Goal: Task Accomplishment & Management: Use online tool/utility

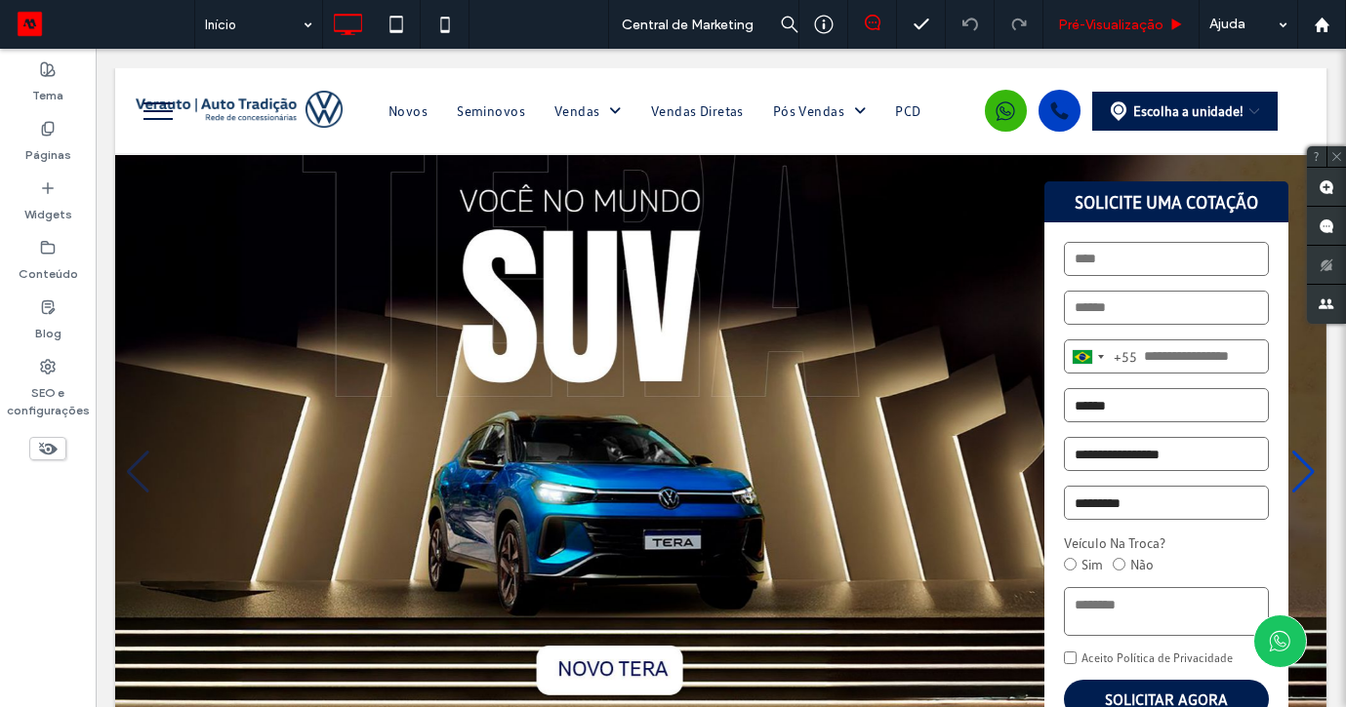
scroll to position [1737, 0]
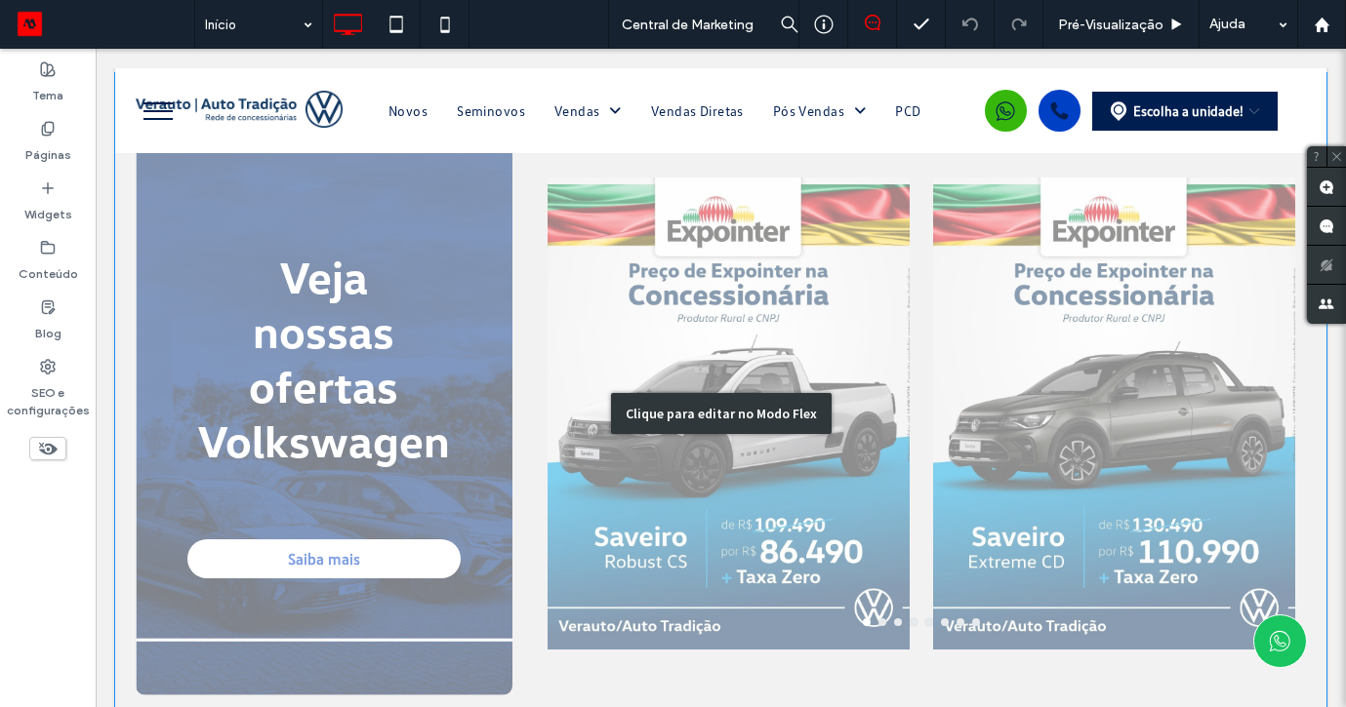
click at [761, 341] on div "Clique para editar no Modo Flex" at bounding box center [720, 413] width 1211 height 681
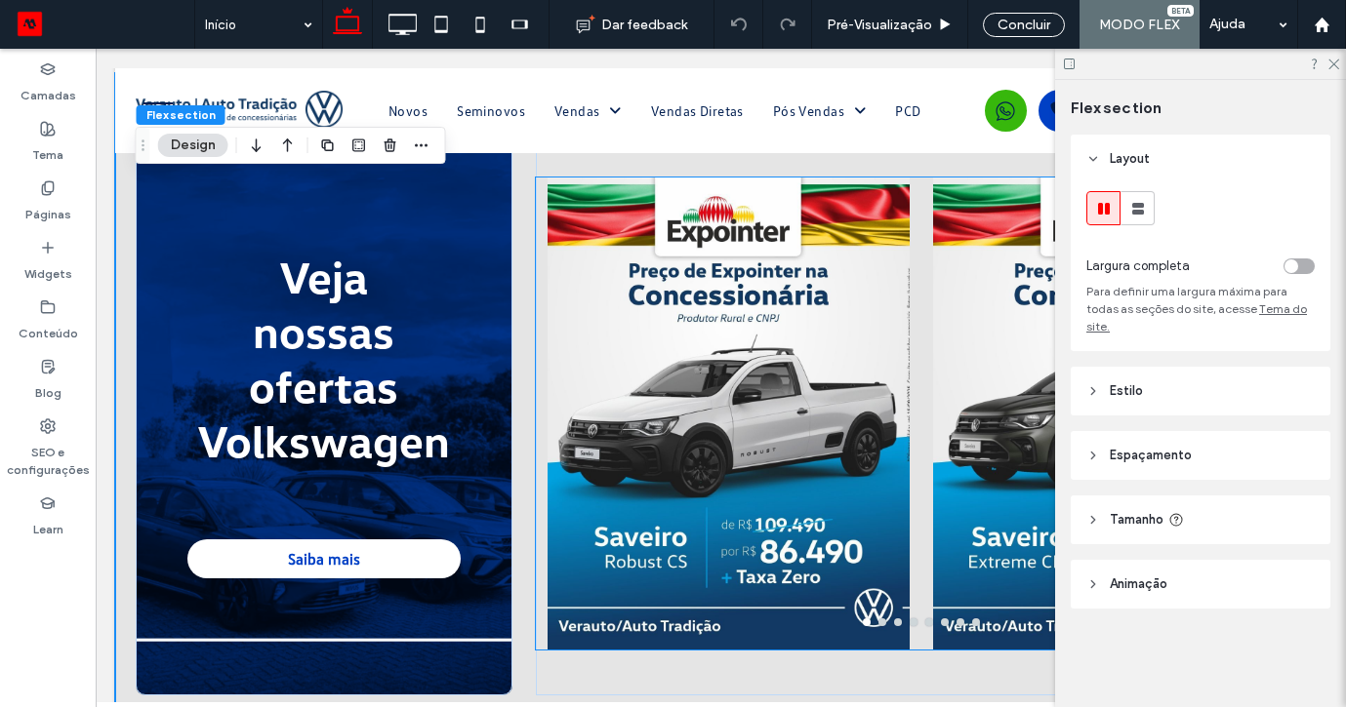
click at [761, 360] on div at bounding box center [728, 414] width 362 height 472
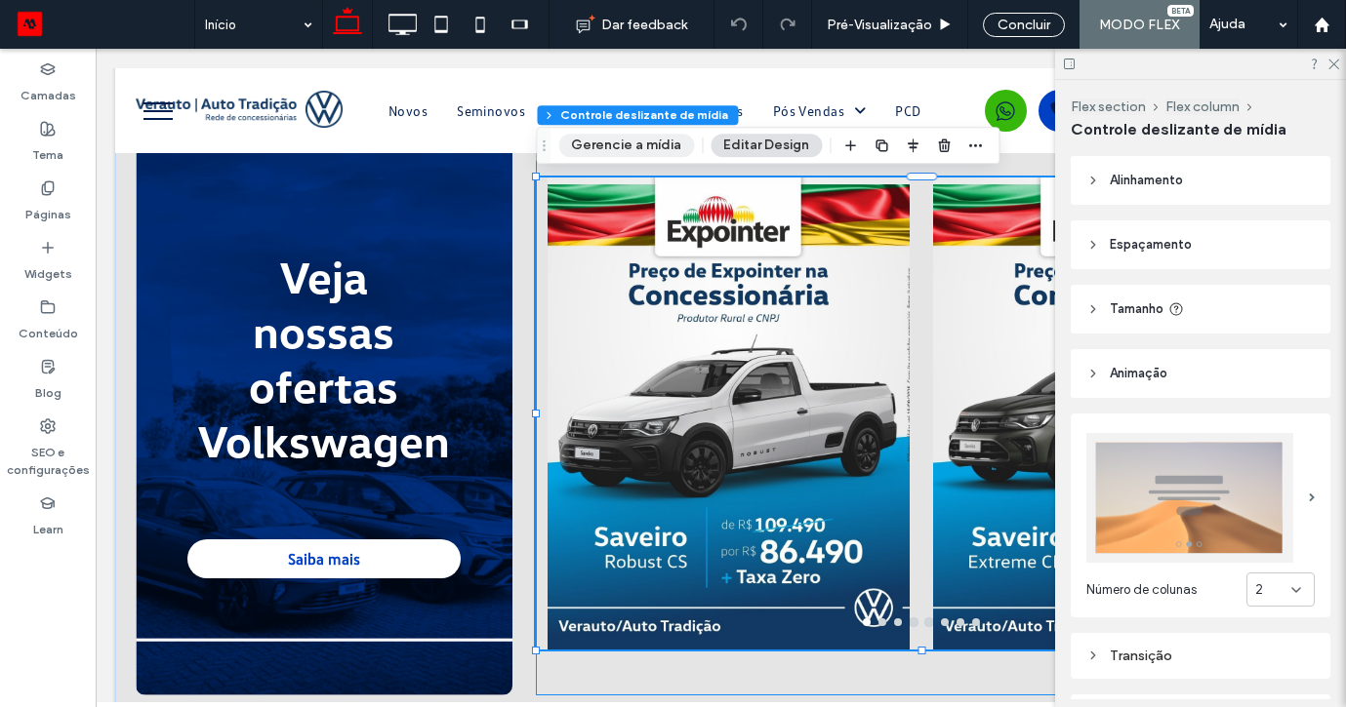
click at [638, 150] on button "Gerencie a mídia" at bounding box center [626, 145] width 136 height 23
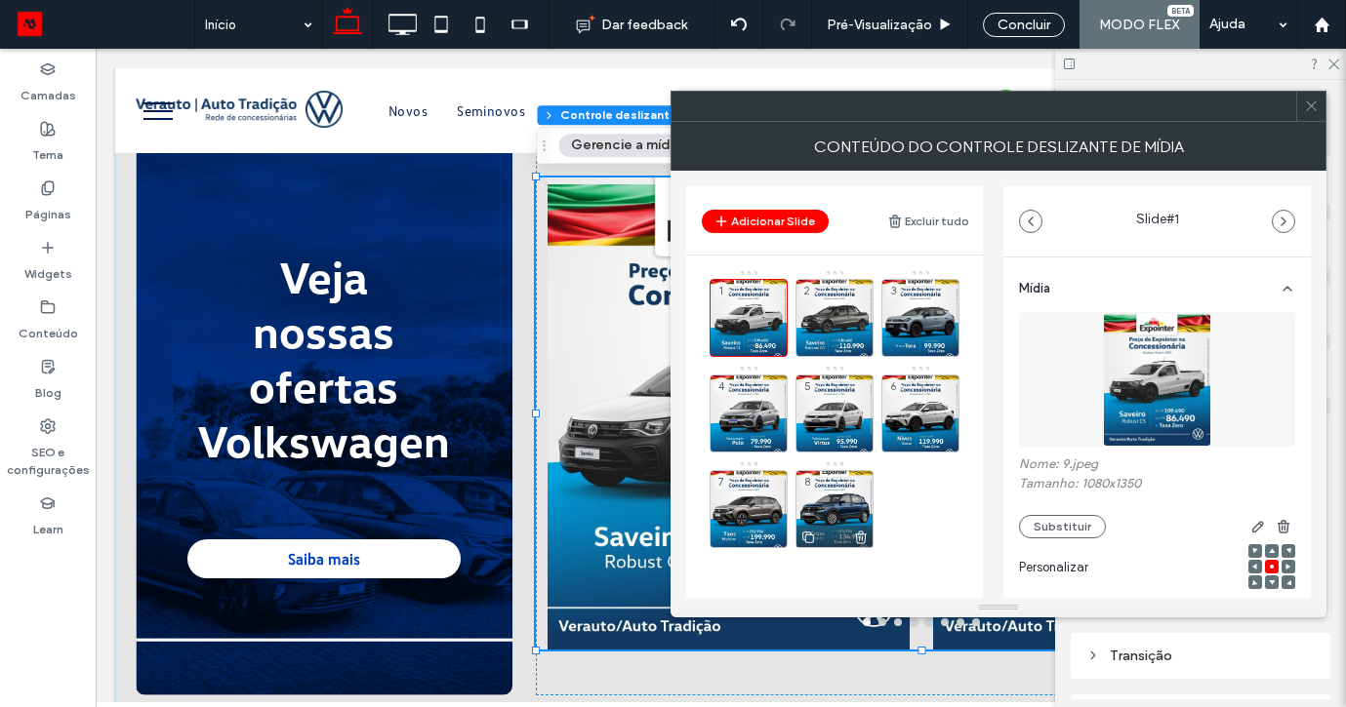
click at [859, 538] on icon at bounding box center [861, 538] width 16 height 18
click at [772, 537] on icon at bounding box center [775, 538] width 16 height 18
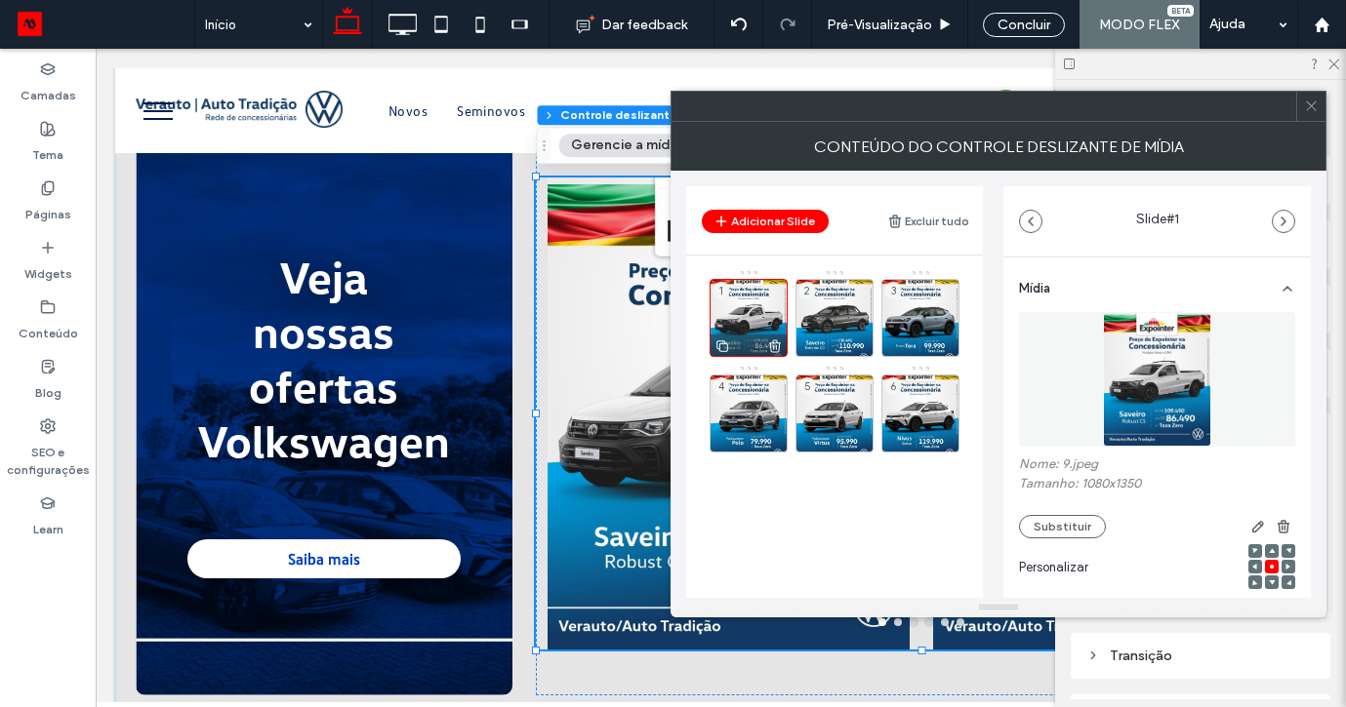
click at [744, 314] on div "1" at bounding box center [748, 318] width 78 height 78
click at [1053, 529] on button "Substituir" at bounding box center [1062, 526] width 87 height 23
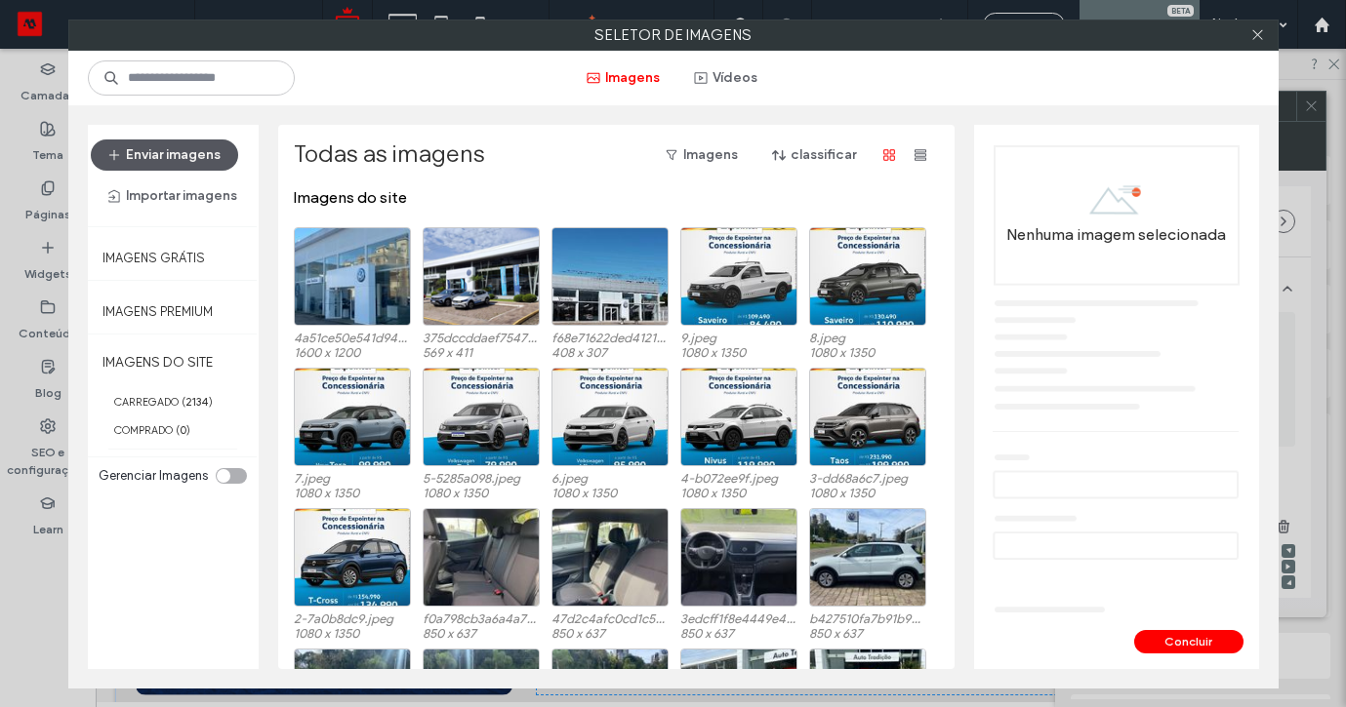
click at [184, 154] on button "Enviar imagens" at bounding box center [164, 155] width 147 height 31
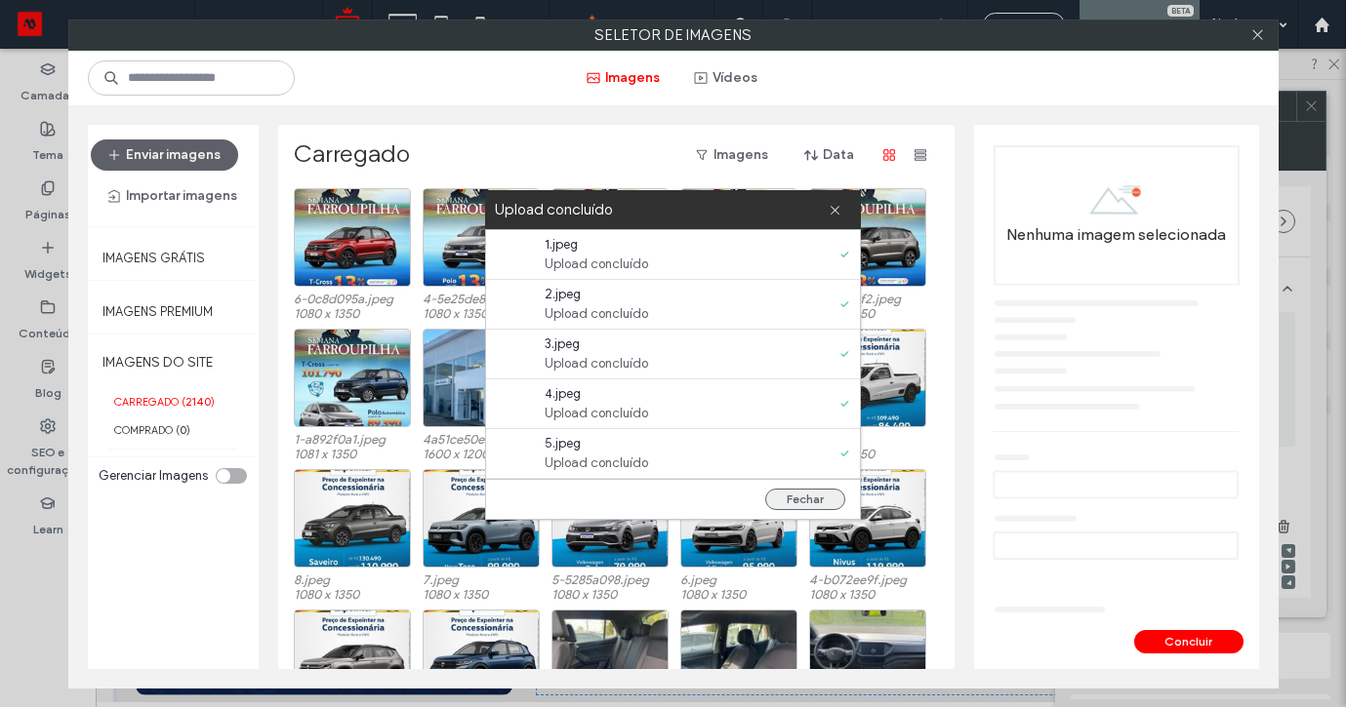
click at [799, 494] on button "Fechar" at bounding box center [805, 499] width 80 height 21
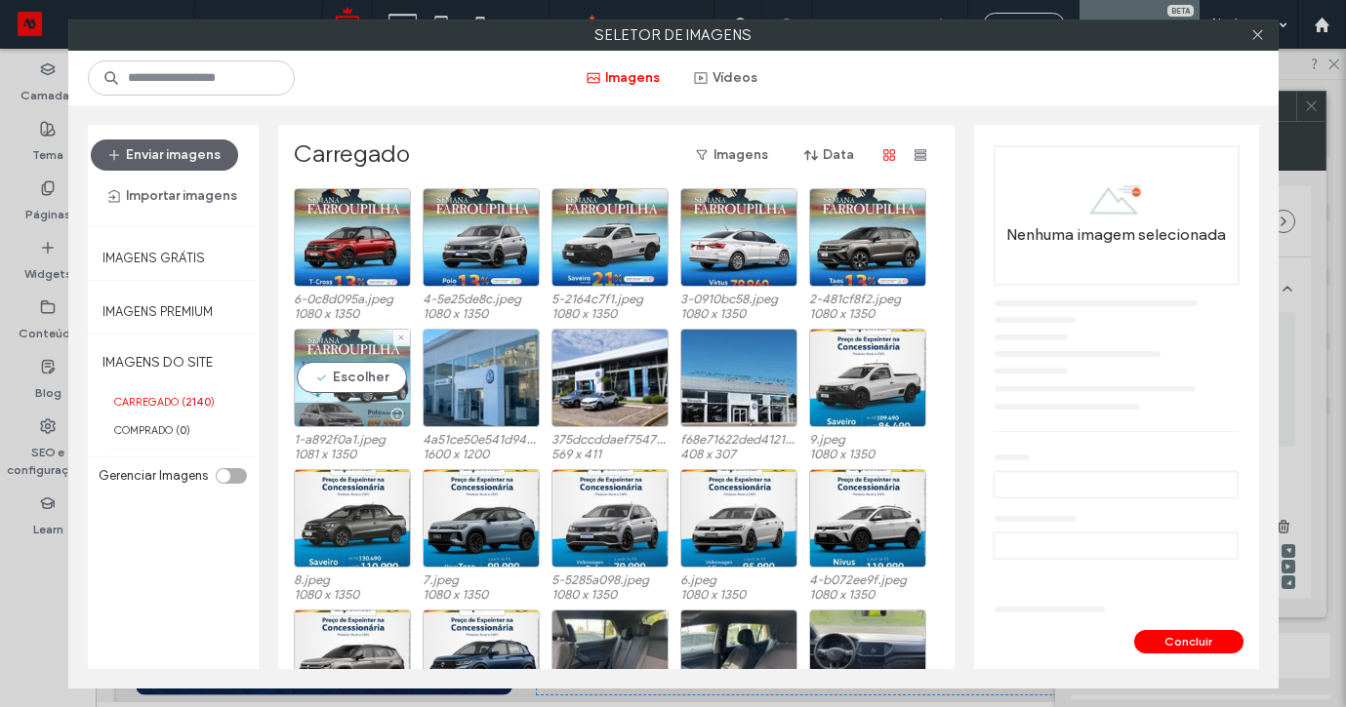
click at [343, 367] on div "Escolher" at bounding box center [352, 378] width 117 height 99
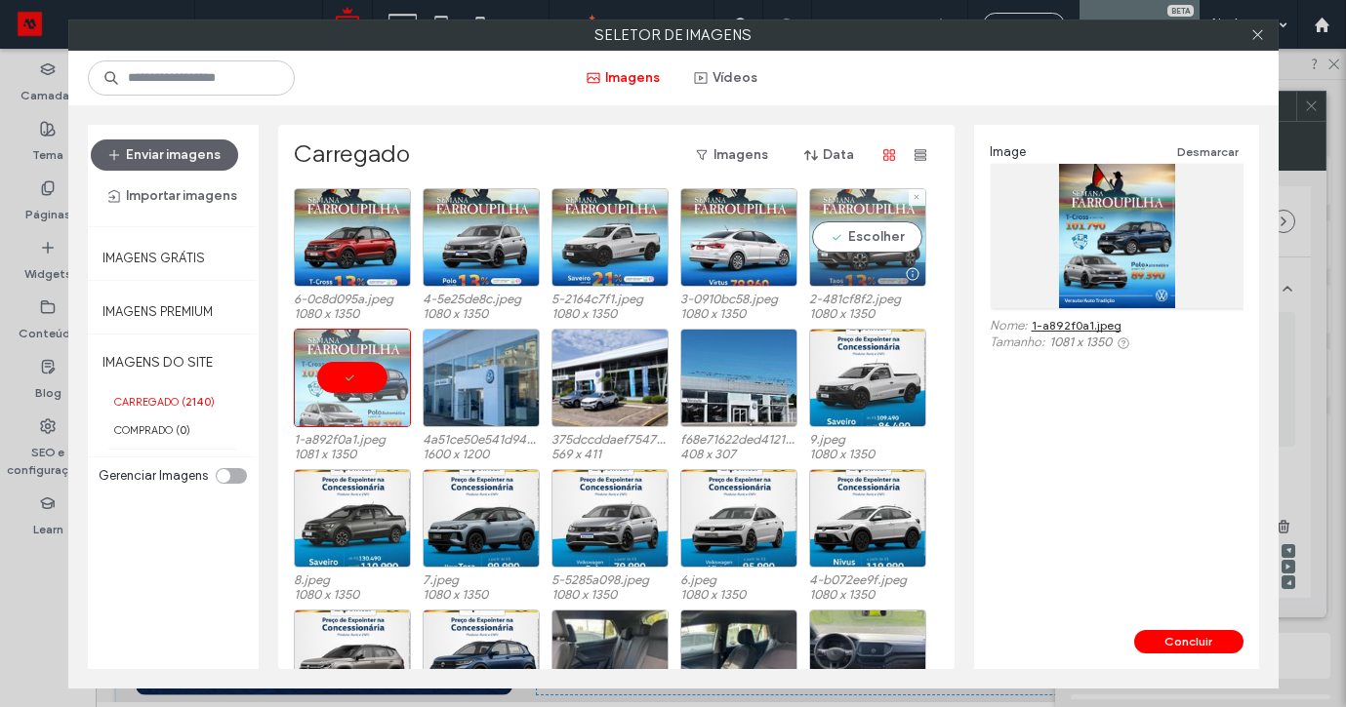
click at [867, 245] on div "Escolher" at bounding box center [867, 237] width 117 height 99
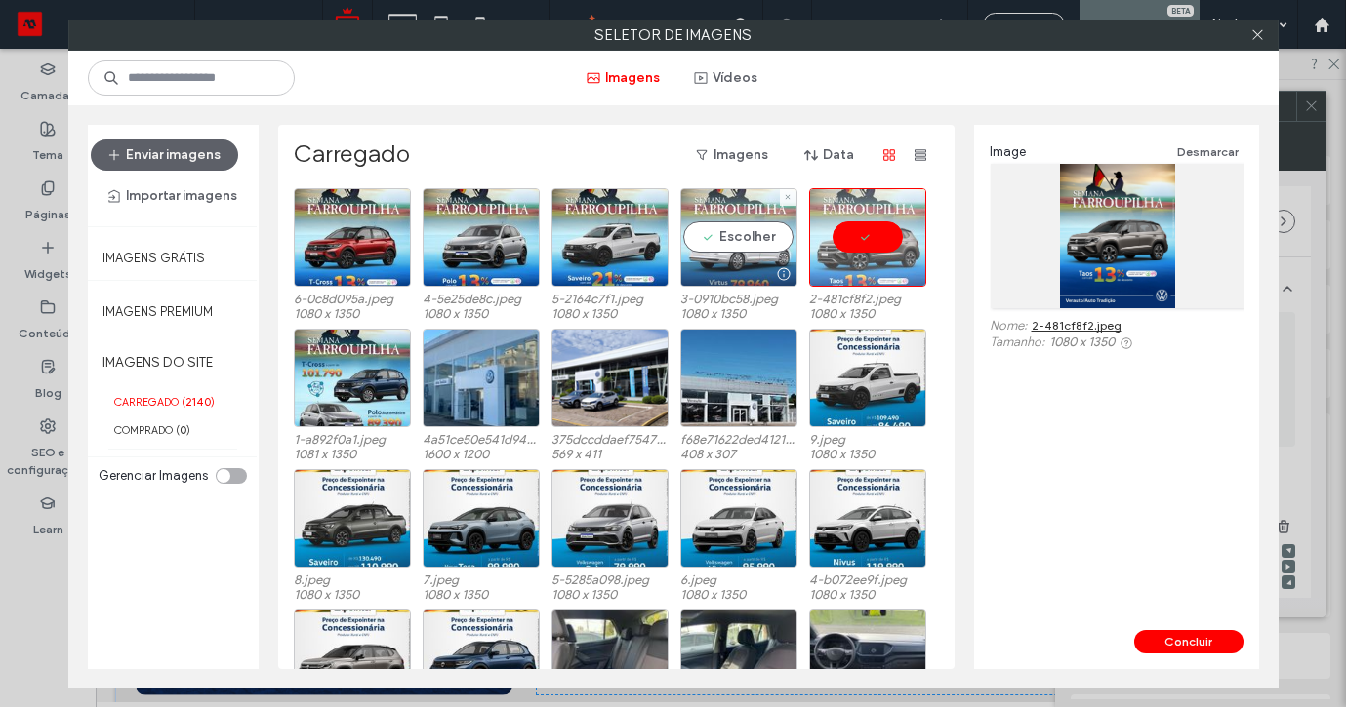
click at [705, 239] on div "Escolher" at bounding box center [738, 237] width 117 height 99
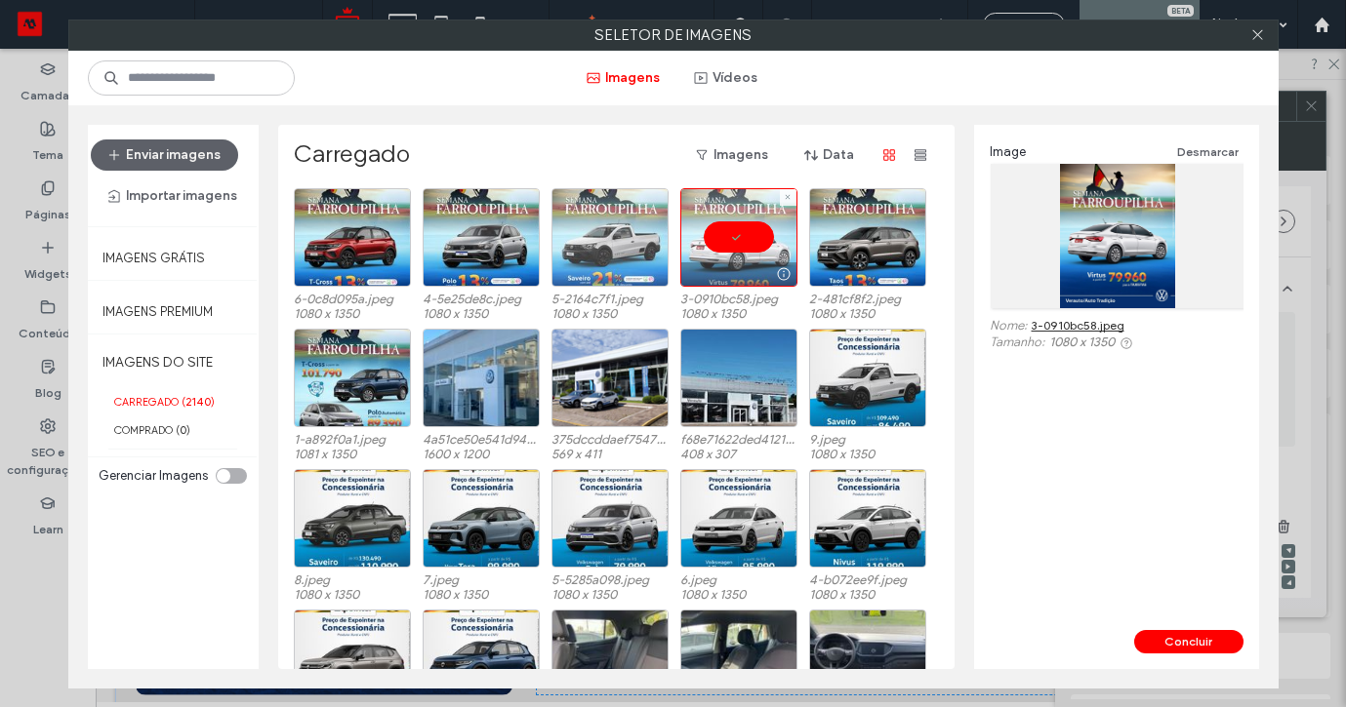
click at [612, 236] on div at bounding box center [609, 237] width 117 height 99
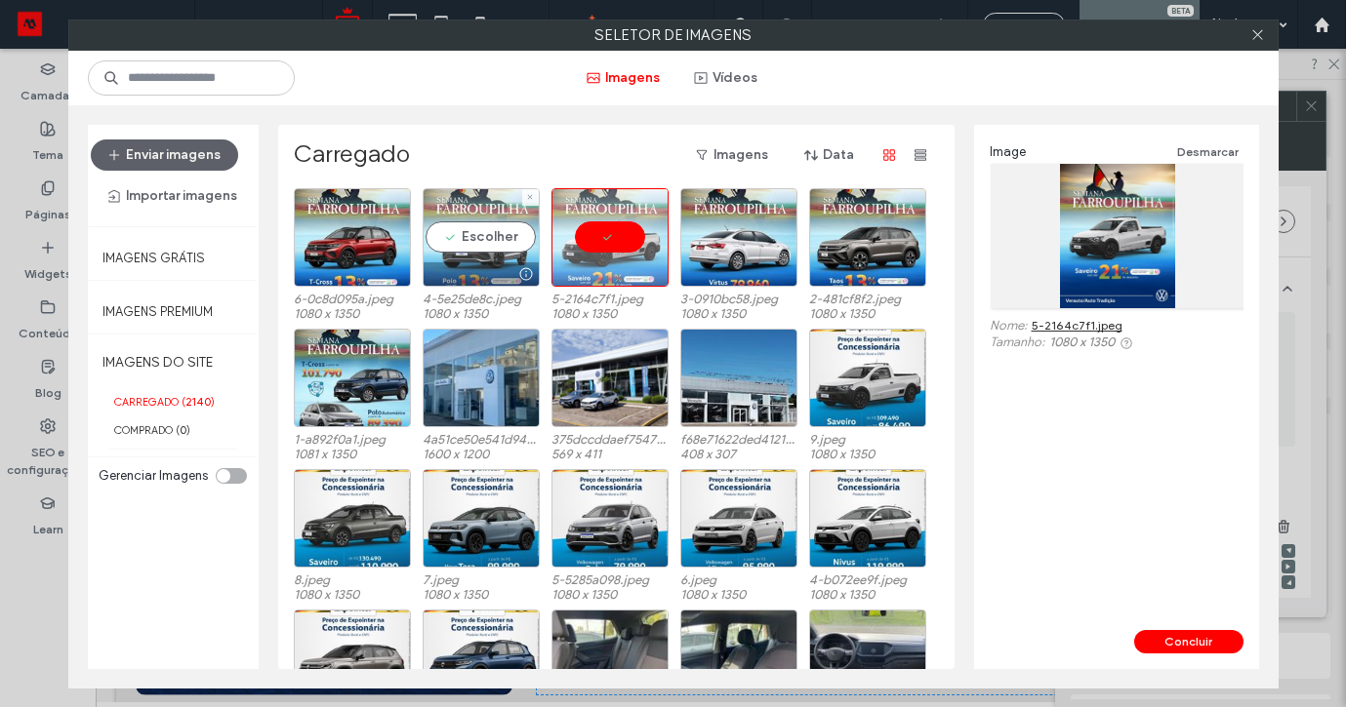
click at [484, 236] on div "Escolher" at bounding box center [481, 237] width 117 height 99
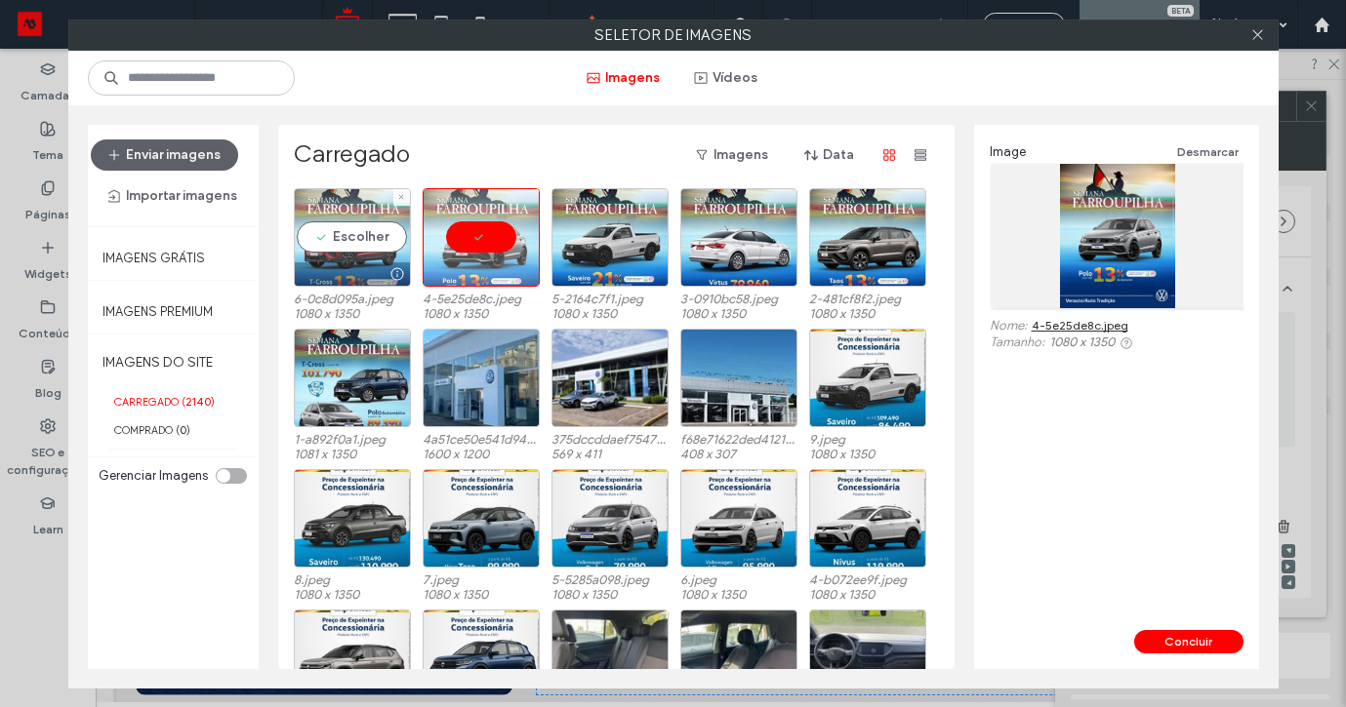
click at [341, 239] on div "Escolher" at bounding box center [352, 237] width 117 height 99
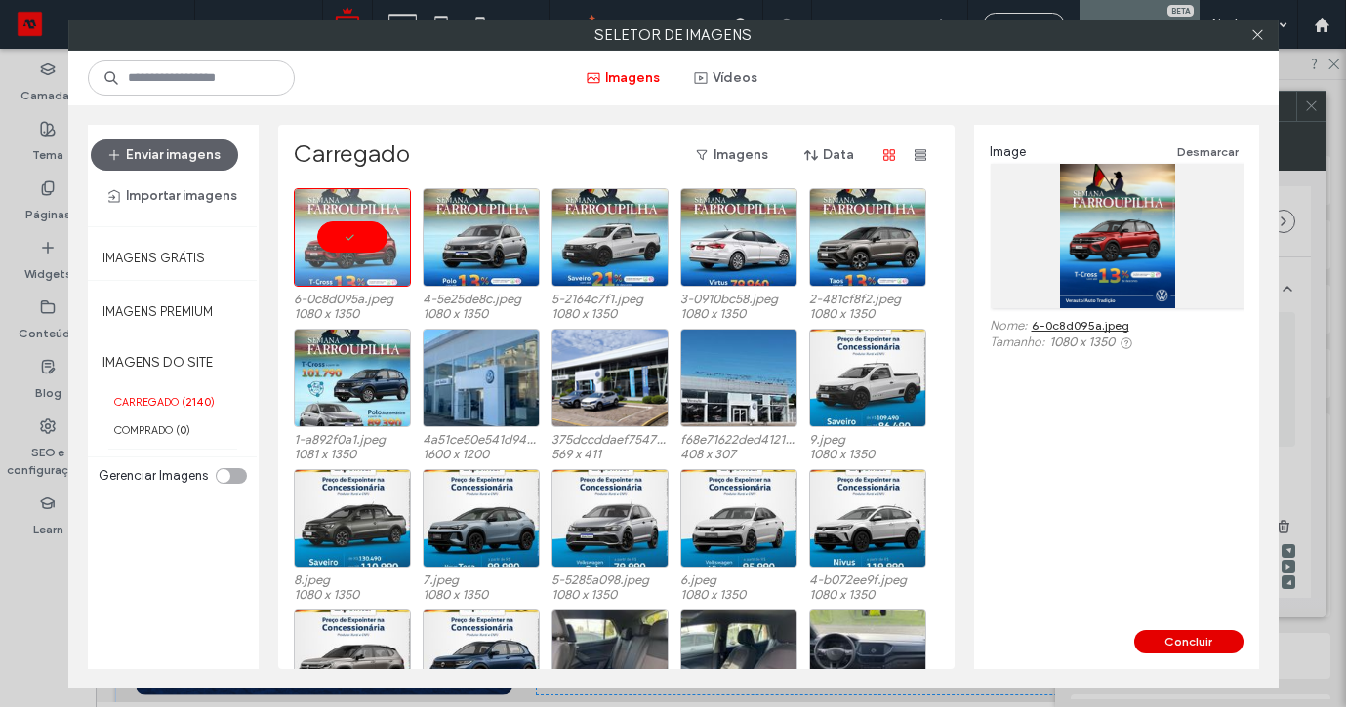
click at [1193, 637] on button "Concluir" at bounding box center [1188, 641] width 109 height 23
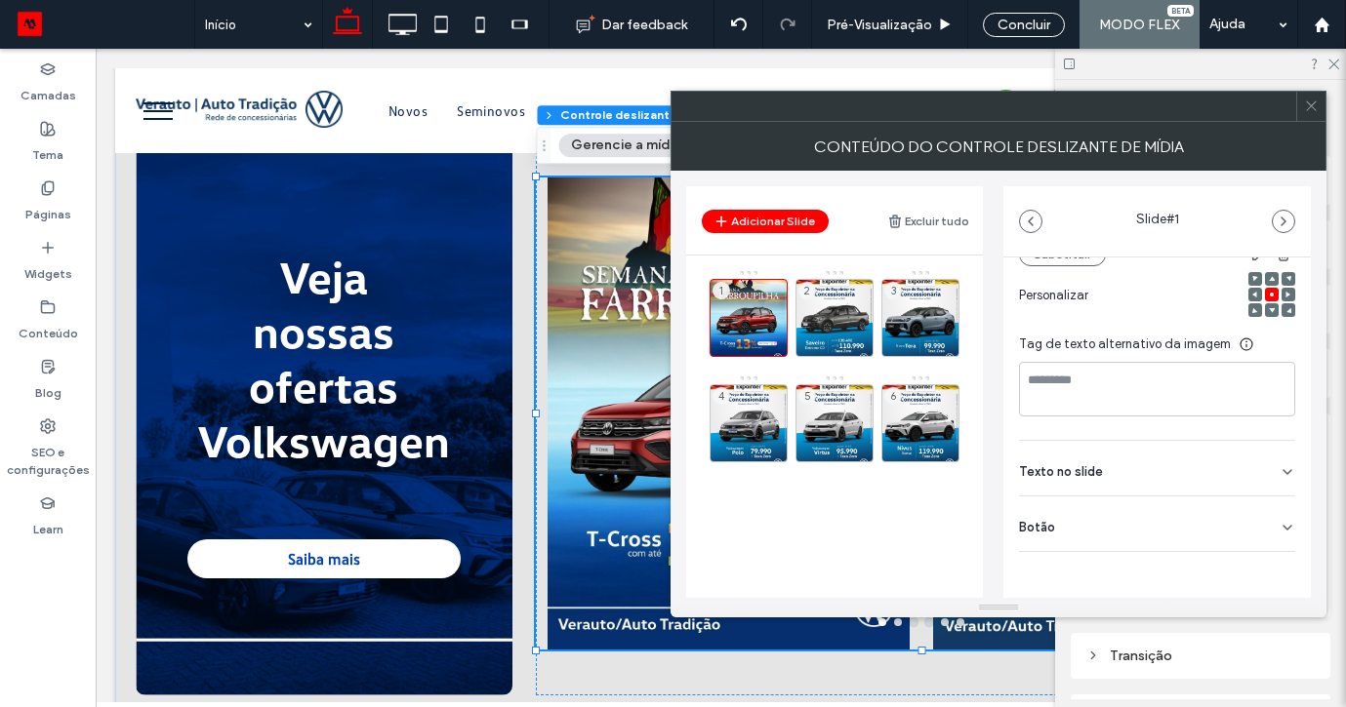
click at [1255, 505] on div "Botão" at bounding box center [1157, 524] width 276 height 55
click at [842, 306] on div "2" at bounding box center [834, 318] width 78 height 78
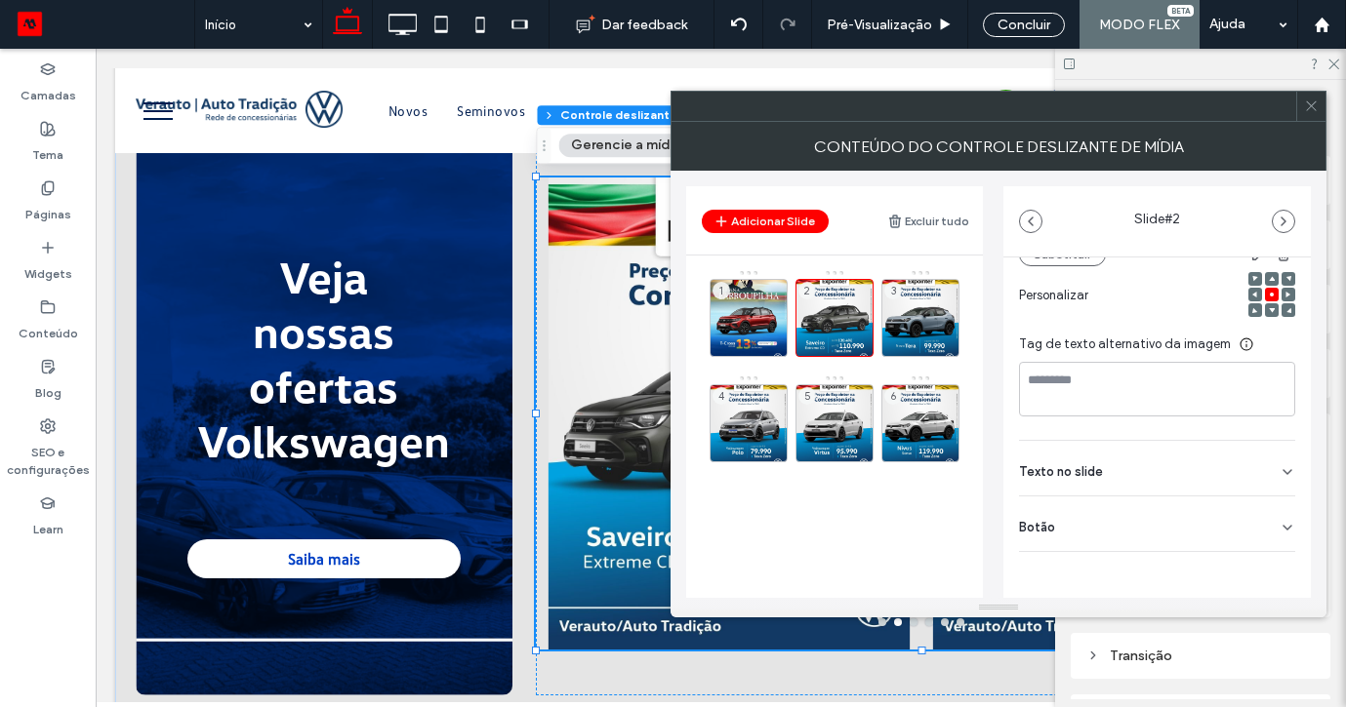
click at [1285, 530] on div "Mídia Nome: 8.jpeg Tamanho: 1080x1350 Substituir Personalizar Tag de texto alte…" at bounding box center [1156, 327] width 307 height 684
click at [1265, 519] on div "Botão" at bounding box center [1157, 524] width 276 height 55
click at [945, 307] on div "3" at bounding box center [920, 318] width 78 height 78
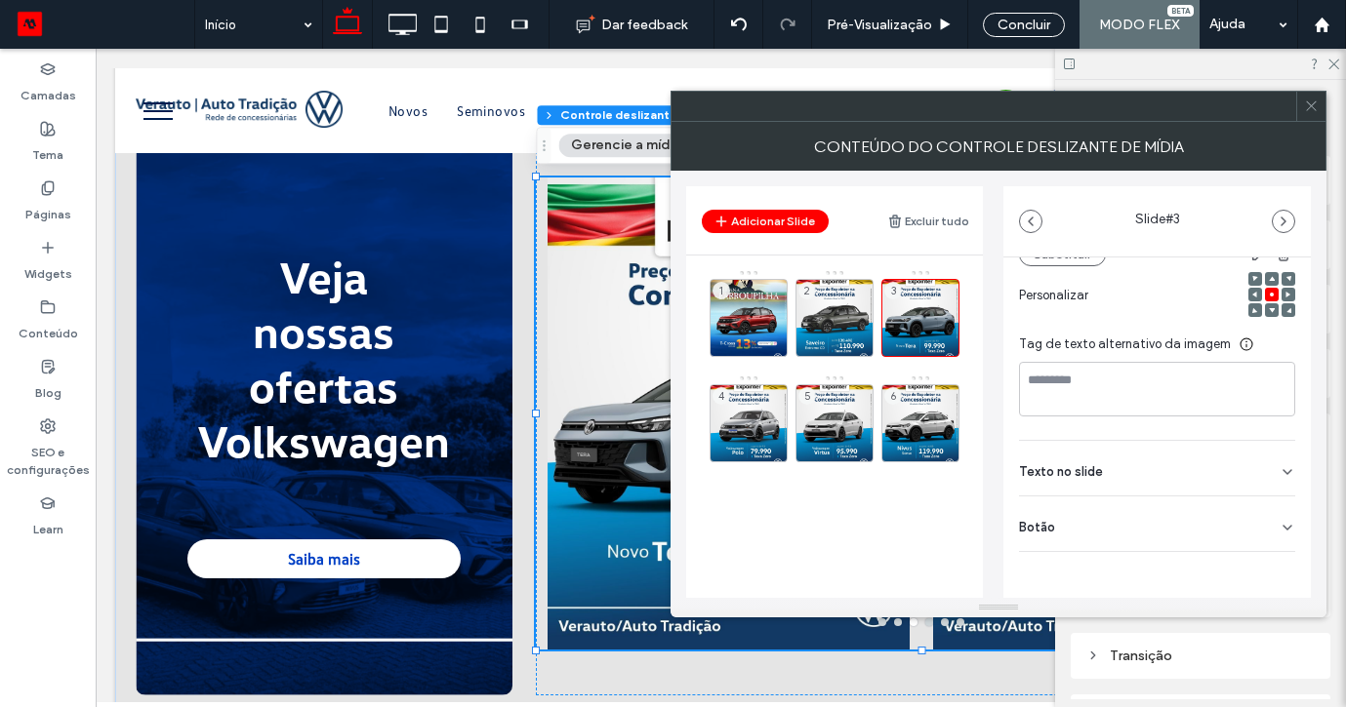
click at [1258, 530] on div "Botão" at bounding box center [1157, 524] width 276 height 55
click at [750, 407] on div "4" at bounding box center [748, 423] width 78 height 78
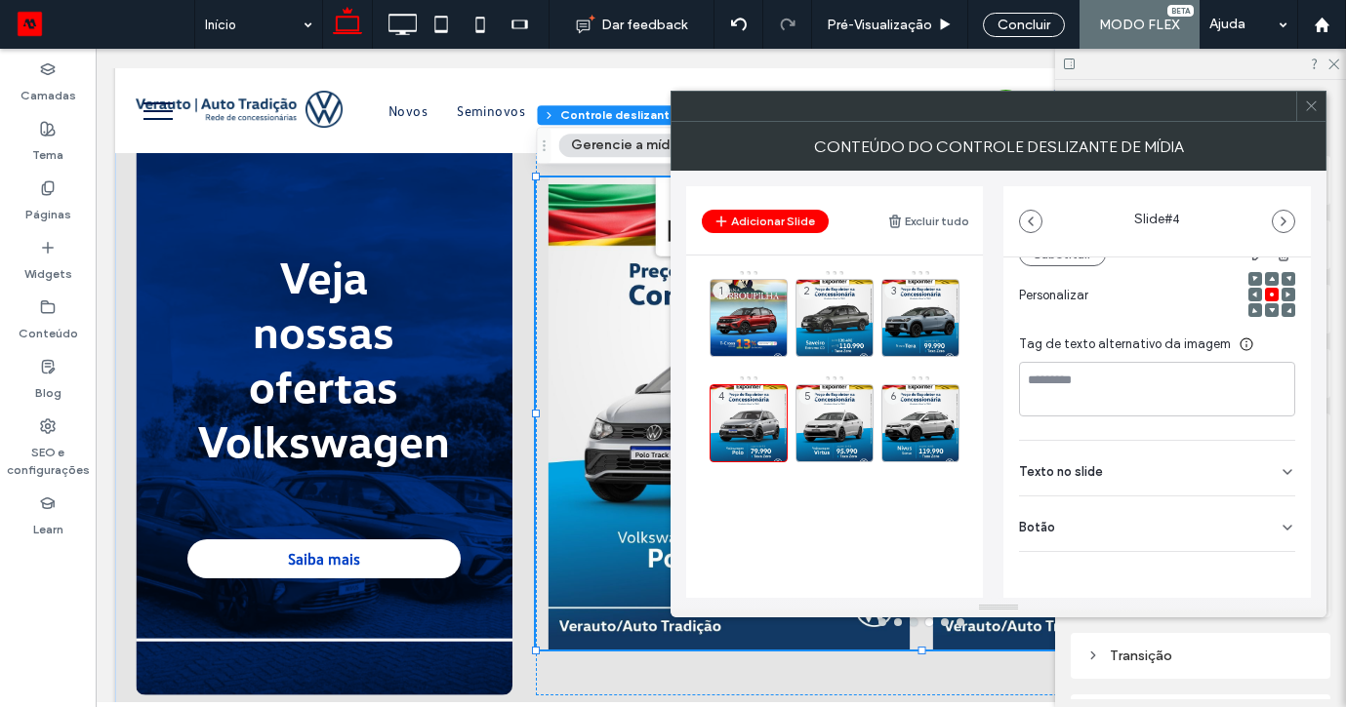
click at [1279, 528] on icon at bounding box center [1287, 528] width 16 height 16
click at [834, 408] on div "5" at bounding box center [834, 423] width 78 height 78
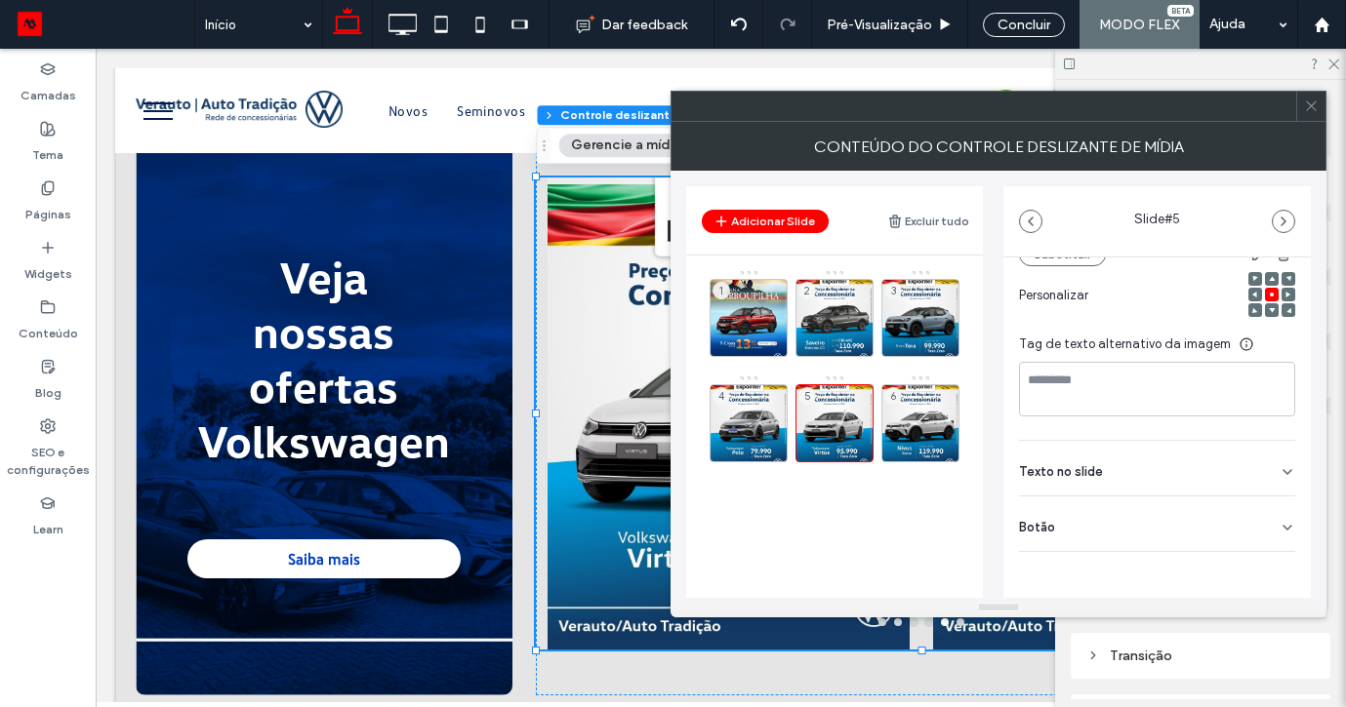
click at [1271, 505] on div "Botão" at bounding box center [1157, 524] width 276 height 55
click at [930, 417] on div "6" at bounding box center [920, 423] width 78 height 78
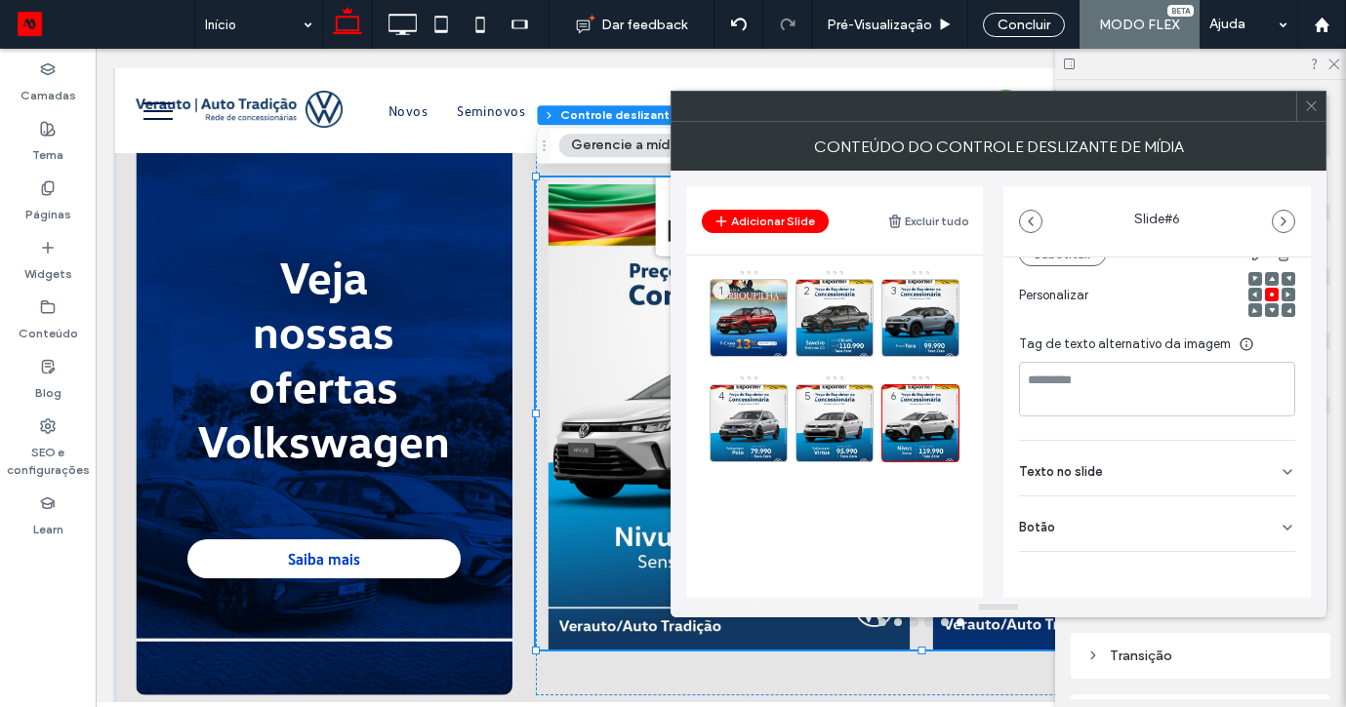
click at [1279, 523] on icon at bounding box center [1287, 528] width 16 height 16
click at [1312, 107] on use at bounding box center [1311, 106] width 10 height 10
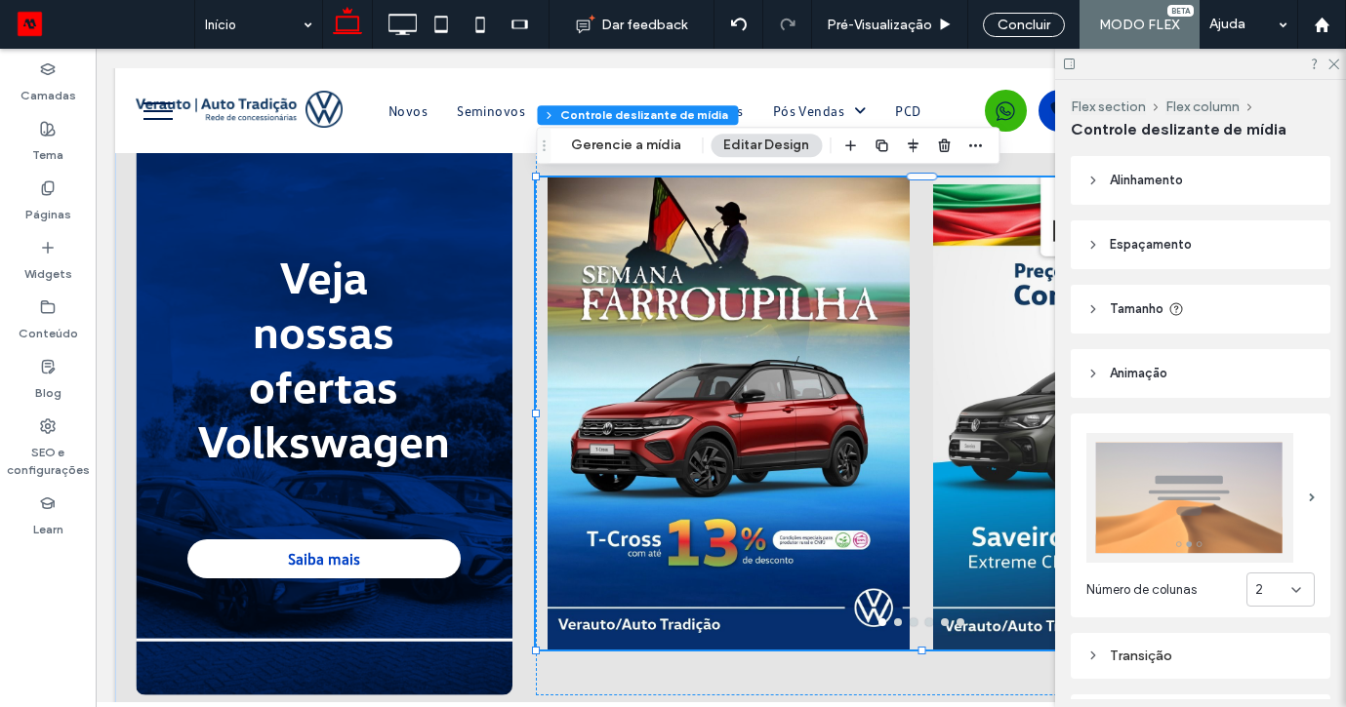
click at [975, 361] on div at bounding box center [1114, 426] width 362 height 380
click at [799, 413] on div at bounding box center [728, 426] width 362 height 380
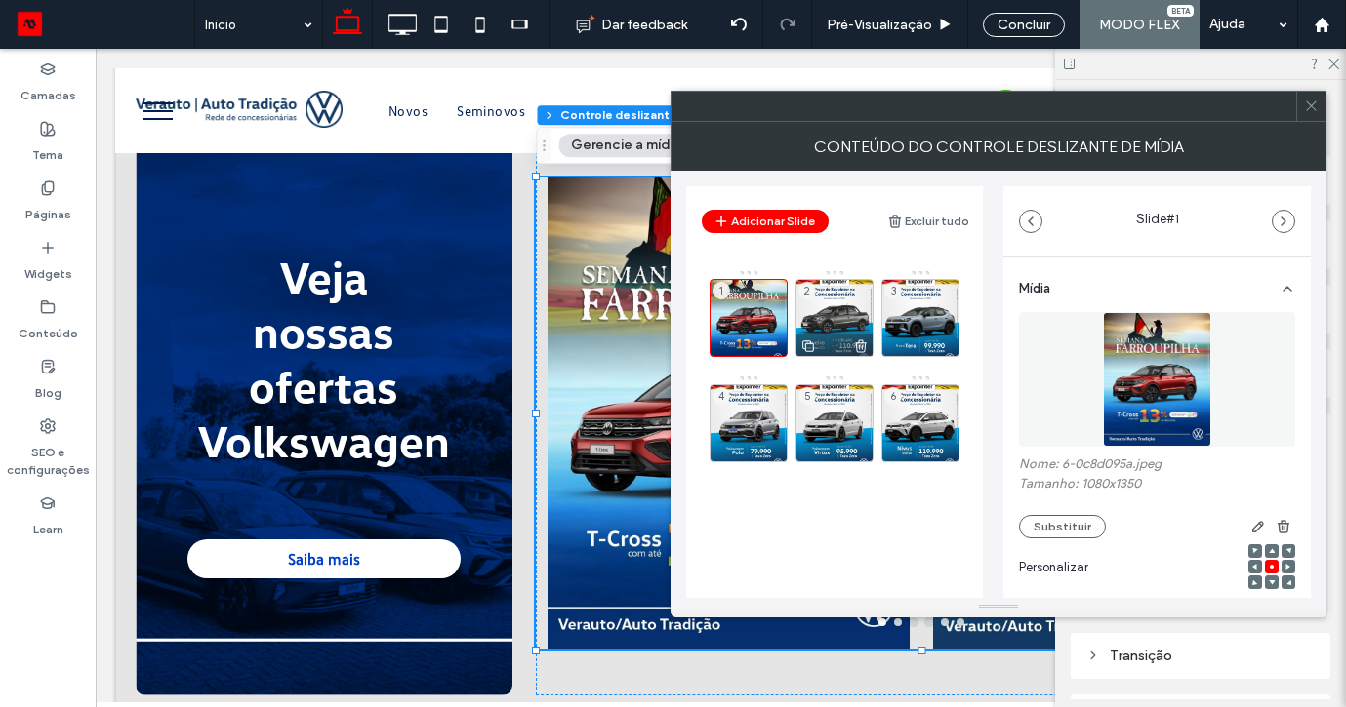
click at [835, 304] on div "2" at bounding box center [834, 318] width 78 height 78
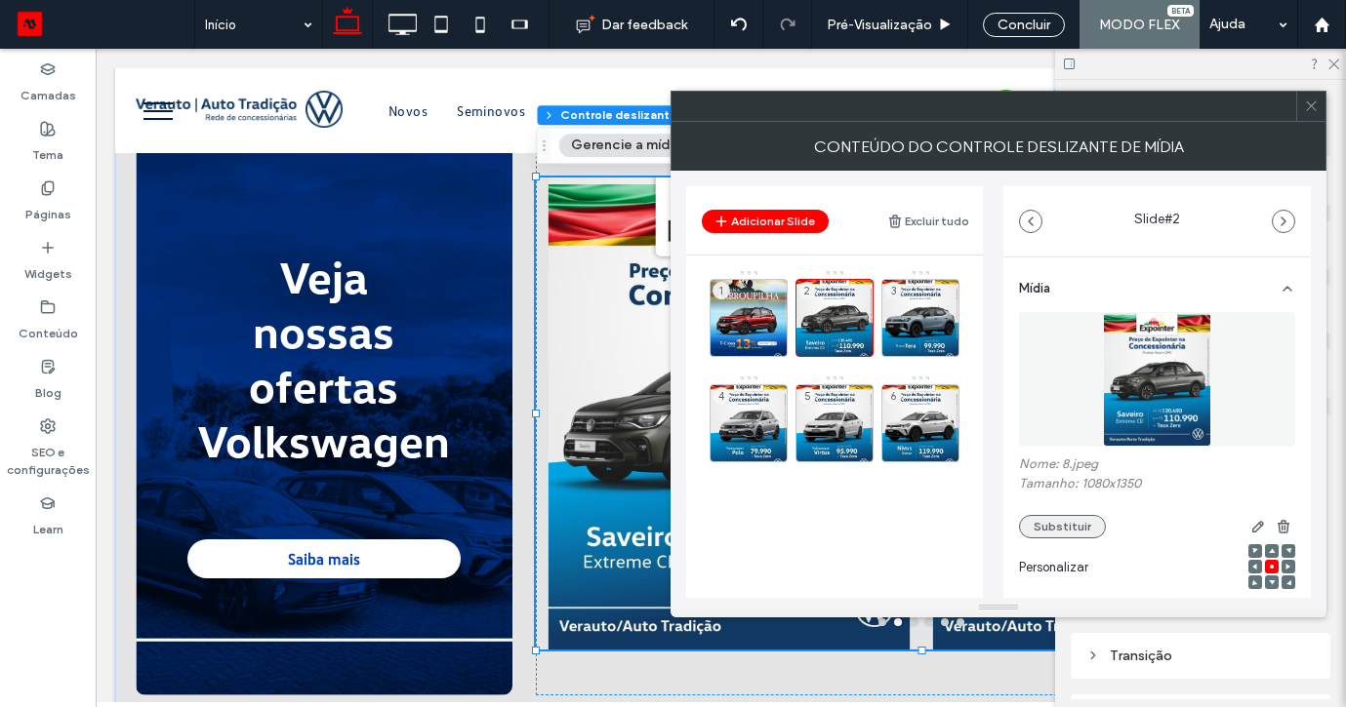
click at [1041, 524] on button "Substituir" at bounding box center [1062, 526] width 87 height 23
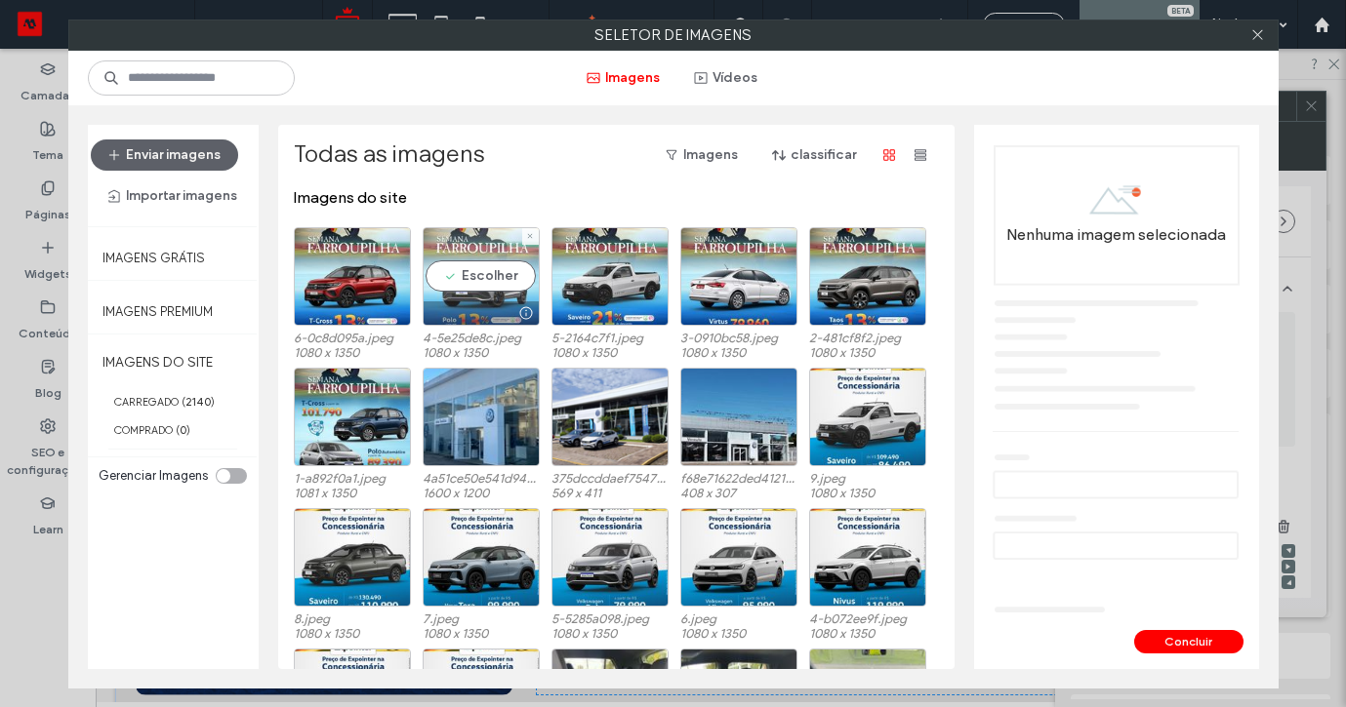
click at [470, 271] on div "Escolher" at bounding box center [481, 276] width 117 height 99
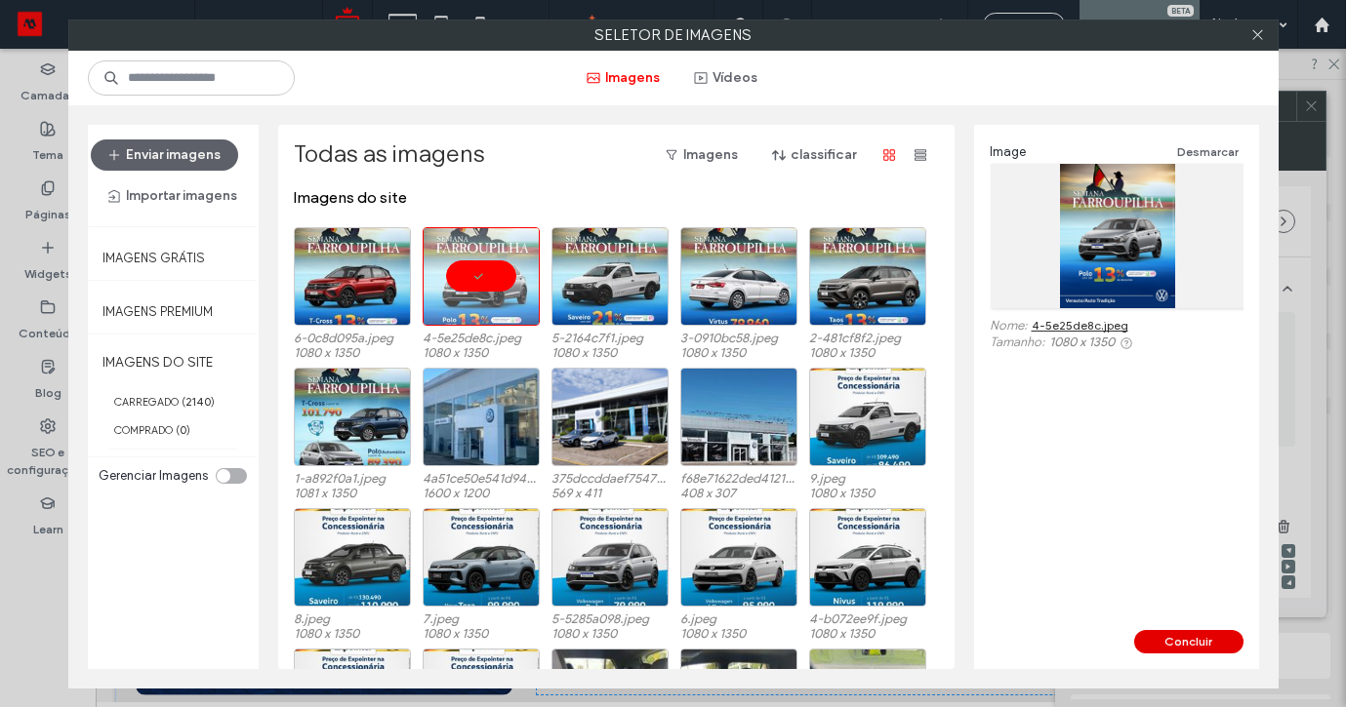
click at [1189, 637] on button "Concluir" at bounding box center [1188, 641] width 109 height 23
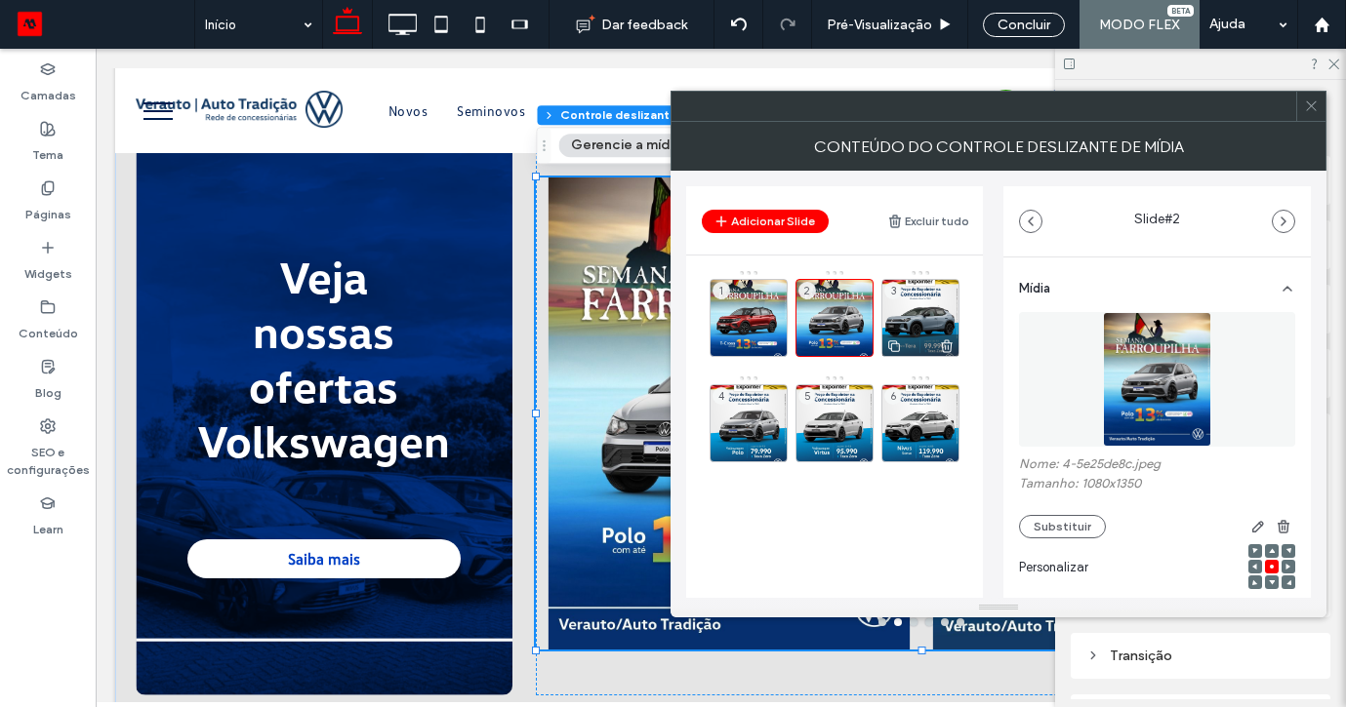
click at [920, 317] on div "3" at bounding box center [920, 318] width 78 height 78
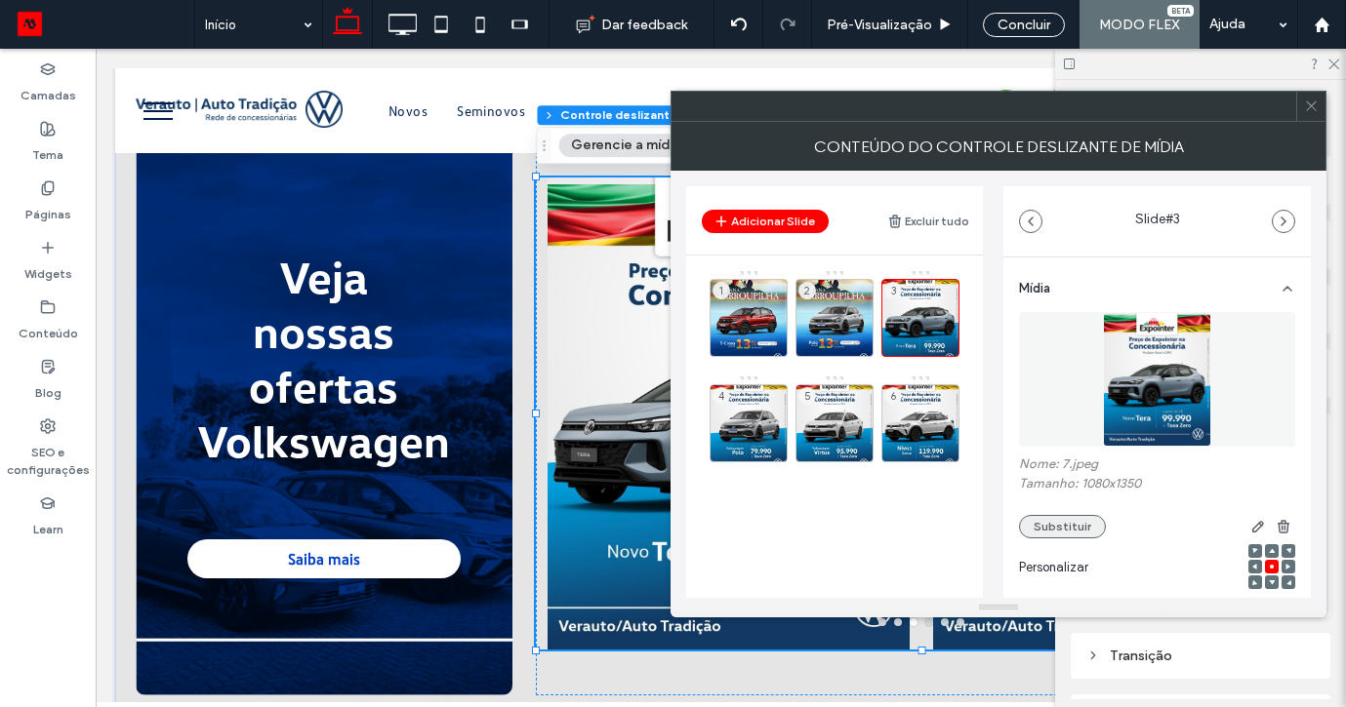
click at [1067, 519] on button "Substituir" at bounding box center [1062, 526] width 87 height 23
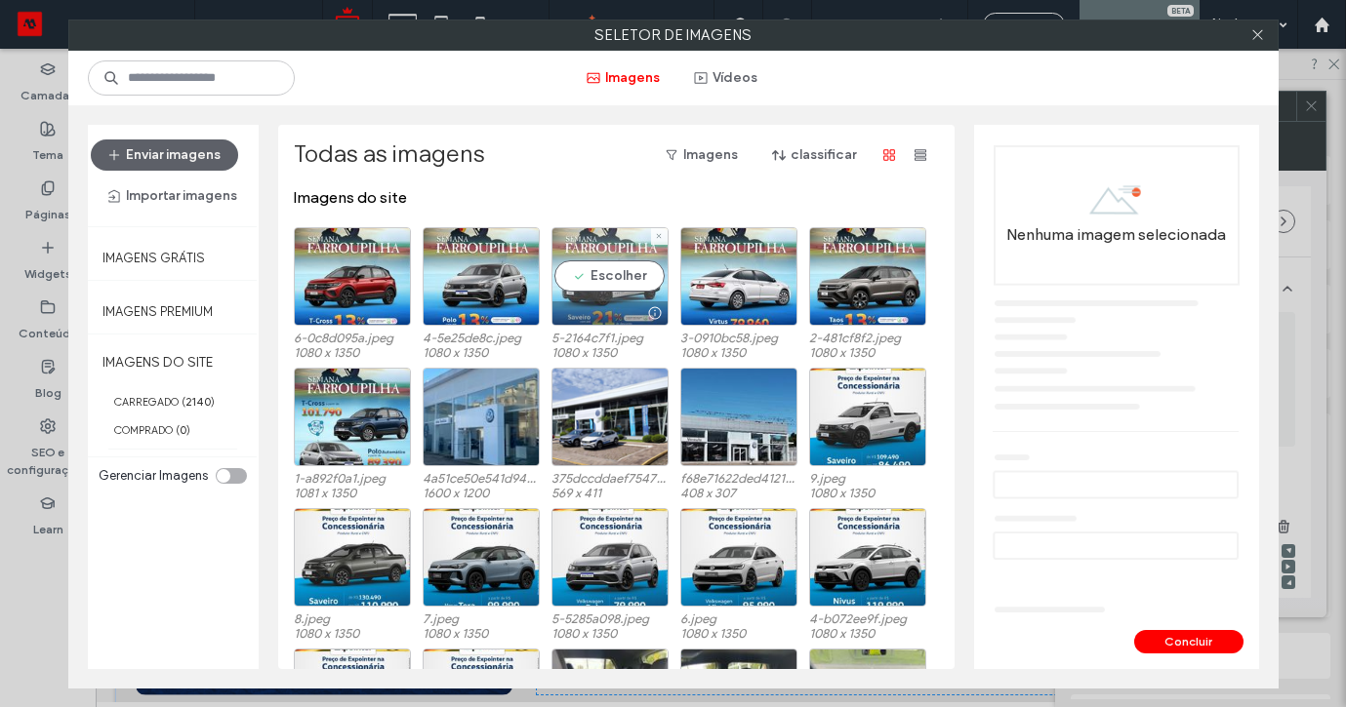
click at [620, 271] on div "Escolher" at bounding box center [609, 276] width 117 height 99
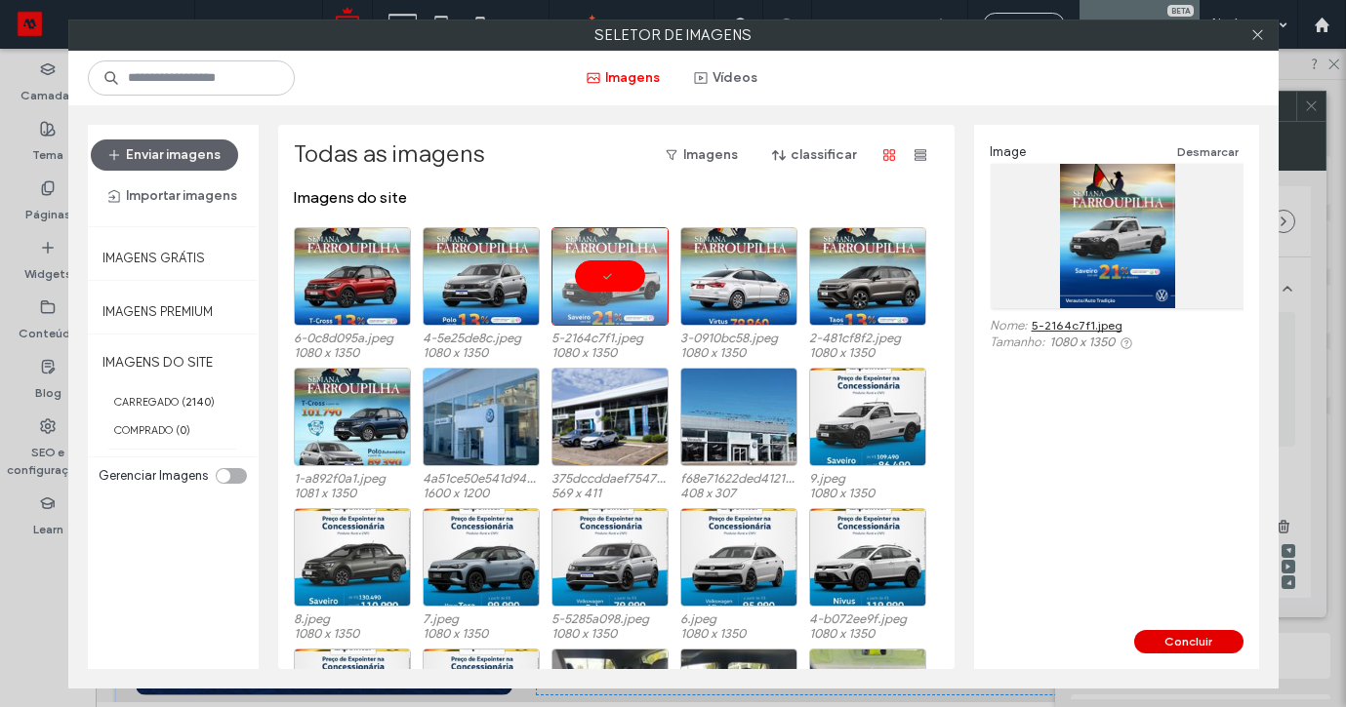
click at [1192, 644] on button "Concluir" at bounding box center [1188, 641] width 109 height 23
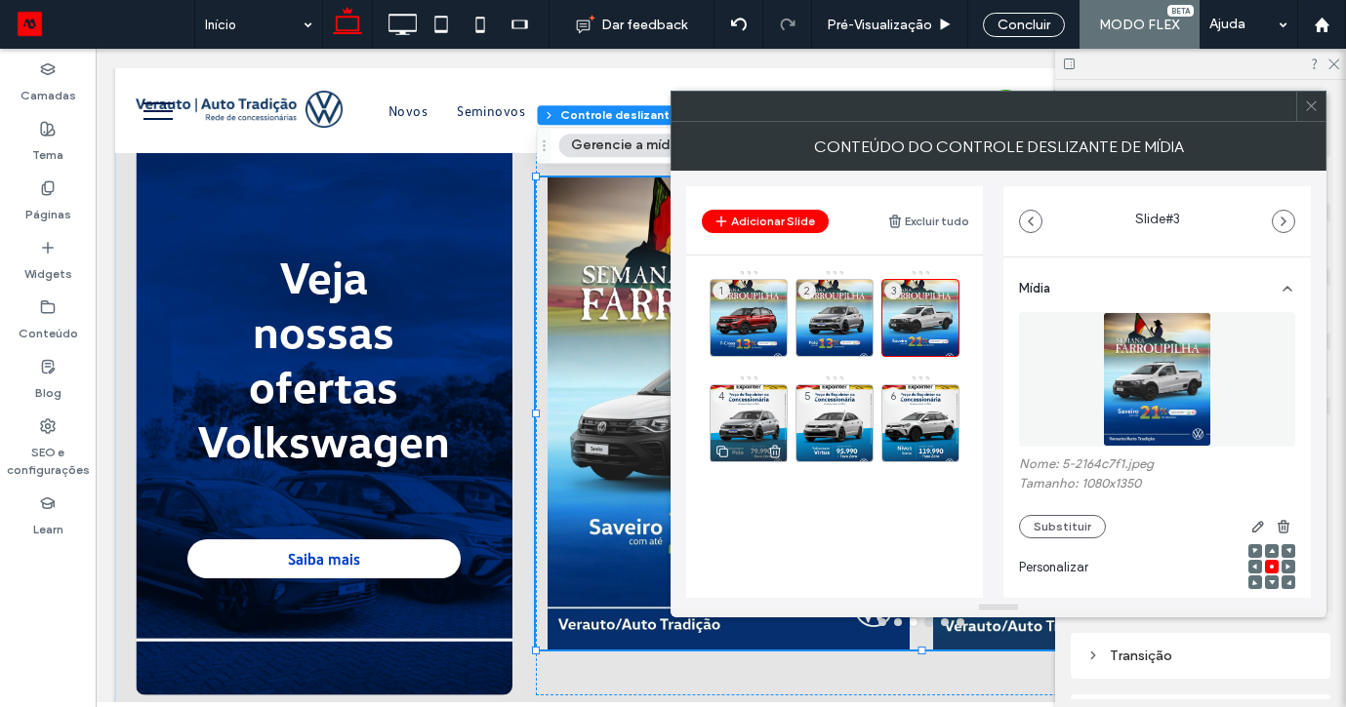
click at [746, 413] on div "4" at bounding box center [748, 423] width 78 height 78
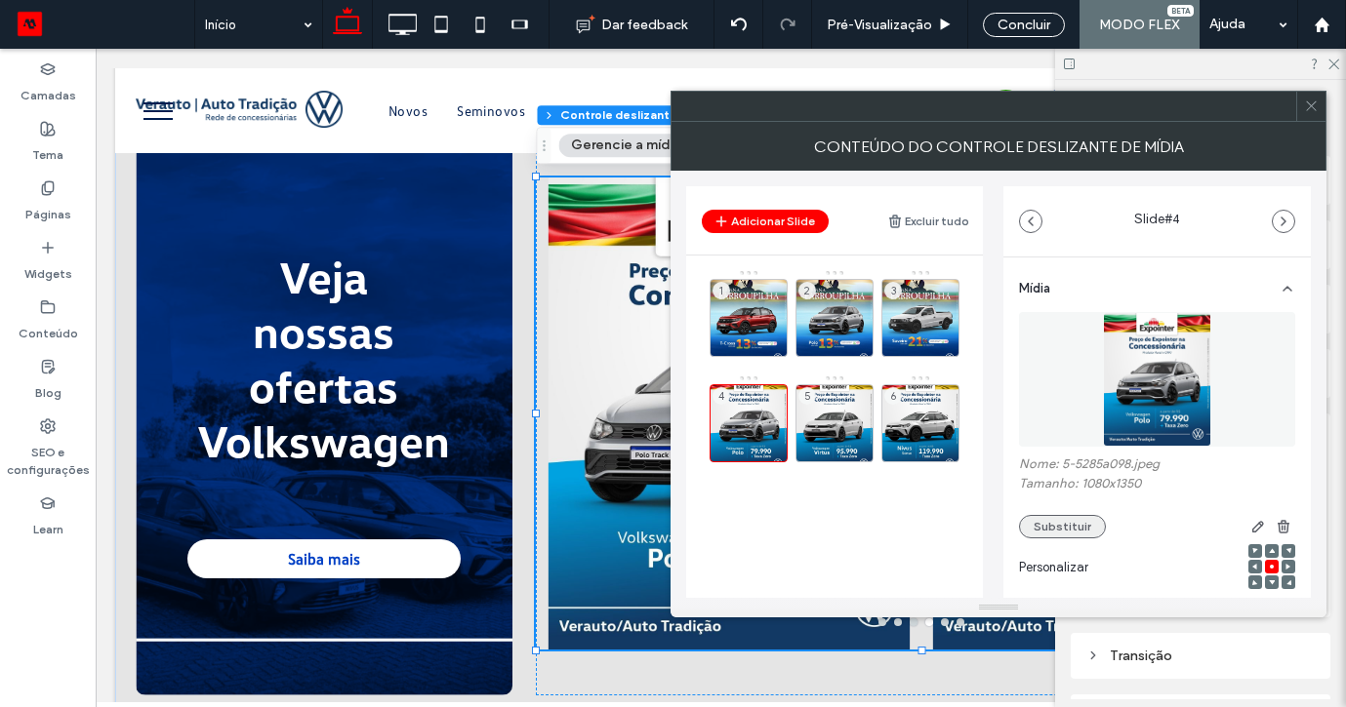
click at [1043, 523] on button "Substituir" at bounding box center [1062, 526] width 87 height 23
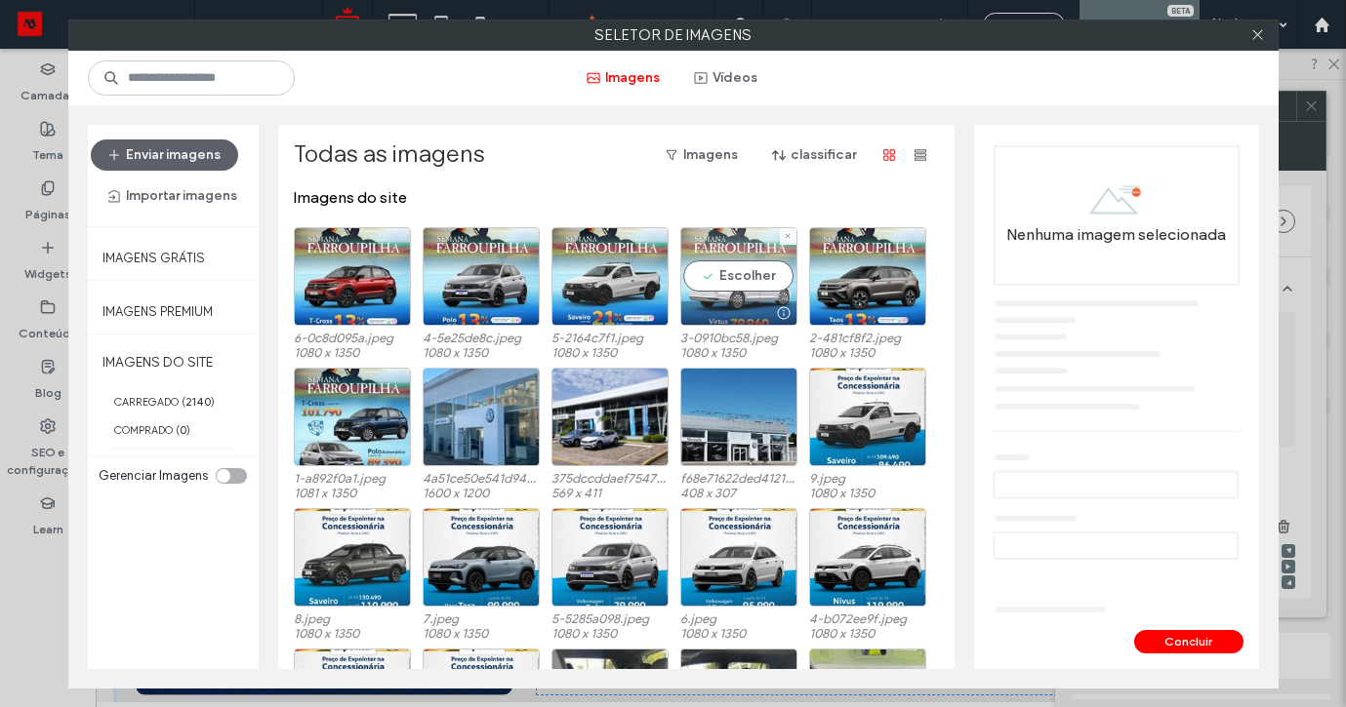
click at [735, 273] on div "Escolher" at bounding box center [738, 276] width 117 height 99
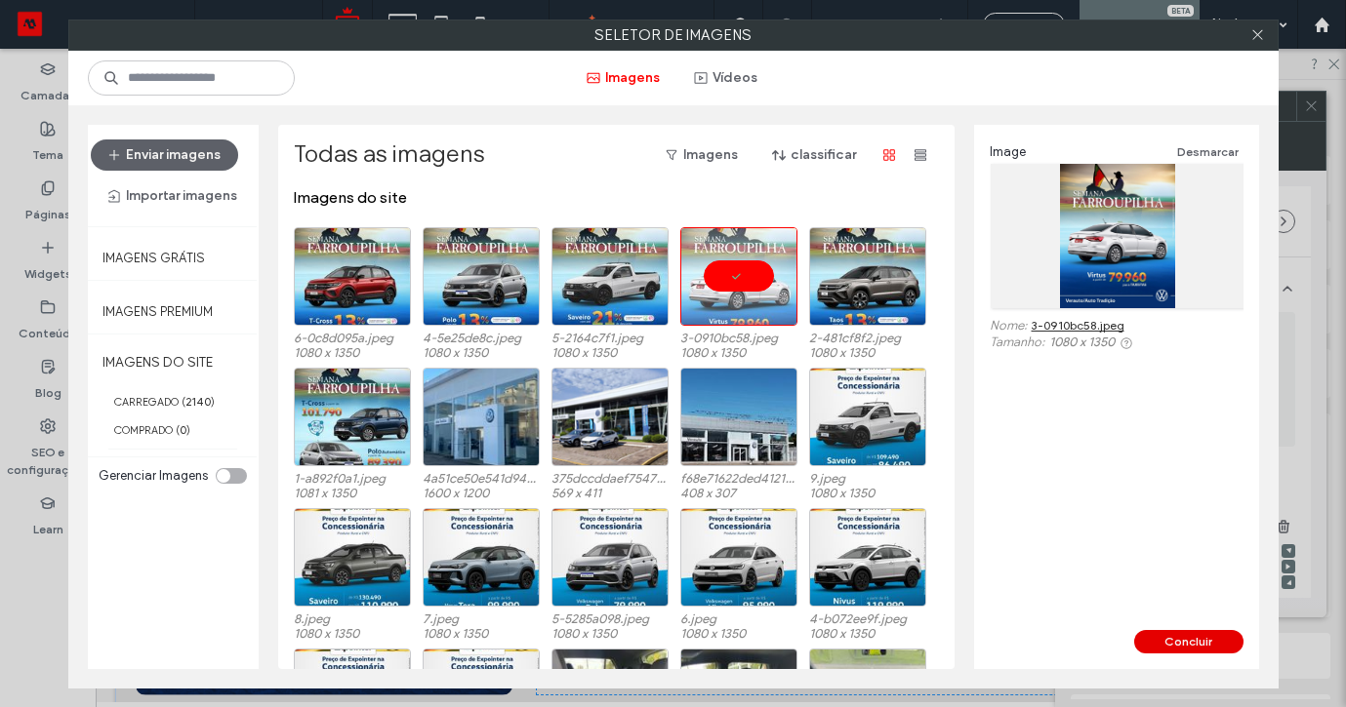
click at [1174, 641] on button "Concluir" at bounding box center [1188, 641] width 109 height 23
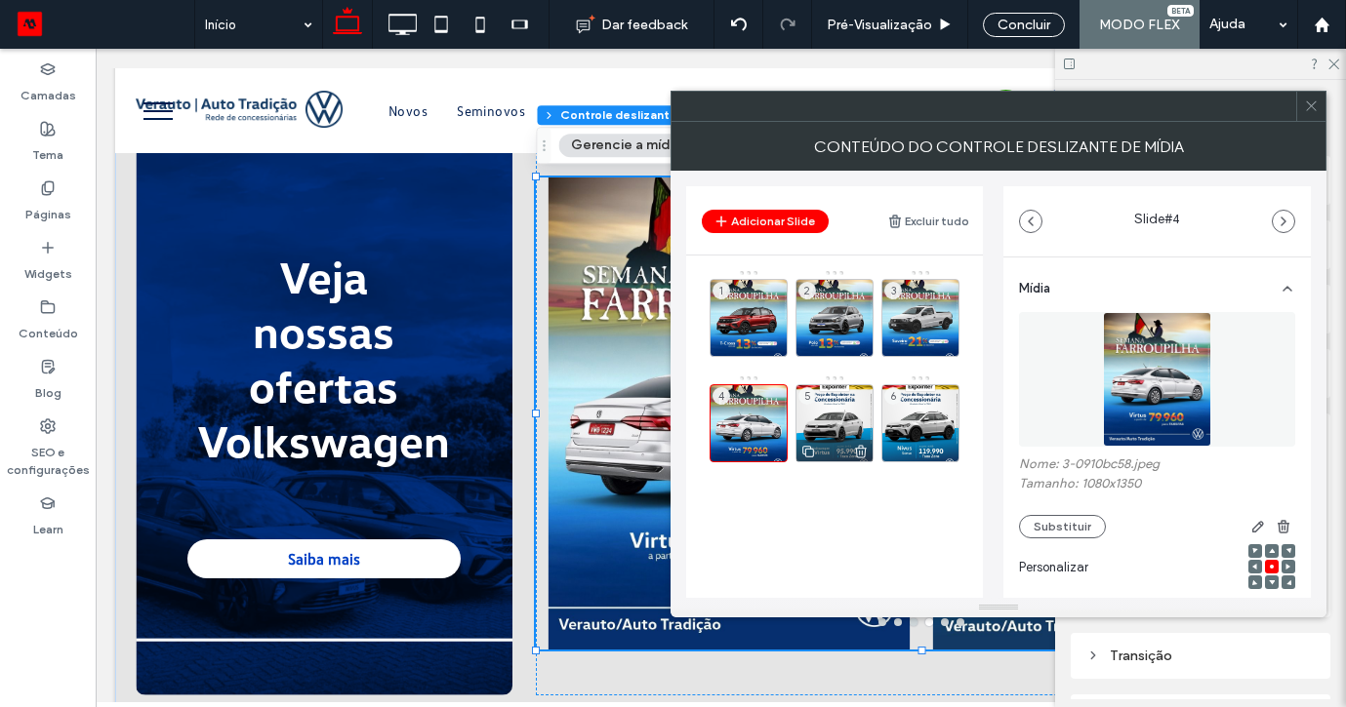
click at [837, 419] on div "5" at bounding box center [834, 423] width 78 height 78
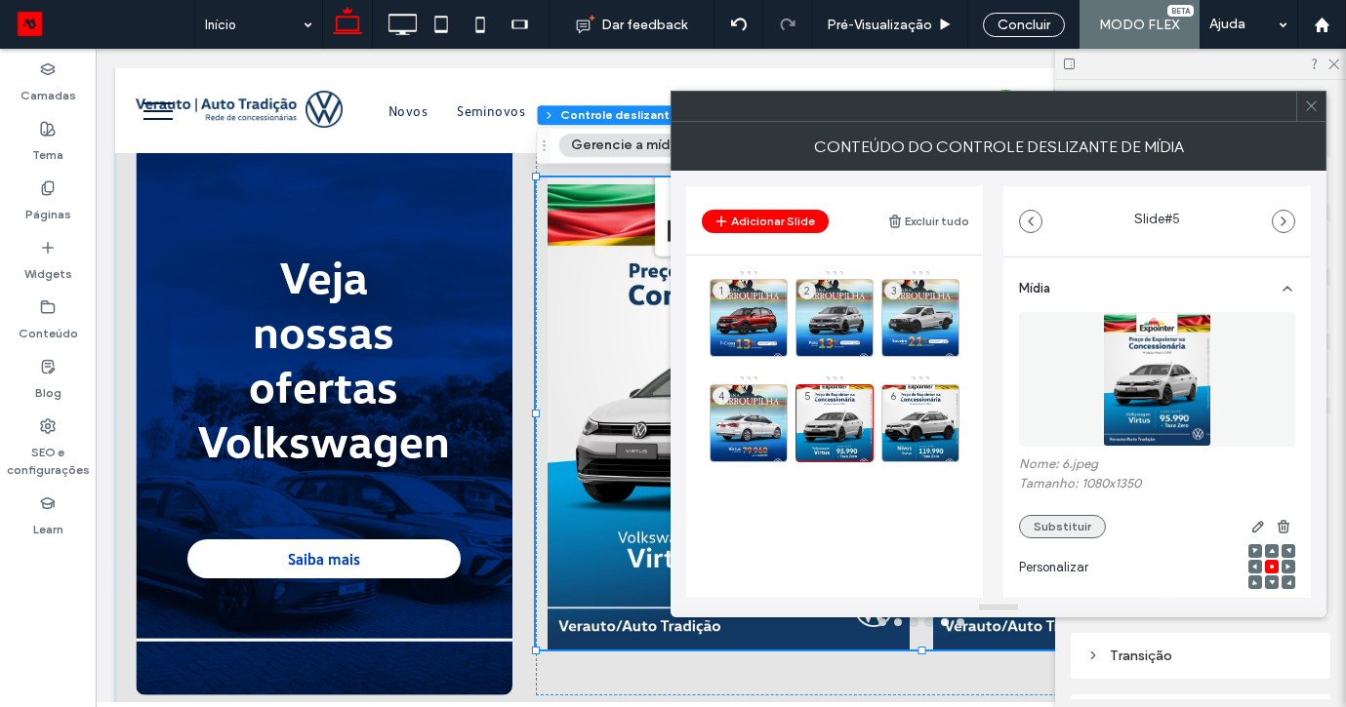
click at [1041, 515] on button "Substituir" at bounding box center [1062, 526] width 87 height 23
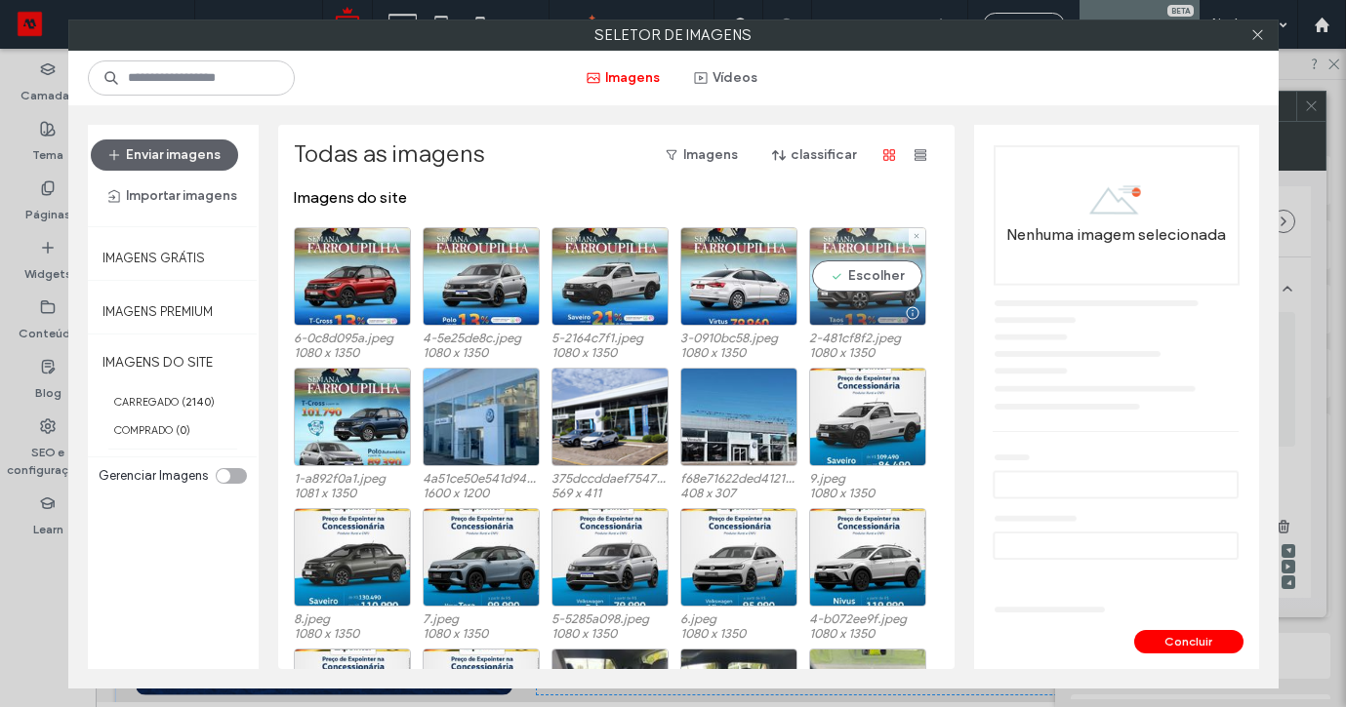
click at [871, 271] on div "Escolher" at bounding box center [867, 276] width 117 height 99
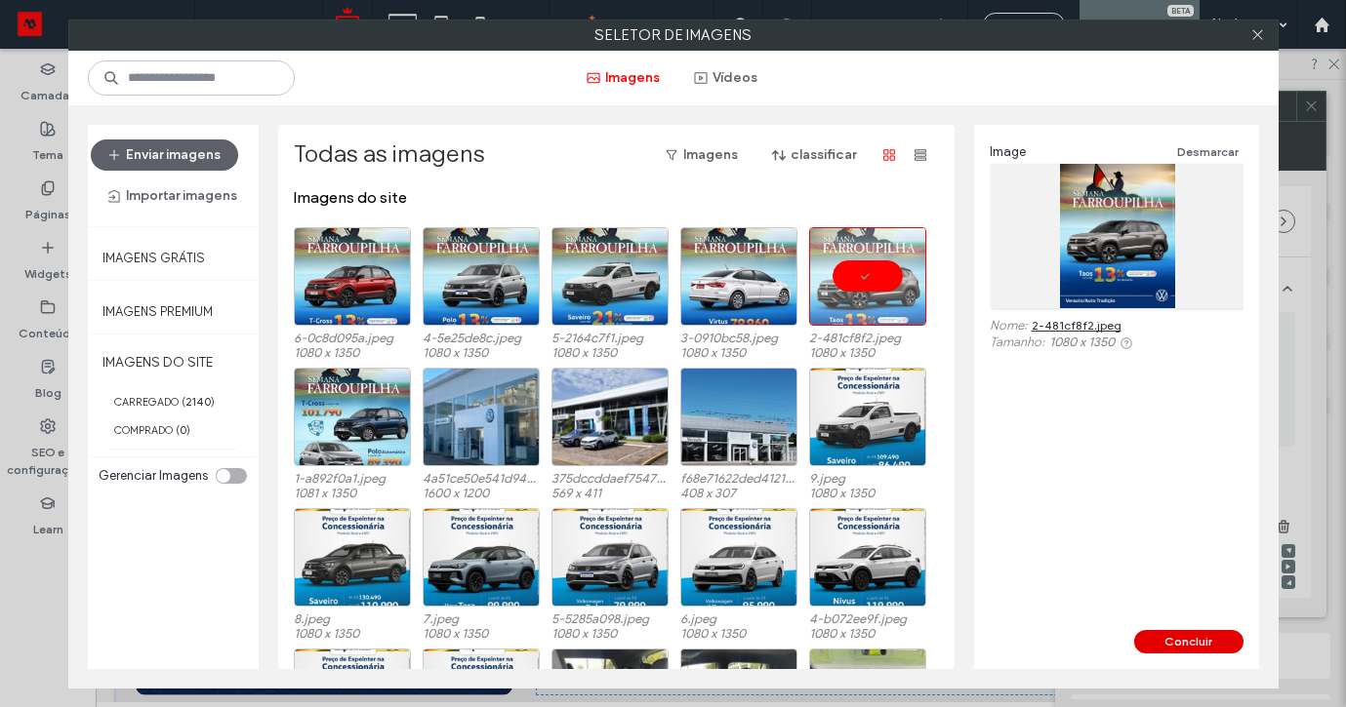
click at [1190, 640] on button "Concluir" at bounding box center [1188, 641] width 109 height 23
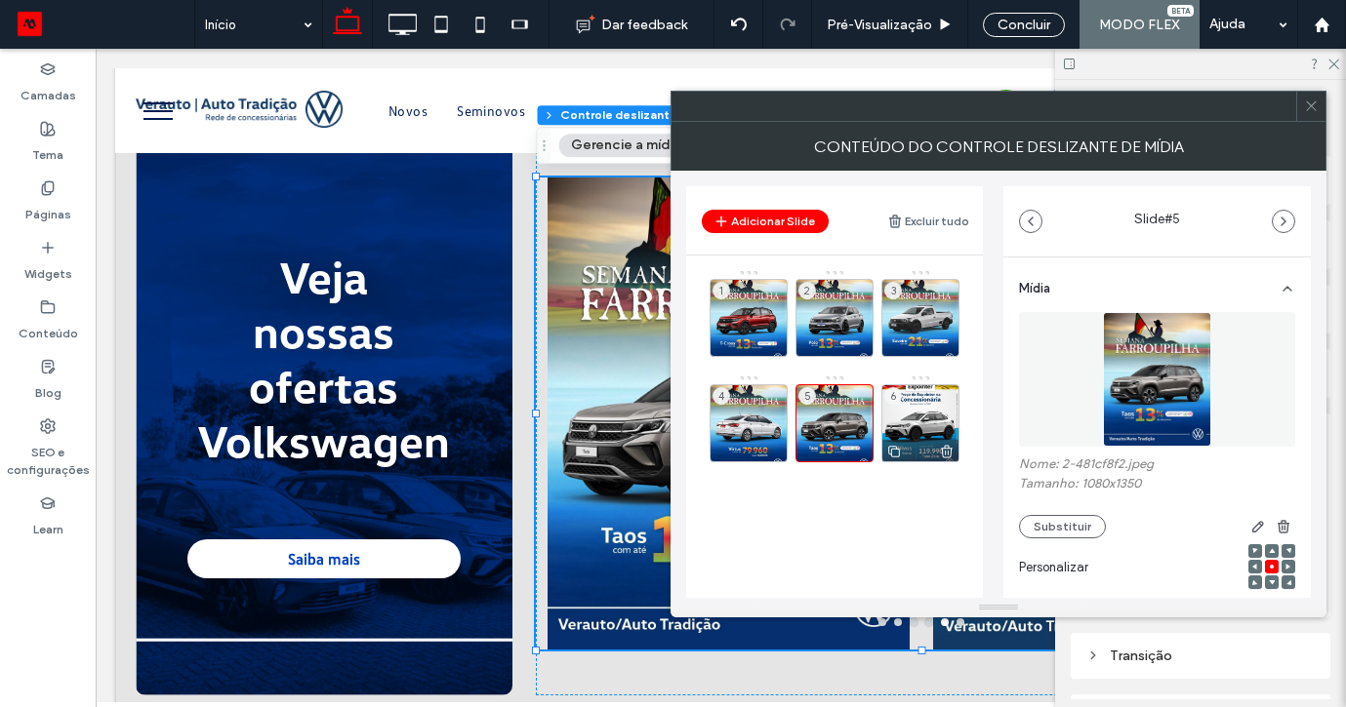
click at [909, 409] on div "6" at bounding box center [920, 423] width 78 height 78
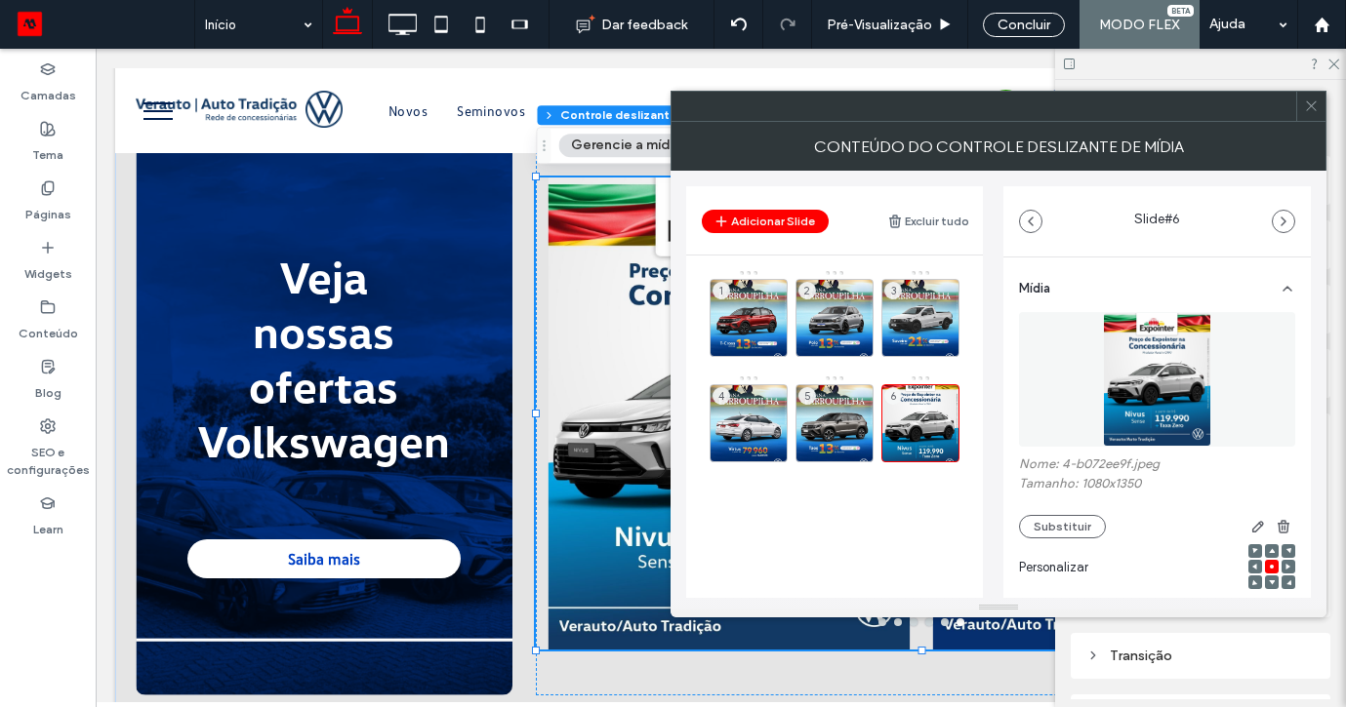
click at [1032, 511] on div "Nome: 4-b072ee9f.jpeg Tamanho: 1080x1350 Substituir" at bounding box center [1157, 498] width 276 height 82
click at [1032, 527] on button "Substituir" at bounding box center [1062, 526] width 87 height 23
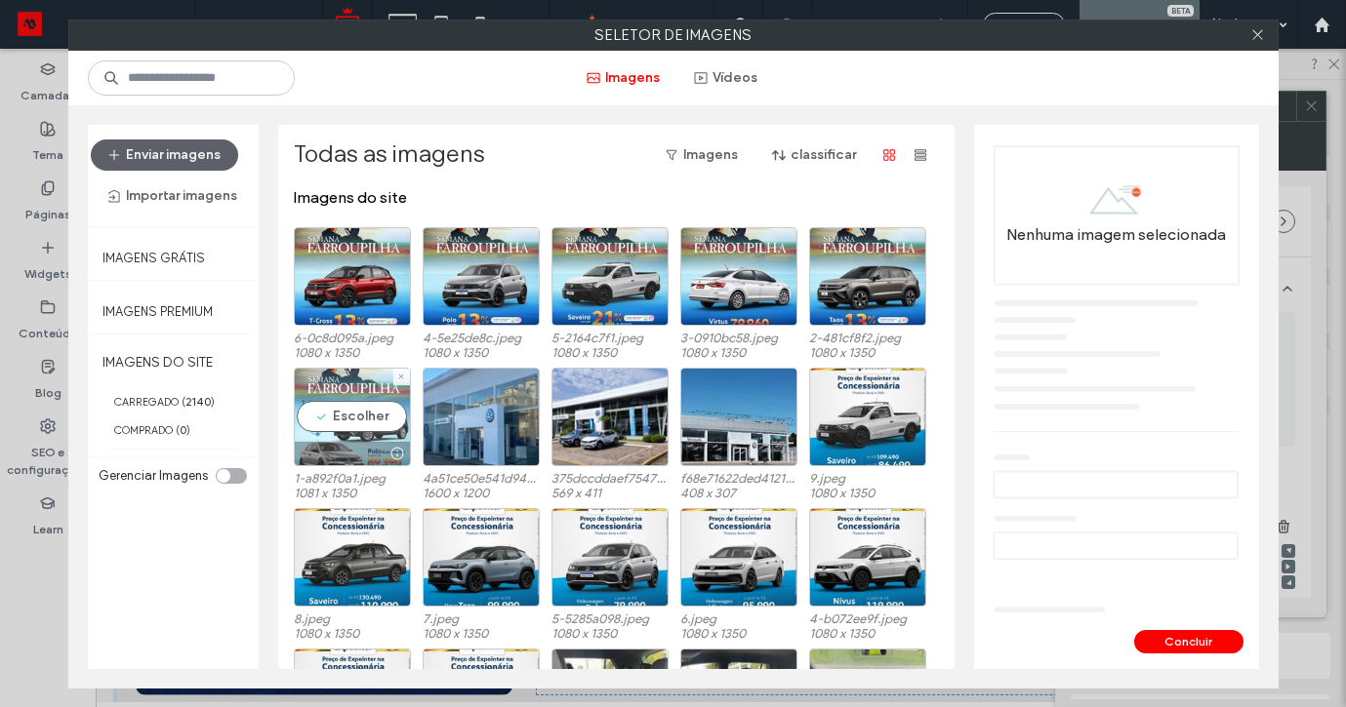
click at [348, 409] on div "Escolher" at bounding box center [352, 417] width 117 height 99
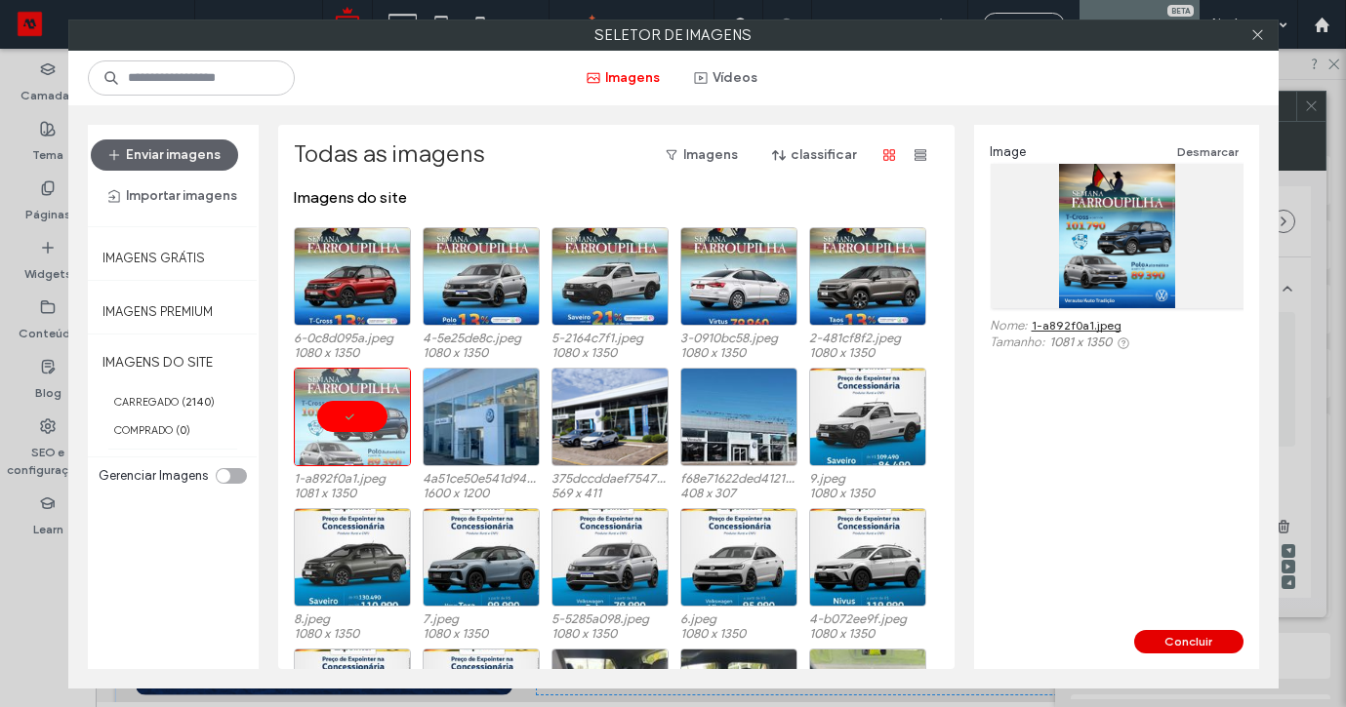
click at [1208, 634] on button "Concluir" at bounding box center [1188, 641] width 109 height 23
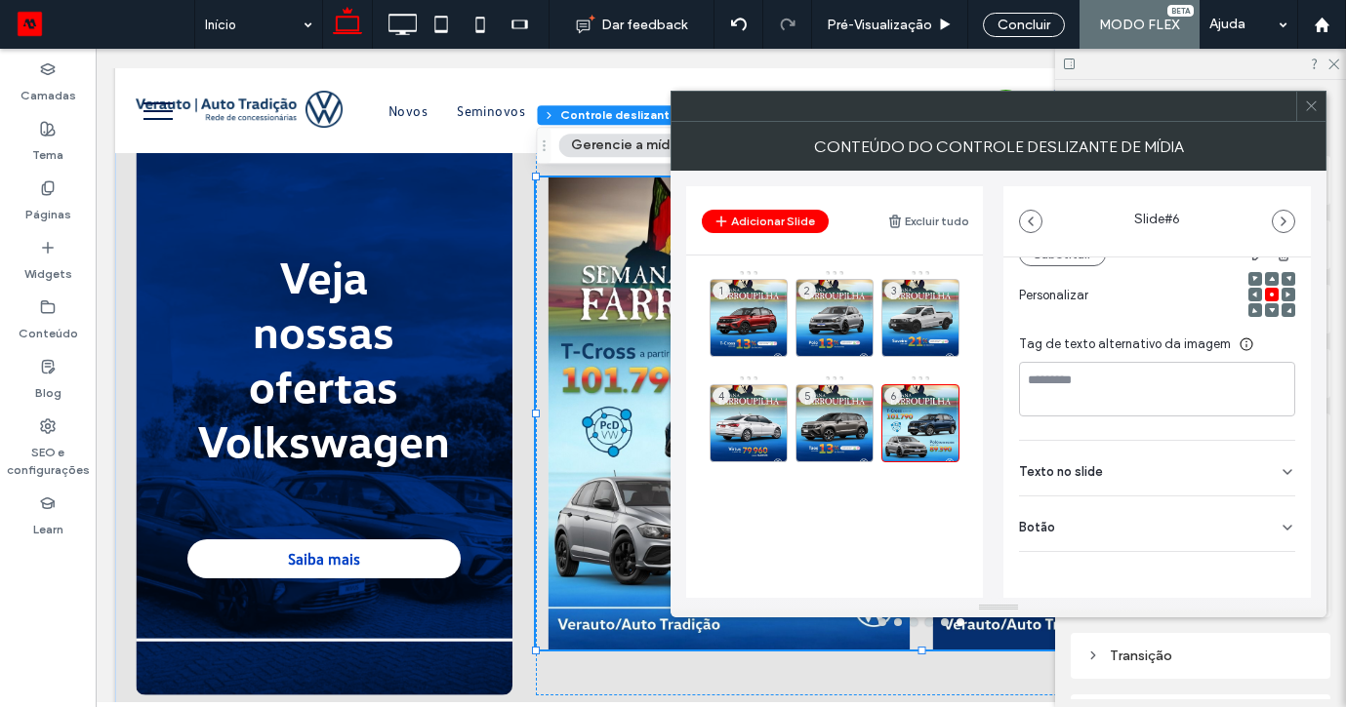
click at [1102, 540] on div "Botão" at bounding box center [1157, 524] width 276 height 55
click at [841, 323] on div "2" at bounding box center [834, 318] width 78 height 78
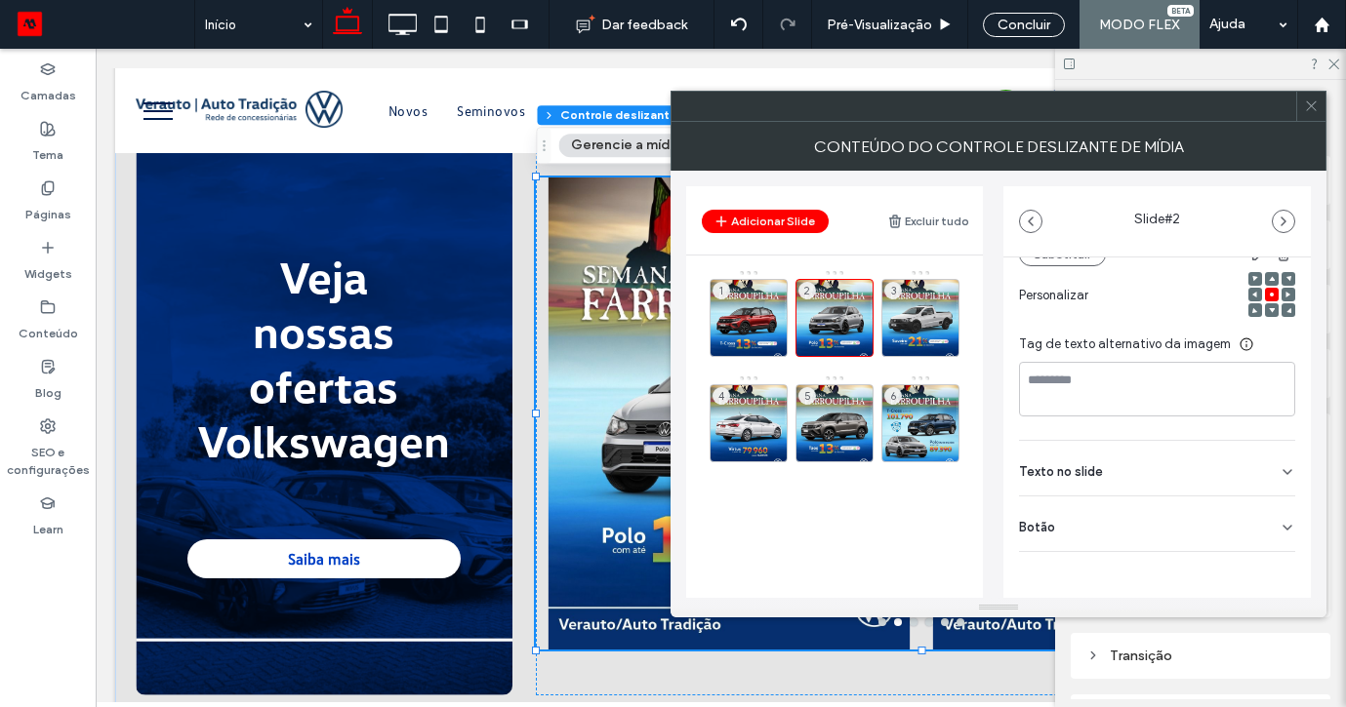
scroll to position [272, 0]
click at [1305, 114] on span at bounding box center [1311, 106] width 15 height 29
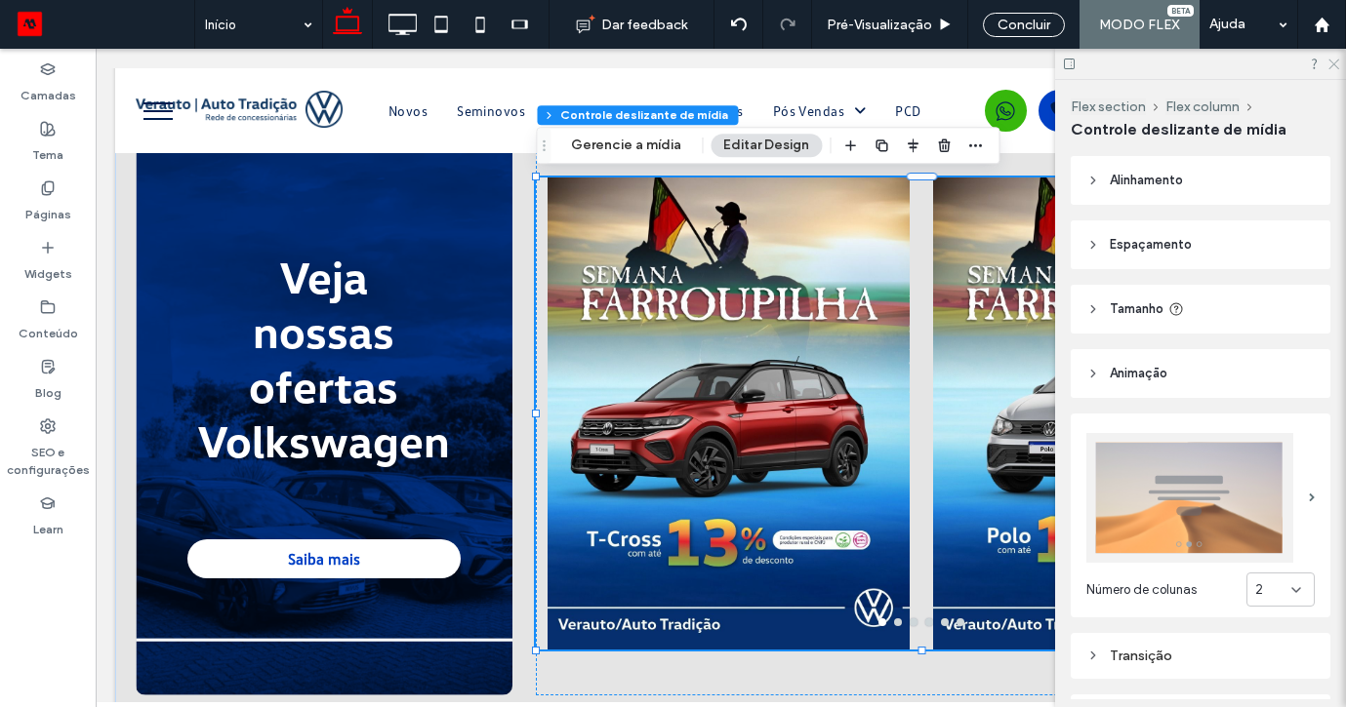
click at [1330, 61] on icon at bounding box center [1332, 63] width 13 height 13
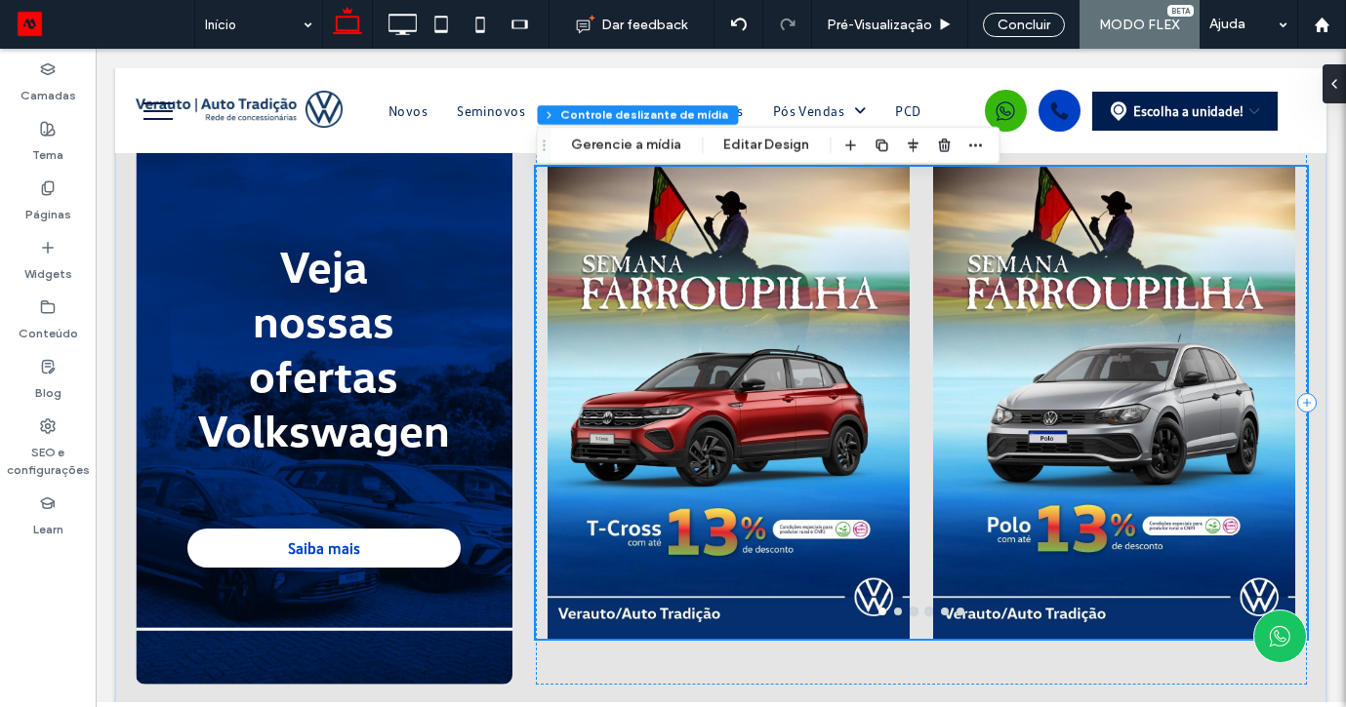
scroll to position [1747, 0]
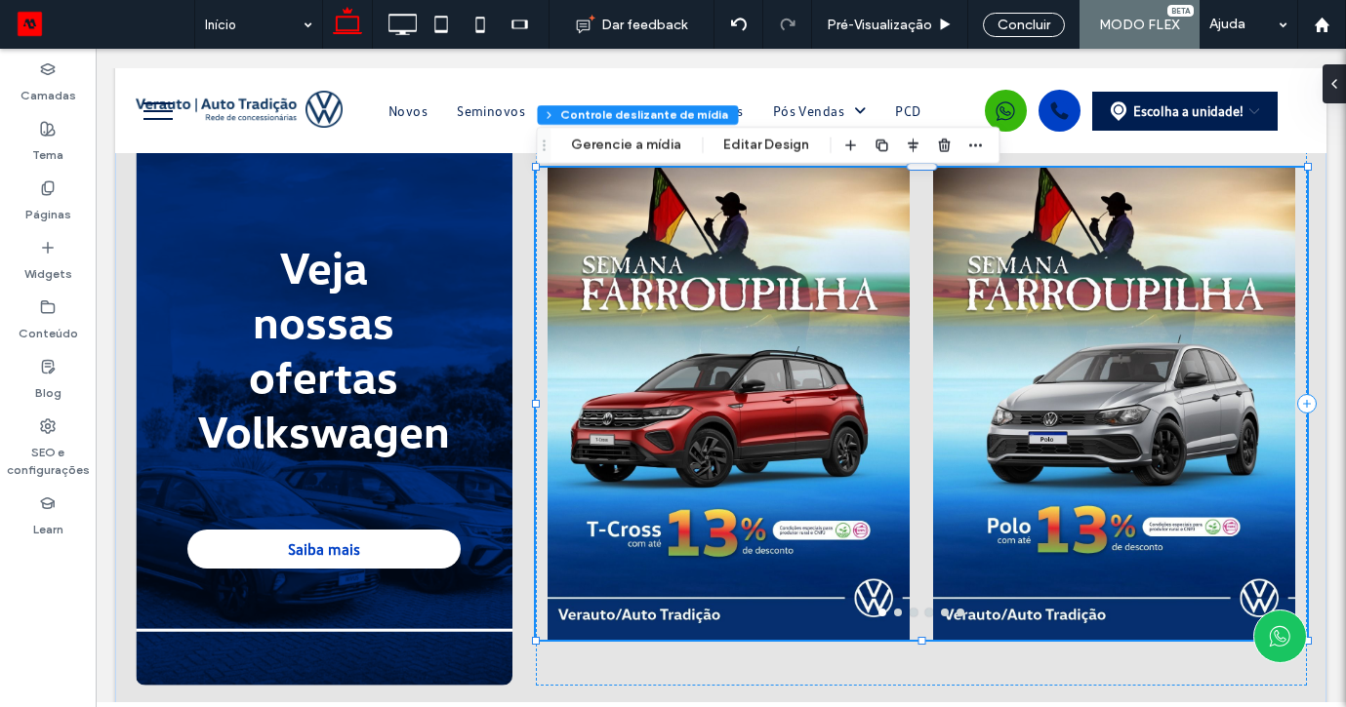
click at [901, 616] on div at bounding box center [921, 613] width 770 height 8
click at [912, 614] on button "go to slide 3" at bounding box center [913, 613] width 8 height 8
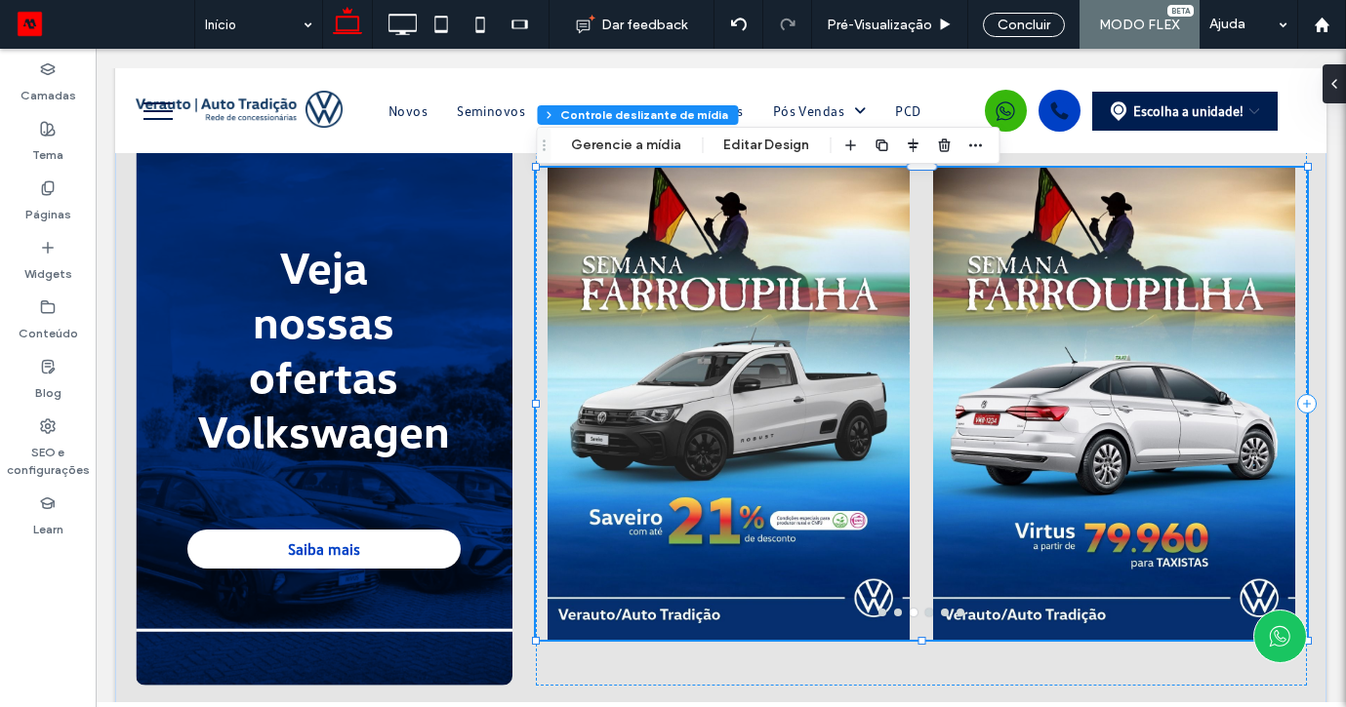
click at [927, 611] on button "go to slide 4" at bounding box center [929, 613] width 8 height 8
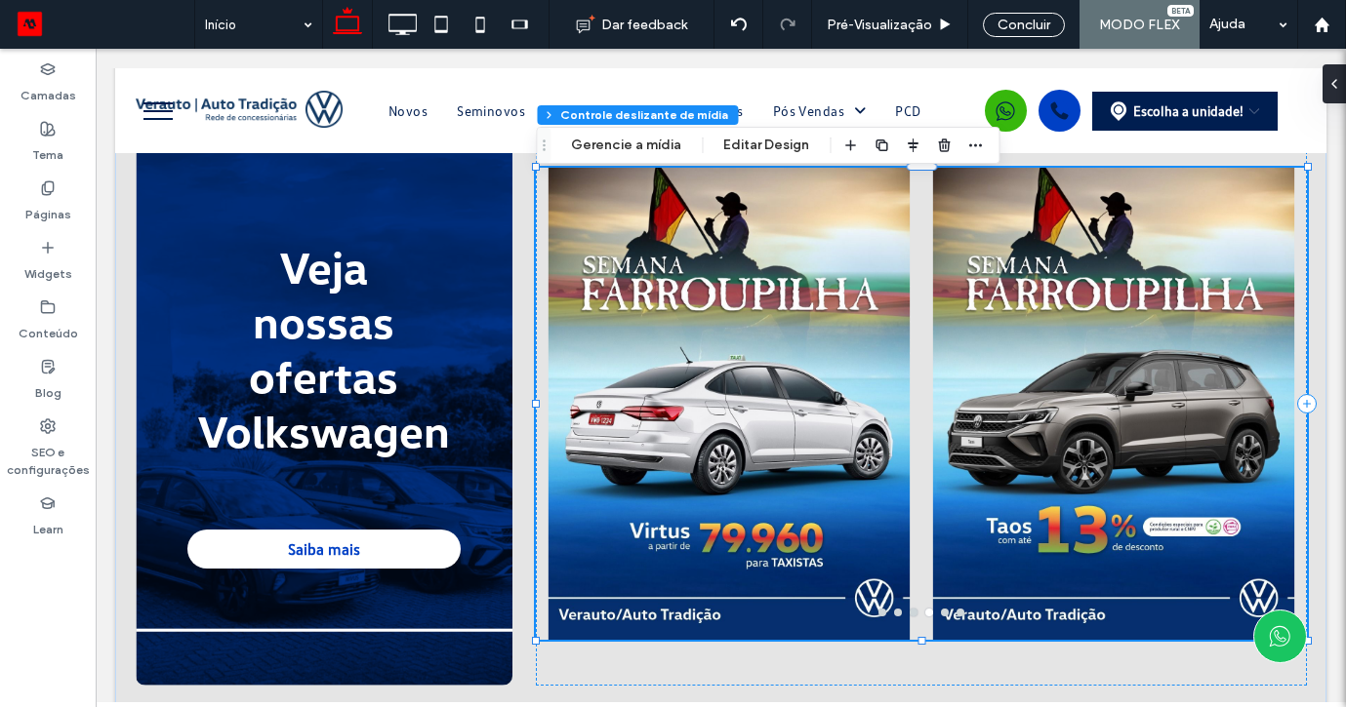
click at [947, 618] on div at bounding box center [1114, 404] width 362 height 472
click at [944, 618] on div at bounding box center [1114, 404] width 362 height 472
click at [958, 613] on button "go to slide 6" at bounding box center [960, 613] width 8 height 8
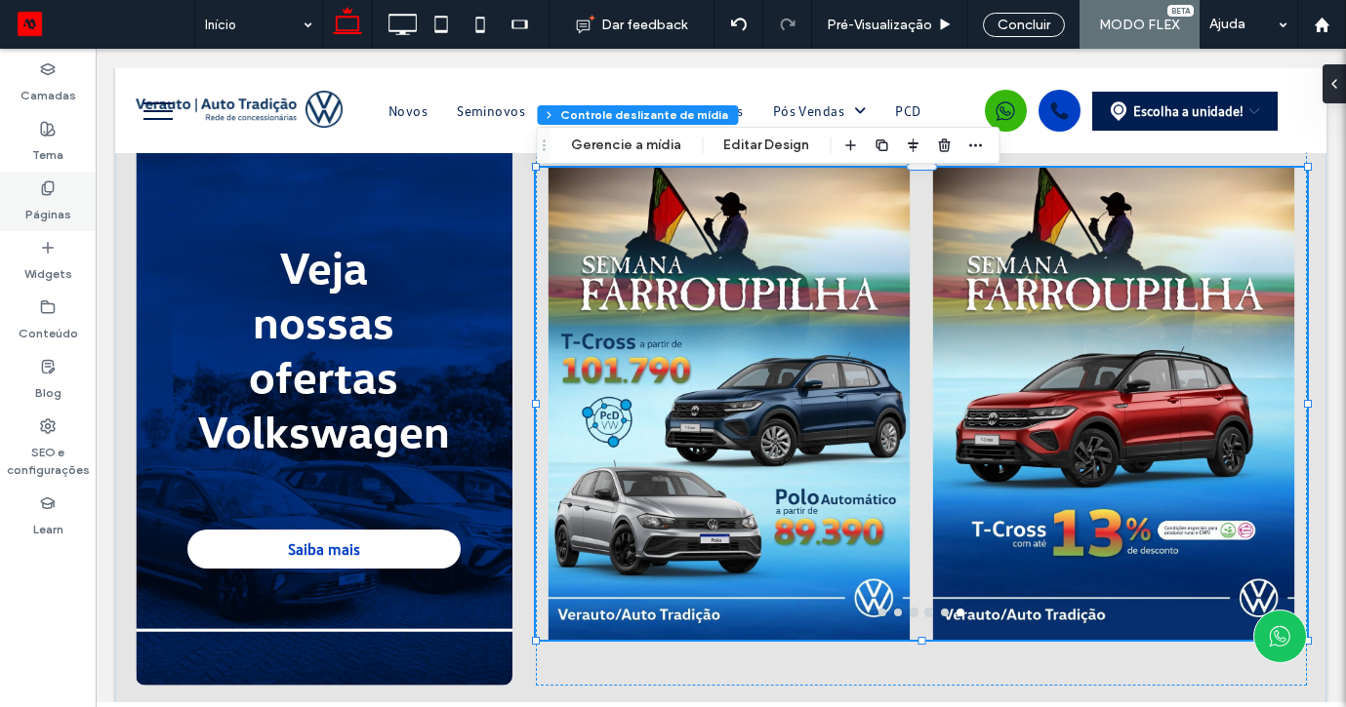
click at [56, 196] on label "Páginas" at bounding box center [48, 209] width 46 height 27
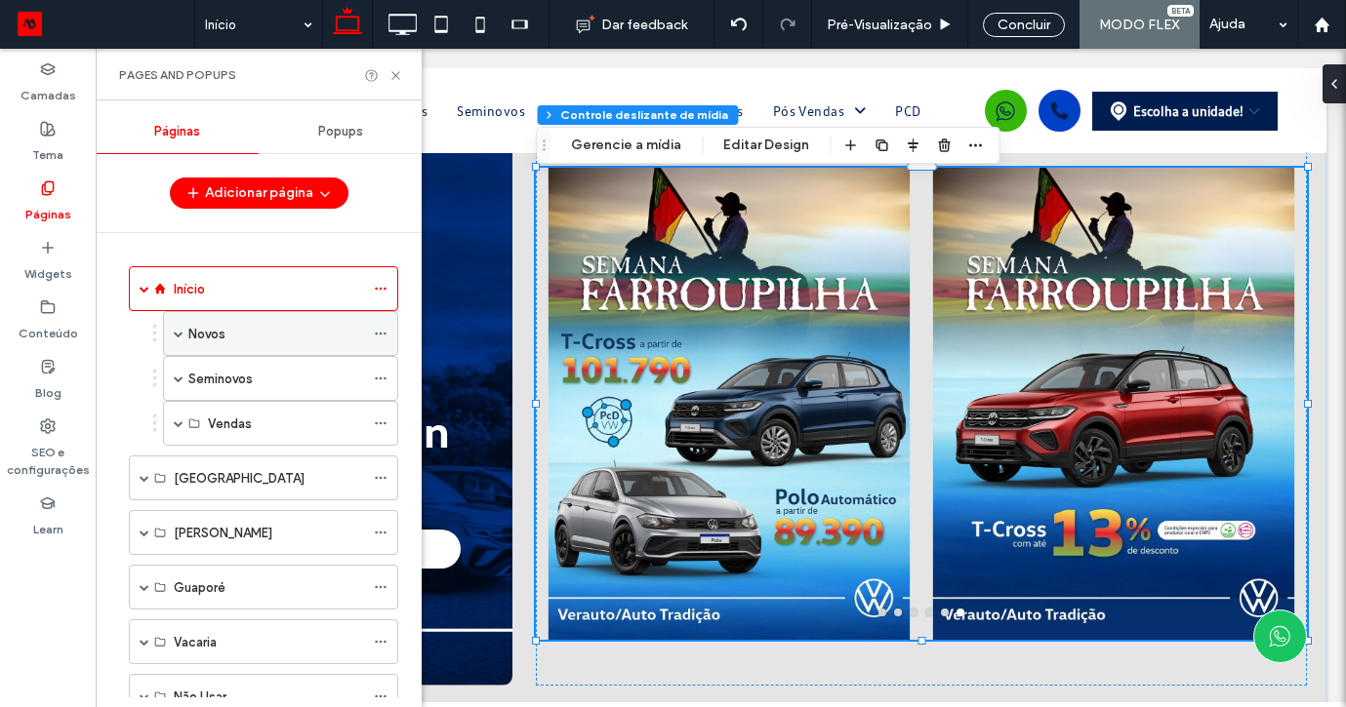
click at [173, 334] on div "Novos" at bounding box center [280, 333] width 235 height 45
click at [179, 415] on span at bounding box center [179, 423] width 10 height 43
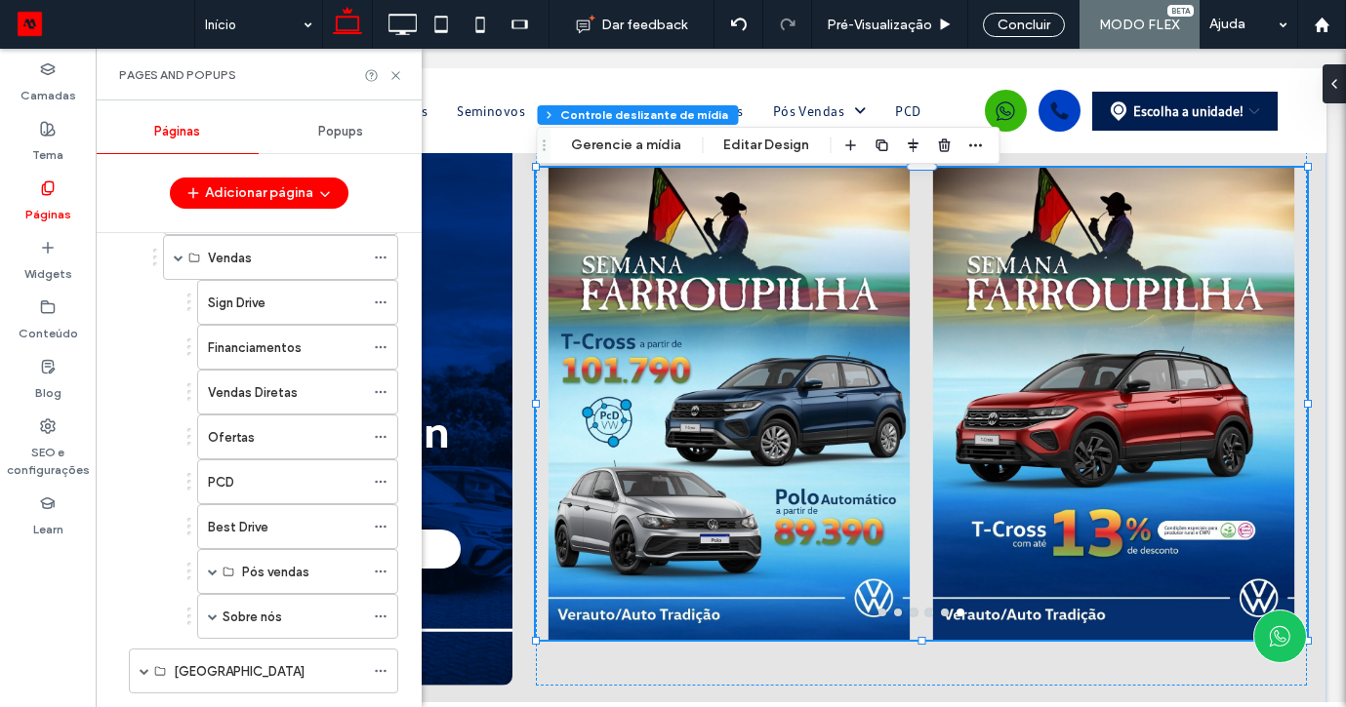
scroll to position [169, 0]
click at [236, 432] on label "Ofertas" at bounding box center [231, 435] width 47 height 34
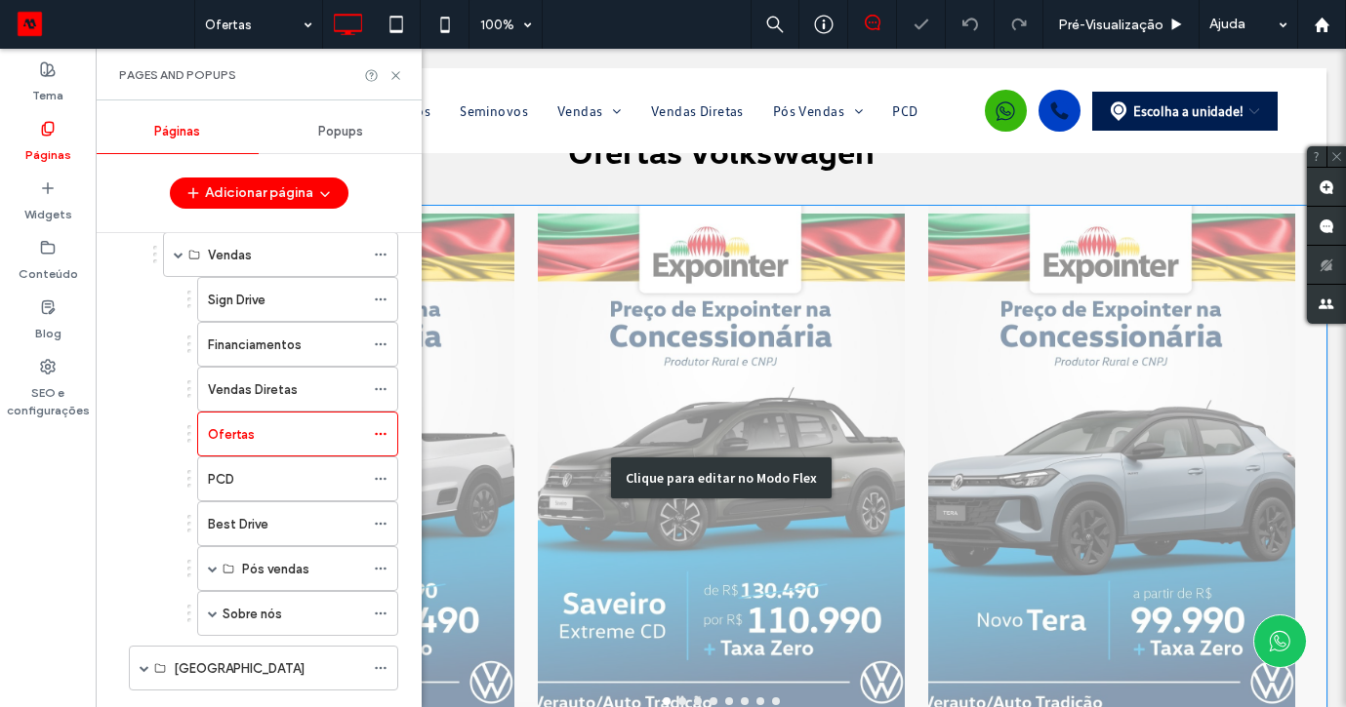
scroll to position [92, 0]
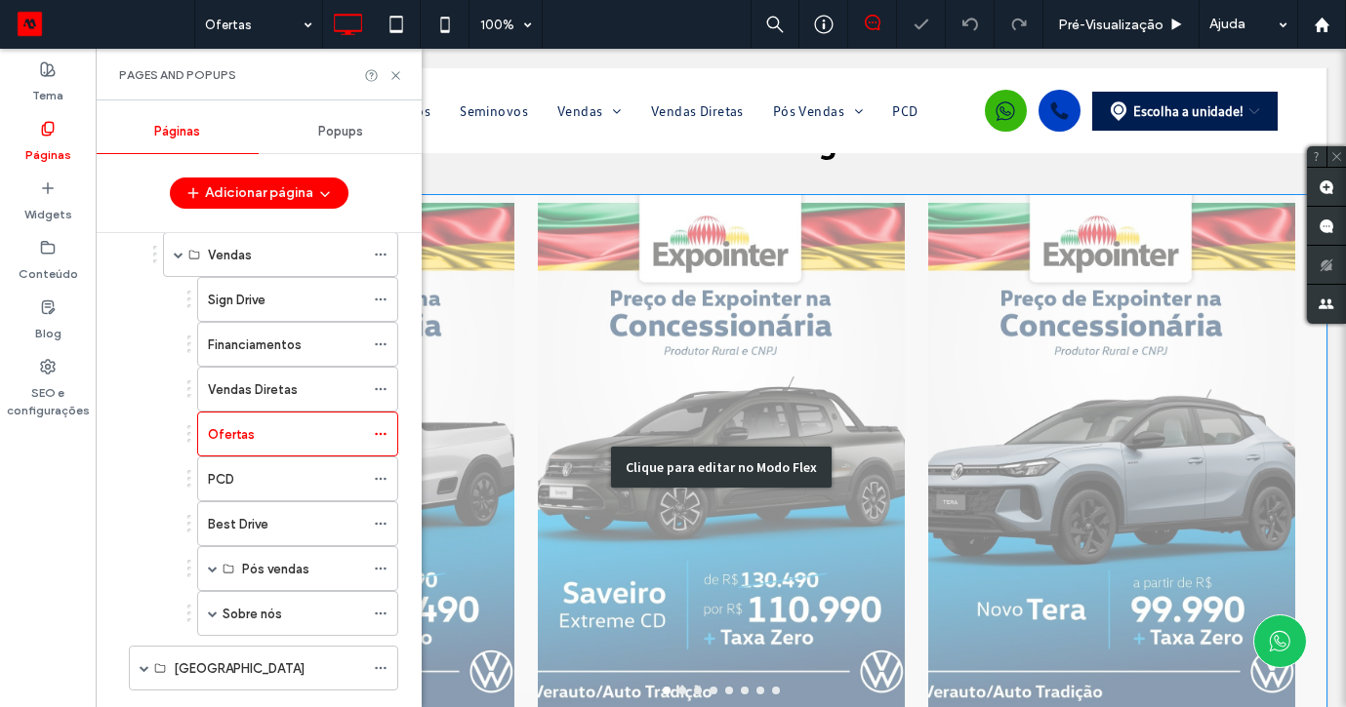
click at [422, 450] on div "Clique para editar no Modo Flex" at bounding box center [720, 467] width 1211 height 545
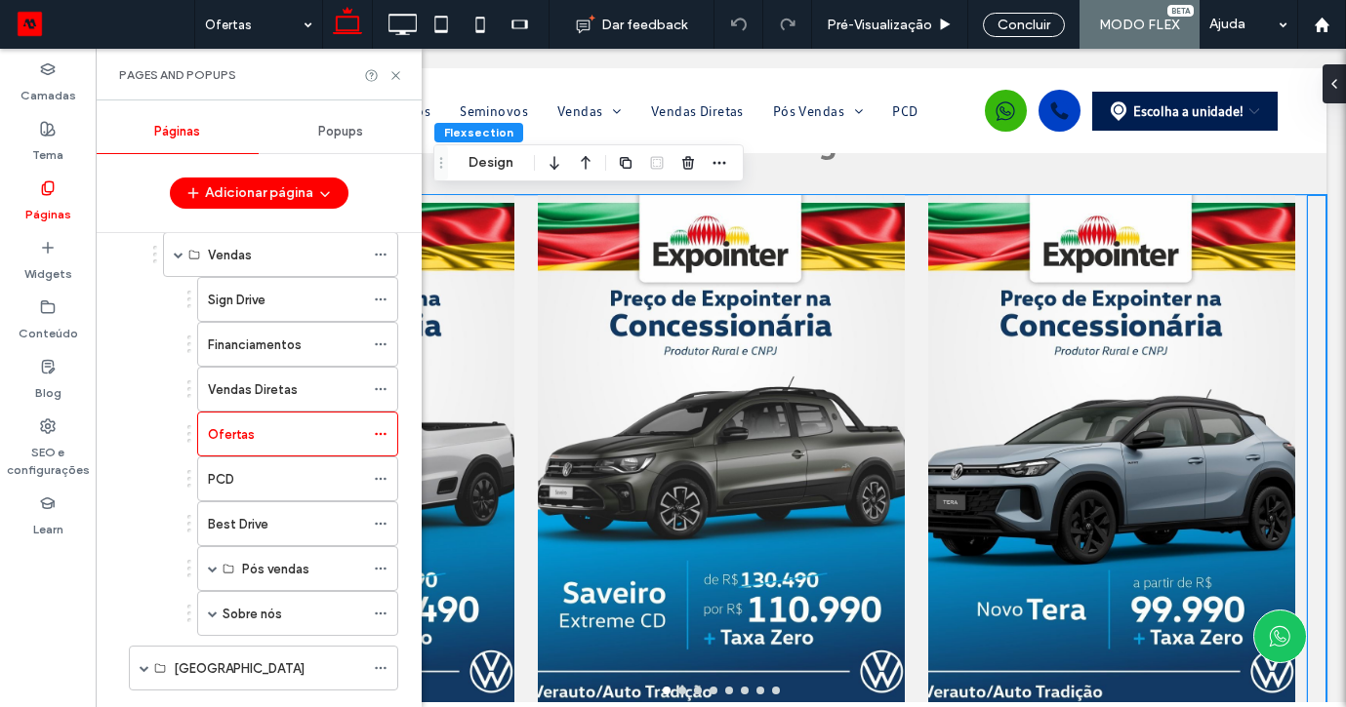
click at [454, 448] on div at bounding box center [330, 469] width 367 height 430
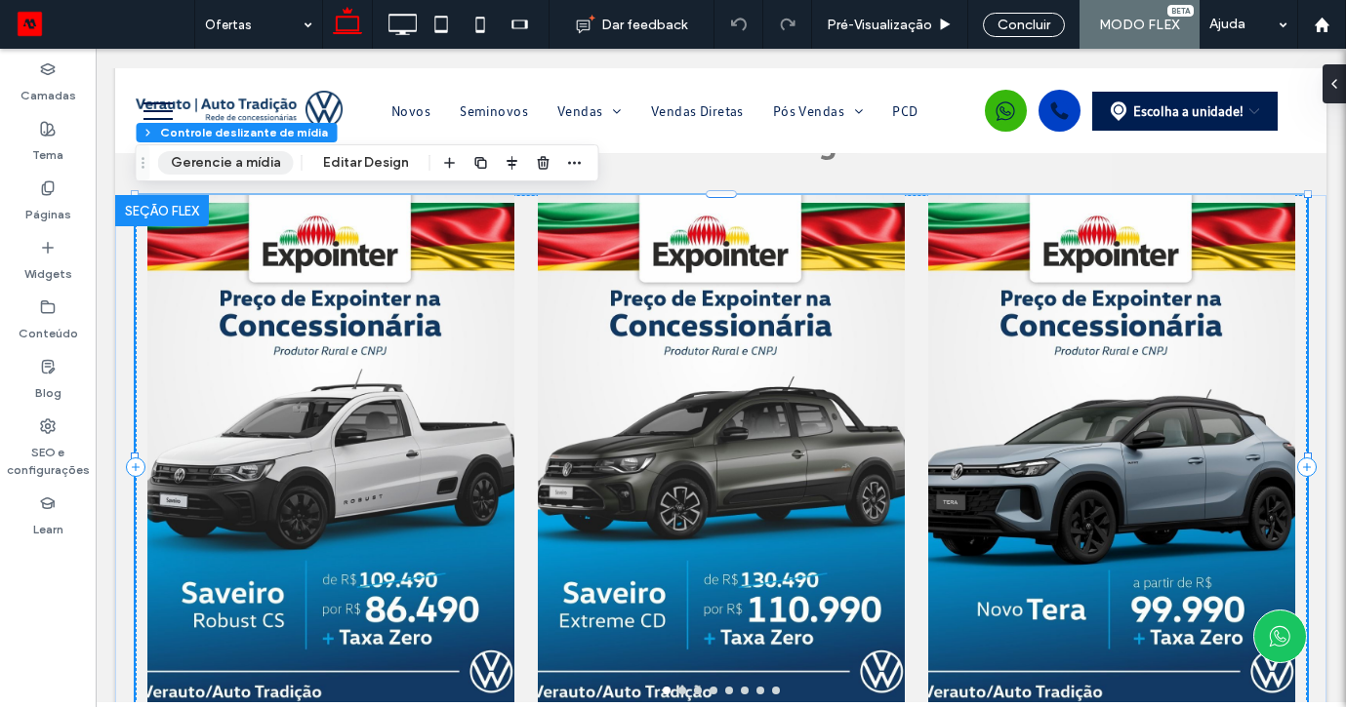
click at [245, 166] on button "Gerencie a mídia" at bounding box center [226, 162] width 136 height 23
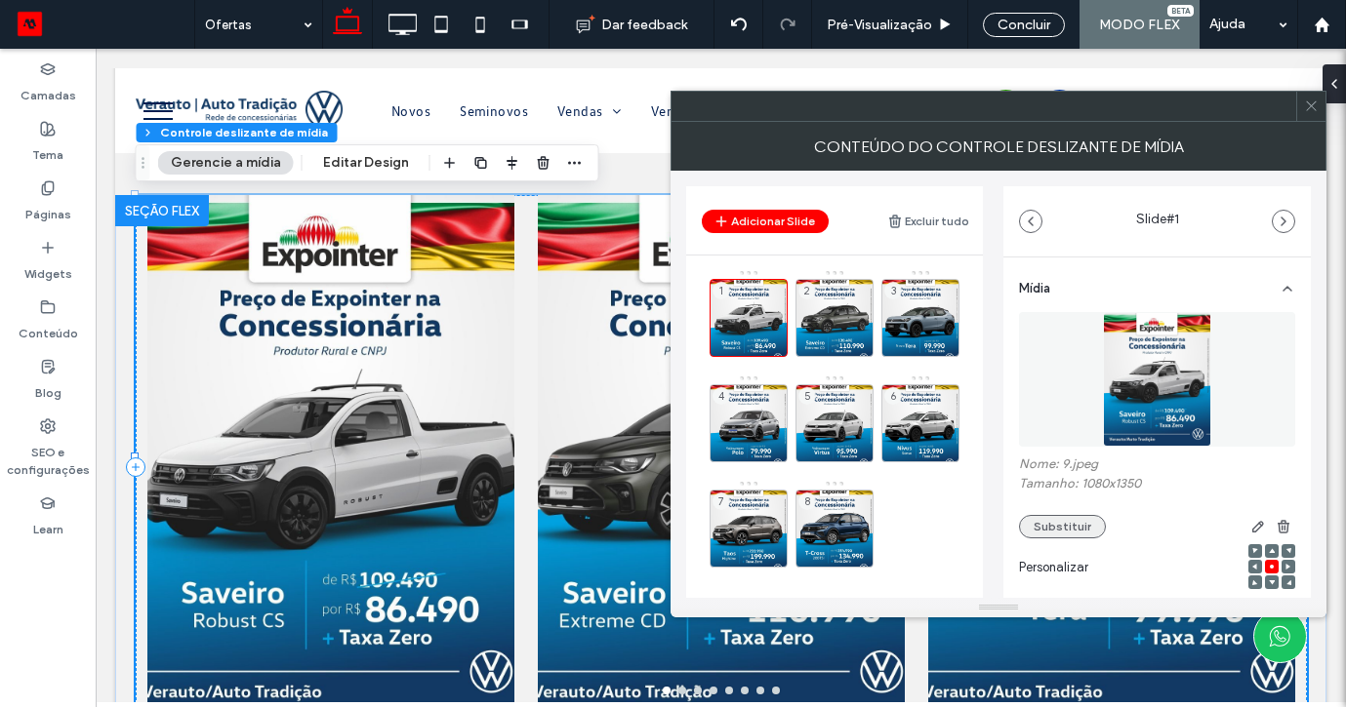
click at [1059, 525] on button "Substituir" at bounding box center [1062, 526] width 87 height 23
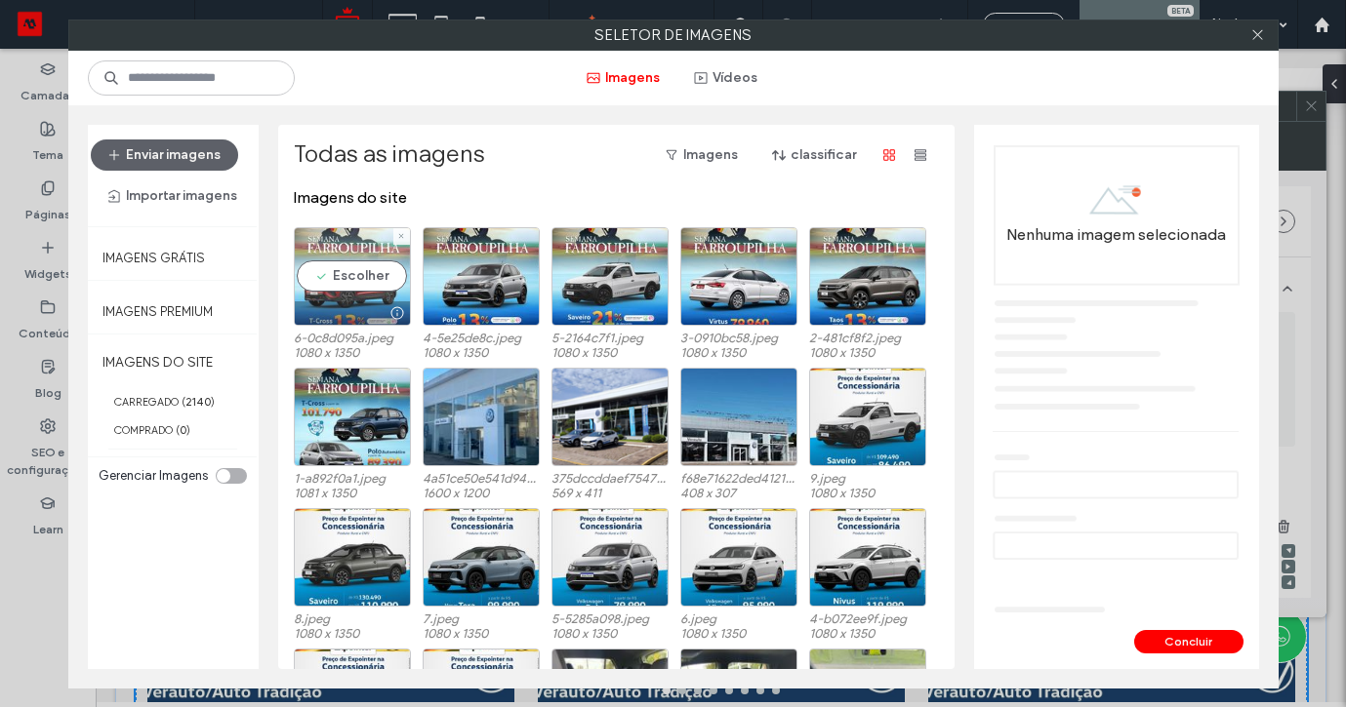
click at [357, 274] on div "Escolher" at bounding box center [352, 276] width 117 height 99
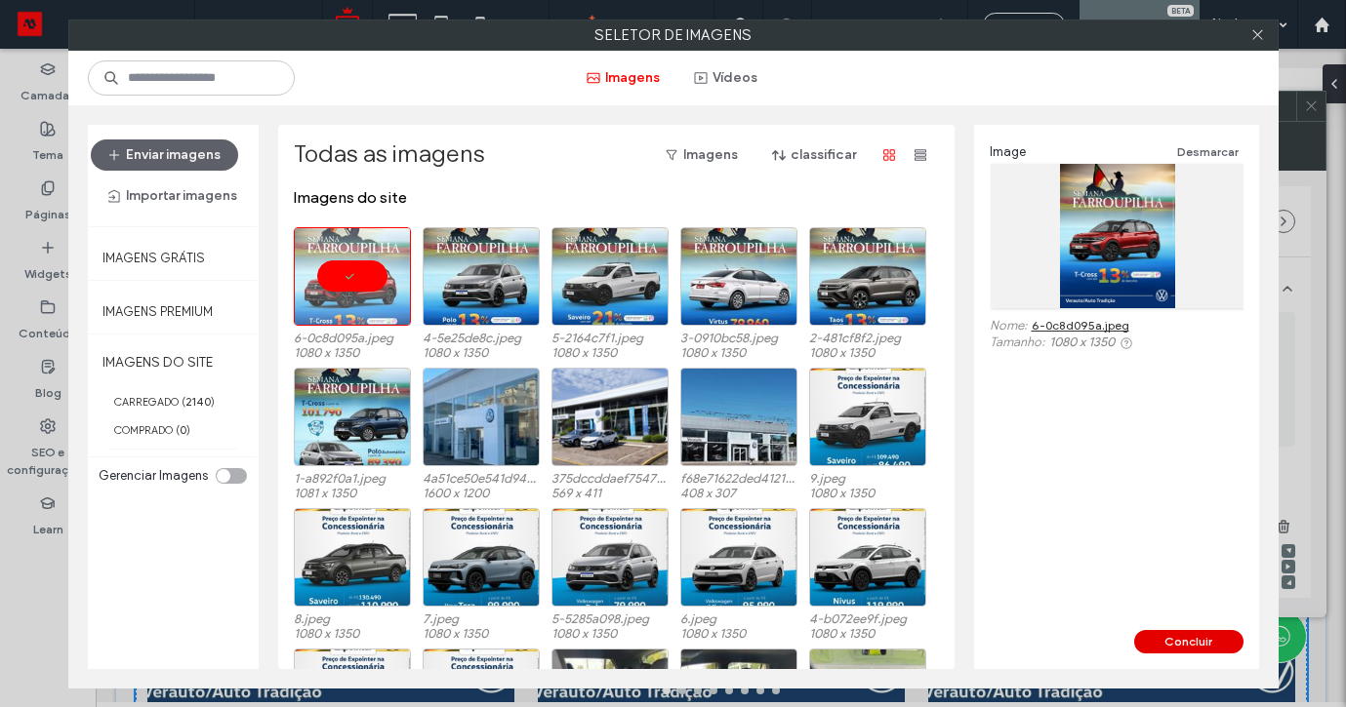
click at [1157, 646] on button "Concluir" at bounding box center [1188, 641] width 109 height 23
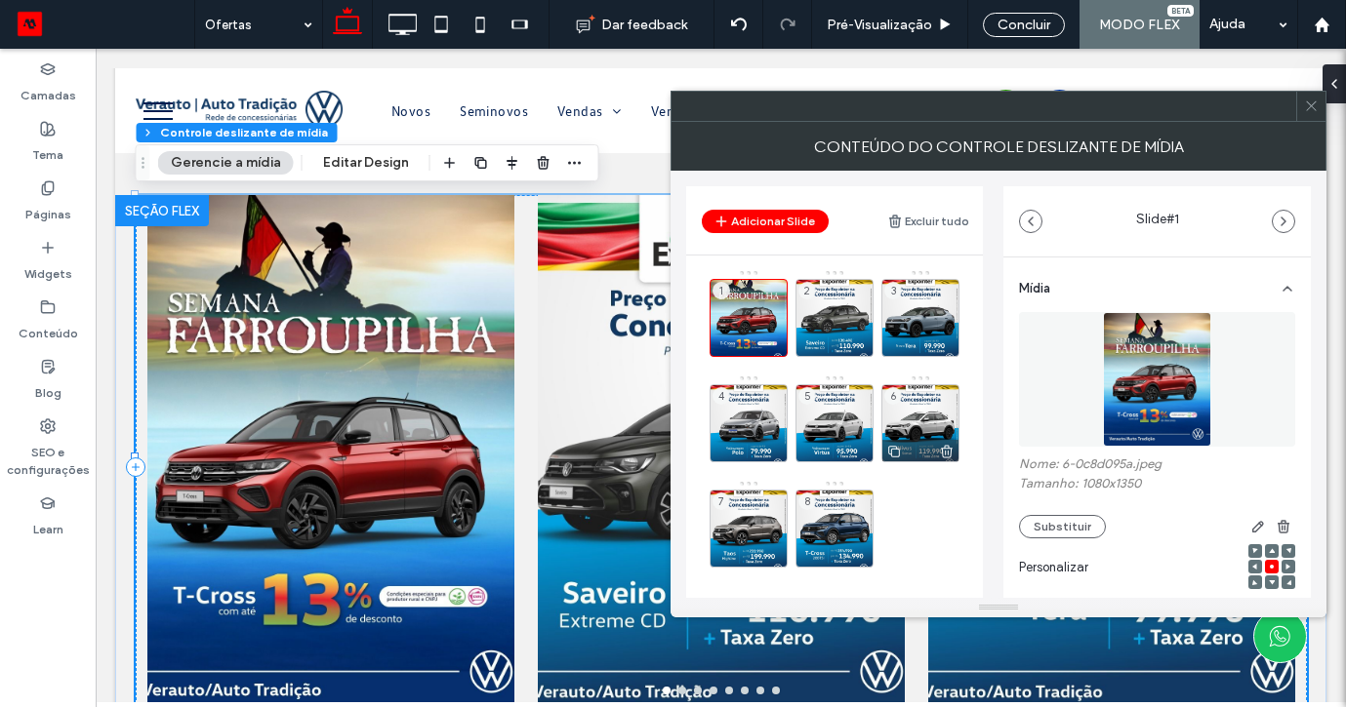
click at [1034, 504] on div "Nome: 6-0c8d095a.jpeg Tamanho: 1080x1350 Substituir" at bounding box center [1157, 498] width 276 height 82
click at [845, 318] on div "2" at bounding box center [834, 318] width 78 height 78
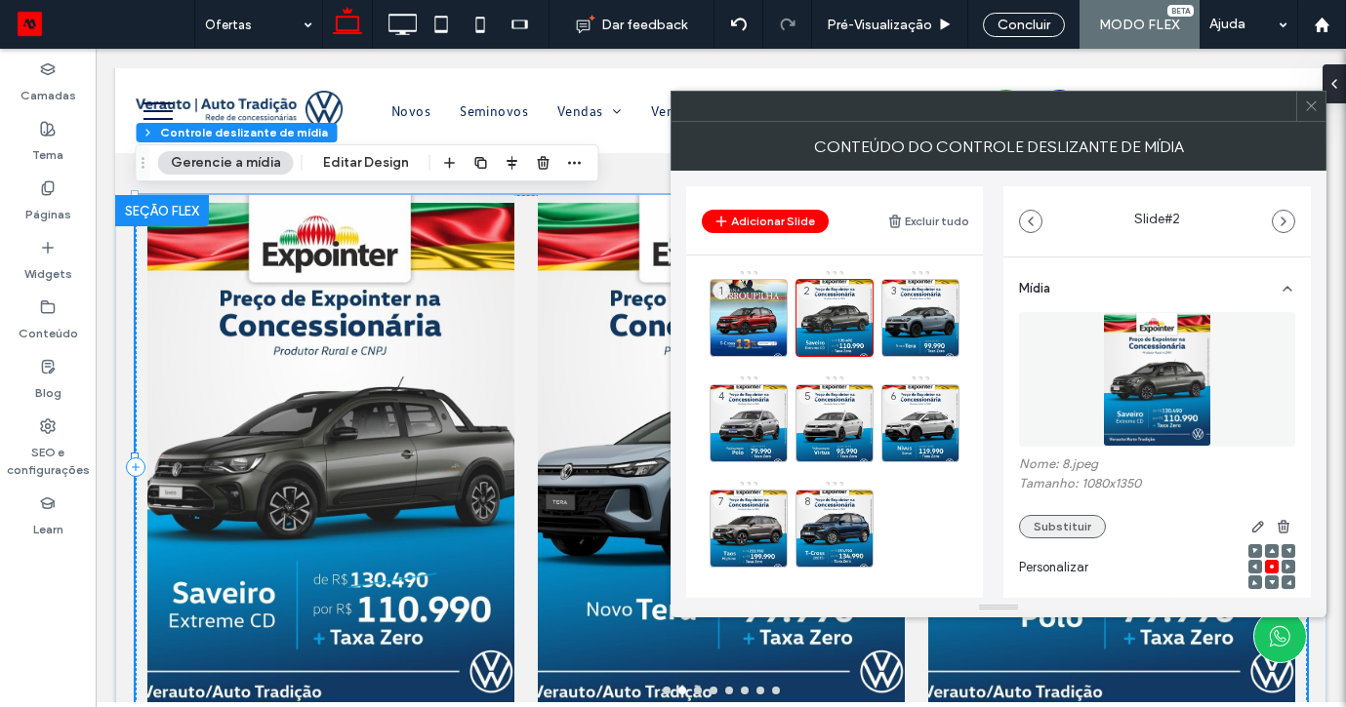
click at [1043, 525] on button "Substituir" at bounding box center [1062, 526] width 87 height 23
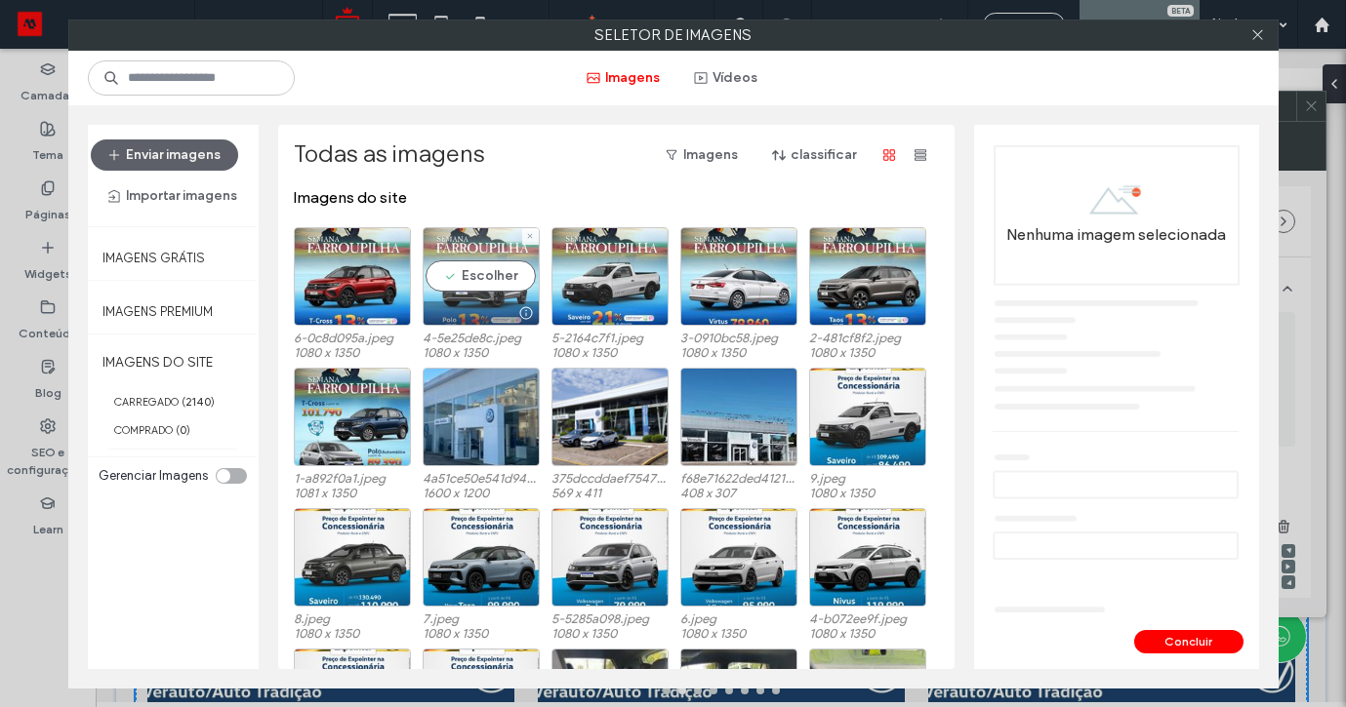
click at [469, 273] on div "Escolher" at bounding box center [481, 276] width 117 height 99
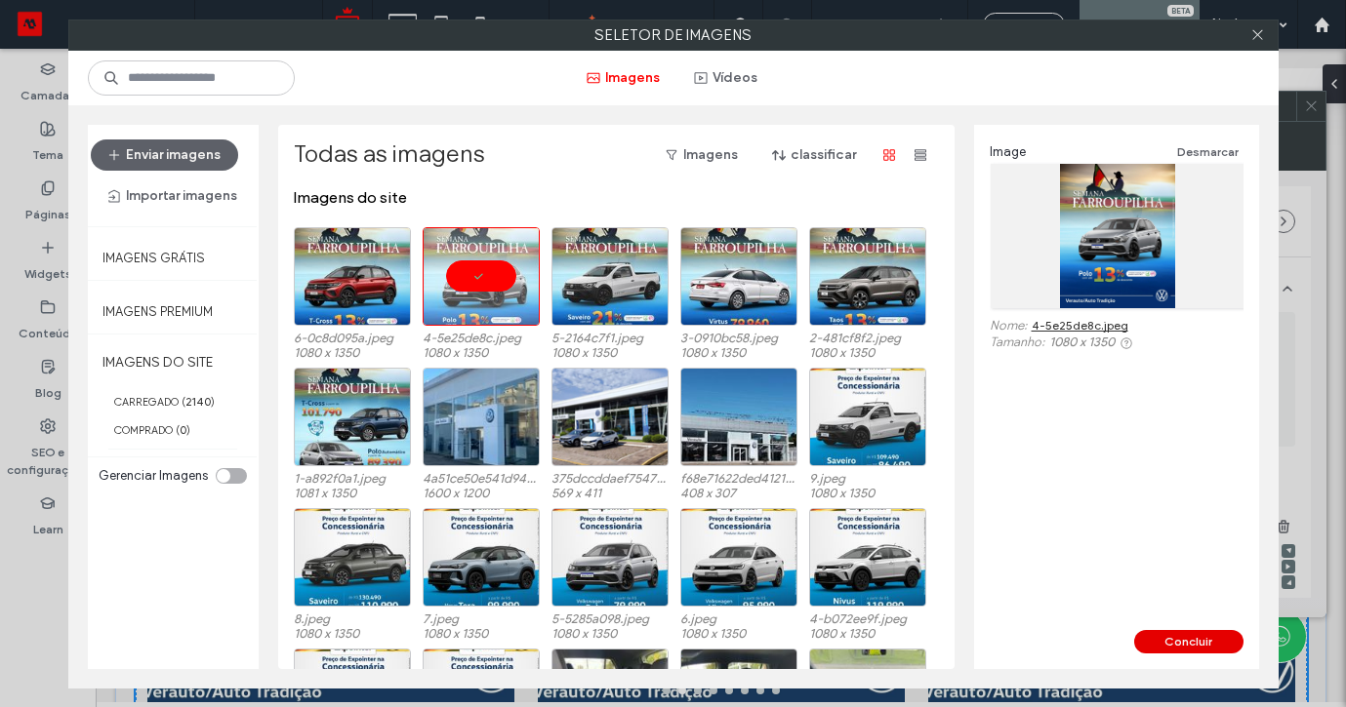
click at [1211, 639] on button "Concluir" at bounding box center [1188, 641] width 109 height 23
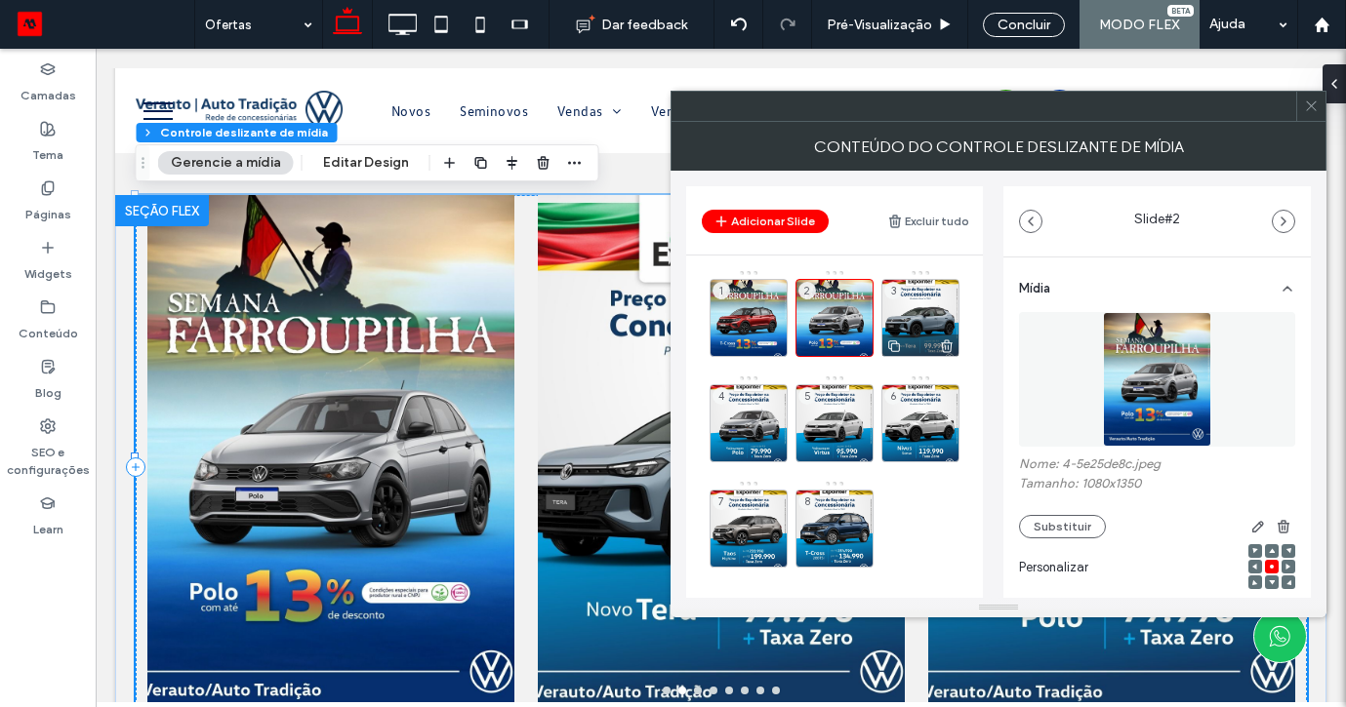
click at [935, 303] on div "3" at bounding box center [920, 318] width 78 height 78
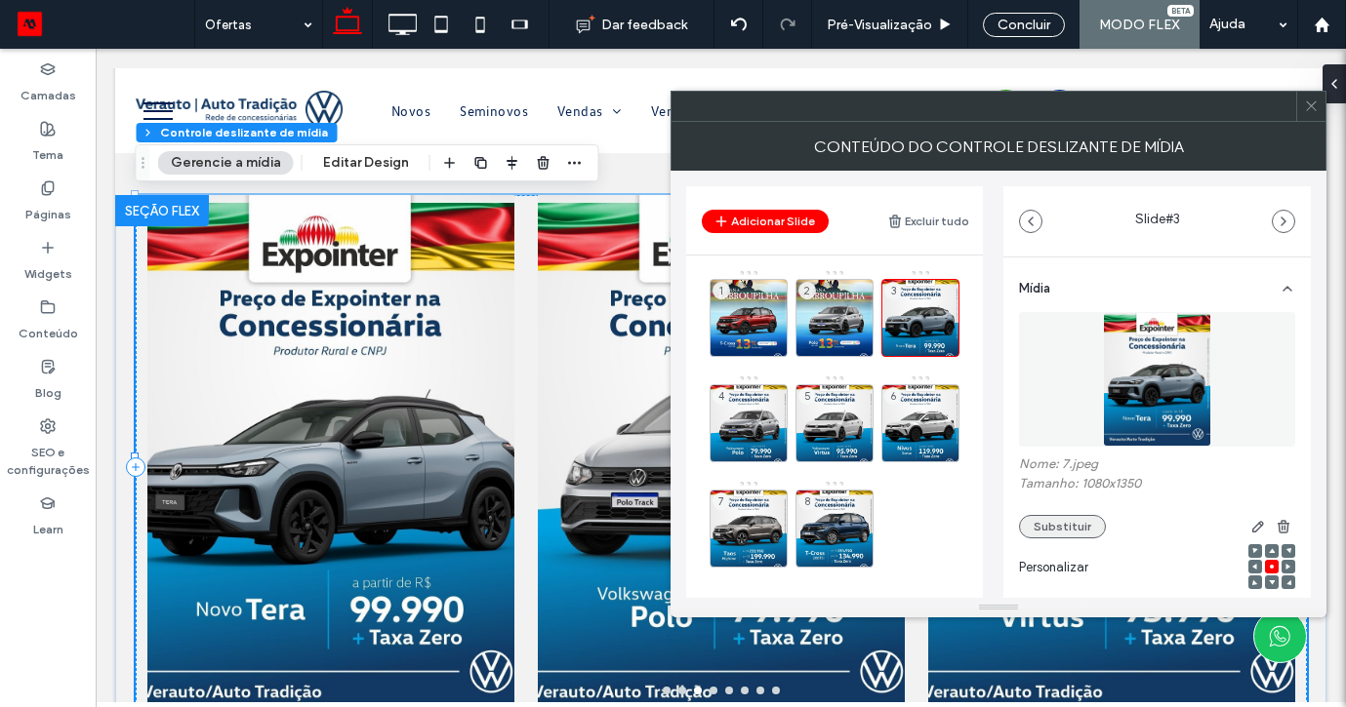
click at [1050, 527] on button "Substituir" at bounding box center [1062, 526] width 87 height 23
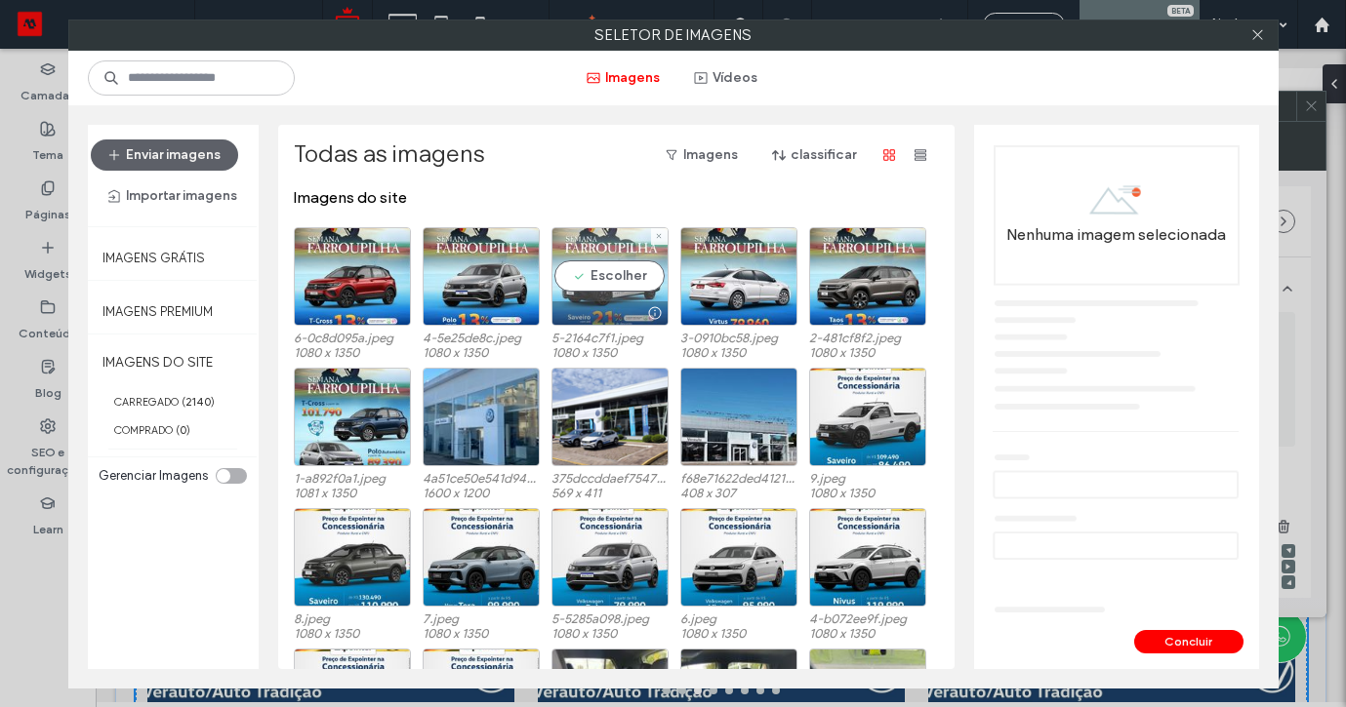
click at [591, 278] on div "Escolher" at bounding box center [609, 276] width 117 height 99
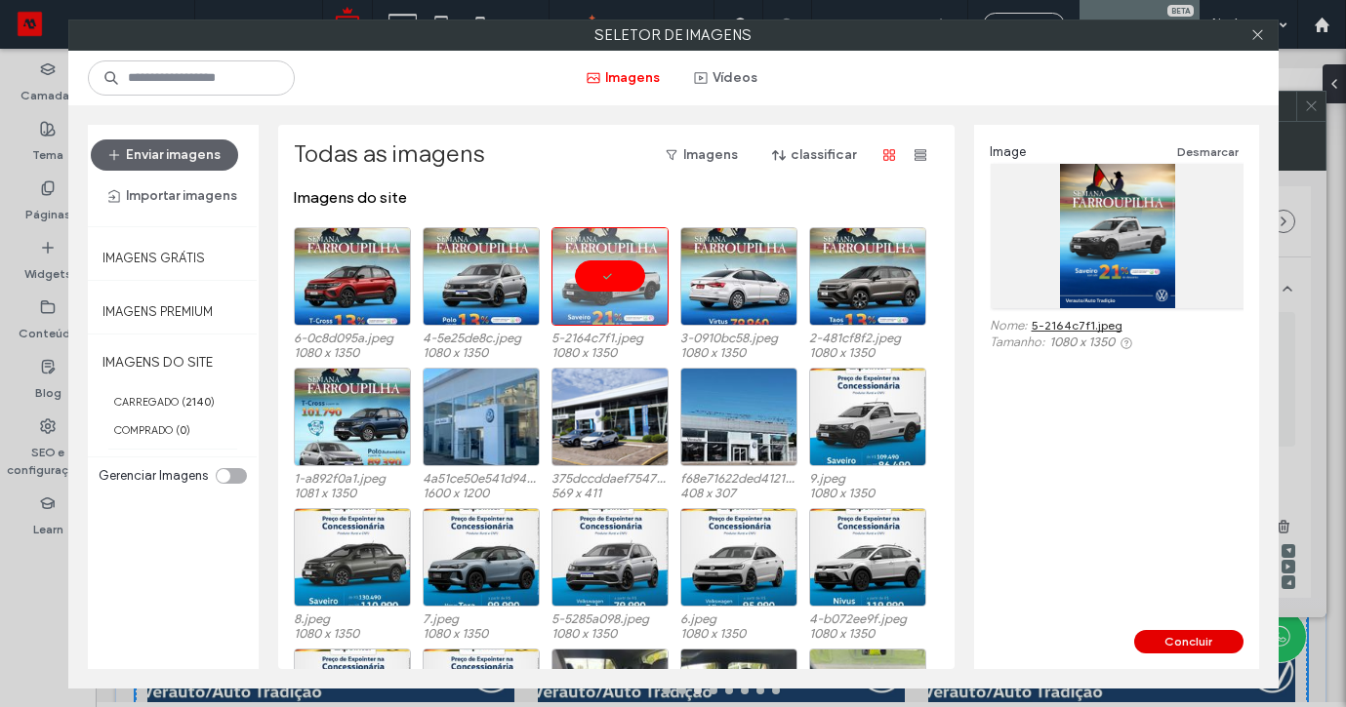
click at [1155, 636] on button "Concluir" at bounding box center [1188, 641] width 109 height 23
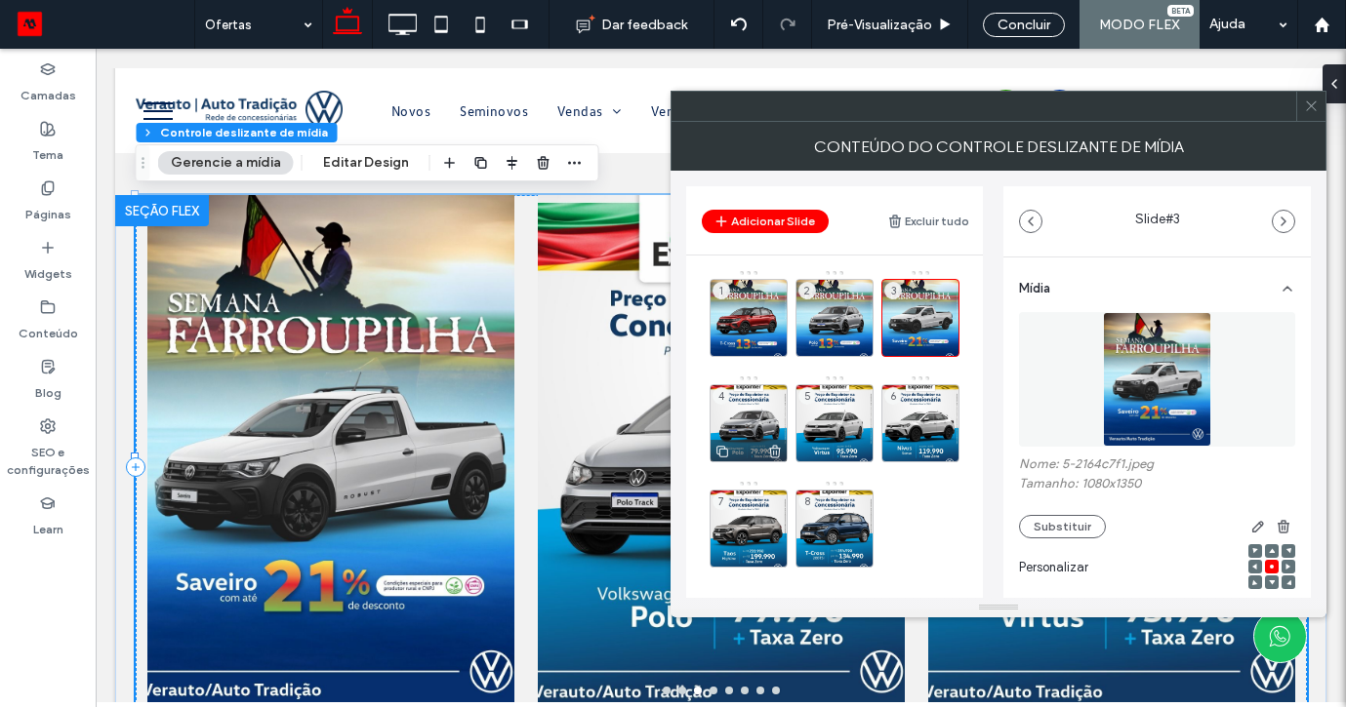
click at [753, 412] on div "4" at bounding box center [748, 423] width 78 height 78
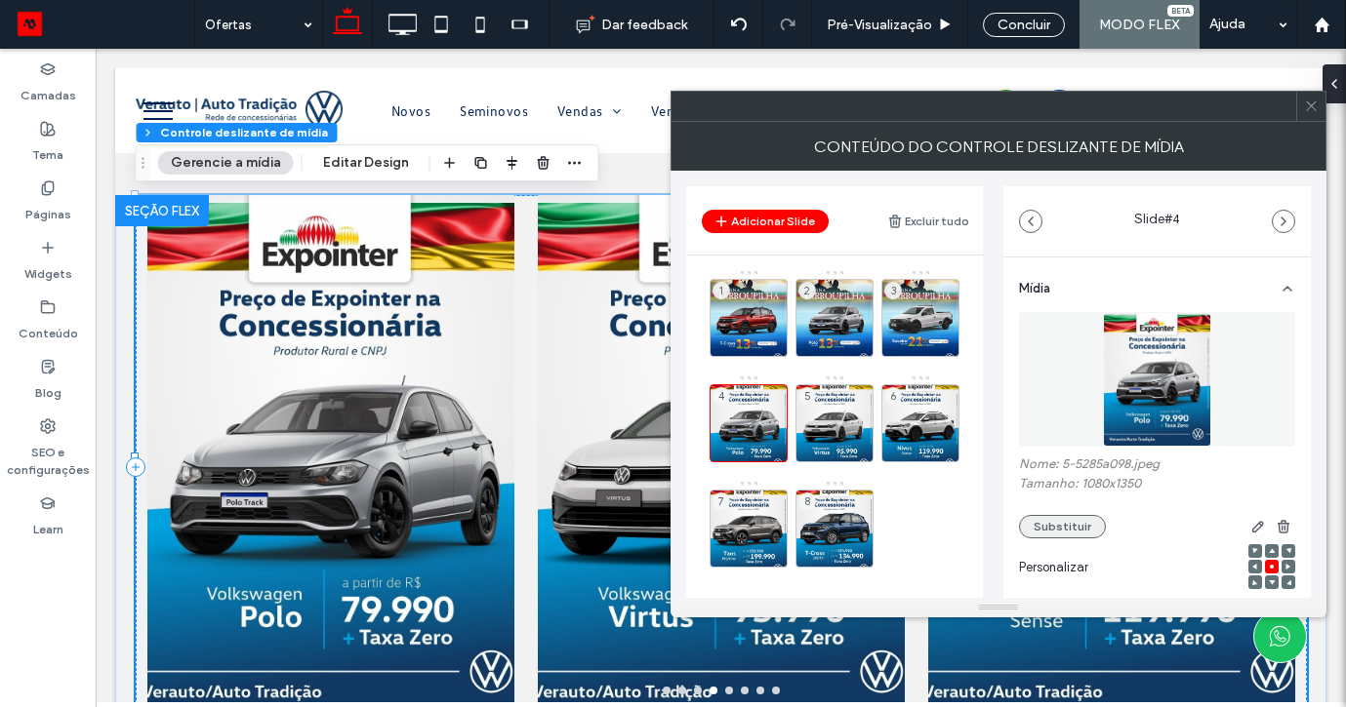
click at [1062, 522] on button "Substituir" at bounding box center [1062, 526] width 87 height 23
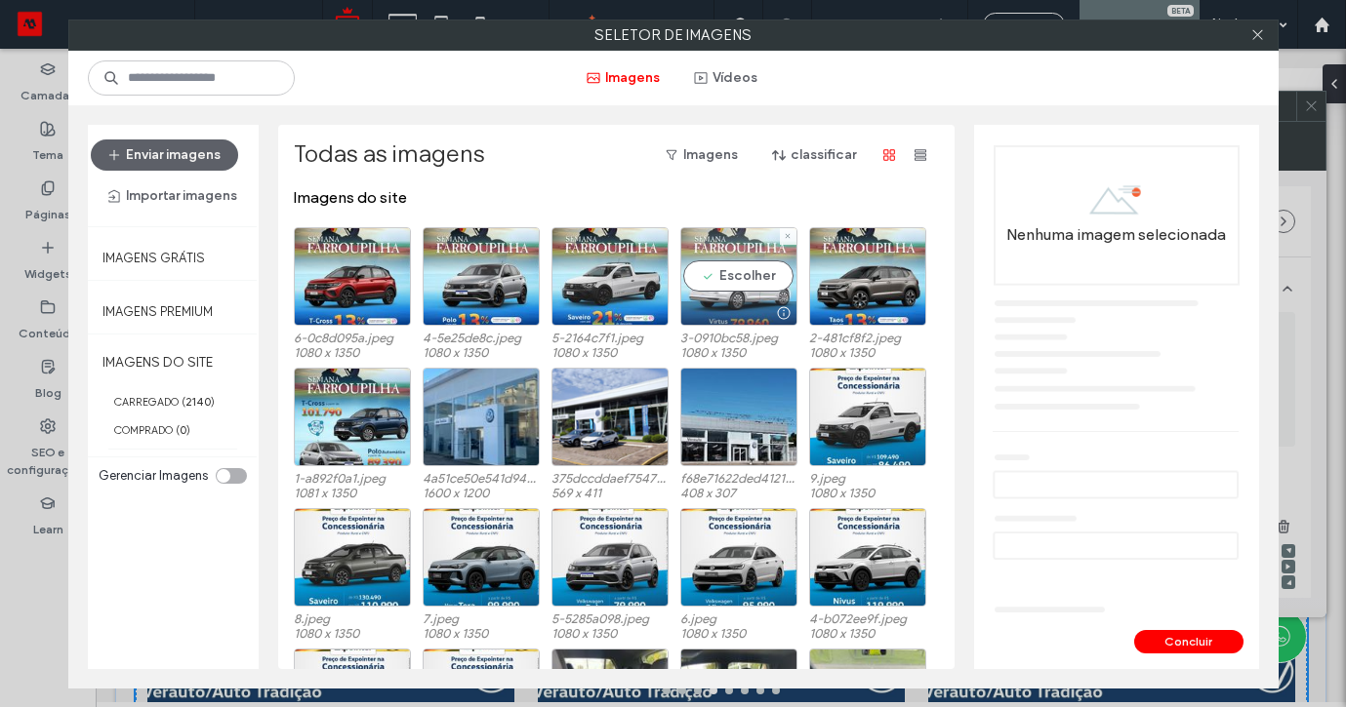
click at [726, 282] on div "Escolher" at bounding box center [738, 276] width 117 height 99
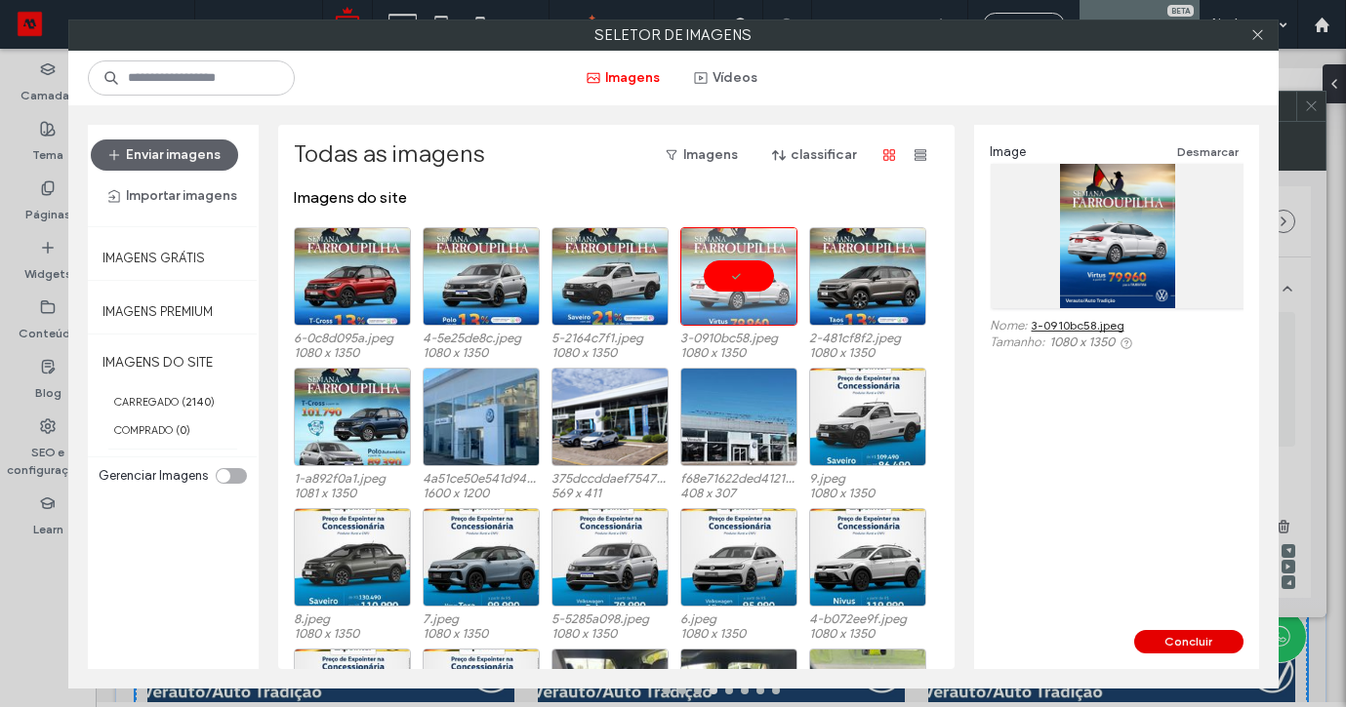
click at [1175, 635] on button "Concluir" at bounding box center [1188, 641] width 109 height 23
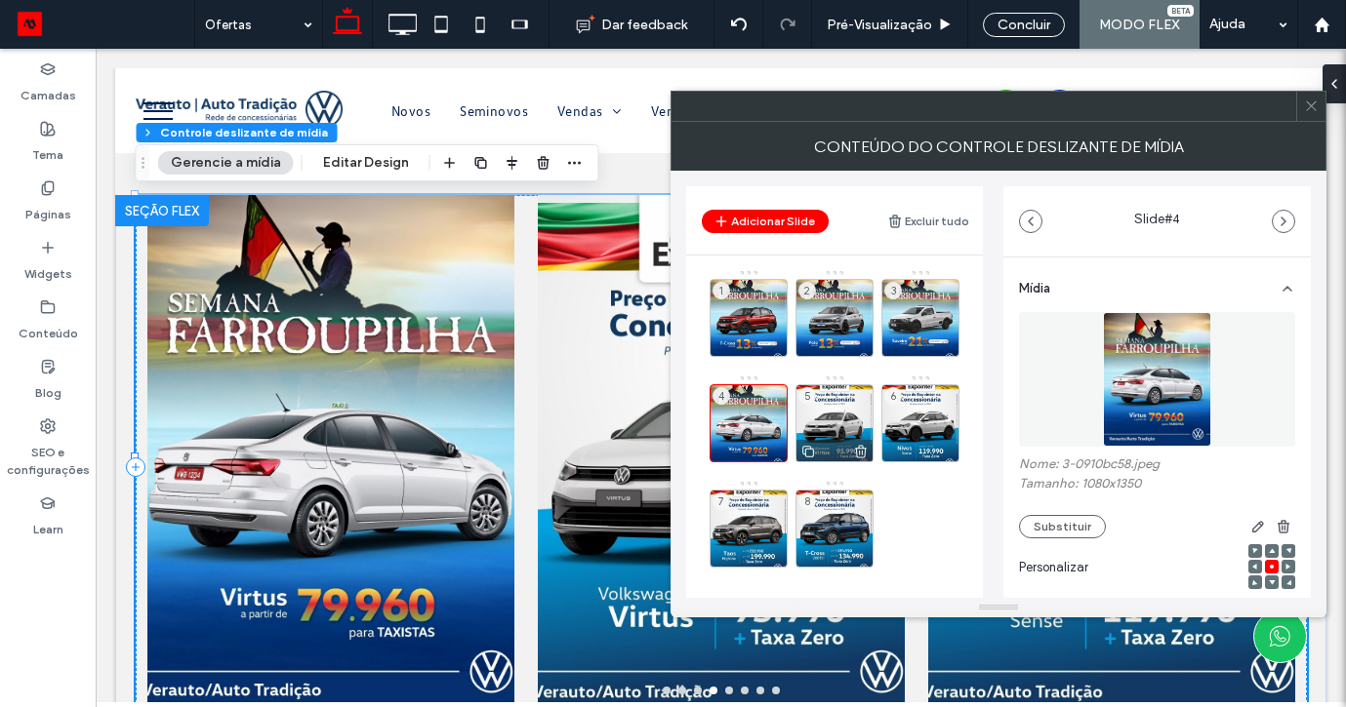
click at [849, 397] on div "5" at bounding box center [834, 423] width 78 height 78
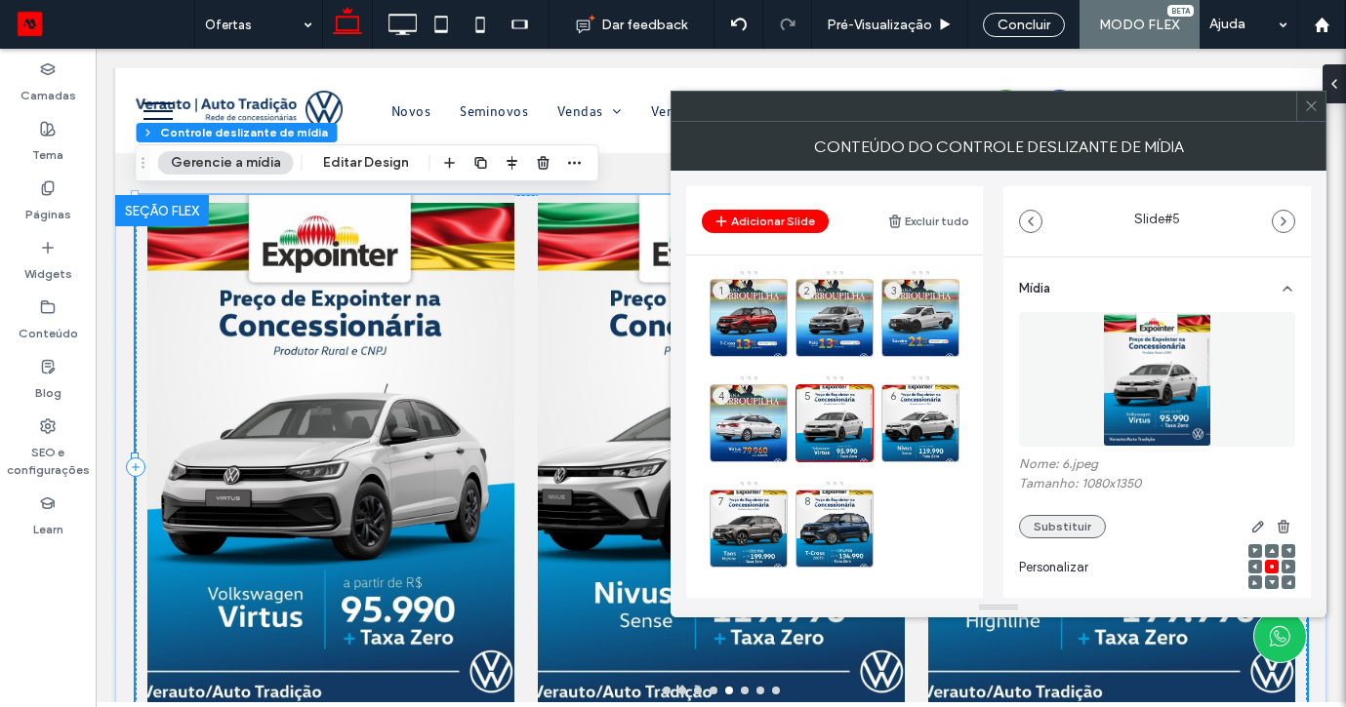
click at [1046, 525] on button "Substituir" at bounding box center [1062, 526] width 87 height 23
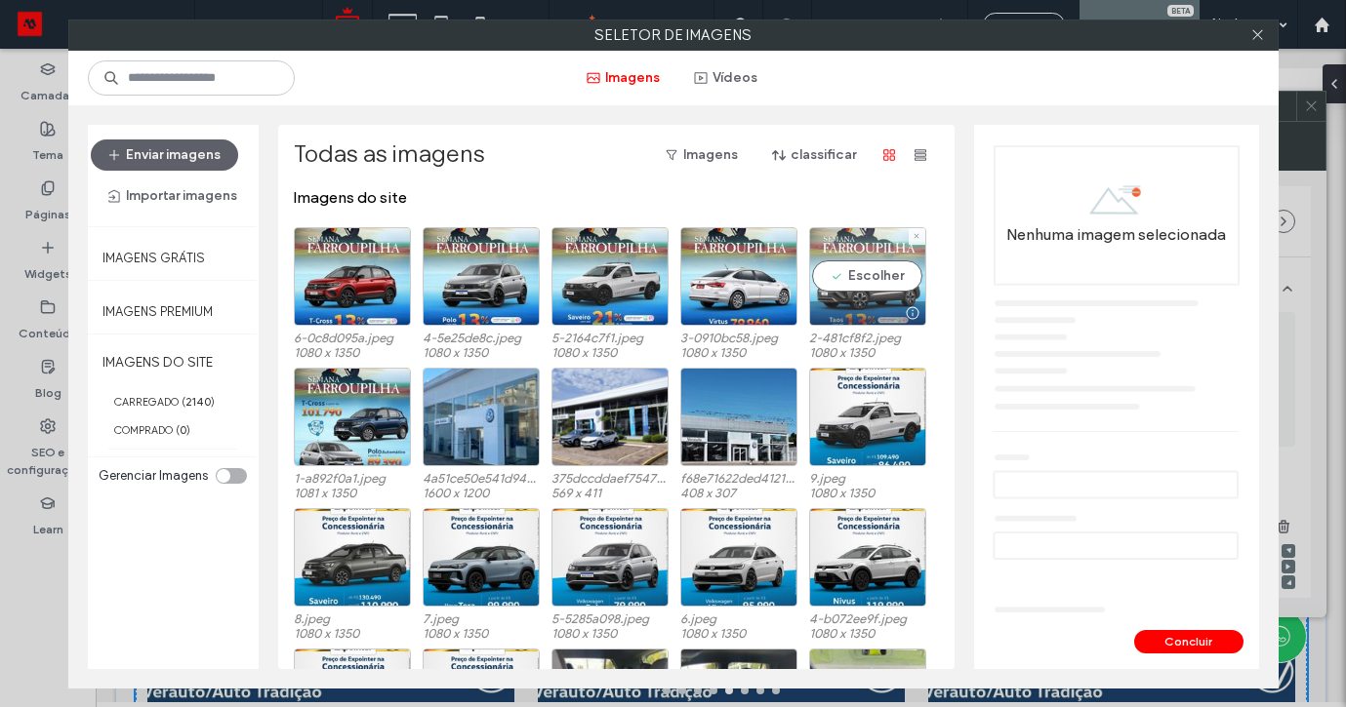
click at [844, 290] on div "Escolher" at bounding box center [867, 276] width 117 height 99
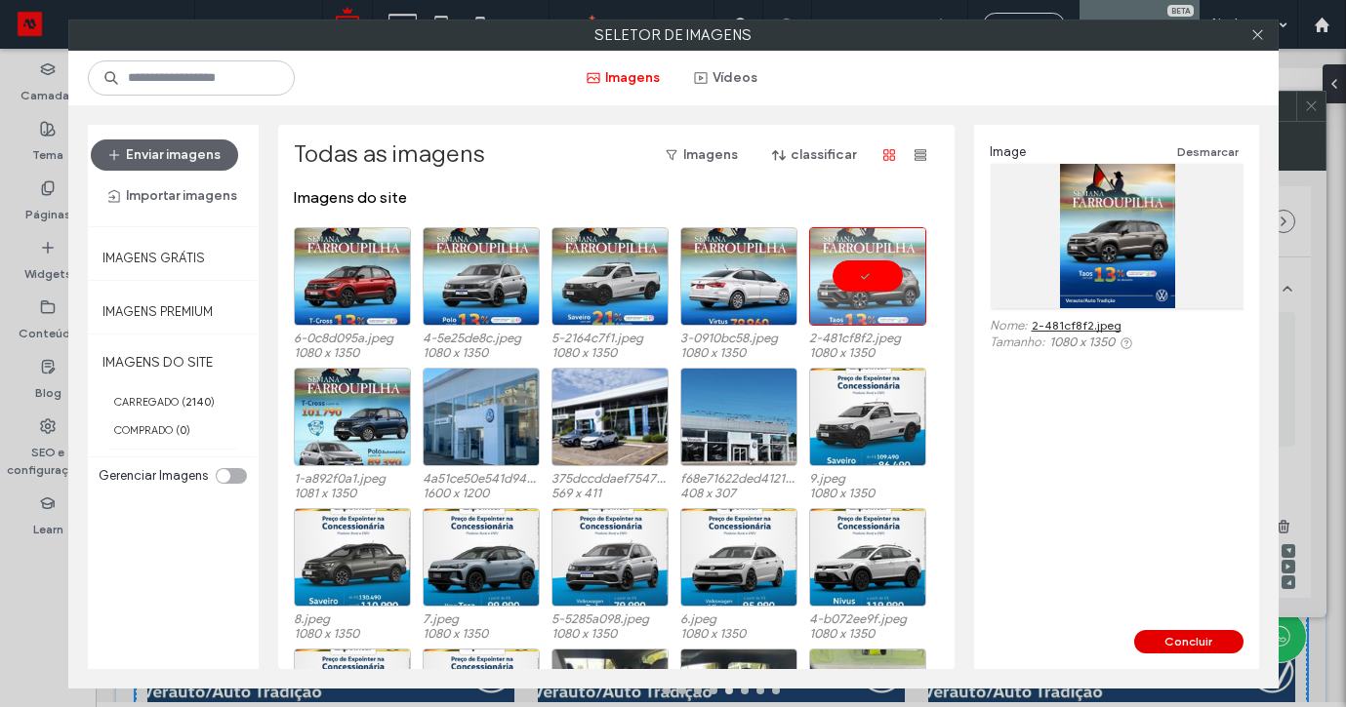
click at [1155, 641] on button "Concluir" at bounding box center [1188, 641] width 109 height 23
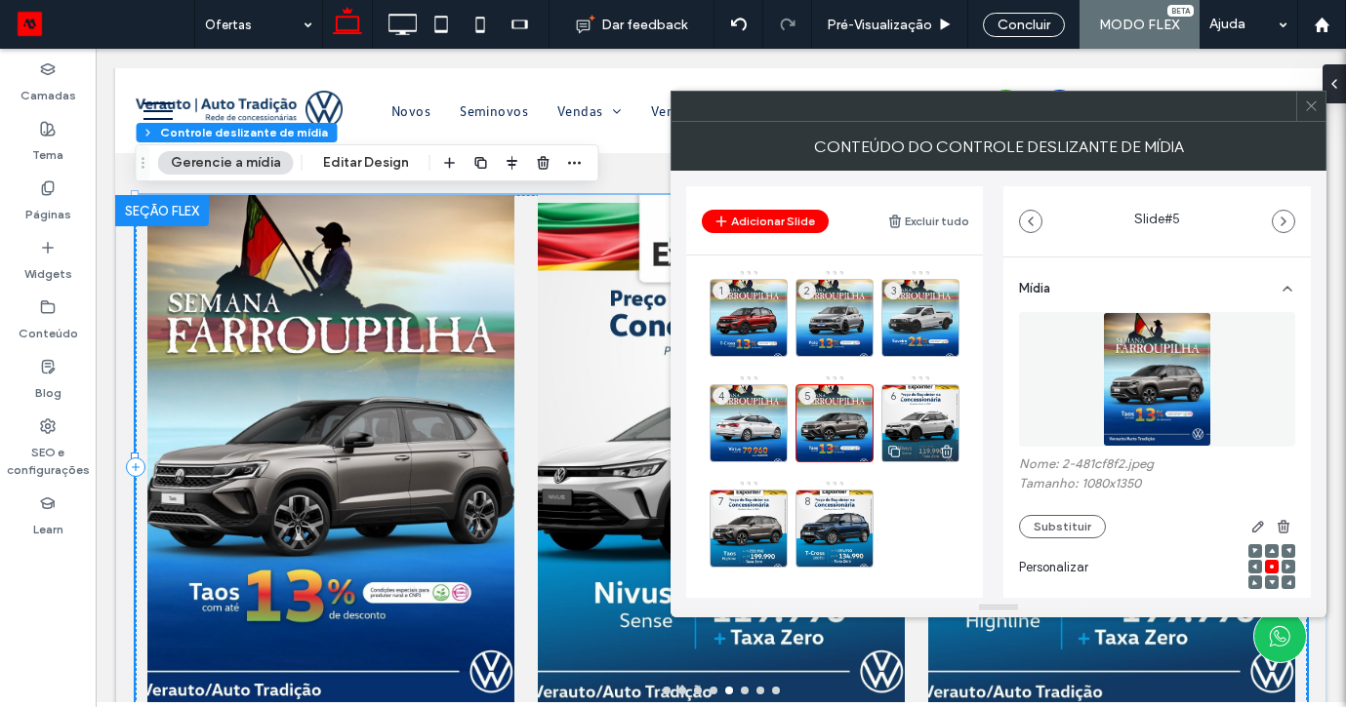
click at [900, 420] on div "6" at bounding box center [920, 423] width 78 height 78
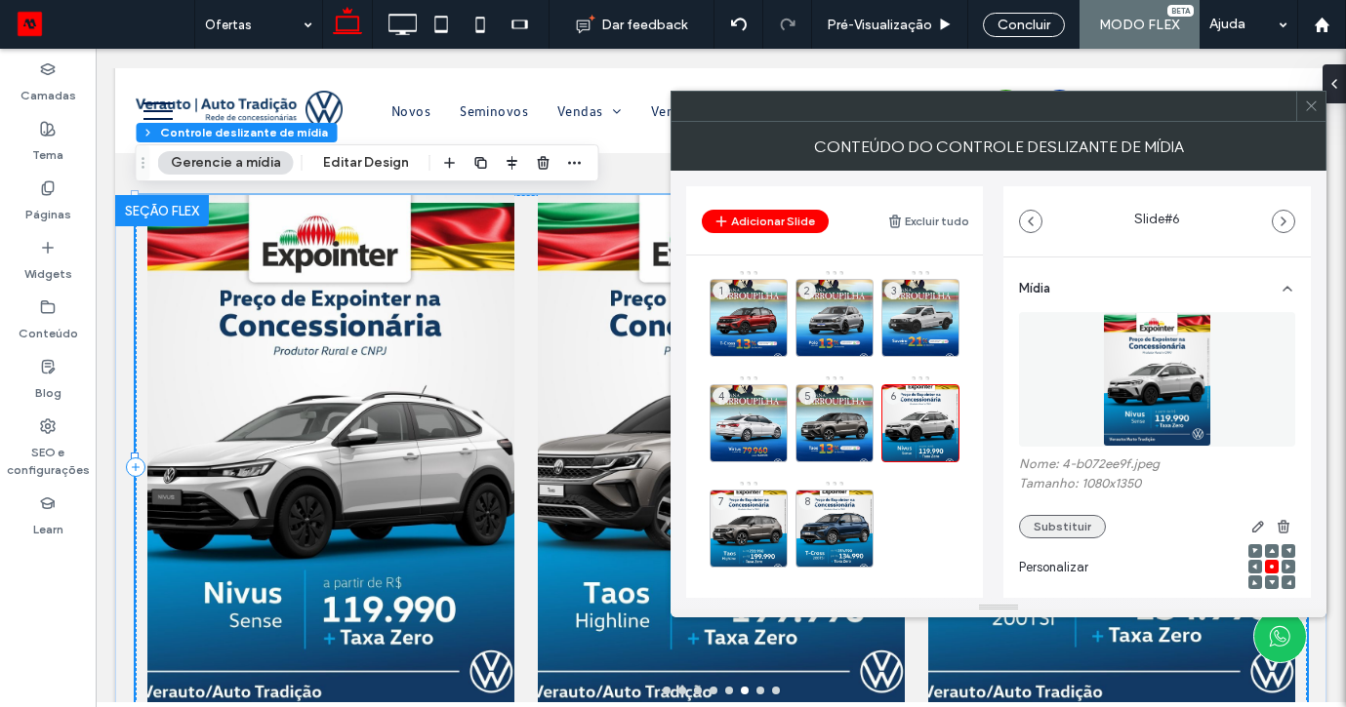
click at [1051, 533] on button "Substituir" at bounding box center [1062, 526] width 87 height 23
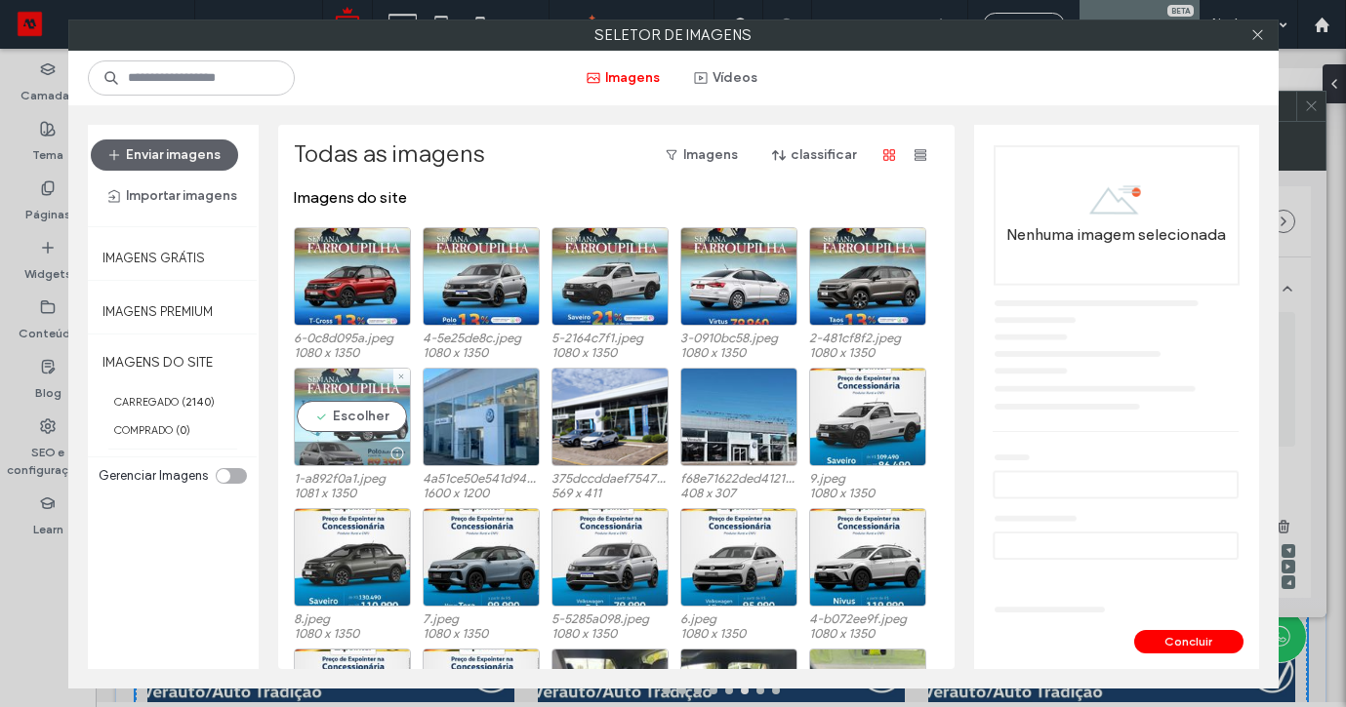
click at [361, 418] on div "Escolher" at bounding box center [352, 417] width 117 height 99
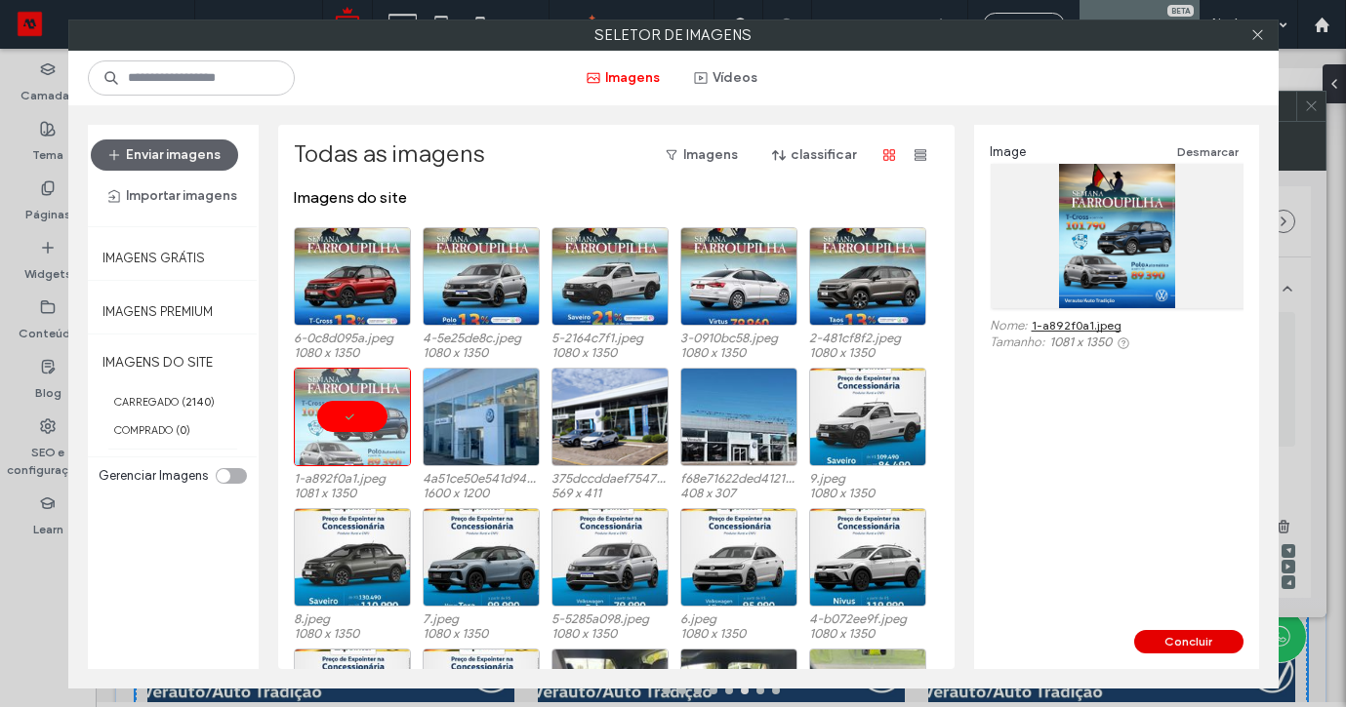
click at [1174, 630] on button "Concluir" at bounding box center [1188, 641] width 109 height 23
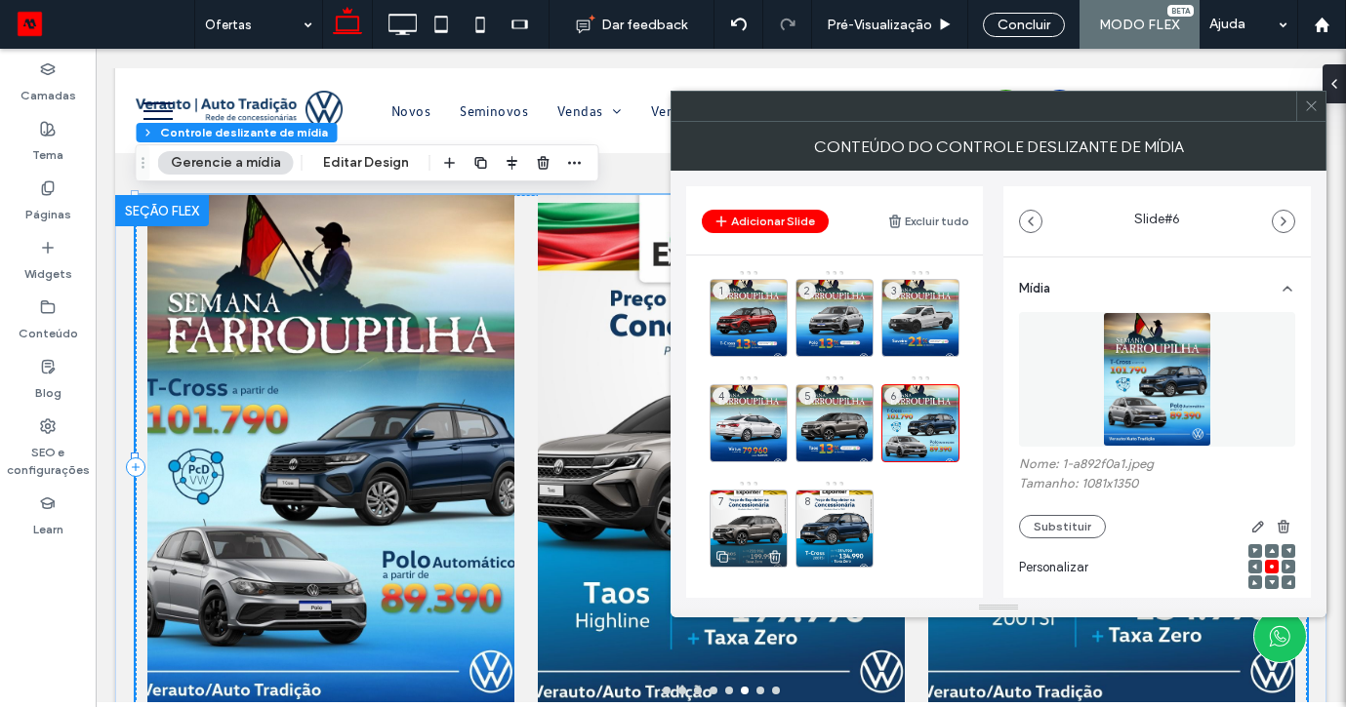
click at [777, 555] on icon at bounding box center [775, 557] width 16 height 18
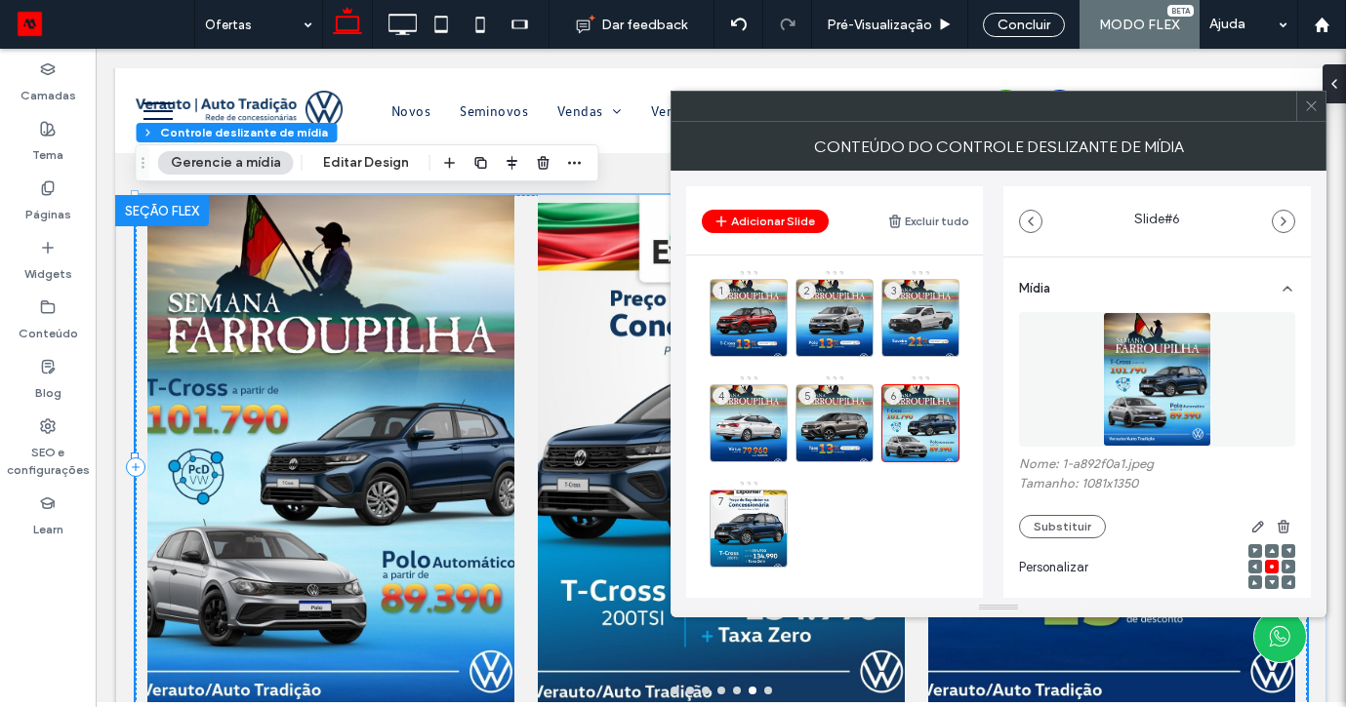
click at [0, 0] on icon at bounding box center [0, 0] width 0 height 0
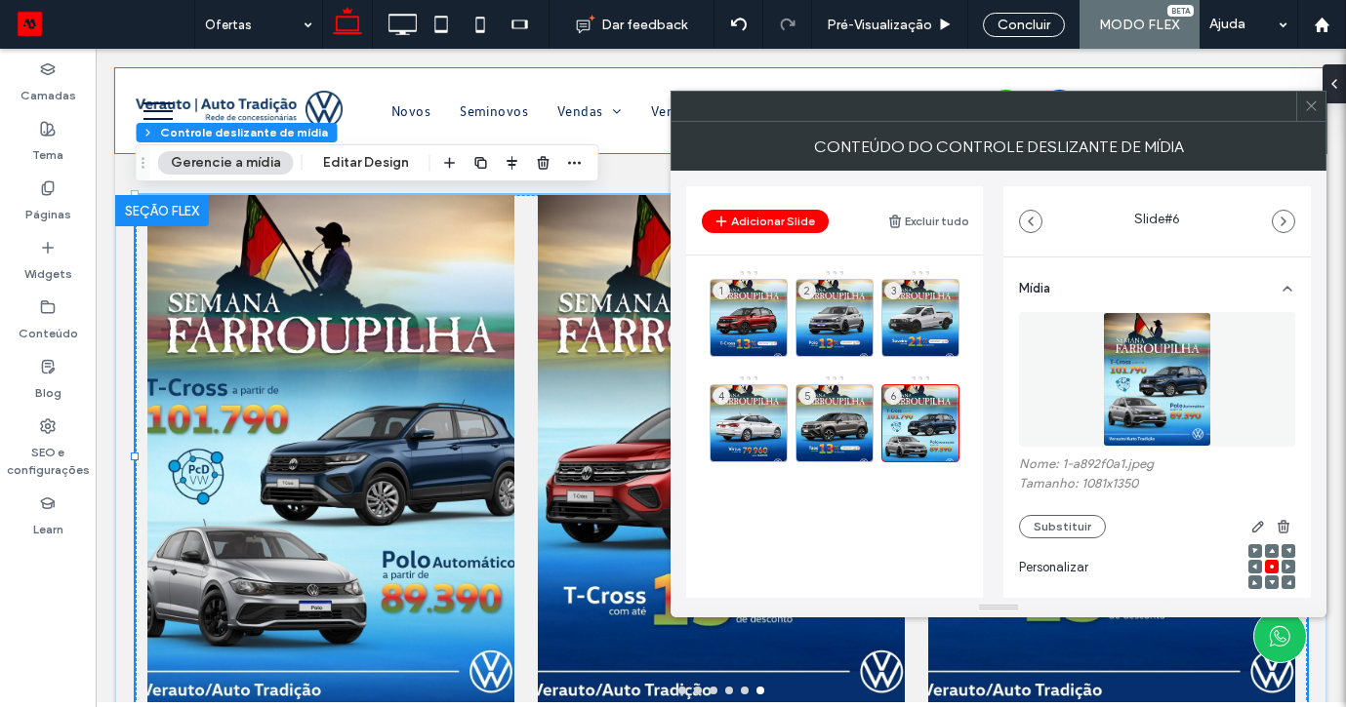
click at [1309, 109] on icon at bounding box center [1311, 106] width 15 height 15
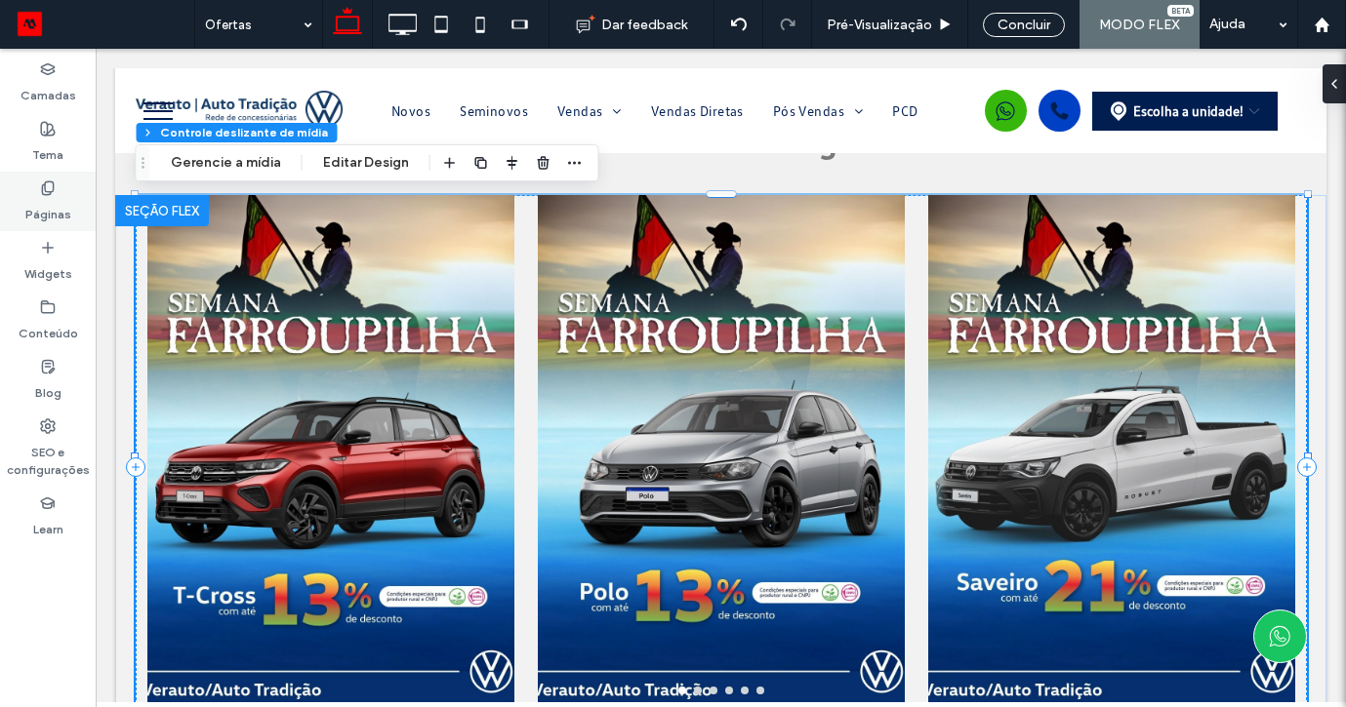
click at [43, 206] on label "Páginas" at bounding box center [48, 209] width 46 height 27
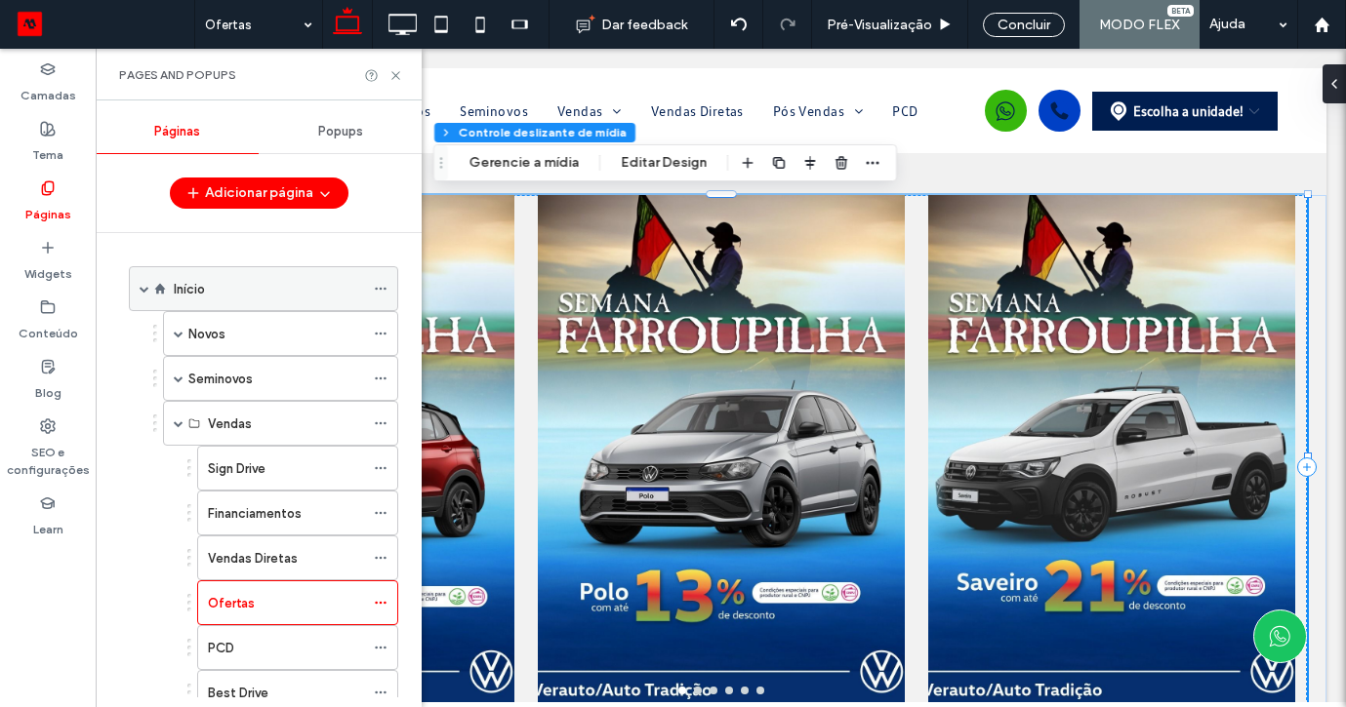
click at [140, 294] on span at bounding box center [145, 288] width 10 height 43
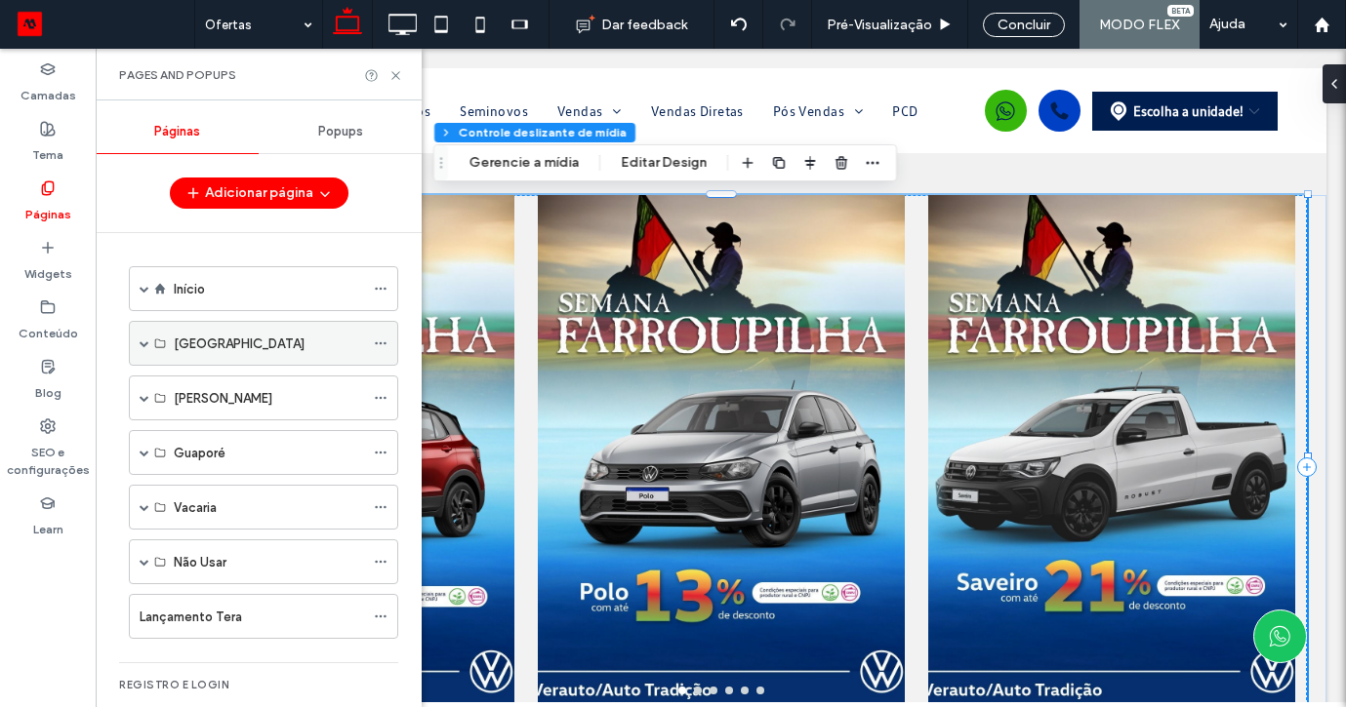
click at [142, 343] on span at bounding box center [145, 344] width 10 height 10
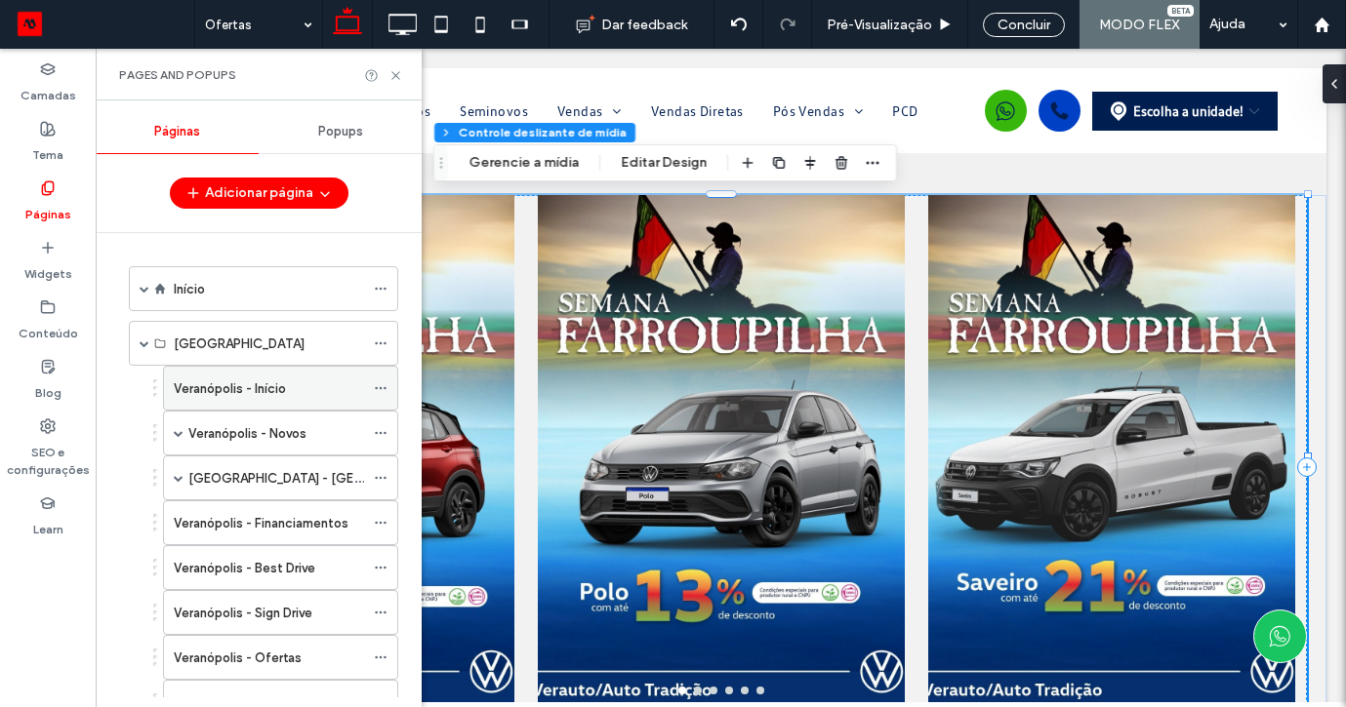
click at [222, 386] on label "Veranópolis - Início" at bounding box center [230, 389] width 112 height 34
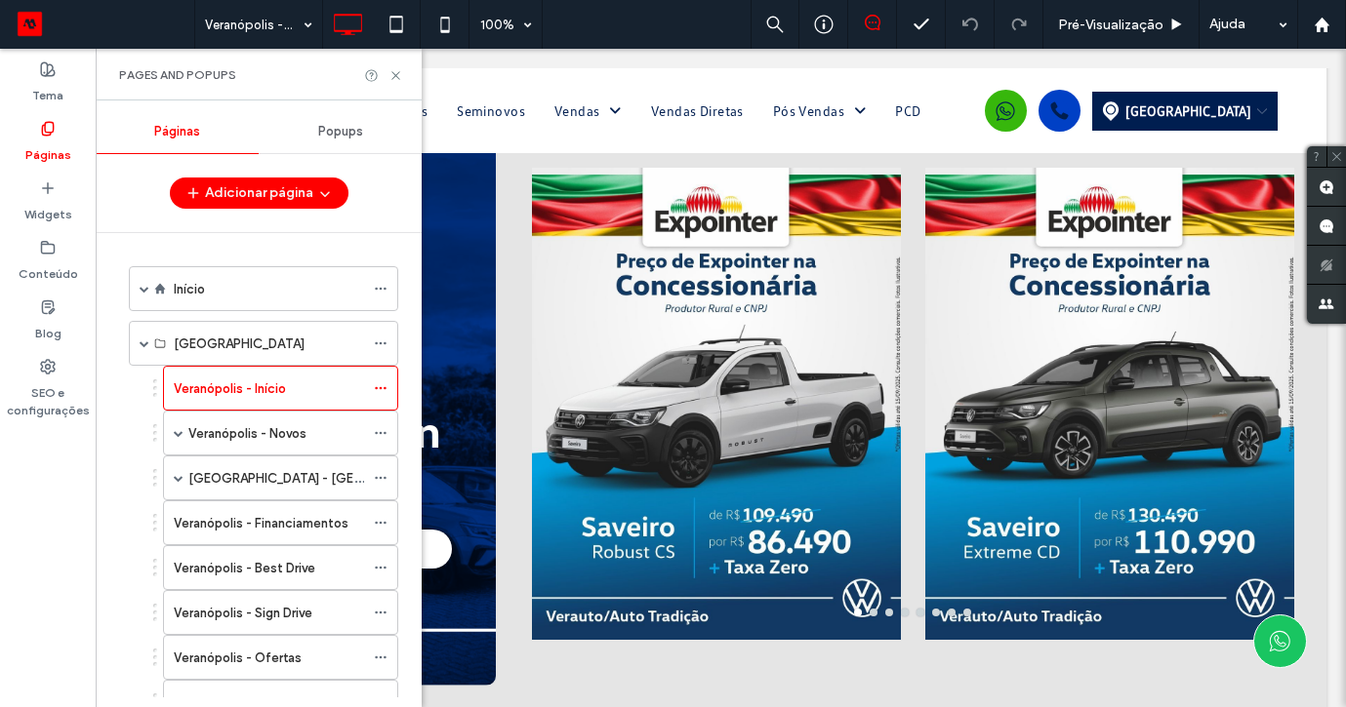
scroll to position [1727, 0]
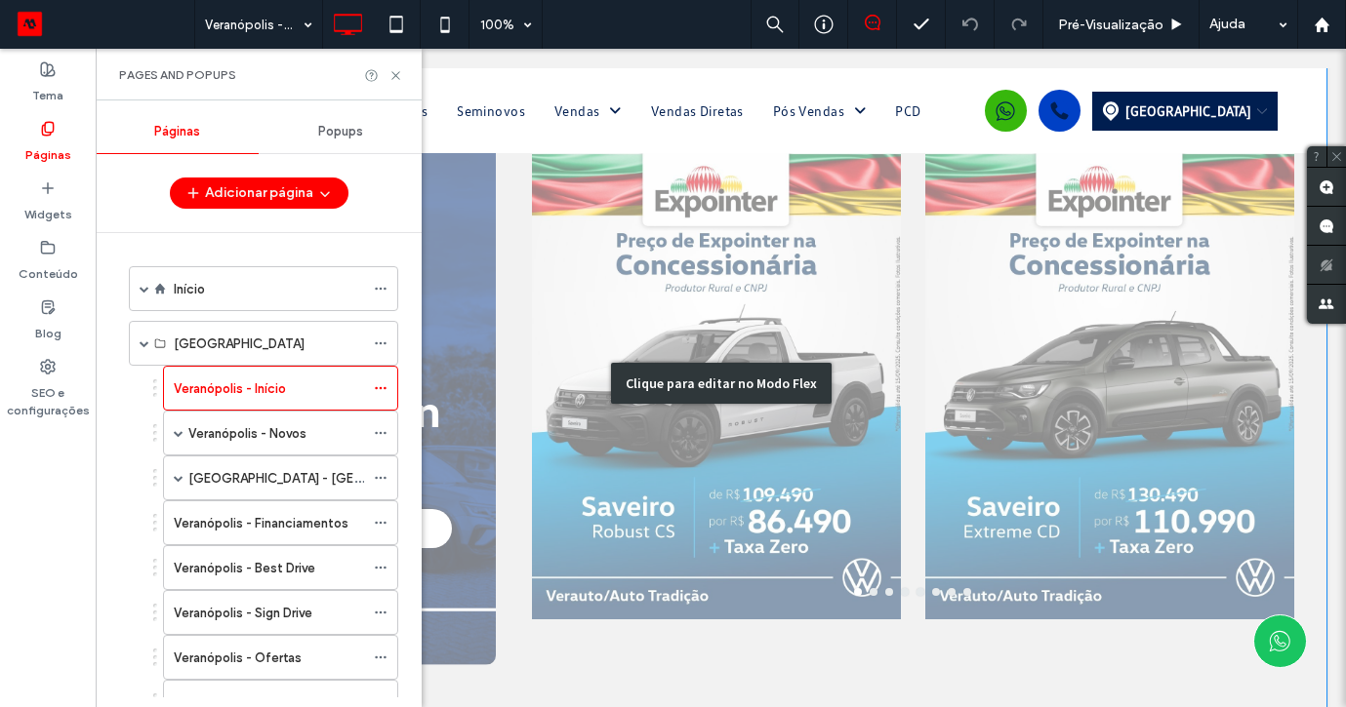
click at [652, 361] on div "Clique para editar no Modo Flex" at bounding box center [720, 383] width 1211 height 681
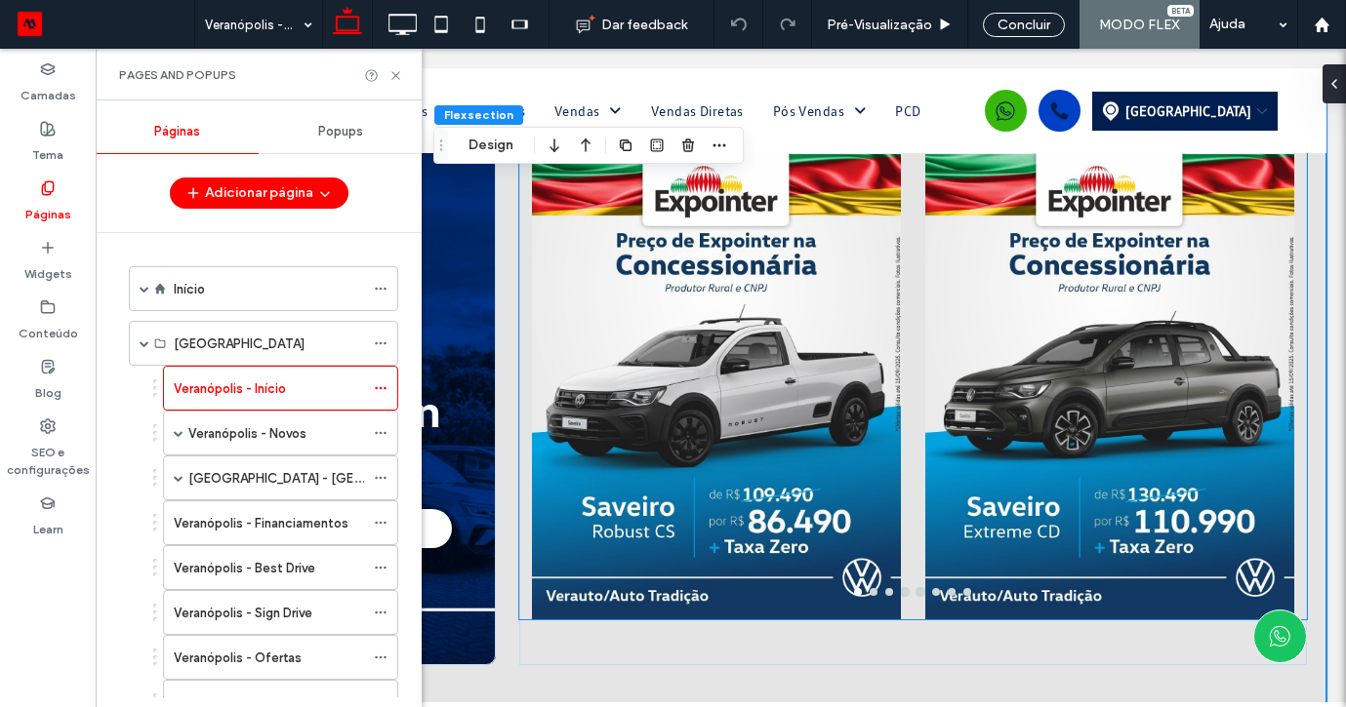
click at [639, 328] on div at bounding box center [717, 383] width 370 height 472
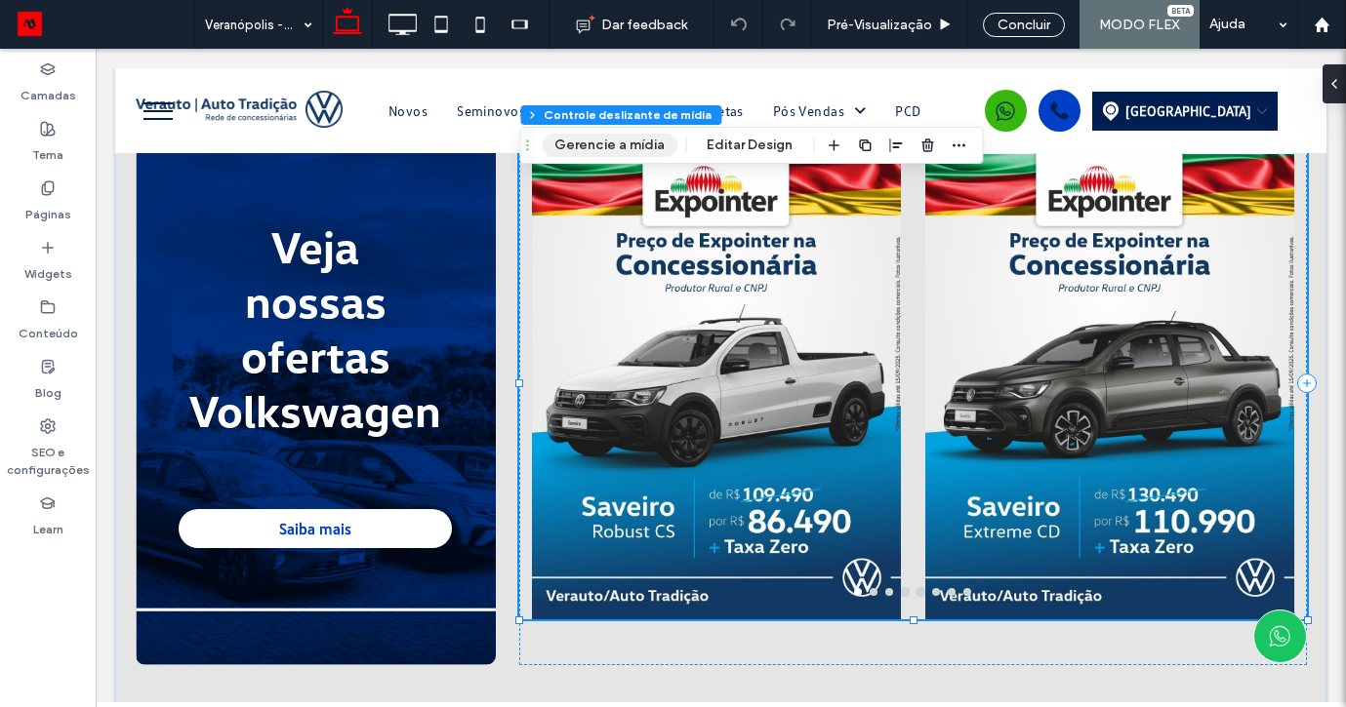
click at [578, 150] on button "Gerencie a mídia" at bounding box center [610, 145] width 136 height 23
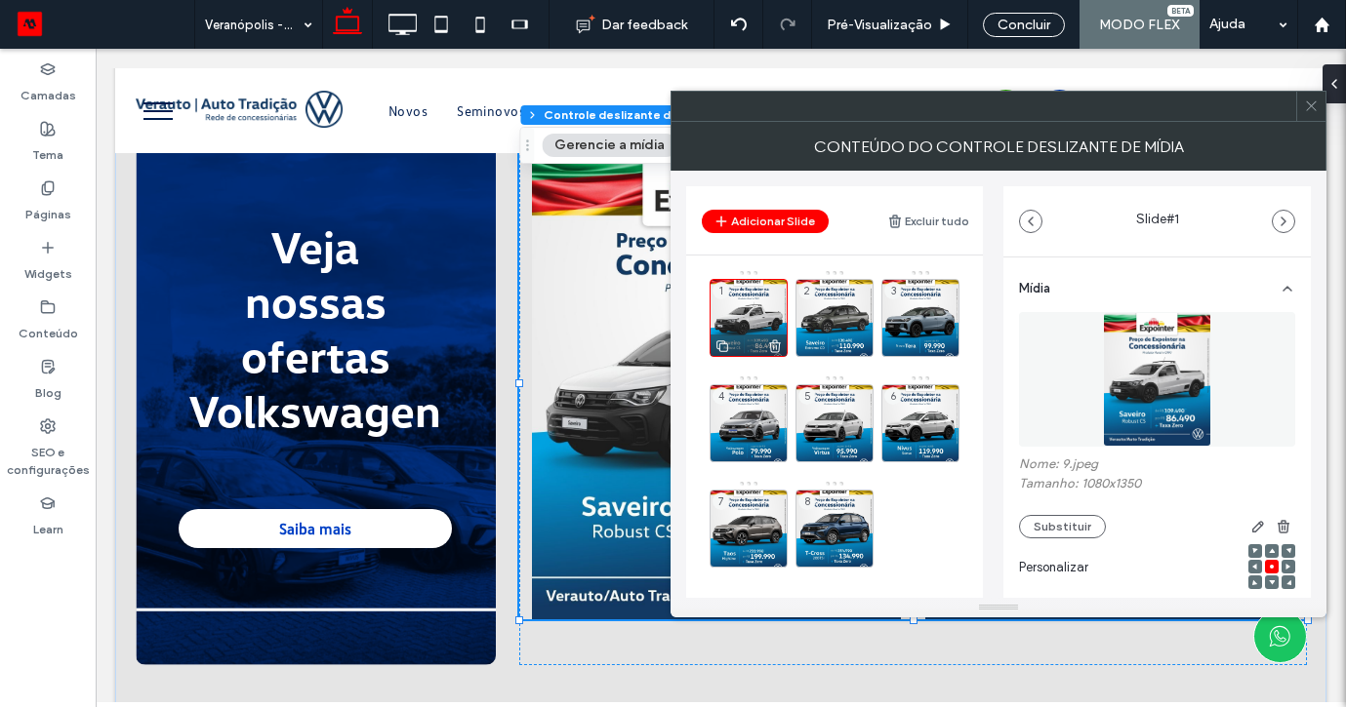
click at [770, 344] on use at bounding box center [775, 346] width 12 height 13
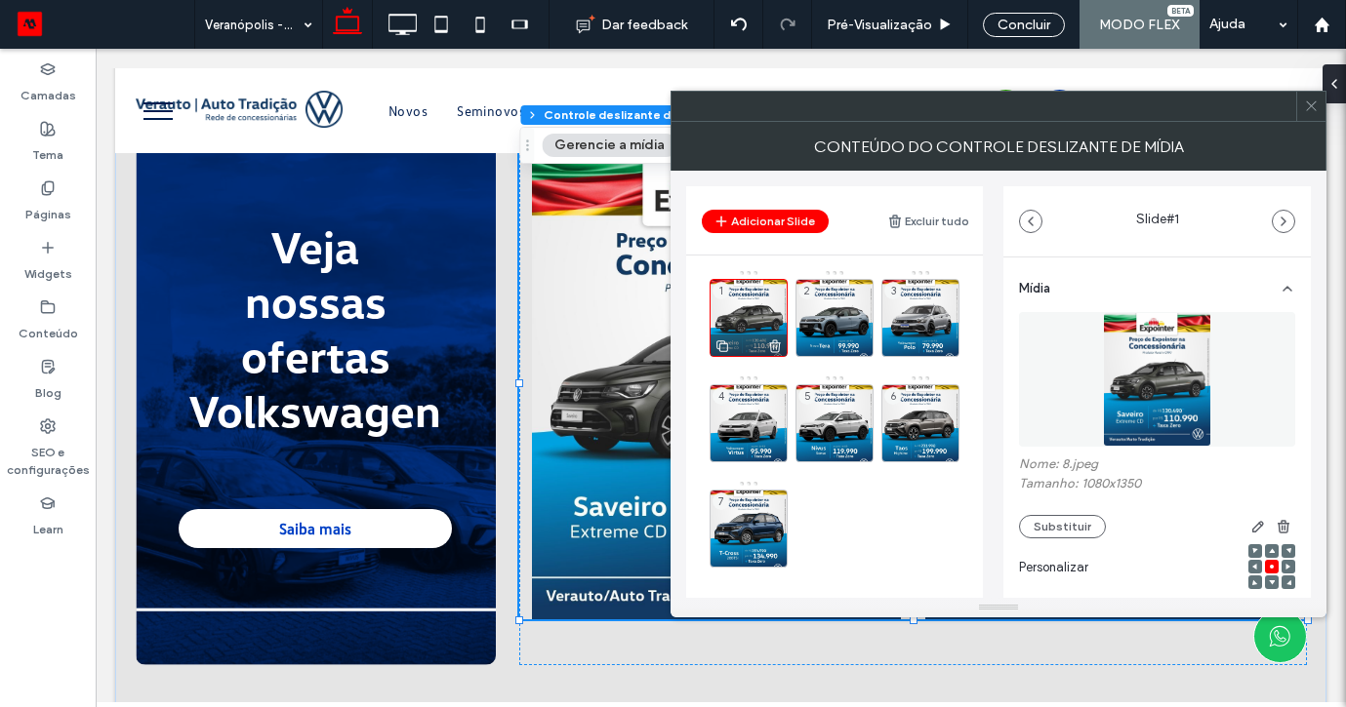
click at [777, 343] on use at bounding box center [775, 346] width 12 height 13
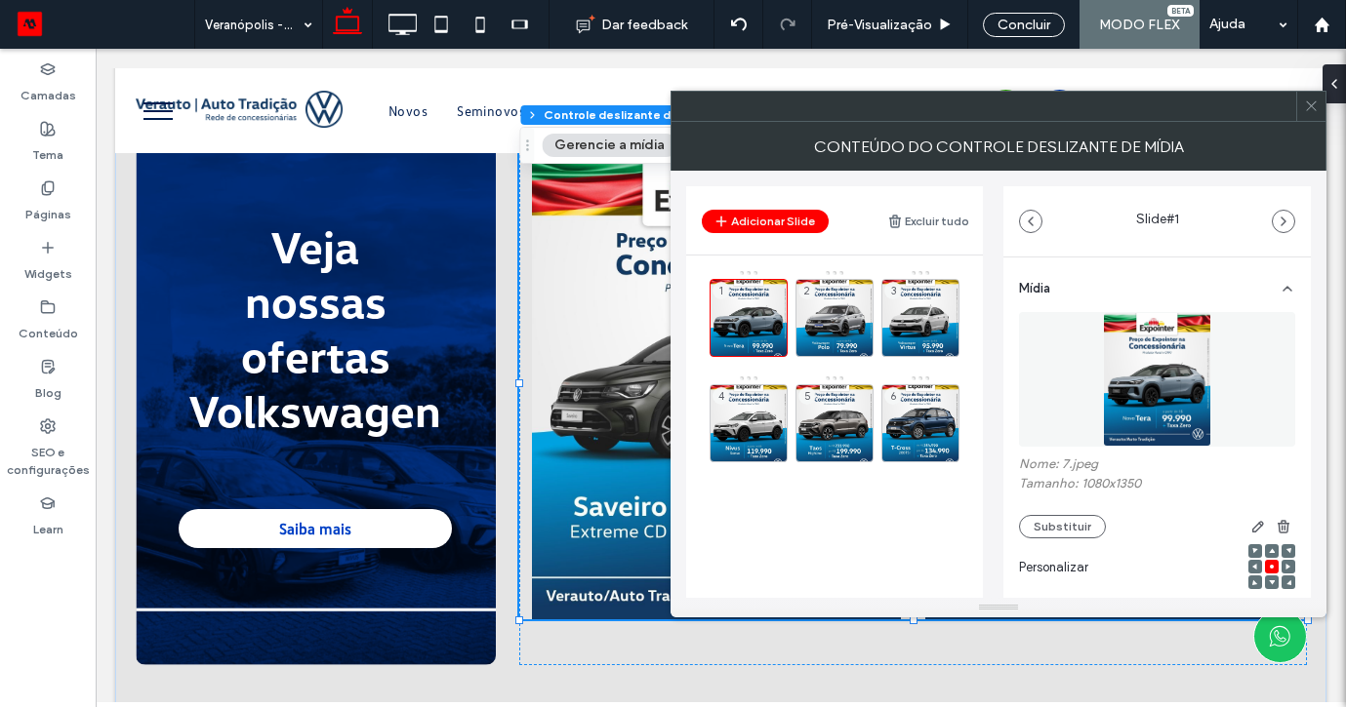
click at [0, 0] on use at bounding box center [0, 0] width 0 height 0
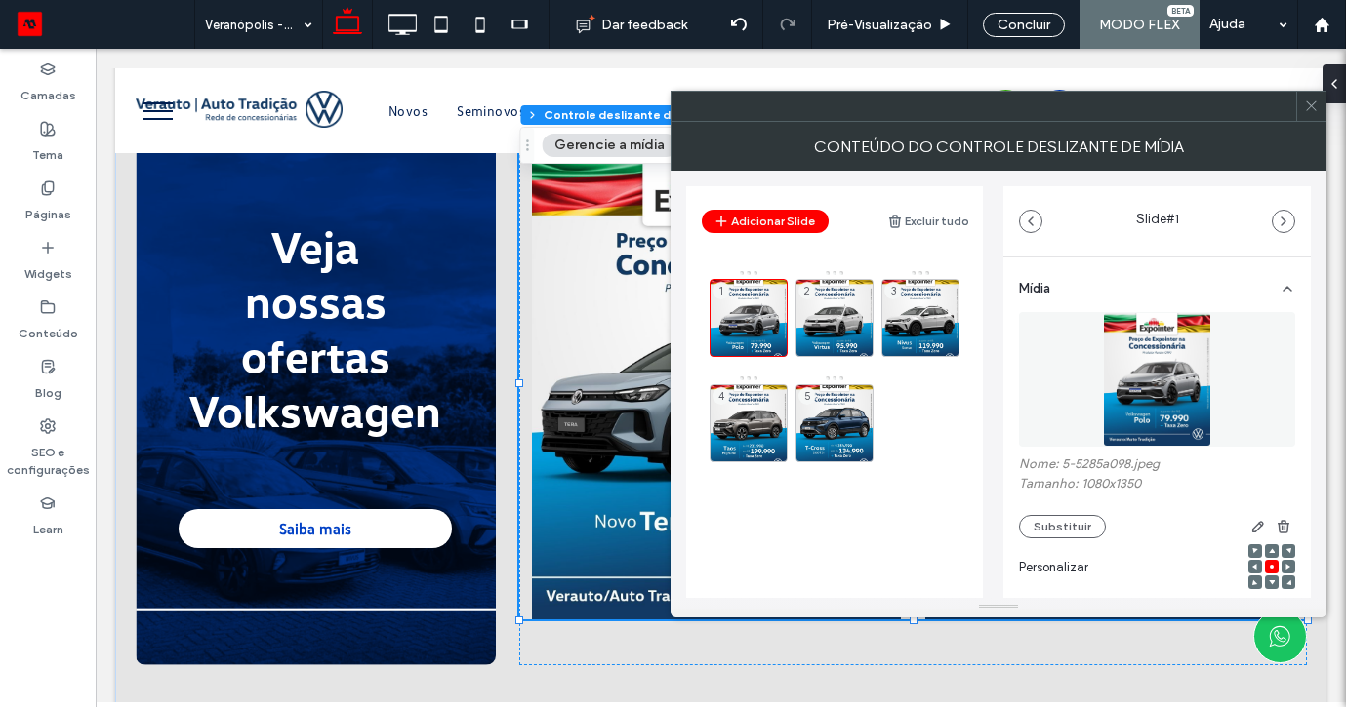
click at [0, 0] on use at bounding box center [0, 0] width 0 height 0
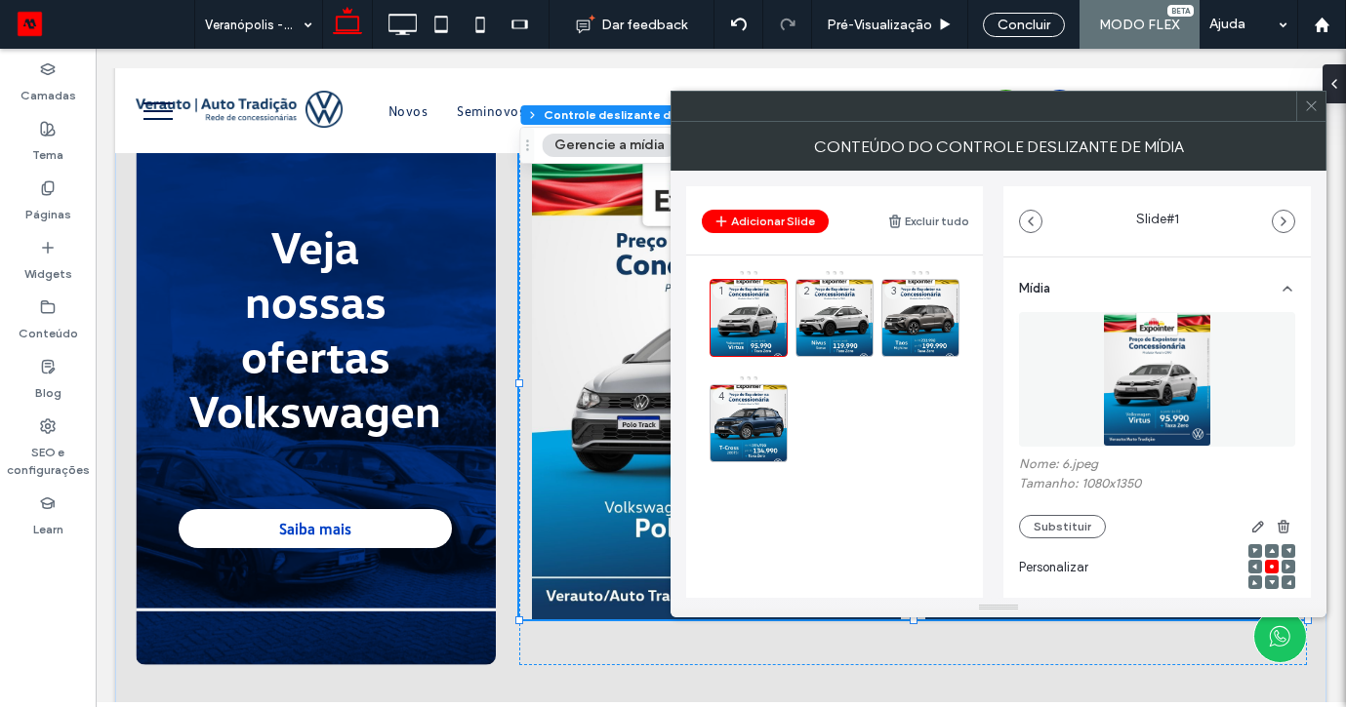
click at [0, 0] on use at bounding box center [0, 0] width 0 height 0
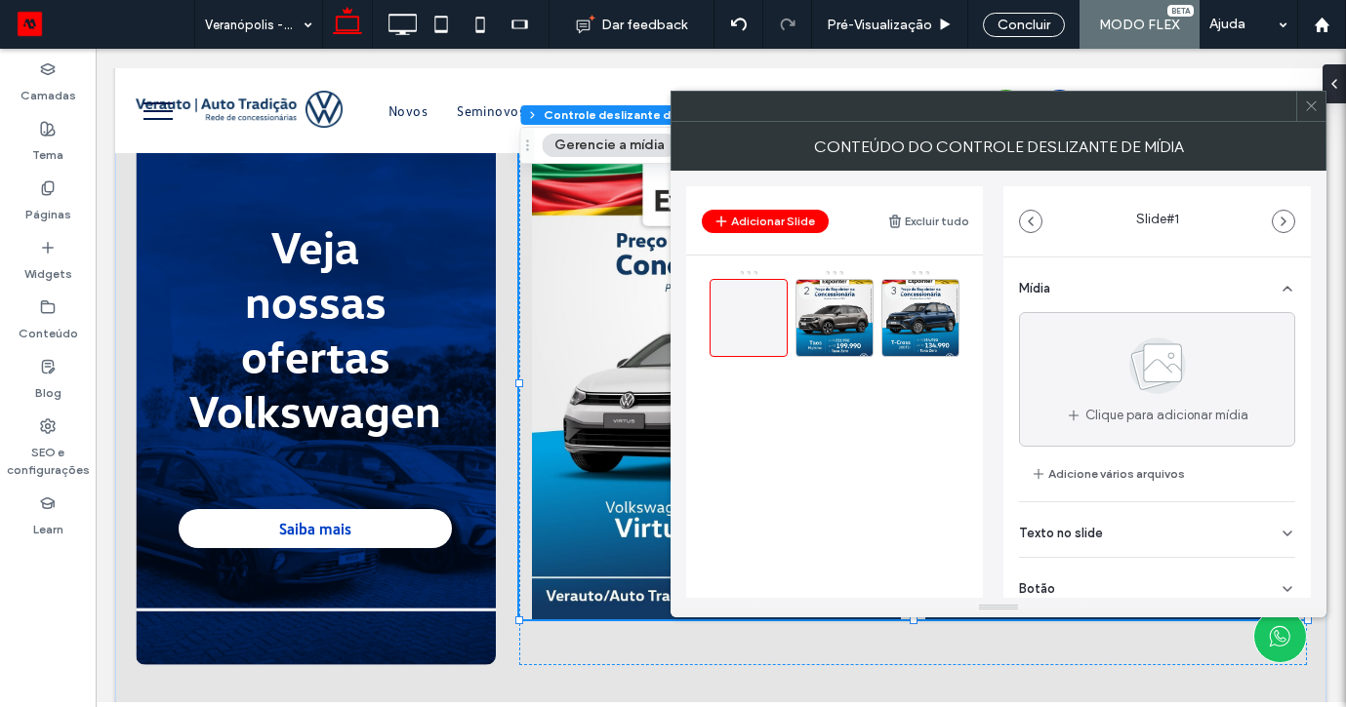
click at [777, 343] on div at bounding box center [748, 318] width 78 height 78
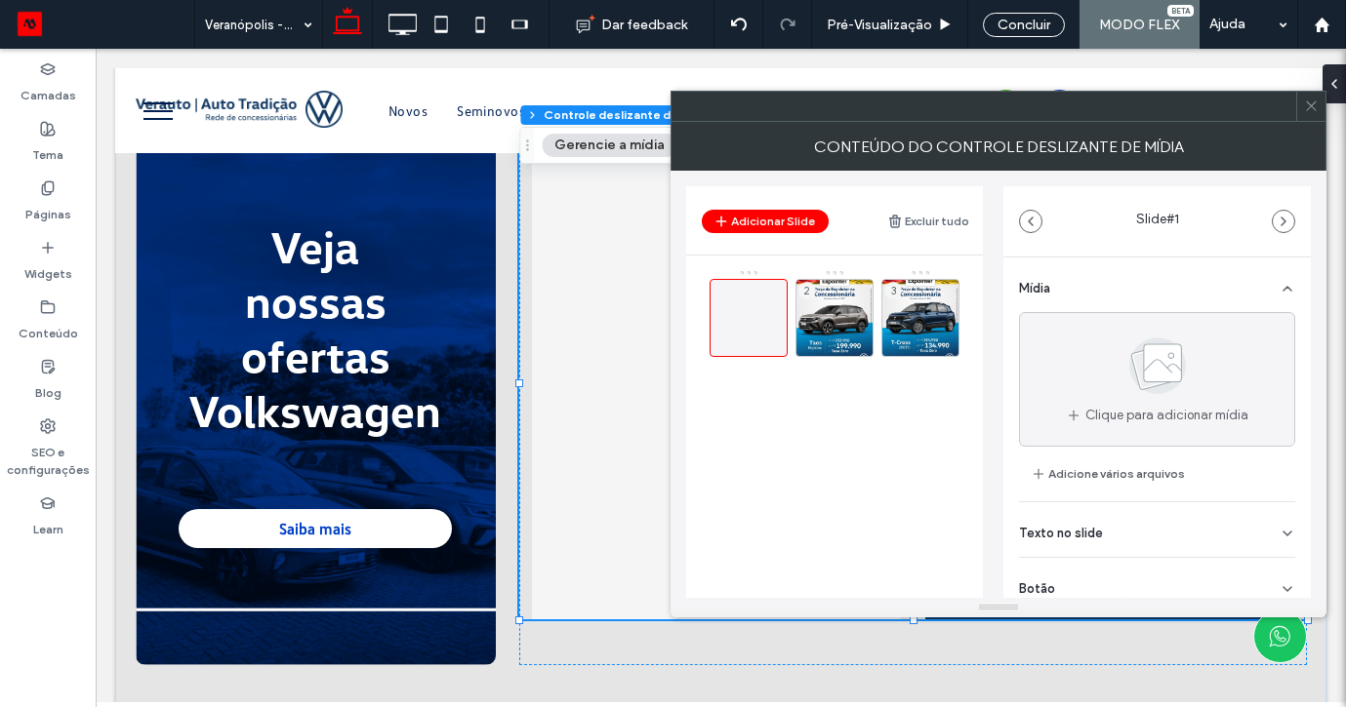
click at [777, 343] on div at bounding box center [748, 318] width 78 height 78
click at [857, 348] on use at bounding box center [861, 346] width 12 height 13
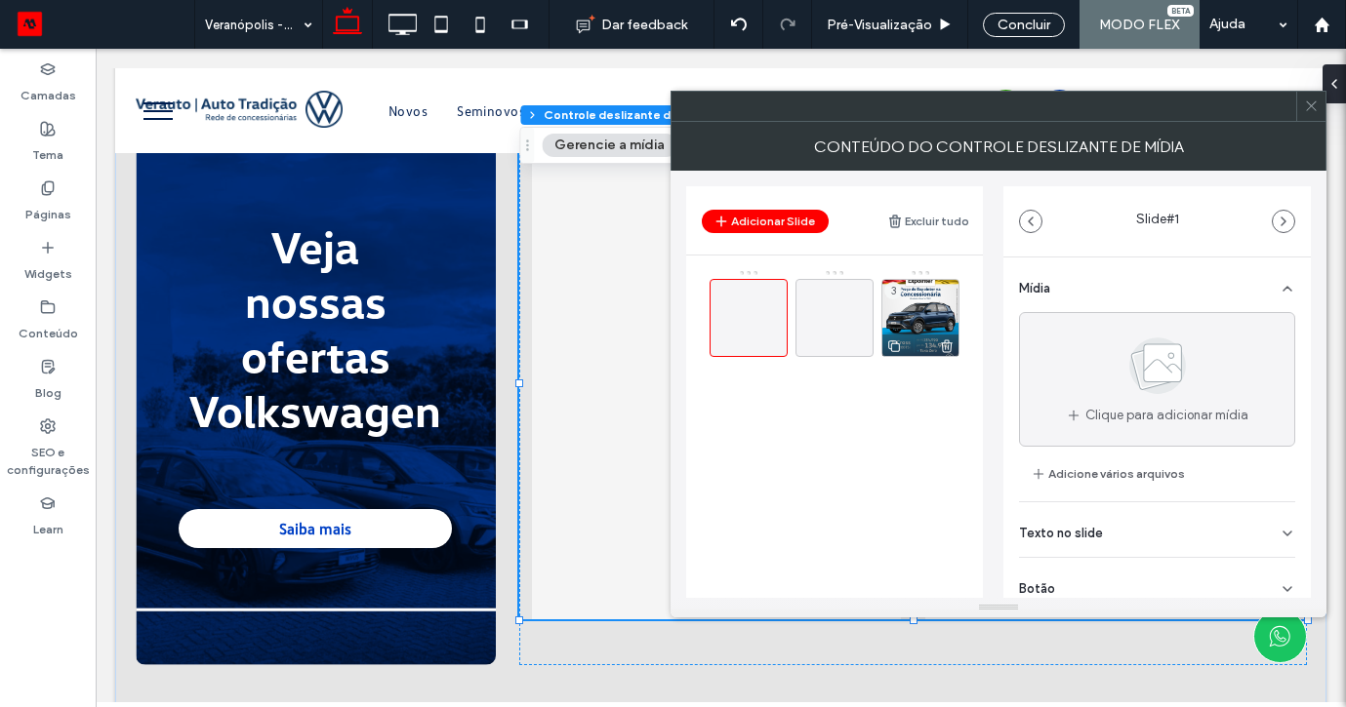
click at [945, 340] on icon at bounding box center [947, 347] width 16 height 18
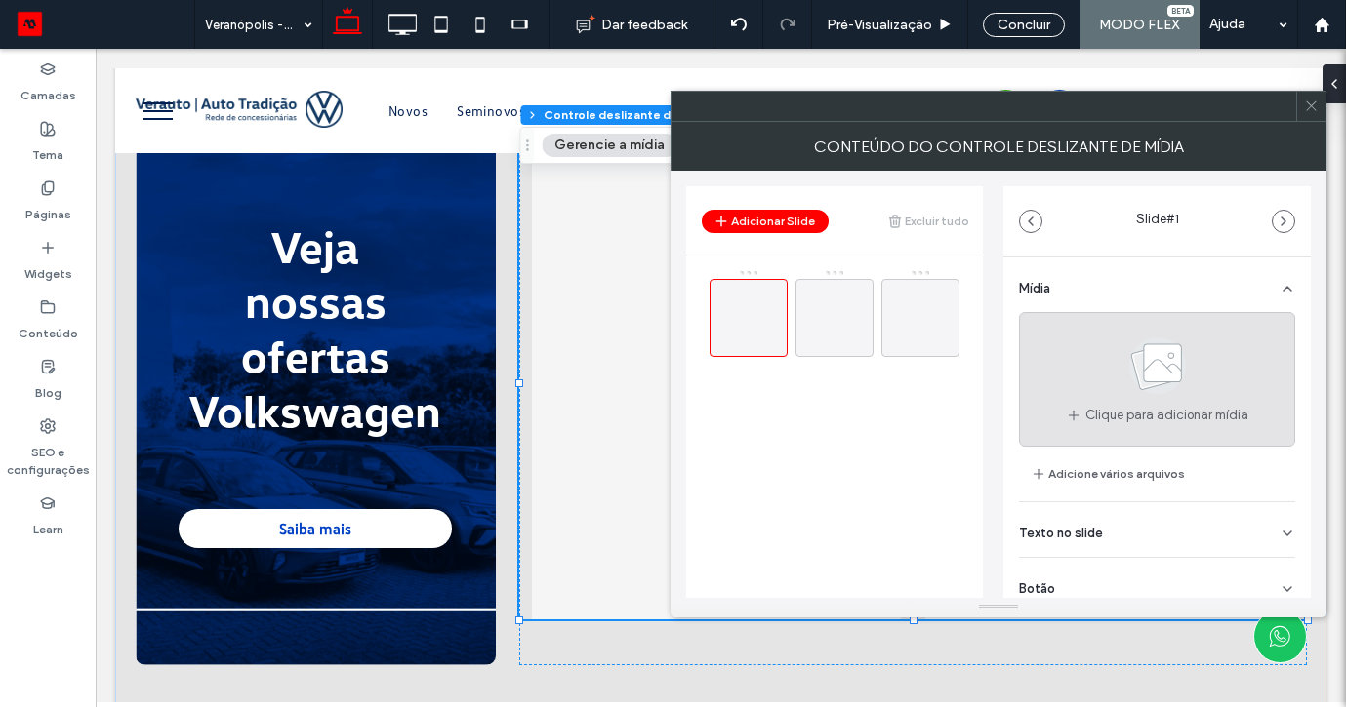
click at [1062, 366] on div "Clique para adicionar mídia" at bounding box center [1157, 379] width 276 height 135
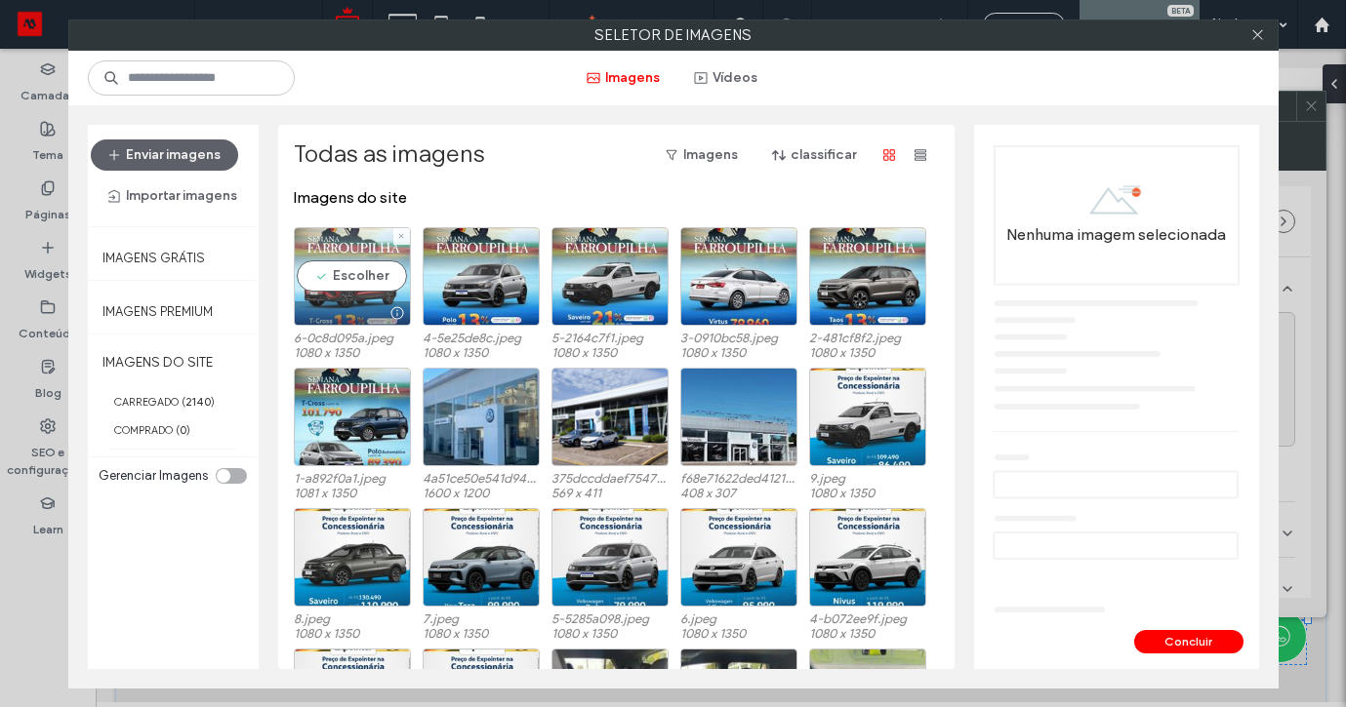
click at [351, 273] on div "Escolher" at bounding box center [352, 276] width 117 height 99
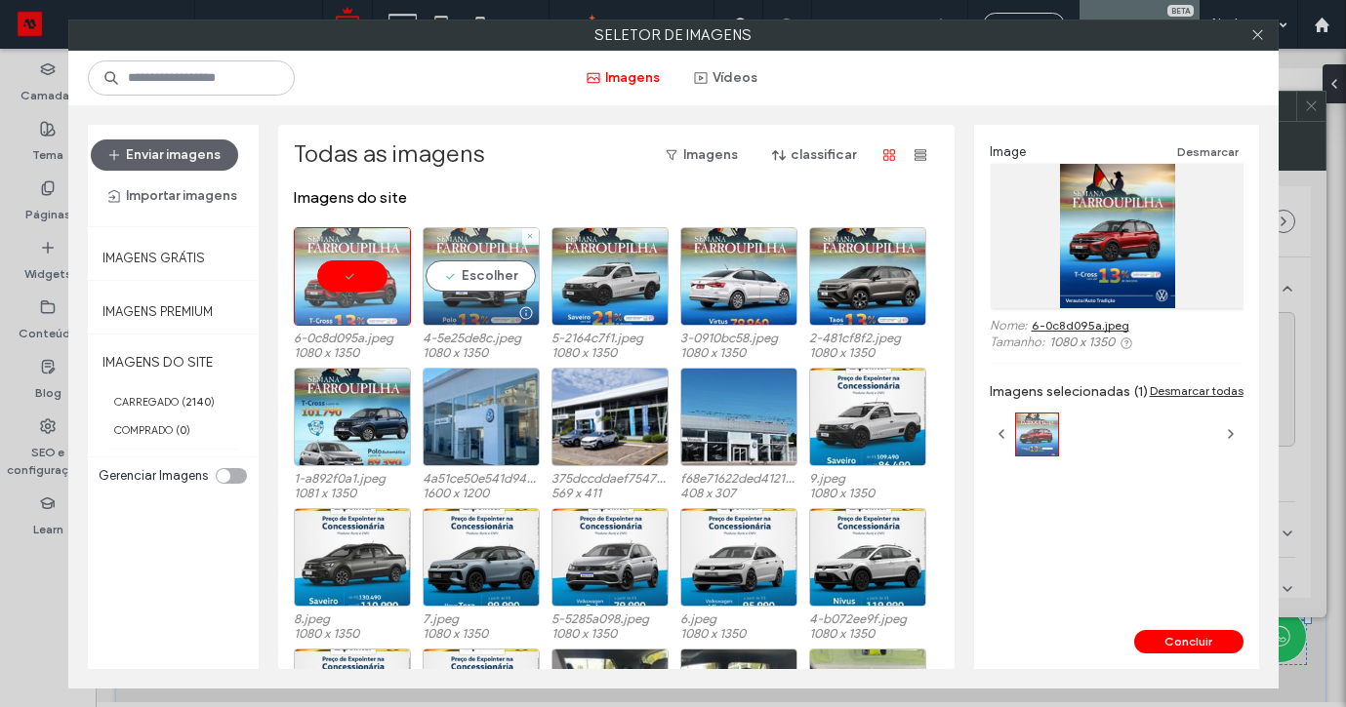
click at [476, 274] on div "Escolher" at bounding box center [481, 276] width 117 height 99
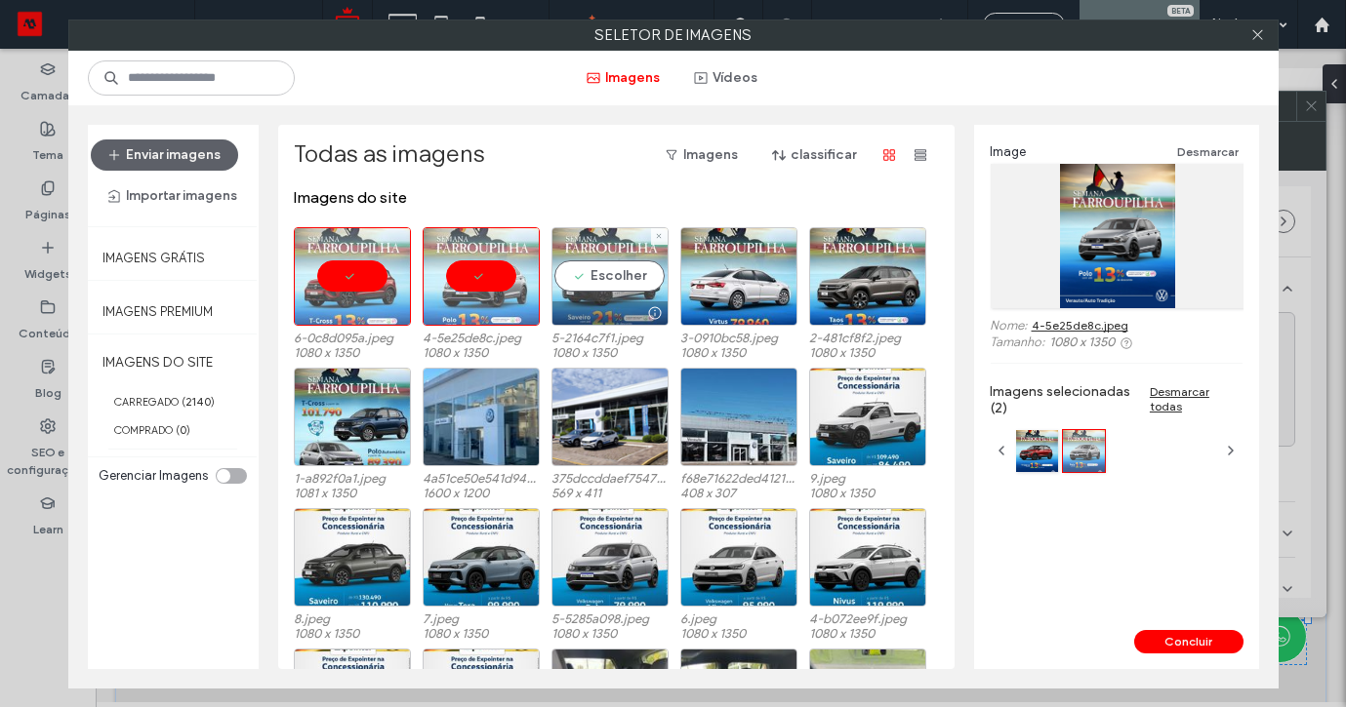
click at [597, 274] on div "Escolher" at bounding box center [609, 276] width 117 height 99
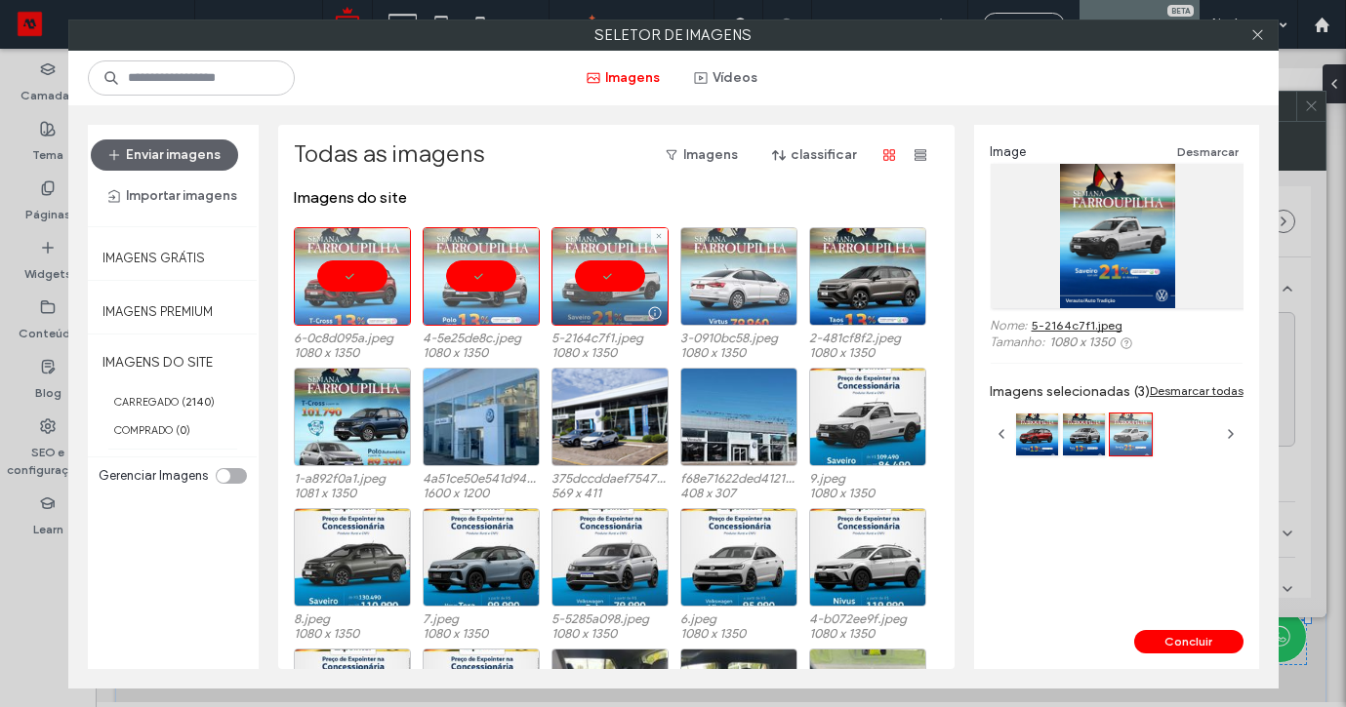
click at [714, 272] on div at bounding box center [738, 276] width 117 height 99
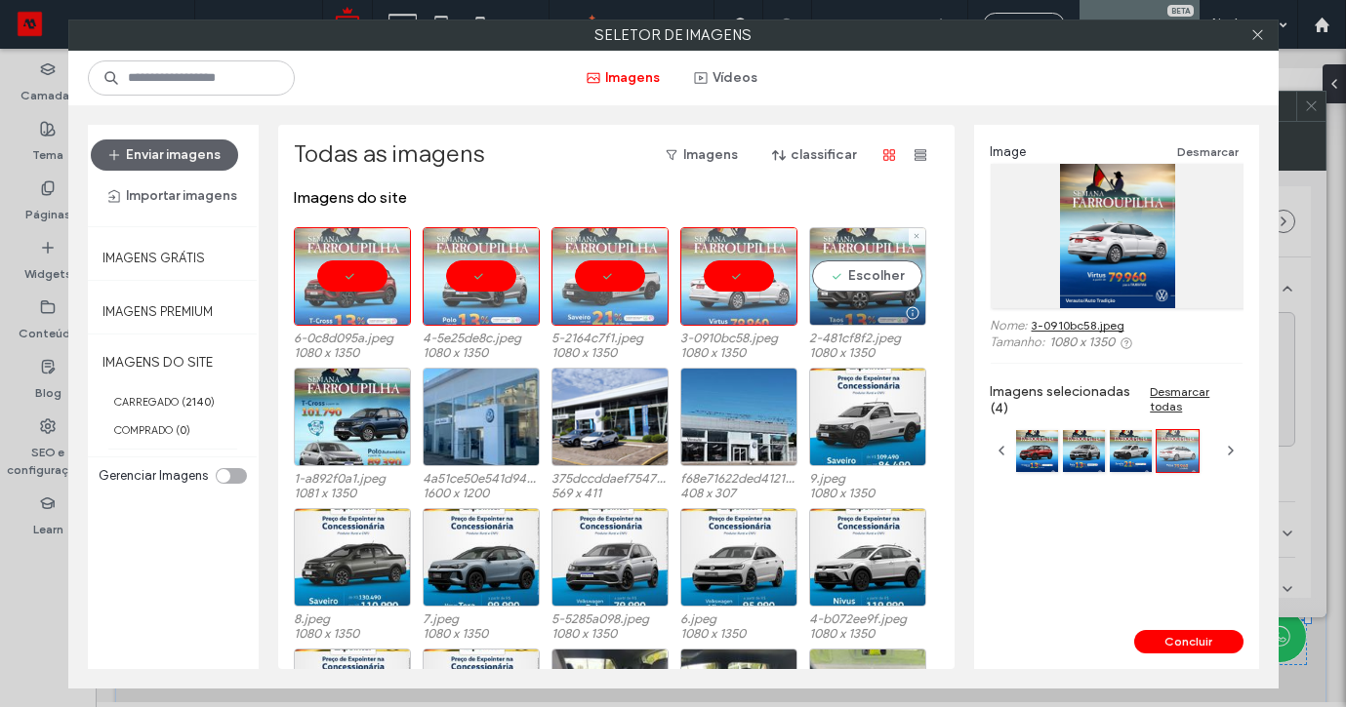
click at [865, 260] on div "Escolher" at bounding box center [867, 276] width 117 height 99
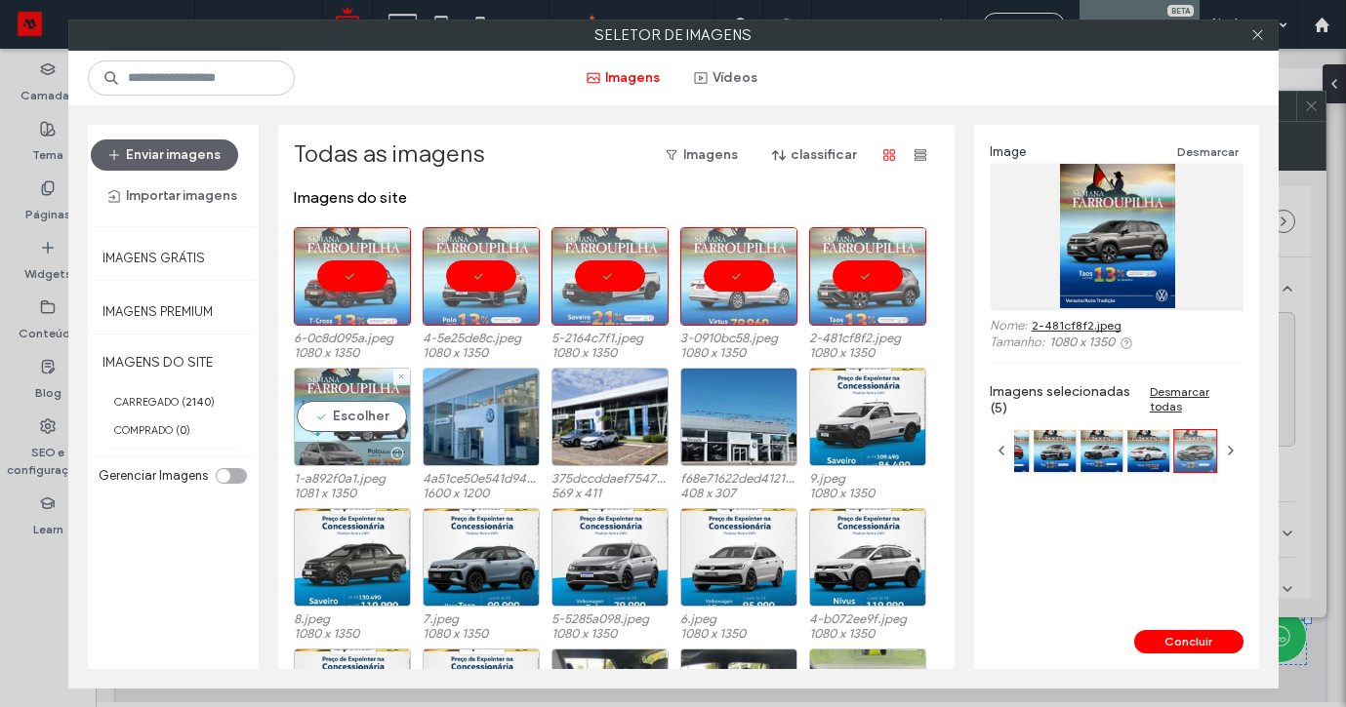
click at [360, 405] on div "Escolher" at bounding box center [352, 417] width 117 height 99
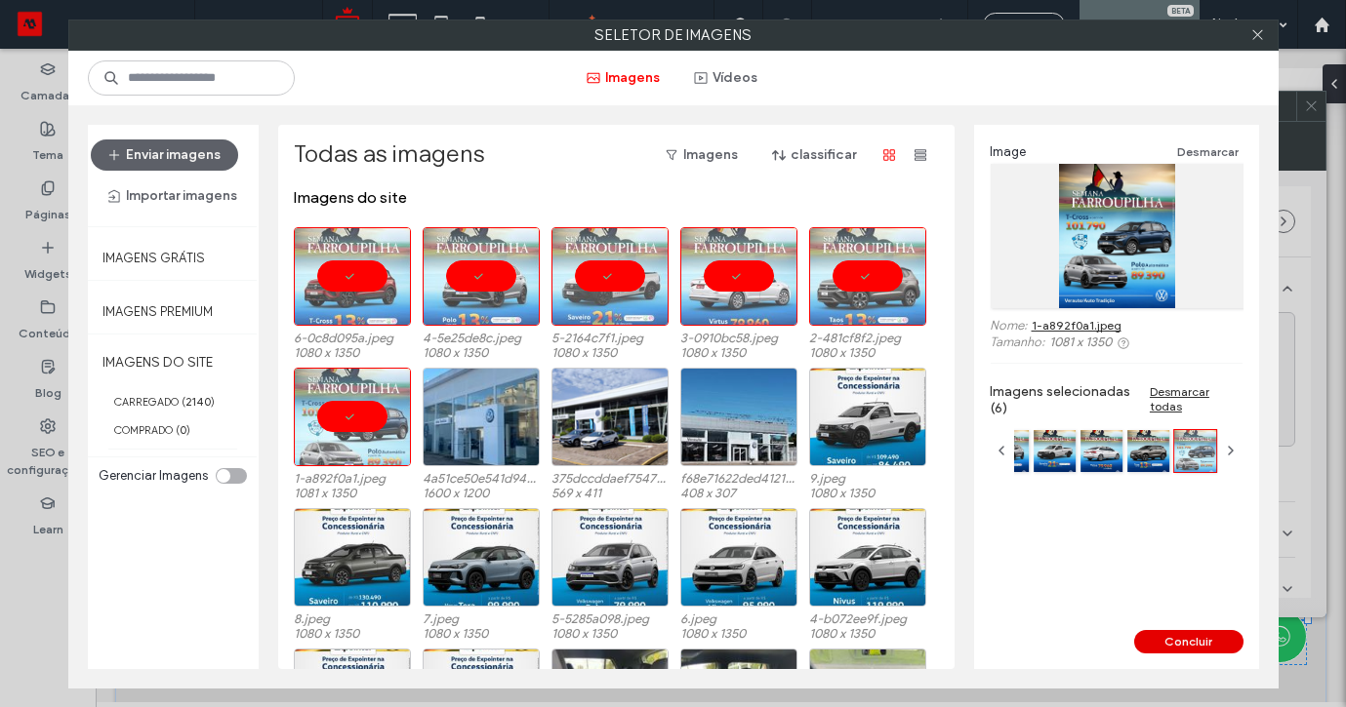
click at [1162, 634] on button "Concluir" at bounding box center [1188, 641] width 109 height 23
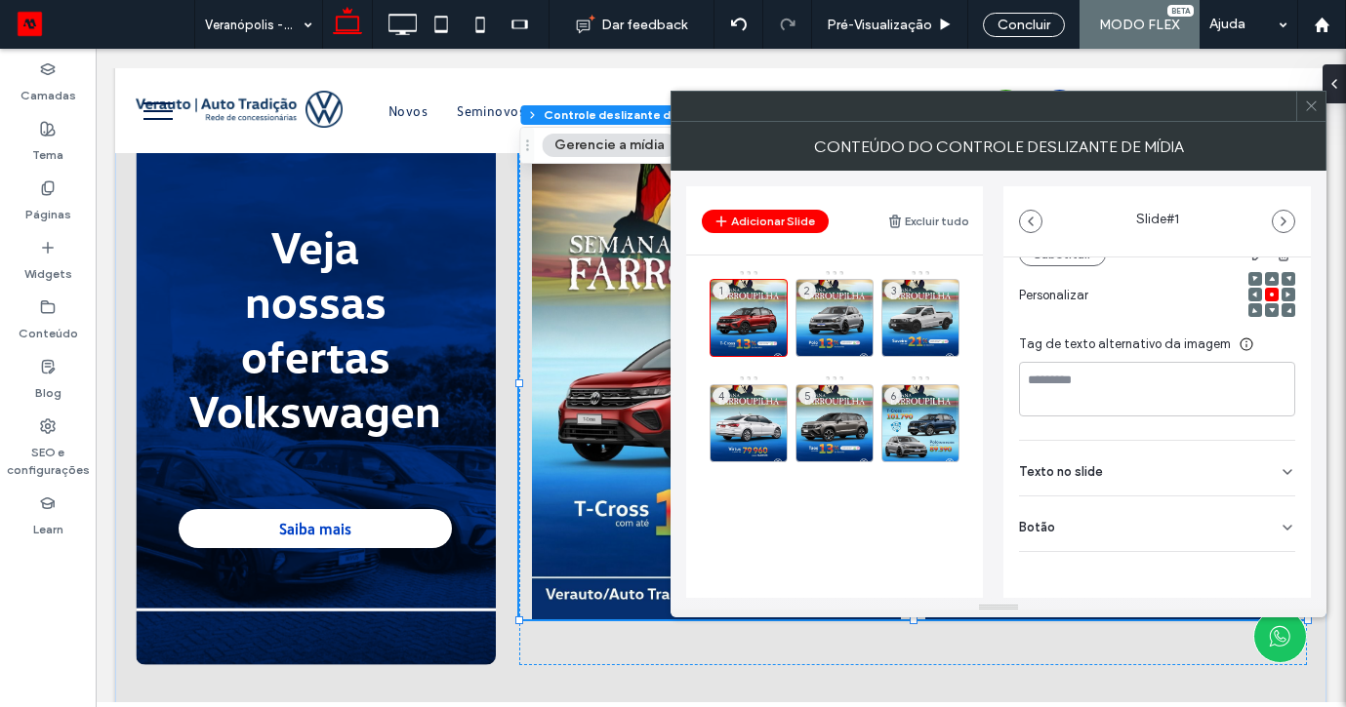
click at [1251, 506] on div "Botão" at bounding box center [1157, 524] width 276 height 55
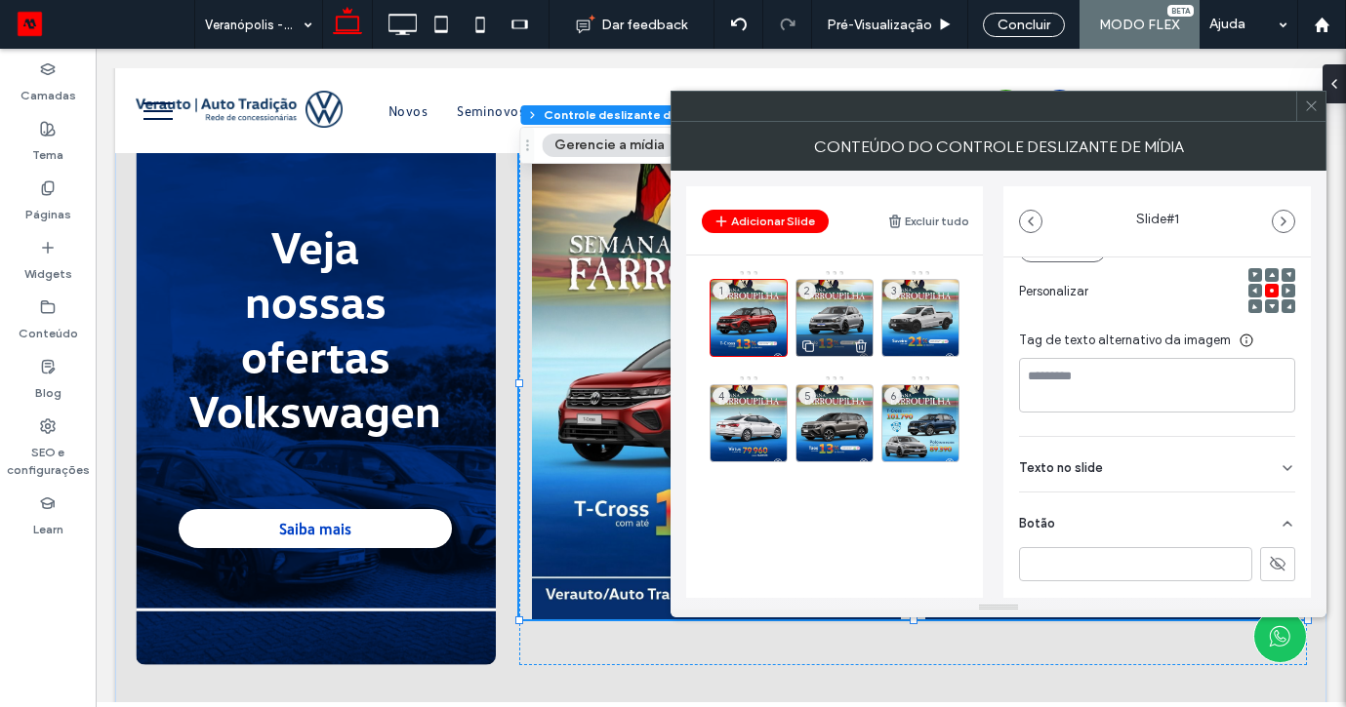
click at [847, 301] on div "2" at bounding box center [834, 318] width 78 height 78
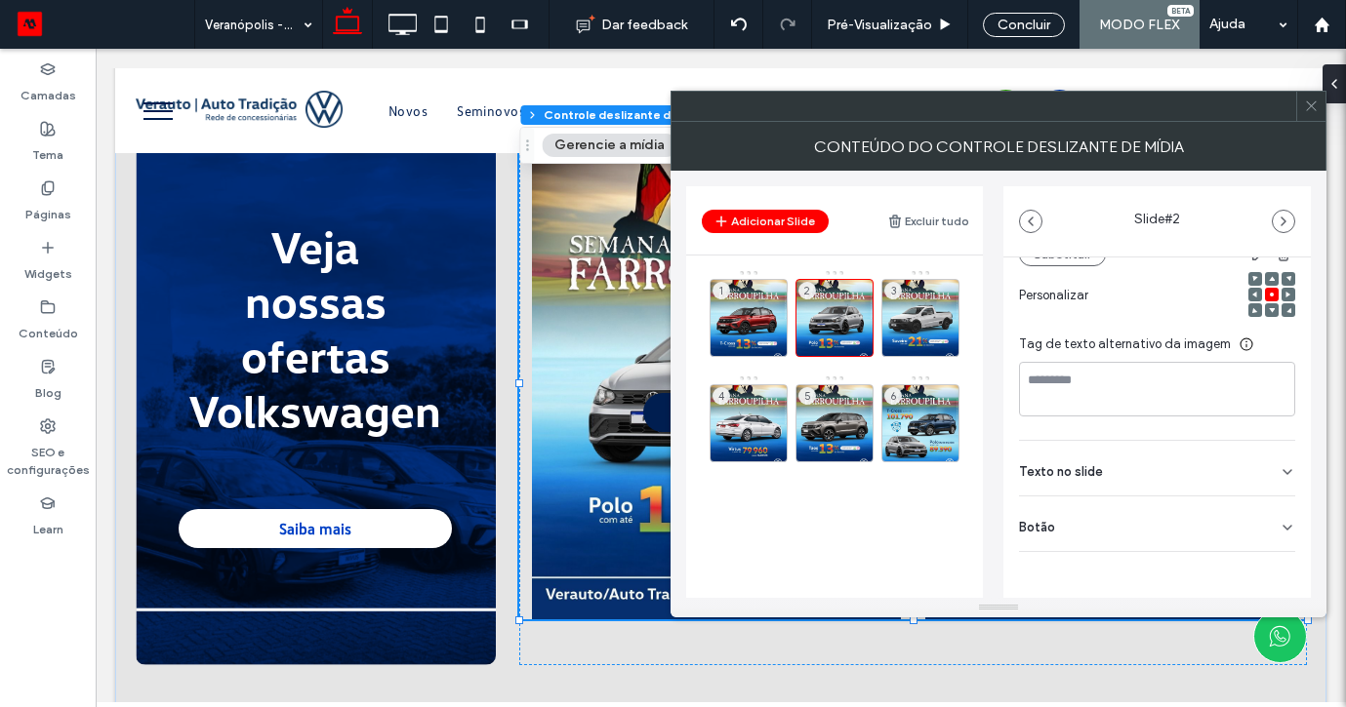
click at [1280, 538] on div "Botão" at bounding box center [1157, 524] width 276 height 55
click at [1272, 572] on use at bounding box center [1278, 569] width 16 height 12
click at [916, 308] on div "3" at bounding box center [920, 318] width 78 height 78
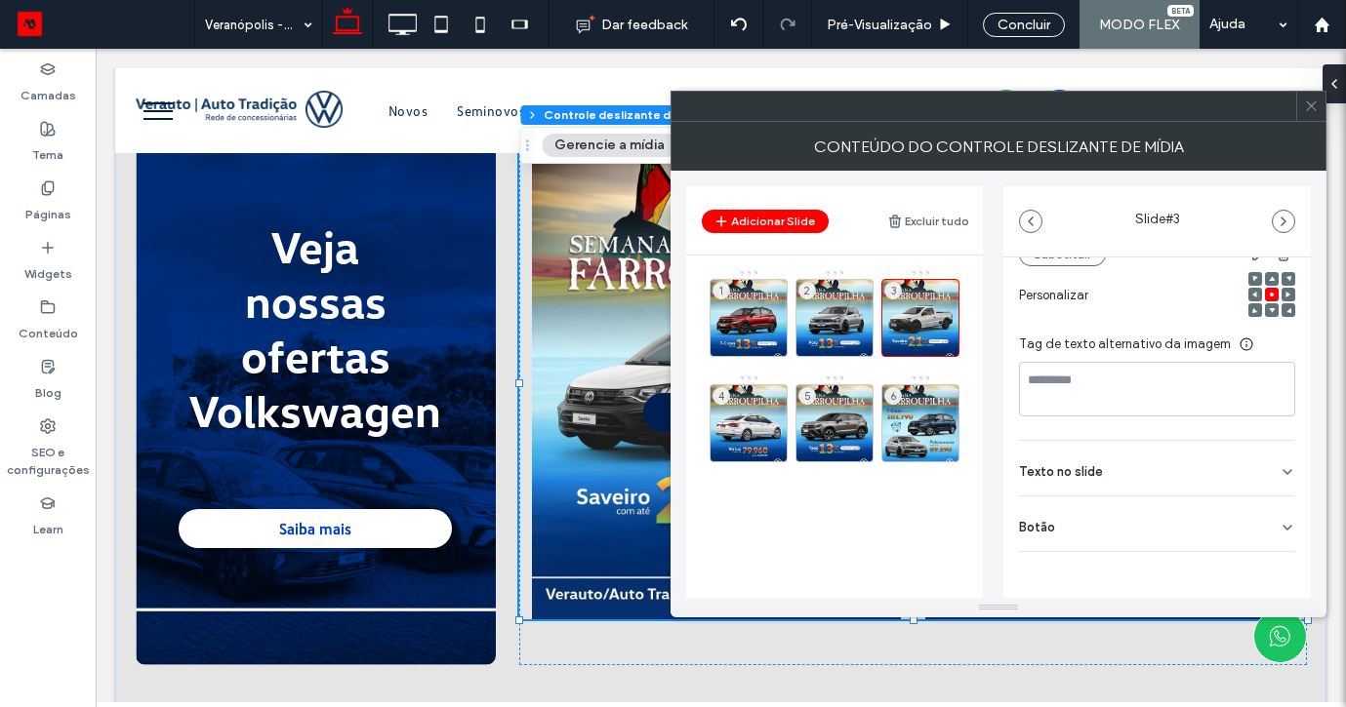
click at [1271, 509] on div "Botão" at bounding box center [1157, 524] width 276 height 55
click at [1253, 551] on div "Botão" at bounding box center [1157, 525] width 276 height 55
click at [1198, 533] on div "Botão" at bounding box center [1157, 525] width 276 height 55
click at [1263, 592] on div "***** Adicionar um link" at bounding box center [1157, 591] width 276 height 78
click at [1269, 571] on icon at bounding box center [1278, 569] width 18 height 18
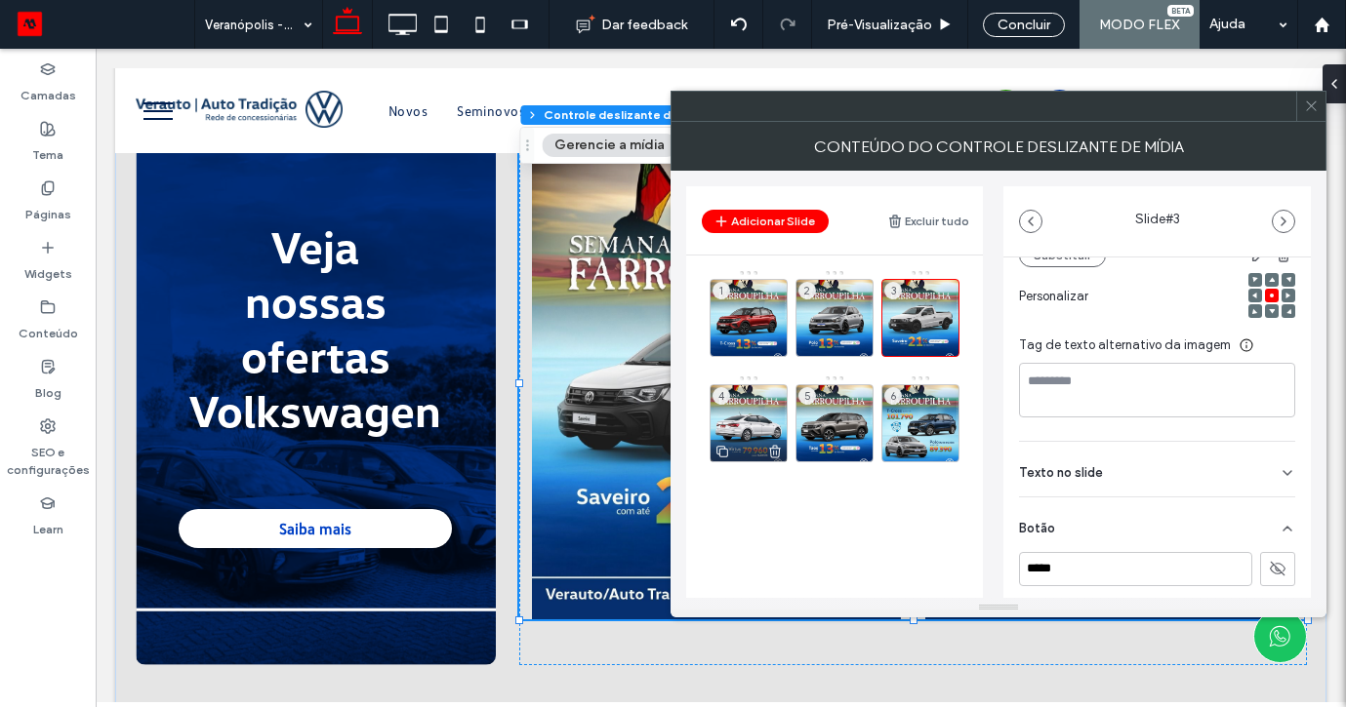
click at [750, 400] on div "4" at bounding box center [748, 423] width 78 height 78
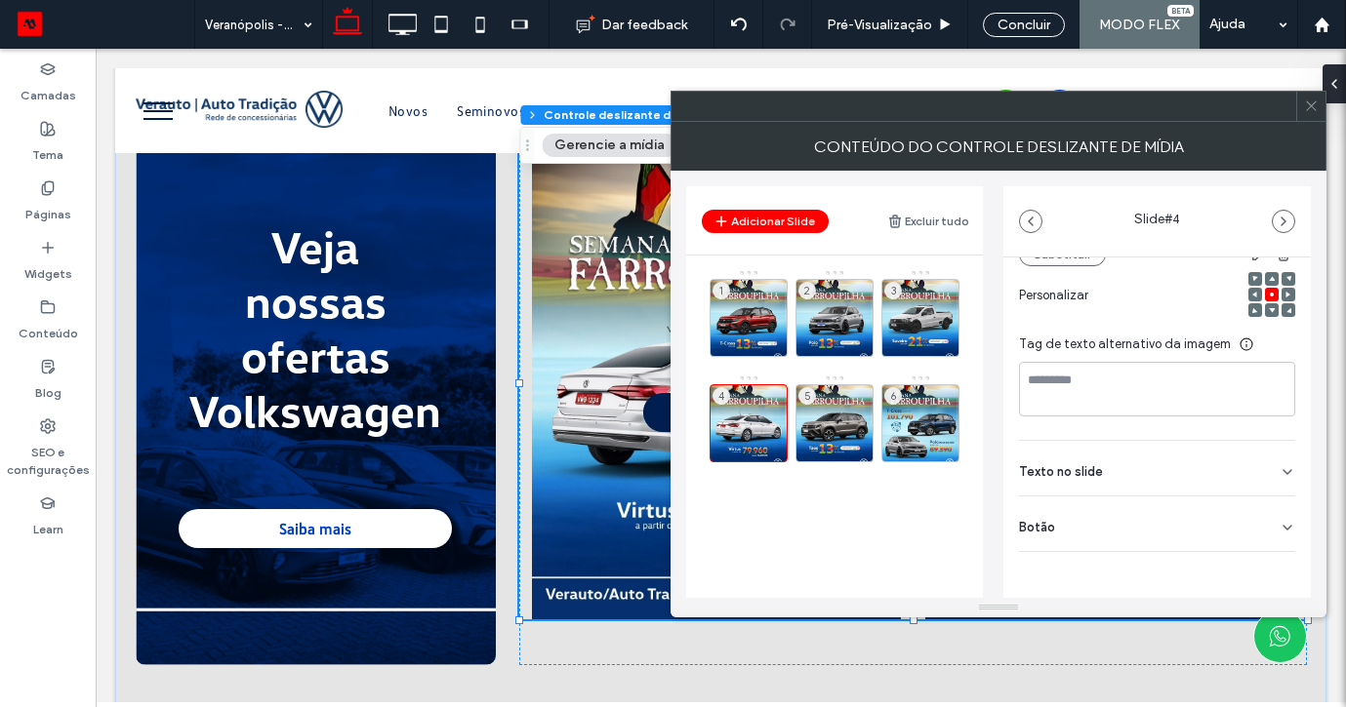
click at [1279, 523] on icon at bounding box center [1287, 528] width 16 height 16
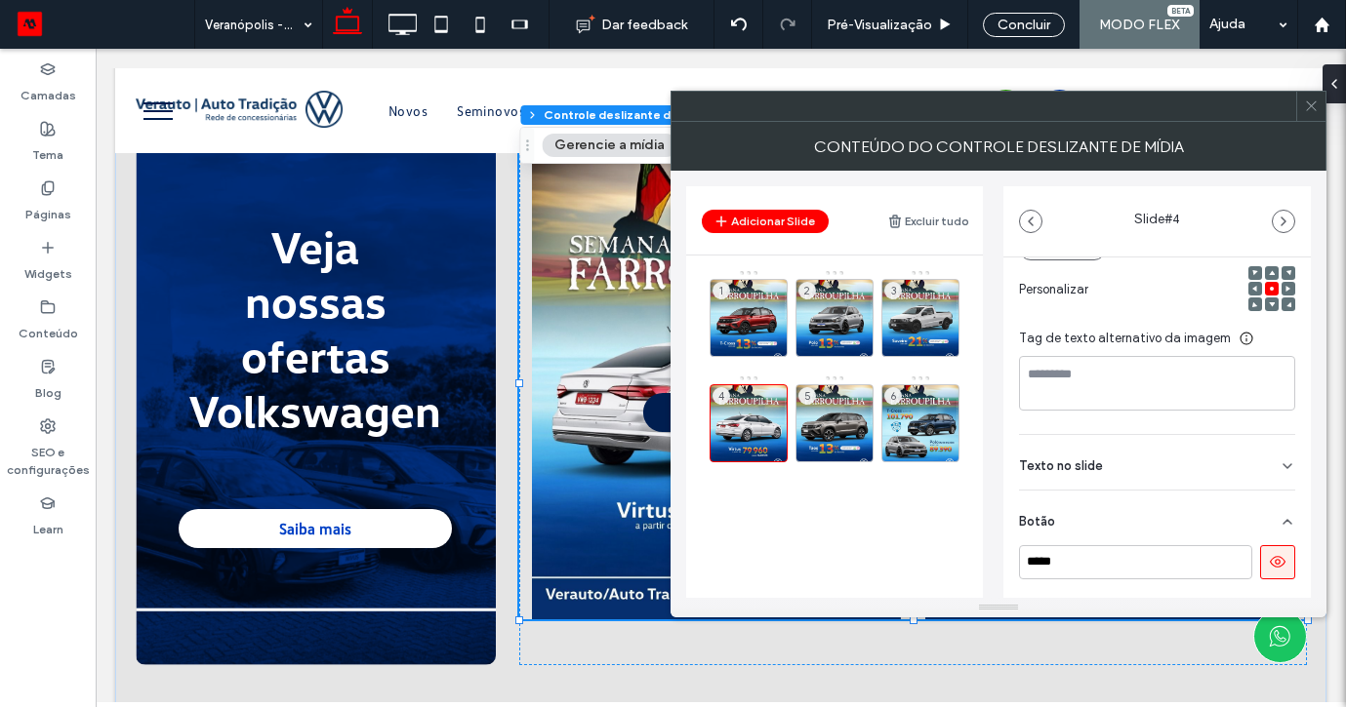
click at [1269, 558] on icon at bounding box center [1278, 562] width 18 height 18
click at [812, 385] on div "5" at bounding box center [834, 423] width 78 height 78
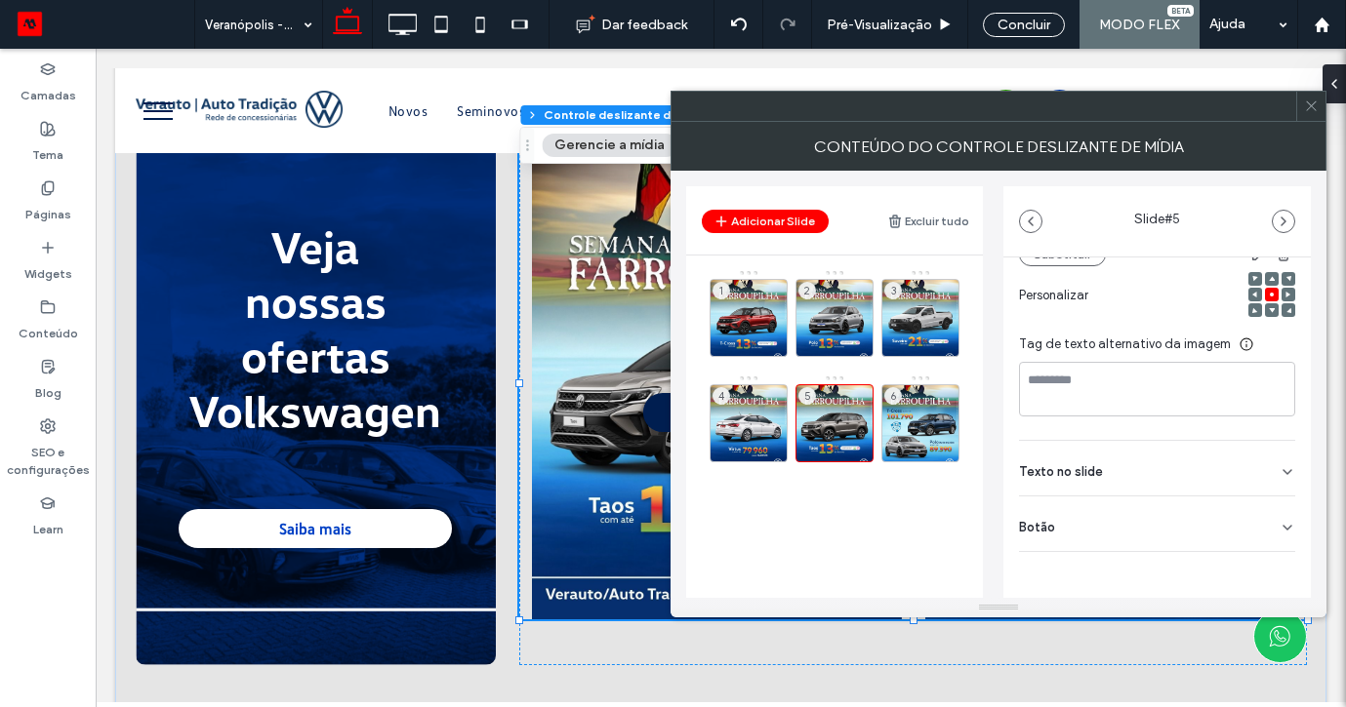
click at [1271, 541] on div "Botão" at bounding box center [1157, 524] width 276 height 55
click at [1269, 572] on icon at bounding box center [1278, 569] width 18 height 18
click at [921, 418] on div "6" at bounding box center [920, 423] width 78 height 78
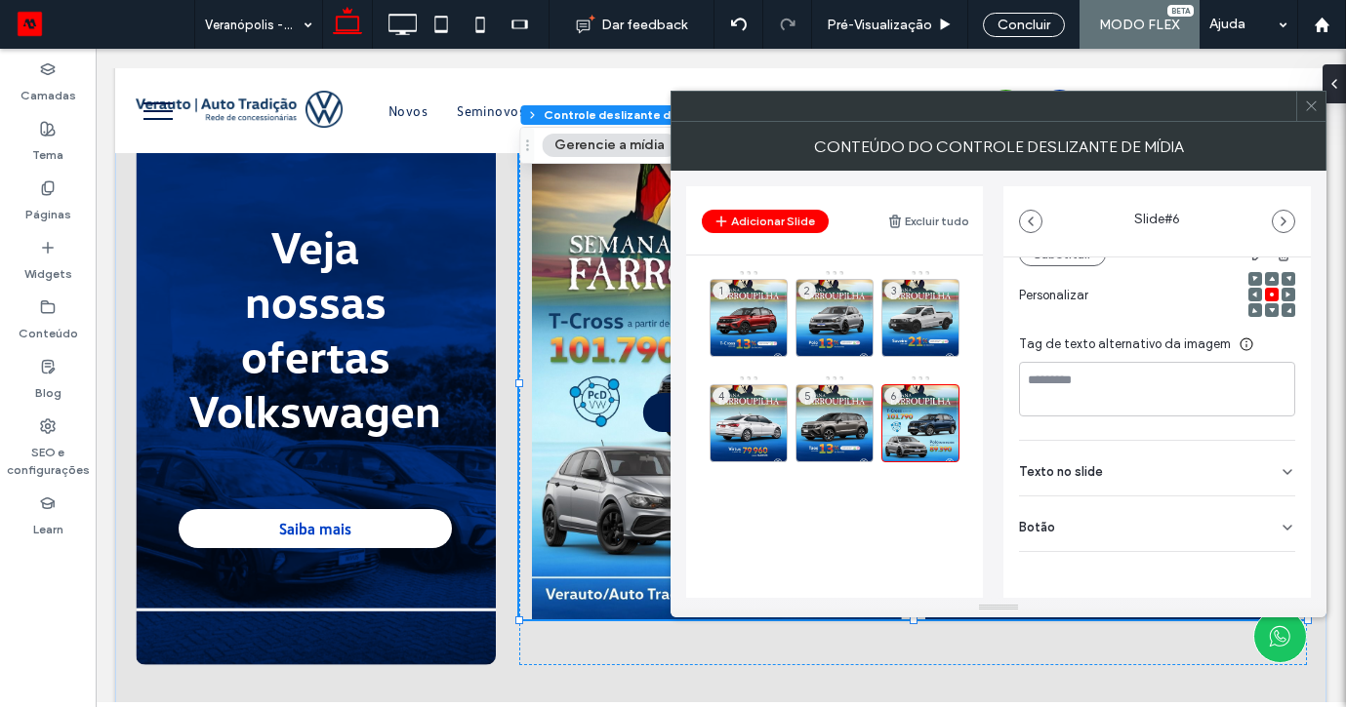
click at [1279, 530] on icon at bounding box center [1287, 528] width 16 height 16
click at [1262, 556] on button at bounding box center [1277, 568] width 35 height 34
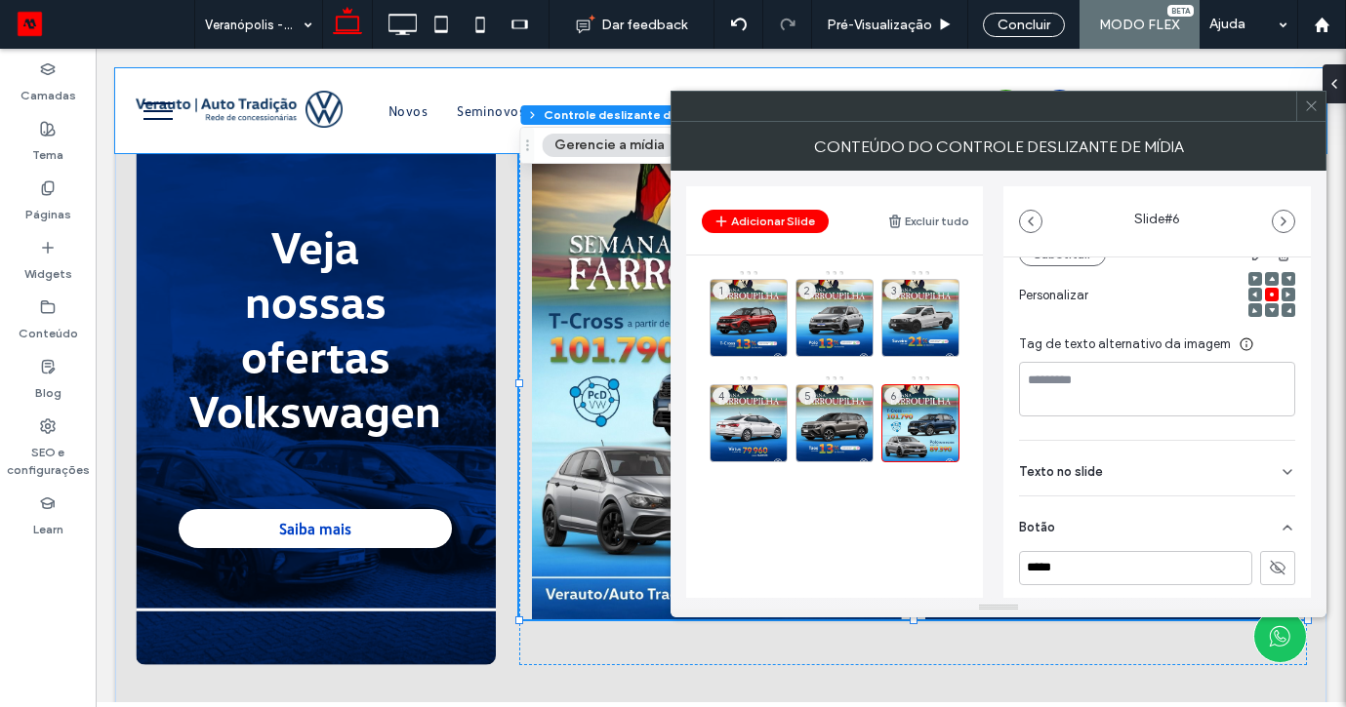
click at [1315, 105] on icon at bounding box center [1311, 106] width 15 height 15
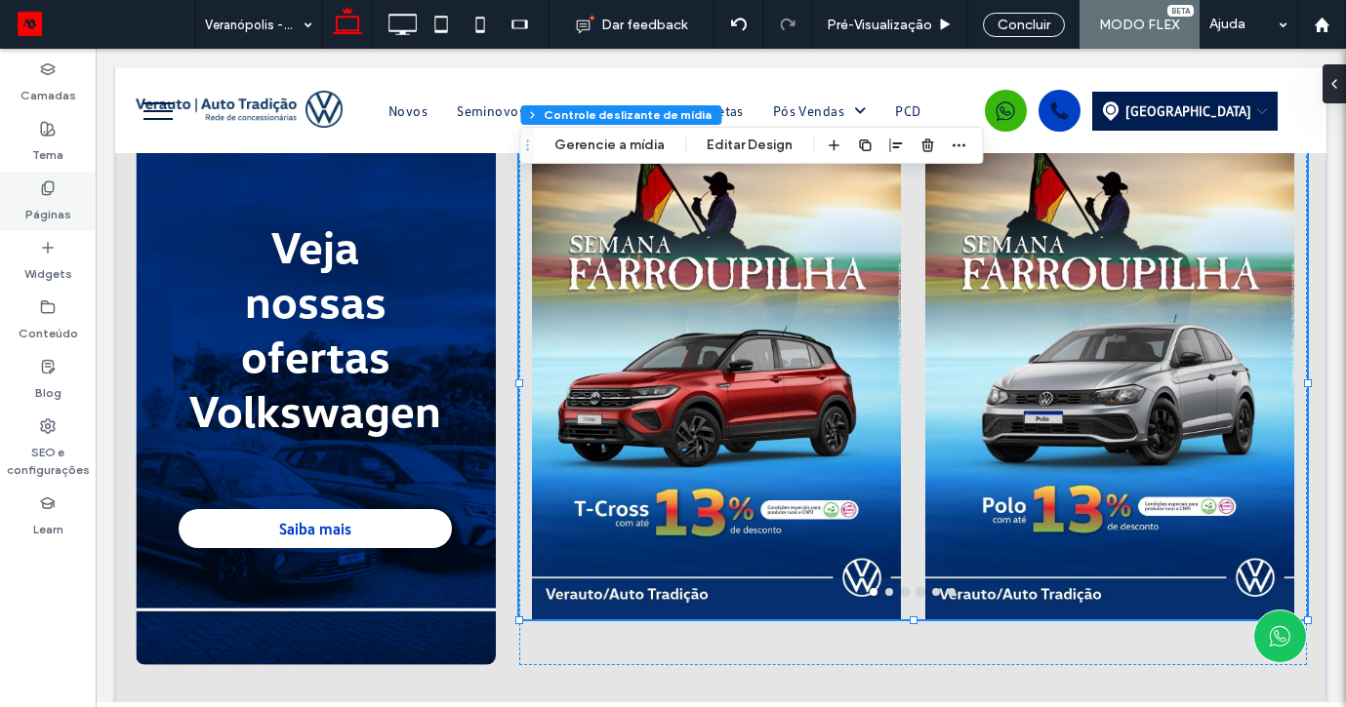
click at [51, 195] on icon at bounding box center [48, 189] width 16 height 16
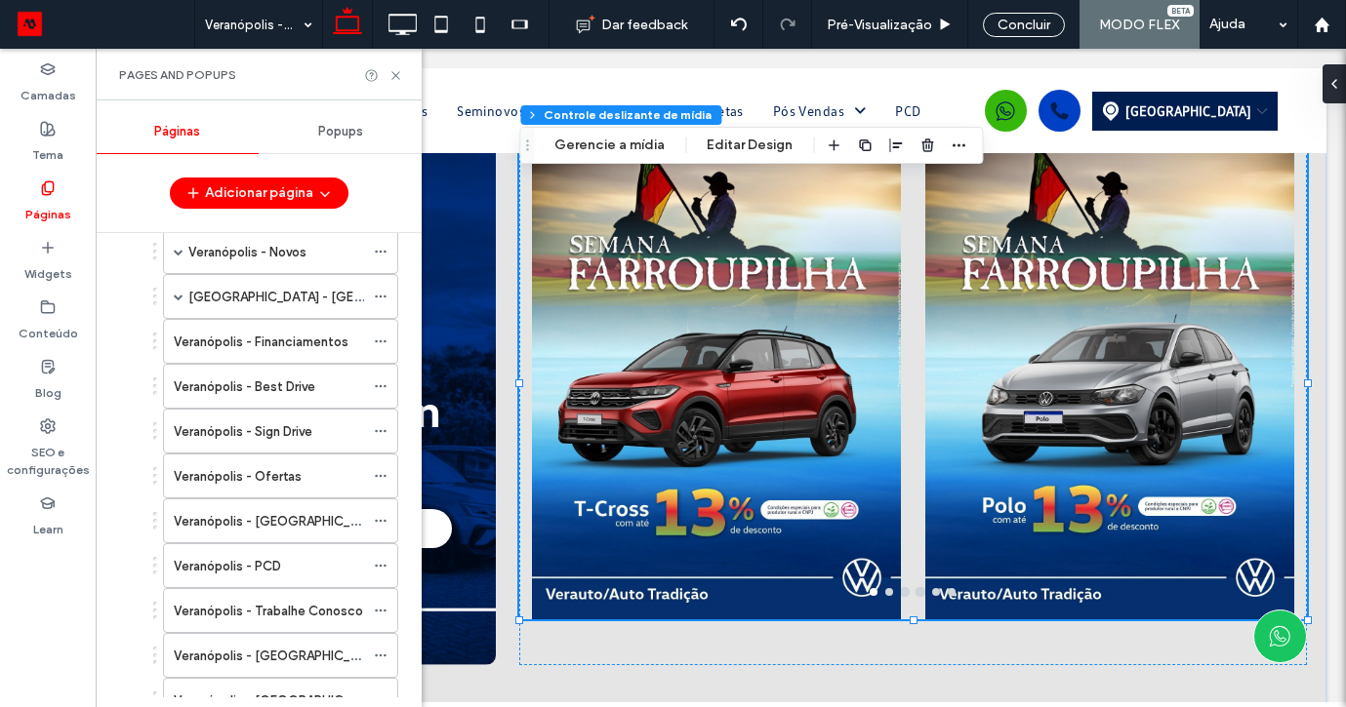
scroll to position [240, 0]
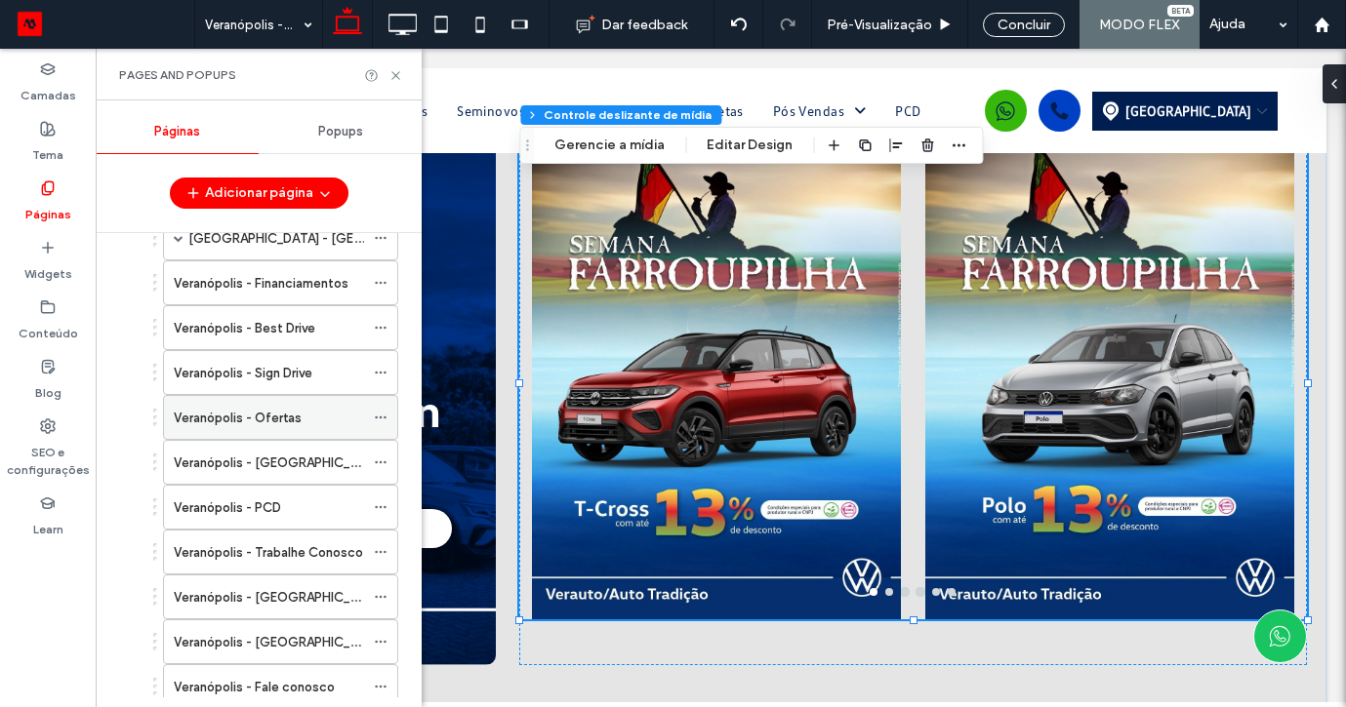
click at [285, 409] on label "Veranópolis - Ofertas" at bounding box center [238, 418] width 128 height 34
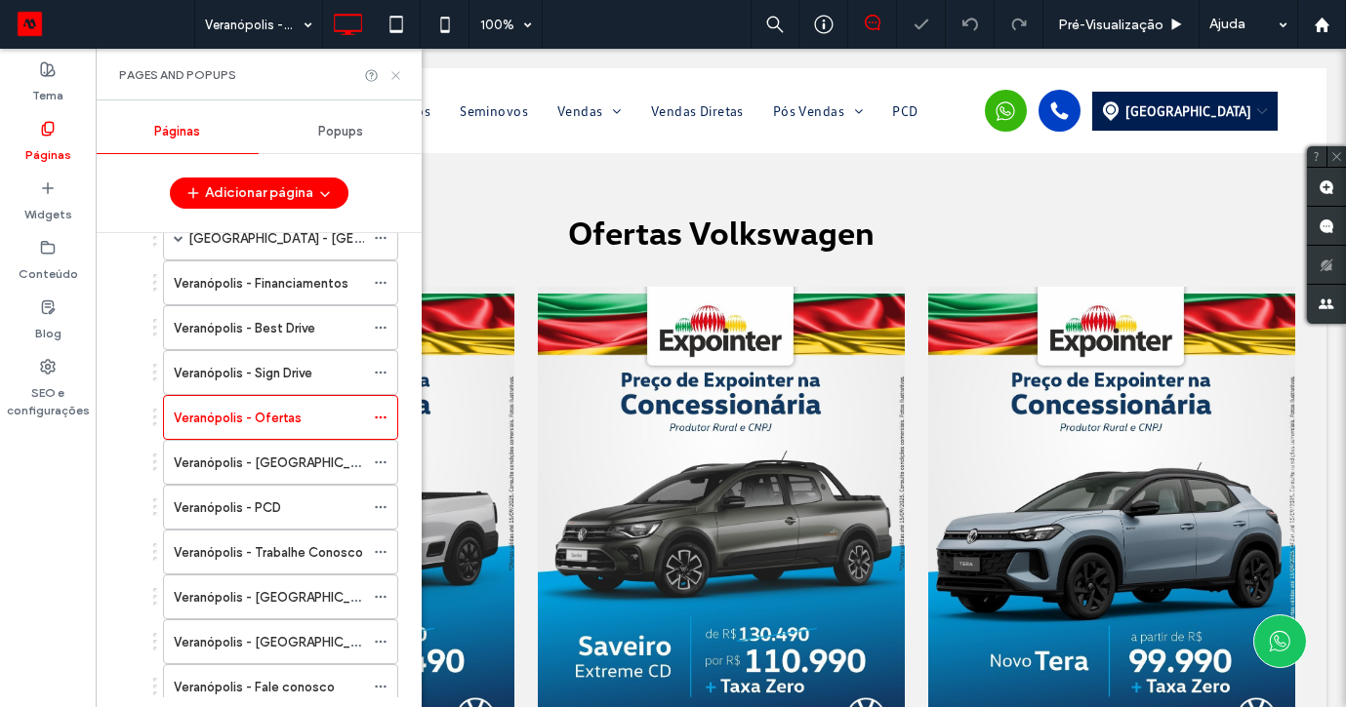
click at [396, 75] on icon at bounding box center [395, 75] width 15 height 15
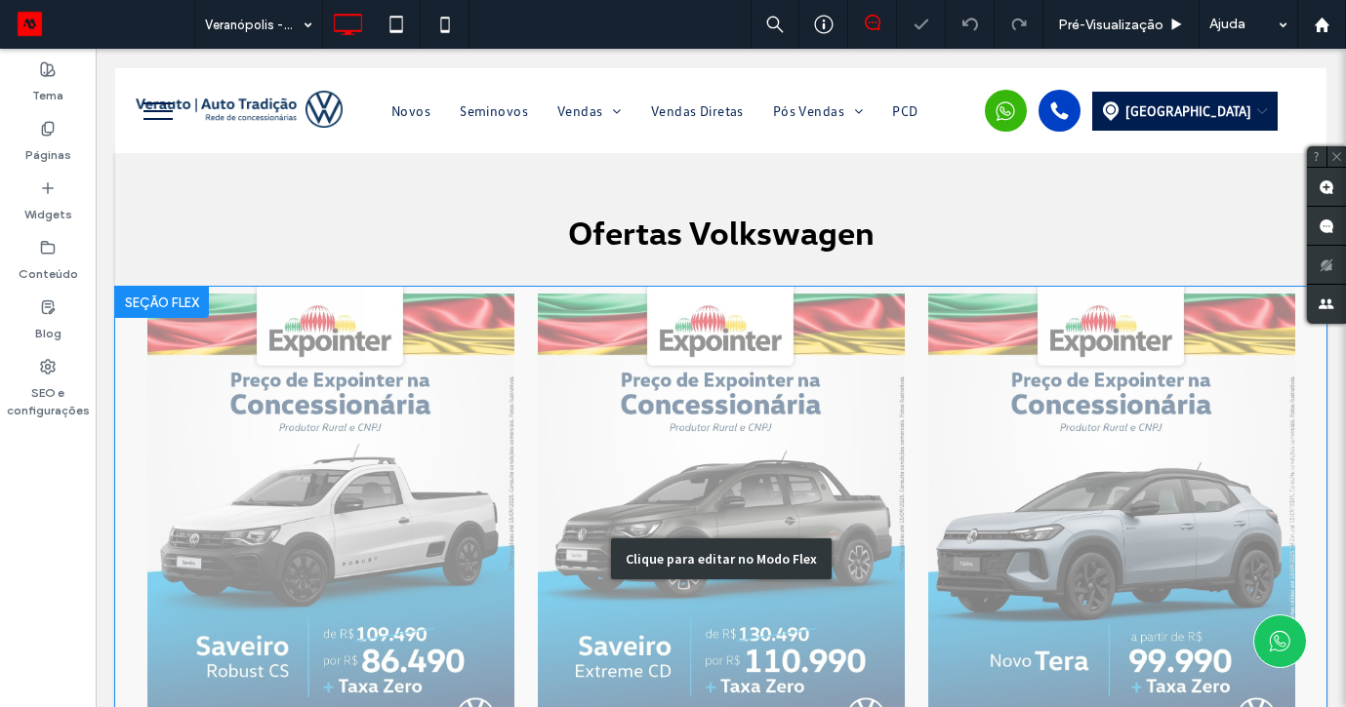
click at [406, 419] on div "Clique para editar no Modo Flex" at bounding box center [720, 559] width 1211 height 545
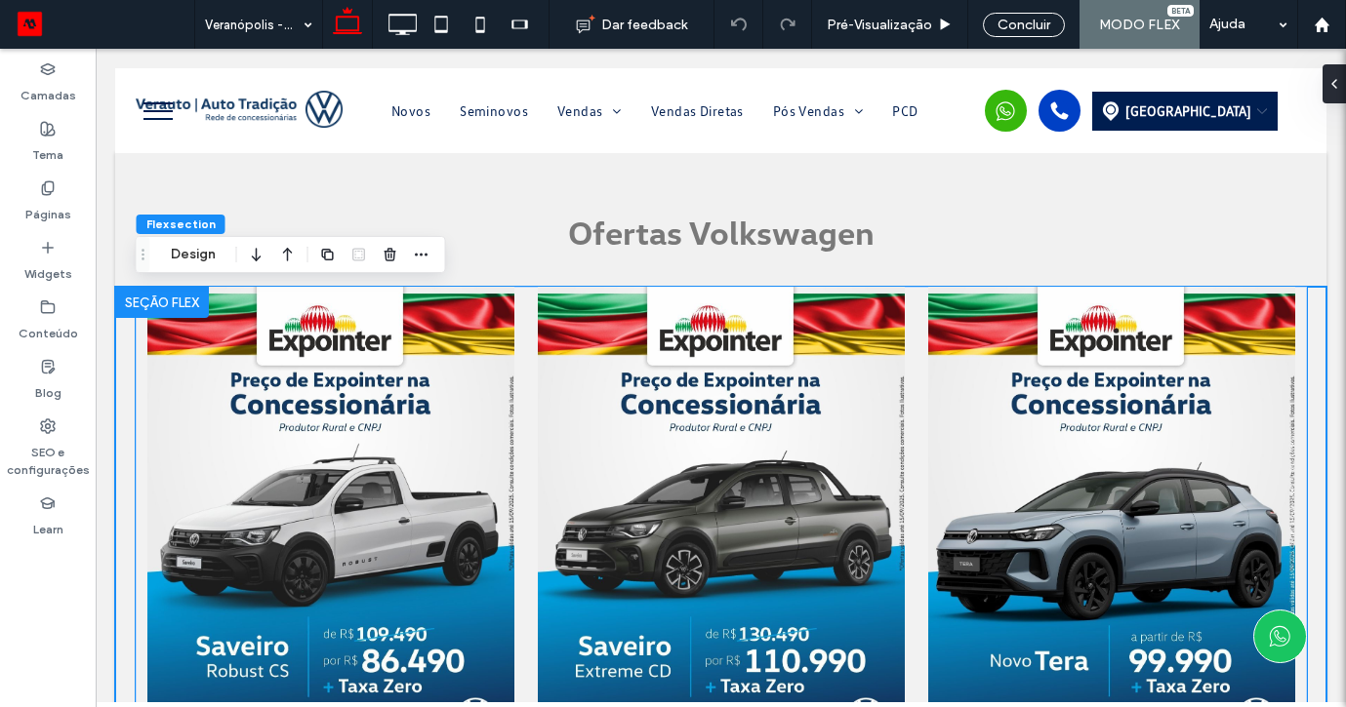
click at [392, 446] on div at bounding box center [330, 523] width 367 height 472
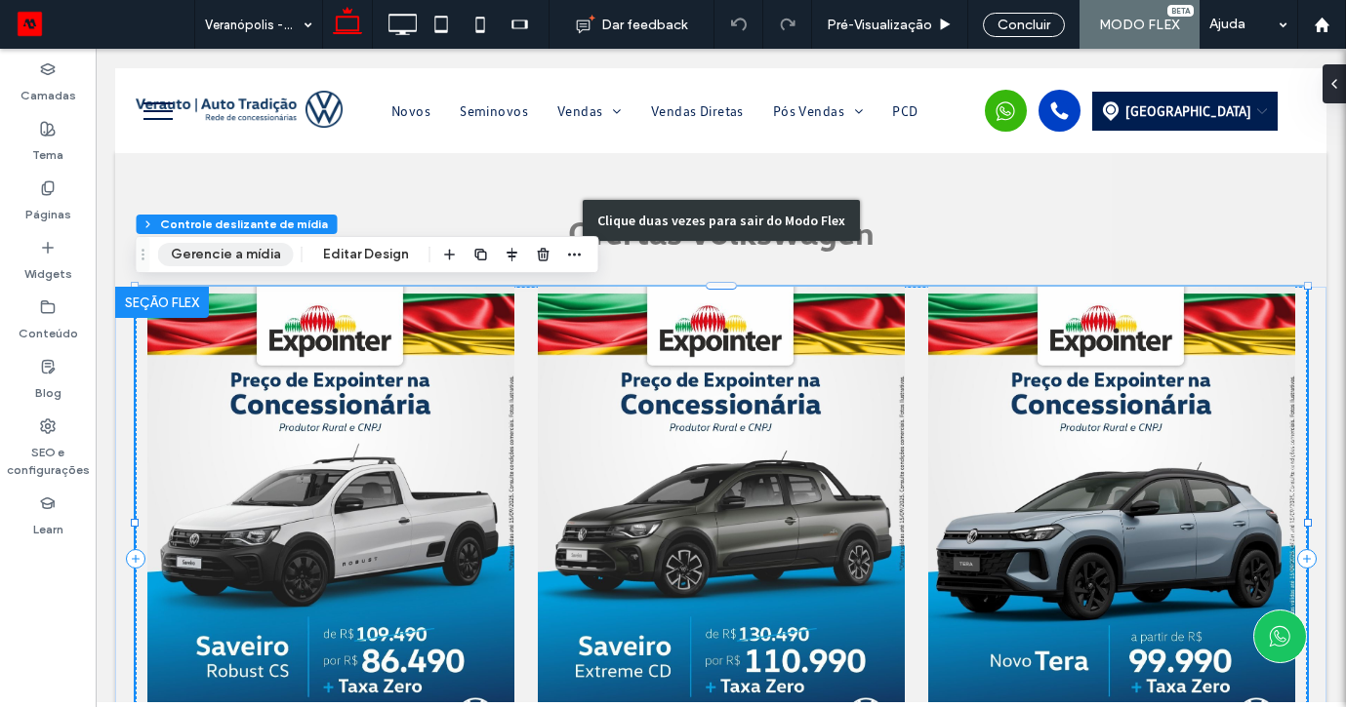
click at [267, 252] on button "Gerencie a mídia" at bounding box center [226, 254] width 136 height 23
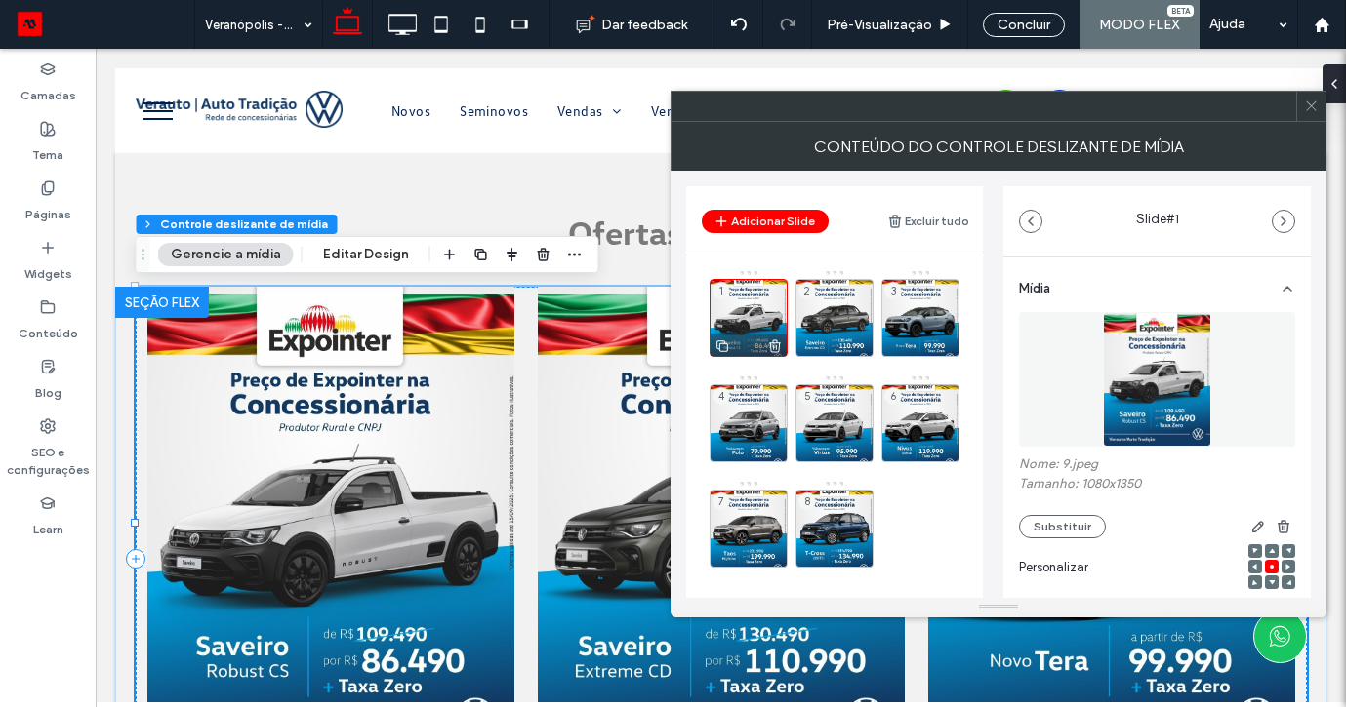
click at [775, 348] on icon at bounding box center [775, 347] width 16 height 18
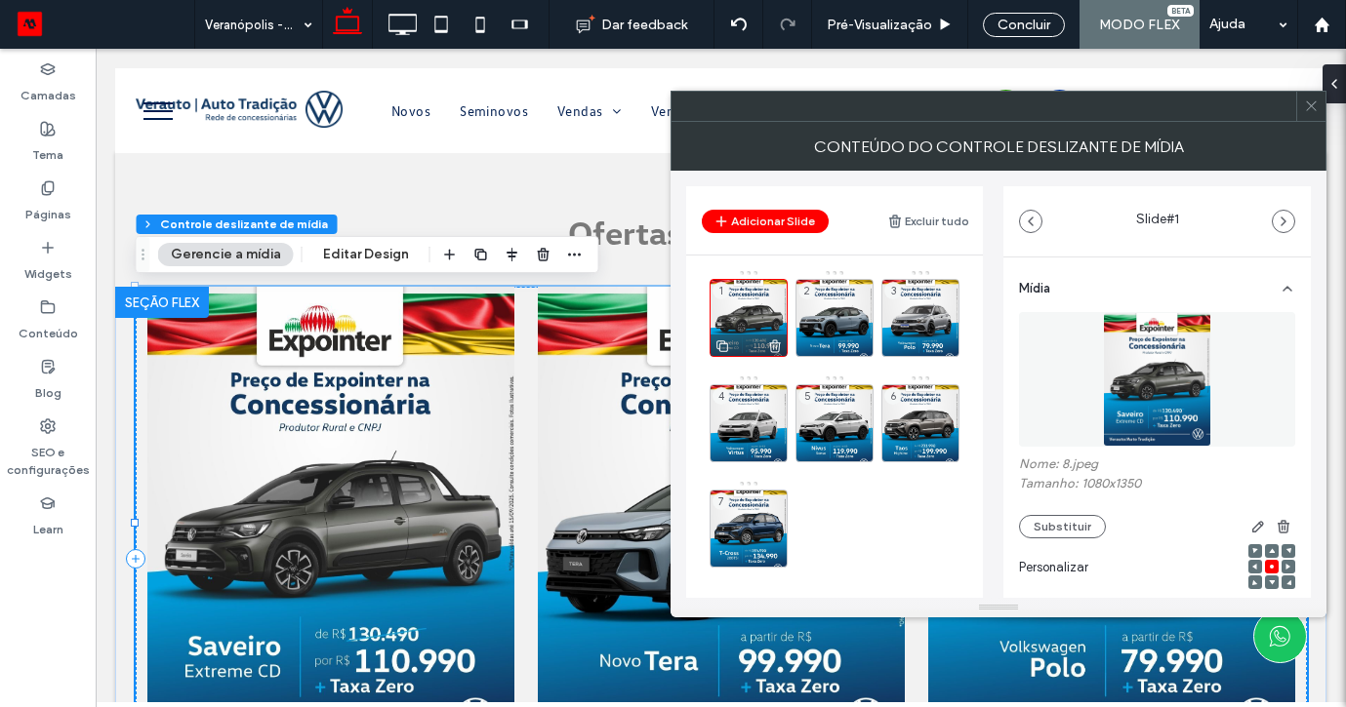
click at [780, 343] on use at bounding box center [775, 346] width 12 height 13
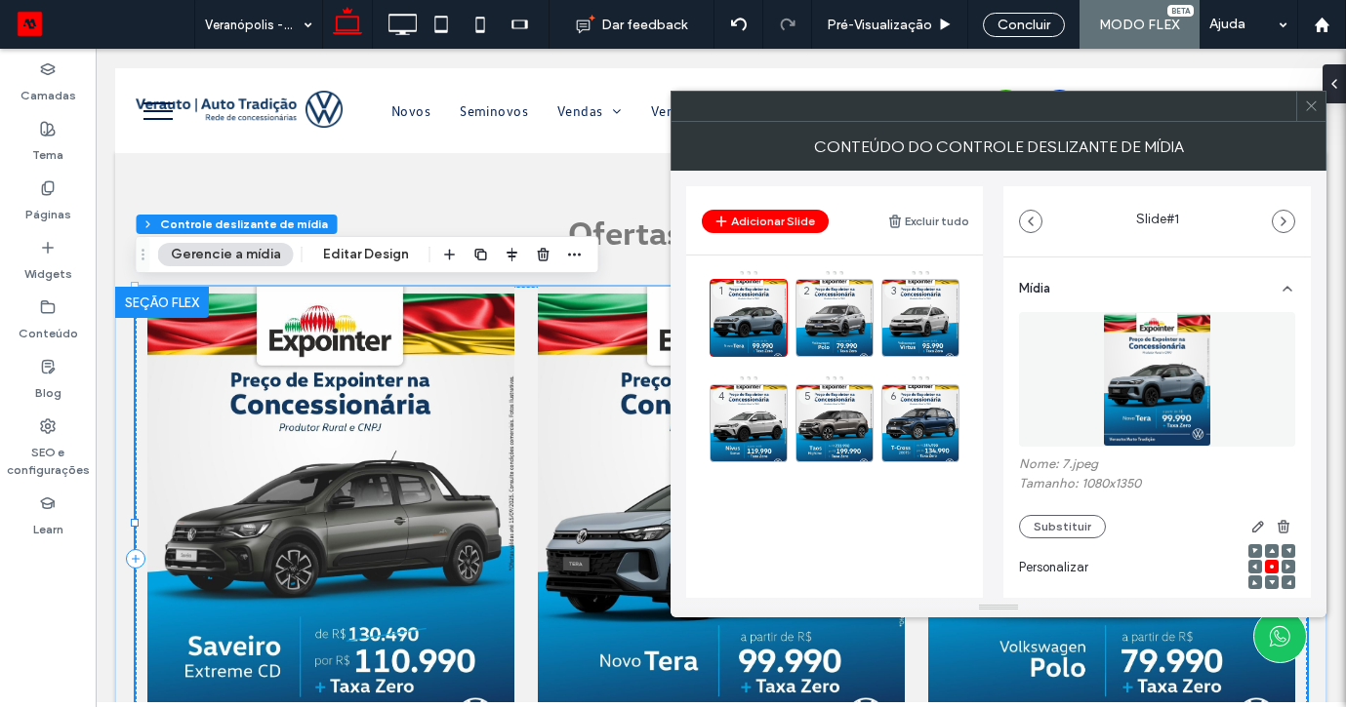
click at [0, 0] on use at bounding box center [0, 0] width 0 height 0
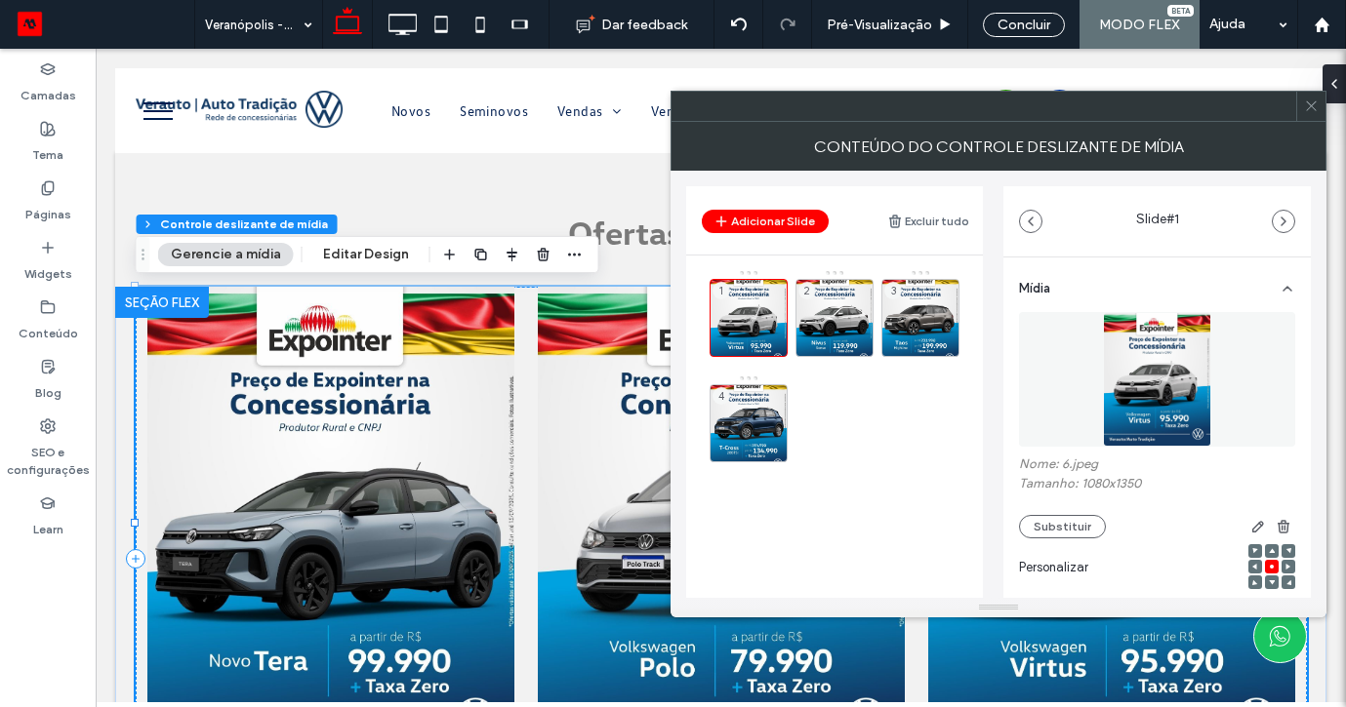
click at [0, 0] on use at bounding box center [0, 0] width 0 height 0
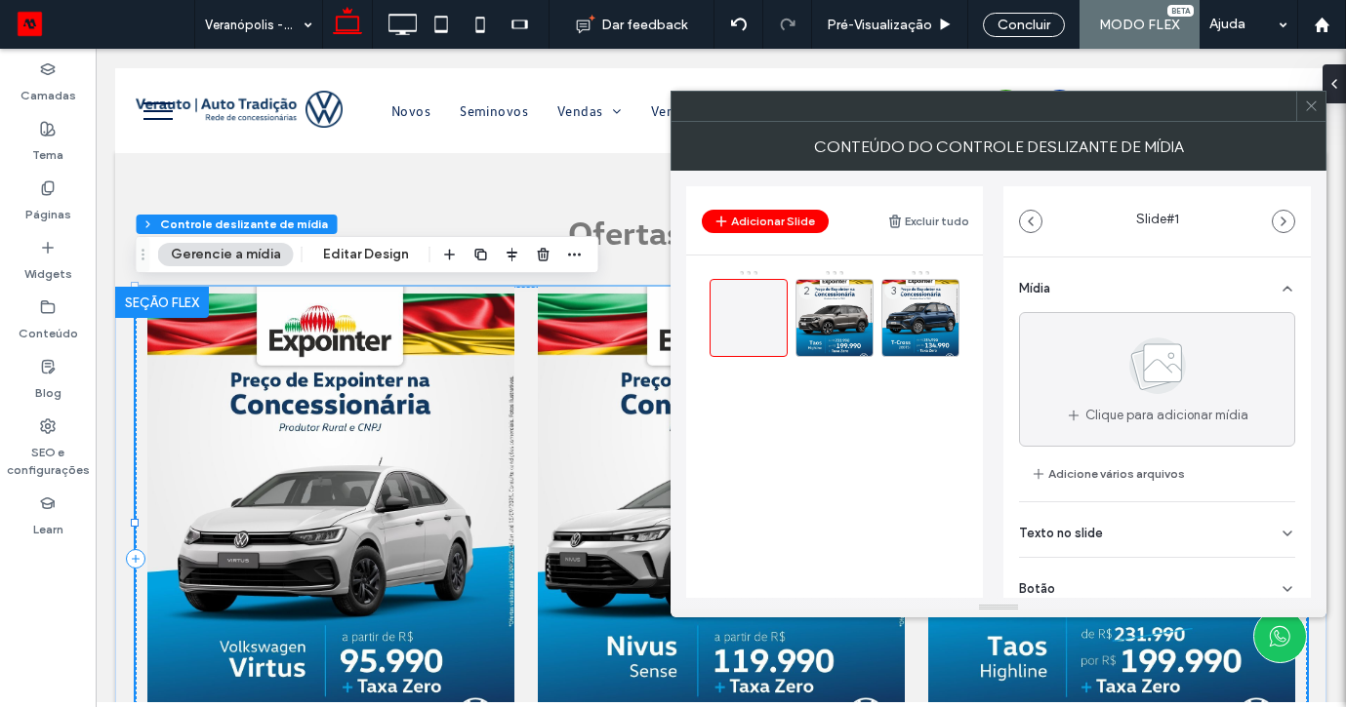
click at [780, 343] on div at bounding box center [748, 318] width 78 height 78
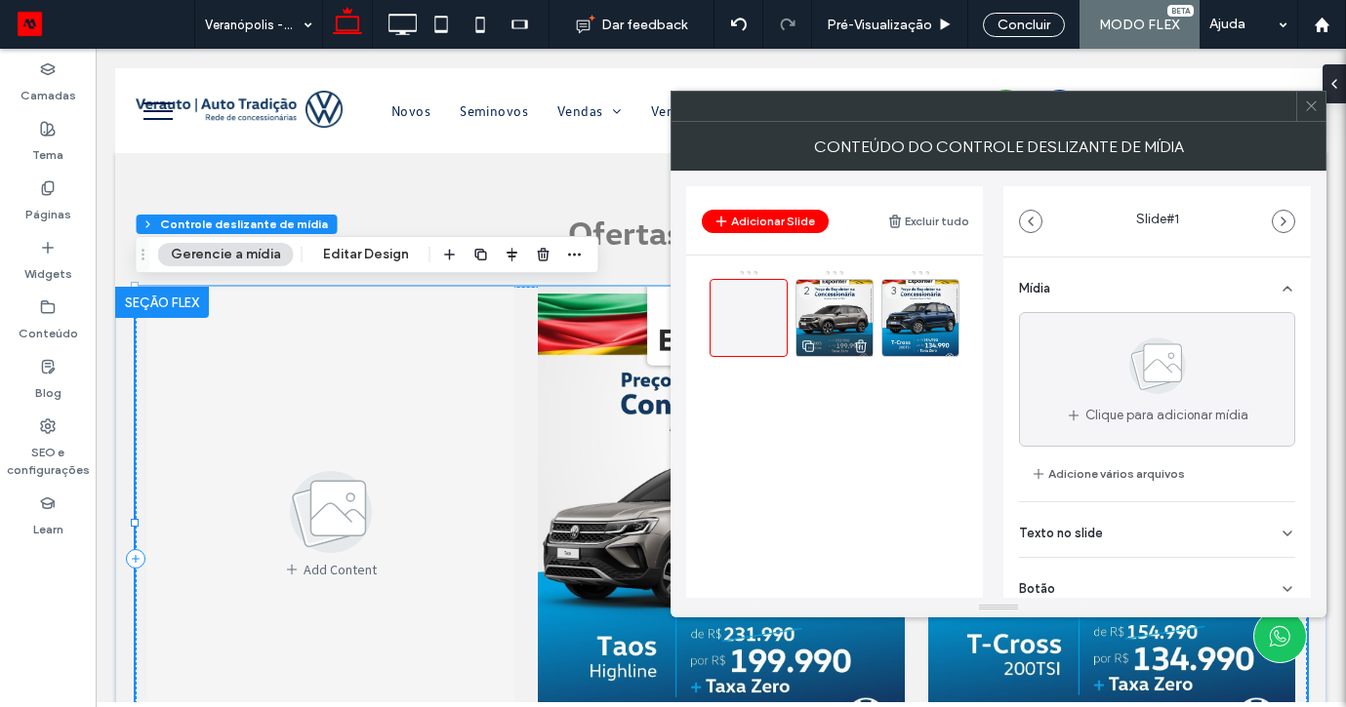
click at [858, 343] on icon at bounding box center [861, 347] width 16 height 18
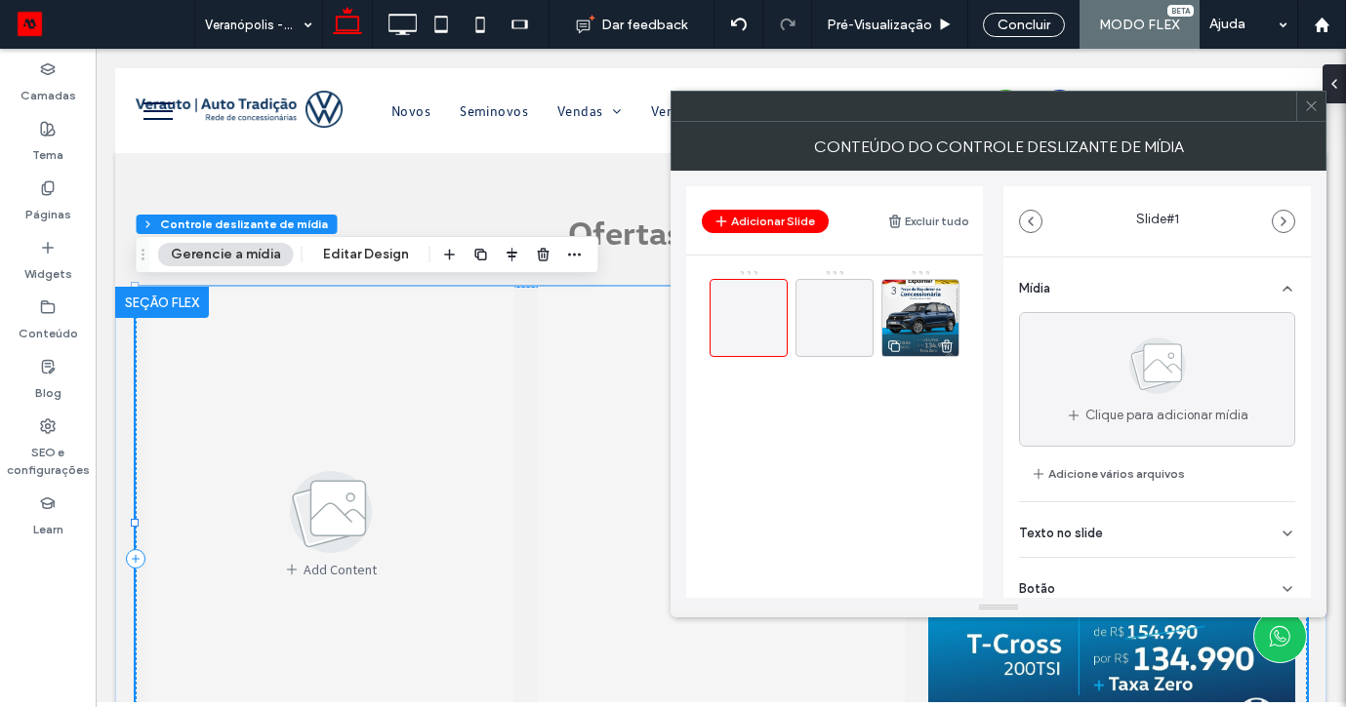
click at [950, 347] on icon at bounding box center [947, 347] width 16 height 18
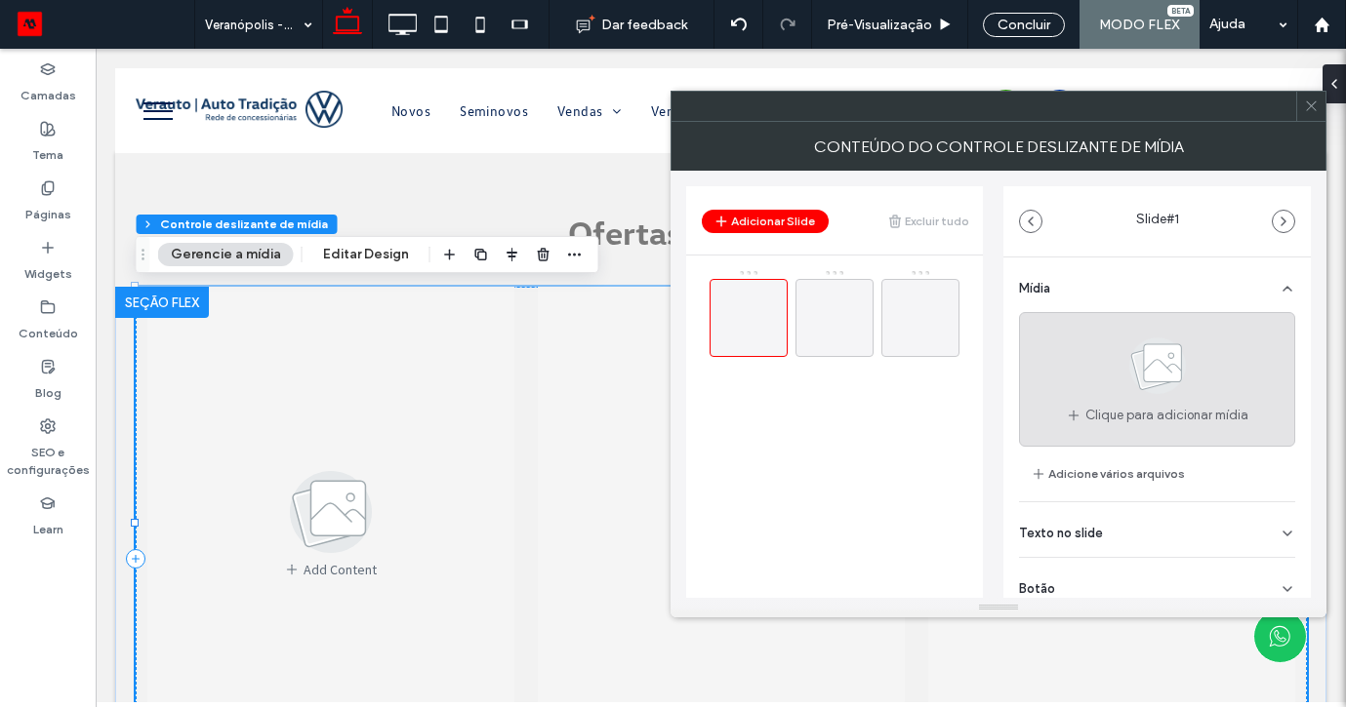
click at [1144, 398] on span at bounding box center [1158, 370] width 98 height 72
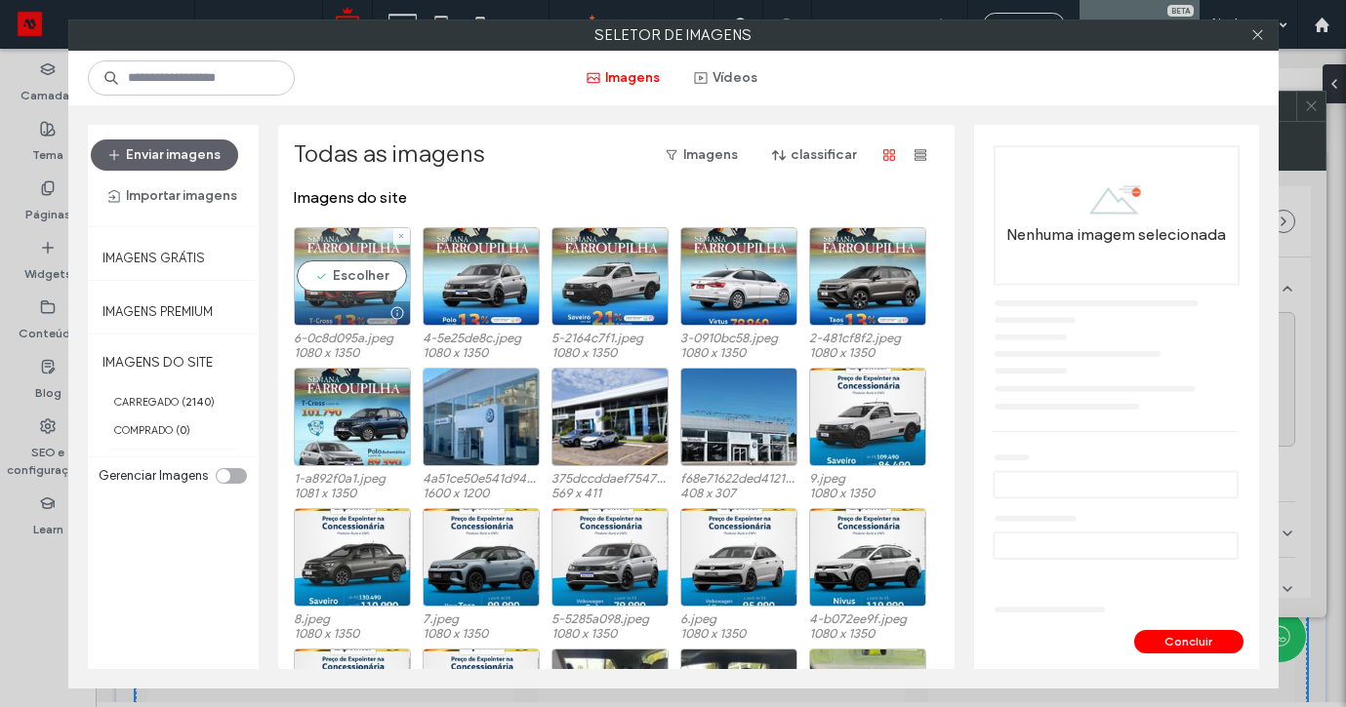
click at [375, 272] on div "Escolher" at bounding box center [352, 276] width 117 height 99
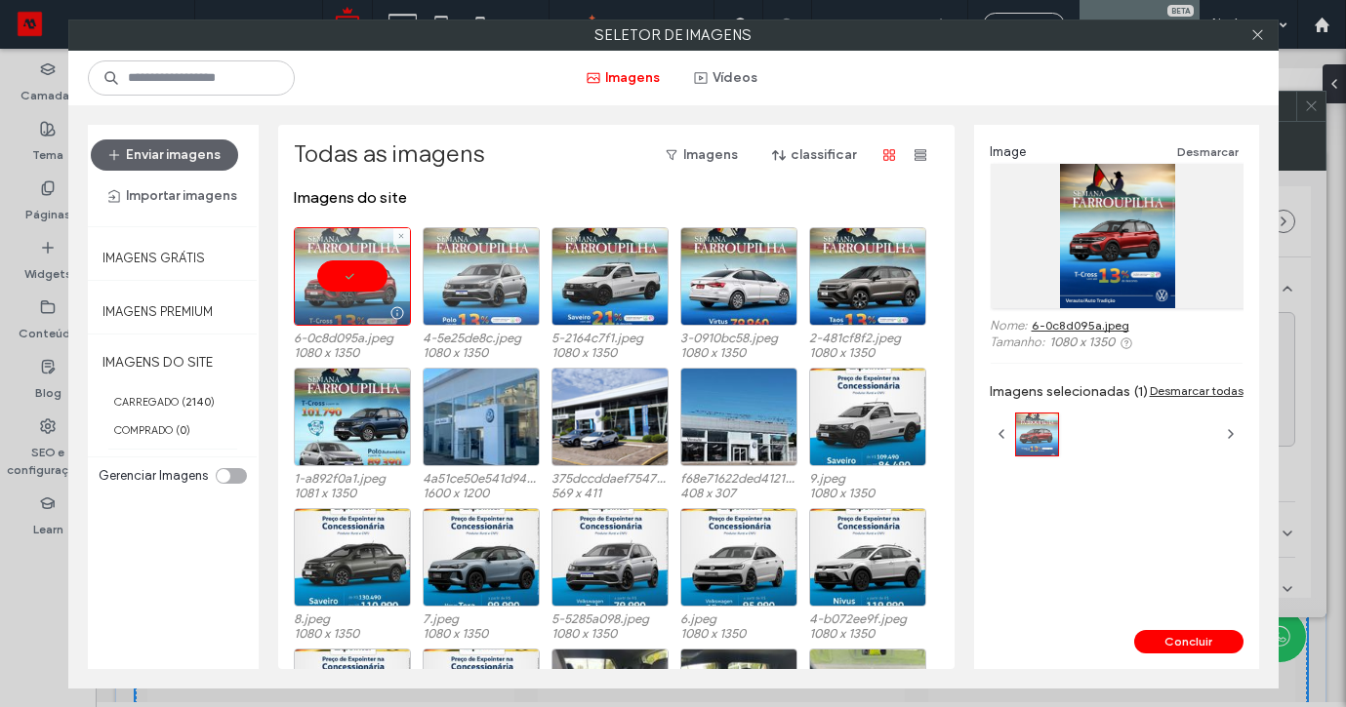
click at [475, 272] on div at bounding box center [481, 276] width 117 height 99
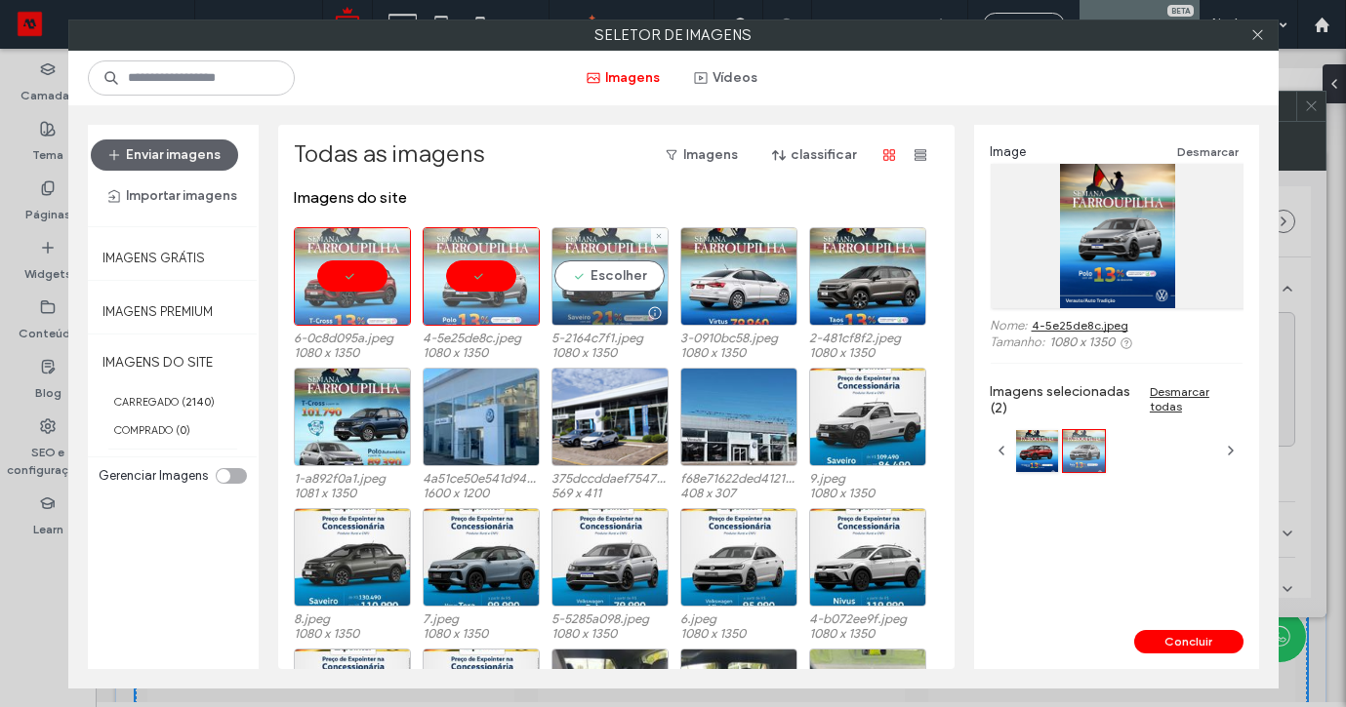
click at [637, 284] on div "Escolher" at bounding box center [609, 276] width 117 height 99
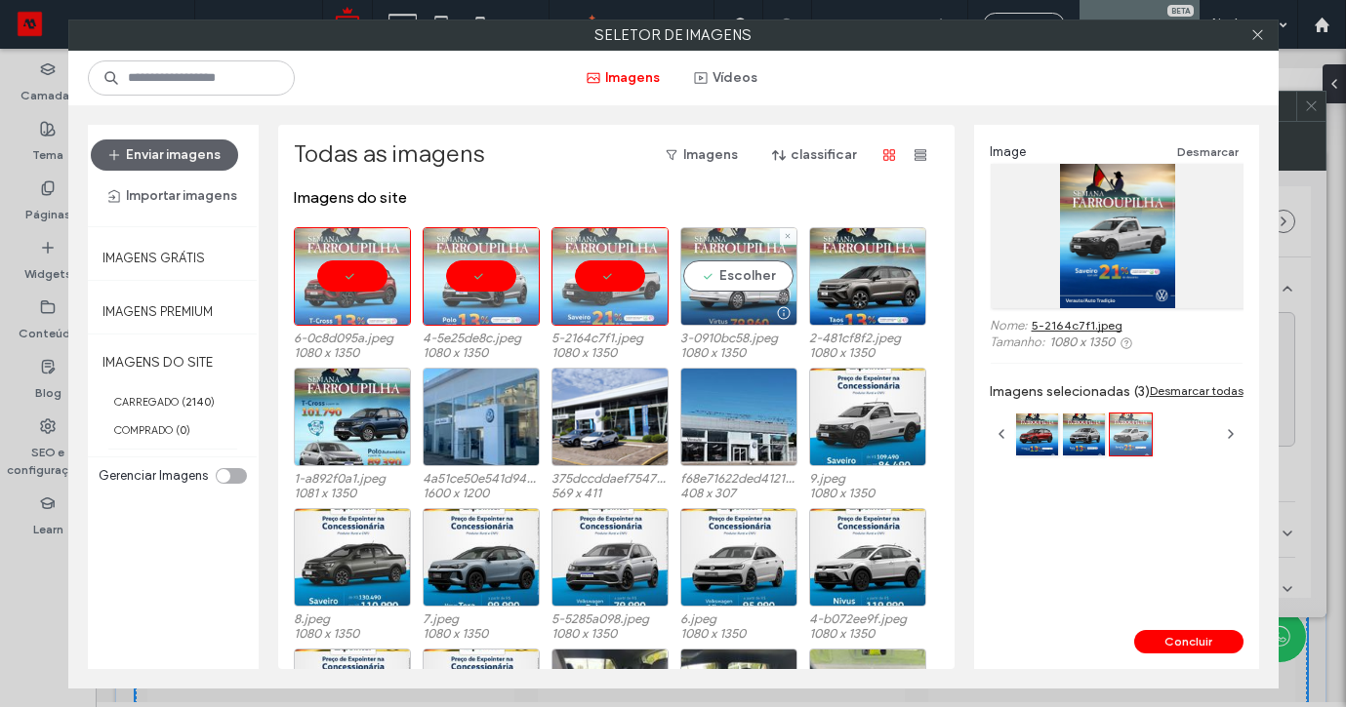
click at [736, 269] on div "Escolher" at bounding box center [738, 276] width 117 height 99
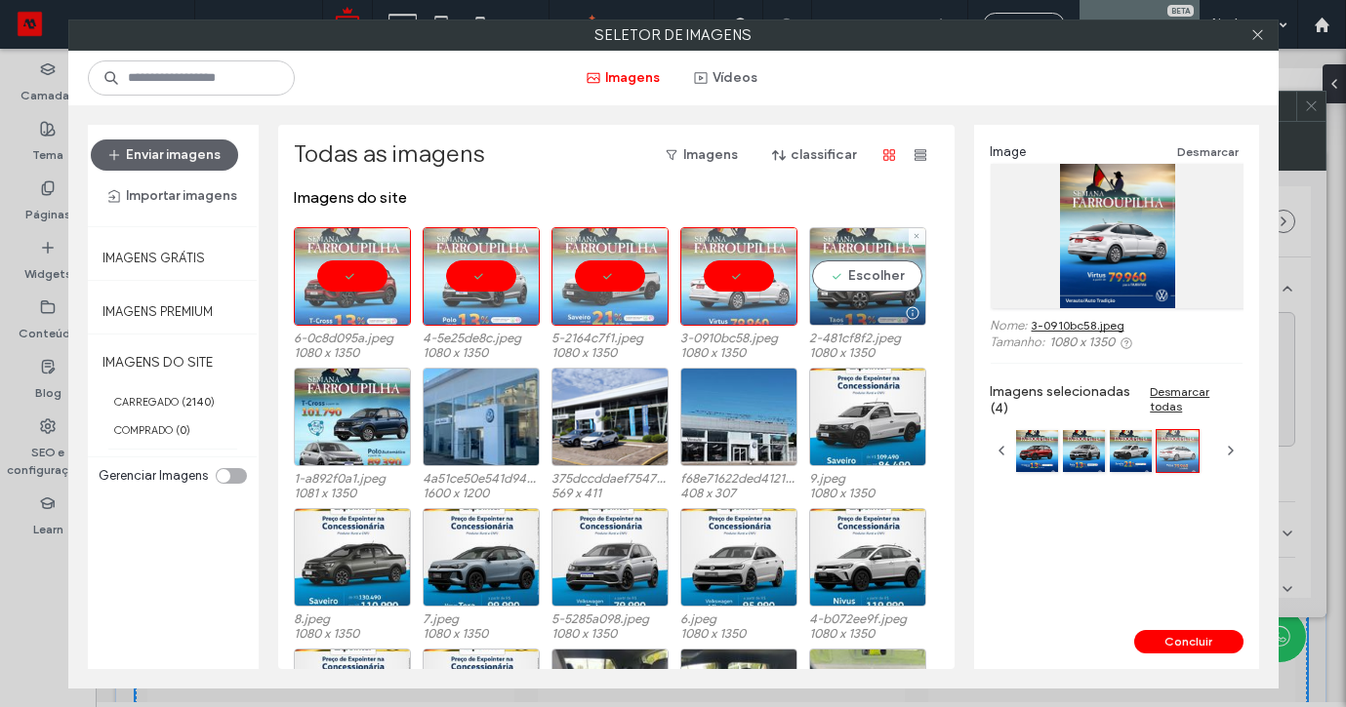
click at [855, 275] on div "Escolher" at bounding box center [867, 276] width 117 height 99
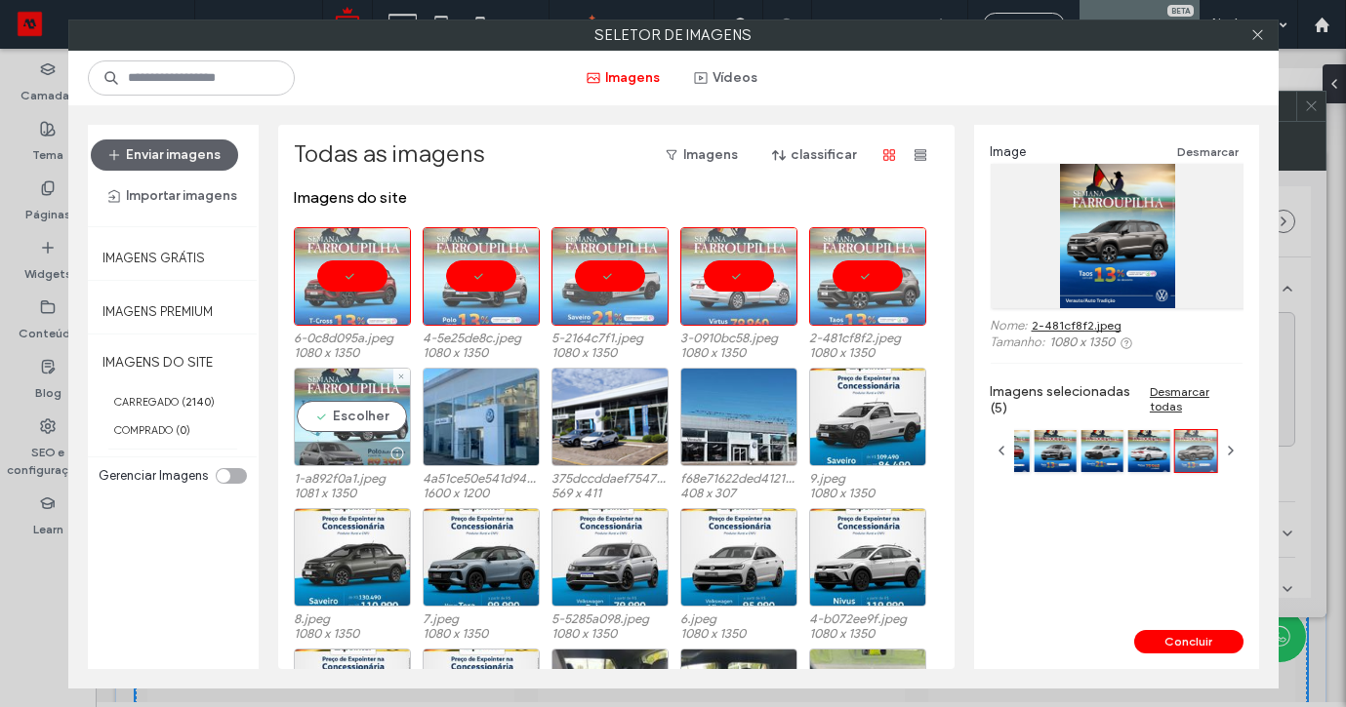
click at [351, 415] on div "Escolher" at bounding box center [352, 417] width 117 height 99
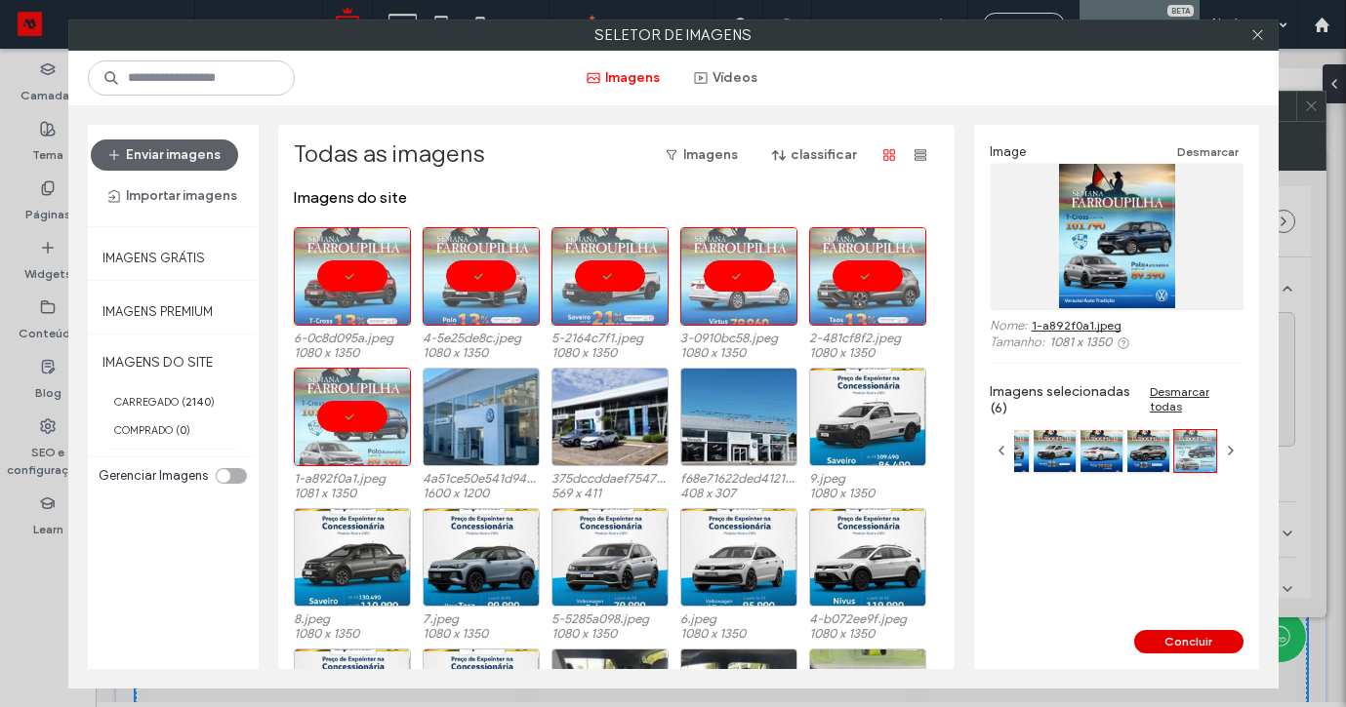
click at [1168, 631] on button "Concluir" at bounding box center [1188, 641] width 109 height 23
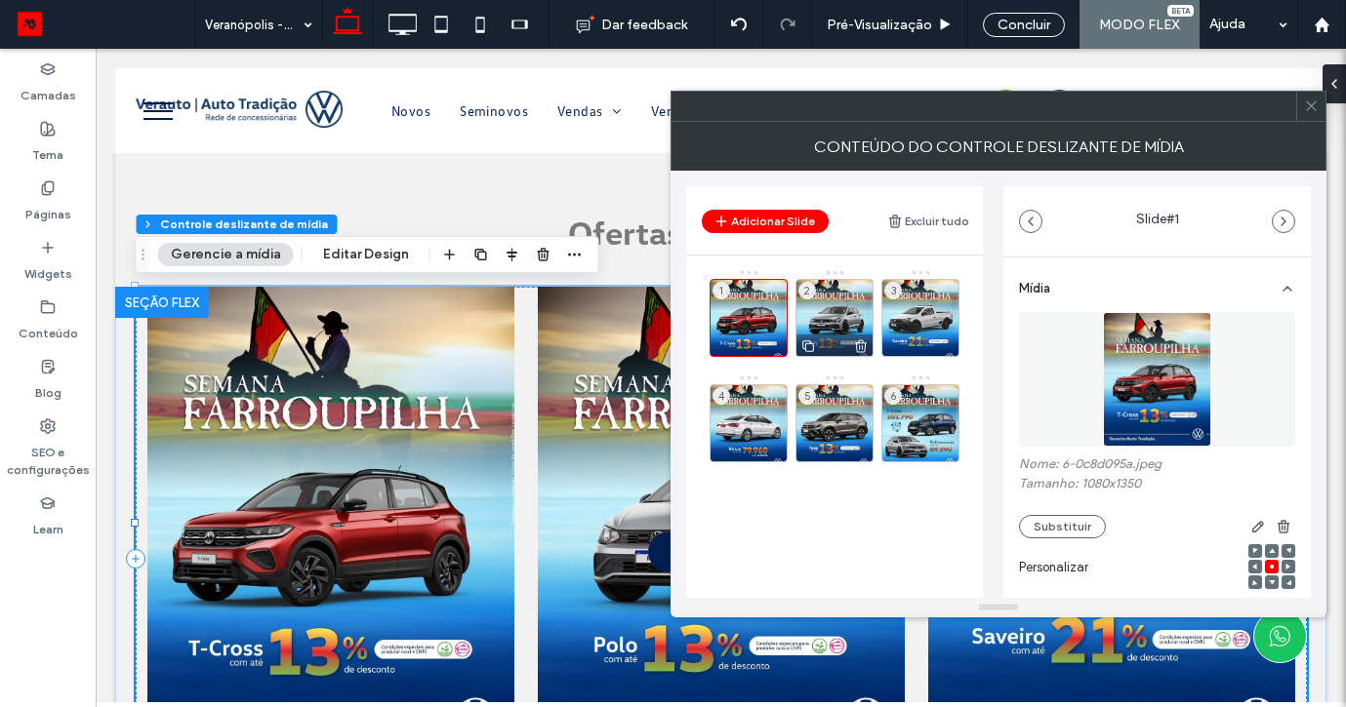
click at [832, 312] on div "2" at bounding box center [834, 318] width 78 height 78
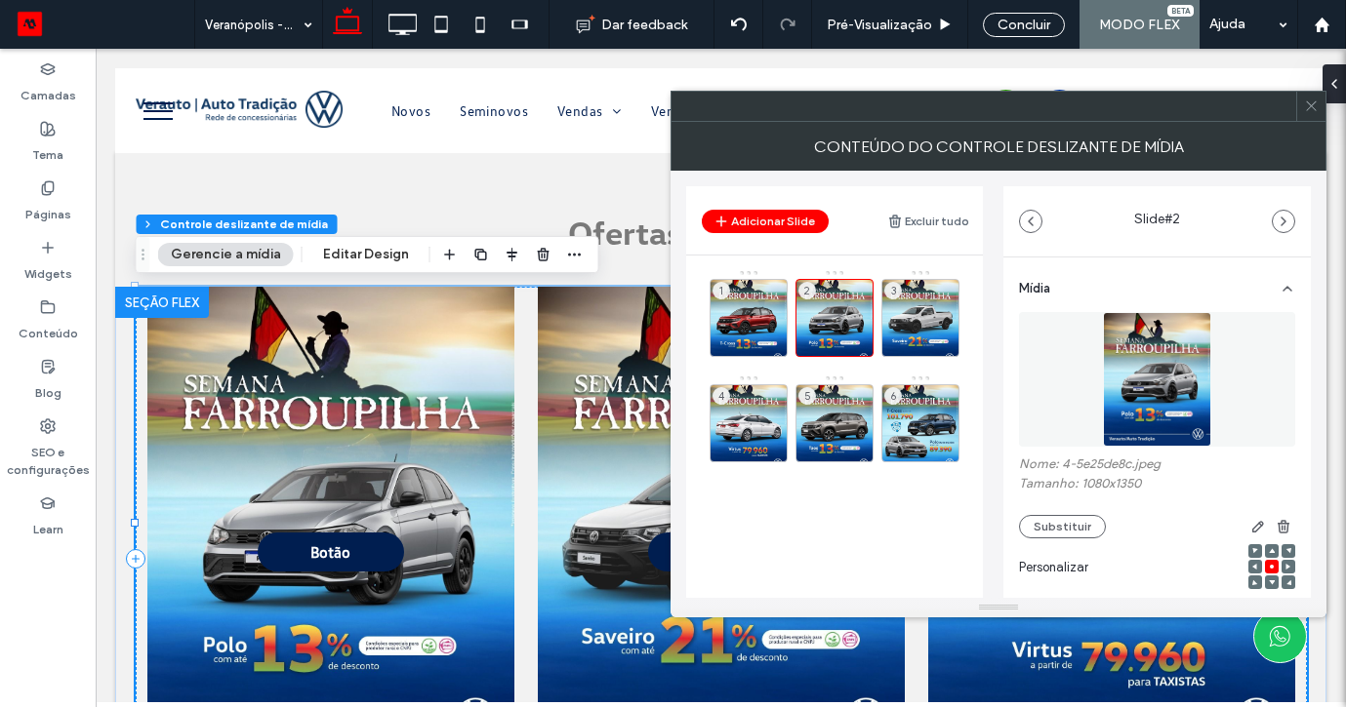
scroll to position [272, 0]
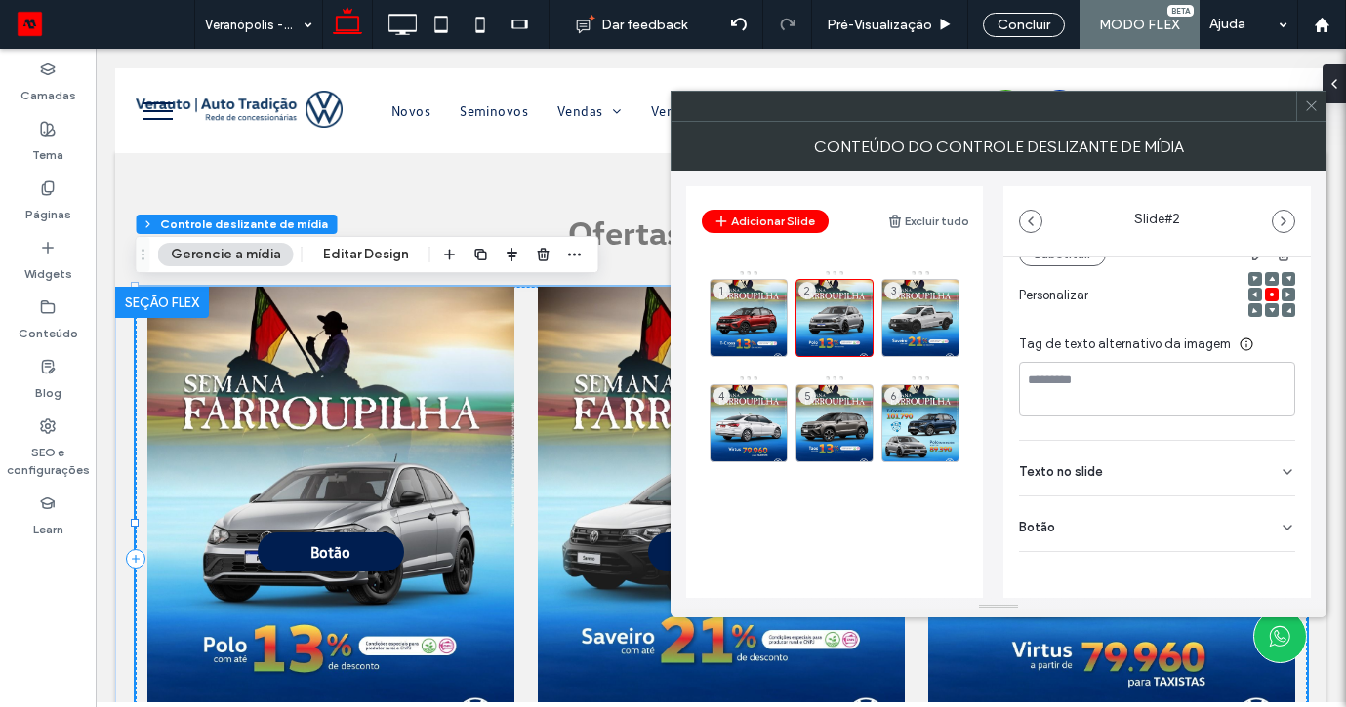
click at [1290, 545] on div "Mídia Nome: 4-5e25de8c.jpeg Tamanho: 1080x1350 Substituir Personalizar Tag de t…" at bounding box center [1156, 327] width 307 height 684
click at [1284, 536] on div "Mídia Nome: 4-5e25de8c.jpeg Tamanho: 1080x1350 Substituir Personalizar Tag de t…" at bounding box center [1156, 327] width 307 height 684
click at [1279, 520] on icon at bounding box center [1287, 528] width 16 height 16
click at [1274, 571] on icon at bounding box center [1278, 568] width 18 height 18
click at [928, 309] on div "3" at bounding box center [920, 318] width 78 height 78
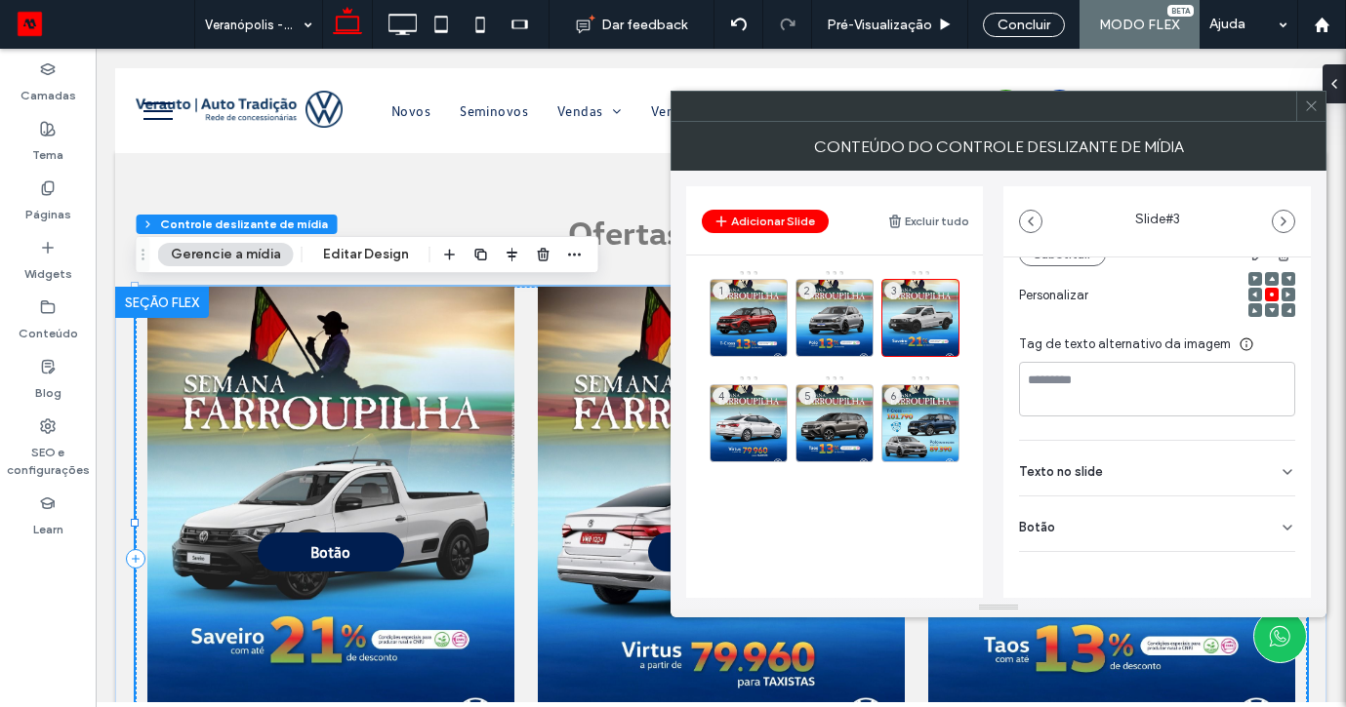
click at [1279, 532] on icon at bounding box center [1287, 528] width 16 height 16
click at [1270, 566] on use at bounding box center [1278, 567] width 16 height 12
click at [771, 406] on div "4" at bounding box center [748, 423] width 78 height 78
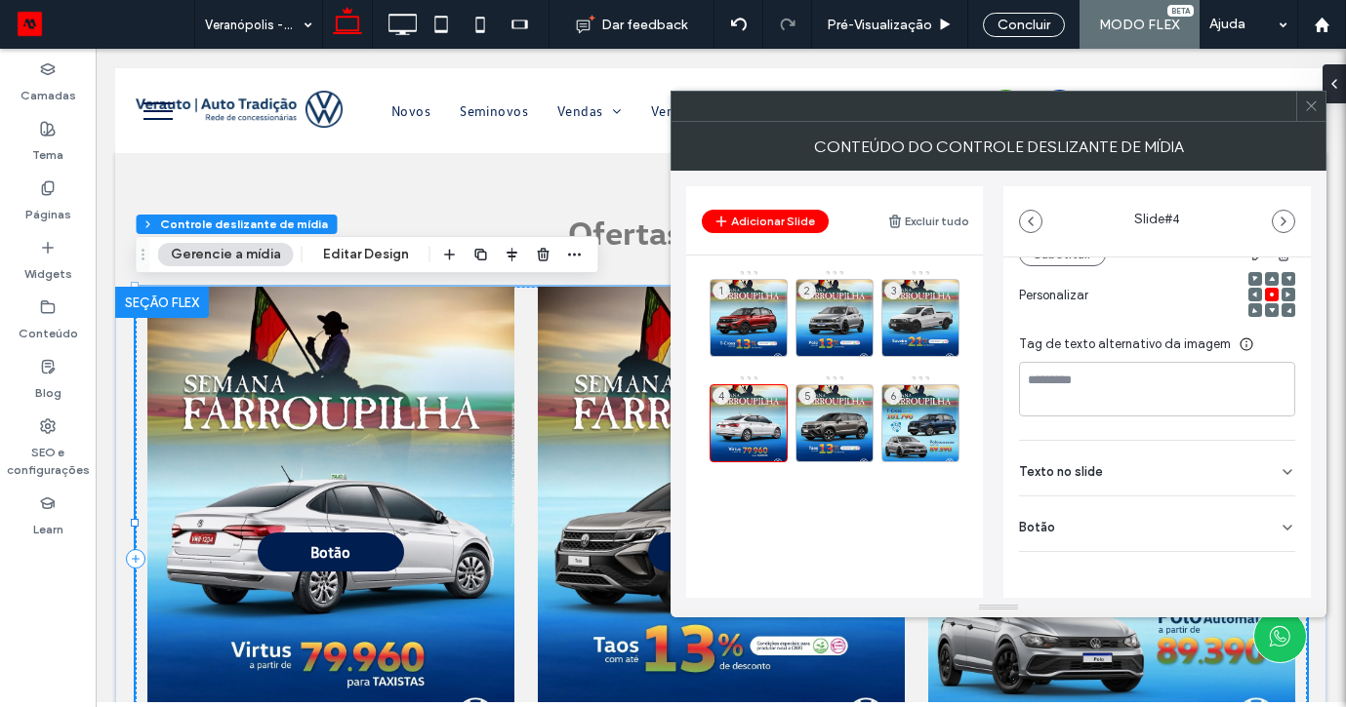
click at [1267, 532] on div "Botão" at bounding box center [1157, 524] width 276 height 55
click at [1257, 595] on label "Adicionar um link" at bounding box center [1150, 612] width 263 height 36
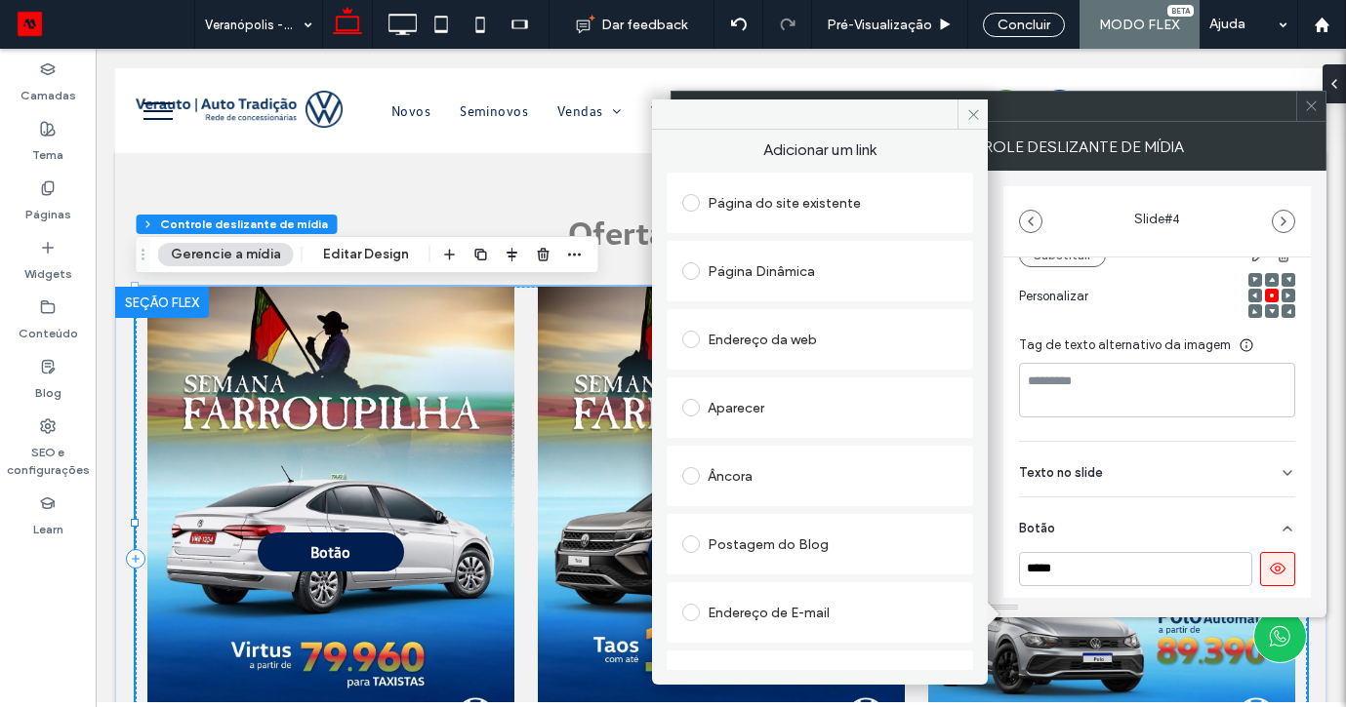
click at [1260, 573] on button at bounding box center [1277, 569] width 35 height 34
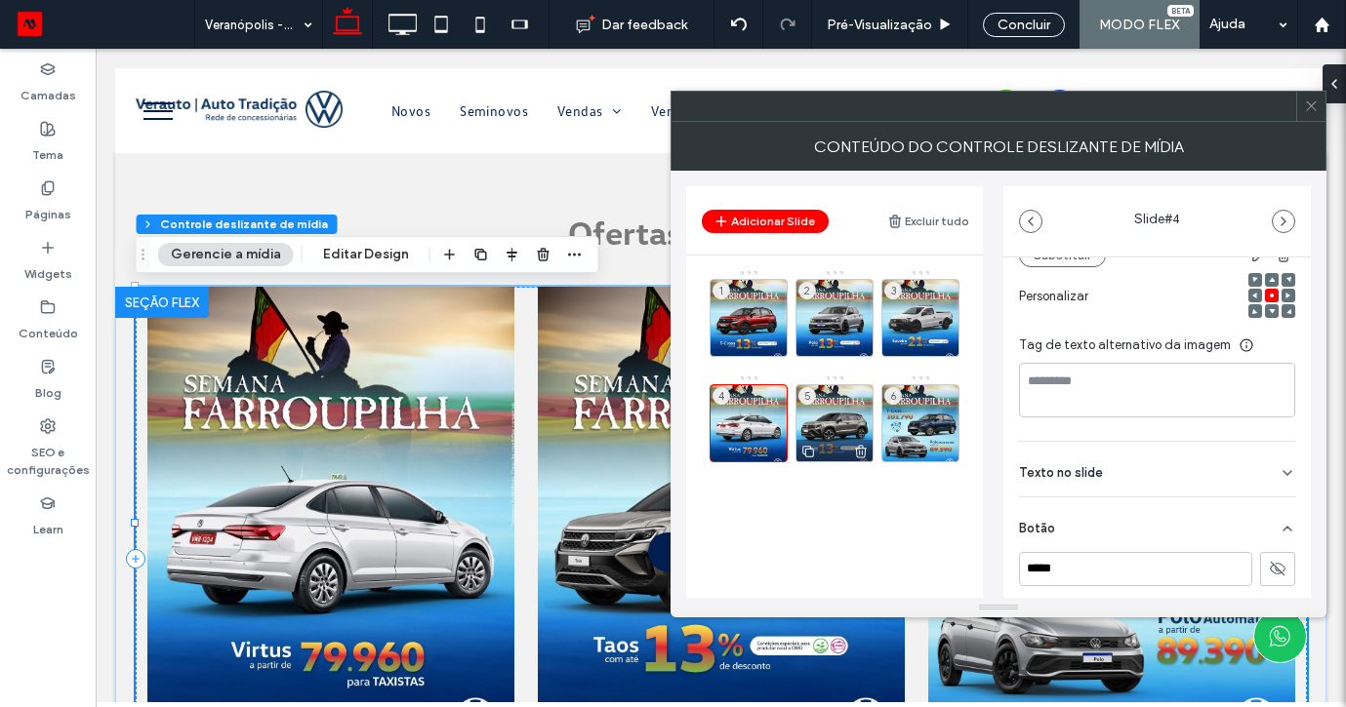
click at [859, 410] on div "5" at bounding box center [834, 423] width 78 height 78
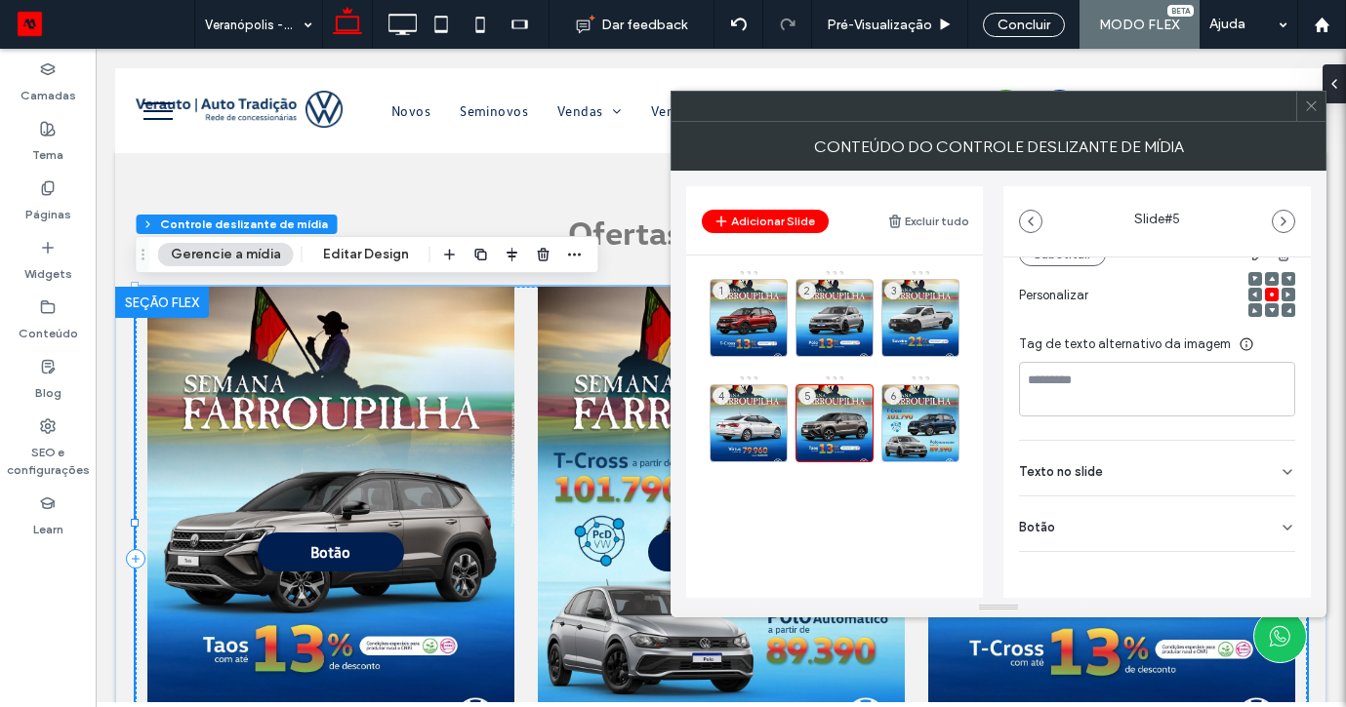
scroll to position [272, 0]
click at [1279, 529] on icon at bounding box center [1287, 528] width 16 height 16
click at [1269, 565] on icon at bounding box center [1278, 568] width 18 height 18
click at [938, 400] on div "6" at bounding box center [920, 423] width 78 height 78
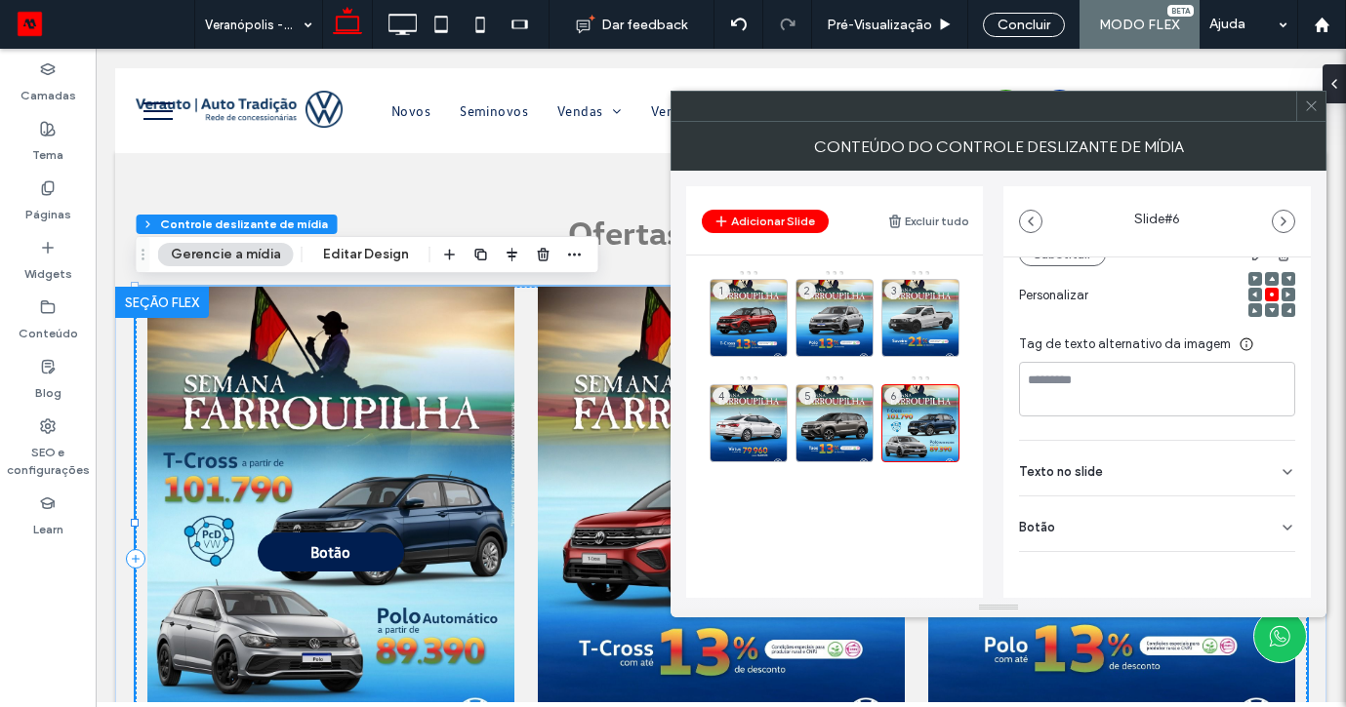
click at [1279, 523] on icon at bounding box center [1287, 528] width 16 height 16
click at [1260, 575] on button at bounding box center [1277, 568] width 35 height 34
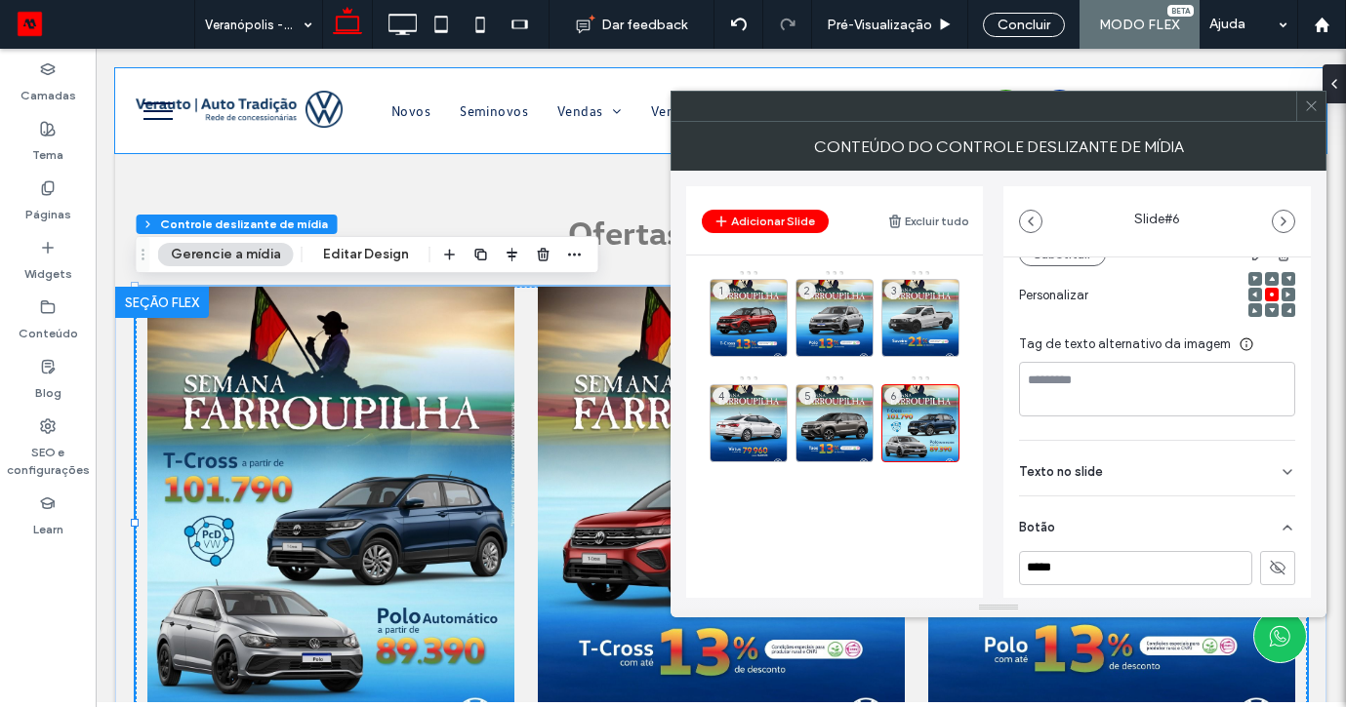
click at [1324, 109] on div at bounding box center [1310, 106] width 29 height 29
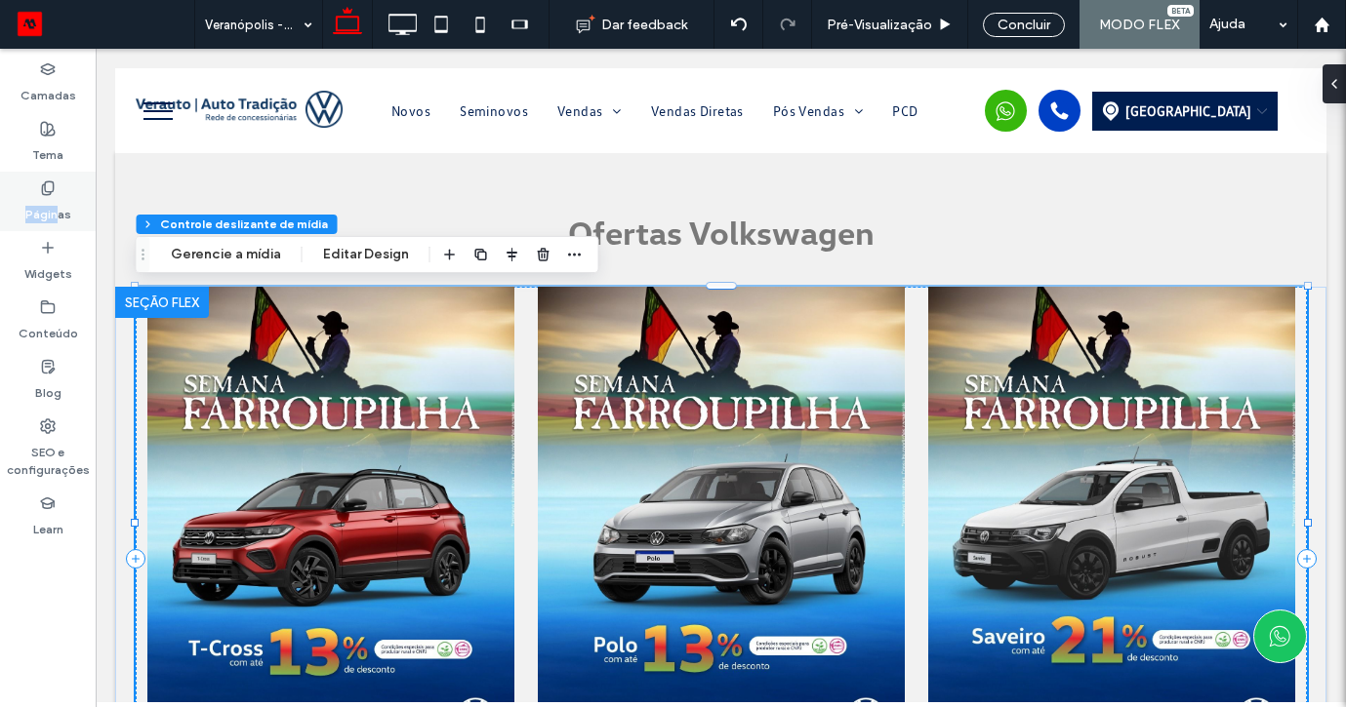
click at [59, 206] on label "Páginas" at bounding box center [48, 209] width 46 height 27
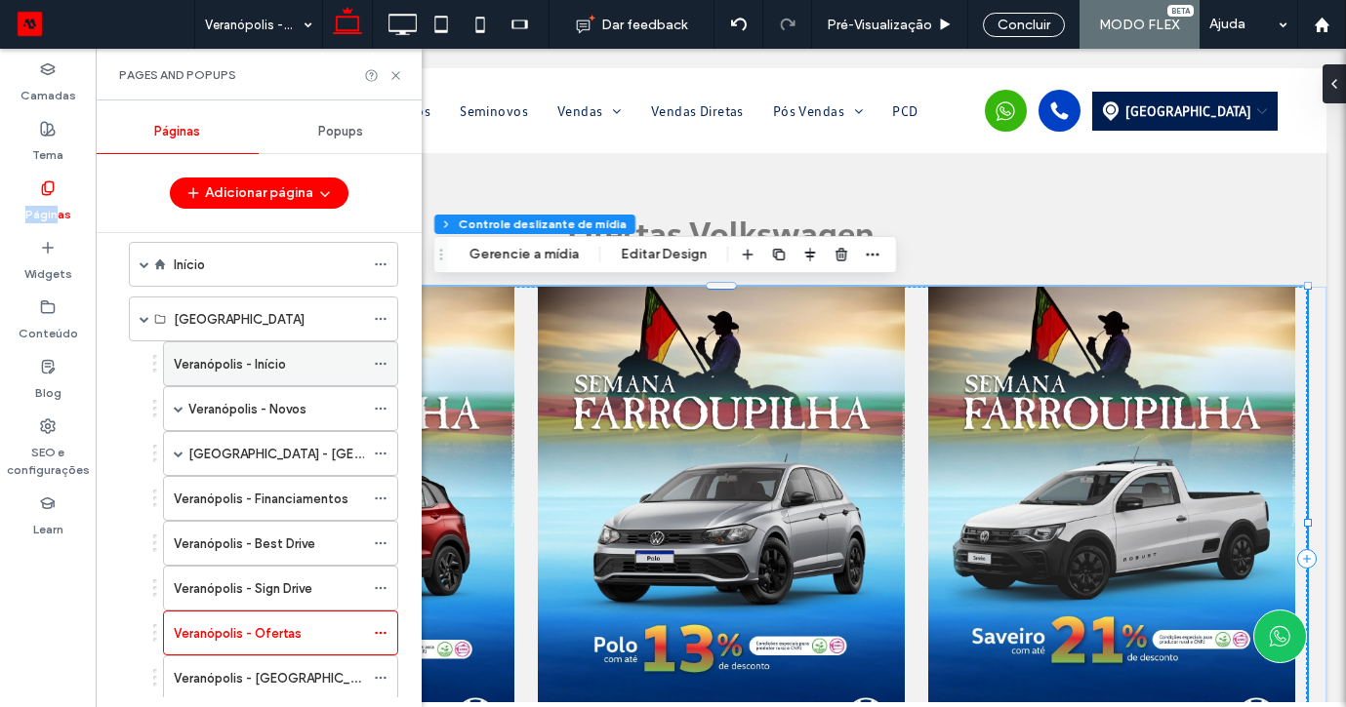
scroll to position [27, 0]
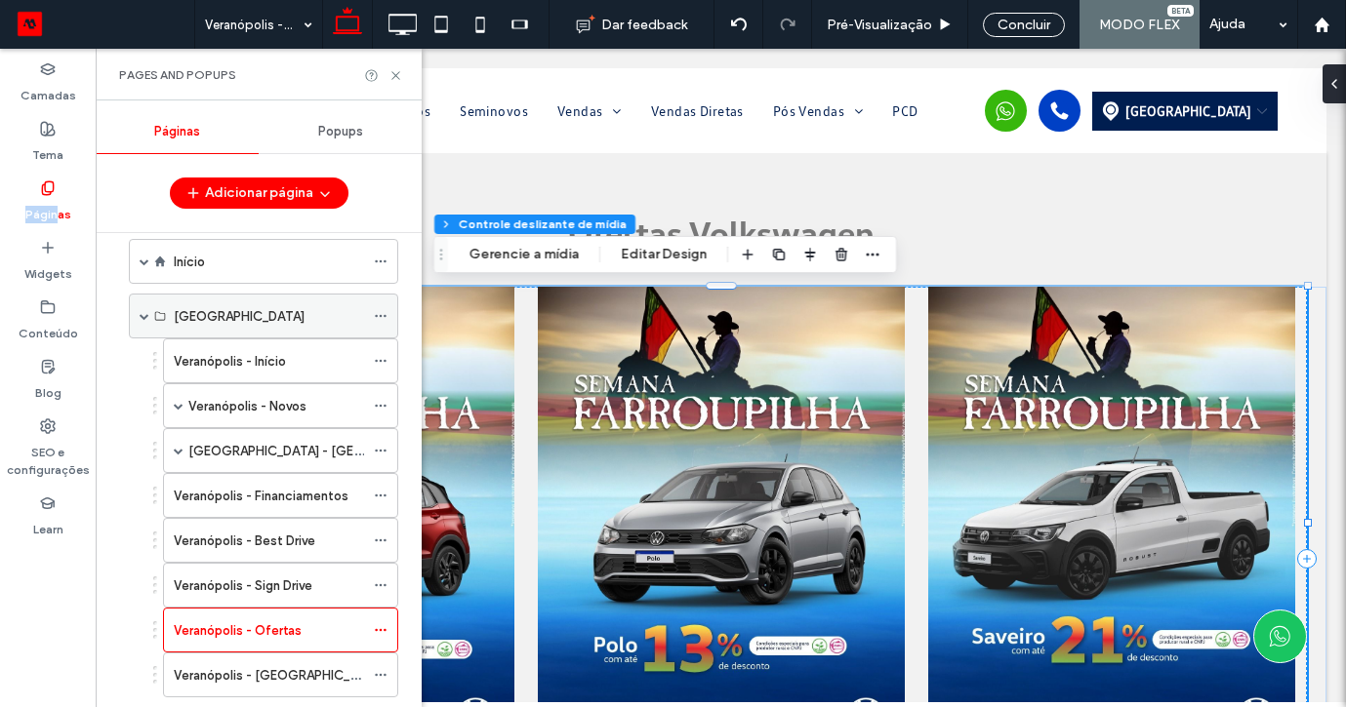
click at [143, 316] on span at bounding box center [145, 316] width 10 height 10
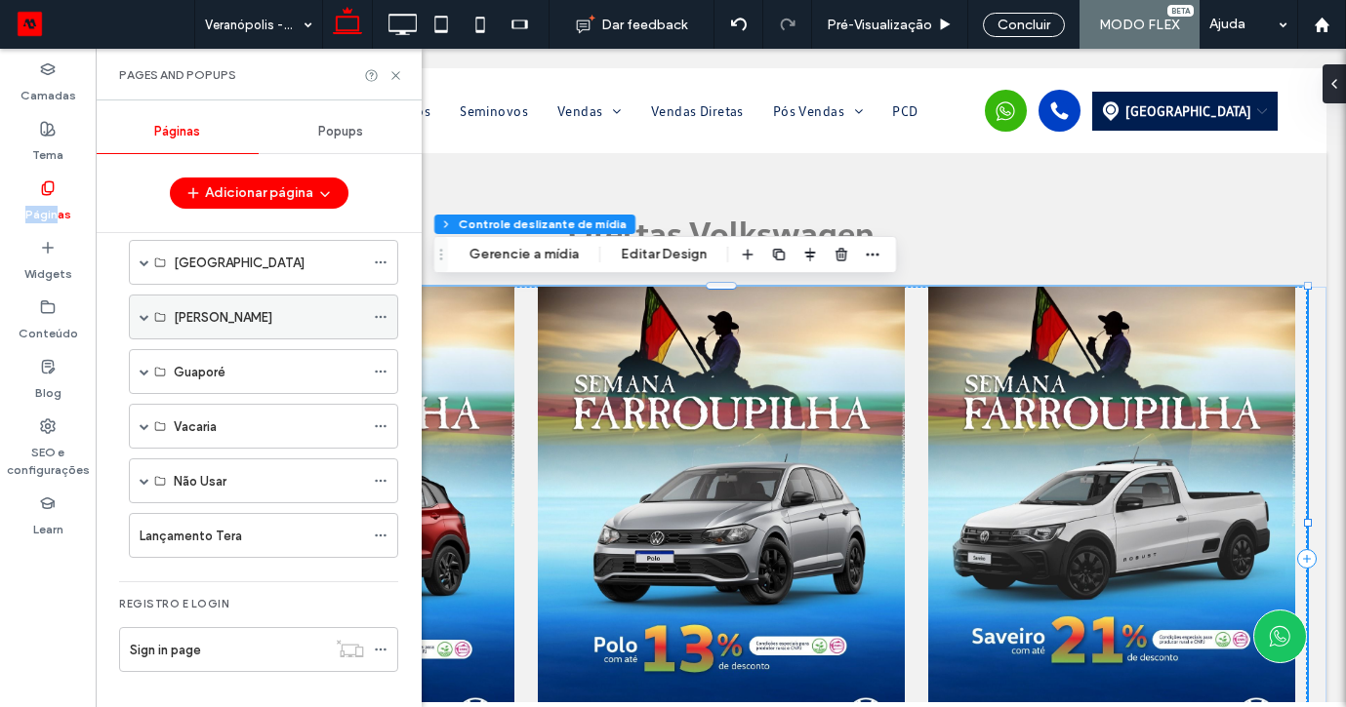
scroll to position [81, 0]
click at [143, 320] on span at bounding box center [145, 317] width 10 height 10
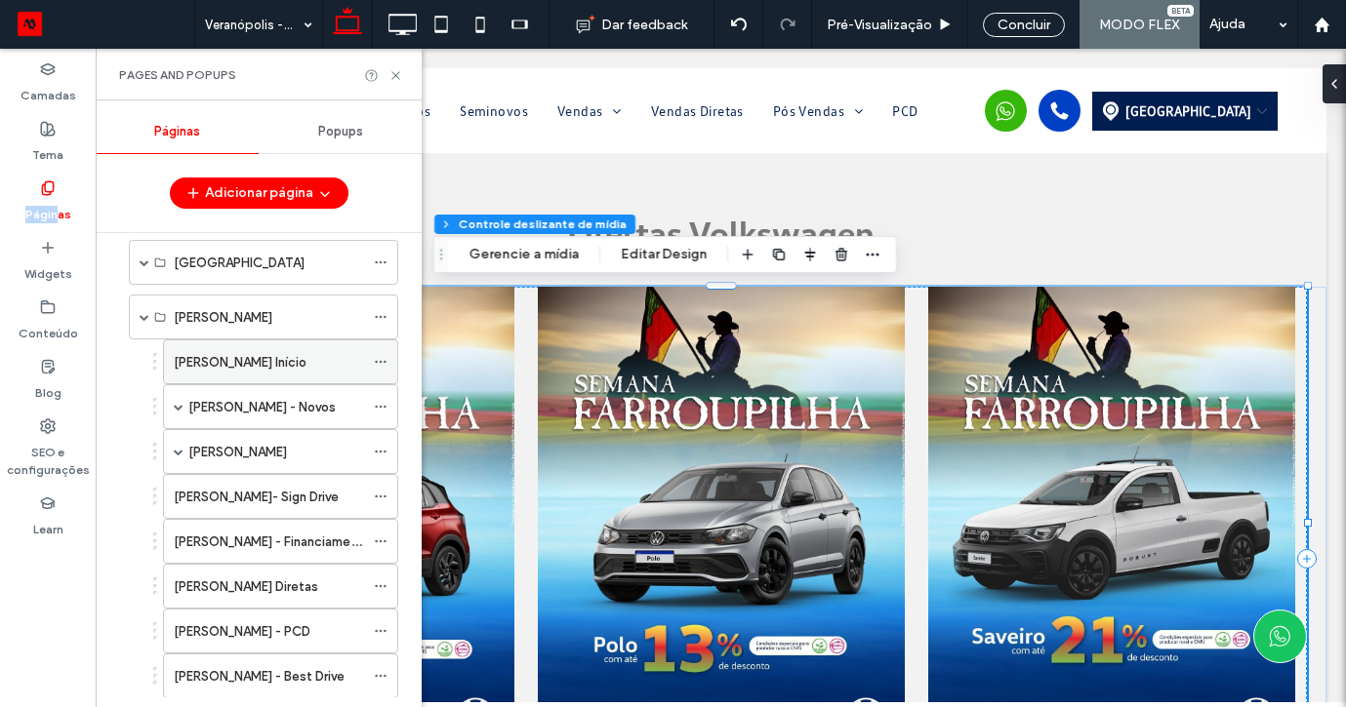
click at [222, 365] on label "Bento Gonçalves Início" at bounding box center [240, 362] width 133 height 34
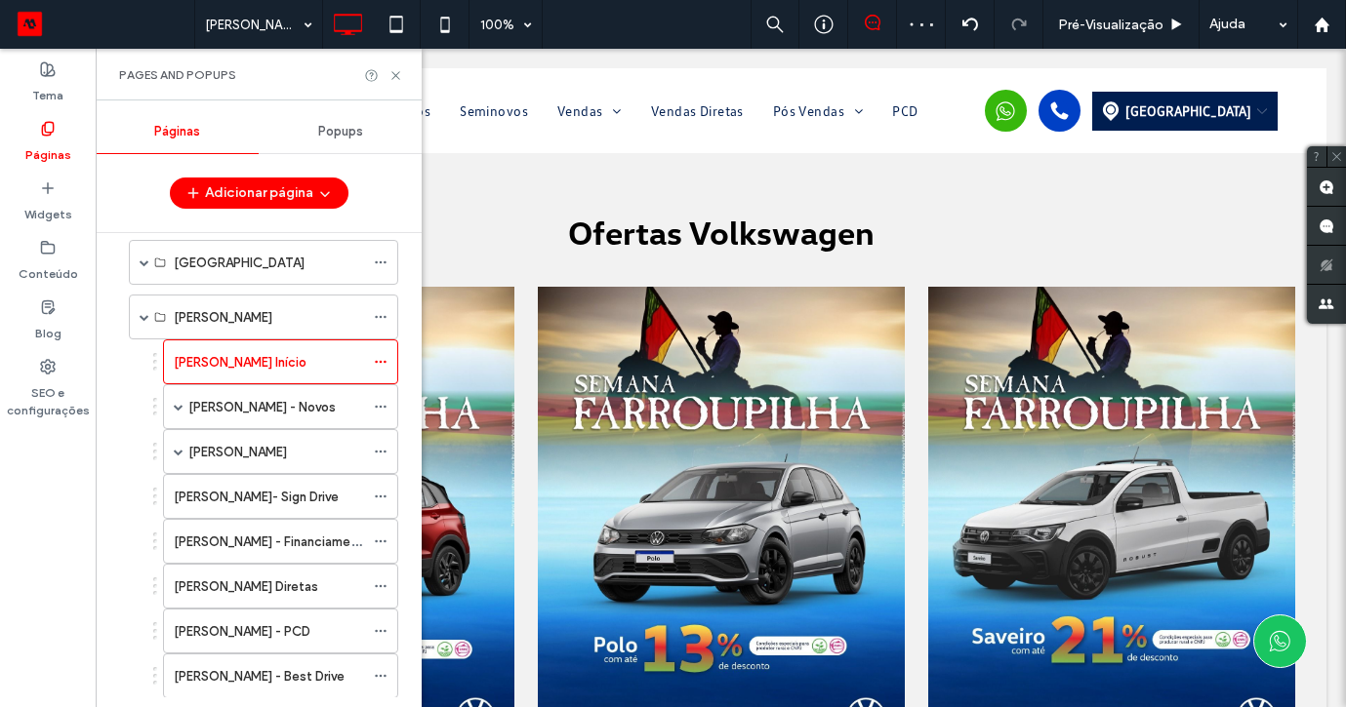
click at [288, 356] on div at bounding box center [673, 353] width 1346 height 707
click at [281, 366] on div at bounding box center [673, 353] width 1346 height 707
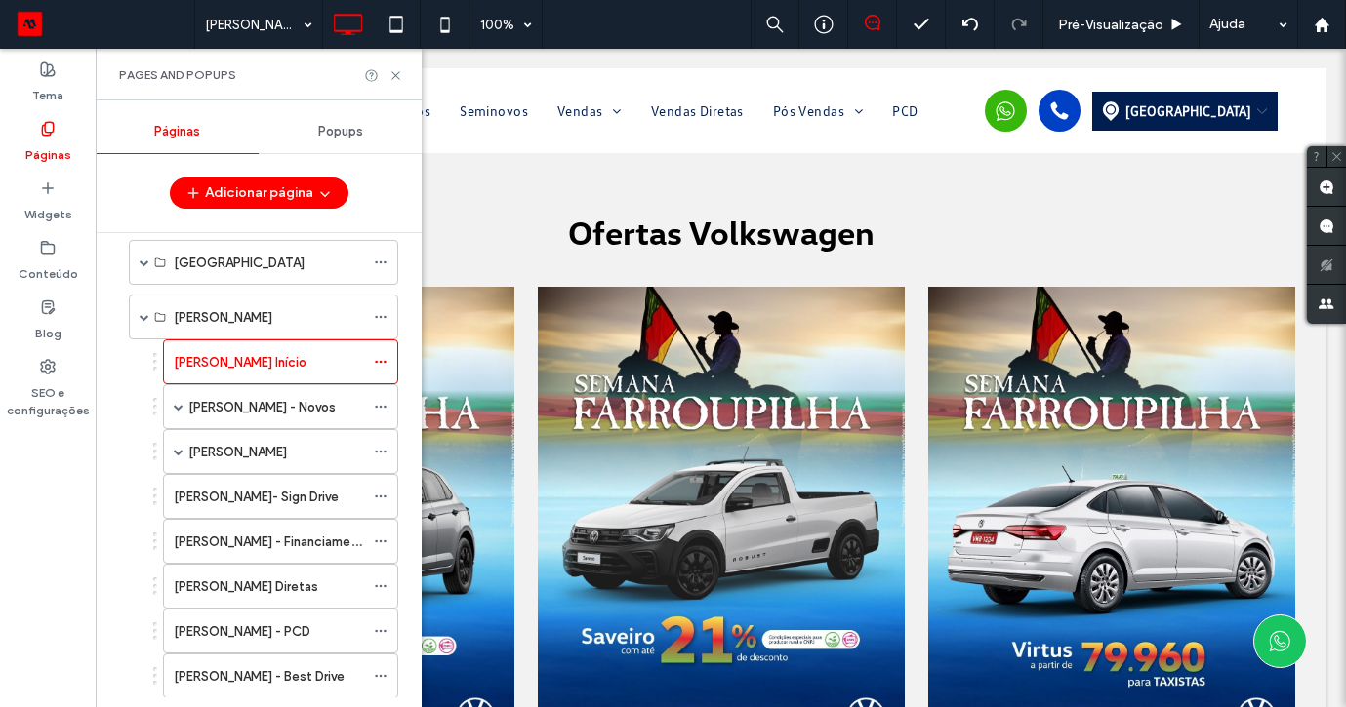
click at [246, 365] on div at bounding box center [673, 353] width 1346 height 707
click at [142, 306] on div at bounding box center [673, 353] width 1346 height 707
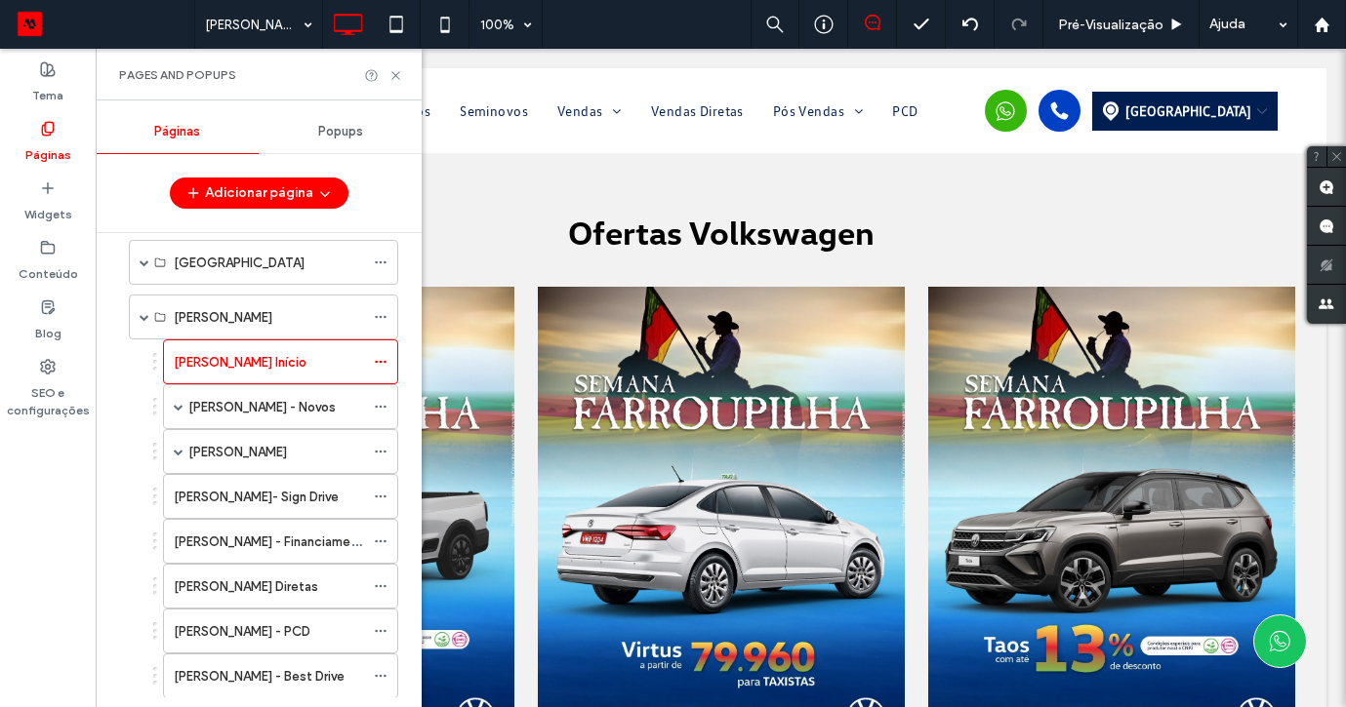
click at [289, 356] on div at bounding box center [673, 353] width 1346 height 707
click at [118, 460] on div at bounding box center [673, 353] width 1346 height 707
click at [484, 242] on div at bounding box center [673, 353] width 1346 height 707
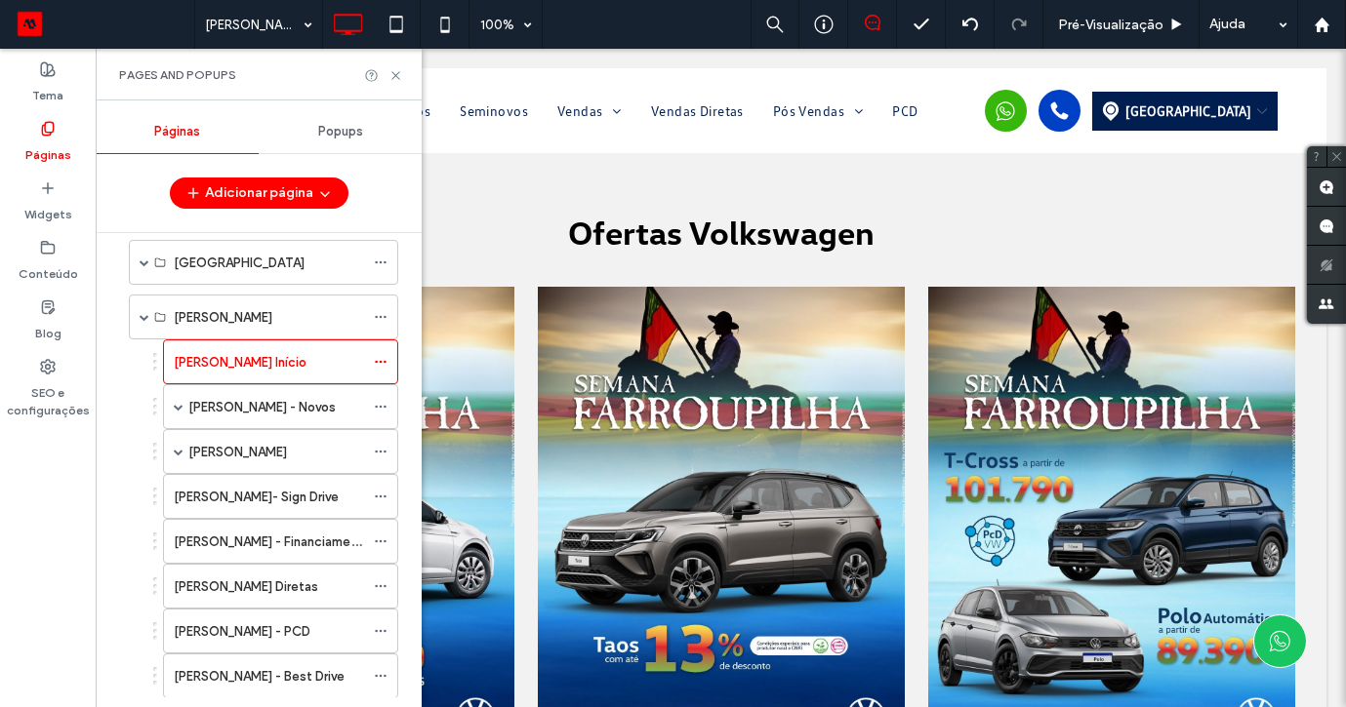
click at [299, 362] on div at bounding box center [673, 353] width 1346 height 707
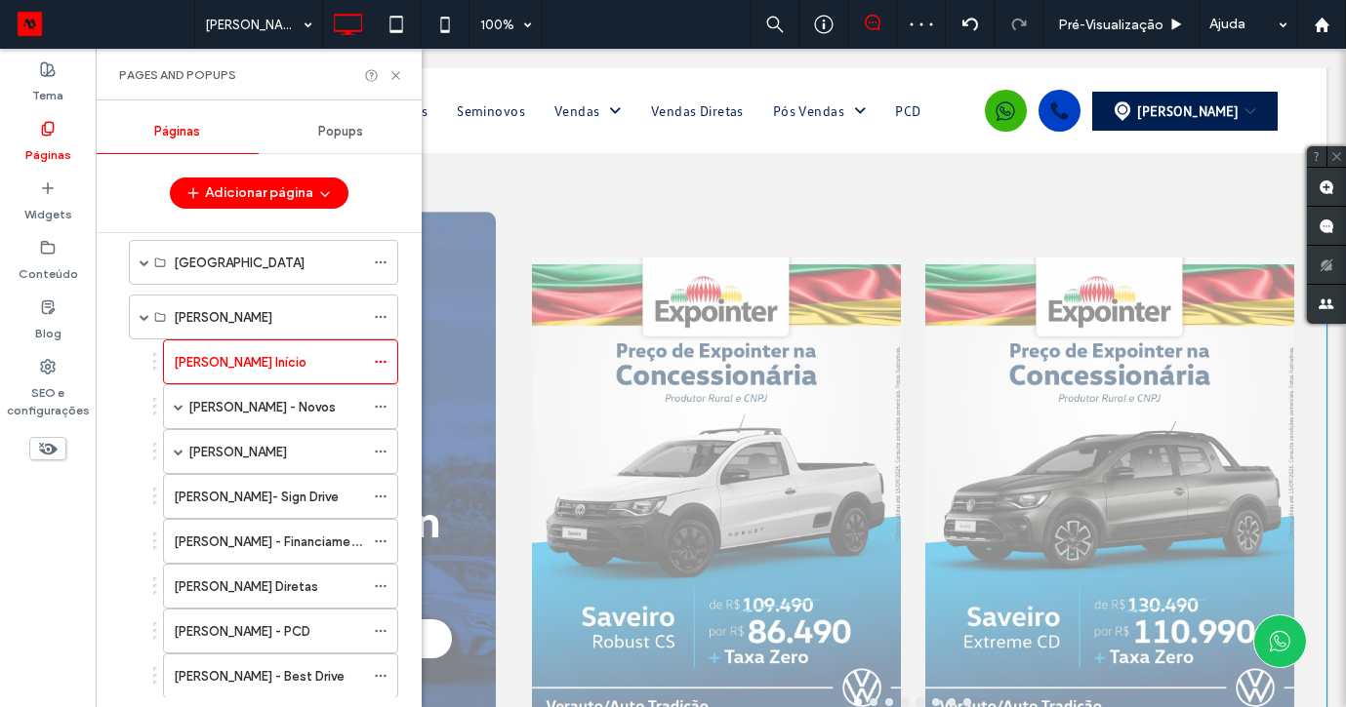
scroll to position [1706, 0]
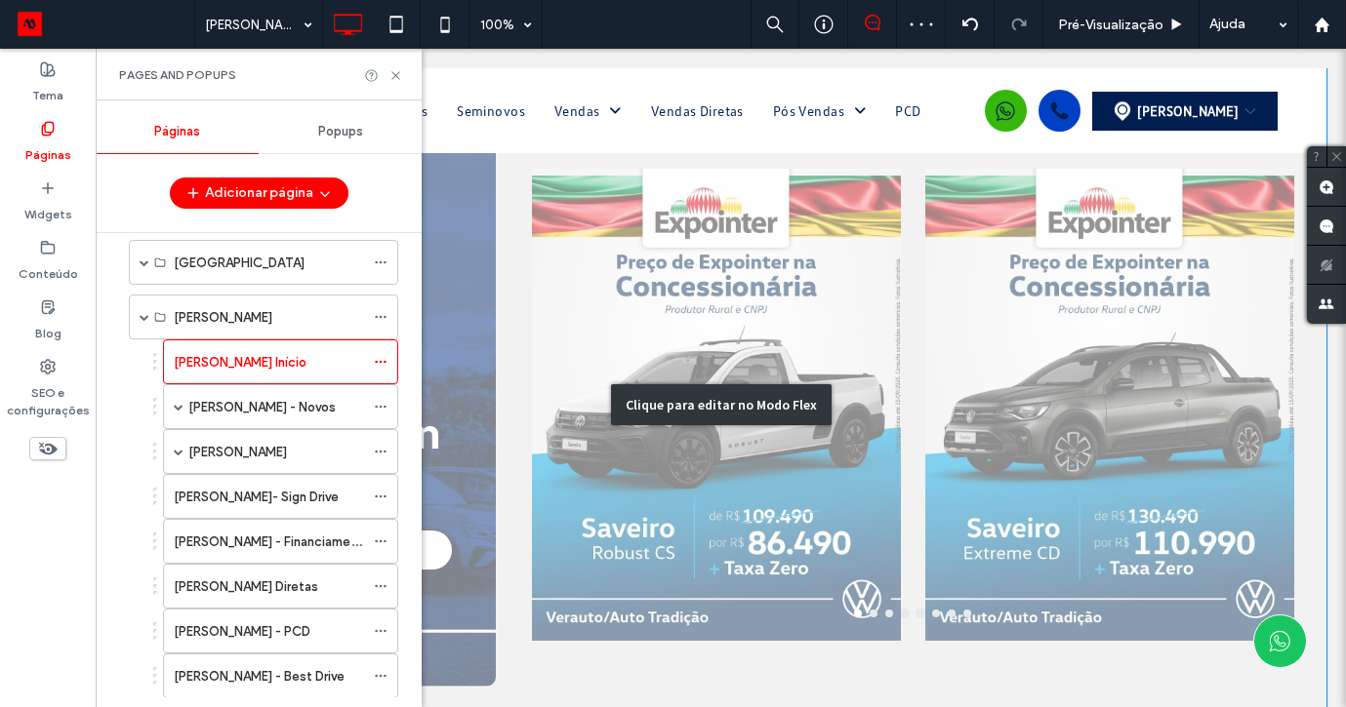
click at [682, 393] on div "Clique para editar no Modo Flex" at bounding box center [721, 404] width 221 height 41
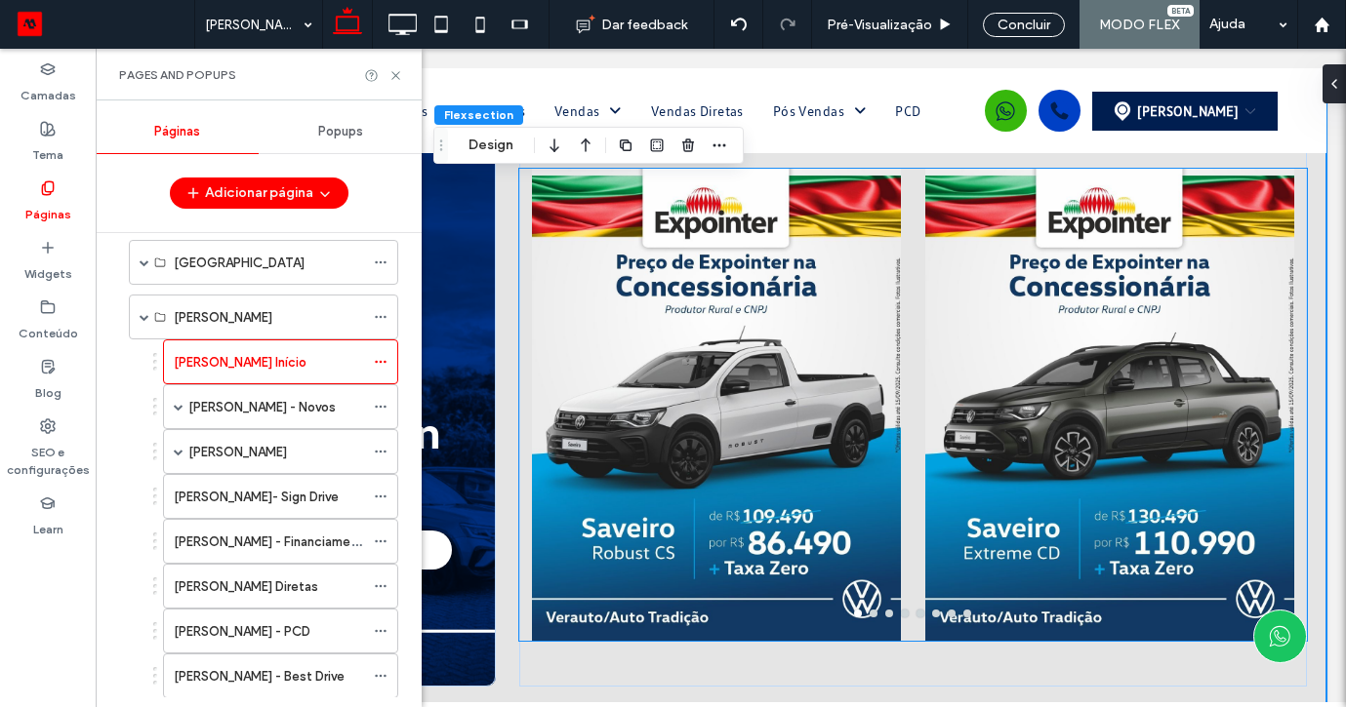
click at [722, 342] on div at bounding box center [717, 405] width 370 height 472
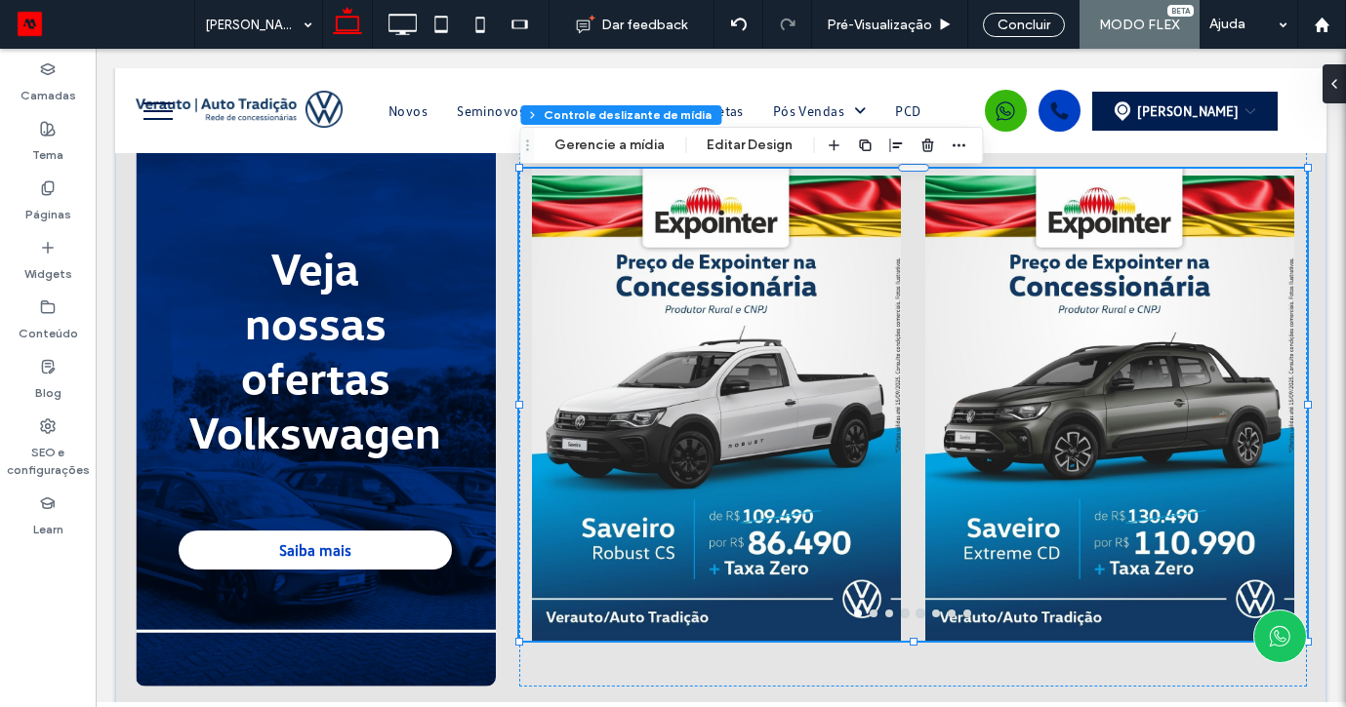
click at [586, 131] on div "Flex section Flex column Controle deslizante de mídia Gerencie a mídia Editar D…" at bounding box center [751, 145] width 464 height 37
click at [593, 139] on button "Gerencie a mídia" at bounding box center [610, 145] width 136 height 23
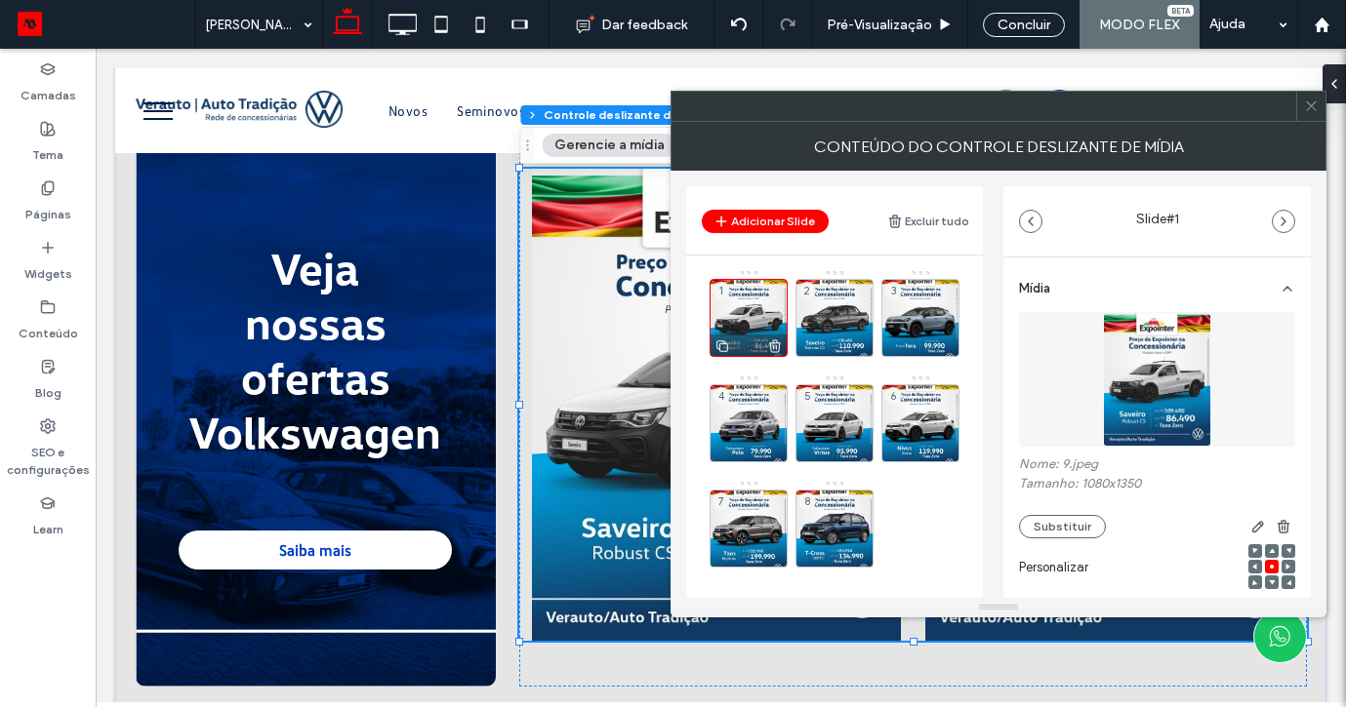
click at [776, 338] on icon at bounding box center [775, 347] width 16 height 18
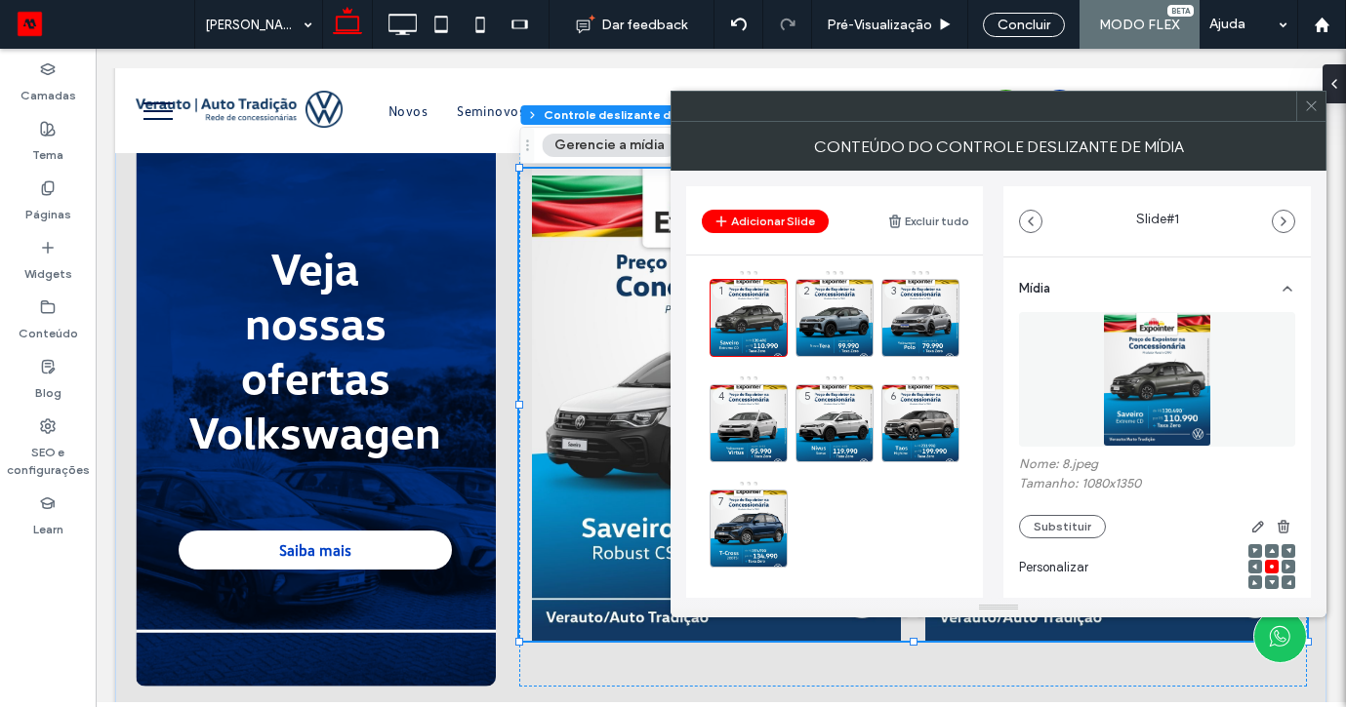
click at [0, 0] on icon at bounding box center [0, 0] width 0 height 0
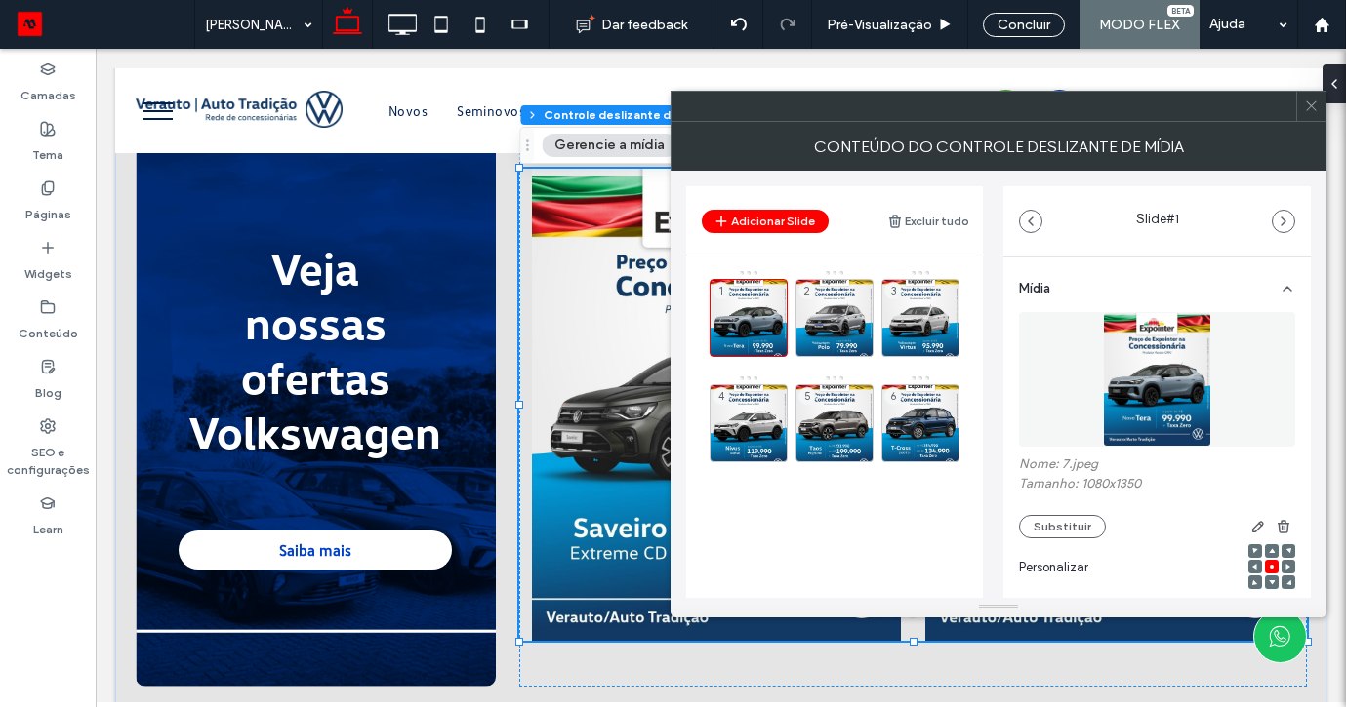
click at [0, 0] on icon at bounding box center [0, 0] width 0 height 0
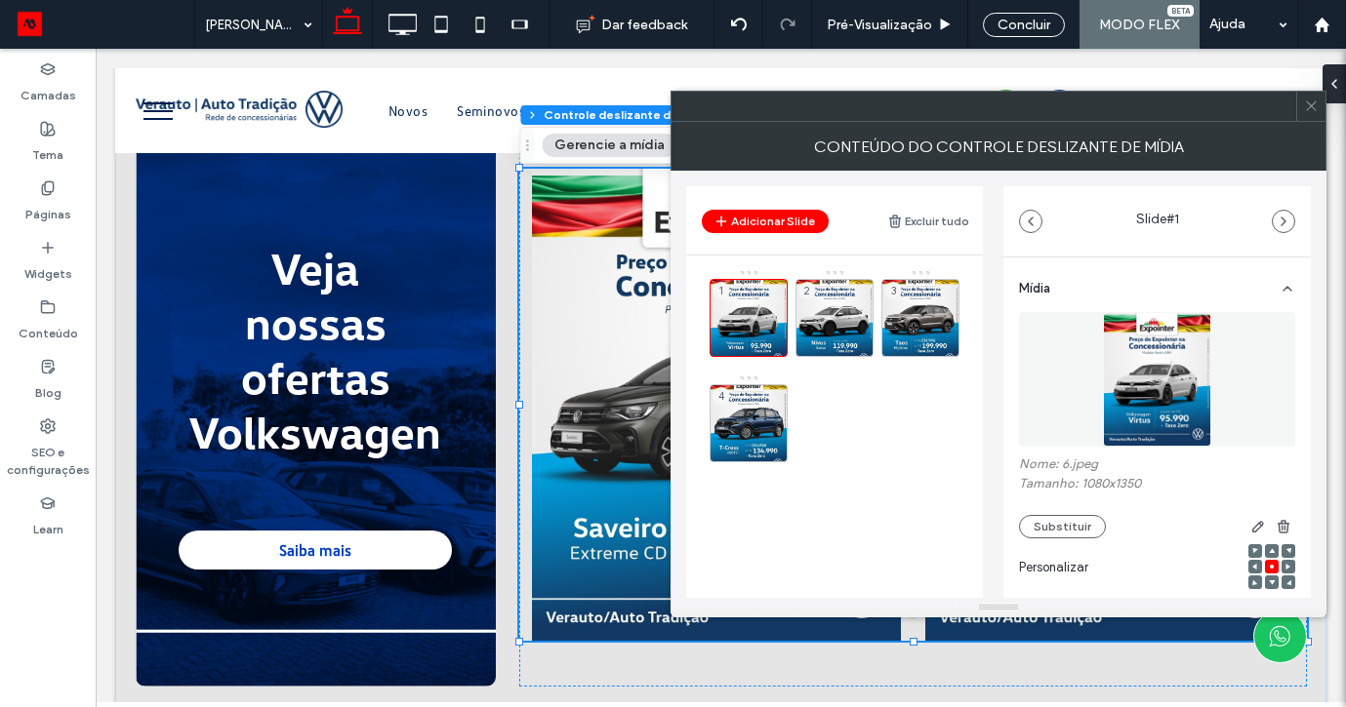
click at [0, 0] on icon at bounding box center [0, 0] width 0 height 0
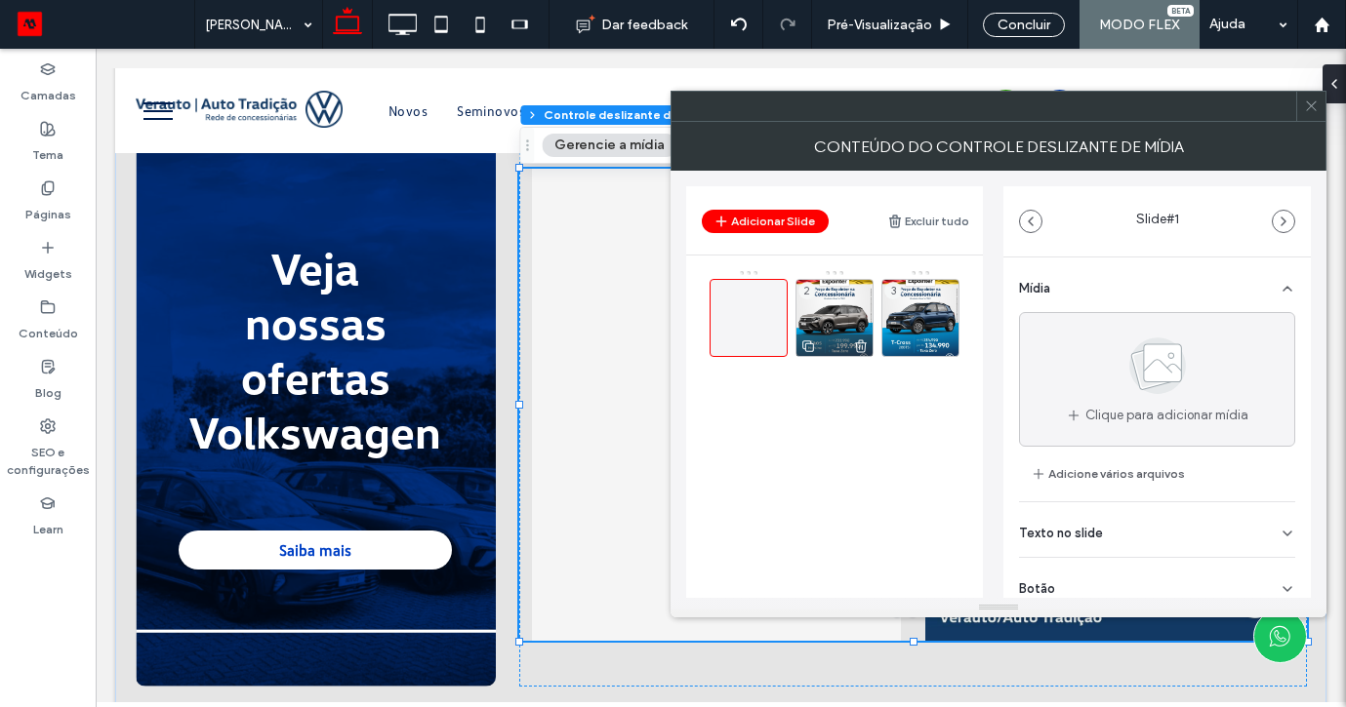
click at [867, 343] on icon at bounding box center [861, 347] width 16 height 18
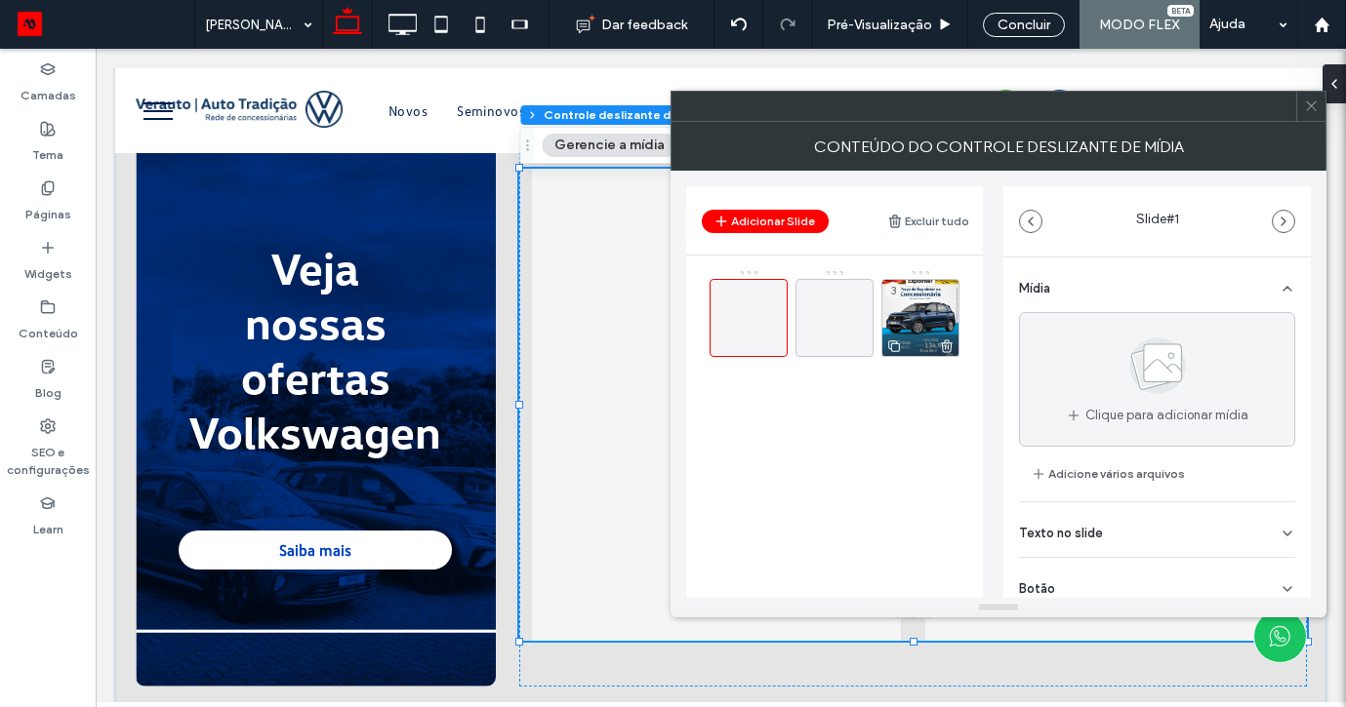
click at [940, 346] on icon at bounding box center [947, 347] width 16 height 18
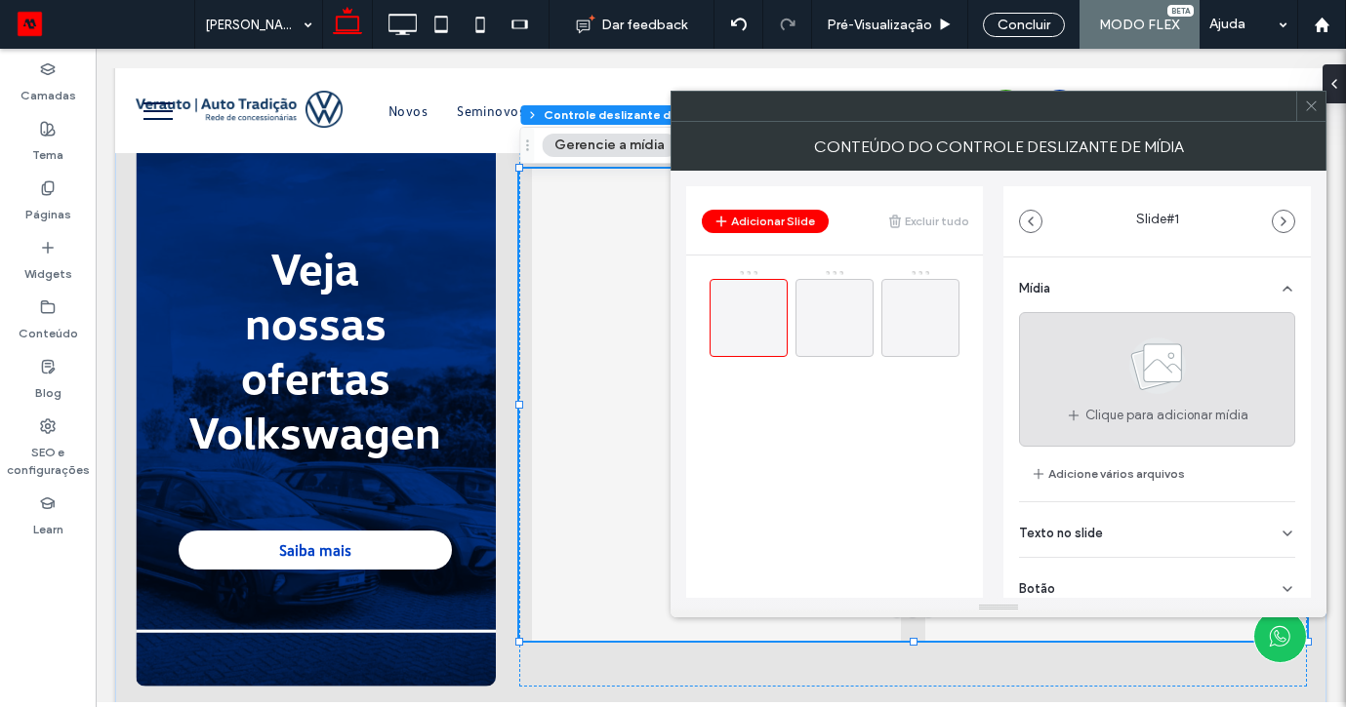
click at [1136, 383] on use at bounding box center [1157, 366] width 57 height 57
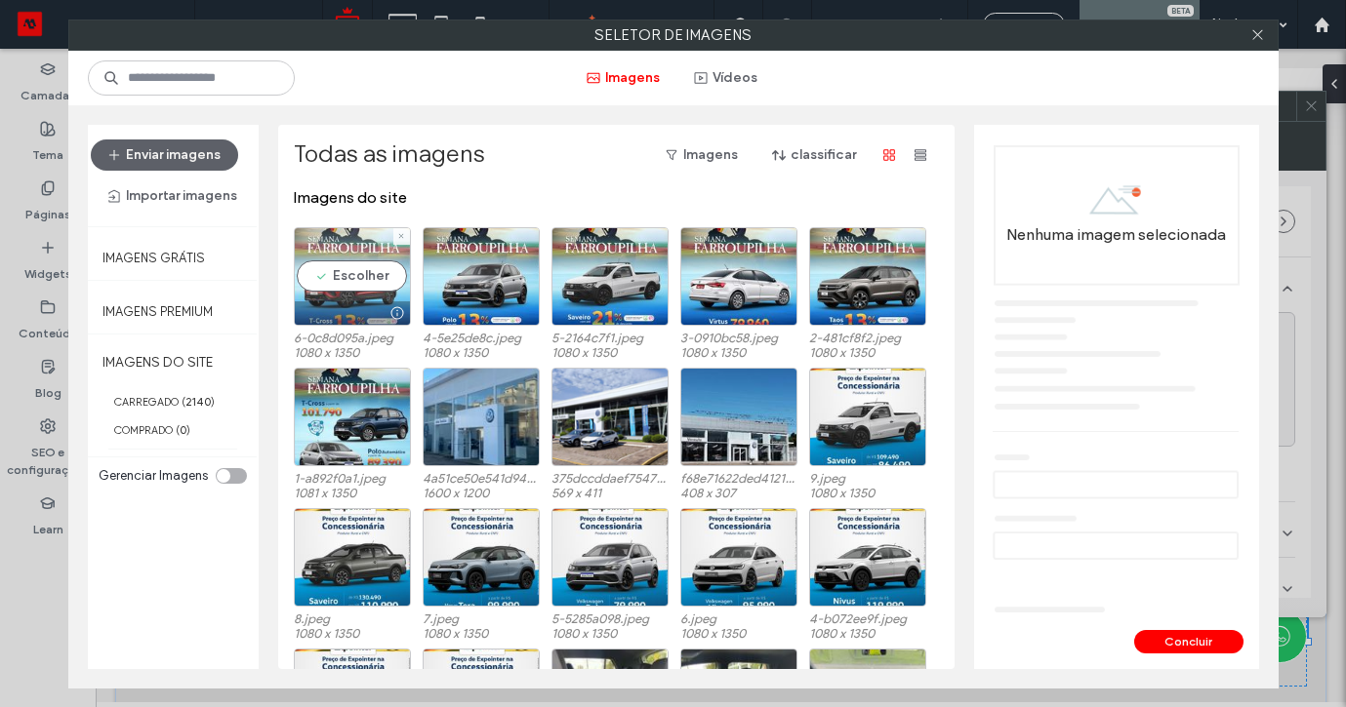
click at [350, 271] on div "Escolher" at bounding box center [352, 276] width 117 height 99
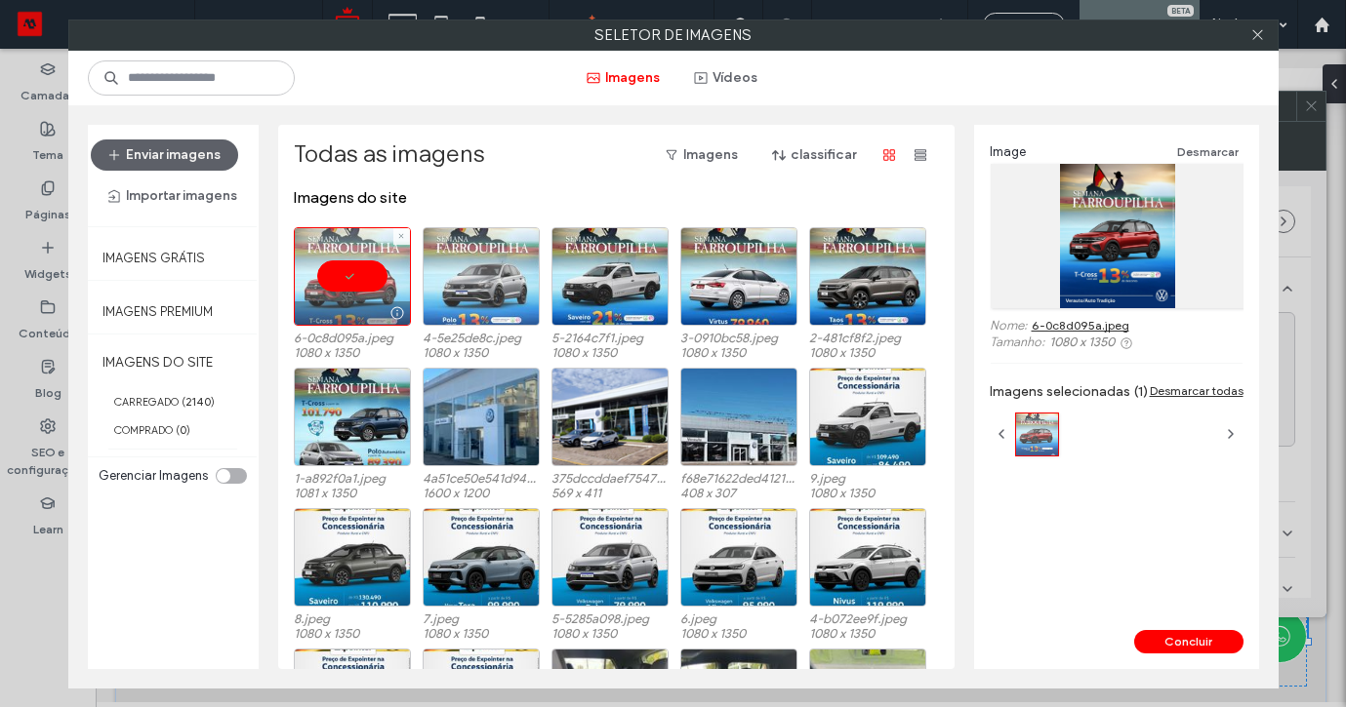
click at [498, 273] on div at bounding box center [481, 276] width 117 height 99
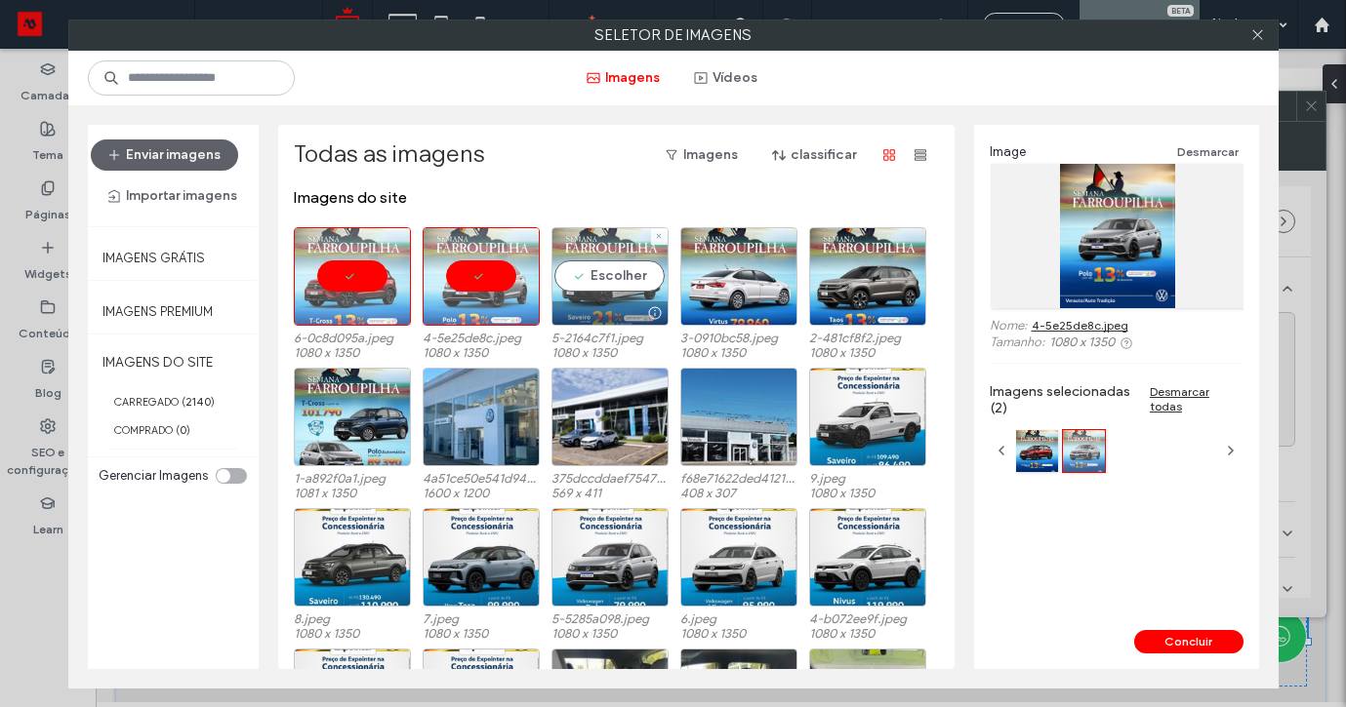
click at [605, 279] on div "Escolher" at bounding box center [609, 276] width 117 height 99
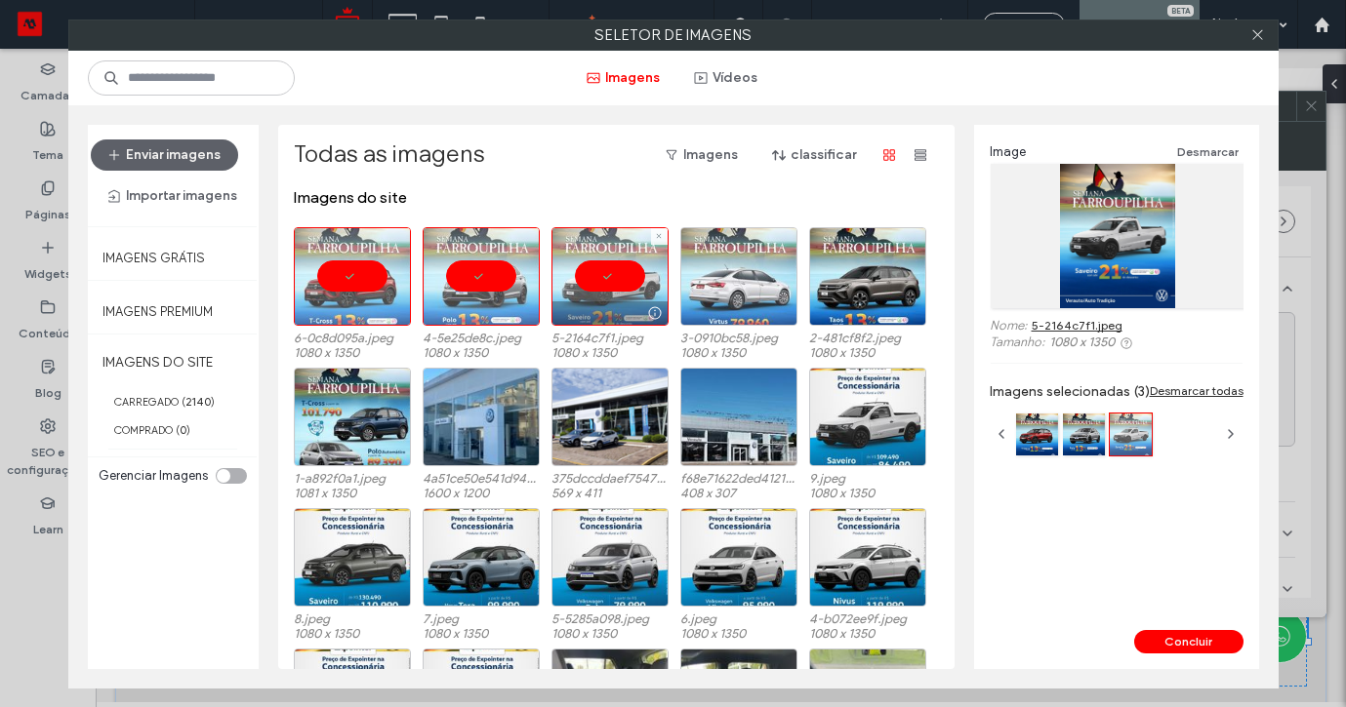
click at [690, 285] on div at bounding box center [738, 276] width 117 height 99
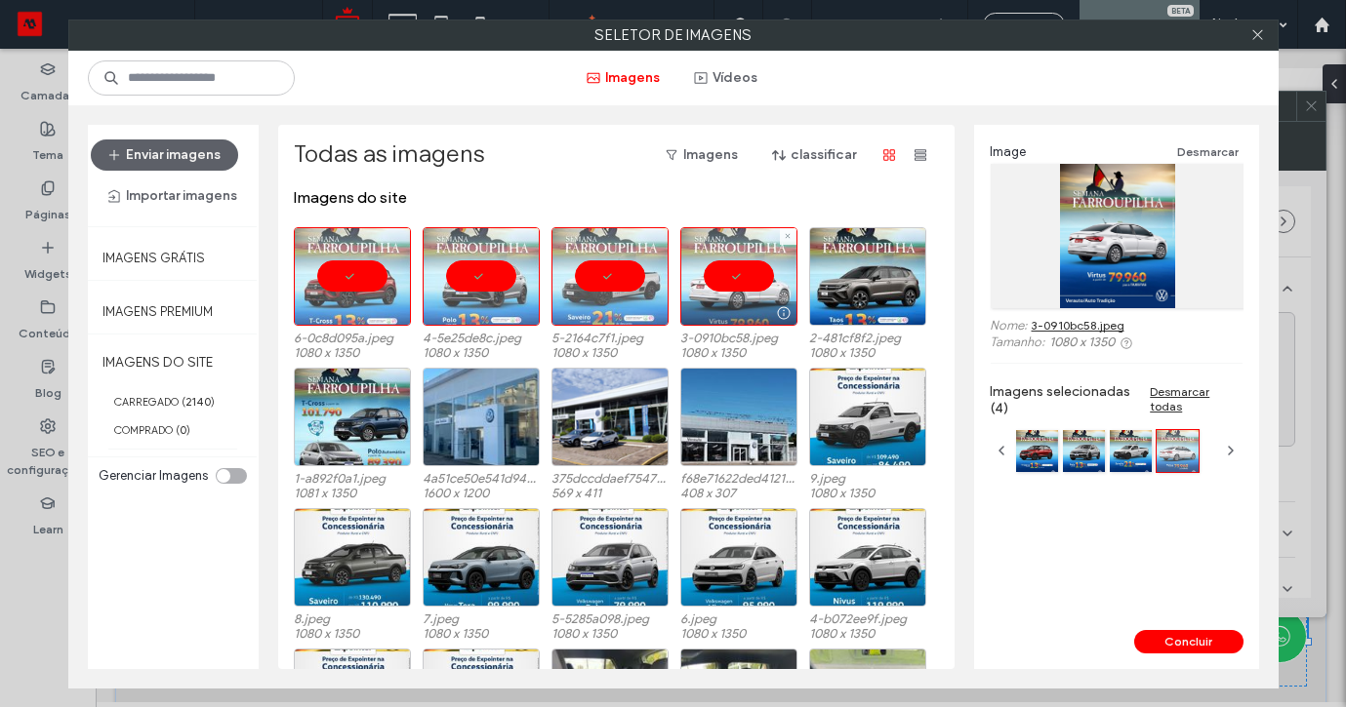
click at [774, 286] on div at bounding box center [738, 276] width 117 height 99
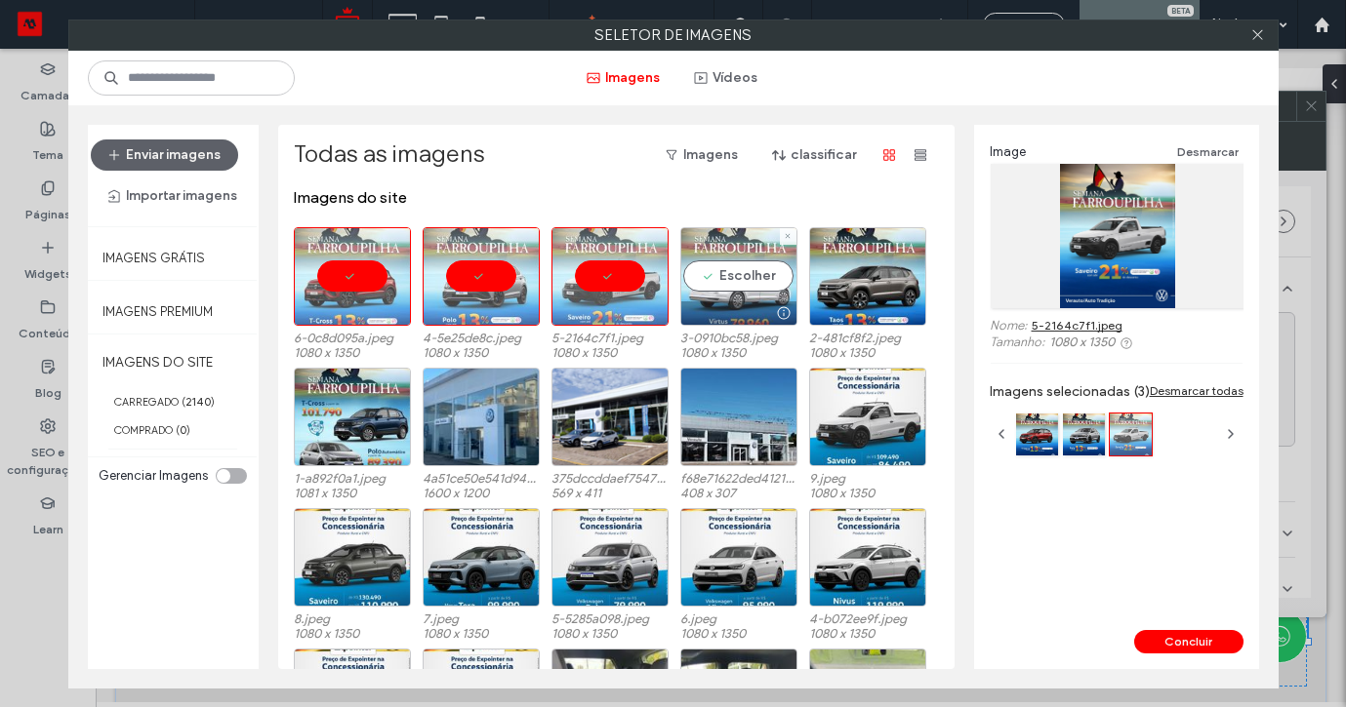
click at [789, 291] on div "Escolher" at bounding box center [738, 276] width 117 height 99
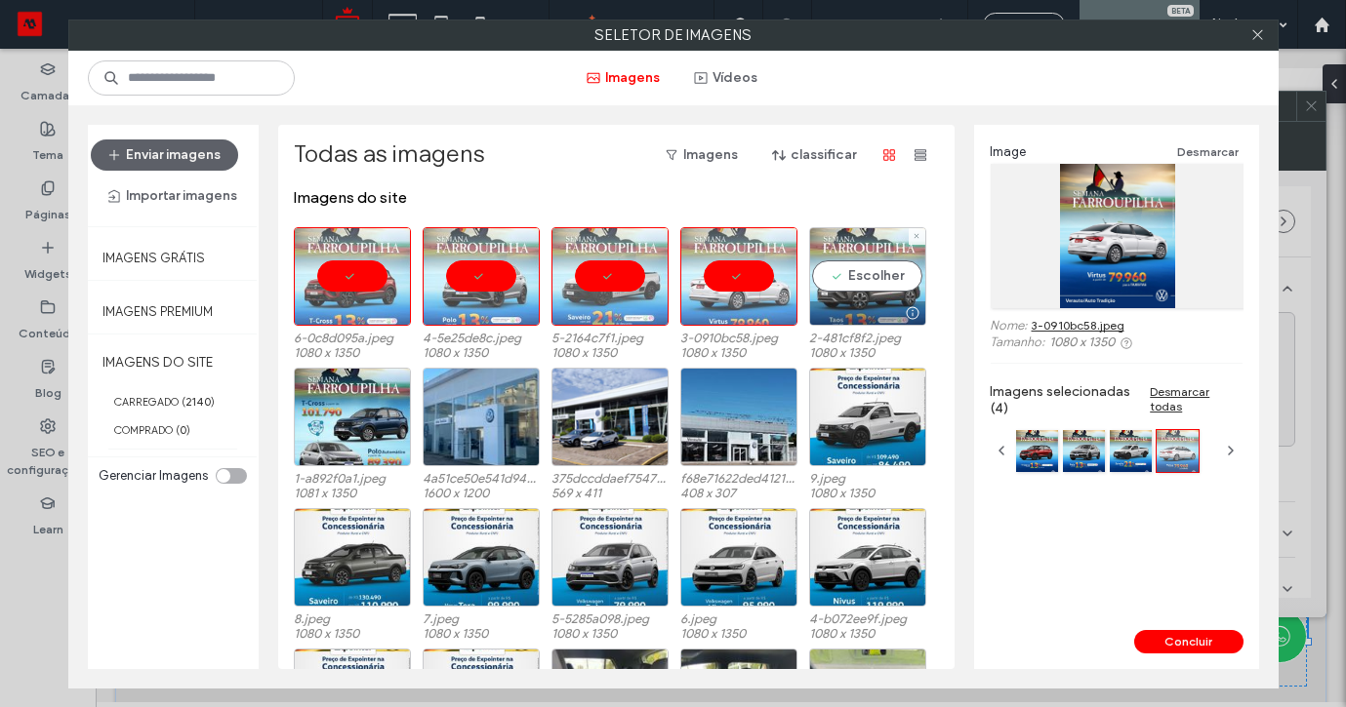
click at [865, 290] on div "Escolher" at bounding box center [867, 276] width 117 height 99
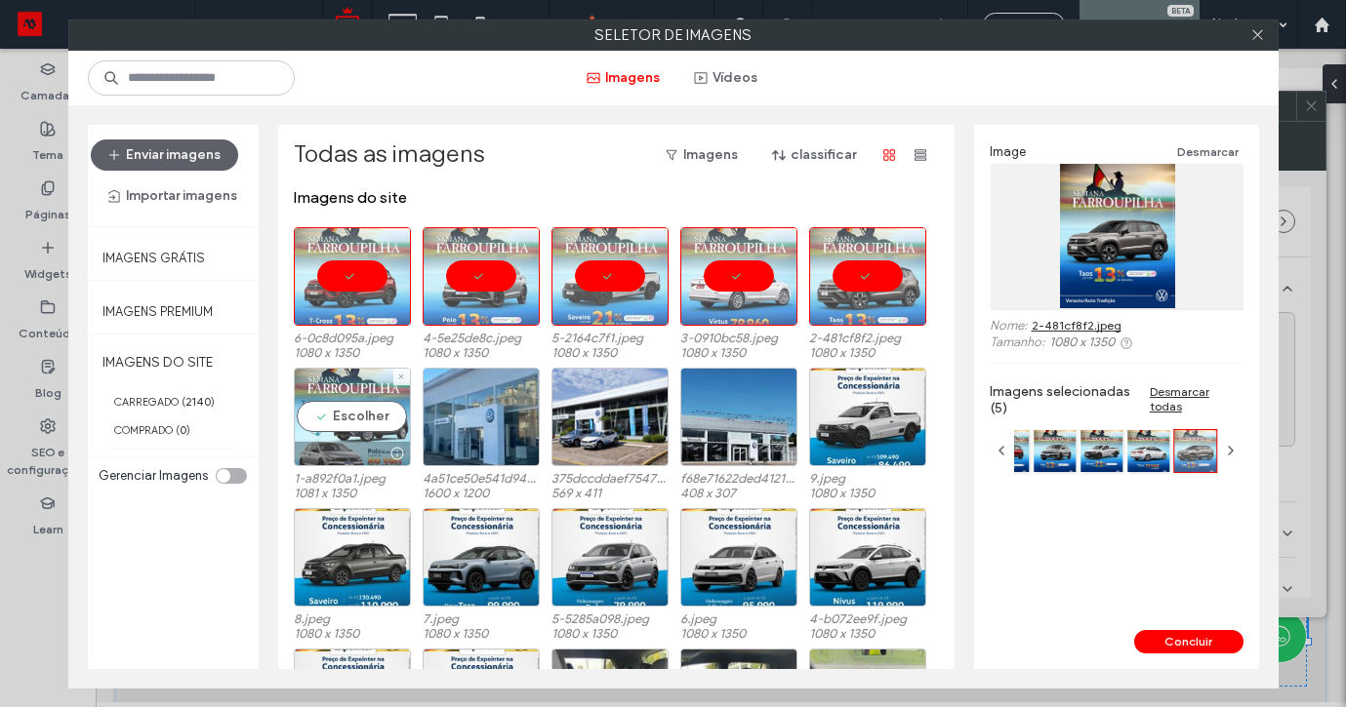
click at [355, 427] on div "Escolher" at bounding box center [352, 417] width 117 height 99
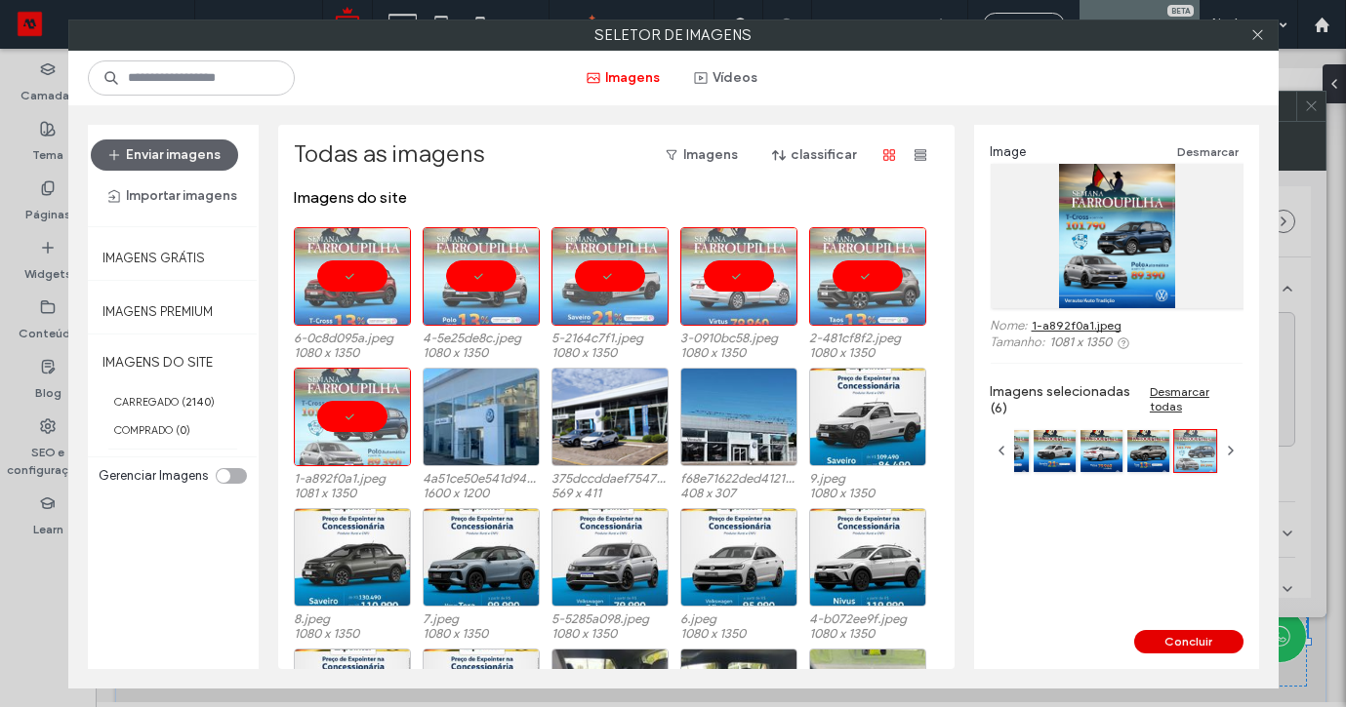
click at [1155, 638] on button "Concluir" at bounding box center [1188, 641] width 109 height 23
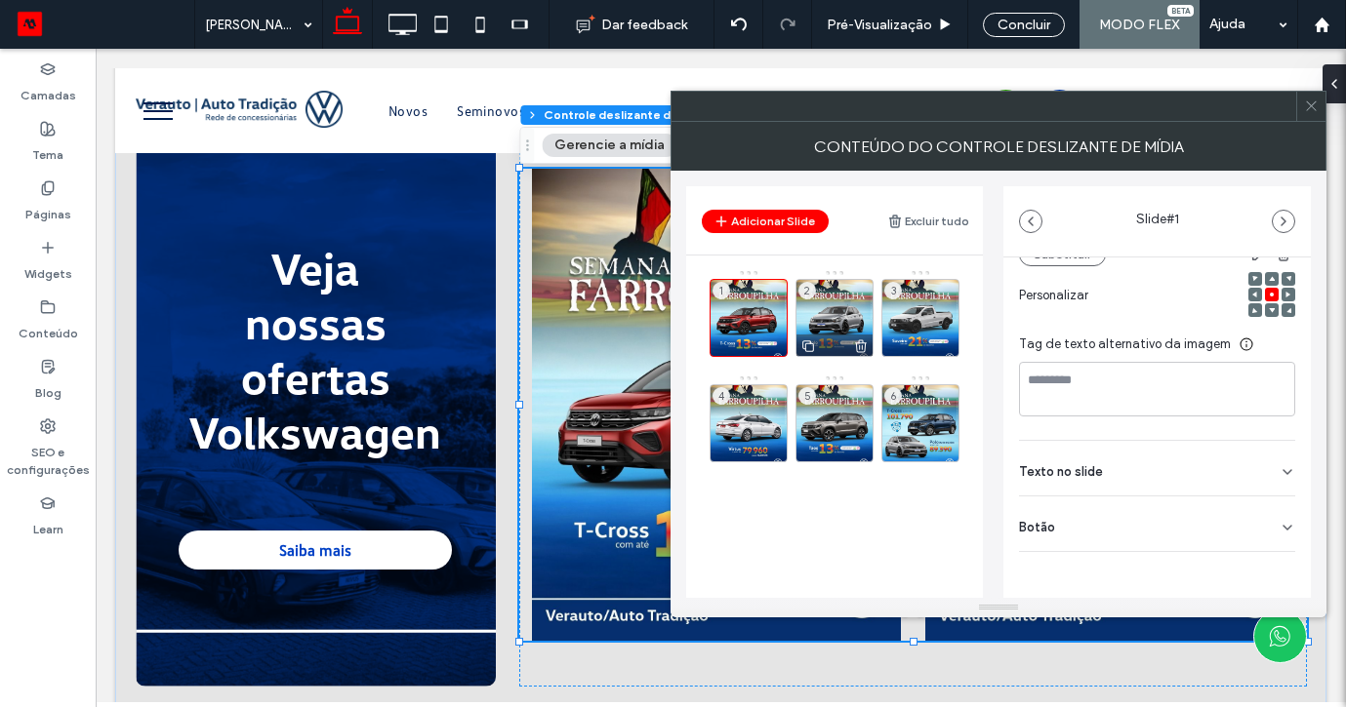
scroll to position [274, 0]
click at [846, 330] on div "2" at bounding box center [834, 318] width 78 height 78
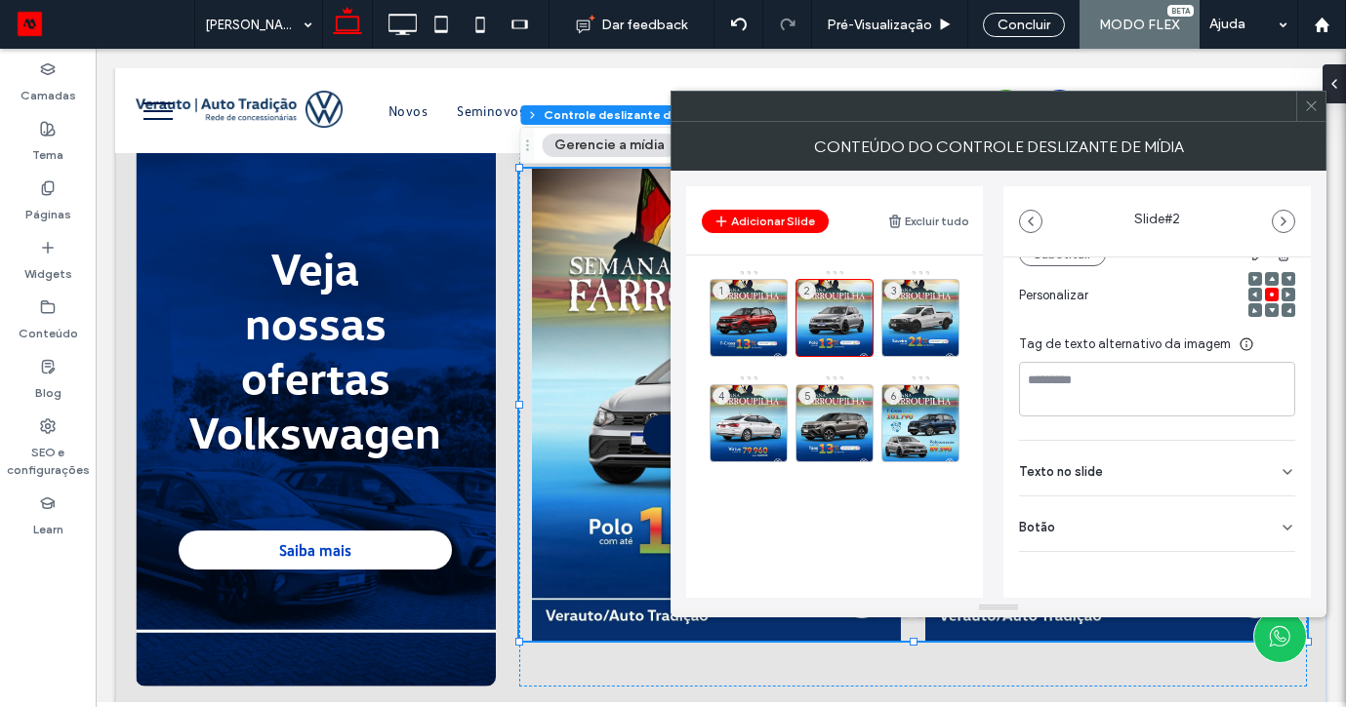
click at [1279, 520] on icon at bounding box center [1287, 528] width 16 height 16
click at [1262, 555] on button at bounding box center [1277, 568] width 35 height 34
click at [941, 313] on div "3" at bounding box center [920, 318] width 78 height 78
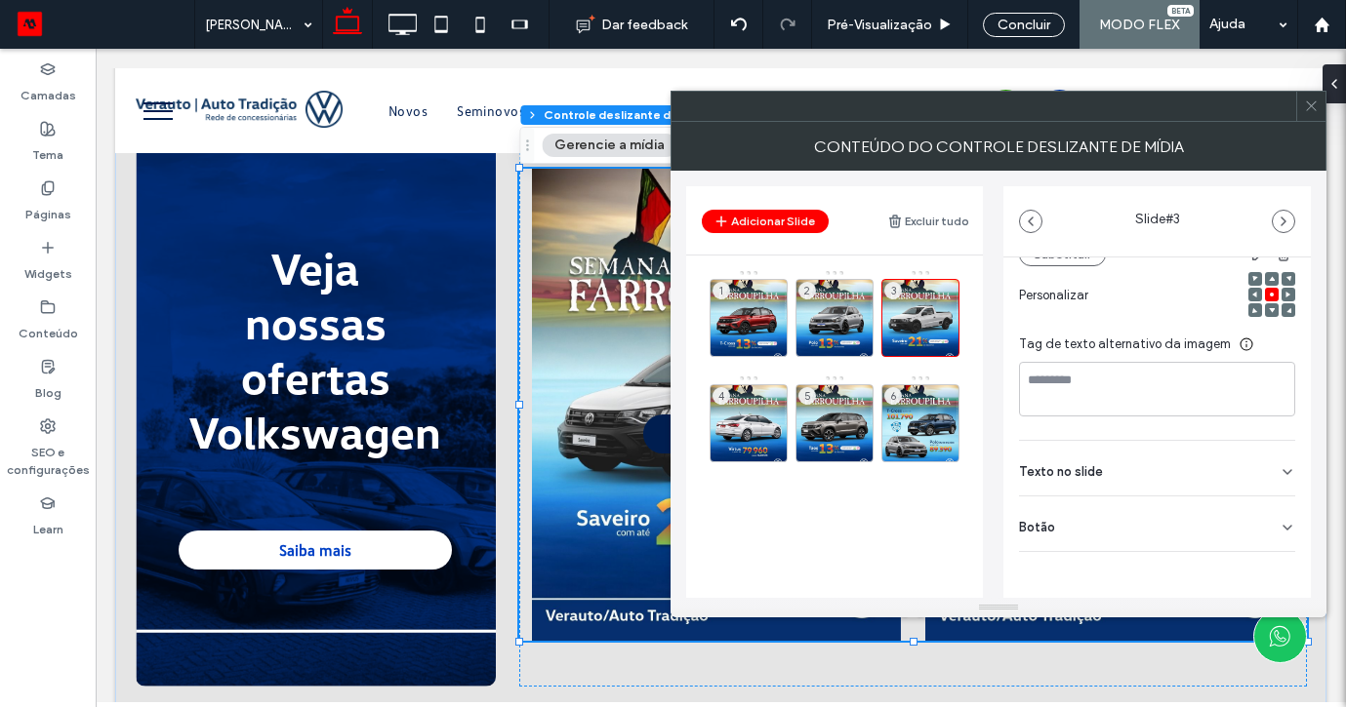
click at [1273, 537] on div "Botão" at bounding box center [1157, 524] width 276 height 55
click at [1271, 555] on button at bounding box center [1277, 569] width 35 height 34
click at [757, 391] on div "4" at bounding box center [748, 423] width 78 height 78
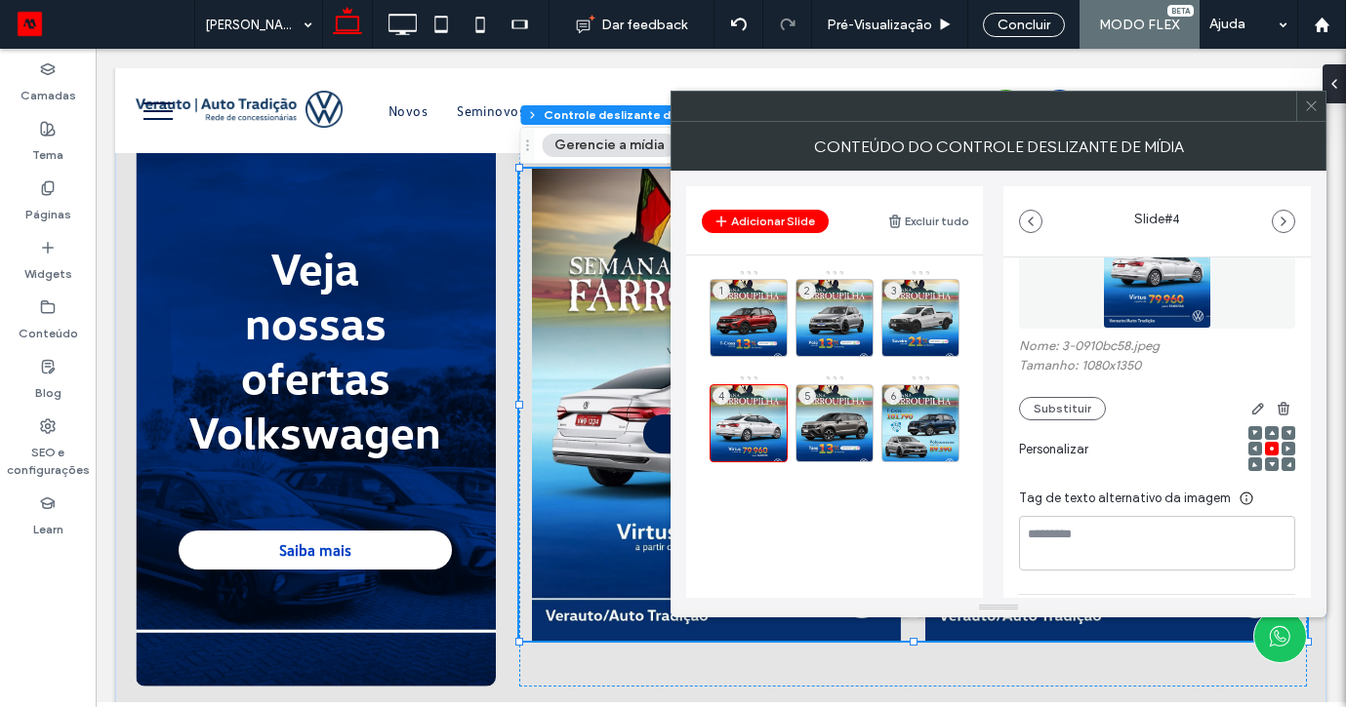
scroll to position [230, 0]
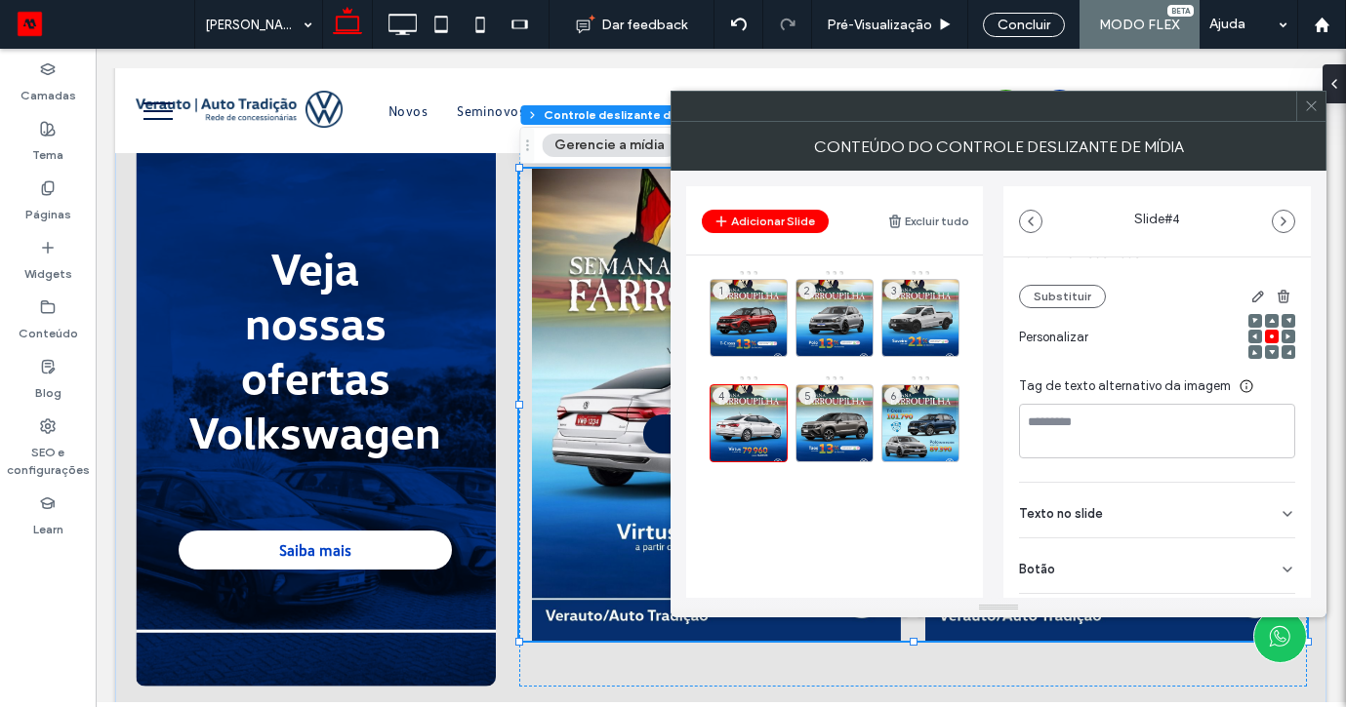
click at [1272, 522] on div "Texto no slide" at bounding box center [1157, 510] width 276 height 55
click at [1272, 499] on div "Texto no slide" at bounding box center [1157, 510] width 276 height 55
click at [1276, 561] on div "Botão" at bounding box center [1157, 566] width 276 height 55
click at [1260, 598] on div at bounding box center [998, 608] width 656 height 20
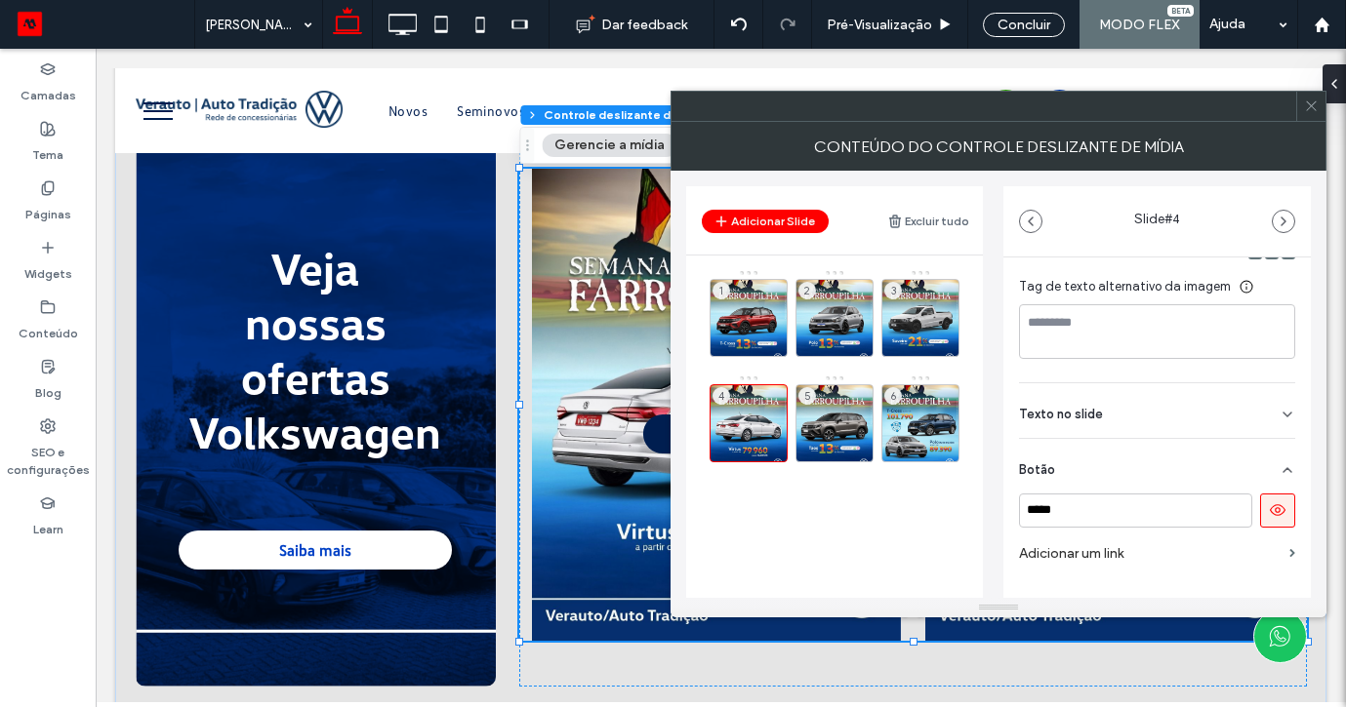
click at [1266, 529] on div "***** Adicionar um link" at bounding box center [1157, 533] width 276 height 78
click at [1270, 508] on use at bounding box center [1278, 511] width 16 height 12
click at [831, 401] on div "5" at bounding box center [834, 423] width 78 height 78
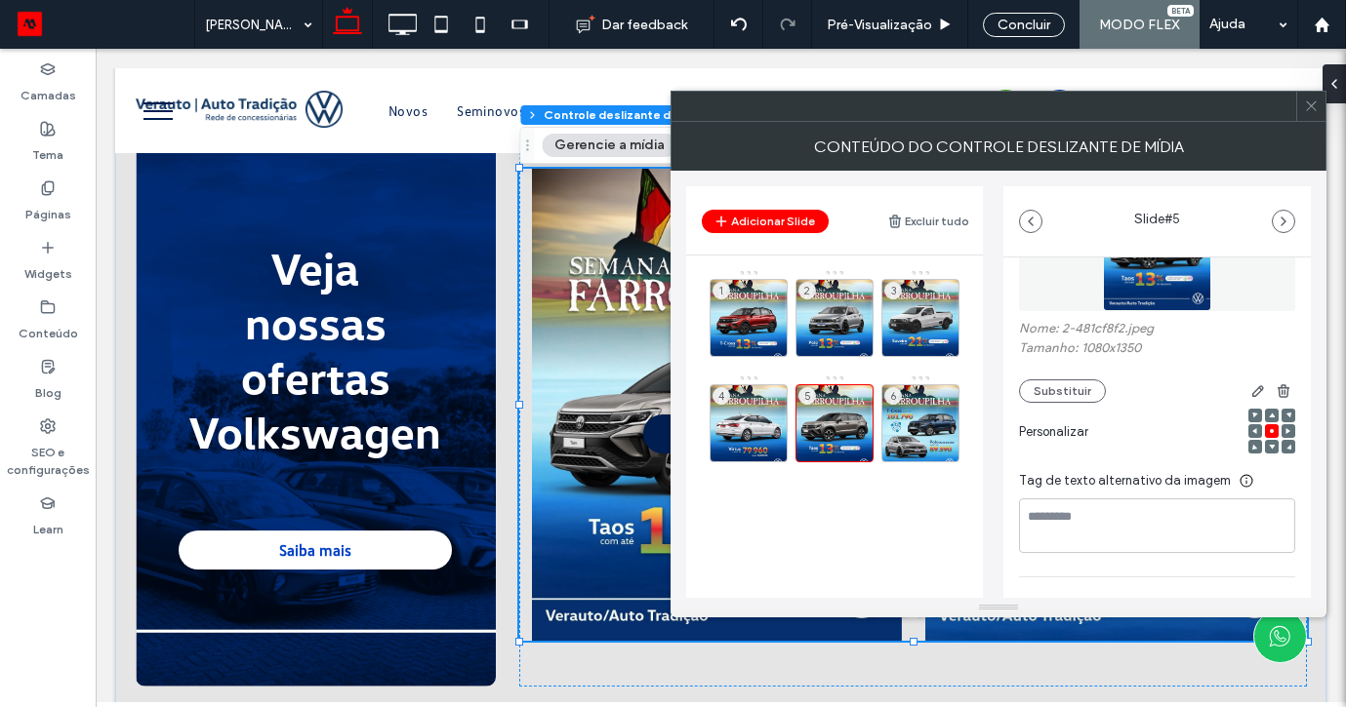
scroll to position [248, 0]
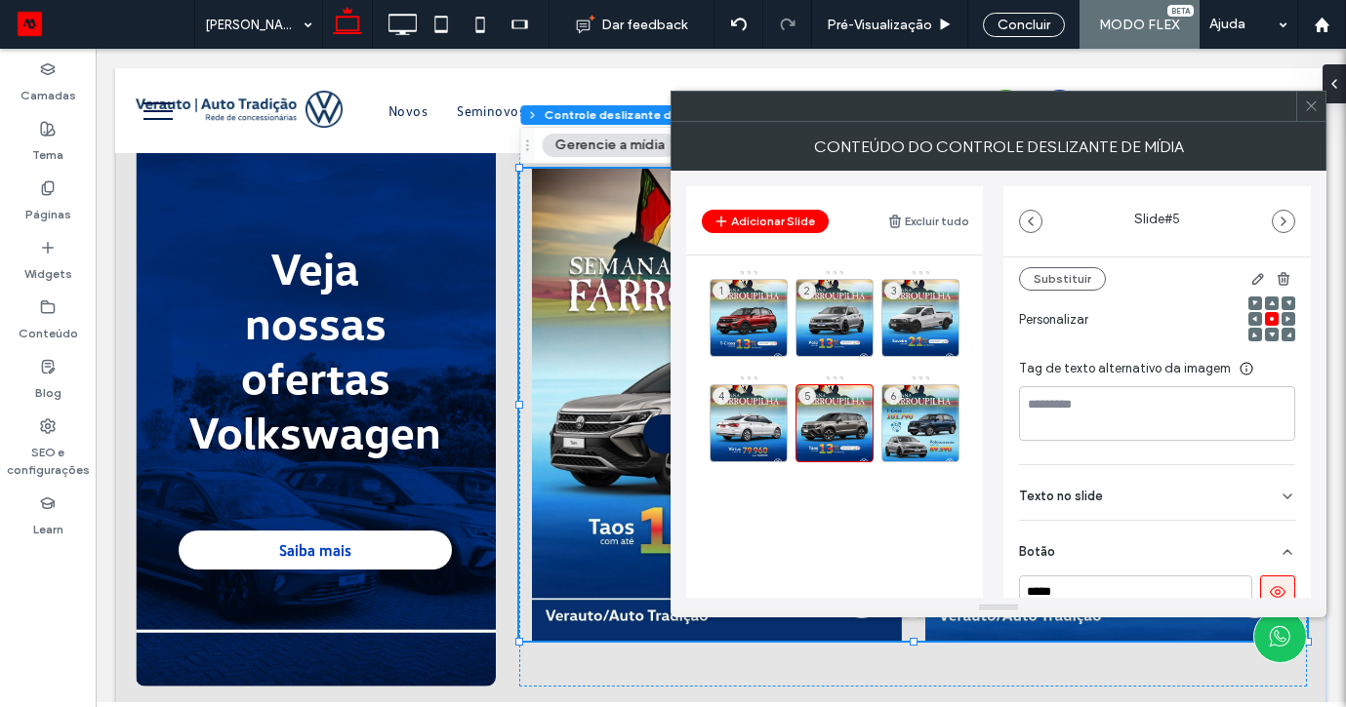
click at [1269, 587] on icon at bounding box center [1278, 593] width 18 height 18
click at [916, 415] on div "6" at bounding box center [920, 423] width 78 height 78
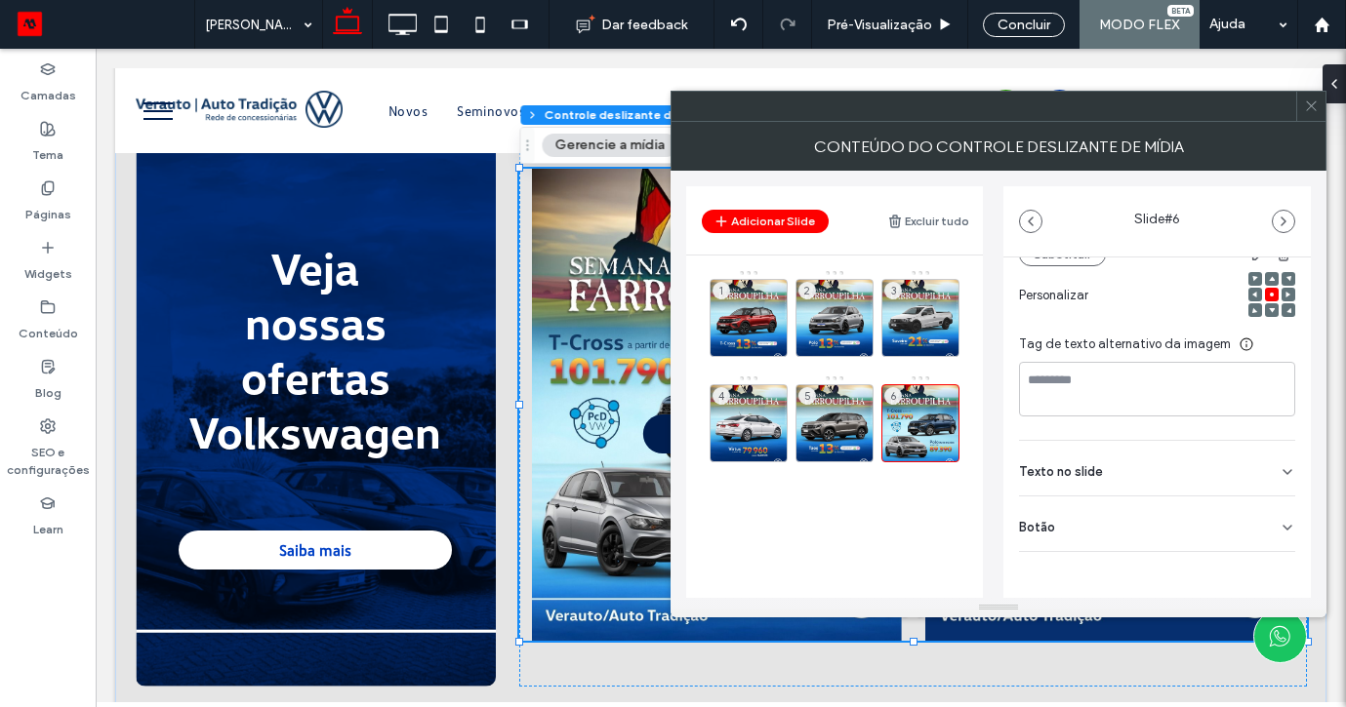
click at [1279, 535] on icon at bounding box center [1287, 528] width 16 height 16
click at [1269, 565] on icon at bounding box center [1278, 569] width 18 height 18
click at [1311, 115] on span at bounding box center [1311, 106] width 15 height 29
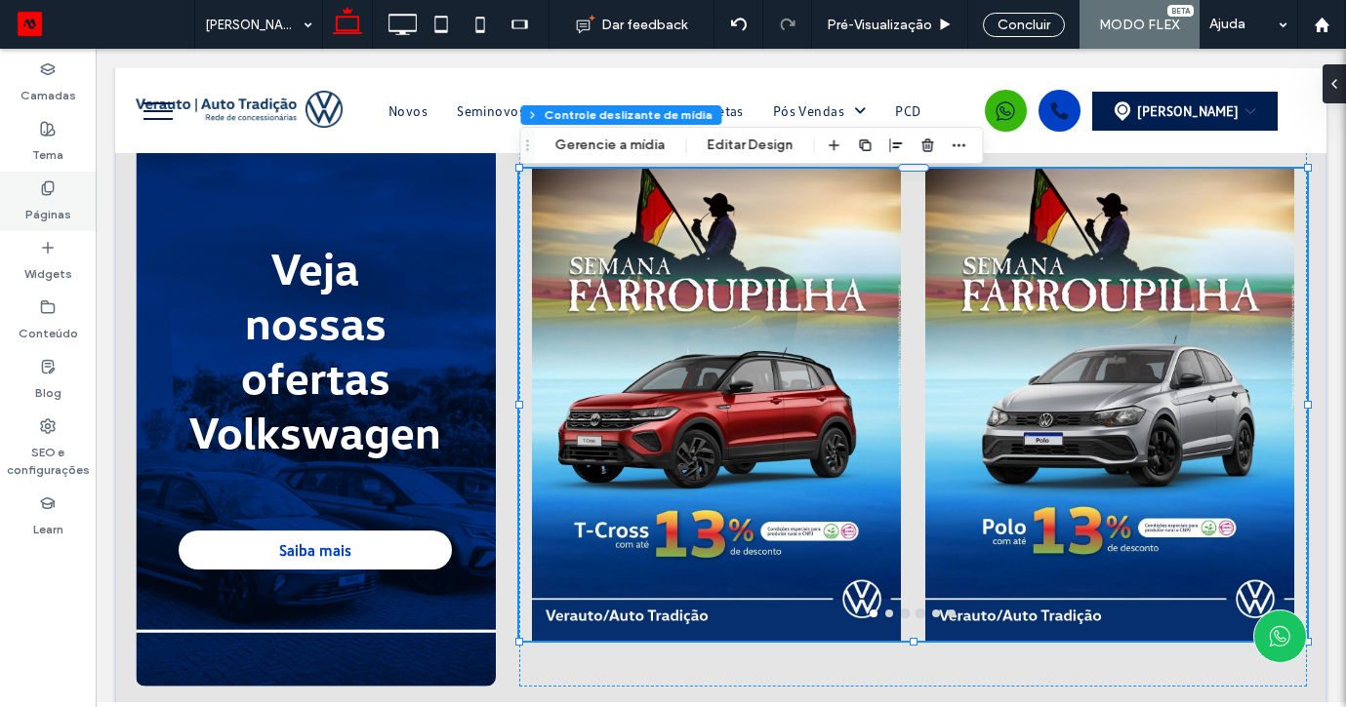
click at [69, 208] on div "Páginas" at bounding box center [48, 202] width 96 height 60
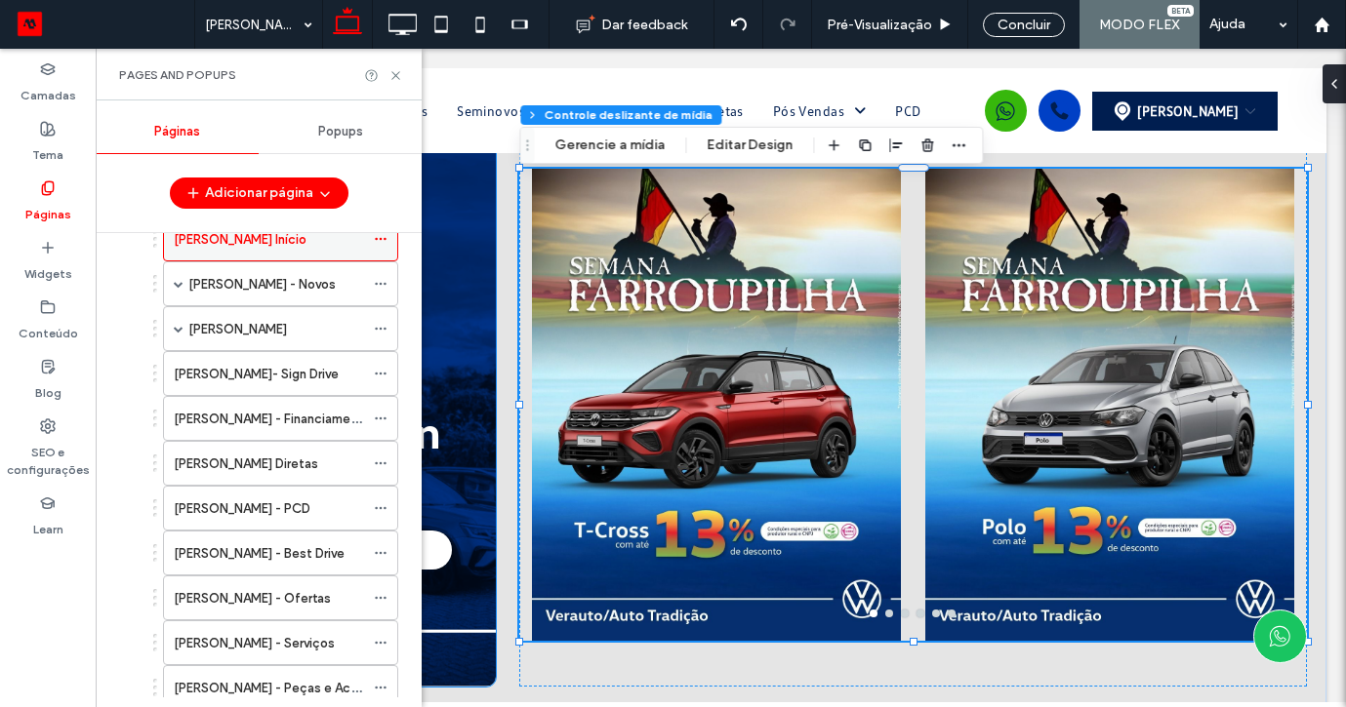
scroll to position [213, 0]
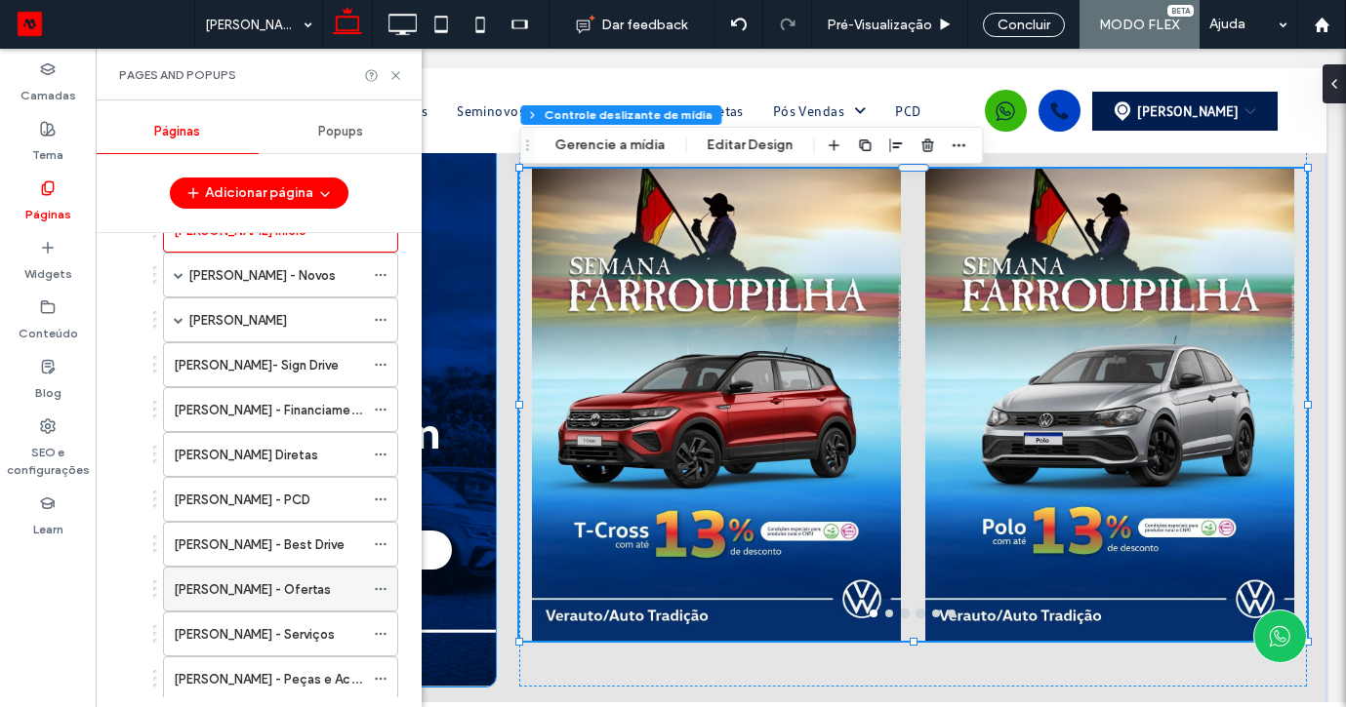
click at [289, 589] on label "[PERSON_NAME] - Ofertas" at bounding box center [252, 590] width 157 height 34
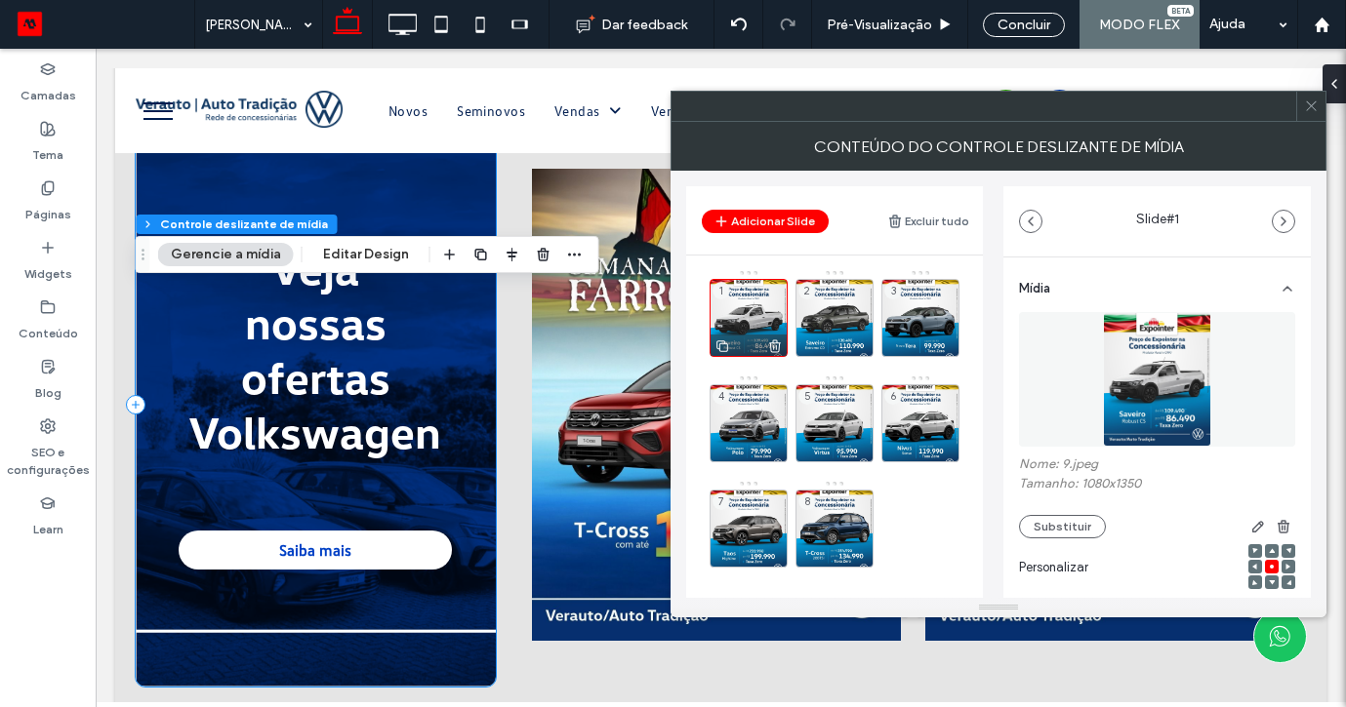
click at [775, 346] on icon at bounding box center [775, 347] width 16 height 18
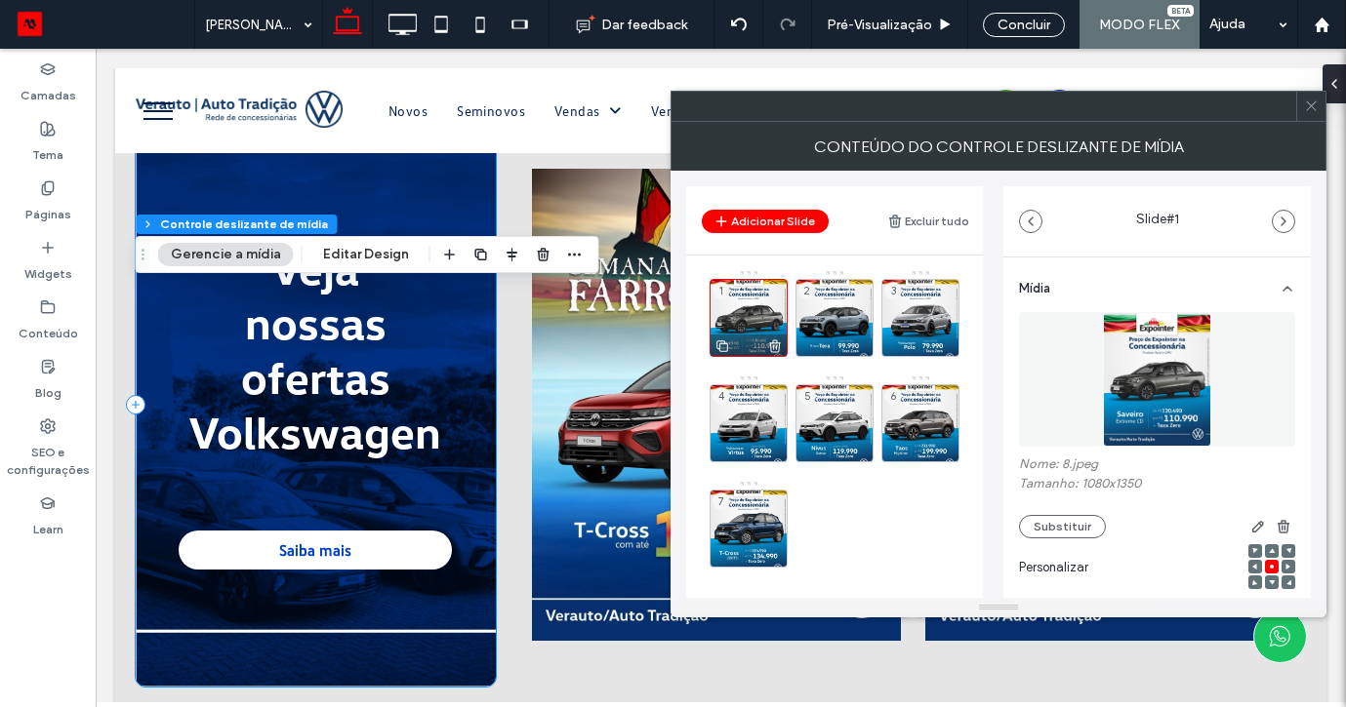
click at [770, 344] on use at bounding box center [775, 346] width 12 height 13
click at [0, 0] on use at bounding box center [0, 0] width 0 height 0
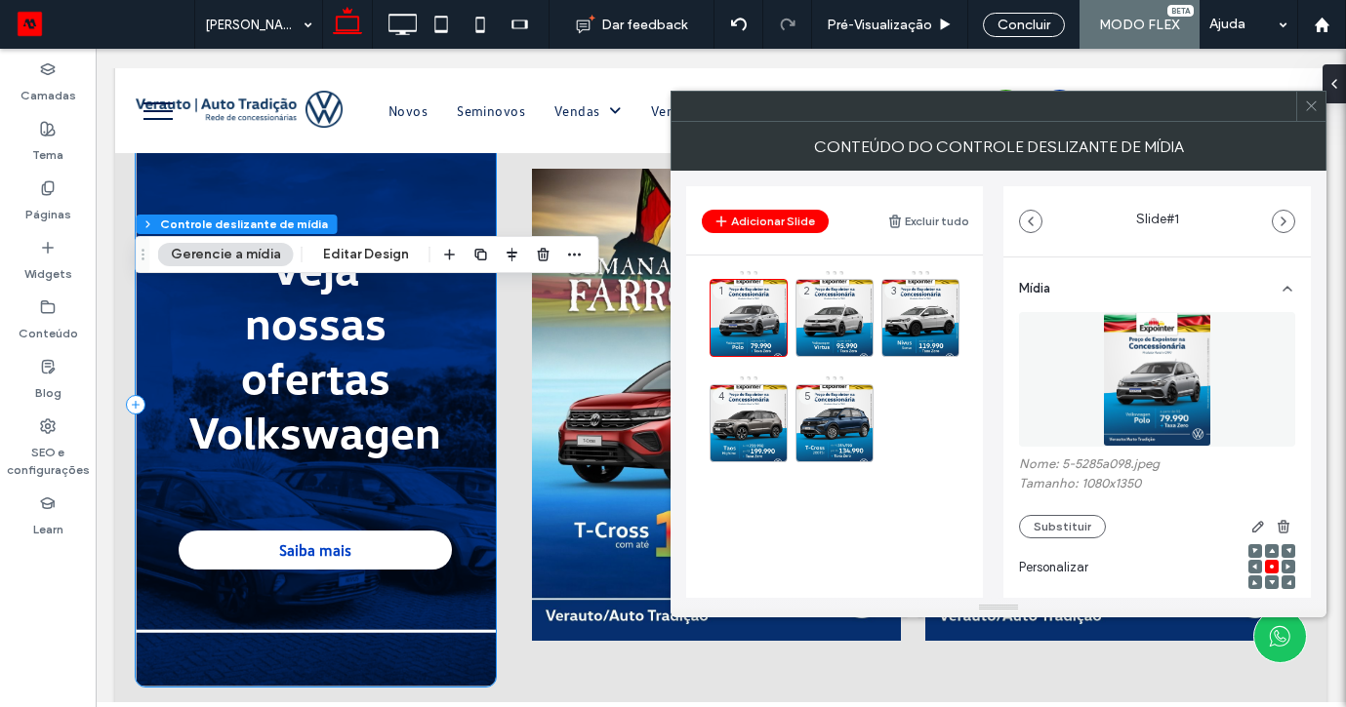
click at [0, 0] on use at bounding box center [0, 0] width 0 height 0
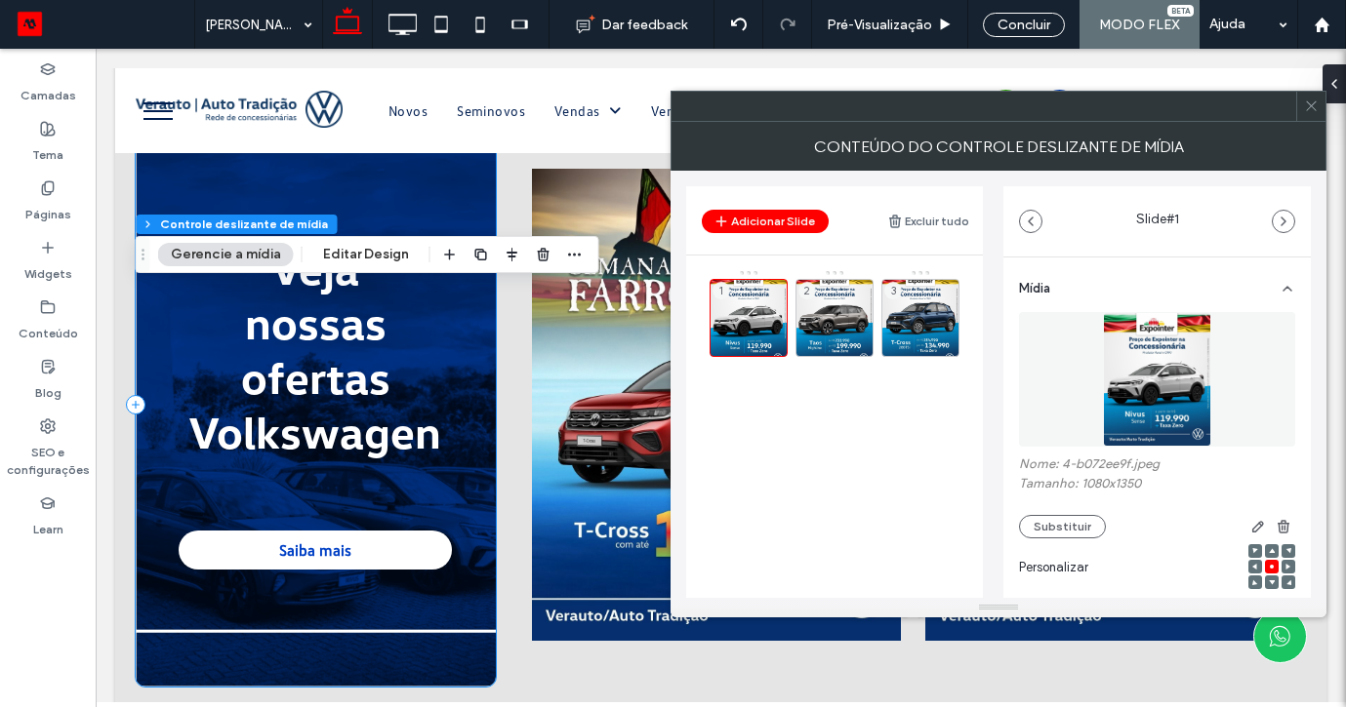
click at [0, 0] on use at bounding box center [0, 0] width 0 height 0
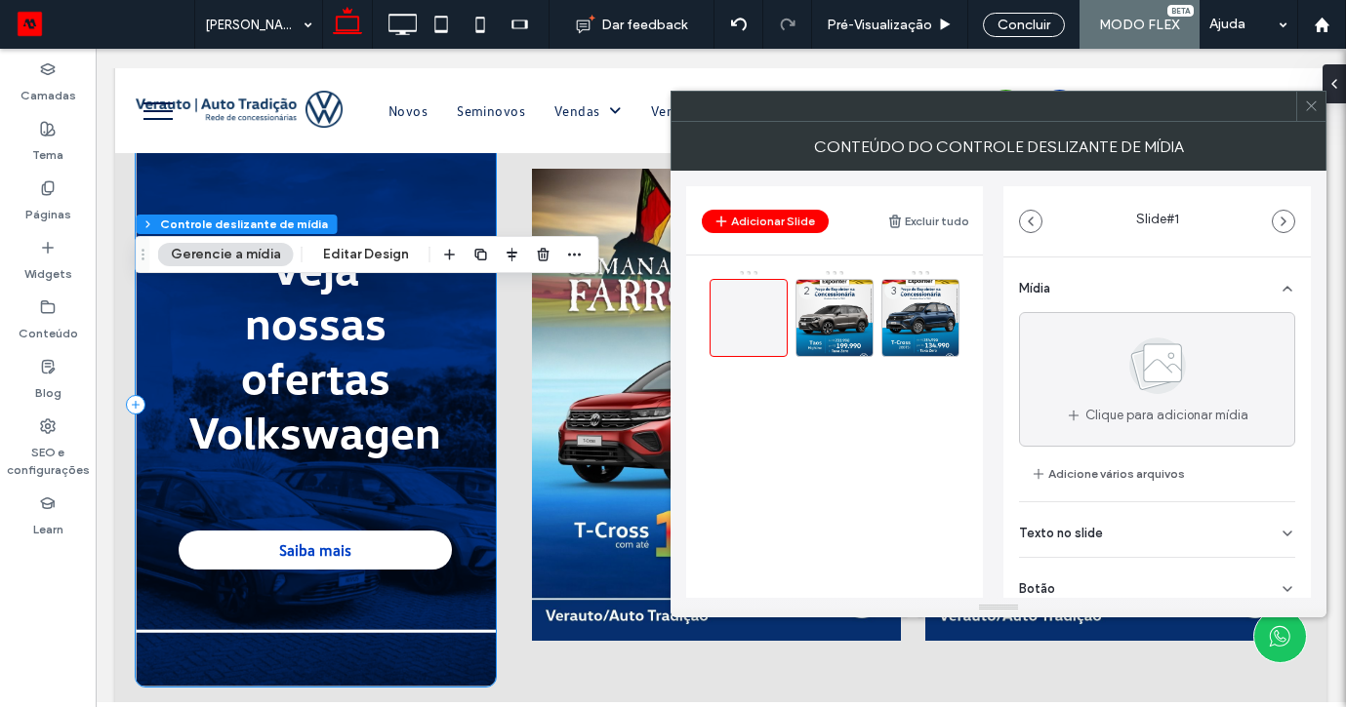
click at [857, 358] on div "2 3" at bounding box center [845, 318] width 273 height 98
click at [869, 346] on div at bounding box center [834, 345] width 76 height 21
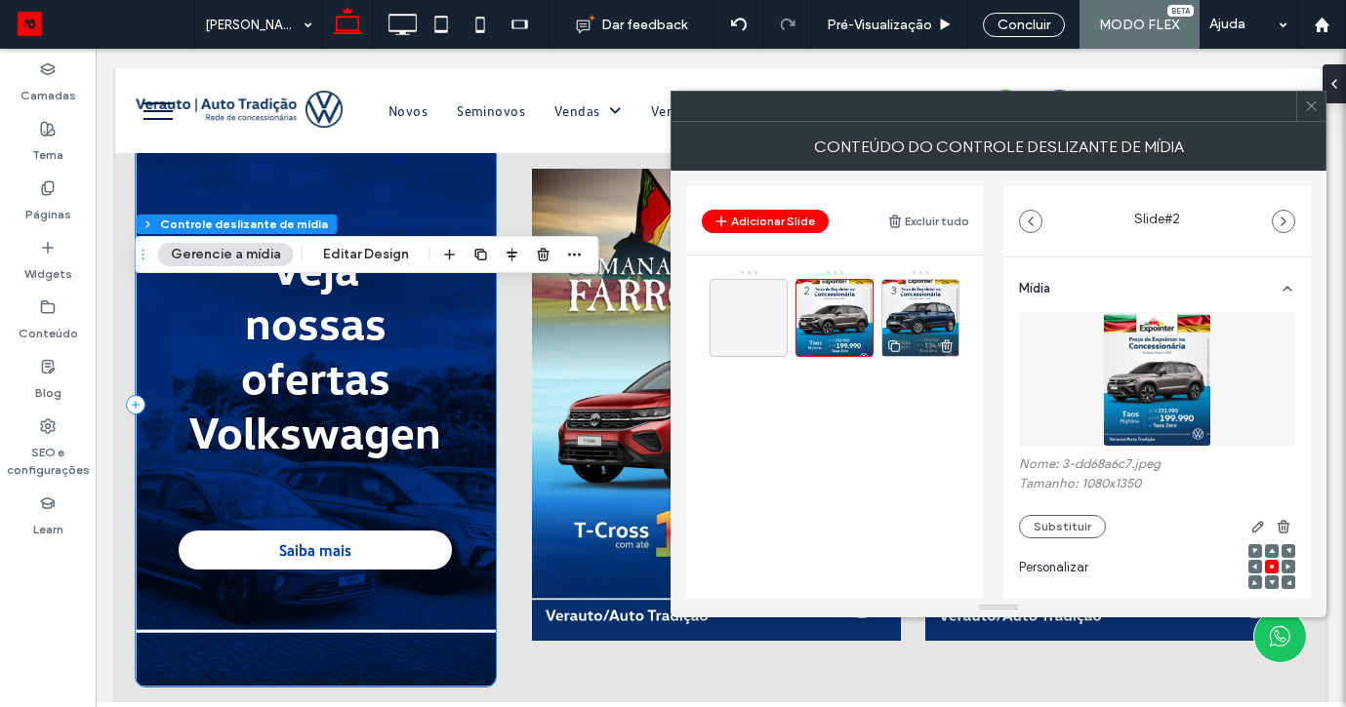
click at [945, 346] on icon at bounding box center [947, 347] width 16 height 18
click at [867, 341] on icon at bounding box center [861, 347] width 16 height 18
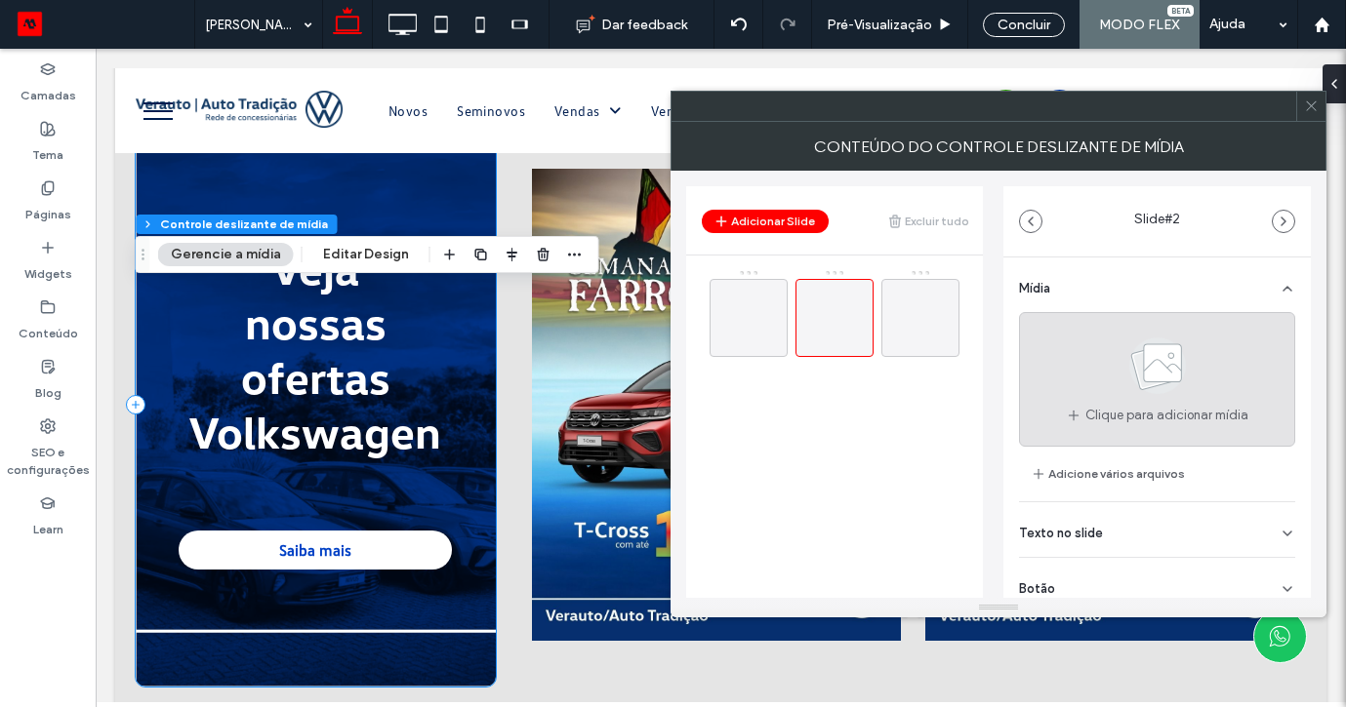
click at [1169, 384] on use at bounding box center [1157, 366] width 57 height 57
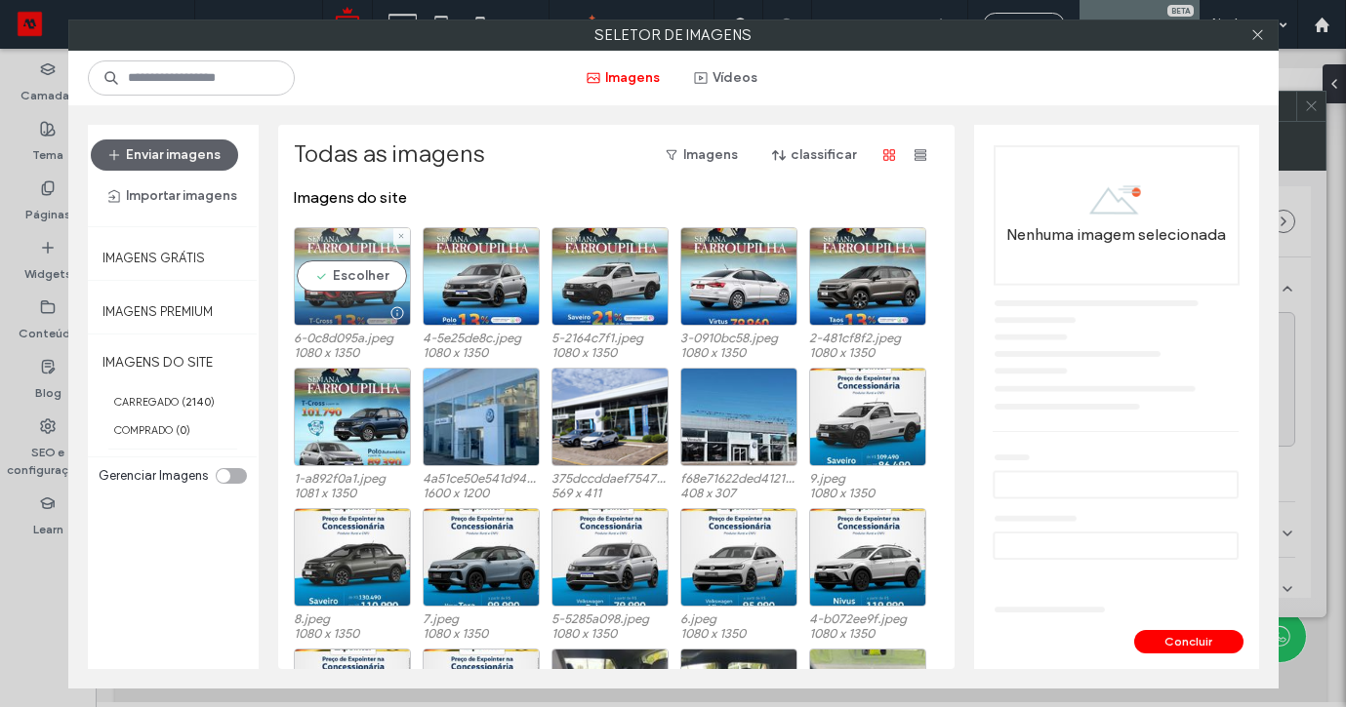
click at [367, 267] on div "Escolher" at bounding box center [352, 276] width 117 height 99
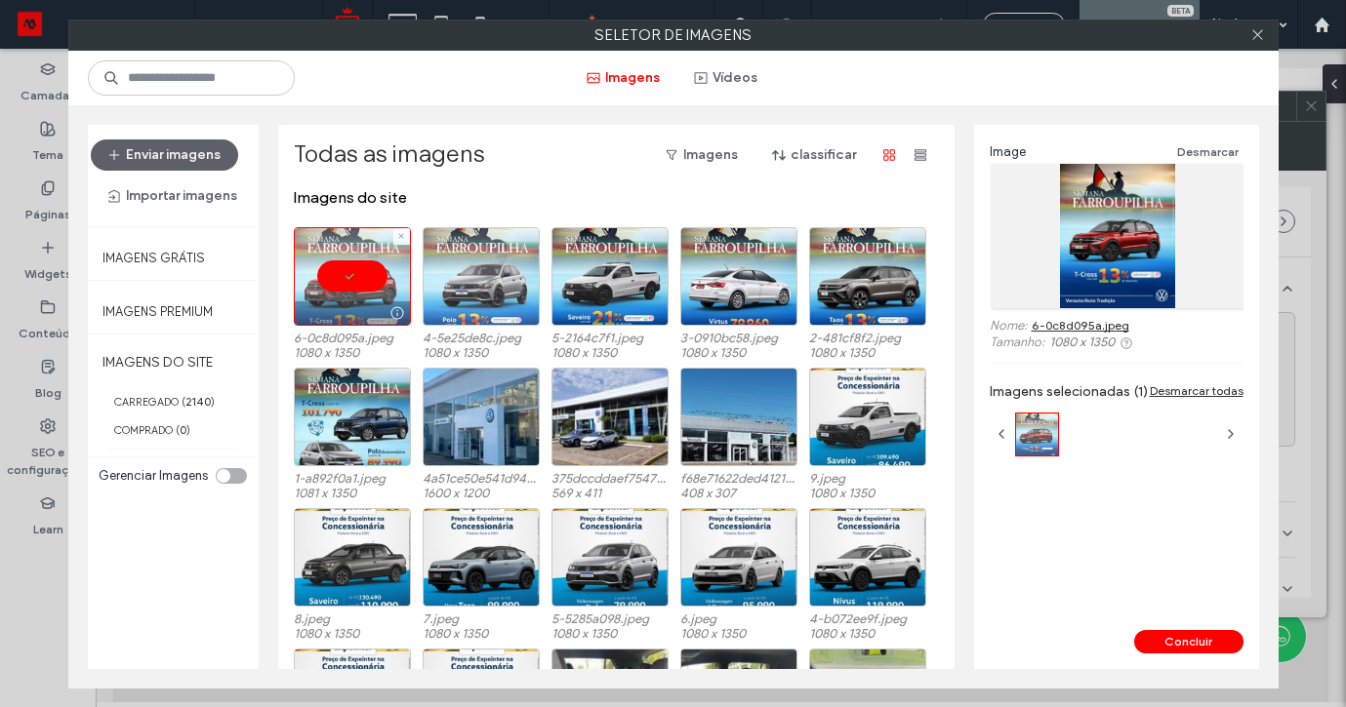
click at [435, 265] on div at bounding box center [481, 276] width 117 height 99
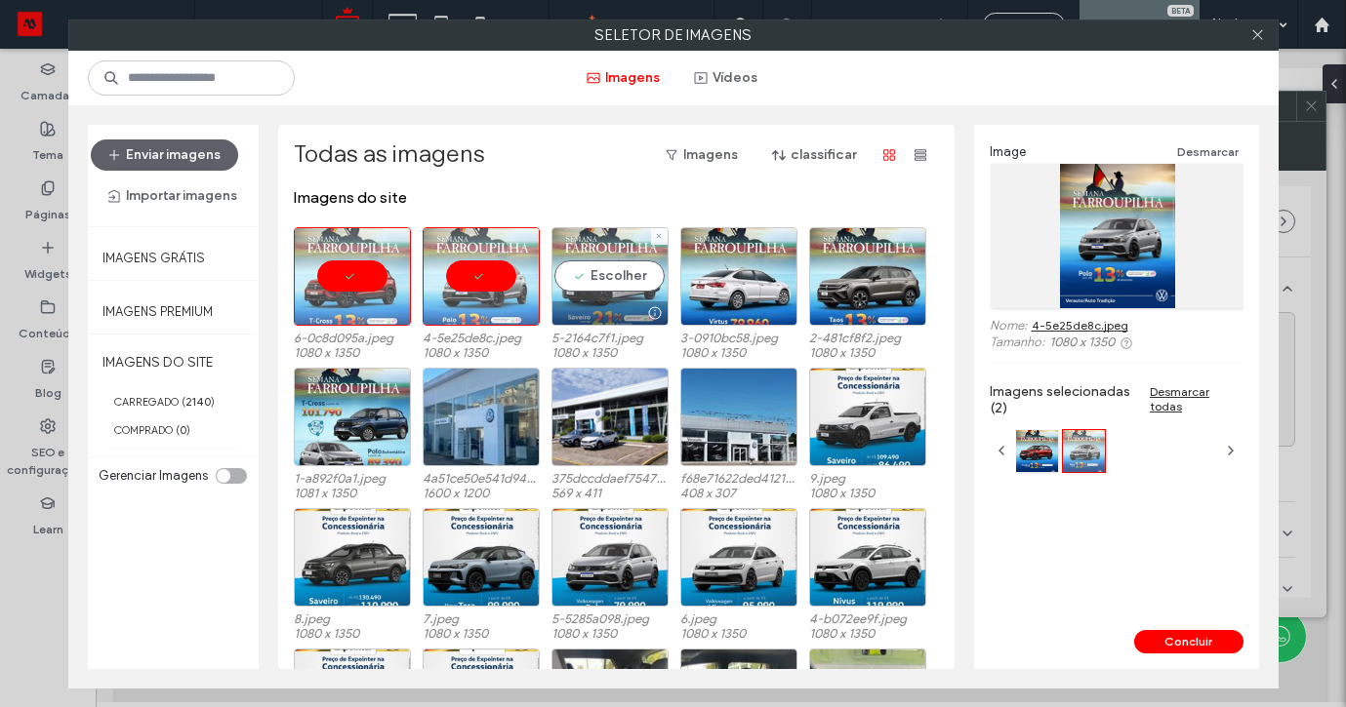
click at [616, 257] on div "Escolher" at bounding box center [609, 276] width 117 height 99
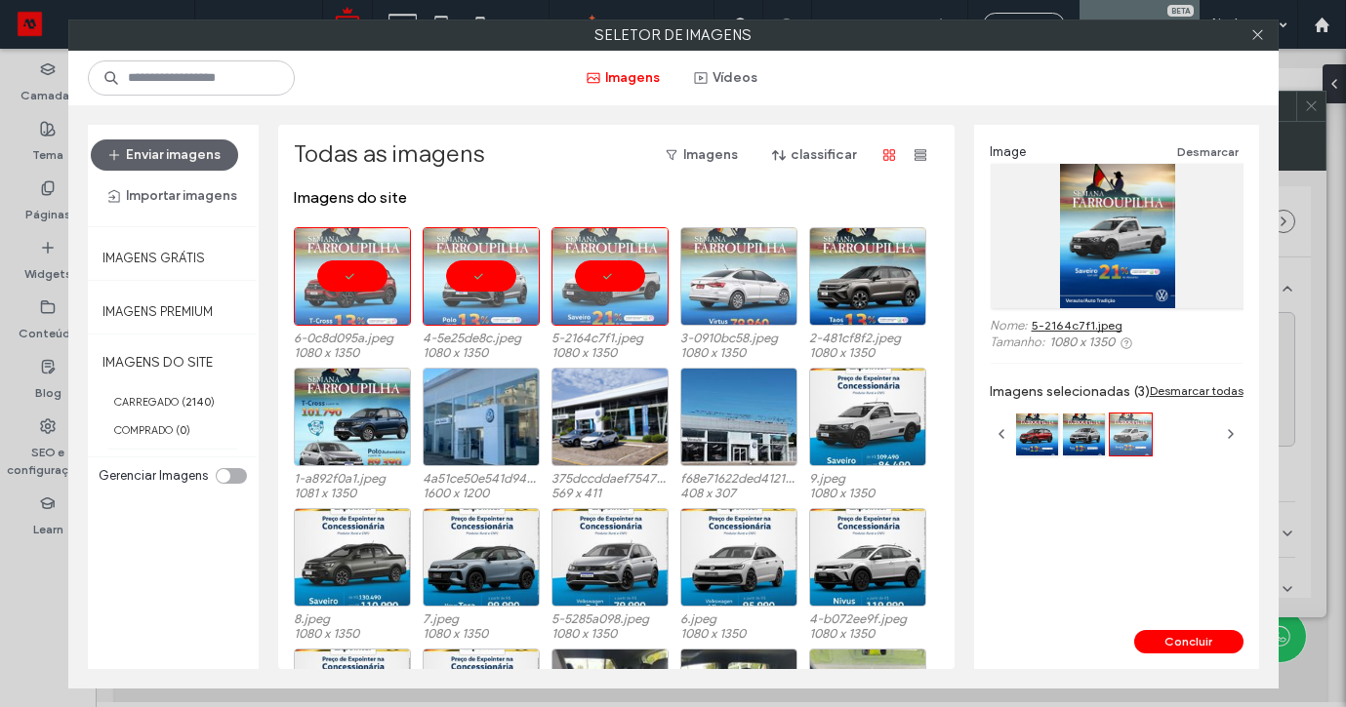
click at [699, 274] on div at bounding box center [738, 276] width 117 height 99
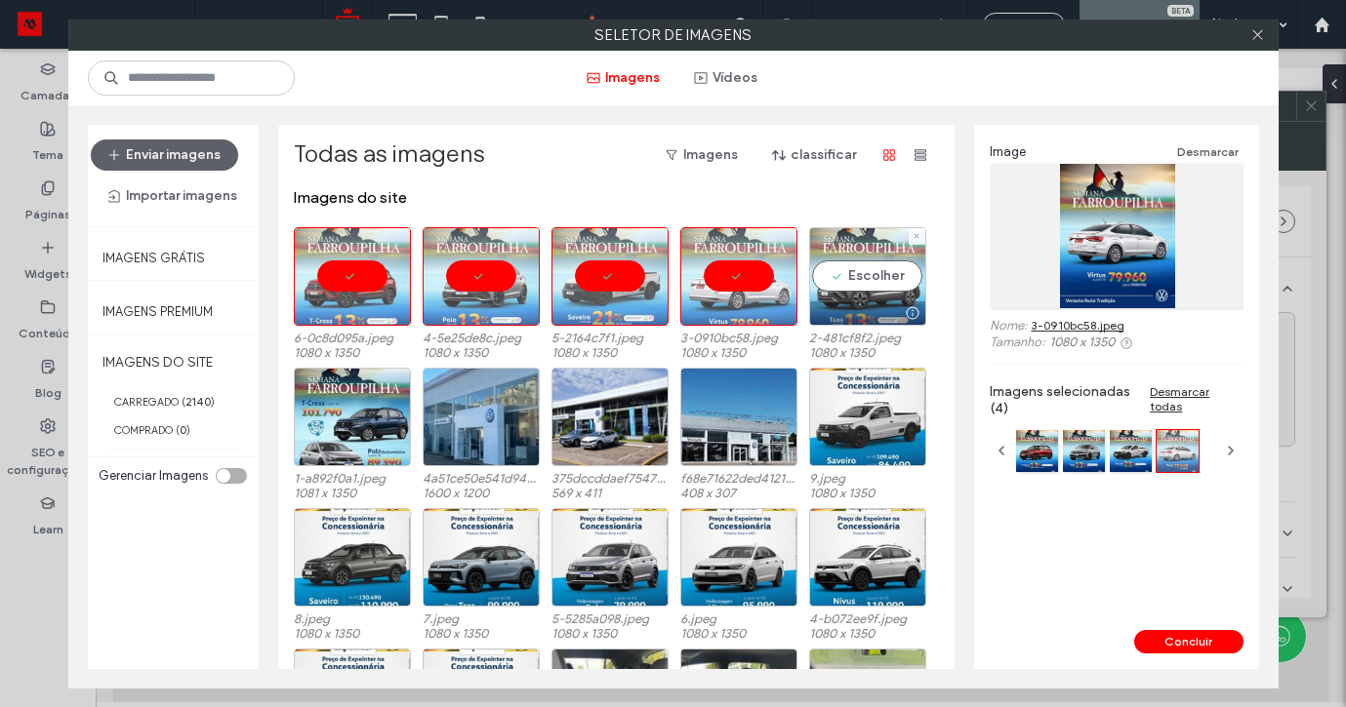
click at [848, 279] on div "Escolher" at bounding box center [867, 276] width 117 height 99
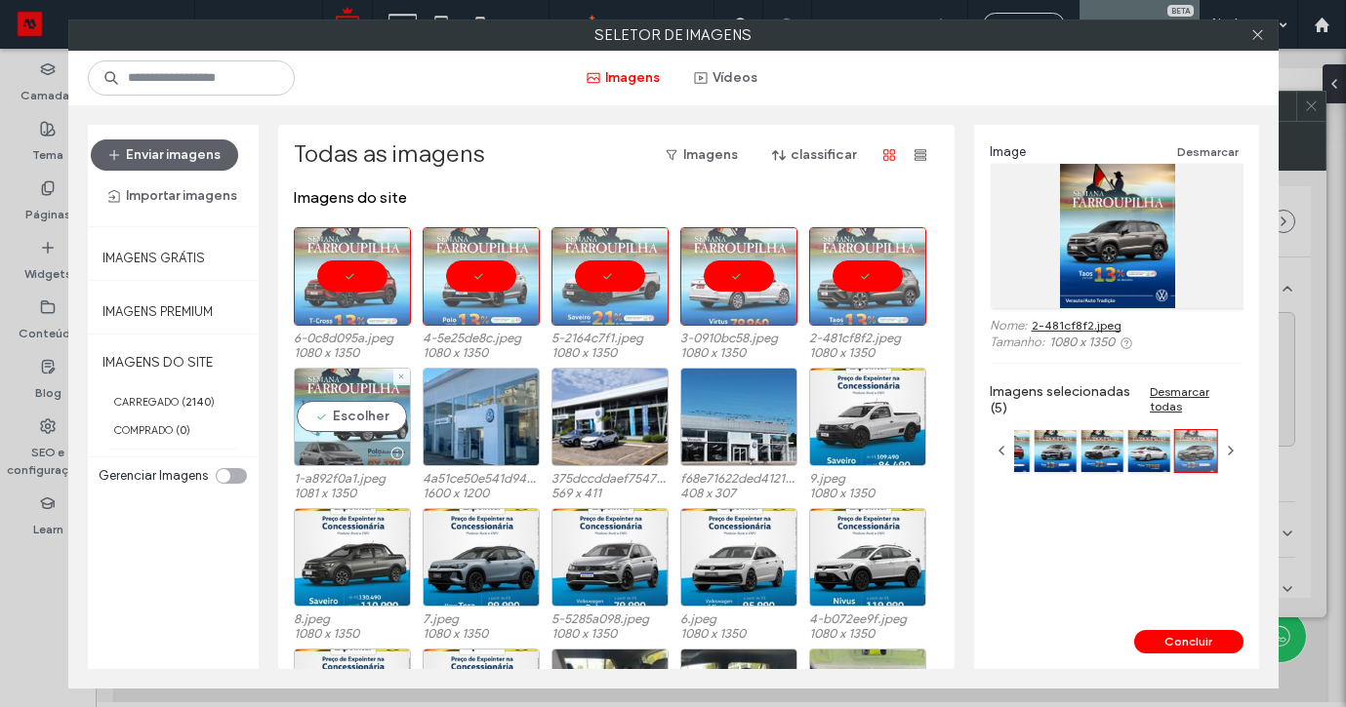
click at [320, 436] on div "Escolher" at bounding box center [352, 417] width 117 height 99
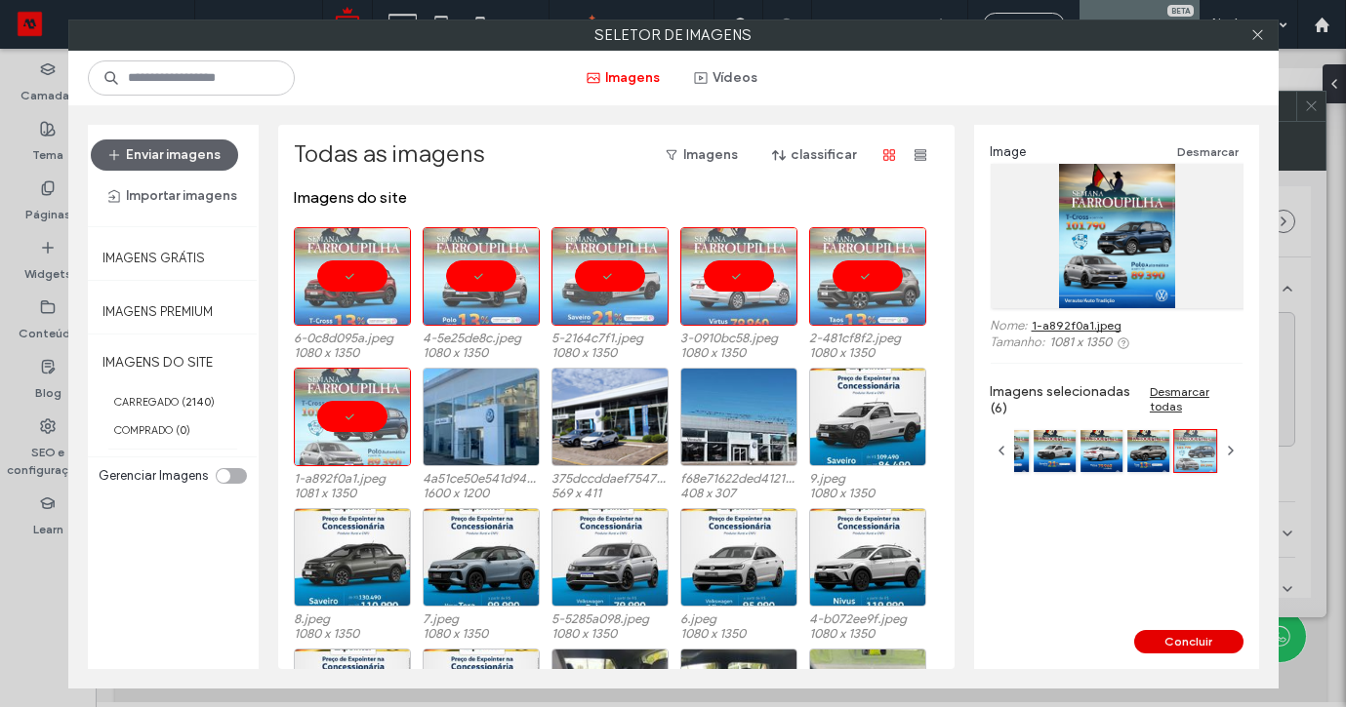
click at [1187, 651] on button "Concluir" at bounding box center [1188, 641] width 109 height 23
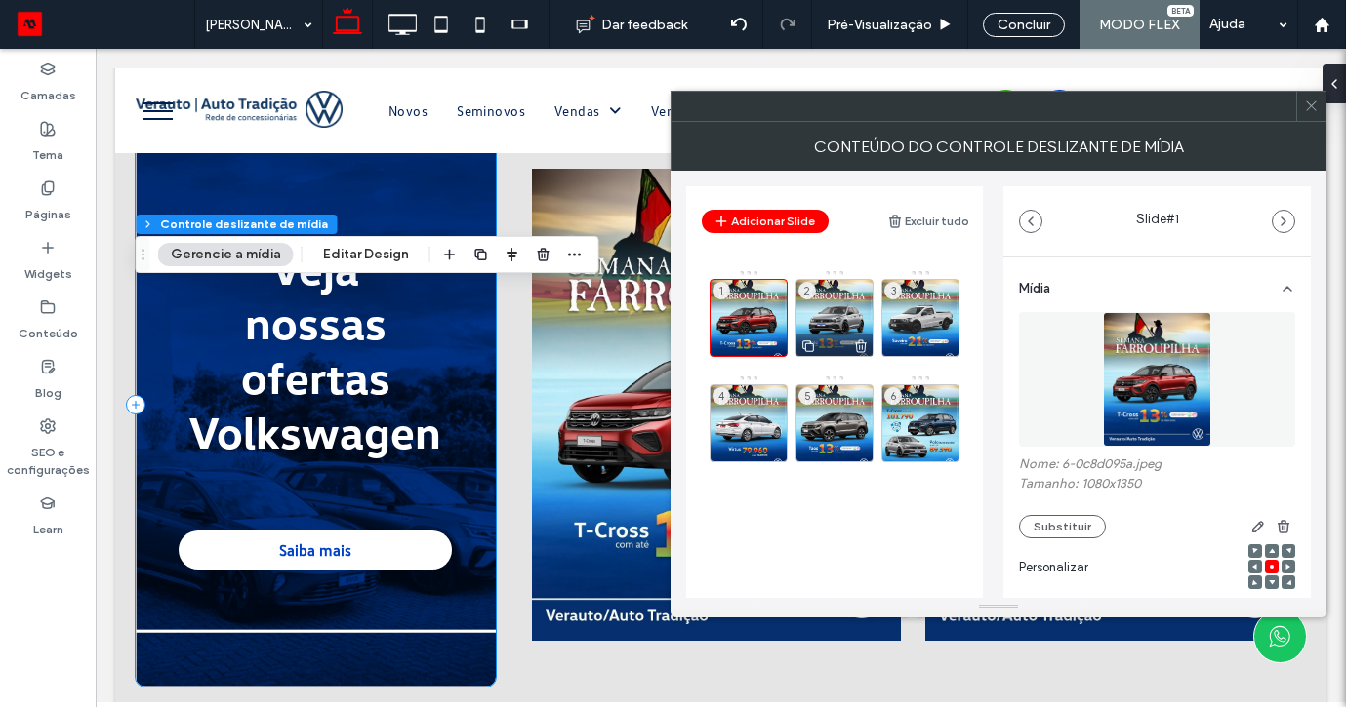
click at [843, 315] on div "2" at bounding box center [834, 318] width 78 height 78
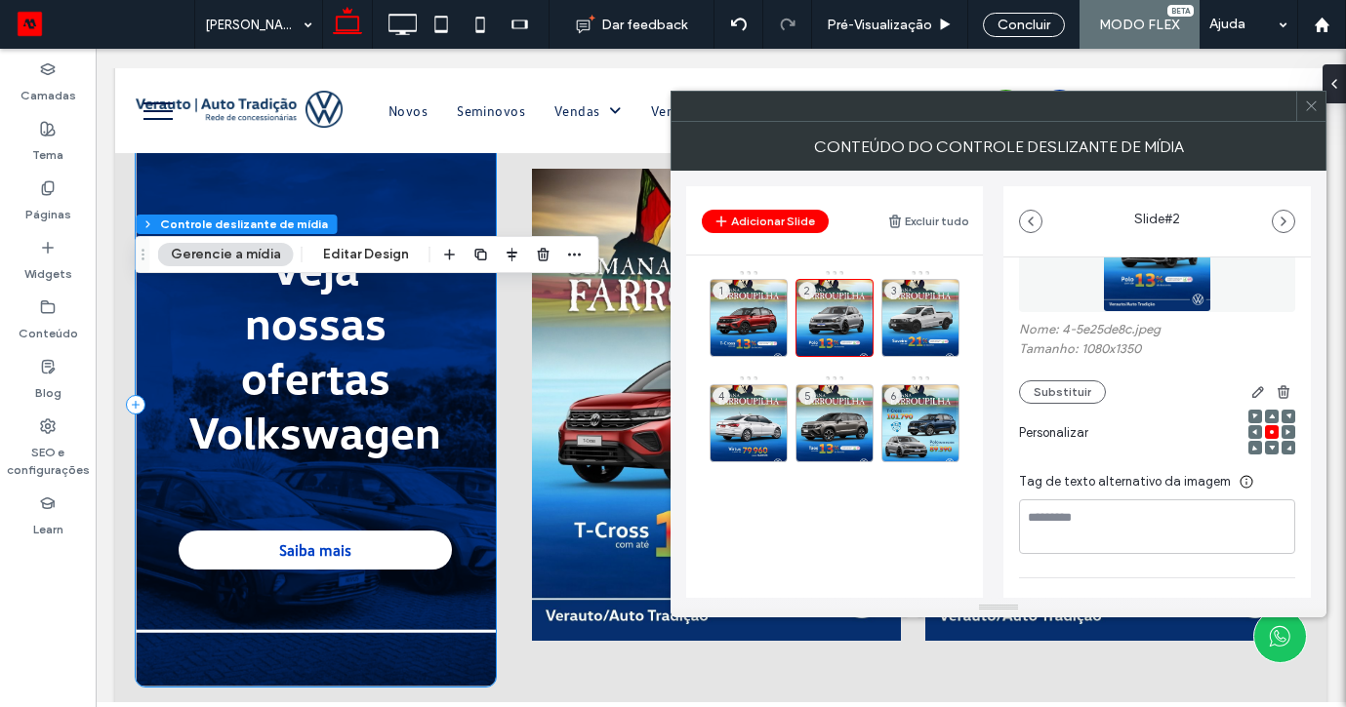
scroll to position [193, 0]
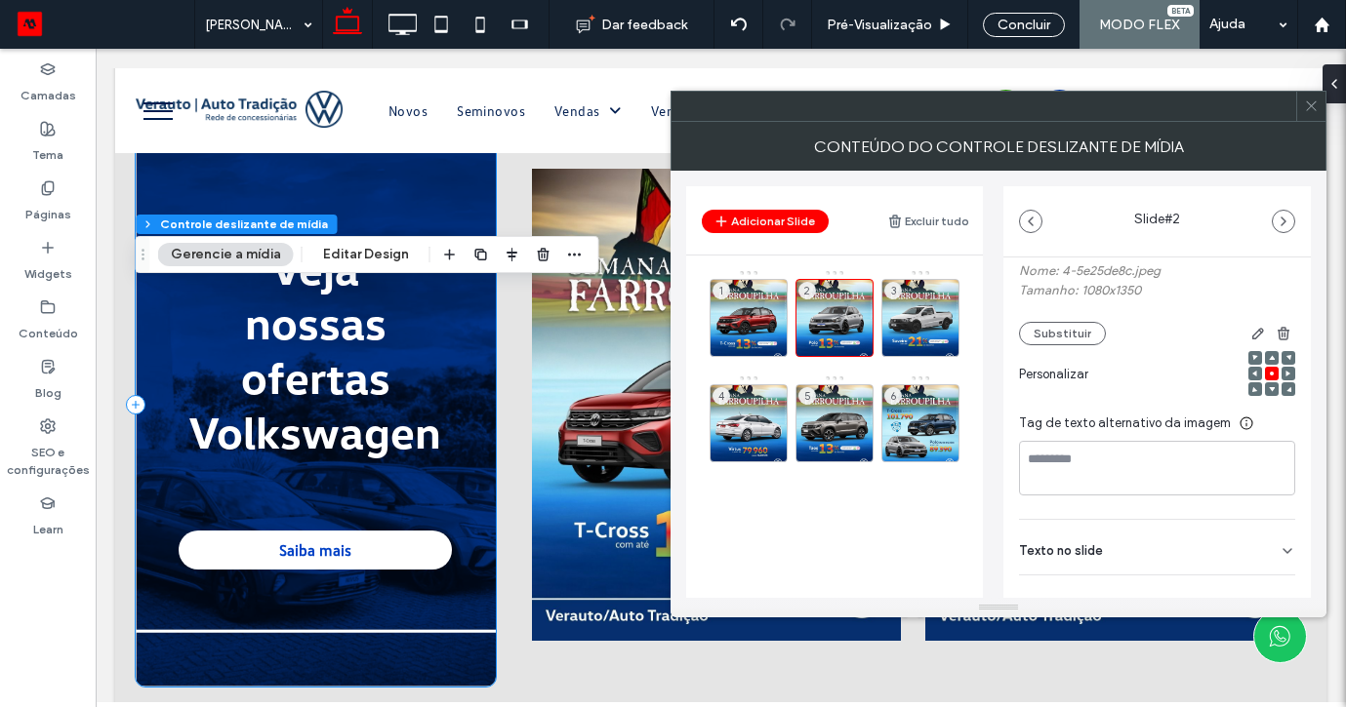
click at [1256, 546] on div "Texto no slide" at bounding box center [1157, 547] width 276 height 55
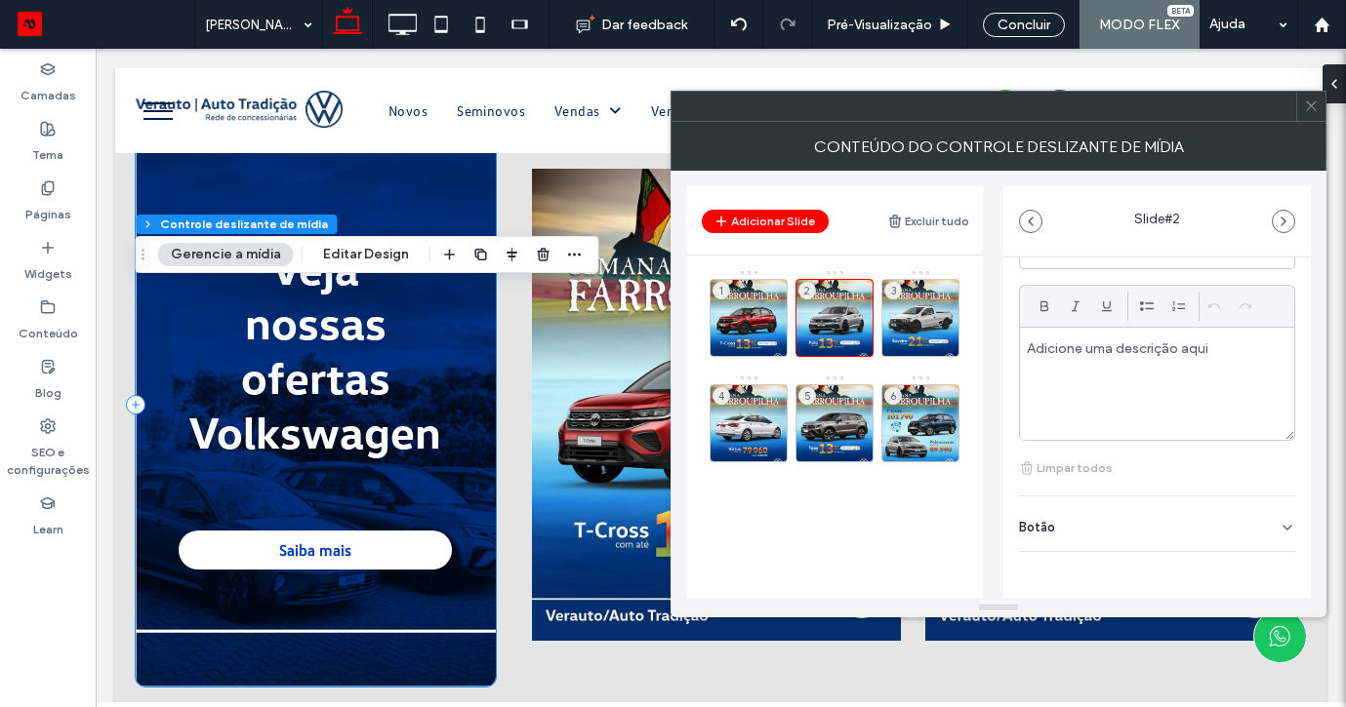
scroll to position [533, 0]
click at [1254, 523] on div "Botão" at bounding box center [1157, 524] width 276 height 55
click at [1269, 559] on icon at bounding box center [1278, 568] width 18 height 18
click at [899, 318] on div "3" at bounding box center [920, 318] width 78 height 78
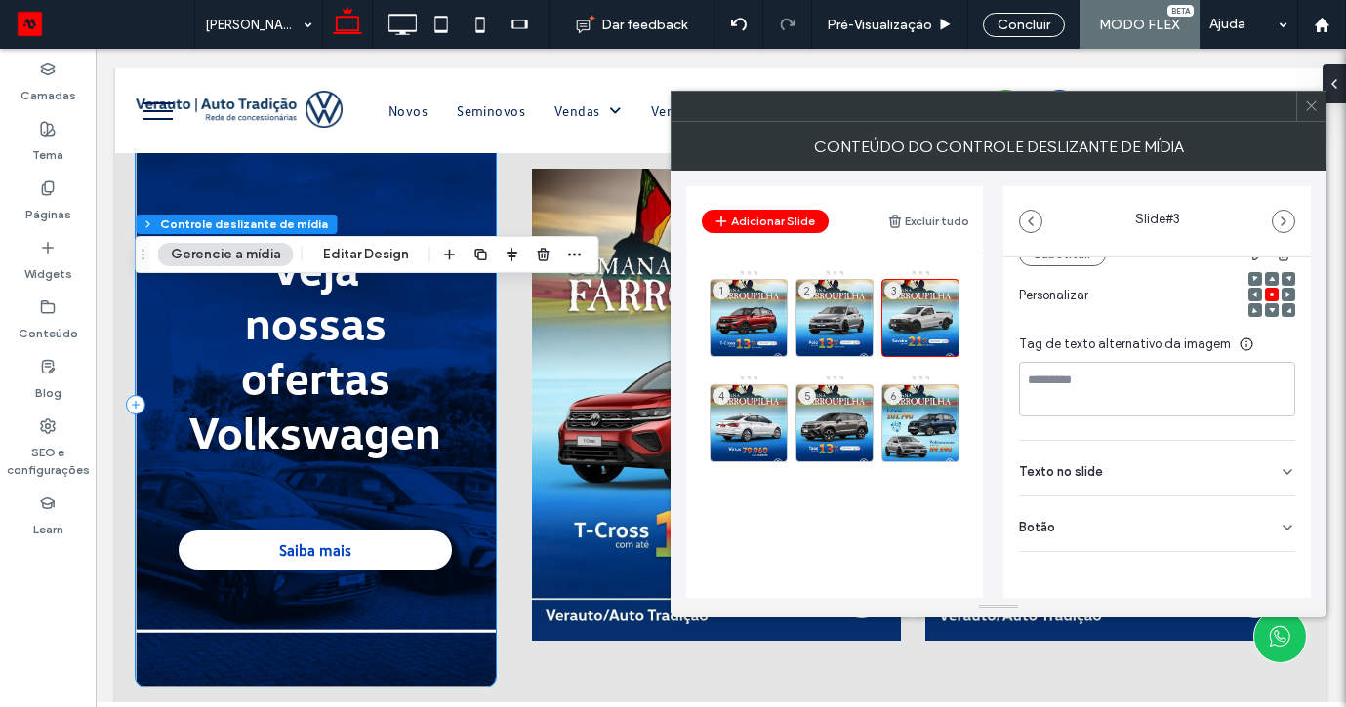
click at [1262, 530] on div "Botão" at bounding box center [1157, 524] width 276 height 55
click at [1269, 565] on icon at bounding box center [1278, 569] width 18 height 18
click at [748, 390] on div "4" at bounding box center [748, 423] width 78 height 78
click at [1267, 525] on div "Botão" at bounding box center [1157, 524] width 276 height 55
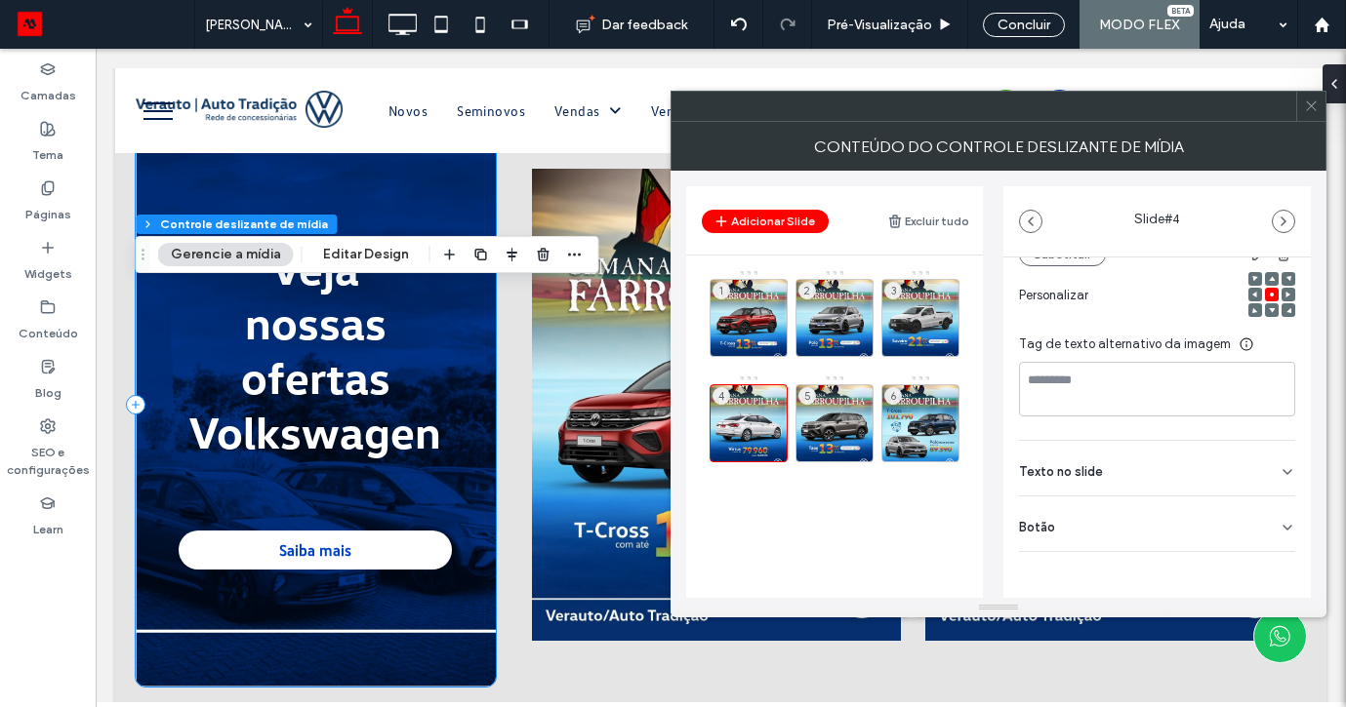
scroll to position [272, 0]
click at [1271, 554] on button at bounding box center [1277, 568] width 35 height 34
click at [839, 396] on div "5" at bounding box center [834, 423] width 78 height 78
click at [1291, 531] on div "Mídia Nome: 2-481cf8f2.jpeg Tamanho: 1080x1350 Substituir Personalizar Tag de t…" at bounding box center [1156, 327] width 307 height 684
click at [1281, 532] on icon at bounding box center [1287, 528] width 16 height 16
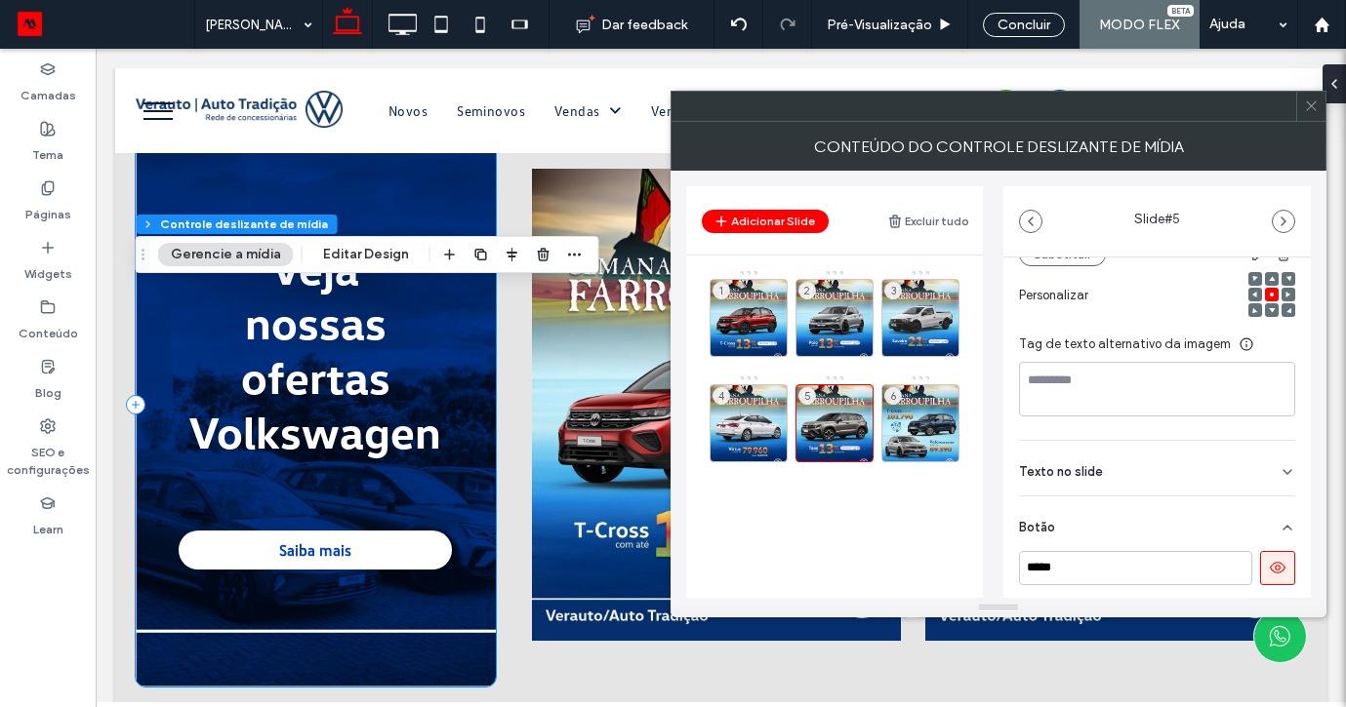
scroll to position [271, 0]
click at [1260, 579] on button at bounding box center [1277, 569] width 35 height 34
click at [927, 403] on div "6" at bounding box center [920, 423] width 78 height 78
click at [1262, 546] on div "Botão" at bounding box center [1157, 524] width 276 height 55
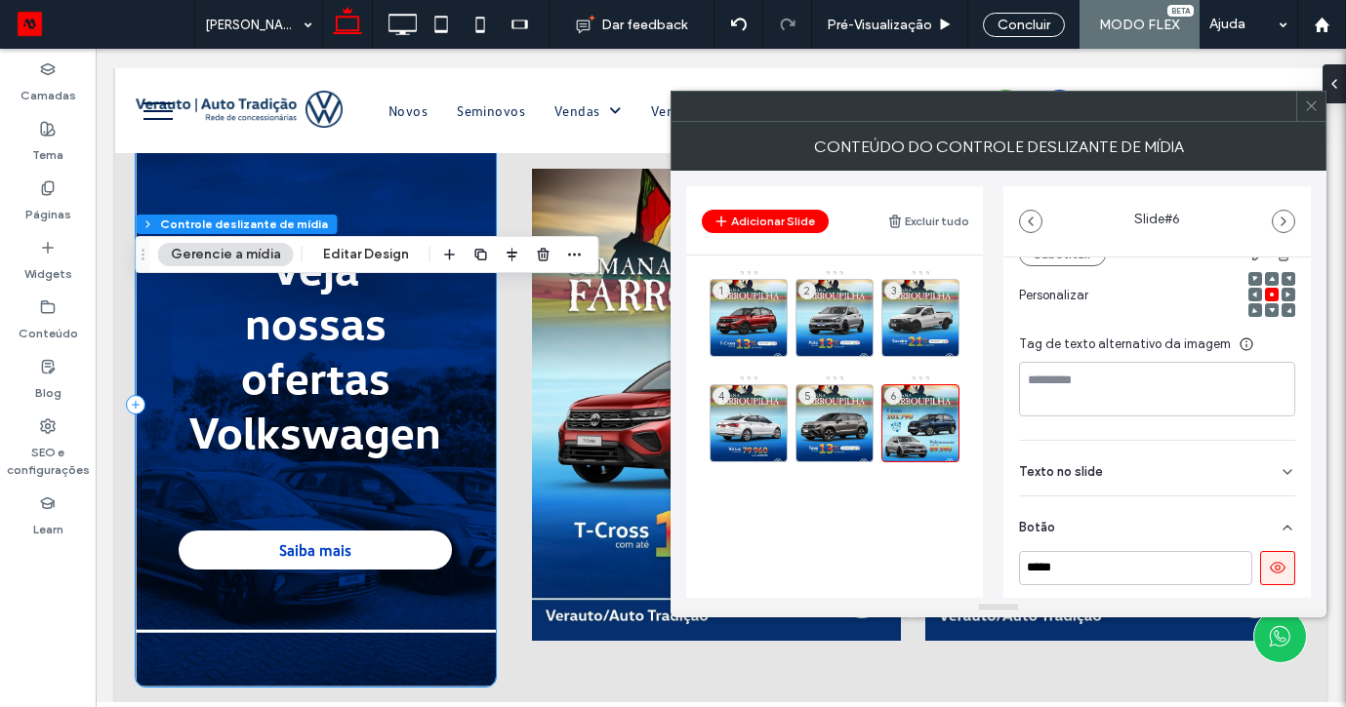
click at [1269, 568] on icon at bounding box center [1278, 568] width 18 height 18
click at [1313, 118] on span at bounding box center [1311, 106] width 15 height 29
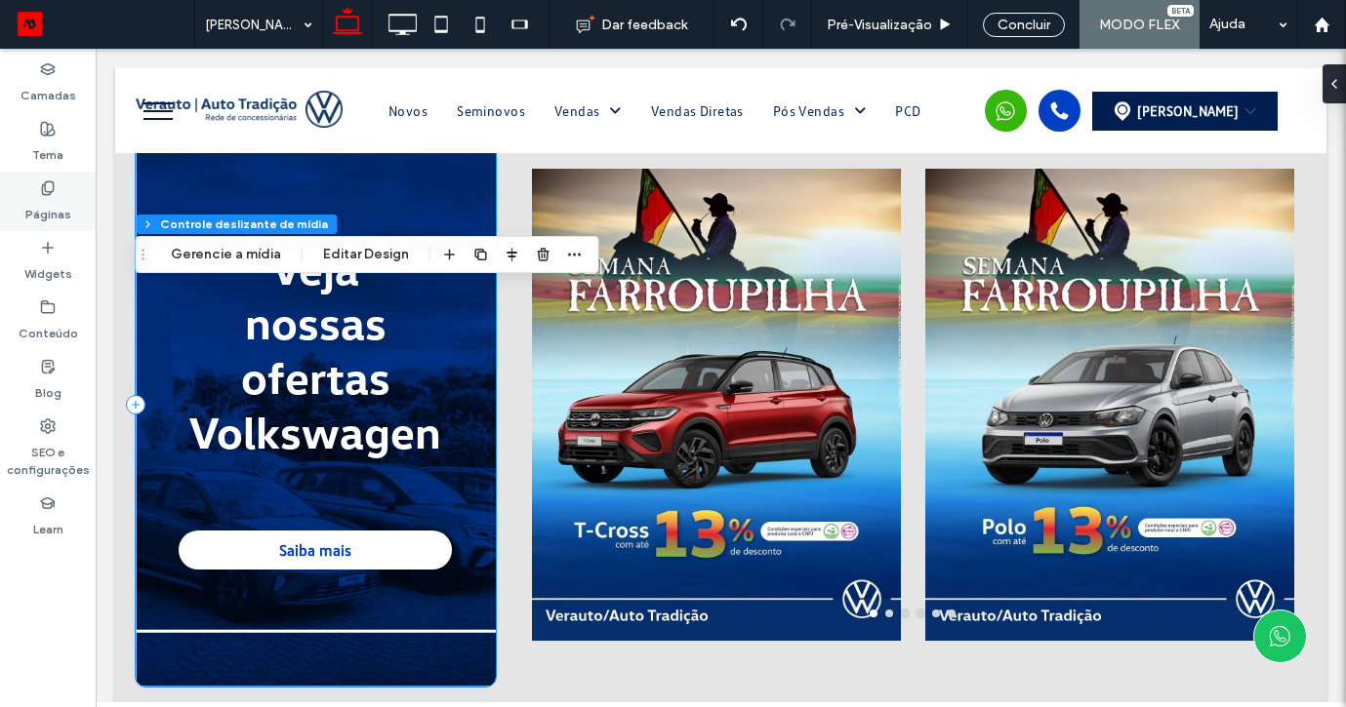
click at [30, 182] on div "Páginas" at bounding box center [48, 202] width 96 height 60
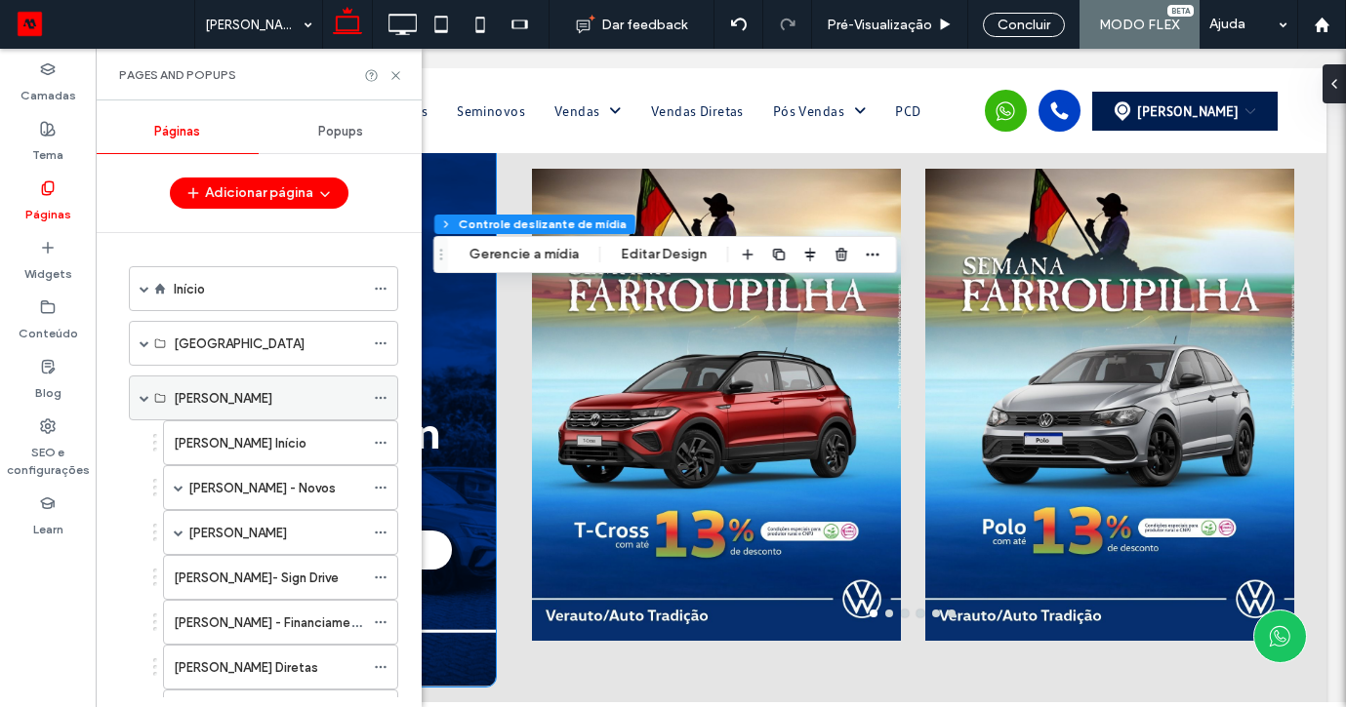
click at [143, 384] on span at bounding box center [145, 398] width 10 height 43
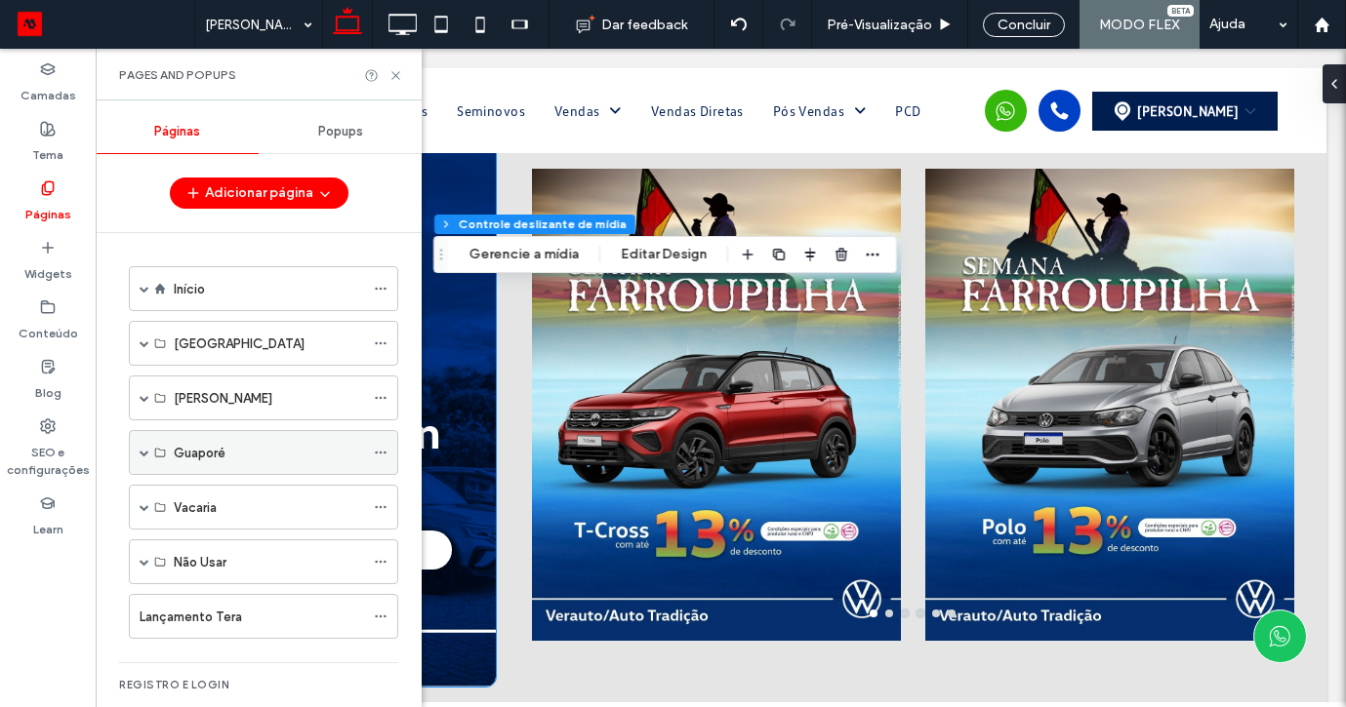
click at [149, 452] on div "Guaporé" at bounding box center [263, 452] width 269 height 45
click at [145, 454] on span at bounding box center [145, 453] width 10 height 10
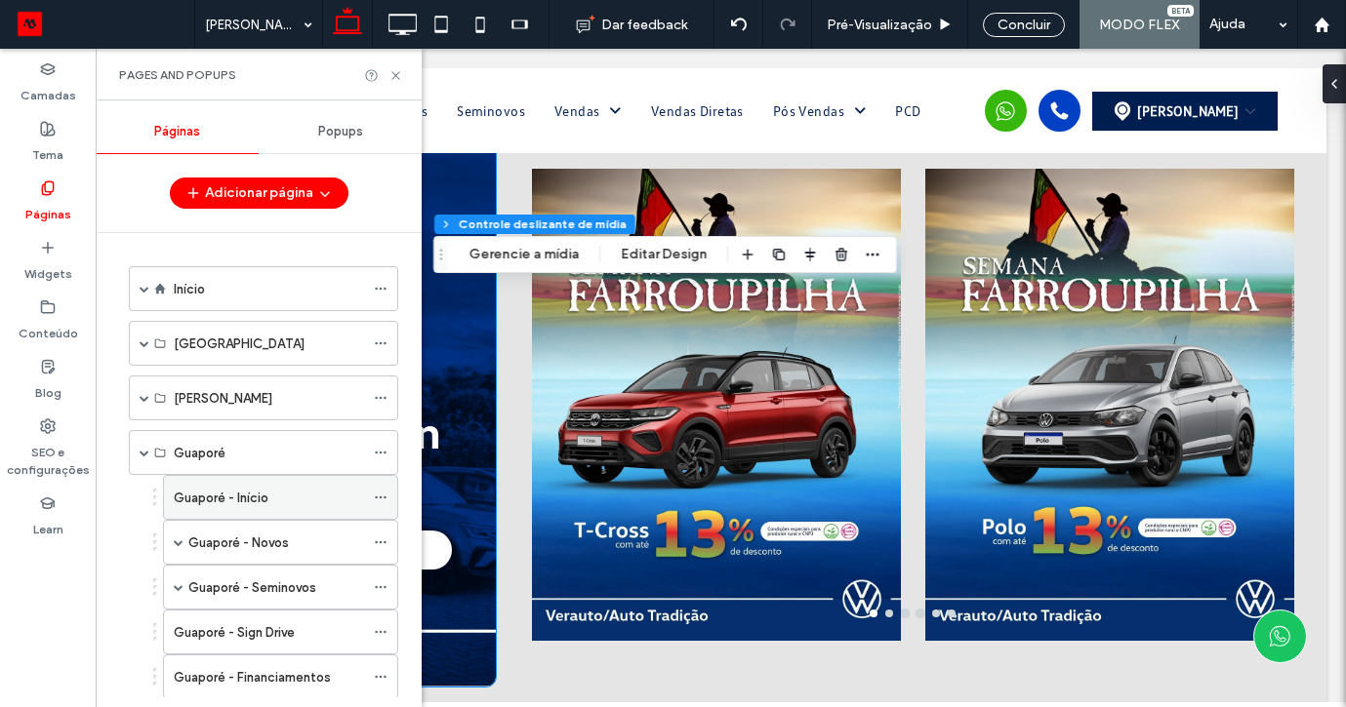
click at [233, 504] on label "Guaporé - Início" at bounding box center [221, 498] width 95 height 34
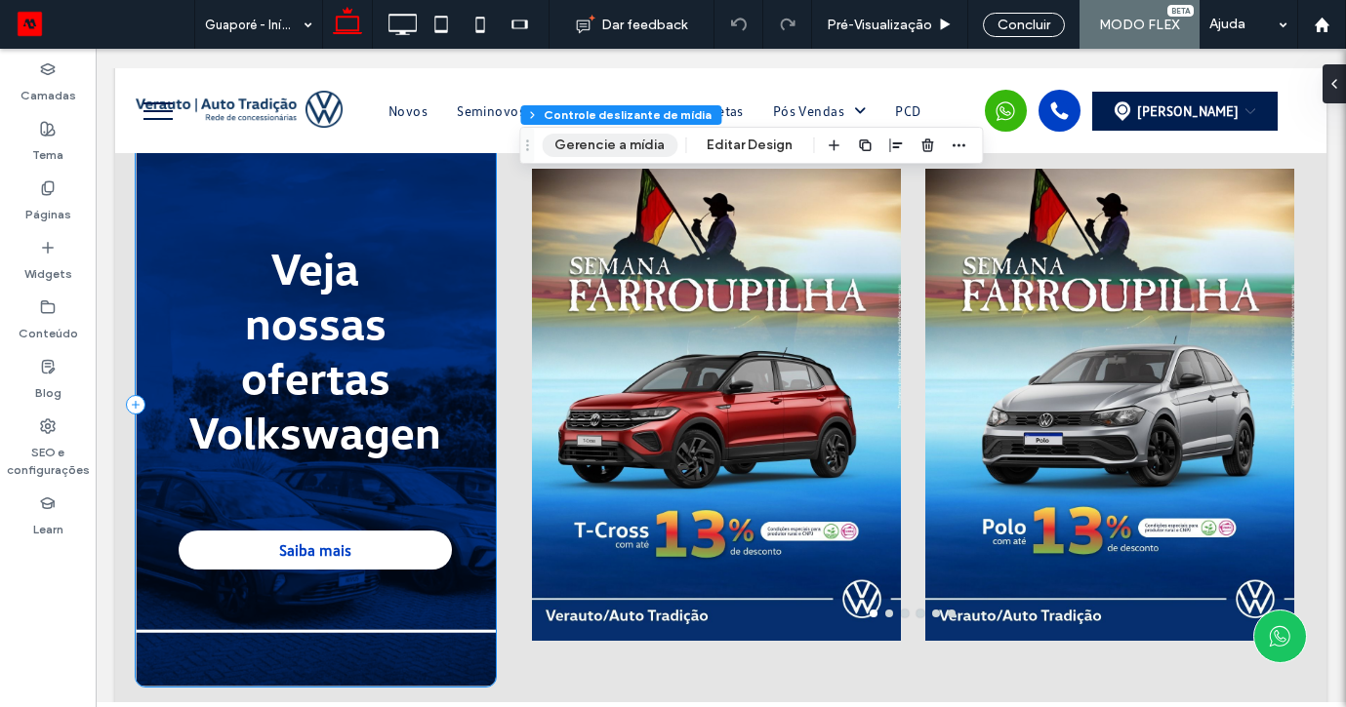
click at [612, 144] on button "Gerencie a mídia" at bounding box center [610, 145] width 136 height 23
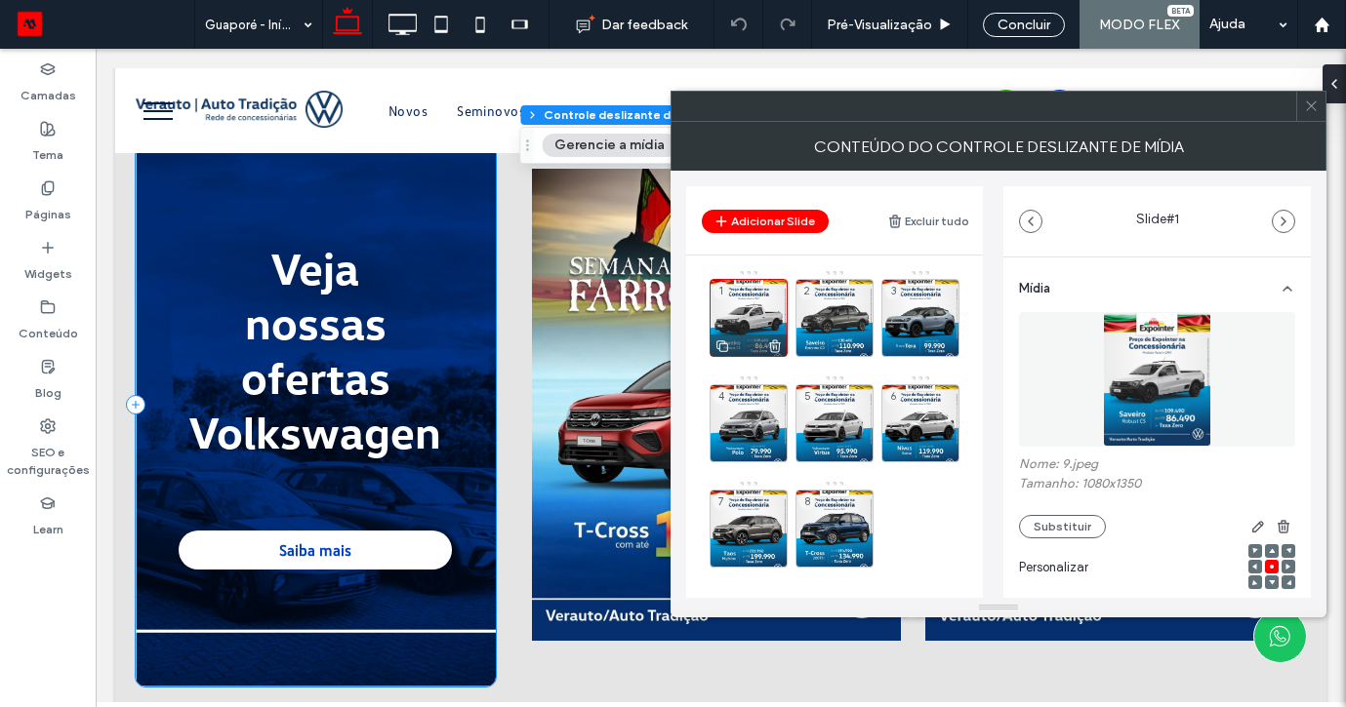
click at [771, 343] on use at bounding box center [775, 346] width 12 height 13
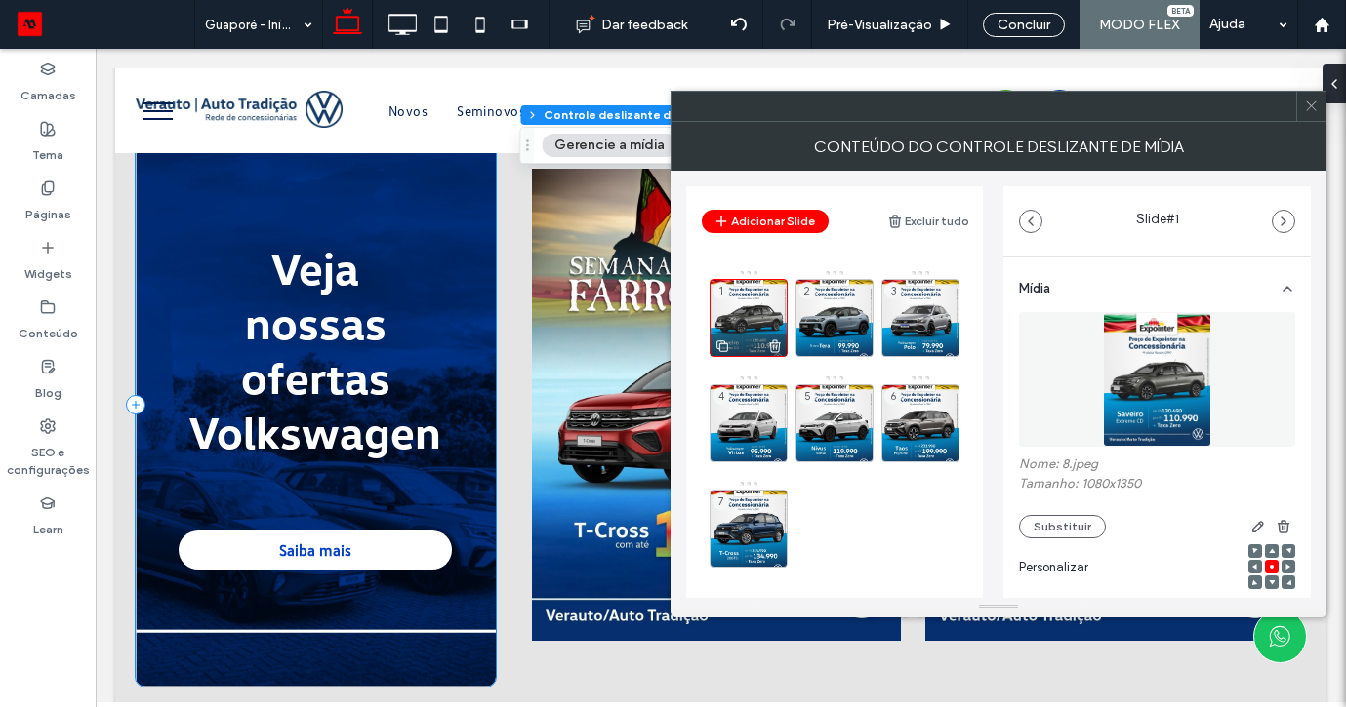
click at [780, 343] on icon at bounding box center [775, 347] width 16 height 18
click at [0, 0] on use at bounding box center [0, 0] width 0 height 0
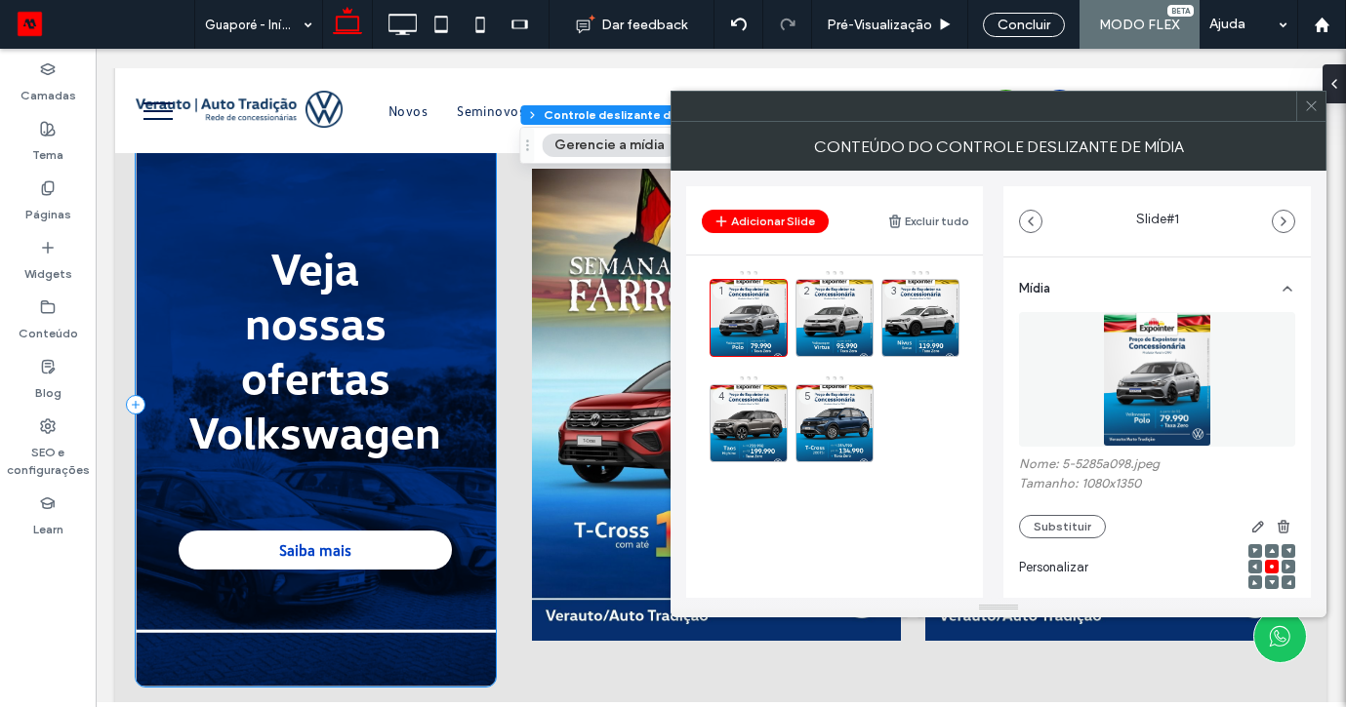
click at [0, 0] on use at bounding box center [0, 0] width 0 height 0
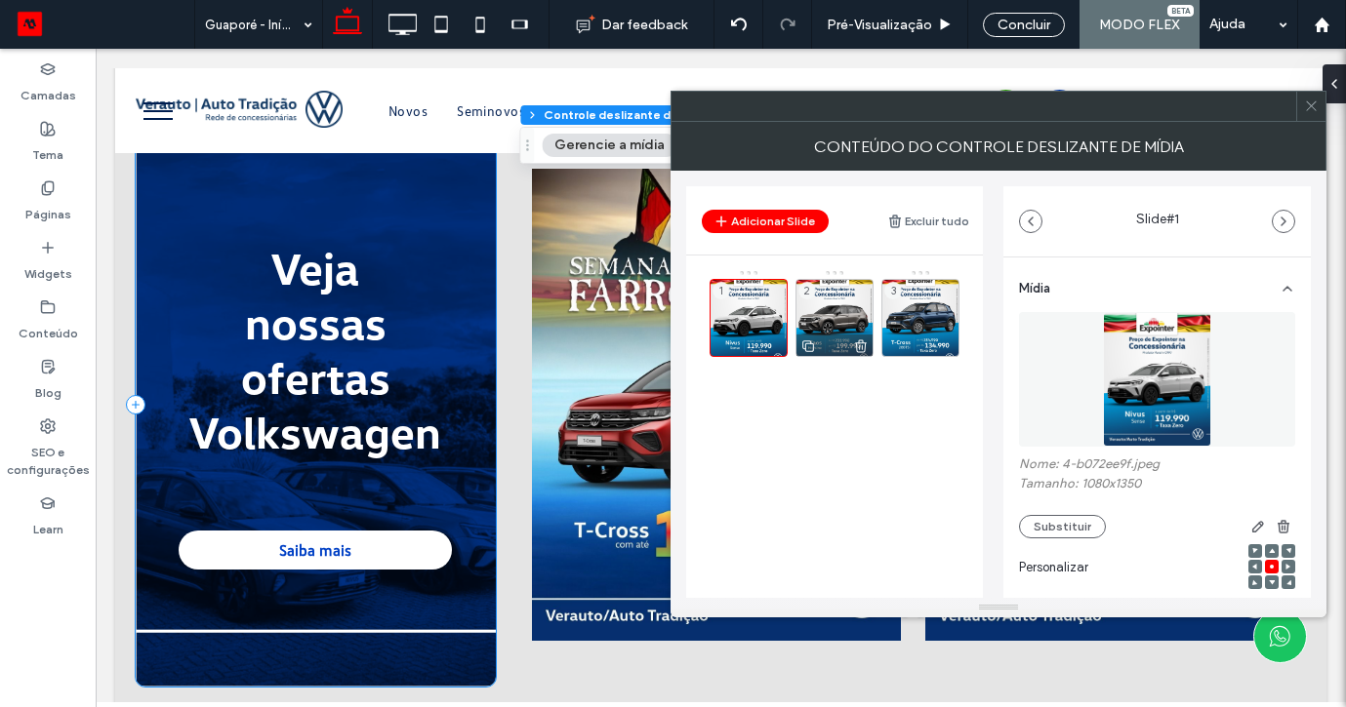
click at [860, 343] on icon at bounding box center [861, 347] width 16 height 18
click at [780, 346] on icon at bounding box center [775, 347] width 16 height 18
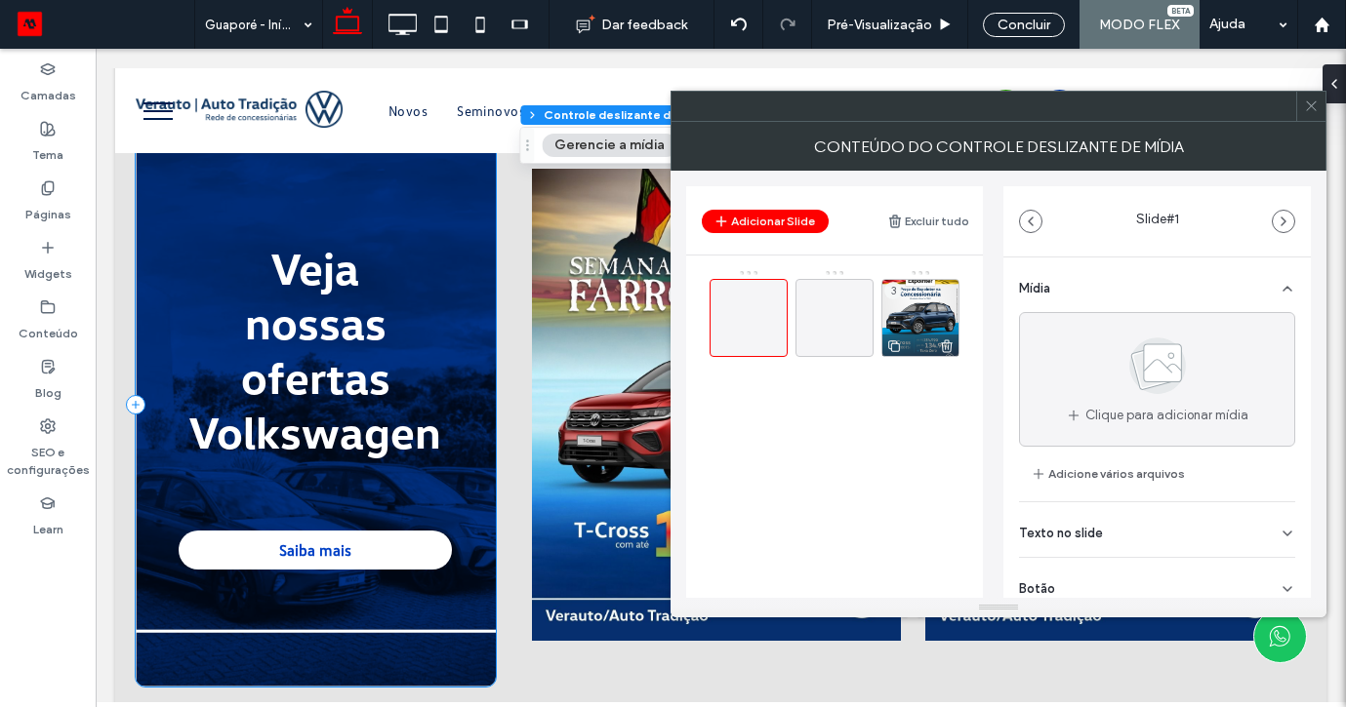
click at [942, 350] on icon at bounding box center [947, 347] width 16 height 18
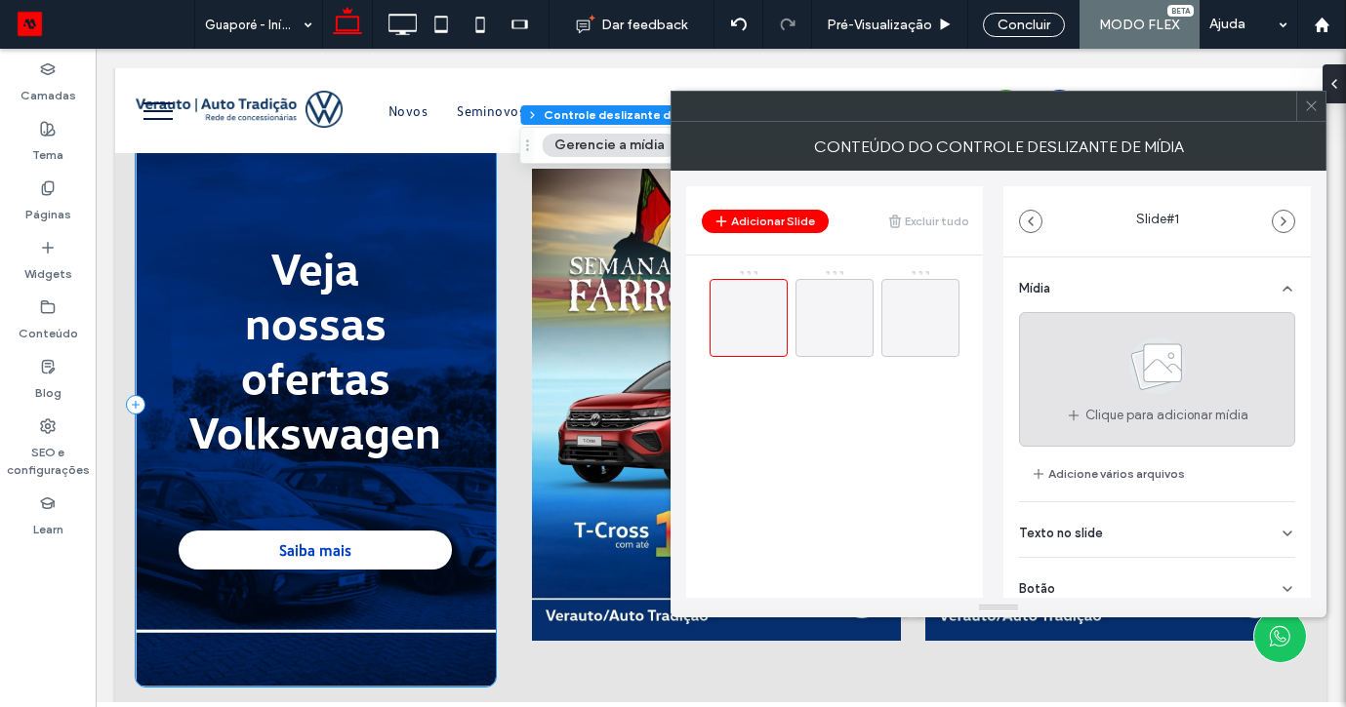
click at [1082, 354] on div "Clique para adicionar mídia" at bounding box center [1157, 379] width 276 height 135
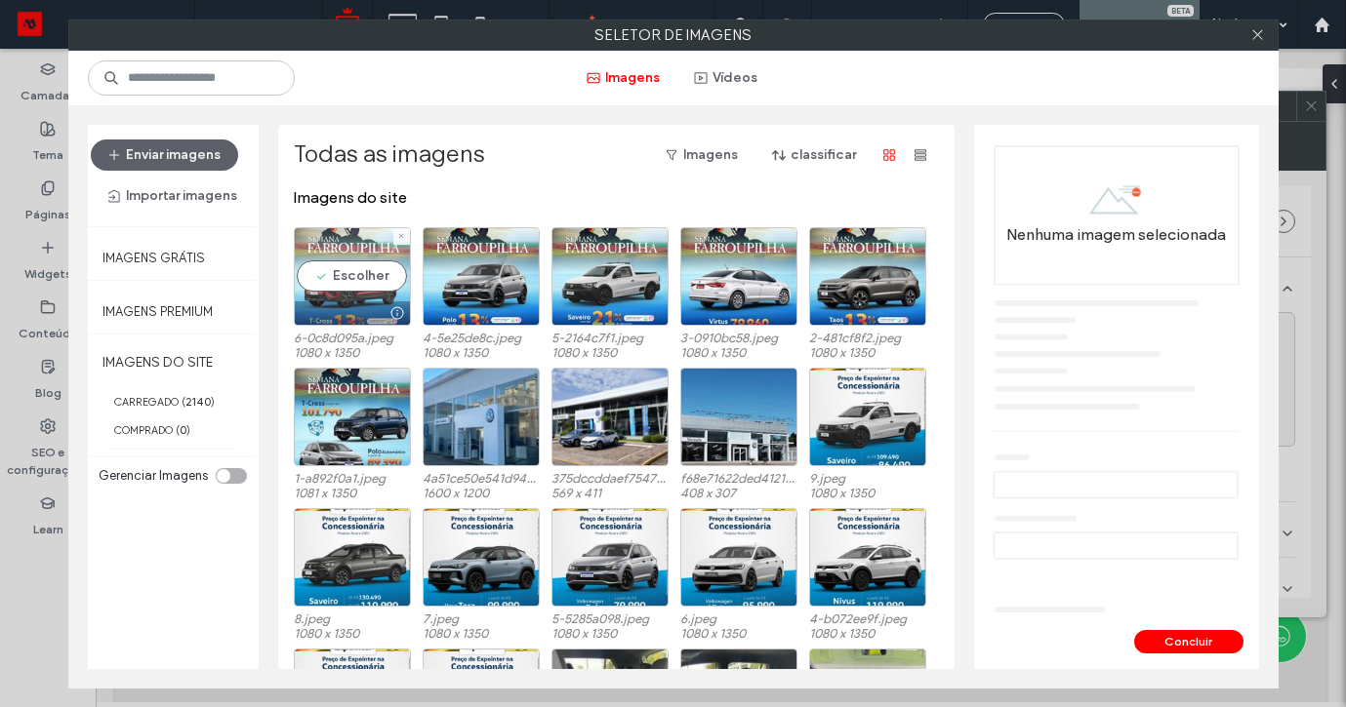
click at [355, 282] on div "Escolher" at bounding box center [352, 276] width 117 height 99
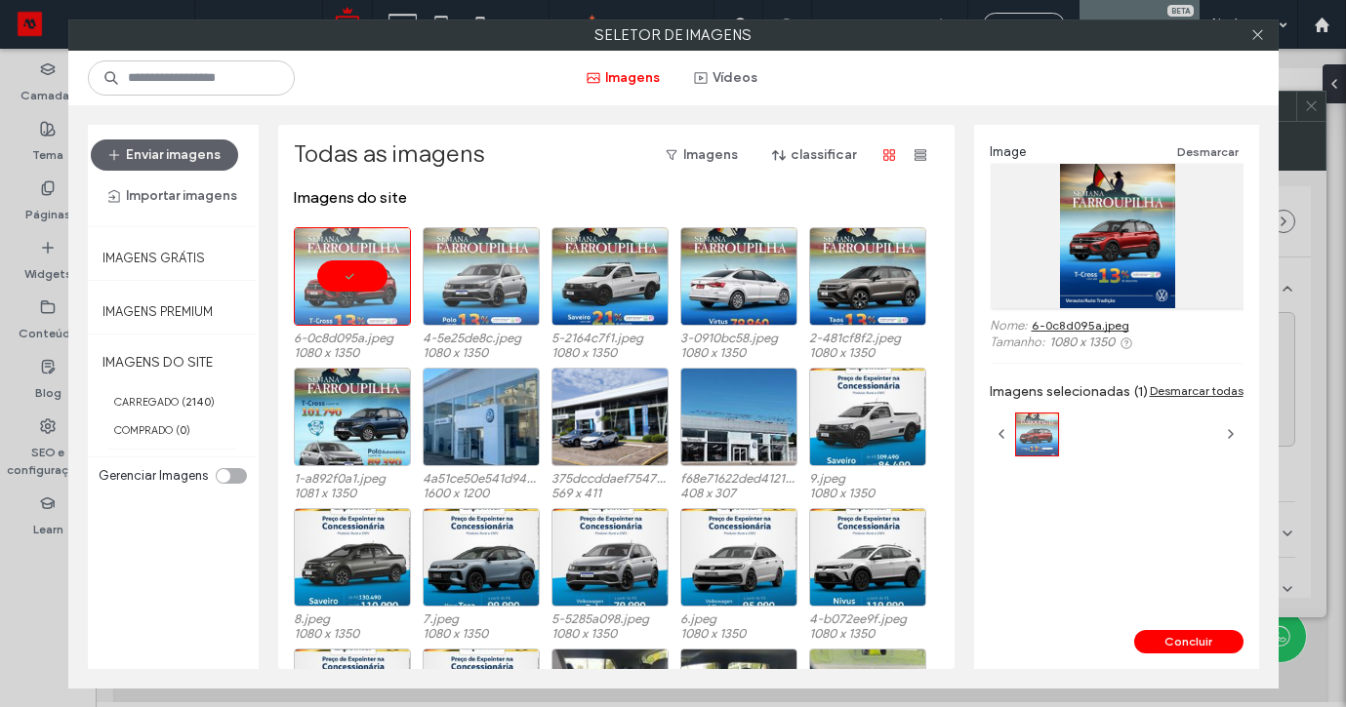
click at [469, 278] on div at bounding box center [481, 276] width 117 height 99
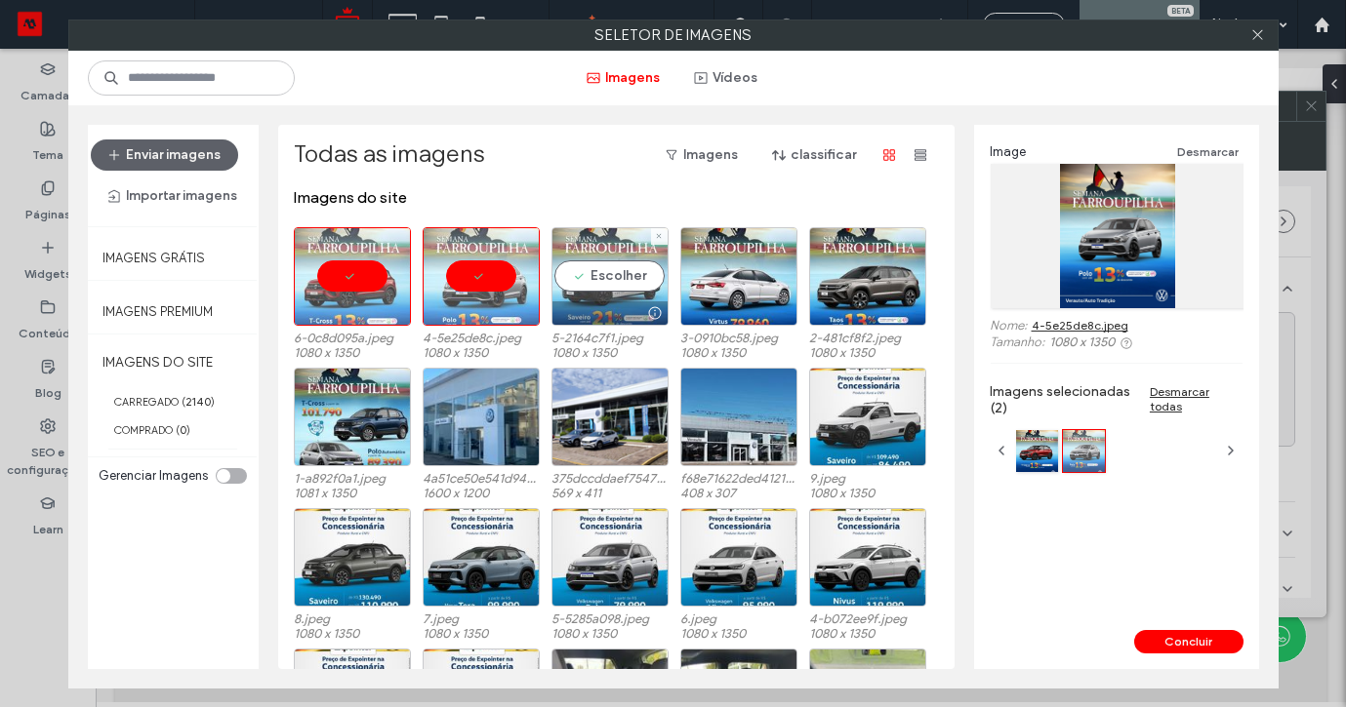
click at [565, 280] on div "Escolher" at bounding box center [609, 276] width 117 height 99
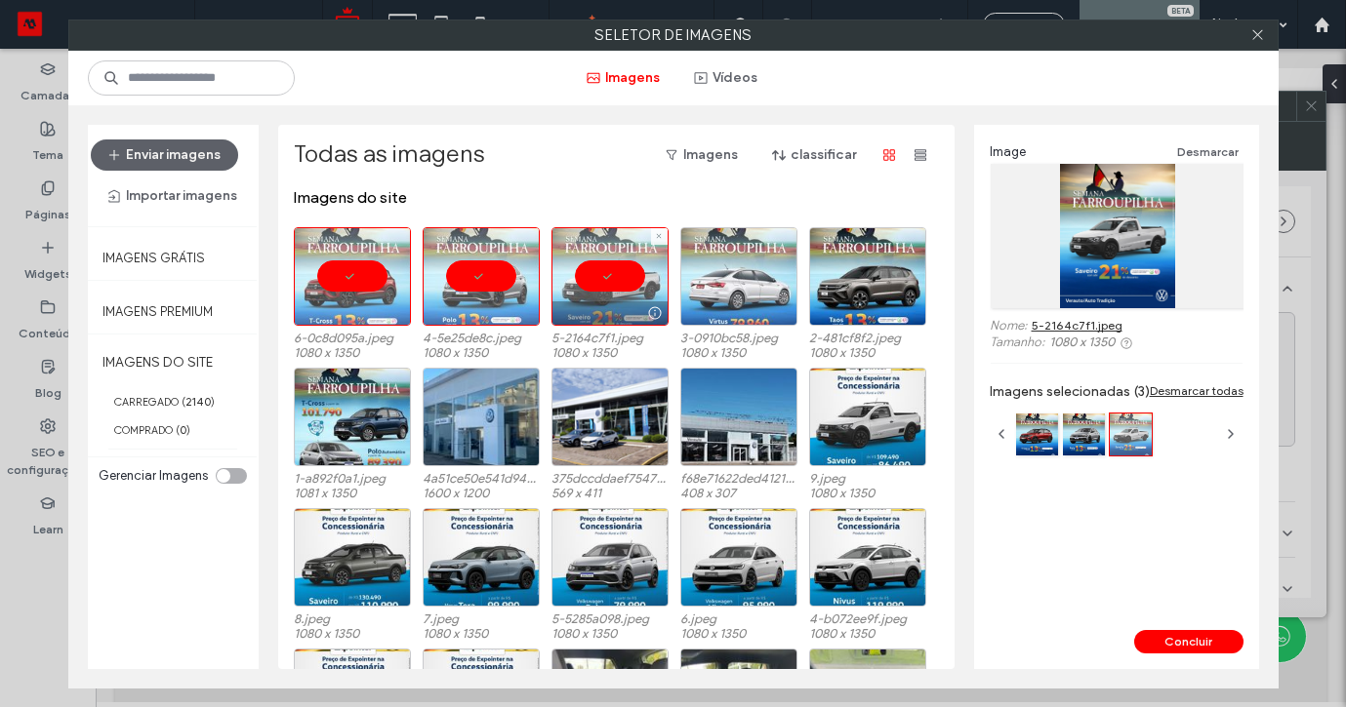
click at [726, 273] on div at bounding box center [738, 276] width 117 height 99
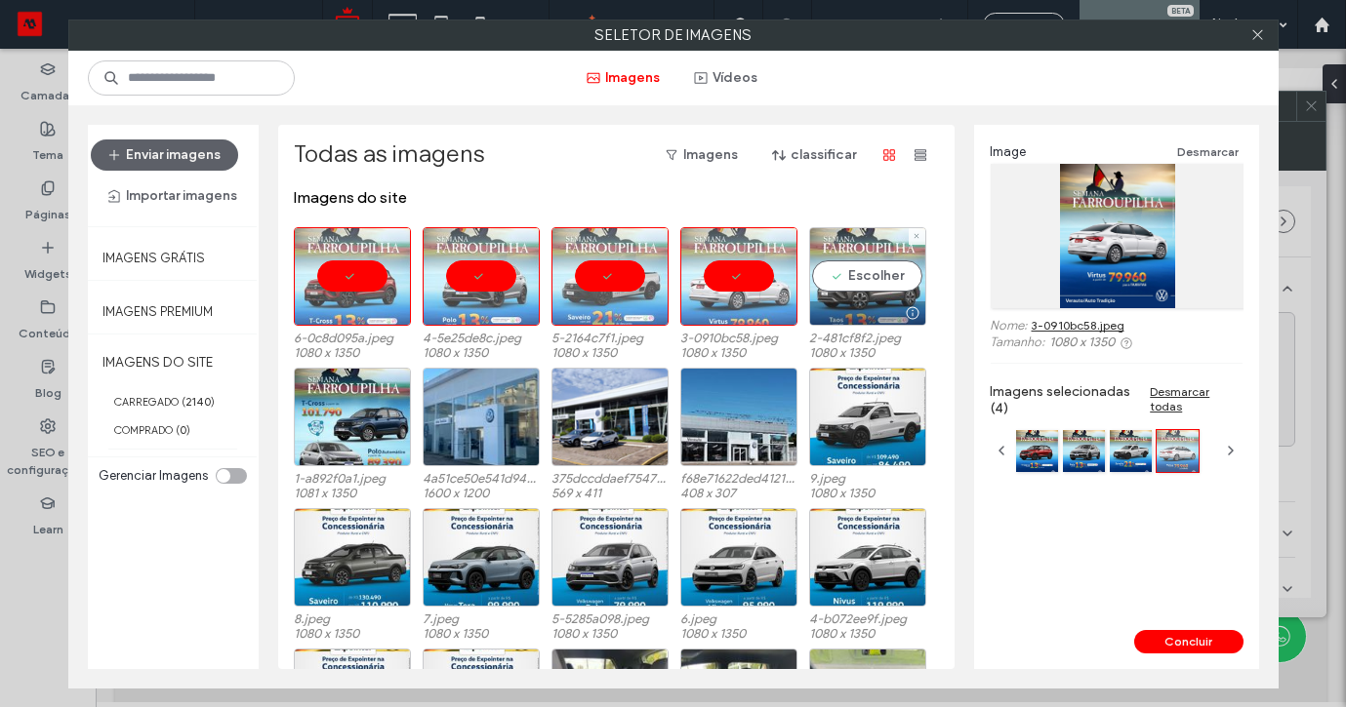
click at [821, 274] on div "Escolher" at bounding box center [867, 276] width 117 height 99
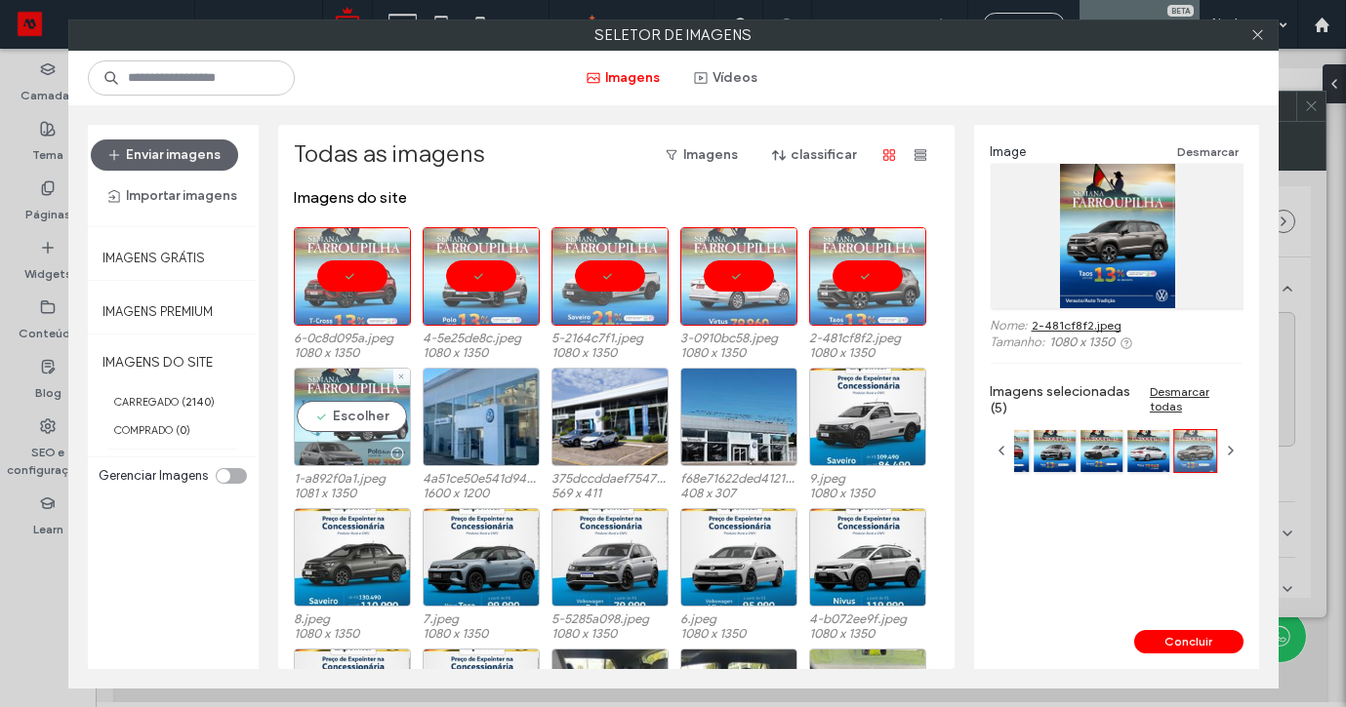
click at [374, 407] on div "Escolher" at bounding box center [352, 417] width 117 height 99
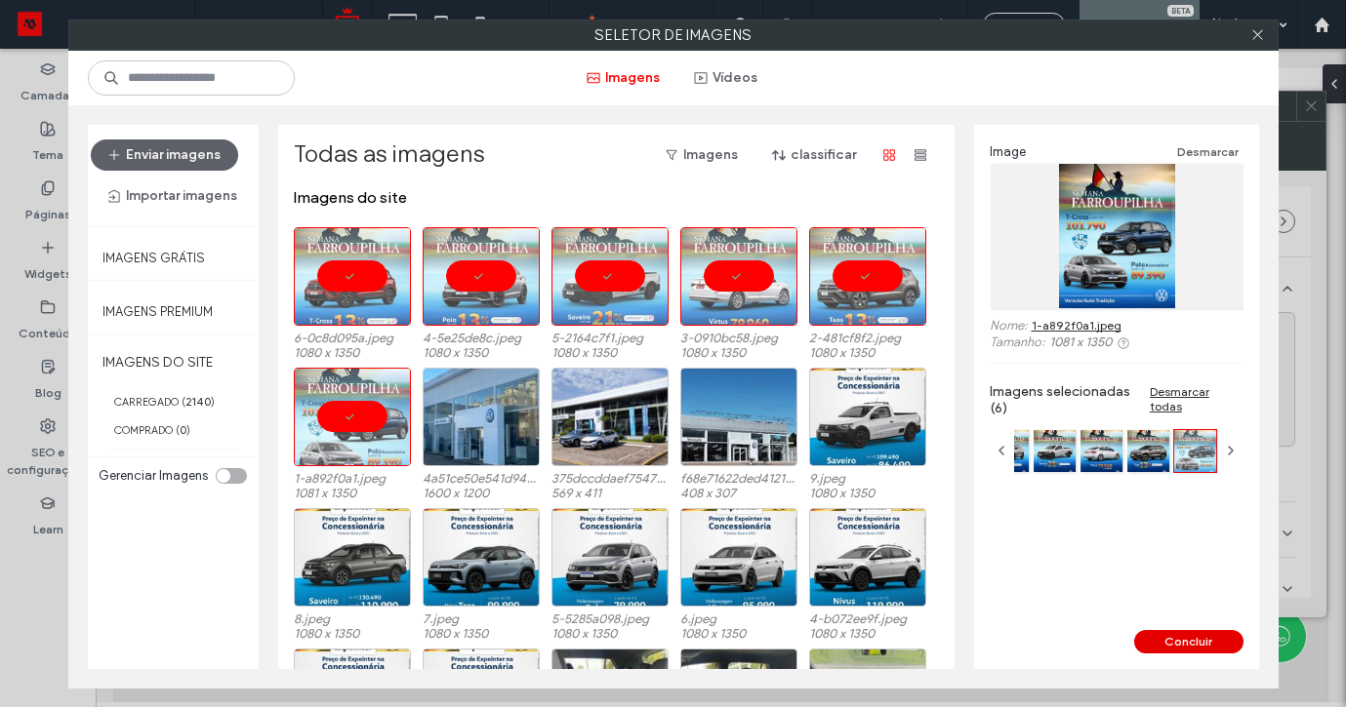
click at [1157, 638] on button "Concluir" at bounding box center [1188, 641] width 109 height 23
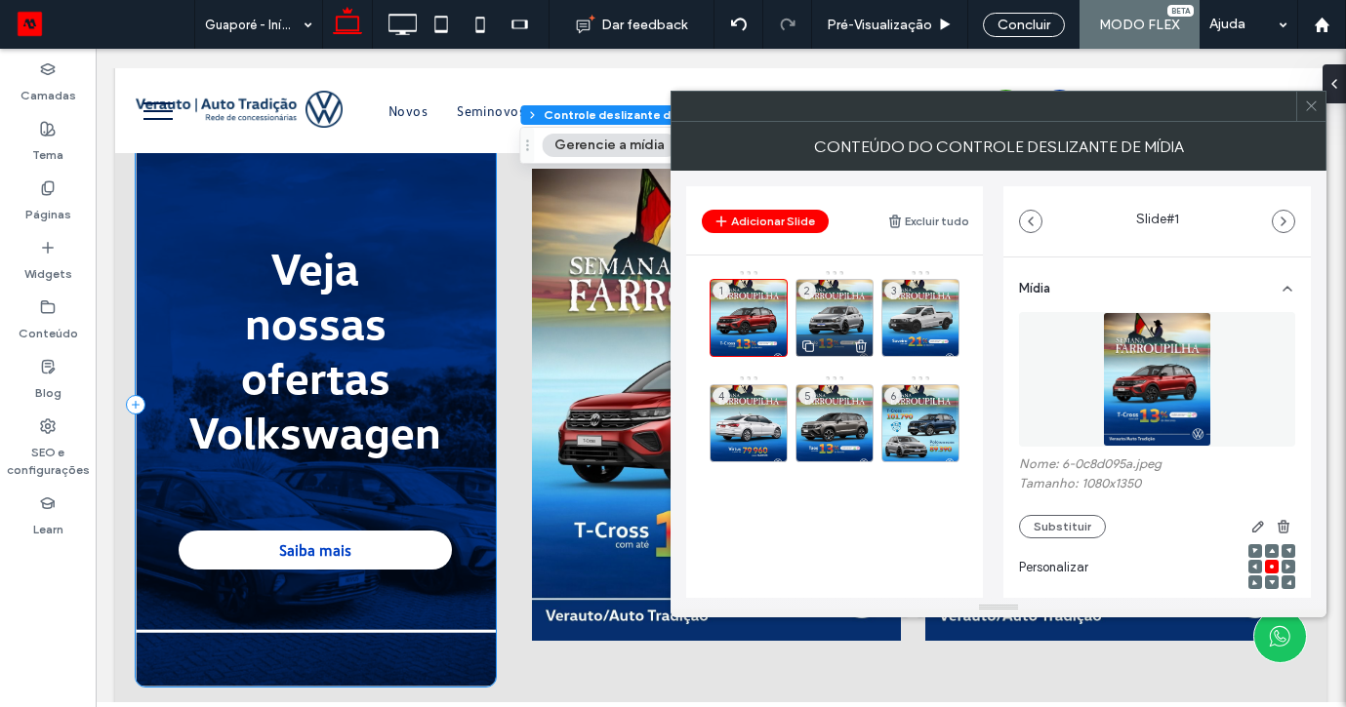
click at [829, 290] on div "2" at bounding box center [834, 318] width 78 height 78
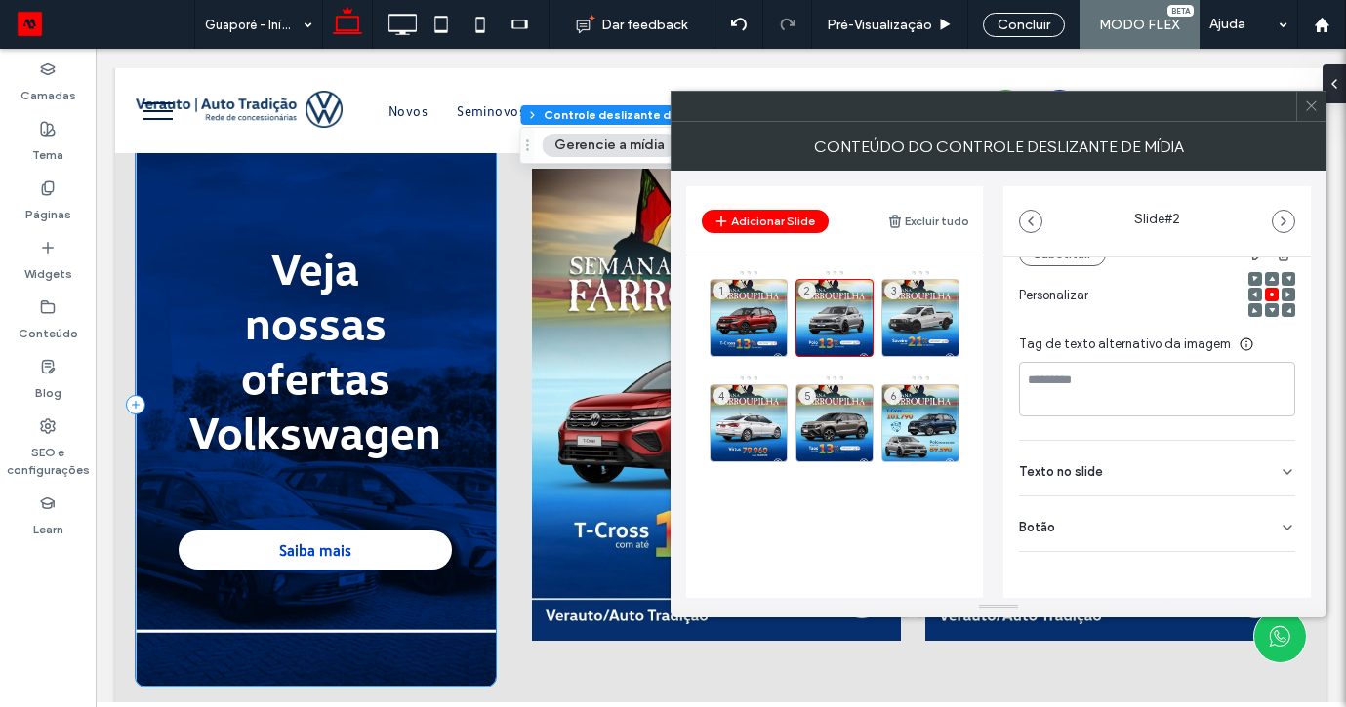
click at [1264, 527] on div "Botão" at bounding box center [1157, 524] width 276 height 55
click at [1264, 581] on button at bounding box center [1277, 568] width 35 height 34
click at [904, 308] on div "3" at bounding box center [920, 318] width 78 height 78
click at [1247, 506] on div "Botão" at bounding box center [1157, 524] width 276 height 55
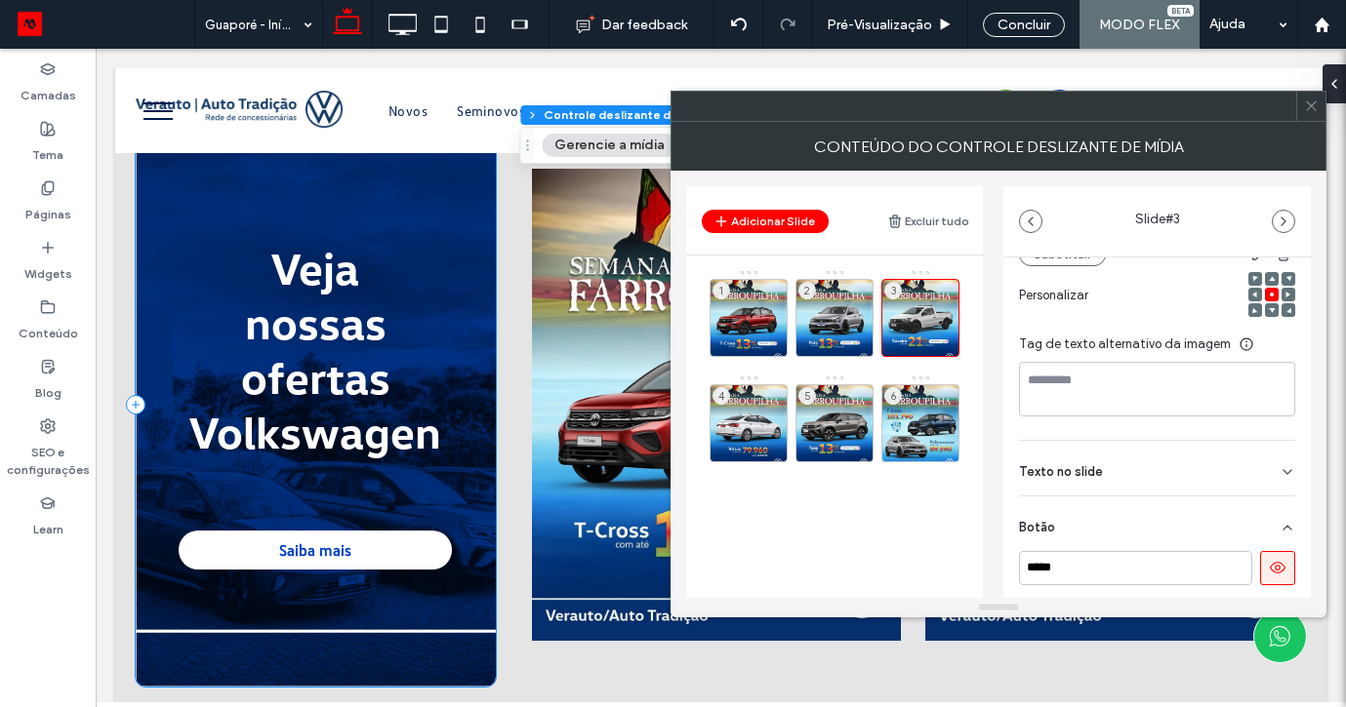
click at [1270, 554] on button at bounding box center [1277, 568] width 35 height 34
click at [761, 408] on div "4" at bounding box center [748, 423] width 78 height 78
click at [1279, 528] on icon at bounding box center [1287, 528] width 16 height 16
click at [1268, 559] on button at bounding box center [1277, 569] width 35 height 34
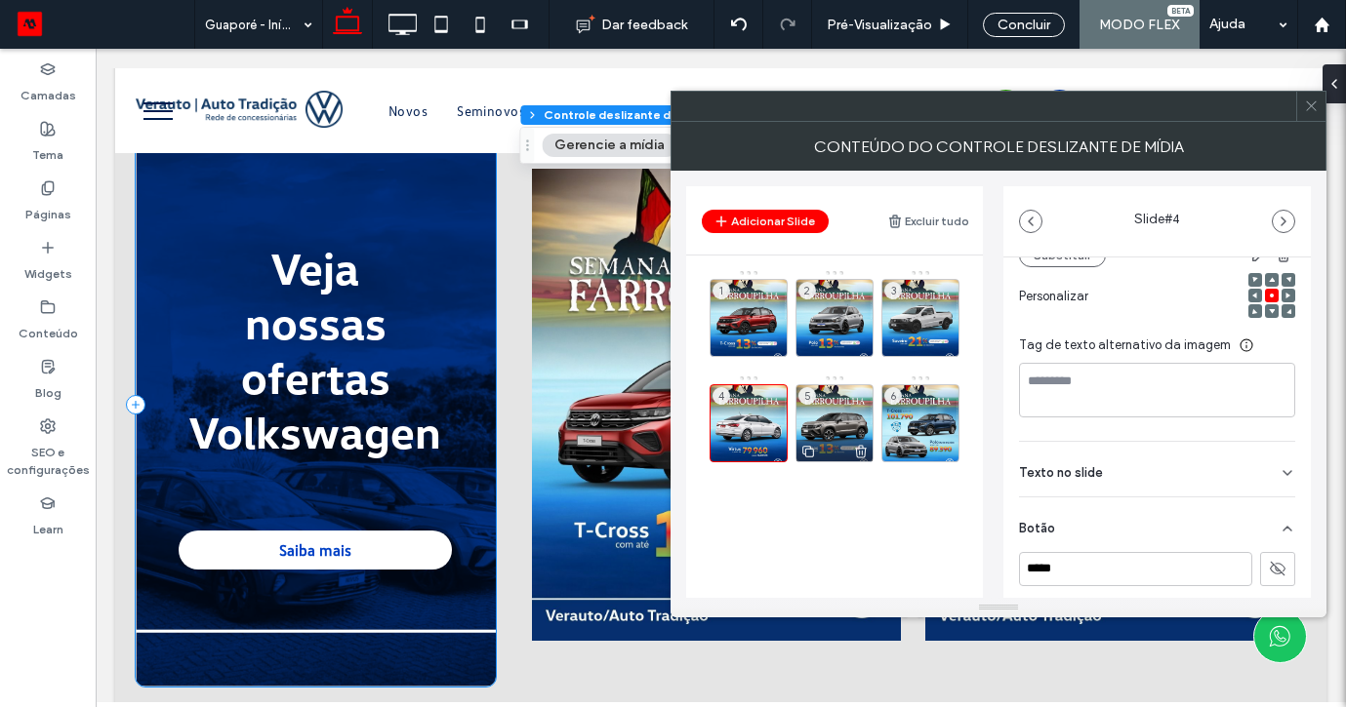
click at [828, 403] on div "5" at bounding box center [834, 423] width 78 height 78
click at [1279, 530] on icon at bounding box center [1287, 528] width 16 height 16
click at [1275, 569] on button at bounding box center [1277, 569] width 35 height 34
click at [932, 403] on div "6" at bounding box center [920, 423] width 78 height 78
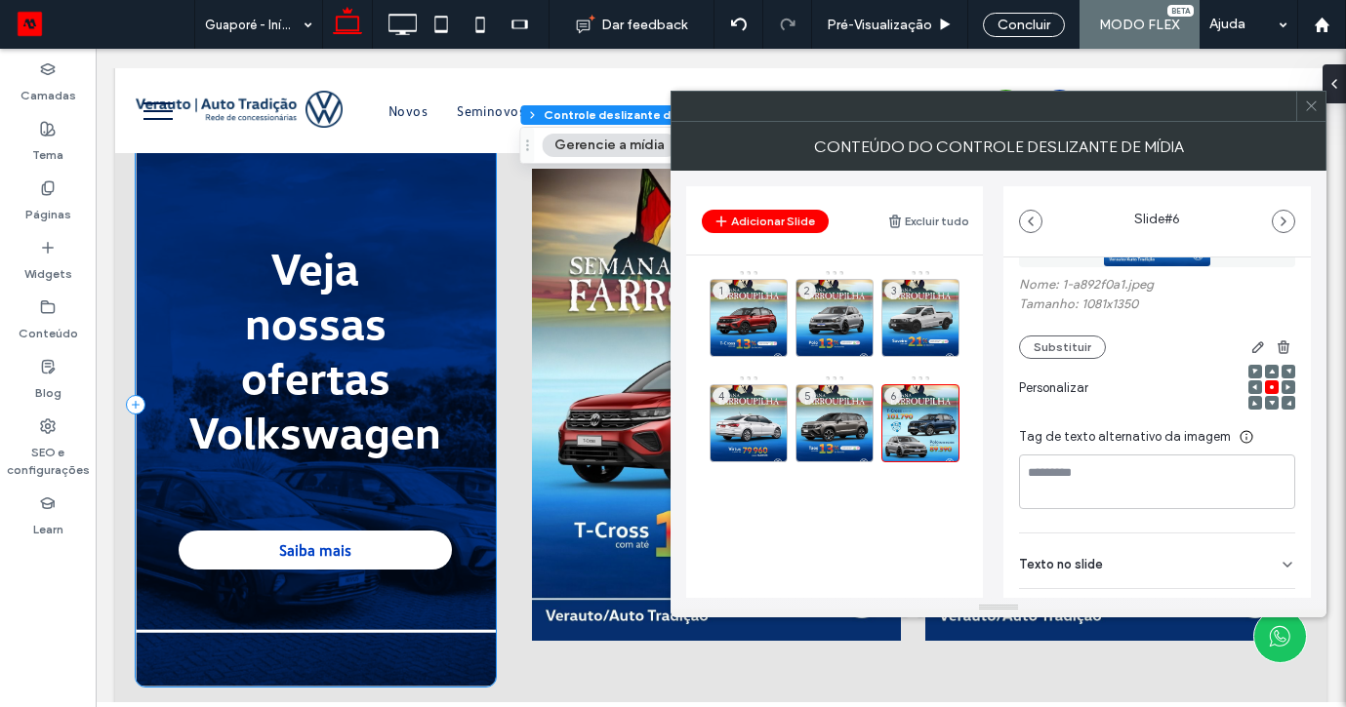
scroll to position [270, 0]
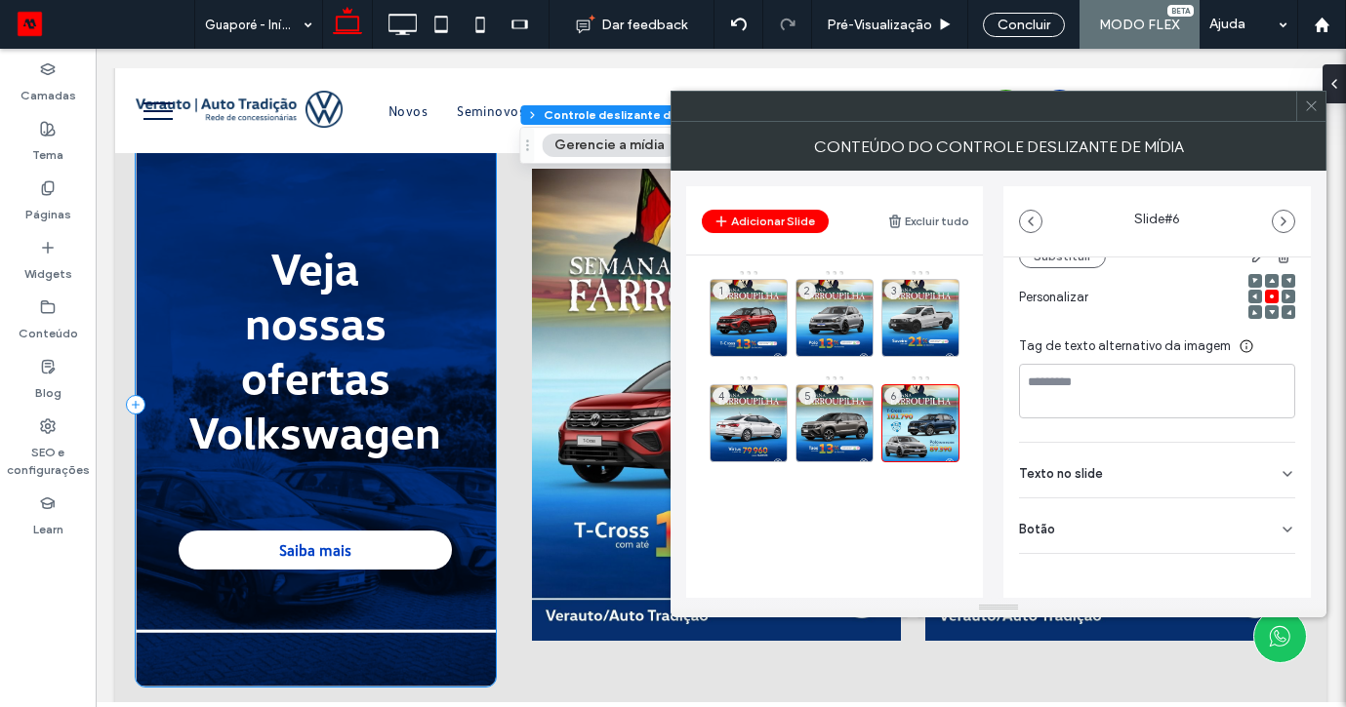
click at [1256, 535] on div "Botão" at bounding box center [1157, 526] width 276 height 55
click at [1260, 571] on button at bounding box center [1277, 570] width 35 height 34
click at [1317, 101] on icon at bounding box center [1311, 106] width 15 height 15
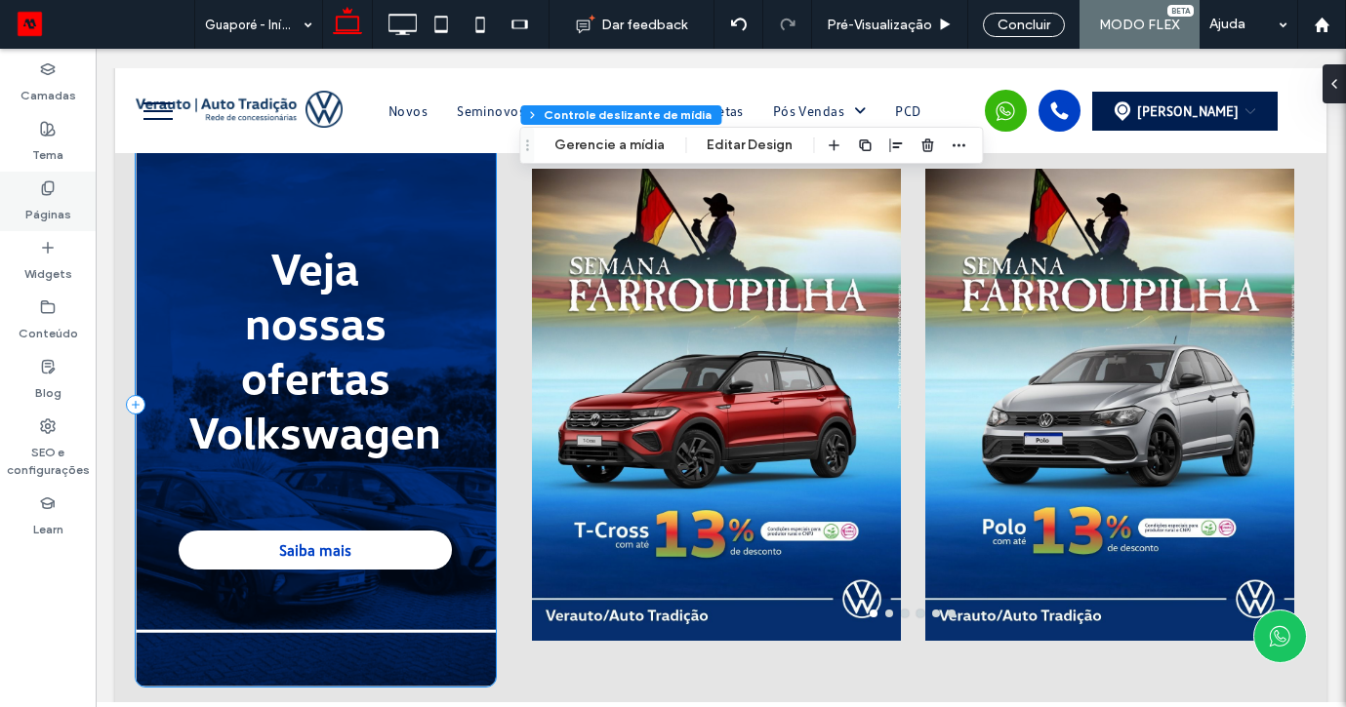
click at [57, 197] on label "Páginas" at bounding box center [48, 209] width 46 height 27
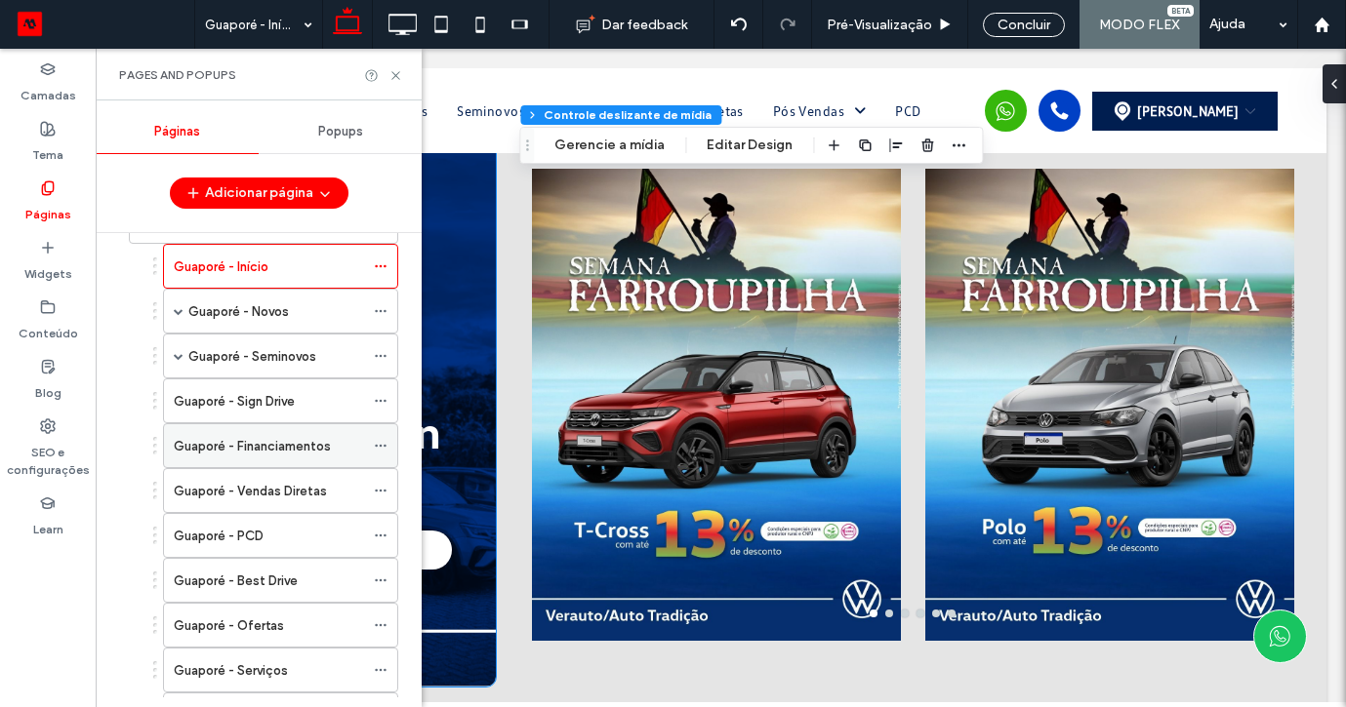
scroll to position [250, 0]
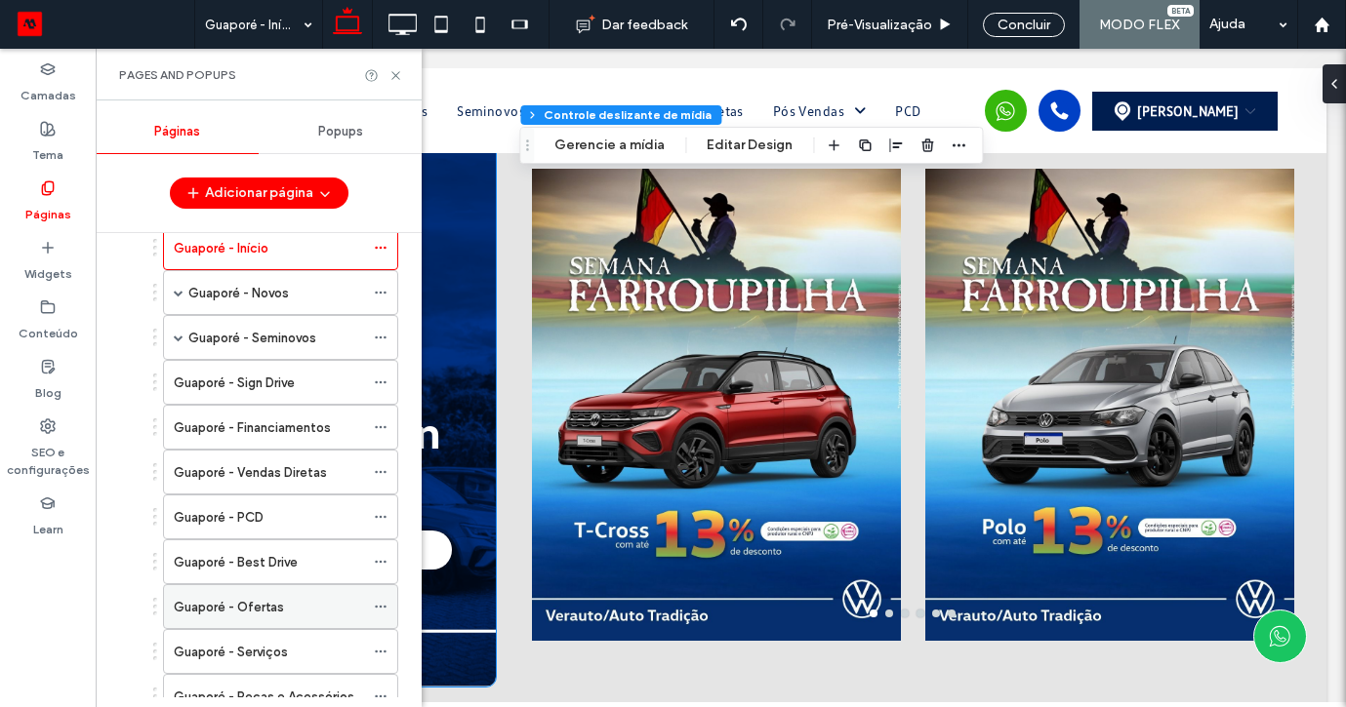
click at [268, 611] on label "Guaporé - Ofertas" at bounding box center [229, 607] width 110 height 34
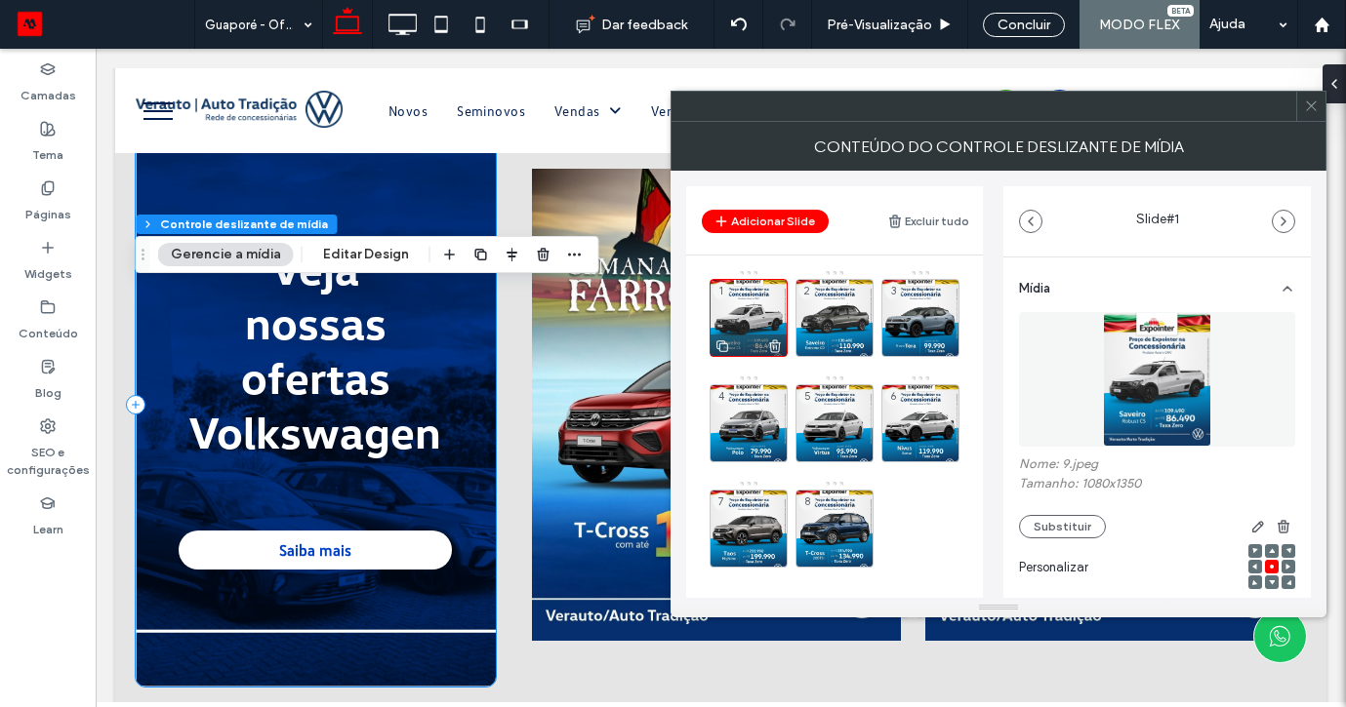
click at [772, 335] on div at bounding box center [748, 345] width 76 height 21
click at [777, 342] on use at bounding box center [775, 346] width 12 height 13
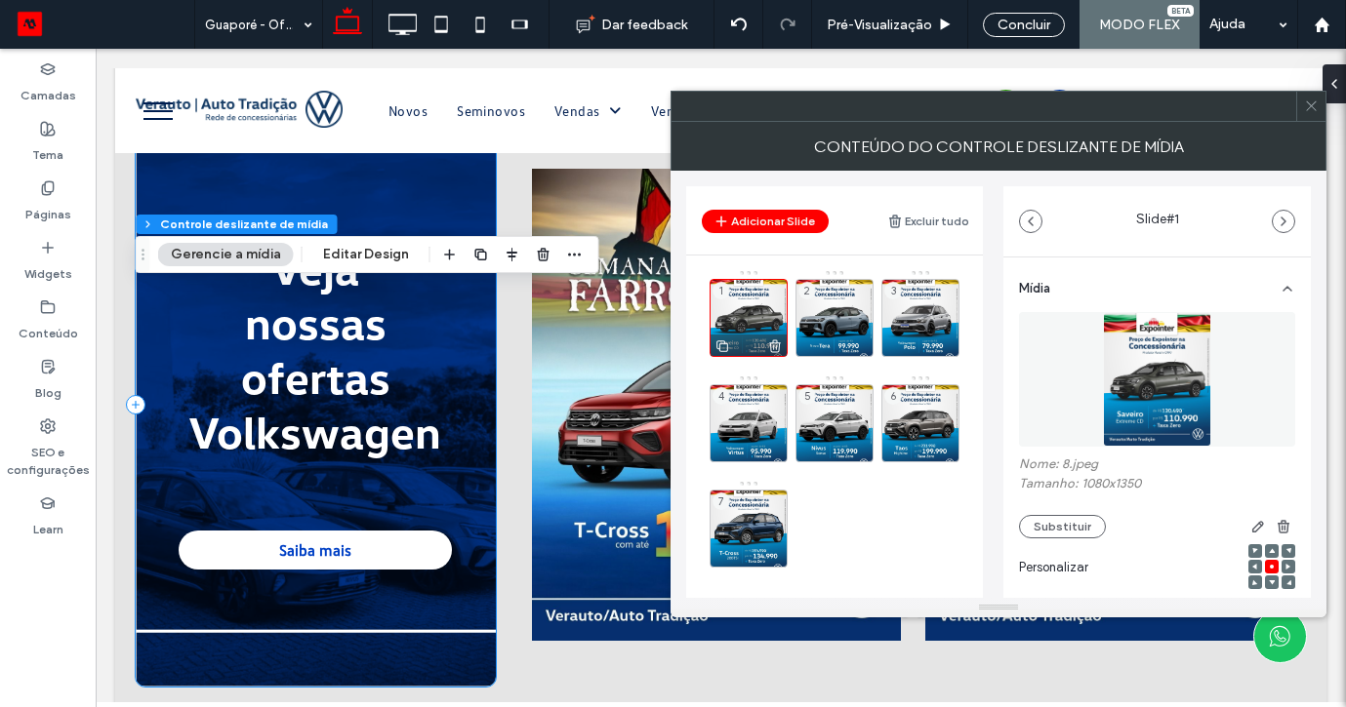
click at [783, 343] on div at bounding box center [748, 345] width 76 height 21
click at [779, 343] on icon at bounding box center [775, 347] width 16 height 18
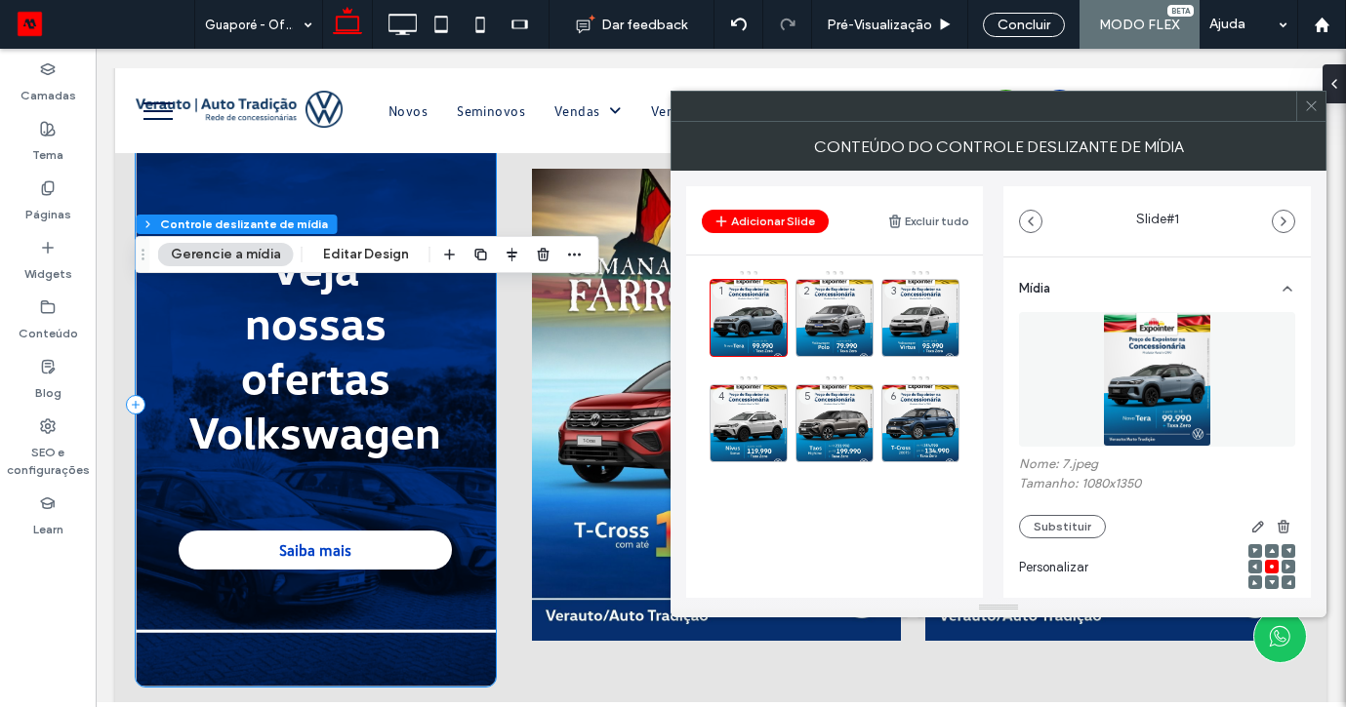
click at [0, 0] on icon at bounding box center [0, 0] width 0 height 0
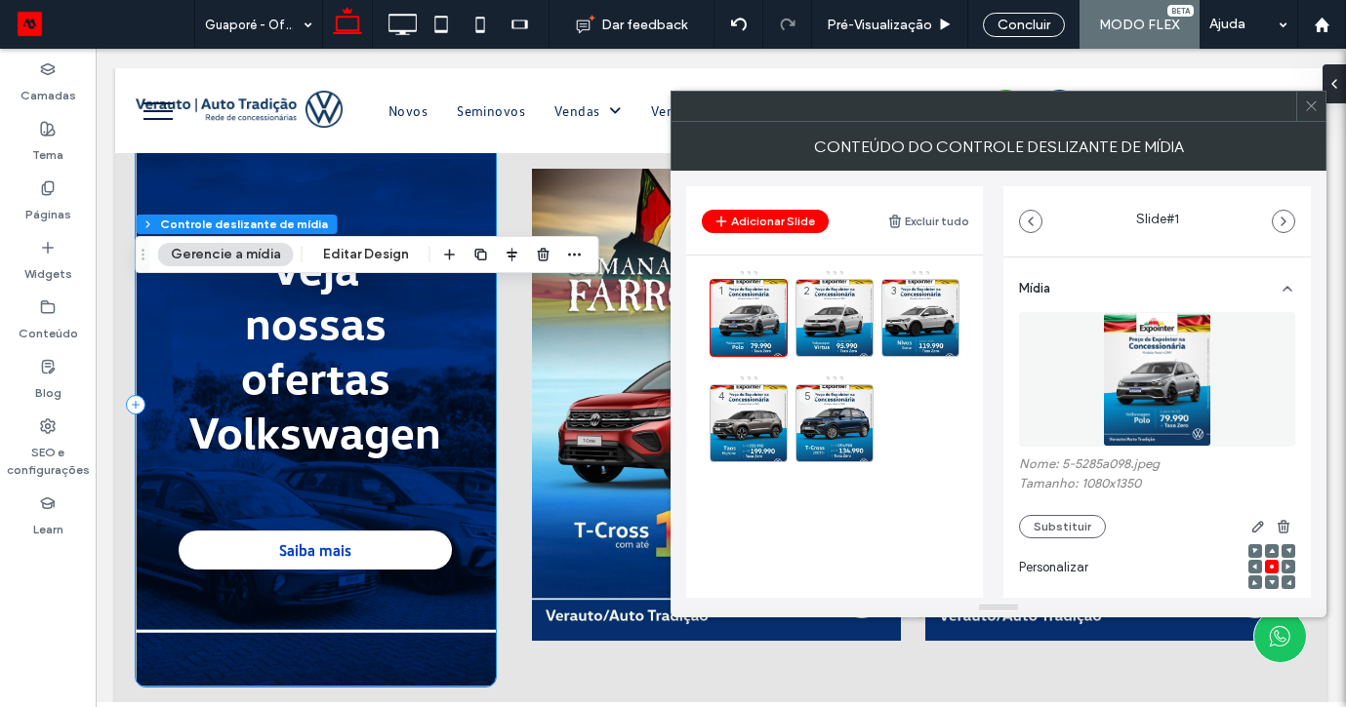
click at [0, 0] on icon at bounding box center [0, 0] width 0 height 0
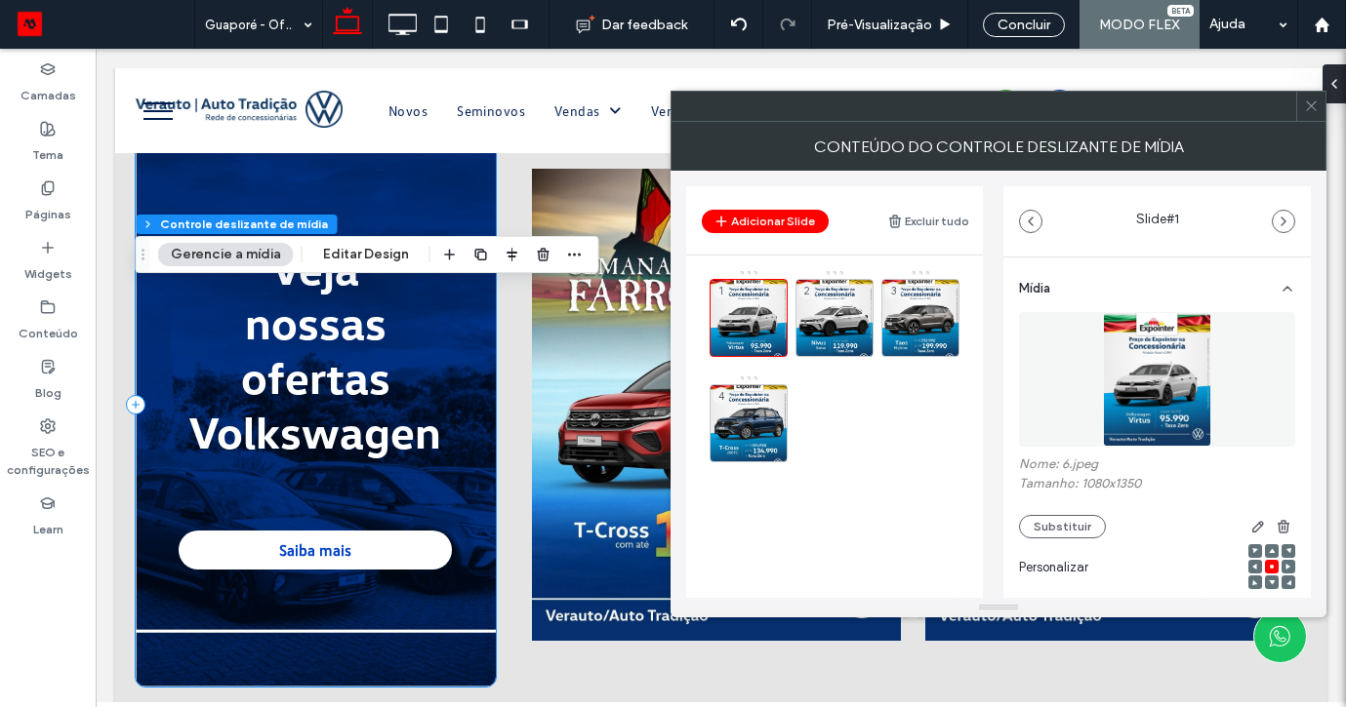
click at [873, 340] on div "1 2 3 4" at bounding box center [845, 370] width 273 height 203
click at [853, 341] on icon at bounding box center [861, 347] width 16 height 18
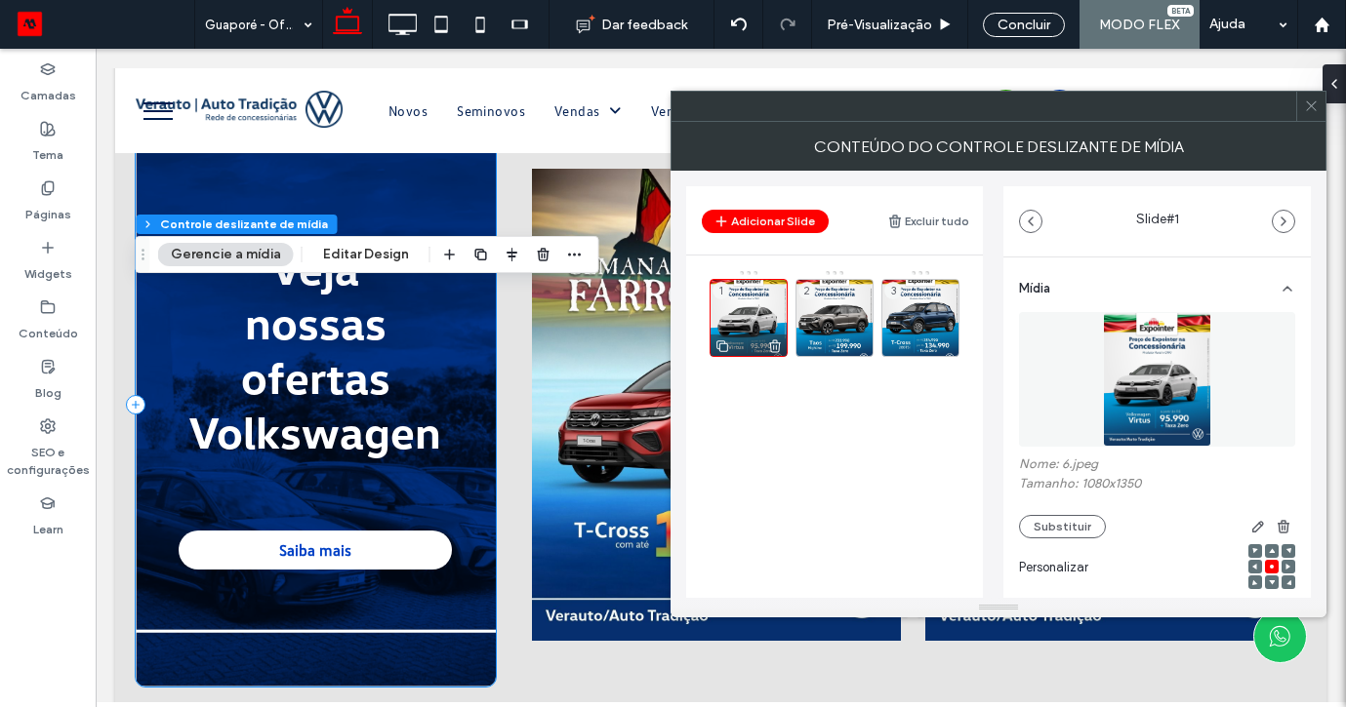
click at [769, 340] on icon at bounding box center [775, 347] width 16 height 18
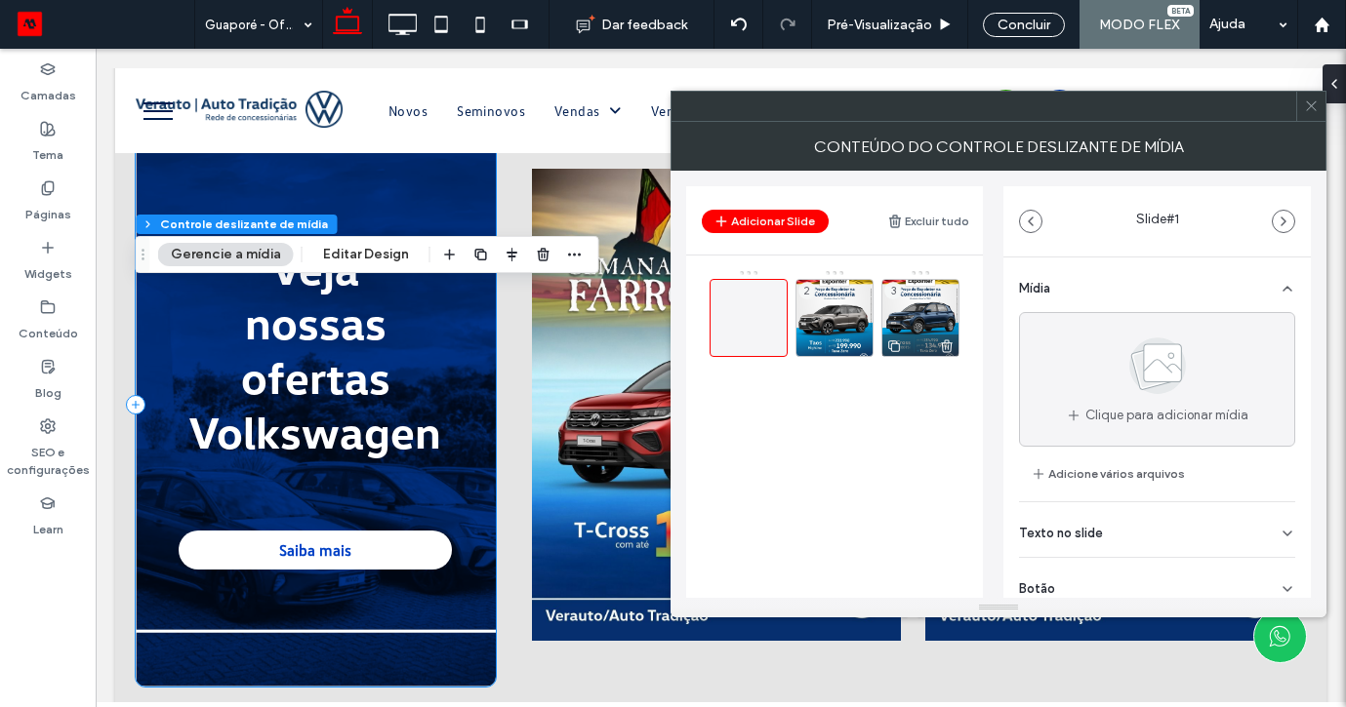
click at [951, 340] on icon at bounding box center [947, 347] width 16 height 18
click at [868, 339] on icon at bounding box center [861, 347] width 16 height 18
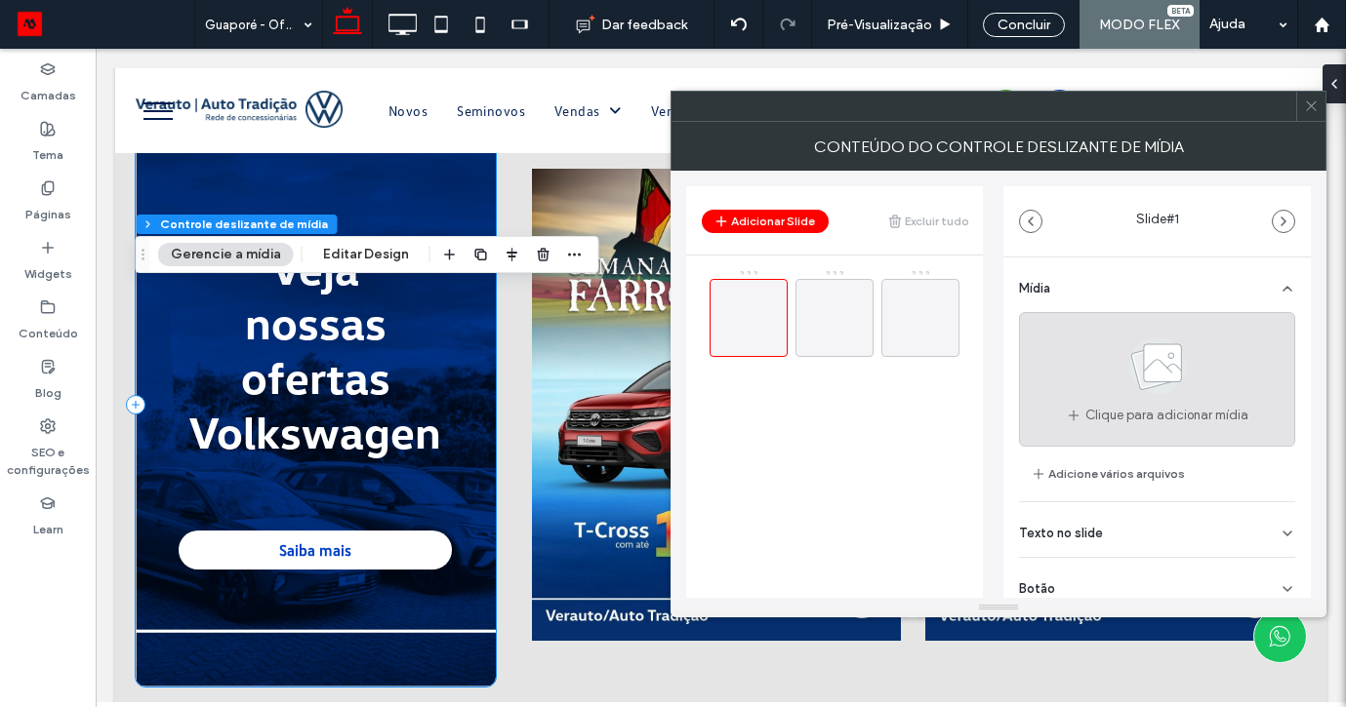
click at [1120, 390] on icon at bounding box center [1158, 366] width 98 height 64
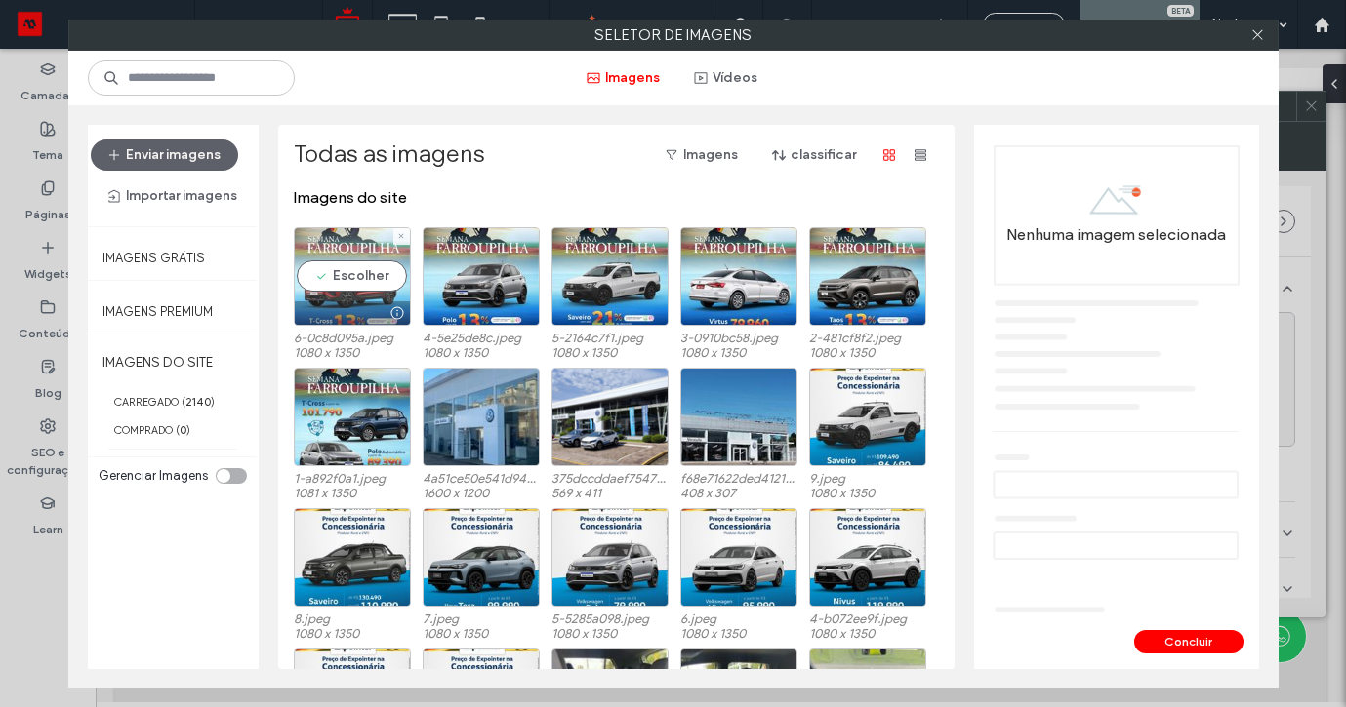
click at [343, 265] on div "Escolher" at bounding box center [352, 276] width 117 height 99
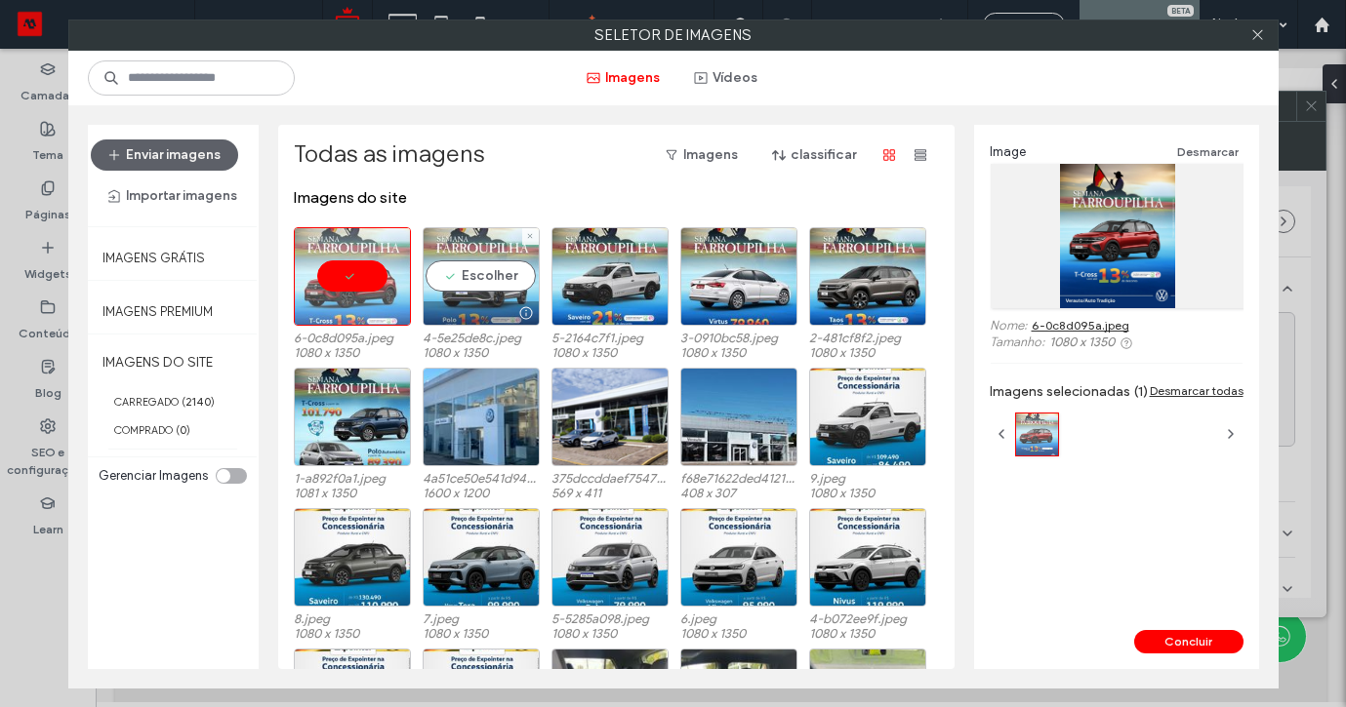
click at [457, 270] on div "Escolher" at bounding box center [481, 276] width 117 height 99
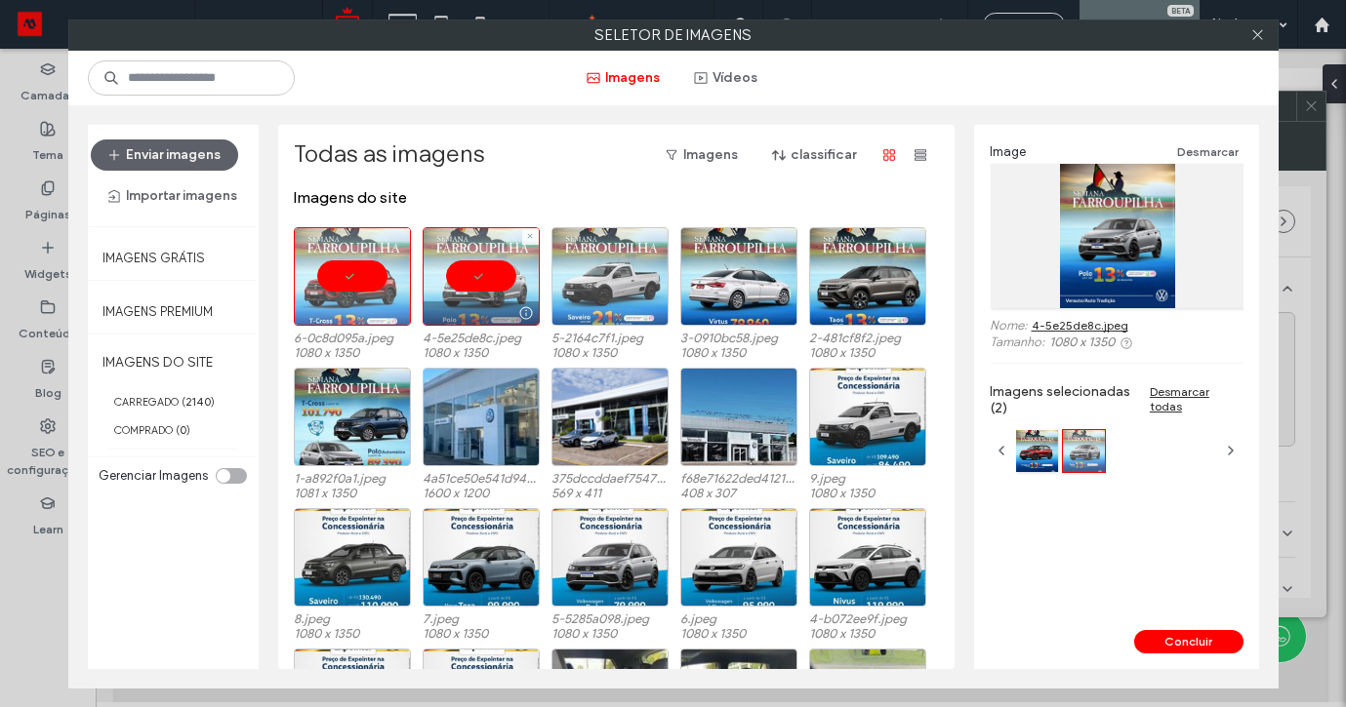
click at [583, 275] on div at bounding box center [609, 276] width 117 height 99
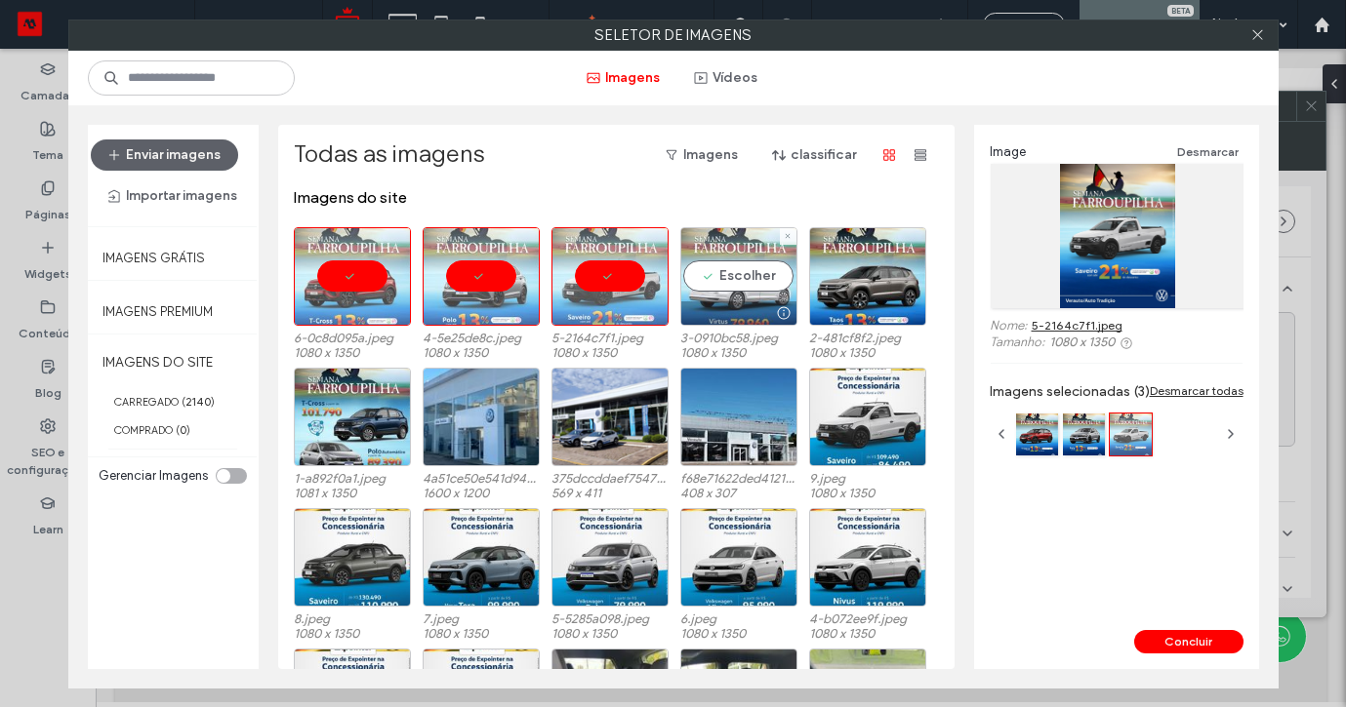
click at [747, 278] on div "Escolher" at bounding box center [738, 276] width 117 height 99
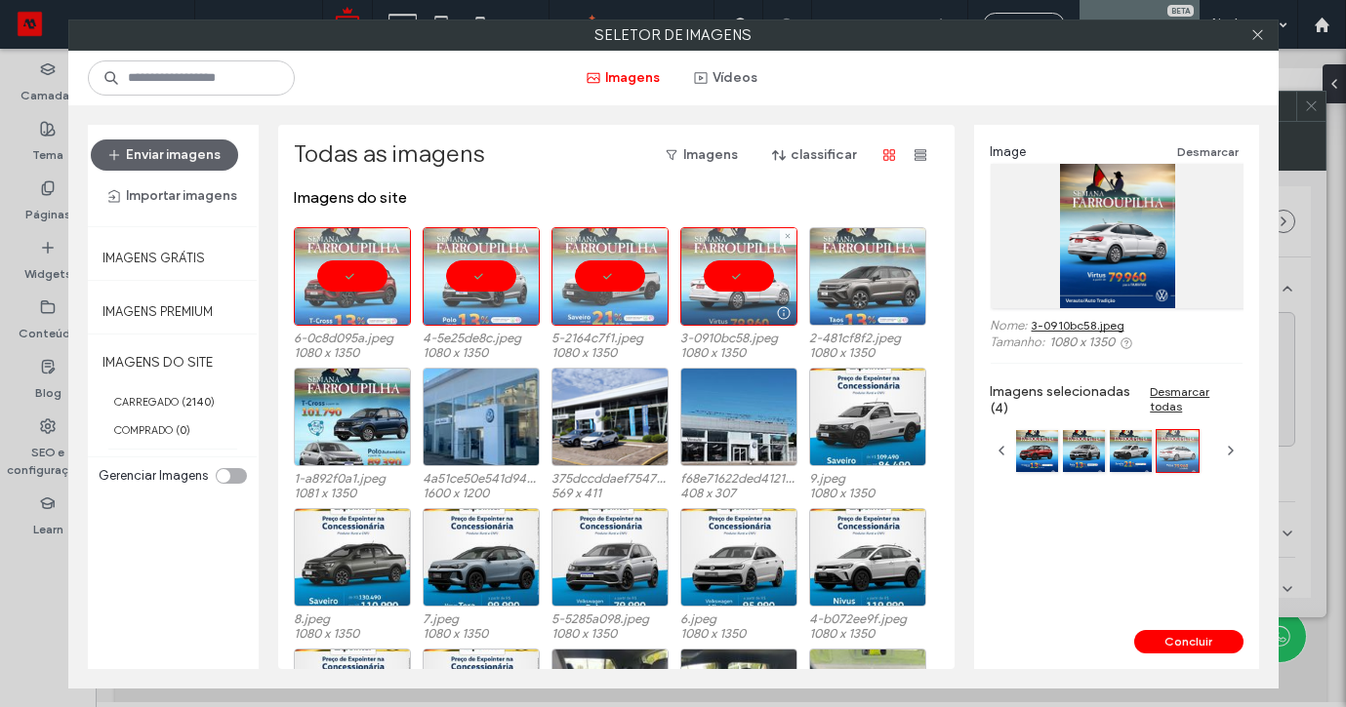
click at [830, 271] on div at bounding box center [867, 276] width 117 height 99
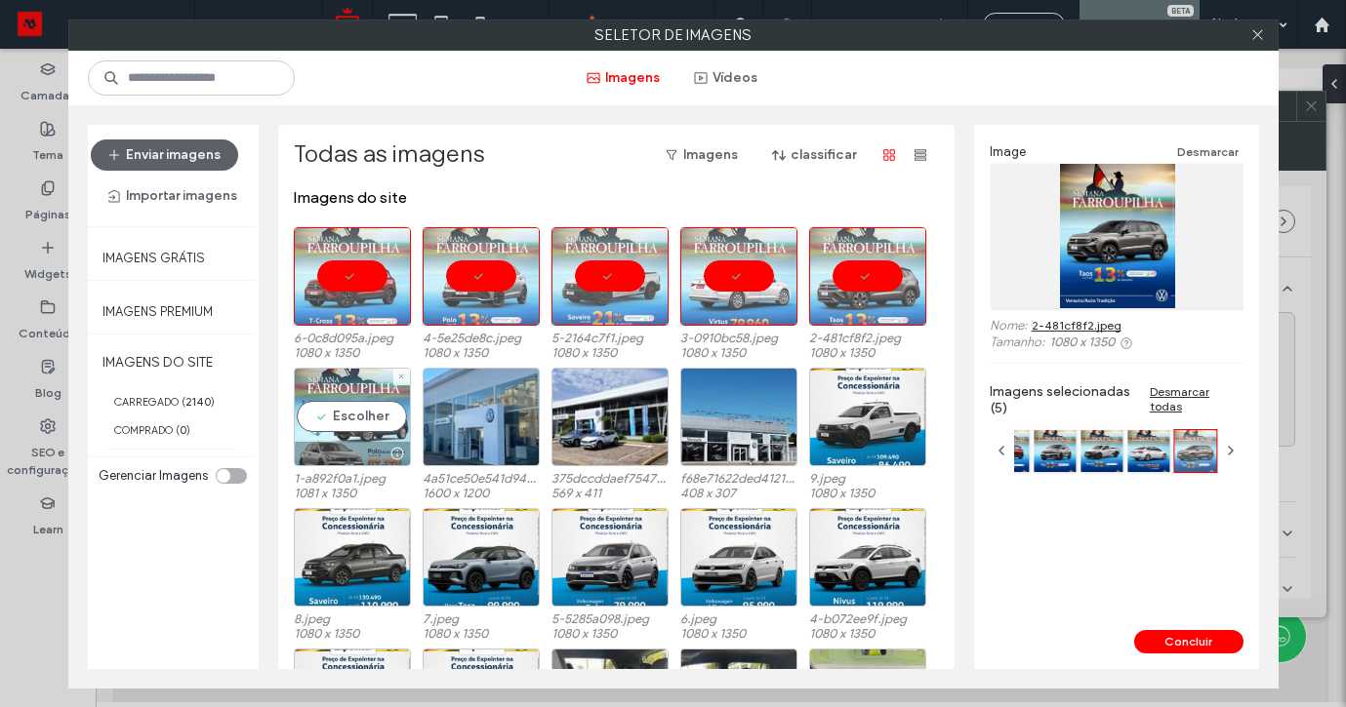
click at [353, 416] on div "Escolher" at bounding box center [352, 417] width 117 height 99
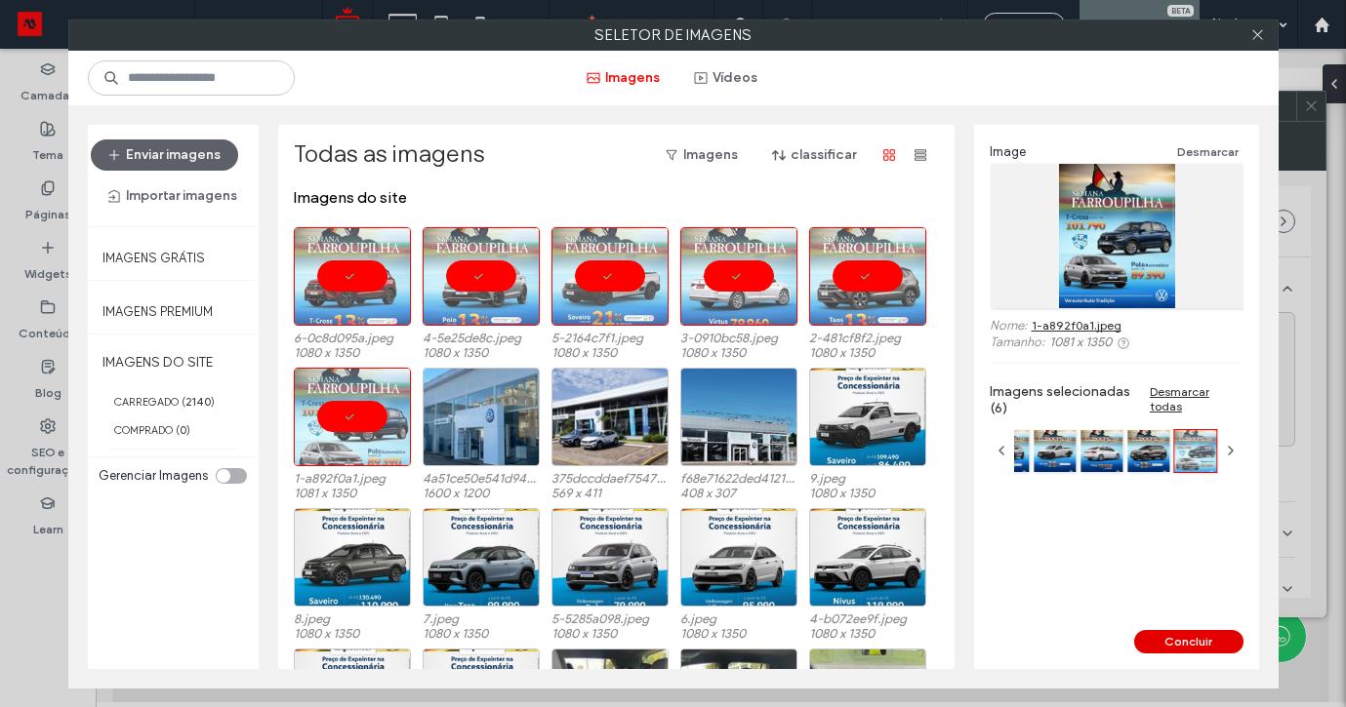
click at [1167, 650] on button "Concluir" at bounding box center [1188, 641] width 109 height 23
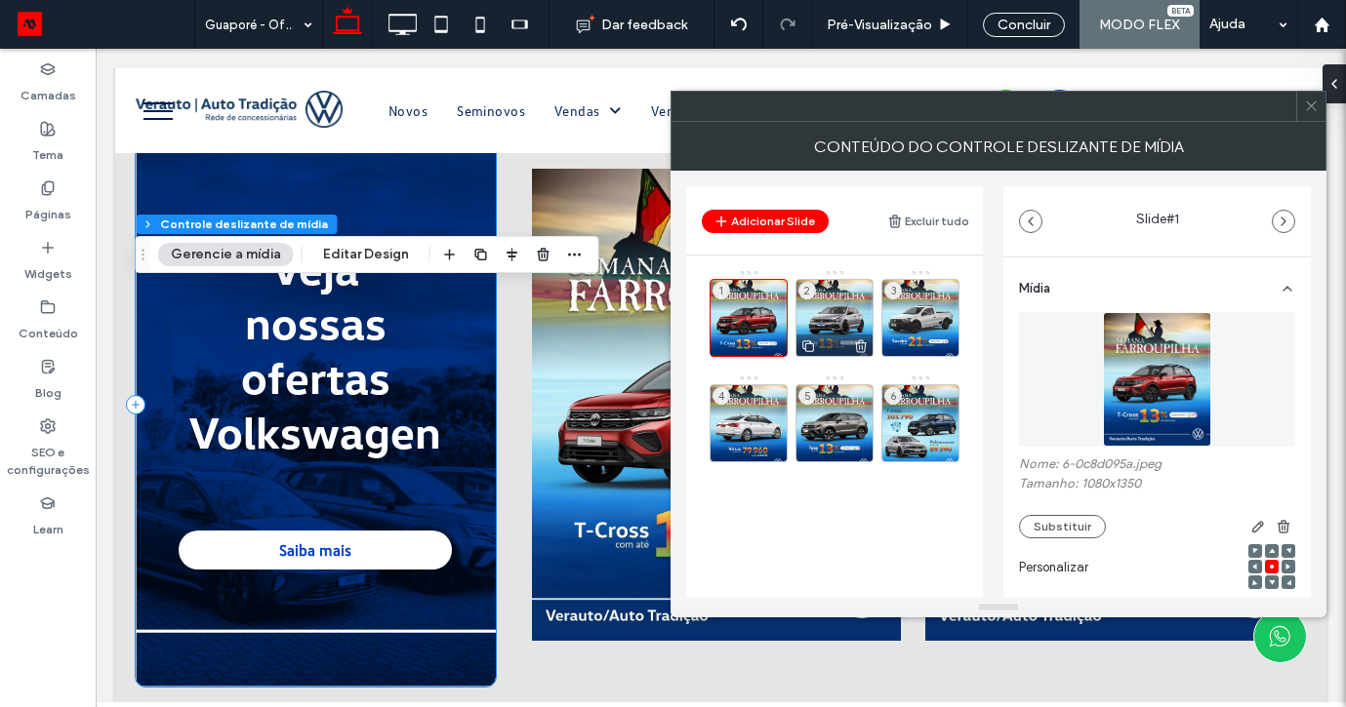
click at [834, 302] on div "2" at bounding box center [834, 318] width 78 height 78
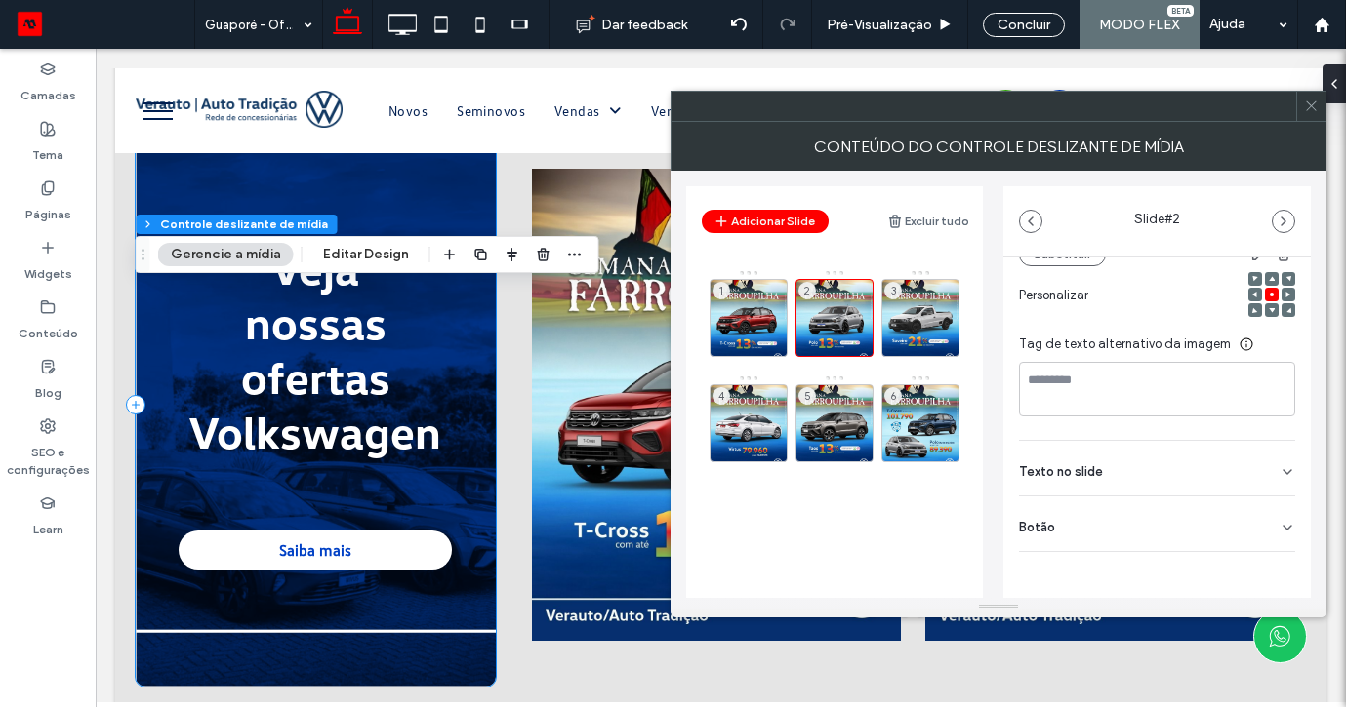
click at [1252, 535] on div "Botão" at bounding box center [1157, 524] width 276 height 55
click at [1262, 557] on button at bounding box center [1277, 568] width 35 height 34
click at [941, 307] on div "3" at bounding box center [920, 318] width 78 height 78
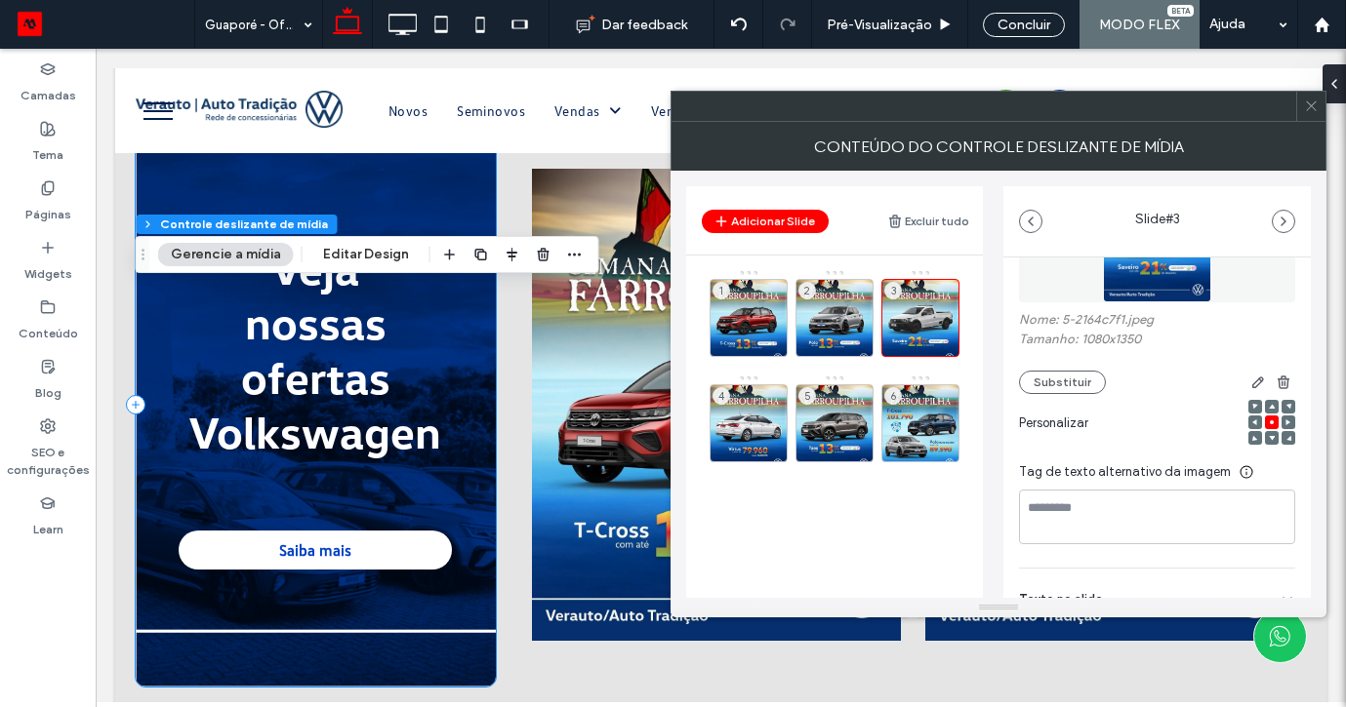
scroll to position [236, 0]
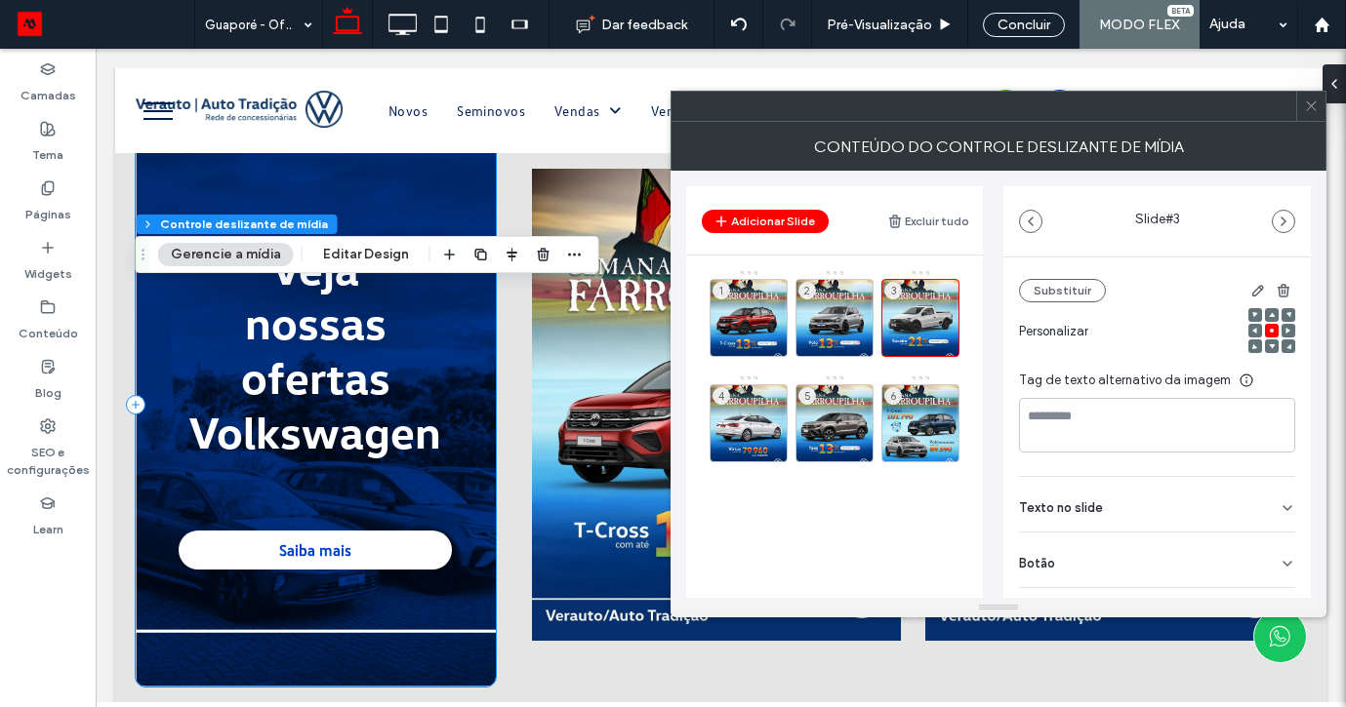
click at [1266, 562] on div "Botão" at bounding box center [1157, 560] width 276 height 55
click at [1268, 591] on button at bounding box center [1277, 604] width 35 height 34
click at [757, 412] on div "4" at bounding box center [748, 423] width 78 height 78
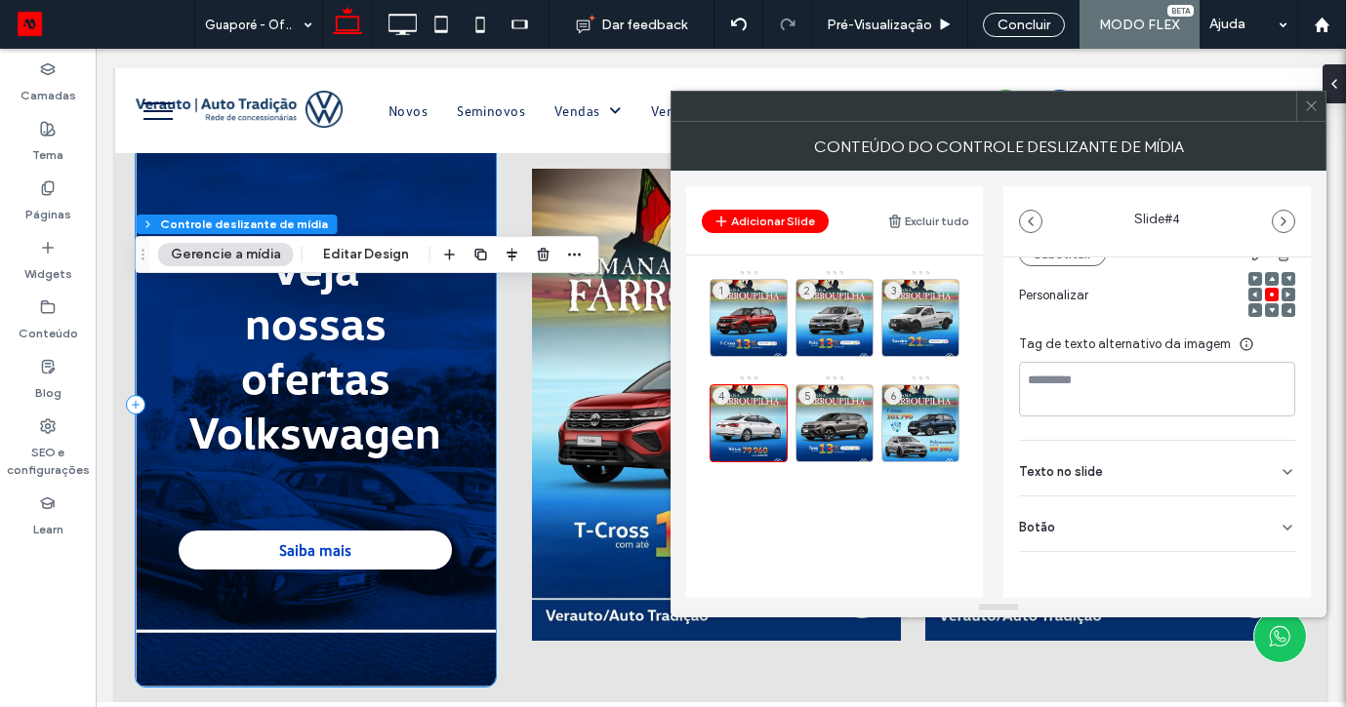
click at [1262, 530] on div "Botão" at bounding box center [1157, 524] width 276 height 55
click at [1270, 571] on use at bounding box center [1278, 569] width 16 height 12
click at [837, 409] on div "5" at bounding box center [834, 423] width 78 height 78
click at [1266, 527] on div "Botão" at bounding box center [1157, 524] width 276 height 55
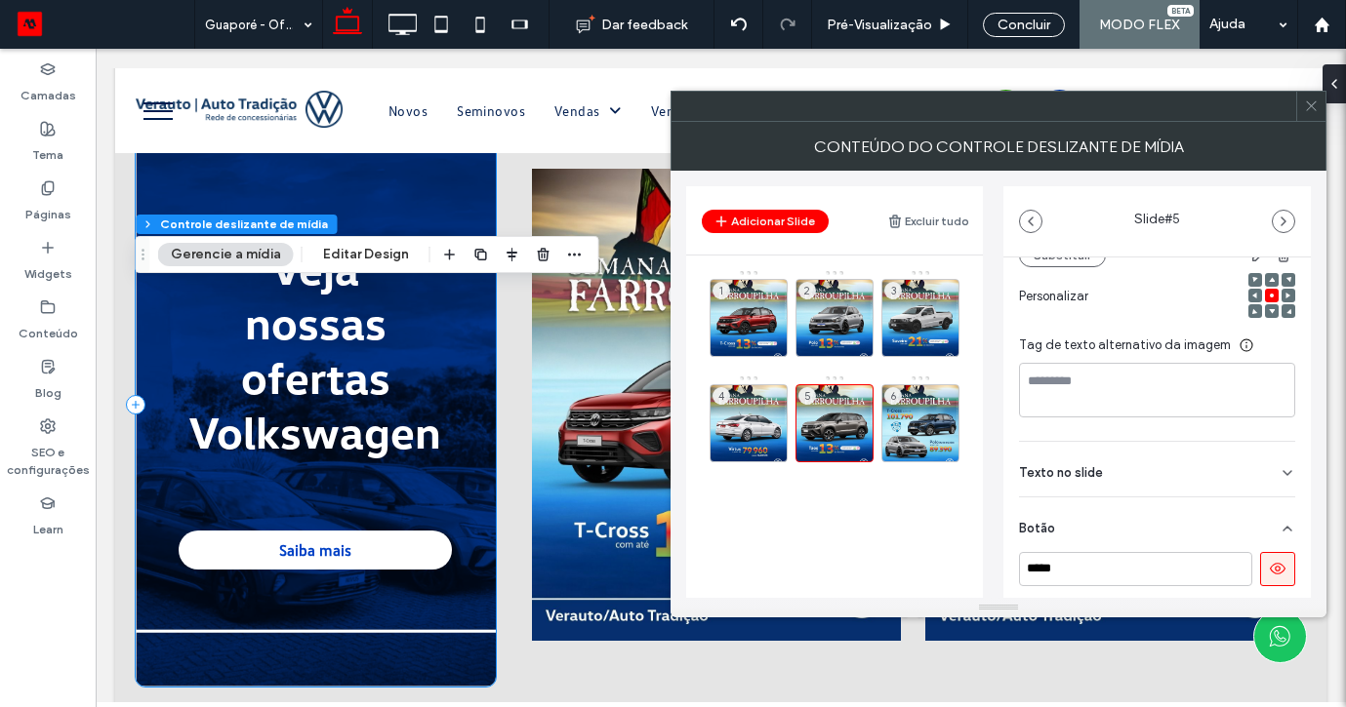
click at [1260, 583] on button at bounding box center [1277, 569] width 35 height 34
click at [915, 417] on div "6" at bounding box center [920, 423] width 78 height 78
click at [1274, 517] on div "Botão" at bounding box center [1157, 525] width 276 height 55
click at [1260, 583] on button at bounding box center [1277, 569] width 35 height 34
click at [1315, 107] on icon at bounding box center [1311, 106] width 15 height 15
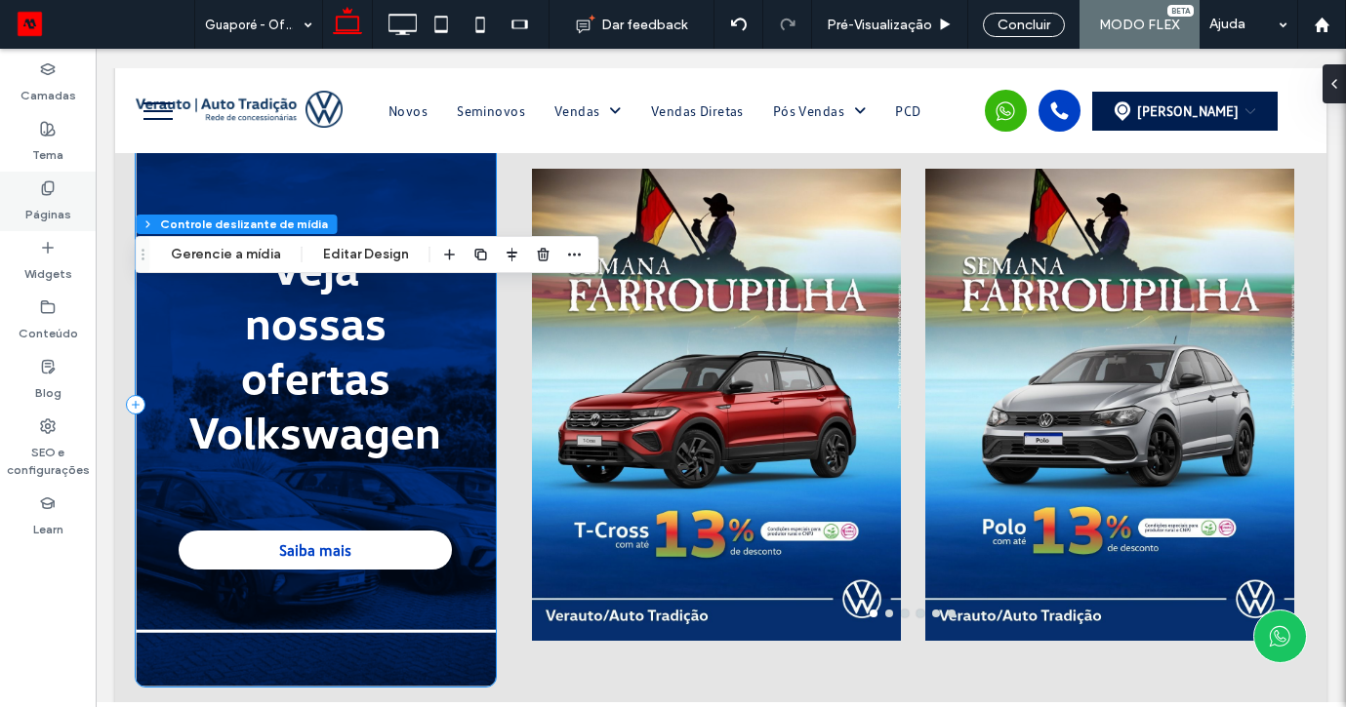
click at [50, 187] on icon at bounding box center [48, 189] width 16 height 16
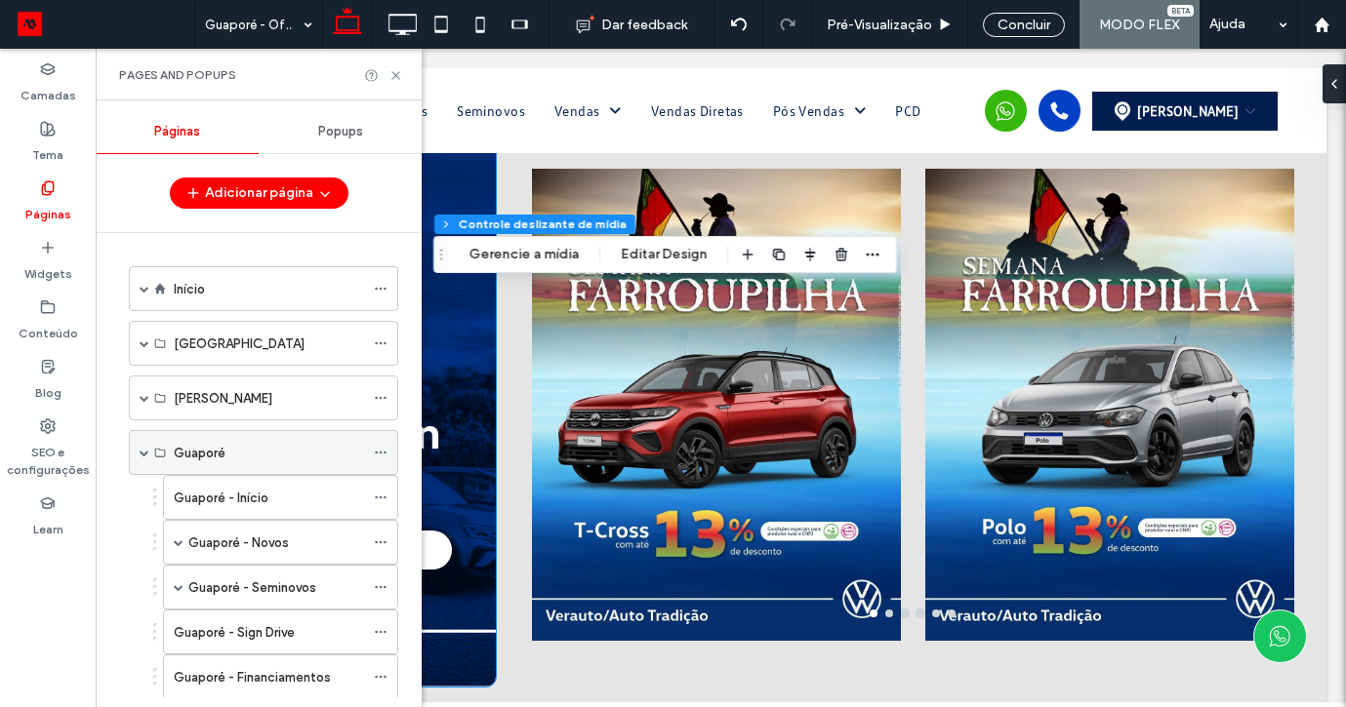
scroll to position [-2, 0]
click at [134, 461] on div "Guaporé" at bounding box center [263, 452] width 269 height 45
click at [136, 450] on div "Guaporé" at bounding box center [263, 452] width 269 height 45
click at [149, 455] on div "Guaporé" at bounding box center [263, 452] width 269 height 45
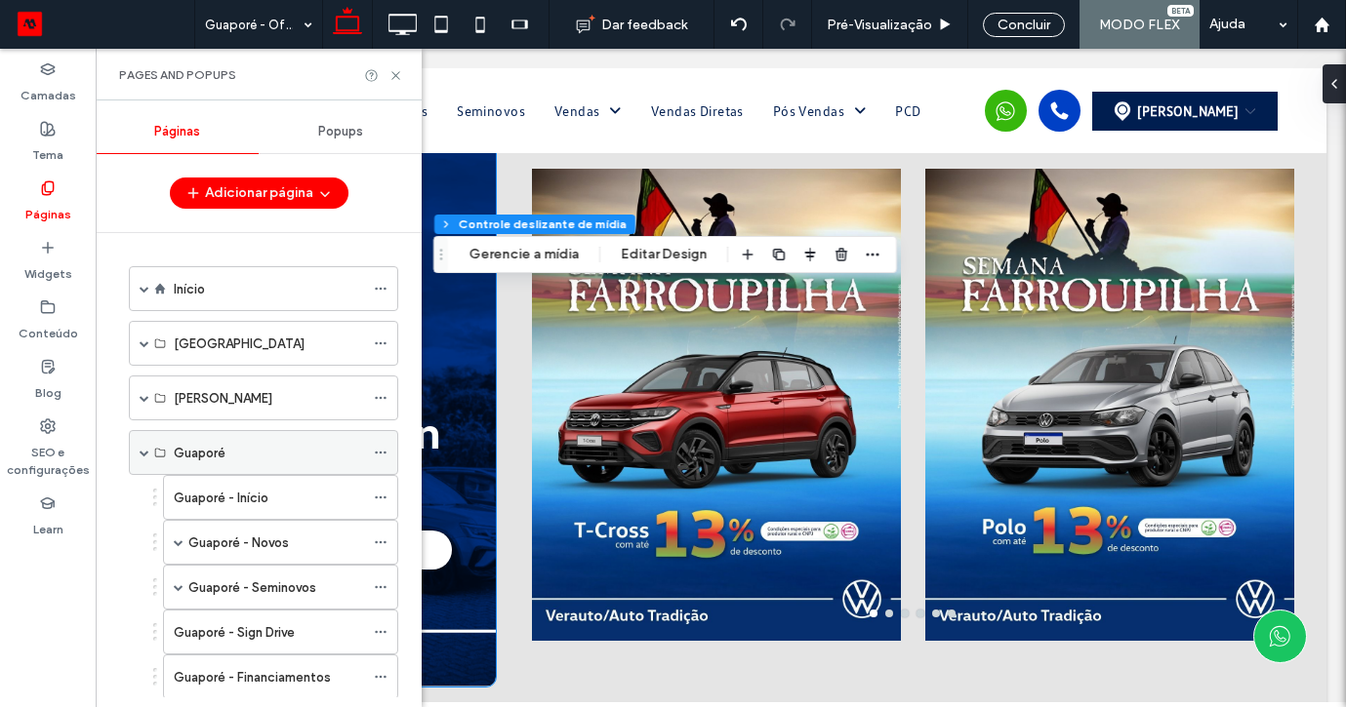
click at [140, 450] on span at bounding box center [145, 453] width 10 height 10
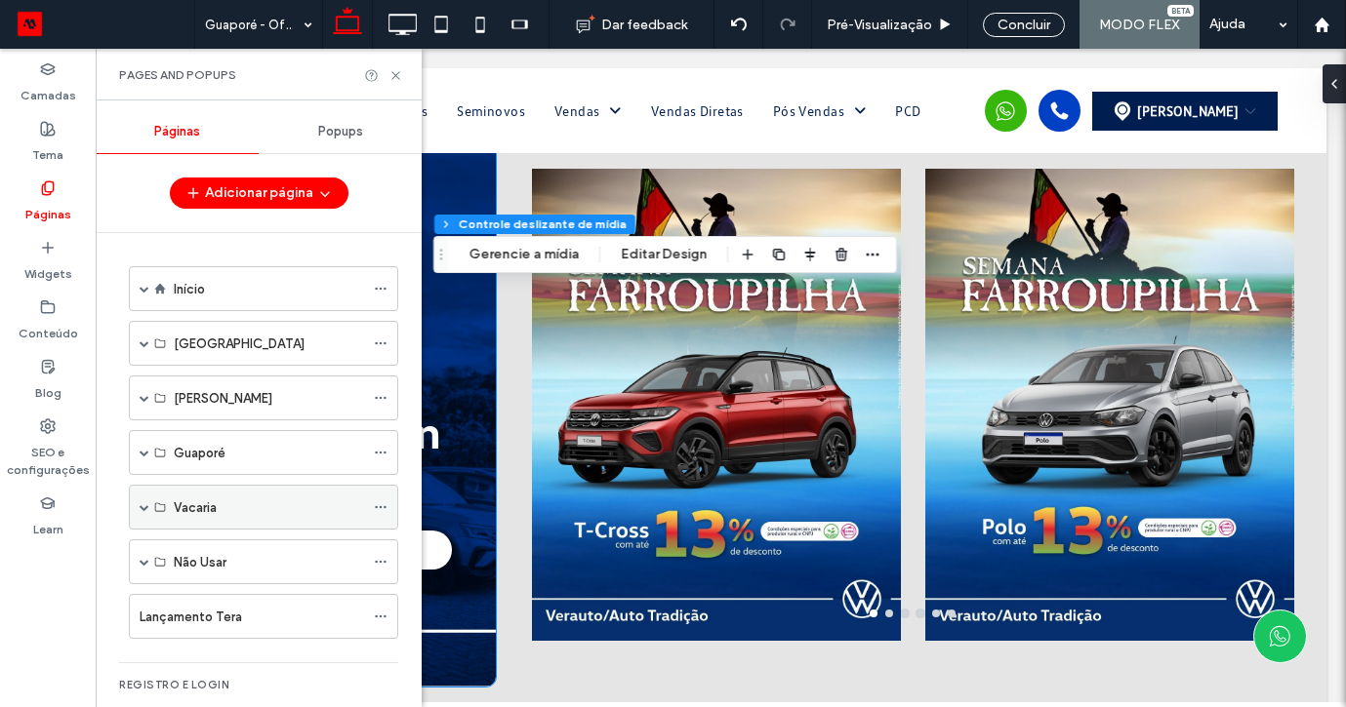
click at [145, 510] on span at bounding box center [145, 508] width 10 height 10
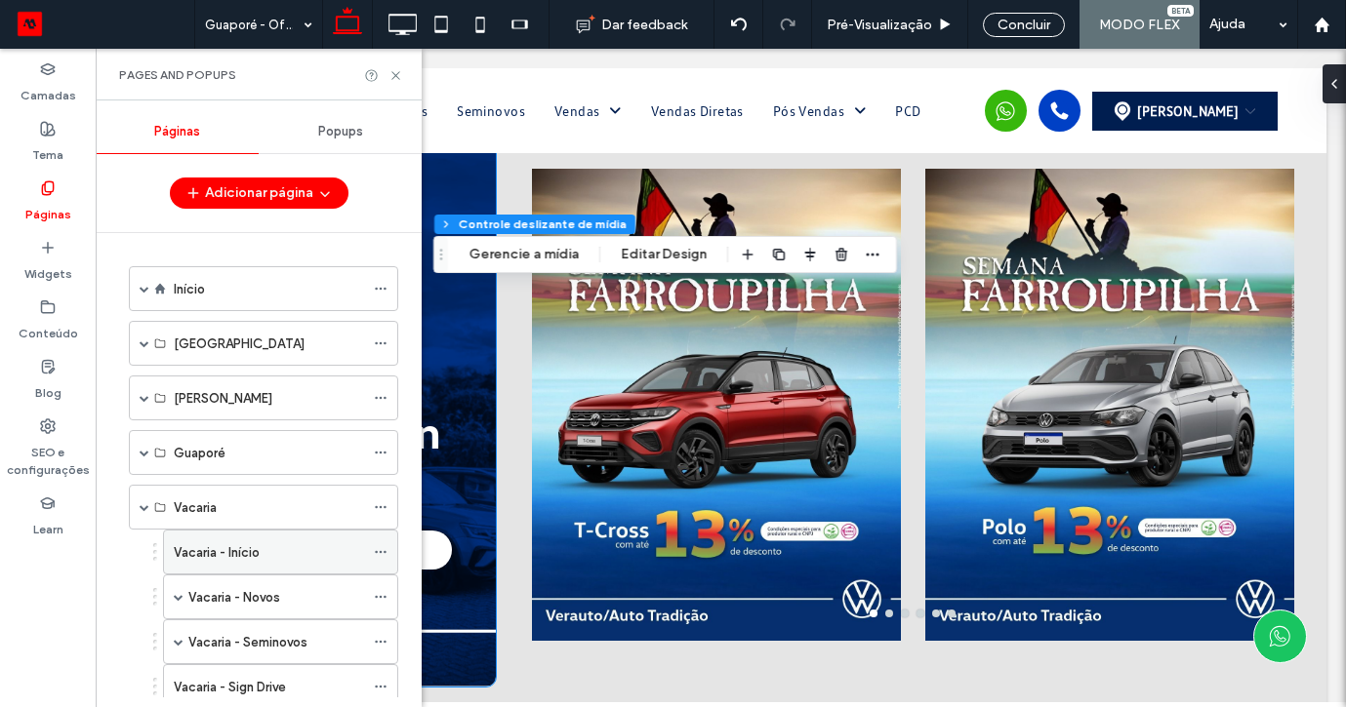
click at [231, 548] on label "Vacaria - Início" at bounding box center [217, 553] width 86 height 34
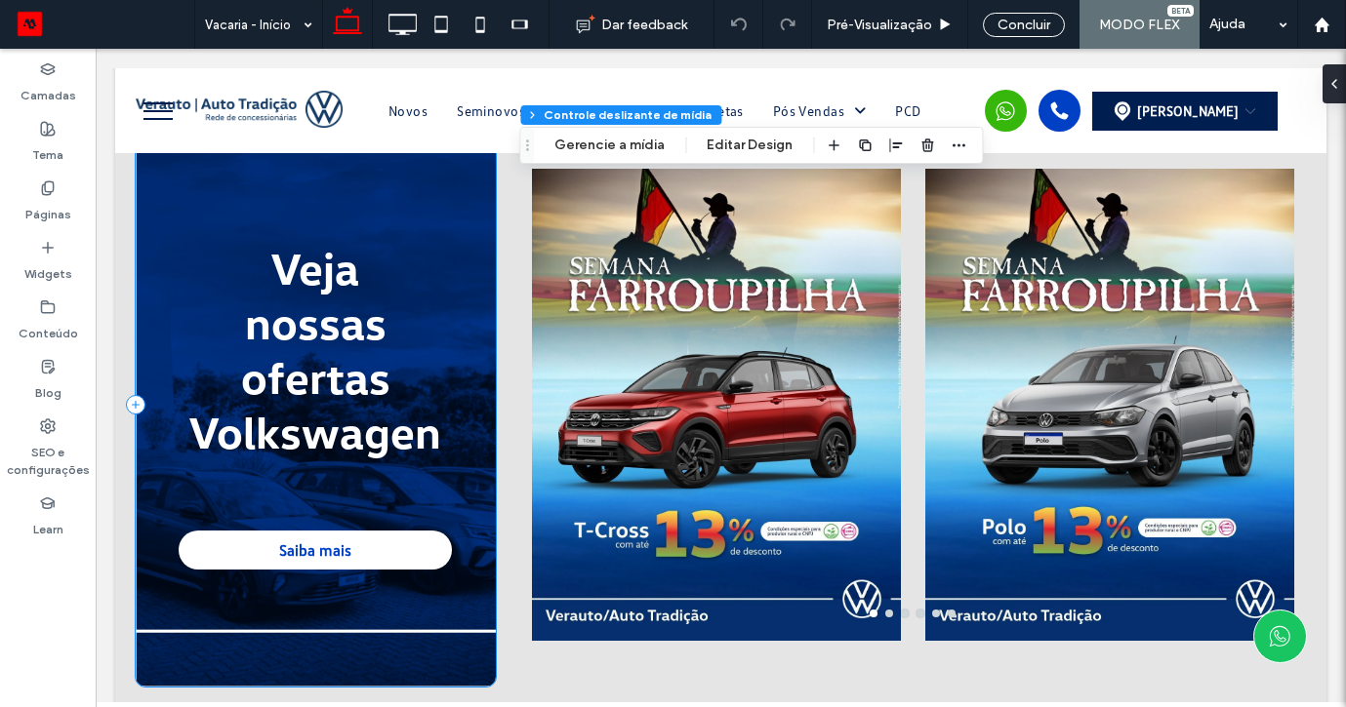
click at [576, 158] on div "Flex section Flex column Controle deslizante de mídia Gerencie a mídia Editar D…" at bounding box center [751, 145] width 464 height 37
click at [576, 148] on button "Gerencie a mídia" at bounding box center [610, 145] width 136 height 23
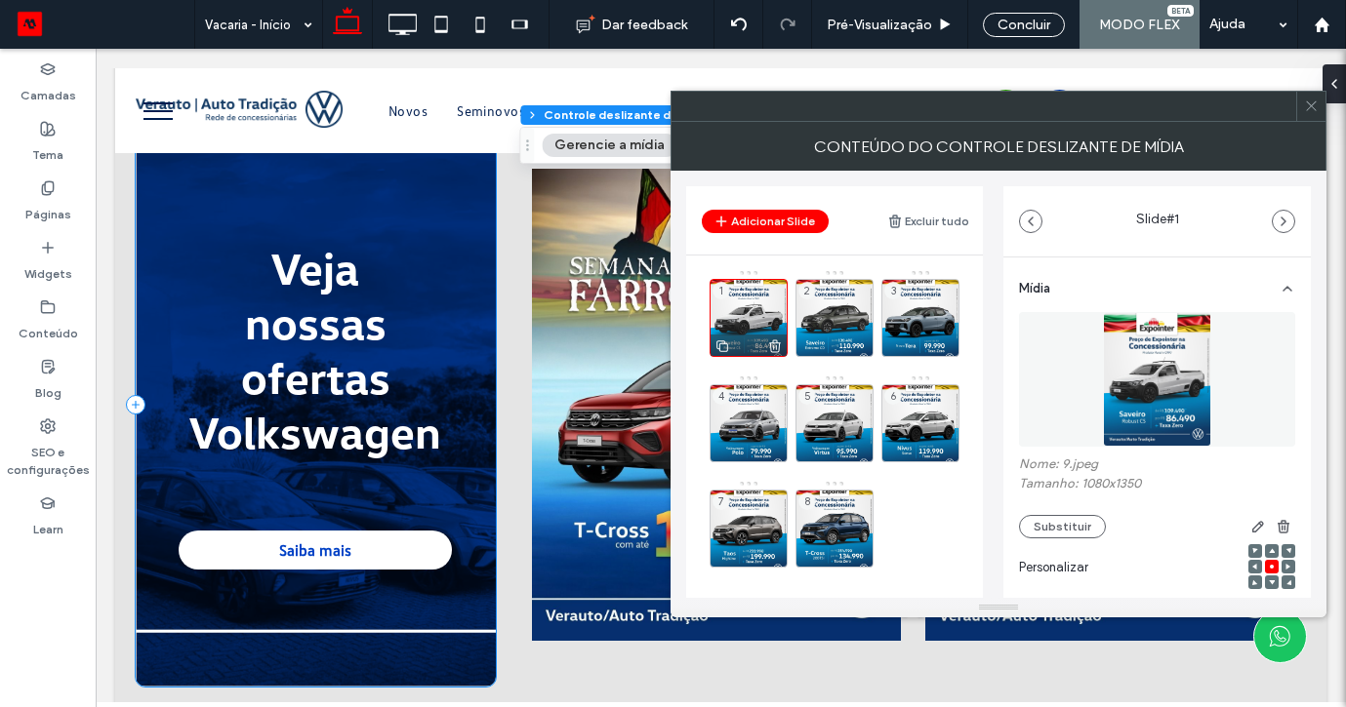
click at [774, 342] on icon at bounding box center [775, 347] width 16 height 18
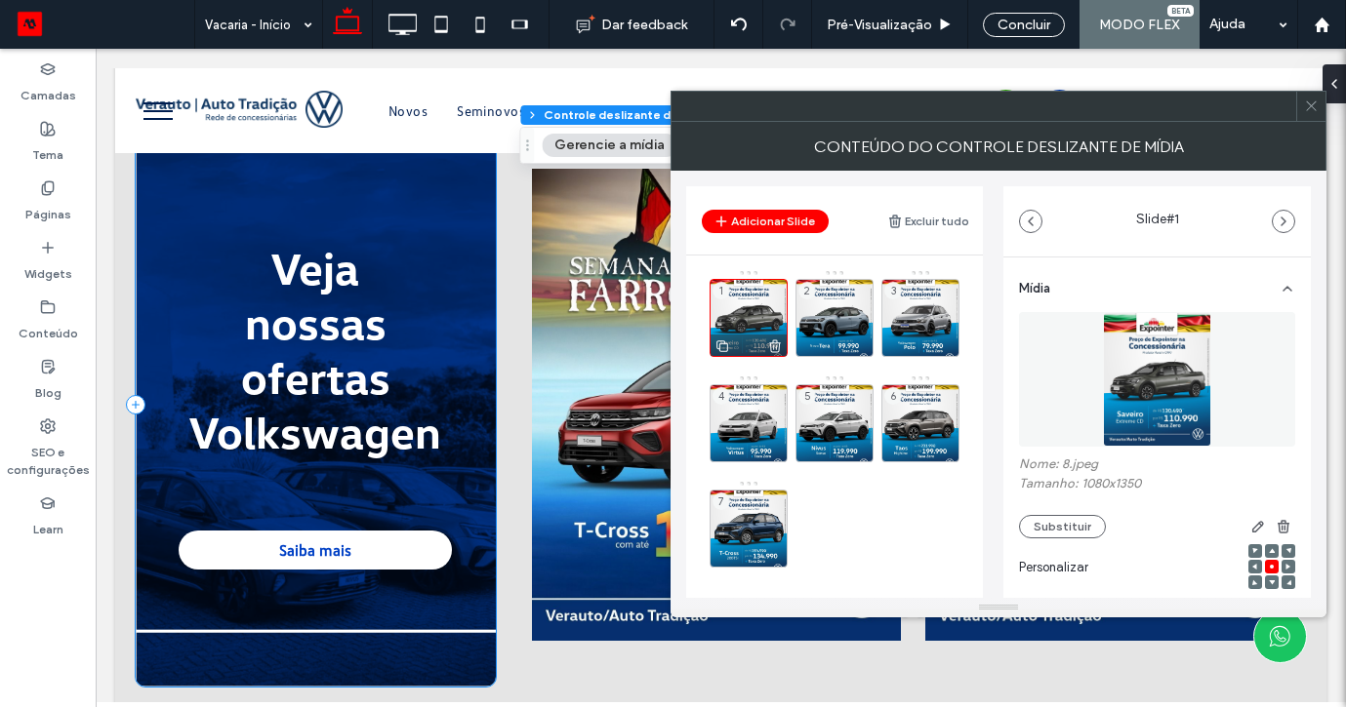
click at [778, 342] on icon at bounding box center [775, 347] width 16 height 18
click at [0, 0] on icon at bounding box center [0, 0] width 0 height 0
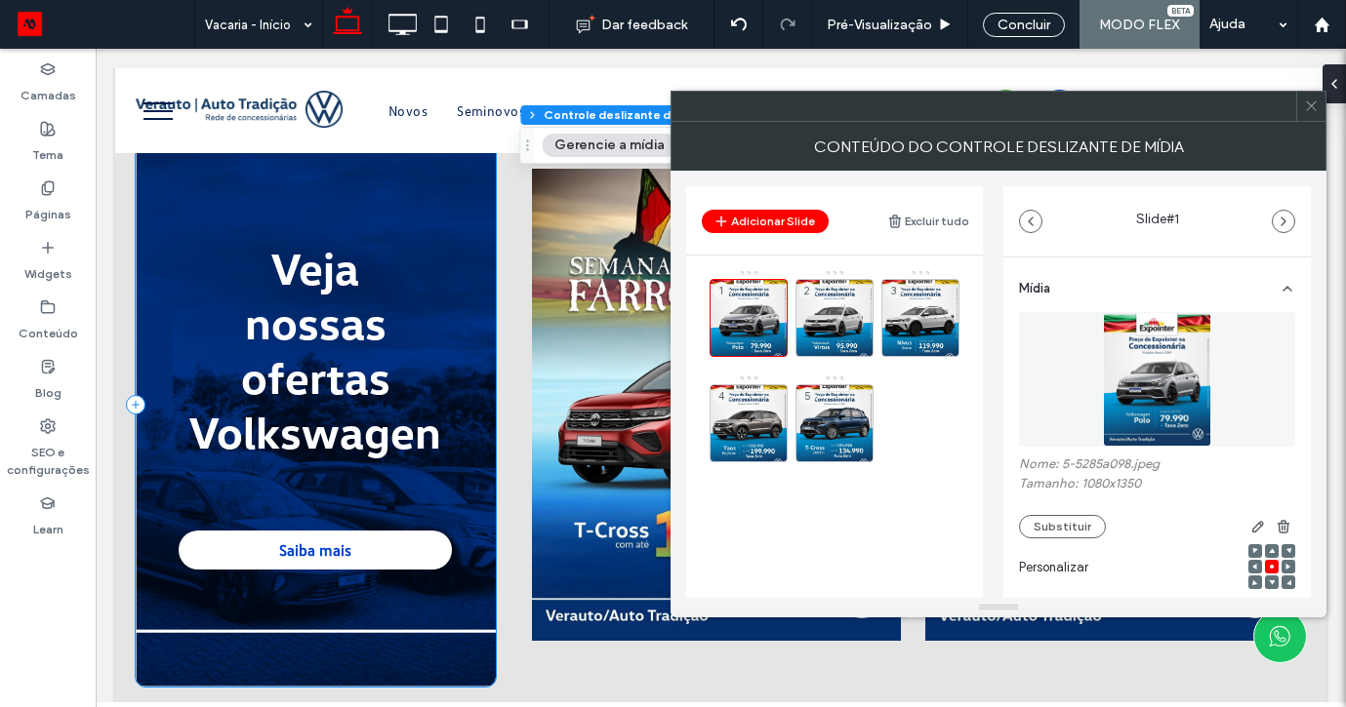
click at [0, 0] on icon at bounding box center [0, 0] width 0 height 0
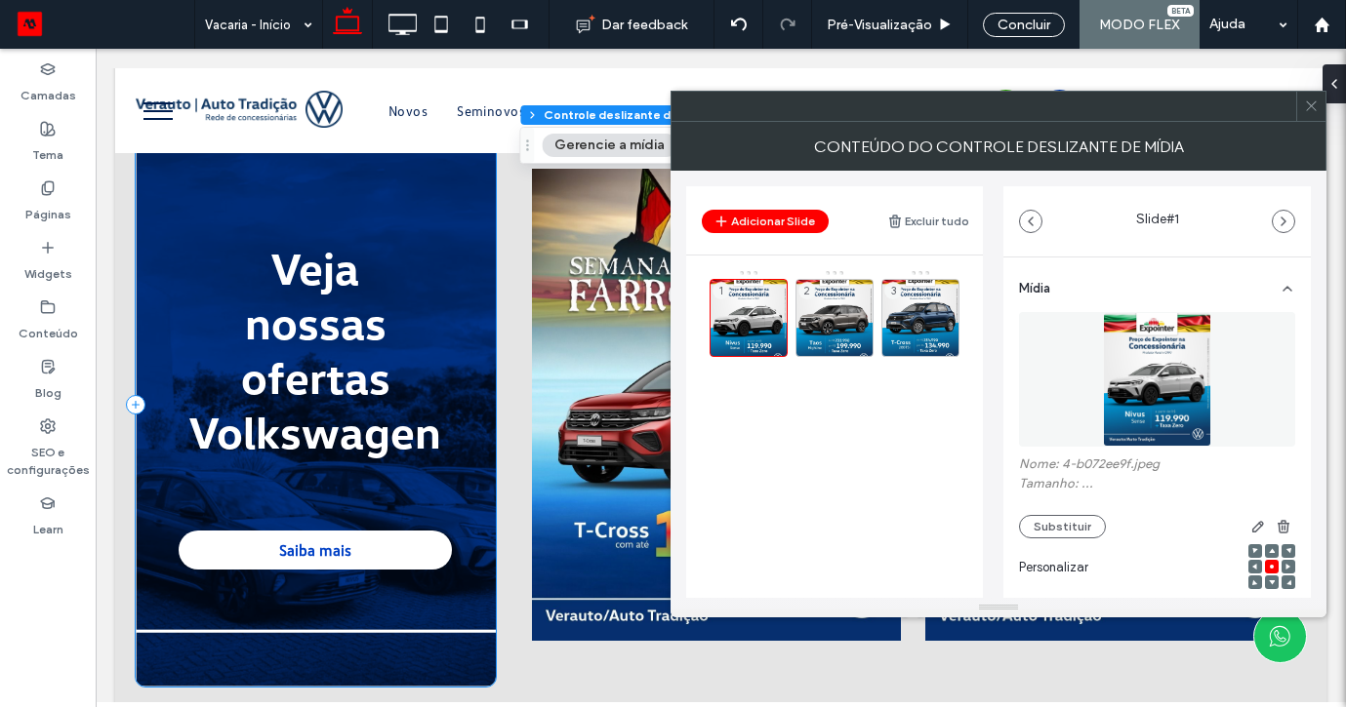
click at [0, 0] on icon at bounding box center [0, 0] width 0 height 0
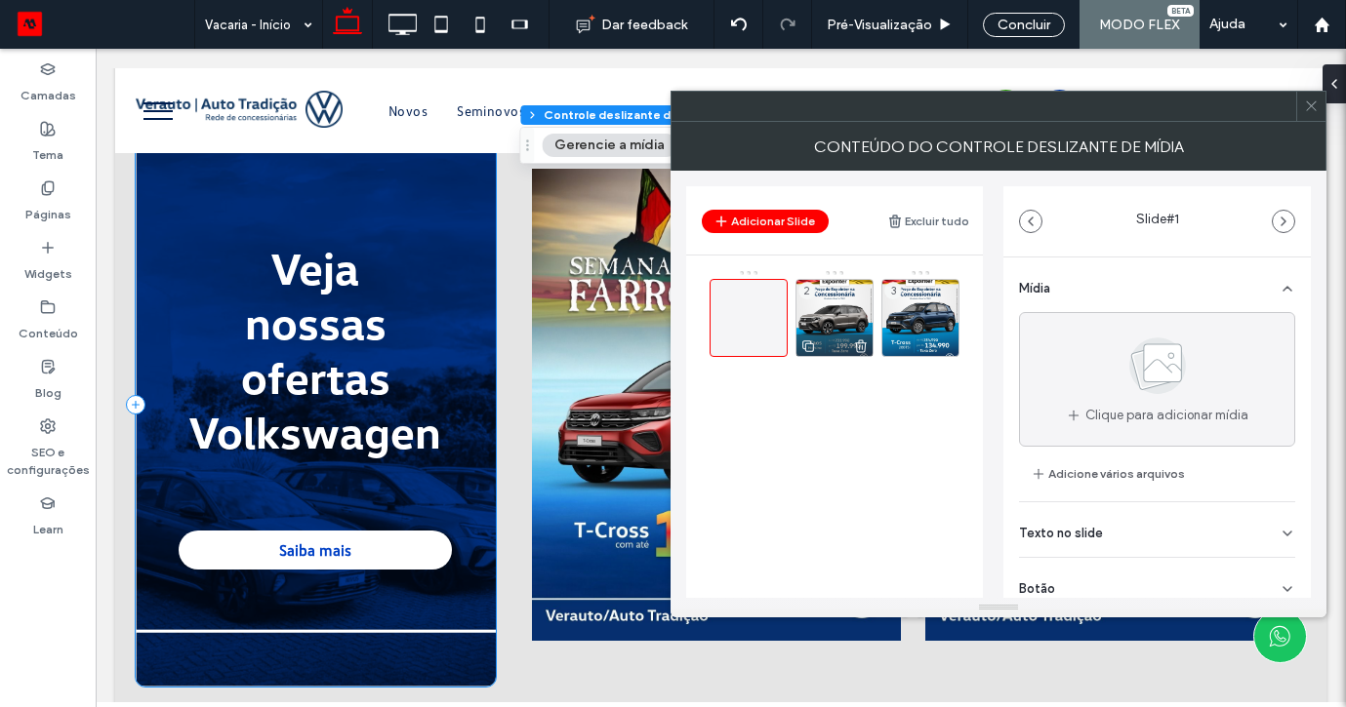
click at [861, 336] on div at bounding box center [834, 345] width 76 height 21
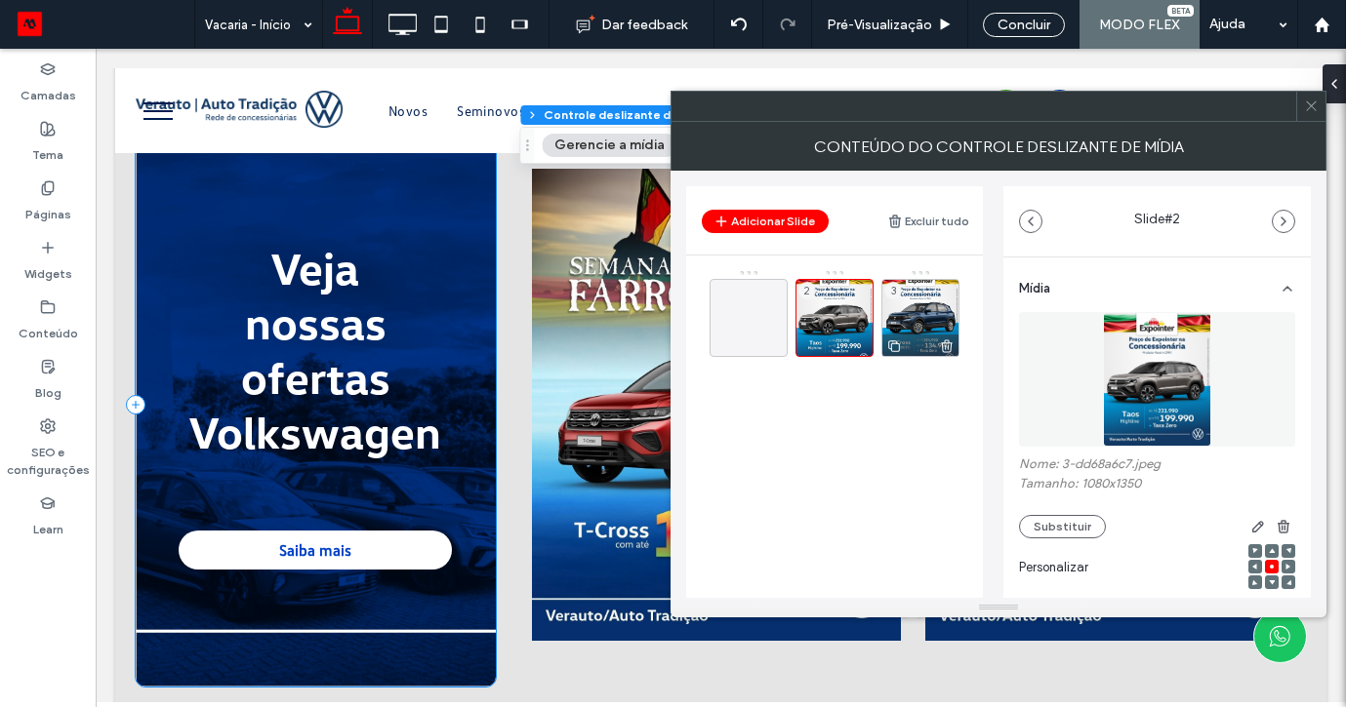
click at [949, 343] on icon at bounding box center [947, 347] width 16 height 18
click at [856, 341] on icon at bounding box center [861, 347] width 16 height 18
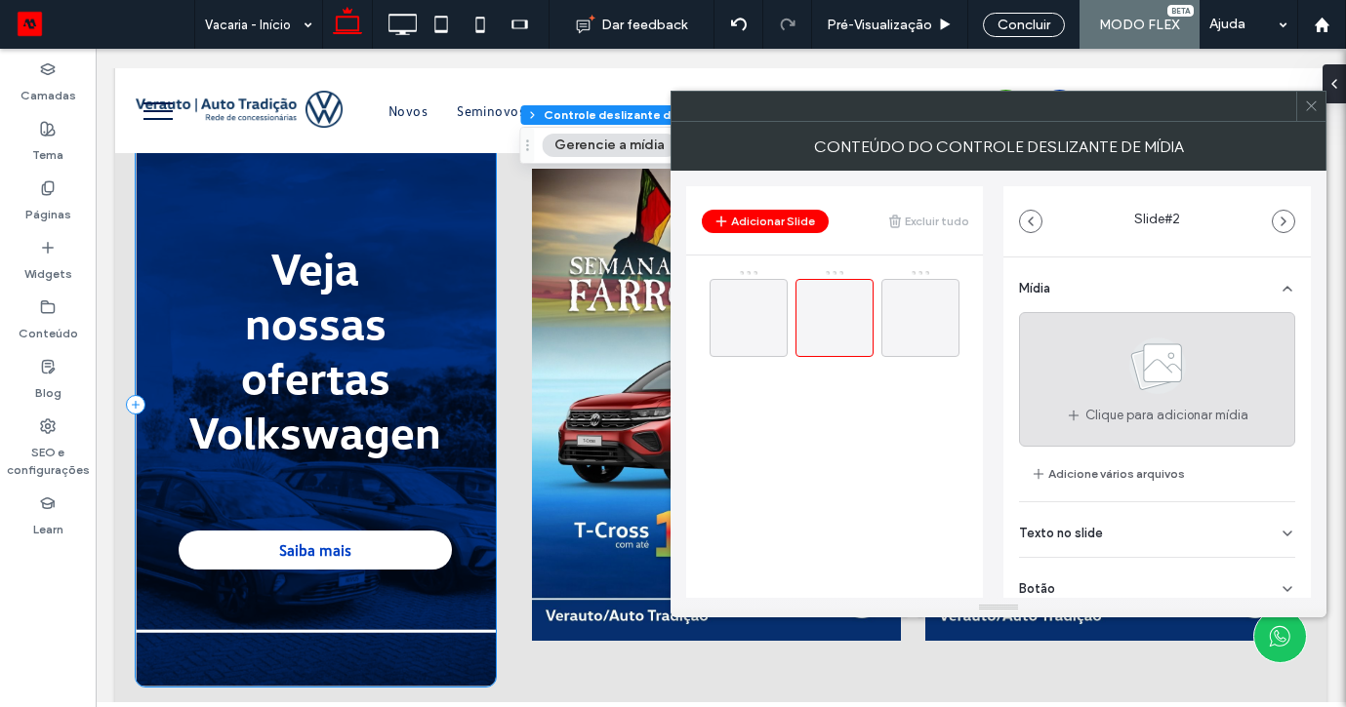
click at [1152, 370] on use at bounding box center [1157, 366] width 57 height 57
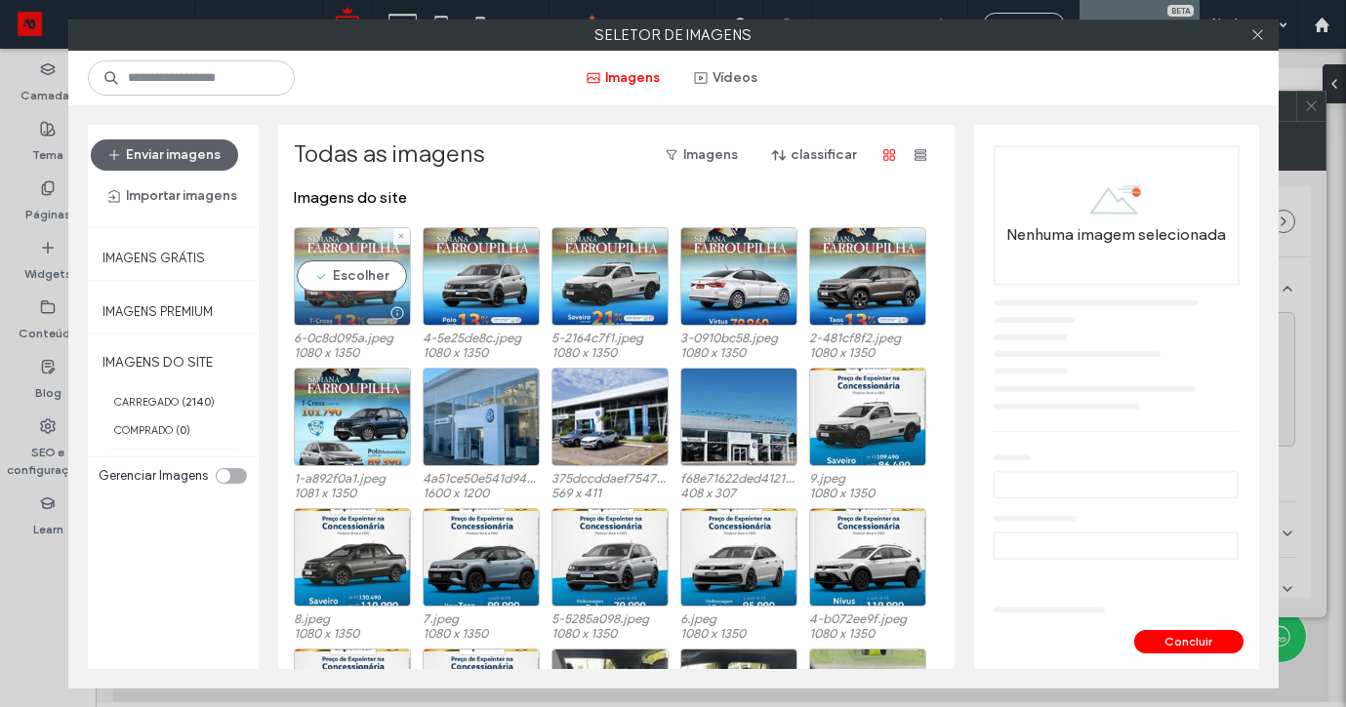
click at [348, 261] on div "Escolher" at bounding box center [352, 276] width 117 height 99
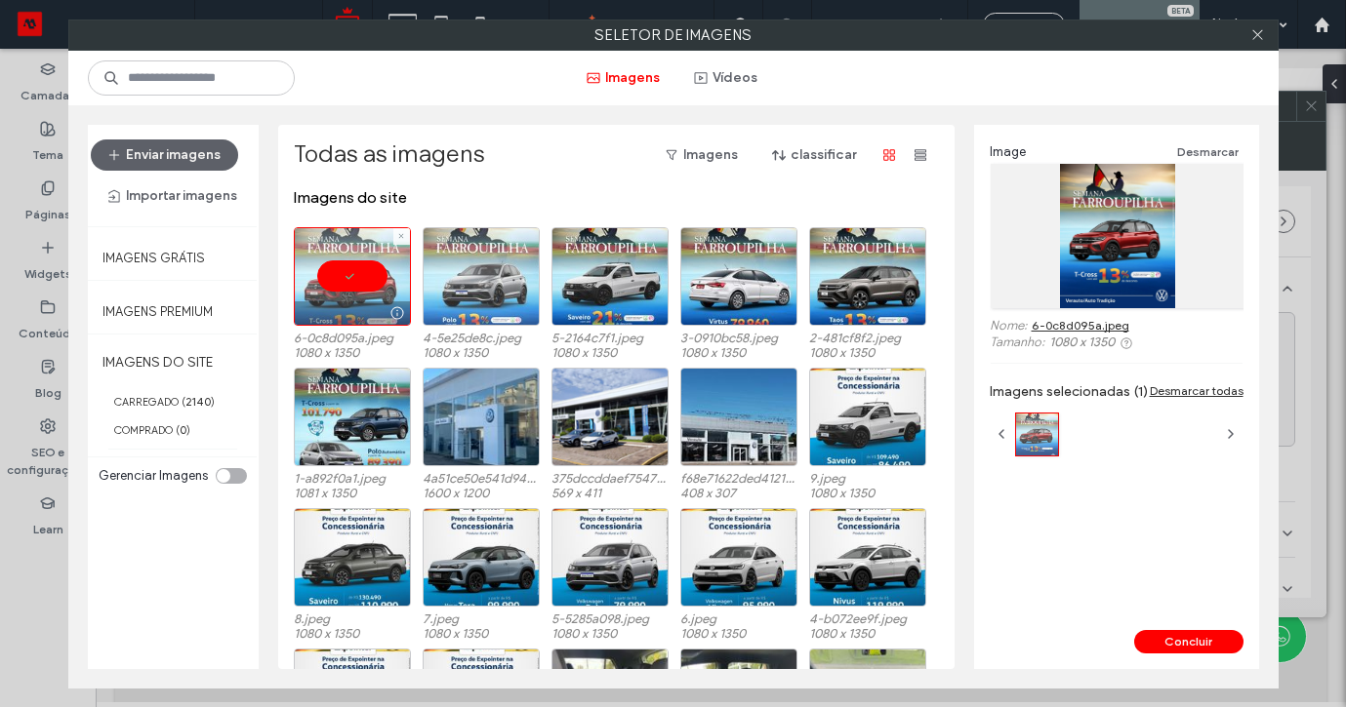
click at [500, 284] on div at bounding box center [481, 276] width 117 height 99
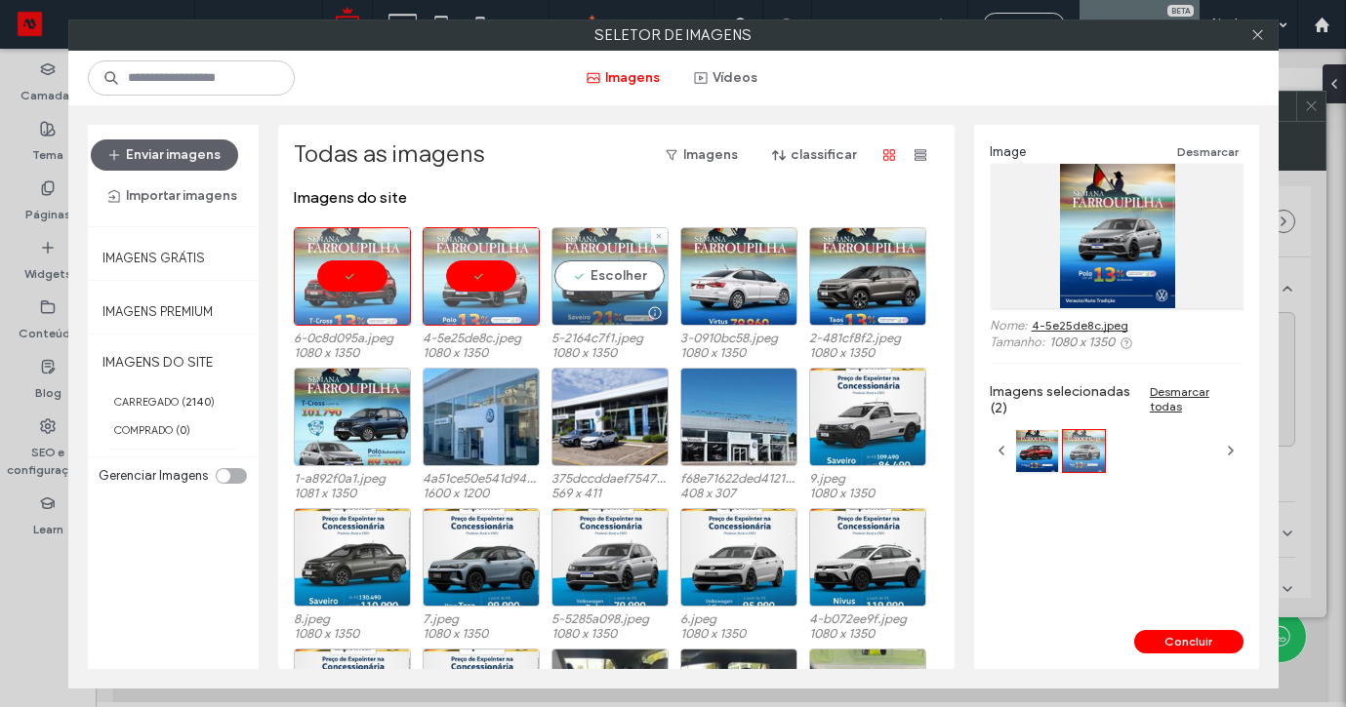
click at [607, 283] on div "Escolher" at bounding box center [609, 276] width 117 height 99
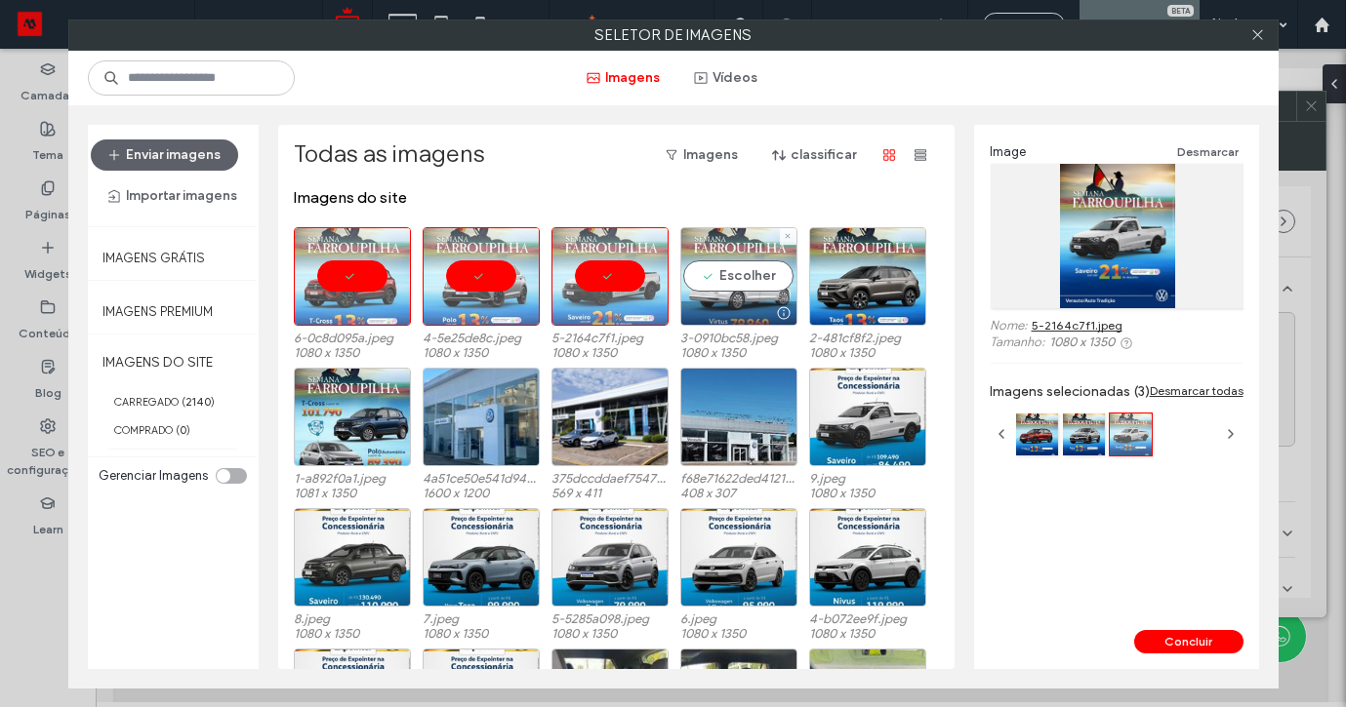
click at [744, 282] on div "Escolher" at bounding box center [738, 276] width 117 height 99
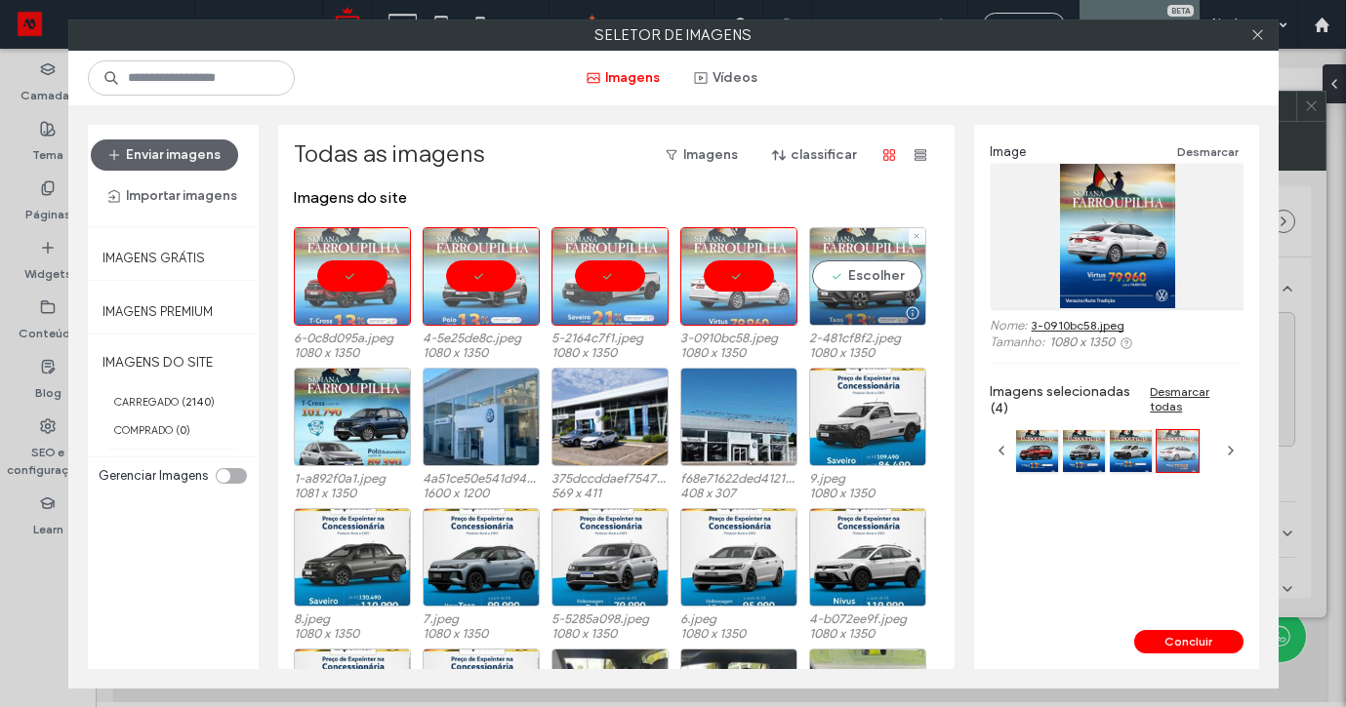
click at [832, 285] on div "Escolher" at bounding box center [867, 276] width 117 height 99
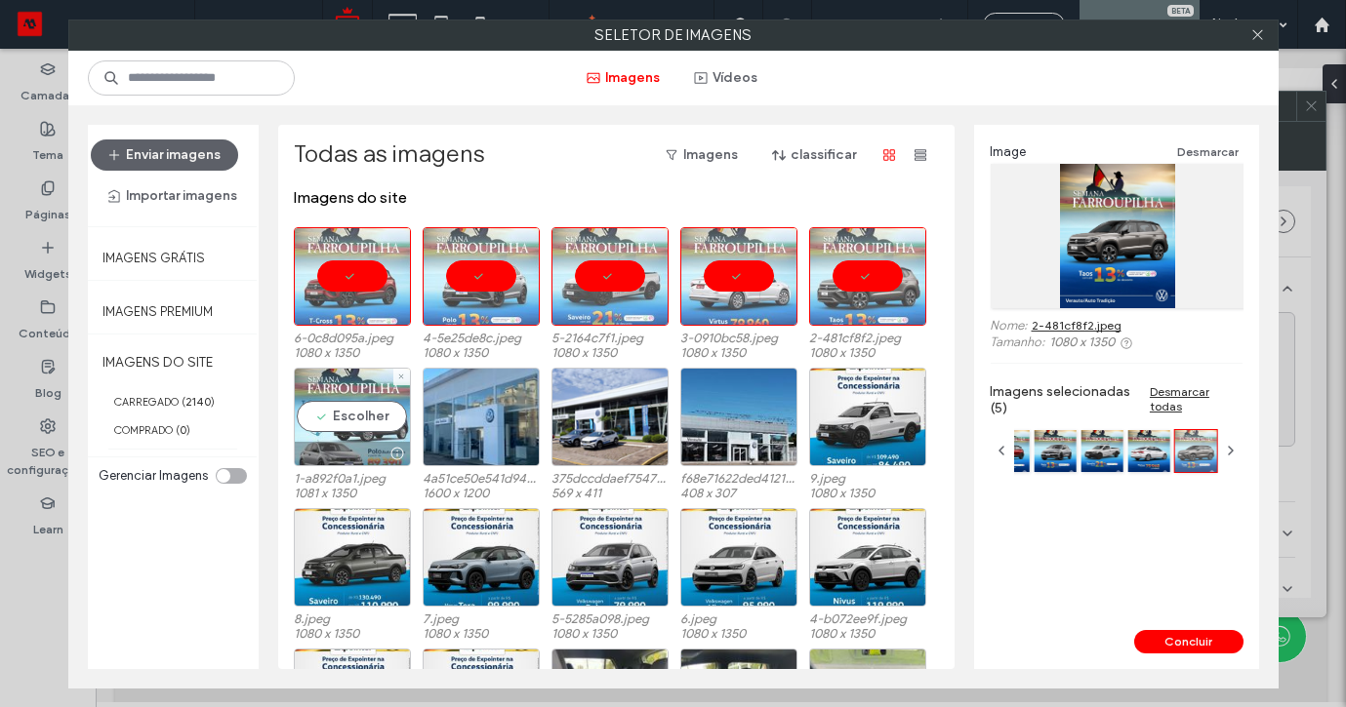
click at [359, 418] on div "Escolher" at bounding box center [352, 417] width 117 height 99
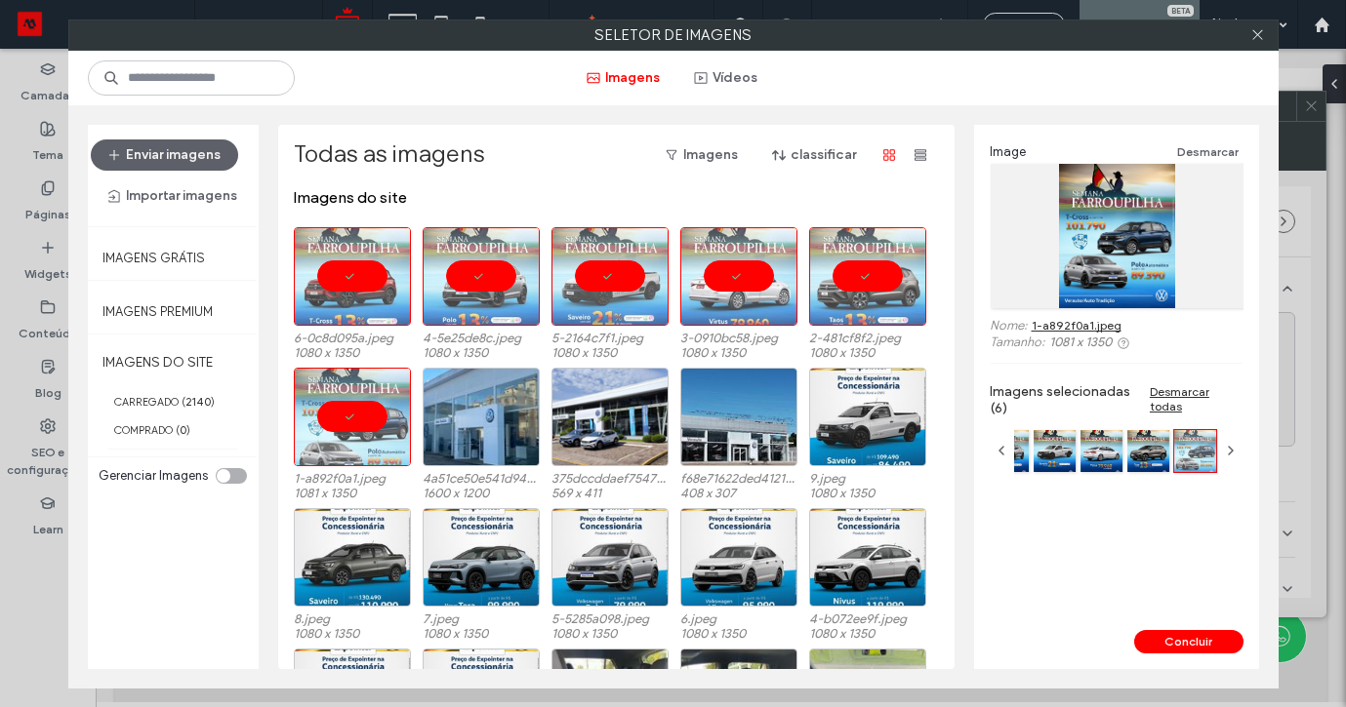
click at [1167, 626] on div "Image Desmarcar Nome: 1-a892f0a1.jpeg Tamanho: 1081 x 1350 Imagens selecionadas…" at bounding box center [1116, 377] width 285 height 505
click at [1167, 634] on button "Concluir" at bounding box center [1188, 641] width 109 height 23
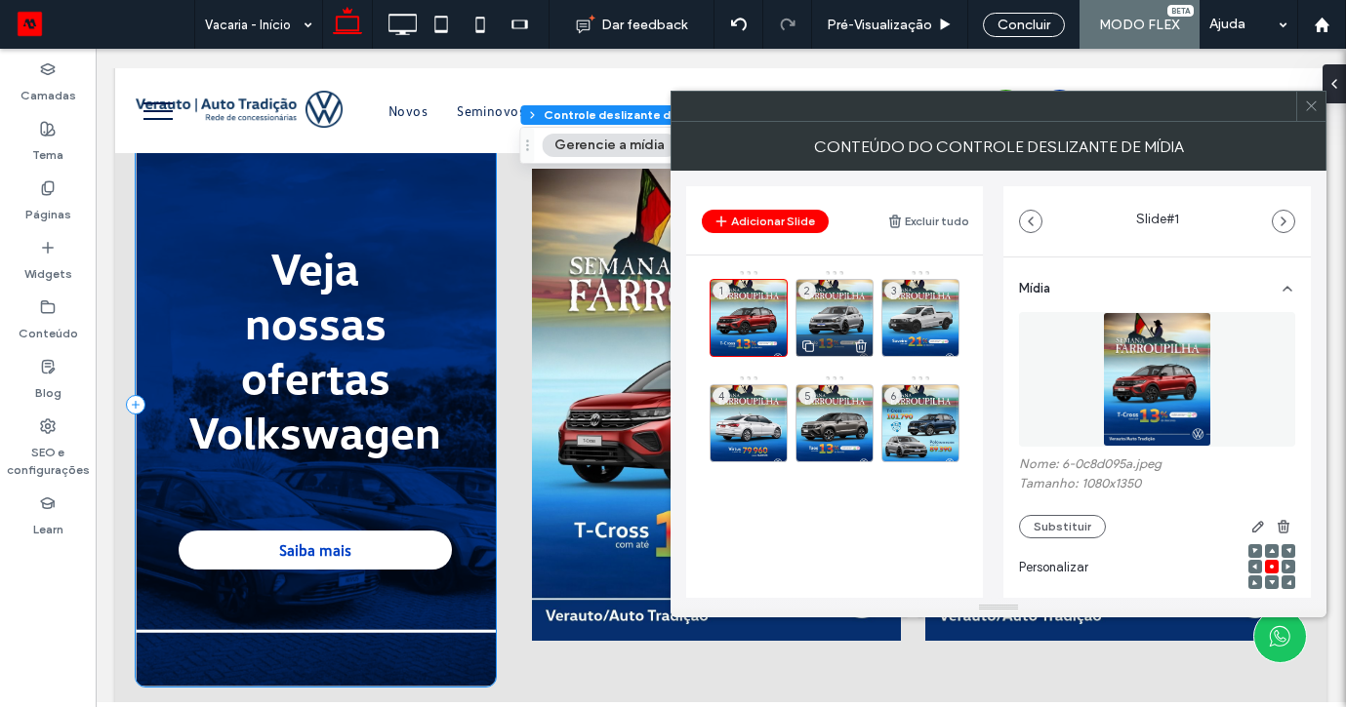
click at [833, 303] on div "2" at bounding box center [834, 318] width 78 height 78
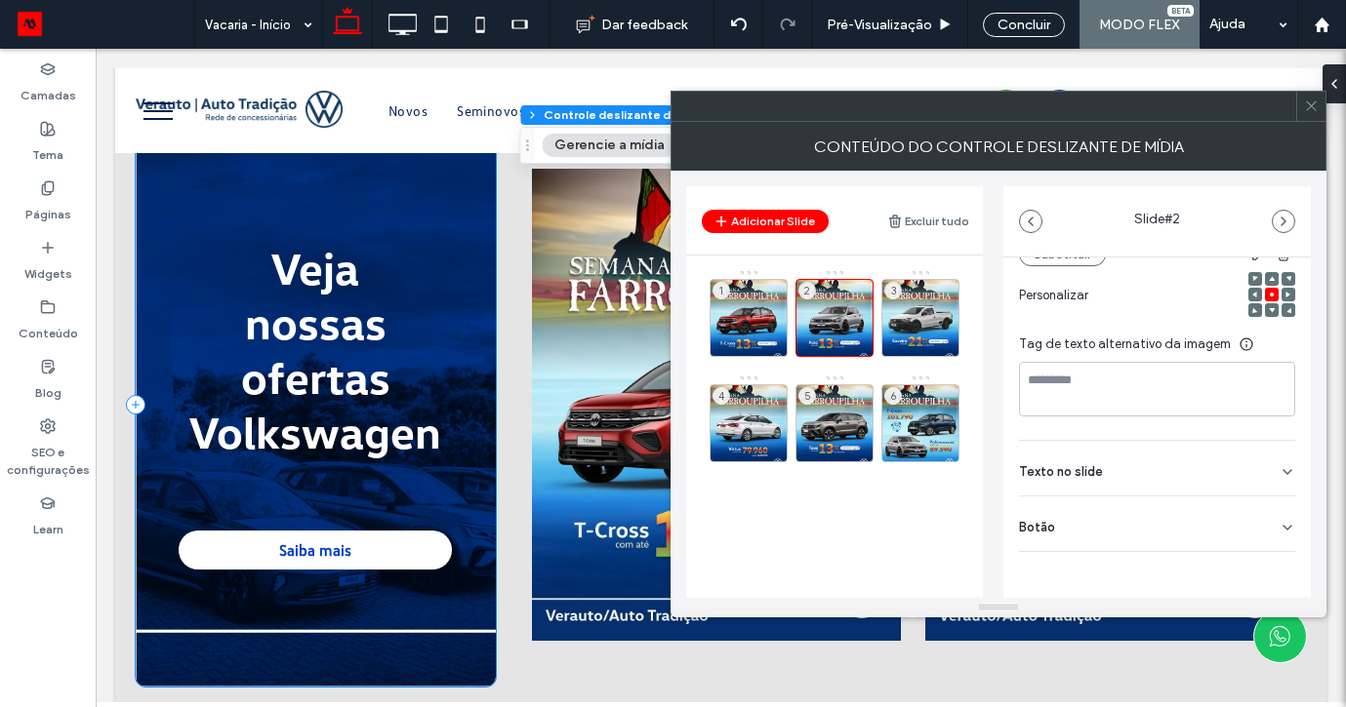
click at [1283, 528] on use at bounding box center [1287, 528] width 8 height 4
click at [1276, 564] on button at bounding box center [1277, 568] width 35 height 34
click at [951, 316] on div "3" at bounding box center [920, 318] width 78 height 78
click at [1271, 539] on div "Botão" at bounding box center [1157, 524] width 276 height 55
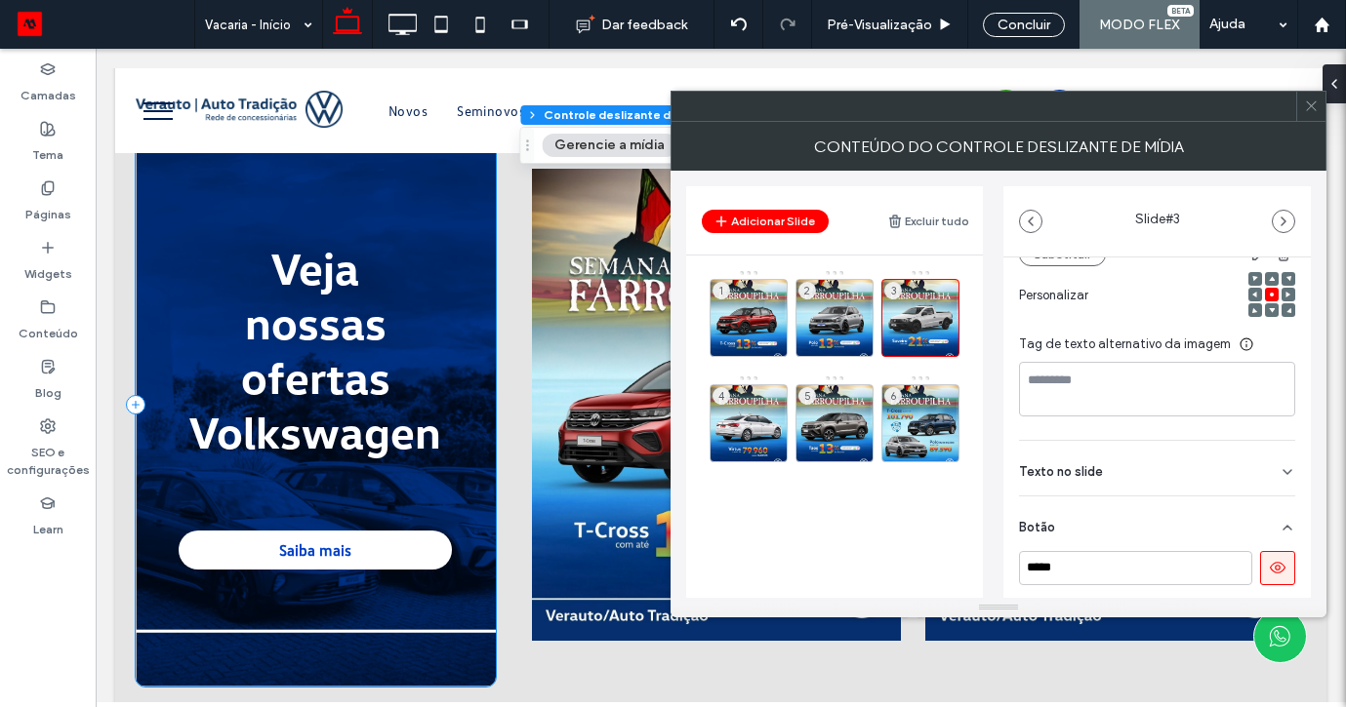
click at [1270, 563] on icon at bounding box center [1278, 568] width 18 height 18
click at [775, 412] on div "4" at bounding box center [748, 423] width 78 height 78
click at [1279, 525] on icon at bounding box center [1287, 528] width 16 height 16
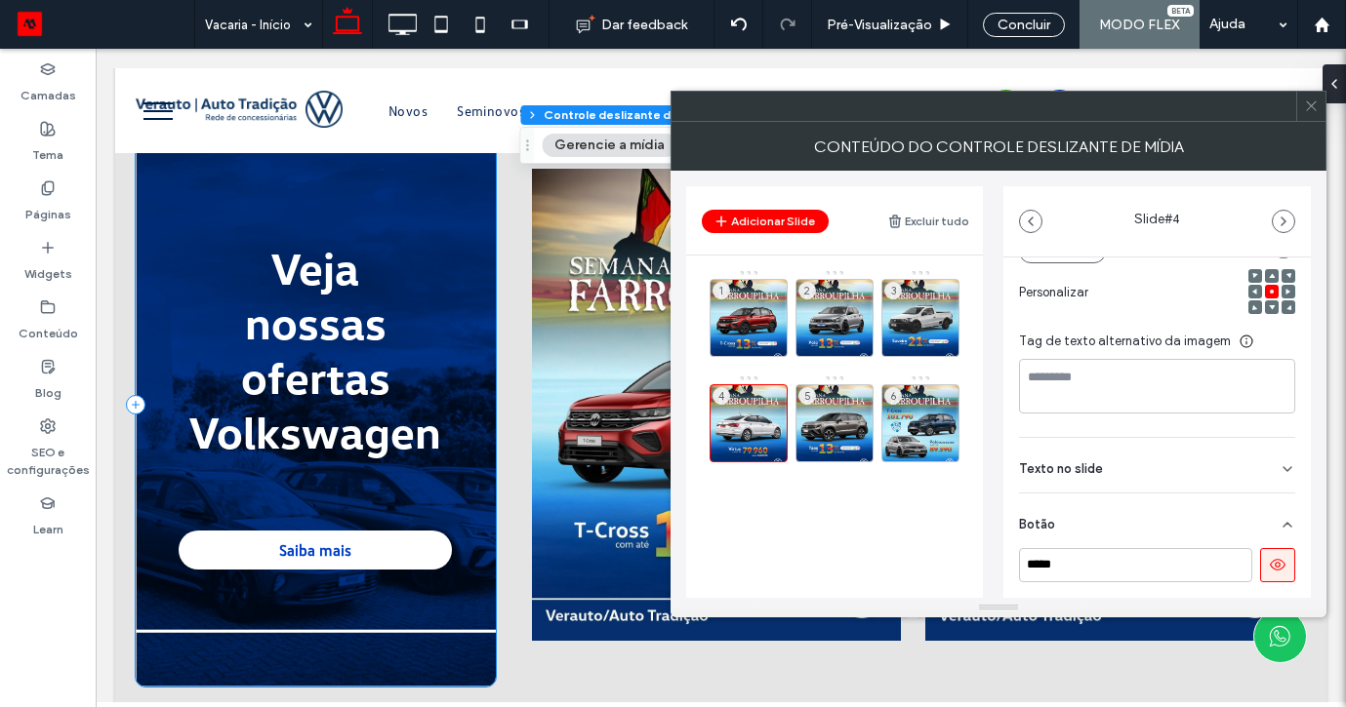
click at [1269, 557] on icon at bounding box center [1278, 565] width 18 height 18
click at [833, 413] on div "5" at bounding box center [834, 423] width 78 height 78
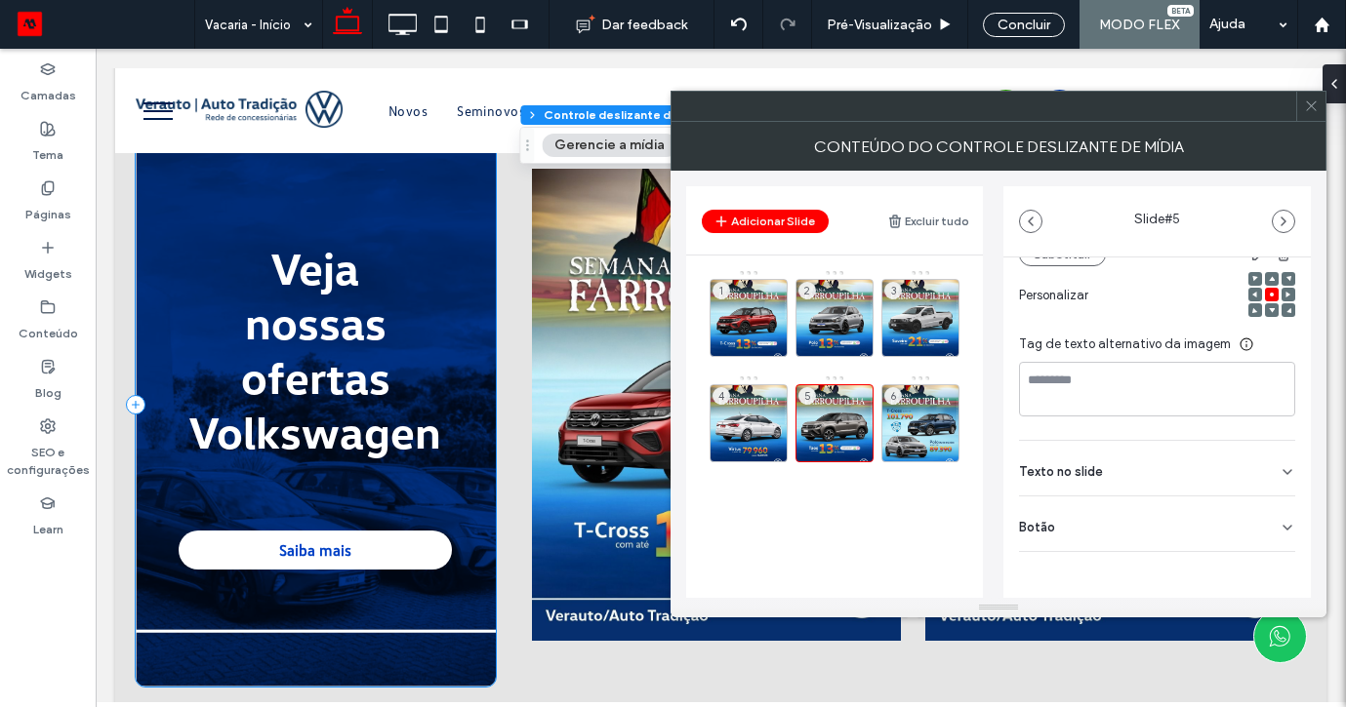
click at [1267, 523] on div "Botão" at bounding box center [1157, 524] width 276 height 55
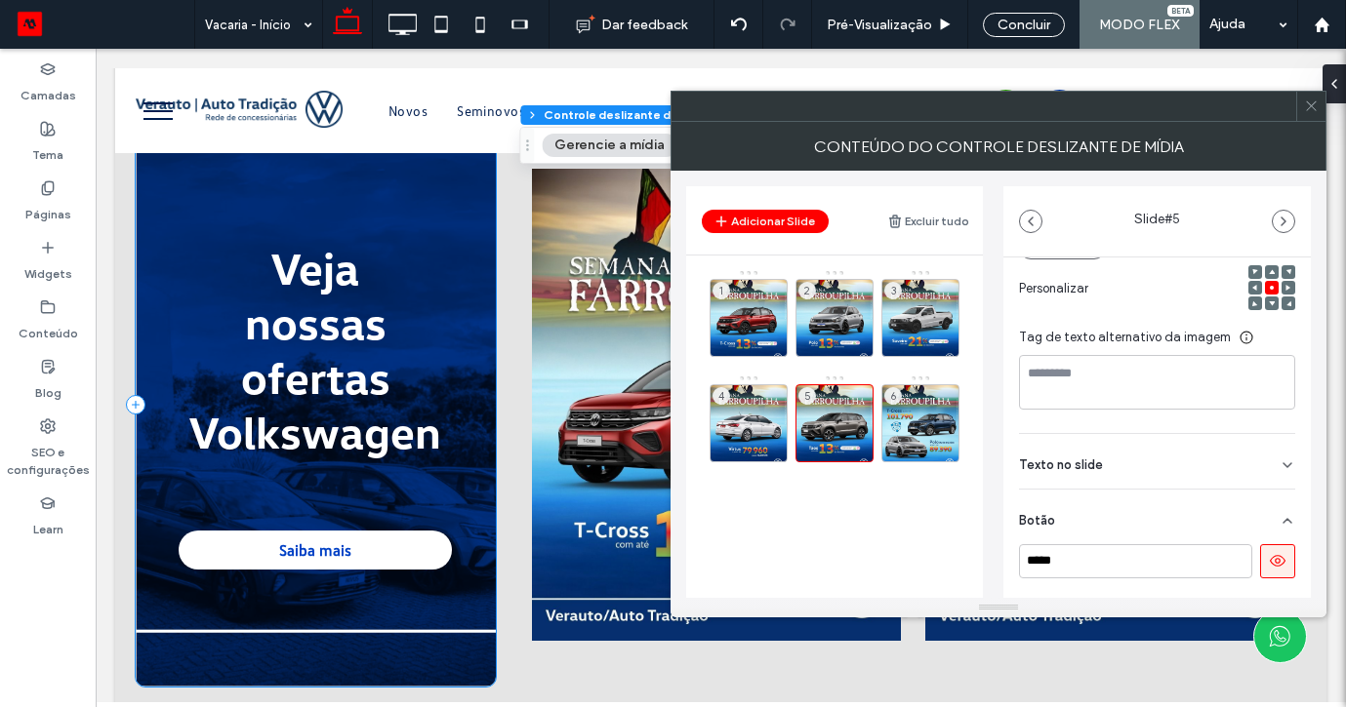
scroll to position [272, 0]
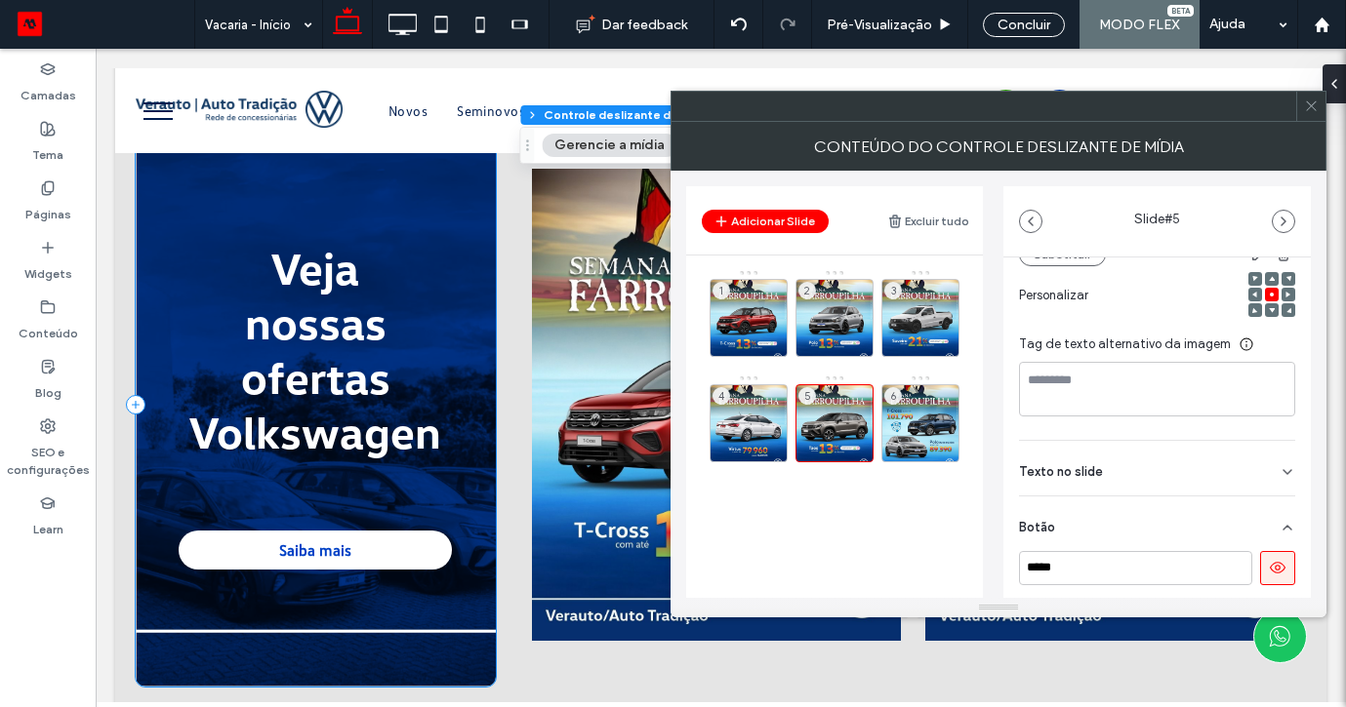
click at [1269, 566] on icon at bounding box center [1278, 568] width 18 height 18
click at [919, 400] on div "6" at bounding box center [920, 423] width 78 height 78
click at [1280, 522] on icon at bounding box center [1287, 528] width 16 height 16
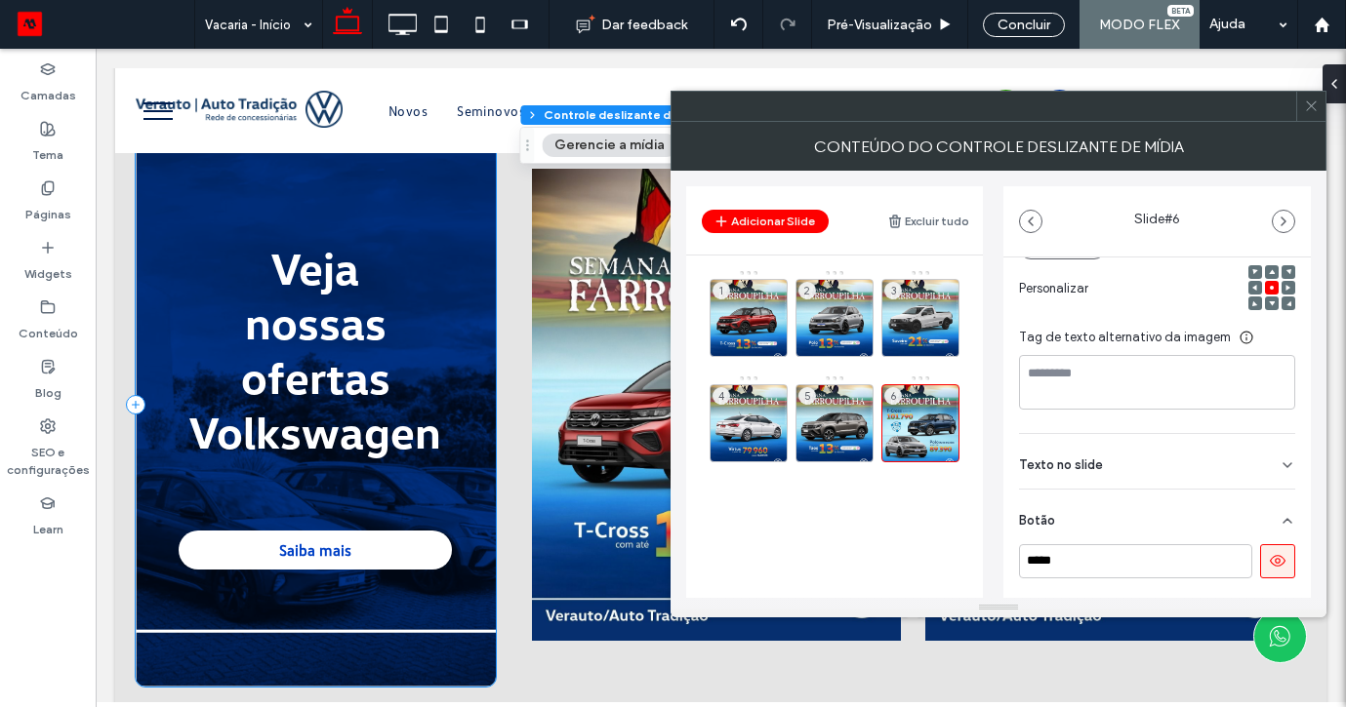
click at [1272, 549] on button at bounding box center [1277, 562] width 35 height 34
click at [1307, 102] on use at bounding box center [1311, 106] width 10 height 10
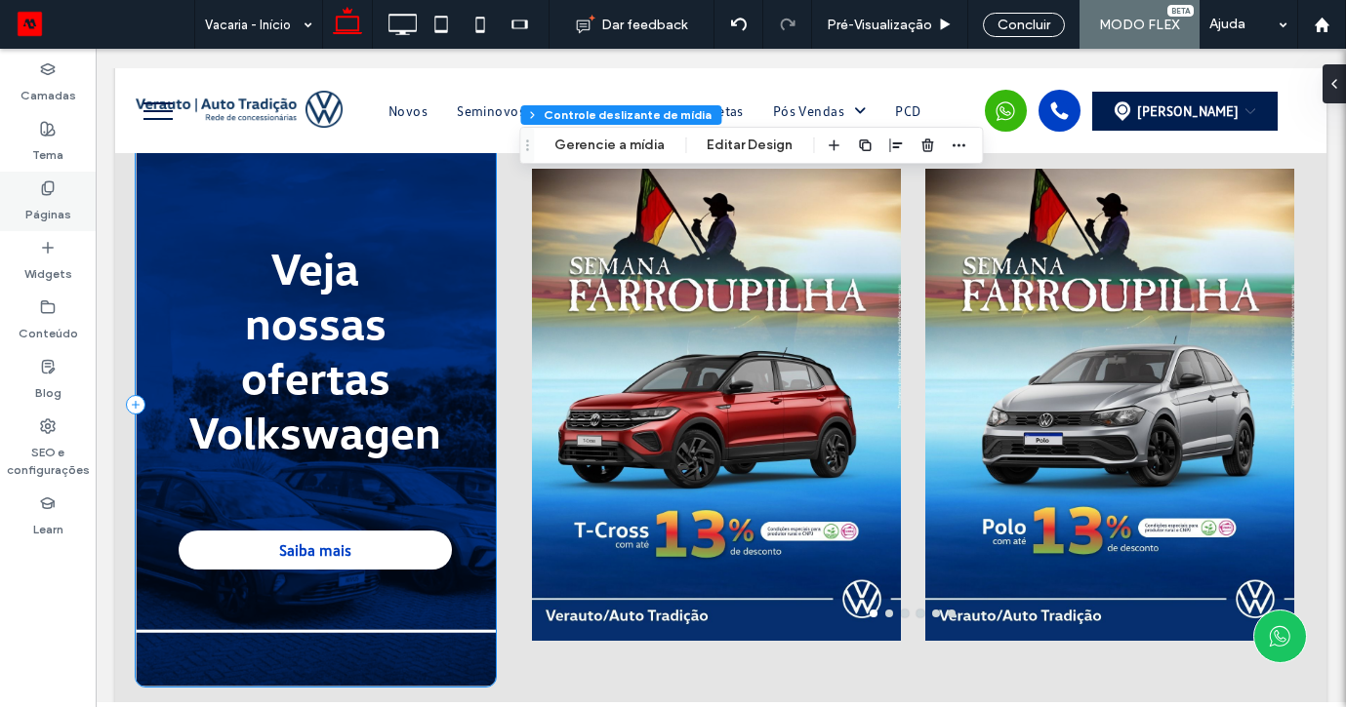
click at [58, 191] on div "Páginas" at bounding box center [48, 202] width 96 height 60
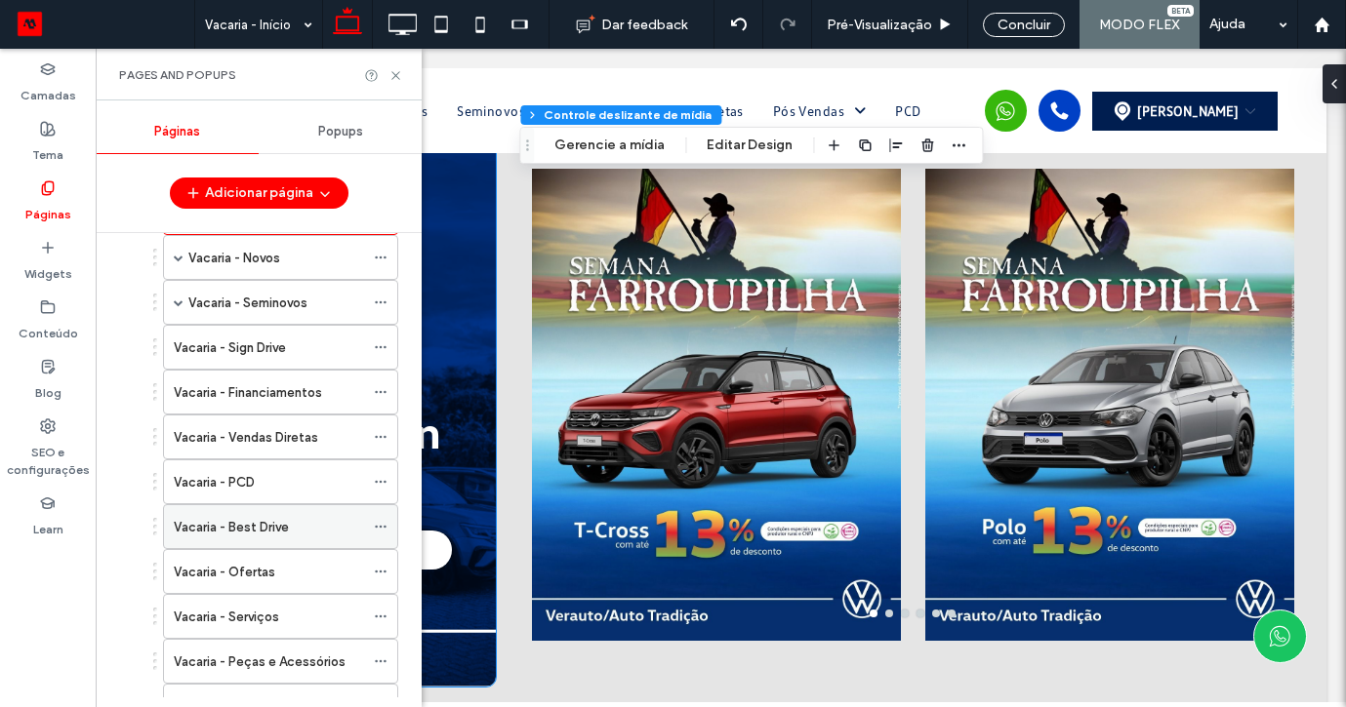
scroll to position [345, 0]
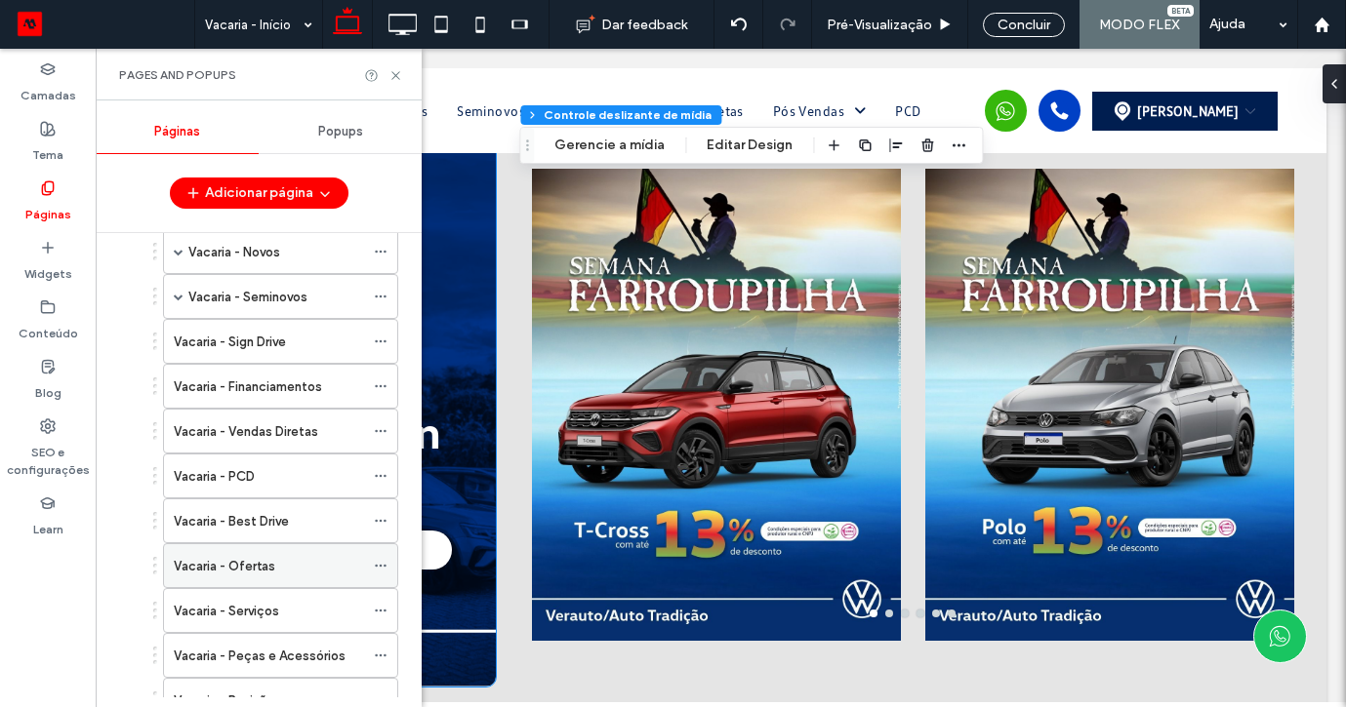
click at [243, 568] on label "Vacaria - Ofertas" at bounding box center [224, 566] width 101 height 34
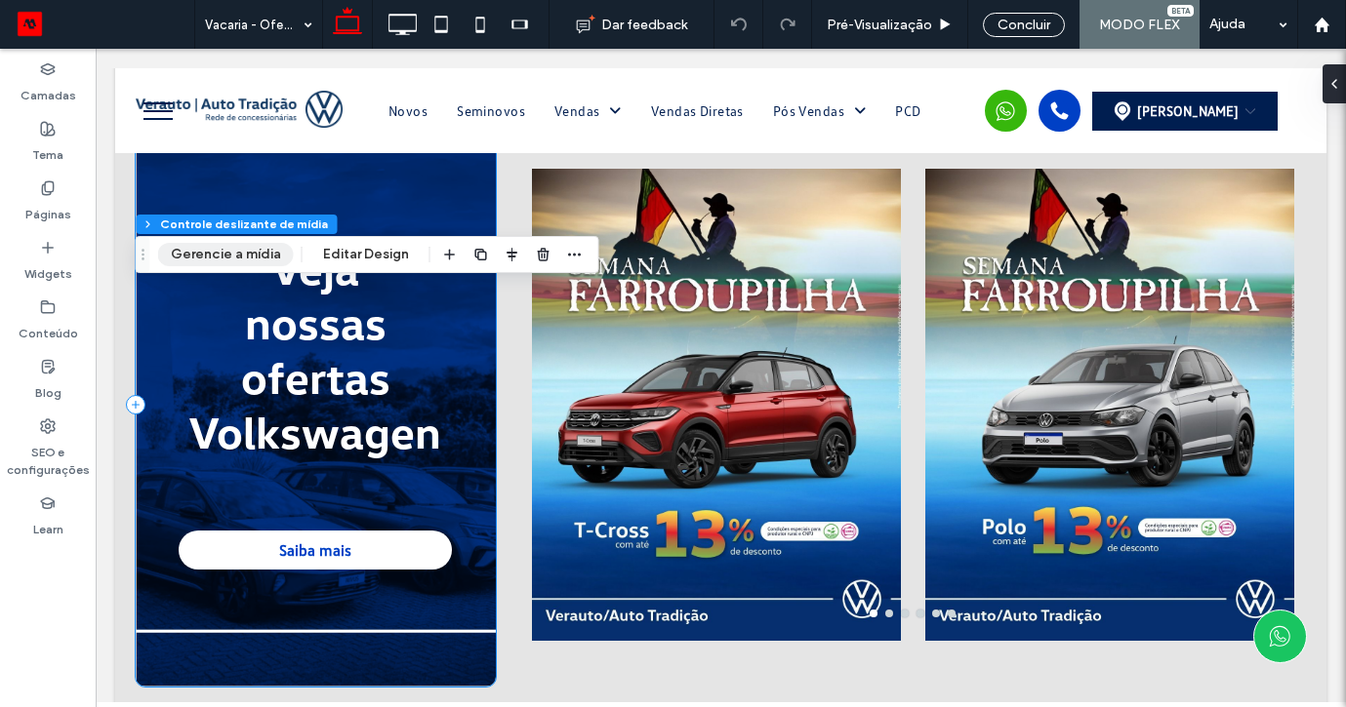
click at [241, 245] on button "Gerencie a mídia" at bounding box center [226, 254] width 136 height 23
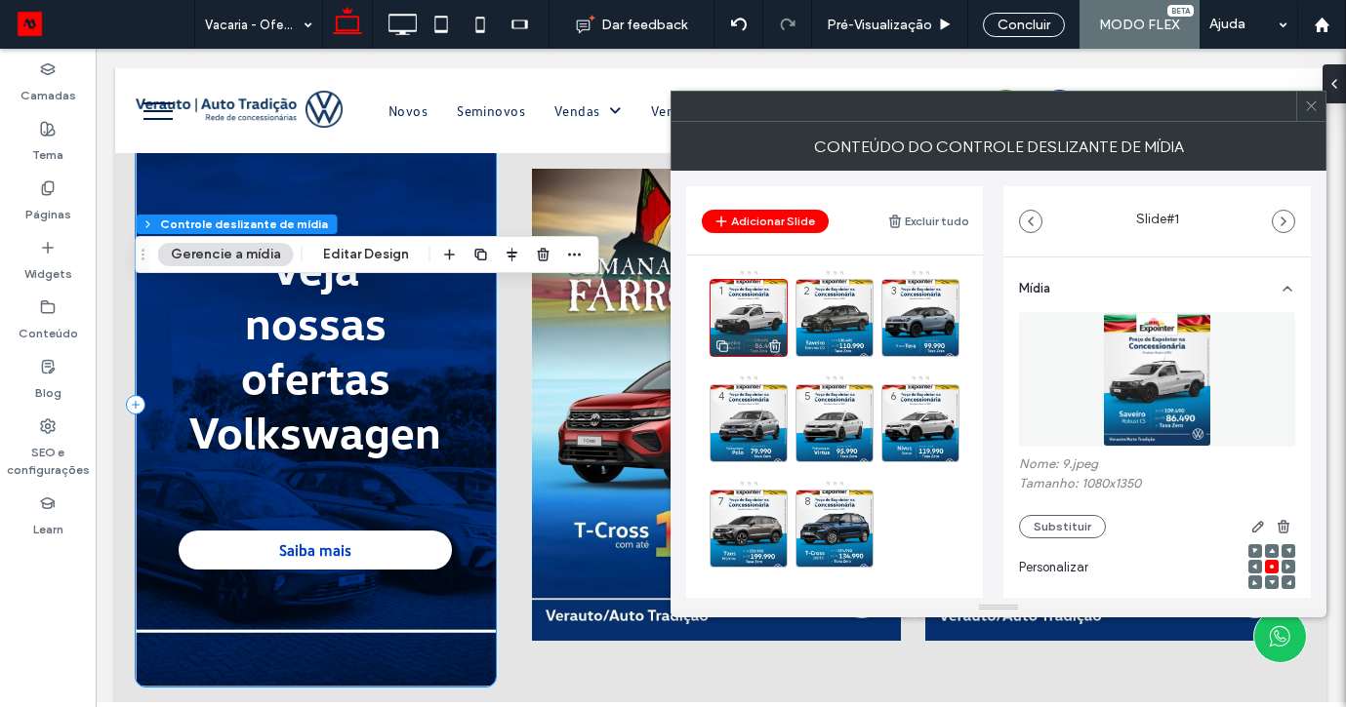
click at [767, 338] on icon at bounding box center [775, 347] width 16 height 18
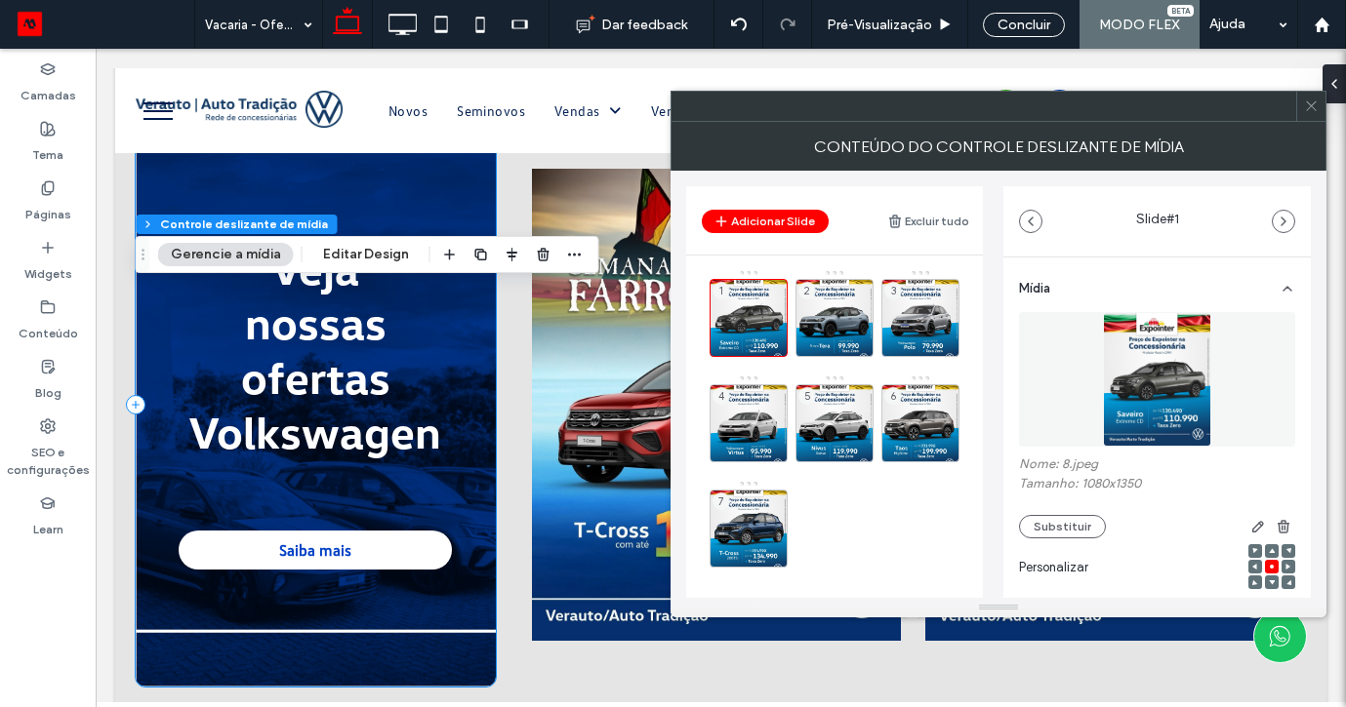
click at [0, 0] on icon at bounding box center [0, 0] width 0 height 0
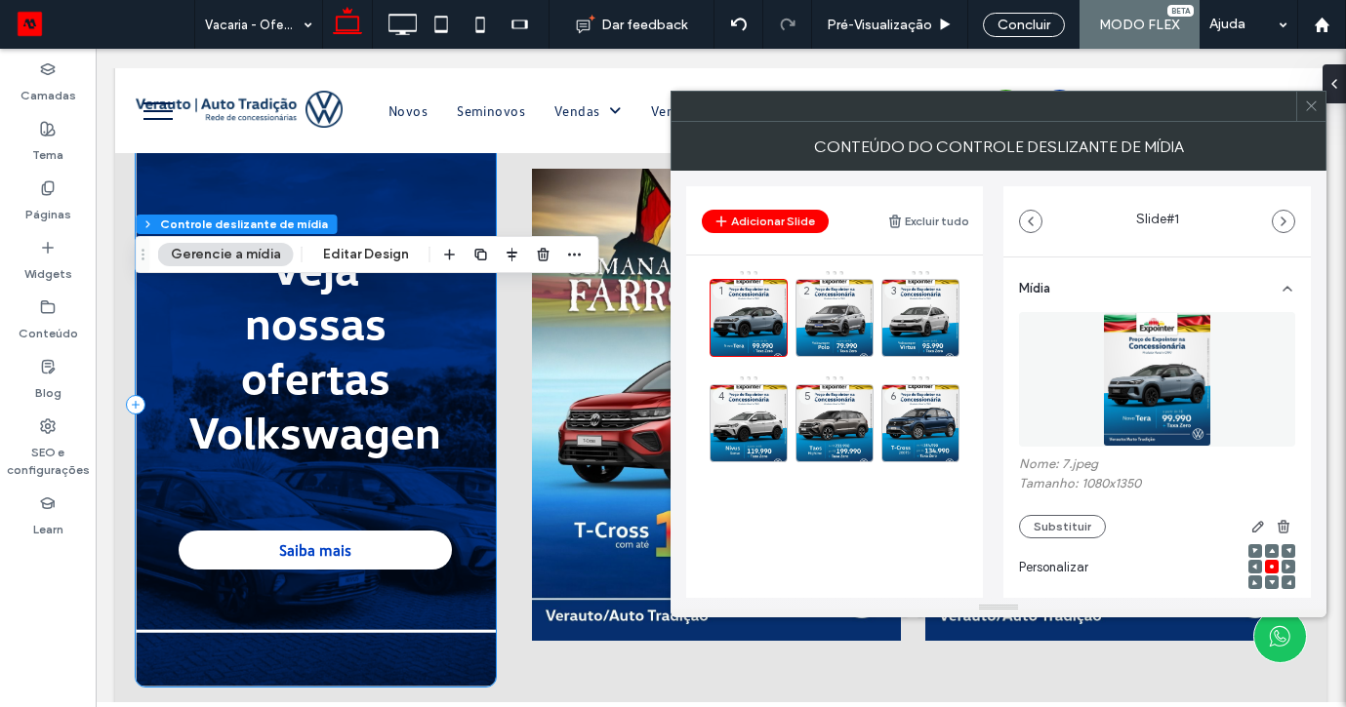
click at [0, 0] on icon at bounding box center [0, 0] width 0 height 0
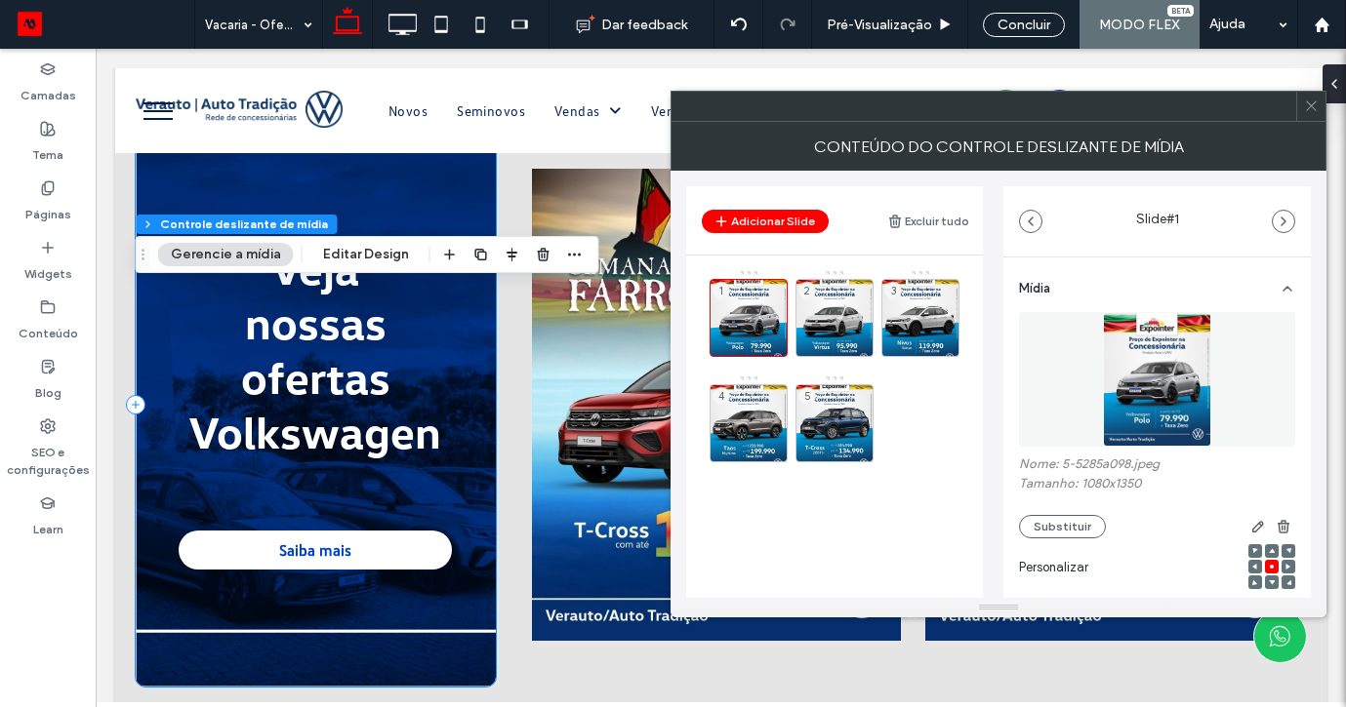
click at [0, 0] on icon at bounding box center [0, 0] width 0 height 0
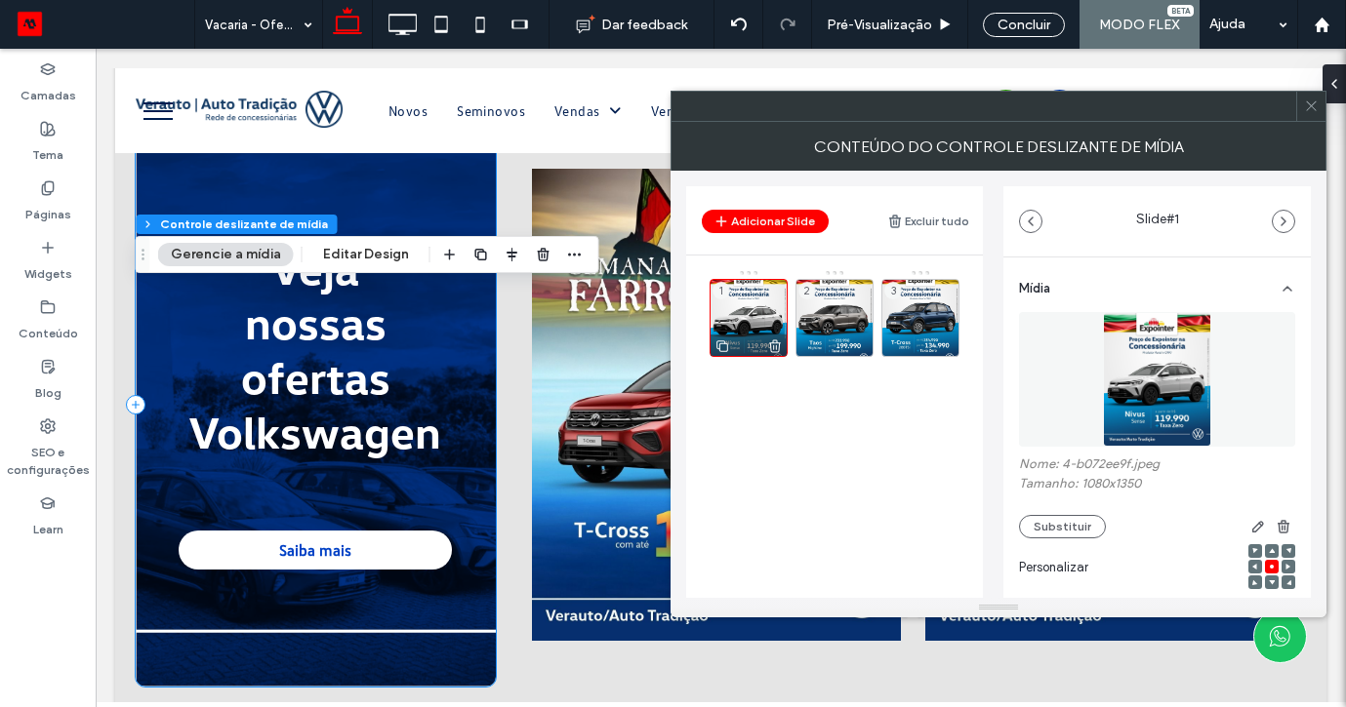
click at [778, 340] on icon at bounding box center [775, 347] width 16 height 18
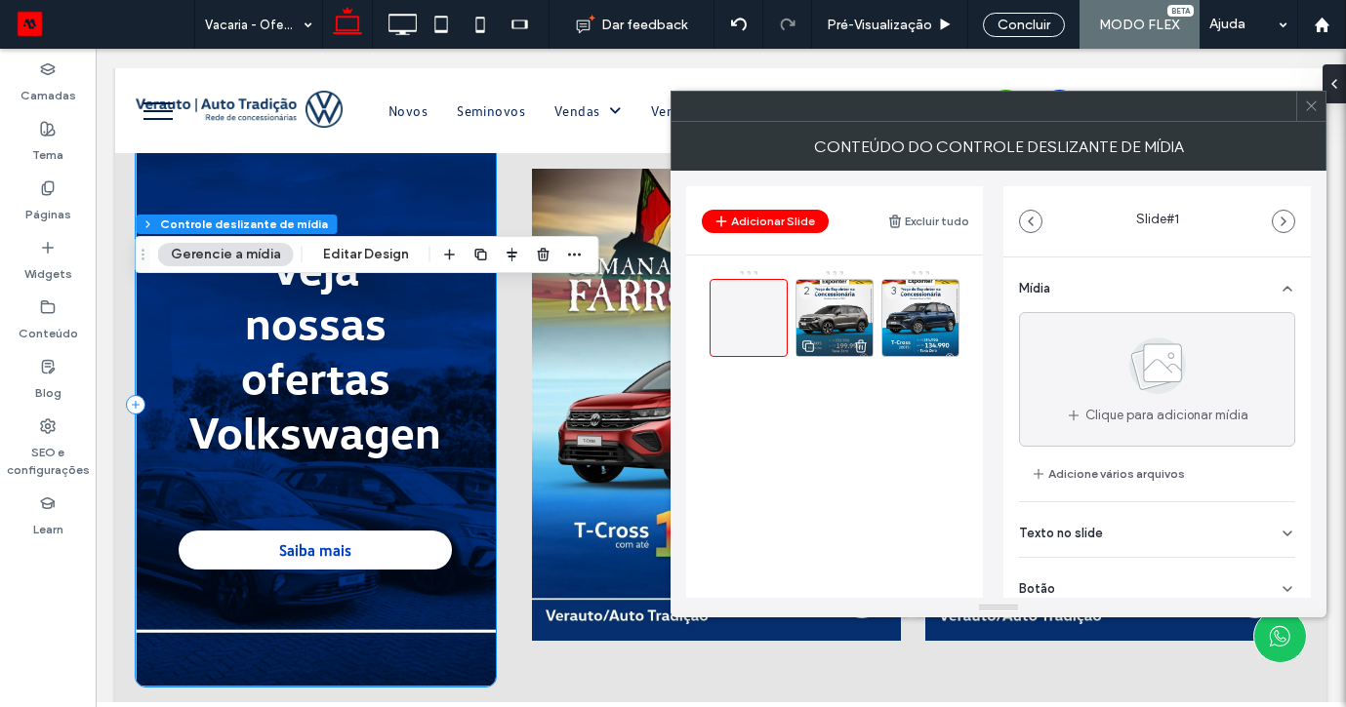
click at [859, 344] on icon at bounding box center [861, 347] width 16 height 18
click at [948, 342] on icon at bounding box center [947, 347] width 16 height 18
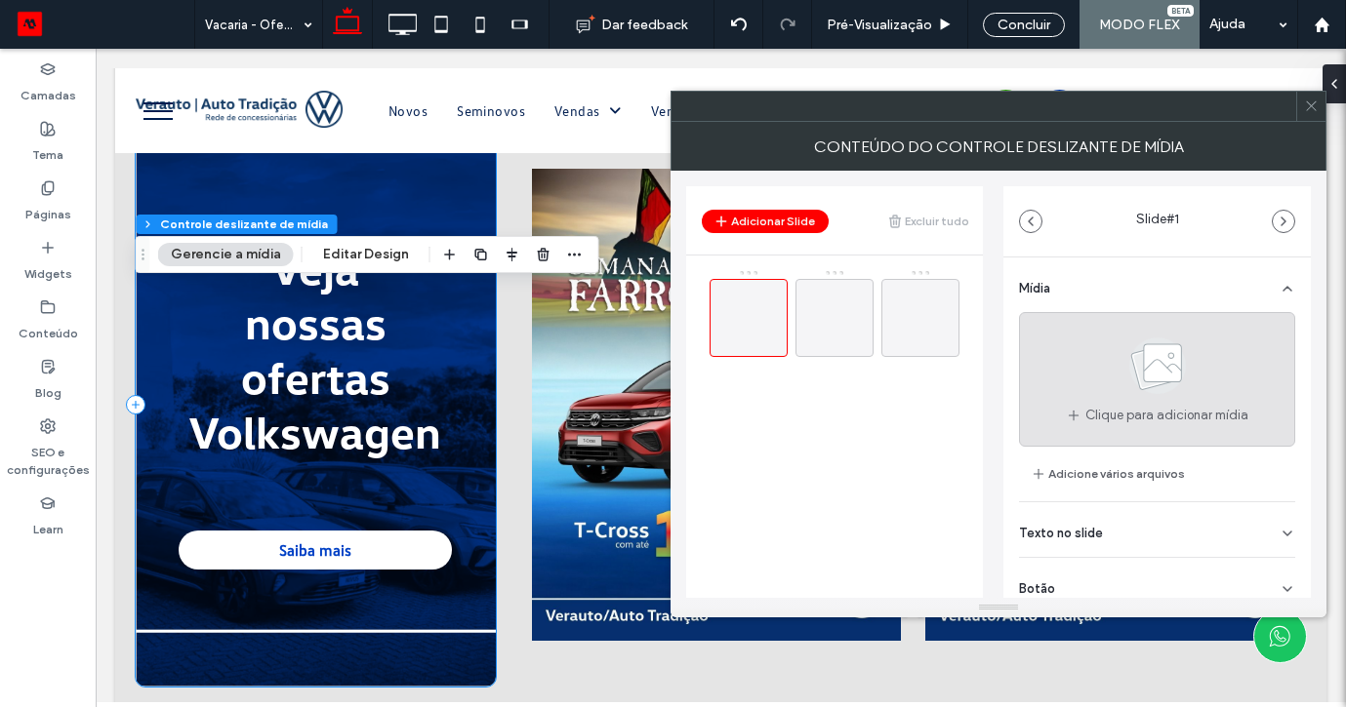
click at [1077, 364] on div "Clique para adicionar mídia" at bounding box center [1157, 379] width 276 height 135
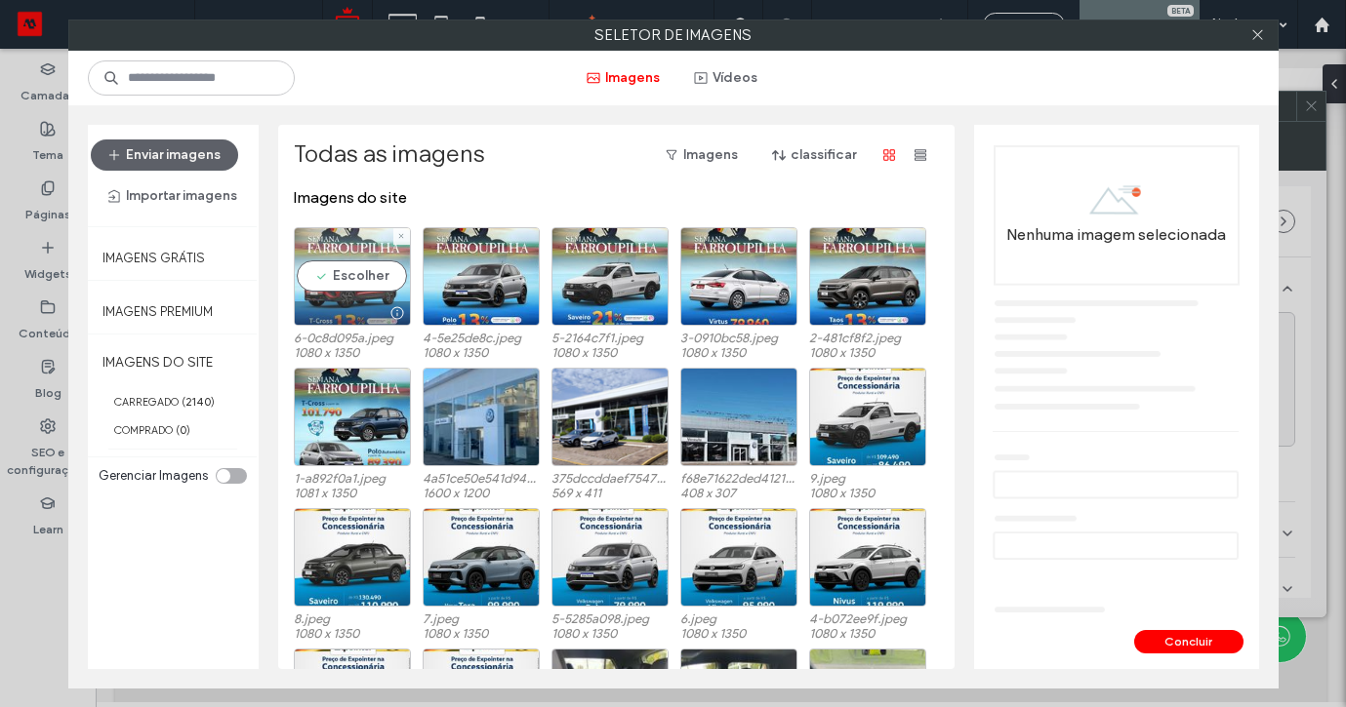
click at [345, 259] on div "Escolher" at bounding box center [352, 276] width 117 height 99
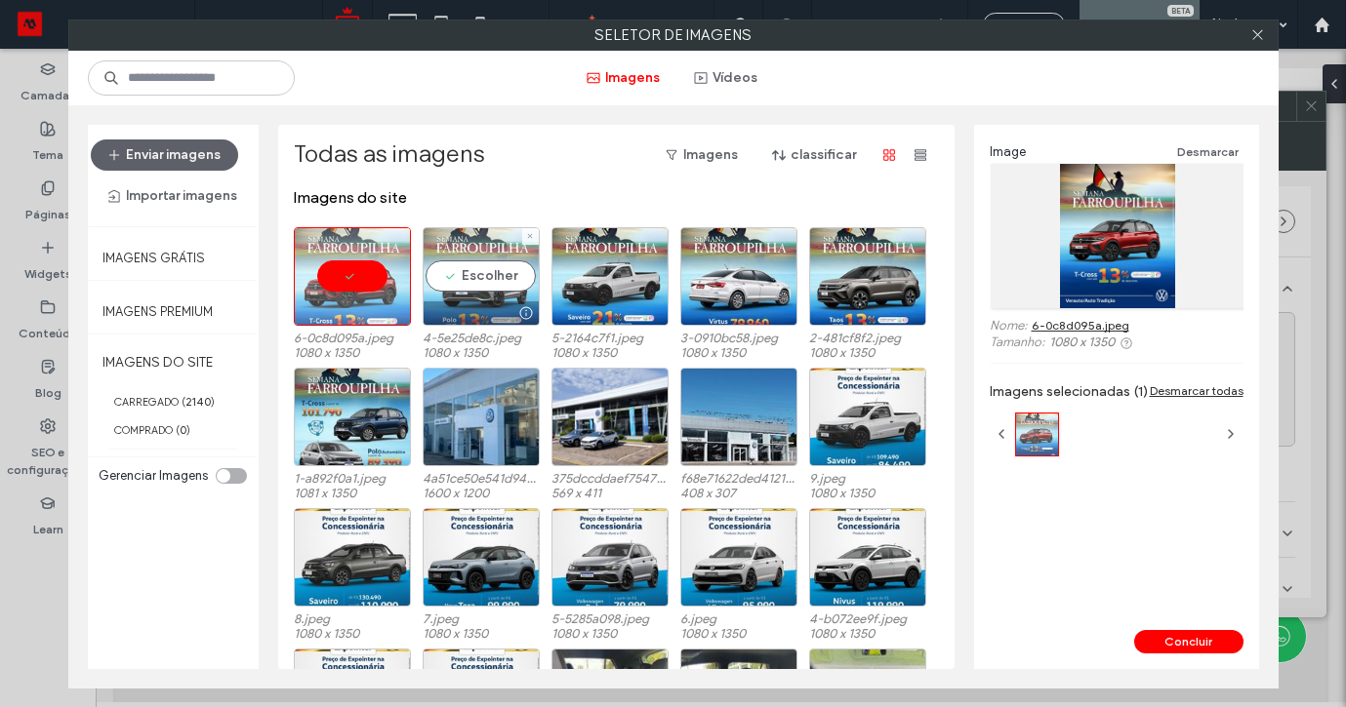
click at [466, 278] on div "Escolher" at bounding box center [481, 276] width 117 height 99
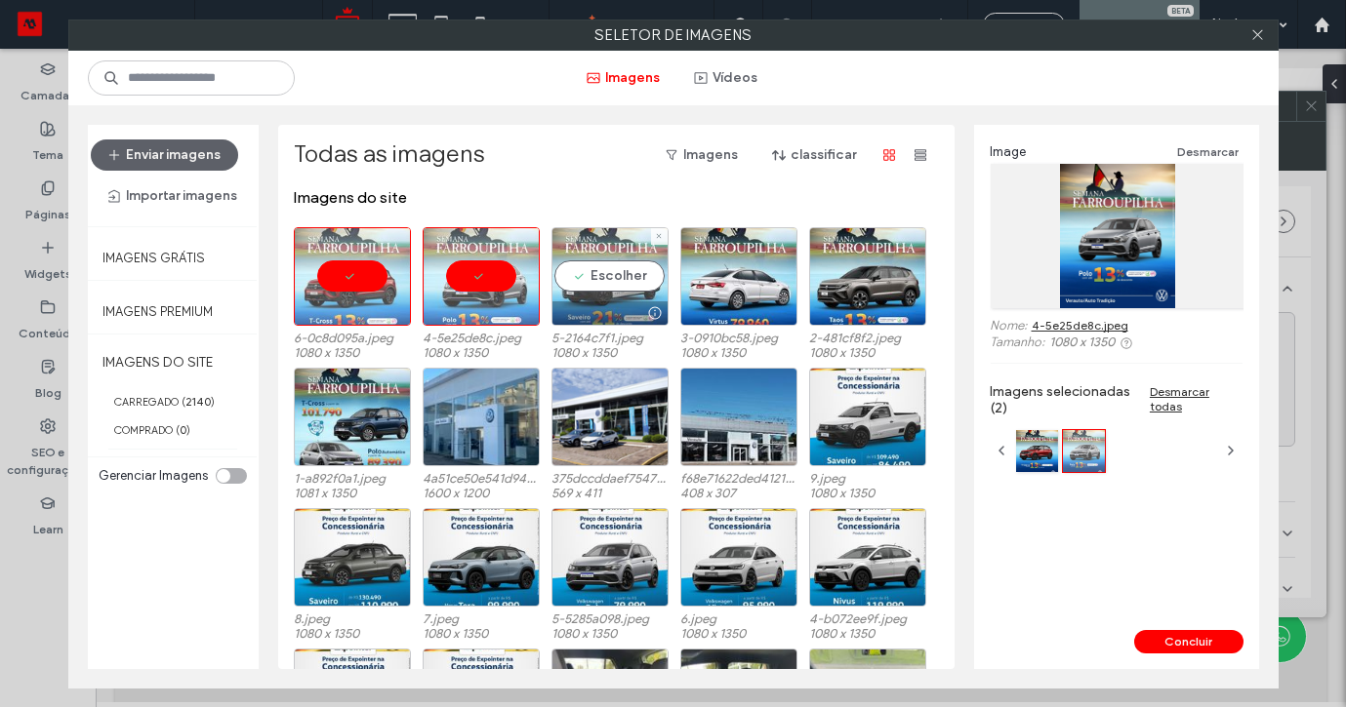
click at [620, 278] on div "Escolher" at bounding box center [609, 276] width 117 height 99
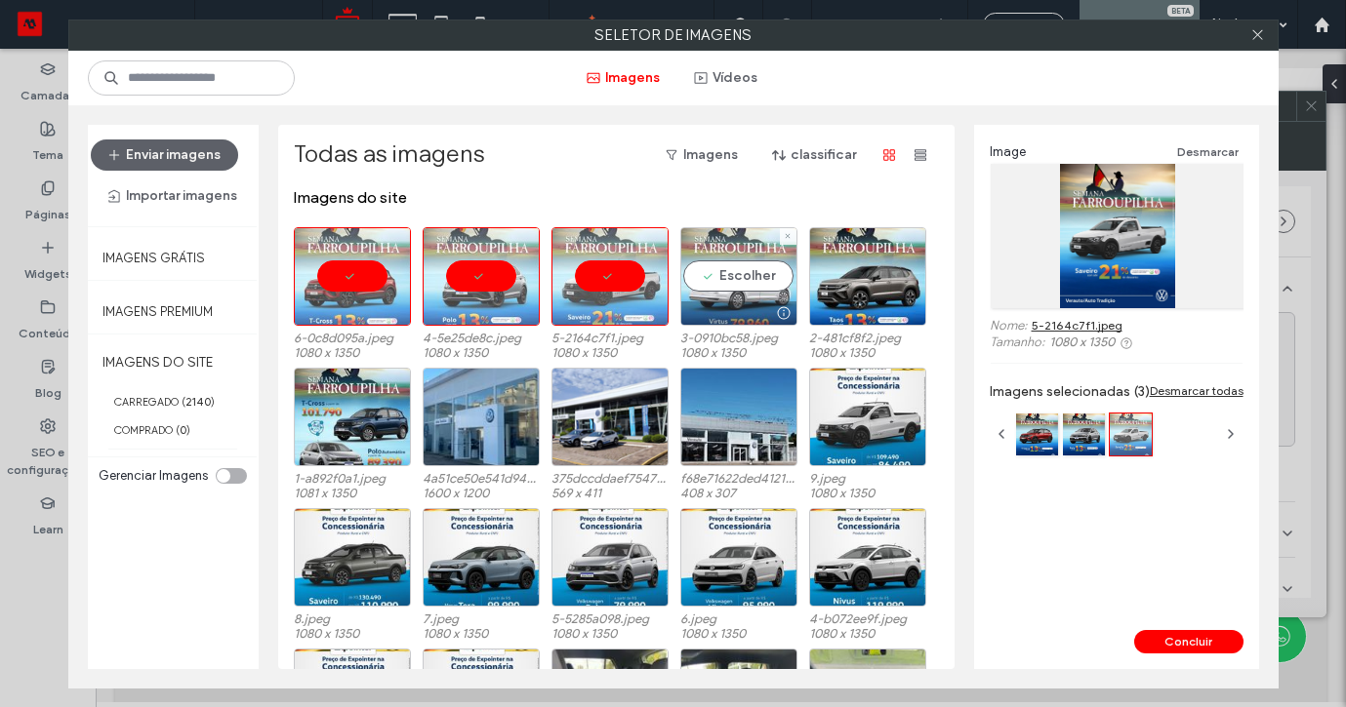
click at [739, 276] on div "Escolher" at bounding box center [738, 276] width 117 height 99
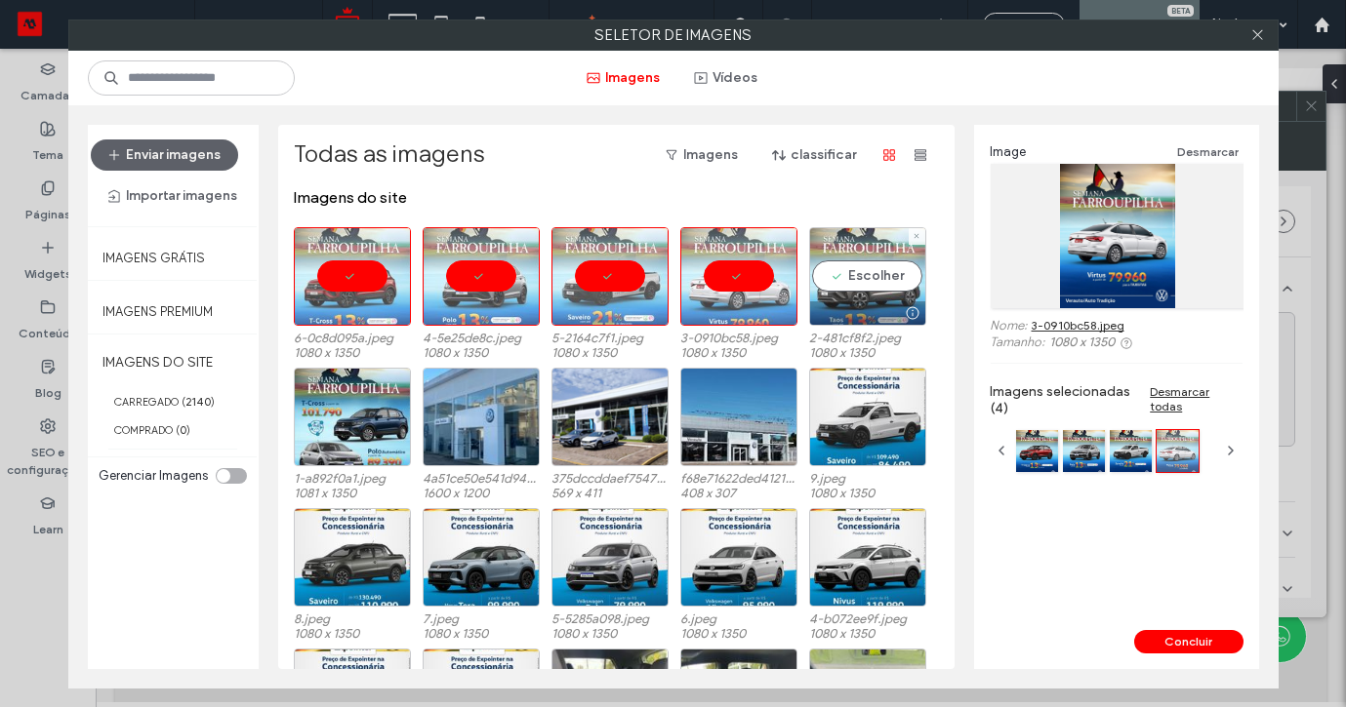
click at [833, 278] on div "Escolher" at bounding box center [867, 276] width 117 height 99
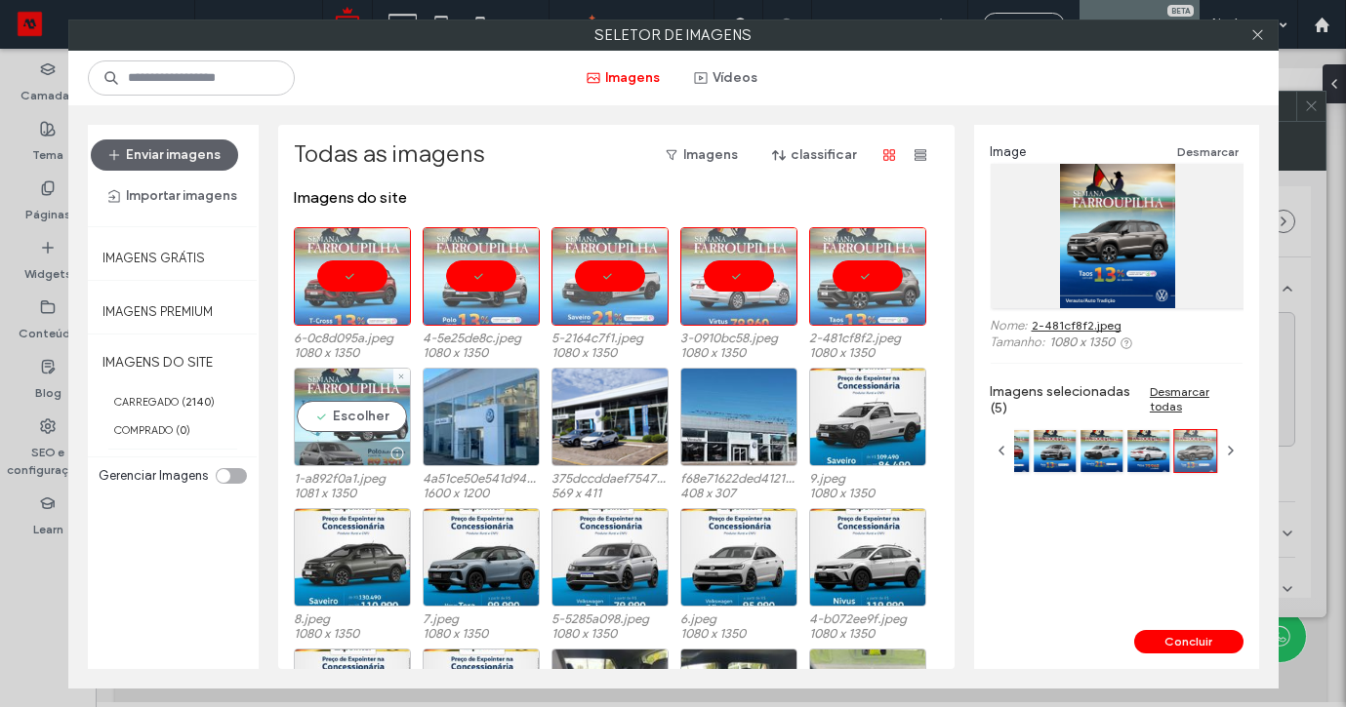
click at [345, 413] on div "Escolher" at bounding box center [352, 417] width 117 height 99
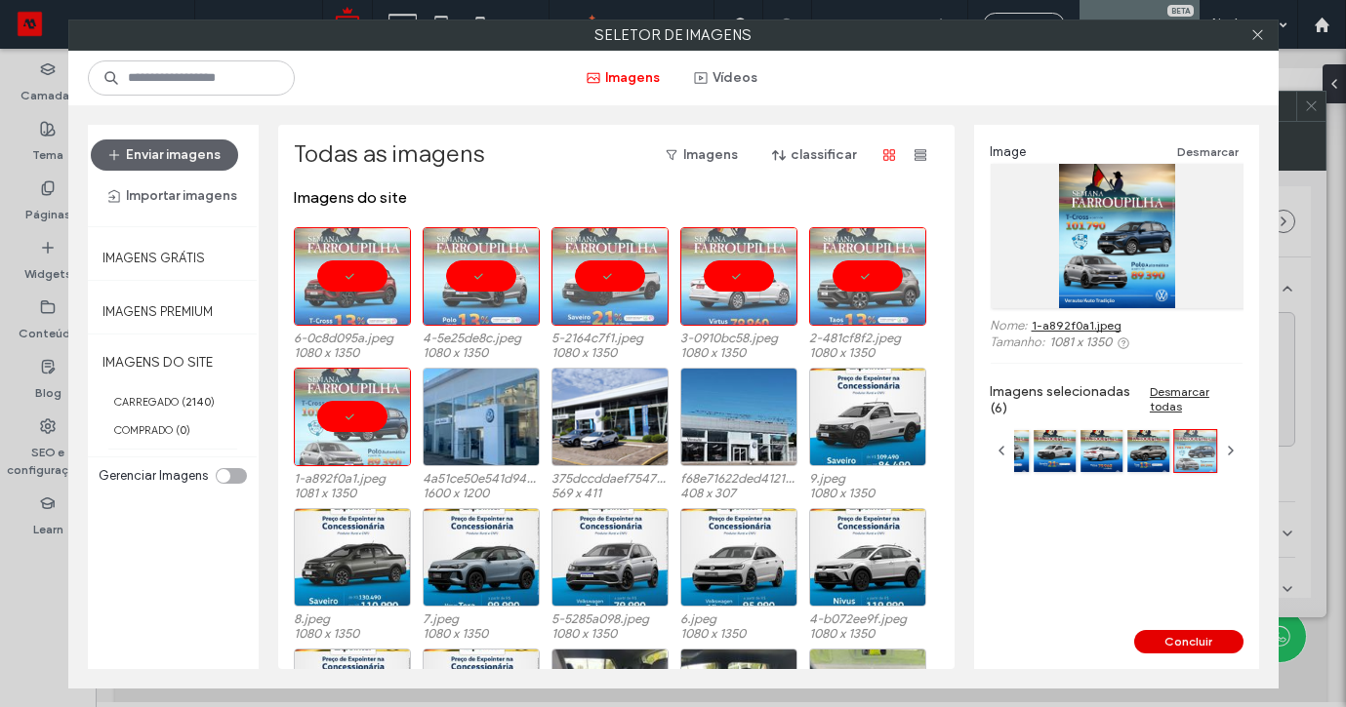
click at [1176, 639] on button "Concluir" at bounding box center [1188, 641] width 109 height 23
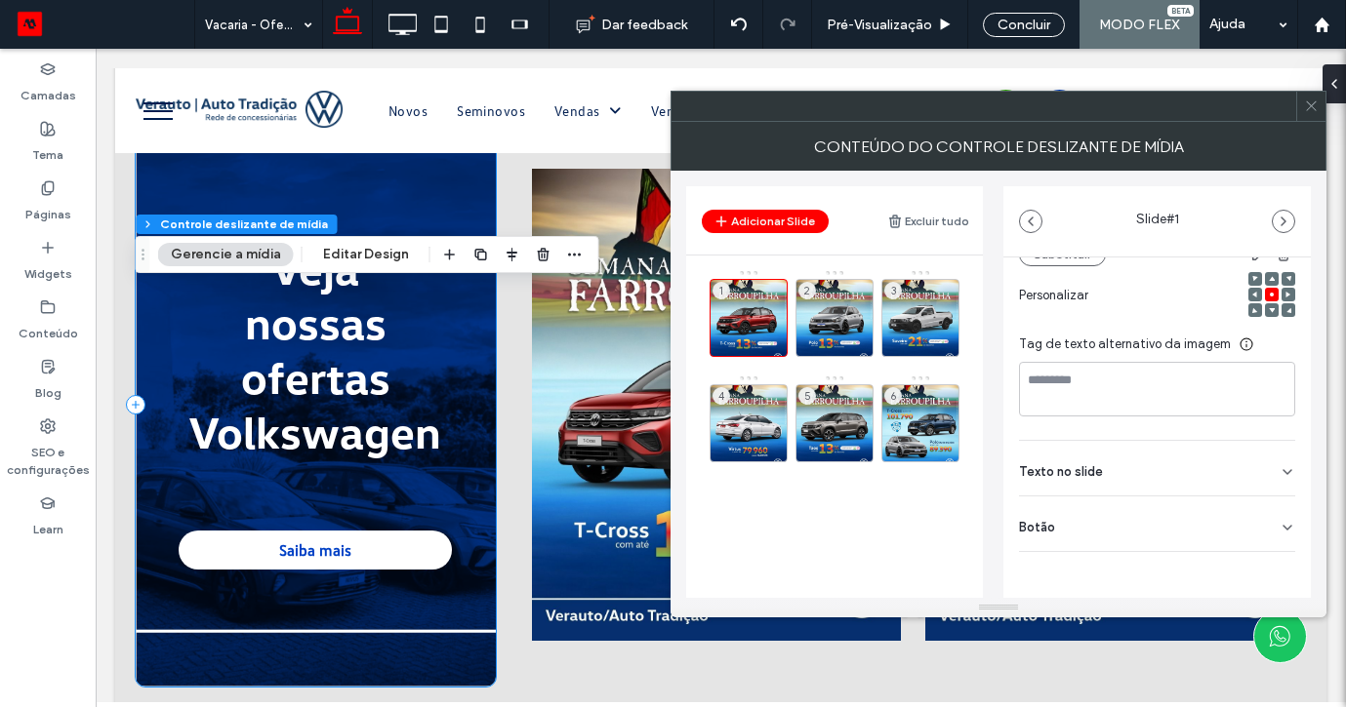
scroll to position [272, 0]
click at [1256, 518] on div "Botão" at bounding box center [1157, 524] width 276 height 55
click at [822, 297] on div "2" at bounding box center [834, 318] width 78 height 78
click at [1260, 519] on div "Botão" at bounding box center [1157, 524] width 276 height 55
click at [1269, 563] on icon at bounding box center [1278, 568] width 18 height 18
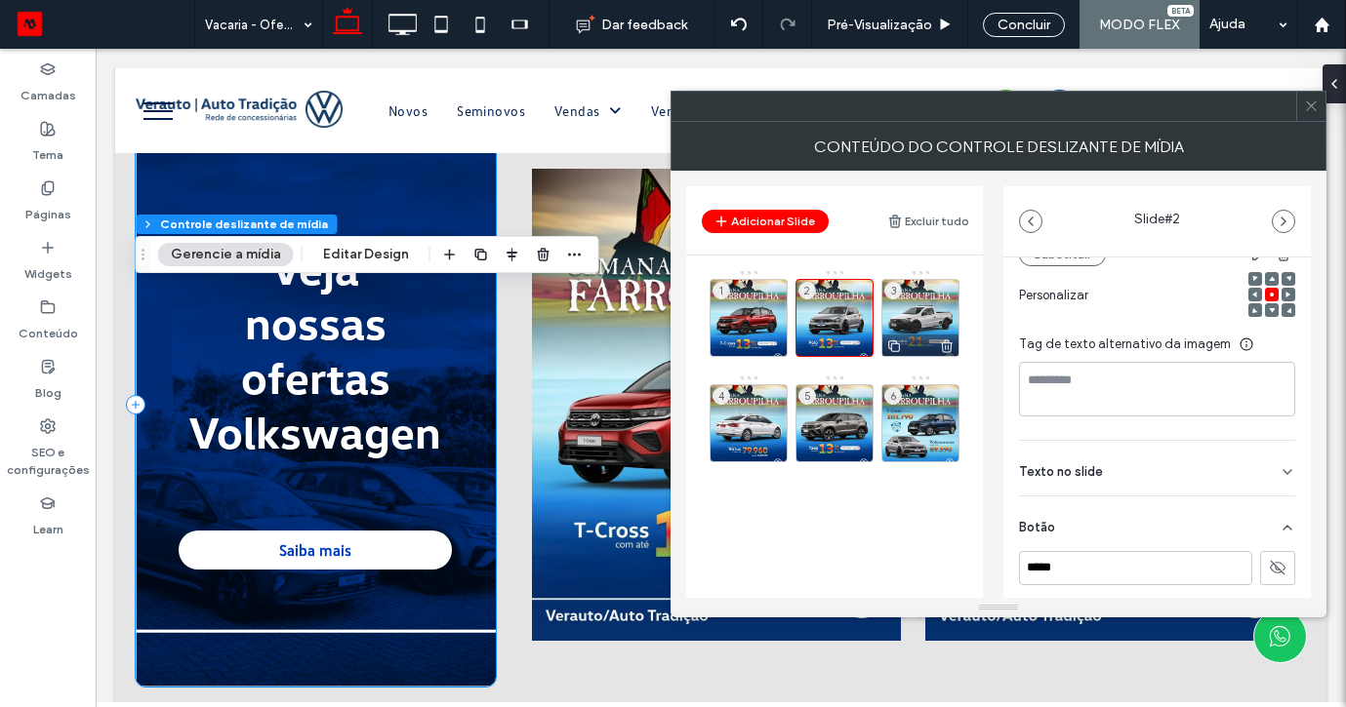
click at [907, 294] on div "3" at bounding box center [920, 318] width 78 height 78
click at [1259, 521] on div "Botão" at bounding box center [1157, 524] width 276 height 55
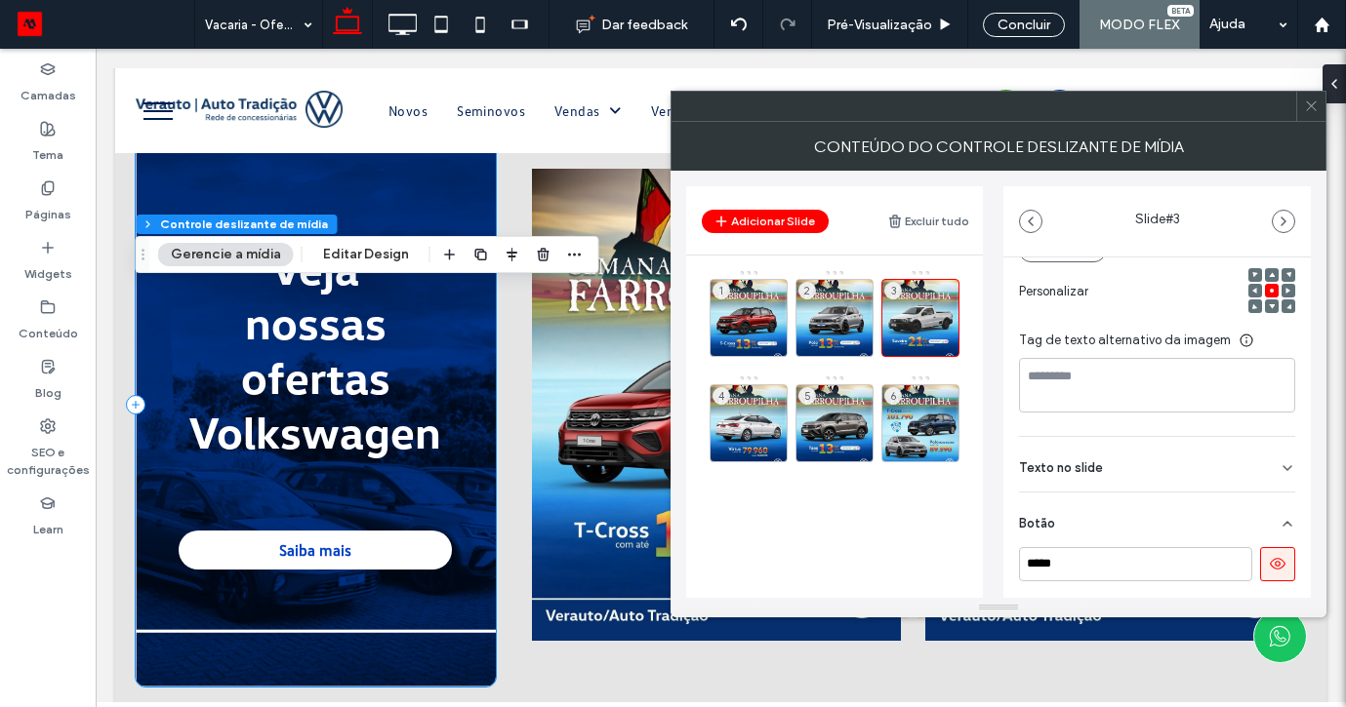
scroll to position [277, 0]
click at [1269, 559] on icon at bounding box center [1278, 563] width 18 height 18
click at [782, 418] on div "4" at bounding box center [748, 423] width 78 height 78
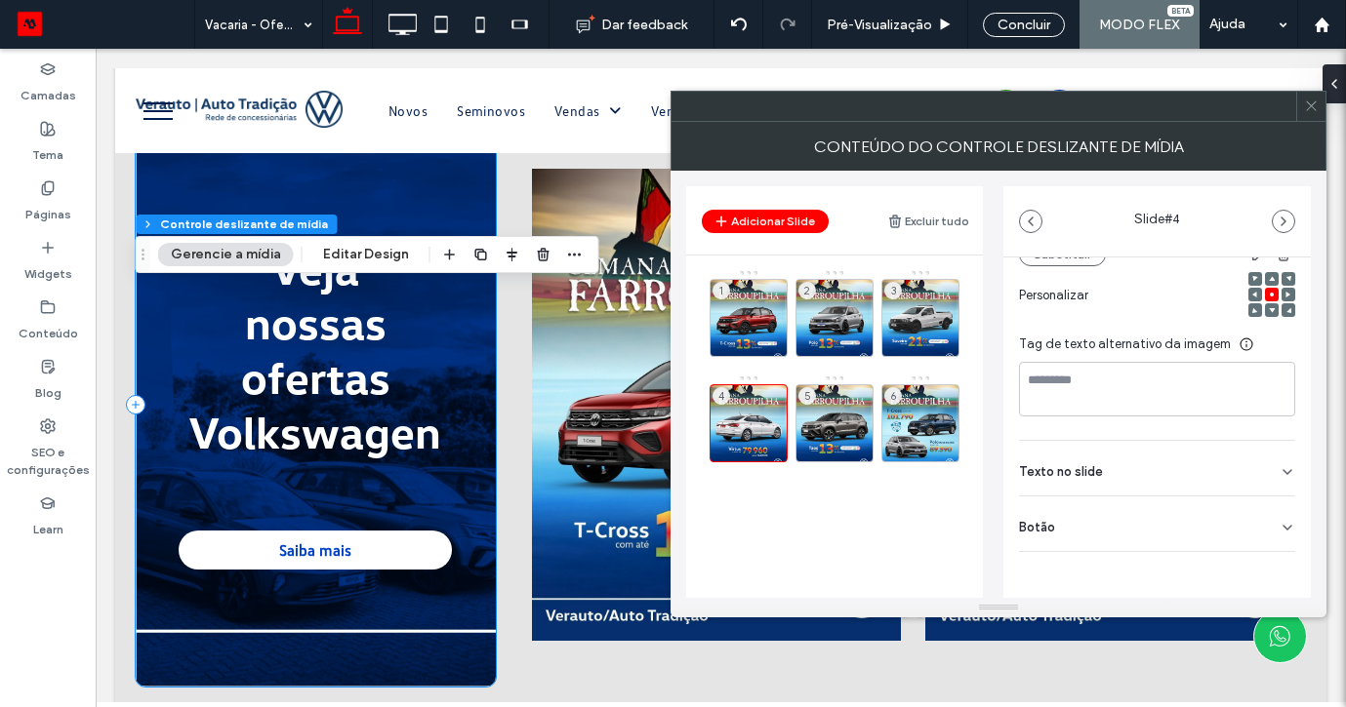
click at [1277, 515] on div "Botão" at bounding box center [1157, 524] width 276 height 55
click at [1275, 552] on button at bounding box center [1277, 567] width 35 height 34
click at [848, 404] on div "5" at bounding box center [834, 423] width 78 height 78
click at [1273, 509] on div "Botão" at bounding box center [1157, 524] width 276 height 55
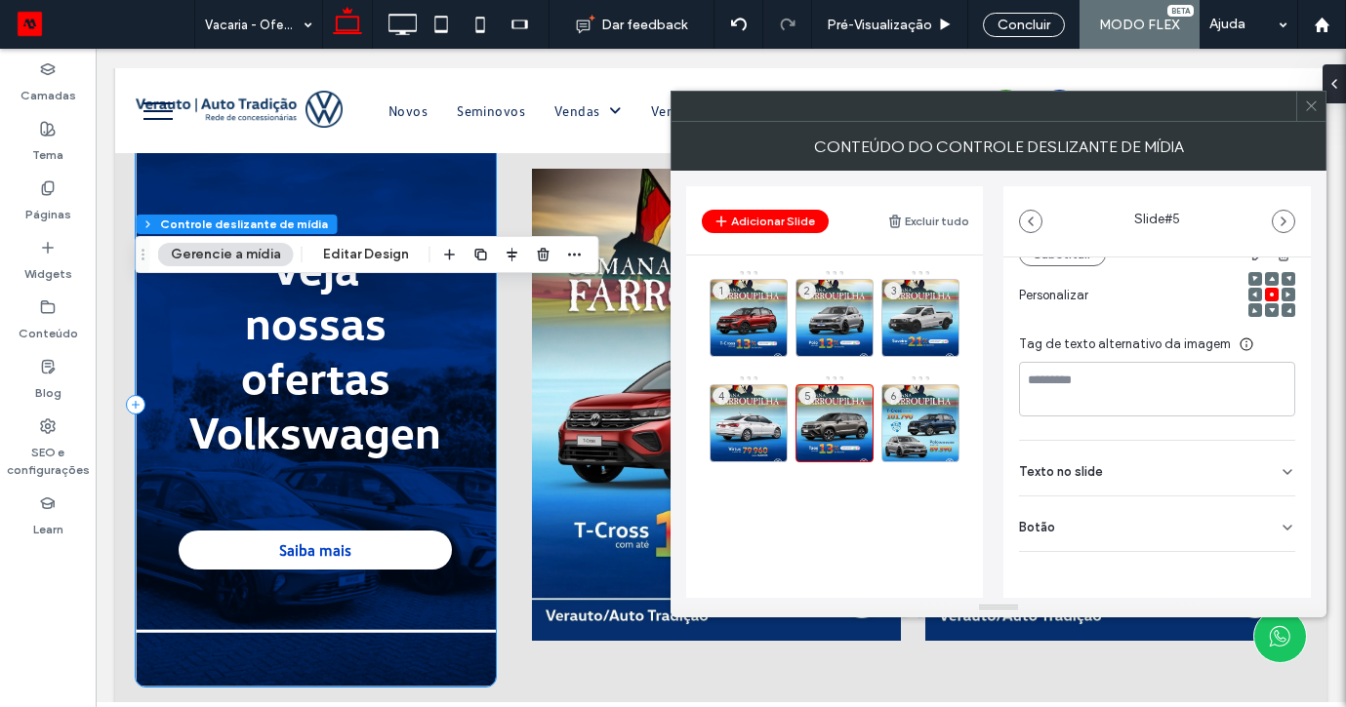
scroll to position [277, 0]
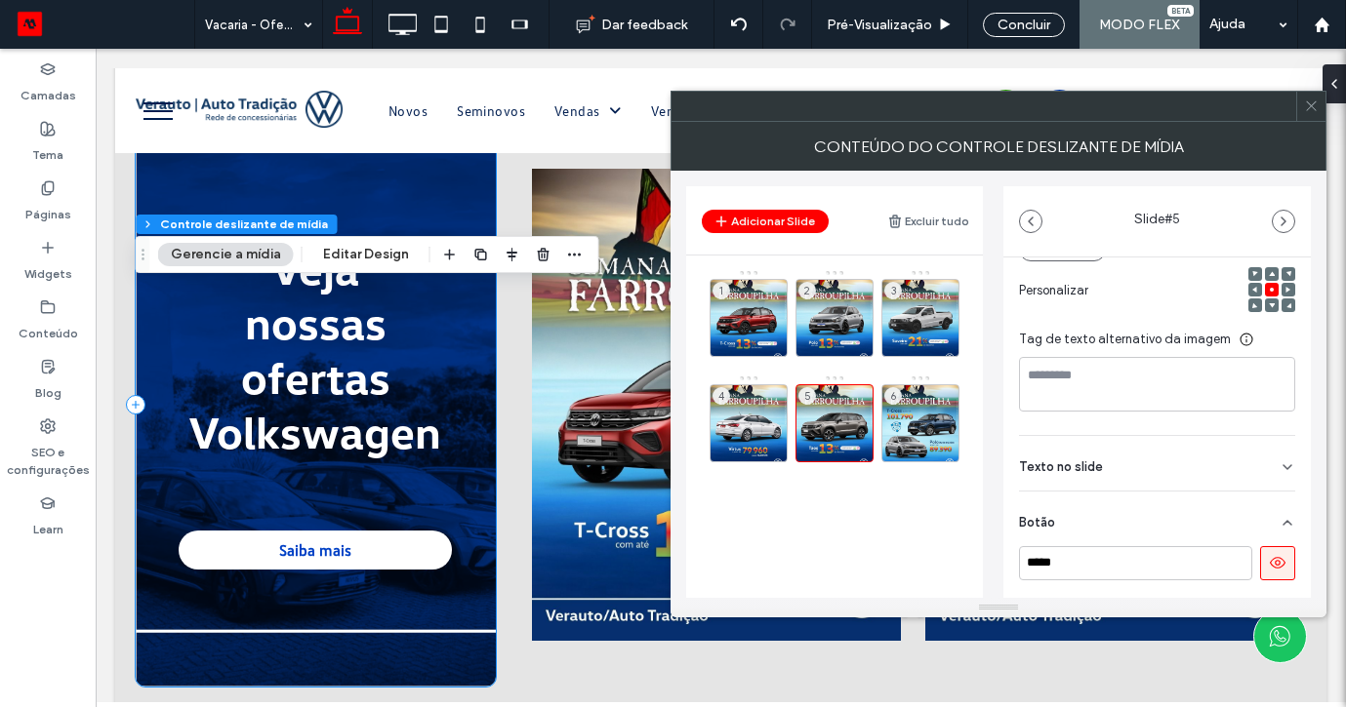
click at [1270, 563] on icon at bounding box center [1278, 563] width 18 height 18
click at [909, 421] on div "6" at bounding box center [920, 423] width 78 height 78
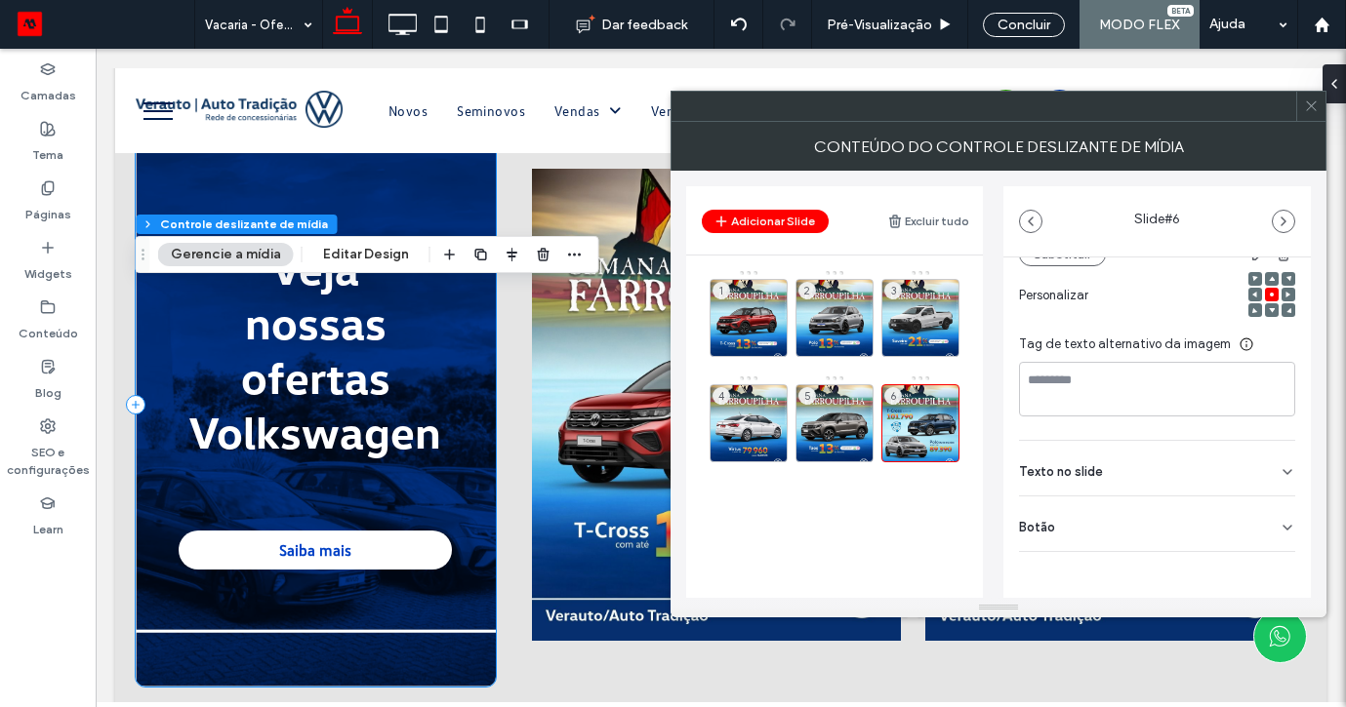
click at [1280, 528] on icon at bounding box center [1287, 528] width 16 height 16
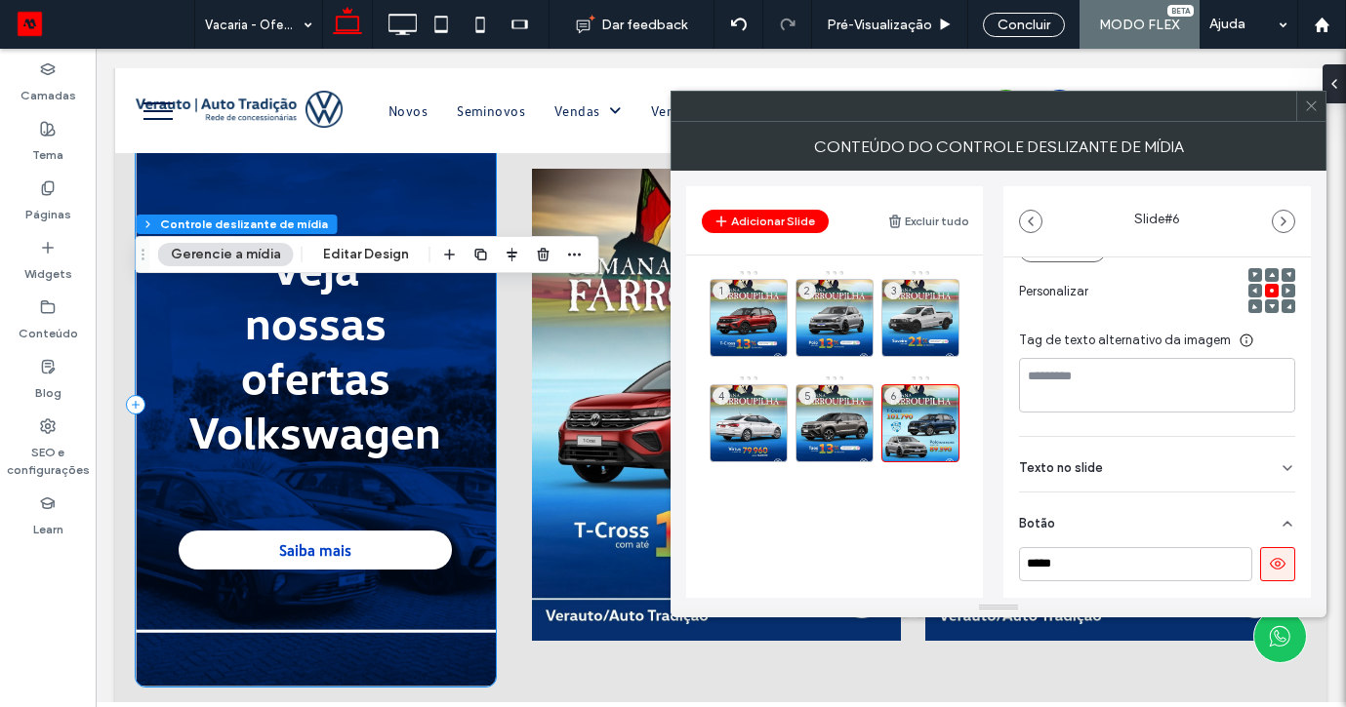
click at [1280, 569] on button at bounding box center [1277, 564] width 35 height 34
click at [1309, 101] on icon at bounding box center [1311, 106] width 15 height 15
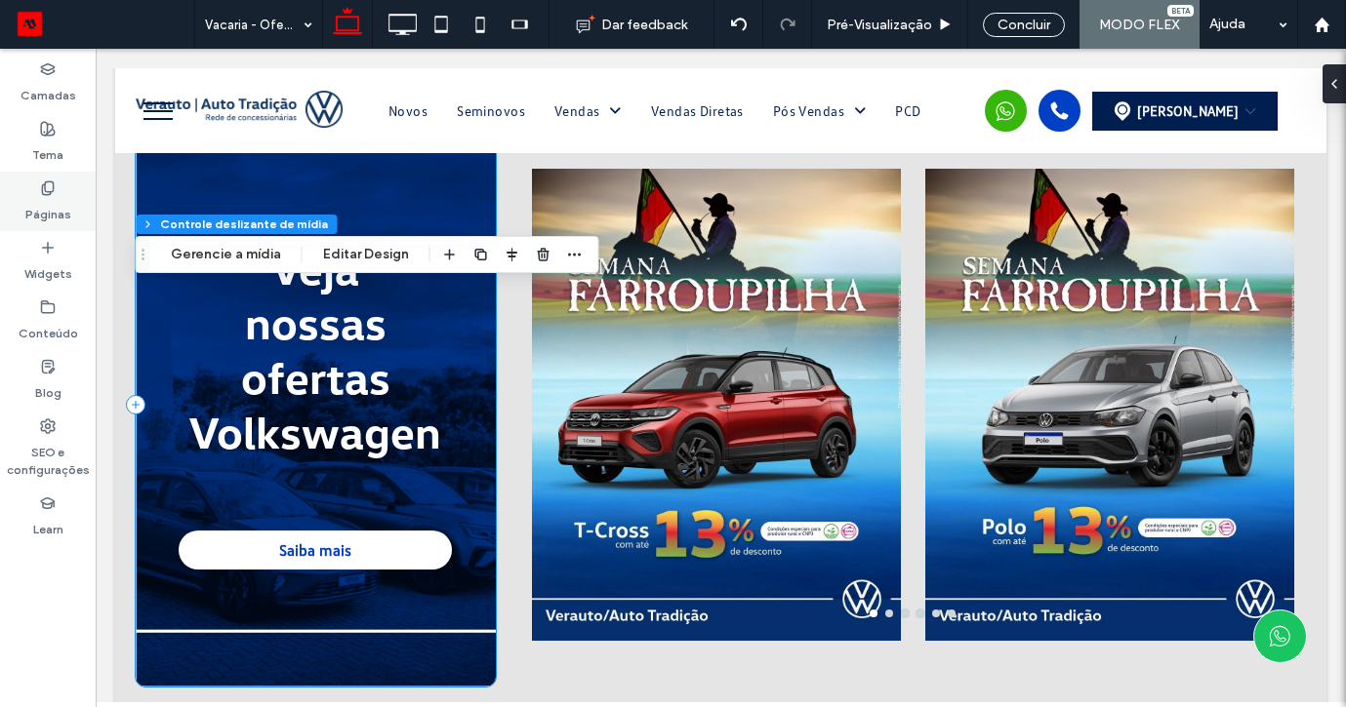
click at [53, 185] on use at bounding box center [47, 188] width 11 height 13
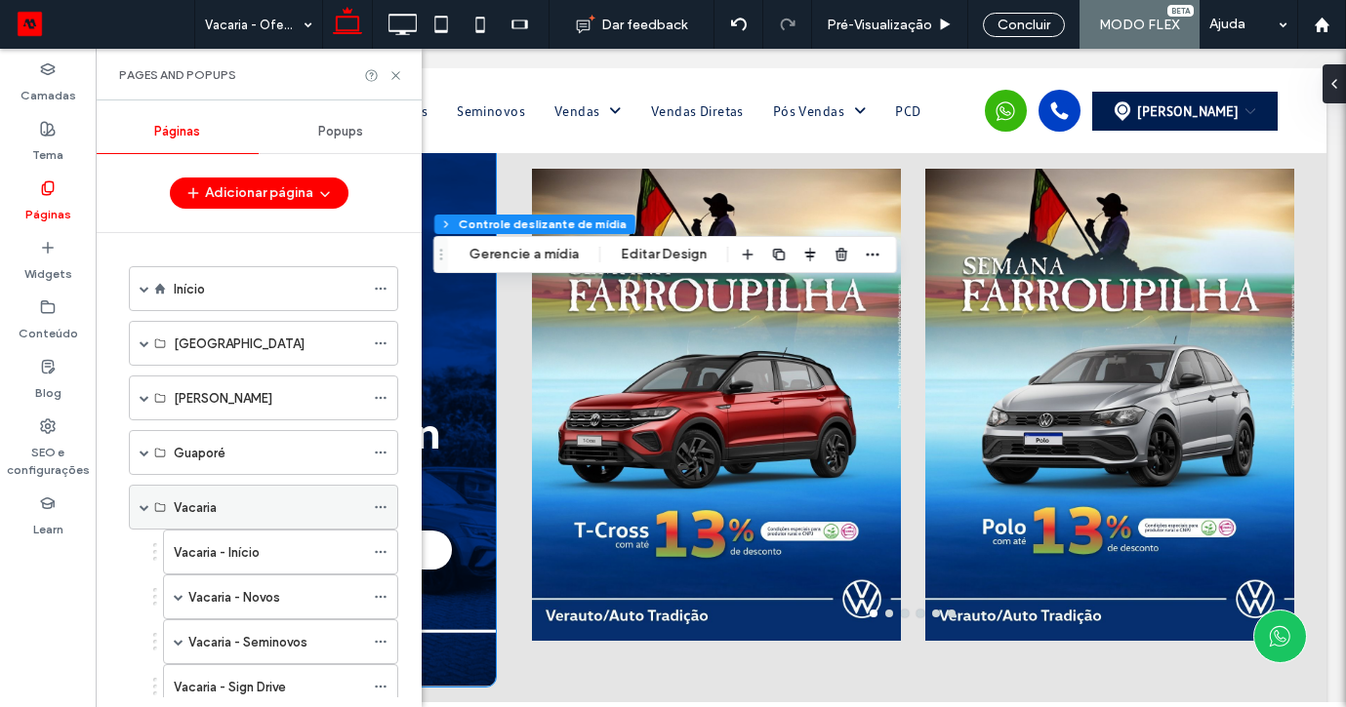
scroll to position [0, 0]
click at [141, 512] on span at bounding box center [145, 507] width 10 height 43
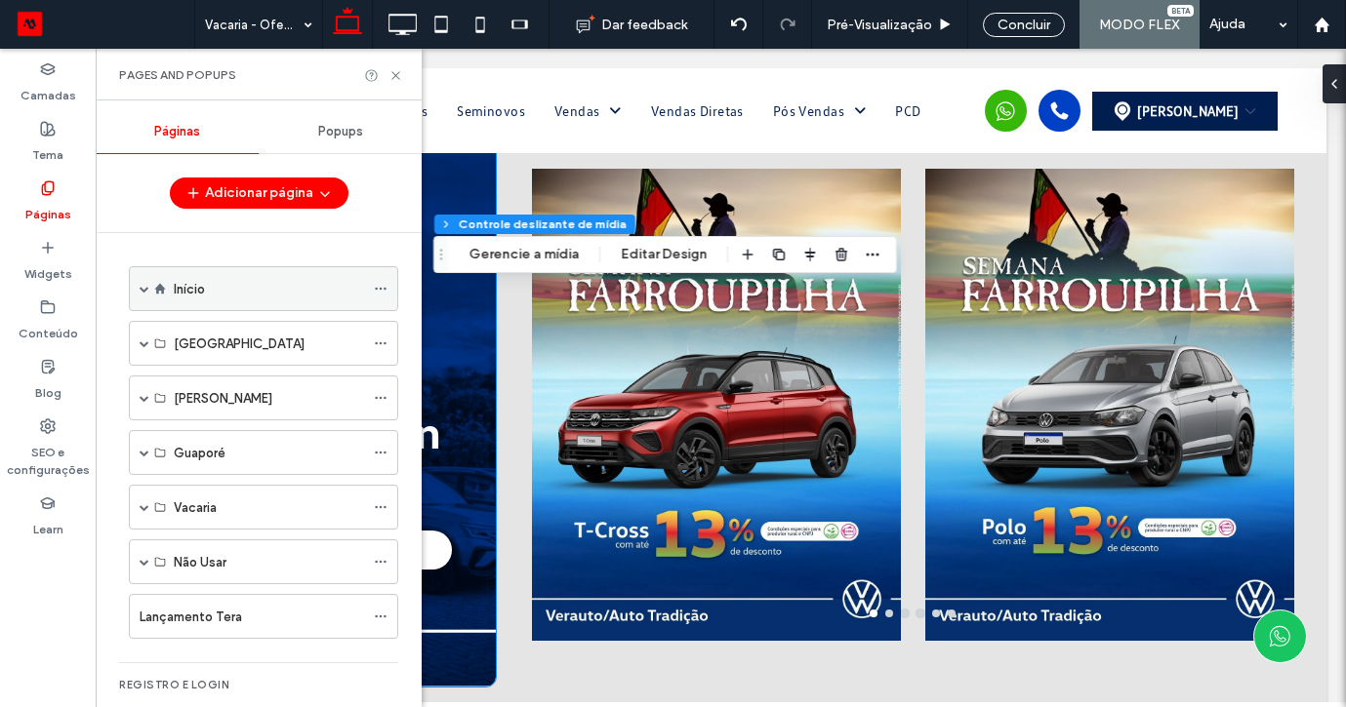
click at [180, 285] on label "Início" at bounding box center [189, 289] width 31 height 34
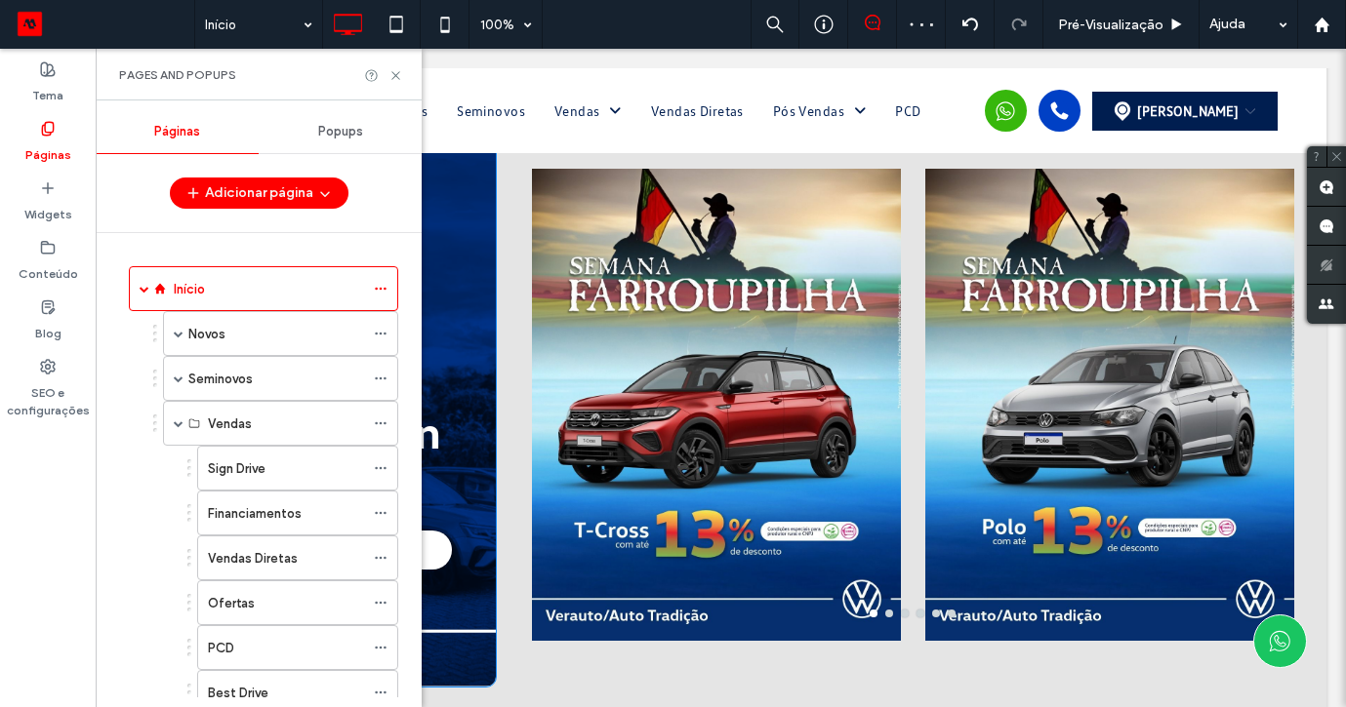
click at [1095, 22] on div at bounding box center [673, 353] width 1346 height 707
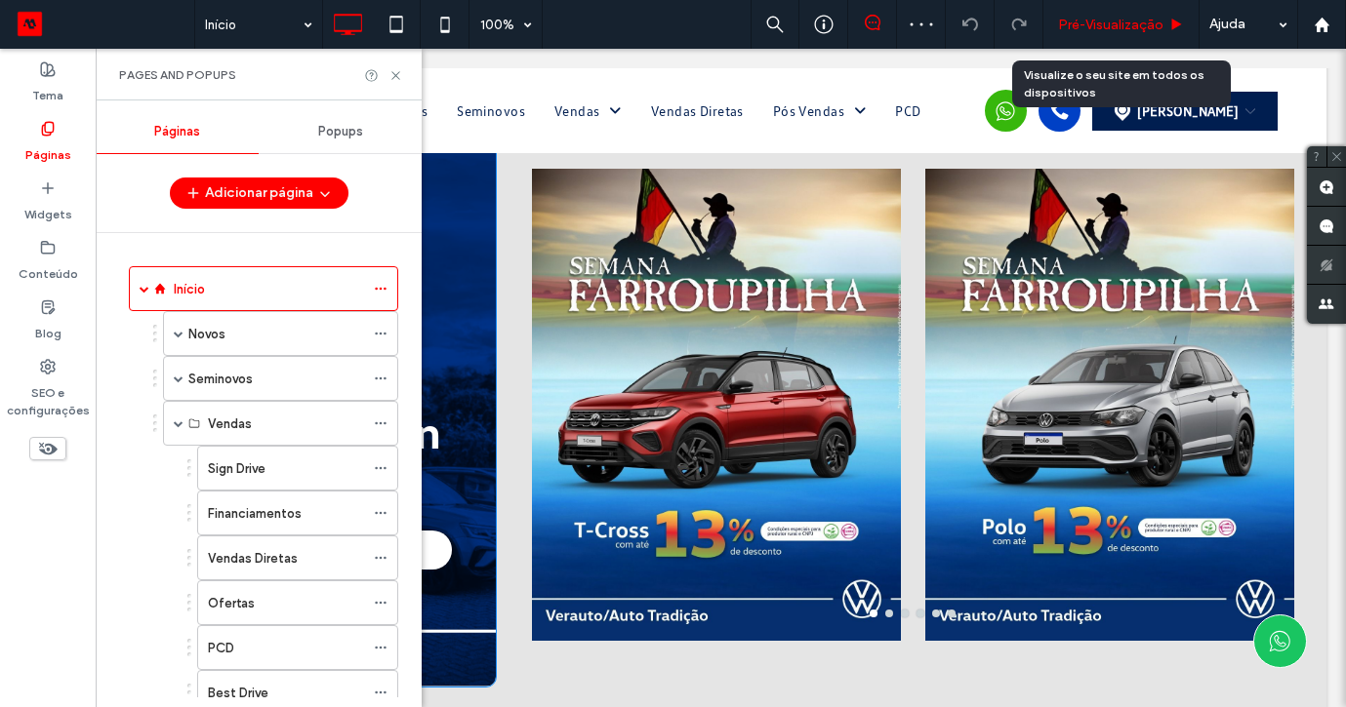
click at [1114, 23] on span "Pré-Visualizaçāo" at bounding box center [1110, 25] width 105 height 17
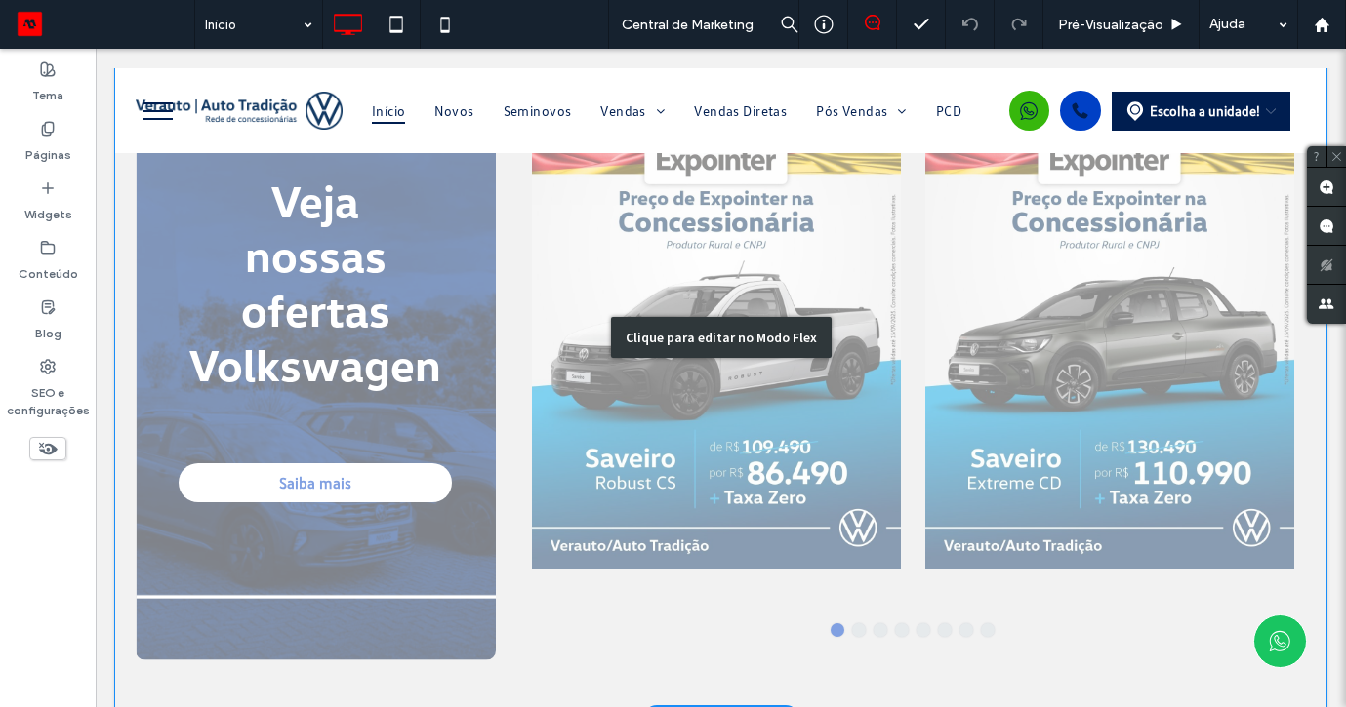
scroll to position [1213, 0]
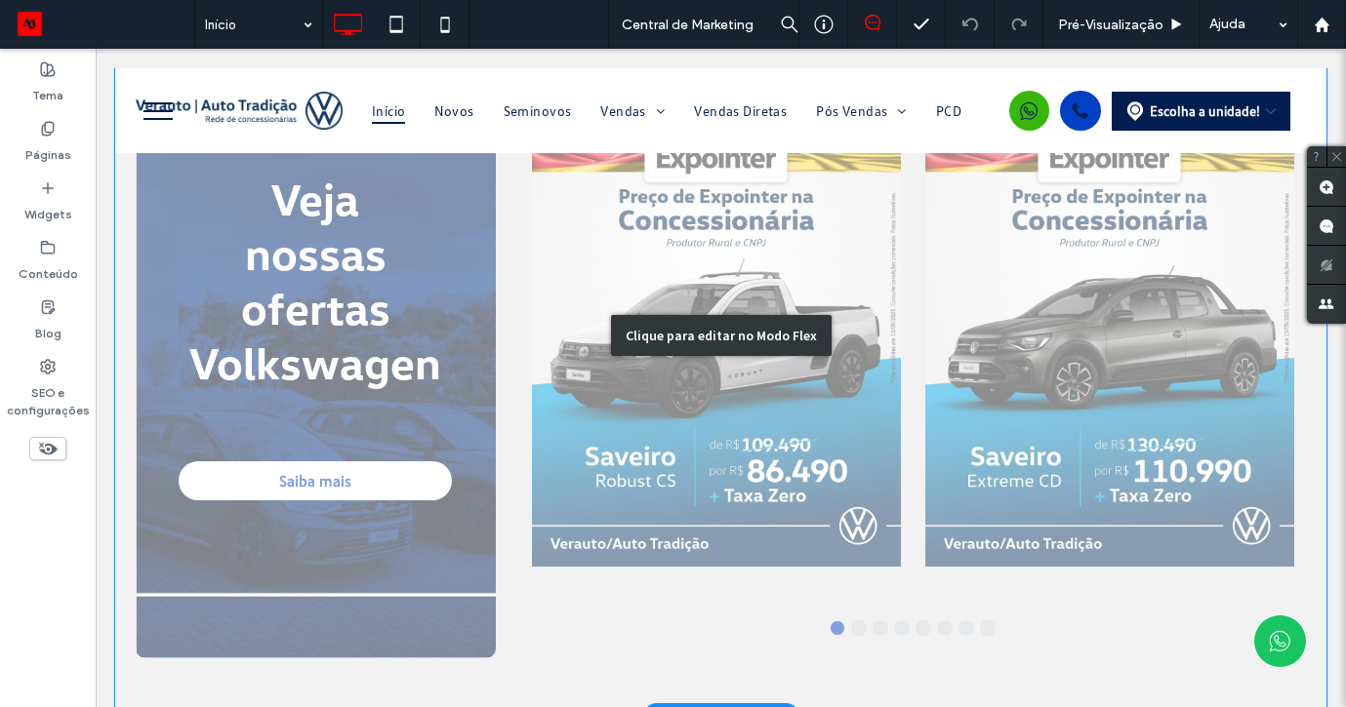
click at [727, 323] on div "Clique para editar no Modo Flex" at bounding box center [721, 335] width 221 height 41
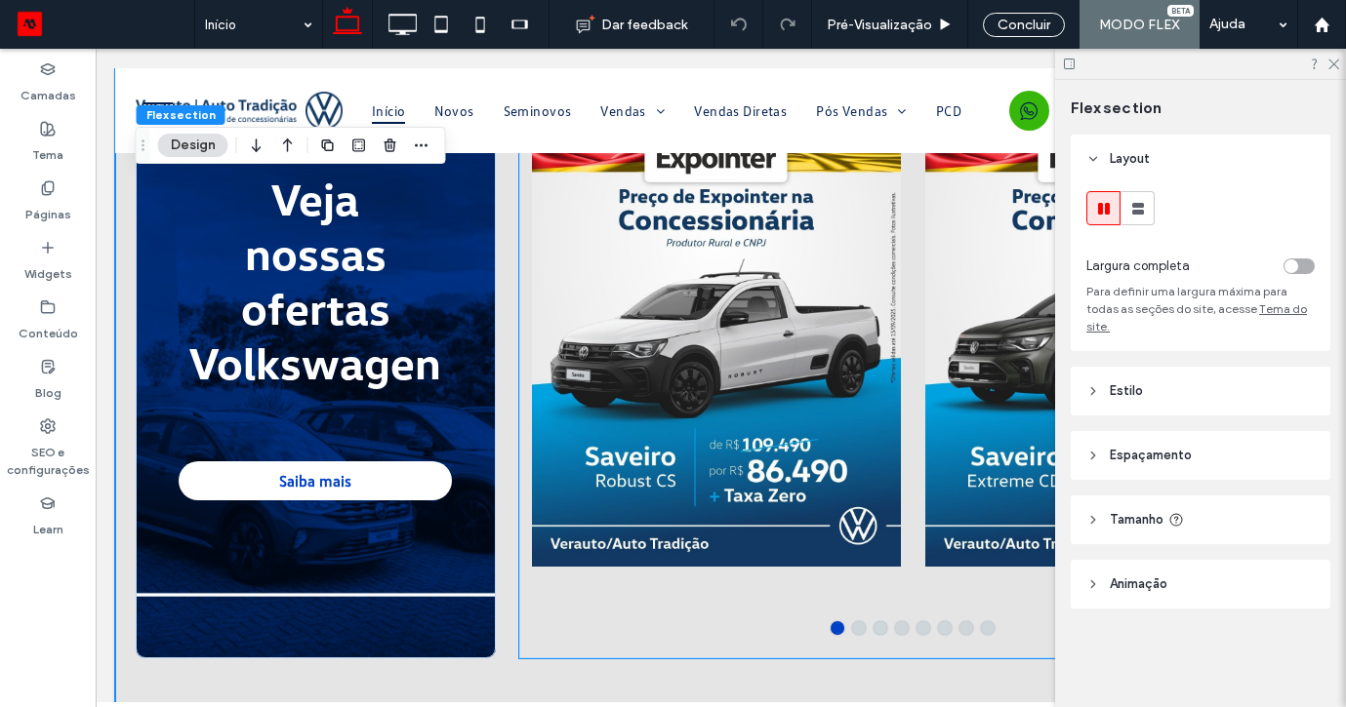
click at [718, 344] on div at bounding box center [717, 347] width 370 height 553
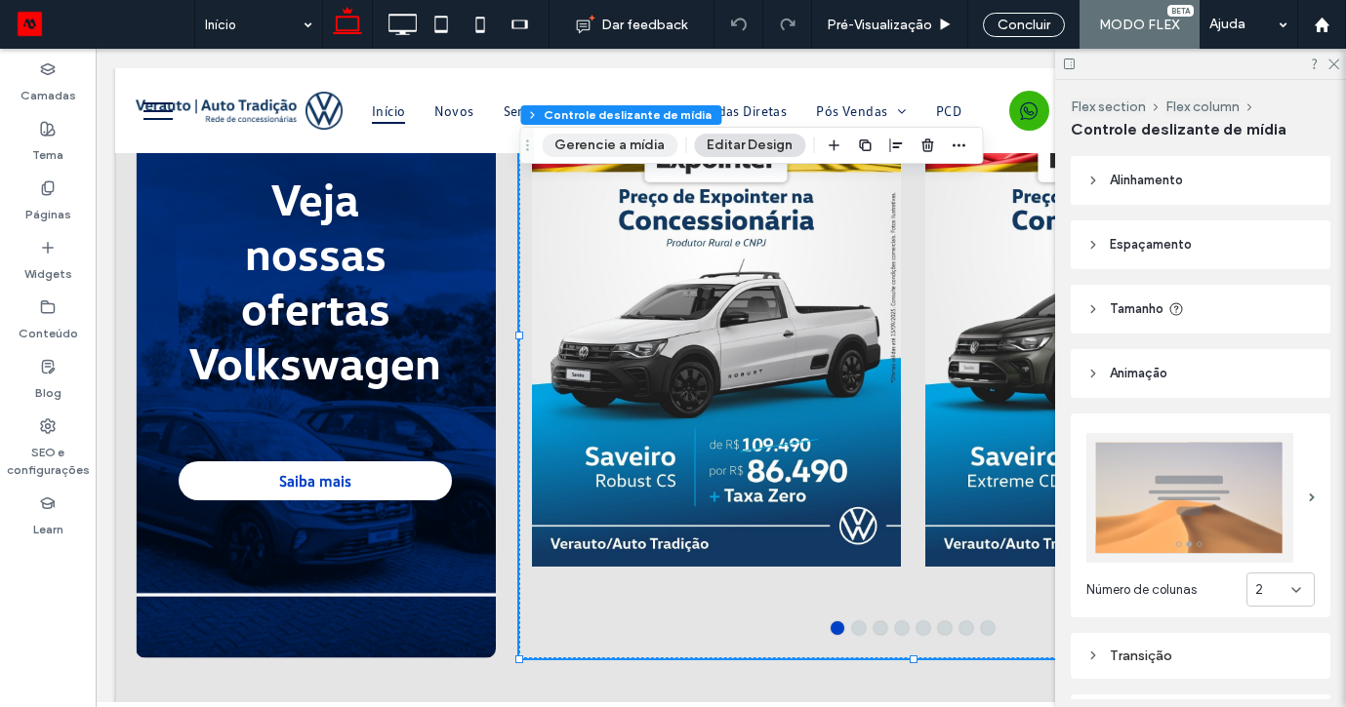
click at [646, 145] on button "Gerencie a mídia" at bounding box center [610, 145] width 136 height 23
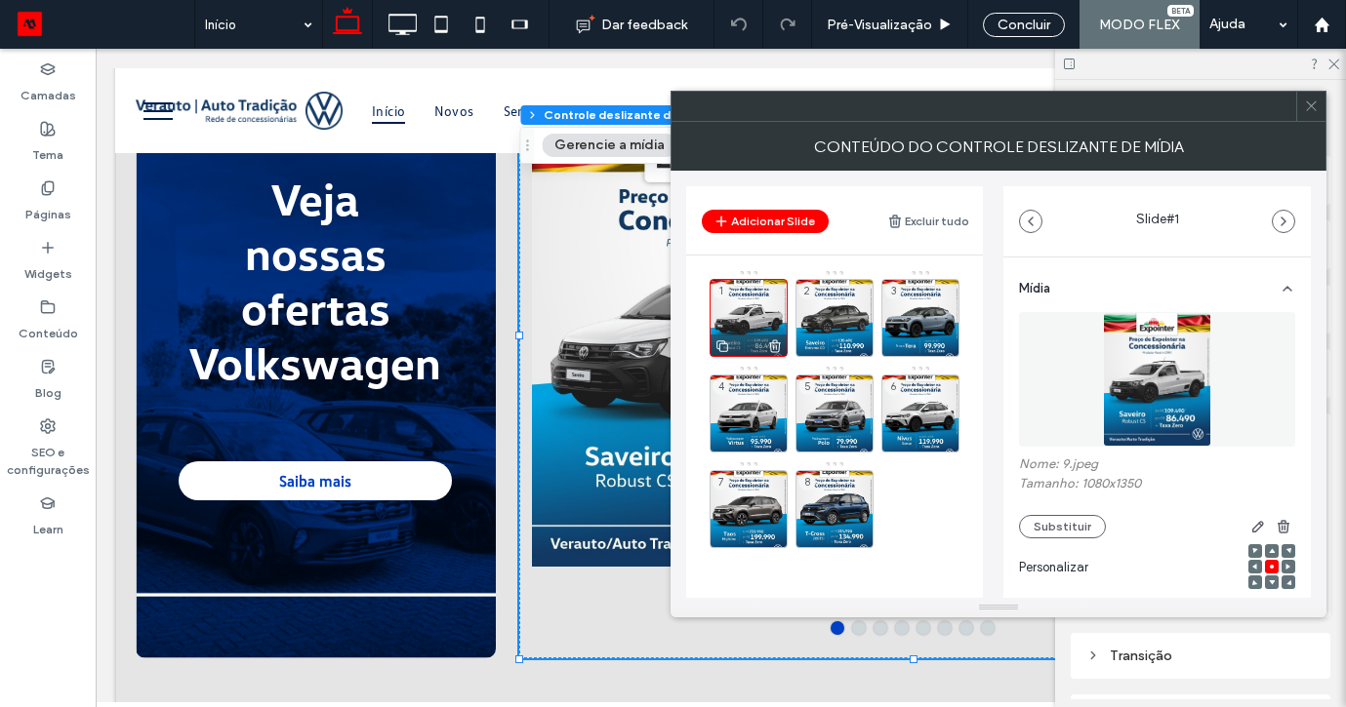
click at [770, 344] on use at bounding box center [775, 346] width 12 height 13
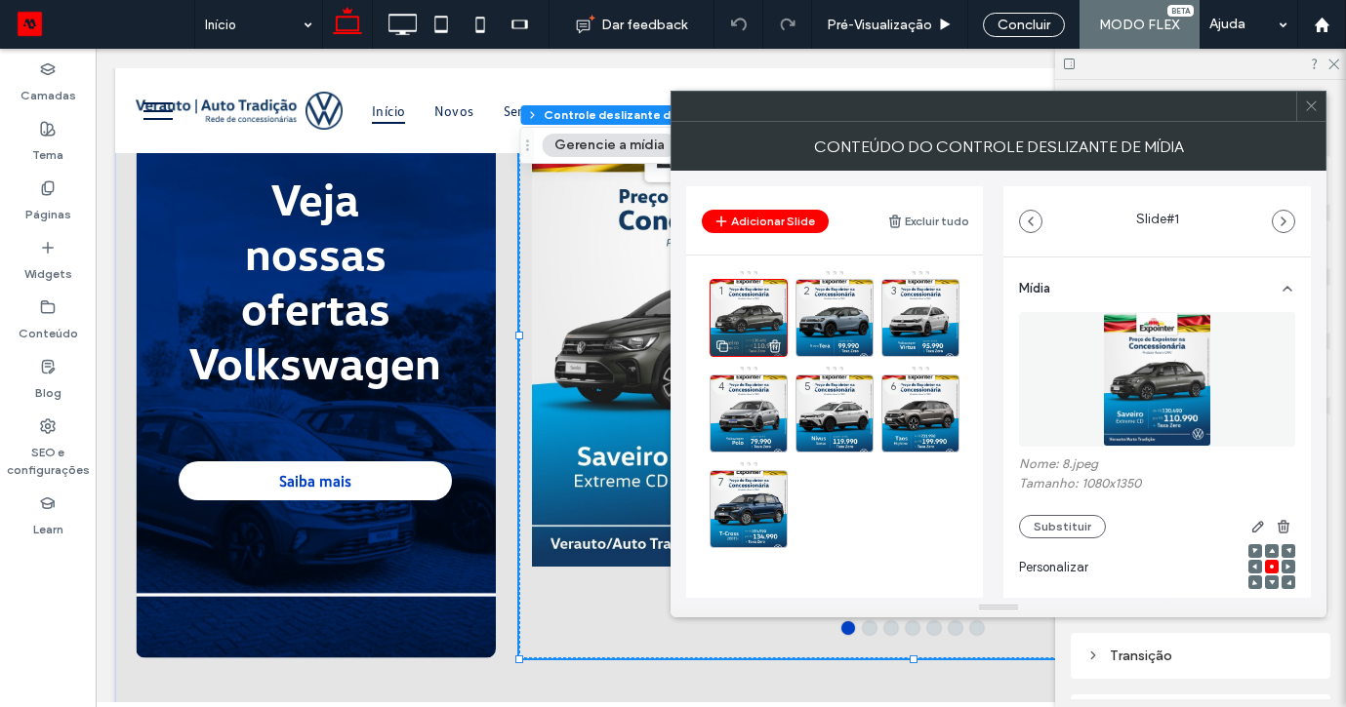
click at [779, 344] on icon at bounding box center [775, 347] width 16 height 18
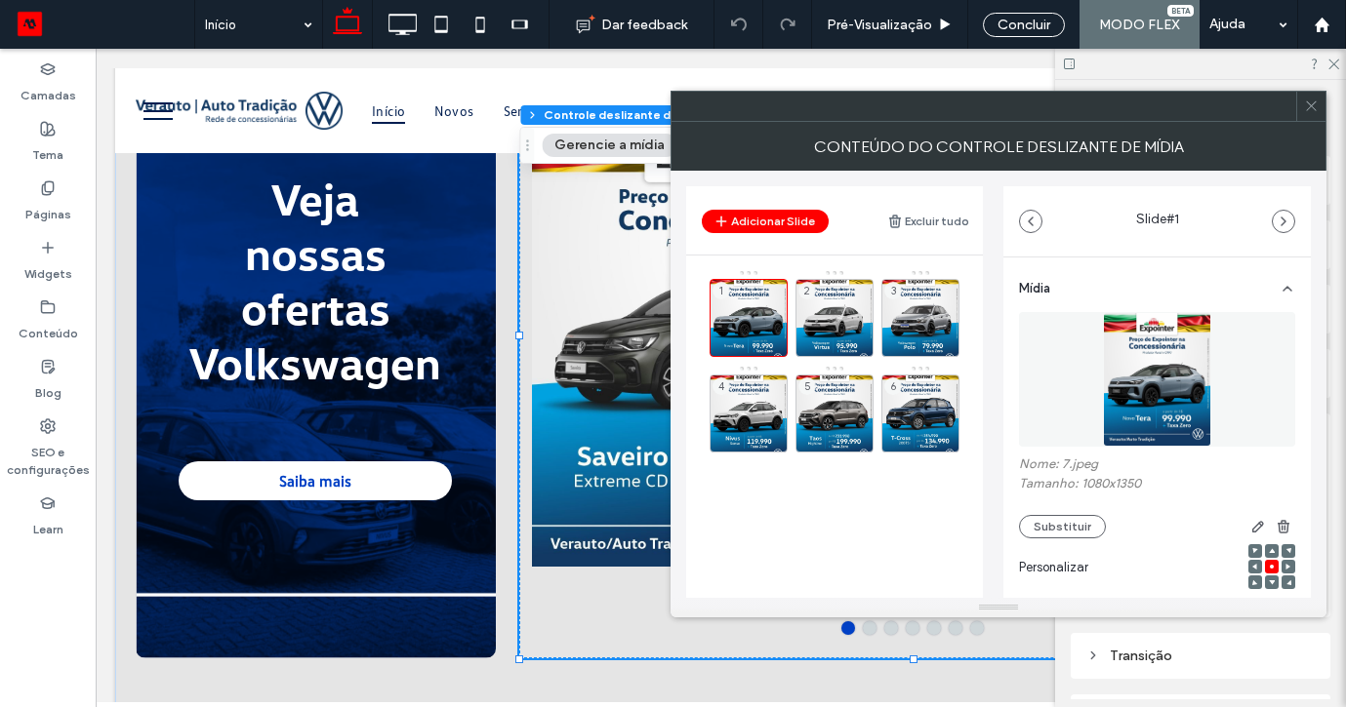
click at [0, 0] on icon at bounding box center [0, 0] width 0 height 0
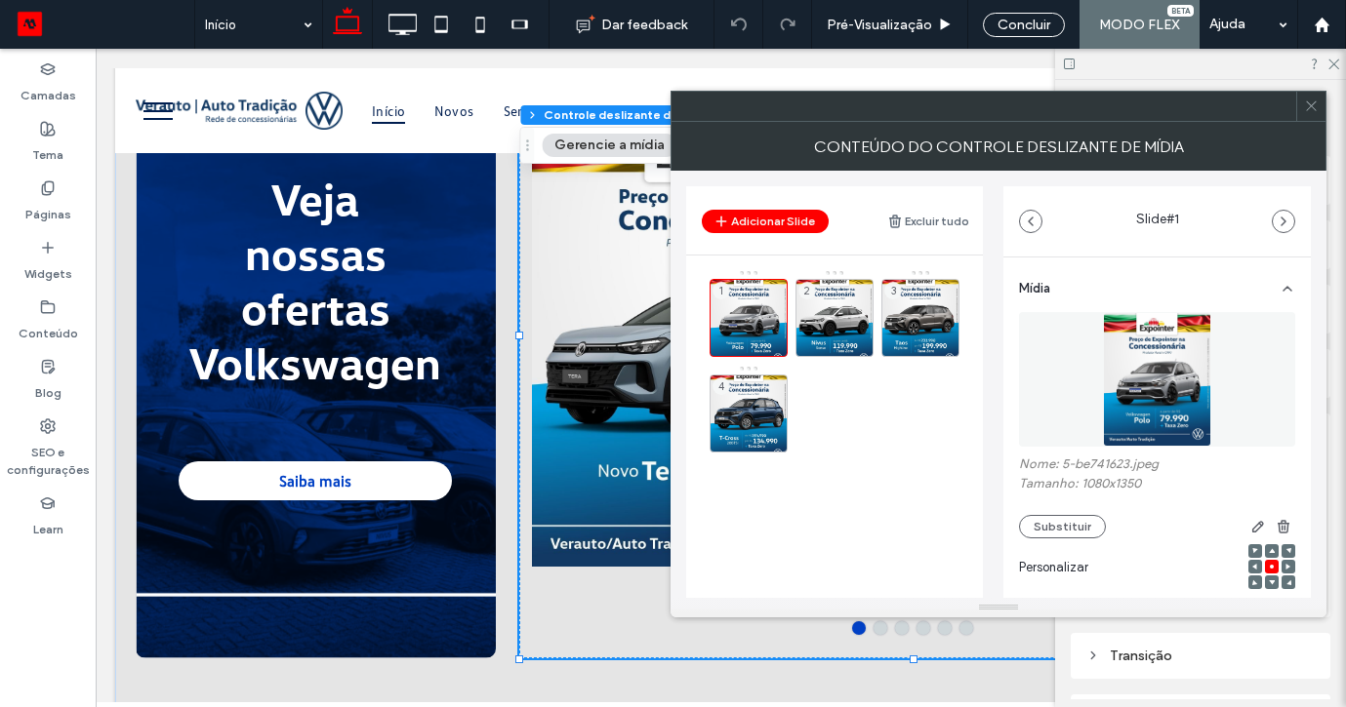
click at [0, 0] on icon at bounding box center [0, 0] width 0 height 0
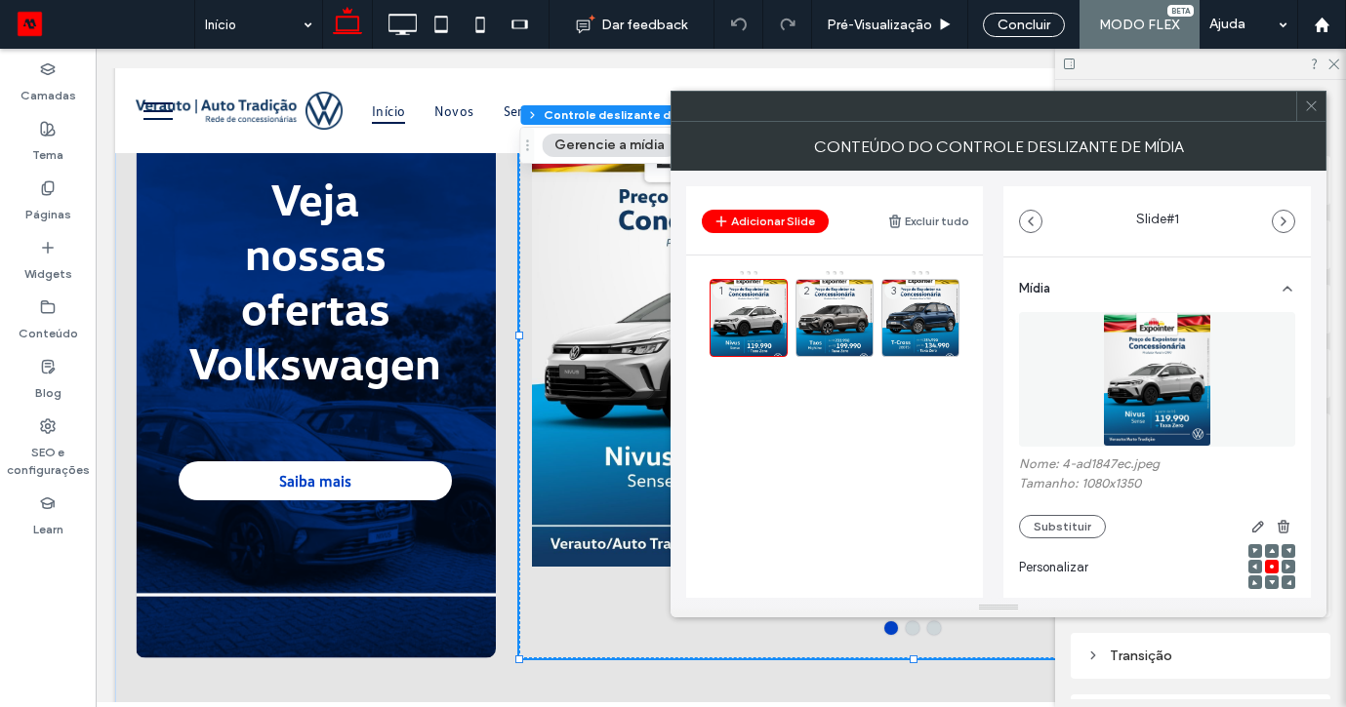
click at [0, 0] on icon at bounding box center [0, 0] width 0 height 0
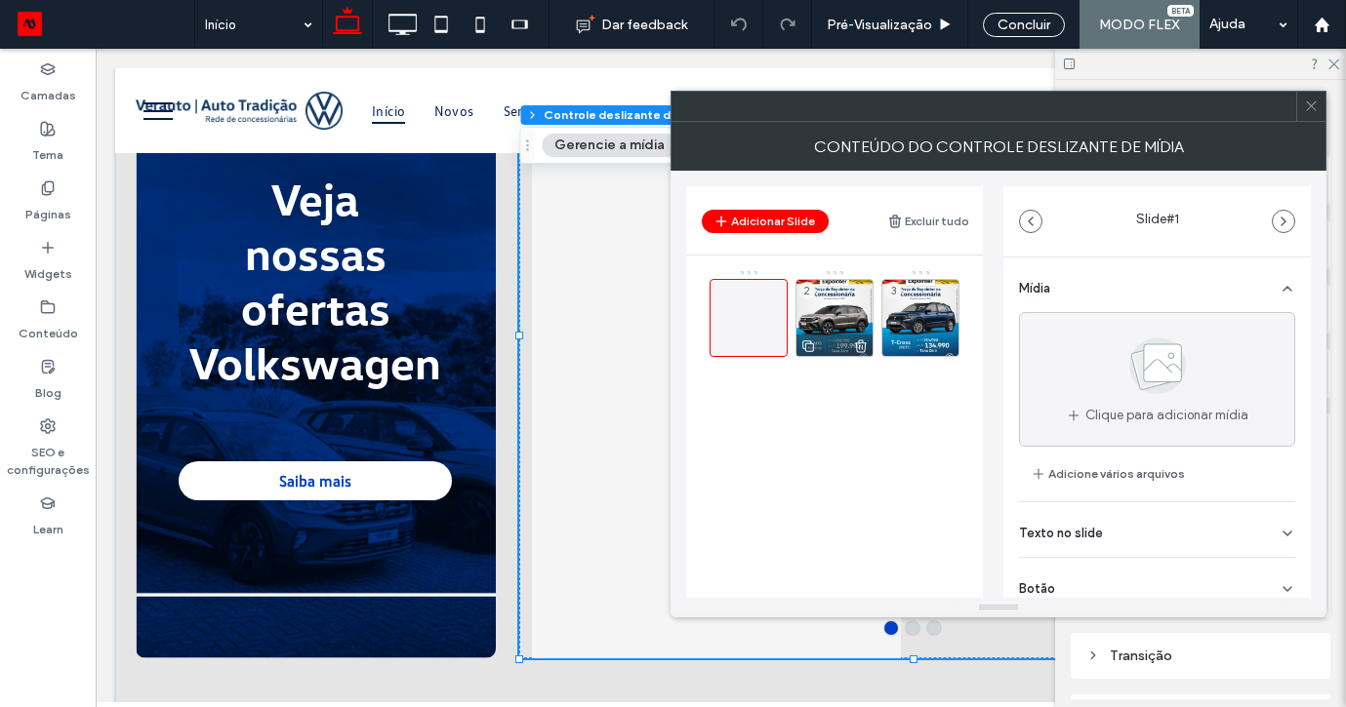
click at [858, 346] on icon at bounding box center [861, 347] width 16 height 18
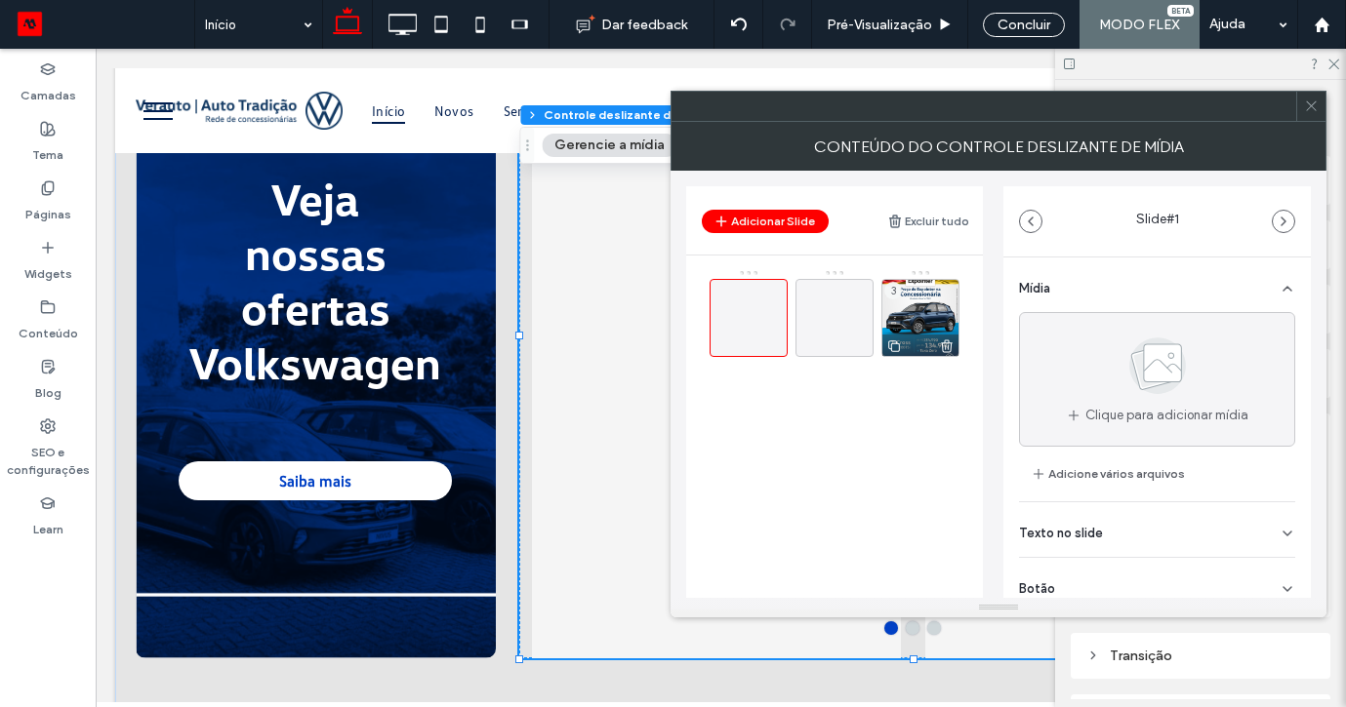
click at [923, 353] on div at bounding box center [920, 345] width 76 height 21
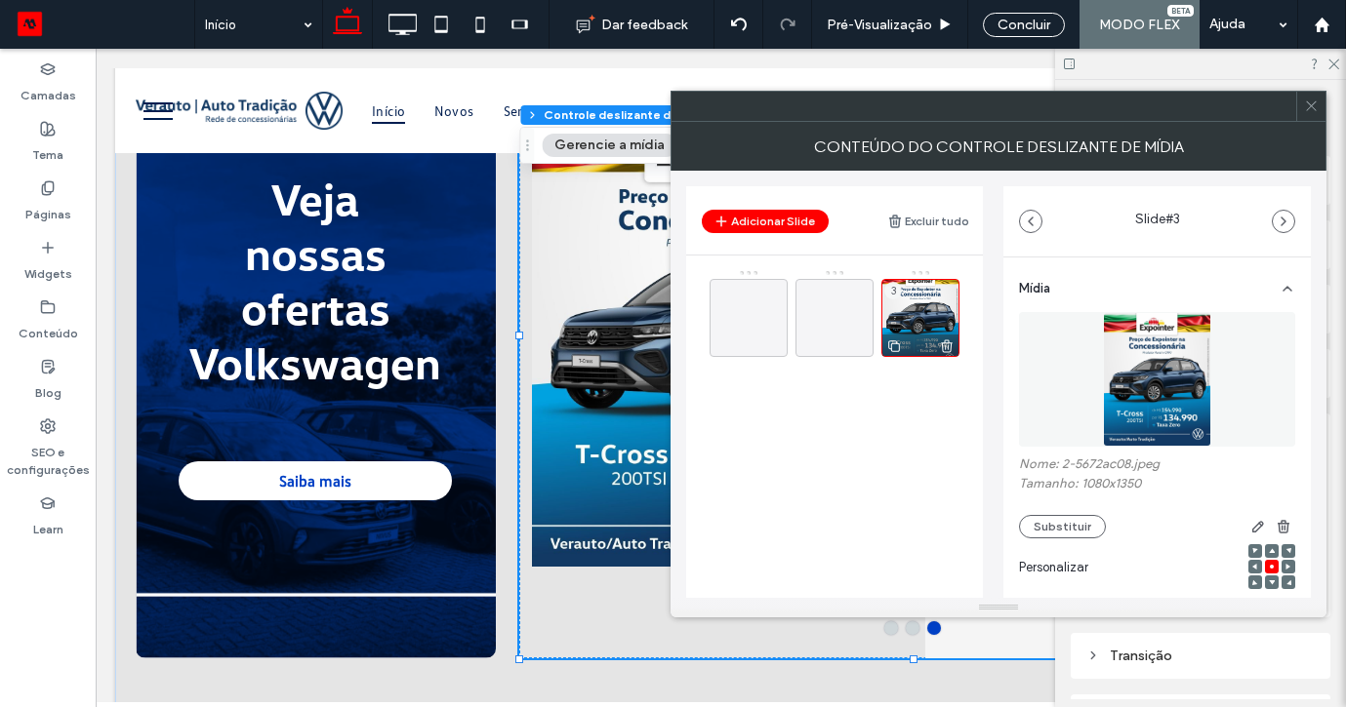
click at [951, 348] on icon at bounding box center [947, 347] width 16 height 18
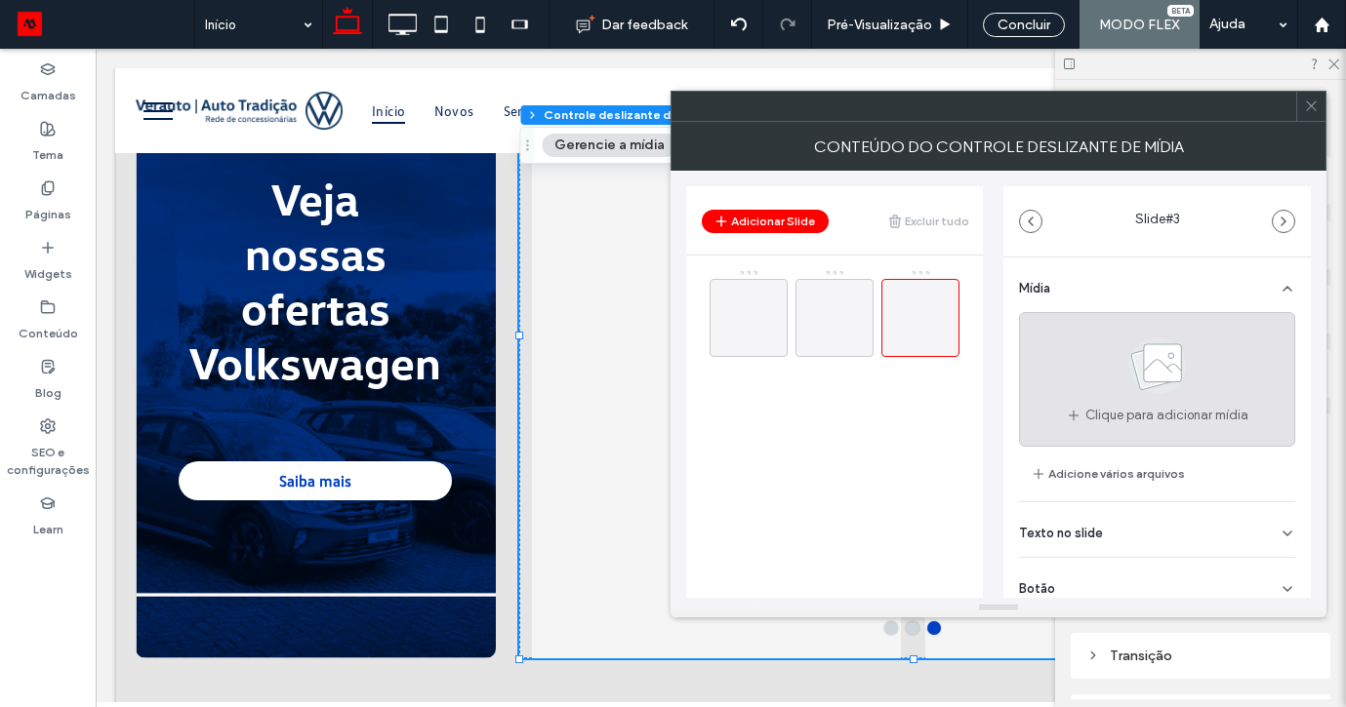
click at [1098, 372] on div "Clique para adicionar mídia" at bounding box center [1157, 379] width 276 height 135
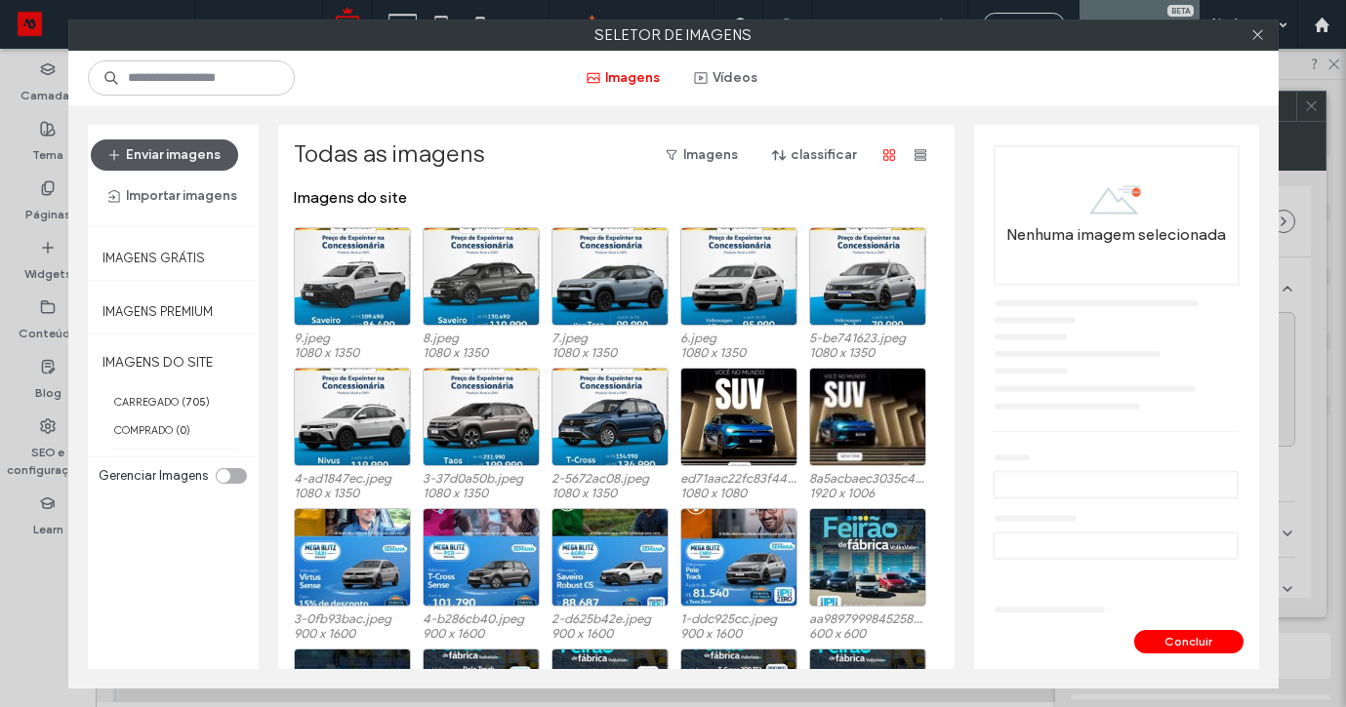
click at [189, 170] on button "Enviar imagens" at bounding box center [164, 155] width 147 height 31
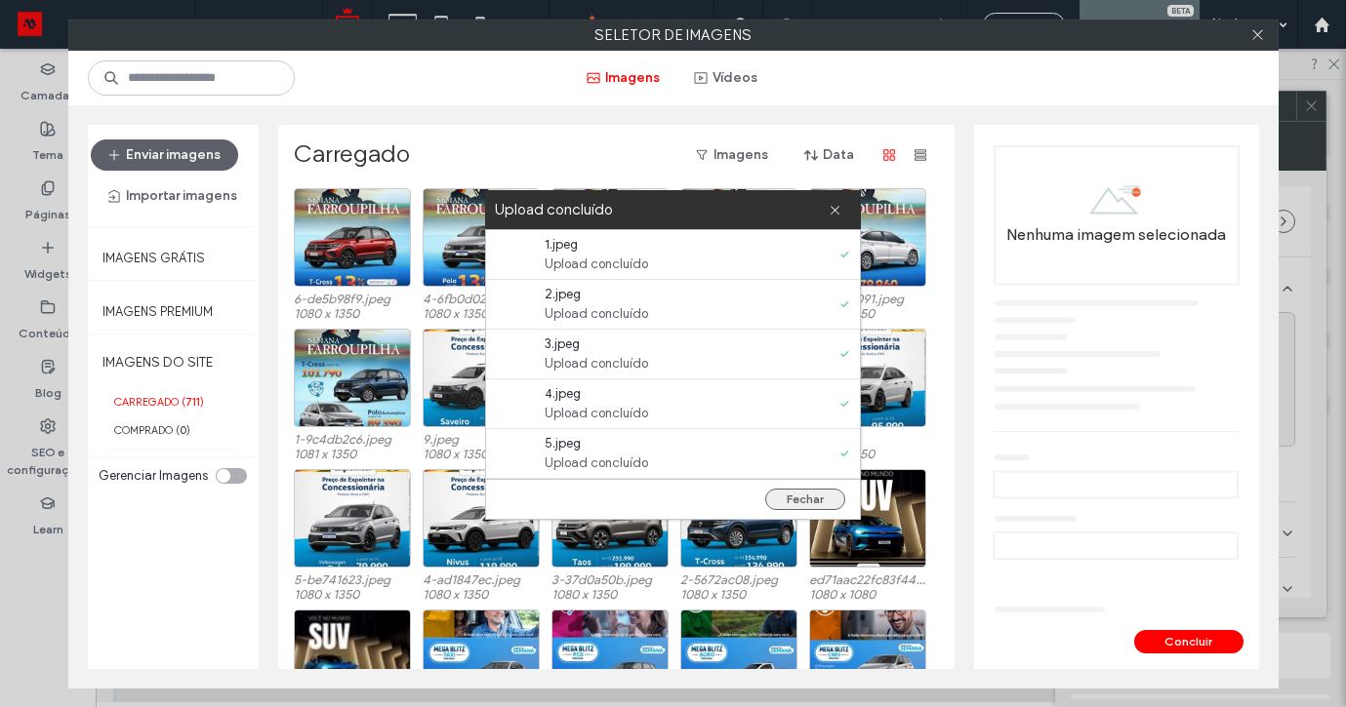
click at [786, 497] on button "Fechar" at bounding box center [805, 499] width 80 height 21
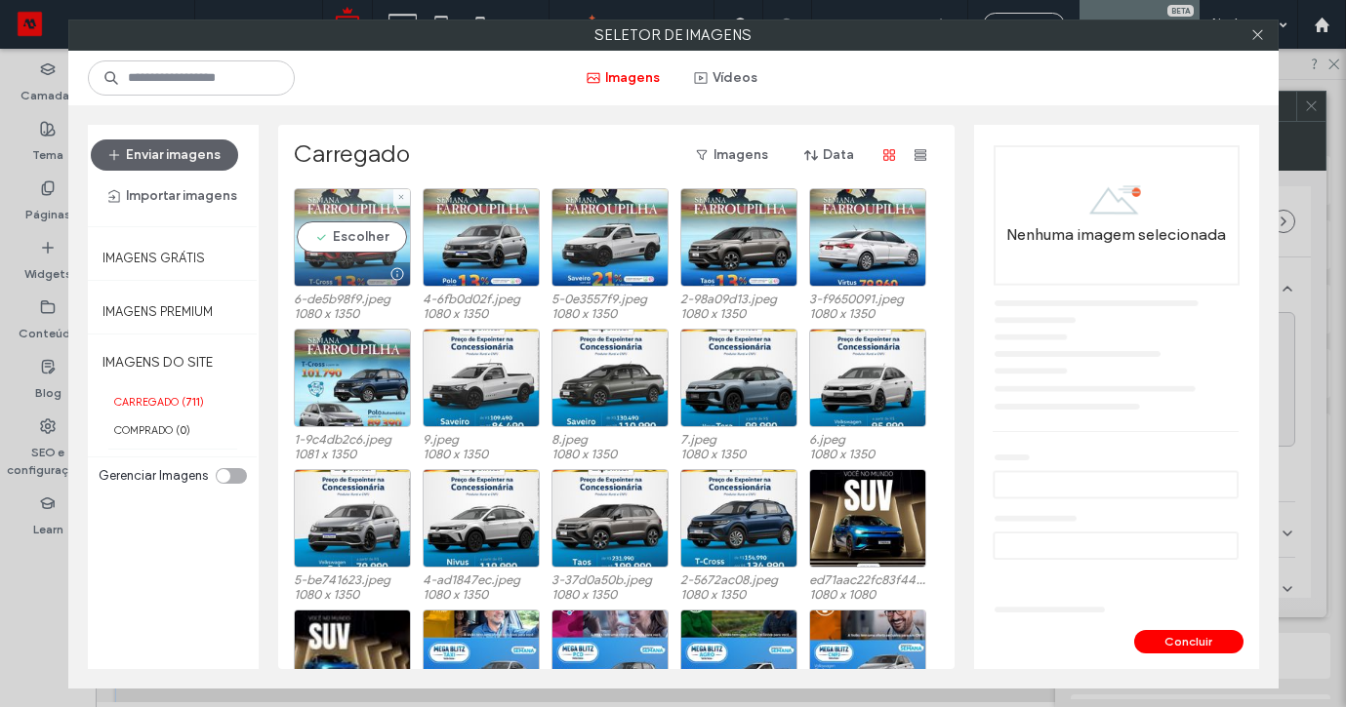
click at [367, 240] on div "Escolher" at bounding box center [352, 237] width 117 height 99
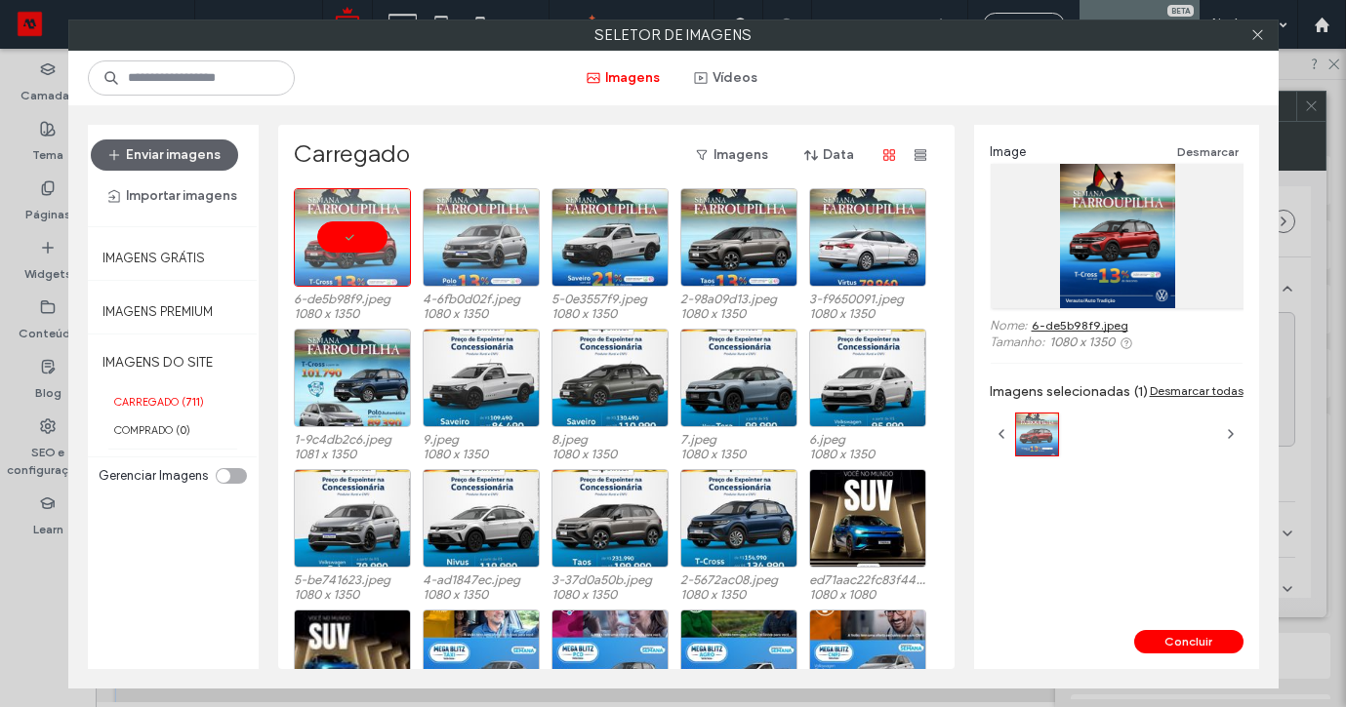
click at [475, 243] on div at bounding box center [481, 237] width 117 height 99
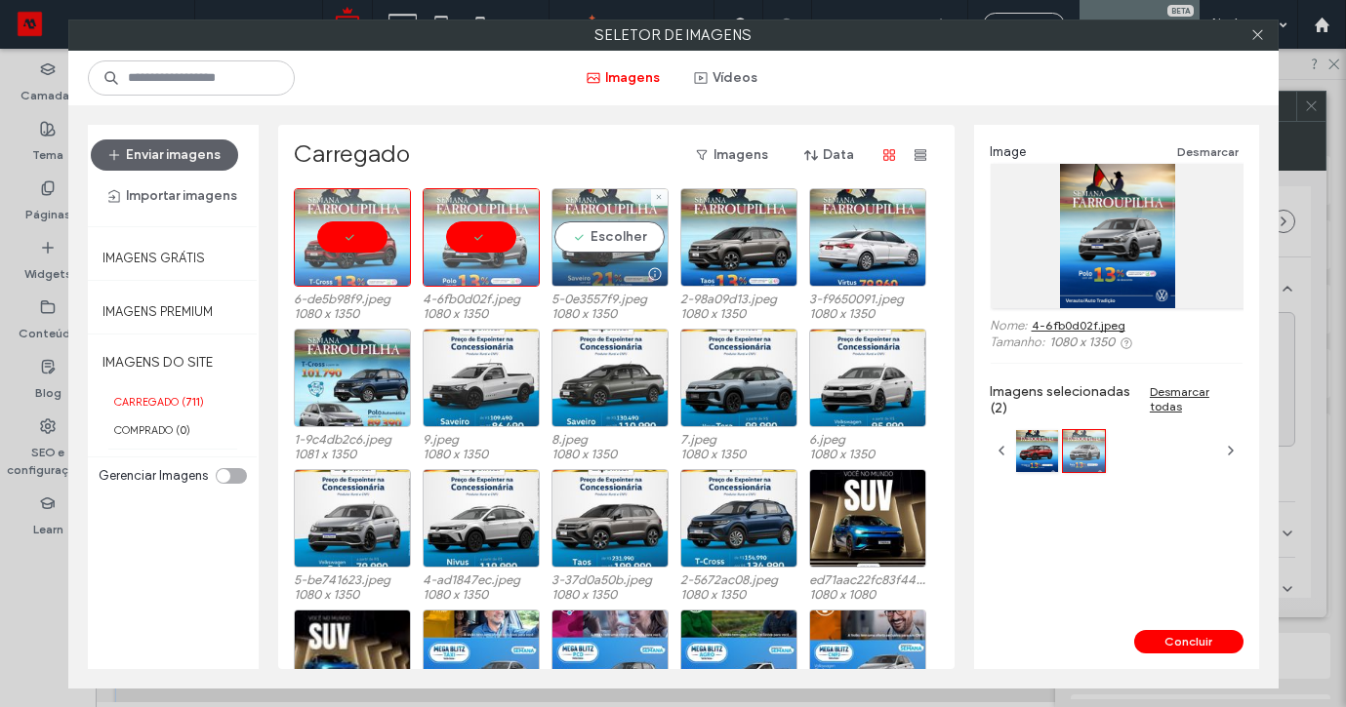
click at [615, 243] on div "Escolher" at bounding box center [609, 237] width 117 height 99
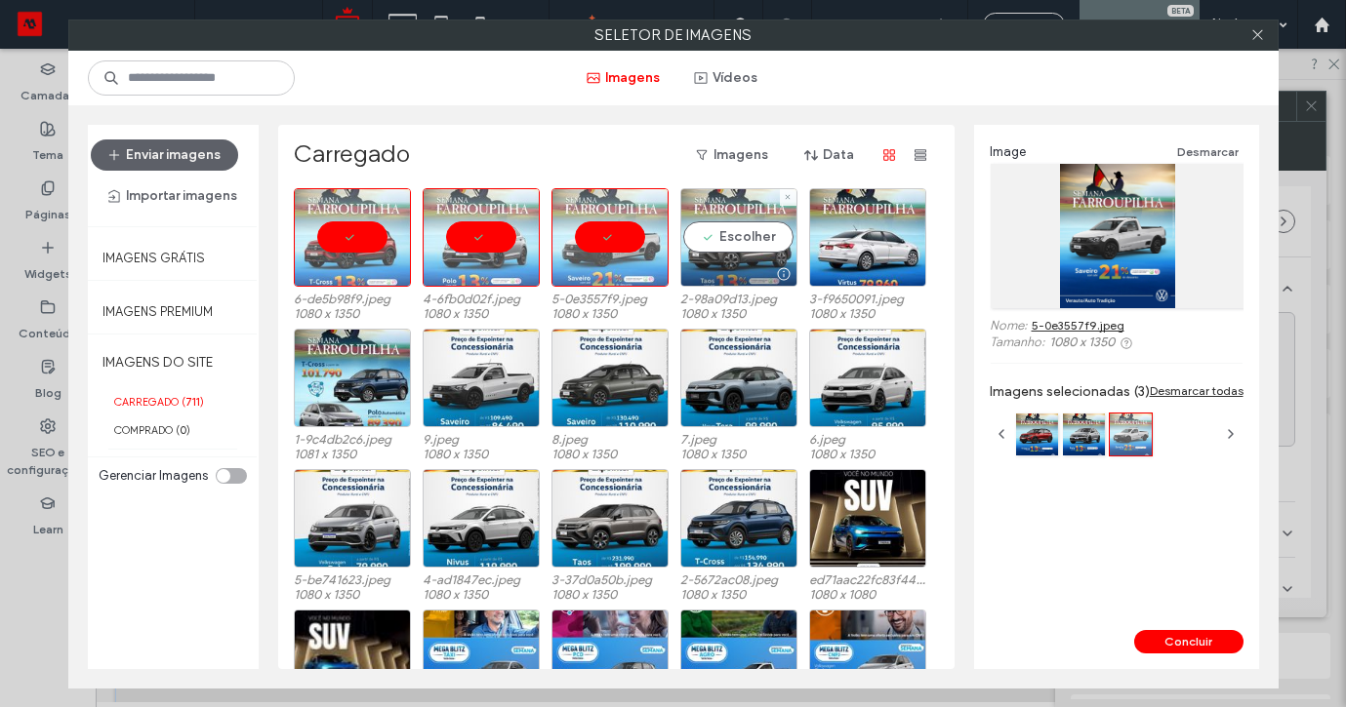
click at [725, 243] on div "Escolher" at bounding box center [738, 237] width 117 height 99
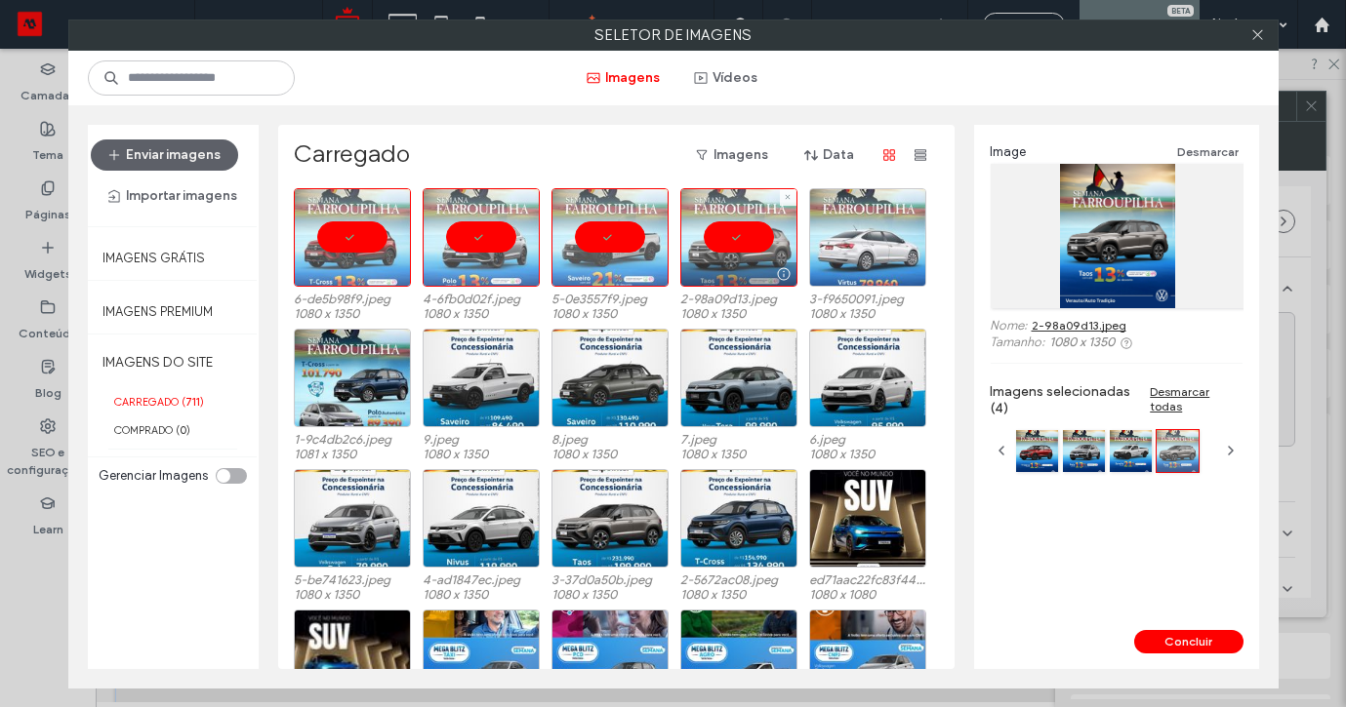
click at [828, 243] on div at bounding box center [867, 237] width 117 height 99
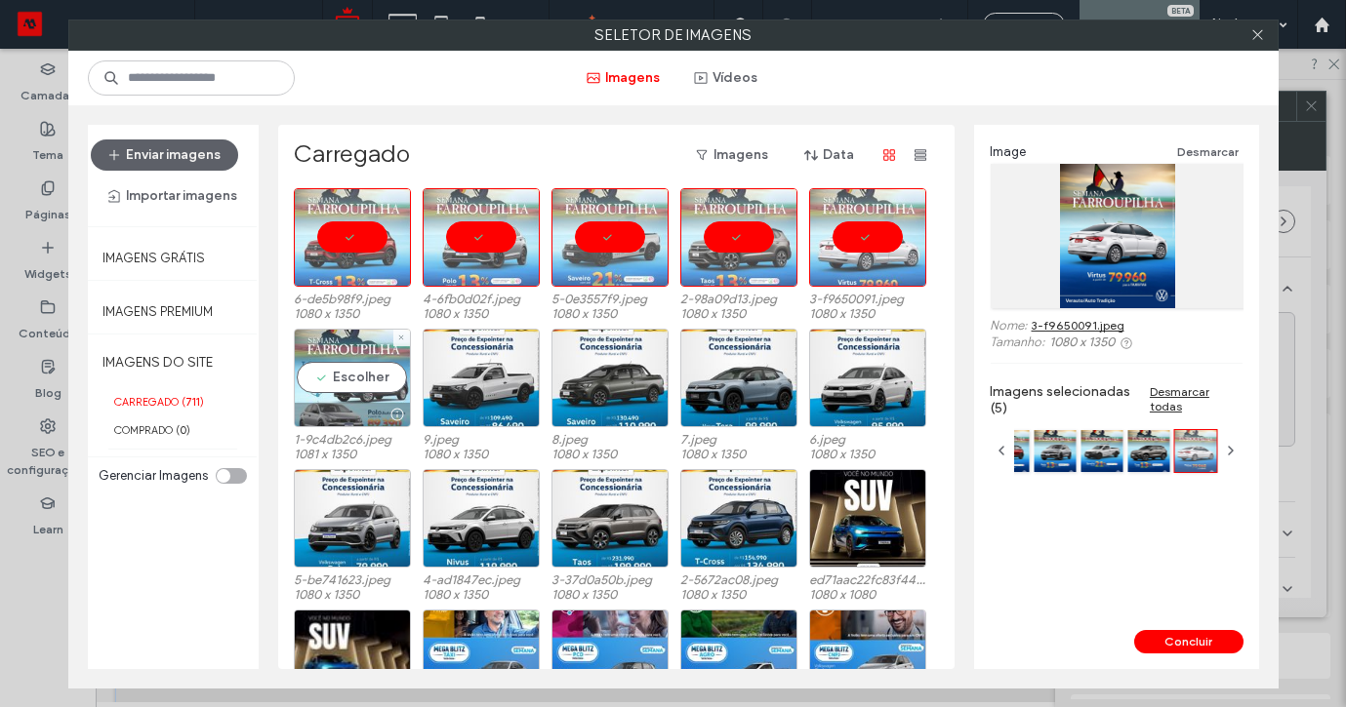
click at [358, 365] on div "Escolher" at bounding box center [352, 378] width 117 height 99
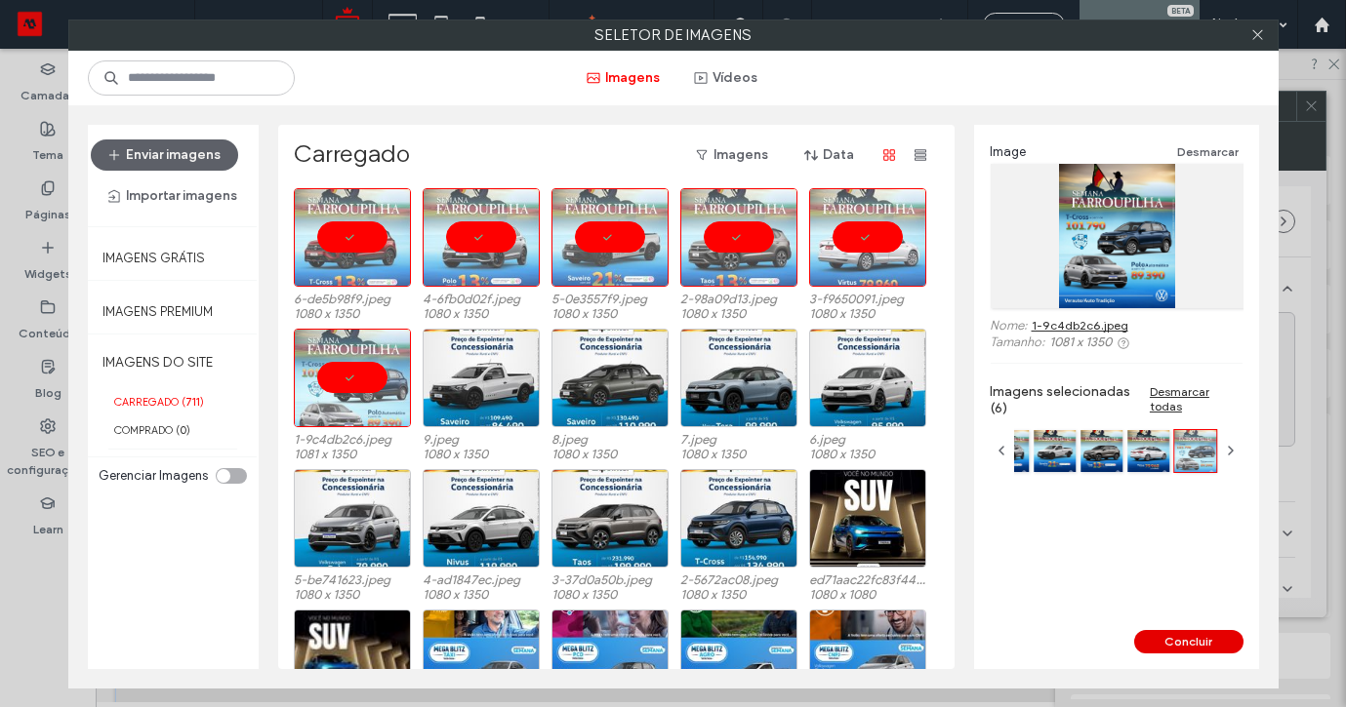
click at [1176, 641] on button "Concluir" at bounding box center [1188, 641] width 109 height 23
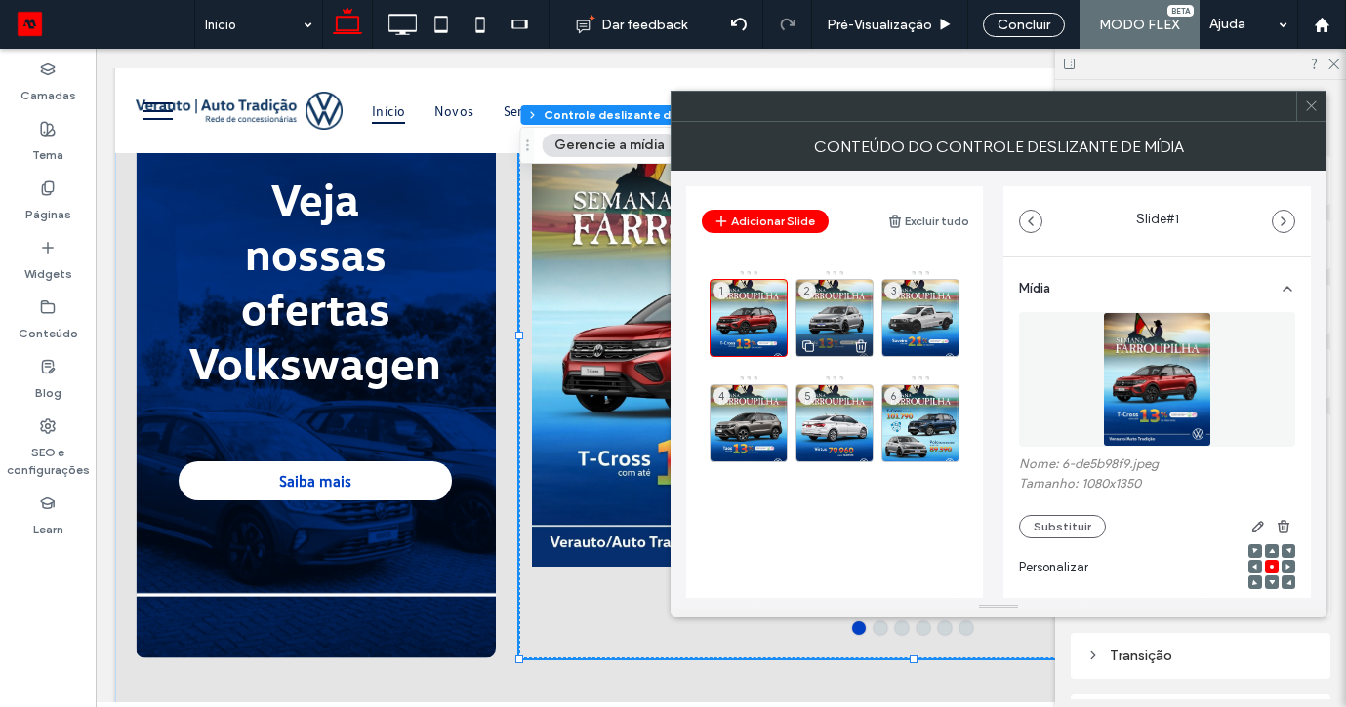
click at [831, 309] on div "2" at bounding box center [834, 318] width 78 height 78
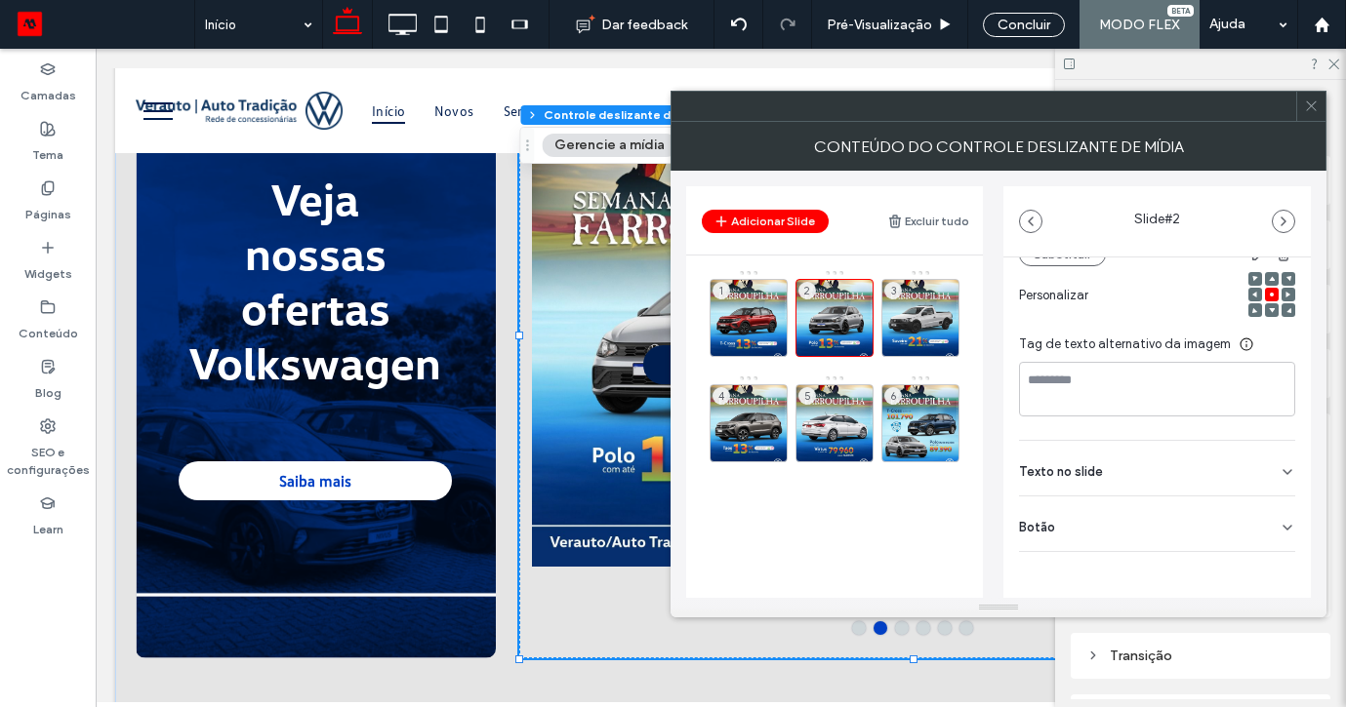
click at [1265, 526] on div "Botão" at bounding box center [1157, 524] width 276 height 55
click at [1269, 558] on button at bounding box center [1277, 568] width 35 height 34
click at [935, 322] on div "3" at bounding box center [920, 318] width 78 height 78
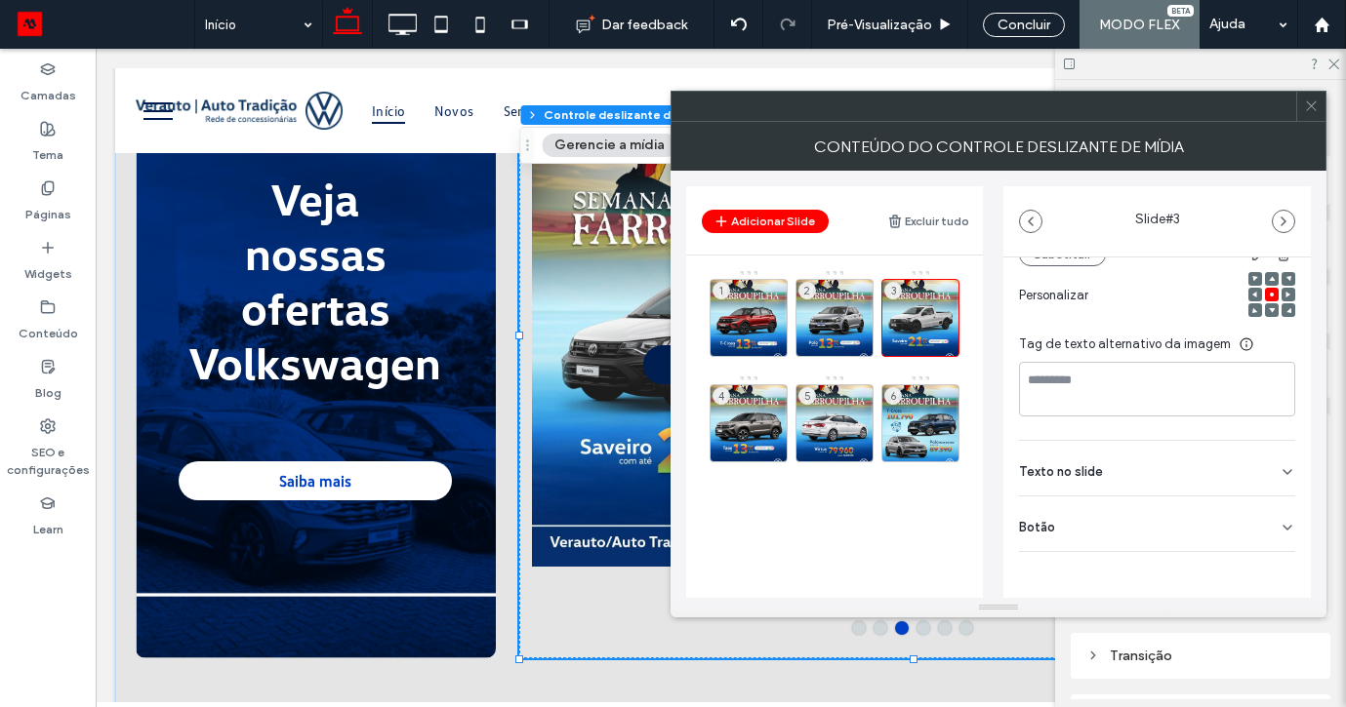
click at [1268, 532] on div "Botão" at bounding box center [1157, 524] width 276 height 55
click at [1268, 555] on button at bounding box center [1277, 568] width 35 height 34
click at [773, 409] on div "4" at bounding box center [748, 423] width 78 height 78
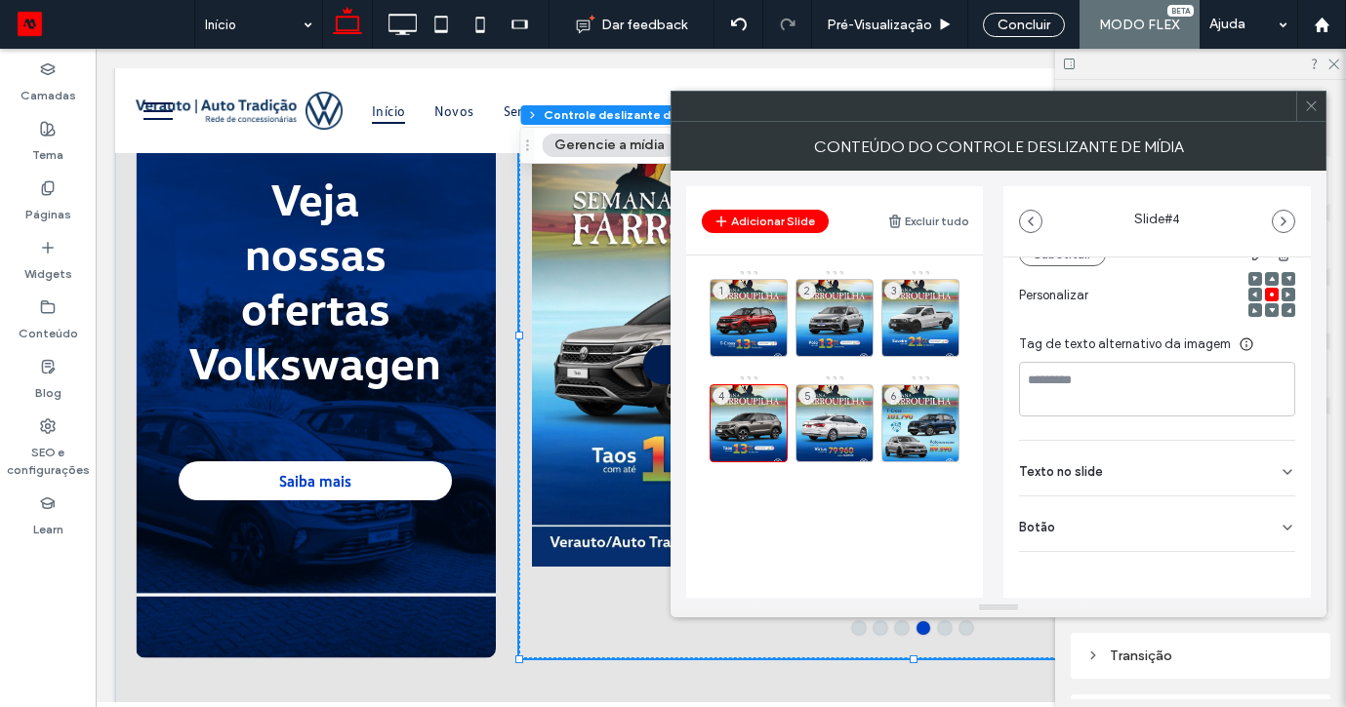
click at [1253, 512] on div "Botão" at bounding box center [1157, 524] width 276 height 55
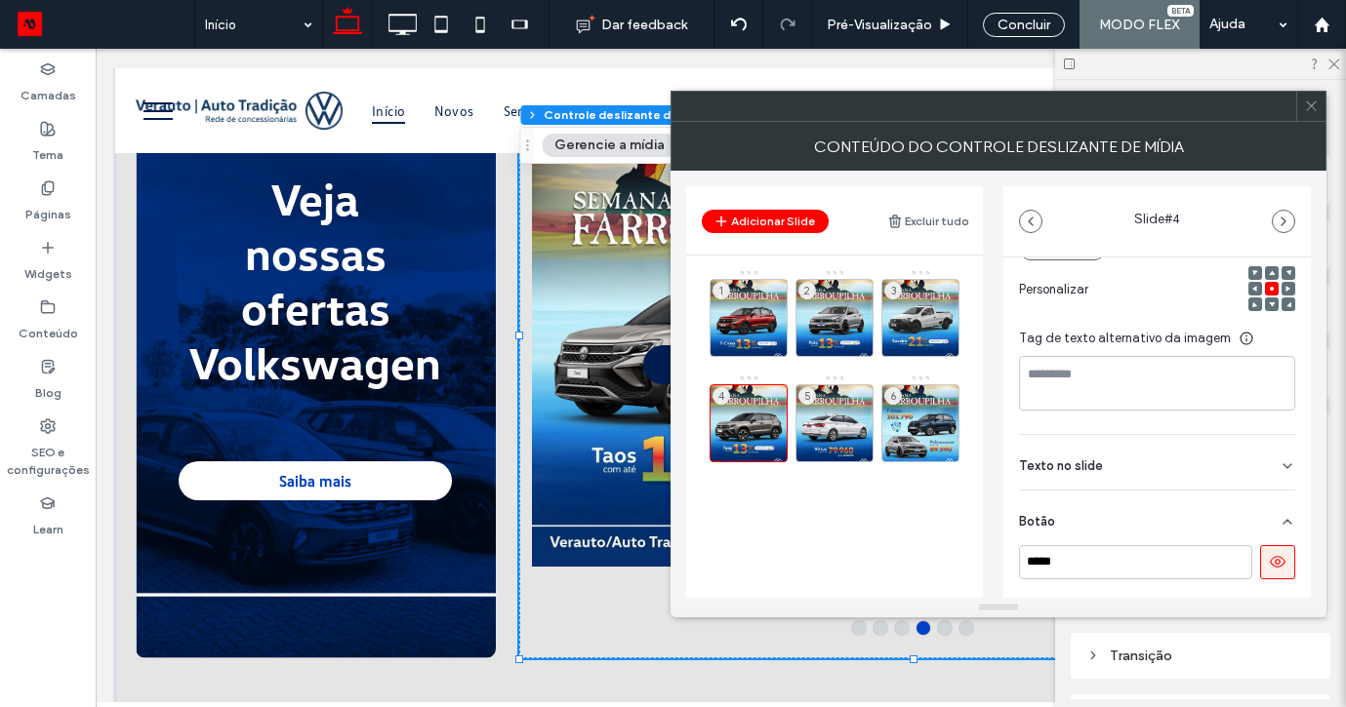
click at [1269, 553] on icon at bounding box center [1278, 562] width 18 height 18
click at [837, 408] on div "5" at bounding box center [834, 423] width 78 height 78
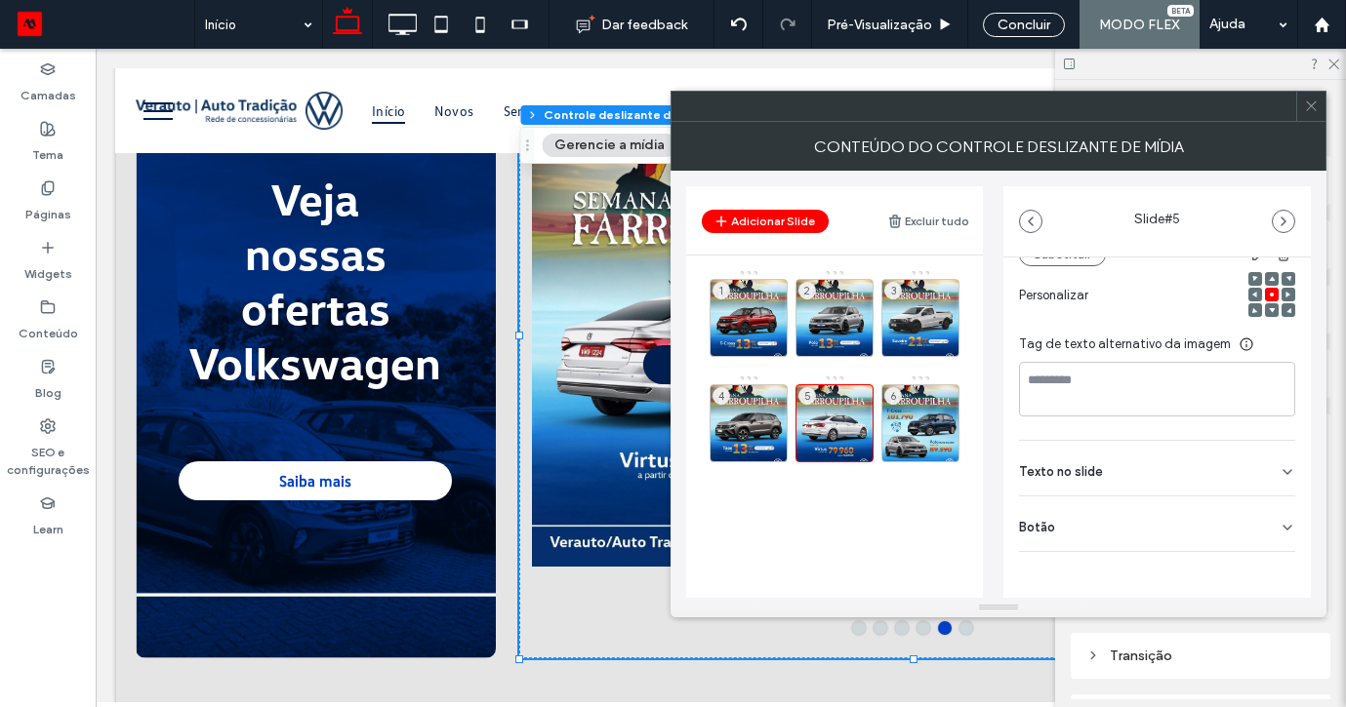
click at [1279, 523] on icon at bounding box center [1287, 528] width 16 height 16
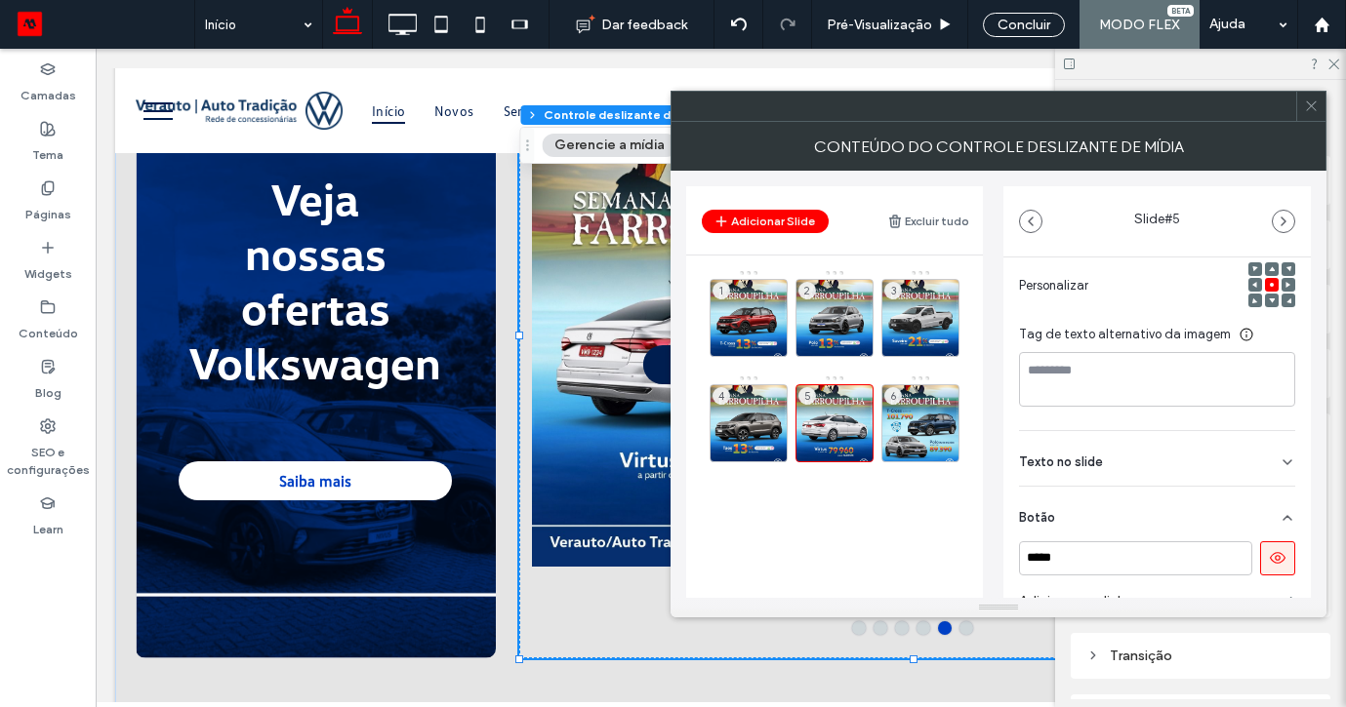
click at [1271, 552] on icon at bounding box center [1278, 558] width 18 height 18
click at [945, 401] on div "6" at bounding box center [920, 423] width 78 height 78
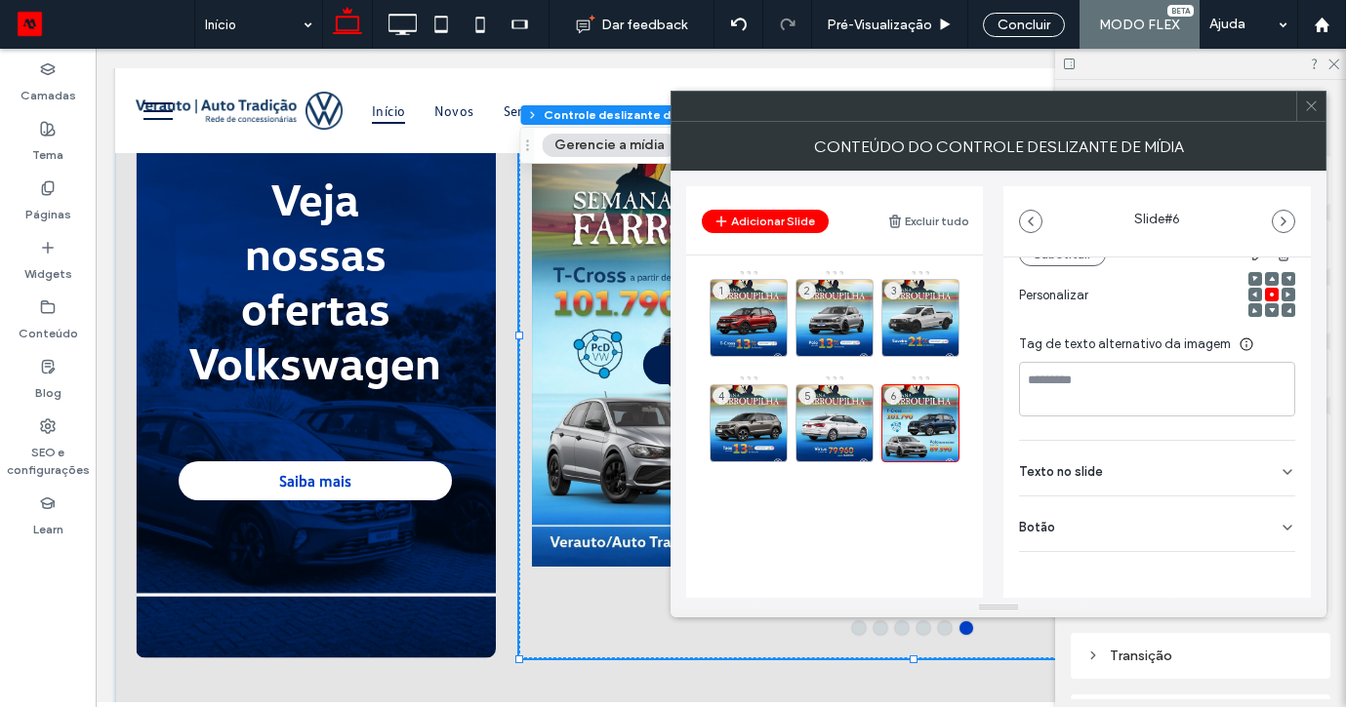
click at [1279, 521] on icon at bounding box center [1287, 528] width 16 height 16
click at [1268, 555] on button at bounding box center [1277, 568] width 35 height 34
click at [756, 305] on div "1" at bounding box center [748, 318] width 78 height 78
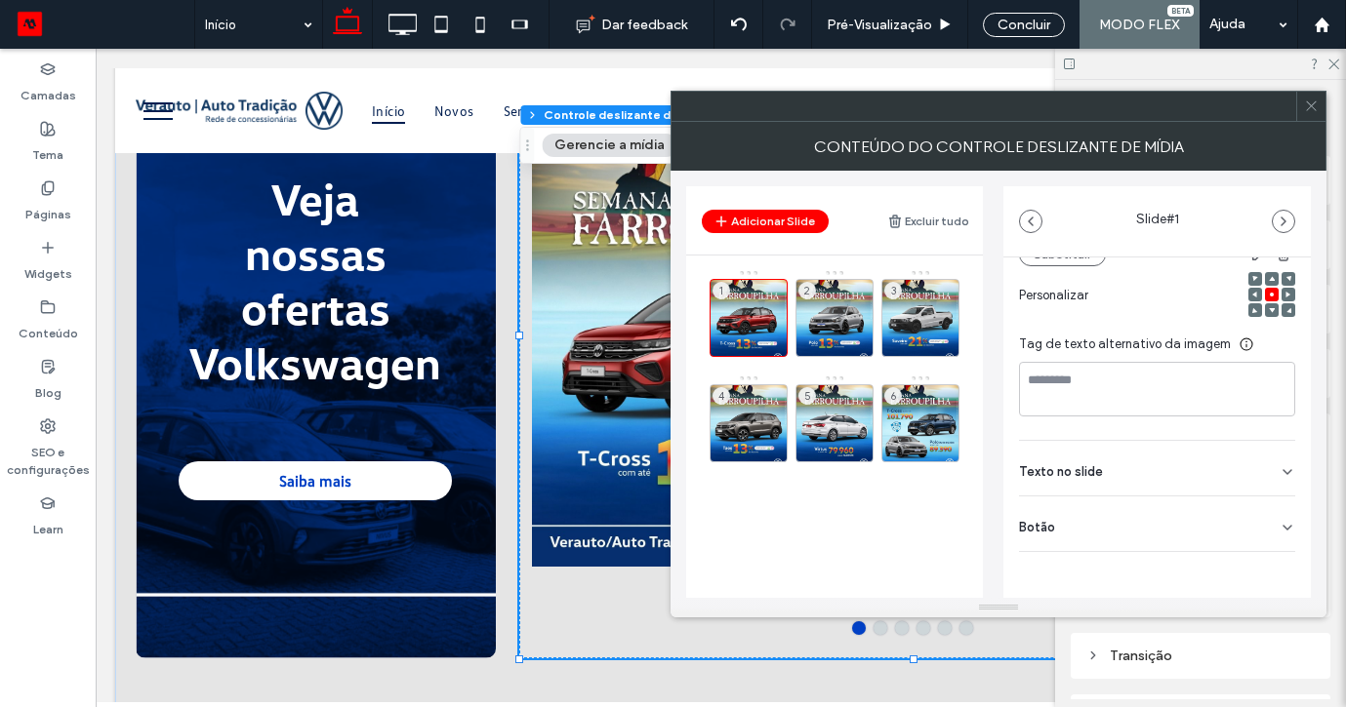
click at [1271, 536] on div "Botão" at bounding box center [1157, 524] width 276 height 55
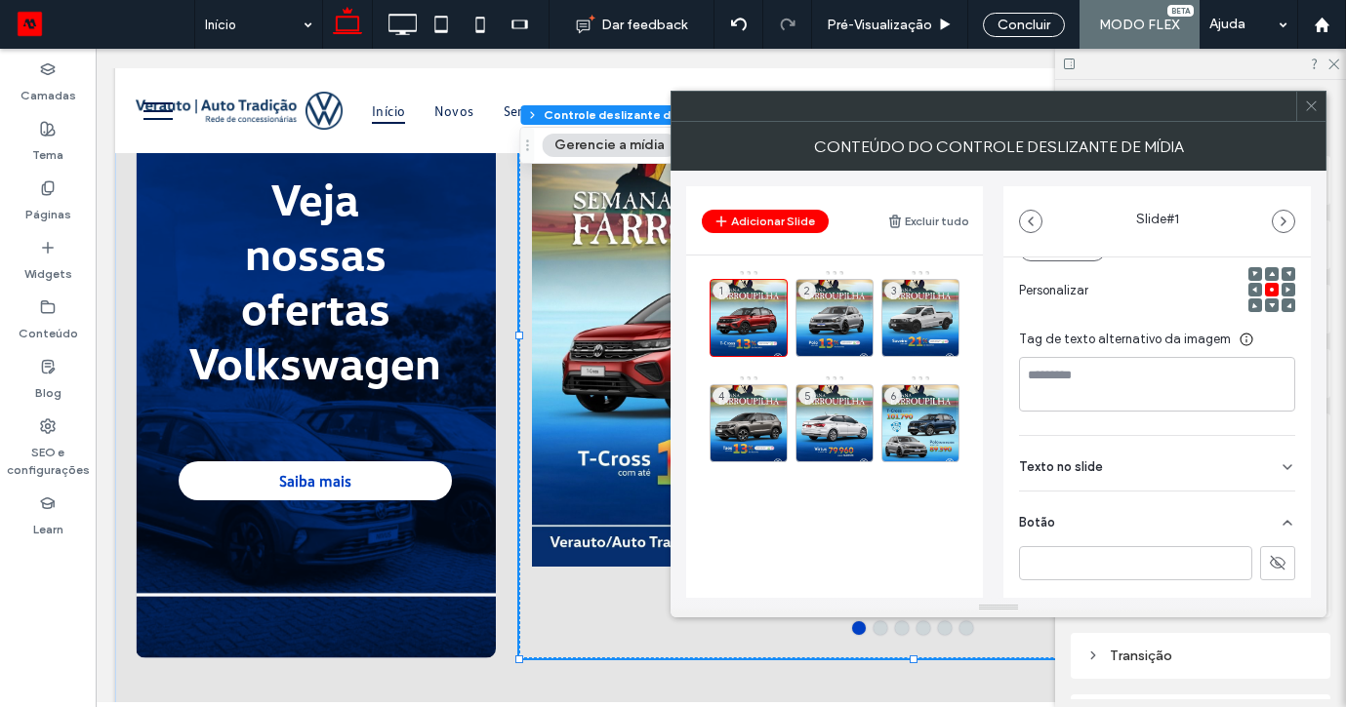
click at [1304, 116] on span at bounding box center [1311, 106] width 15 height 29
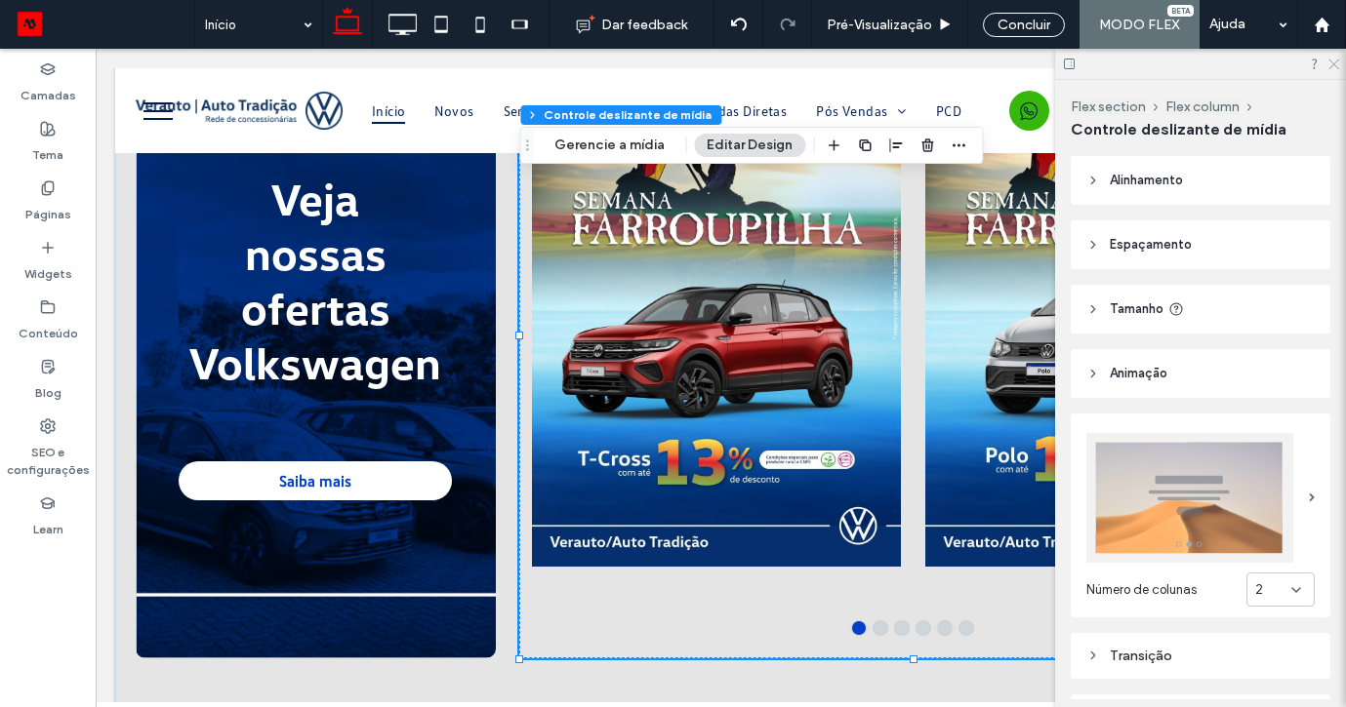
click at [1337, 61] on use at bounding box center [1333, 65] width 11 height 11
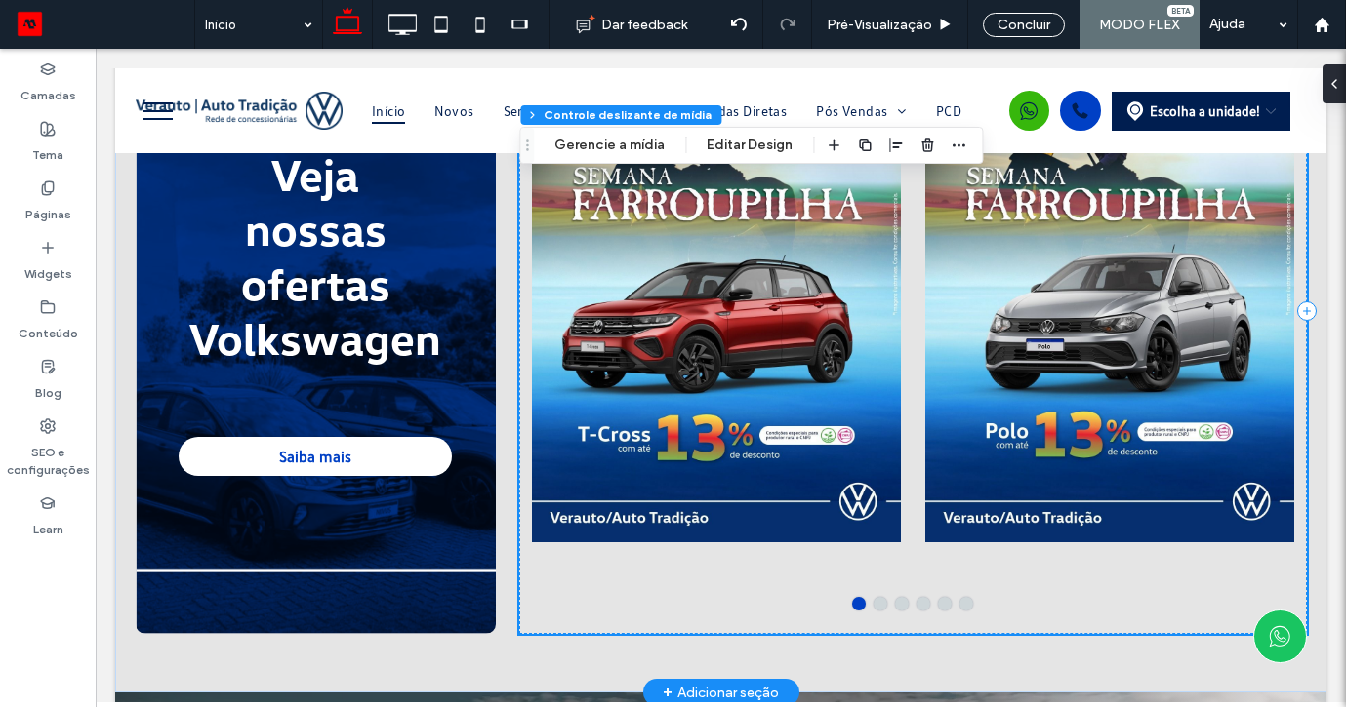
scroll to position [1232, 0]
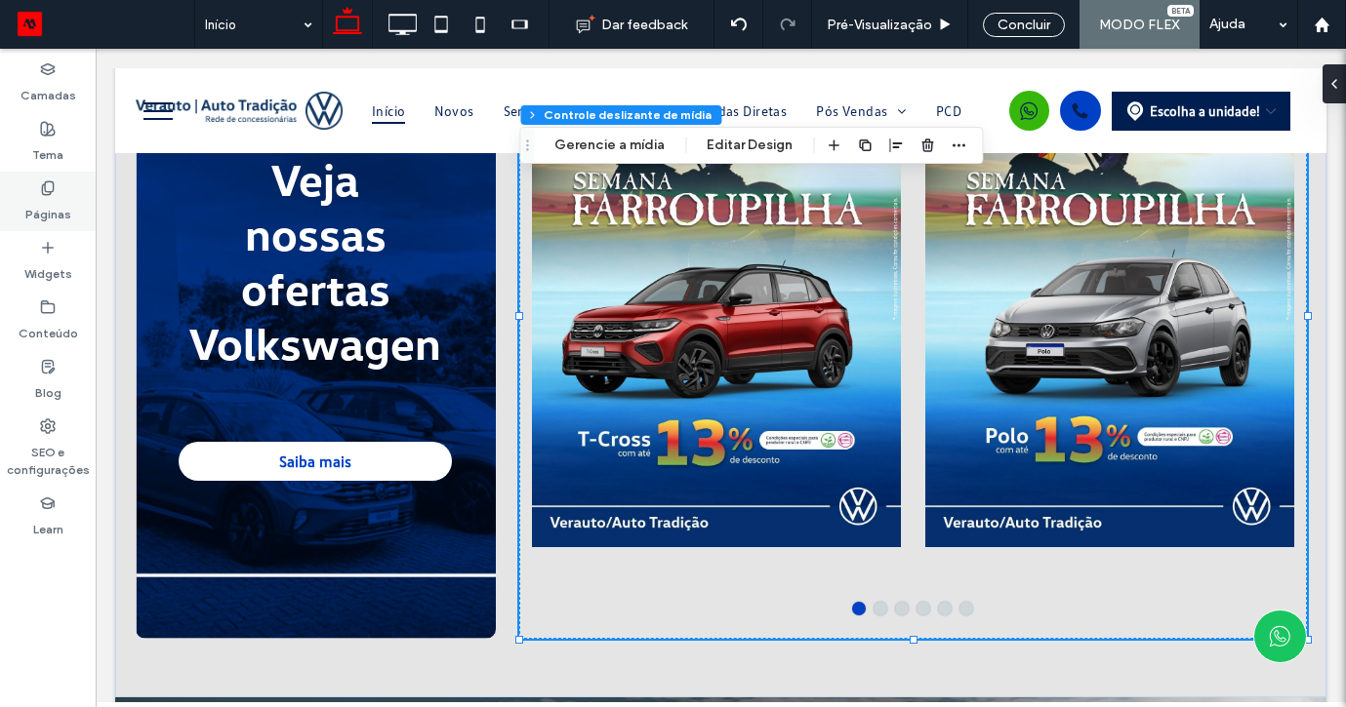
click at [61, 202] on label "Páginas" at bounding box center [48, 209] width 46 height 27
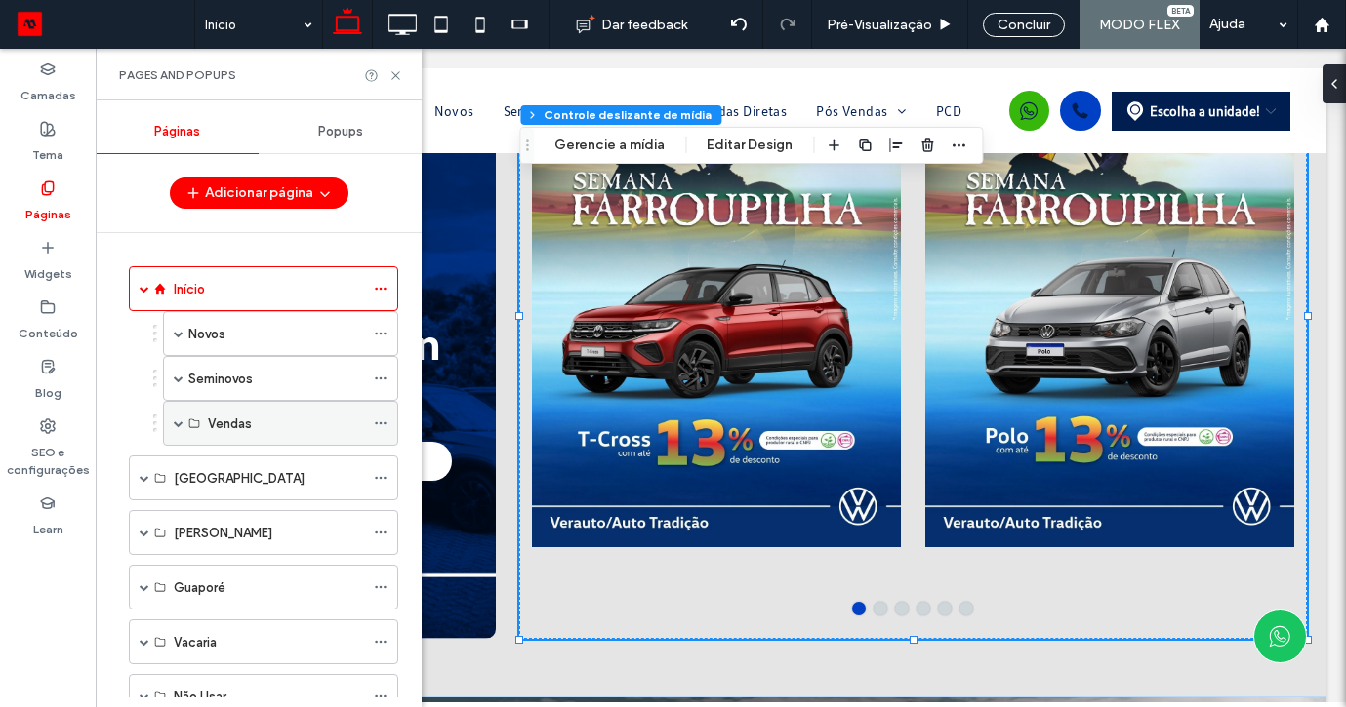
click at [181, 419] on span at bounding box center [179, 424] width 10 height 10
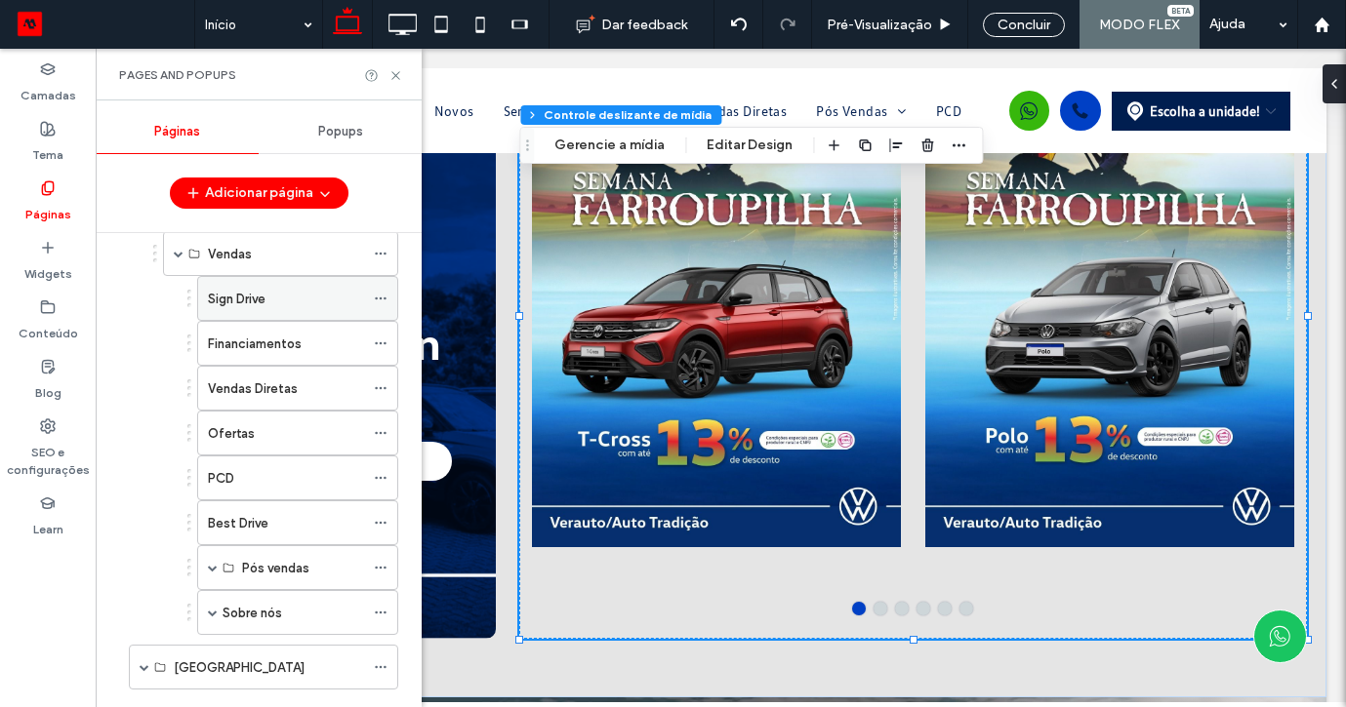
scroll to position [173, 0]
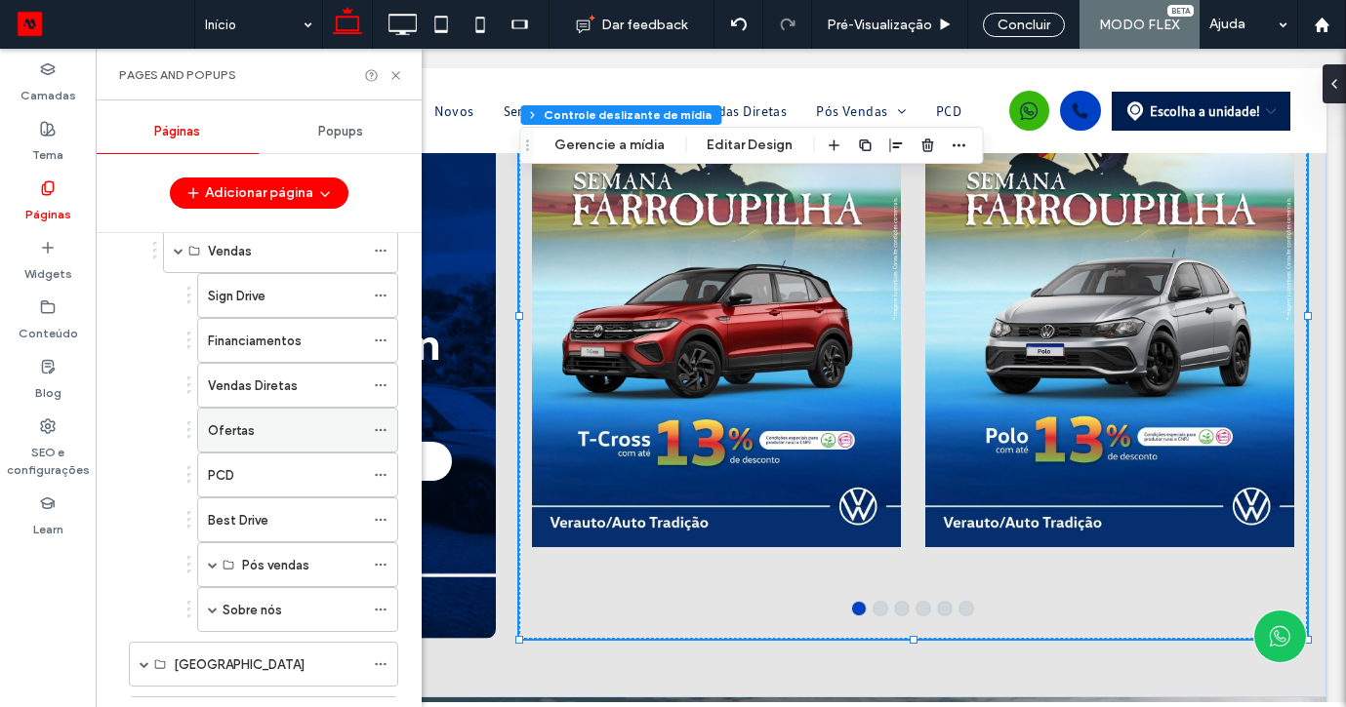
click at [241, 432] on label "Ofertas" at bounding box center [231, 431] width 47 height 34
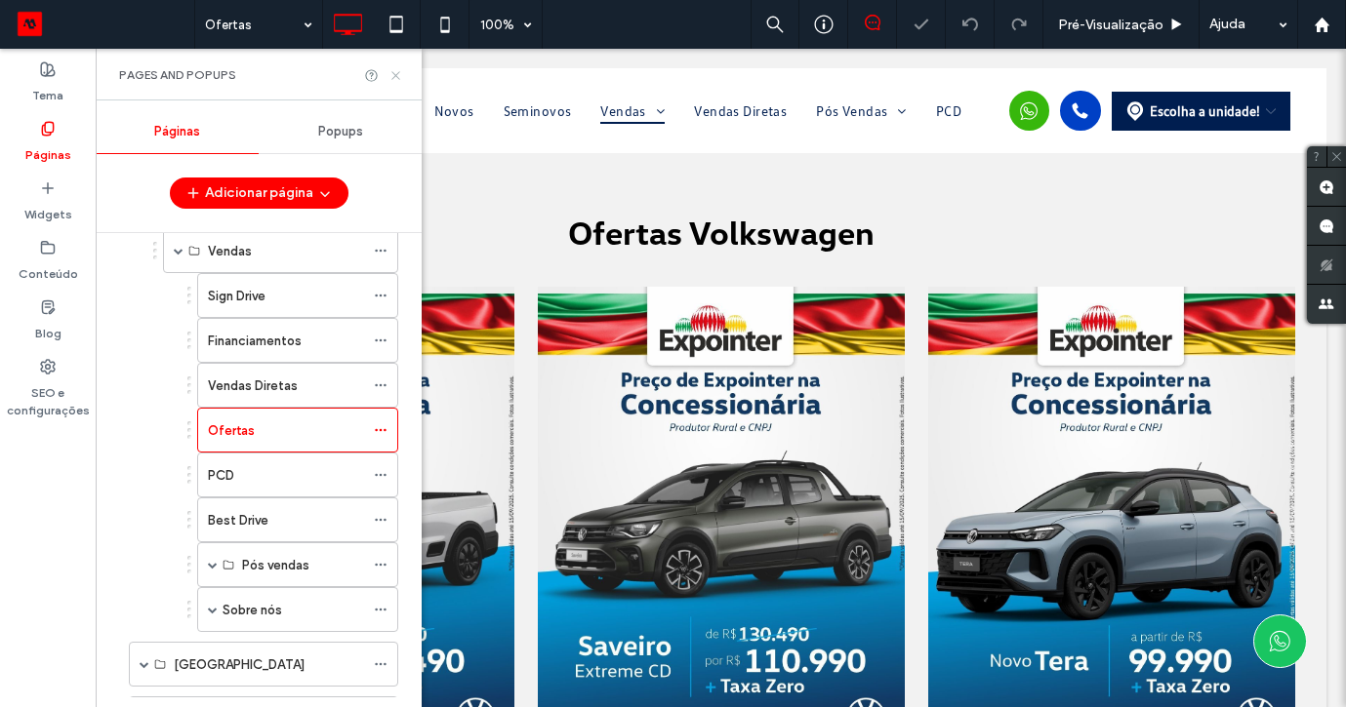
click at [397, 72] on icon at bounding box center [395, 75] width 15 height 15
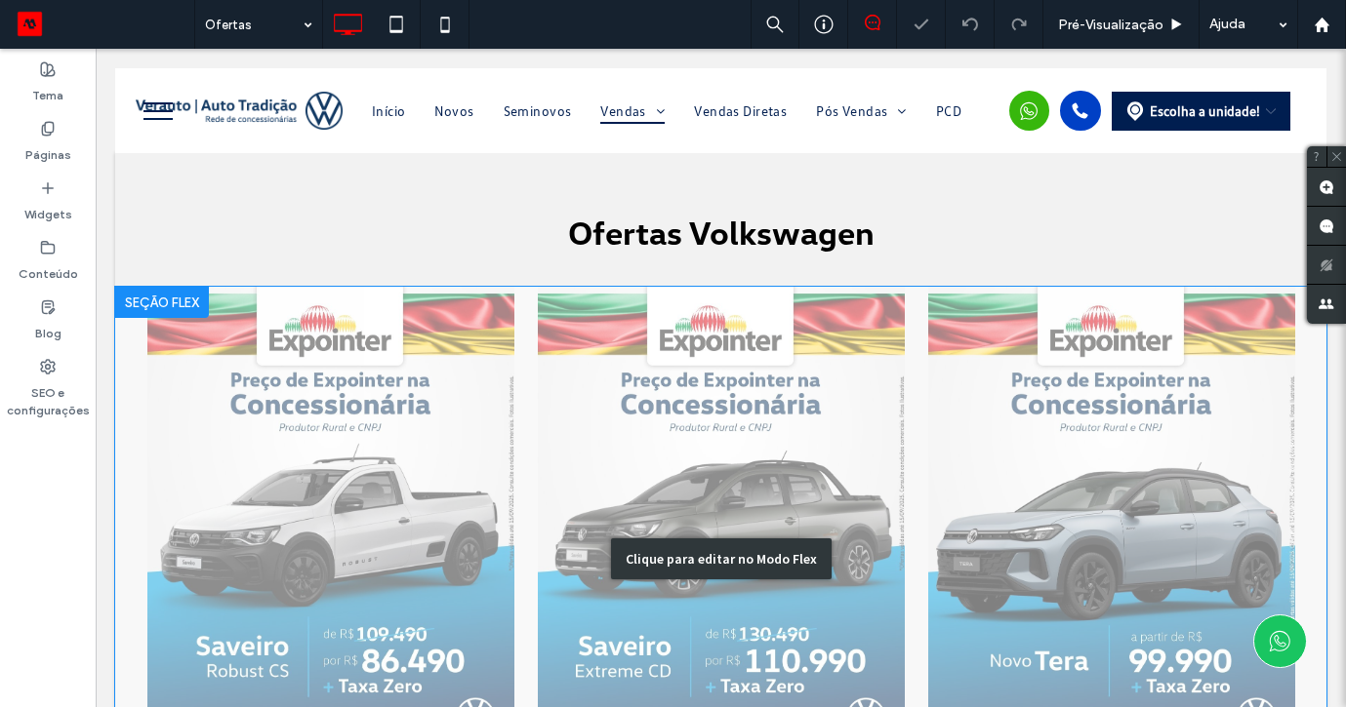
click at [379, 467] on div "Clique para editar no Modo Flex" at bounding box center [720, 559] width 1211 height 545
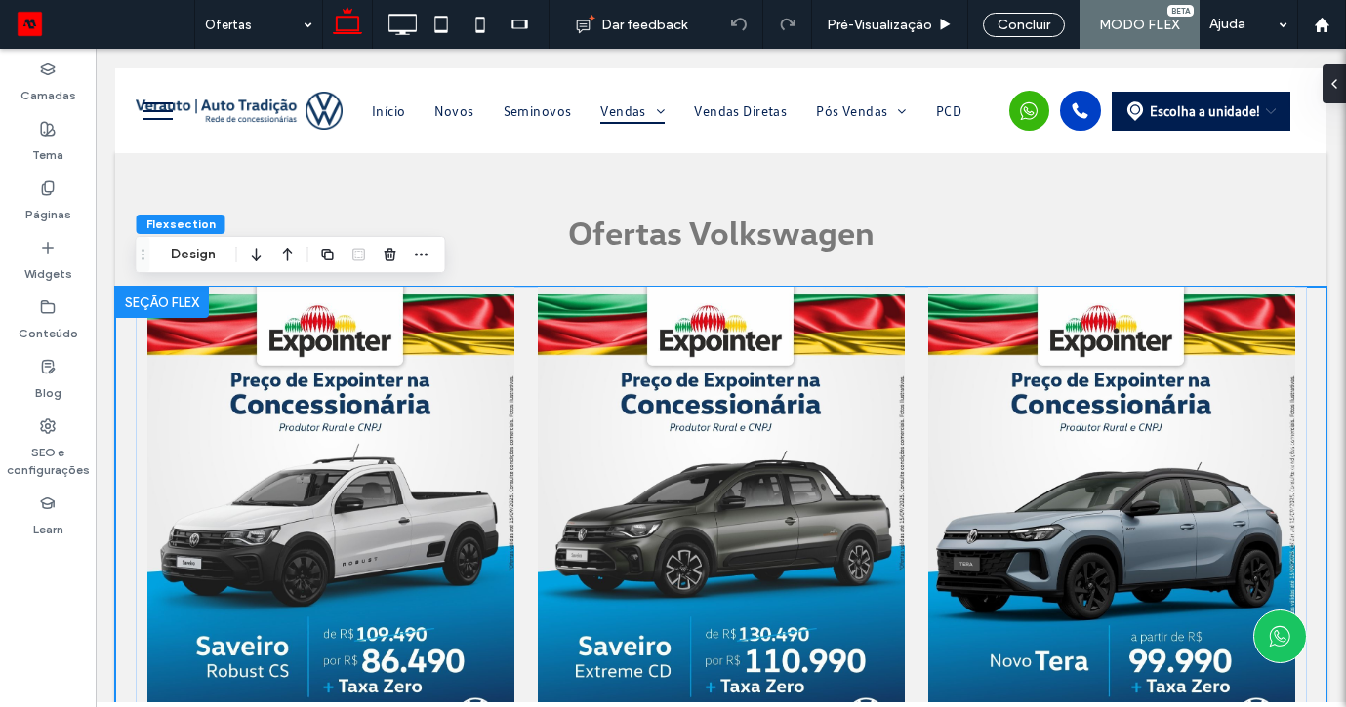
click at [379, 467] on div at bounding box center [330, 535] width 367 height 380
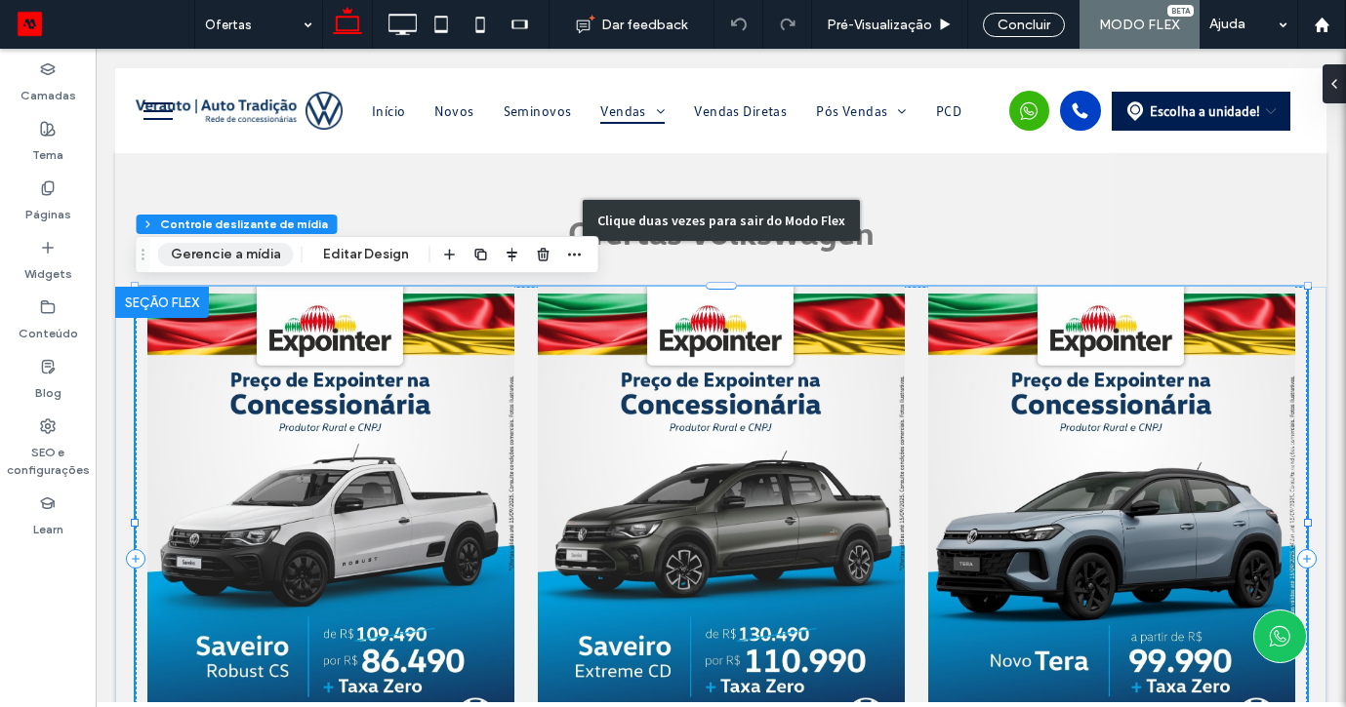
click at [258, 248] on button "Gerencie a mídia" at bounding box center [226, 254] width 136 height 23
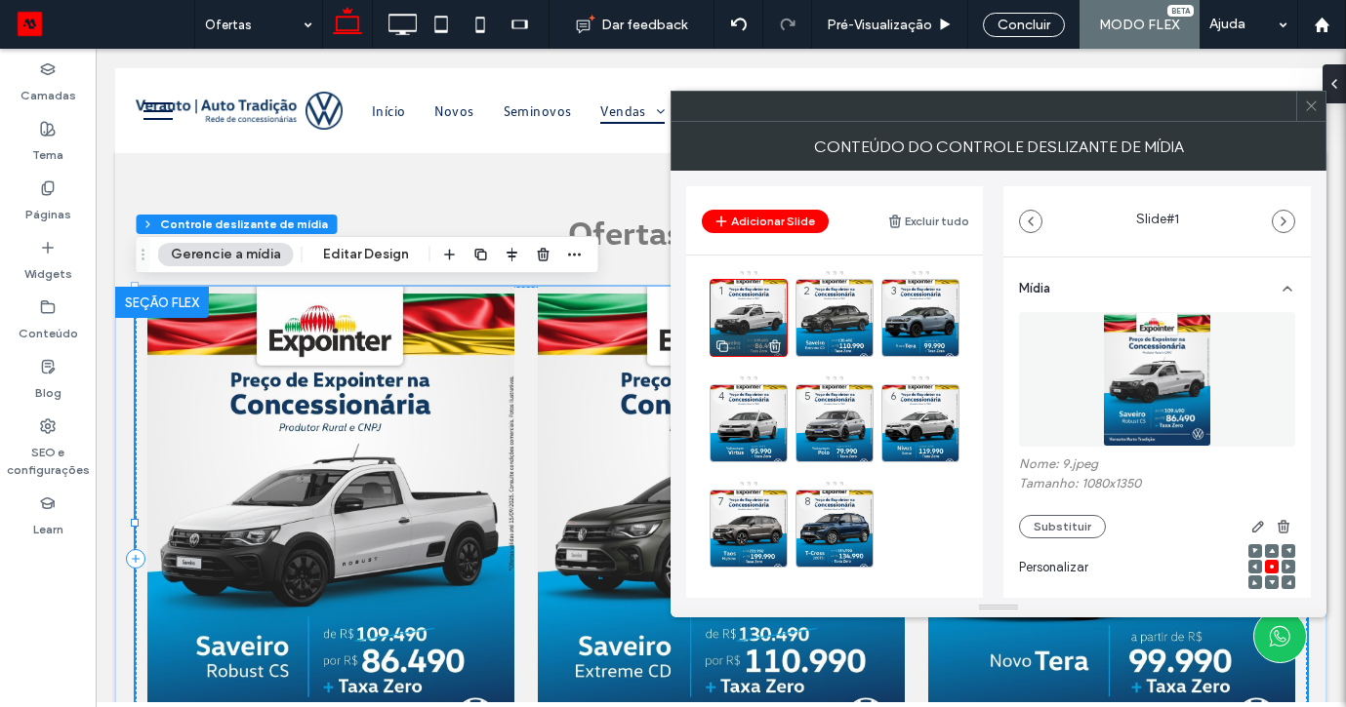
click at [773, 347] on icon at bounding box center [775, 347] width 16 height 18
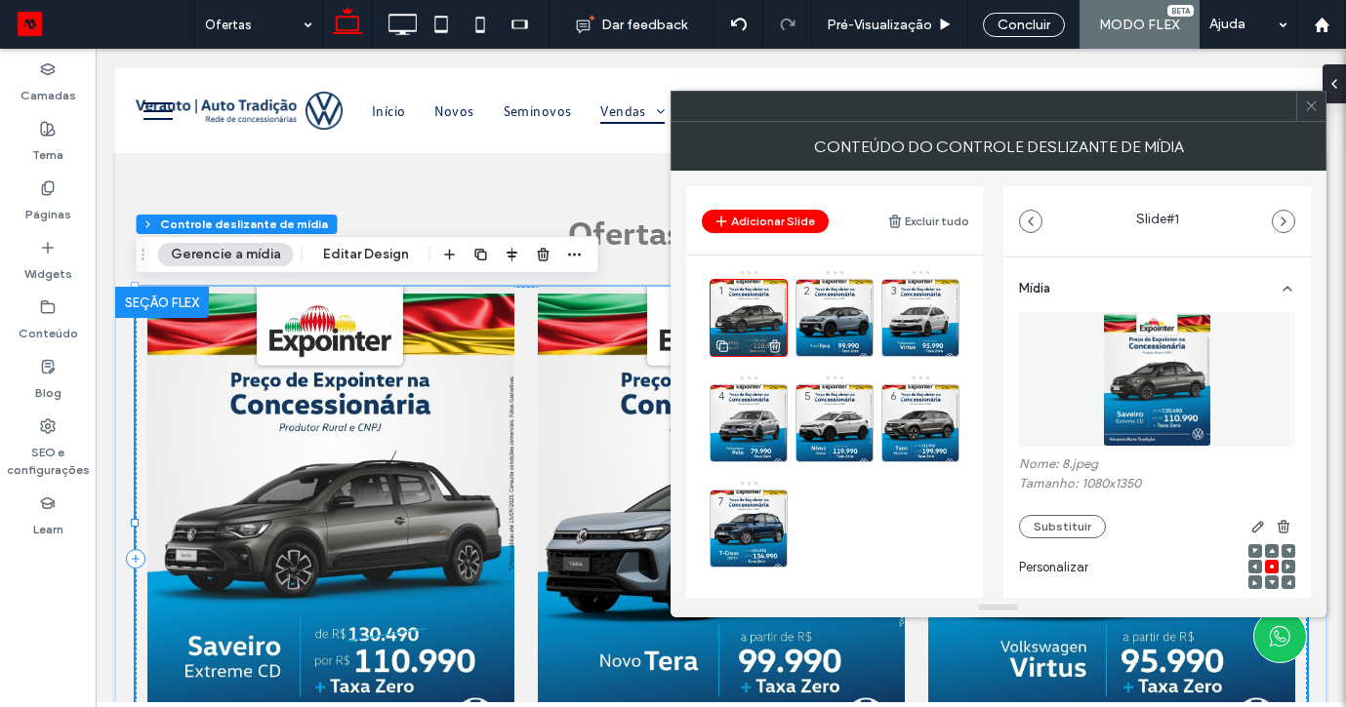
click at [779, 347] on use at bounding box center [775, 346] width 12 height 13
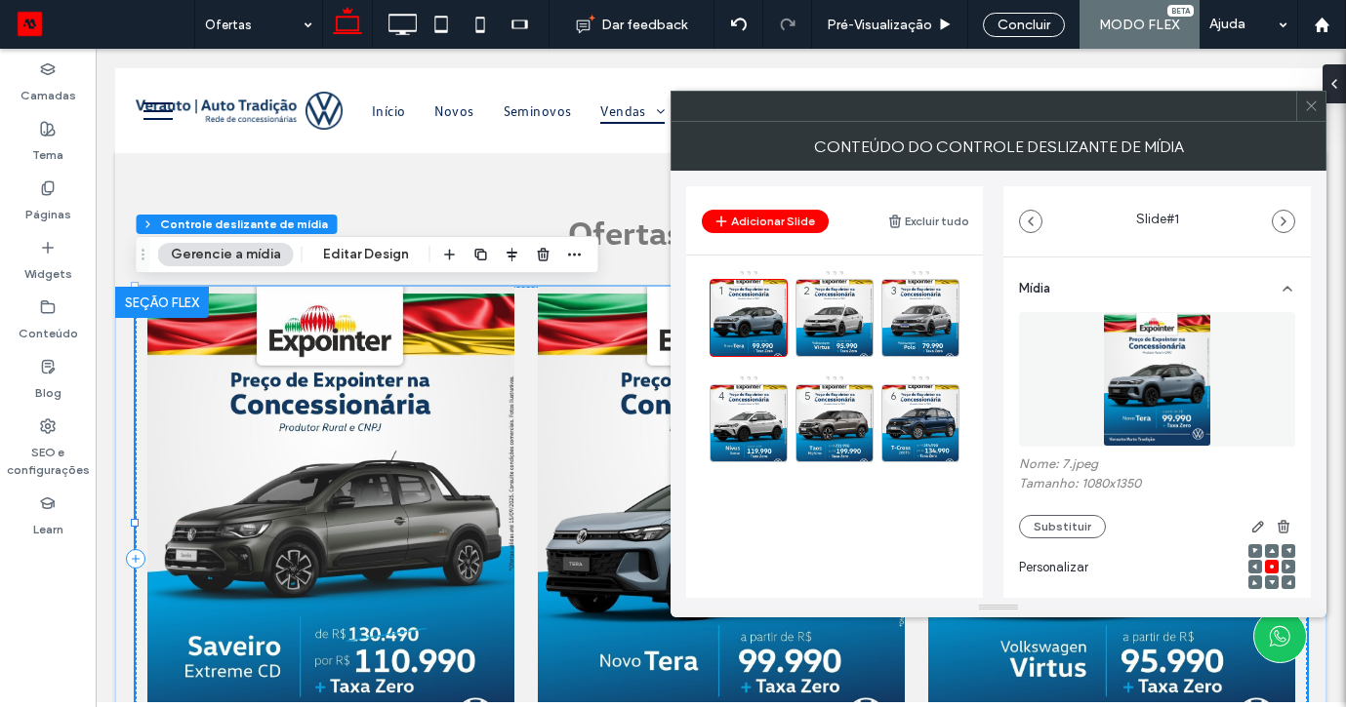
click at [0, 0] on use at bounding box center [0, 0] width 0 height 0
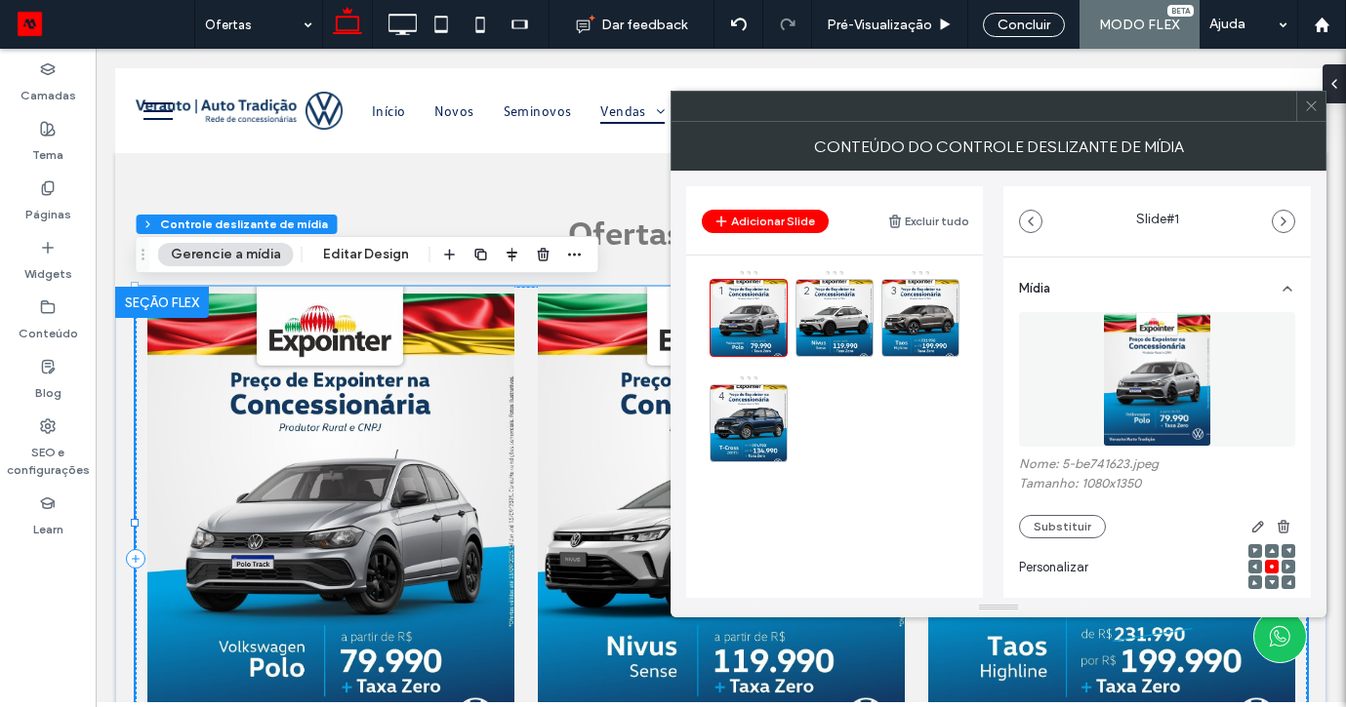
click at [0, 0] on use at bounding box center [0, 0] width 0 height 0
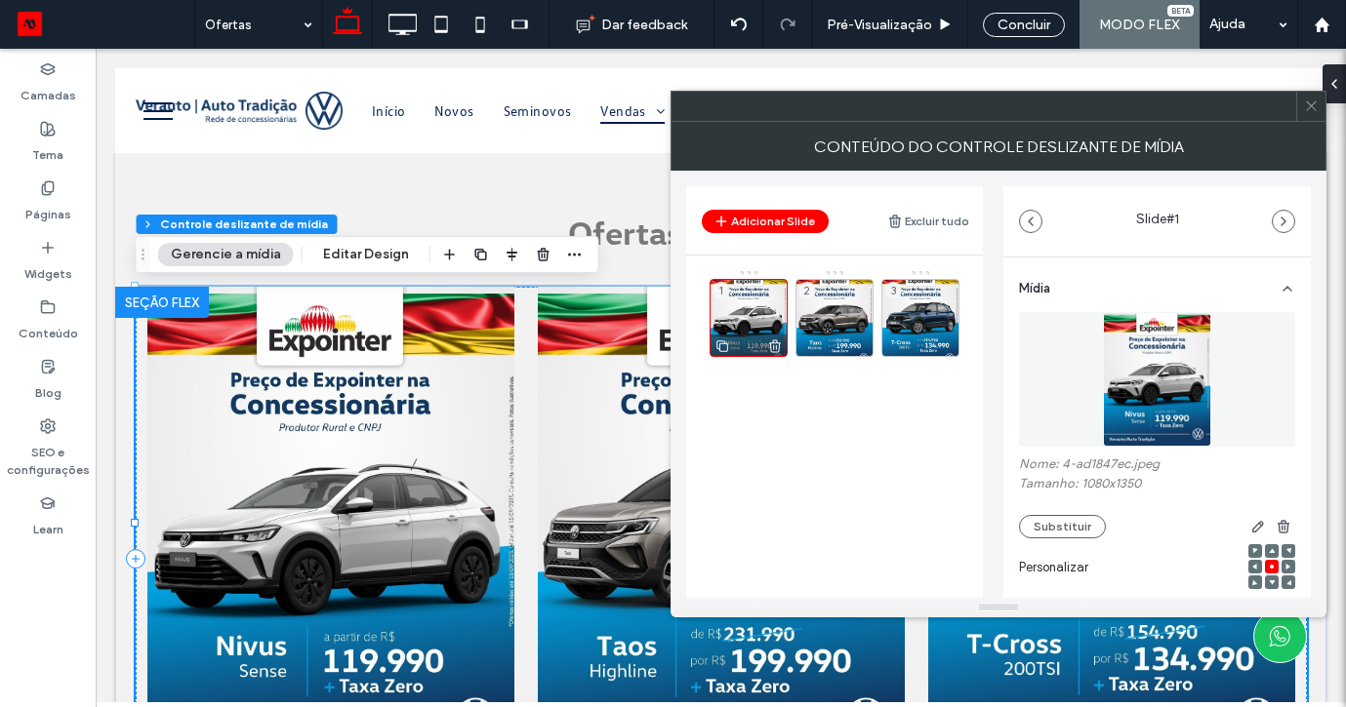
click at [778, 343] on use at bounding box center [775, 346] width 12 height 13
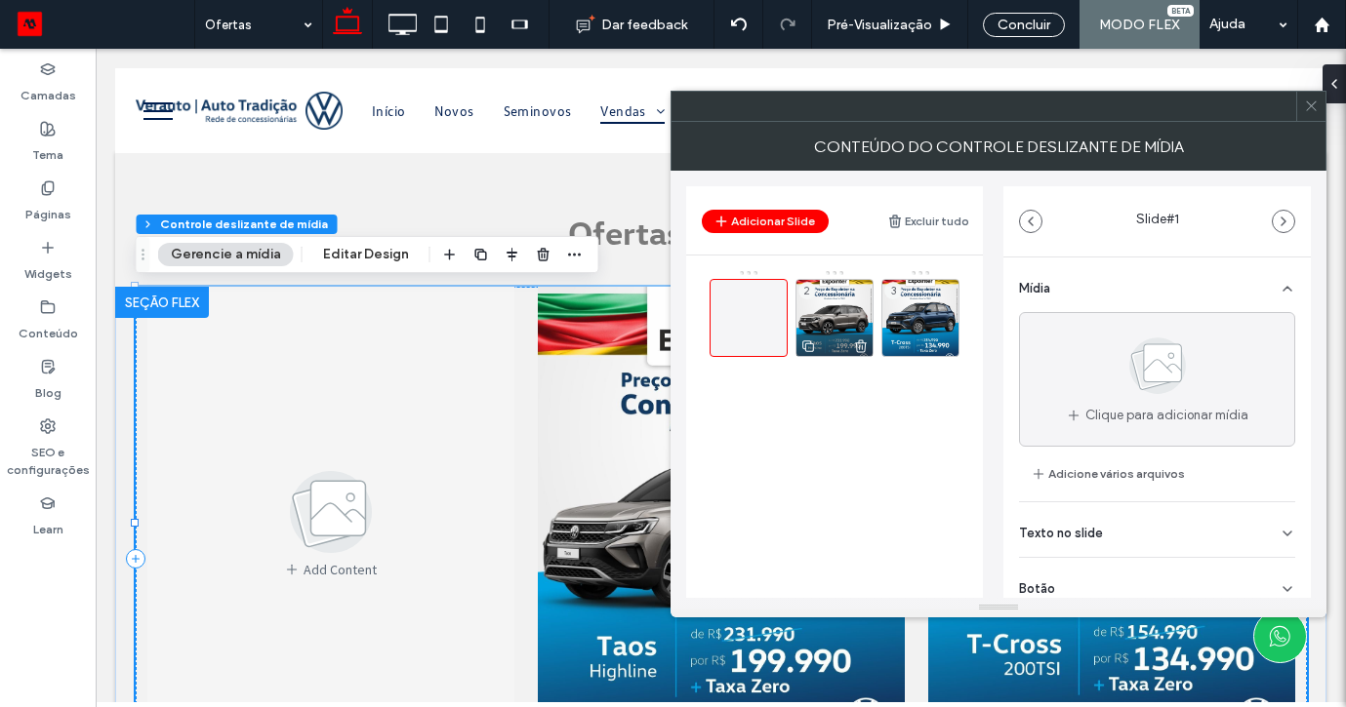
click at [857, 343] on use at bounding box center [861, 346] width 12 height 13
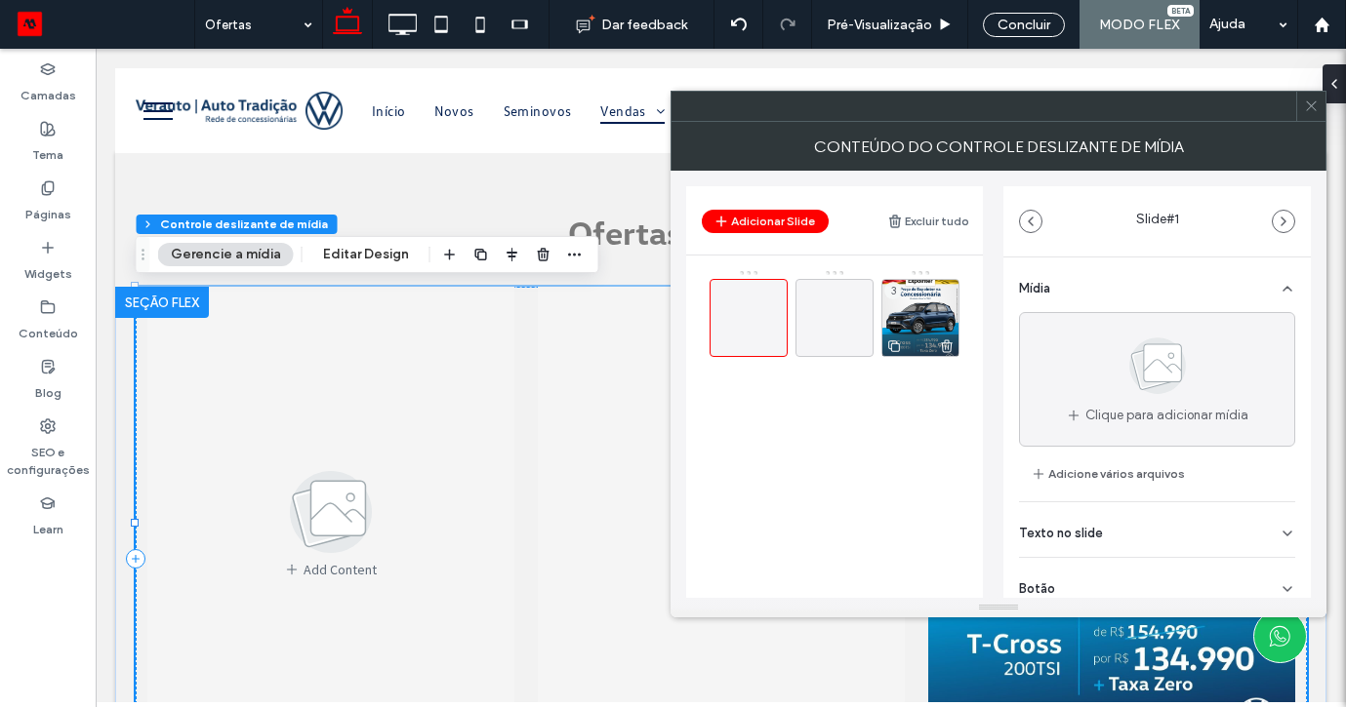
click at [932, 343] on div at bounding box center [920, 345] width 76 height 21
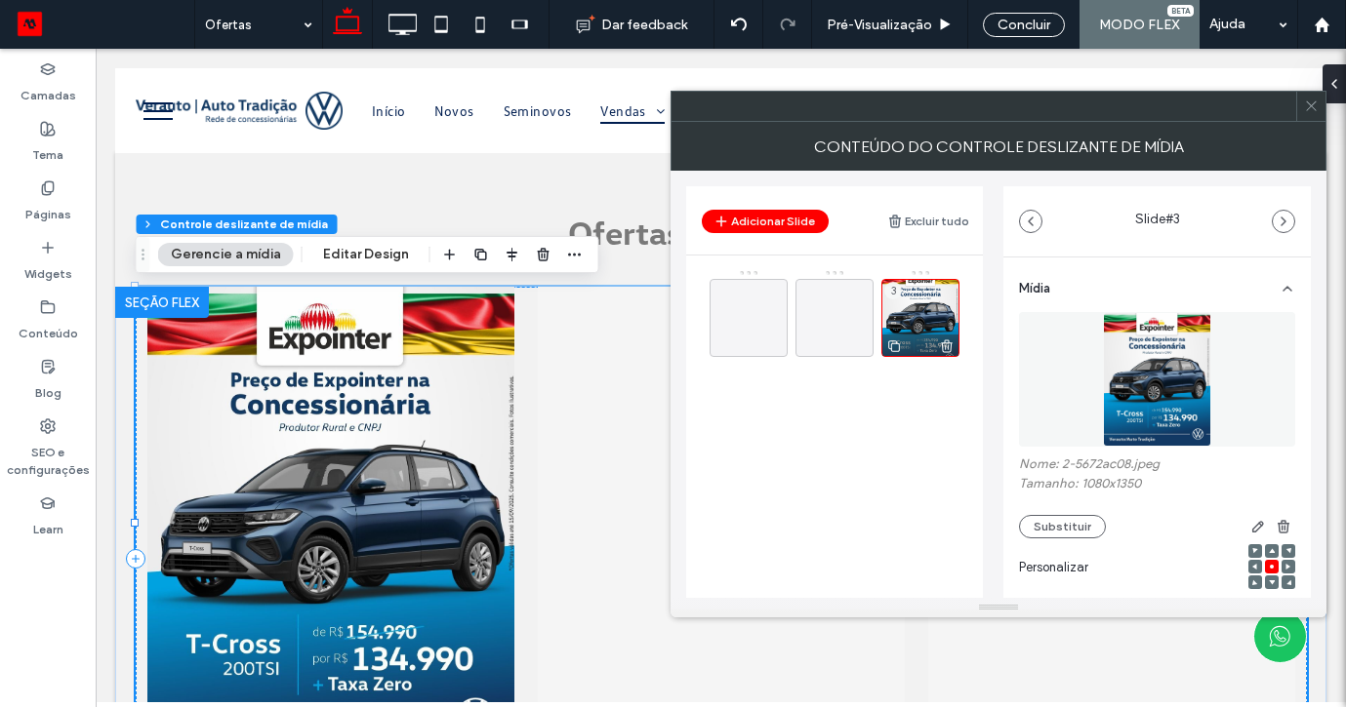
click at [952, 353] on icon at bounding box center [947, 347] width 16 height 18
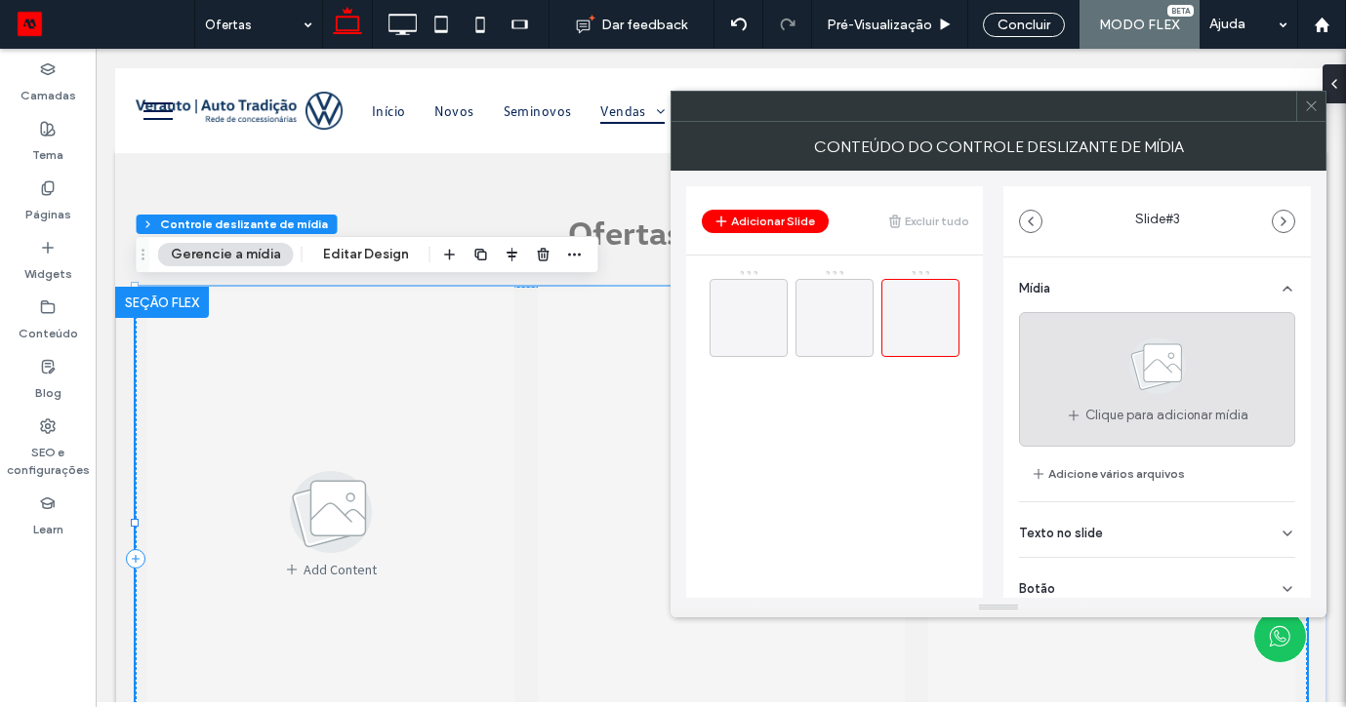
click at [1088, 385] on div "Clique para adicionar mídia" at bounding box center [1157, 379] width 276 height 135
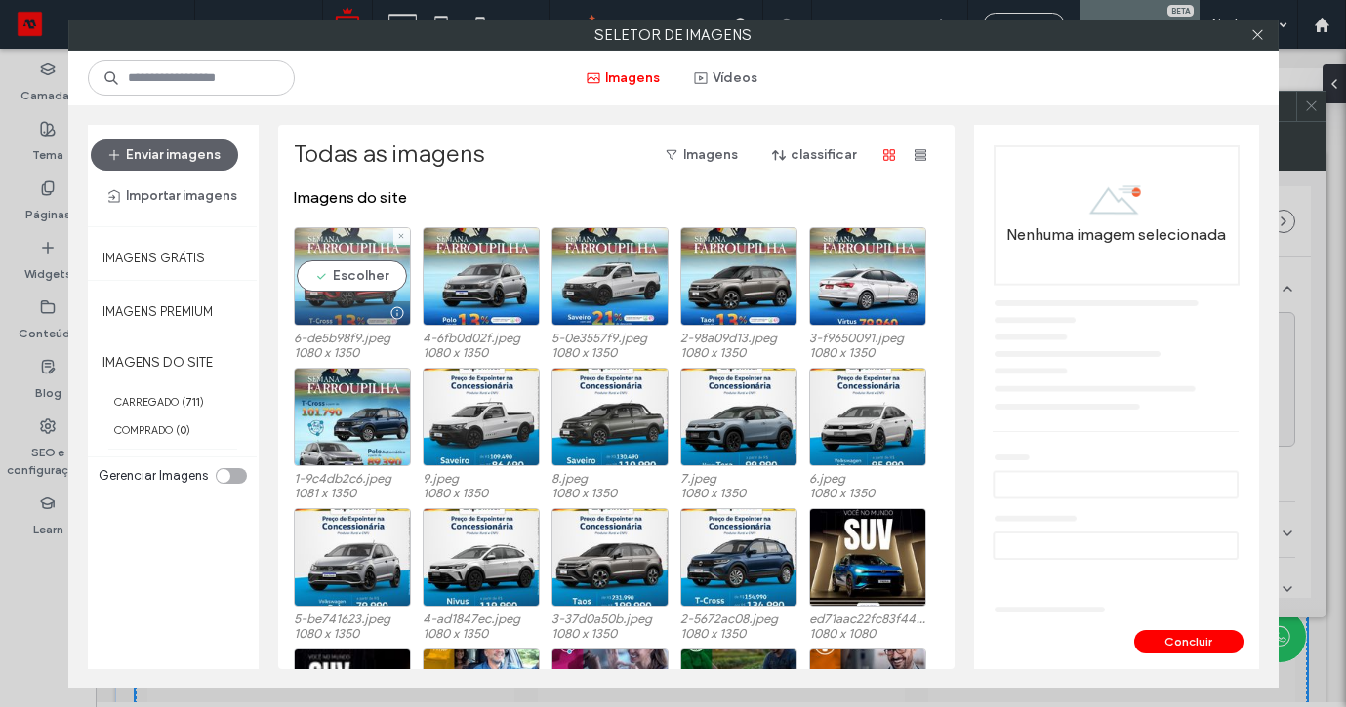
click at [399, 280] on div "Escolher" at bounding box center [352, 276] width 117 height 99
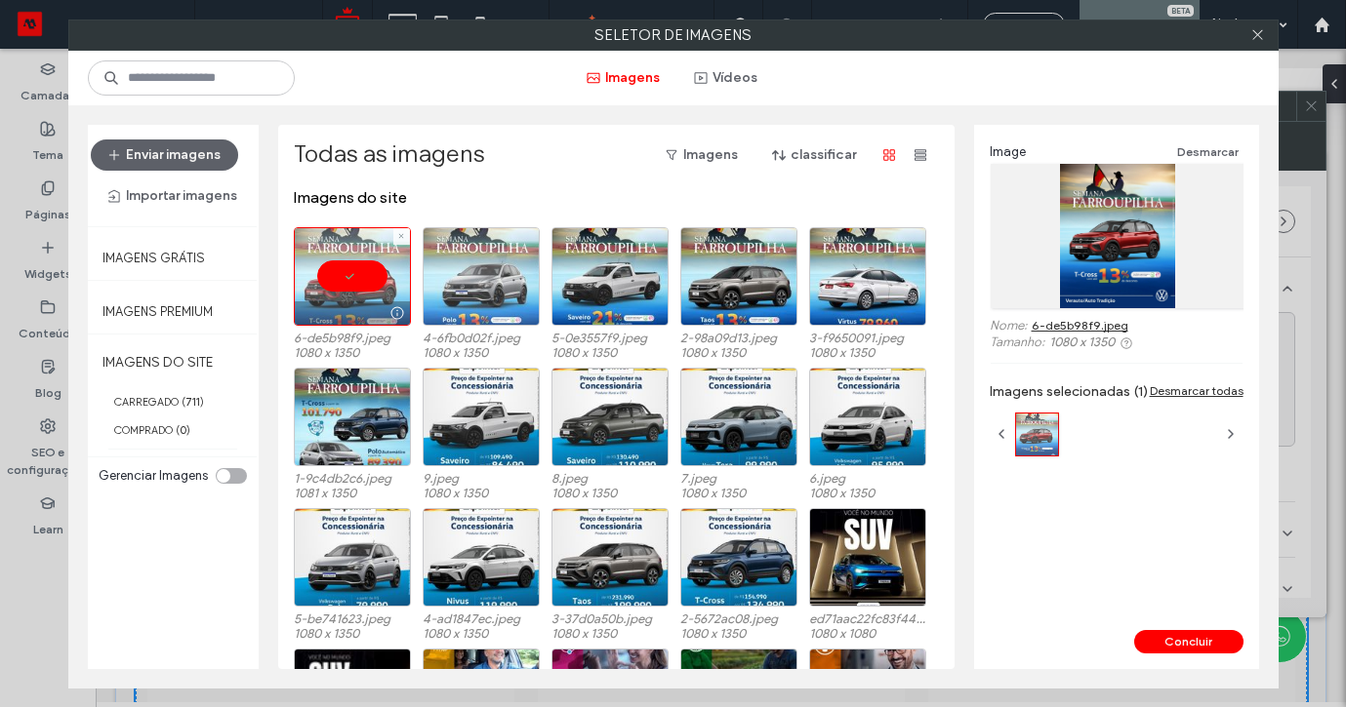
click at [480, 270] on div at bounding box center [481, 276] width 117 height 99
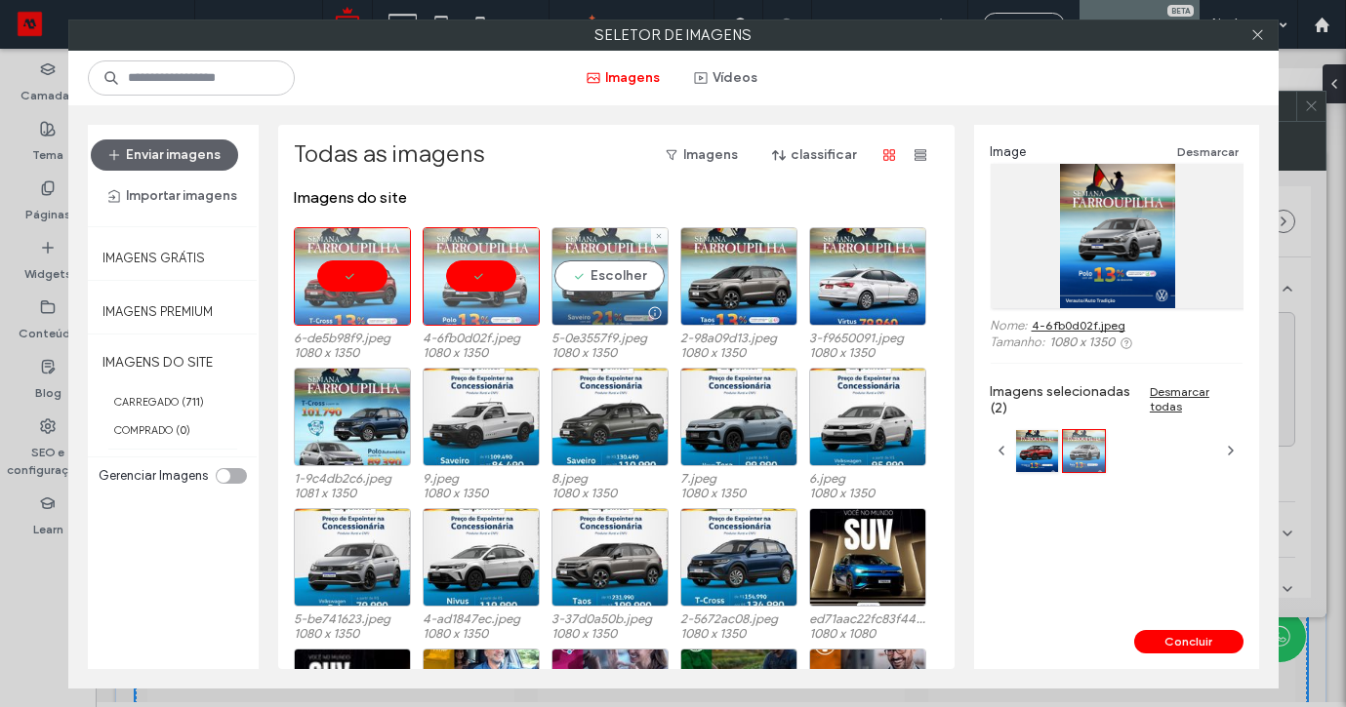
click at [596, 286] on div "Escolher" at bounding box center [609, 276] width 117 height 99
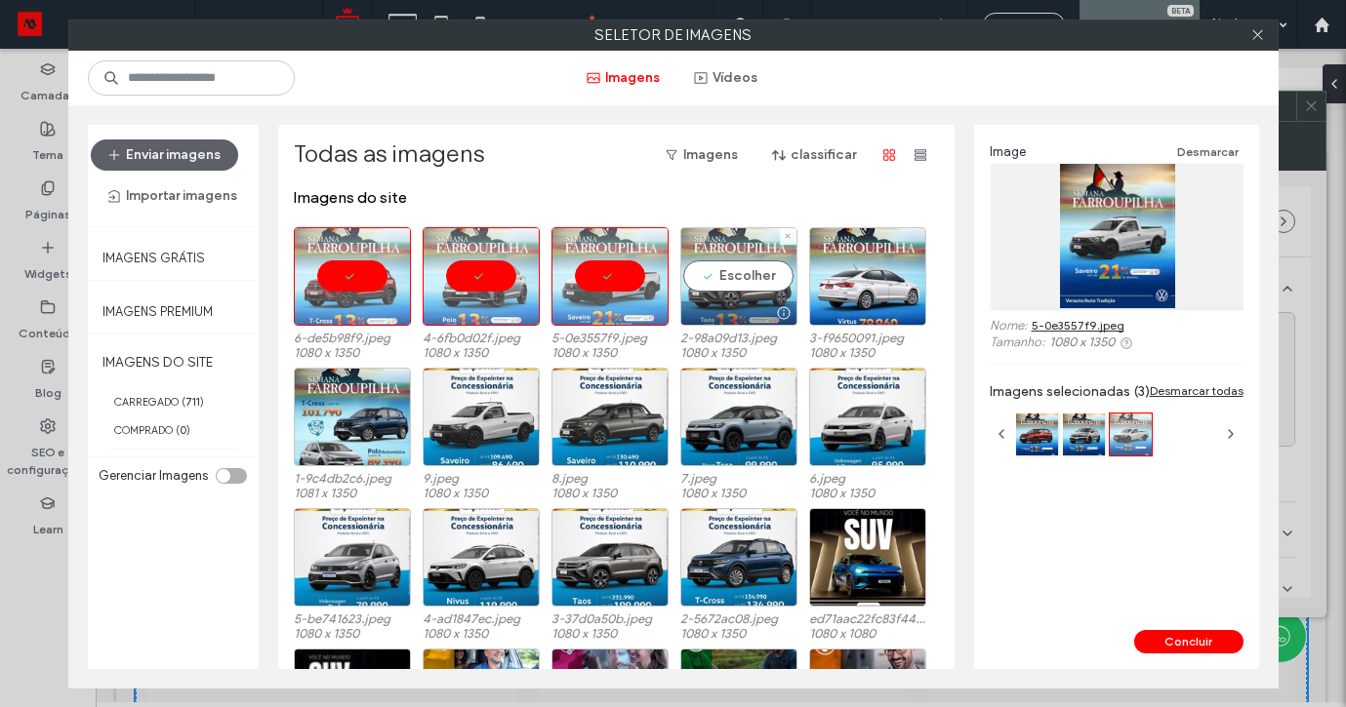
click at [714, 286] on div "Escolher" at bounding box center [738, 276] width 117 height 99
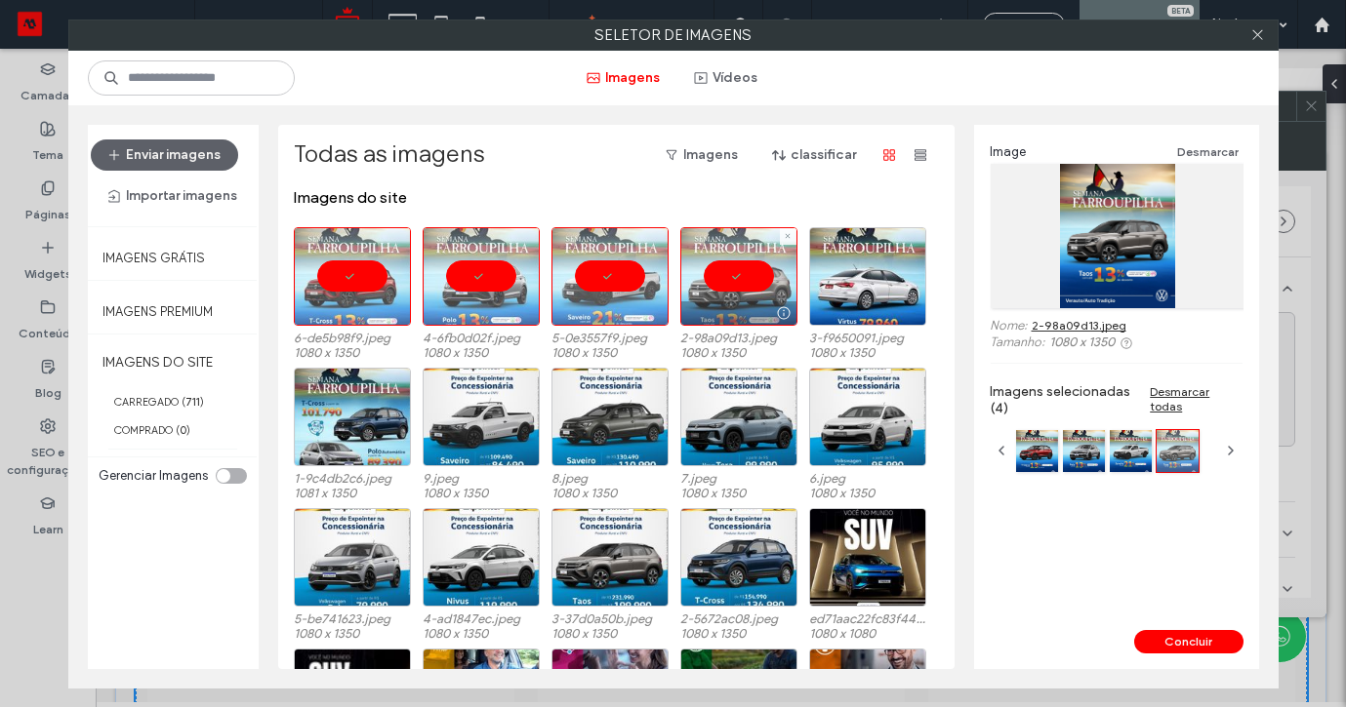
click at [807, 285] on div "6-de5b98f9.jpeg 1080 x 1350 4-6fb0d02f.jpeg 1080 x 1350 5-0e3557f9.jpeg 1080 x …" at bounding box center [622, 297] width 656 height 141
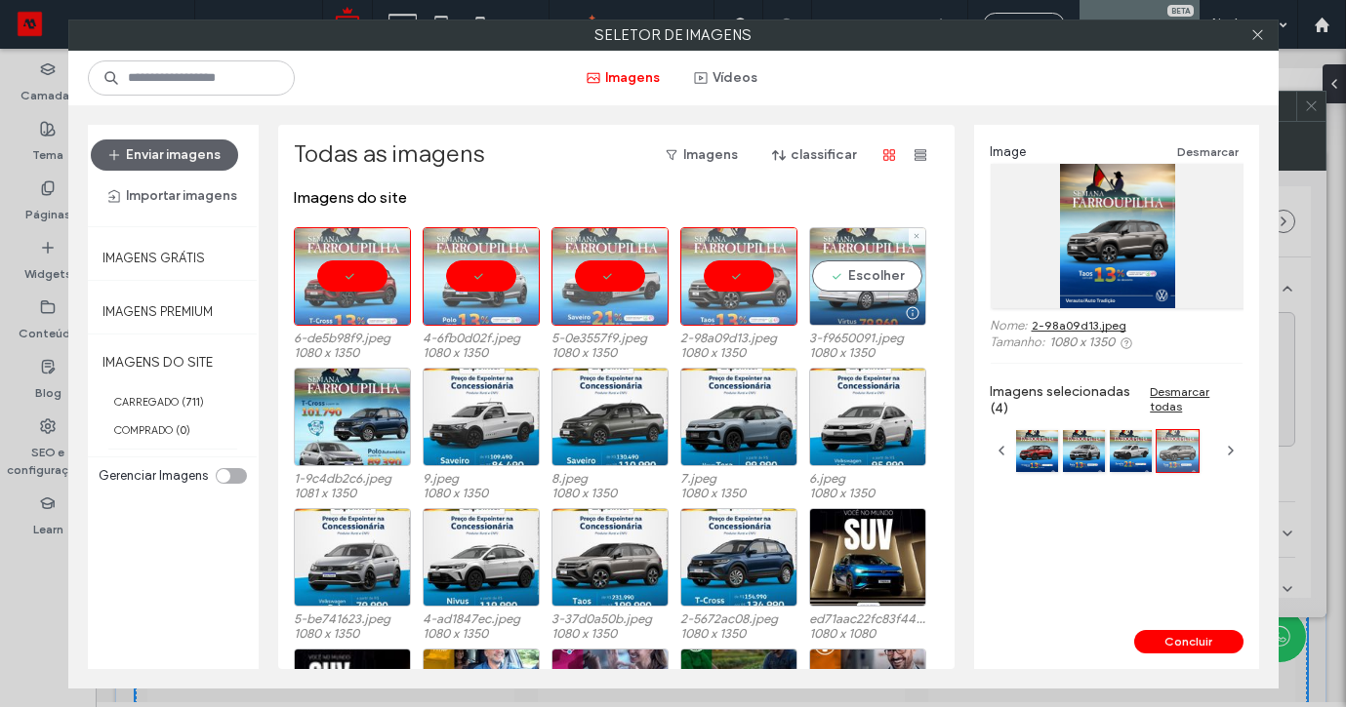
click at [838, 271] on div "Escolher" at bounding box center [867, 276] width 117 height 99
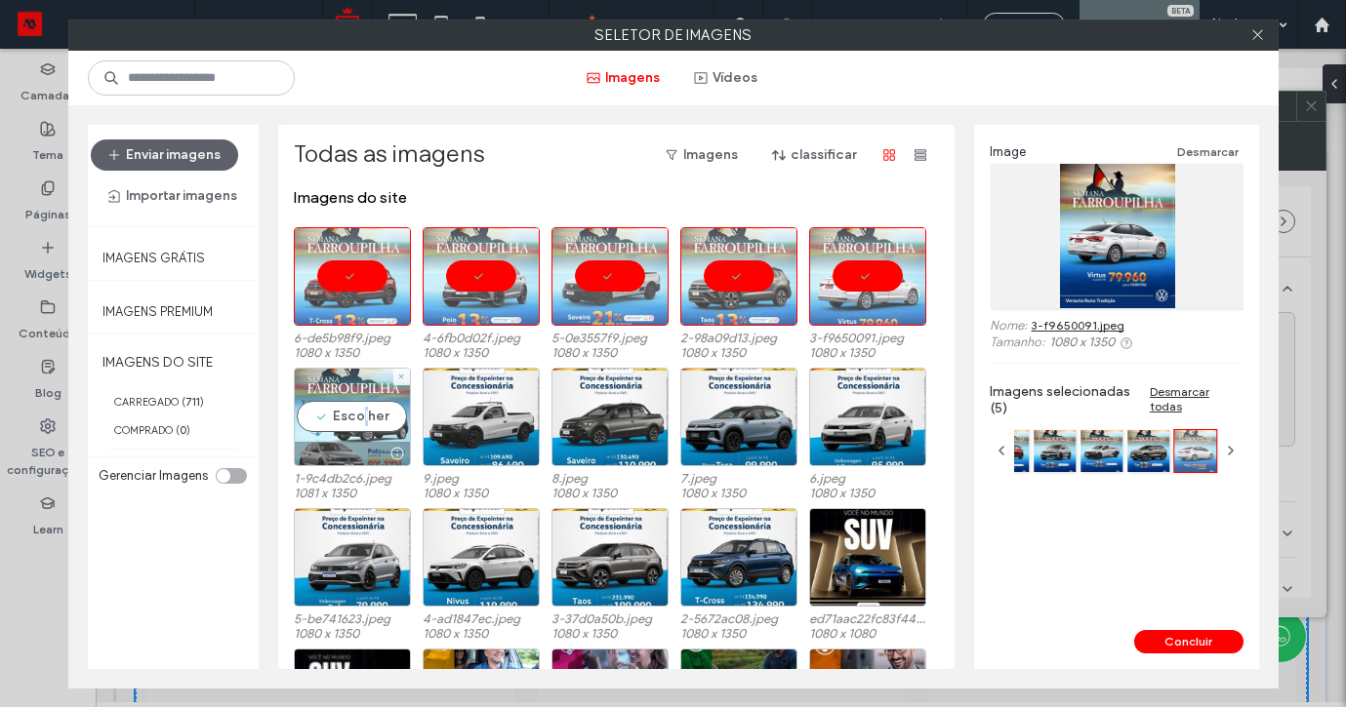
click at [366, 424] on div "Escolher" at bounding box center [352, 417] width 117 height 99
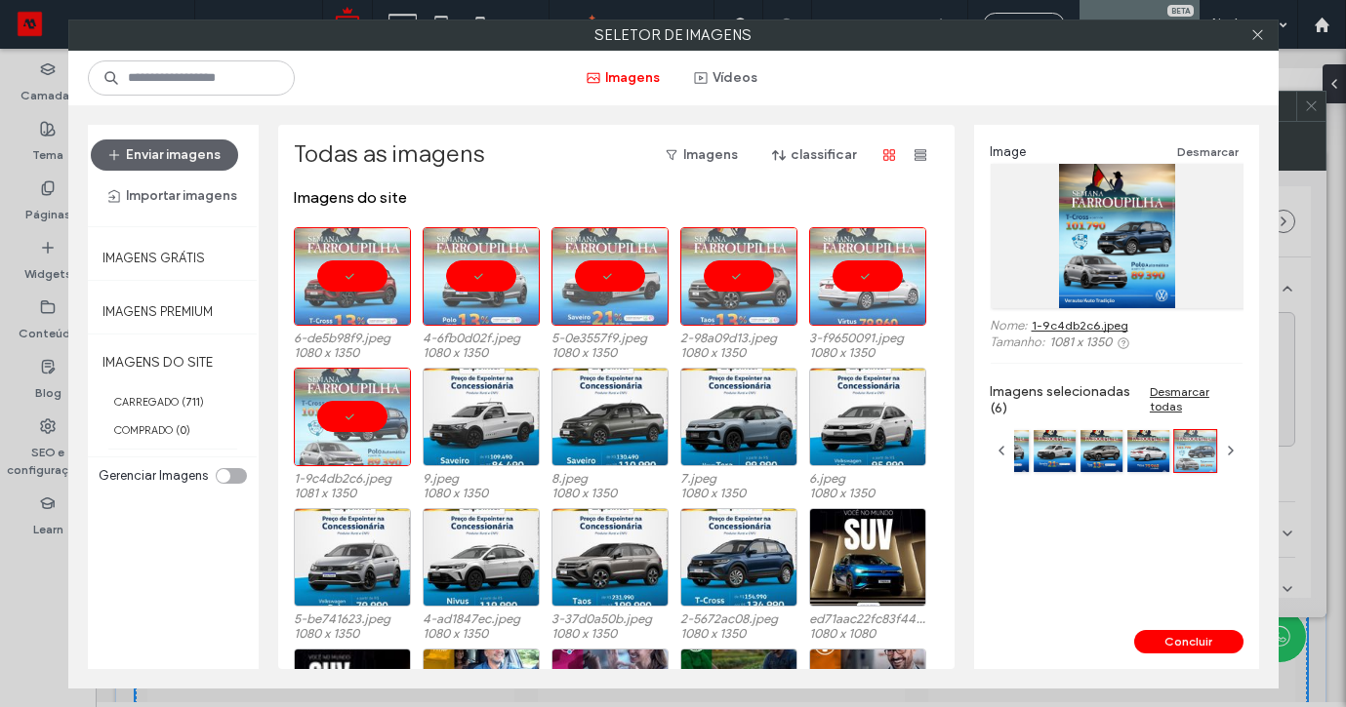
click at [1186, 655] on div "Concluir" at bounding box center [1116, 649] width 285 height 39
click at [1185, 641] on button "Concluir" at bounding box center [1188, 641] width 109 height 23
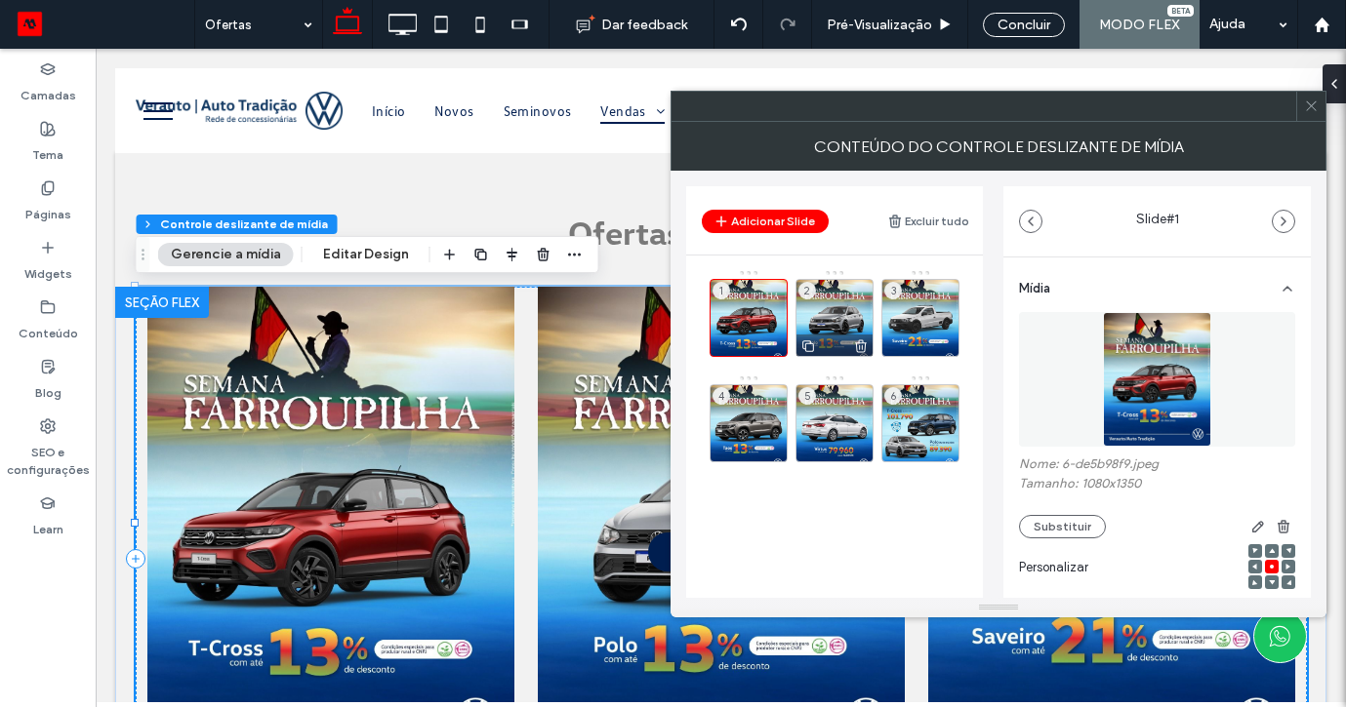
click at [828, 322] on div "2" at bounding box center [834, 318] width 78 height 78
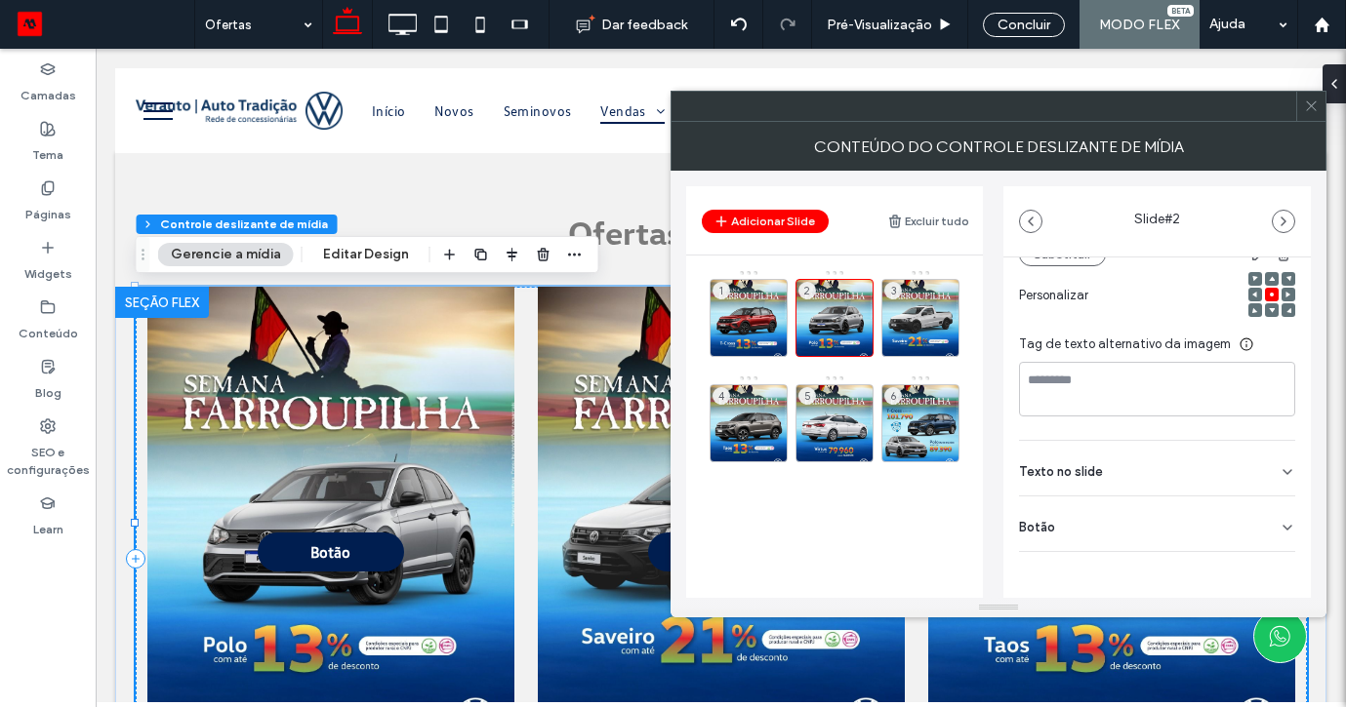
scroll to position [272, 0]
click at [1263, 523] on div "Botão" at bounding box center [1157, 524] width 276 height 55
click at [1264, 558] on button at bounding box center [1277, 568] width 35 height 34
click at [930, 327] on div "3" at bounding box center [920, 318] width 78 height 78
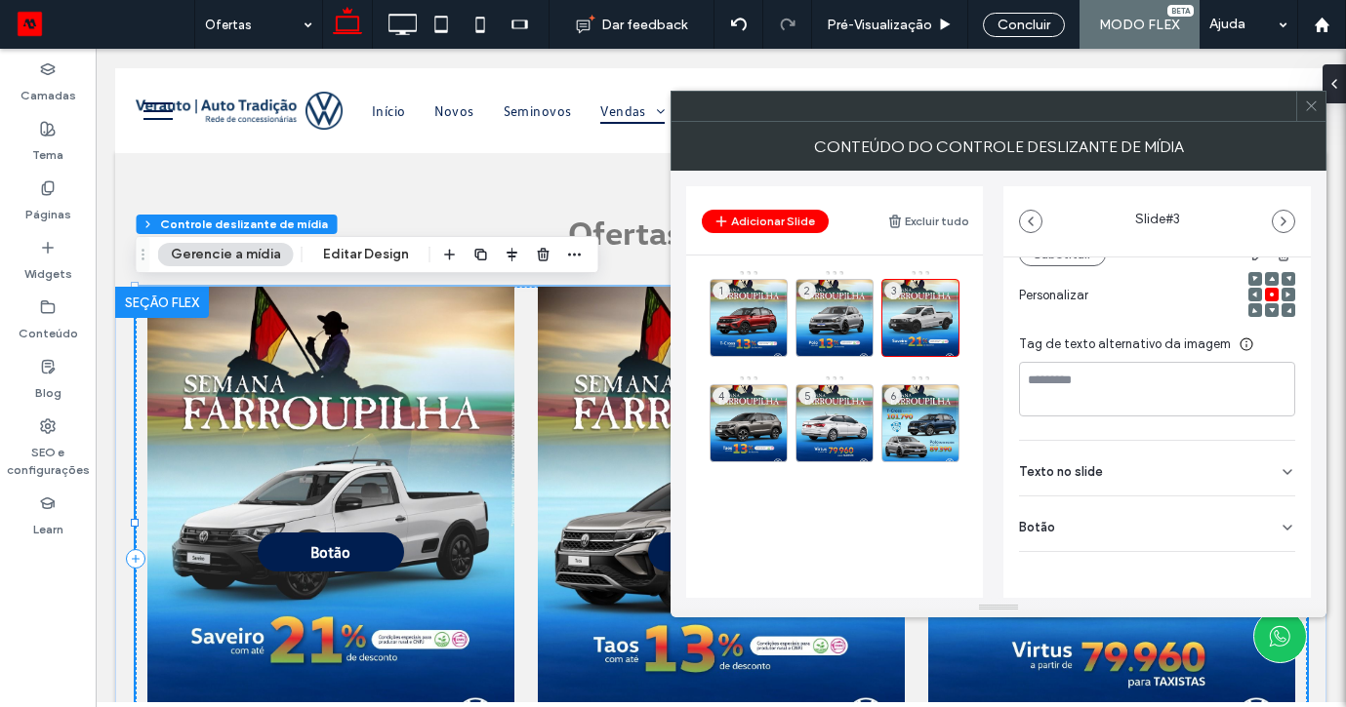
click at [1275, 535] on div "Botão" at bounding box center [1157, 524] width 276 height 55
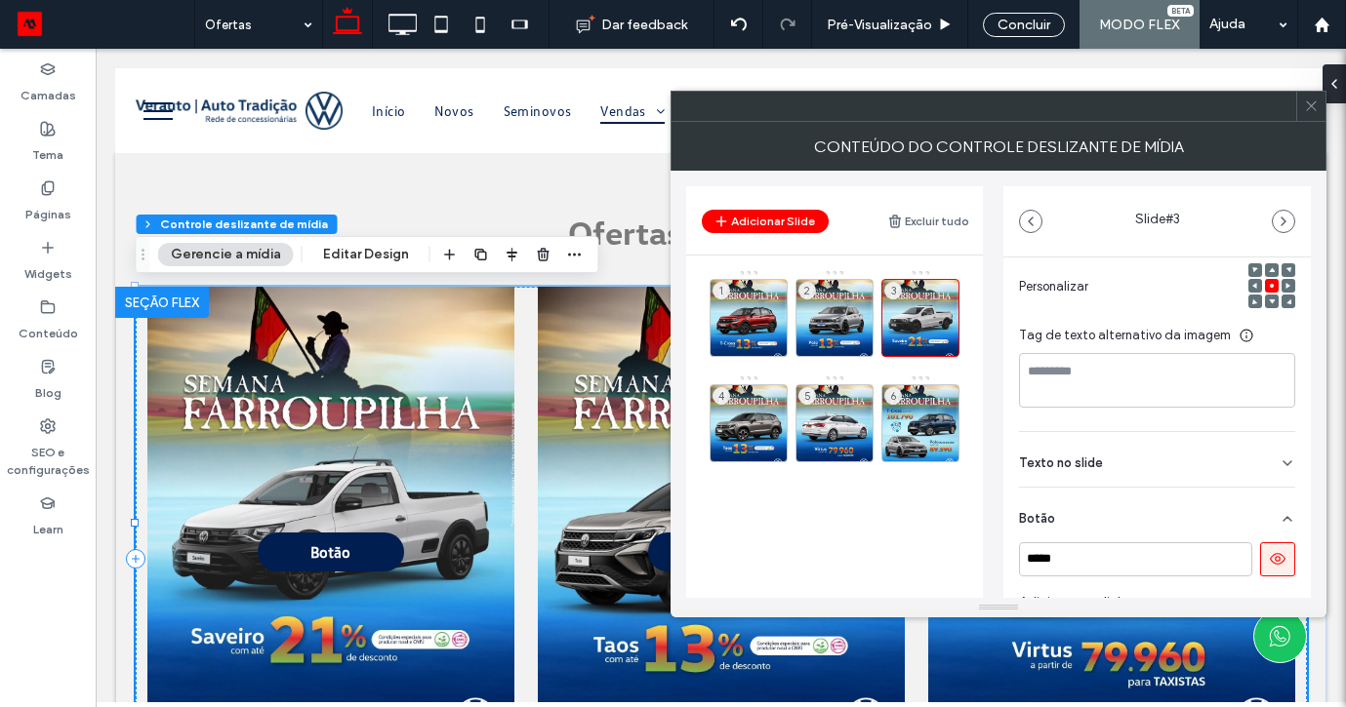
scroll to position [282, 0]
click at [1269, 566] on icon at bounding box center [1278, 558] width 18 height 18
click at [757, 400] on div "4" at bounding box center [748, 423] width 78 height 78
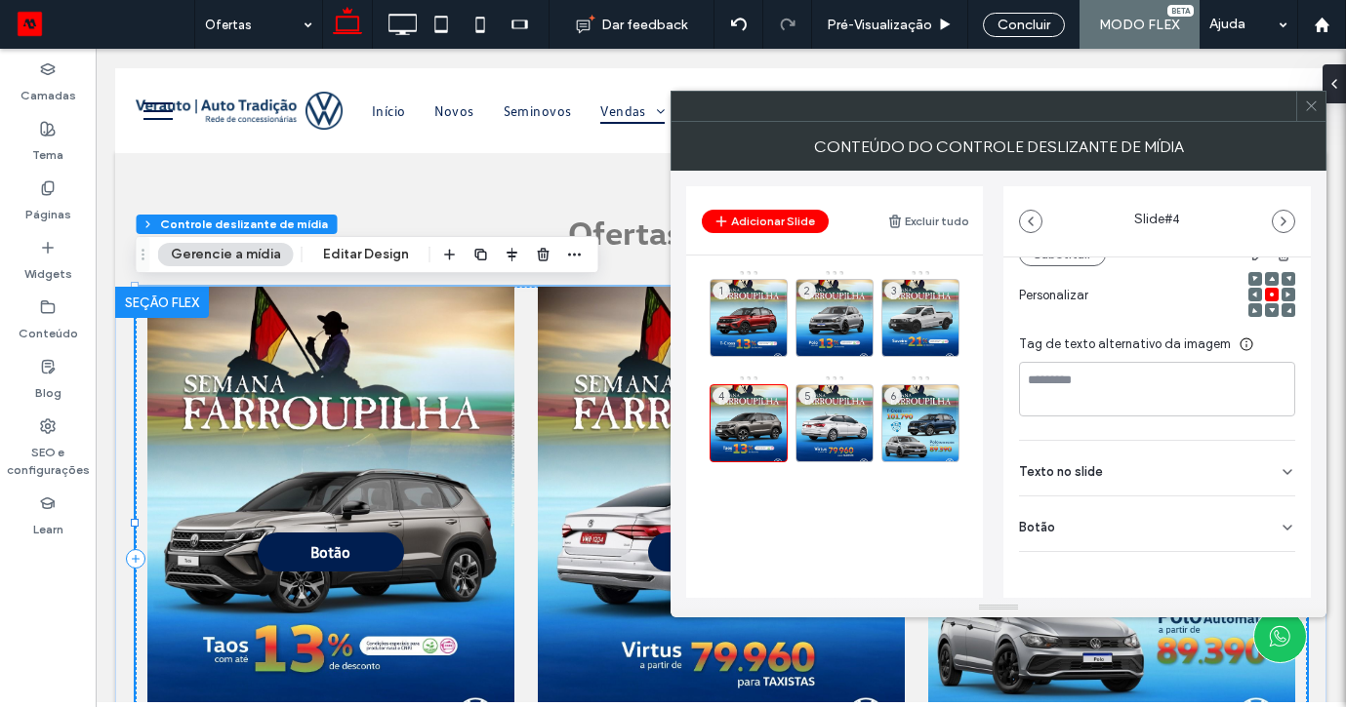
click at [1296, 529] on div "Mídia Nome: 2-98a09d13.jpeg Tamanho: 1080x1350 Substituir Personalizar Tag de t…" at bounding box center [1156, 327] width 307 height 684
click at [1281, 529] on icon at bounding box center [1287, 528] width 16 height 16
click at [1270, 555] on button at bounding box center [1277, 569] width 35 height 34
click at [837, 411] on div "5" at bounding box center [834, 423] width 78 height 78
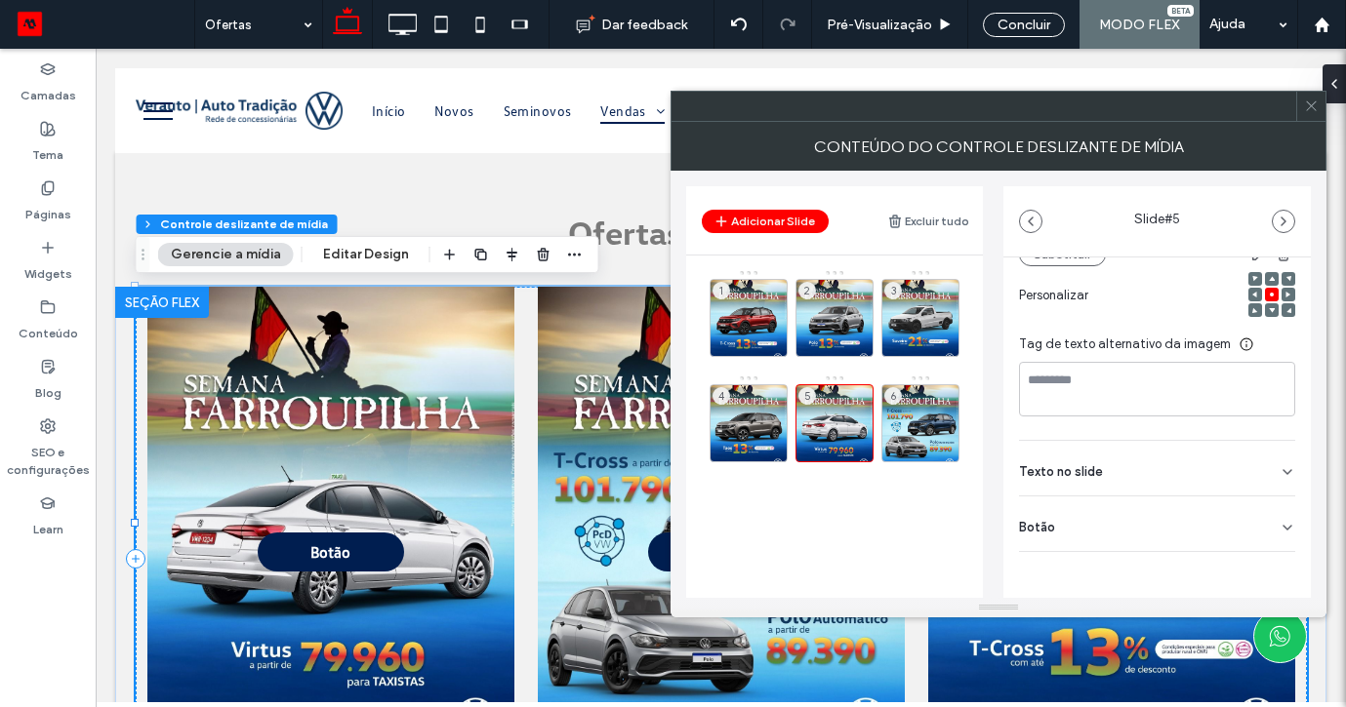
click at [1279, 520] on icon at bounding box center [1287, 528] width 16 height 16
click at [1268, 557] on button at bounding box center [1277, 568] width 35 height 34
click at [910, 397] on div "6" at bounding box center [920, 423] width 78 height 78
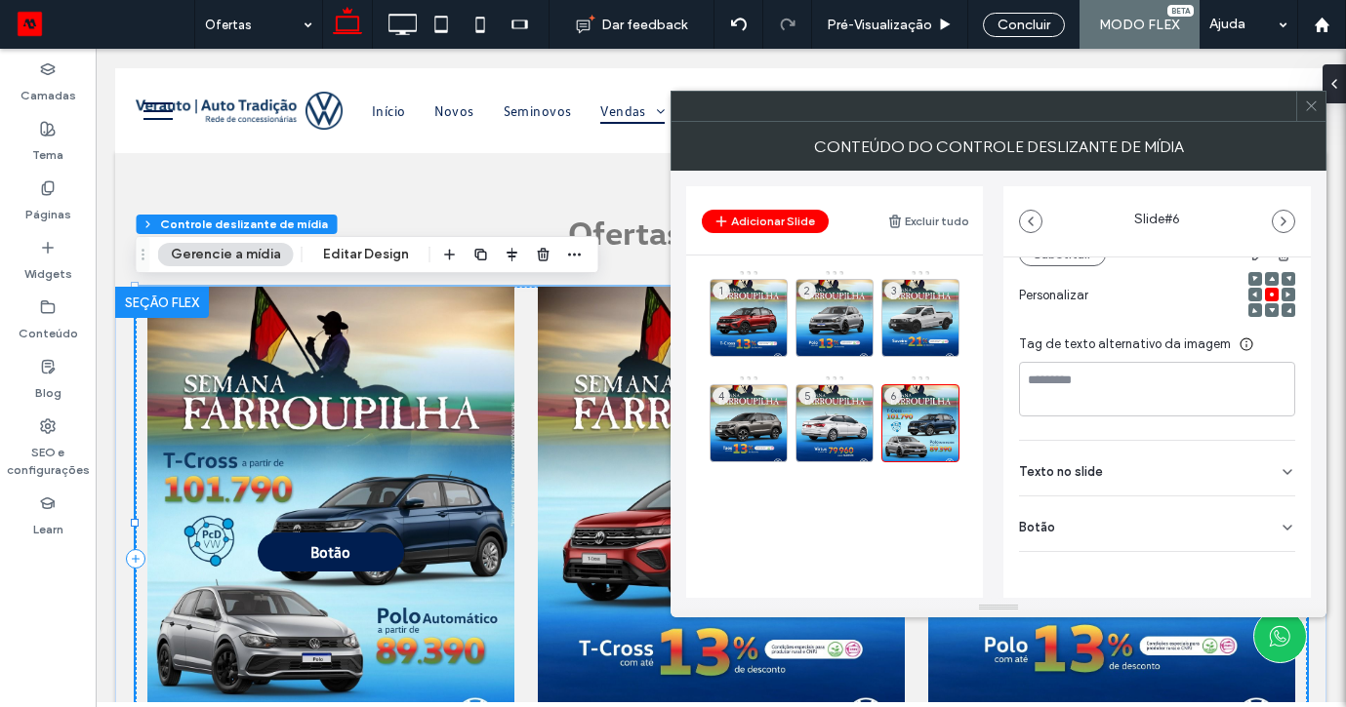
click at [1298, 520] on div "Mídia Nome: 1-9c4db2c6.jpeg Tamanho: 1081x1350 Substituir Personalizar Tag de t…" at bounding box center [1156, 327] width 307 height 684
click at [1288, 522] on div "Mídia Nome: 1-9c4db2c6.jpeg Tamanho: 1081x1350 Substituir Personalizar Tag de t…" at bounding box center [1156, 327] width 307 height 684
click at [1279, 523] on icon at bounding box center [1287, 528] width 16 height 16
click at [1269, 561] on icon at bounding box center [1278, 569] width 18 height 18
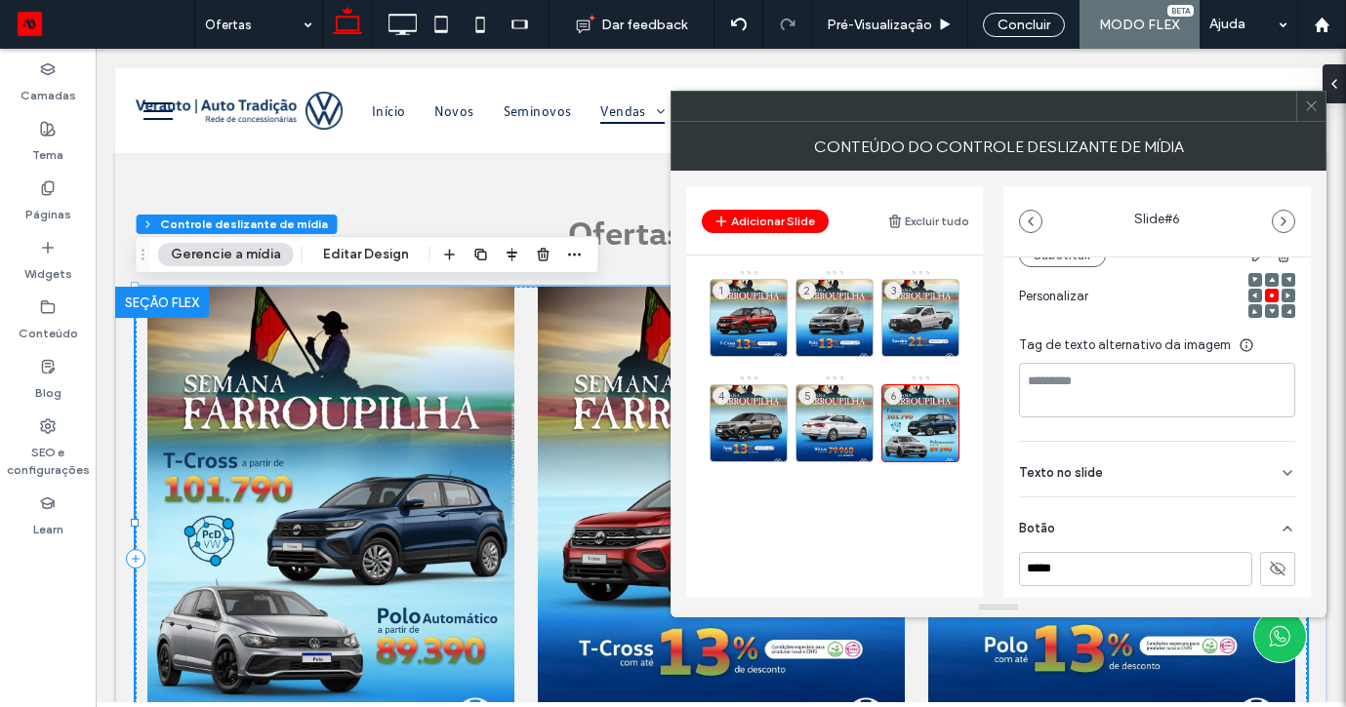
click at [1310, 107] on icon at bounding box center [1311, 106] width 15 height 15
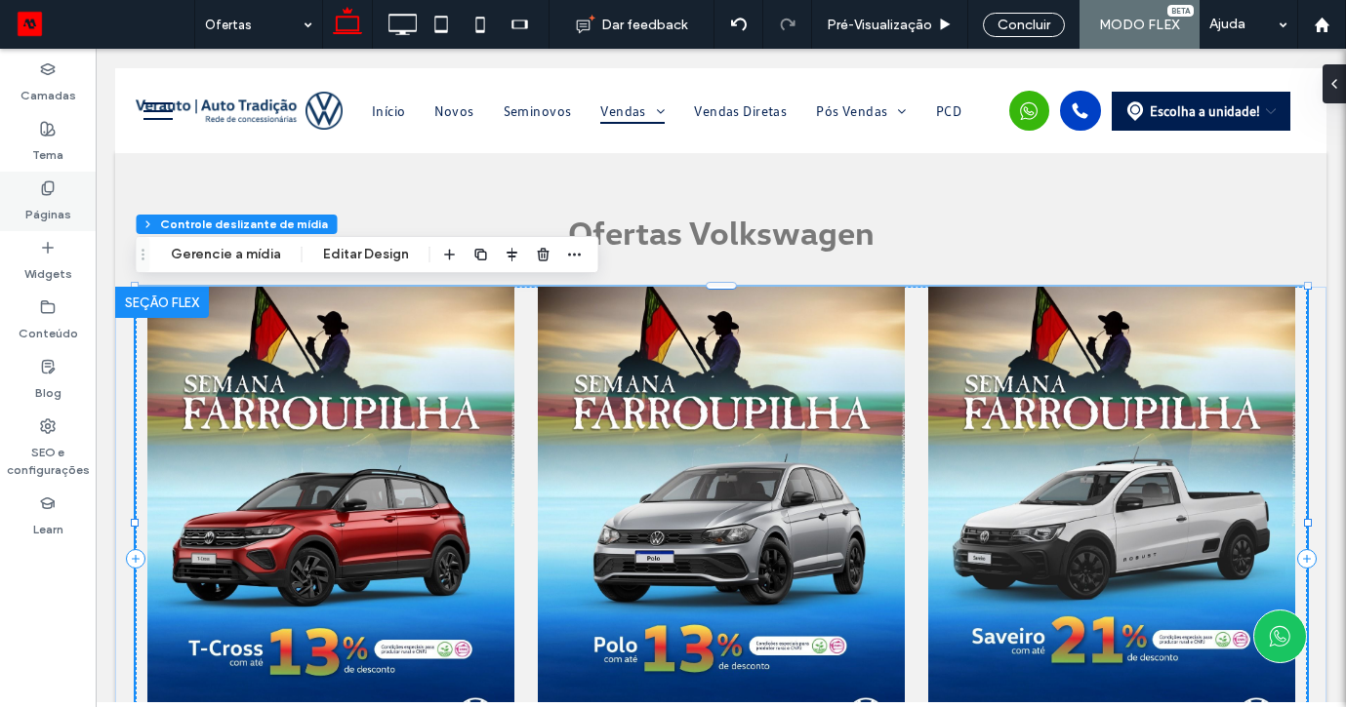
click at [67, 202] on label "Páginas" at bounding box center [48, 209] width 46 height 27
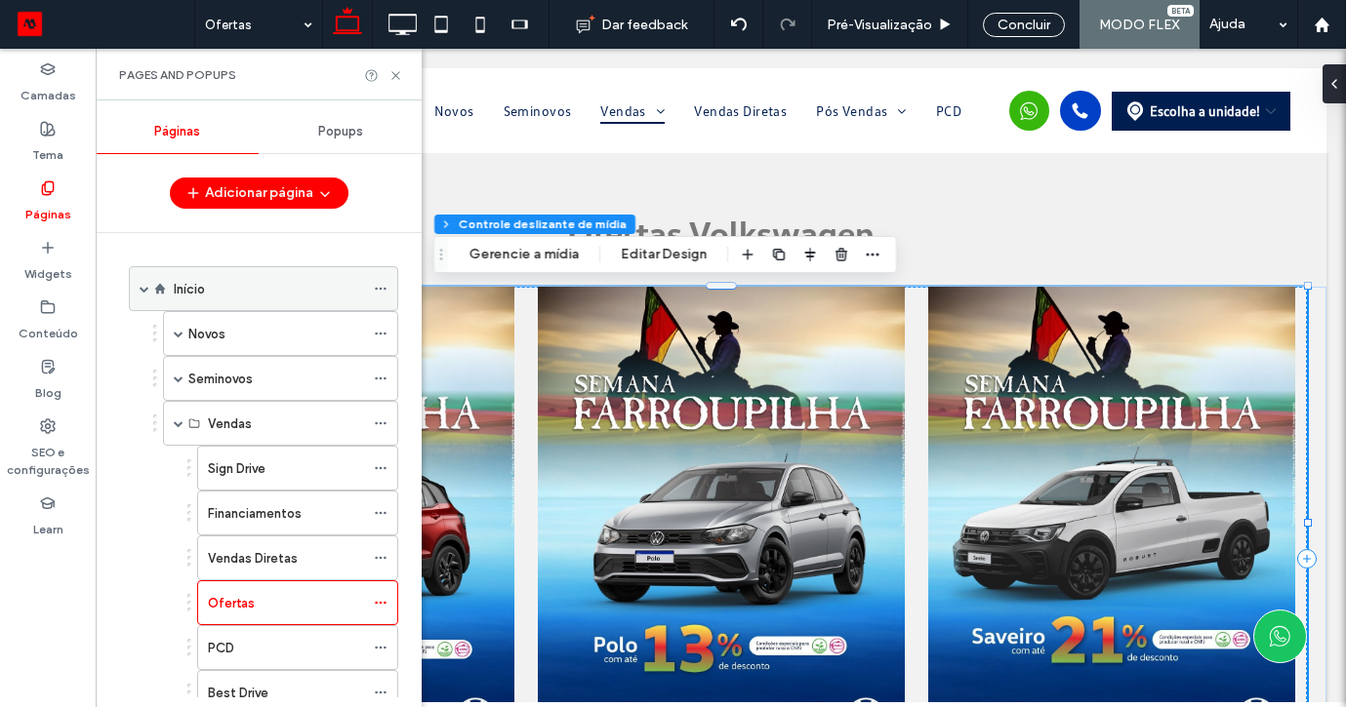
click at [146, 293] on span at bounding box center [145, 289] width 10 height 10
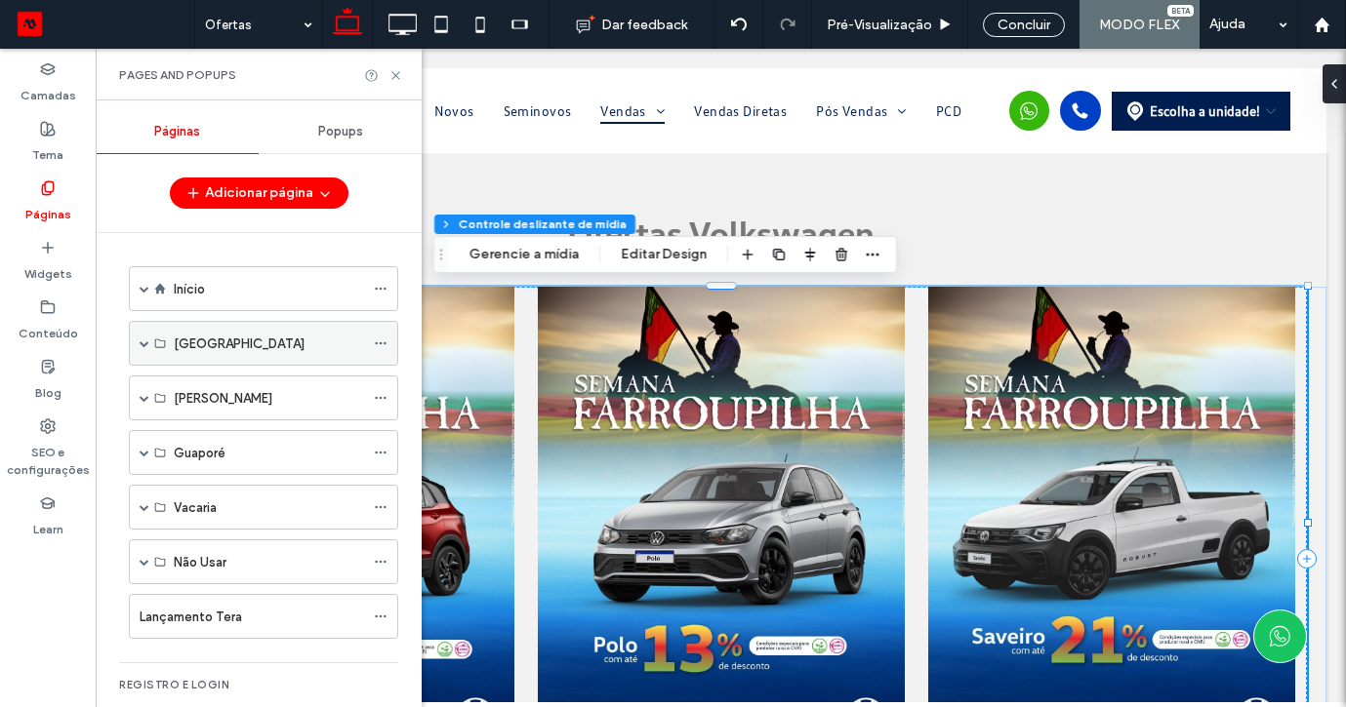
click at [140, 345] on span at bounding box center [145, 344] width 10 height 10
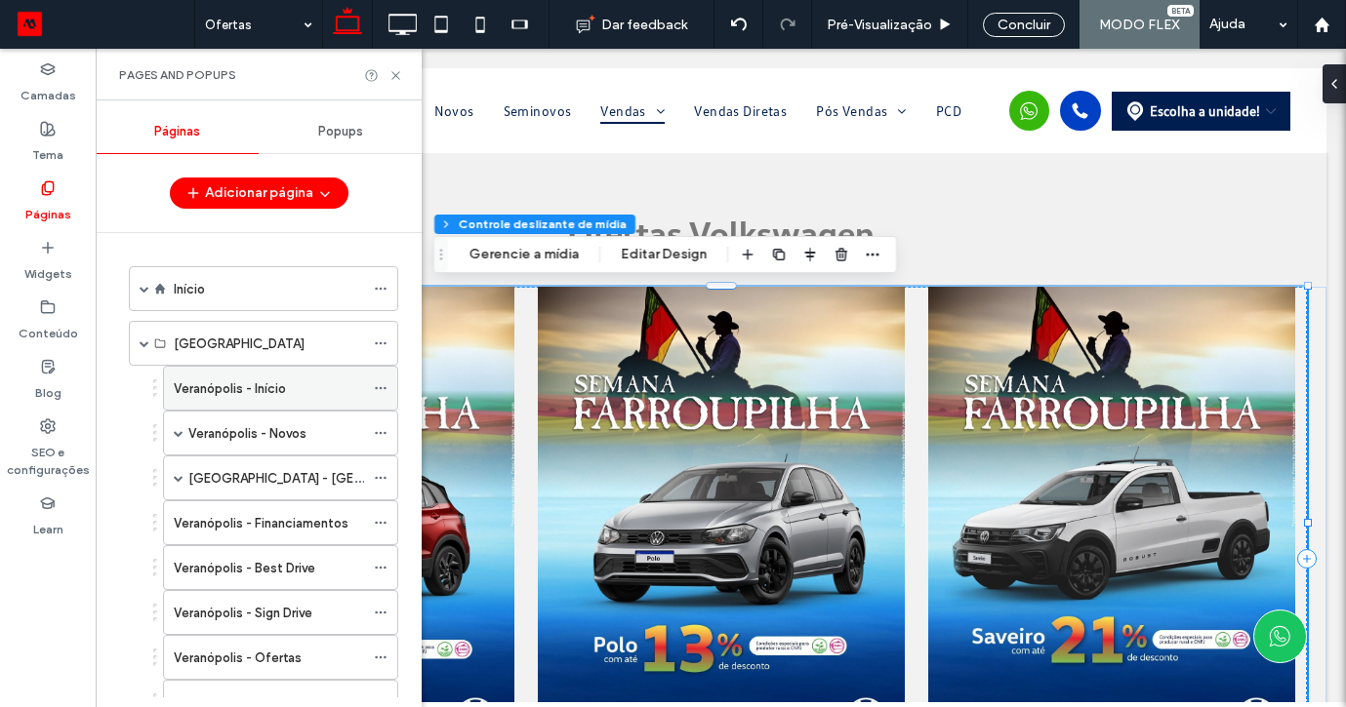
click at [249, 387] on label "Veranópolis - Início" at bounding box center [230, 389] width 112 height 34
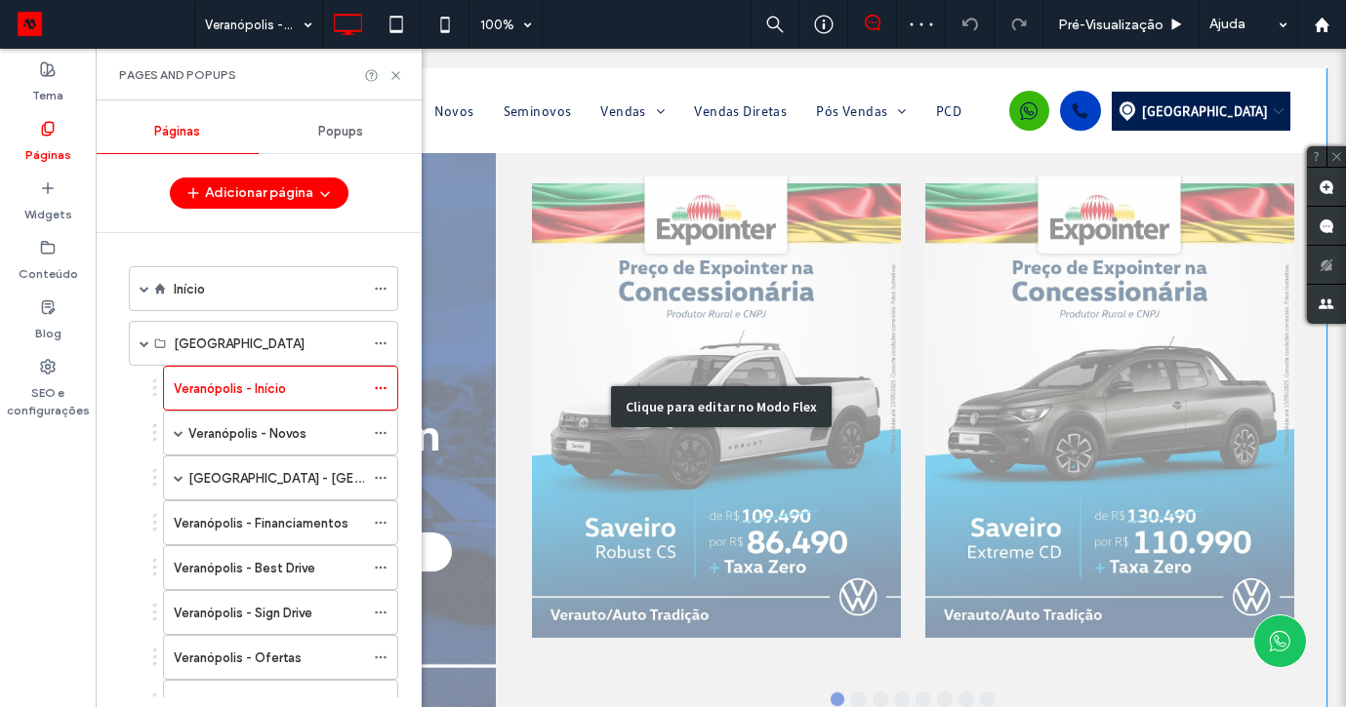
scroll to position [1134, 0]
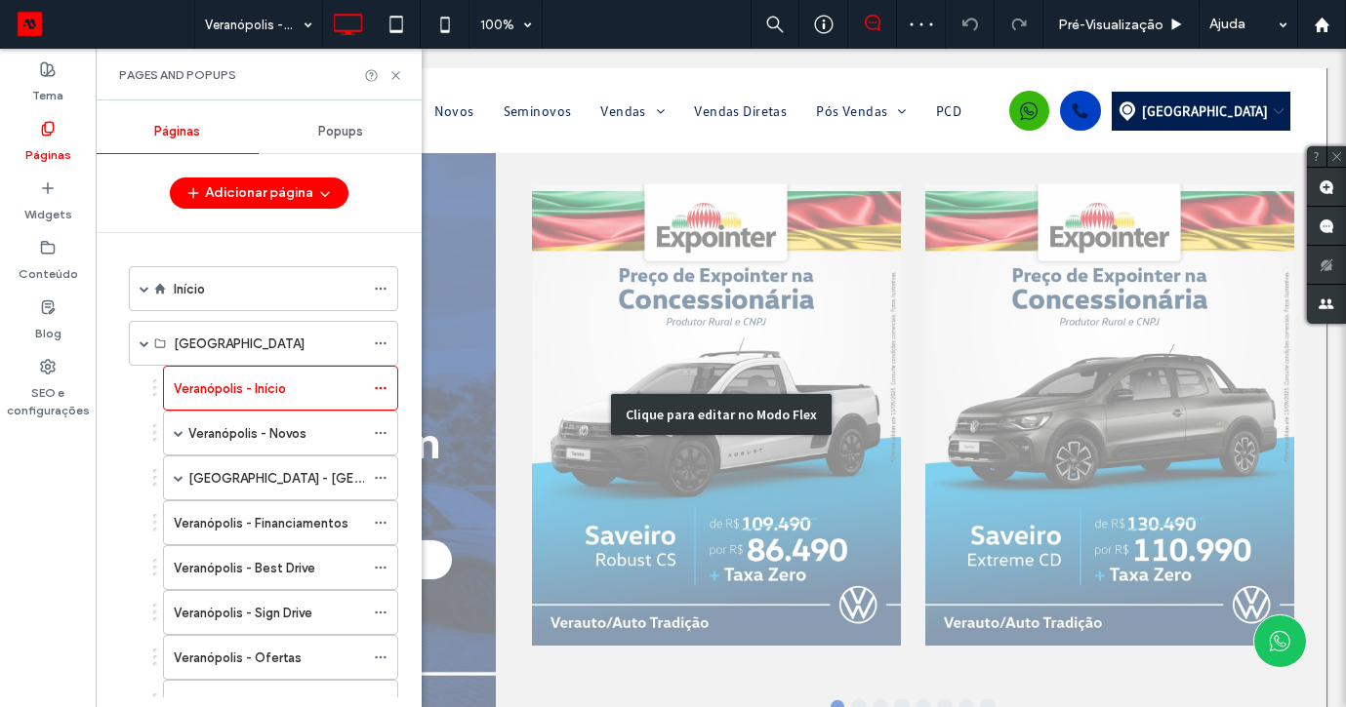
click at [731, 328] on div "Clique para editar no Modo Flex" at bounding box center [720, 414] width 1211 height 763
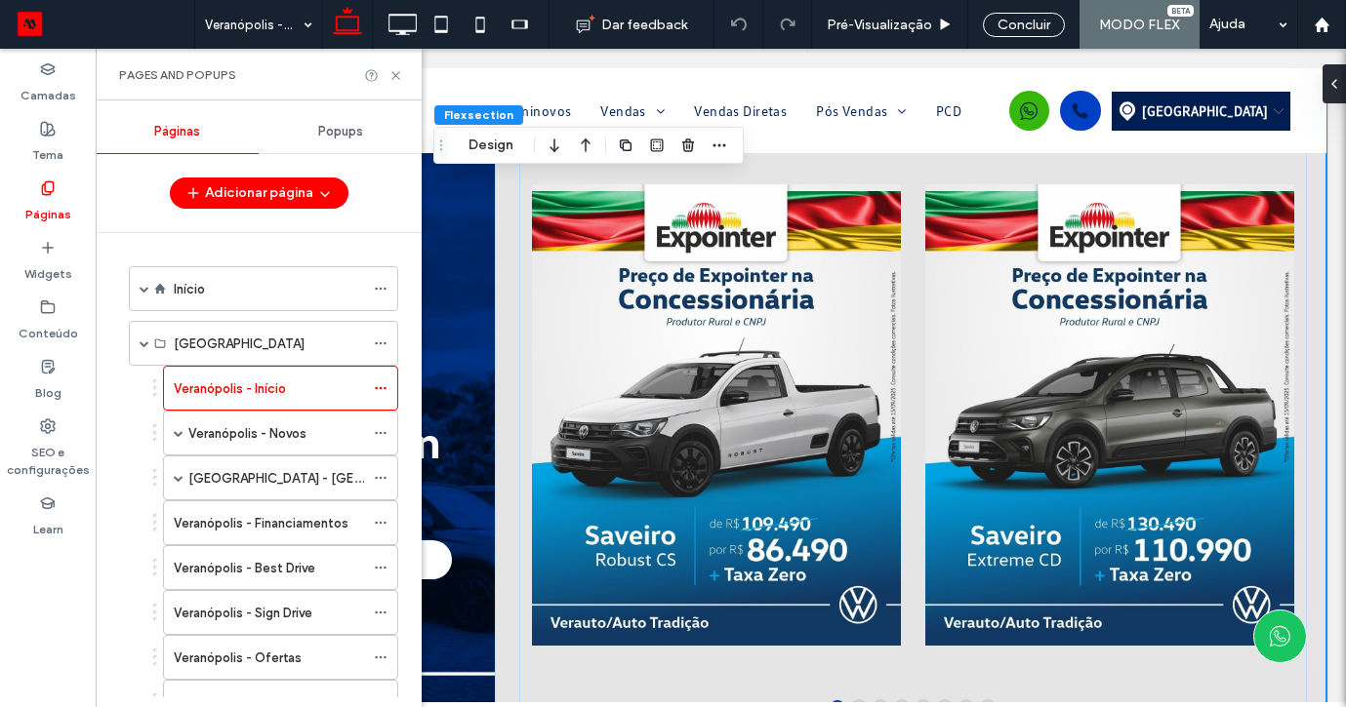
click at [731, 328] on div at bounding box center [717, 426] width 370 height 553
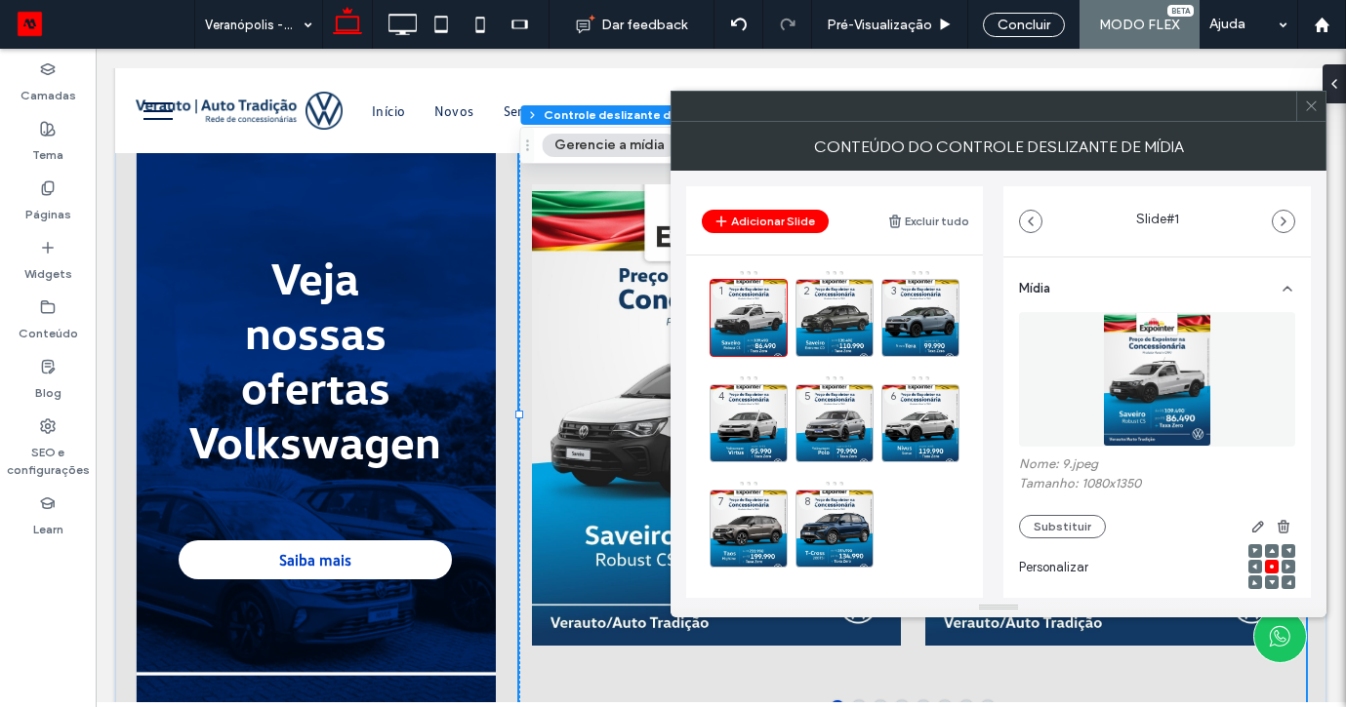
click at [554, 137] on button "Gerencie a mídia" at bounding box center [610, 145] width 136 height 23
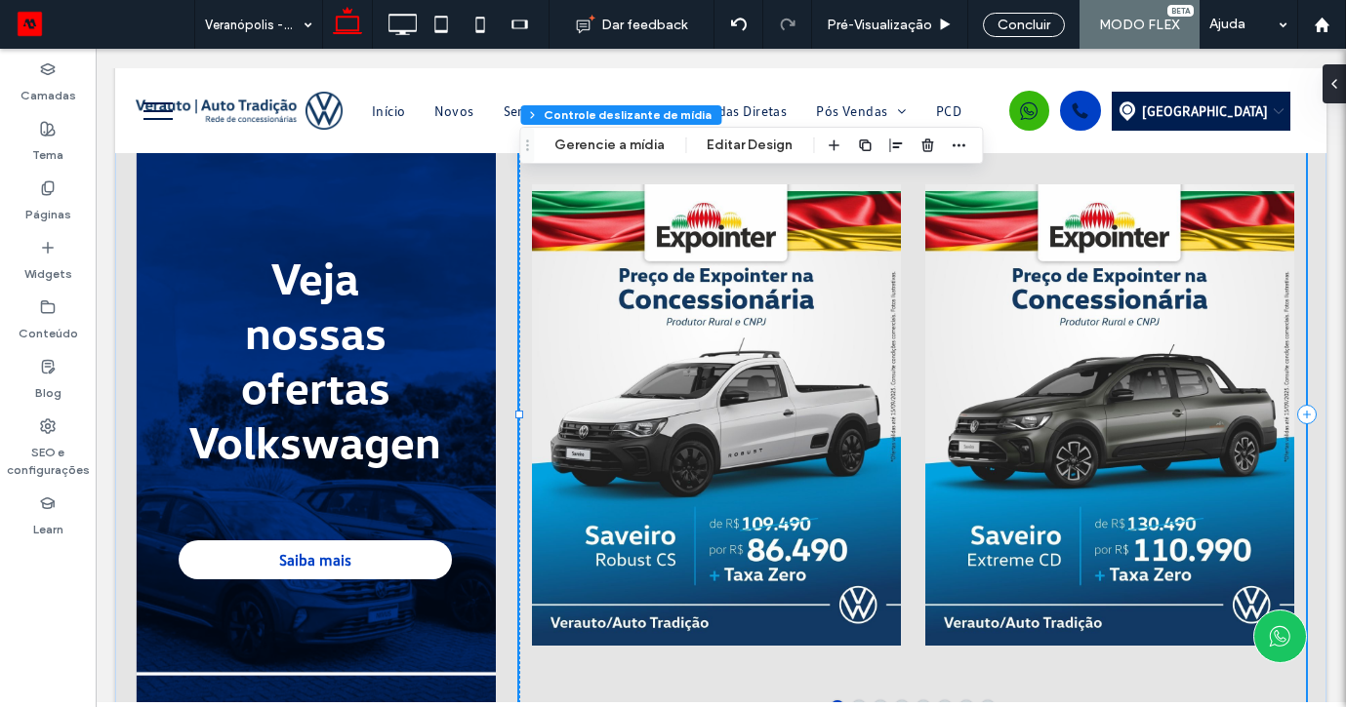
click at [645, 162] on div "Flex section Flex column Controle deslizante de mídia Gerencie a mídia Editar D…" at bounding box center [751, 145] width 464 height 37
click at [645, 153] on button "Gerencie a mídia" at bounding box center [610, 145] width 136 height 23
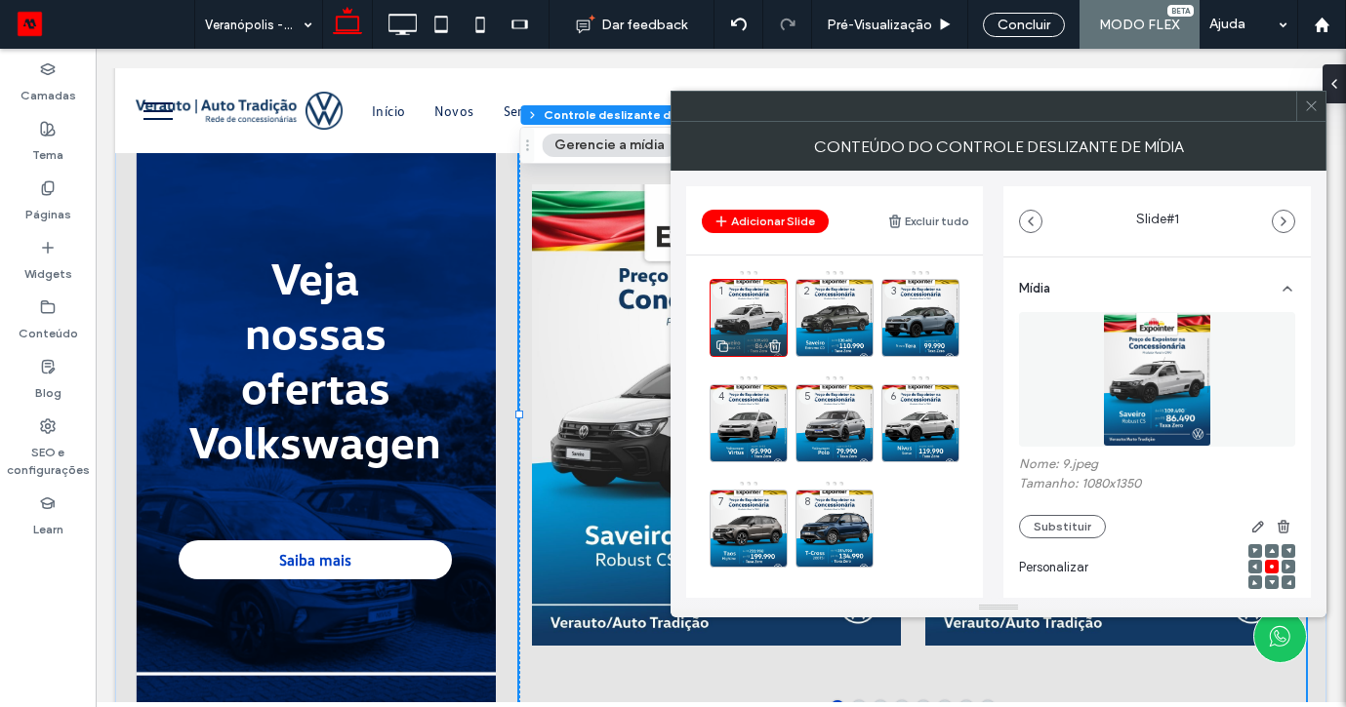
click at [779, 343] on use at bounding box center [775, 346] width 12 height 13
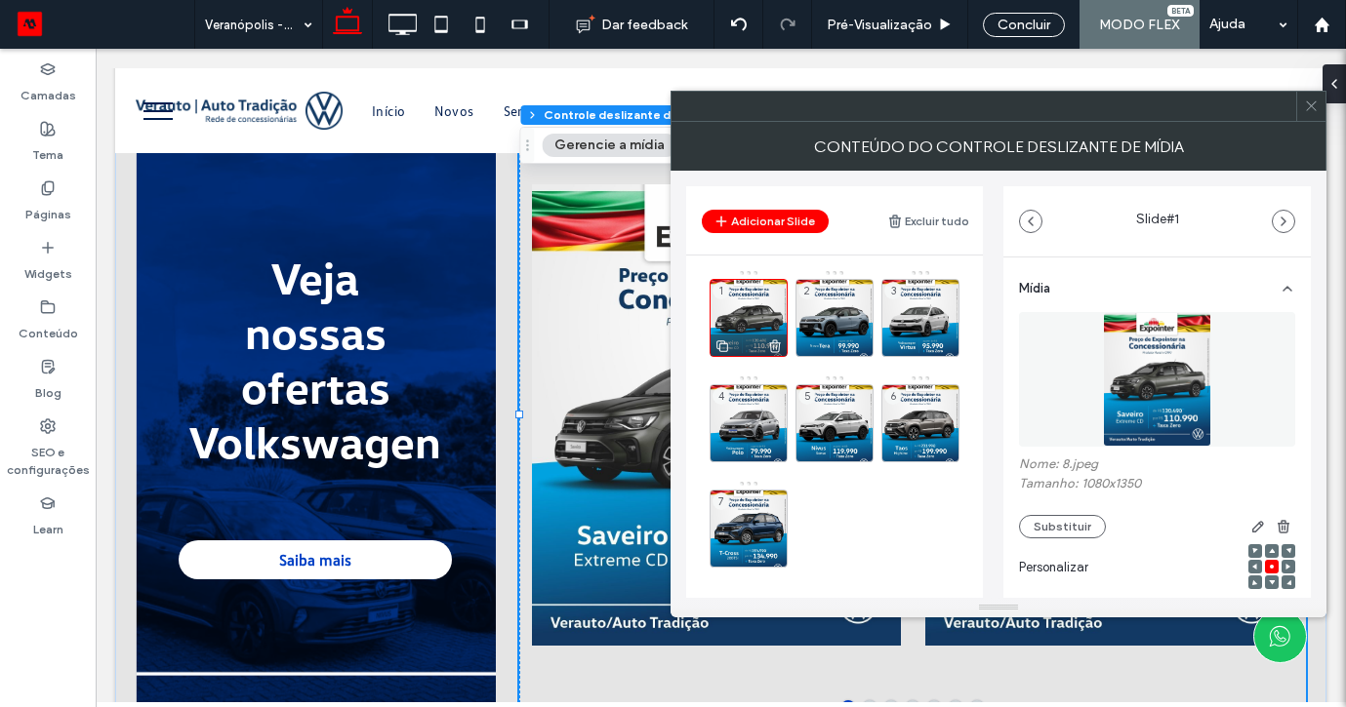
click at [774, 339] on icon at bounding box center [775, 347] width 16 height 18
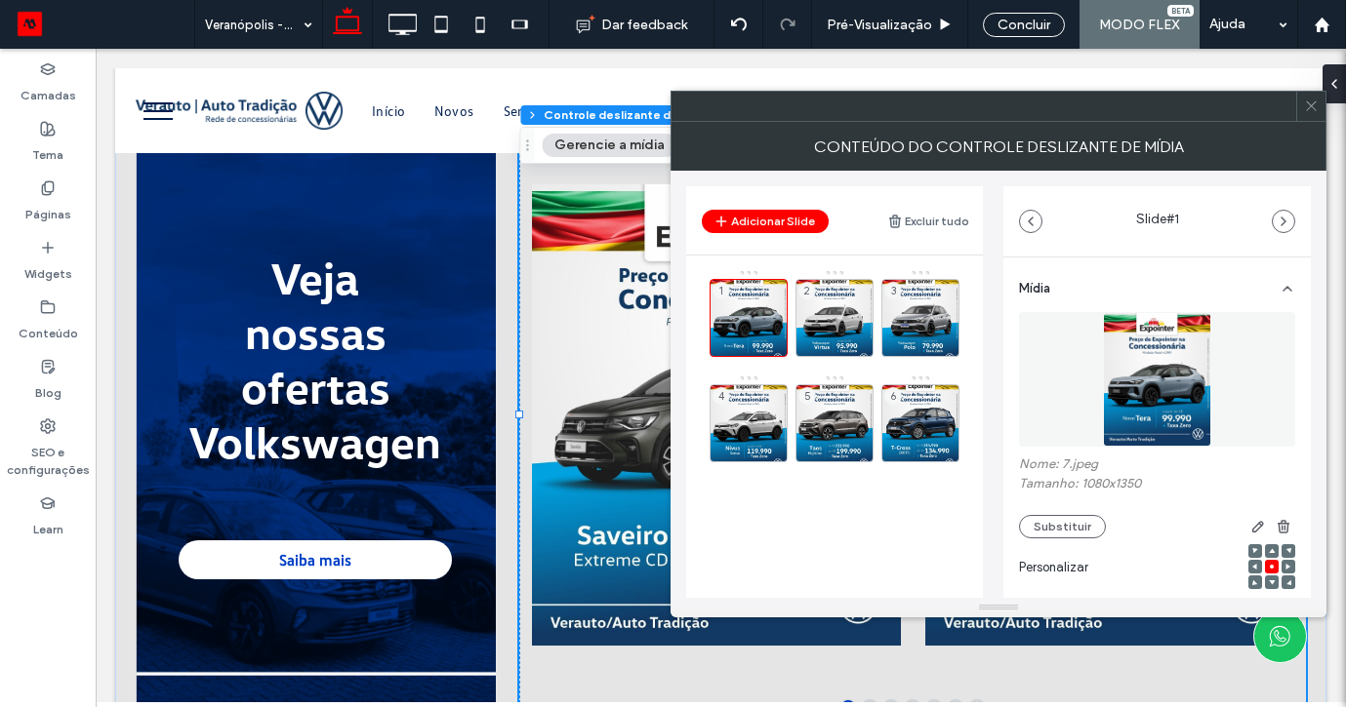
click at [0, 0] on icon at bounding box center [0, 0] width 0 height 0
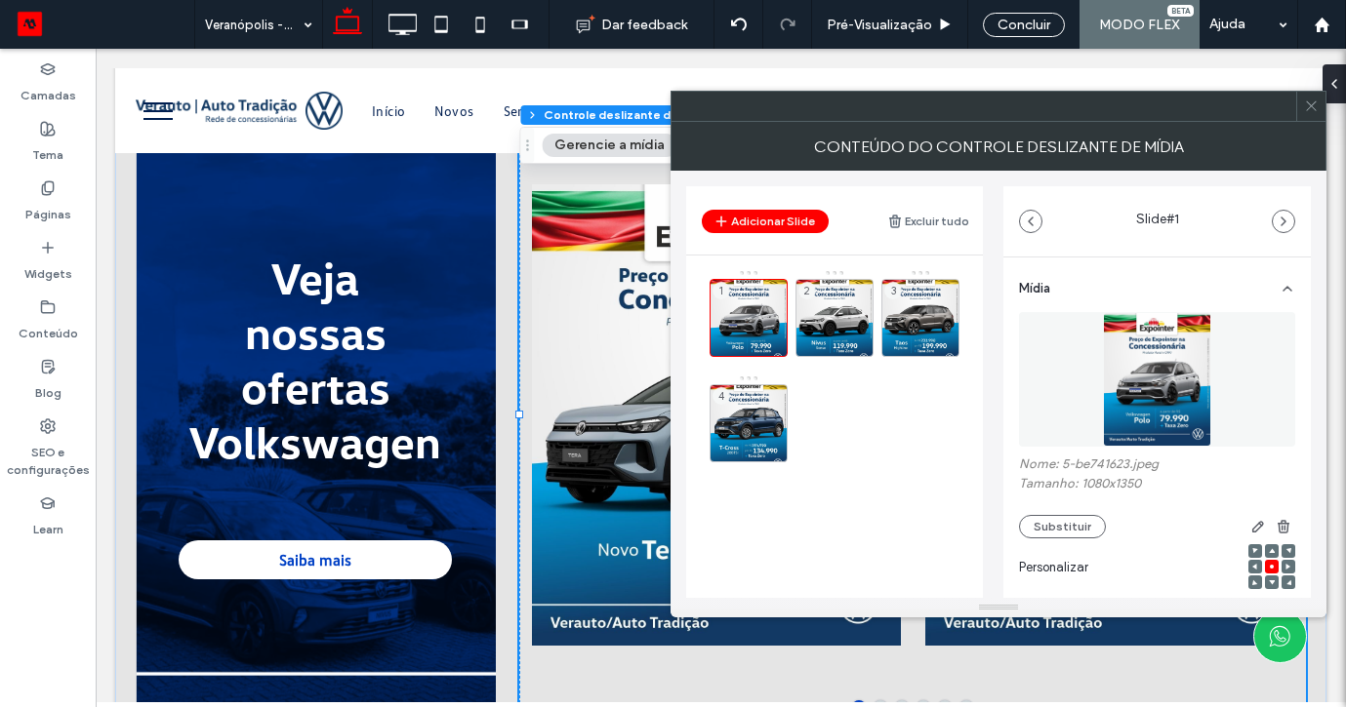
click at [0, 0] on icon at bounding box center [0, 0] width 0 height 0
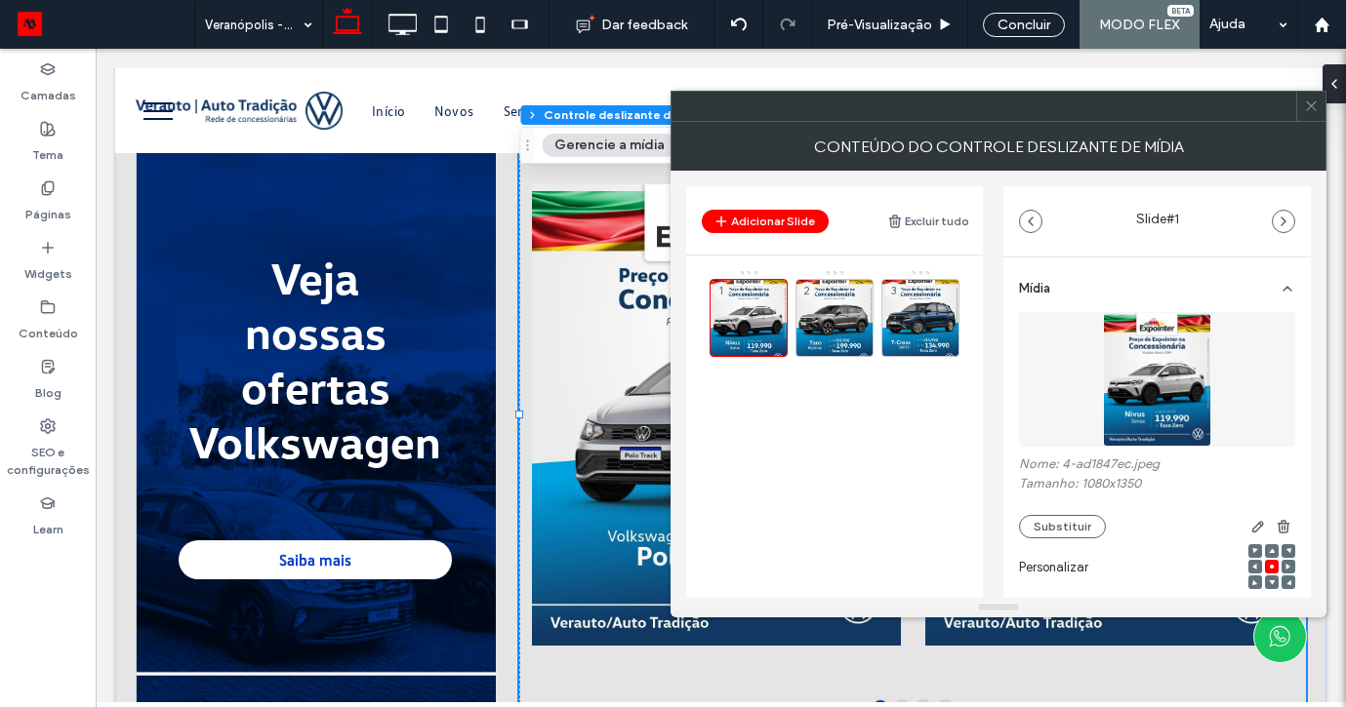
click at [0, 0] on icon at bounding box center [0, 0] width 0 height 0
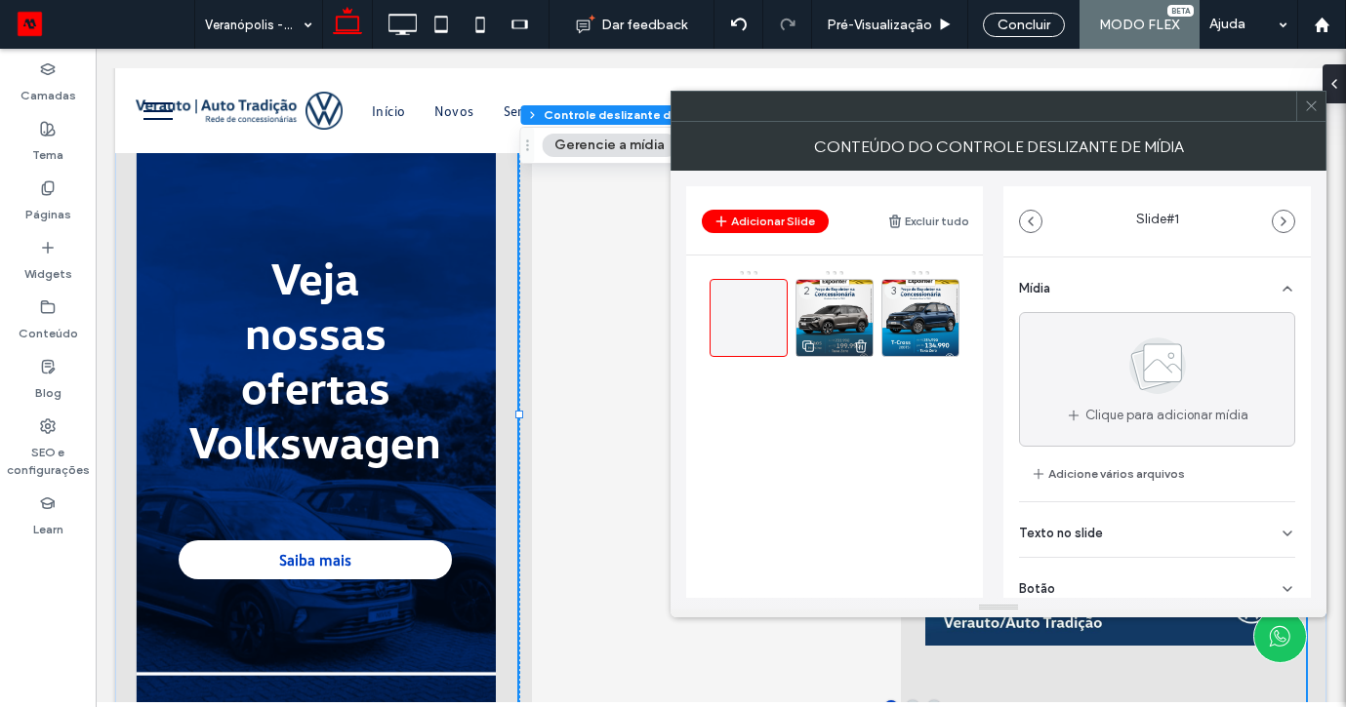
click at [864, 339] on icon at bounding box center [861, 347] width 16 height 18
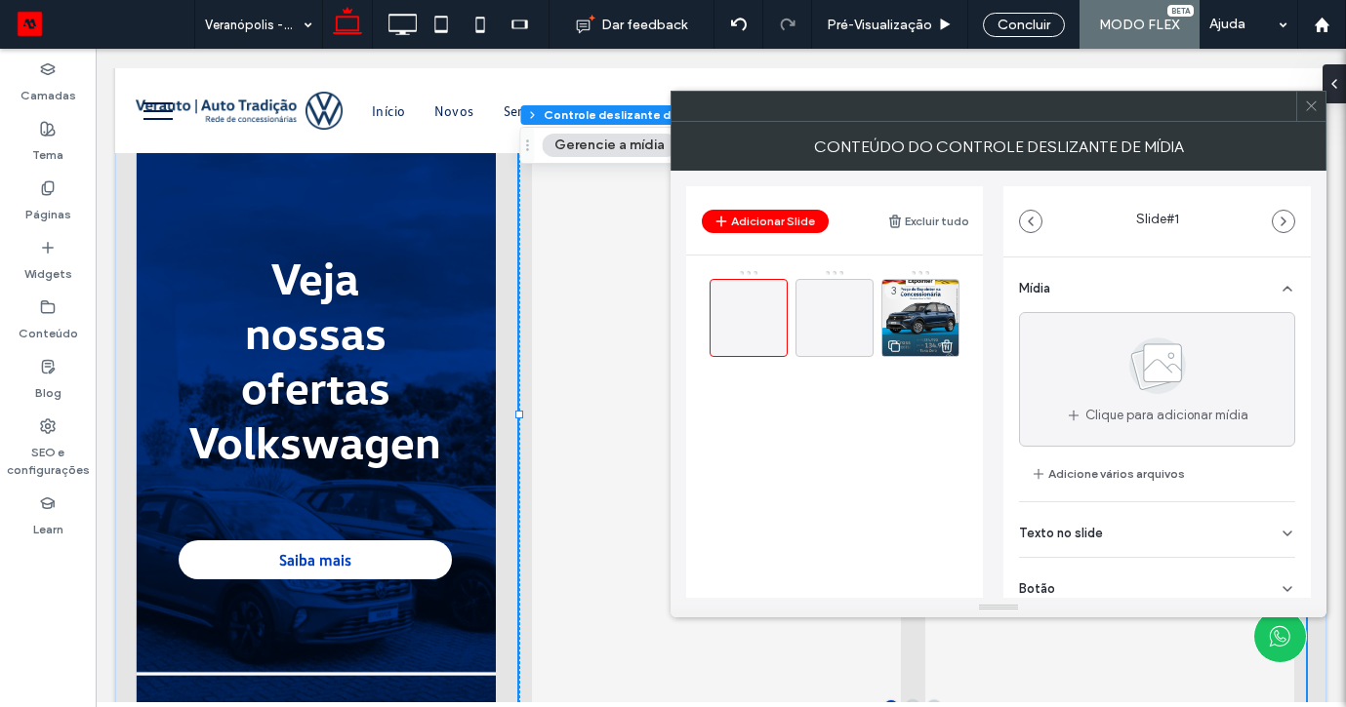
click at [946, 343] on use at bounding box center [947, 346] width 12 height 13
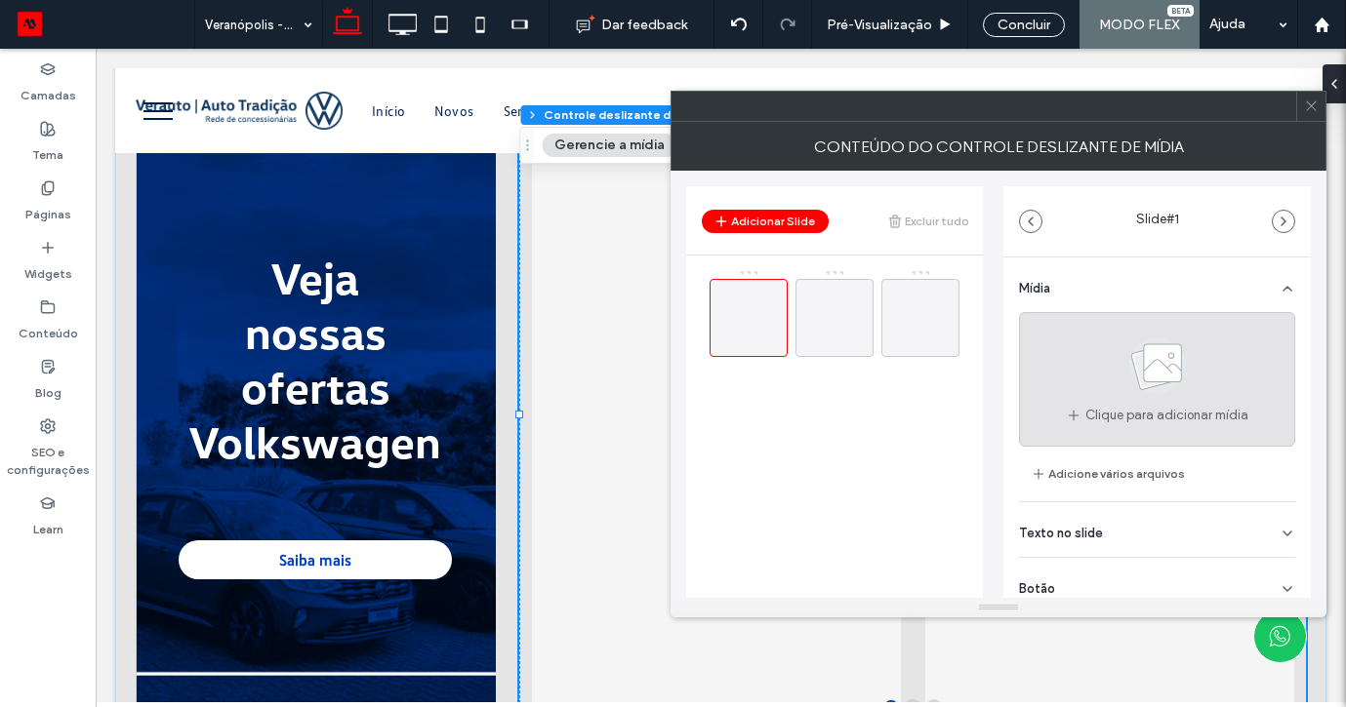
click at [1090, 373] on div "Clique para adicionar mídia" at bounding box center [1157, 379] width 276 height 135
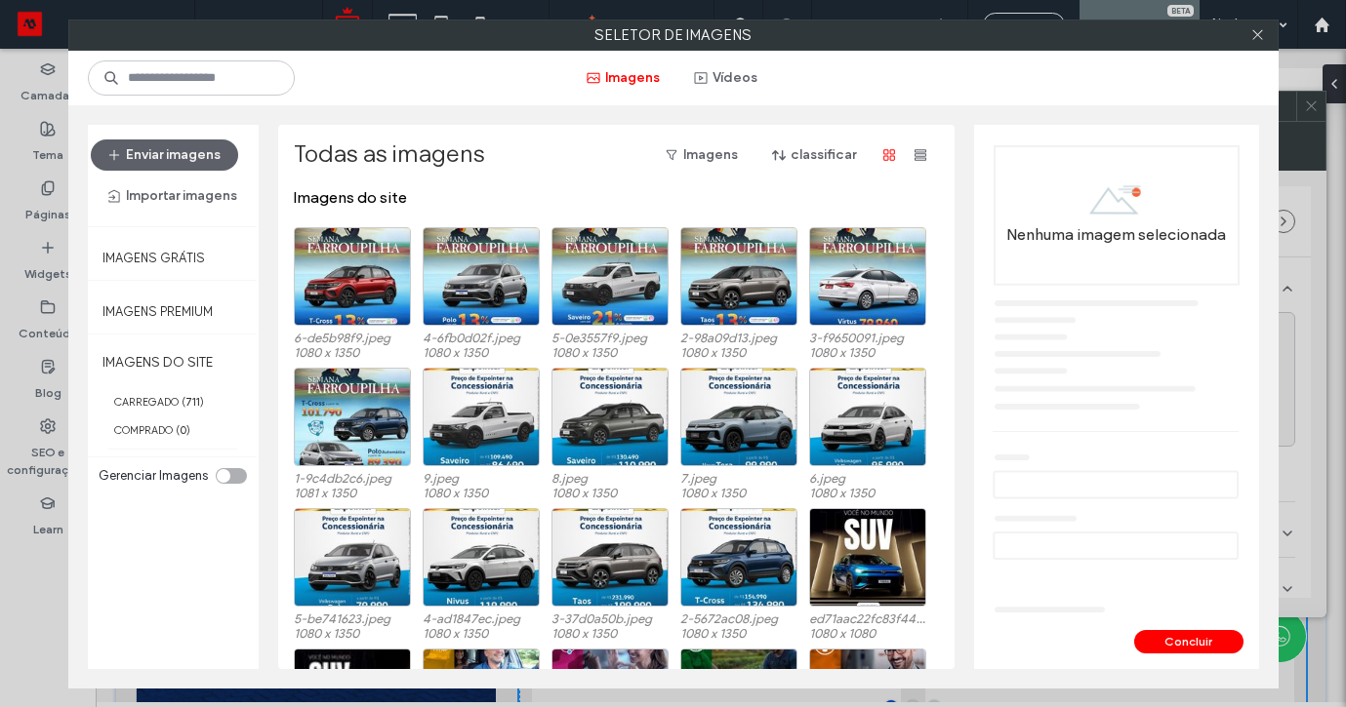
click at [420, 251] on div "6-de5b98f9.jpeg 1080 x 1350 4-6fb0d02f.jpeg 1080 x 1350 5-0e3557f9.jpeg 1080 x …" at bounding box center [622, 297] width 656 height 141
click at [362, 269] on div at bounding box center [352, 276] width 117 height 99
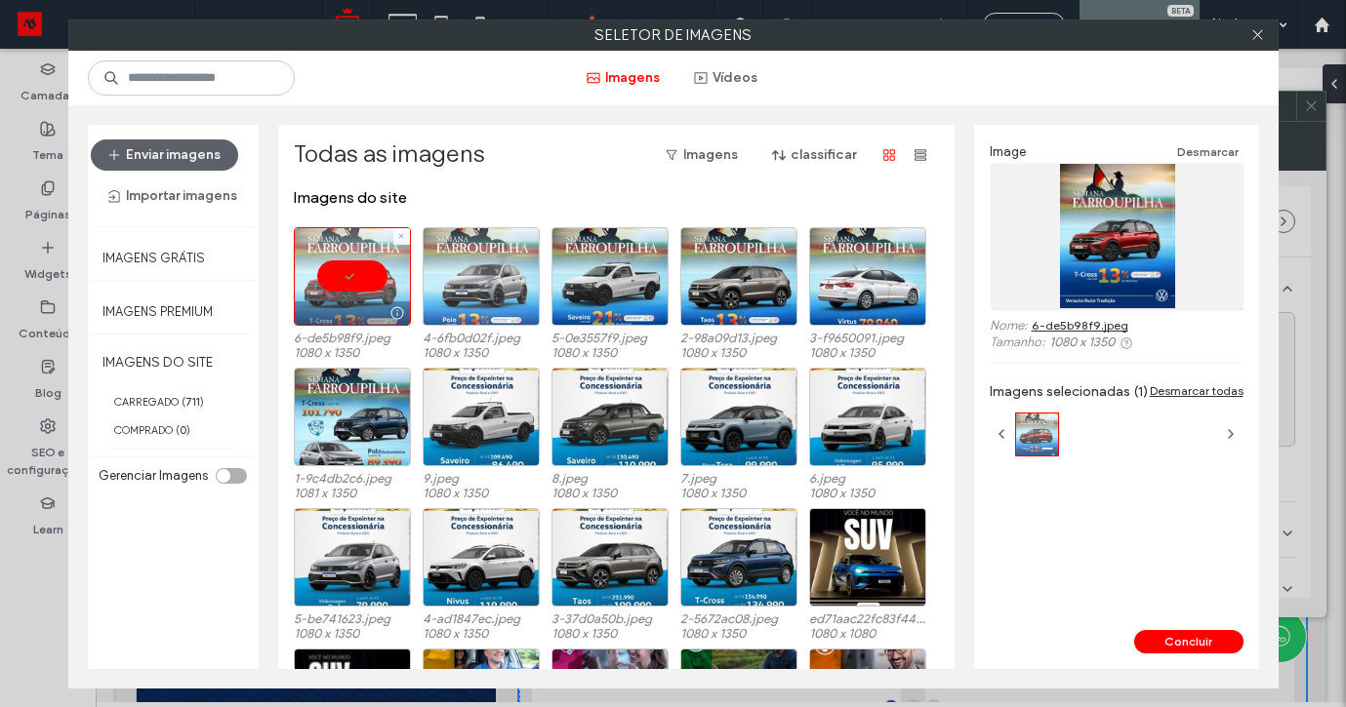
click at [475, 270] on div at bounding box center [481, 276] width 117 height 99
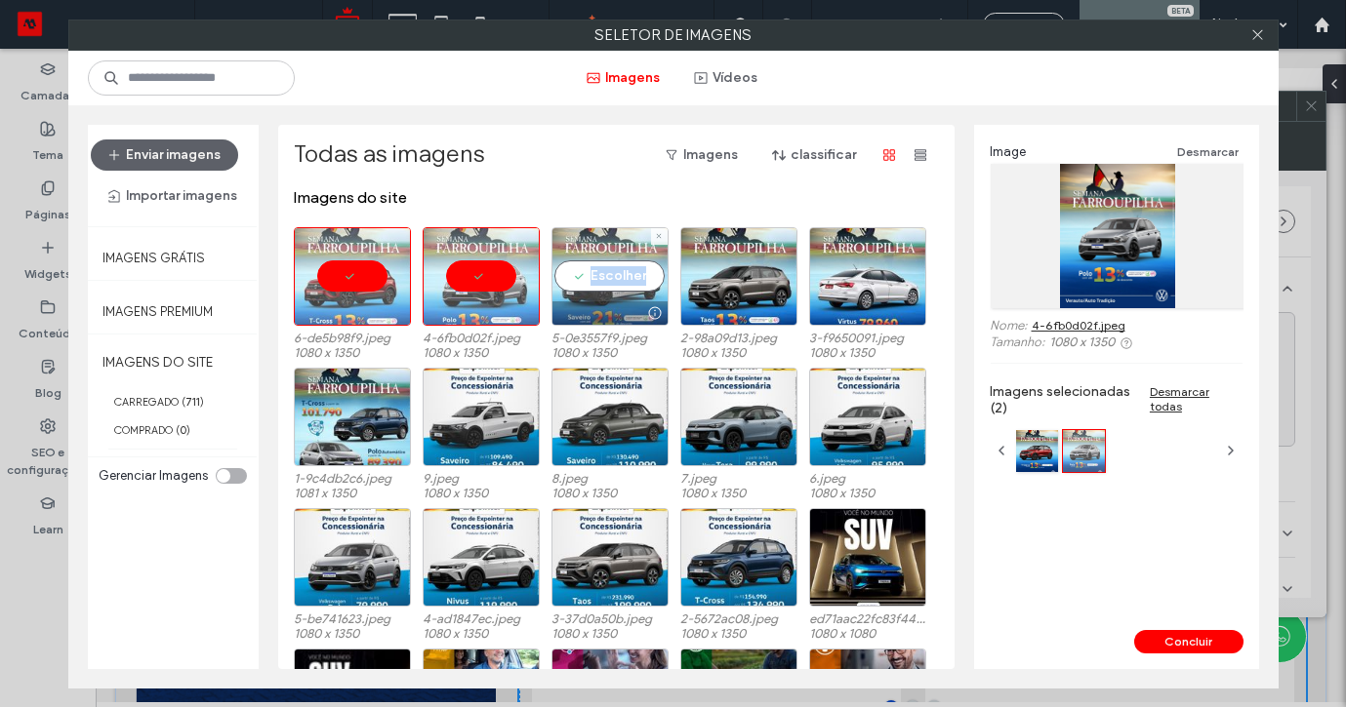
click at [624, 290] on div "Escolher" at bounding box center [609, 276] width 117 height 99
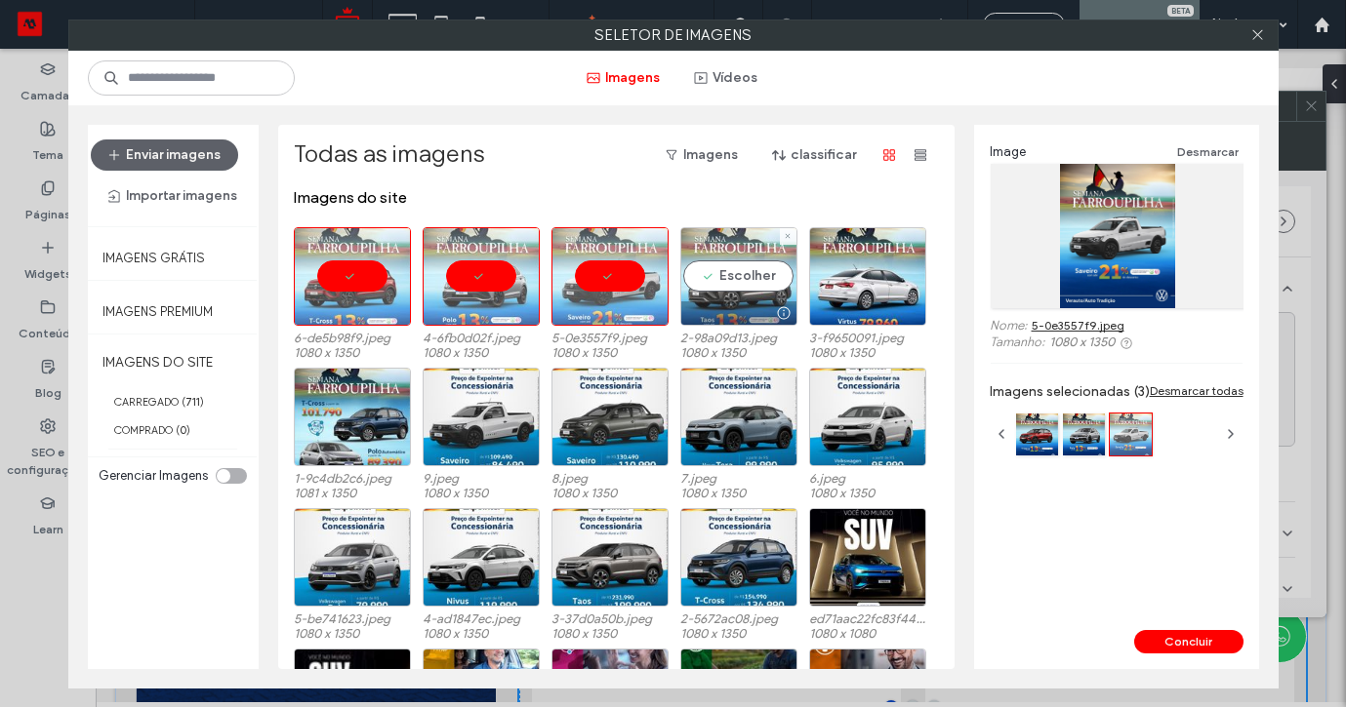
click at [729, 290] on div "Escolher" at bounding box center [738, 276] width 117 height 99
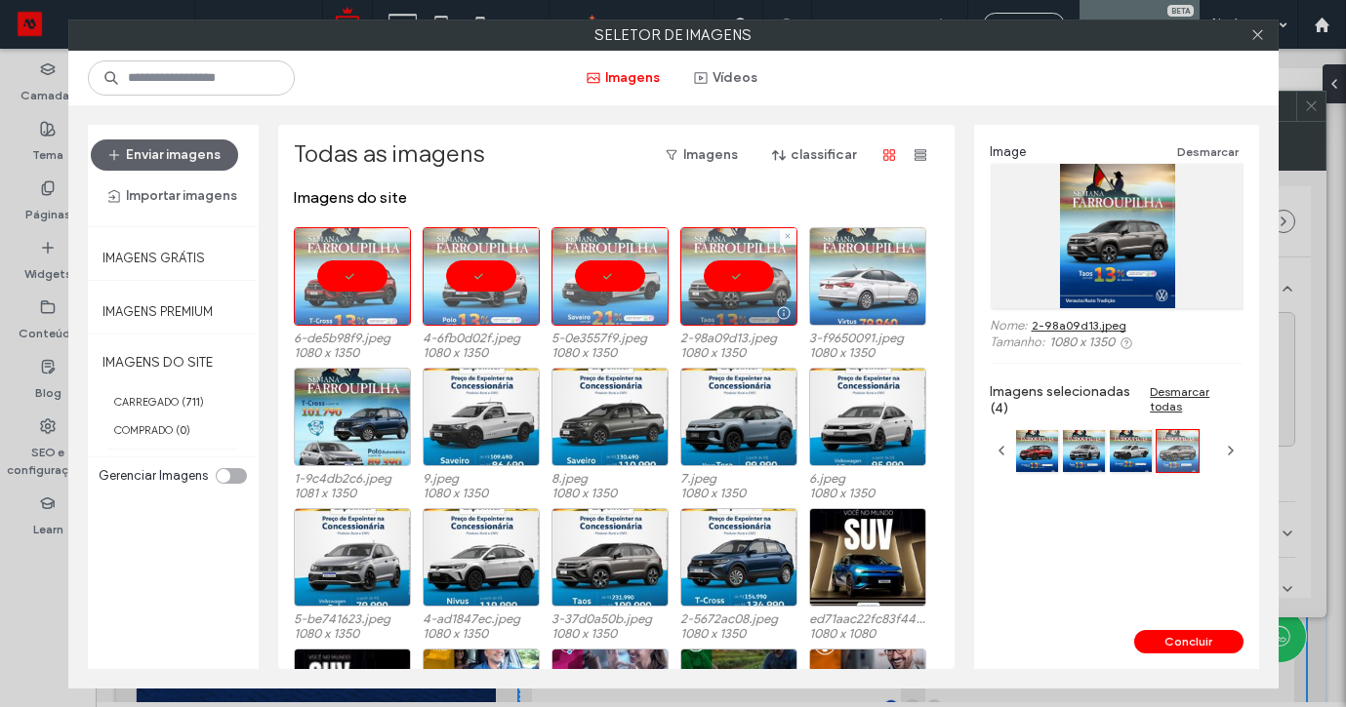
click at [838, 289] on div at bounding box center [867, 276] width 117 height 99
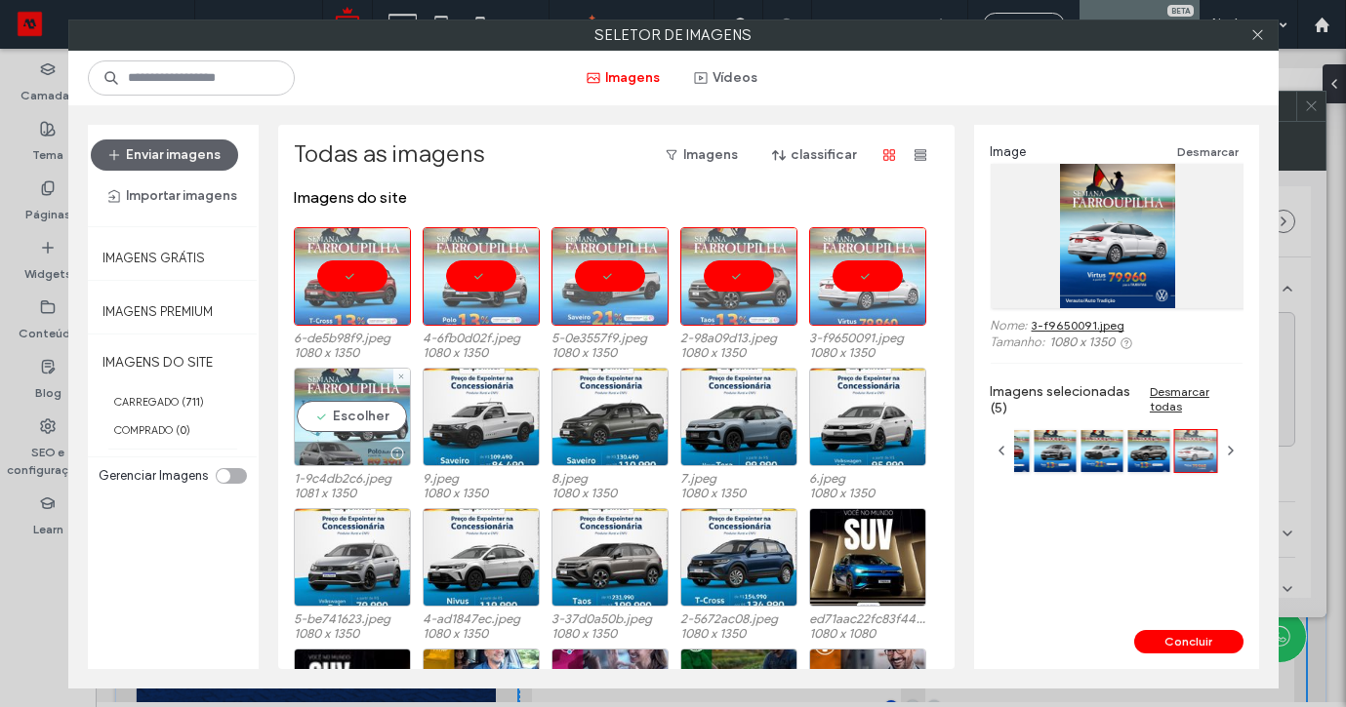
click at [331, 424] on div "Escolher" at bounding box center [352, 417] width 117 height 99
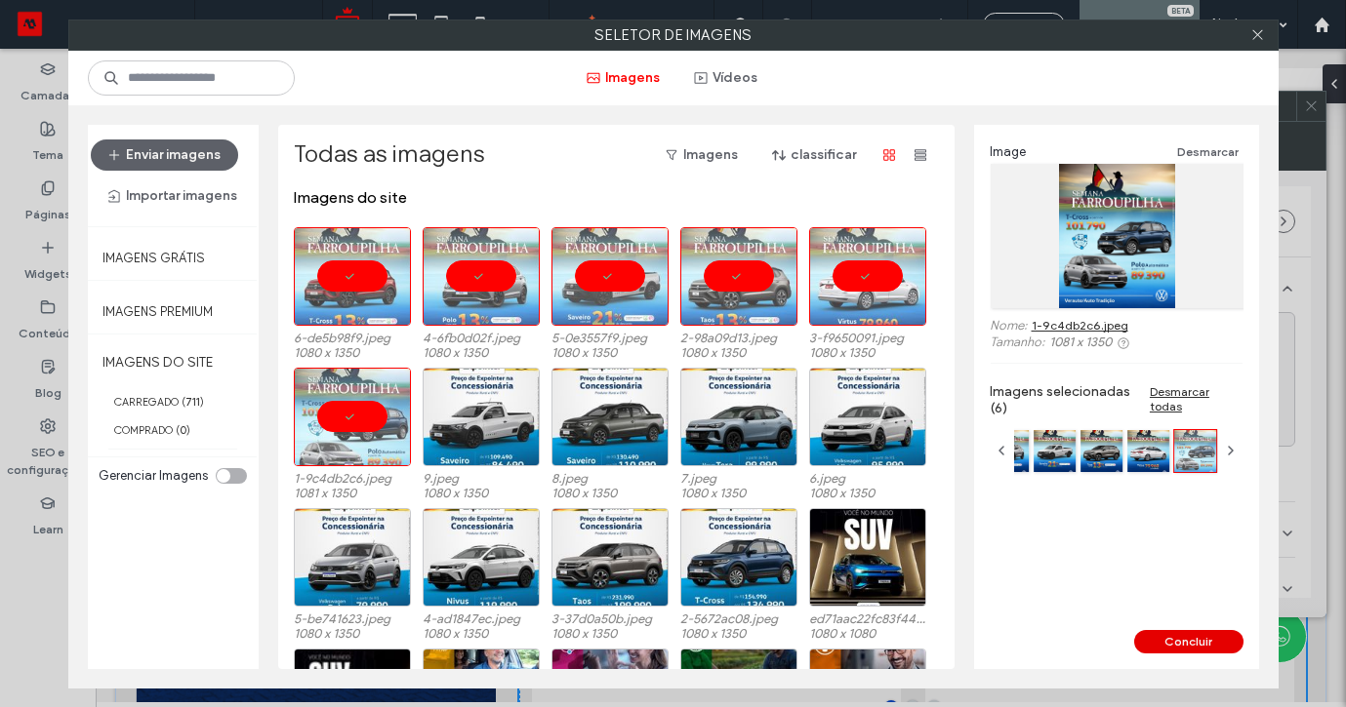
click at [1160, 634] on button "Concluir" at bounding box center [1188, 641] width 109 height 23
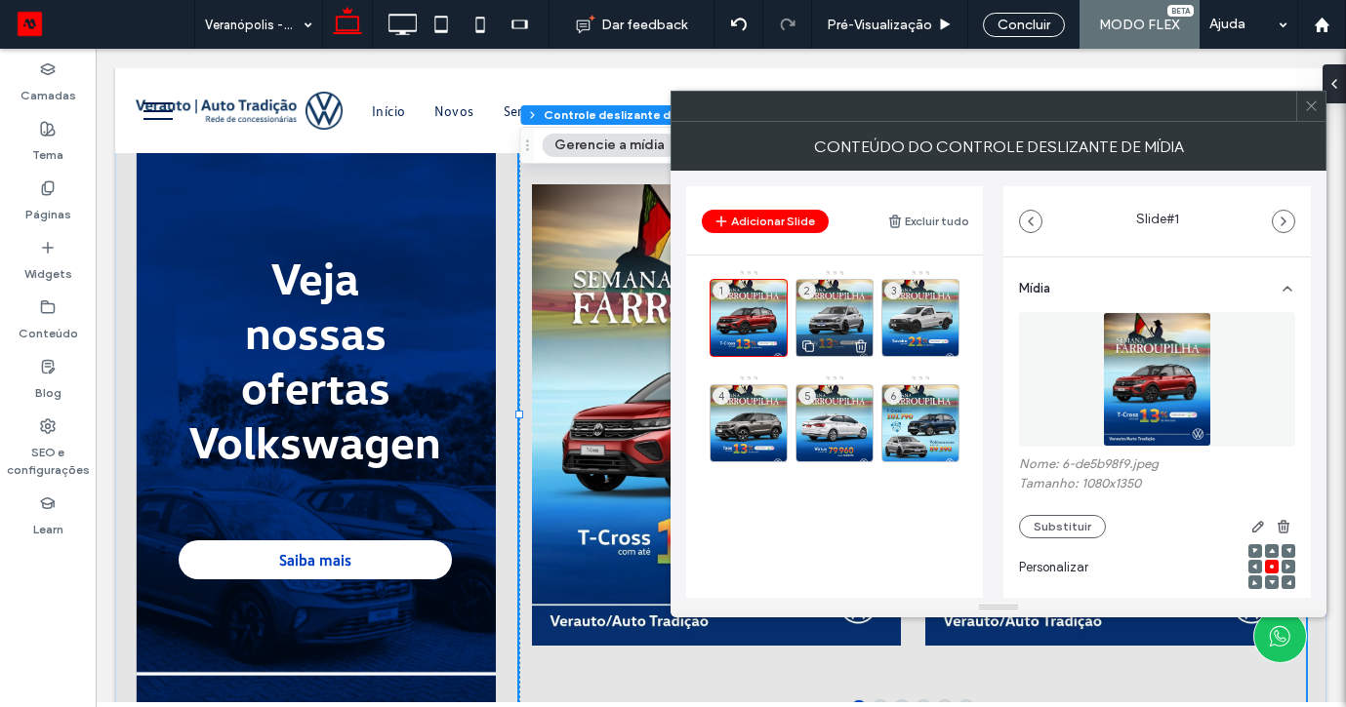
click at [812, 314] on div "2" at bounding box center [834, 318] width 78 height 78
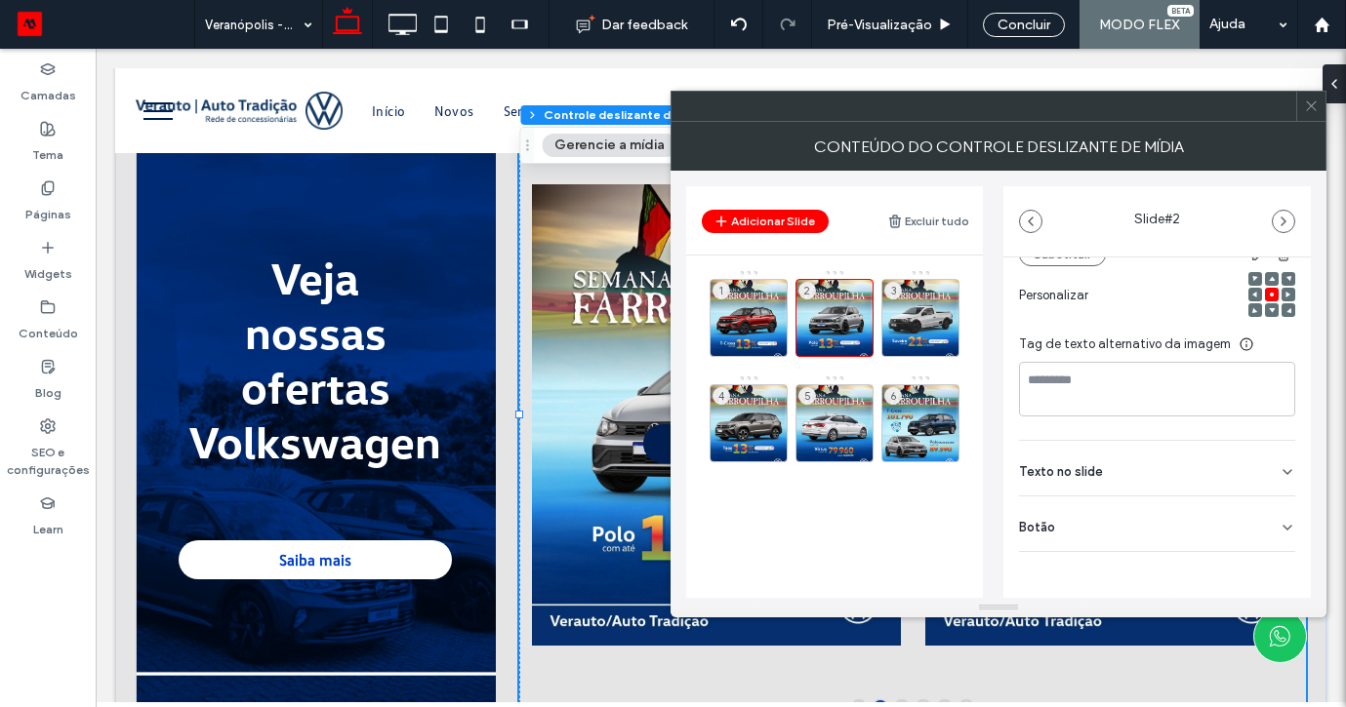
scroll to position [272, 0]
click at [1263, 515] on div "Botão" at bounding box center [1157, 524] width 276 height 55
click at [1270, 562] on use at bounding box center [1278, 568] width 16 height 12
click at [916, 317] on div "3" at bounding box center [920, 318] width 78 height 78
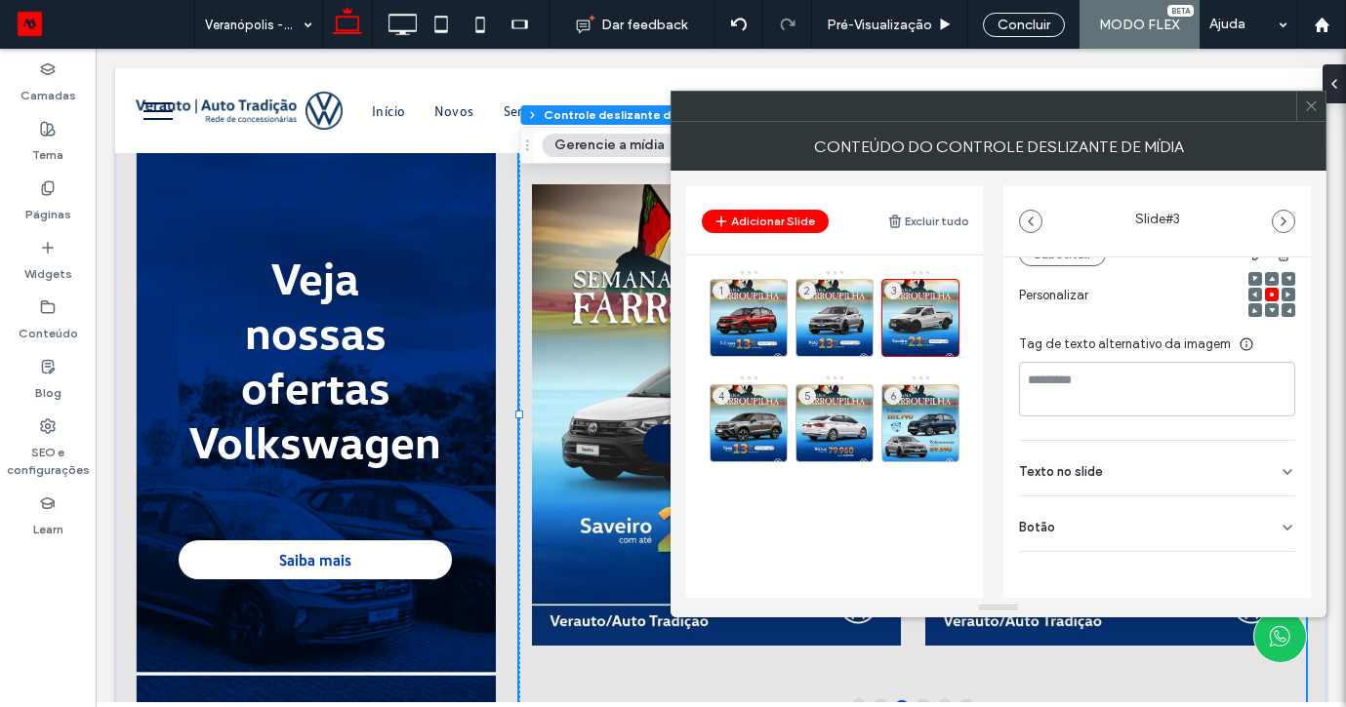
click at [1263, 525] on div "Botão" at bounding box center [1157, 524] width 276 height 55
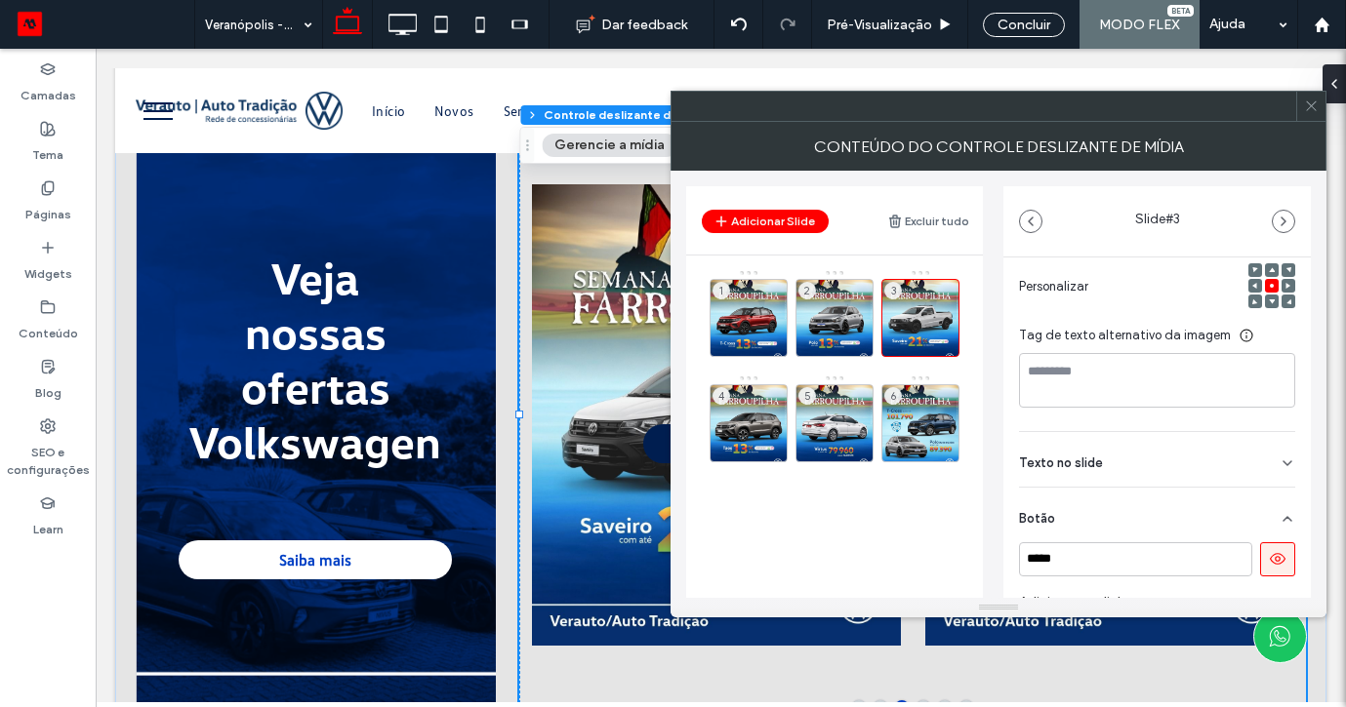
scroll to position [283, 0]
click at [1269, 555] on icon at bounding box center [1278, 557] width 18 height 18
click at [738, 400] on div "4" at bounding box center [748, 423] width 78 height 78
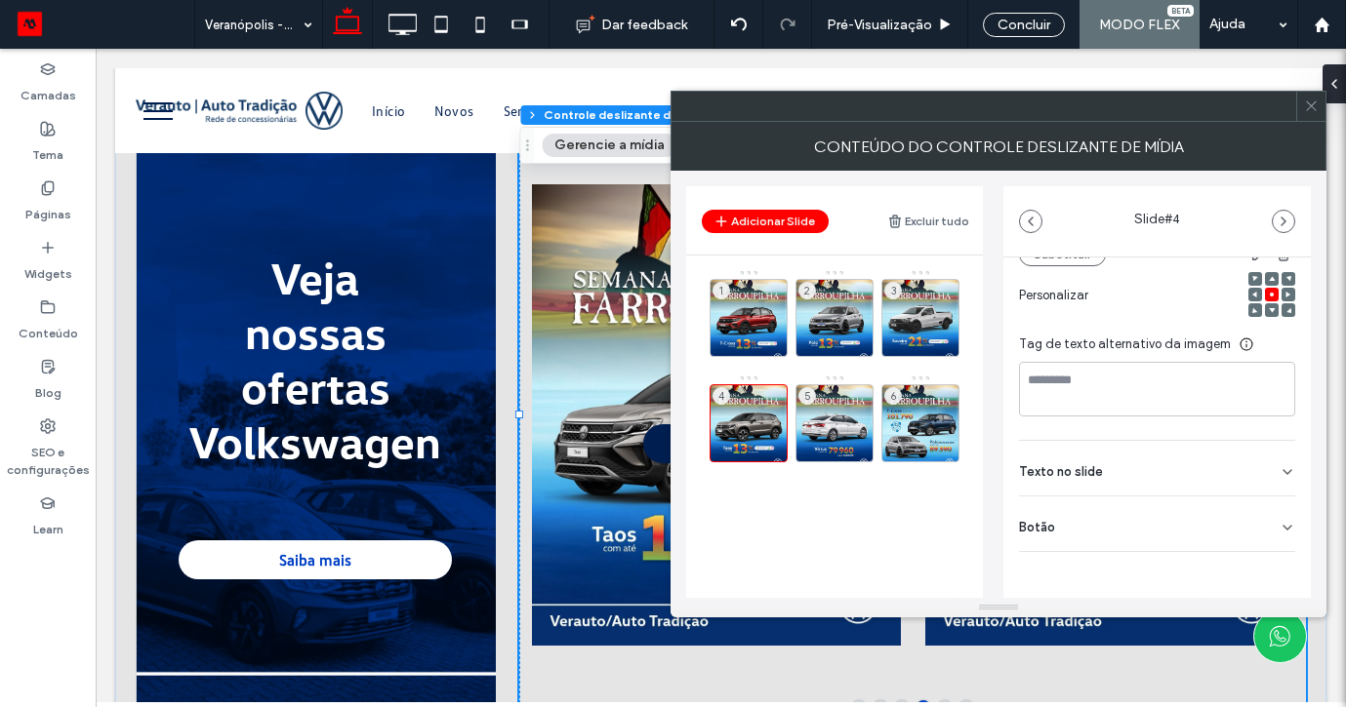
click at [1275, 530] on div "Botão" at bounding box center [1157, 524] width 276 height 55
click at [1272, 549] on div "Botão" at bounding box center [1157, 524] width 276 height 55
click at [1266, 528] on div "Botão" at bounding box center [1157, 524] width 276 height 55
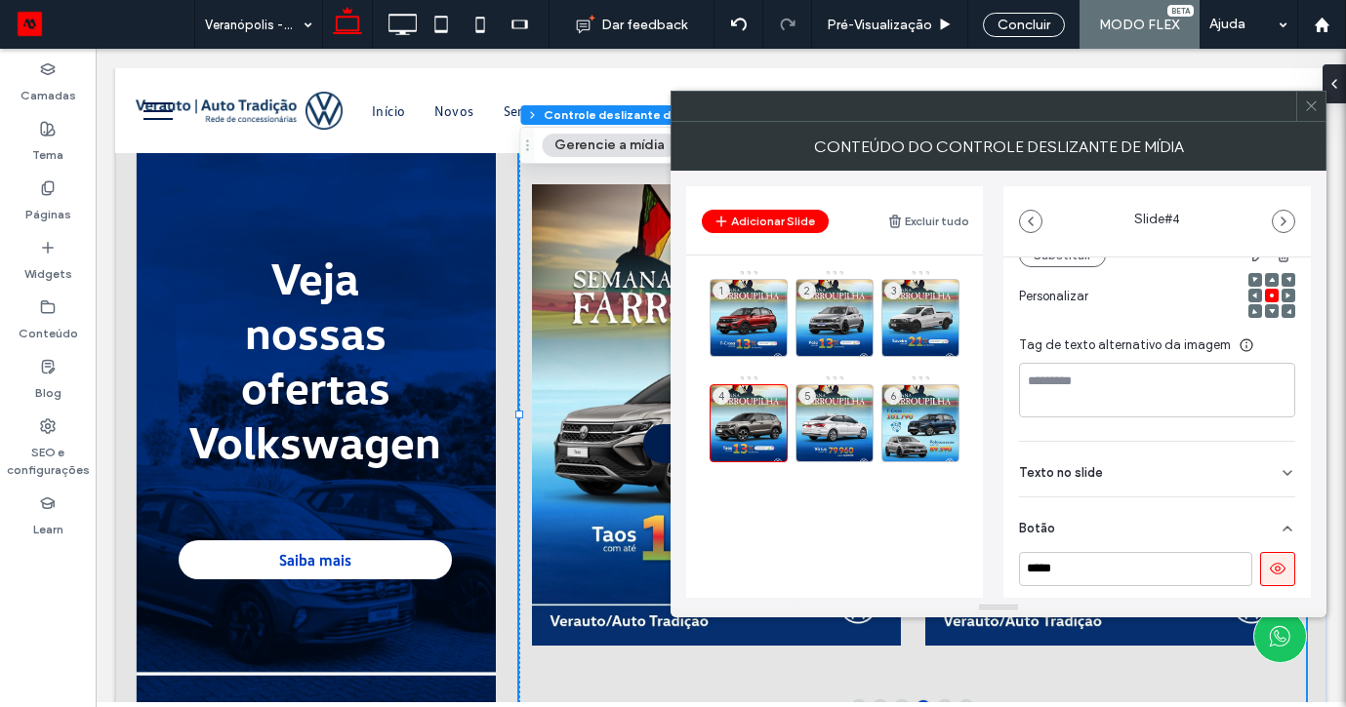
click at [1279, 586] on button at bounding box center [1277, 569] width 35 height 34
click at [809, 415] on div "5" at bounding box center [834, 423] width 78 height 78
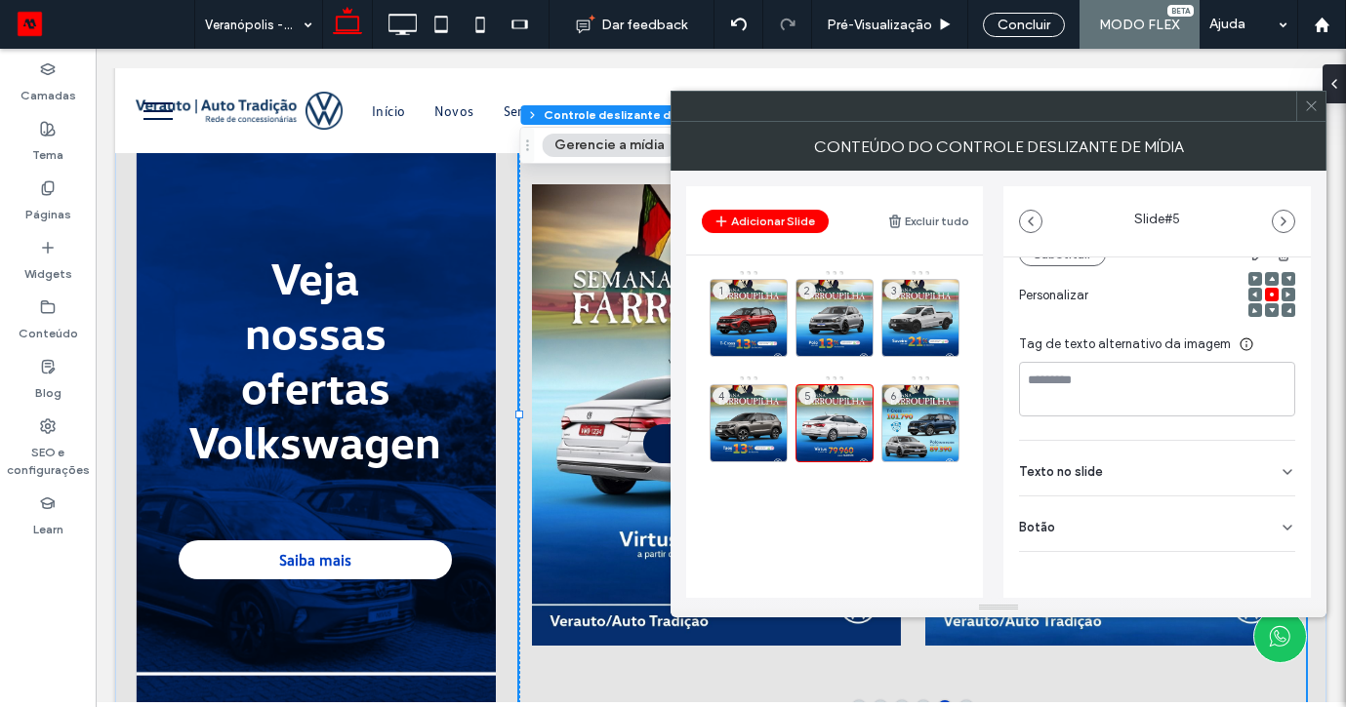
click at [1271, 553] on div "Mídia Nome: 3-f9650091.jpeg Tamanho: 1080x1350 Substituir Personalizar Tag de t…" at bounding box center [1156, 327] width 307 height 684
click at [1269, 544] on div "Botão" at bounding box center [1157, 524] width 276 height 55
click at [1269, 575] on icon at bounding box center [1278, 569] width 18 height 18
click at [917, 419] on div "6" at bounding box center [920, 423] width 78 height 78
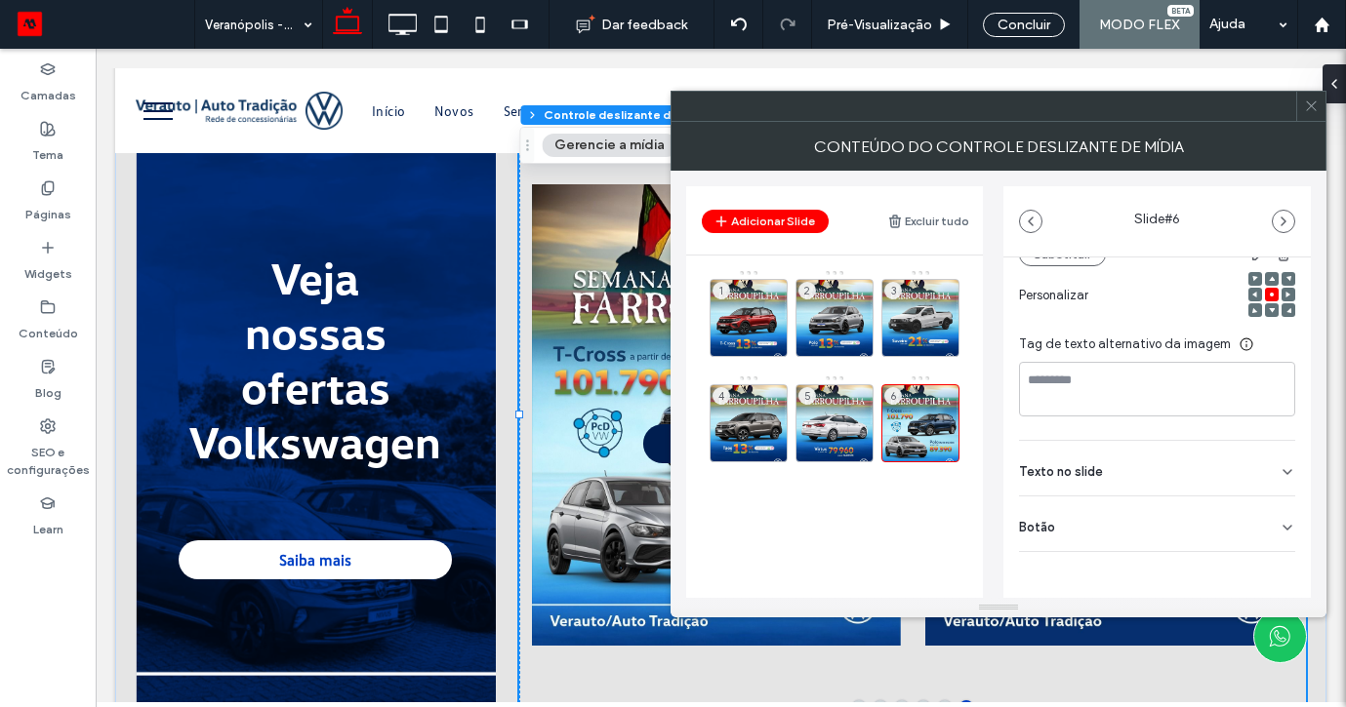
click at [1270, 509] on div "Botão" at bounding box center [1157, 524] width 276 height 55
click at [1260, 558] on button at bounding box center [1277, 569] width 35 height 34
click at [1314, 110] on use at bounding box center [1311, 106] width 10 height 10
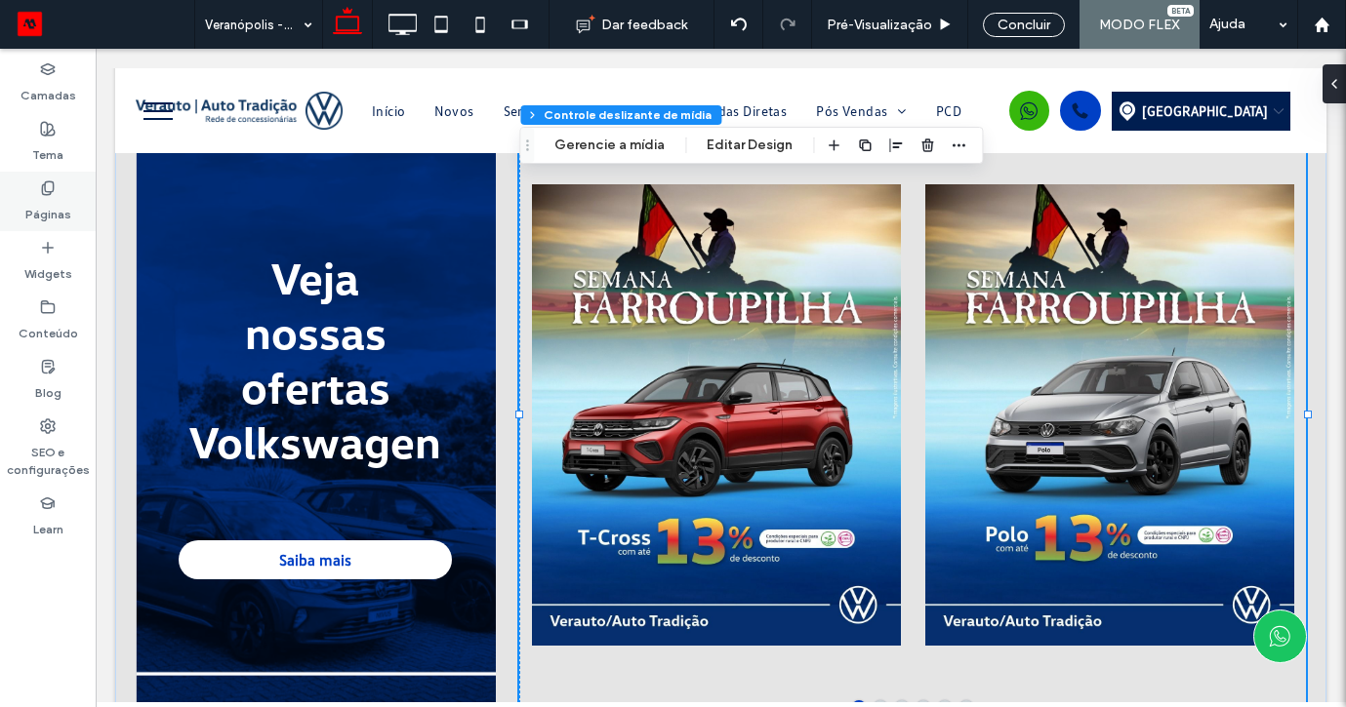
click at [28, 189] on div "Páginas" at bounding box center [48, 202] width 96 height 60
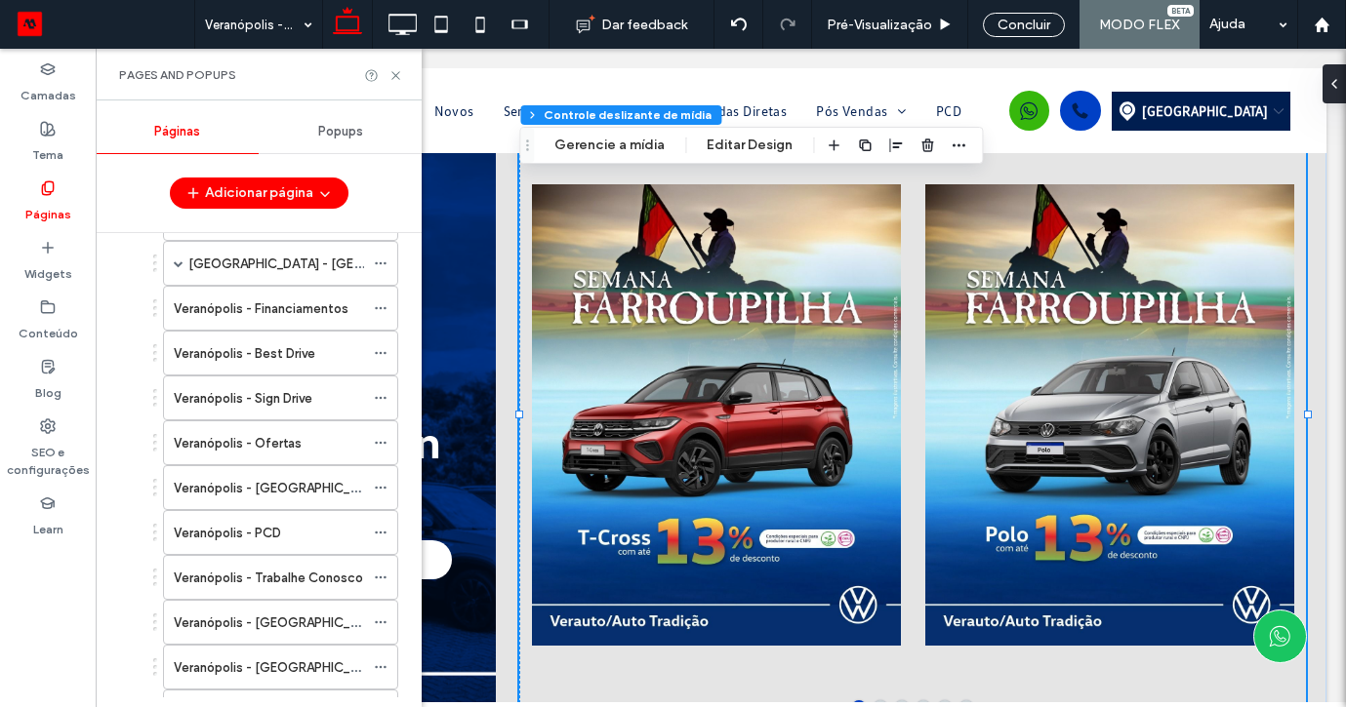
scroll to position [226, 0]
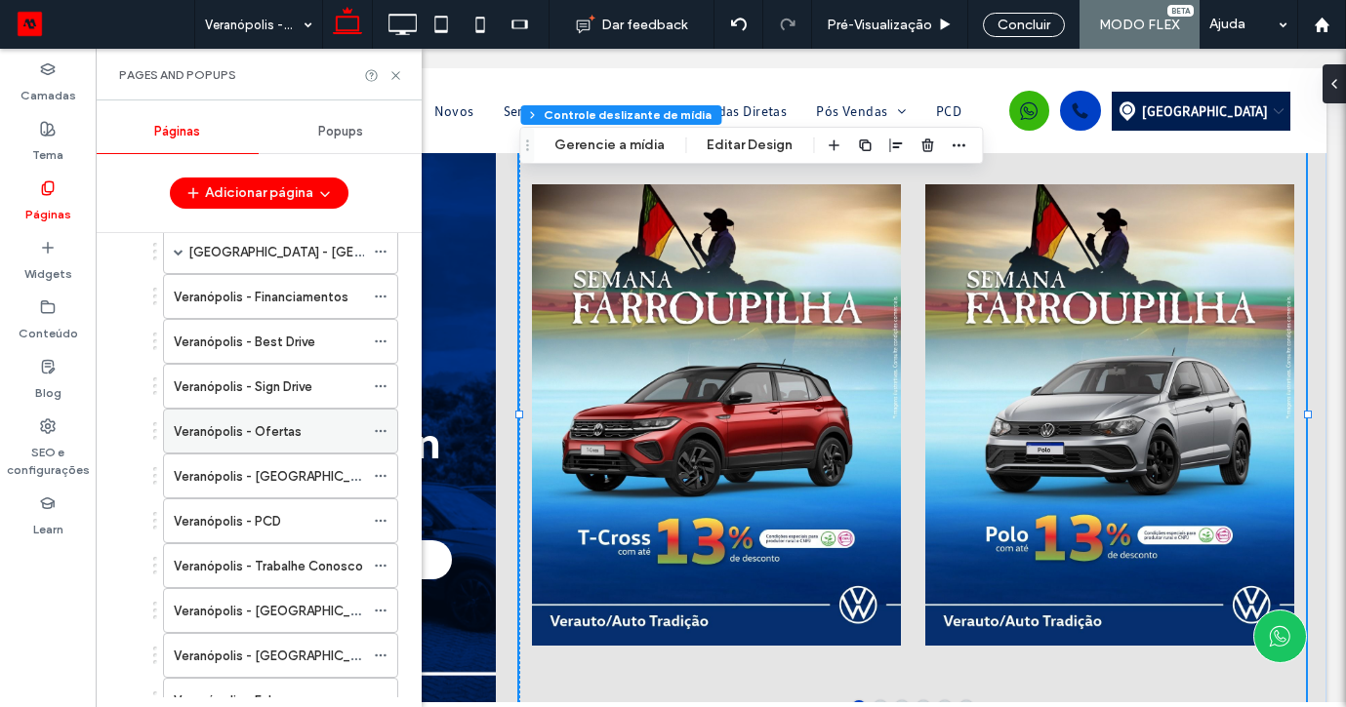
click at [284, 429] on label "Veranópolis - Ofertas" at bounding box center [238, 432] width 128 height 34
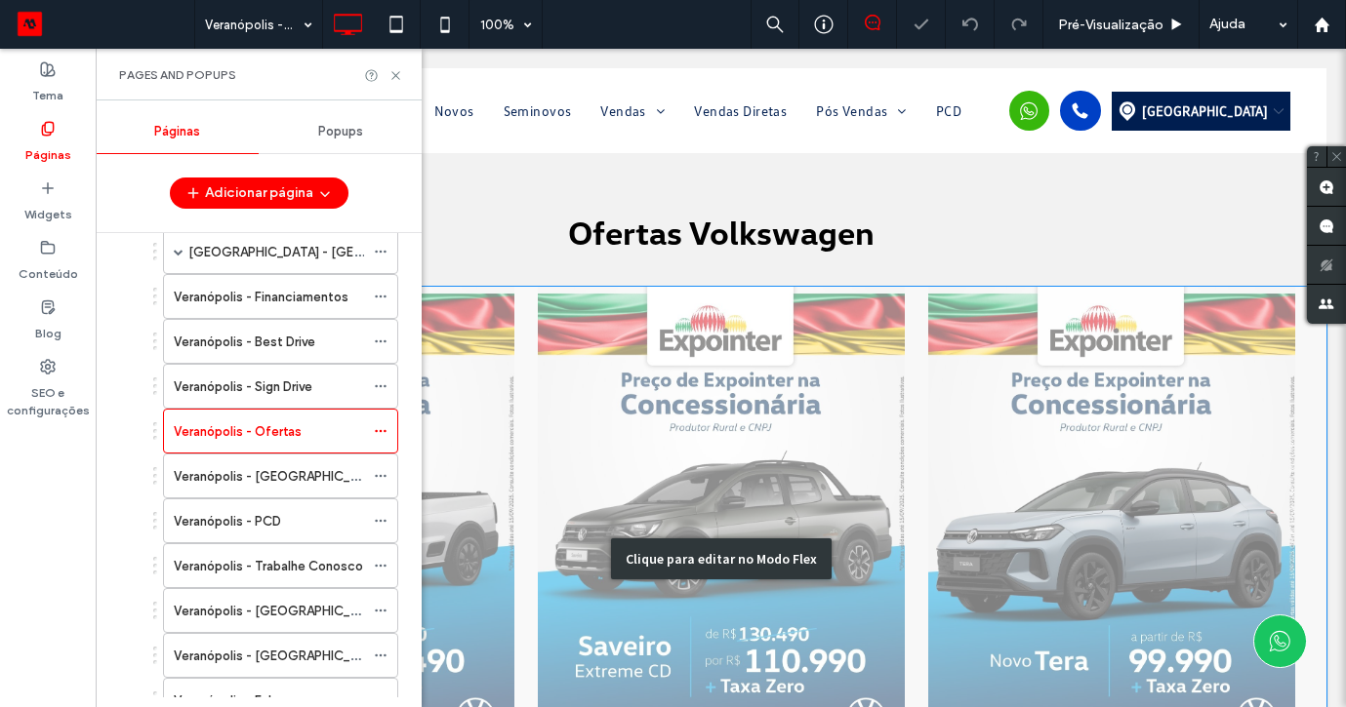
scroll to position [34, 0]
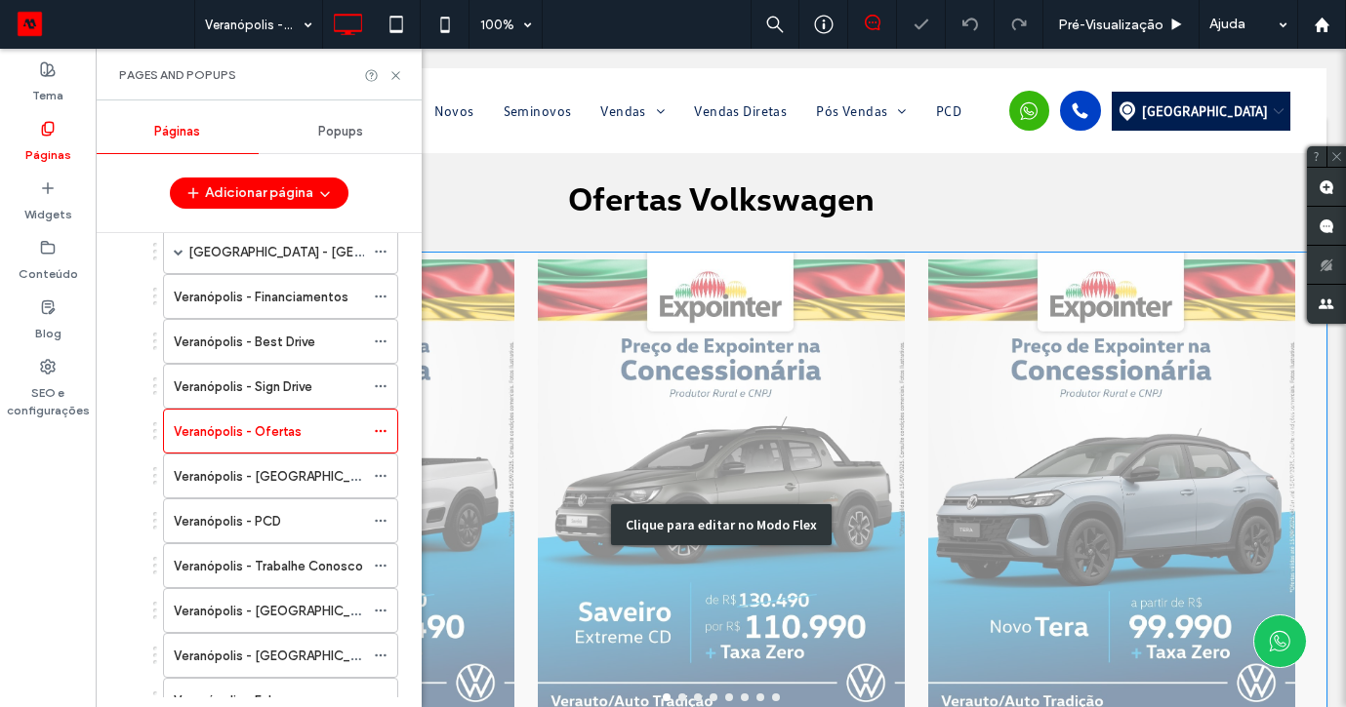
click at [495, 457] on div "Clique para editar no Modo Flex" at bounding box center [720, 525] width 1211 height 545
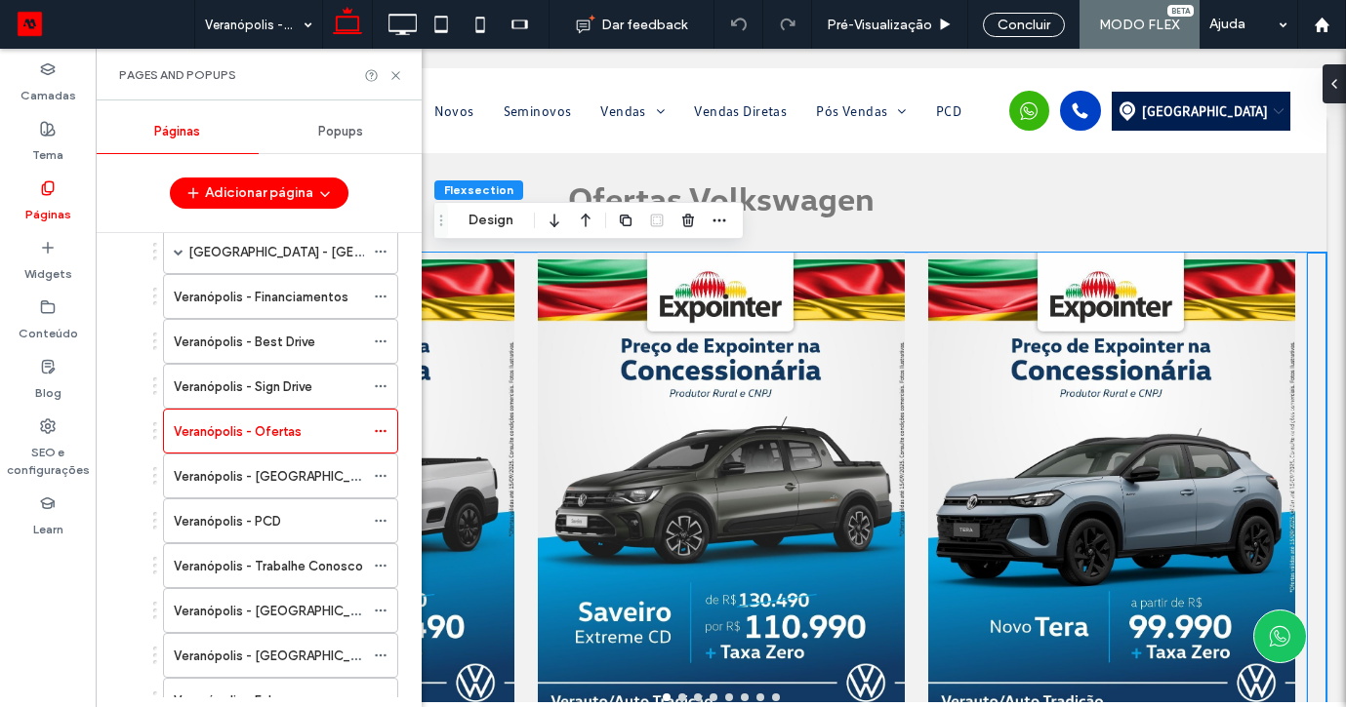
click at [474, 454] on div at bounding box center [330, 489] width 367 height 472
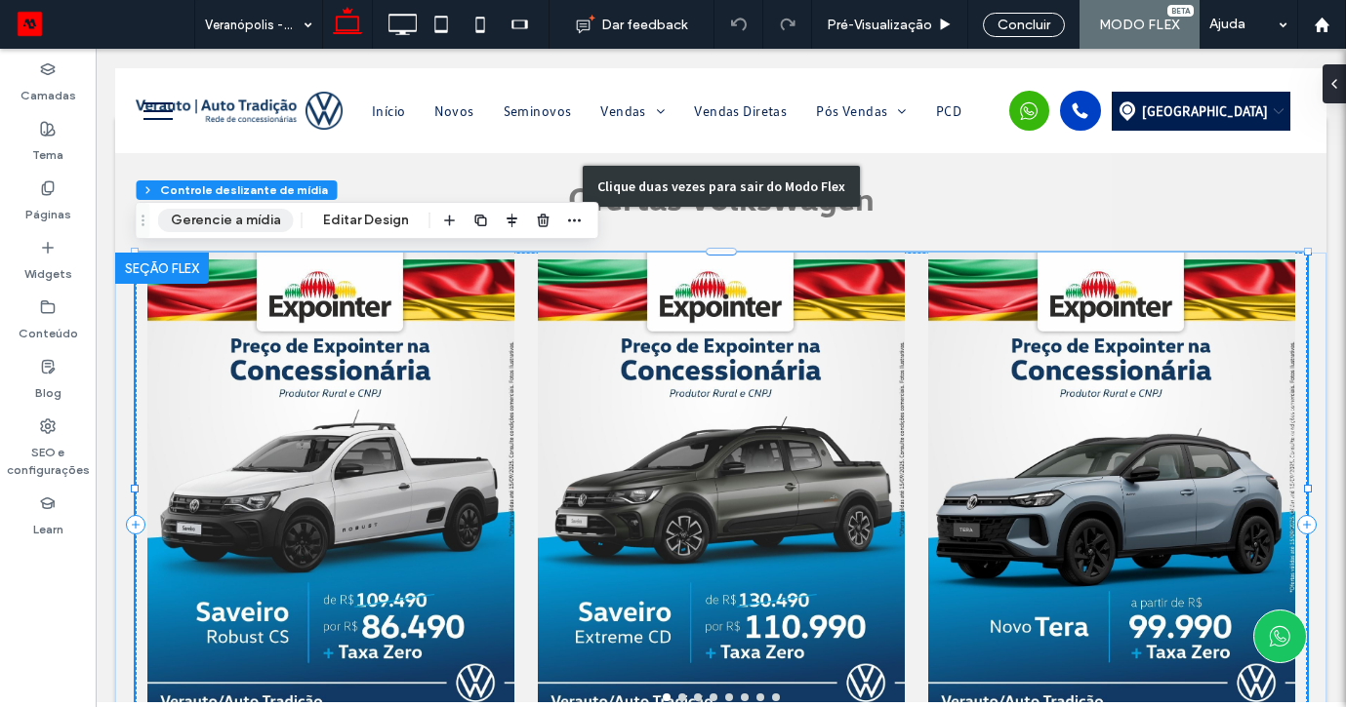
click at [261, 230] on button "Gerencie a mídia" at bounding box center [226, 220] width 136 height 23
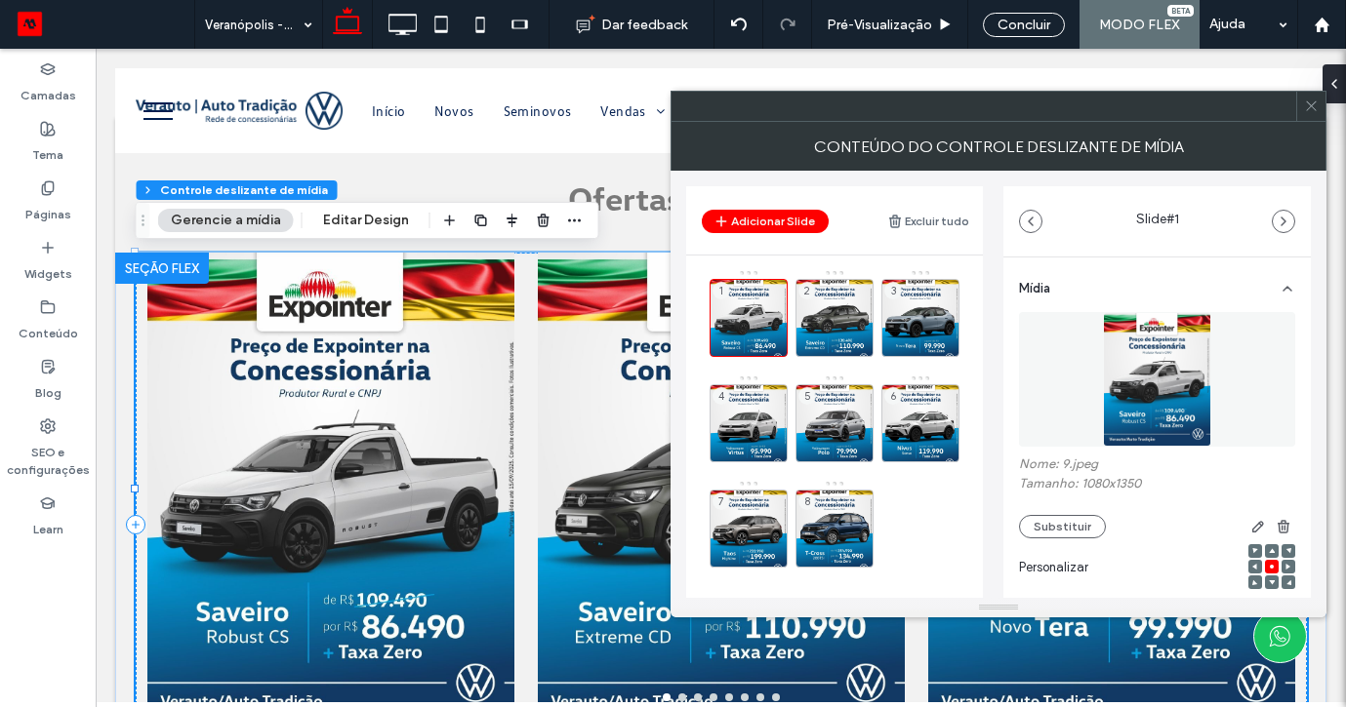
click at [788, 343] on div "1 2 3 4 5 6 7 8" at bounding box center [845, 423] width 273 height 308
click at [775, 343] on use at bounding box center [775, 346] width 12 height 13
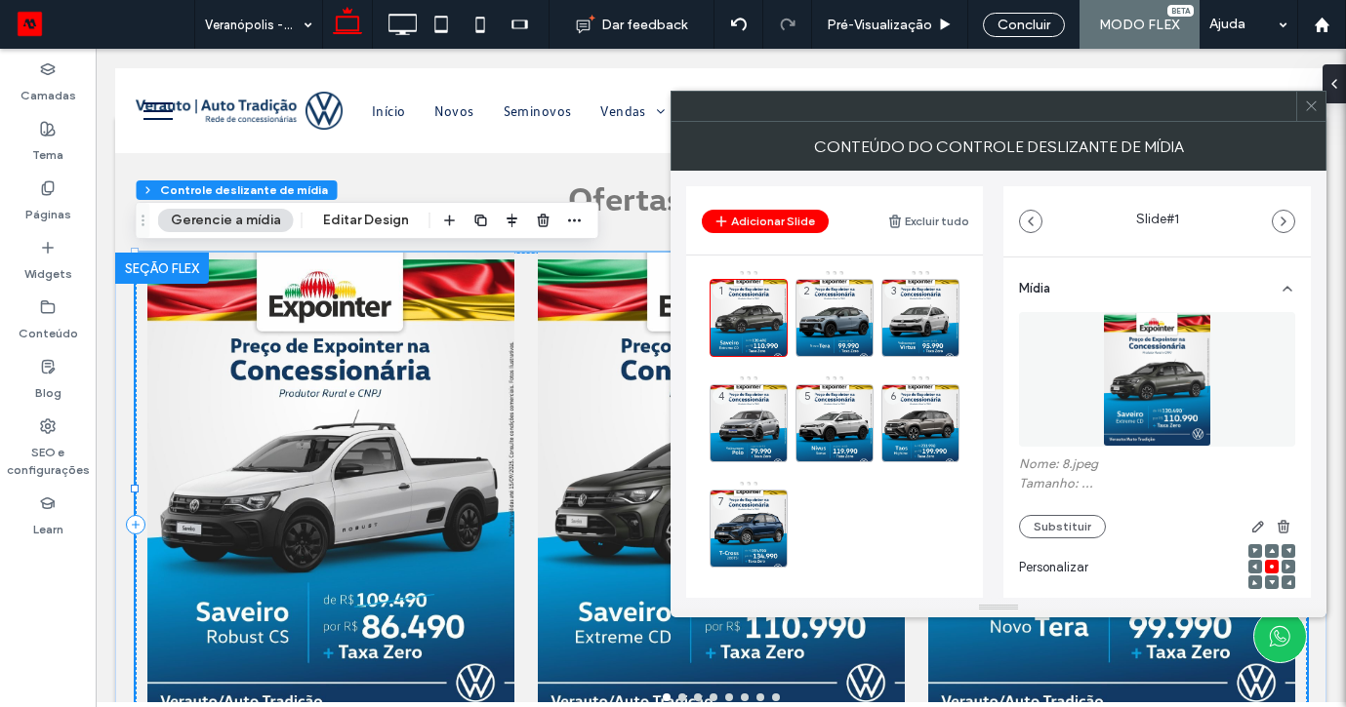
click at [0, 0] on use at bounding box center [0, 0] width 0 height 0
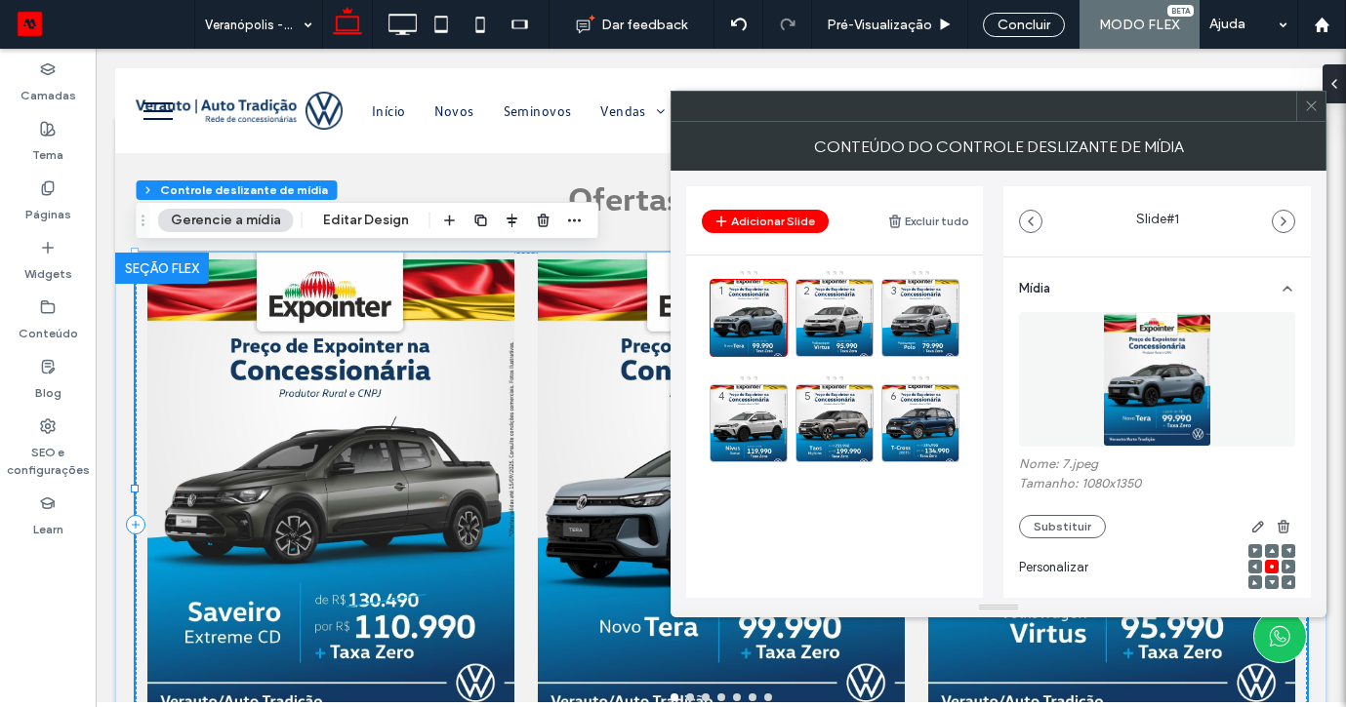
click at [0, 0] on use at bounding box center [0, 0] width 0 height 0
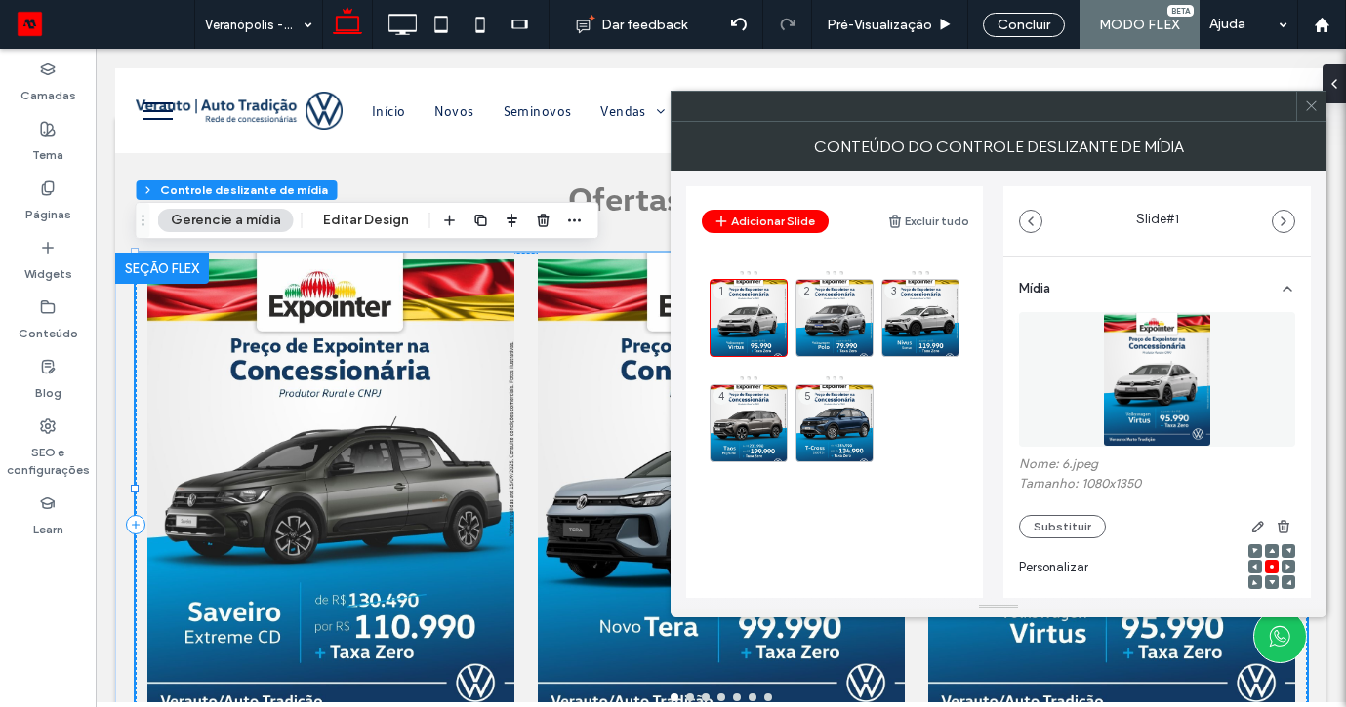
click at [0, 0] on use at bounding box center [0, 0] width 0 height 0
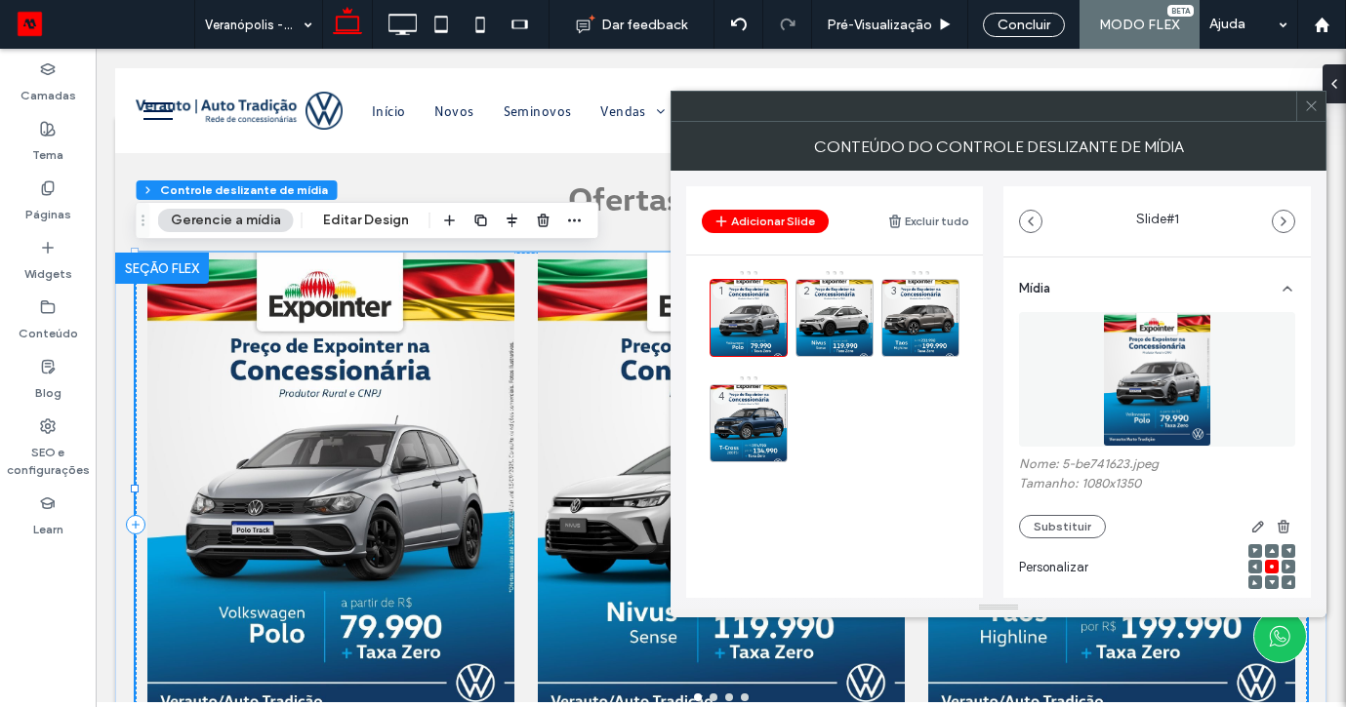
click at [0, 0] on use at bounding box center [0, 0] width 0 height 0
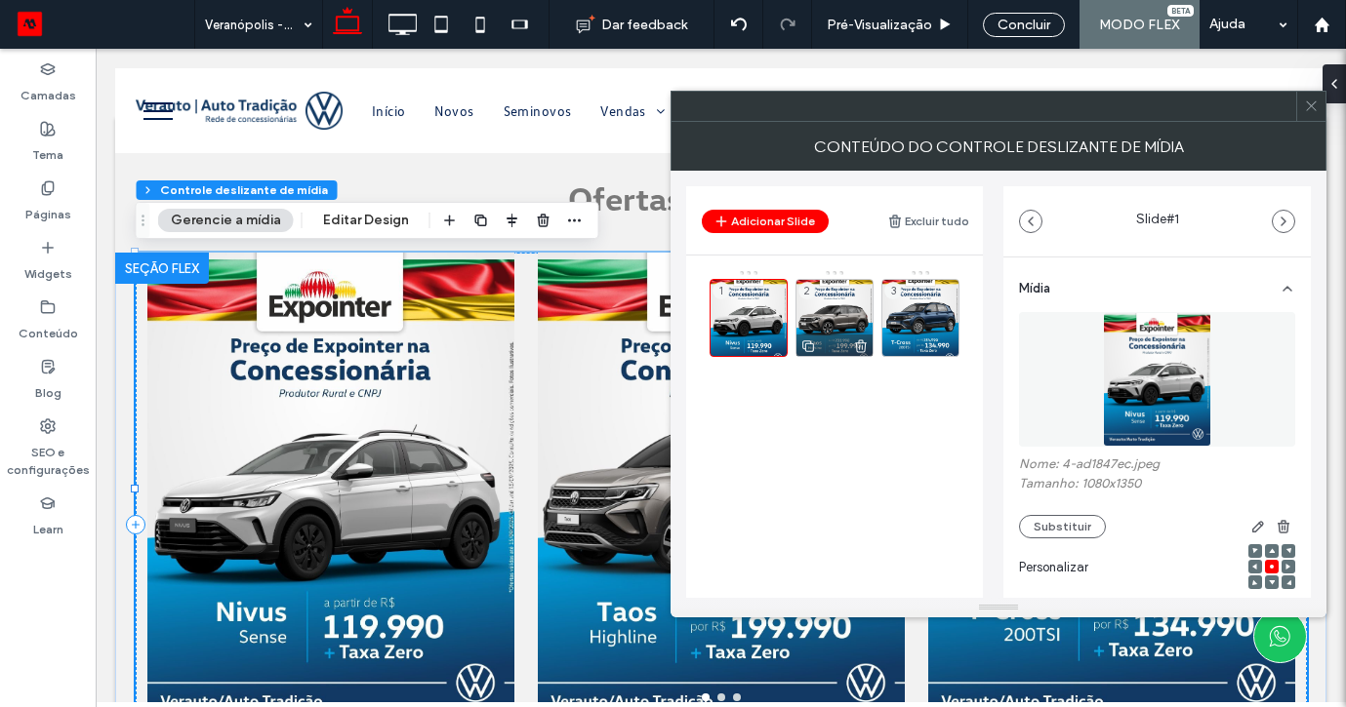
click at [856, 348] on icon at bounding box center [861, 347] width 16 height 18
click at [758, 349] on div at bounding box center [748, 345] width 76 height 21
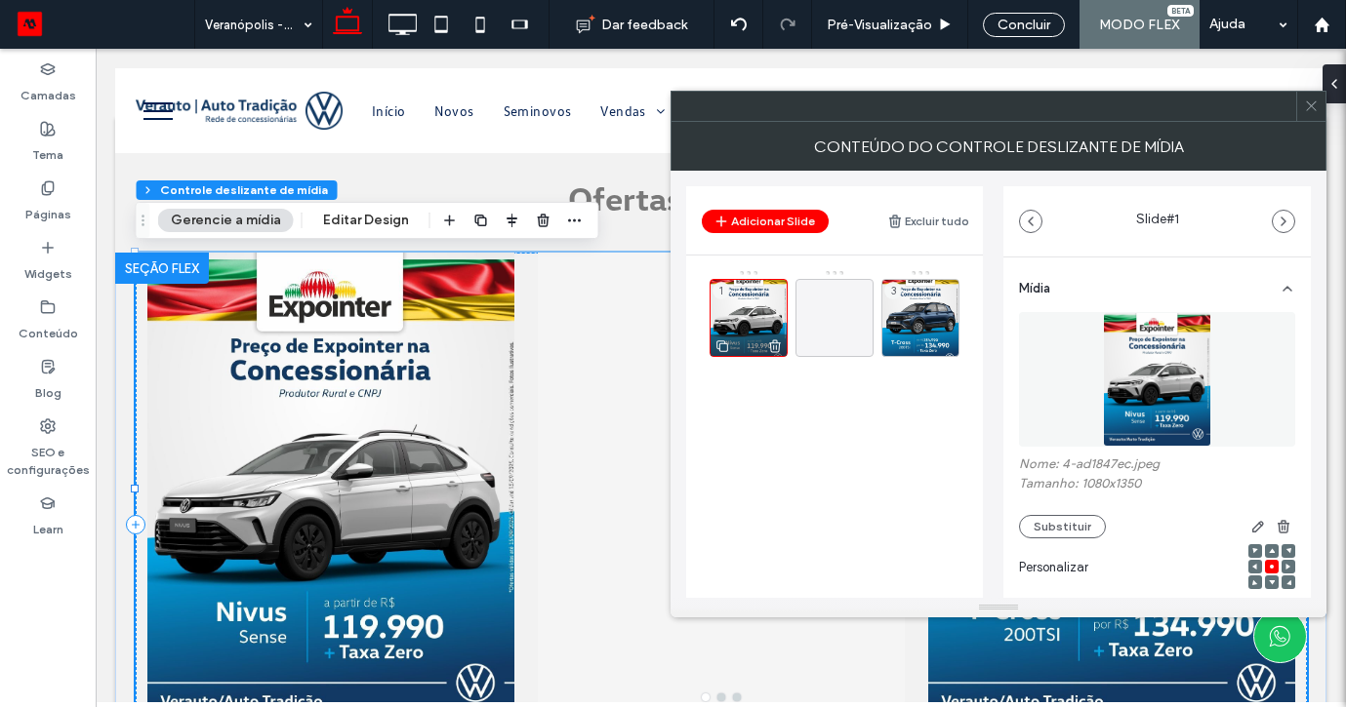
click at [773, 349] on icon at bounding box center [775, 347] width 16 height 18
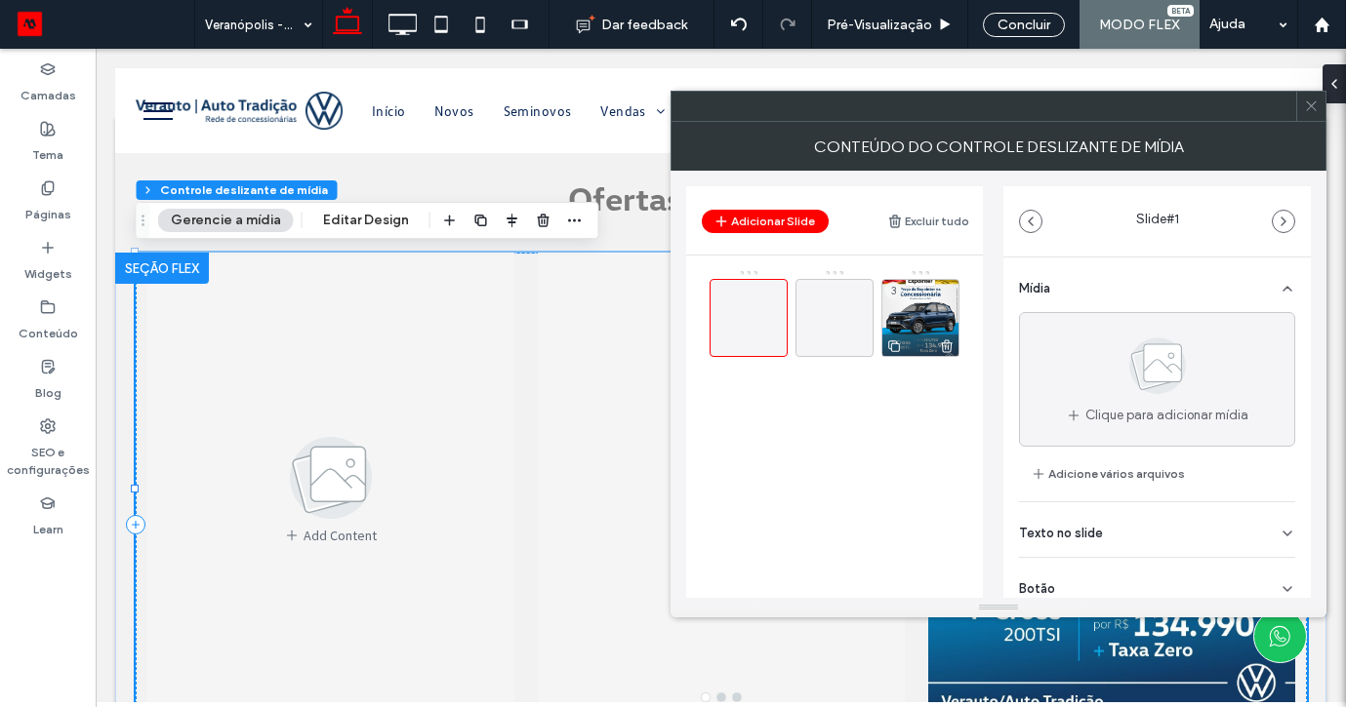
click at [947, 342] on icon at bounding box center [947, 347] width 16 height 18
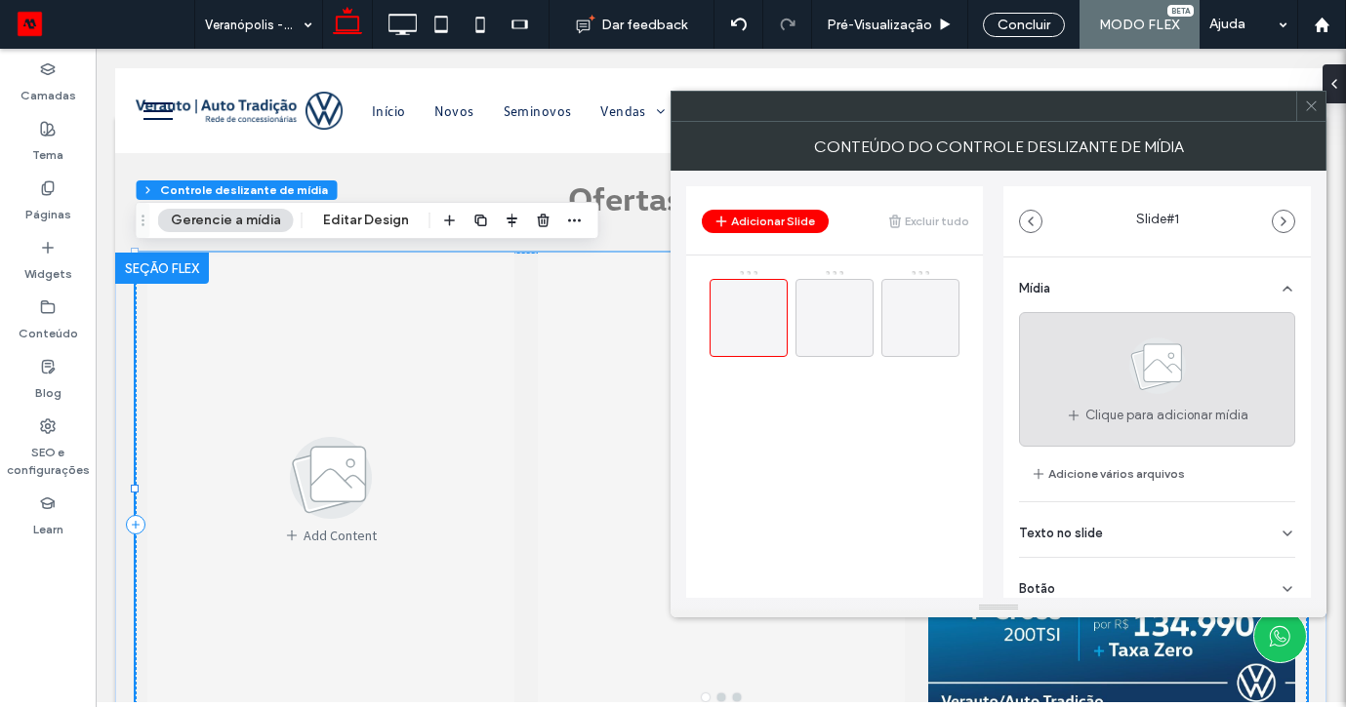
click at [1128, 384] on icon at bounding box center [1158, 366] width 98 height 64
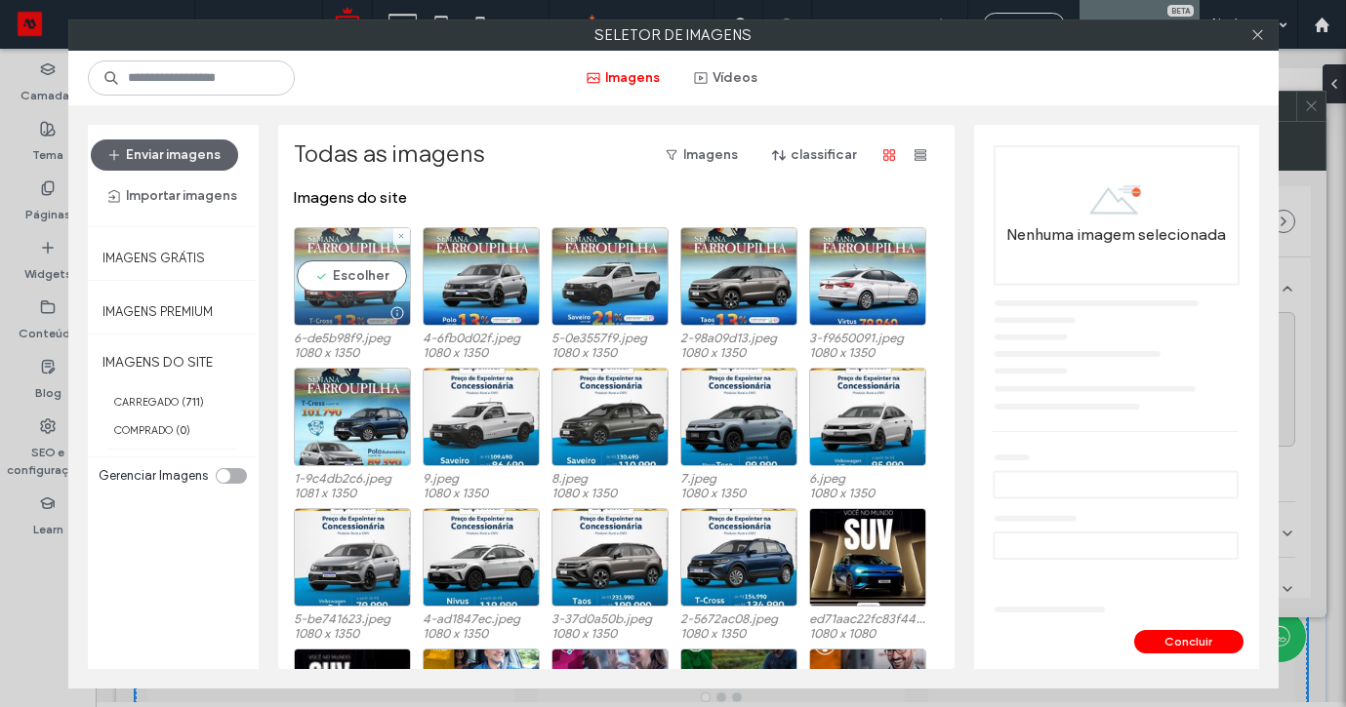
click at [367, 260] on div "Escolher" at bounding box center [352, 276] width 117 height 99
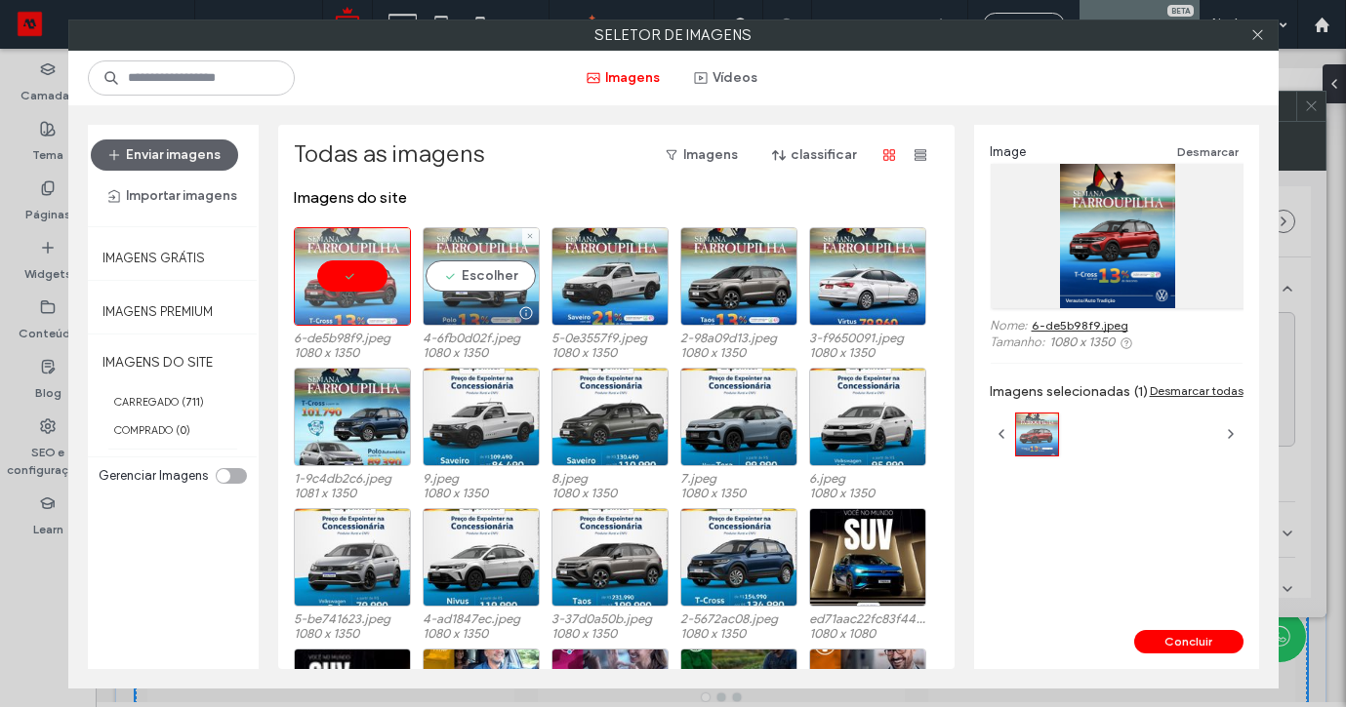
click at [504, 282] on div "Escolher" at bounding box center [481, 276] width 117 height 99
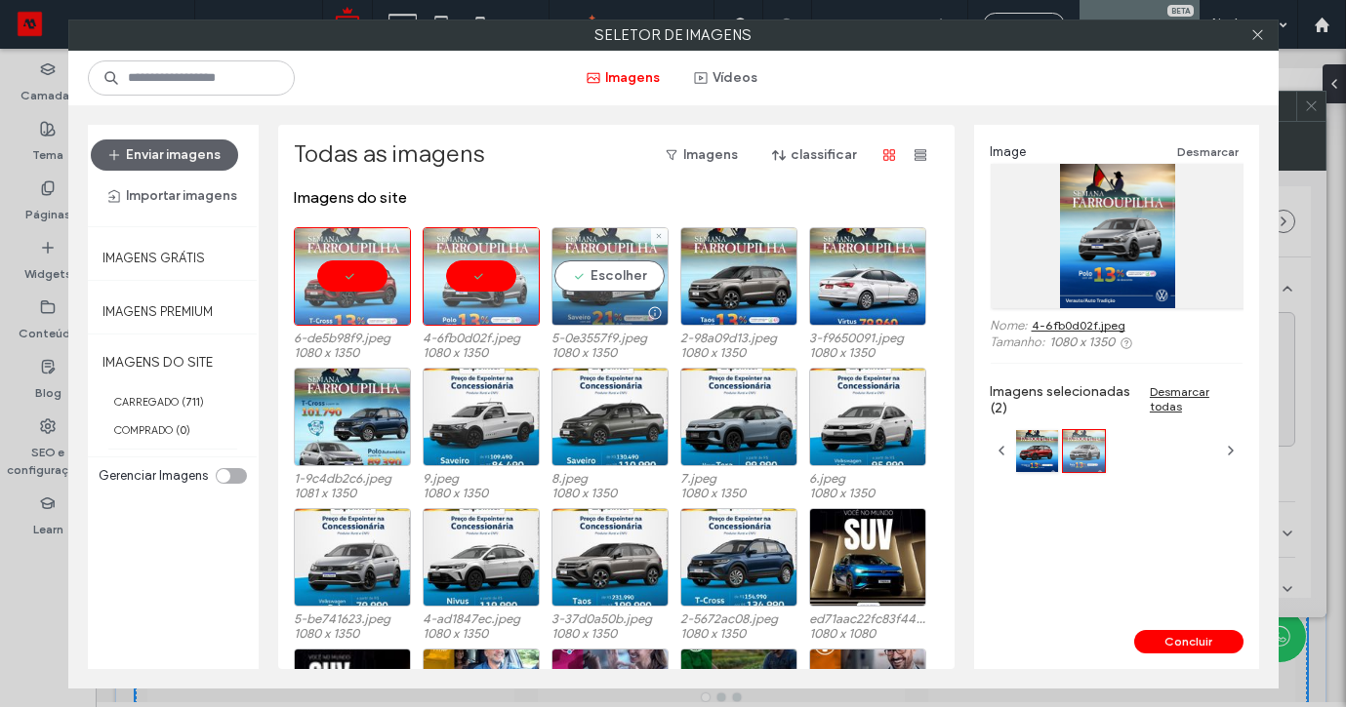
click at [607, 255] on div "Escolher" at bounding box center [609, 276] width 117 height 99
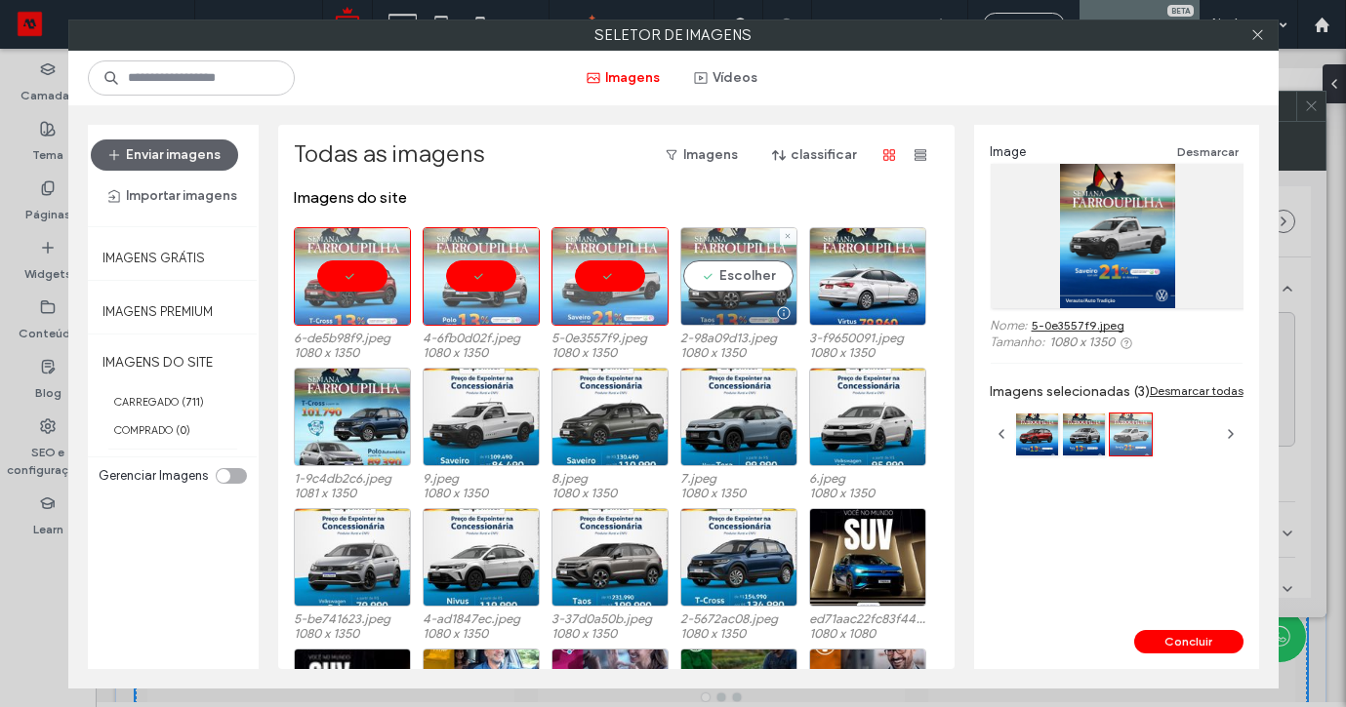
click at [723, 270] on div "Escolher" at bounding box center [738, 276] width 117 height 99
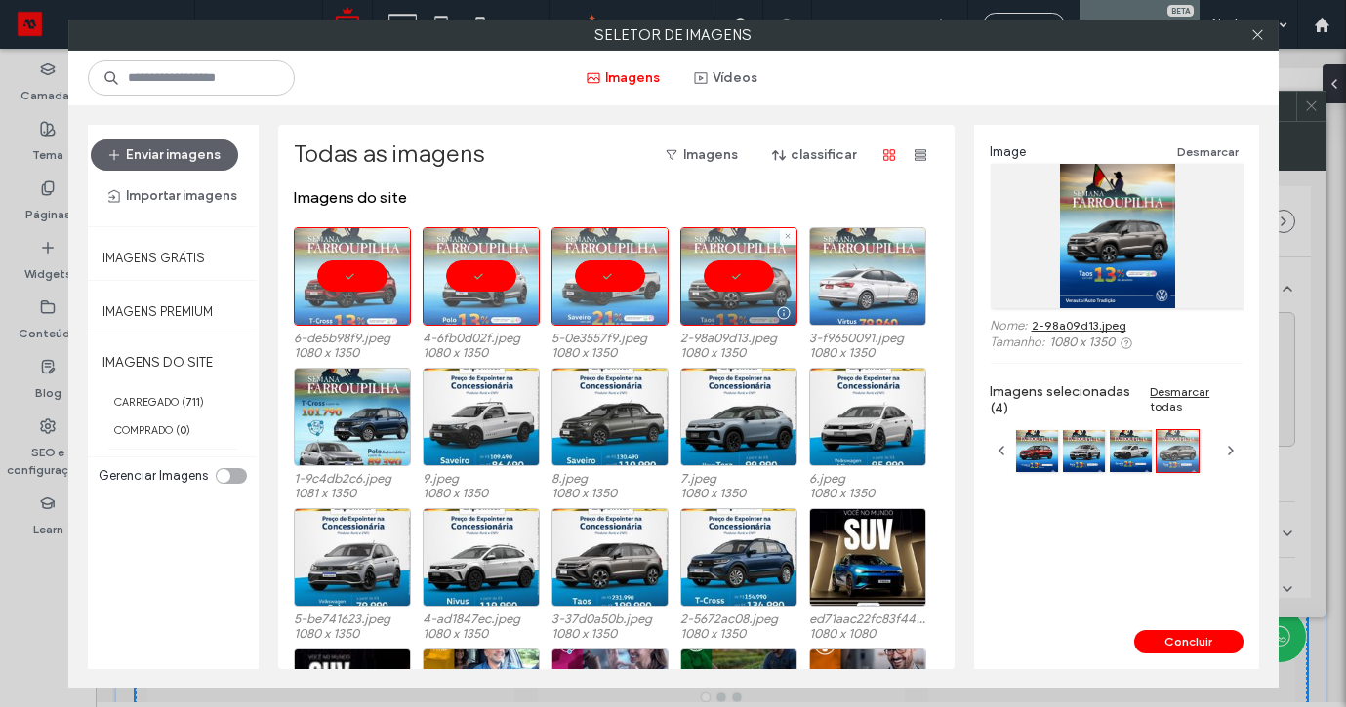
click at [841, 274] on div at bounding box center [867, 276] width 117 height 99
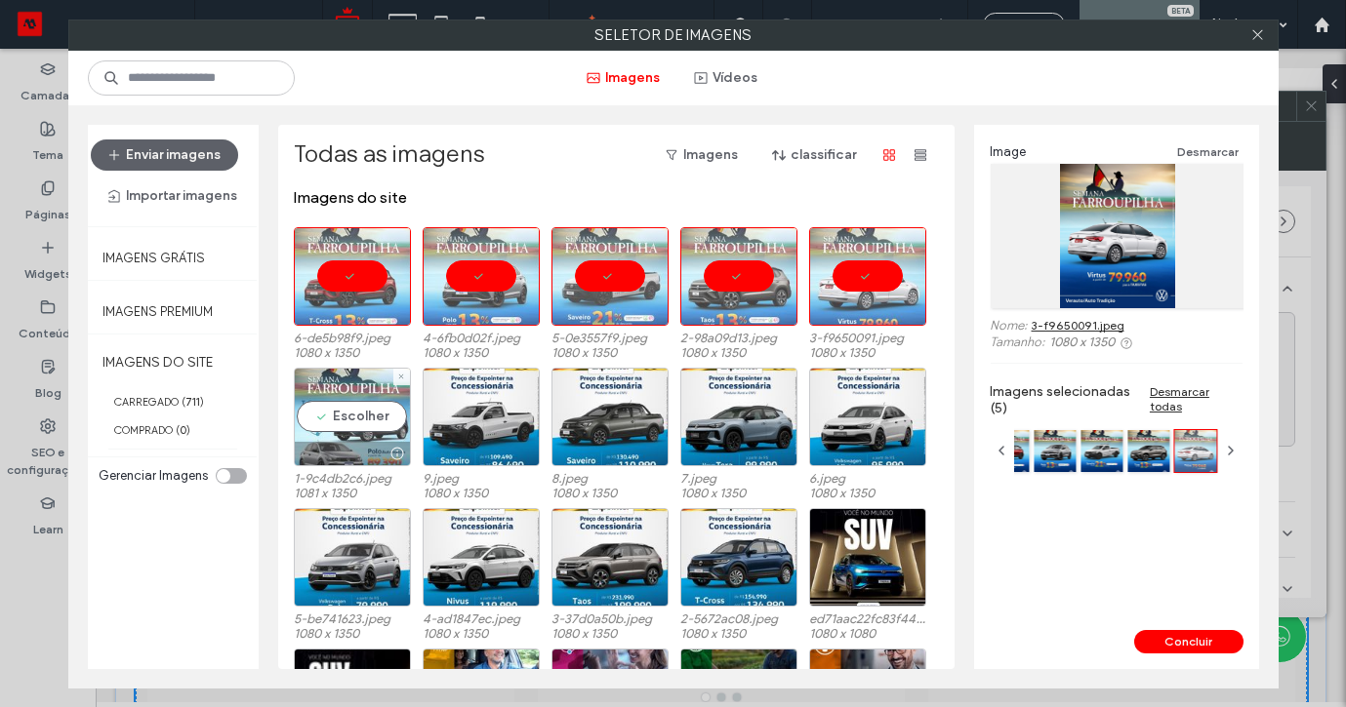
click at [334, 429] on div "Escolher" at bounding box center [352, 417] width 117 height 99
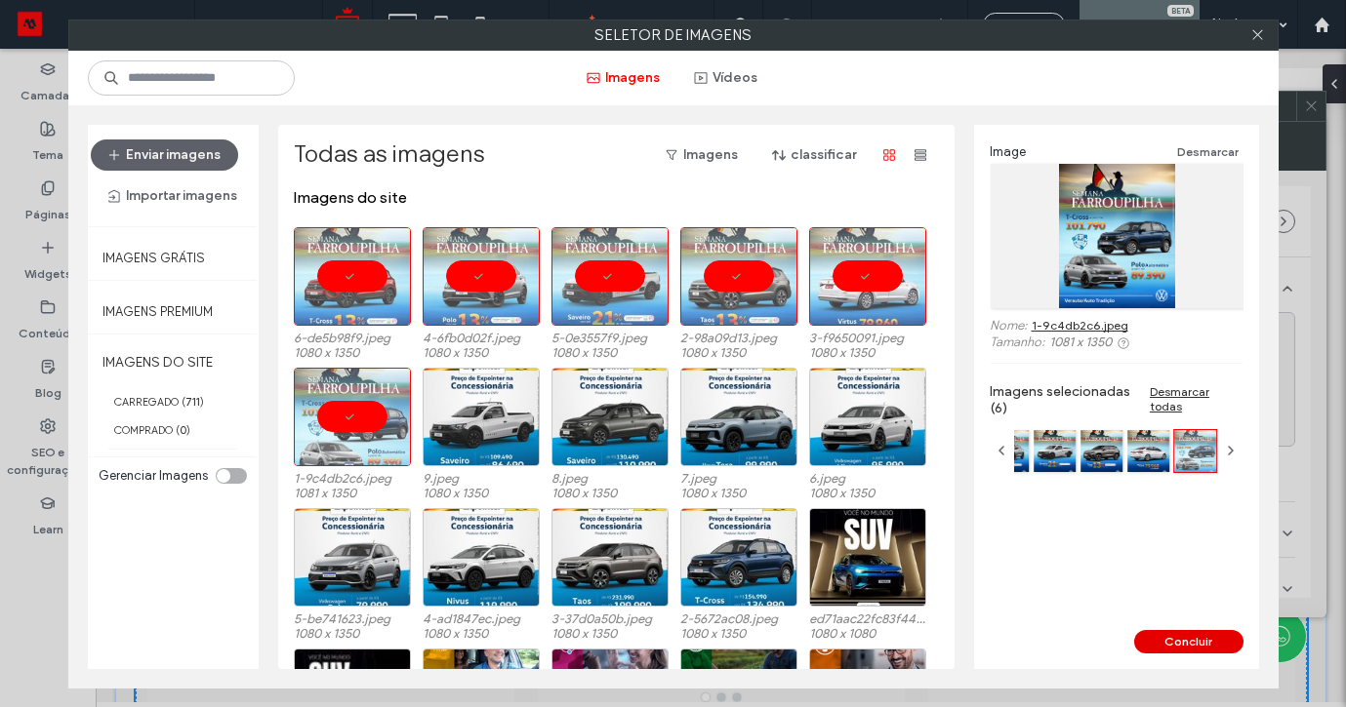
click at [1185, 646] on button "Concluir" at bounding box center [1188, 641] width 109 height 23
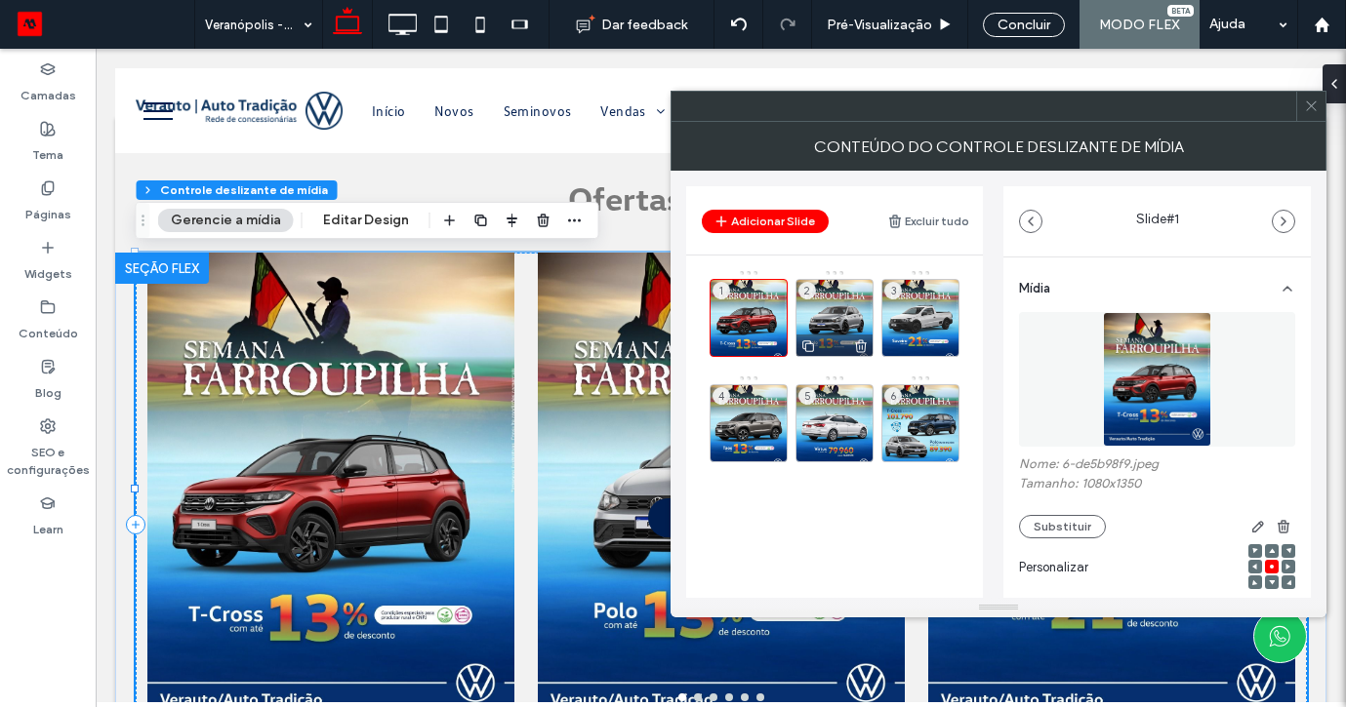
click at [852, 303] on div "2" at bounding box center [834, 318] width 78 height 78
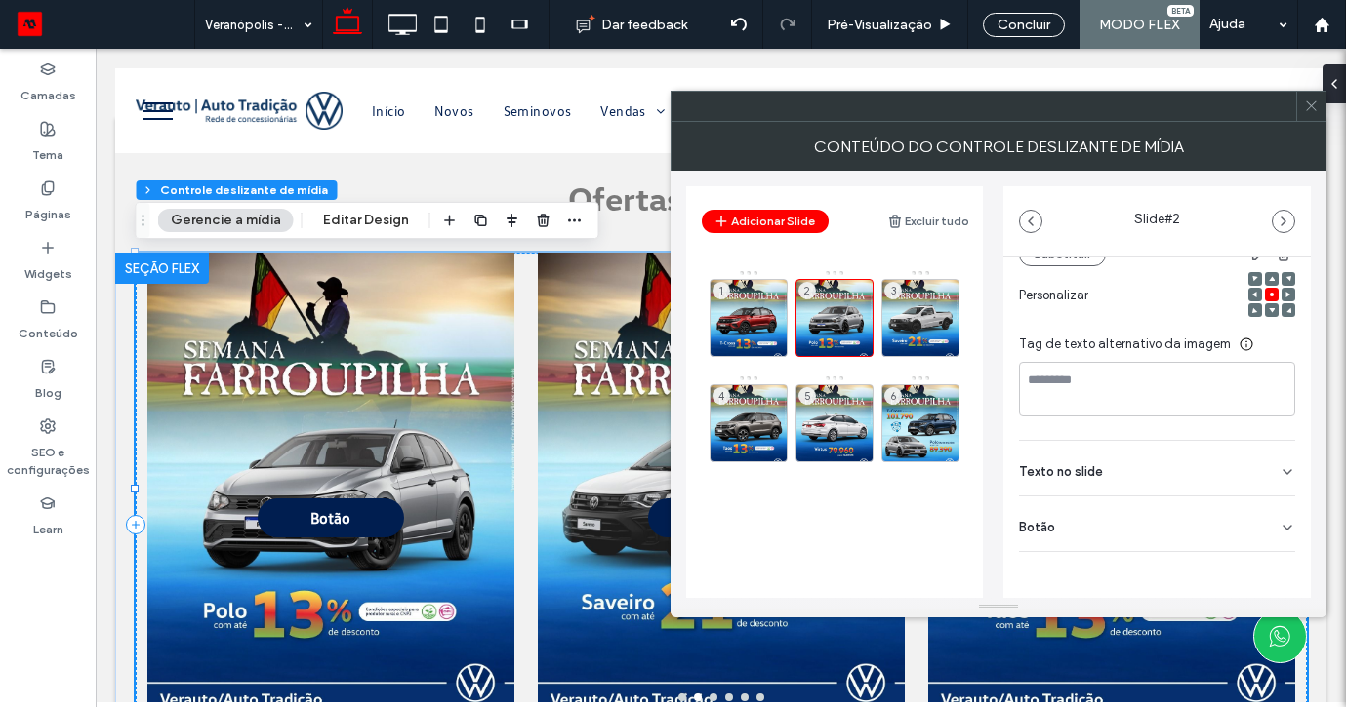
click at [1264, 520] on div "Botão" at bounding box center [1157, 524] width 276 height 55
click at [1269, 566] on icon at bounding box center [1278, 569] width 18 height 18
click at [936, 324] on div "3" at bounding box center [920, 318] width 78 height 78
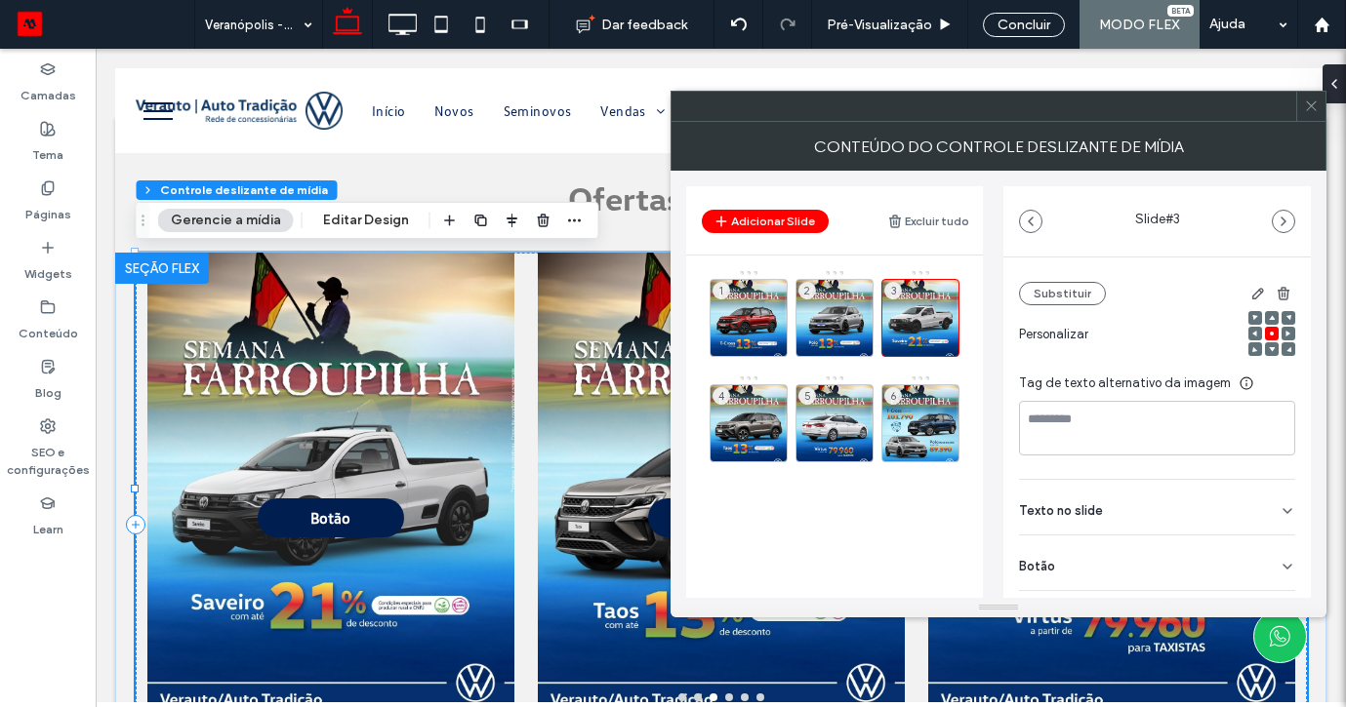
scroll to position [272, 0]
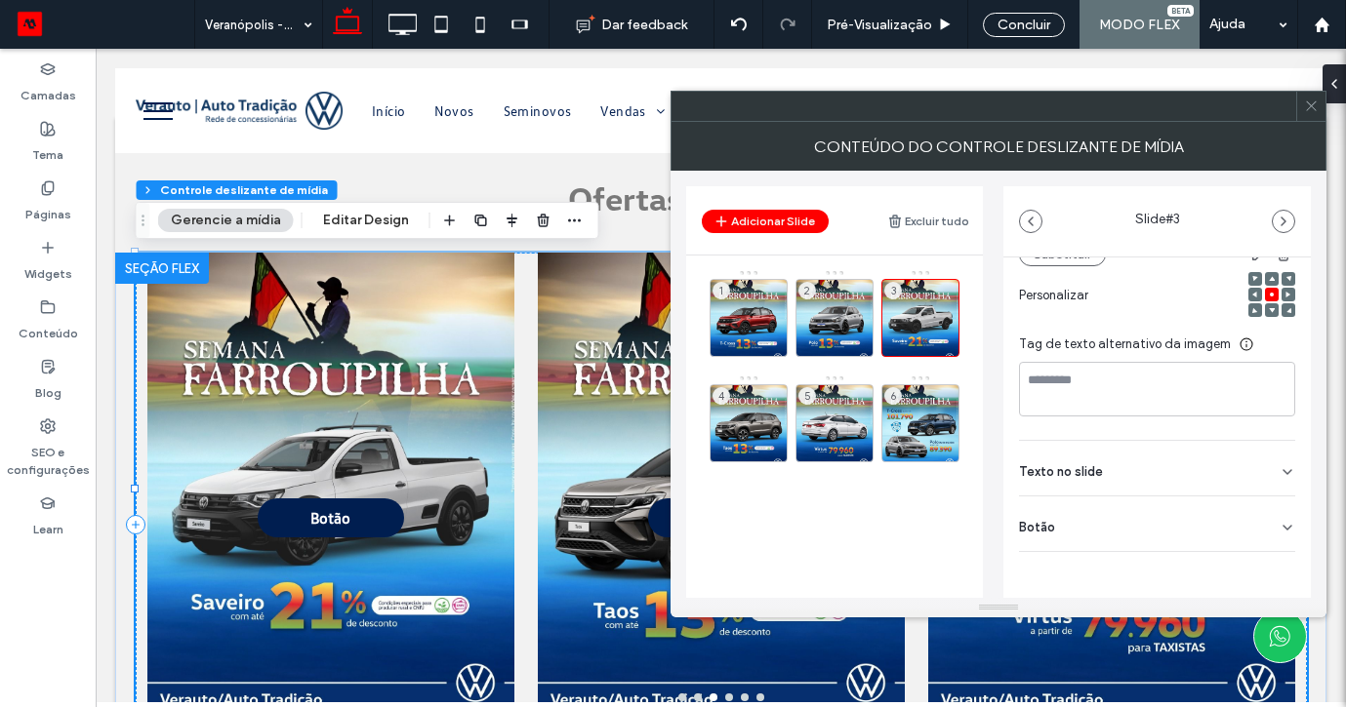
click at [1246, 522] on div "Botão" at bounding box center [1157, 524] width 276 height 55
click at [1248, 548] on div "Botão" at bounding box center [1157, 524] width 276 height 55
click at [1253, 558] on div "Mídia Nome: 5-0e3557f9.jpeg Tamanho: 1080x1350 Substituir Personalizar Tag de t…" at bounding box center [1156, 327] width 307 height 684
click at [1255, 553] on div "Mídia Nome: 5-0e3557f9.jpeg Tamanho: 1080x1350 Substituir Personalizar Tag de t…" at bounding box center [1156, 327] width 307 height 684
click at [1279, 533] on icon at bounding box center [1287, 528] width 16 height 16
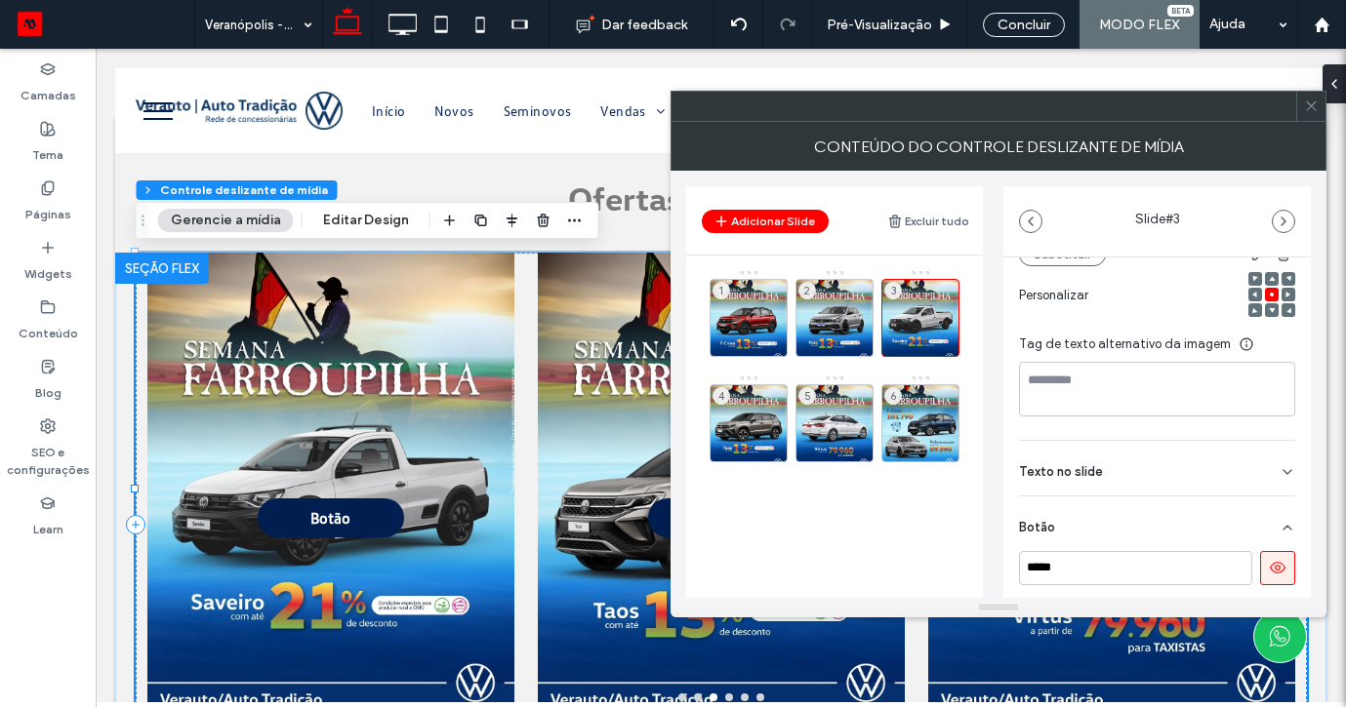
click at [1273, 567] on icon at bounding box center [1278, 568] width 18 height 18
click at [752, 415] on div "4" at bounding box center [748, 423] width 78 height 78
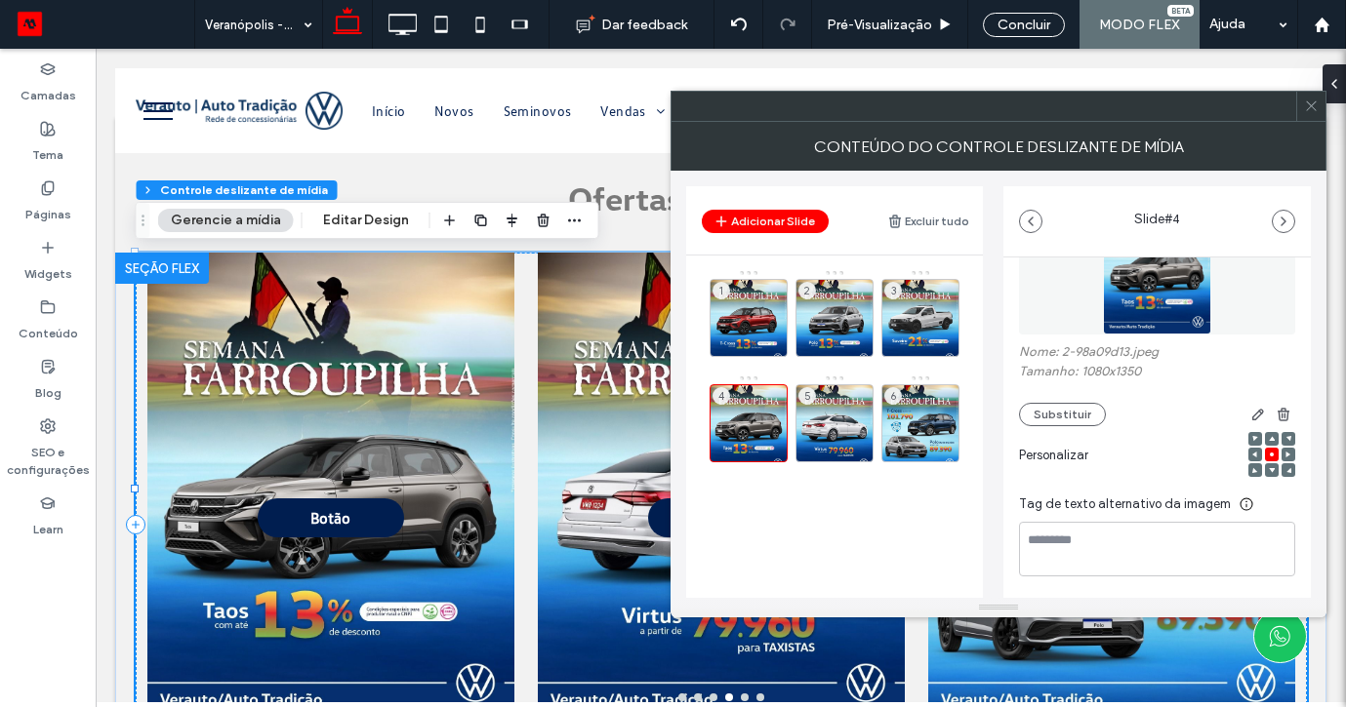
scroll to position [210, 0]
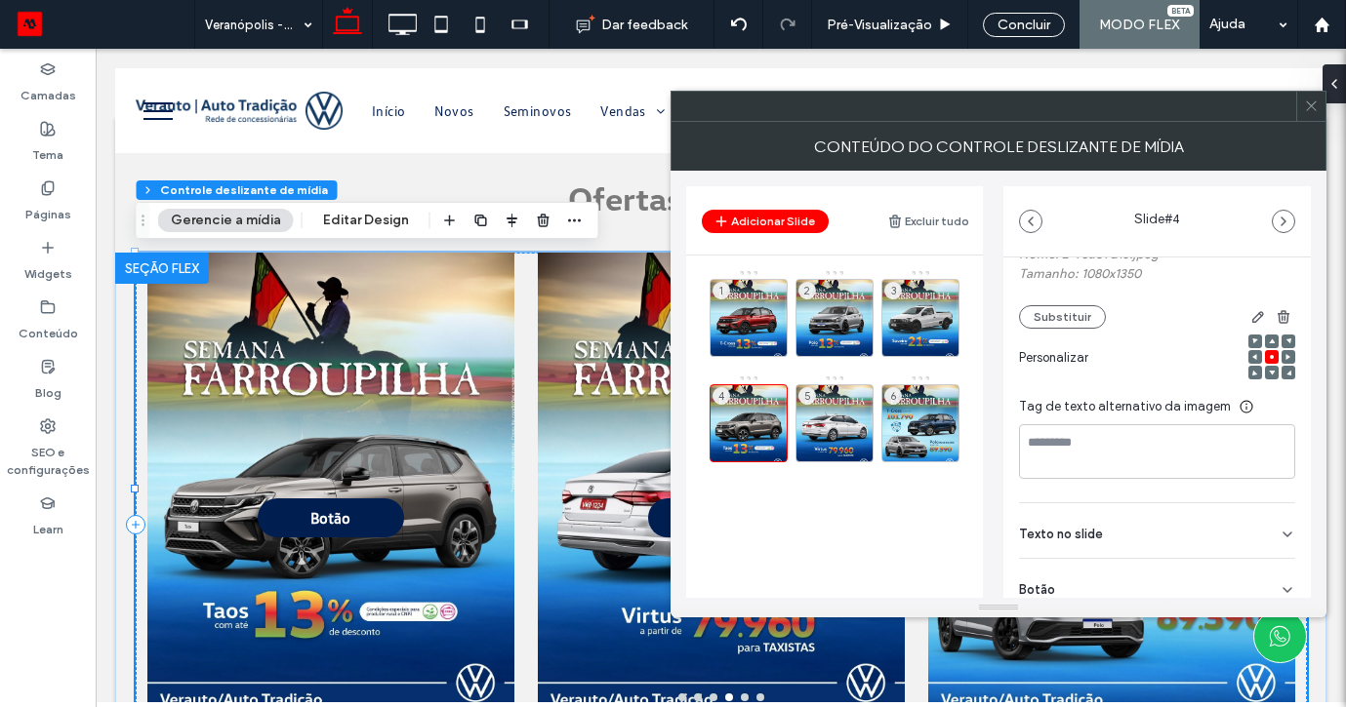
click at [1265, 585] on div "Botão" at bounding box center [1157, 586] width 276 height 55
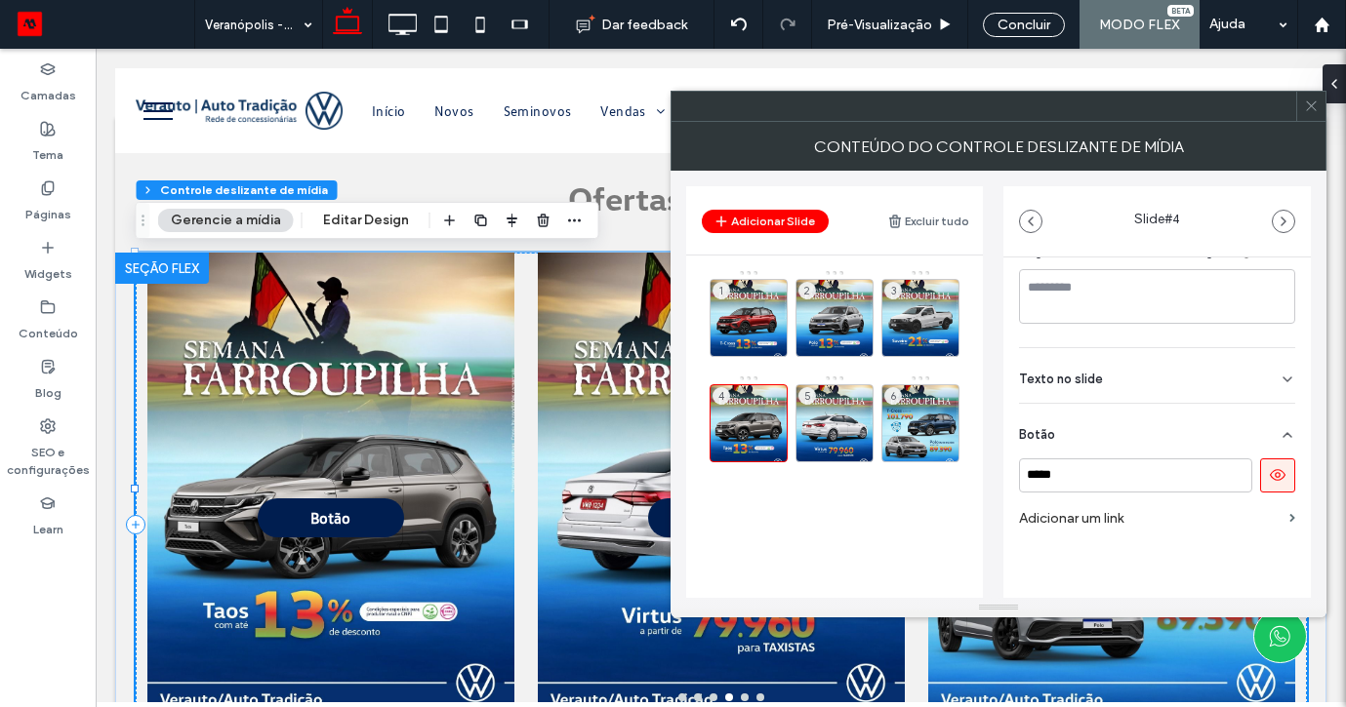
click at [1260, 479] on button at bounding box center [1277, 476] width 35 height 34
click at [848, 406] on div "5" at bounding box center [834, 423] width 78 height 78
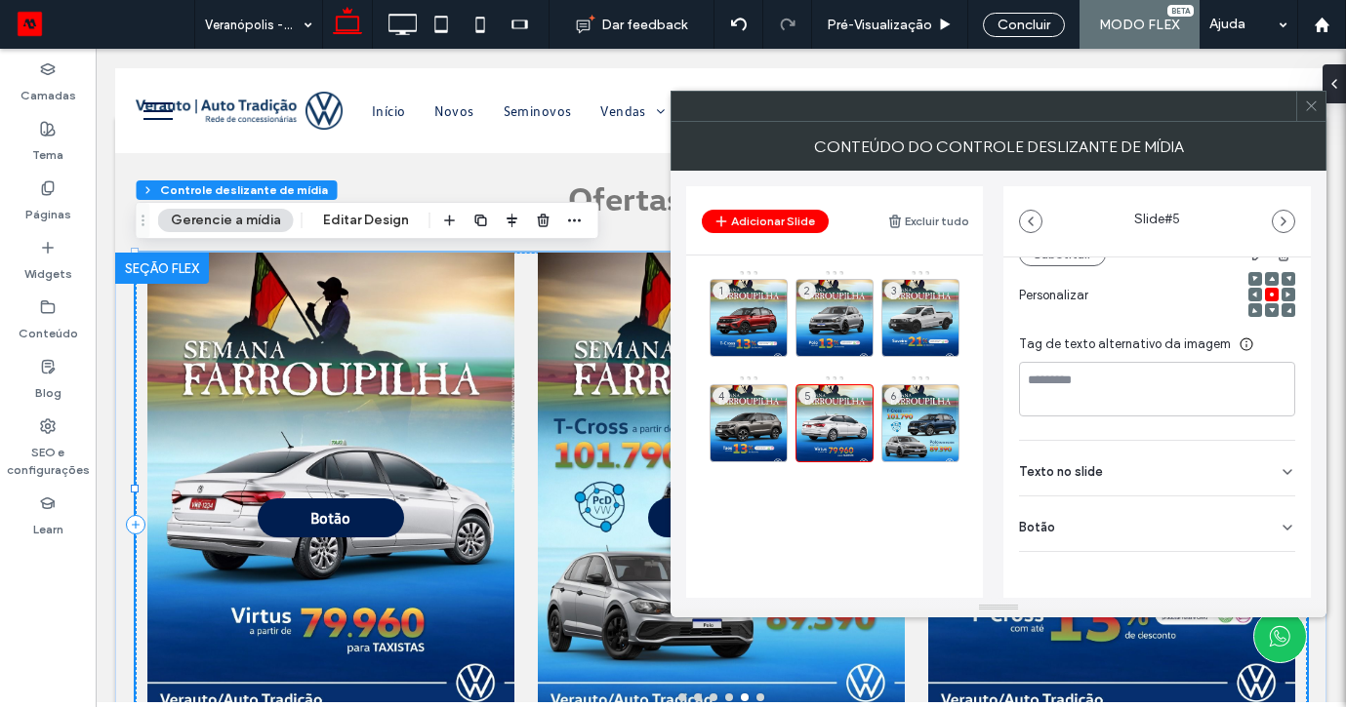
click at [1260, 505] on div "Botão" at bounding box center [1157, 524] width 276 height 55
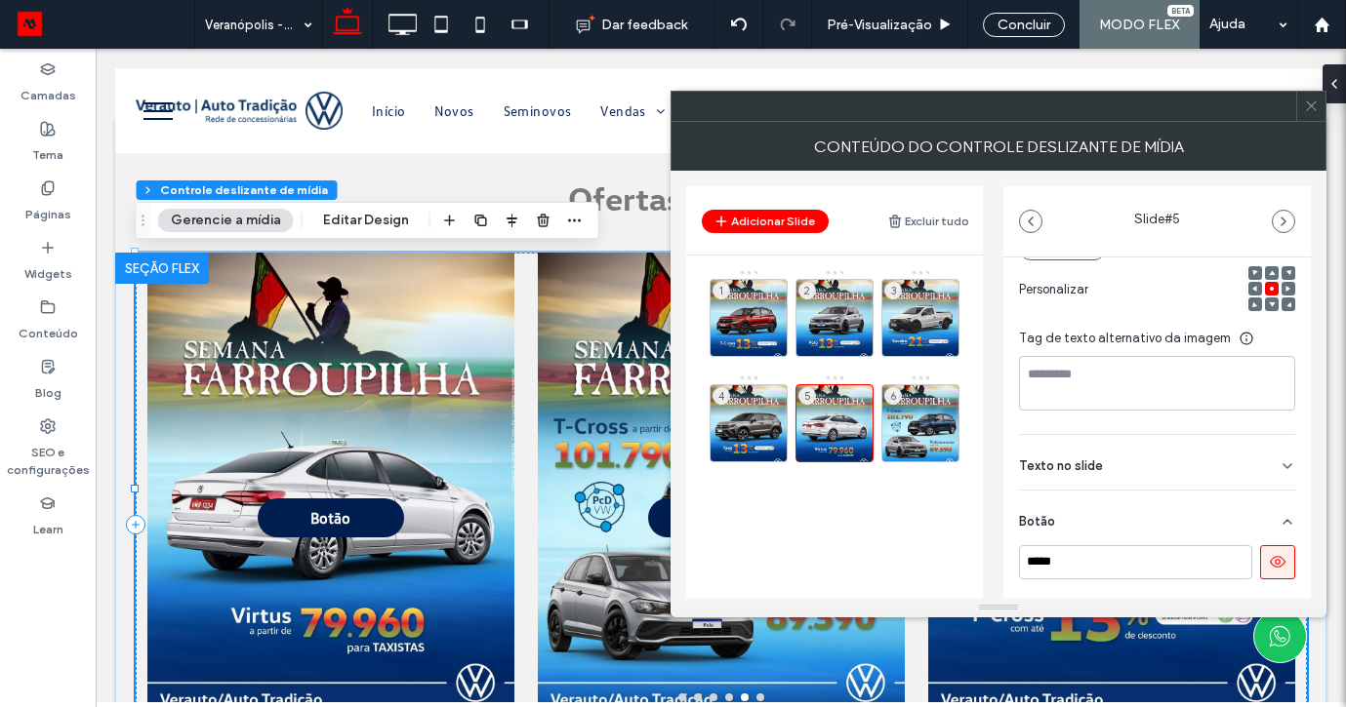
click at [1269, 561] on icon at bounding box center [1278, 562] width 18 height 18
click at [918, 416] on div "6" at bounding box center [920, 423] width 78 height 78
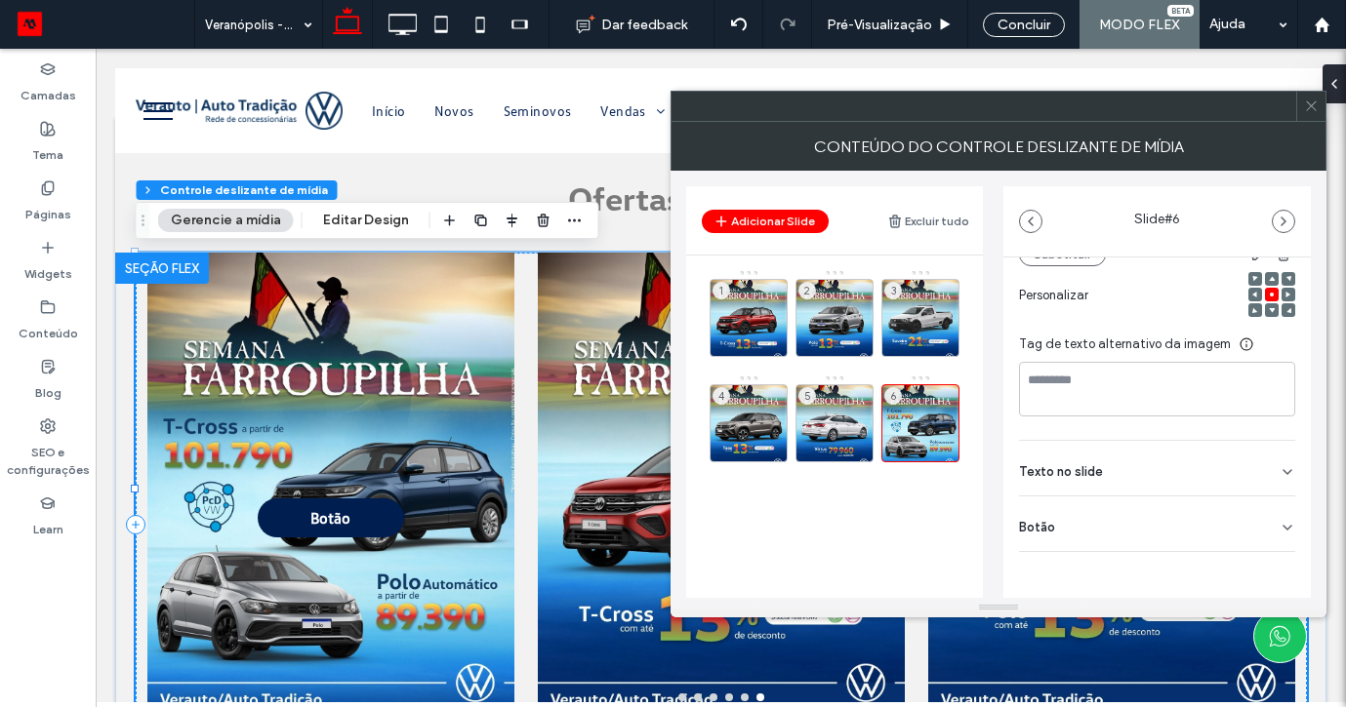
click at [1293, 509] on div "Mídia Nome: 1-9c4db2c6.jpeg Tamanho: 1081x1350 Substituir Personalizar Tag de t…" at bounding box center [1156, 327] width 307 height 684
click at [1285, 515] on div "Mídia Nome: 1-9c4db2c6.jpeg Tamanho: 1081x1350 Substituir Personalizar Tag de t…" at bounding box center [1156, 327] width 307 height 684
click at [1281, 521] on icon at bounding box center [1287, 528] width 16 height 16
click at [1270, 571] on use at bounding box center [1278, 569] width 16 height 12
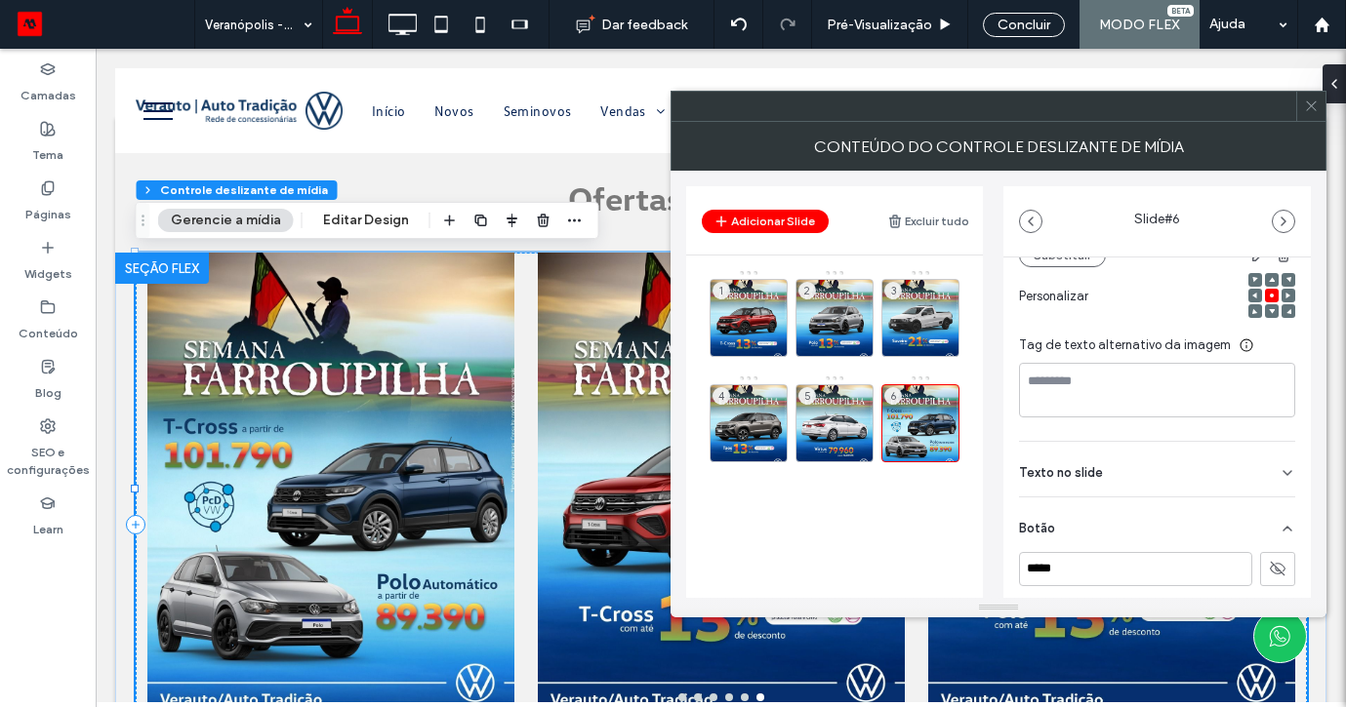
click at [1313, 103] on icon at bounding box center [1311, 106] width 15 height 15
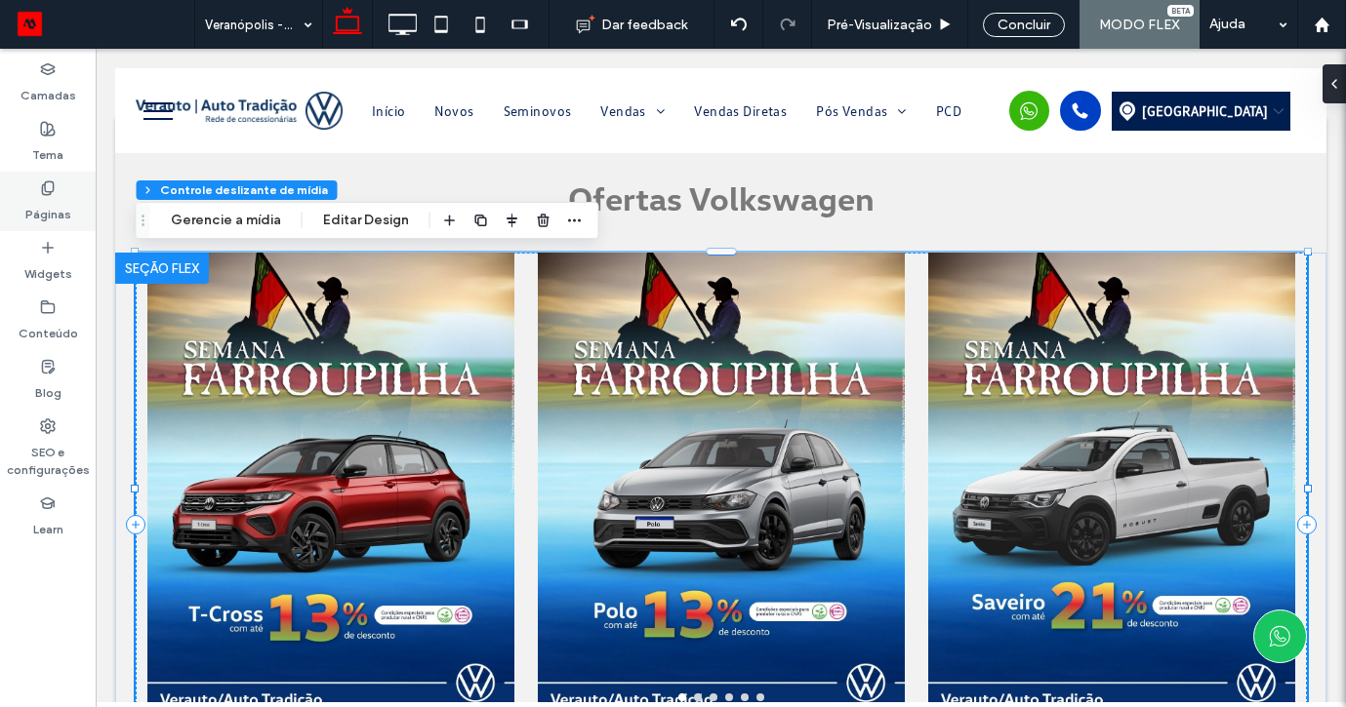
click at [52, 201] on label "Páginas" at bounding box center [48, 209] width 46 height 27
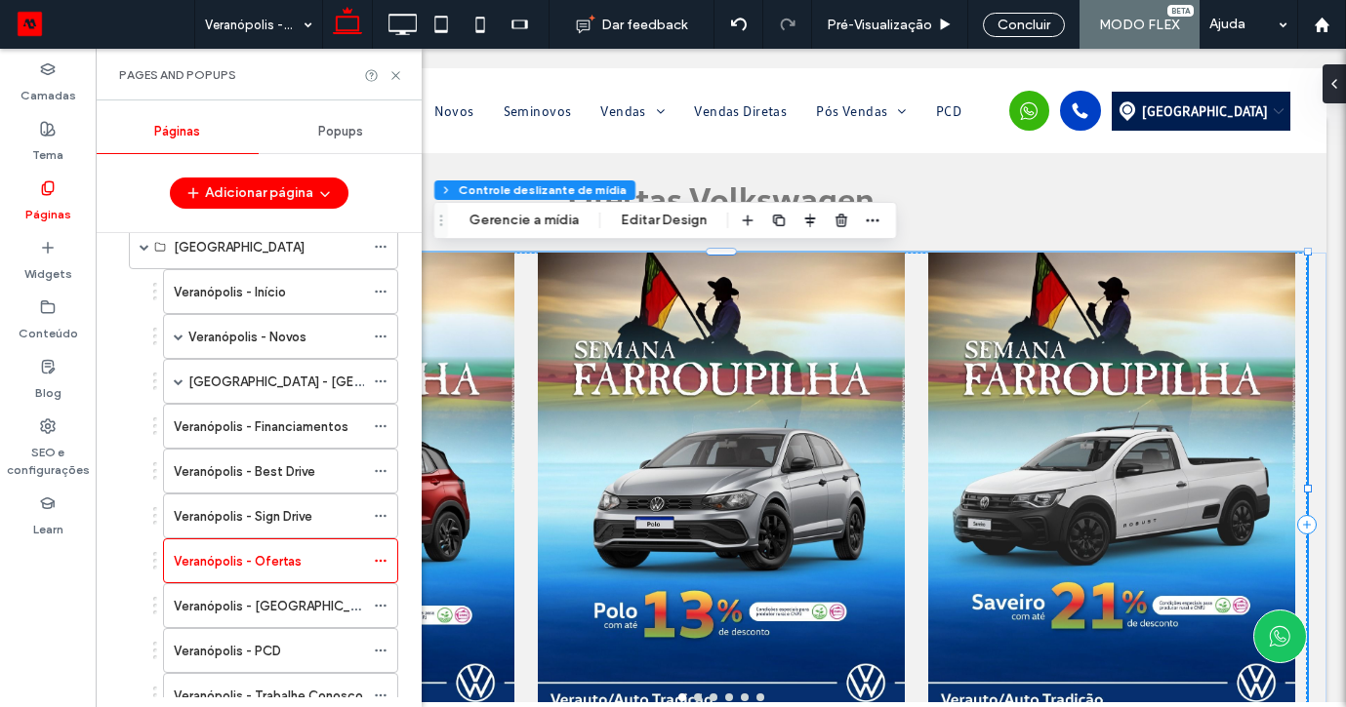
scroll to position [62, 0]
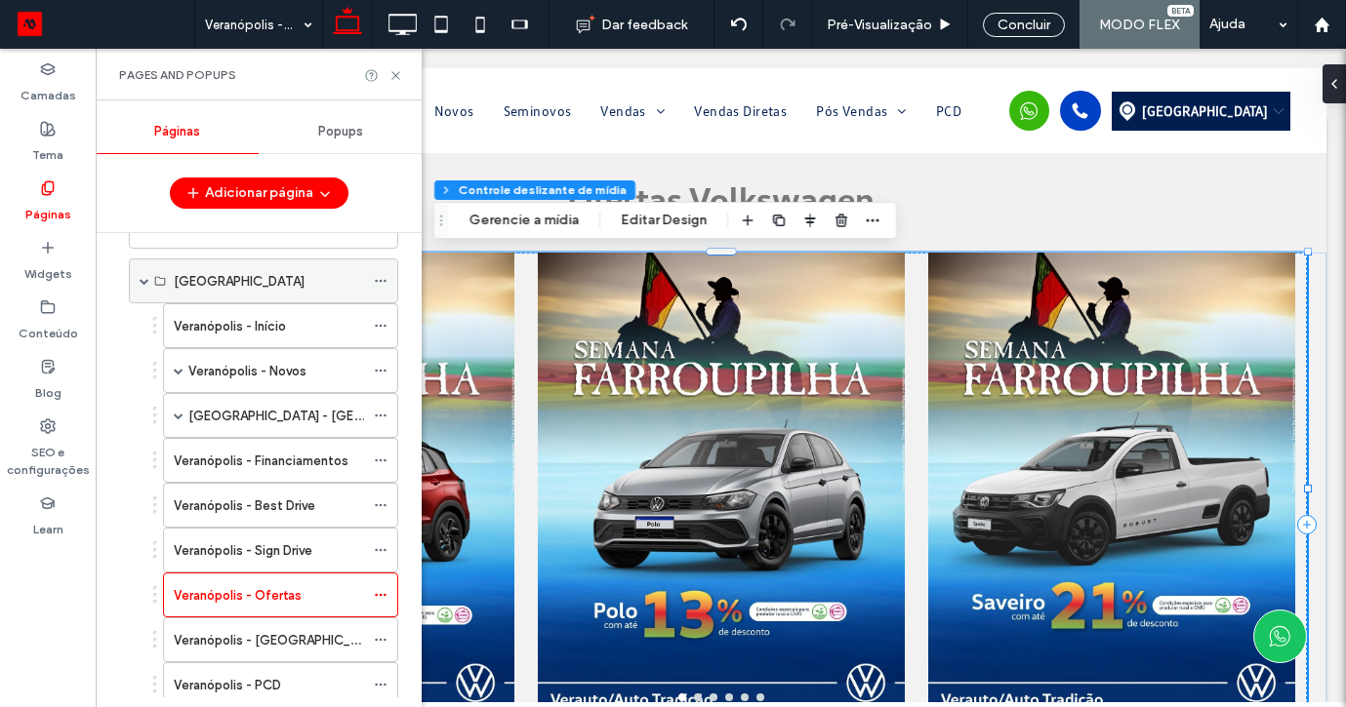
click at [146, 267] on span at bounding box center [145, 281] width 10 height 43
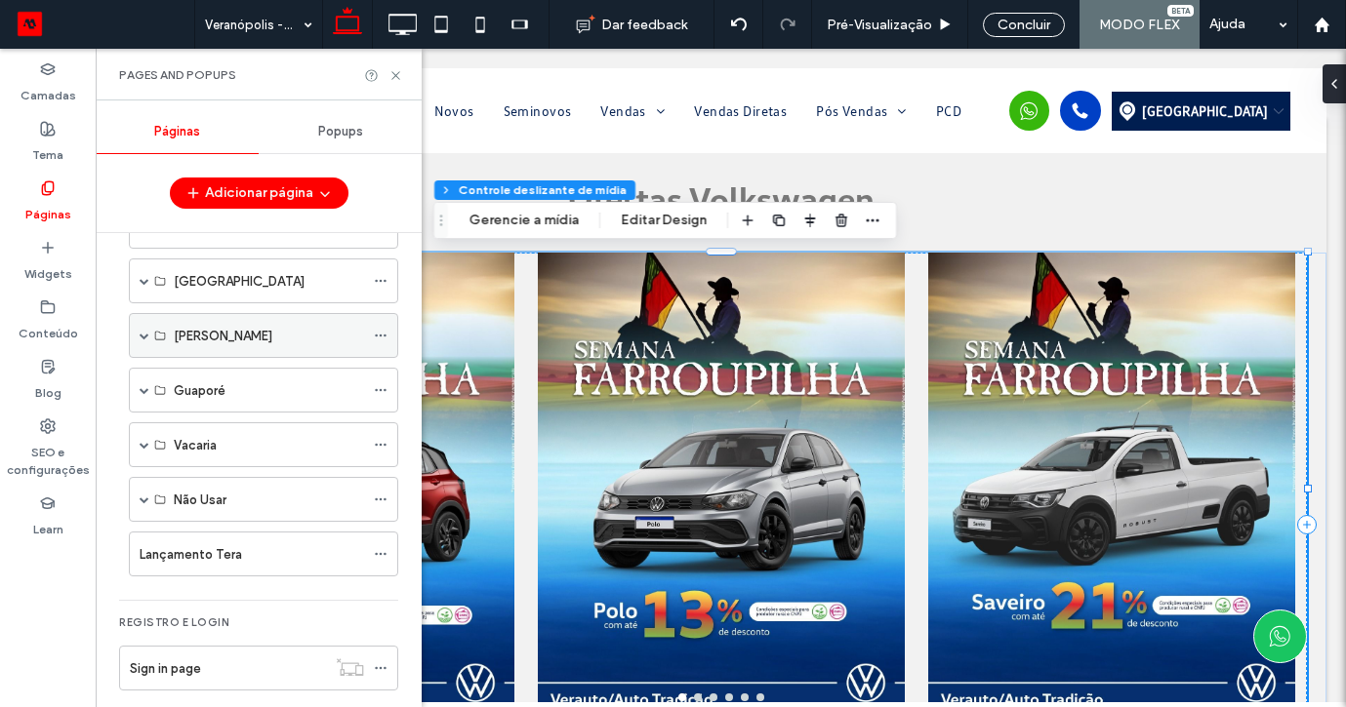
click at [141, 339] on span at bounding box center [145, 336] width 10 height 10
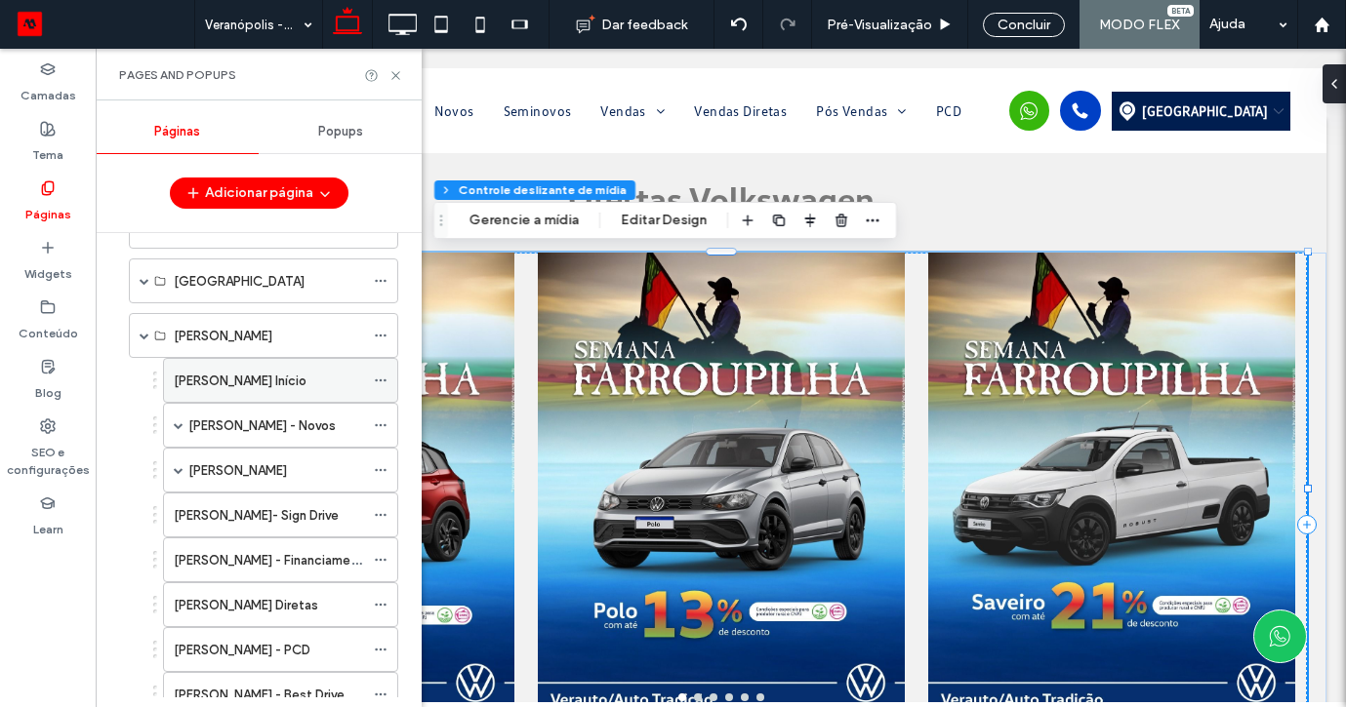
click at [257, 394] on div "Bento Gonçalves Início" at bounding box center [269, 380] width 190 height 43
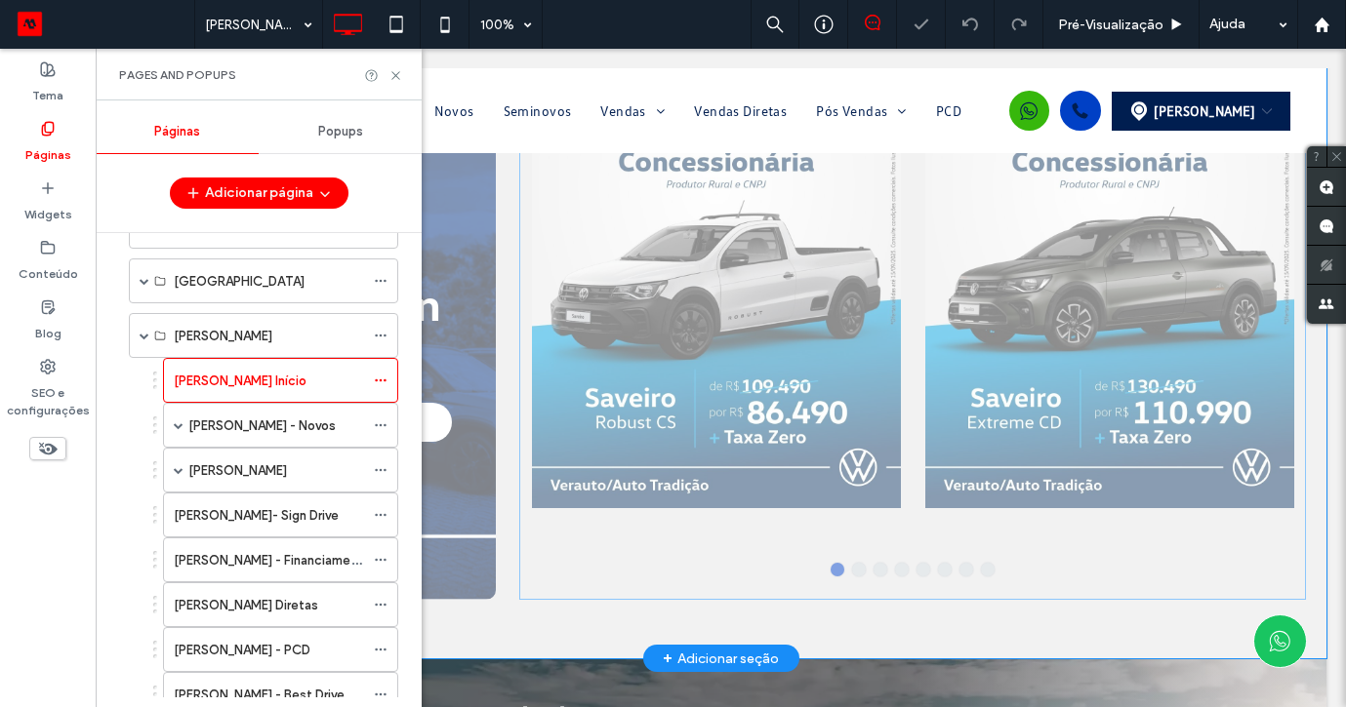
scroll to position [1268, 0]
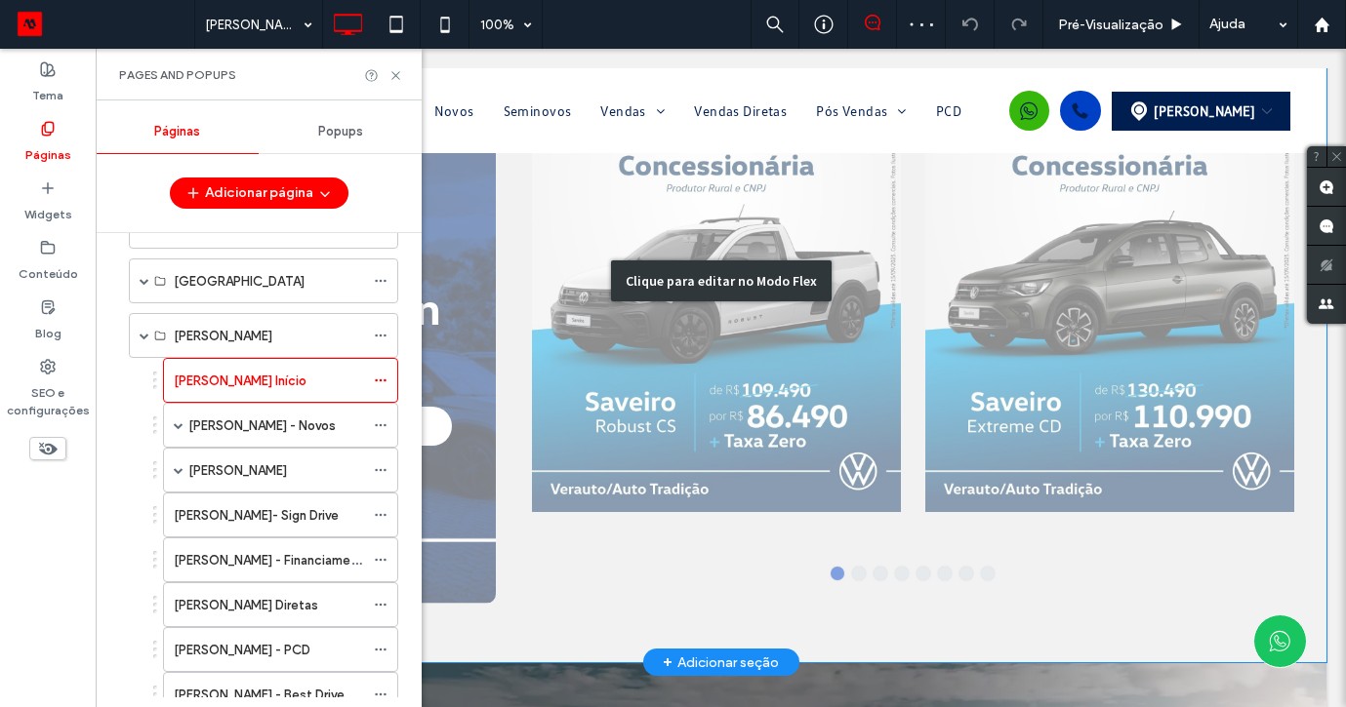
click at [670, 374] on div "Clique para editar no Modo Flex" at bounding box center [720, 280] width 1211 height 763
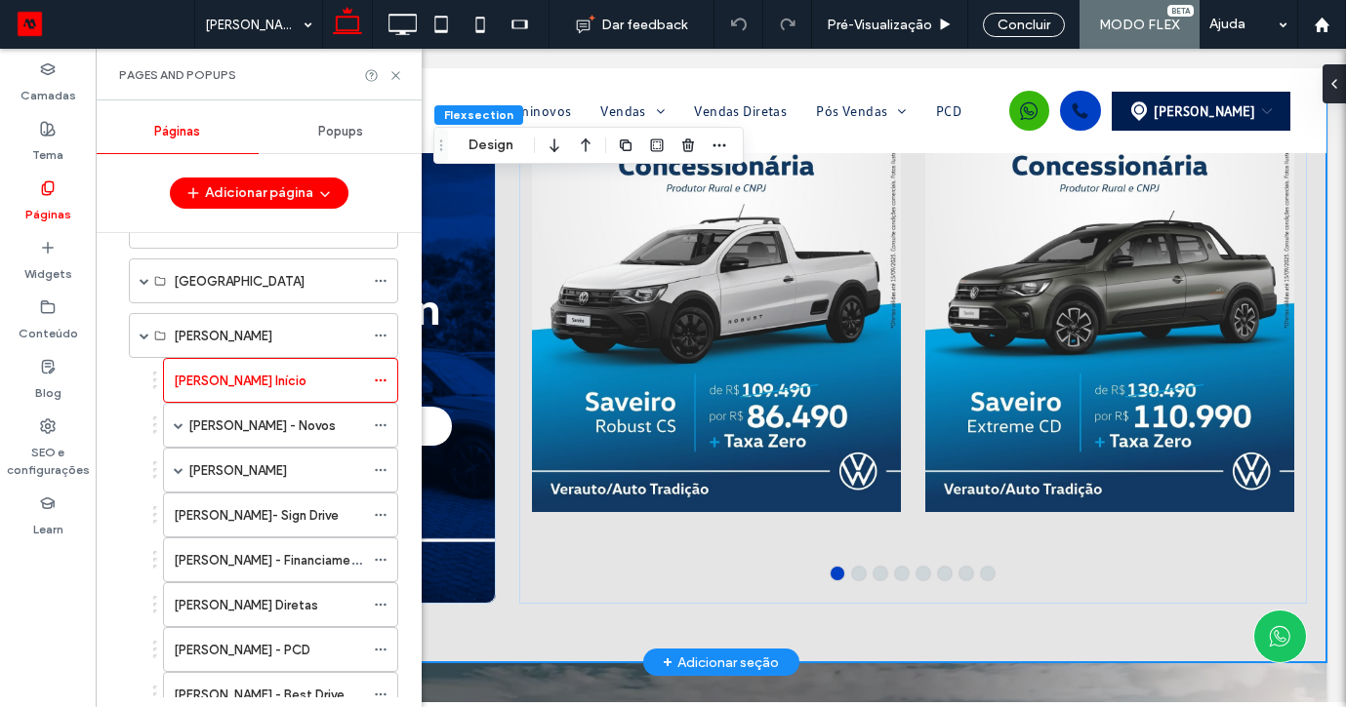
click at [670, 374] on div at bounding box center [717, 293] width 370 height 553
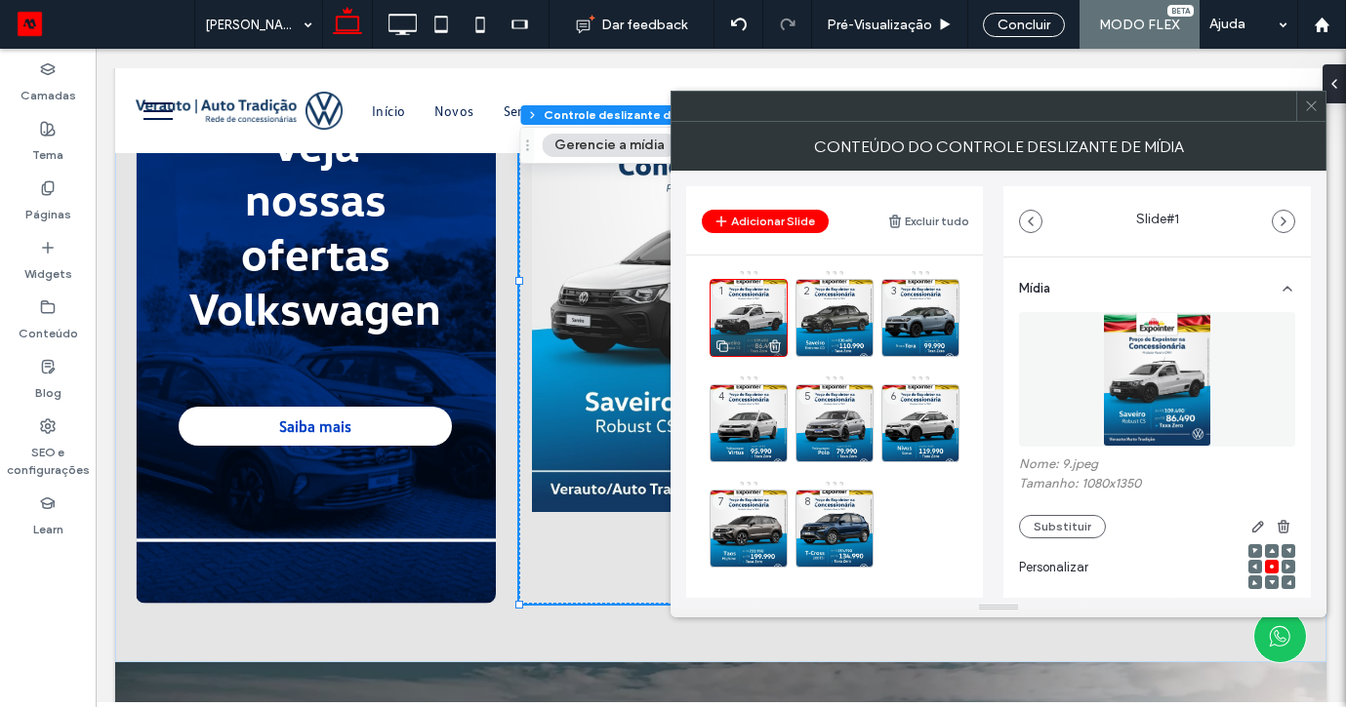
click at [777, 339] on icon at bounding box center [775, 347] width 16 height 18
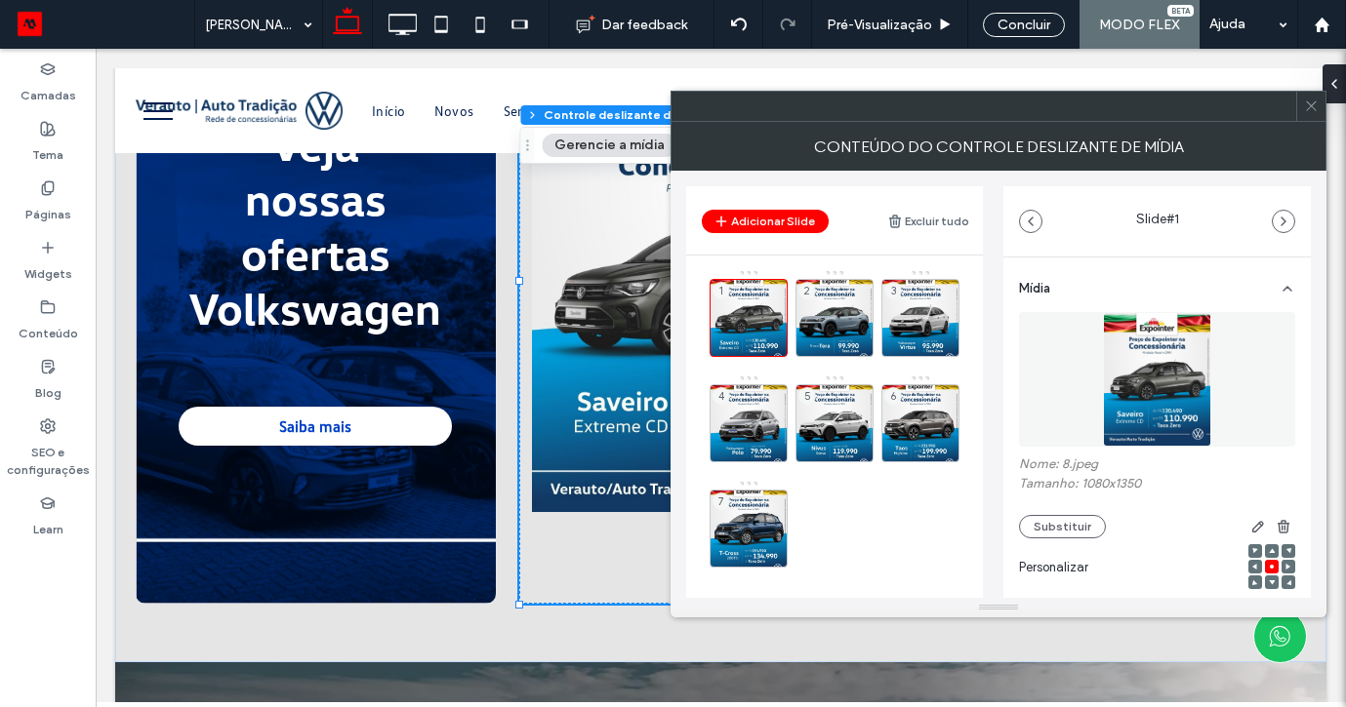
click at [0, 0] on icon at bounding box center [0, 0] width 0 height 0
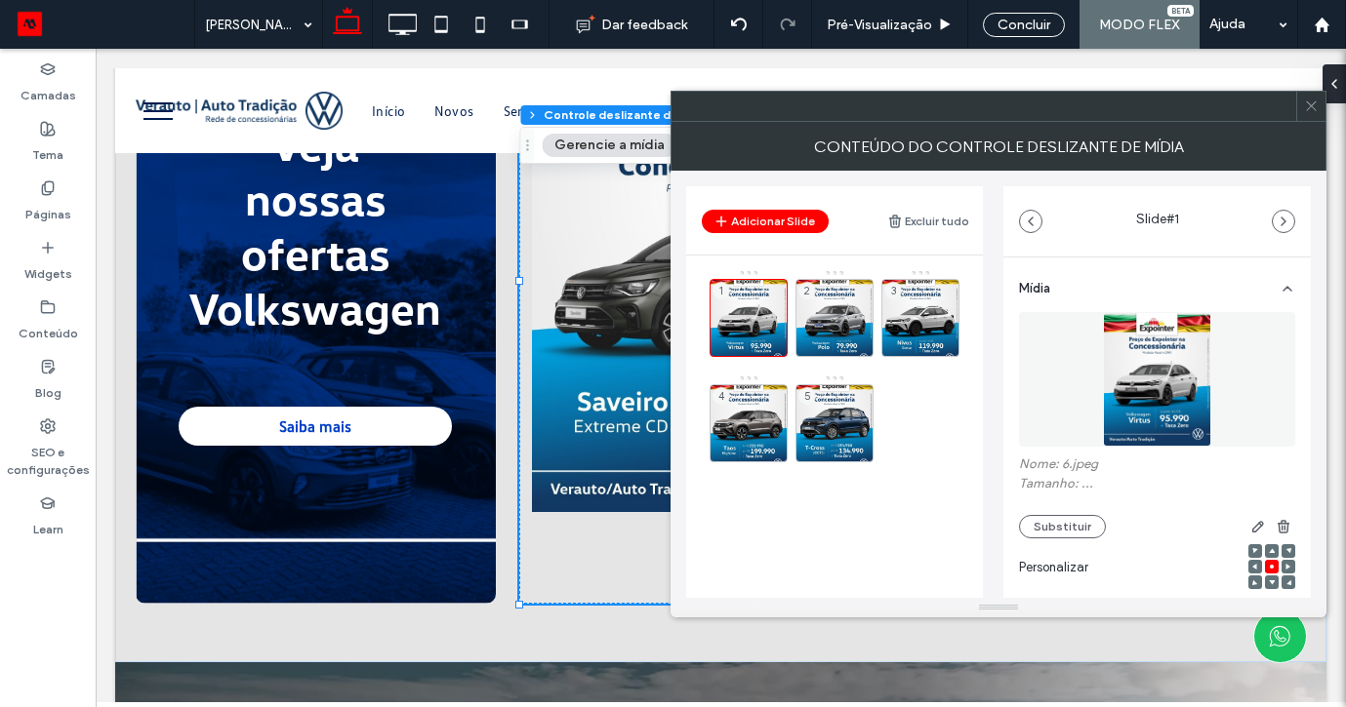
click at [0, 0] on icon at bounding box center [0, 0] width 0 height 0
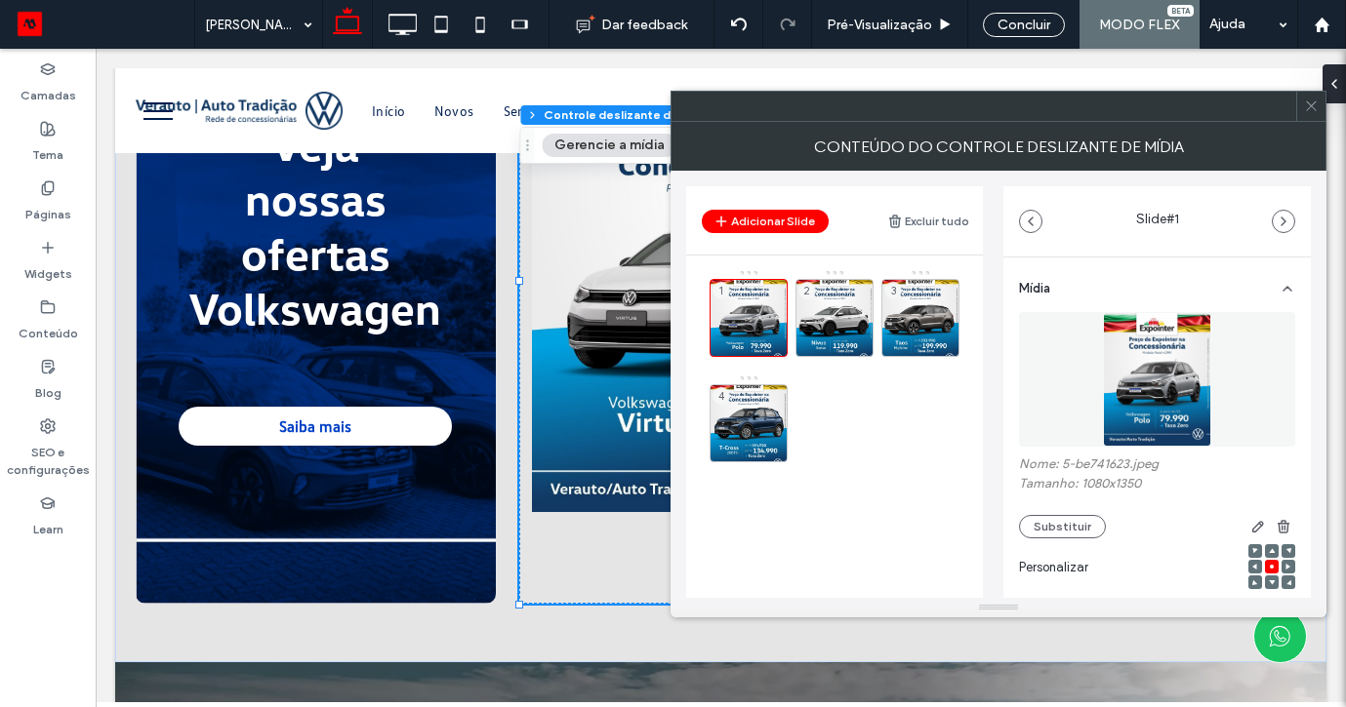
click at [0, 0] on icon at bounding box center [0, 0] width 0 height 0
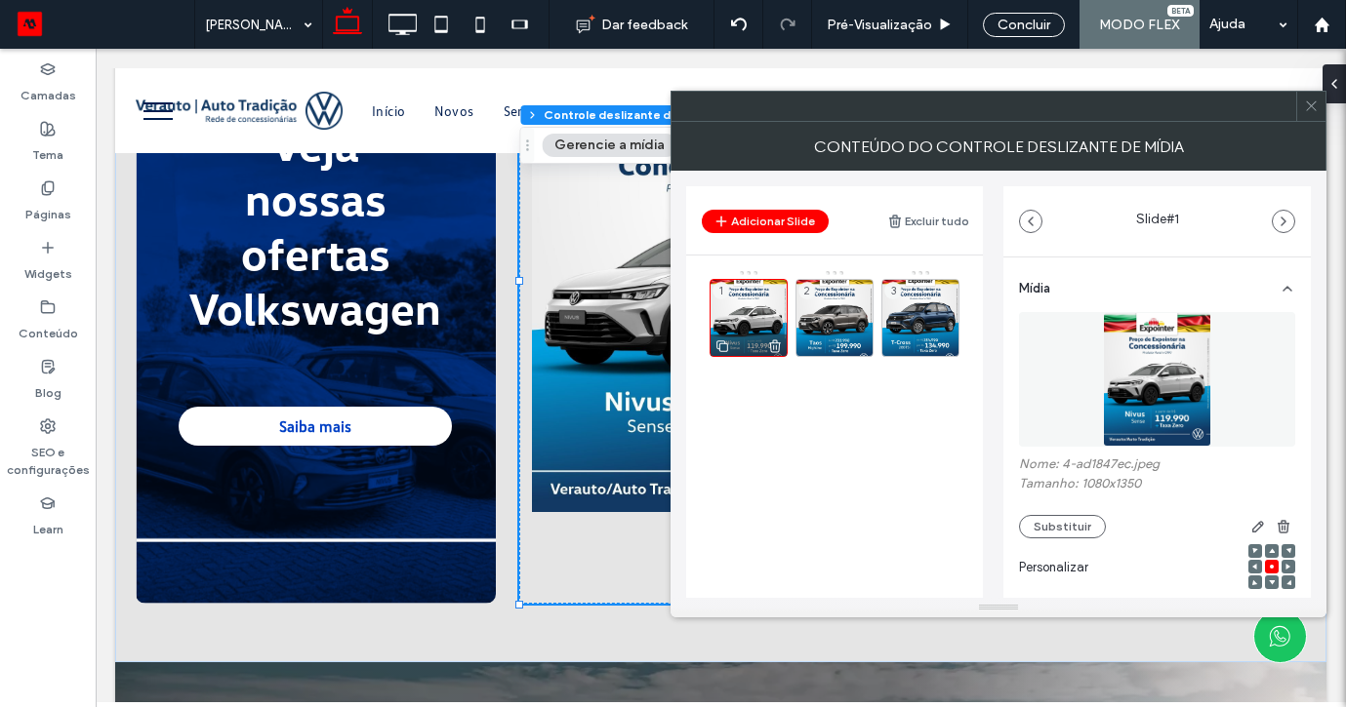
click at [783, 342] on div at bounding box center [748, 345] width 76 height 21
click at [778, 342] on icon at bounding box center [775, 347] width 16 height 18
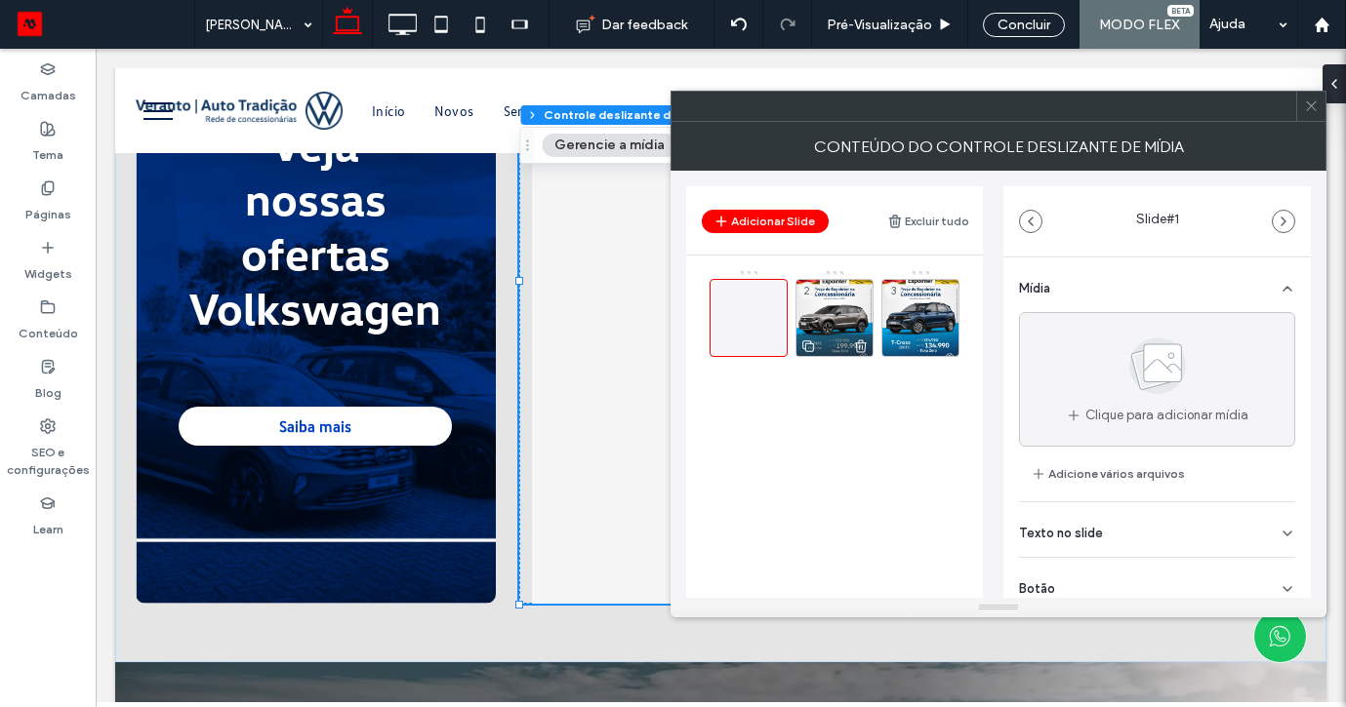
click at [866, 342] on icon at bounding box center [861, 347] width 16 height 18
click at [933, 344] on div at bounding box center [920, 345] width 76 height 21
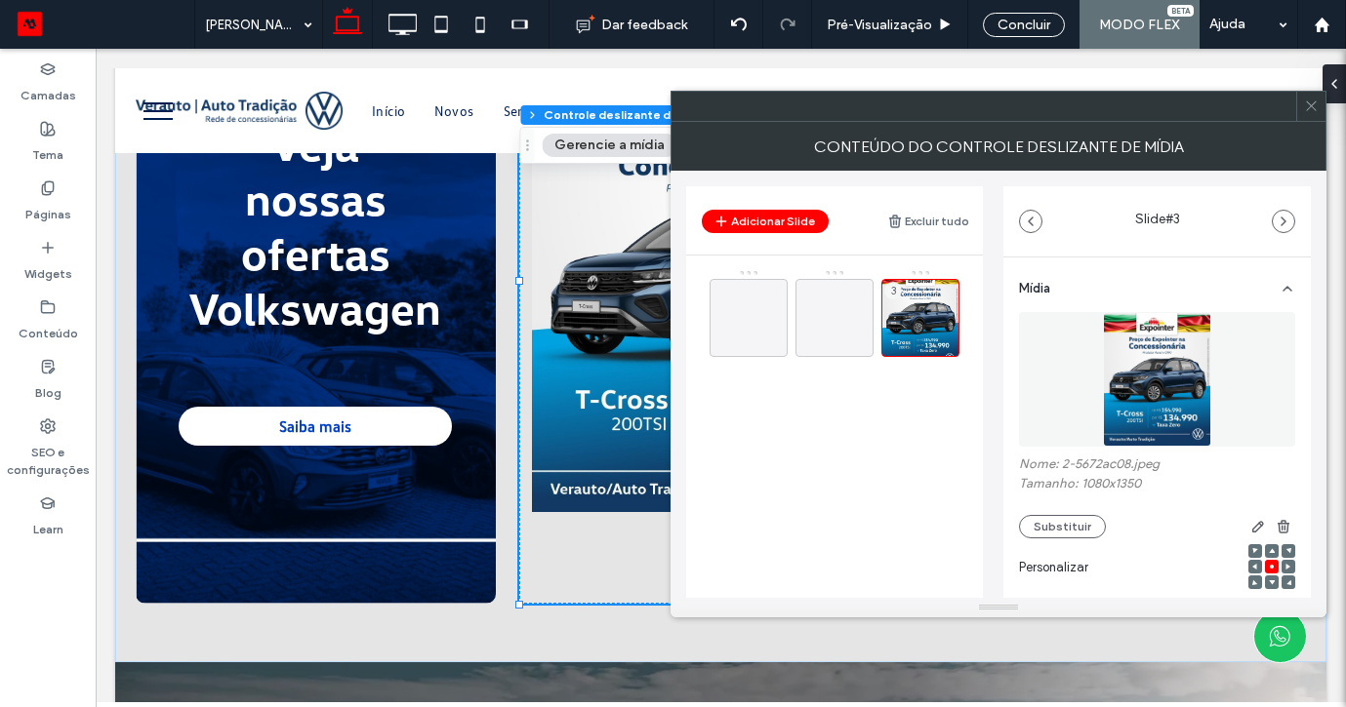
click at [1113, 393] on img at bounding box center [1157, 379] width 108 height 135
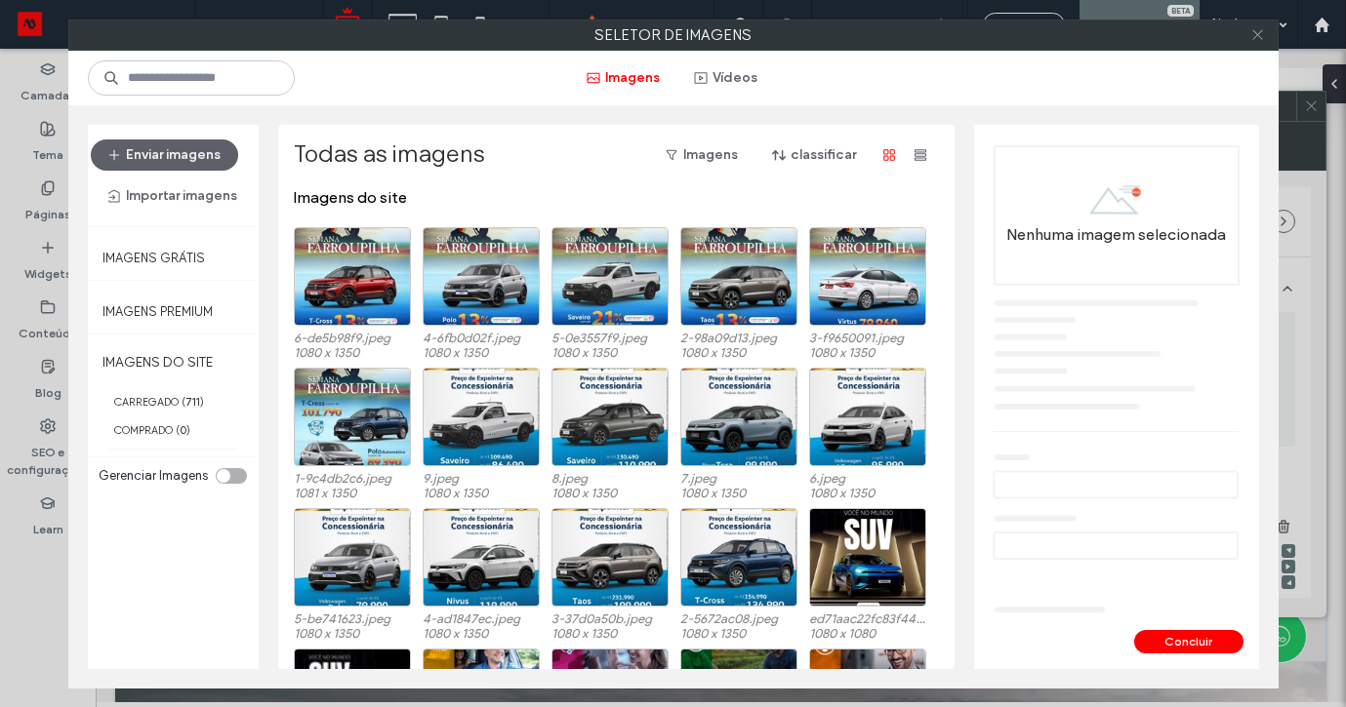
click at [1254, 36] on icon at bounding box center [1257, 34] width 15 height 15
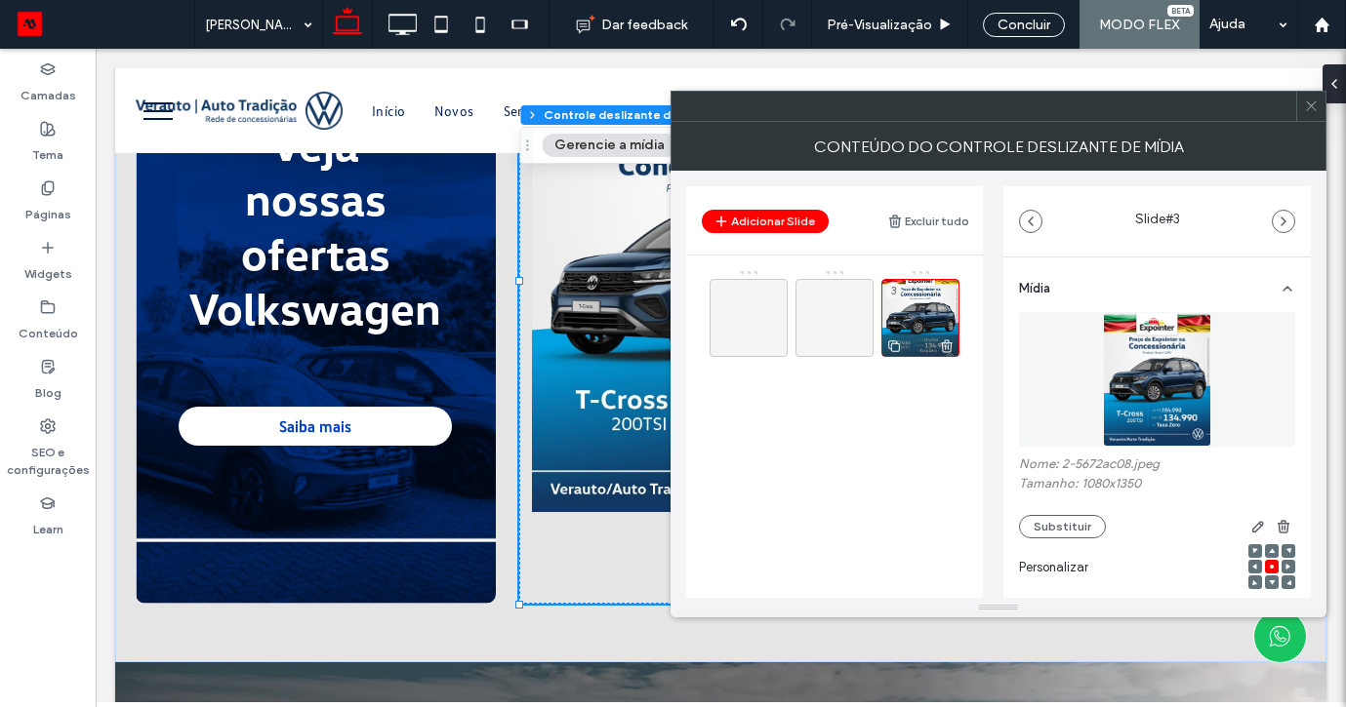
click at [941, 343] on icon at bounding box center [947, 347] width 16 height 18
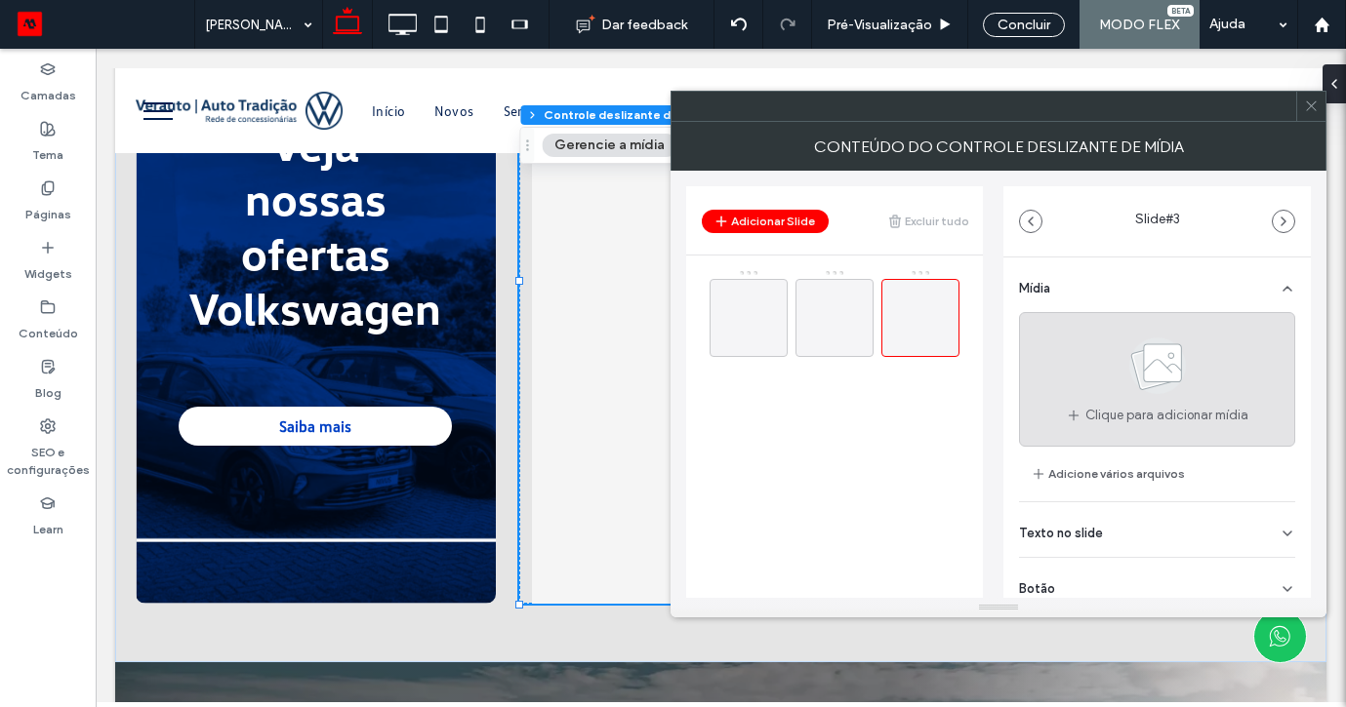
click at [1088, 392] on div "Clique para adicionar mídia" at bounding box center [1157, 379] width 276 height 135
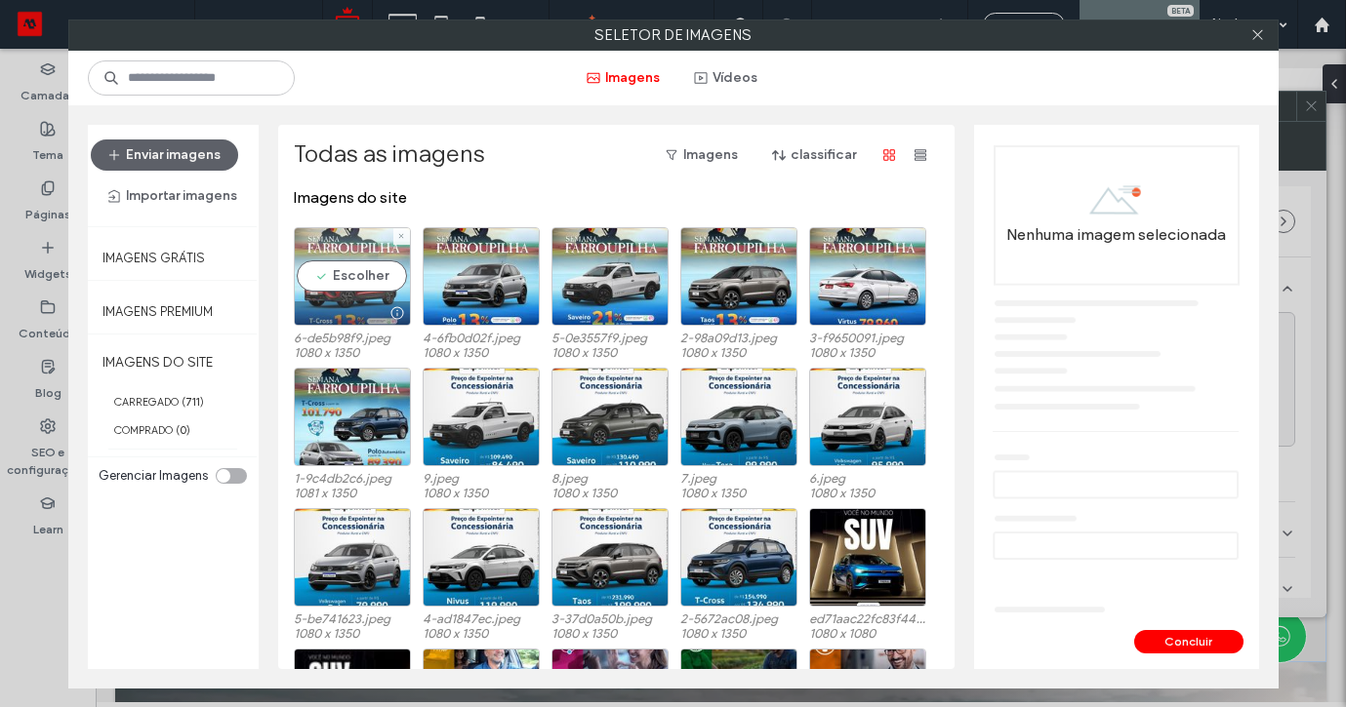
click at [342, 276] on div "Escolher" at bounding box center [352, 276] width 117 height 99
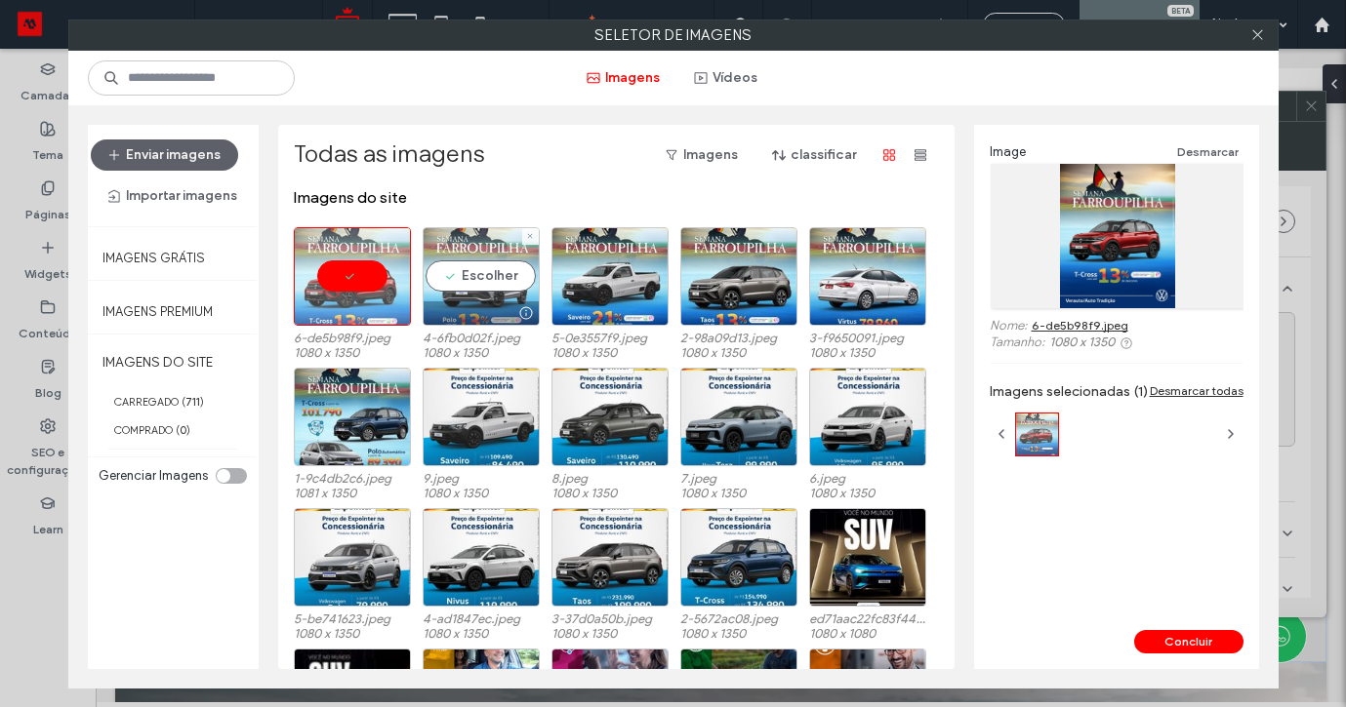
click at [477, 283] on div "Escolher" at bounding box center [481, 276] width 117 height 99
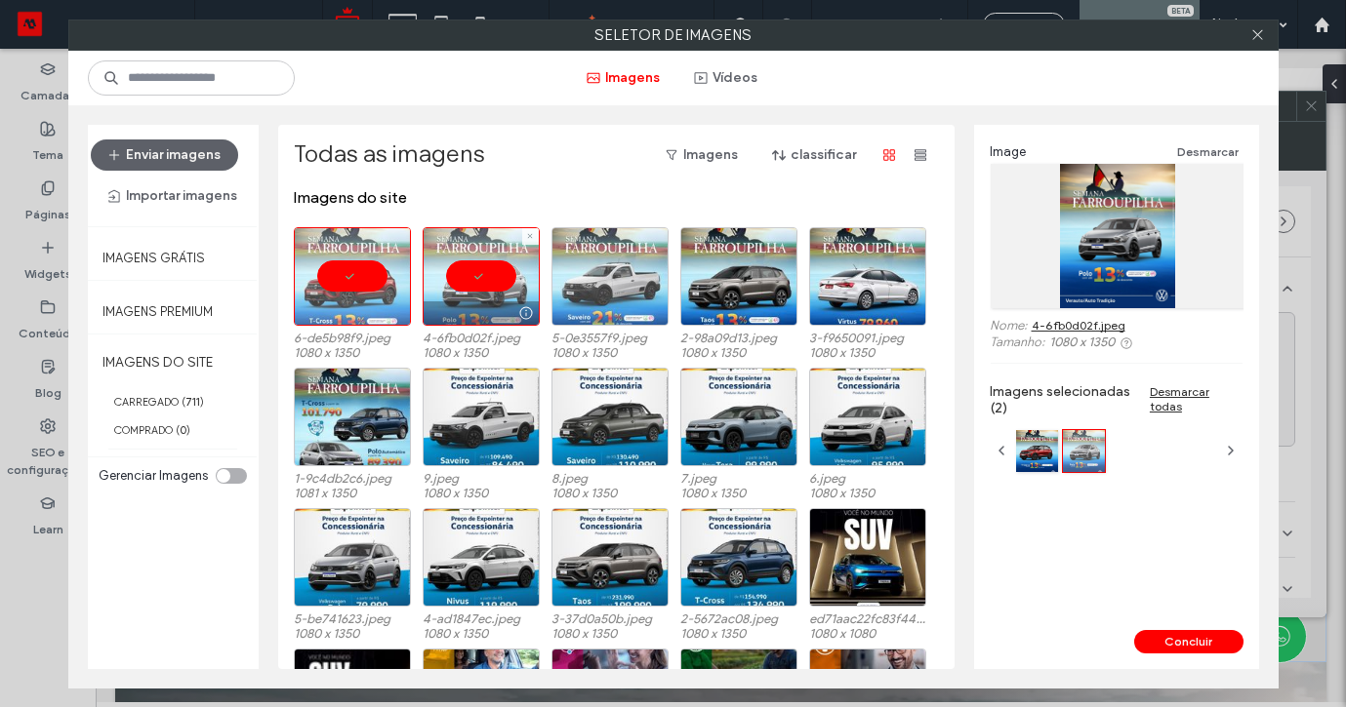
click at [612, 282] on div at bounding box center [609, 276] width 117 height 99
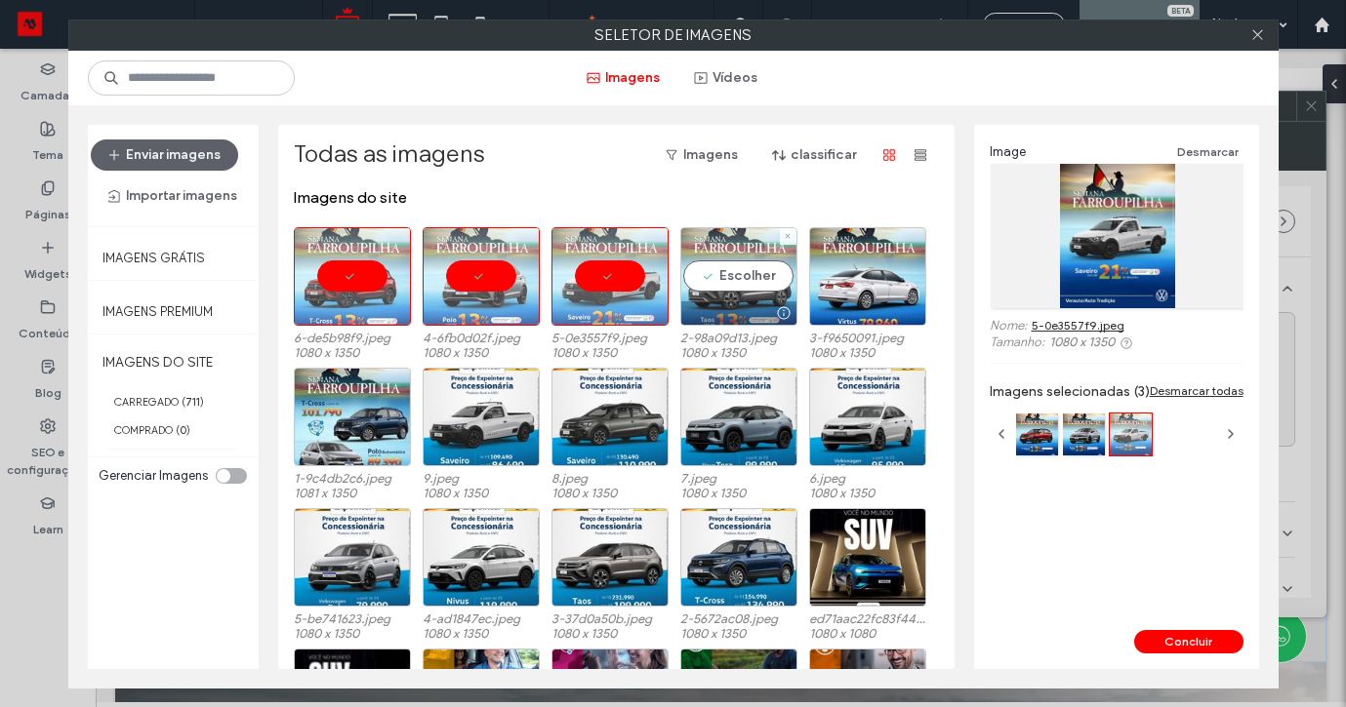
click at [699, 284] on div "Escolher" at bounding box center [738, 276] width 117 height 99
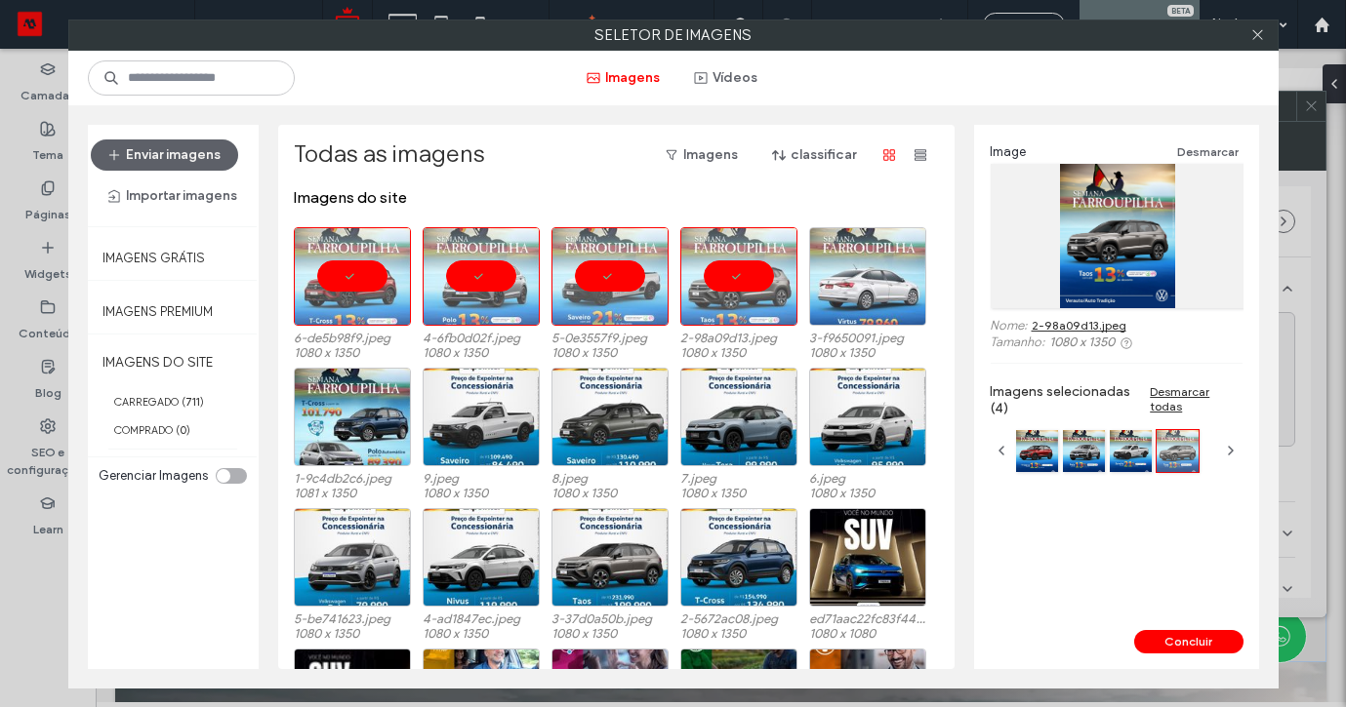
click at [841, 270] on div at bounding box center [867, 276] width 117 height 99
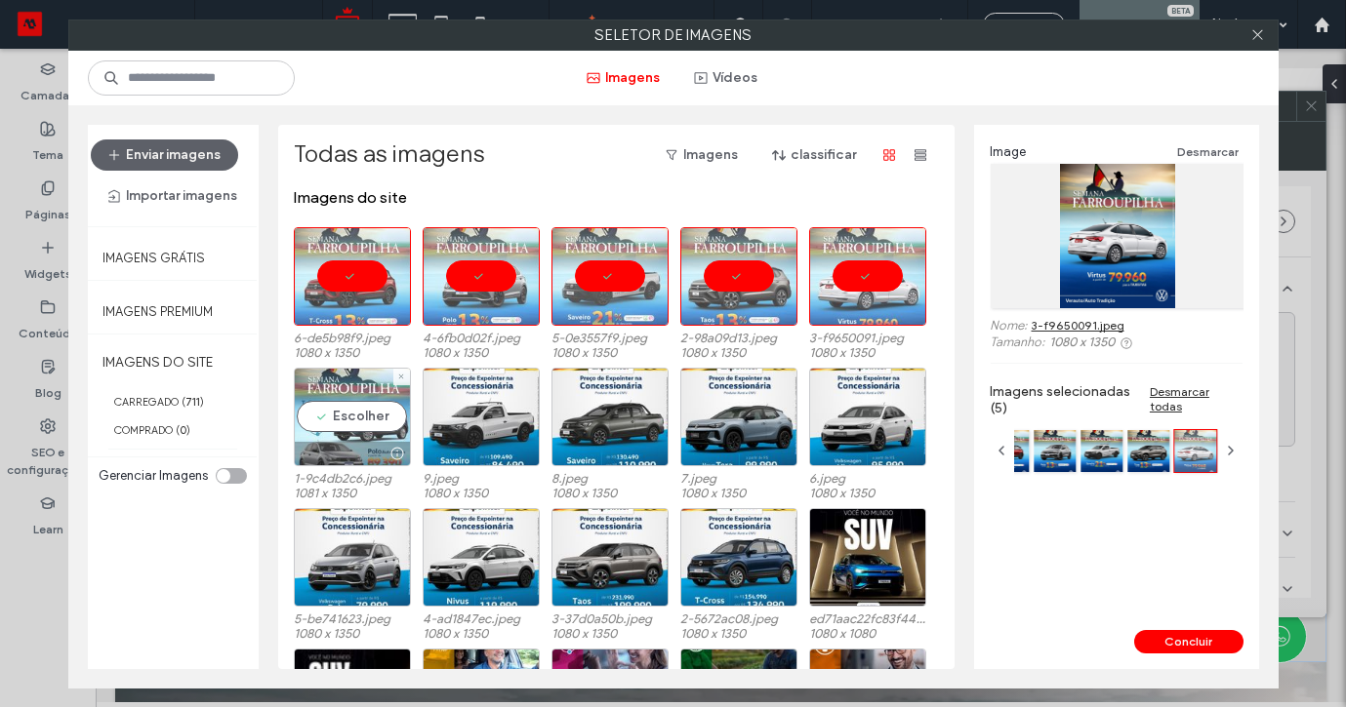
click at [363, 413] on div "Escolher" at bounding box center [352, 417] width 117 height 99
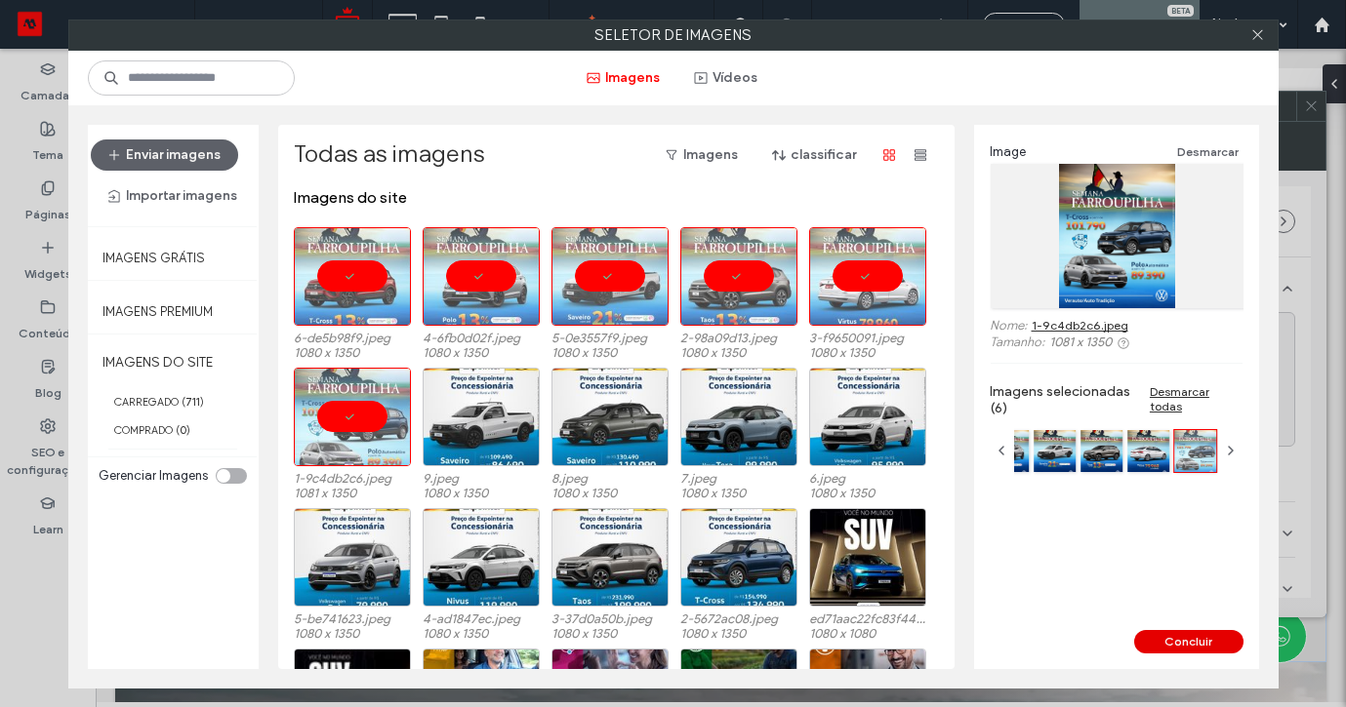
click at [1152, 643] on button "Concluir" at bounding box center [1188, 641] width 109 height 23
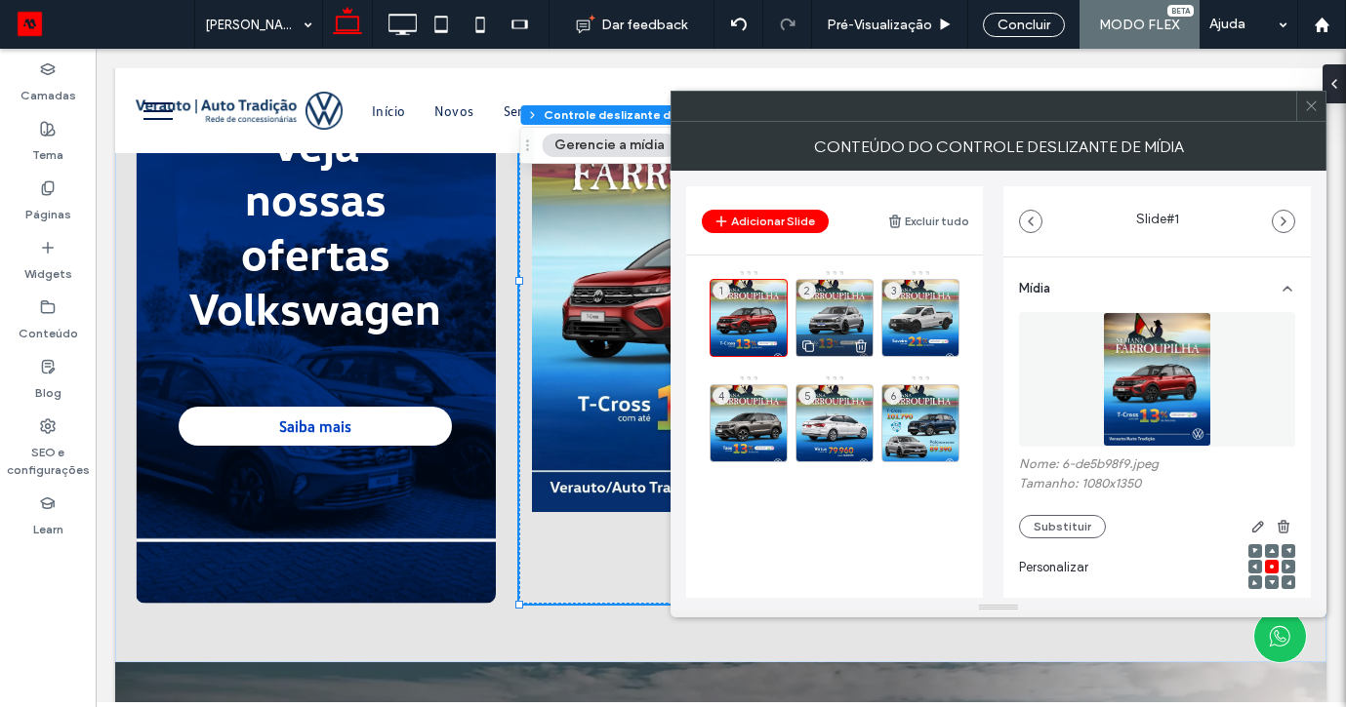
click at [856, 318] on div "2" at bounding box center [834, 318] width 78 height 78
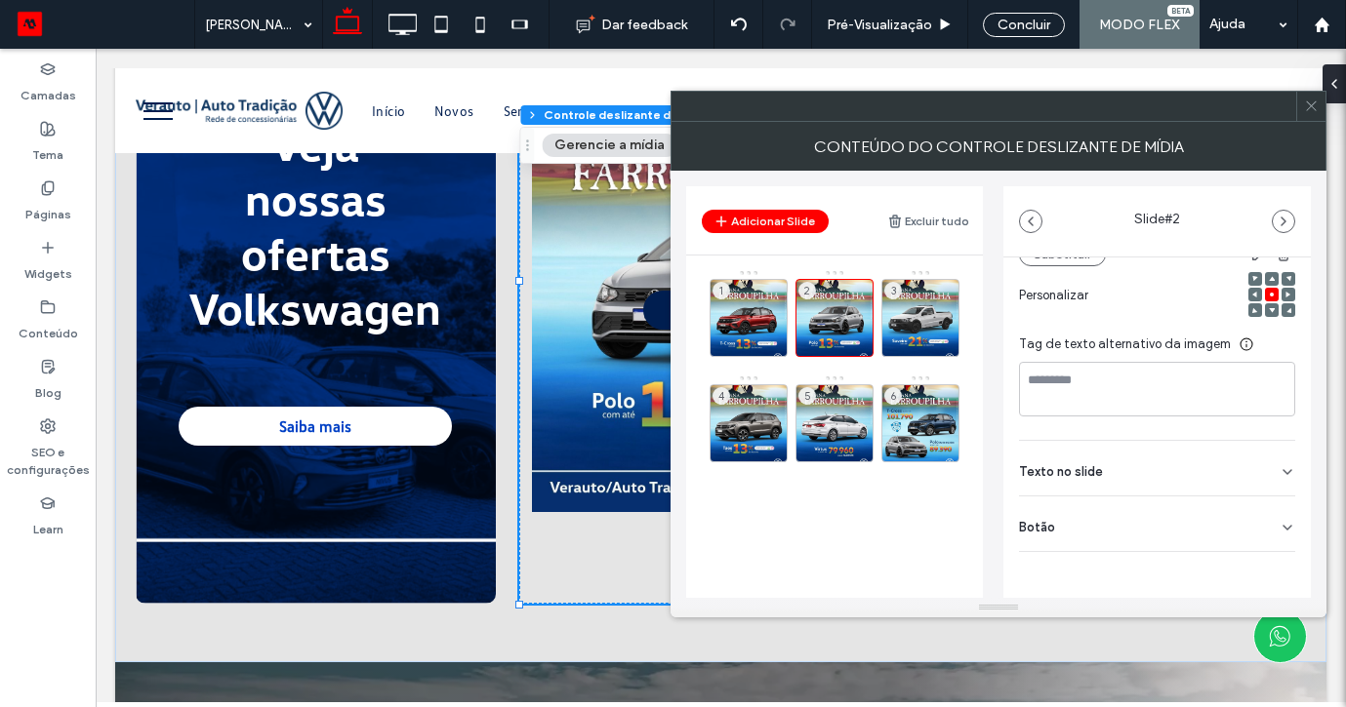
click at [1243, 515] on div "Botão" at bounding box center [1157, 524] width 276 height 55
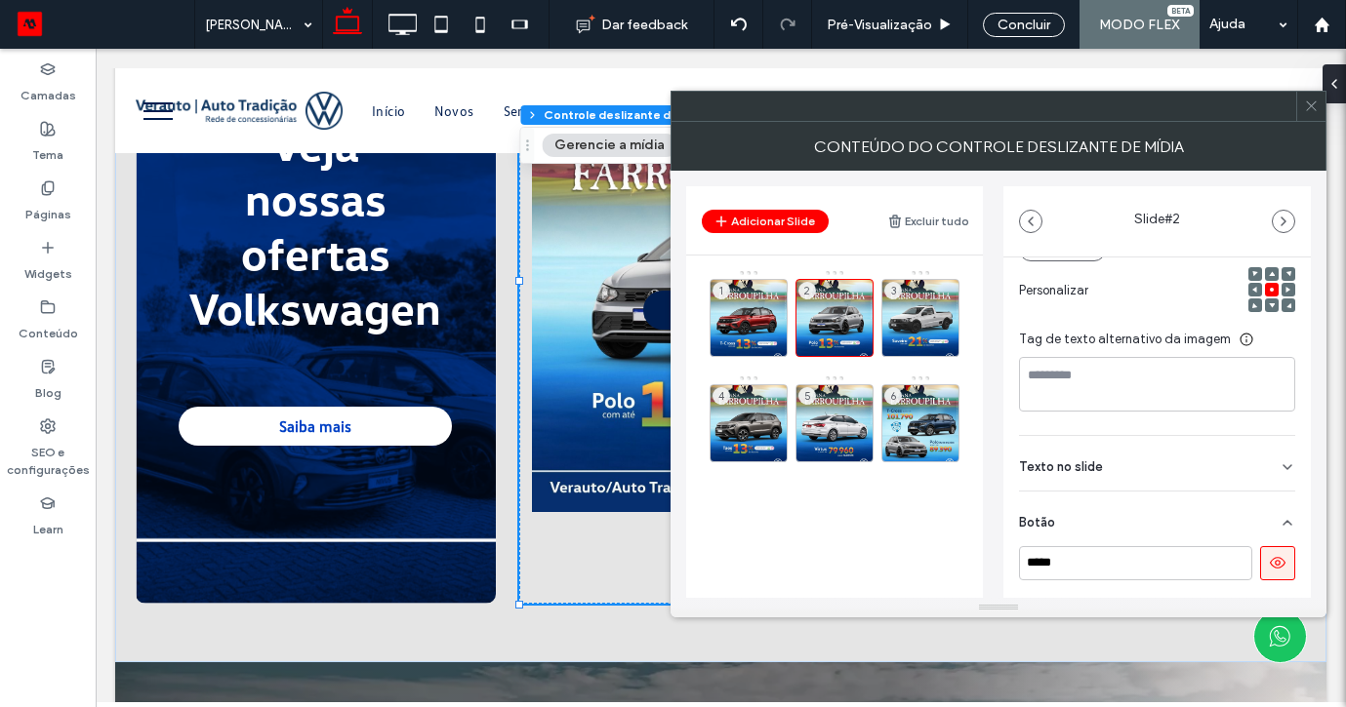
click at [1260, 566] on button at bounding box center [1277, 563] width 35 height 34
click at [934, 308] on div "3" at bounding box center [920, 318] width 78 height 78
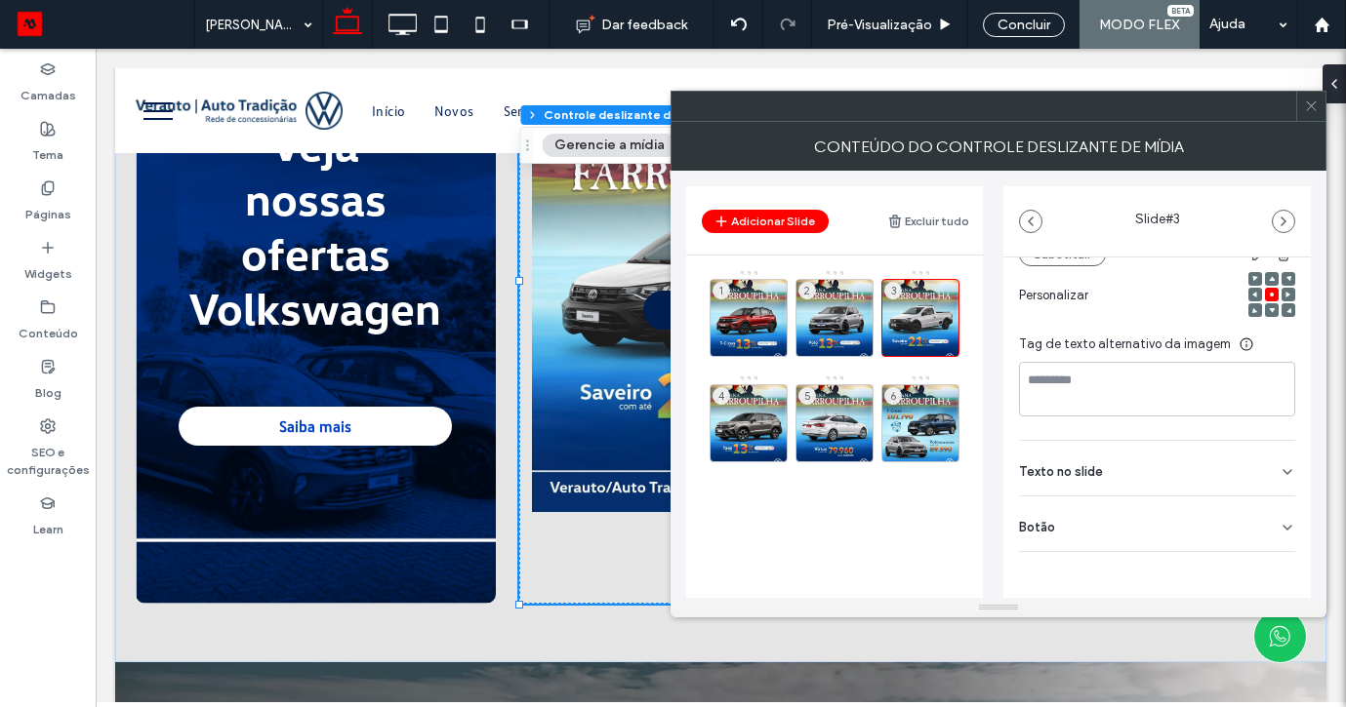
click at [1260, 515] on div "Botão" at bounding box center [1157, 524] width 276 height 55
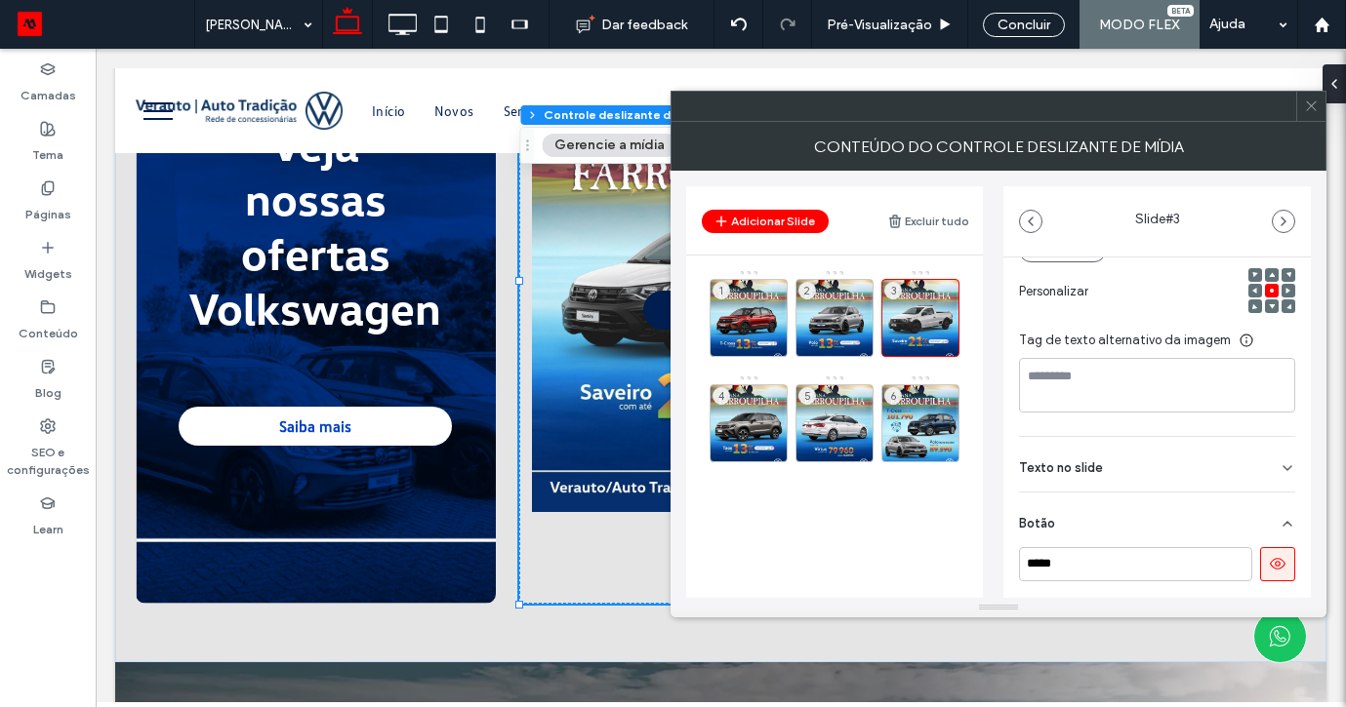
scroll to position [283, 0]
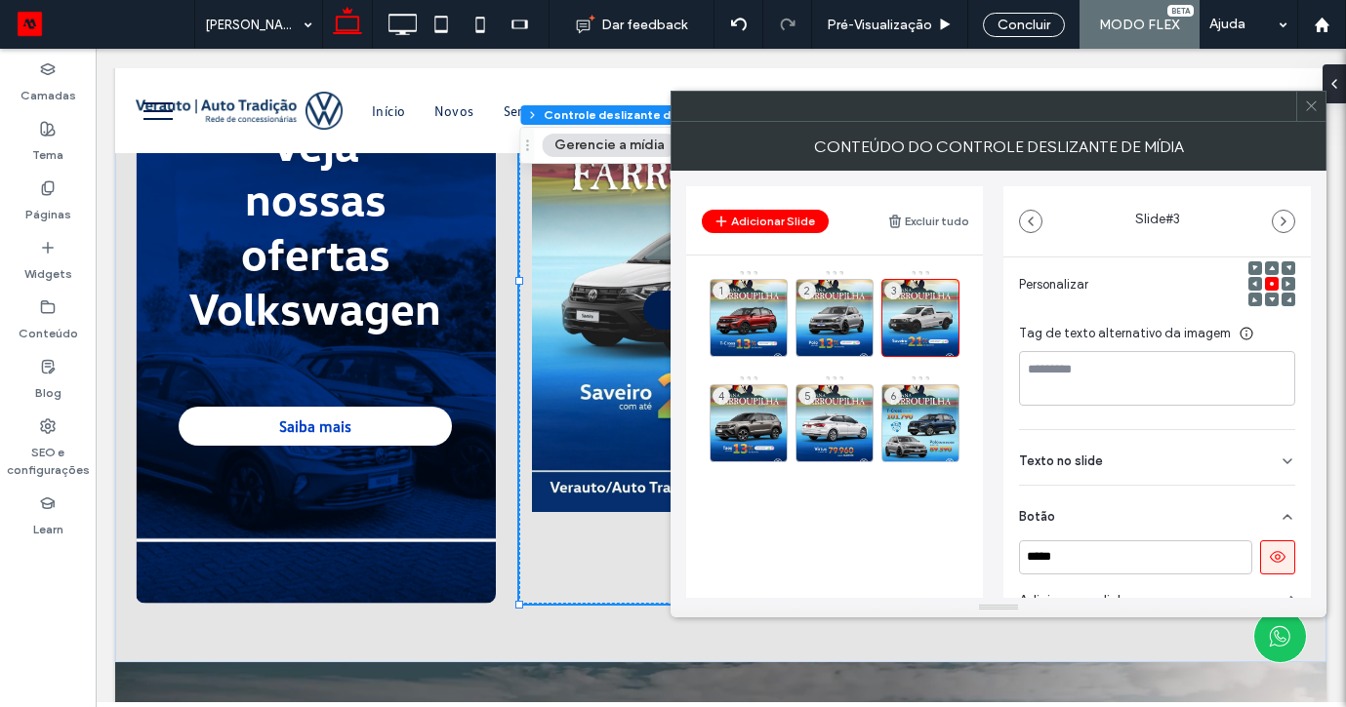
click at [1270, 556] on use at bounding box center [1278, 557] width 16 height 12
drag, startPoint x: 1265, startPoint y: 556, endPoint x: 902, endPoint y: 484, distance: 370.1
click at [903, 487] on div "Adicionar Slide Excluir tudo 1 2 3 4 5 6 Slide # 3 Mídia Nome: 5-0e3557f9.jpeg …" at bounding box center [998, 384] width 625 height 427
click at [768, 400] on div "4" at bounding box center [748, 423] width 78 height 78
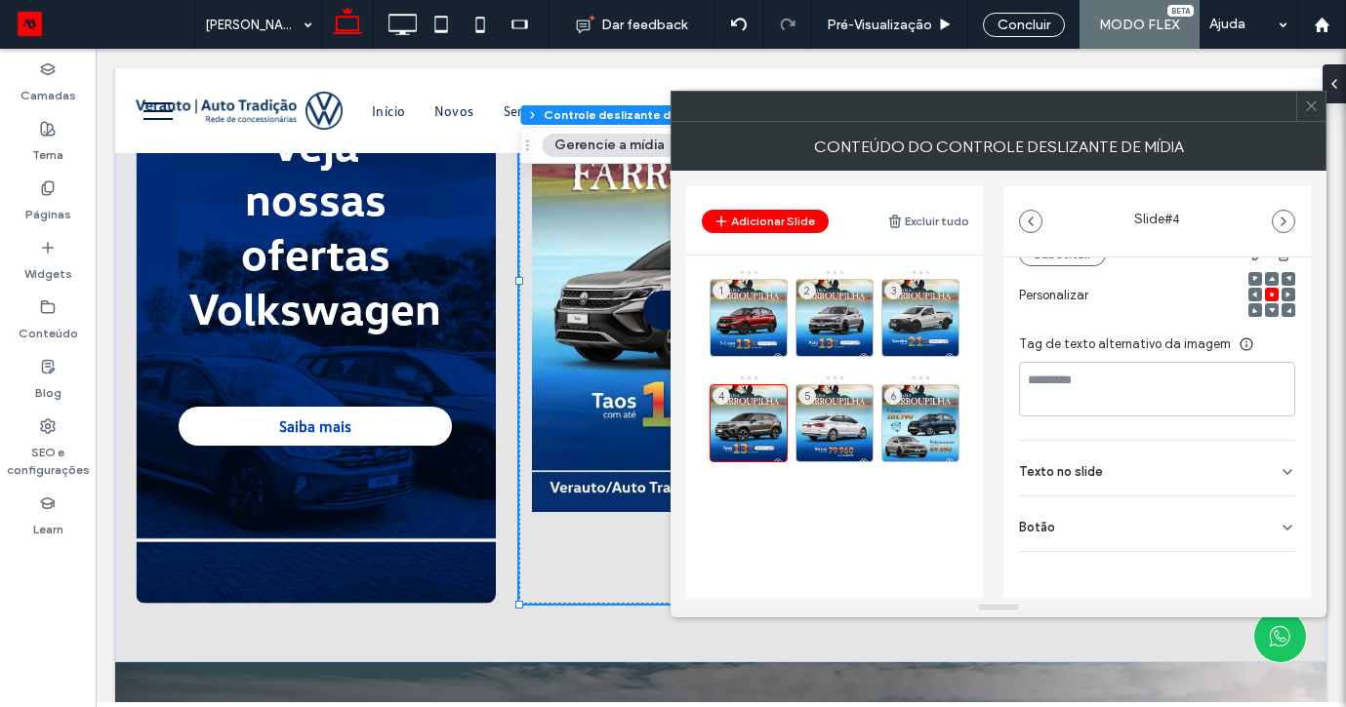
click at [1258, 517] on div "Botão" at bounding box center [1157, 524] width 276 height 55
click at [1269, 572] on icon at bounding box center [1278, 568] width 18 height 18
click at [845, 416] on div "5" at bounding box center [834, 423] width 78 height 78
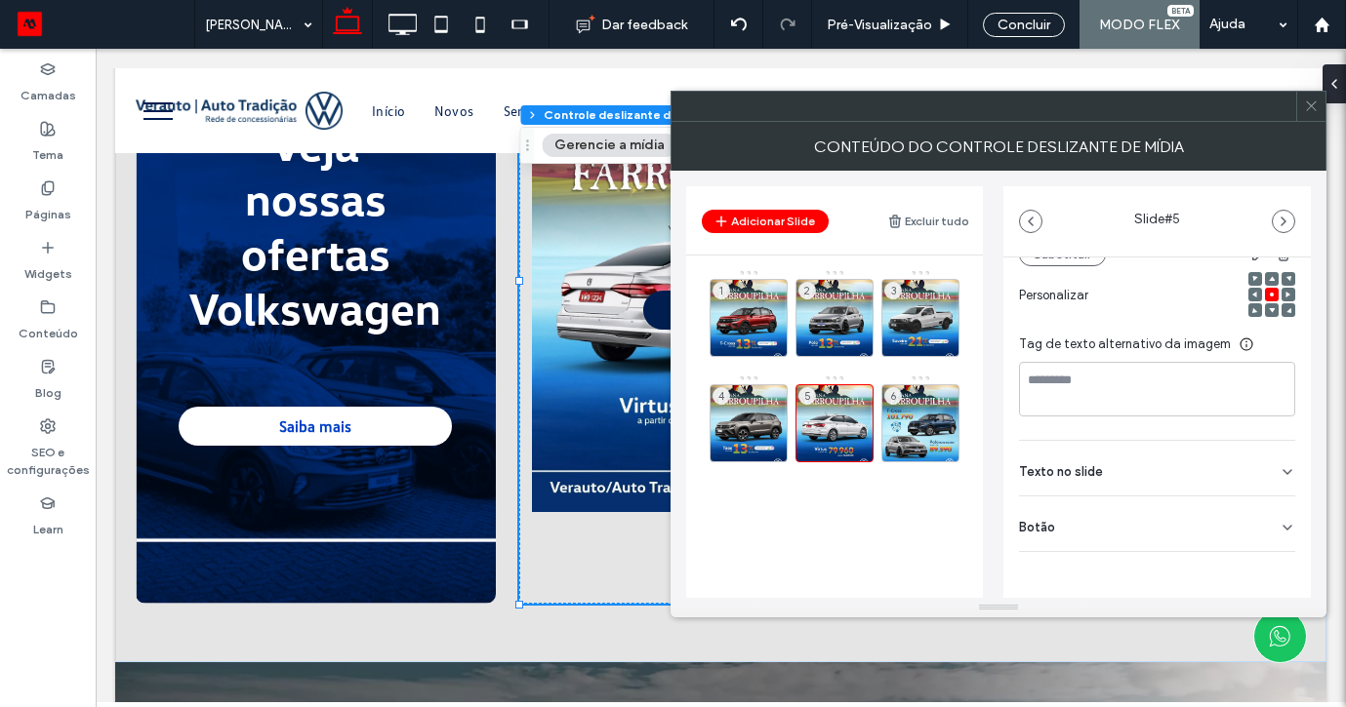
click at [1273, 515] on div "Botão" at bounding box center [1157, 524] width 276 height 55
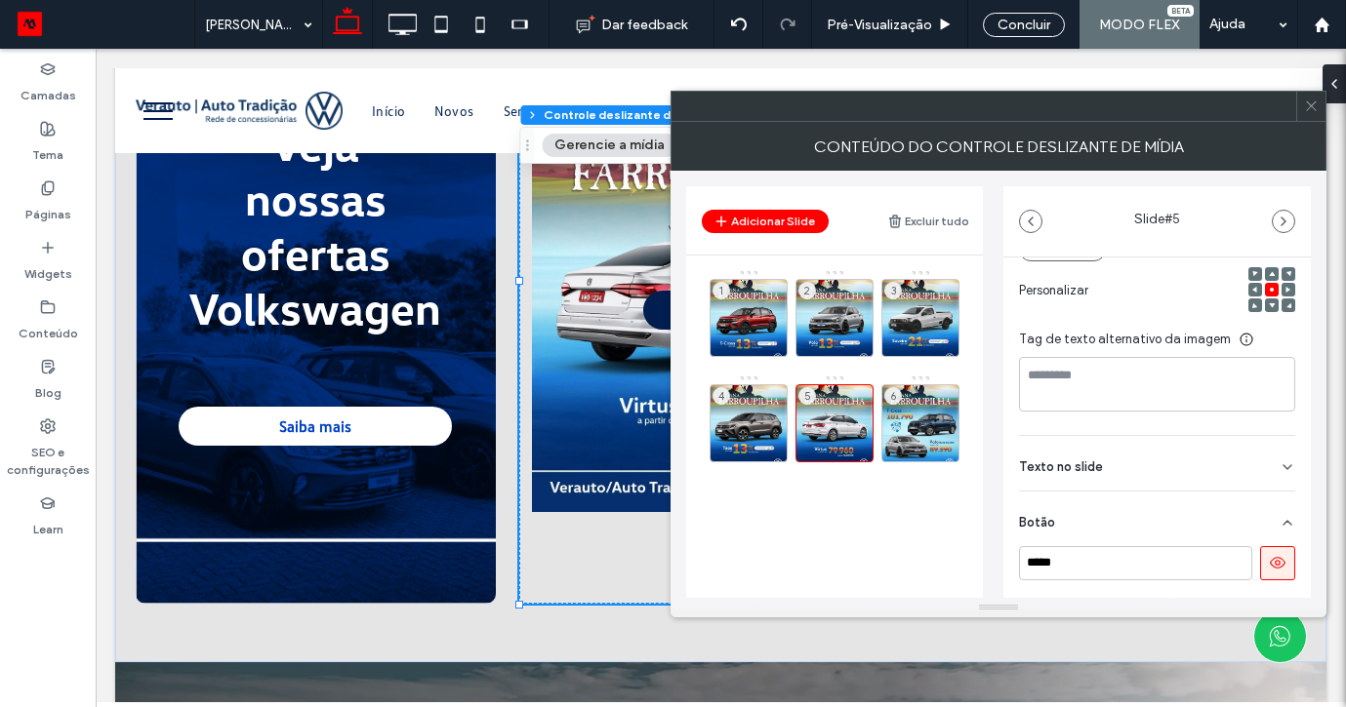
scroll to position [278, 0]
click at [1273, 557] on icon at bounding box center [1278, 562] width 18 height 18
click at [917, 413] on div "6" at bounding box center [920, 423] width 78 height 78
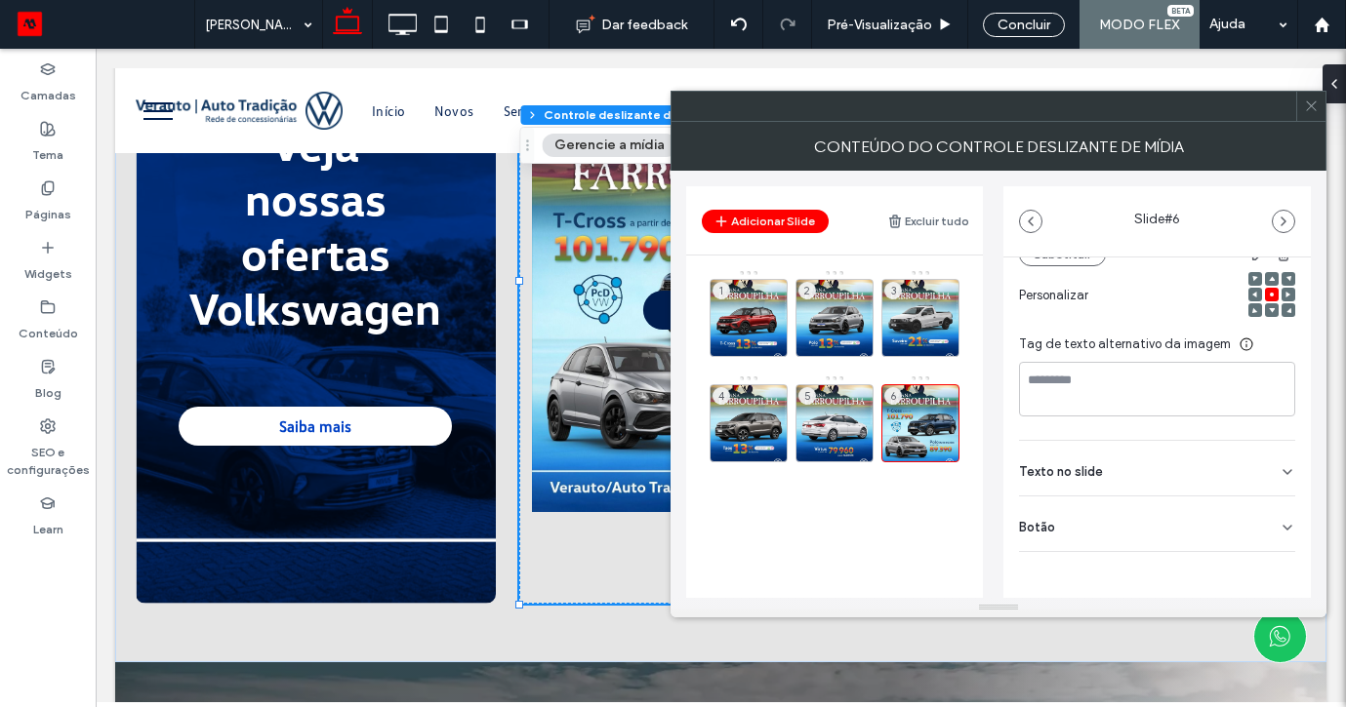
click at [1240, 505] on div "Botão" at bounding box center [1157, 524] width 276 height 55
click at [1260, 562] on button at bounding box center [1277, 568] width 35 height 34
click at [1305, 107] on icon at bounding box center [1311, 106] width 15 height 15
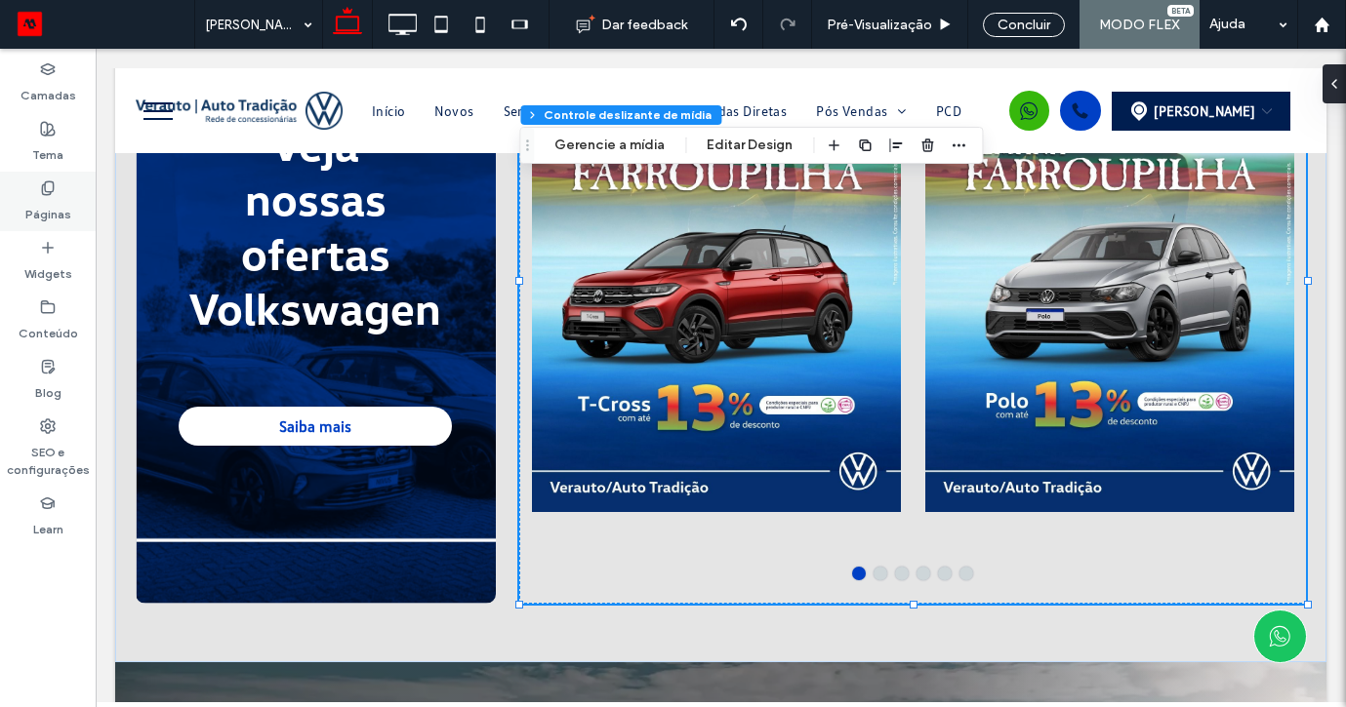
click at [55, 202] on label "Páginas" at bounding box center [48, 209] width 46 height 27
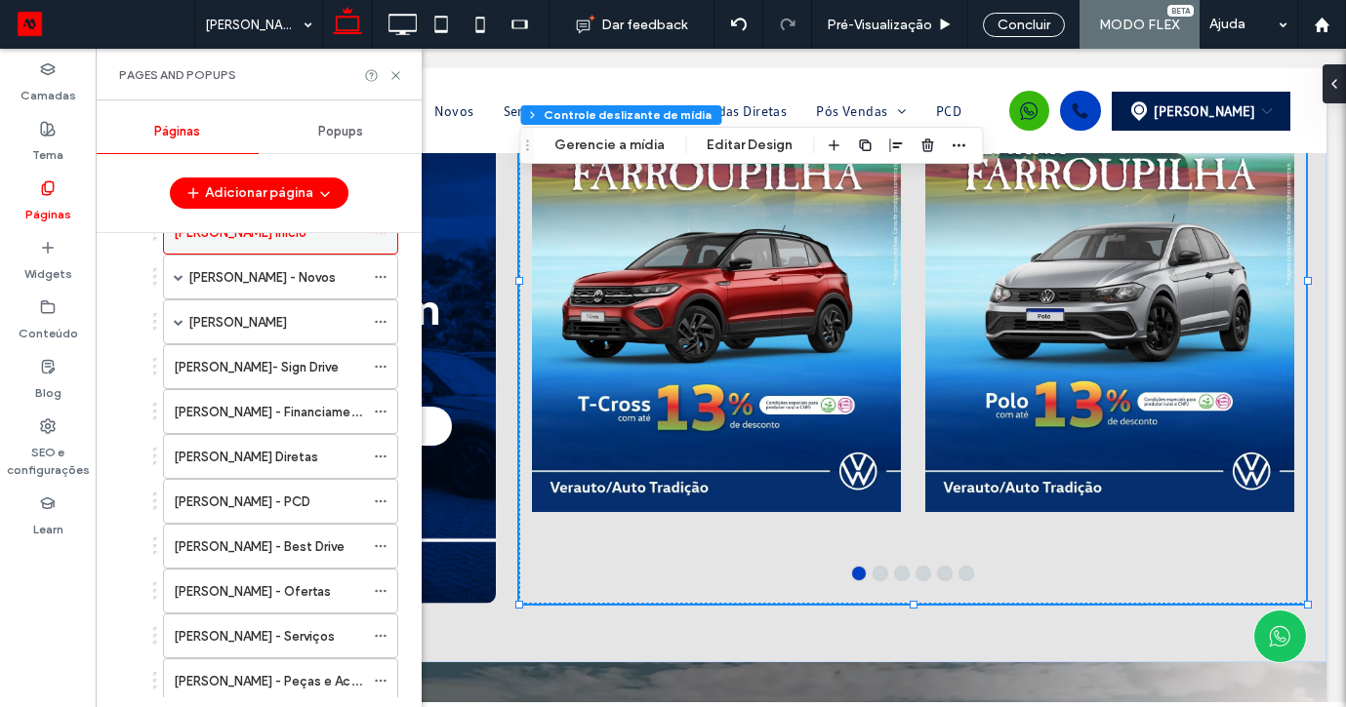
scroll to position [214, 0]
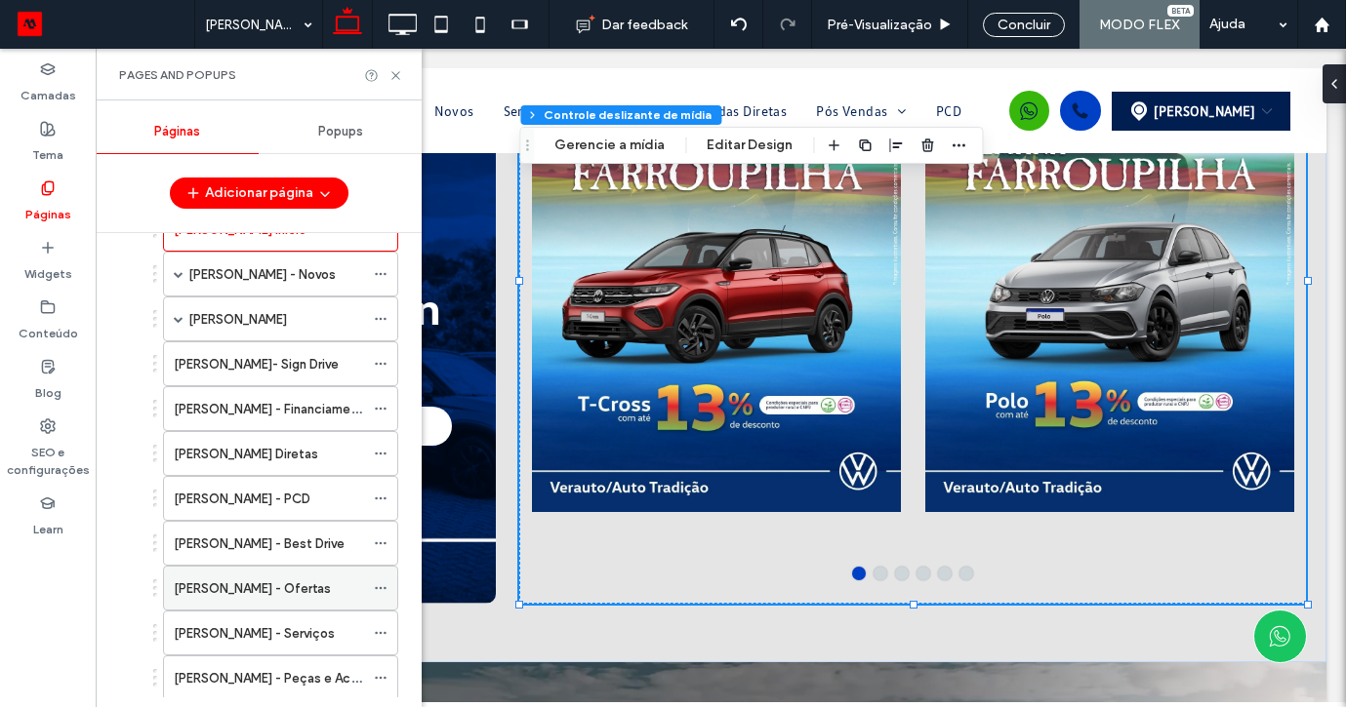
click at [309, 600] on div "Bento Gonçalves - Ofertas" at bounding box center [269, 588] width 190 height 43
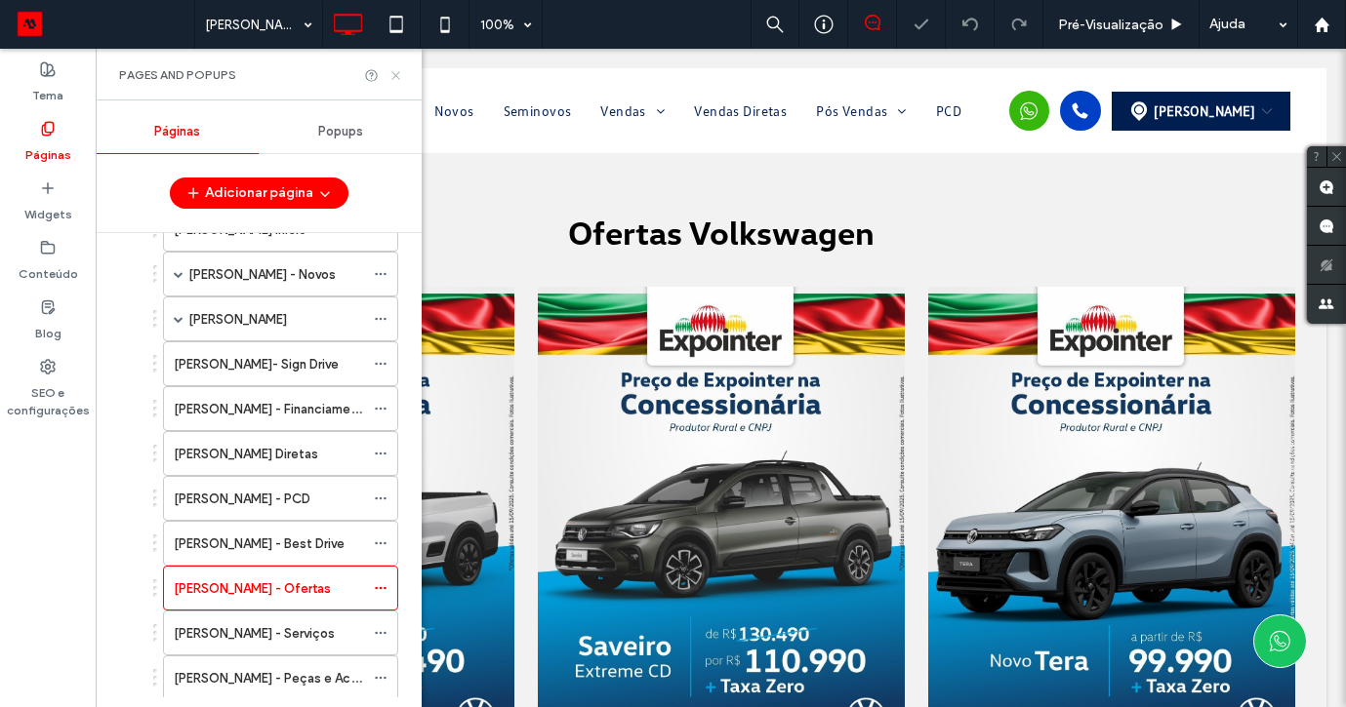
click at [397, 76] on use at bounding box center [395, 75] width 8 height 8
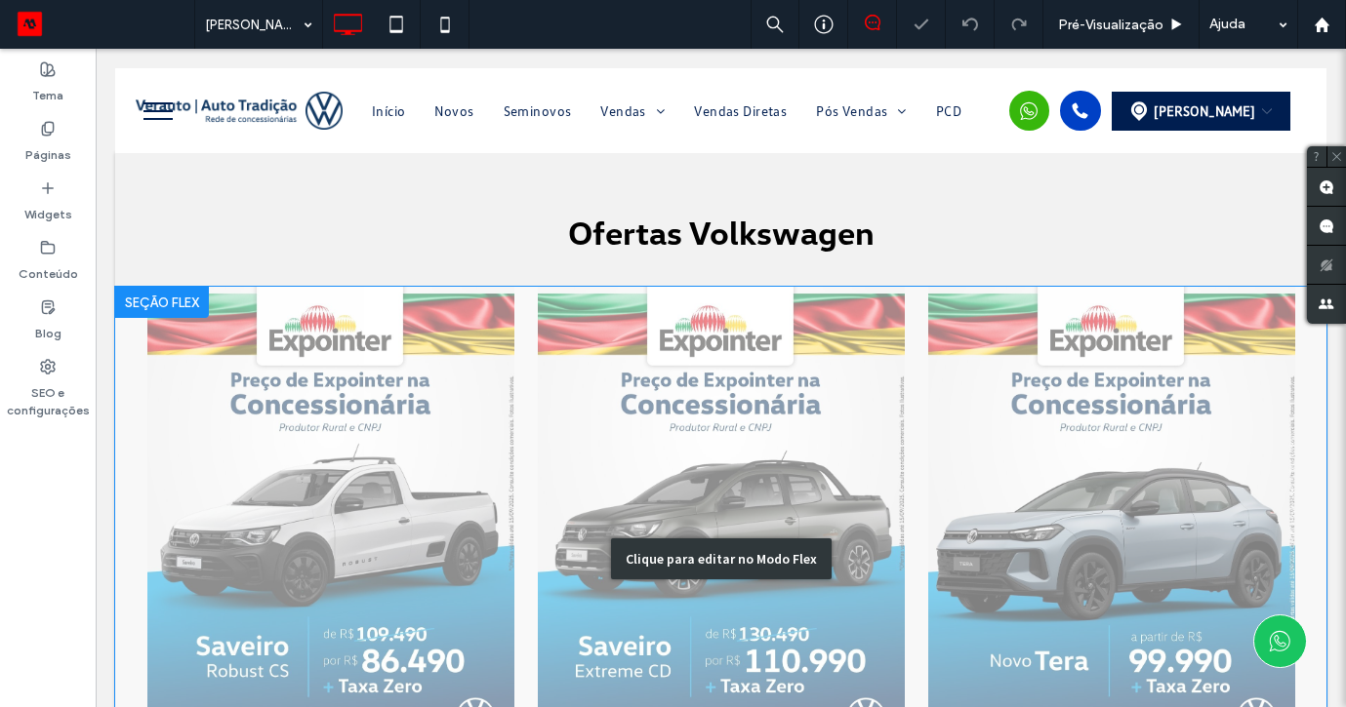
click at [386, 428] on div "Clique para editar no Modo Flex" at bounding box center [720, 559] width 1211 height 545
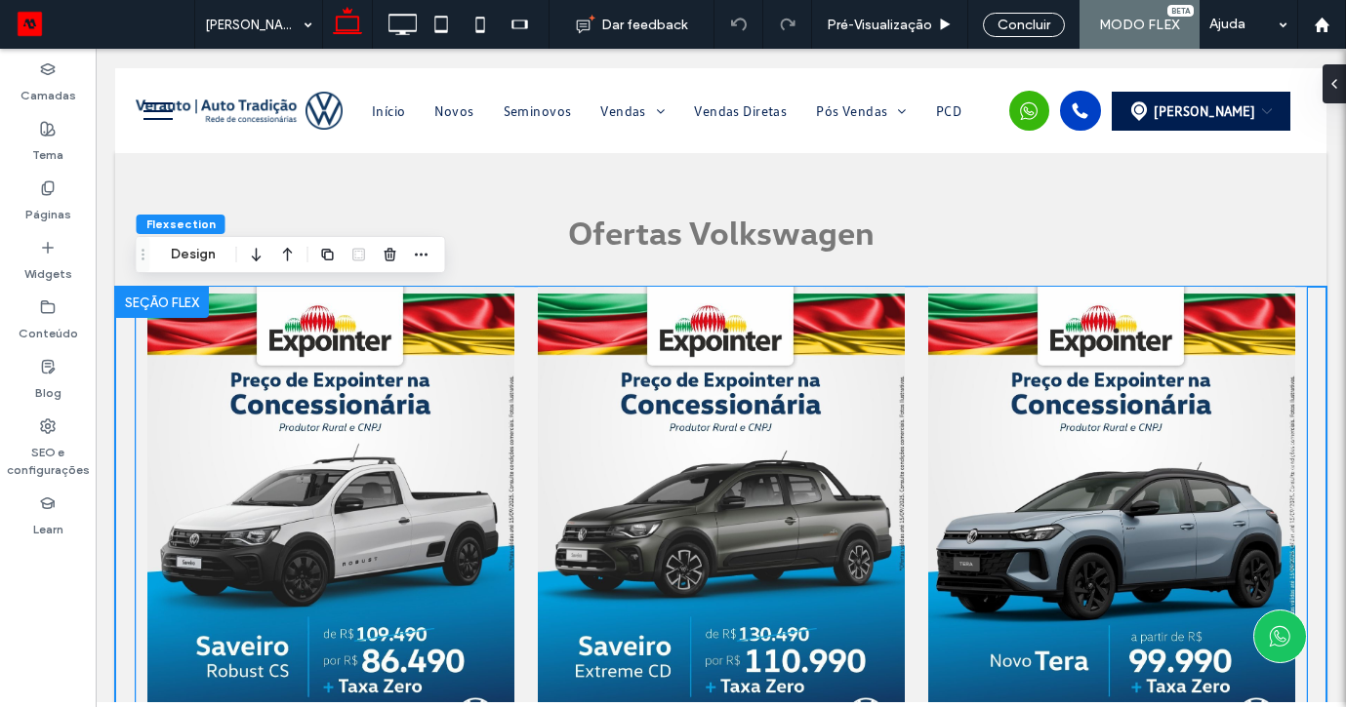
click at [386, 428] on div at bounding box center [330, 535] width 367 height 380
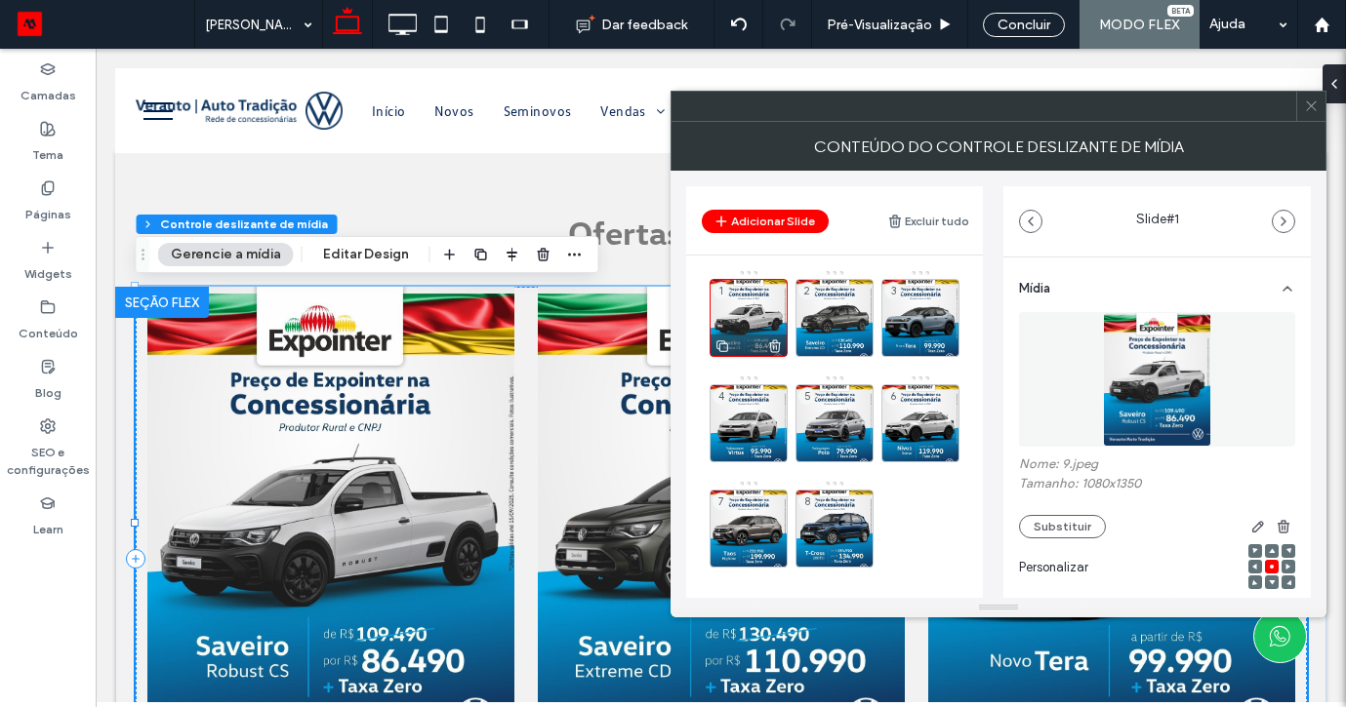
click at [779, 333] on div "1" at bounding box center [748, 318] width 78 height 78
click at [779, 346] on use at bounding box center [775, 346] width 12 height 13
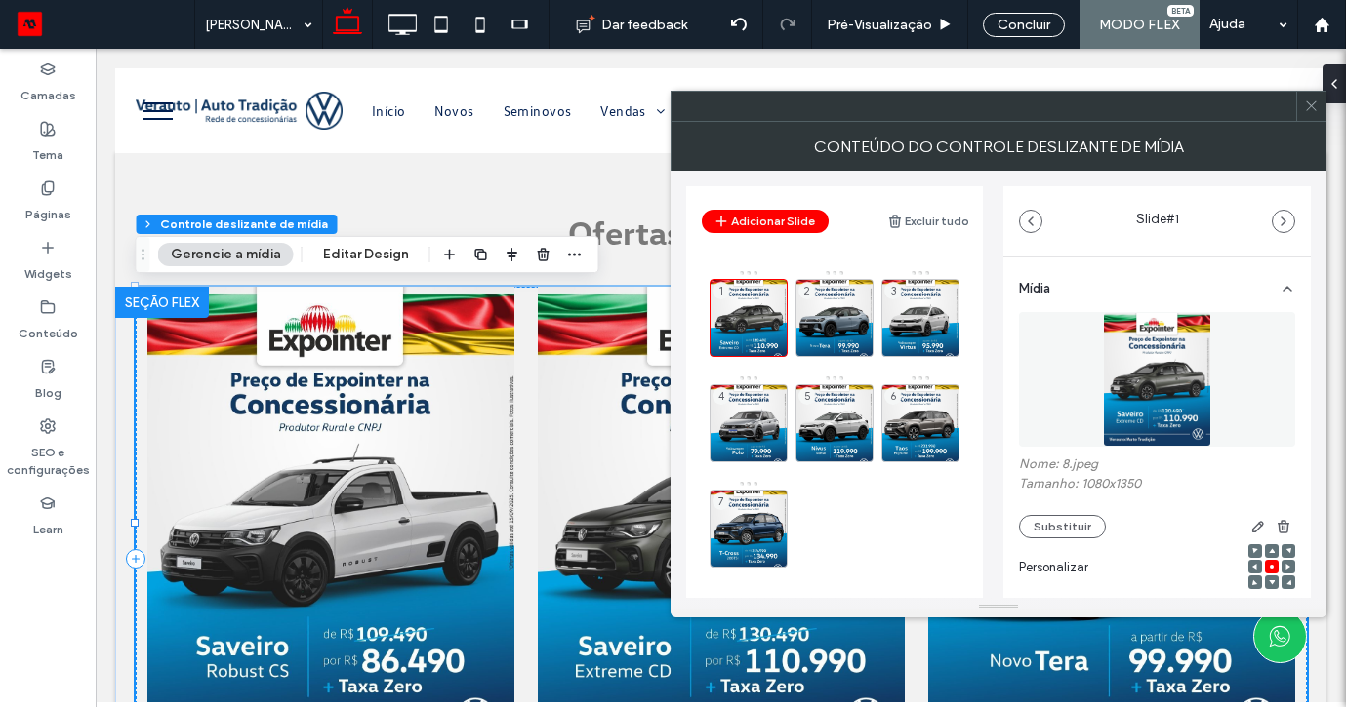
click at [0, 0] on use at bounding box center [0, 0] width 0 height 0
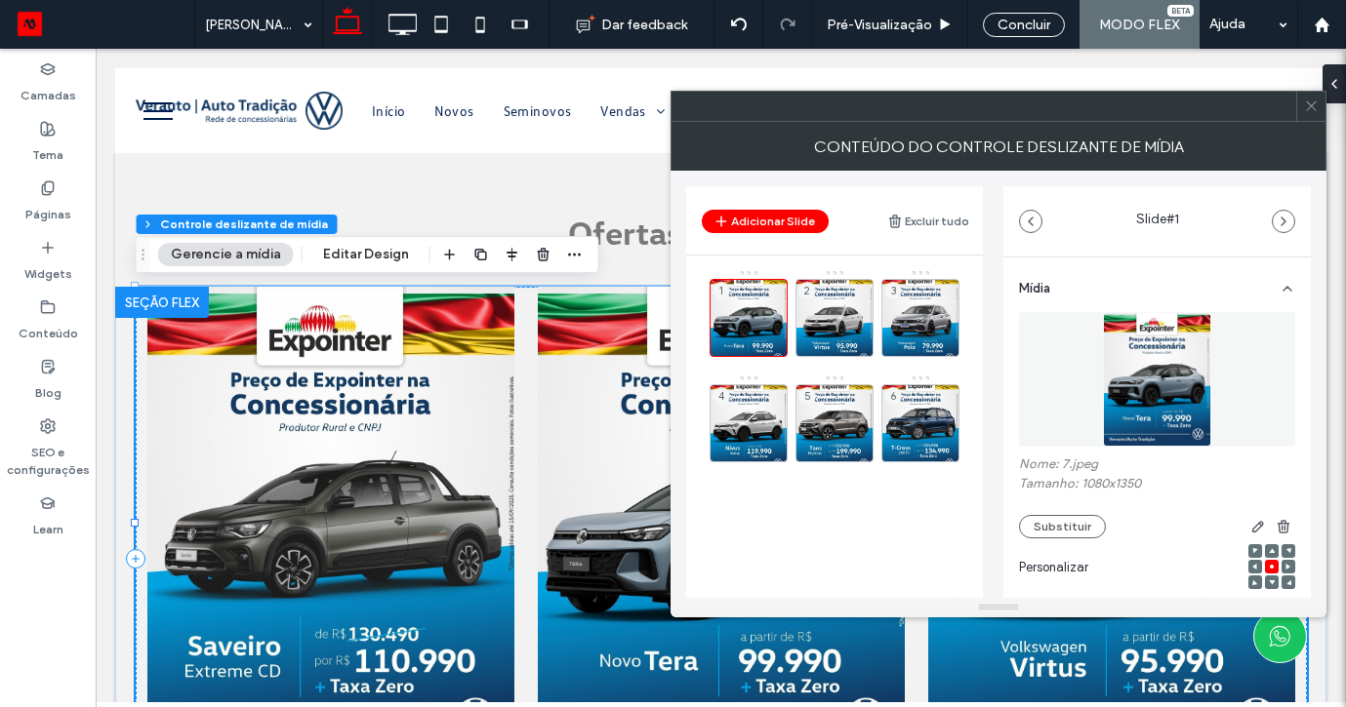
click at [0, 0] on use at bounding box center [0, 0] width 0 height 0
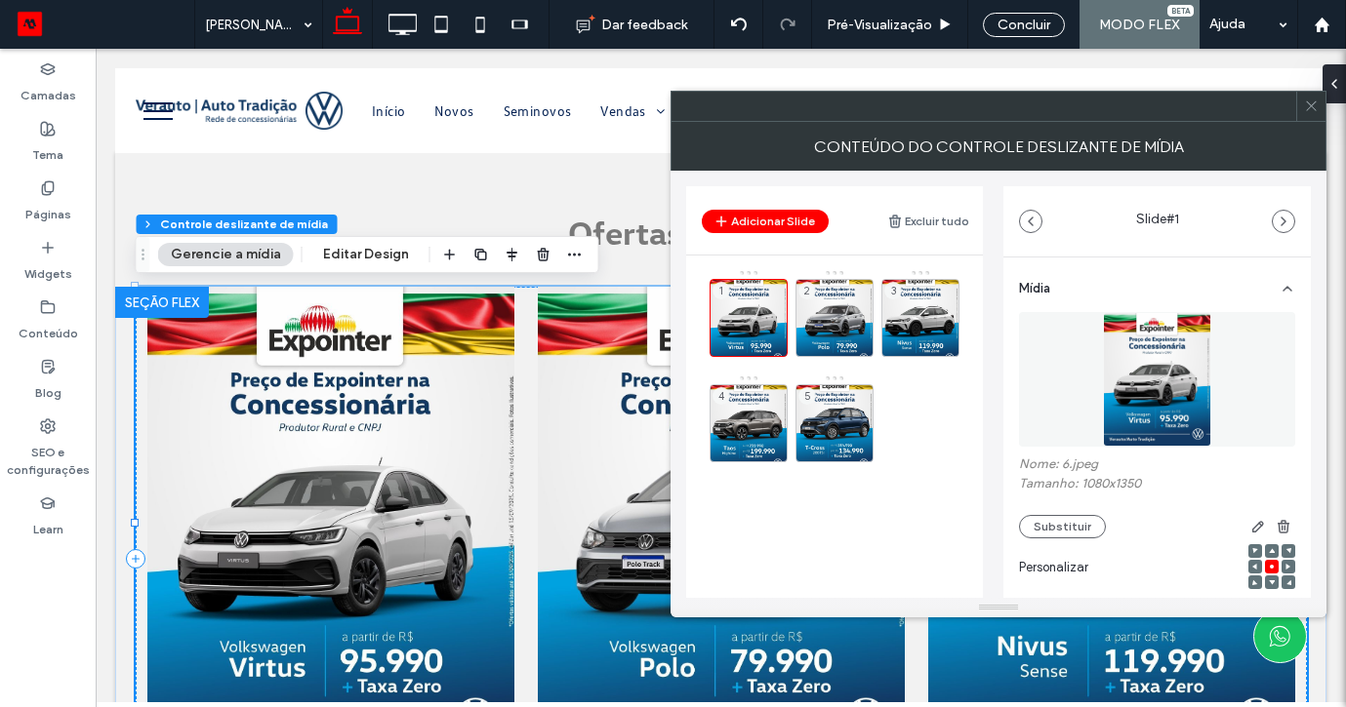
click at [790, 346] on div "1 2 3 4 5" at bounding box center [845, 370] width 273 height 203
click at [781, 346] on icon at bounding box center [775, 347] width 16 height 18
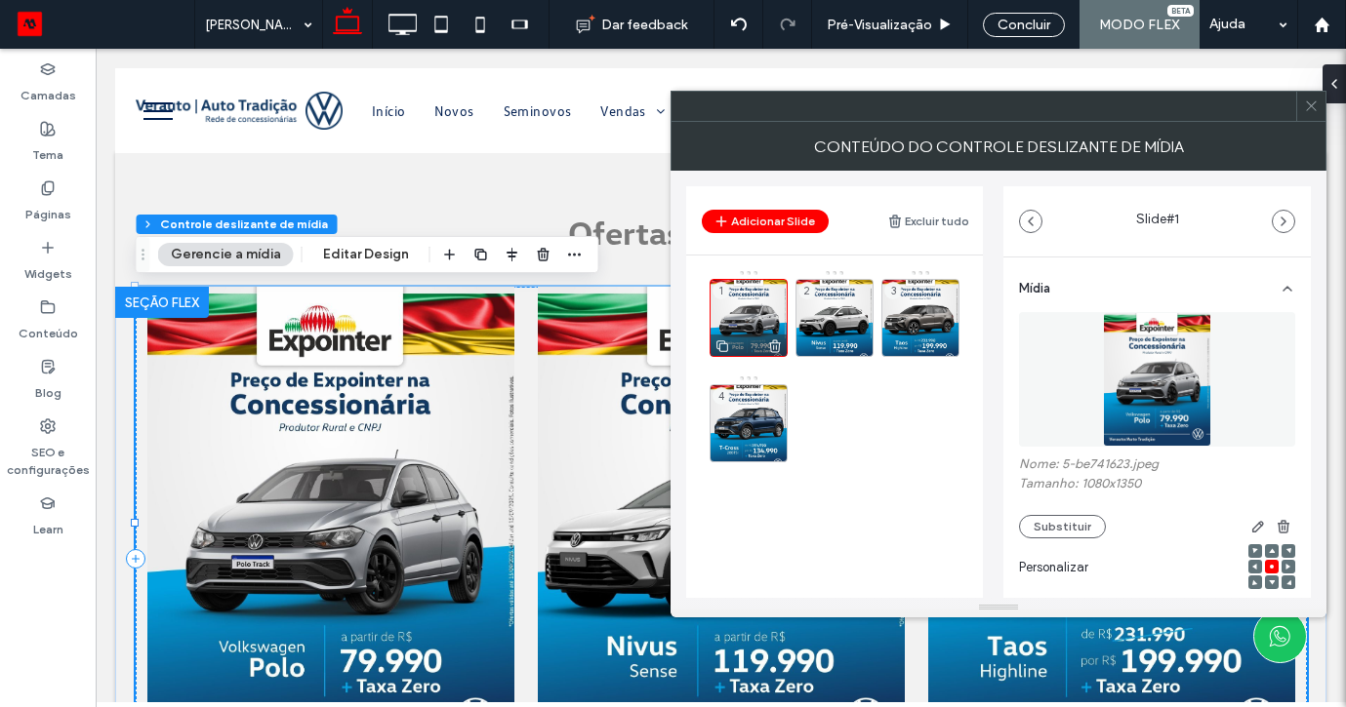
click at [771, 345] on use at bounding box center [775, 346] width 12 height 13
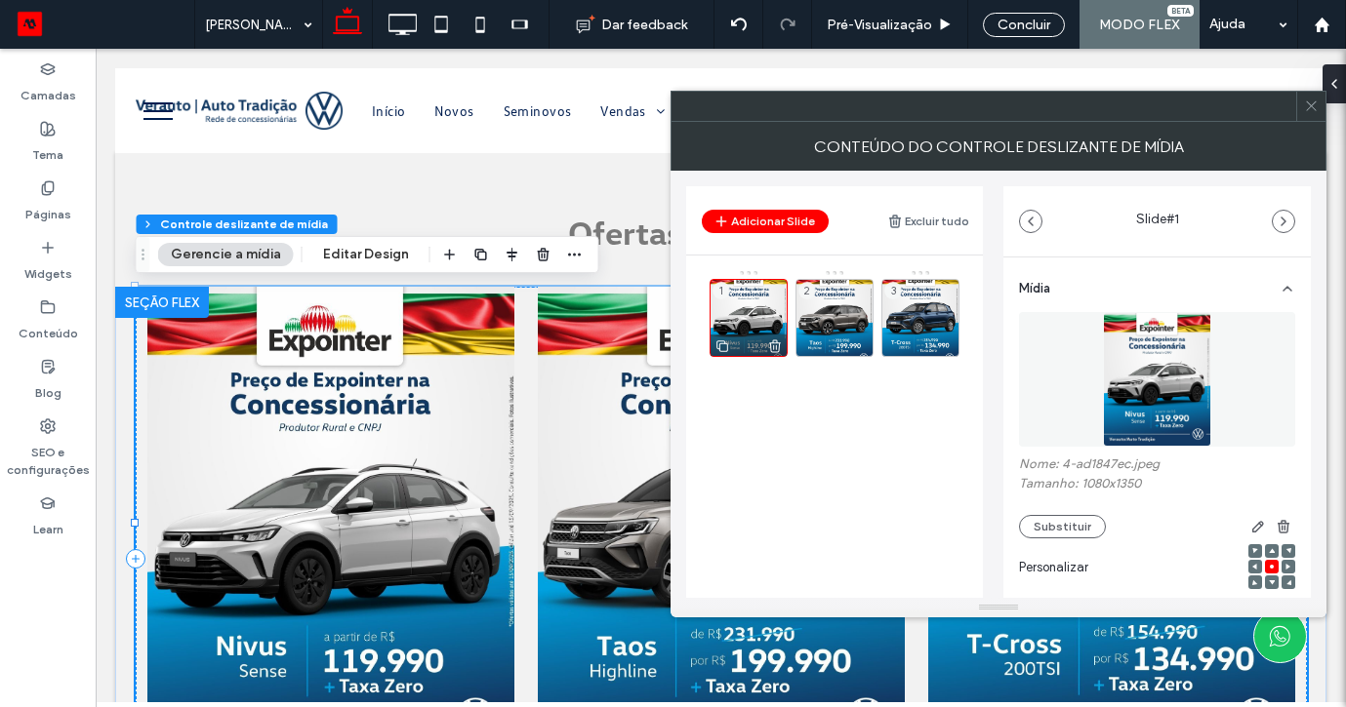
click at [783, 345] on div at bounding box center [748, 345] width 76 height 21
click at [779, 345] on use at bounding box center [775, 346] width 12 height 13
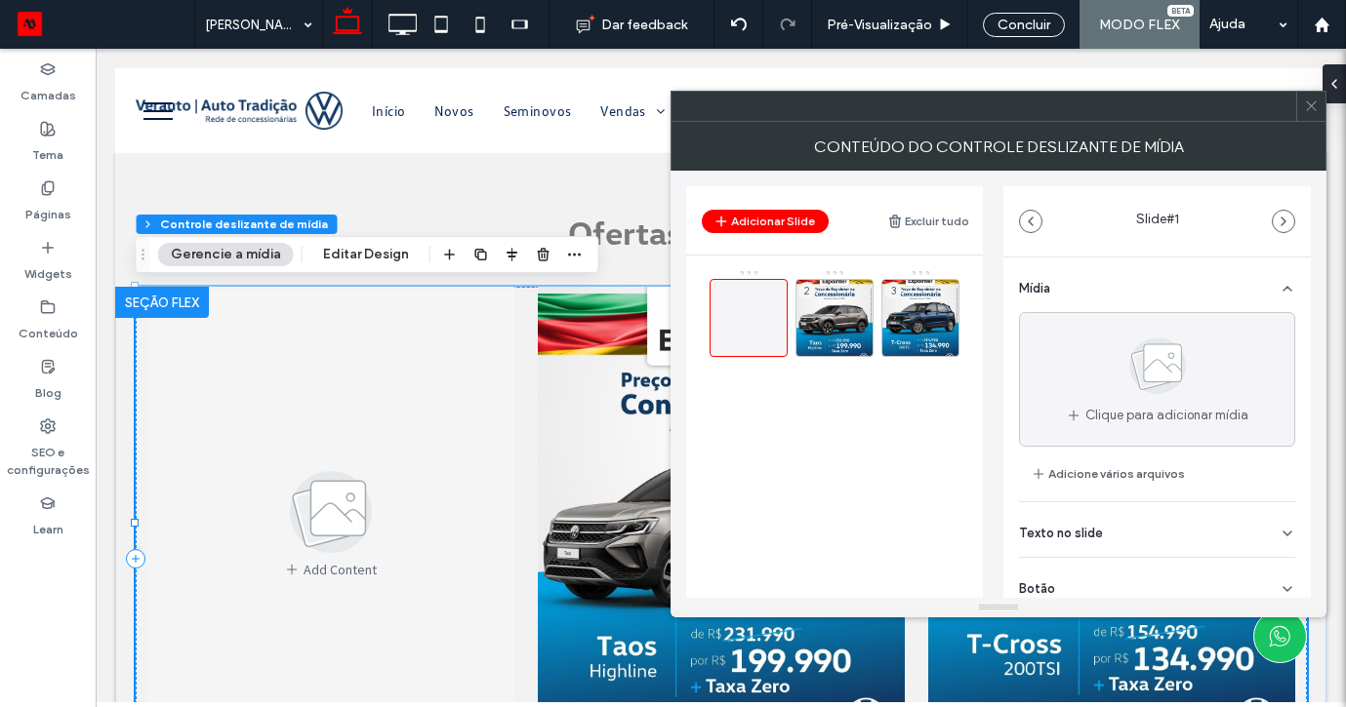
click at [874, 342] on div "2 3" at bounding box center [845, 318] width 273 height 98
click at [943, 342] on icon at bounding box center [947, 347] width 16 height 18
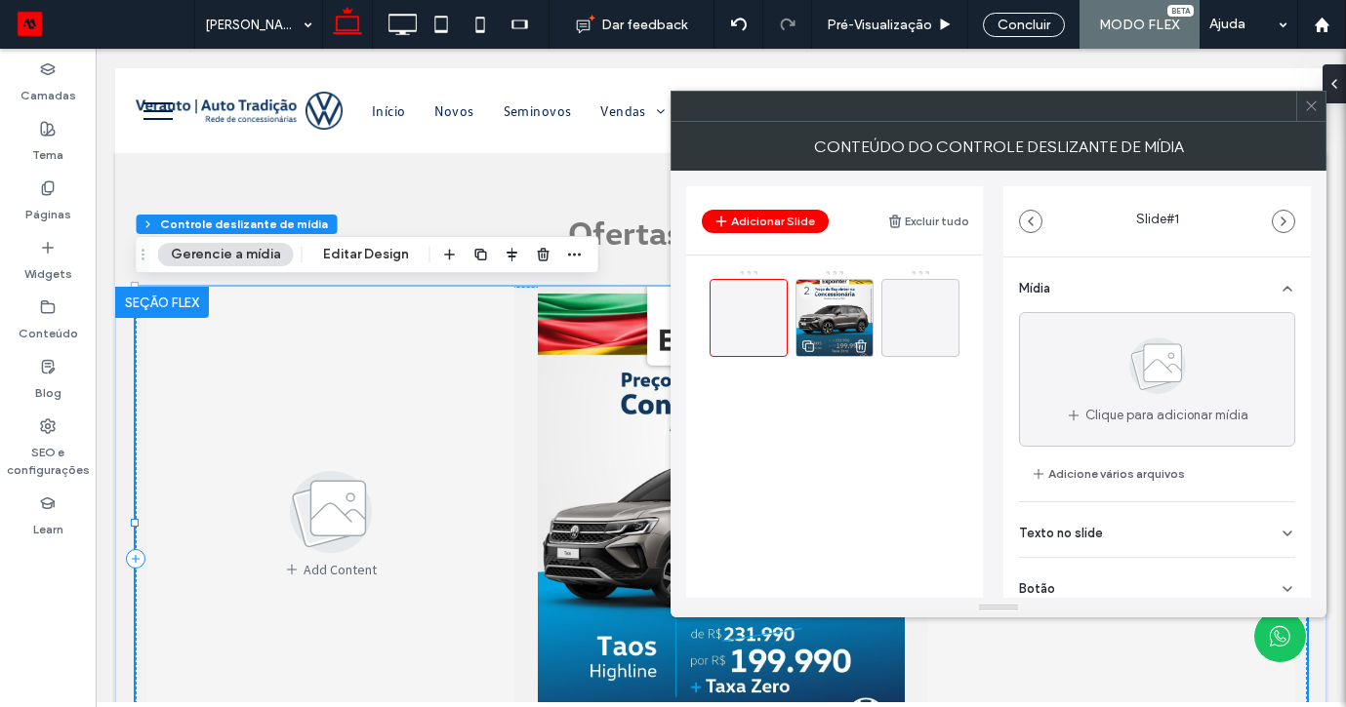
click at [856, 344] on use at bounding box center [861, 346] width 12 height 13
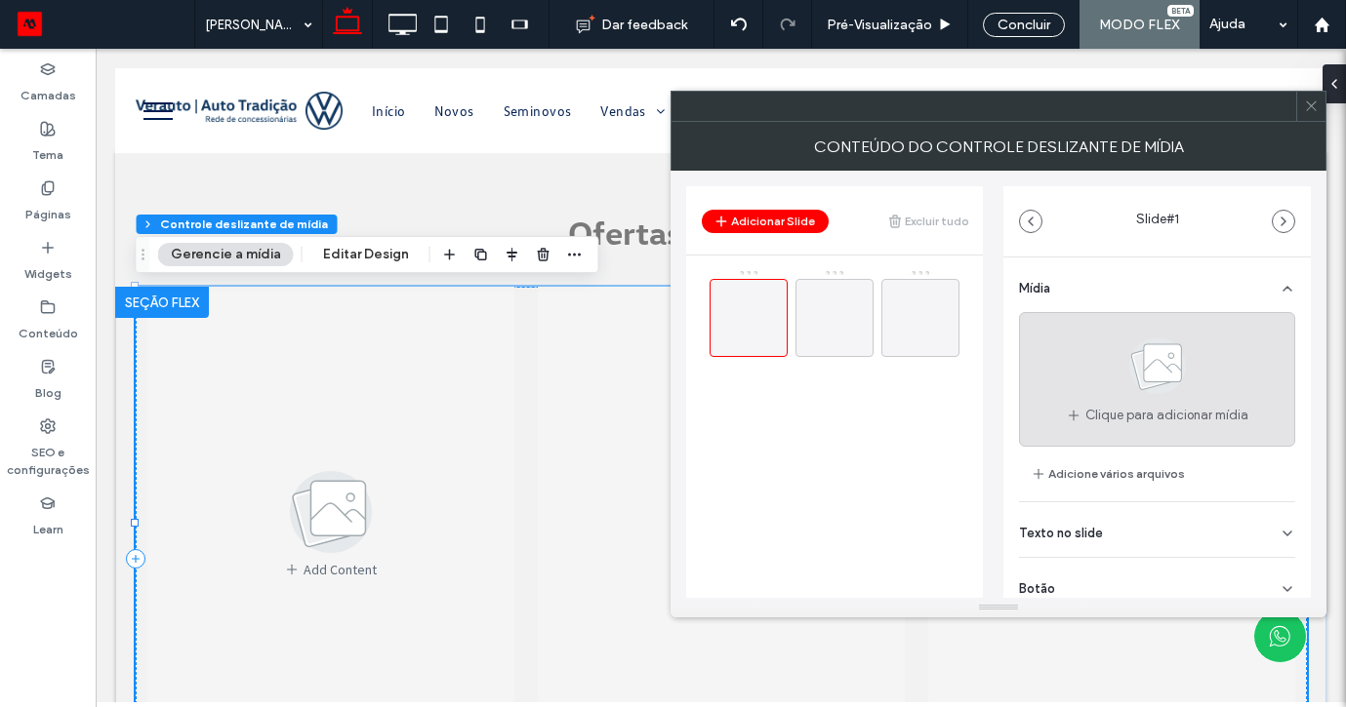
click at [1165, 385] on use at bounding box center [1157, 366] width 57 height 57
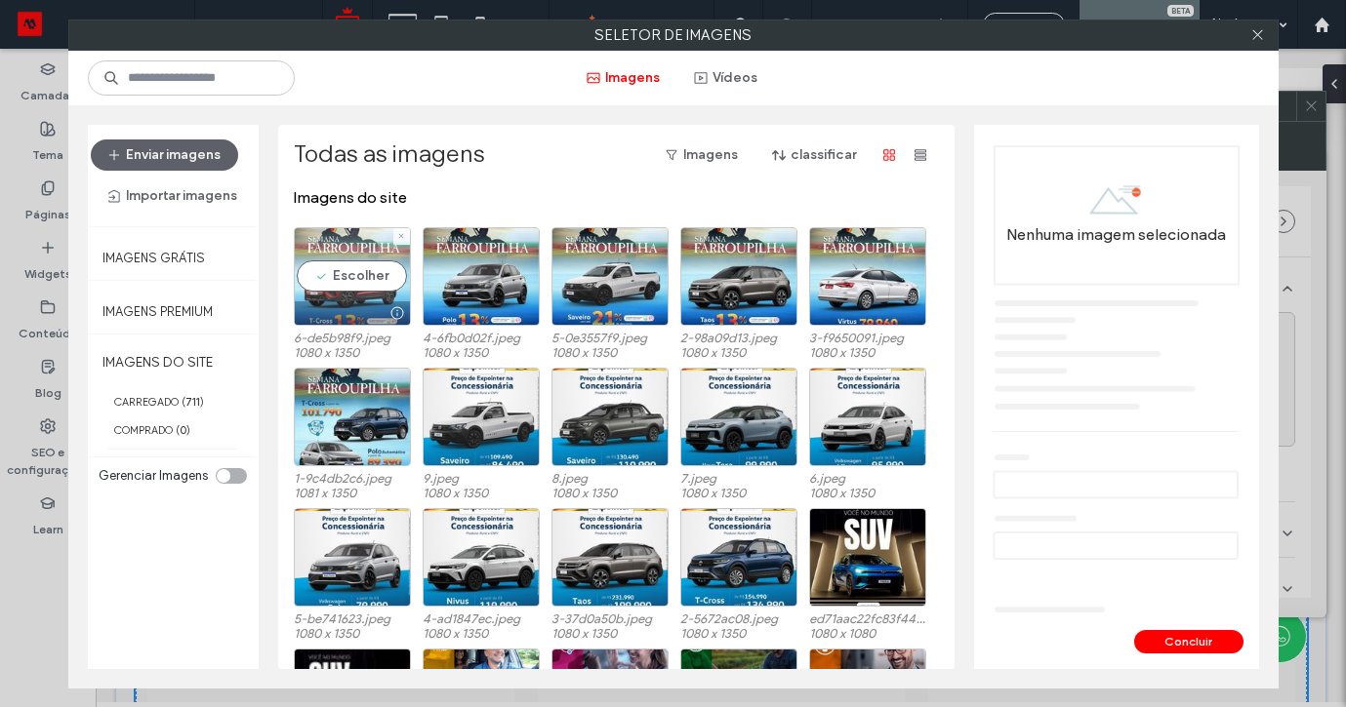
click at [365, 282] on div "Escolher" at bounding box center [352, 276] width 117 height 99
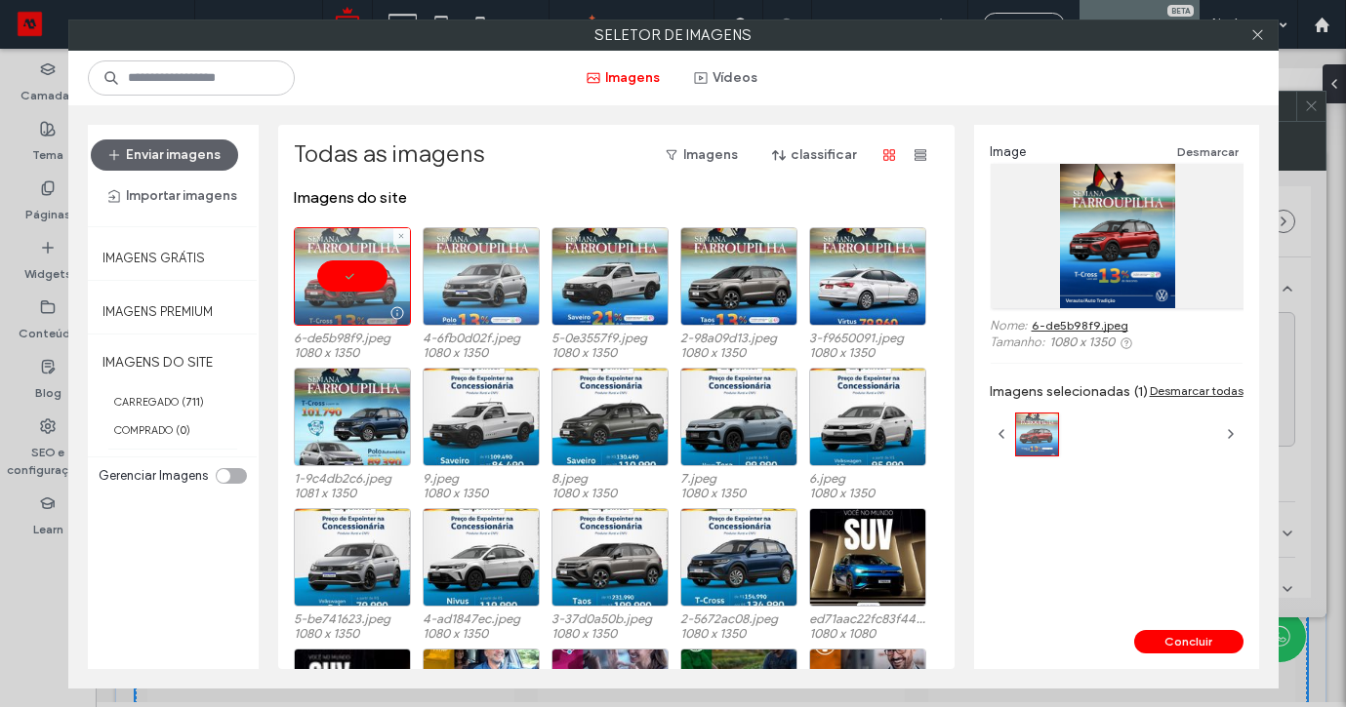
click at [491, 280] on div at bounding box center [481, 276] width 117 height 99
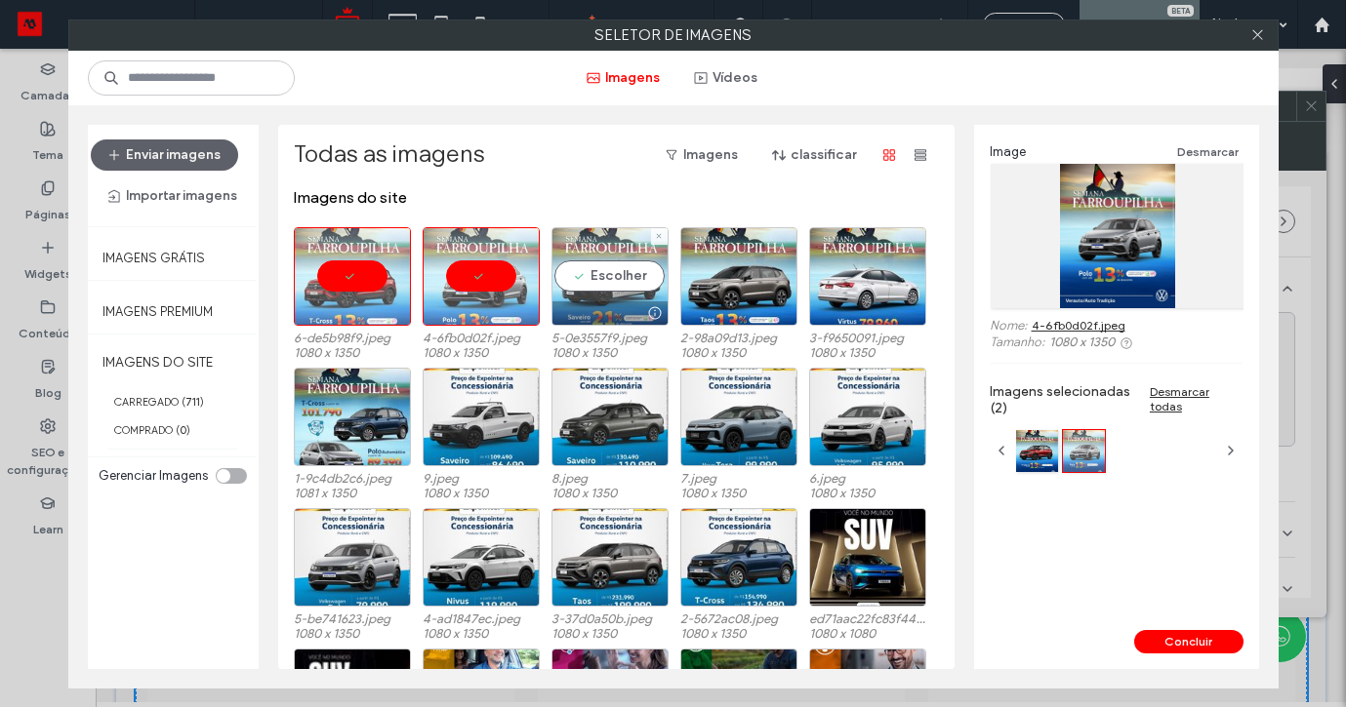
click at [597, 296] on div "Escolher" at bounding box center [609, 276] width 117 height 99
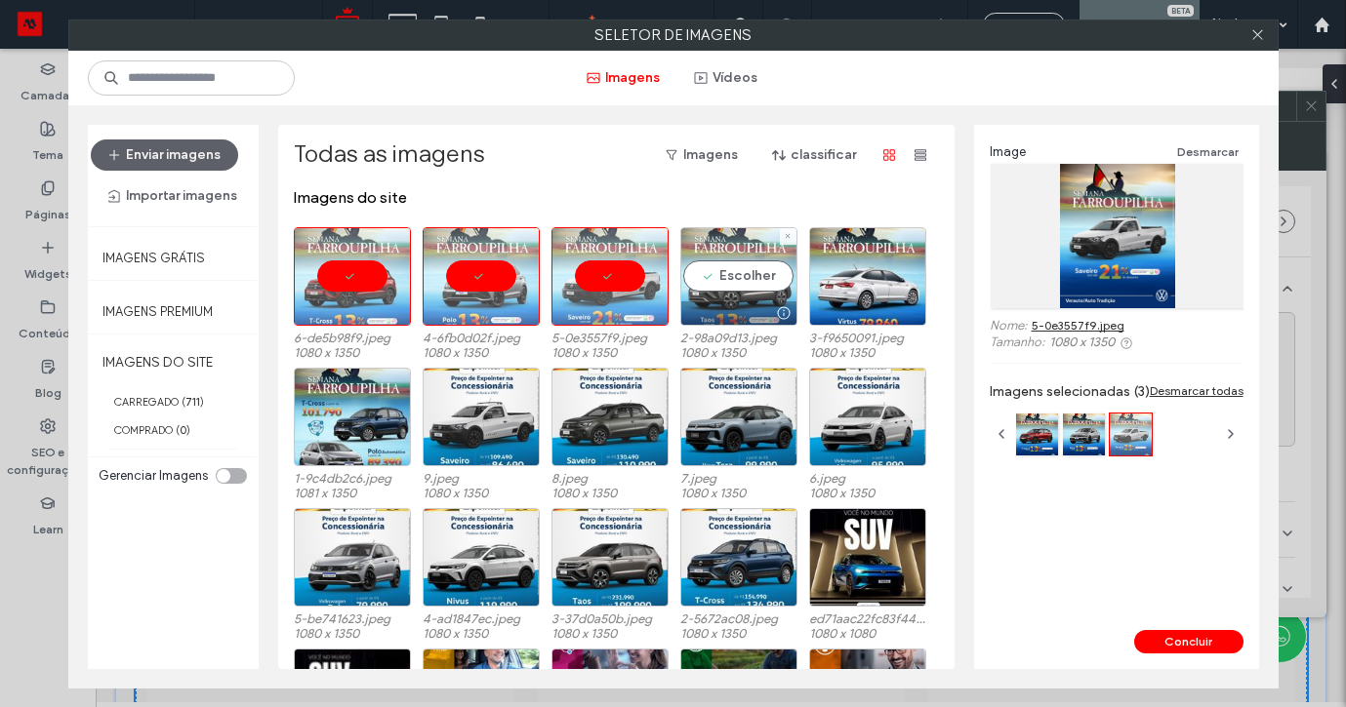
click at [732, 290] on div "Escolher" at bounding box center [738, 276] width 117 height 99
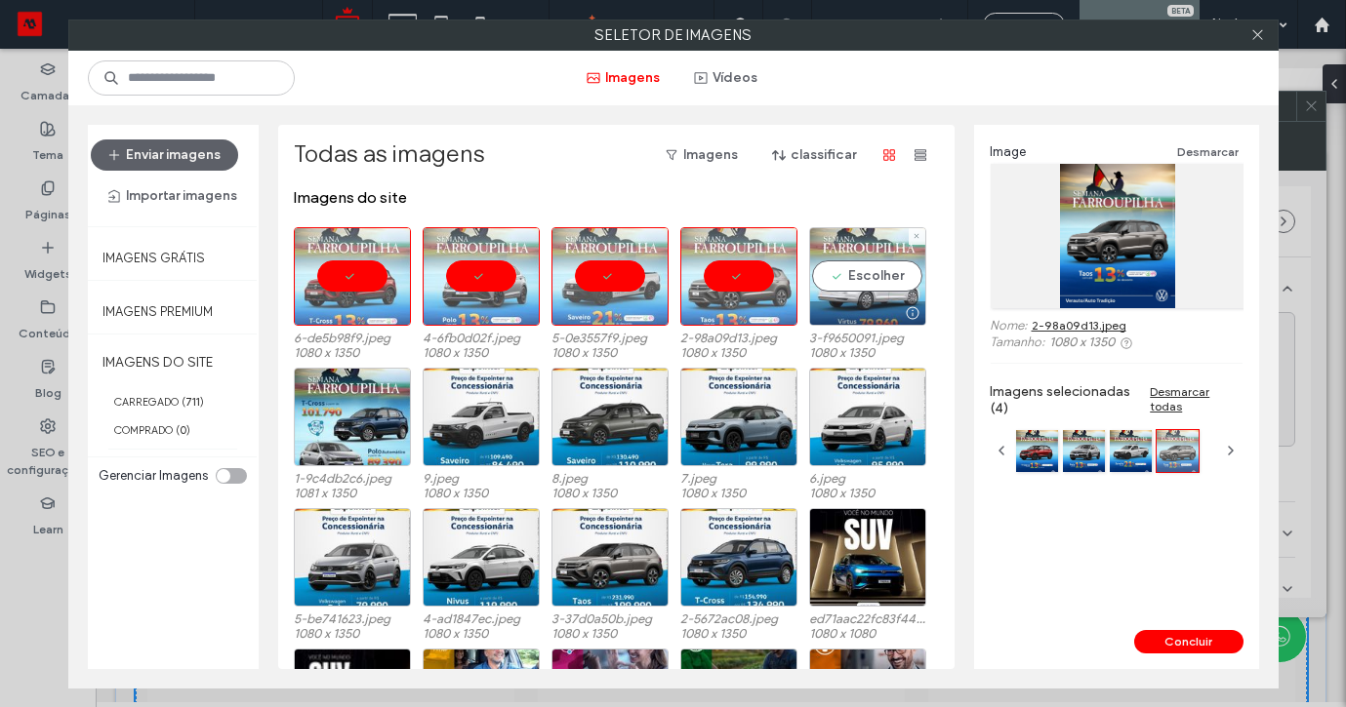
click at [851, 284] on div "Escolher" at bounding box center [867, 276] width 117 height 99
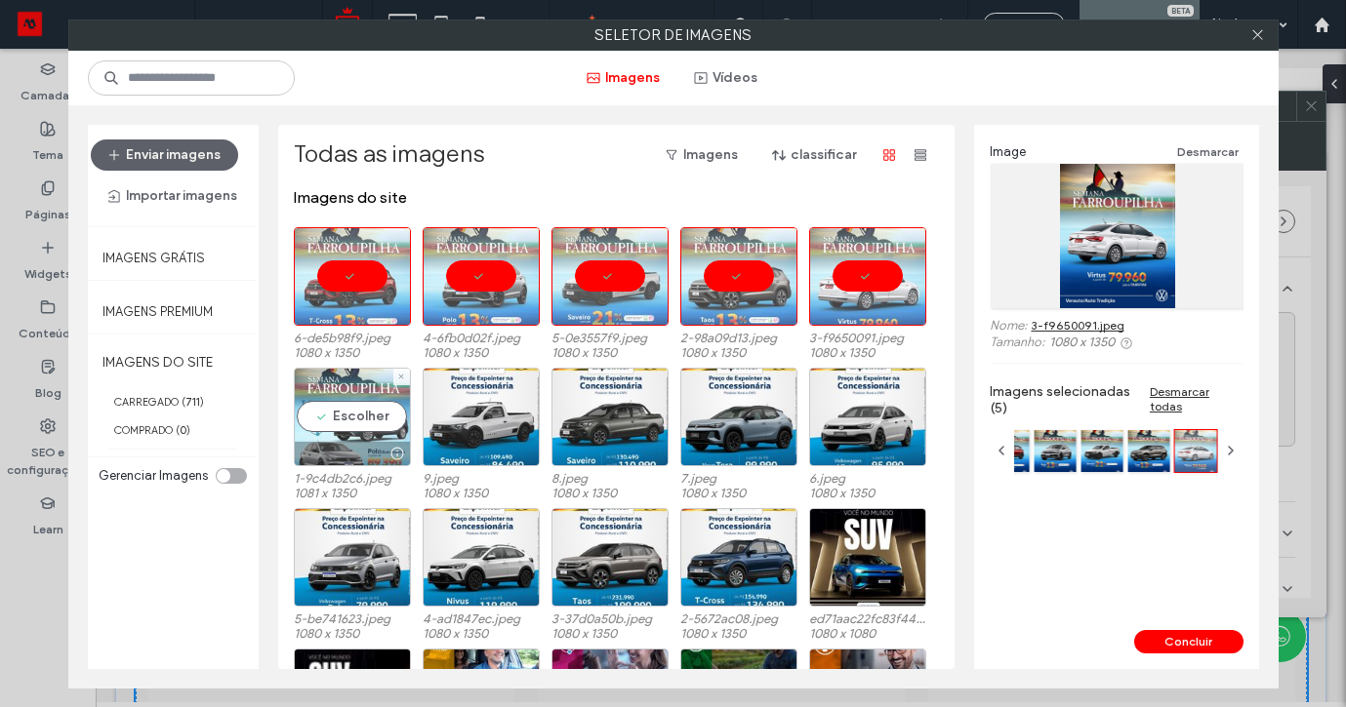
click at [358, 417] on div "Escolher" at bounding box center [352, 417] width 117 height 99
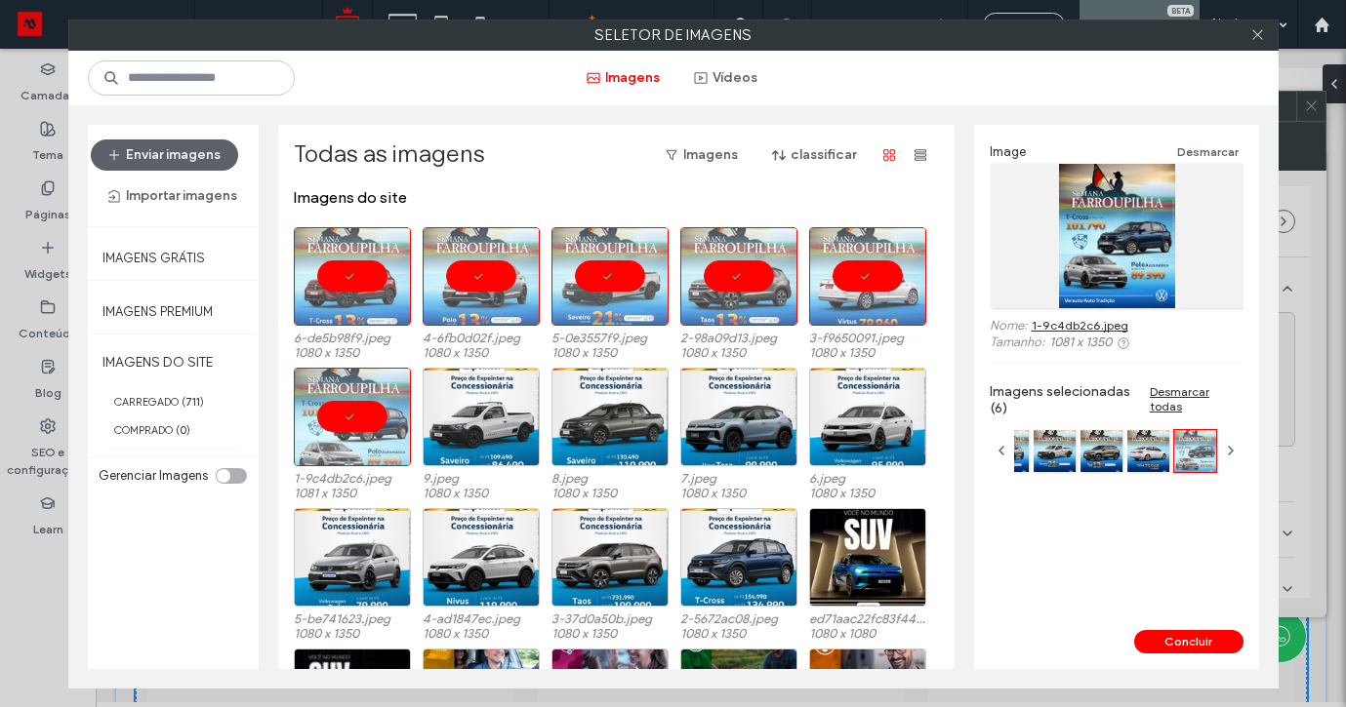
click at [1180, 628] on div "Image Desmarcar Nome: 1-9c4db2c6.jpeg Tamanho: 1081 x 1350 Imagens selecionadas…" at bounding box center [1116, 377] width 285 height 505
click at [1180, 632] on button "Concluir" at bounding box center [1188, 641] width 109 height 23
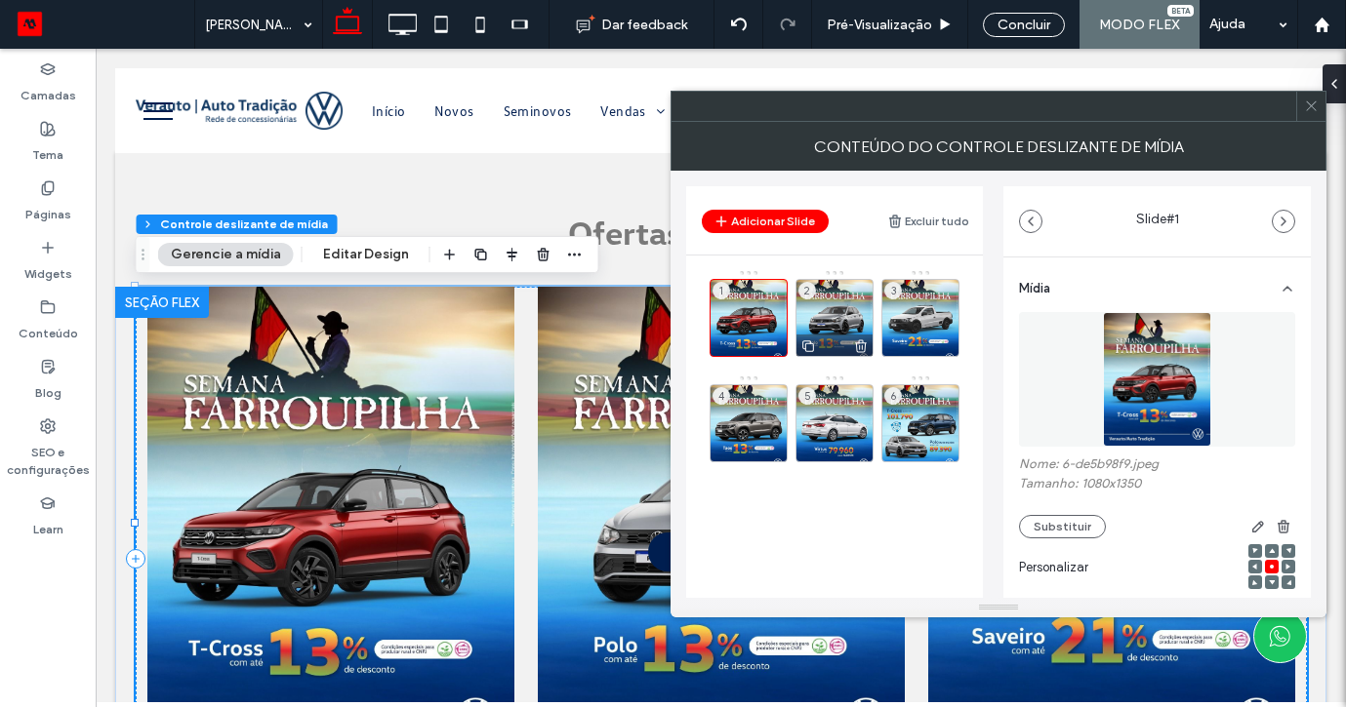
click at [836, 303] on div "2" at bounding box center [834, 318] width 78 height 78
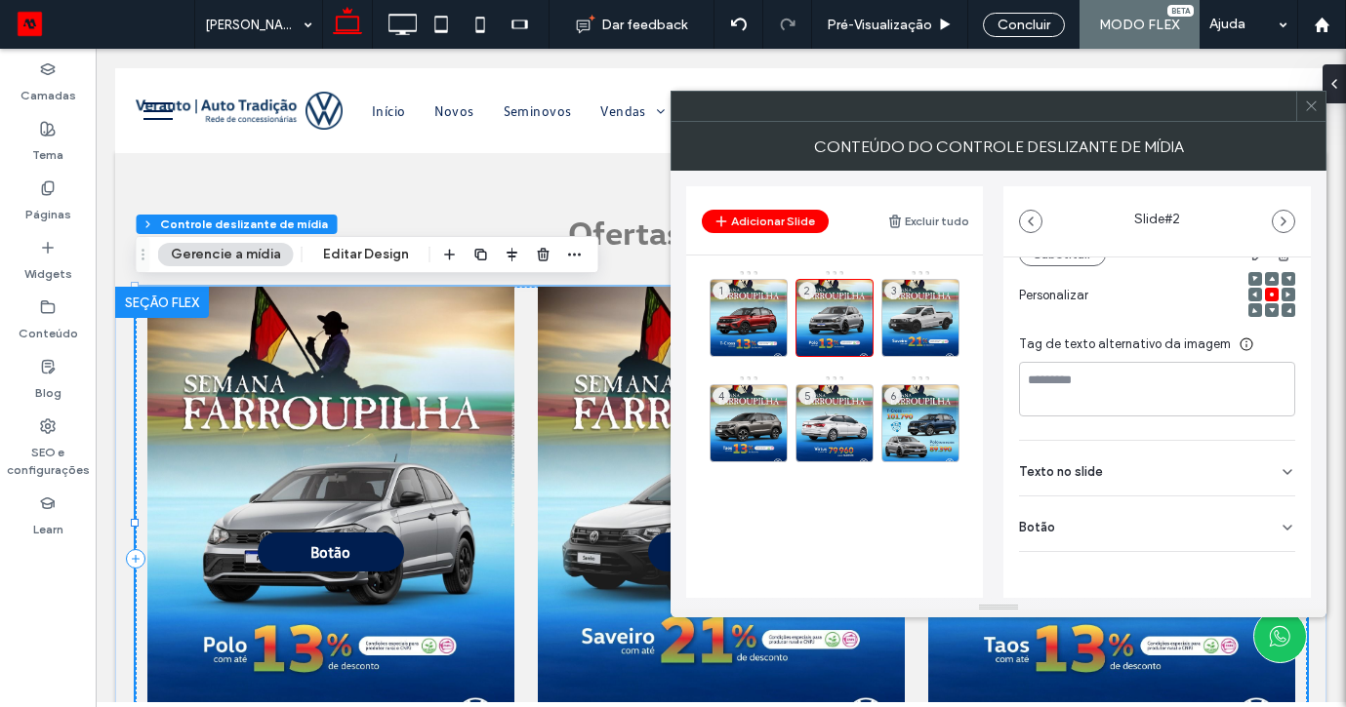
click at [1268, 541] on div "Botão" at bounding box center [1157, 524] width 276 height 55
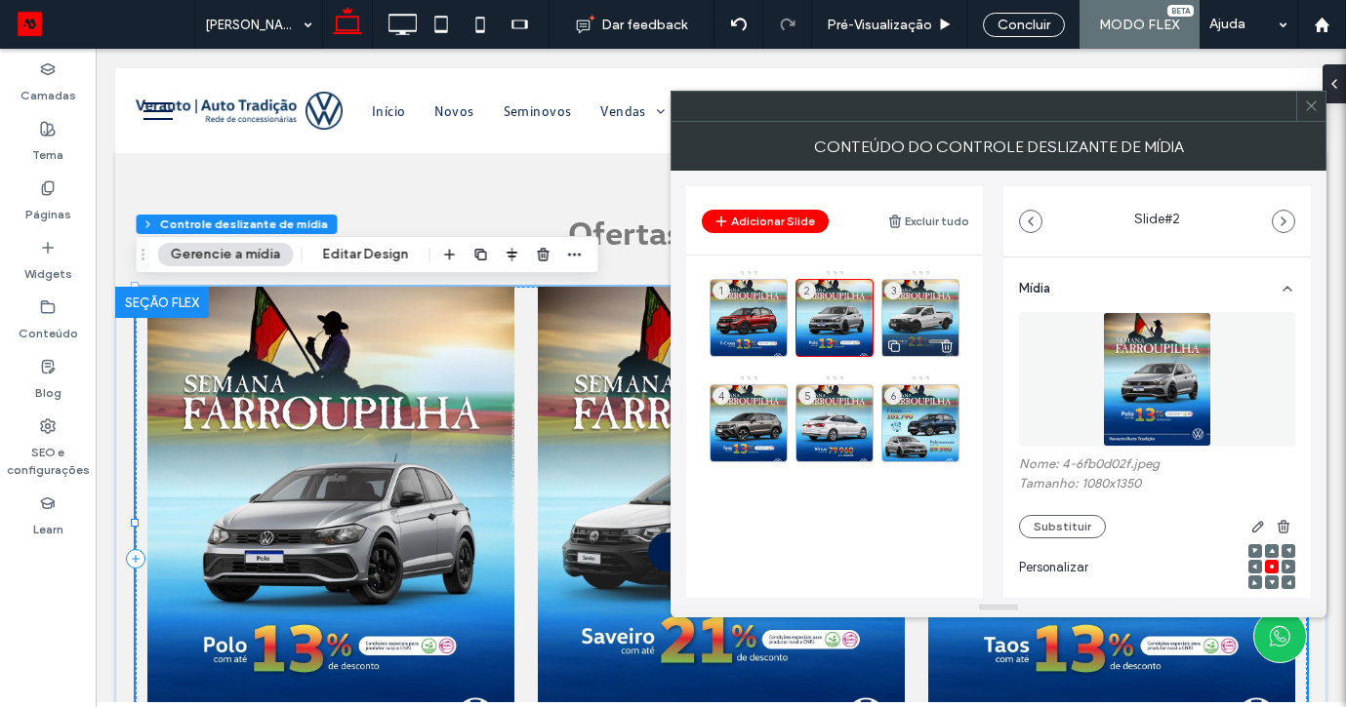
scroll to position [271, 0]
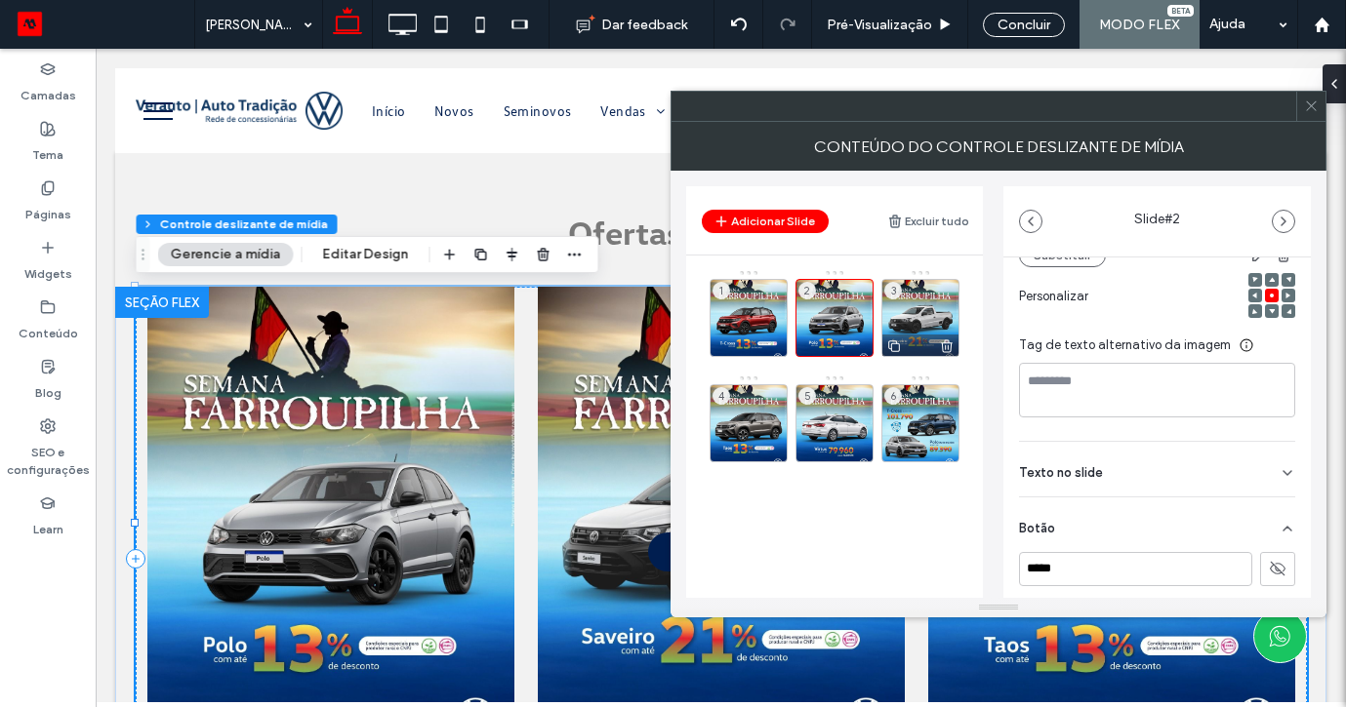
click at [918, 316] on div "3" at bounding box center [920, 318] width 78 height 78
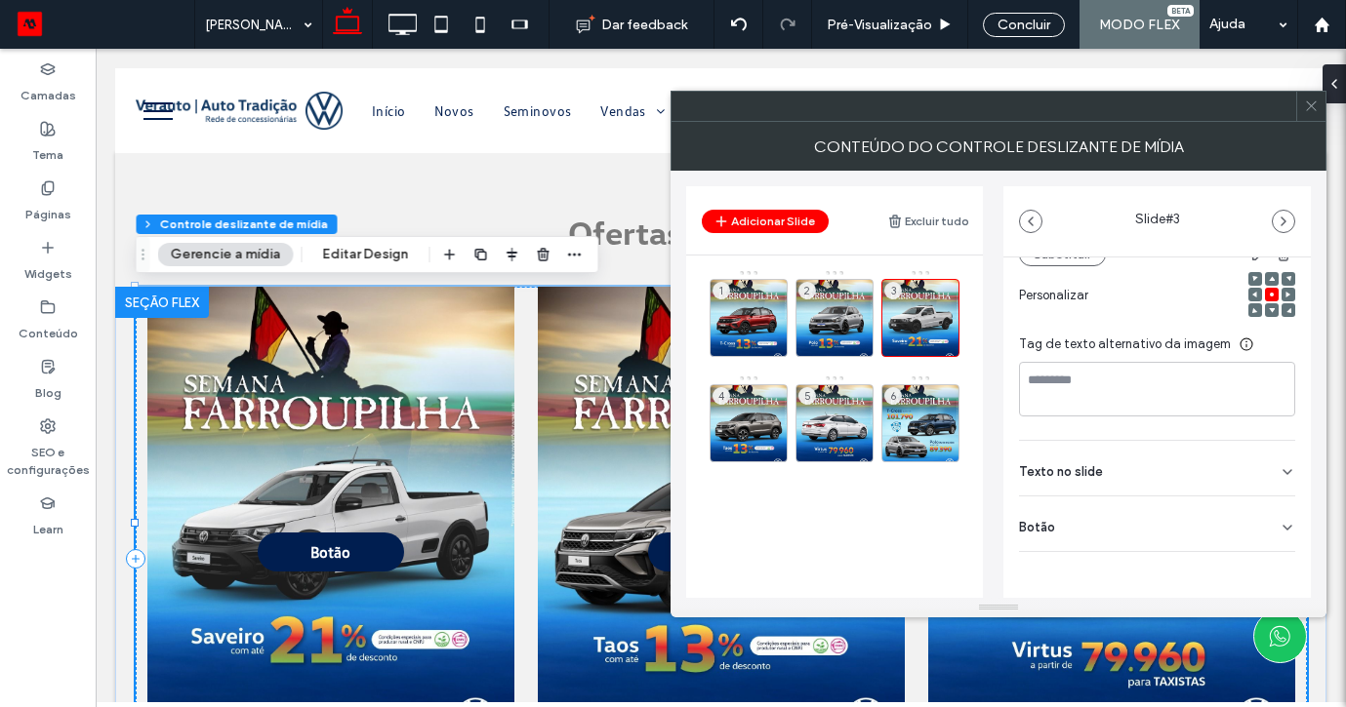
click at [1278, 560] on div "Mídia Nome: 5-0e3557f9.jpeg Tamanho: 1080x1350 Substituir Personalizar Tag de t…" at bounding box center [1156, 327] width 307 height 684
click at [1273, 541] on div "Botão" at bounding box center [1157, 524] width 276 height 55
click at [1273, 568] on icon at bounding box center [1278, 569] width 18 height 18
click at [769, 387] on div "4" at bounding box center [748, 423] width 78 height 78
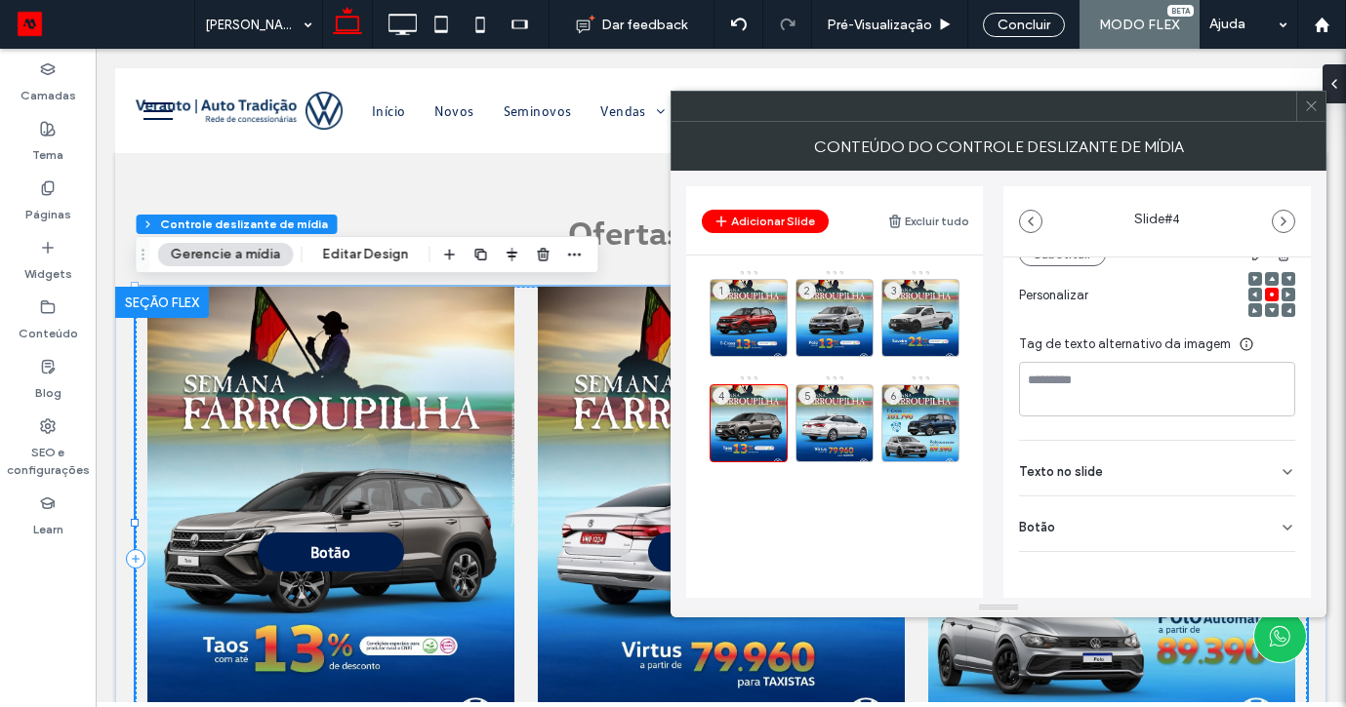
click at [1279, 525] on icon at bounding box center [1287, 528] width 16 height 16
click at [1270, 563] on use at bounding box center [1278, 566] width 16 height 12
click at [826, 416] on div "5" at bounding box center [834, 423] width 78 height 78
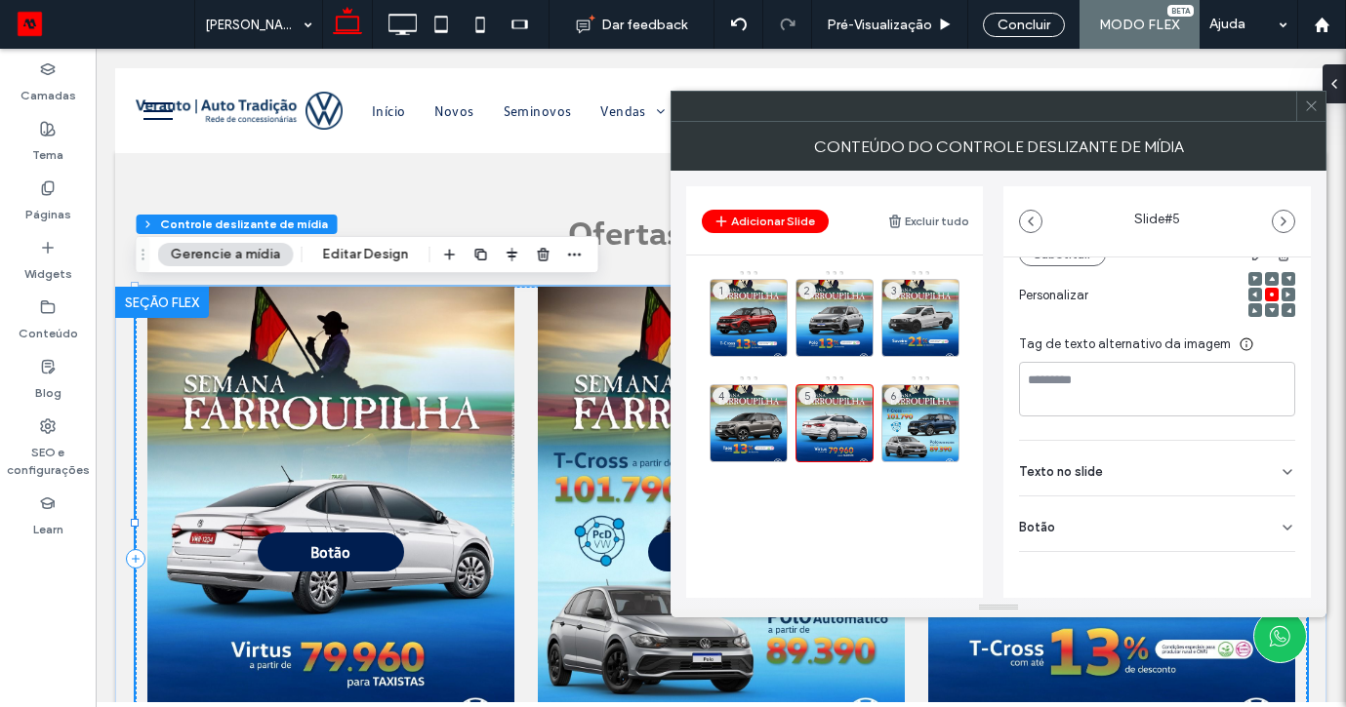
click at [1261, 525] on div "Botão" at bounding box center [1157, 524] width 276 height 55
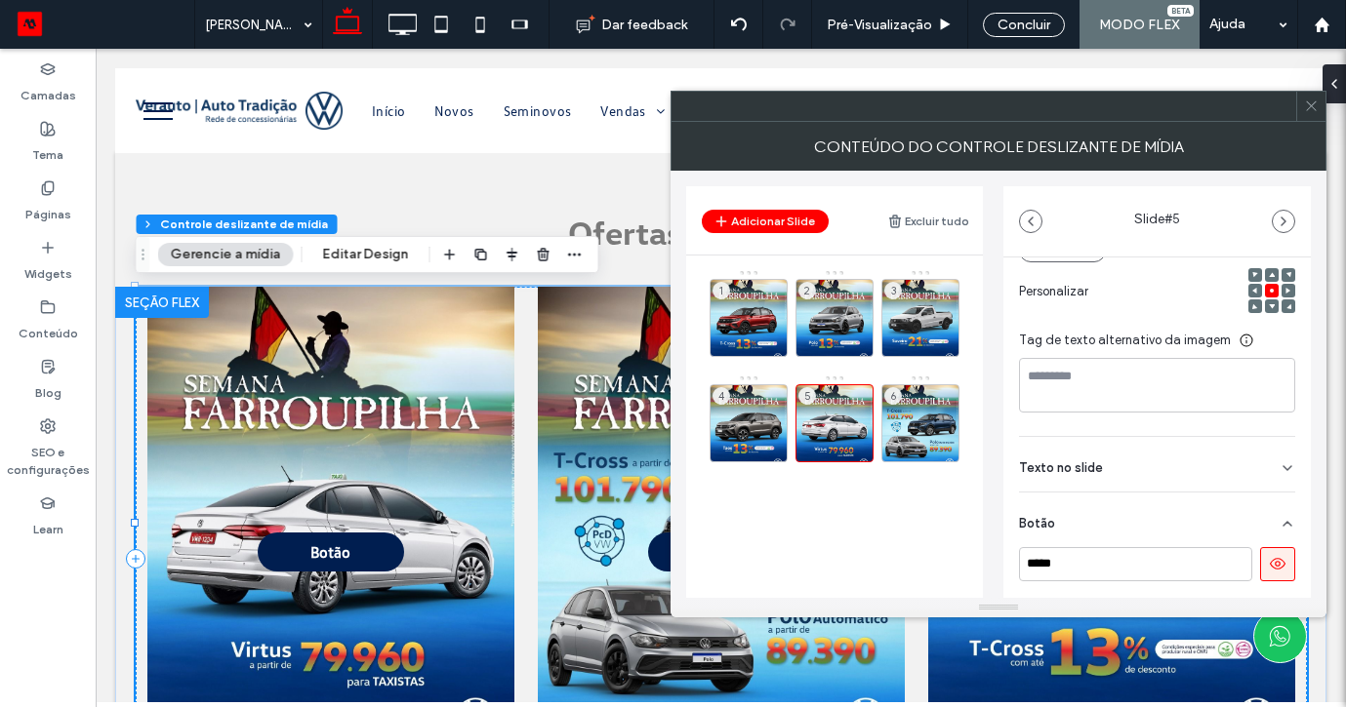
scroll to position [283, 0]
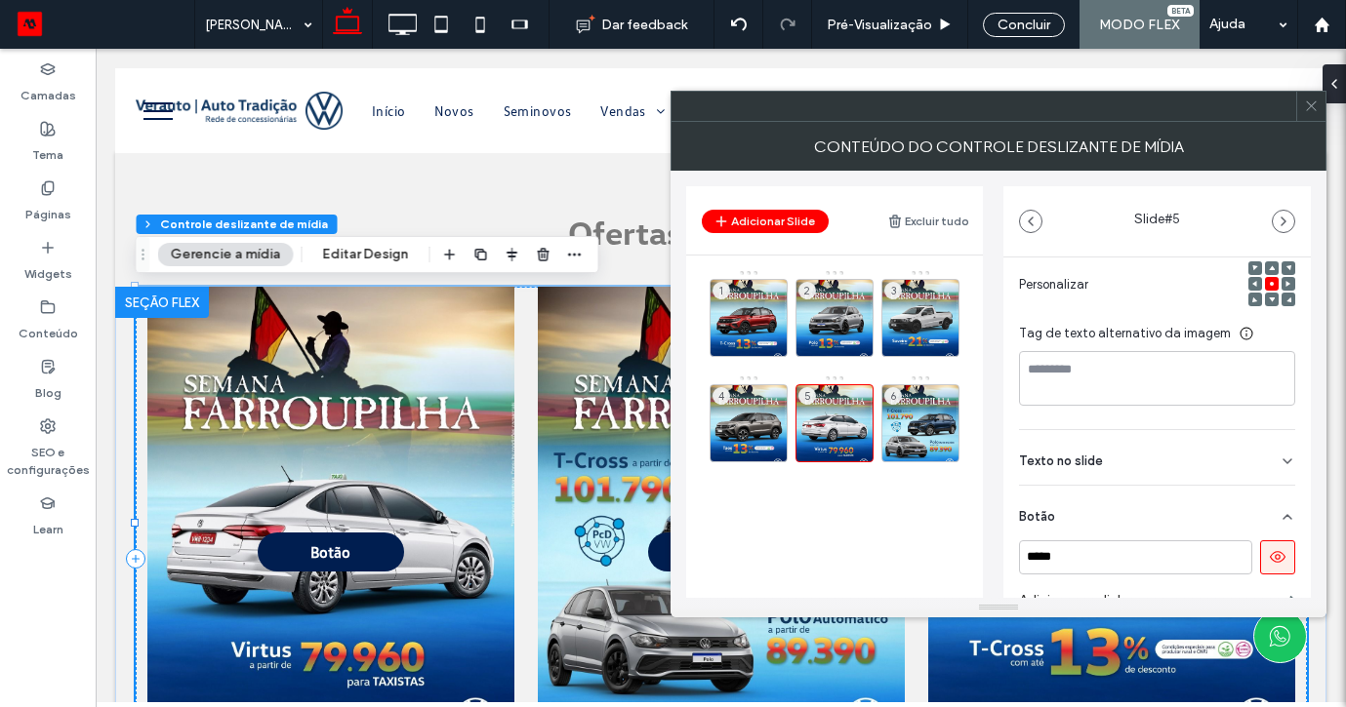
click at [1269, 555] on icon at bounding box center [1278, 557] width 18 height 18
click at [925, 422] on div "6" at bounding box center [920, 423] width 78 height 78
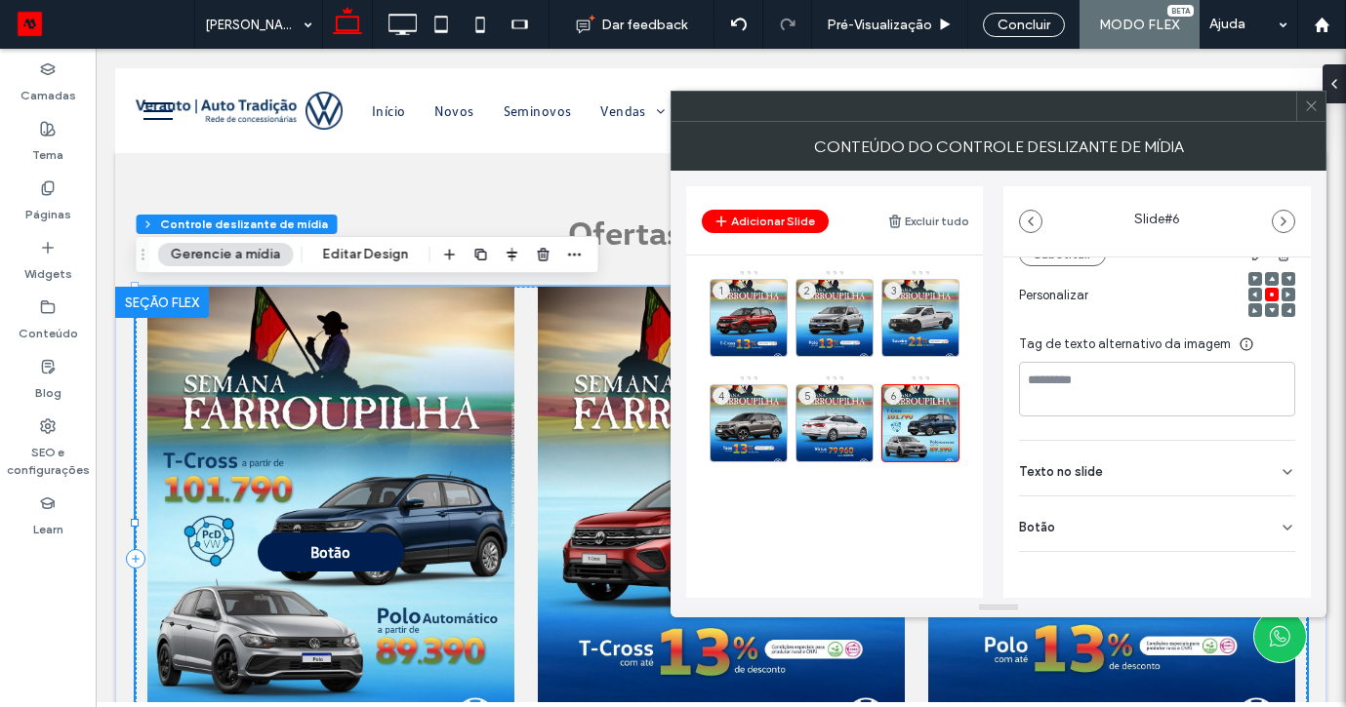
scroll to position [272, 0]
click at [1269, 516] on div "Botão" at bounding box center [1157, 524] width 276 height 55
click at [1266, 553] on button at bounding box center [1277, 568] width 35 height 34
click at [1309, 117] on span at bounding box center [1311, 106] width 15 height 29
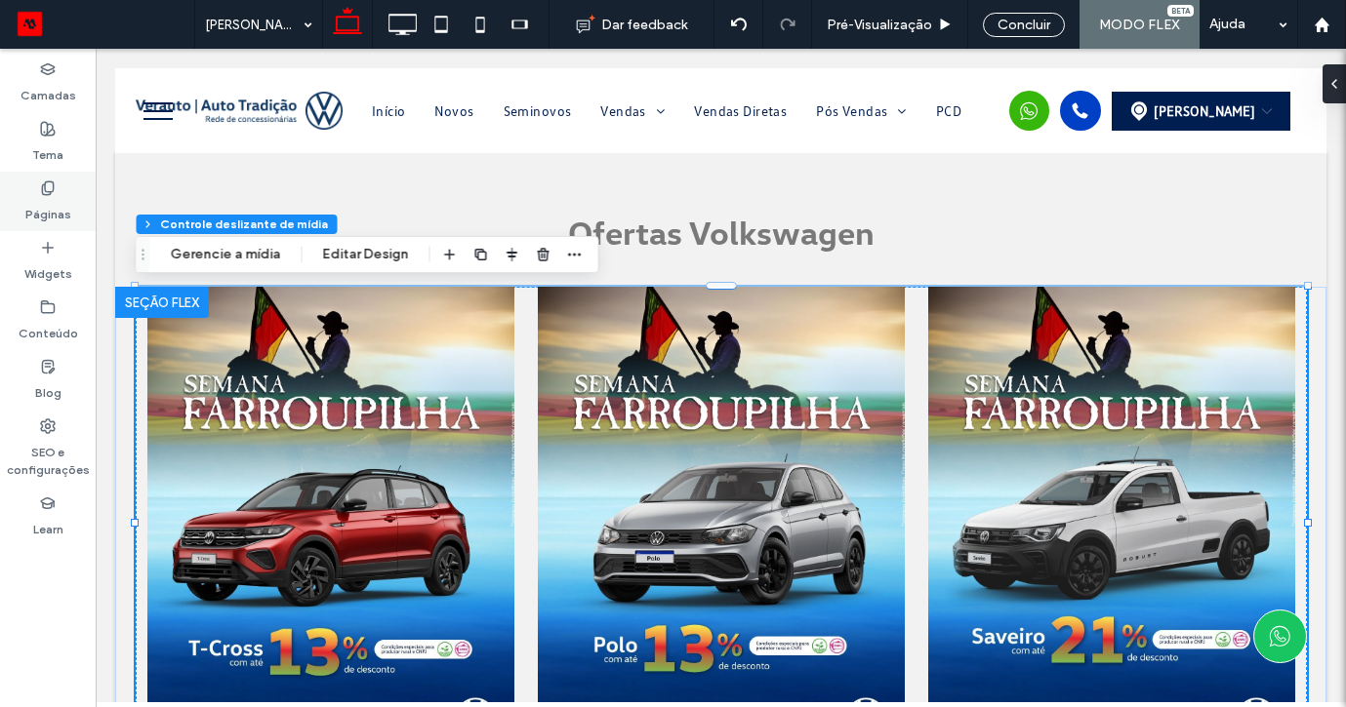
click at [60, 190] on div "Páginas" at bounding box center [48, 202] width 96 height 60
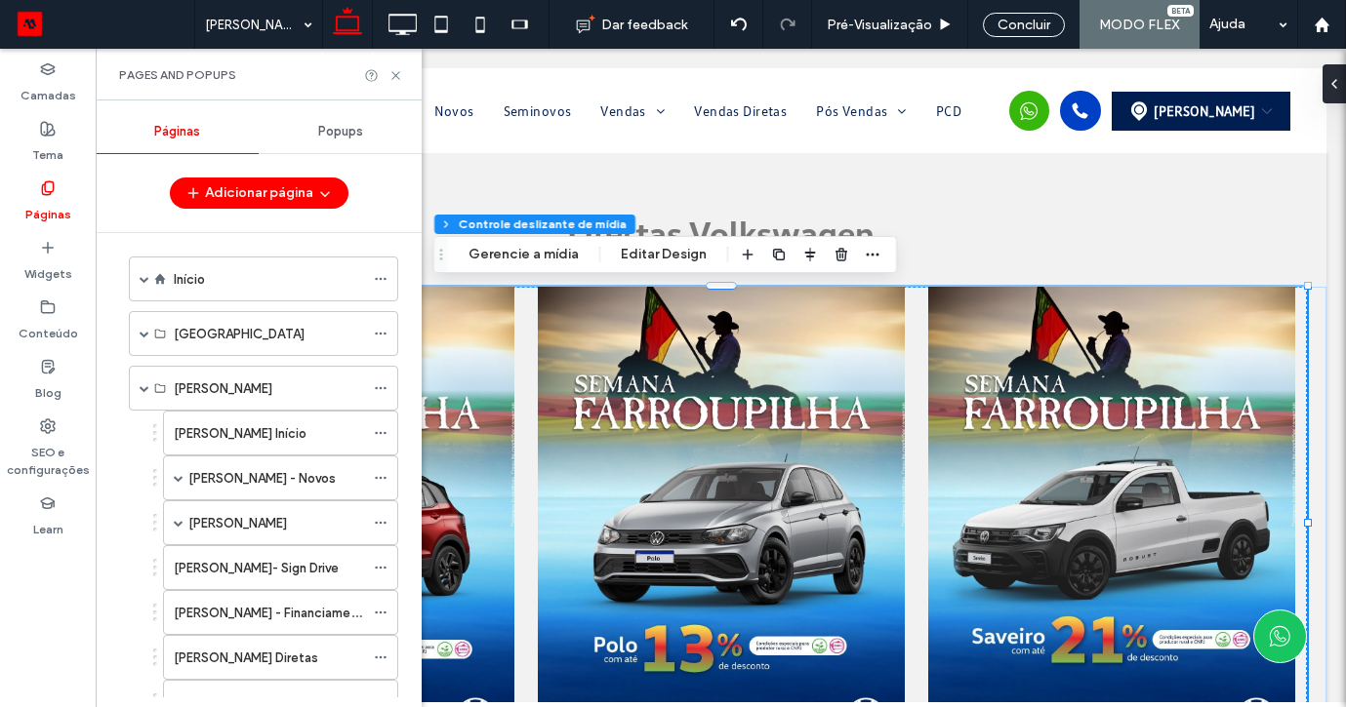
scroll to position [2, 0]
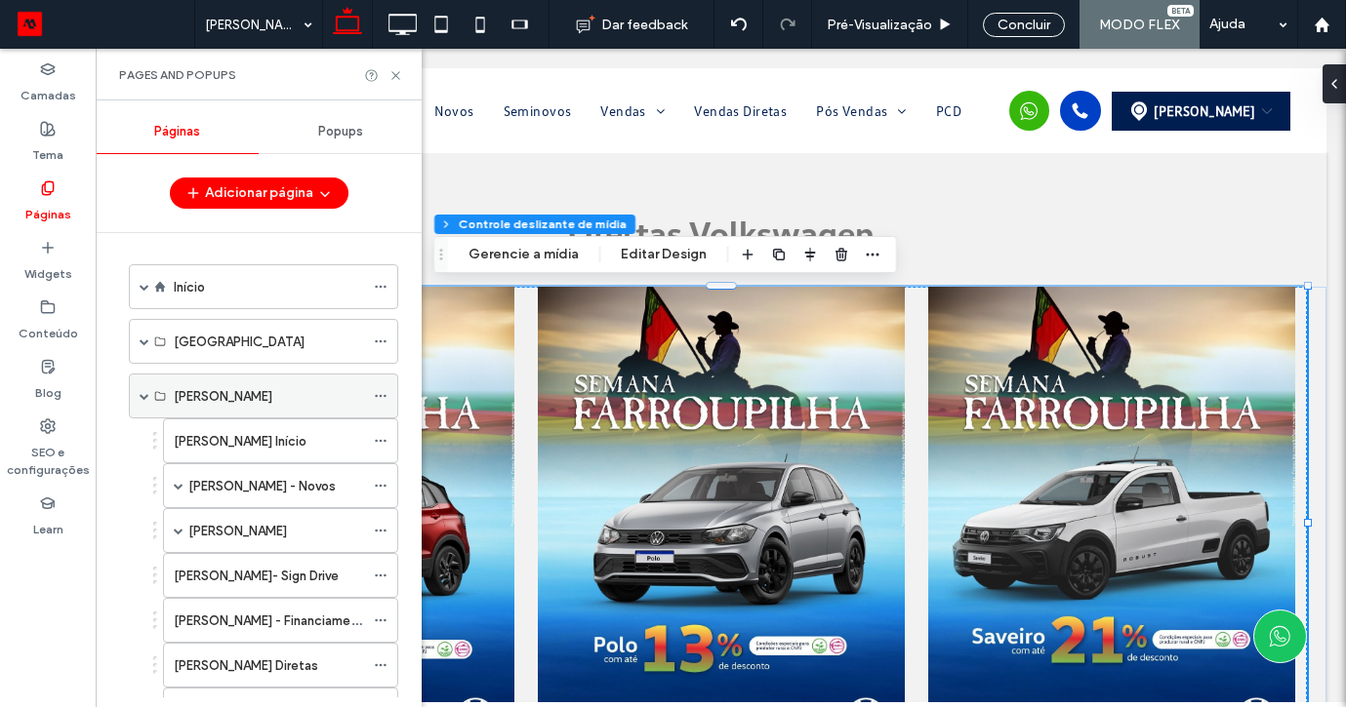
click at [140, 399] on span at bounding box center [145, 396] width 10 height 10
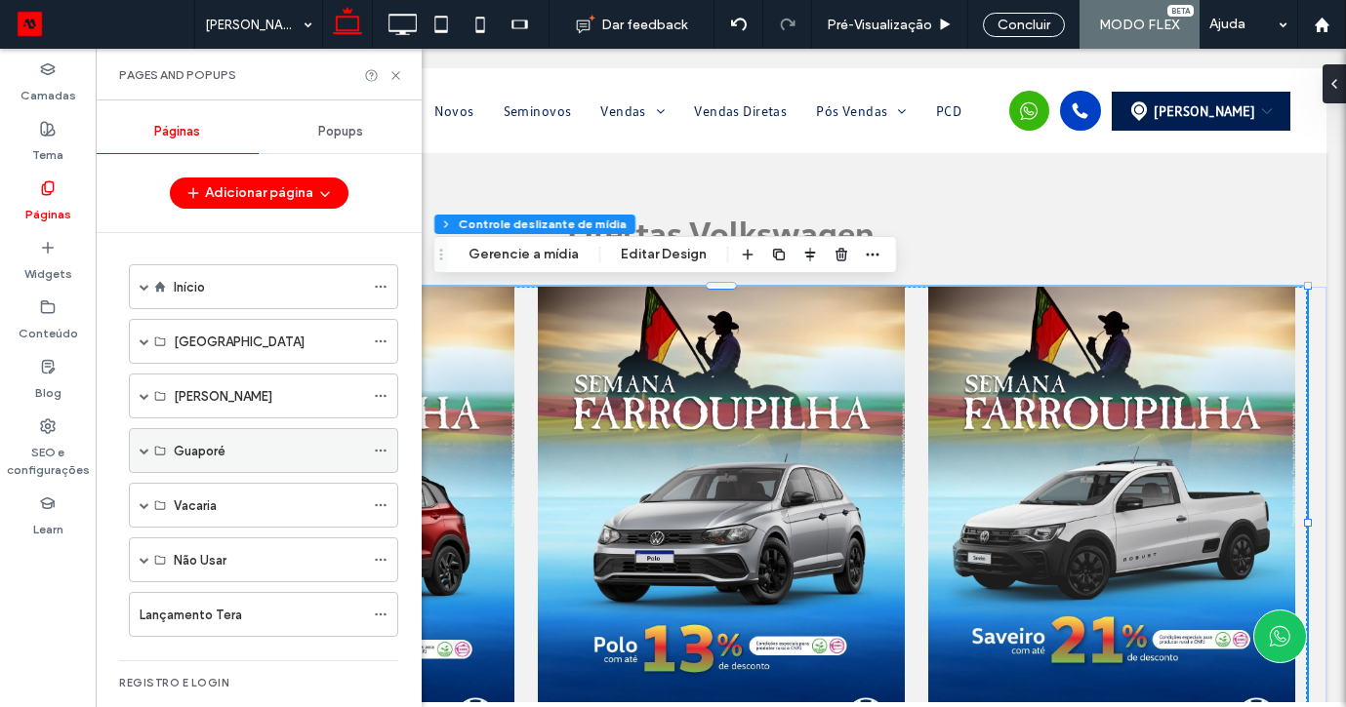
click at [144, 447] on span at bounding box center [145, 451] width 10 height 10
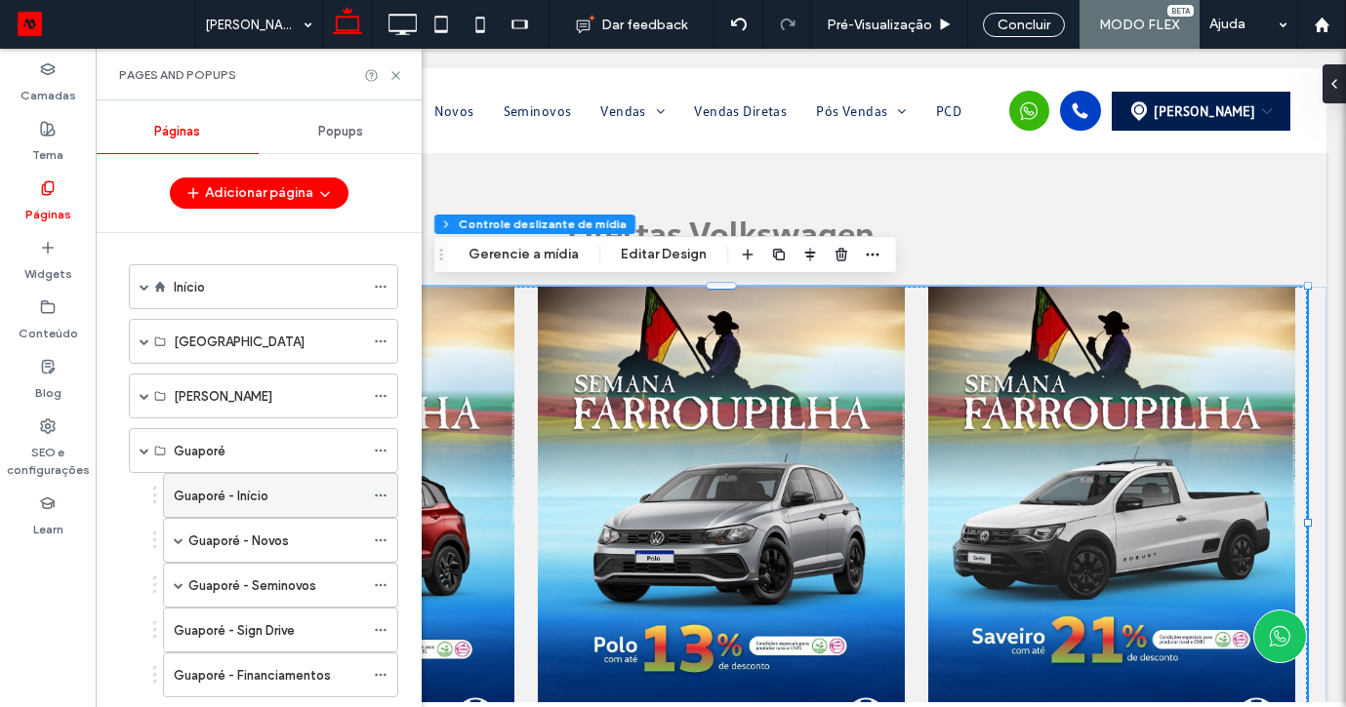
click at [252, 498] on label "Guaporé - Início" at bounding box center [221, 496] width 95 height 34
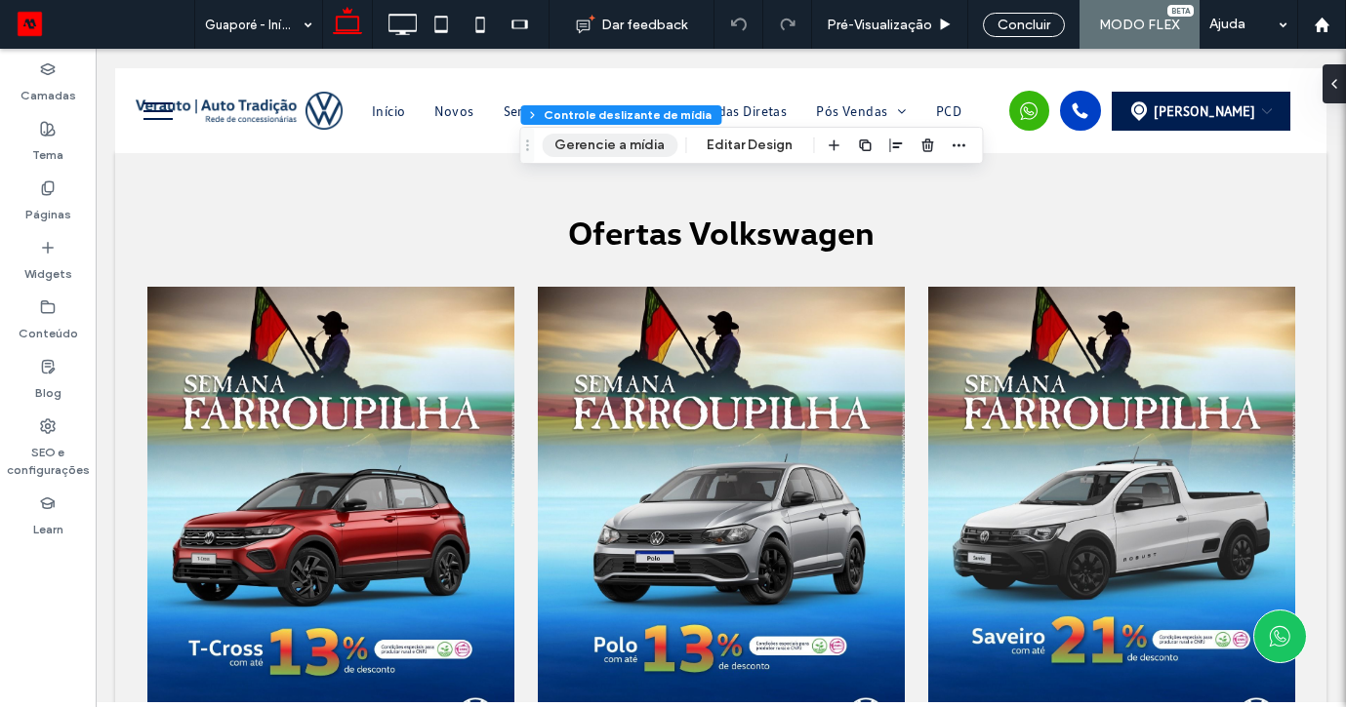
click at [588, 141] on button "Gerencie a mídia" at bounding box center [610, 145] width 136 height 23
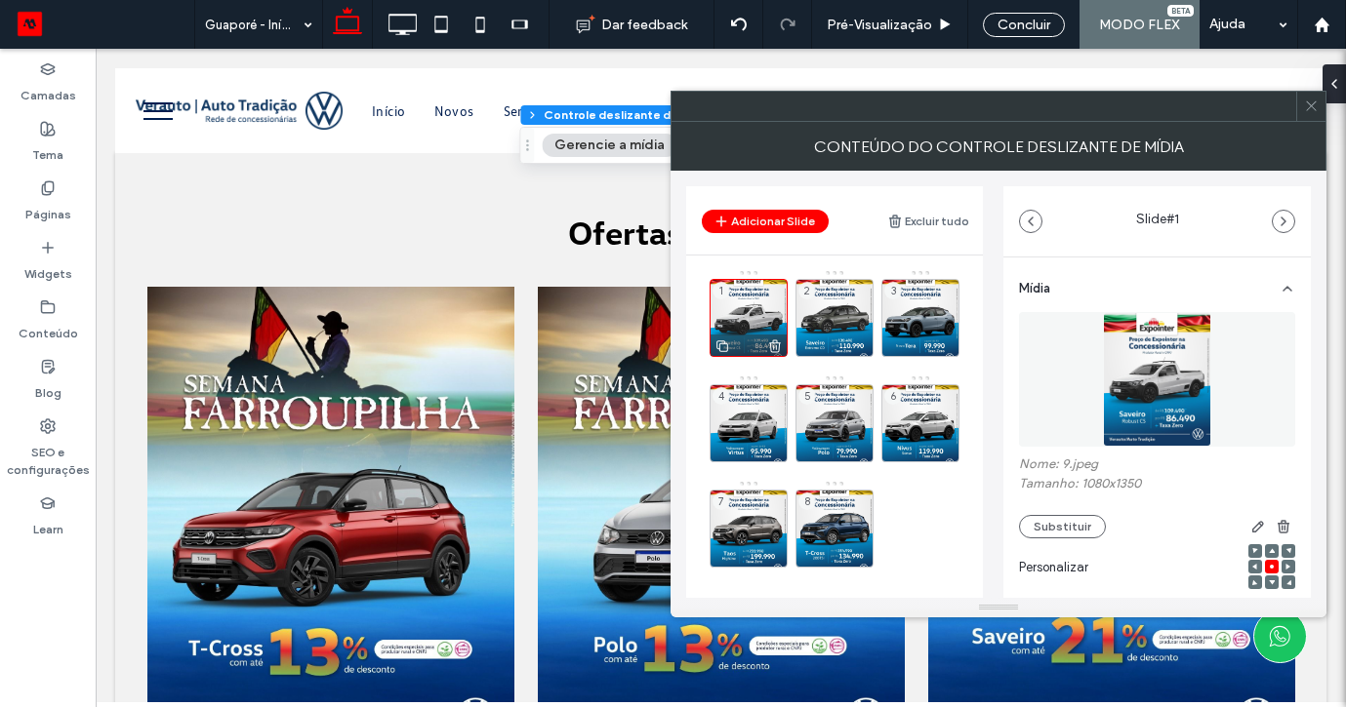
click at [771, 343] on icon at bounding box center [775, 347] width 16 height 18
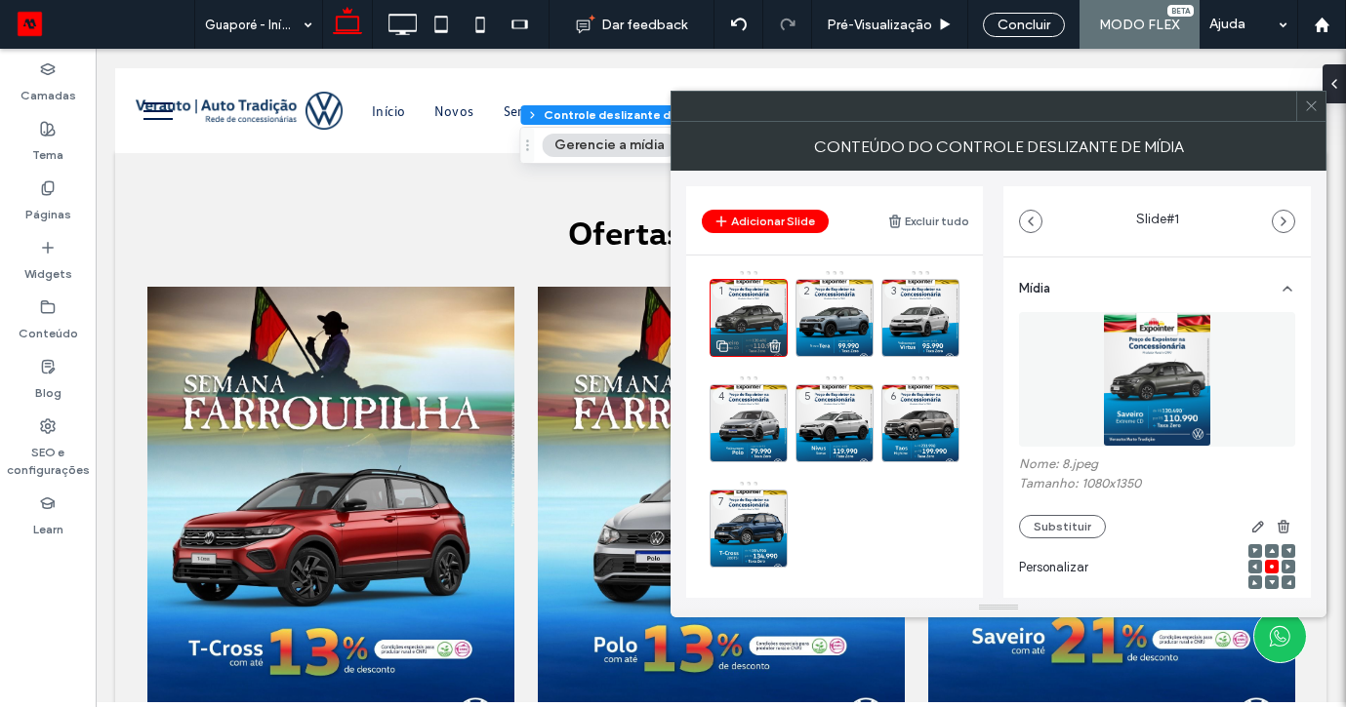
click at [775, 344] on icon at bounding box center [775, 347] width 16 height 18
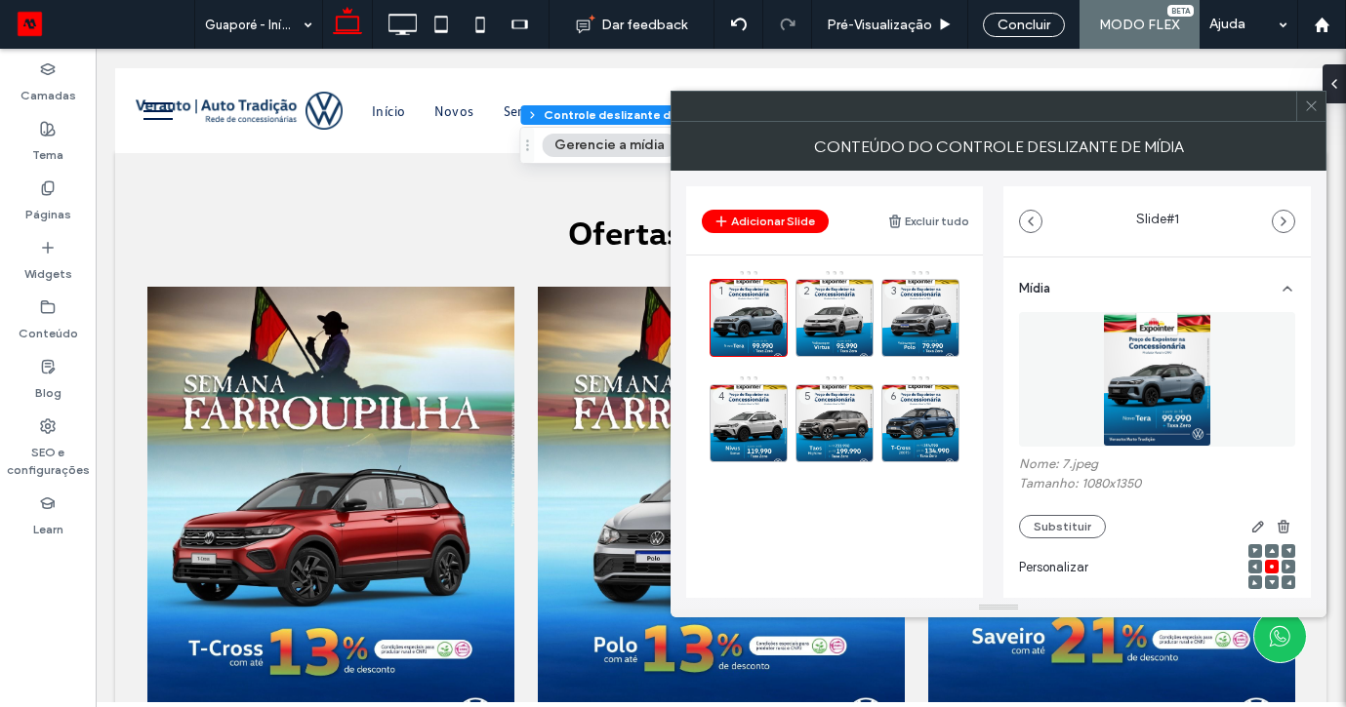
click at [0, 0] on icon at bounding box center [0, 0] width 0 height 0
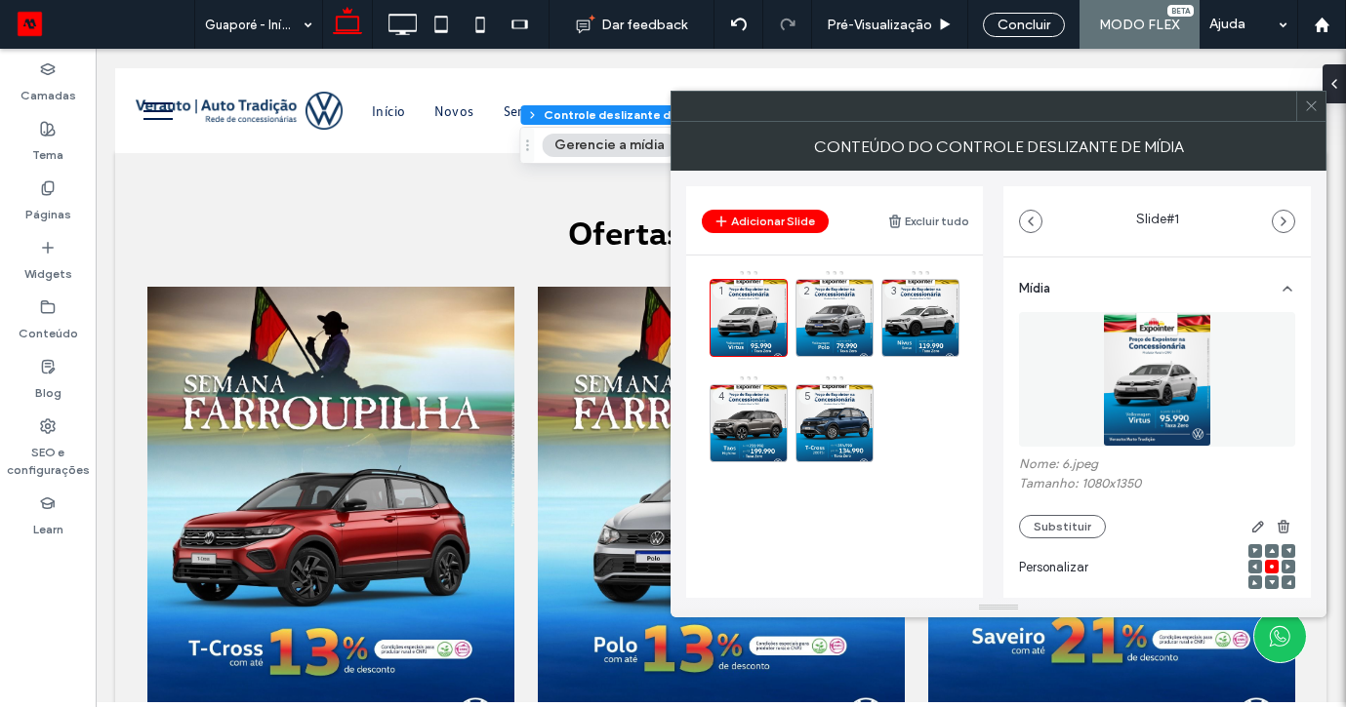
click at [0, 0] on icon at bounding box center [0, 0] width 0 height 0
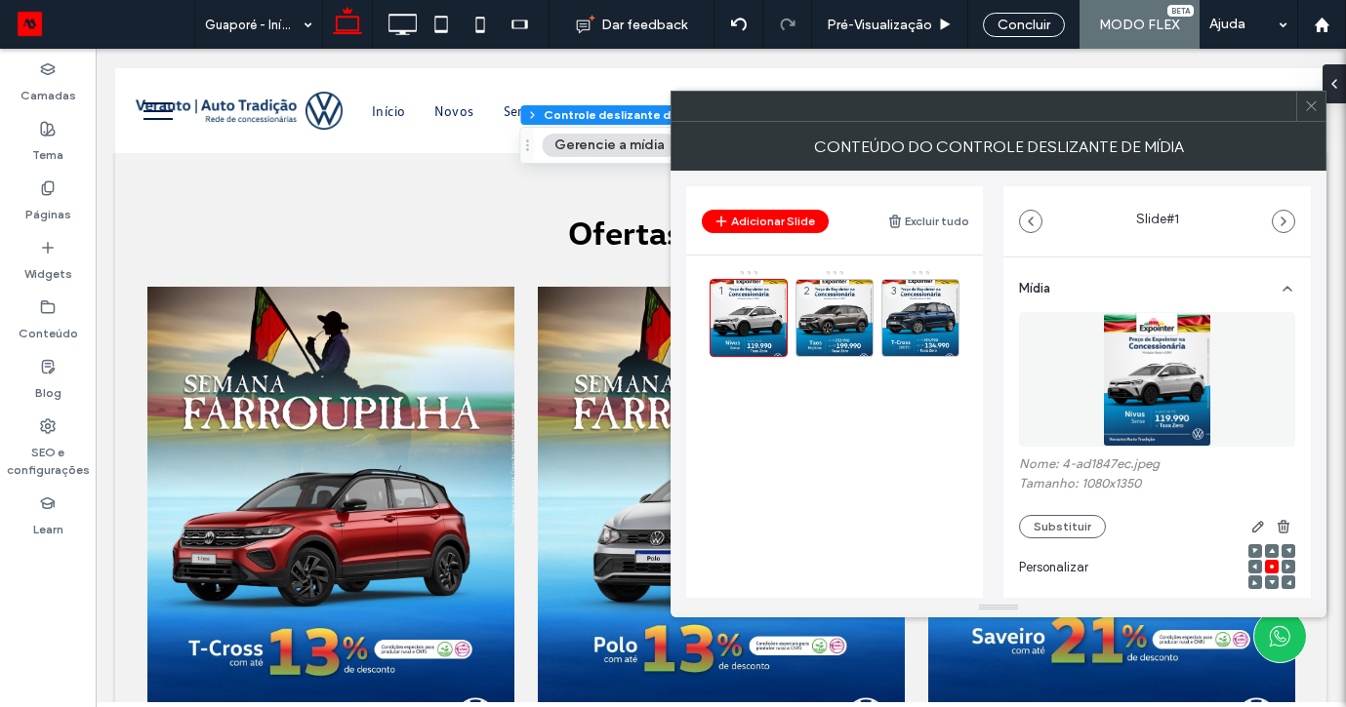
click at [0, 0] on icon at bounding box center [0, 0] width 0 height 0
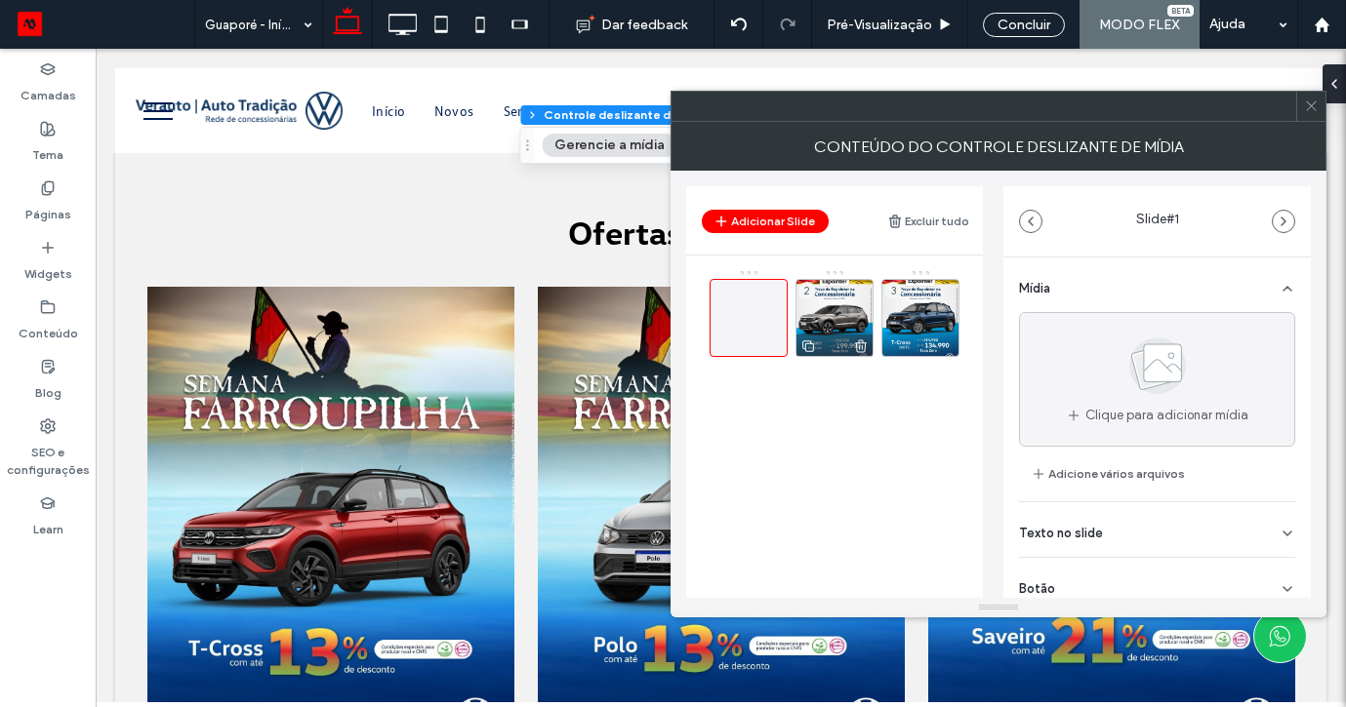
click at [860, 346] on use at bounding box center [861, 346] width 12 height 13
click at [961, 343] on div "3" at bounding box center [845, 318] width 273 height 98
click at [948, 346] on use at bounding box center [947, 346] width 12 height 13
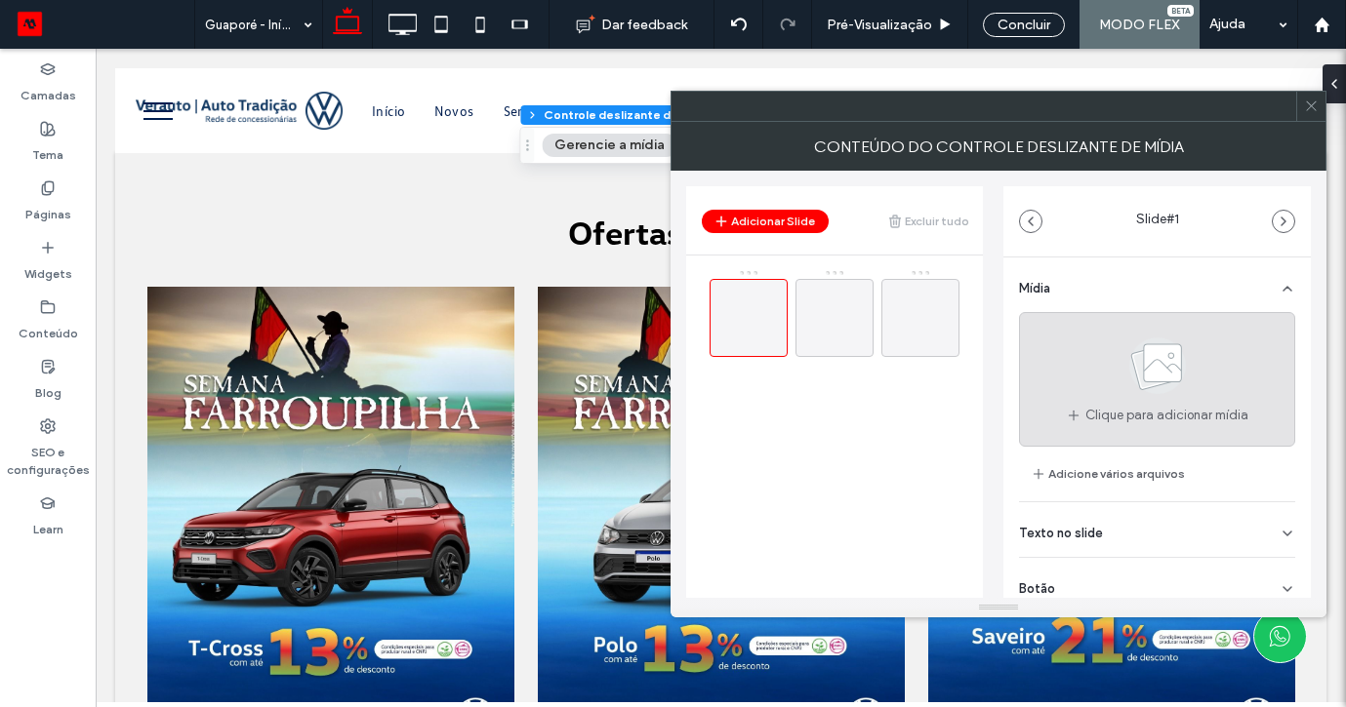
click at [1095, 356] on div "Clique para adicionar mídia" at bounding box center [1157, 379] width 276 height 135
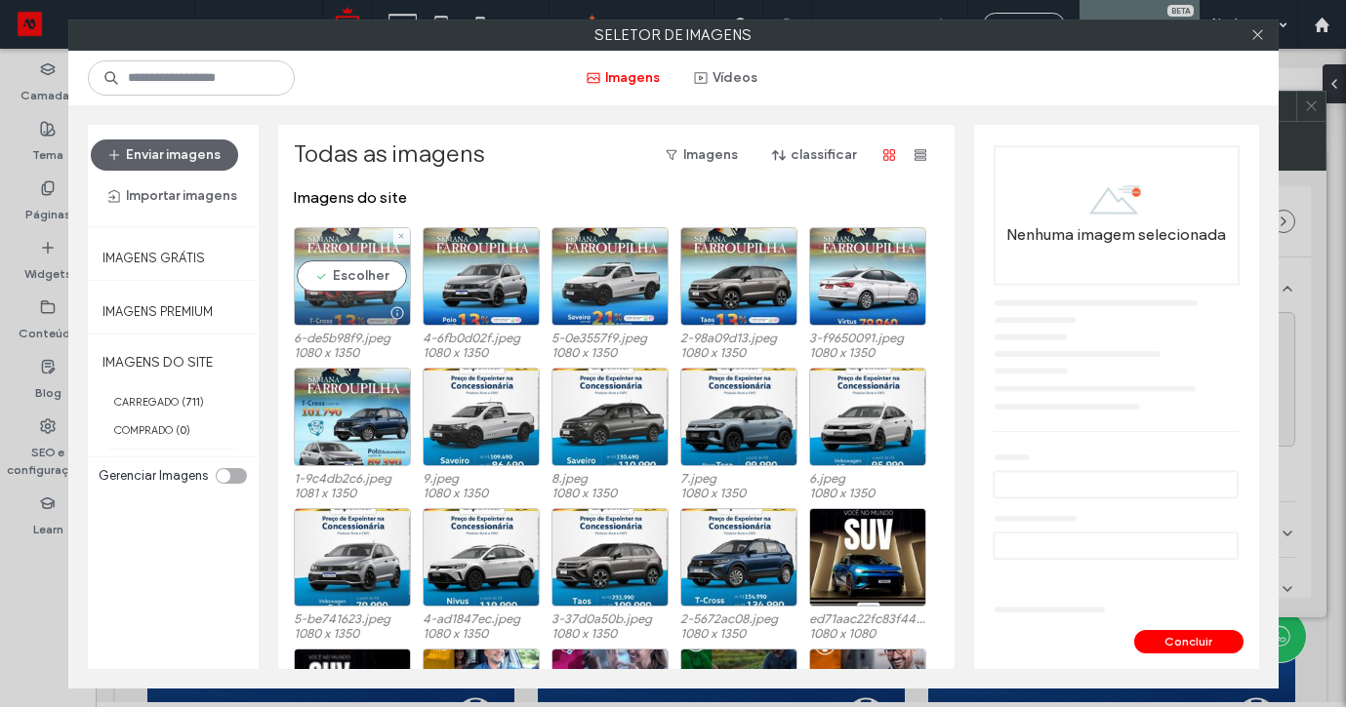
click at [362, 259] on div "Escolher" at bounding box center [352, 276] width 117 height 99
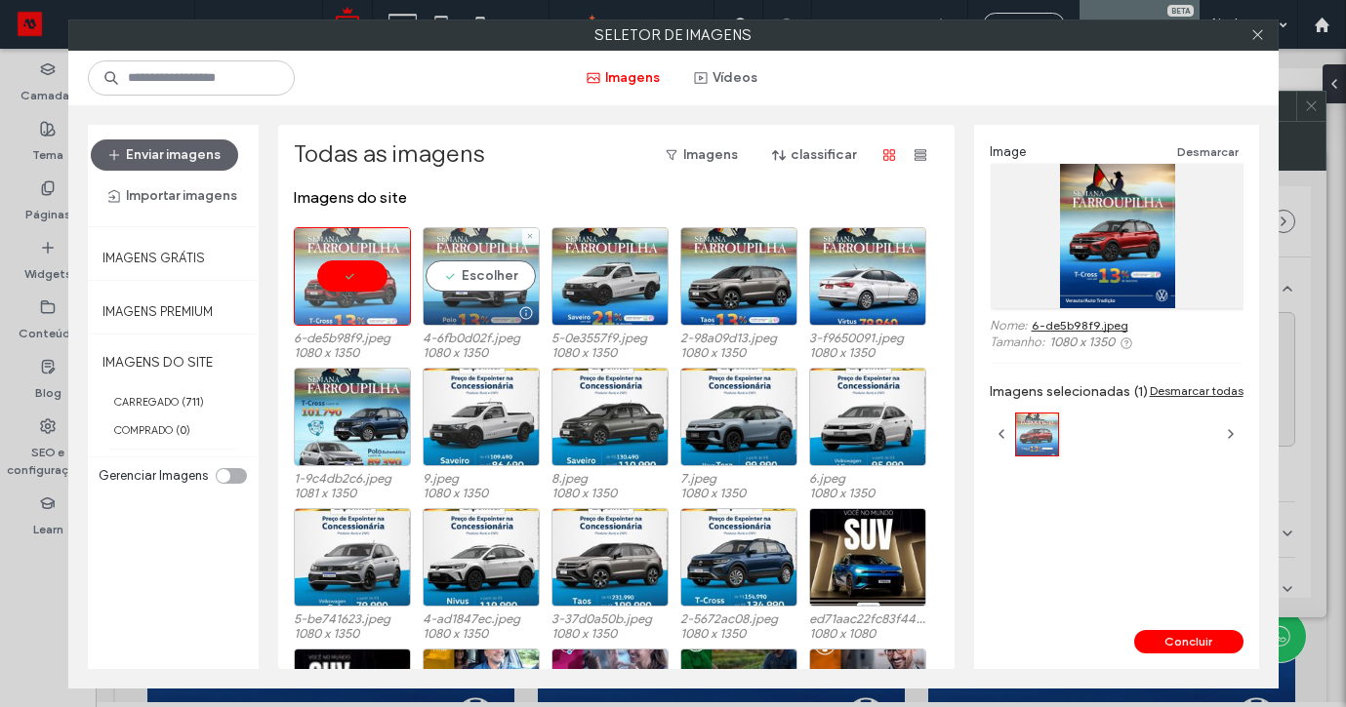
click at [504, 272] on div "Escolher" at bounding box center [481, 276] width 117 height 99
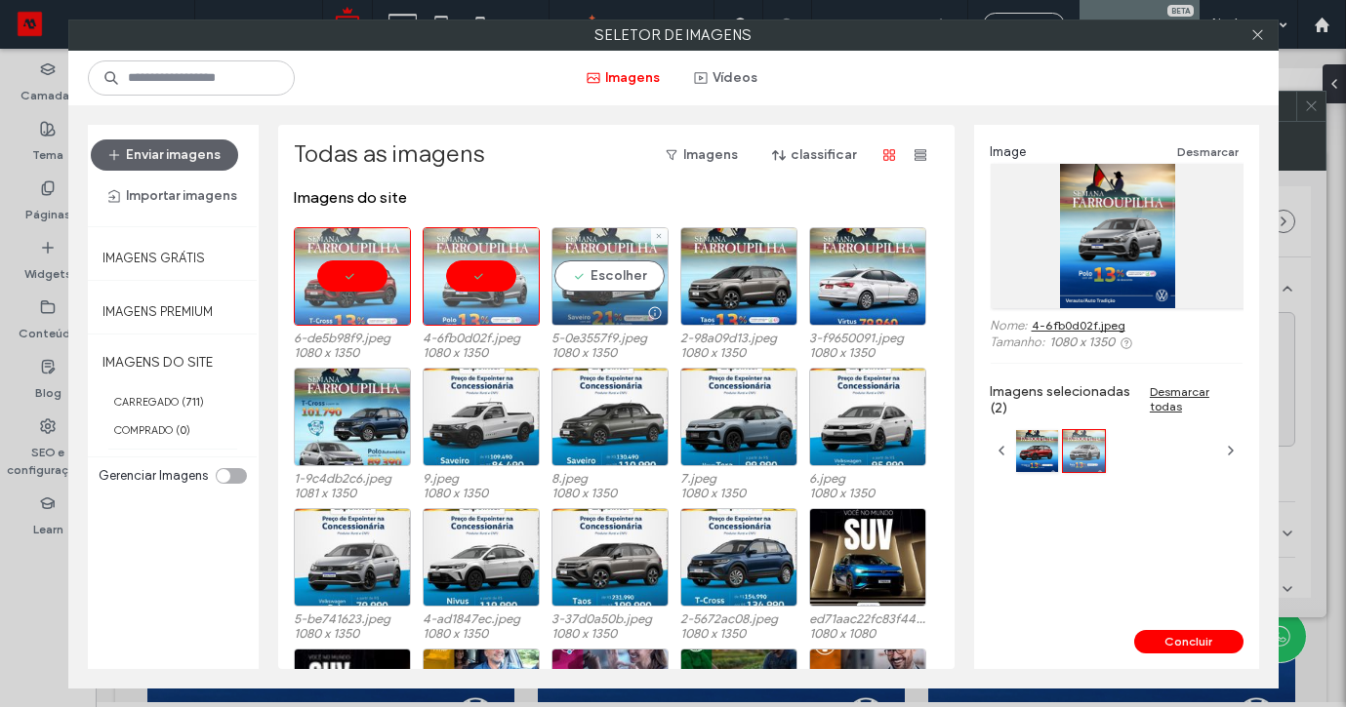
click at [612, 268] on div "Escolher" at bounding box center [609, 276] width 117 height 99
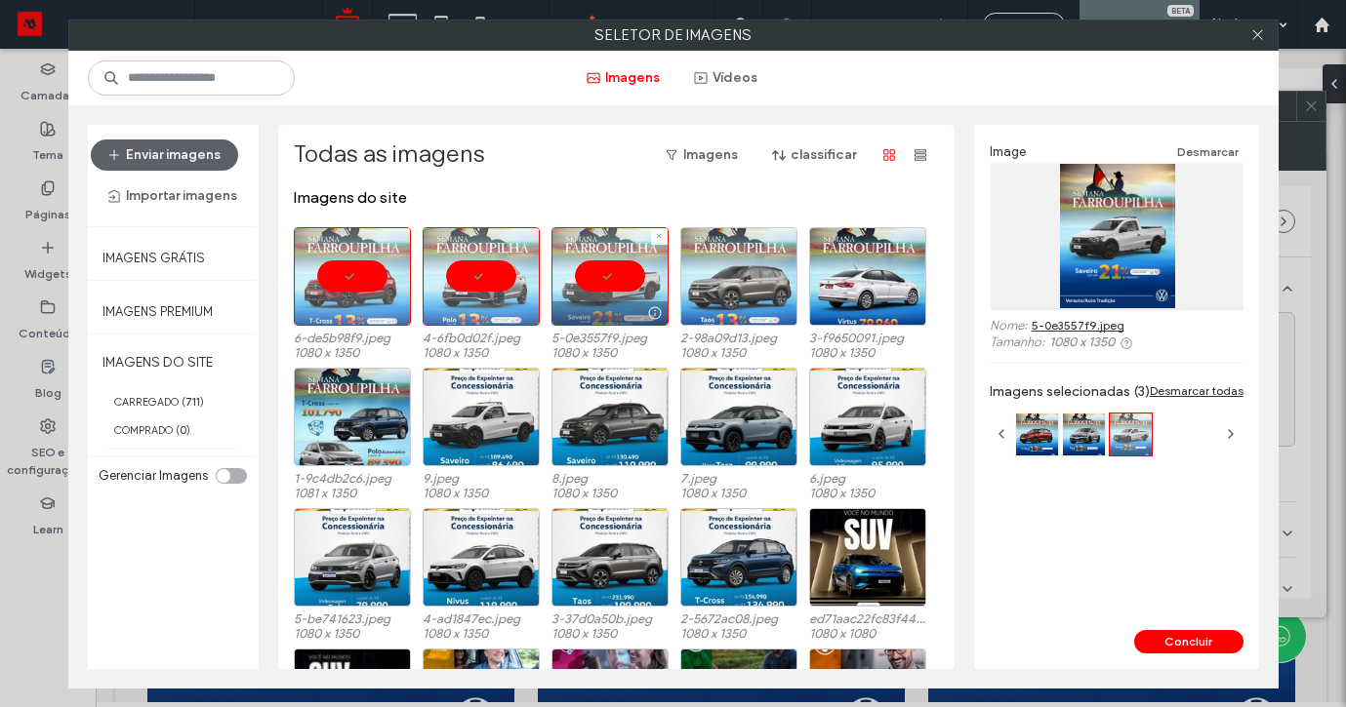
click at [745, 272] on div at bounding box center [738, 276] width 117 height 99
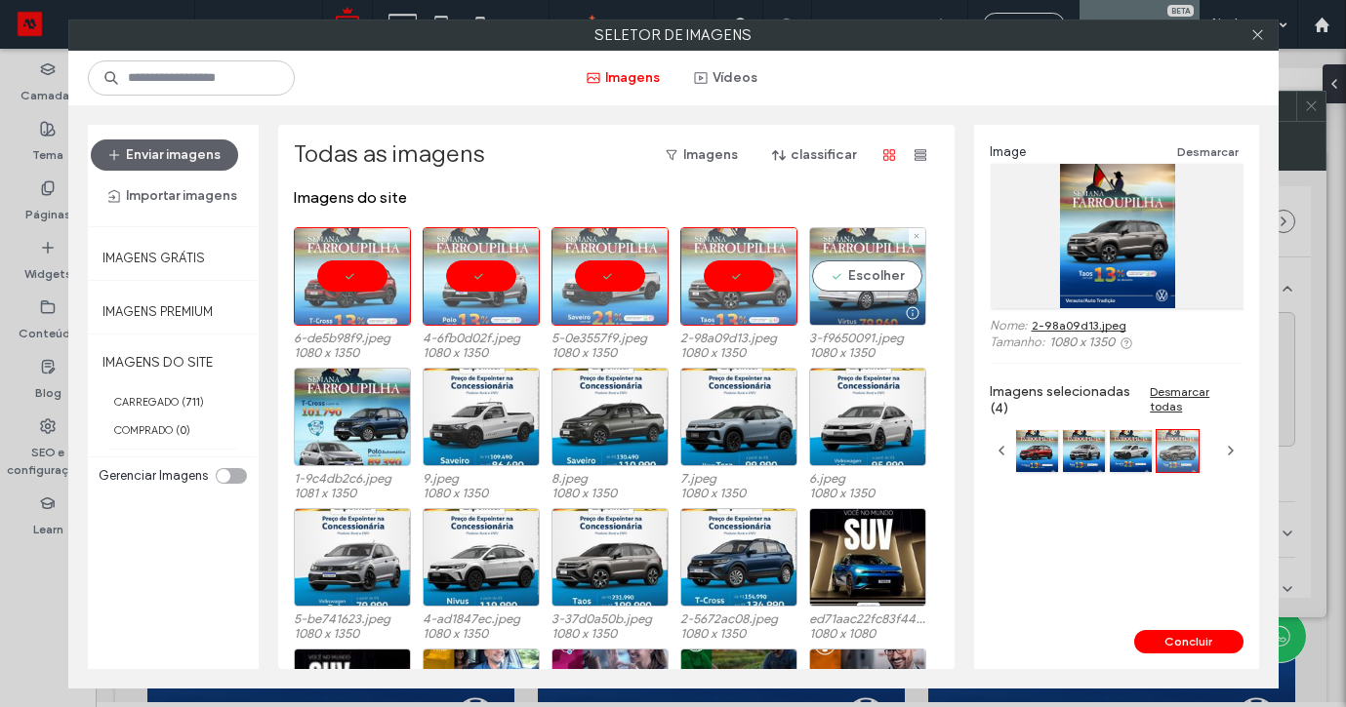
click at [820, 279] on div "Escolher" at bounding box center [867, 276] width 117 height 99
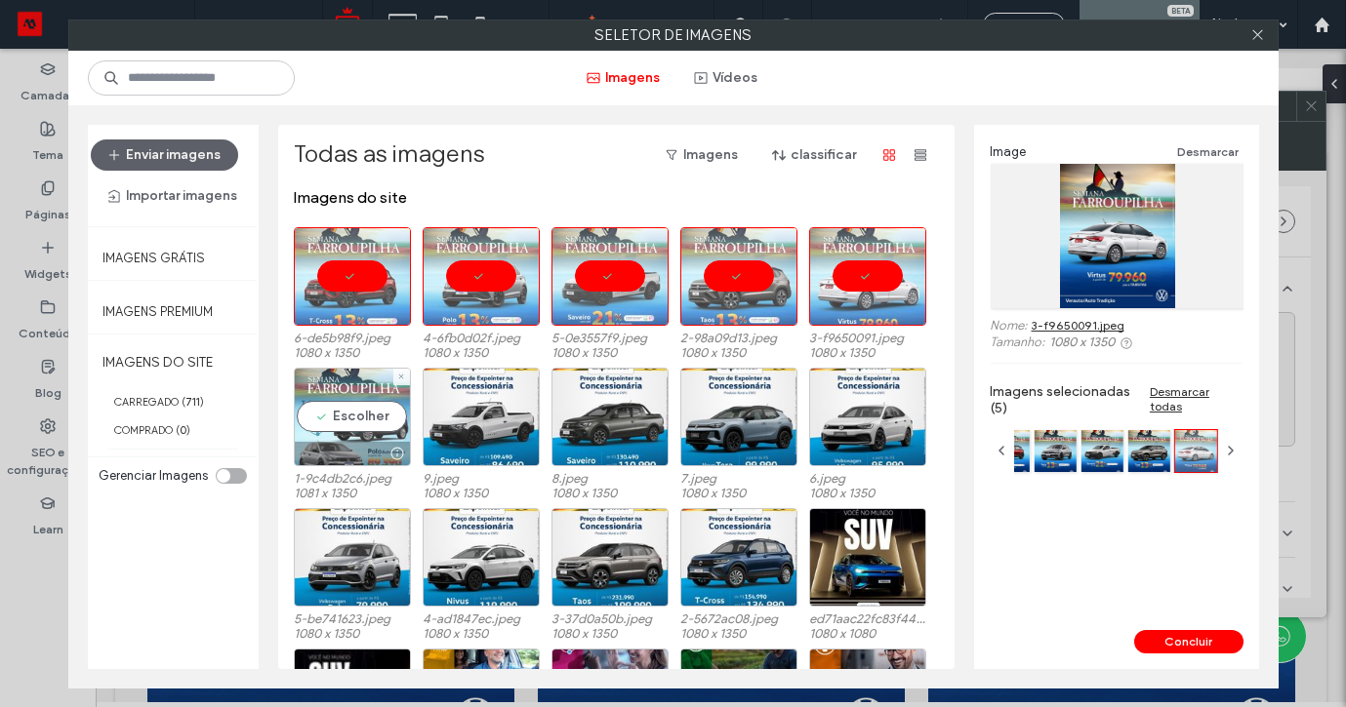
click at [359, 434] on div "Escolher" at bounding box center [352, 417] width 117 height 99
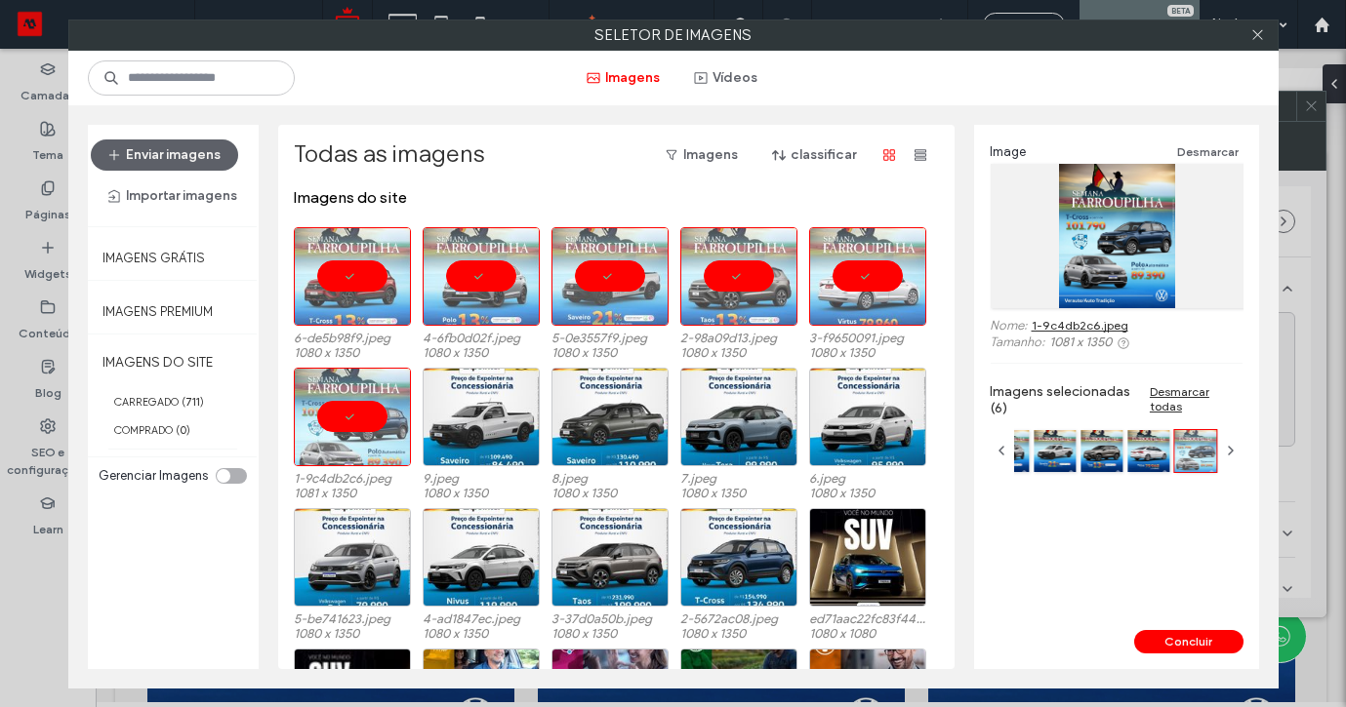
click at [1174, 655] on div "Concluir" at bounding box center [1116, 649] width 285 height 39
click at [1174, 646] on button "Concluir" at bounding box center [1188, 641] width 109 height 23
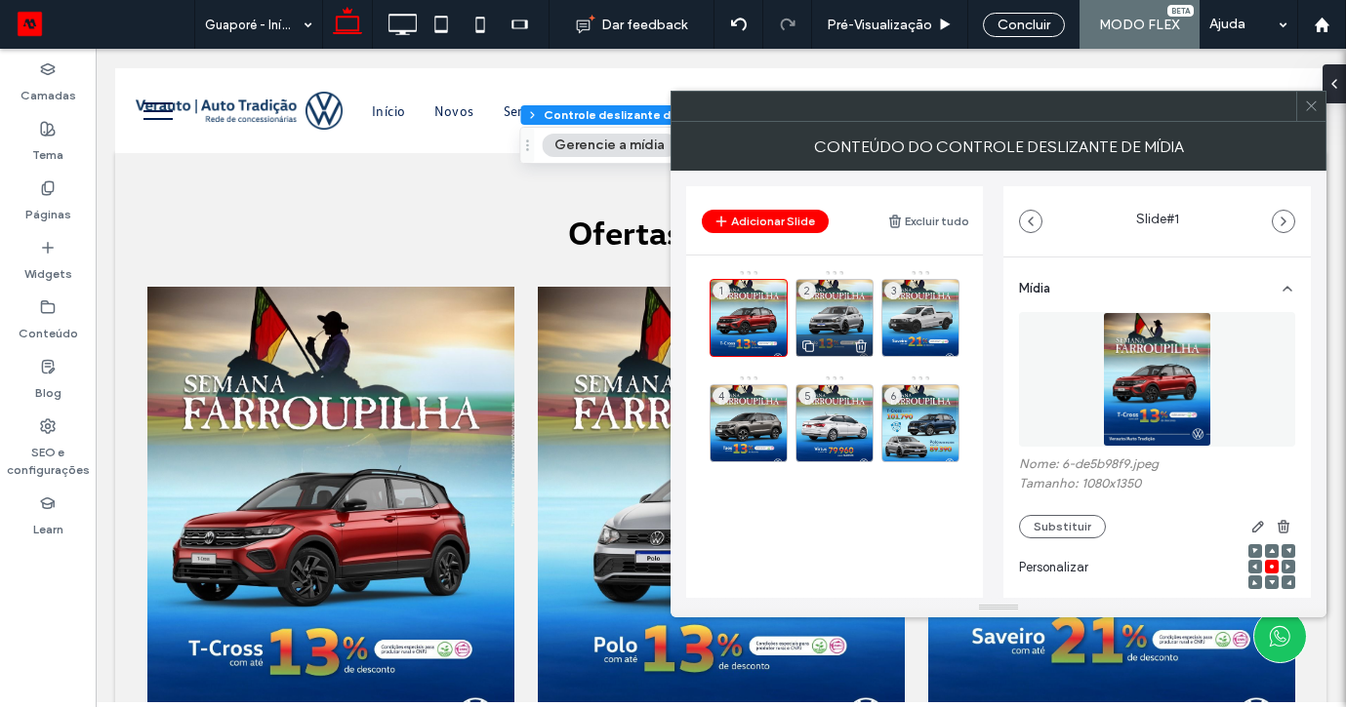
click at [851, 312] on div "2" at bounding box center [834, 318] width 78 height 78
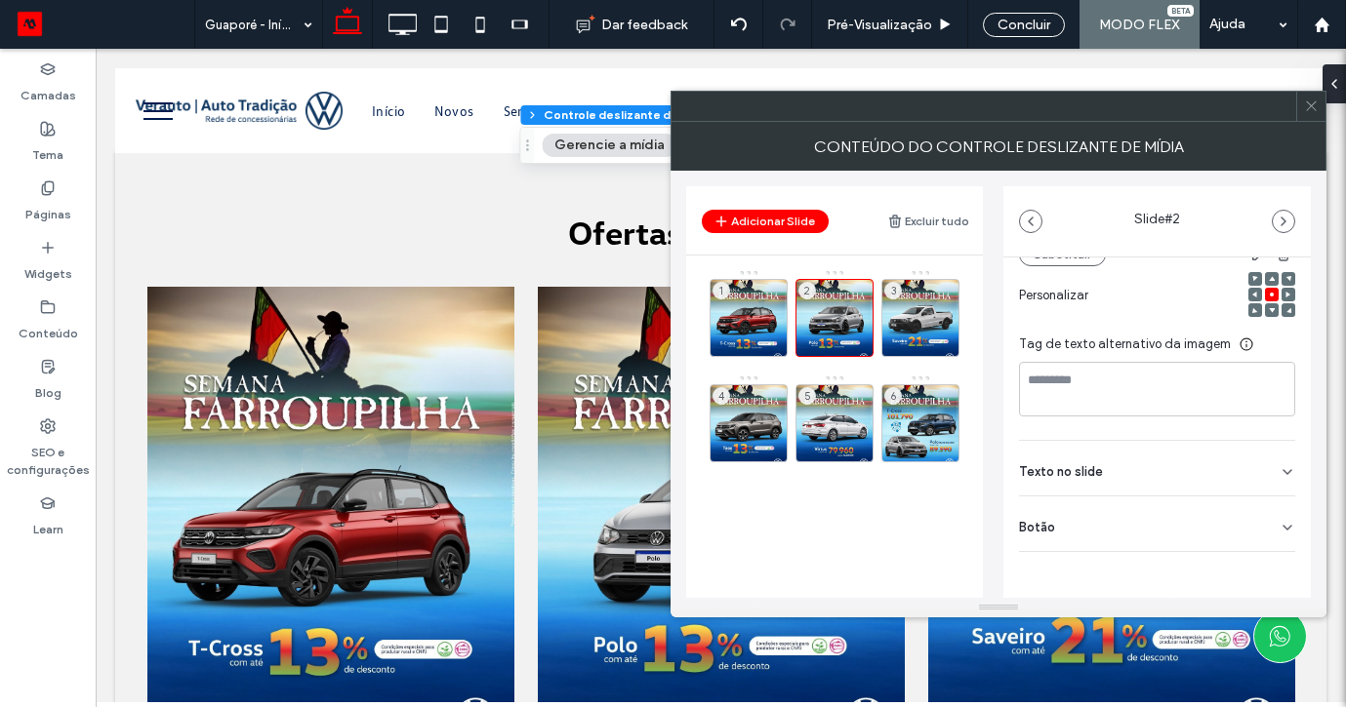
click at [1282, 520] on icon at bounding box center [1287, 528] width 16 height 16
click at [1276, 544] on div "Botão" at bounding box center [1157, 524] width 276 height 55
click at [1279, 526] on icon at bounding box center [1287, 528] width 16 height 16
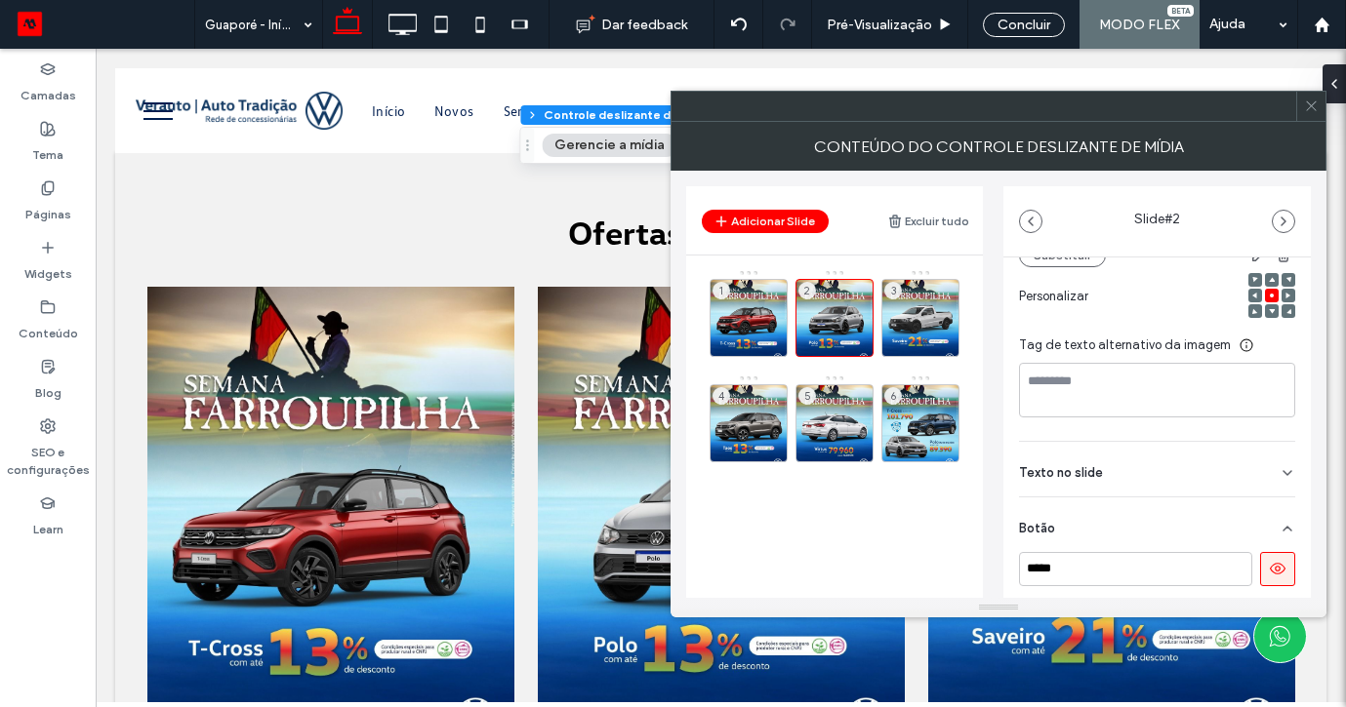
click at [1269, 574] on icon at bounding box center [1278, 569] width 18 height 18
click at [945, 303] on div "3" at bounding box center [920, 318] width 78 height 78
click at [1272, 536] on div "Botão" at bounding box center [1157, 524] width 276 height 55
click at [1269, 567] on icon at bounding box center [1278, 568] width 18 height 18
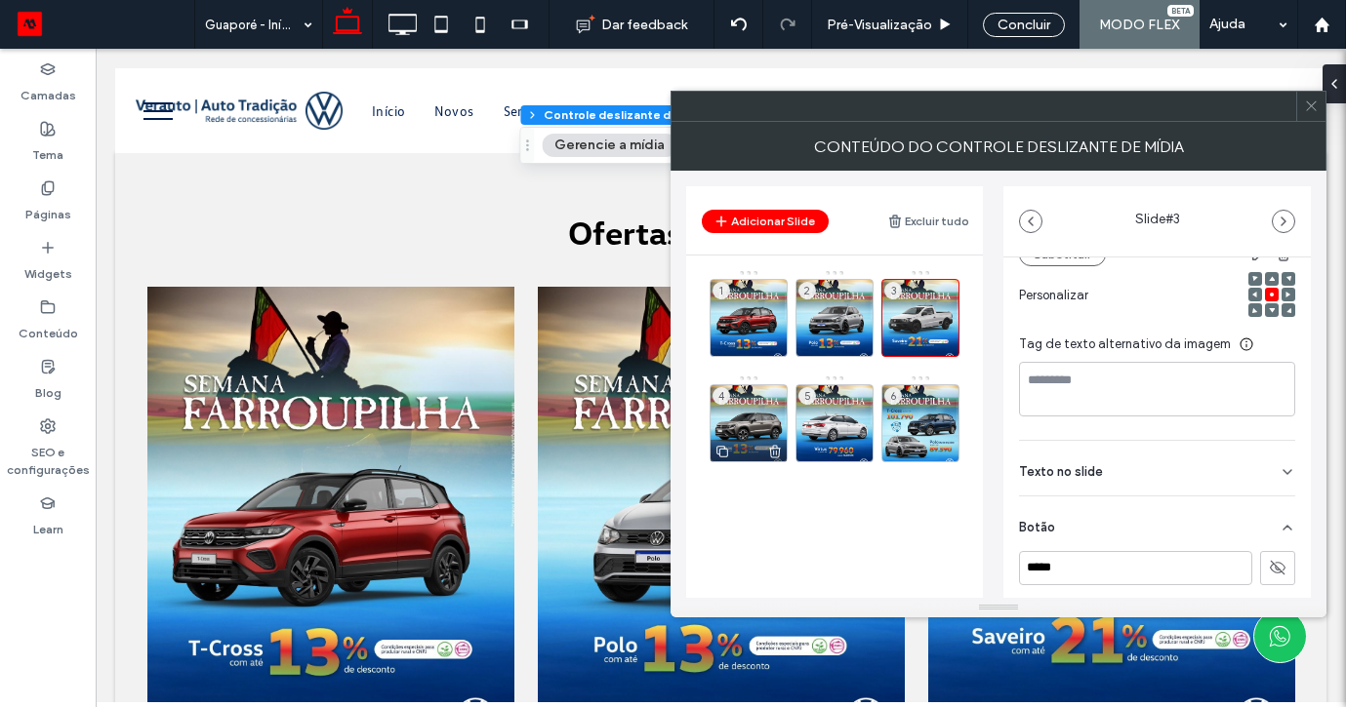
click at [767, 397] on div "4" at bounding box center [748, 423] width 78 height 78
click at [1273, 536] on div "Botão" at bounding box center [1157, 524] width 276 height 55
click at [1260, 558] on button at bounding box center [1277, 569] width 35 height 34
click at [851, 396] on div "5" at bounding box center [834, 423] width 78 height 78
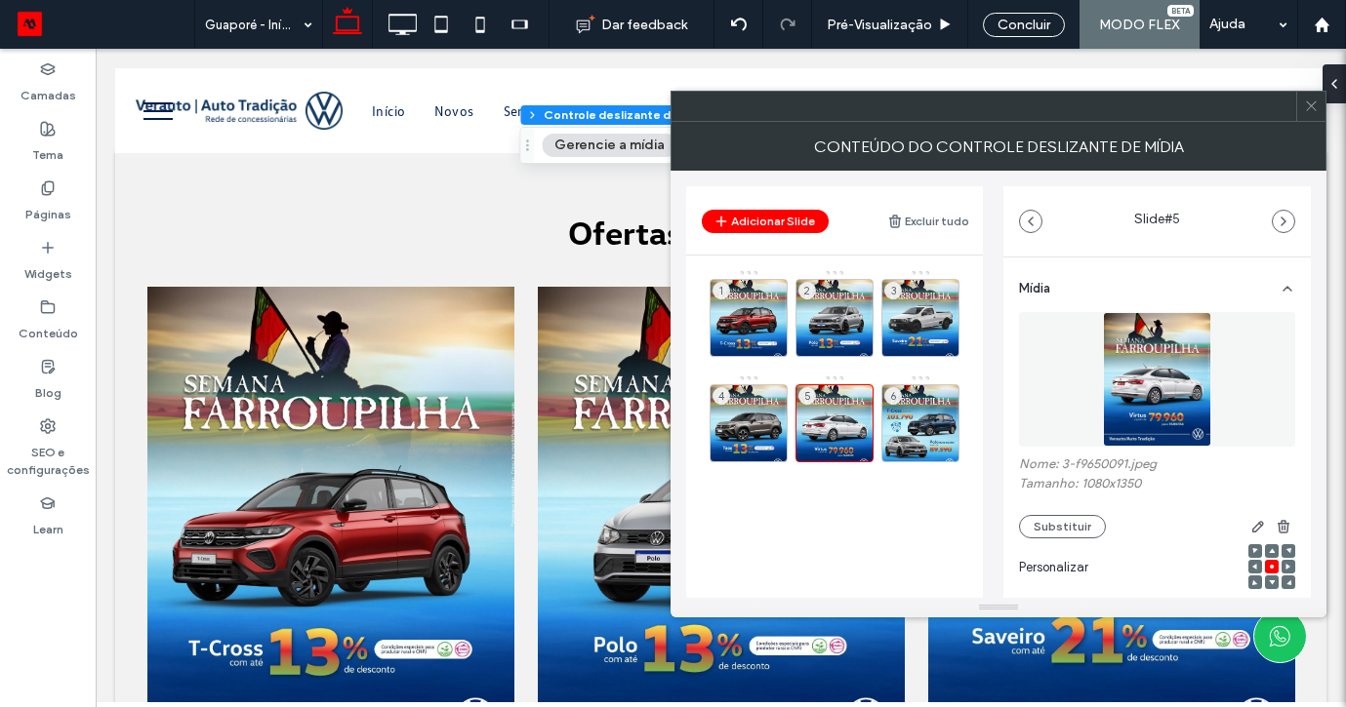
scroll to position [272, 0]
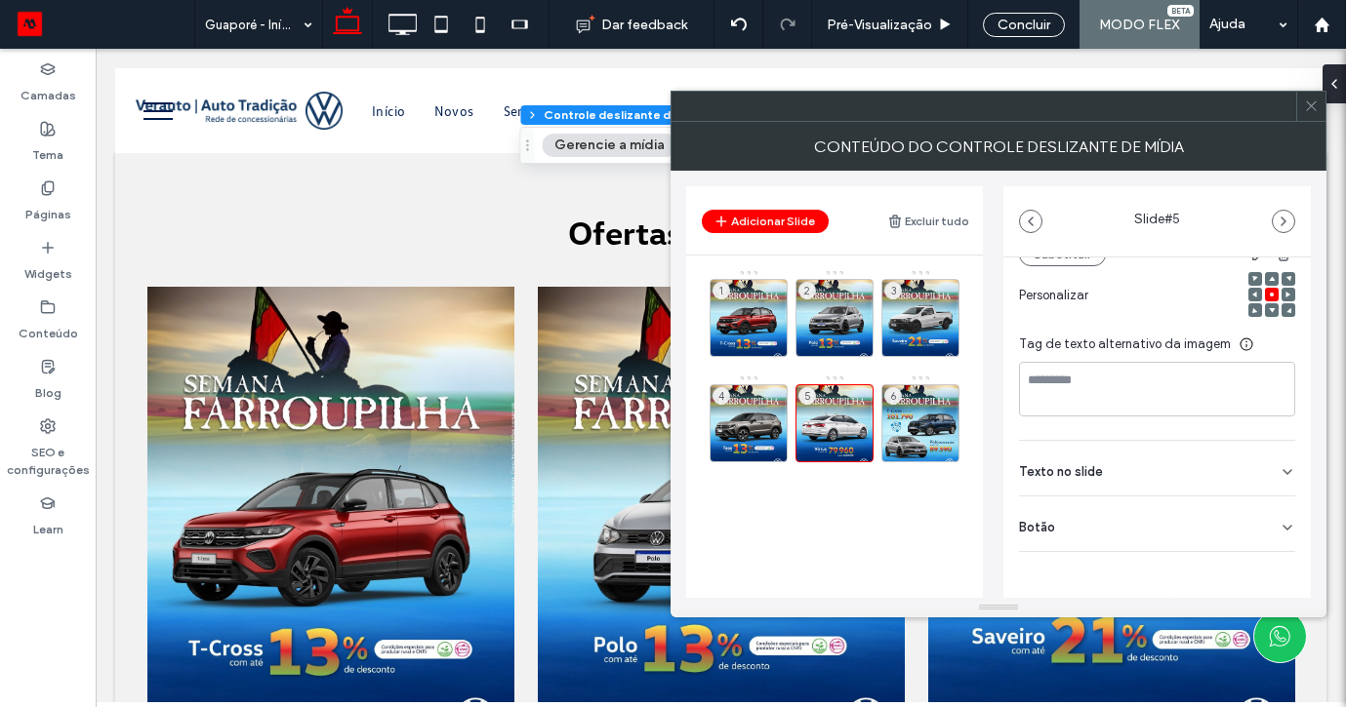
click at [1270, 536] on div "Botão" at bounding box center [1157, 524] width 276 height 55
click at [1269, 565] on icon at bounding box center [1278, 568] width 18 height 18
click at [885, 402] on div "6" at bounding box center [920, 423] width 78 height 78
click at [1284, 519] on div "Mídia Nome: 1-9c4db2c6.jpeg Tamanho: 1081x1350 Substituir Personalizar Tag de t…" at bounding box center [1156, 327] width 307 height 684
click at [1277, 511] on div "Botão" at bounding box center [1157, 524] width 276 height 55
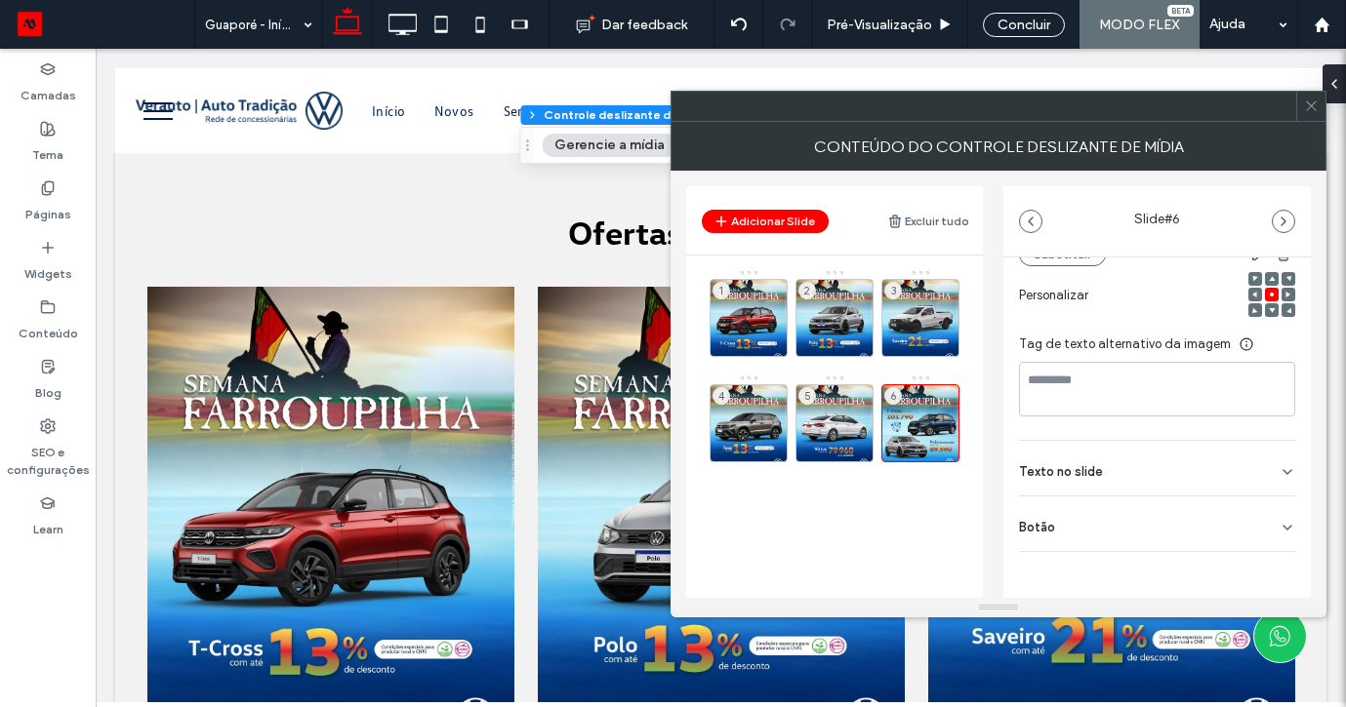
scroll to position [271, 0]
click at [1277, 558] on button at bounding box center [1277, 569] width 35 height 34
click at [1311, 119] on span at bounding box center [1311, 106] width 15 height 29
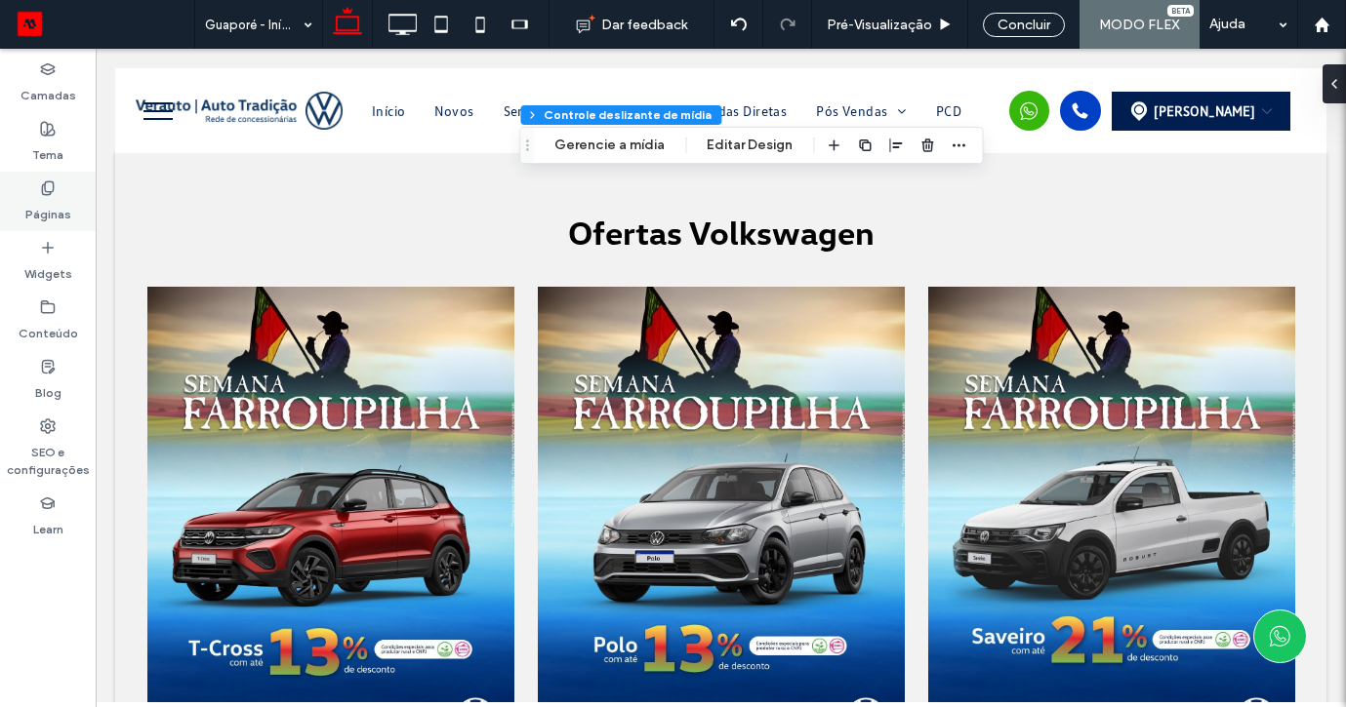
click at [62, 184] on div "Páginas" at bounding box center [48, 202] width 96 height 60
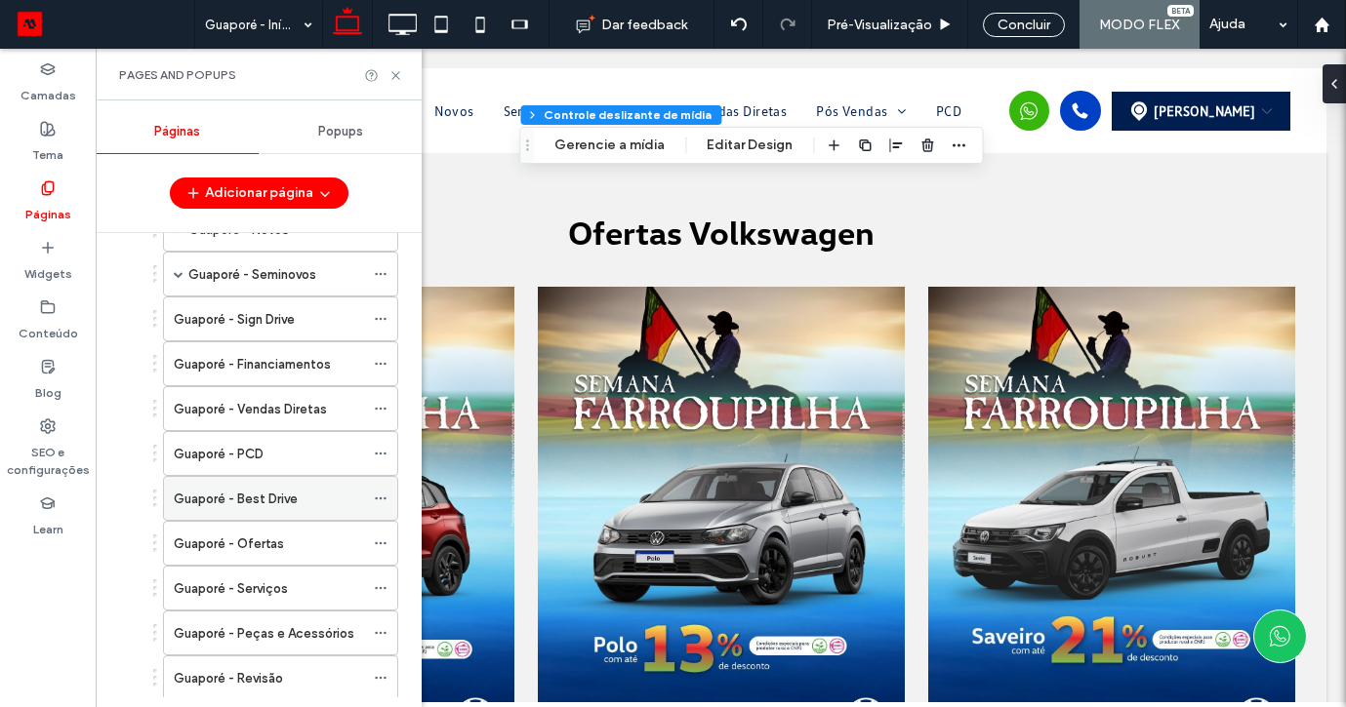
scroll to position [314, 0]
click at [300, 547] on div "Guaporé - Ofertas" at bounding box center [269, 543] width 190 height 20
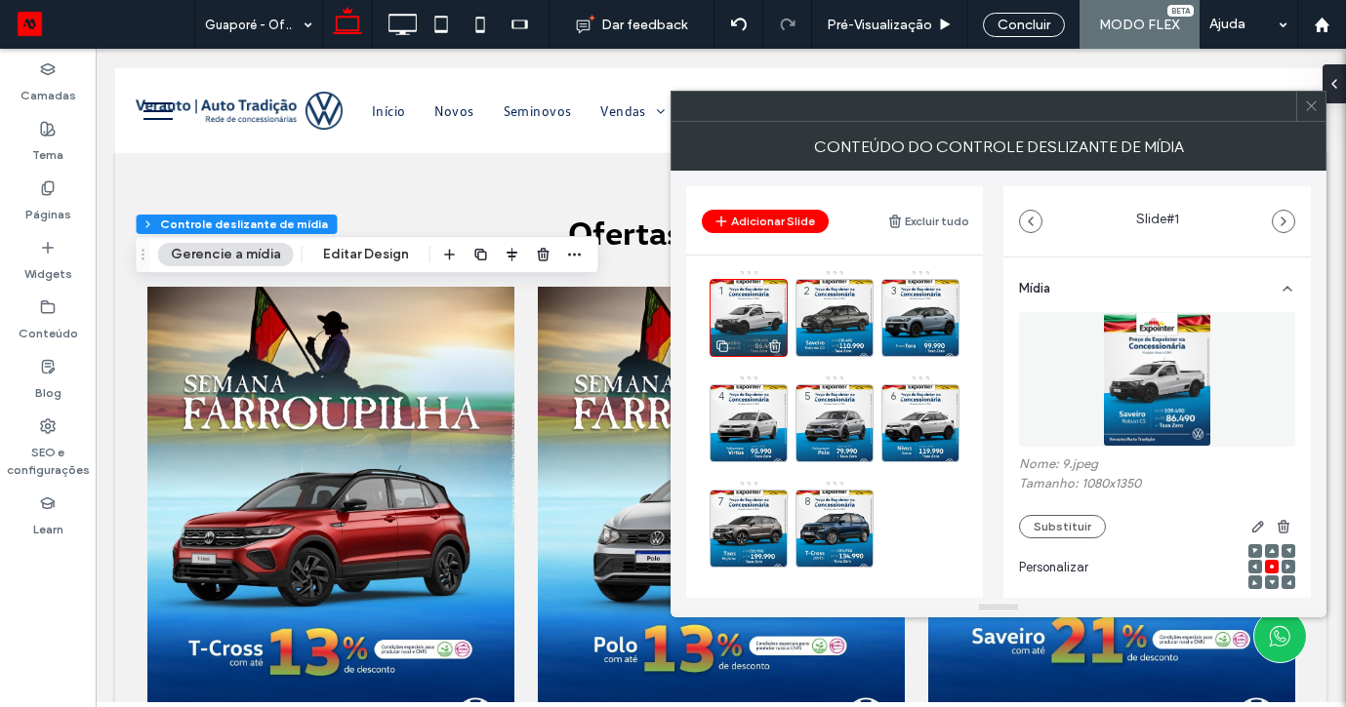
click at [764, 342] on div at bounding box center [748, 345] width 76 height 21
click at [775, 344] on icon at bounding box center [775, 347] width 16 height 18
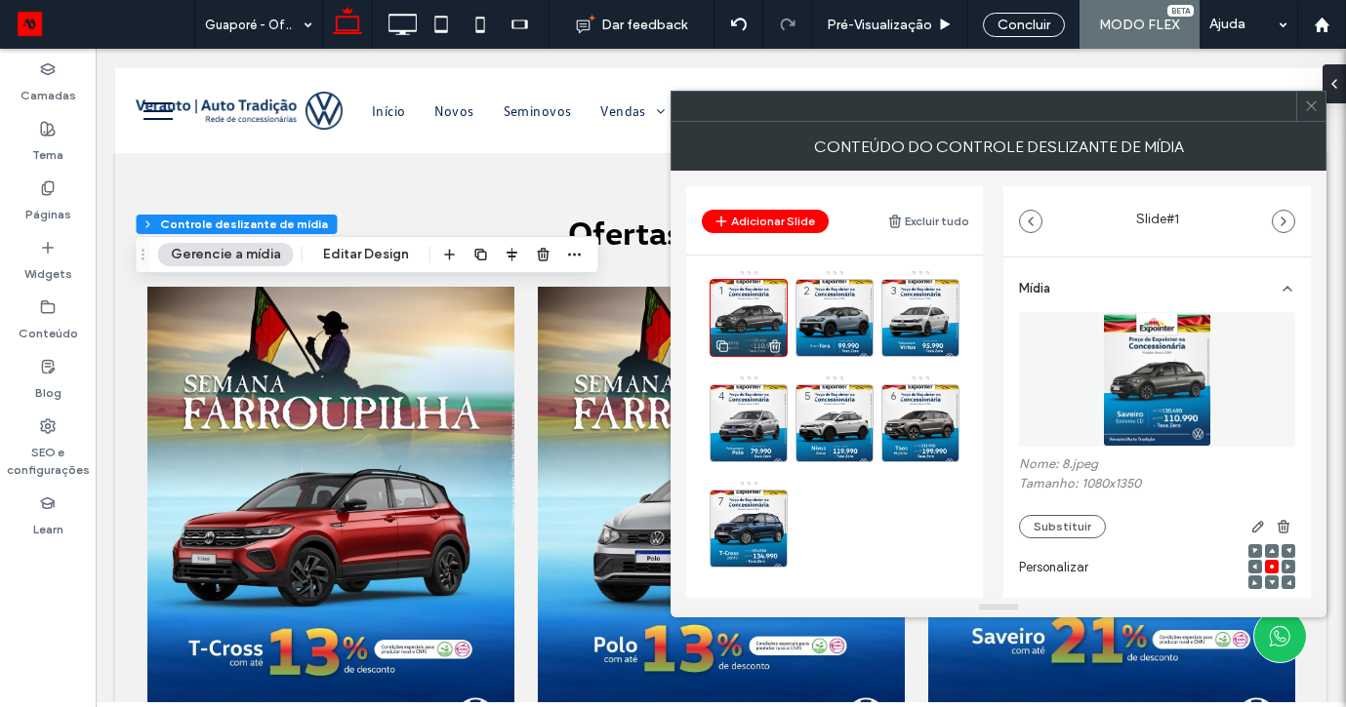
click at [786, 344] on div at bounding box center [748, 345] width 76 height 21
click at [780, 344] on icon at bounding box center [775, 347] width 16 height 18
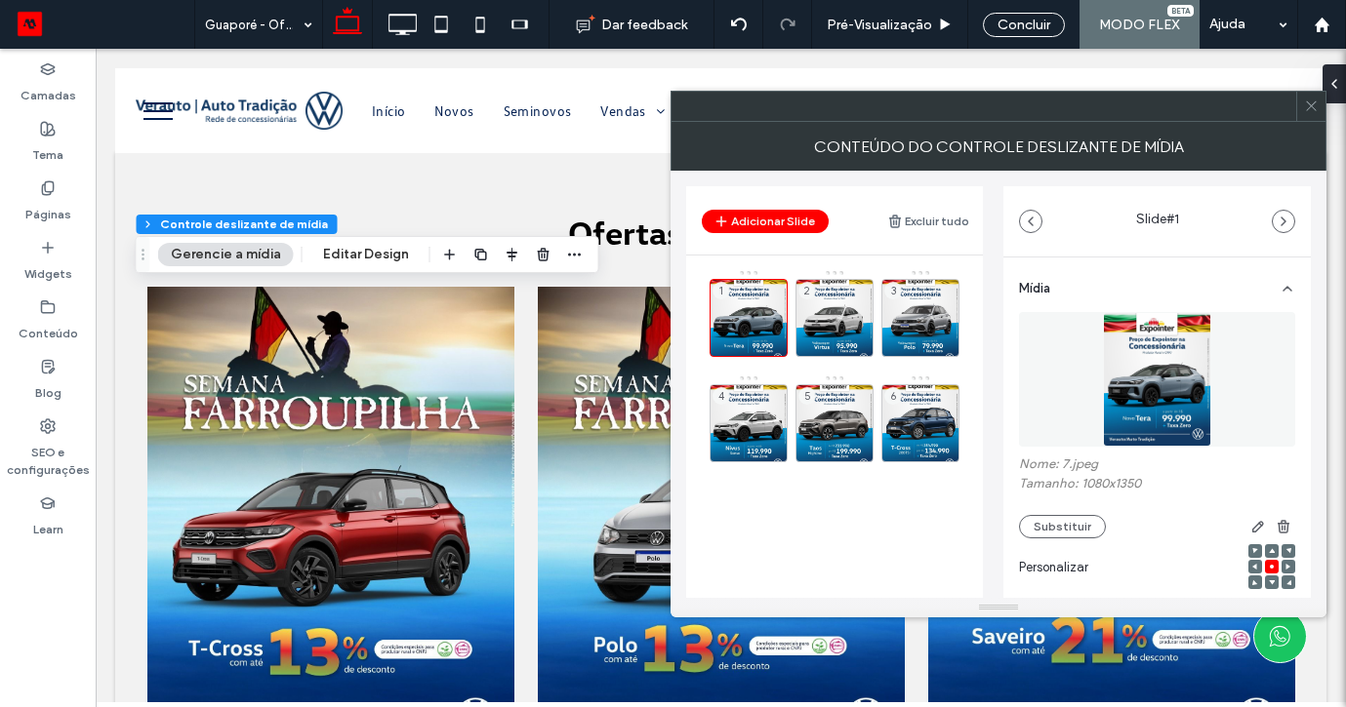
click at [0, 0] on use at bounding box center [0, 0] width 0 height 0
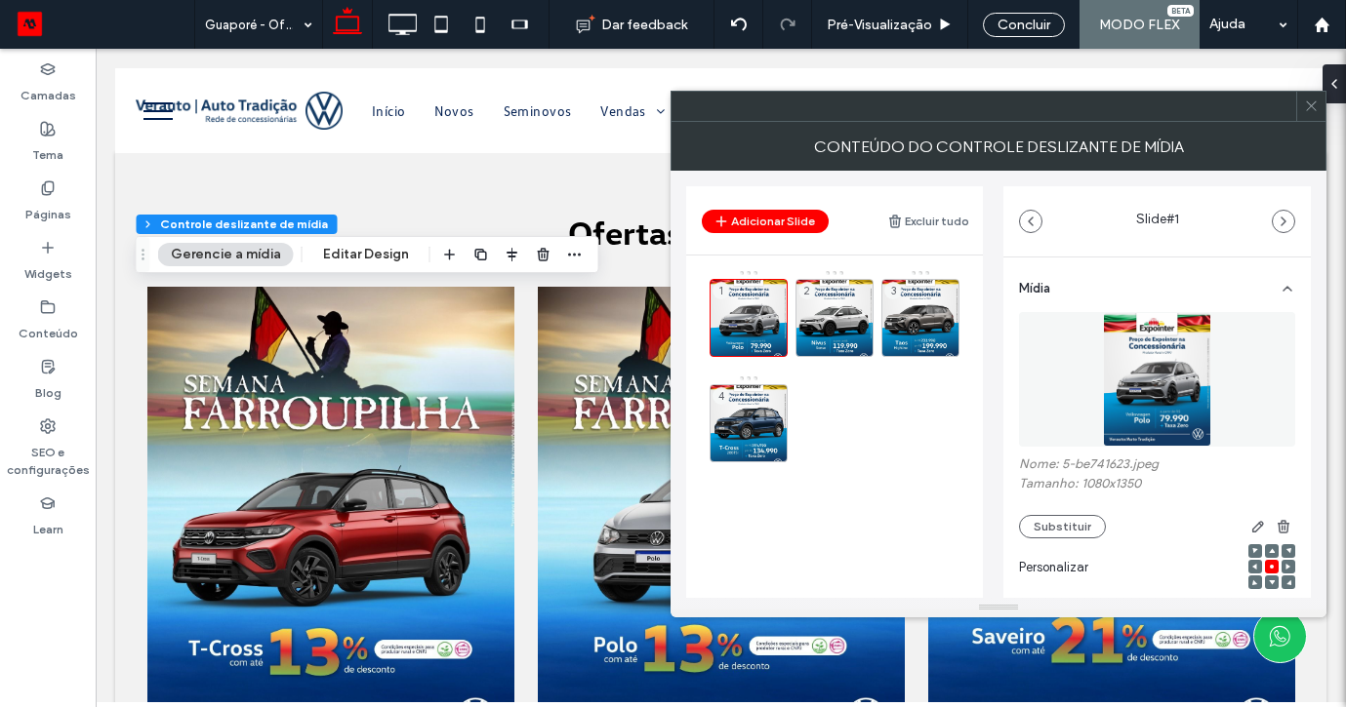
click at [0, 0] on use at bounding box center [0, 0] width 0 height 0
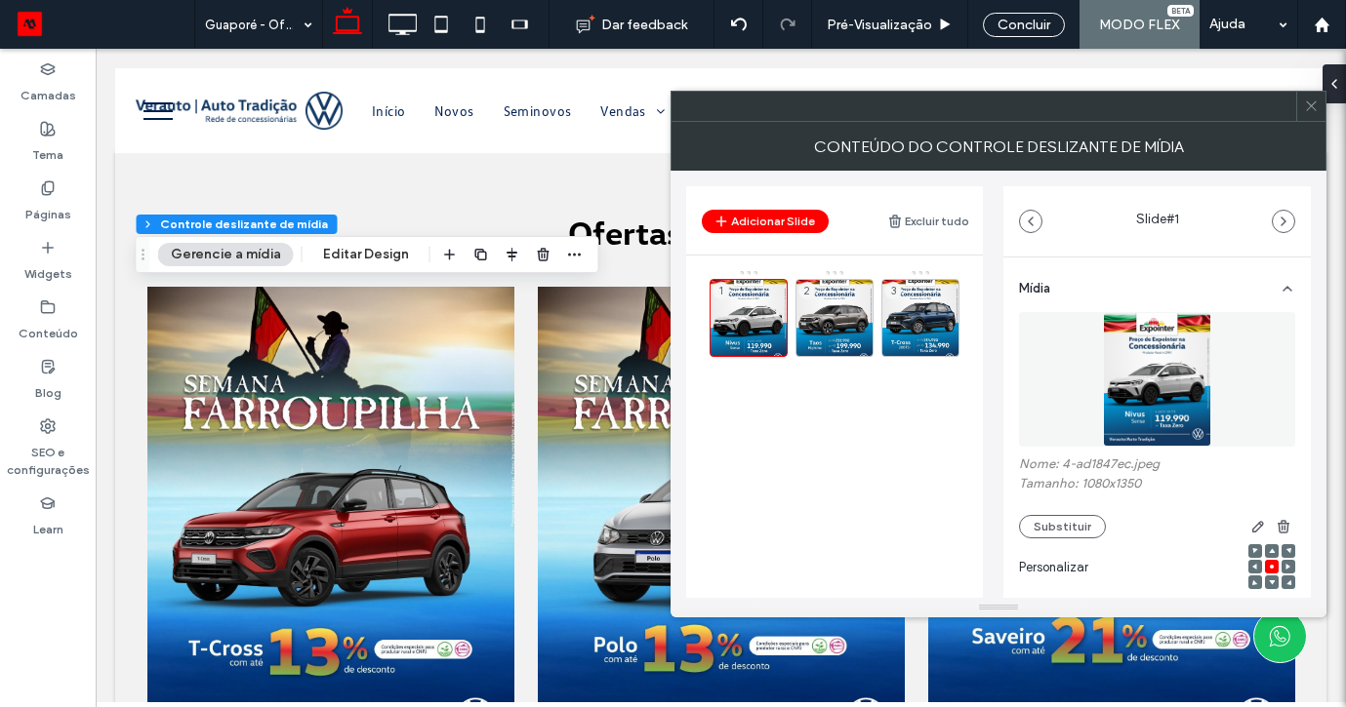
click at [0, 0] on use at bounding box center [0, 0] width 0 height 0
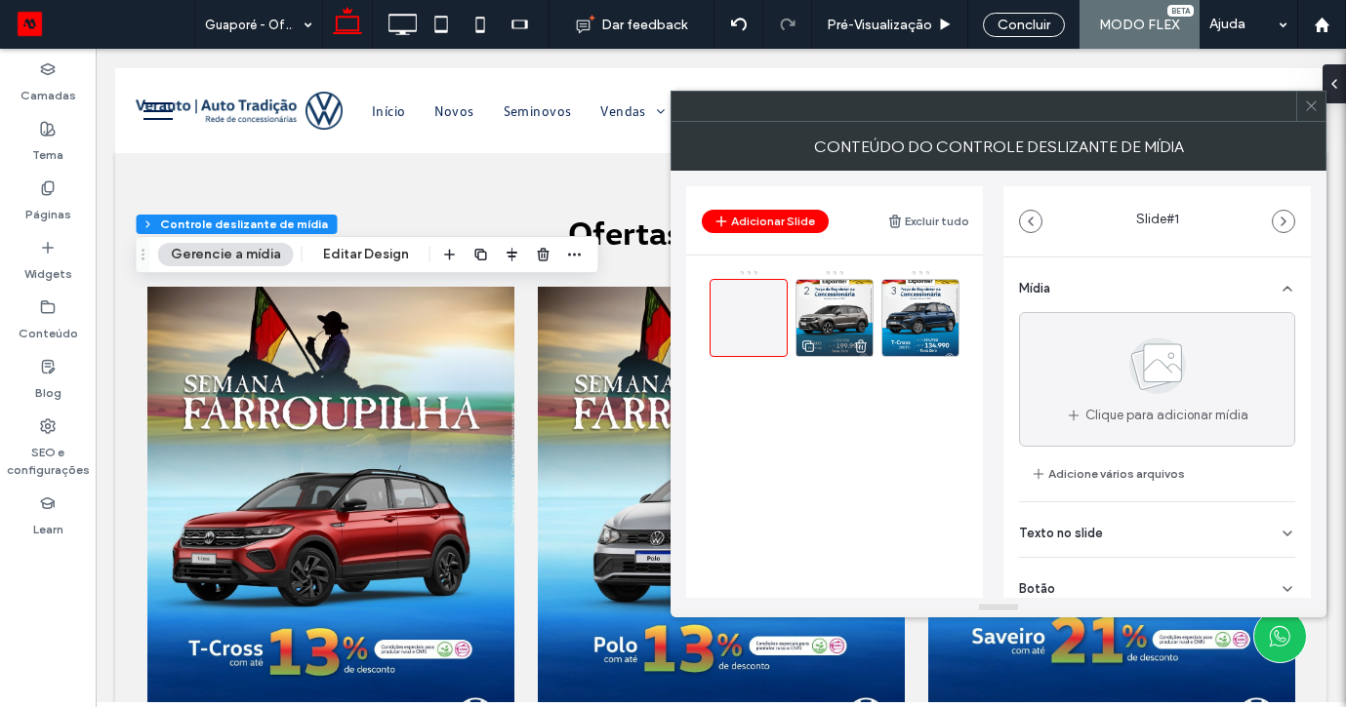
click at [870, 343] on div at bounding box center [834, 345] width 76 height 21
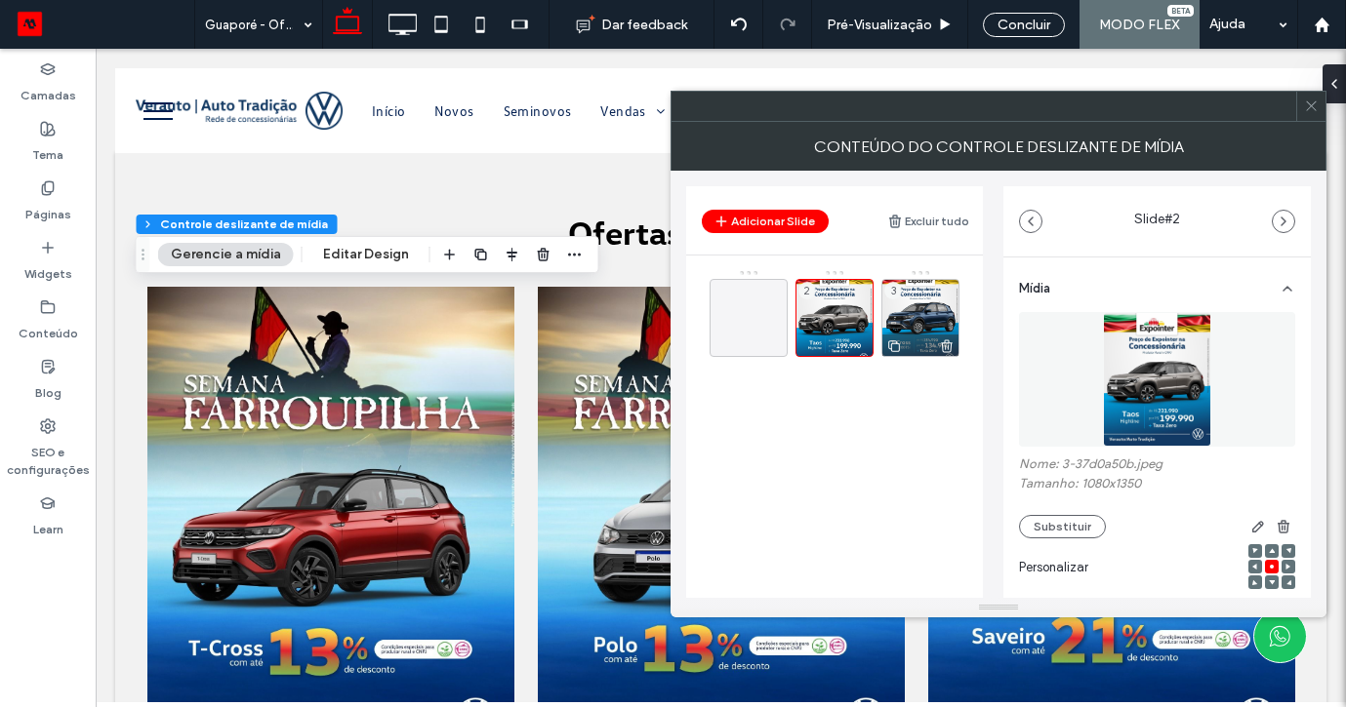
click at [938, 346] on div at bounding box center [920, 345] width 76 height 21
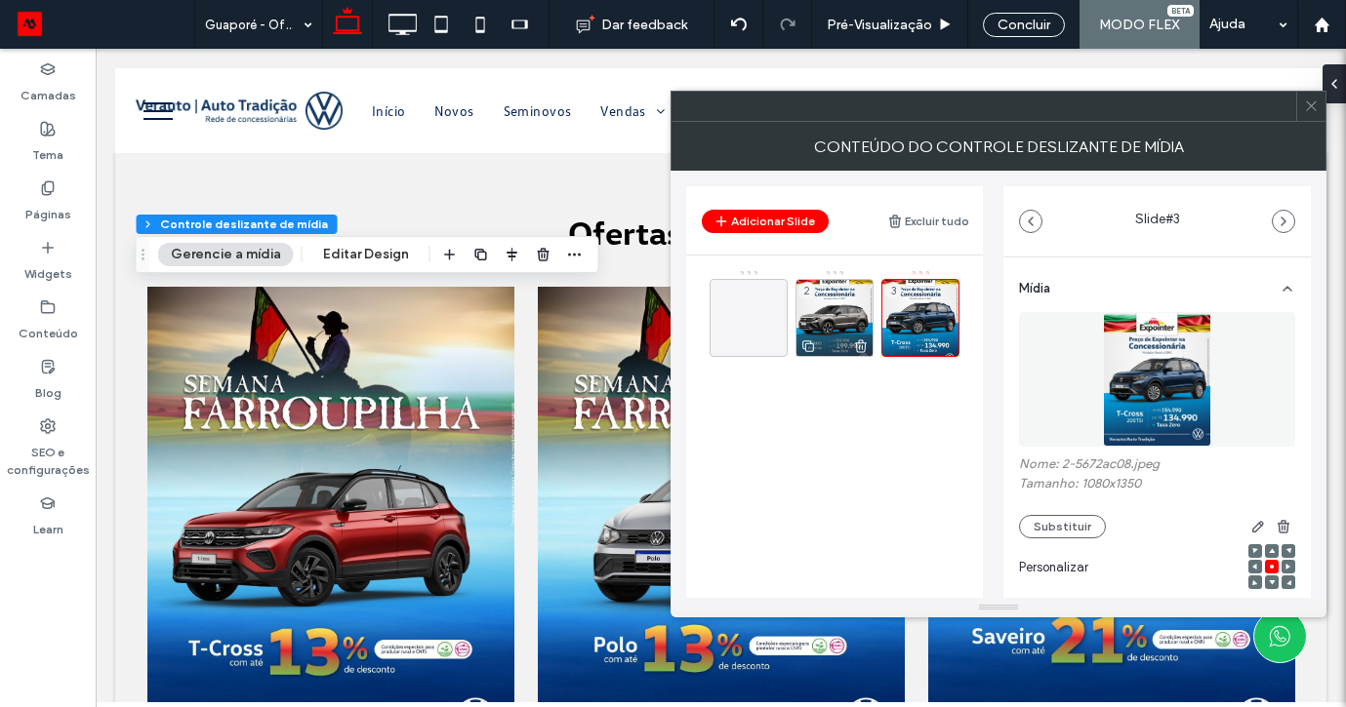
click at [851, 344] on div at bounding box center [834, 345] width 76 height 21
click at [861, 346] on icon at bounding box center [861, 347] width 16 height 18
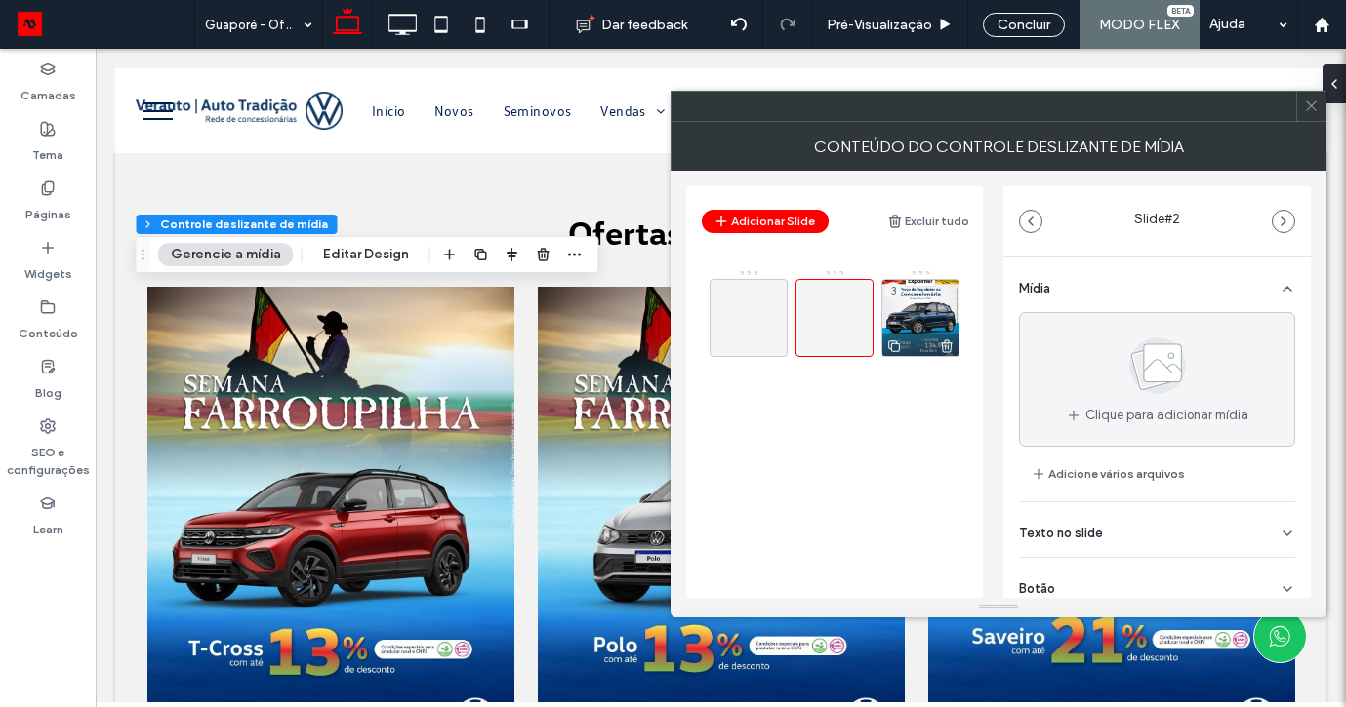
click at [950, 345] on icon at bounding box center [947, 347] width 16 height 18
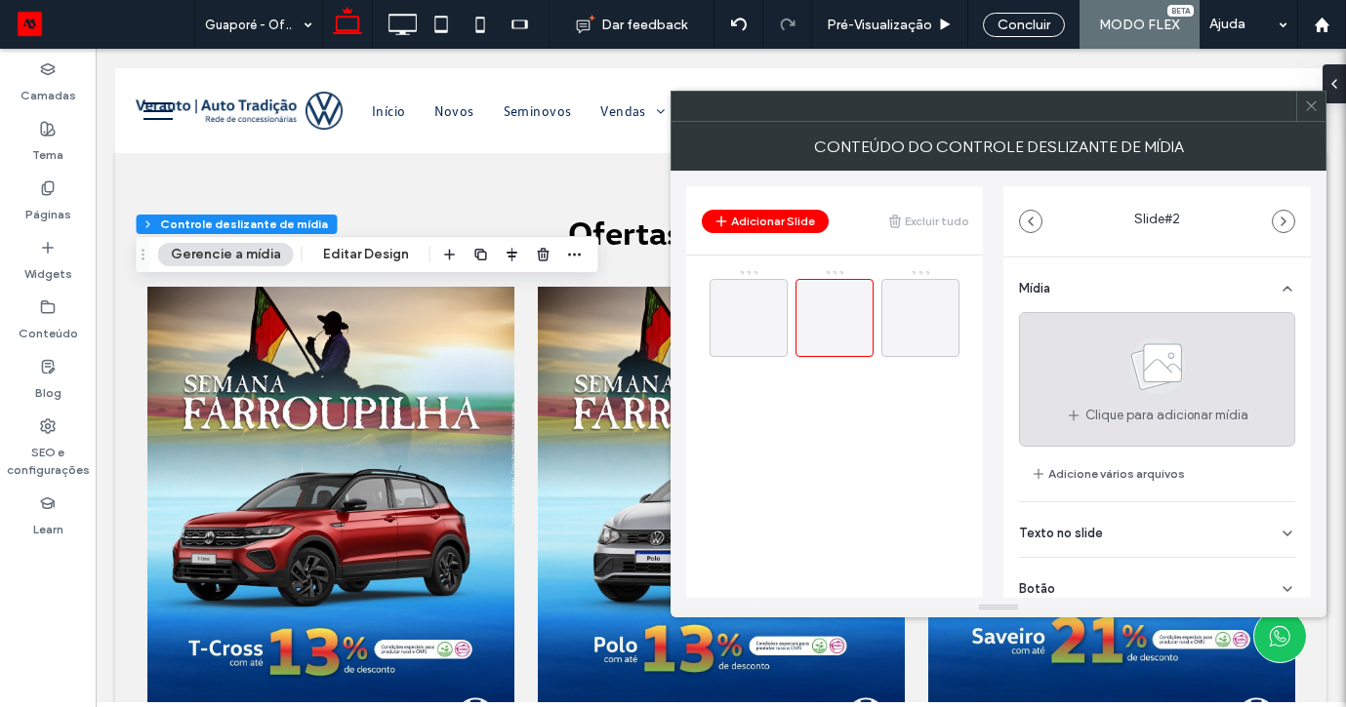
click at [1136, 387] on use at bounding box center [1157, 366] width 57 height 57
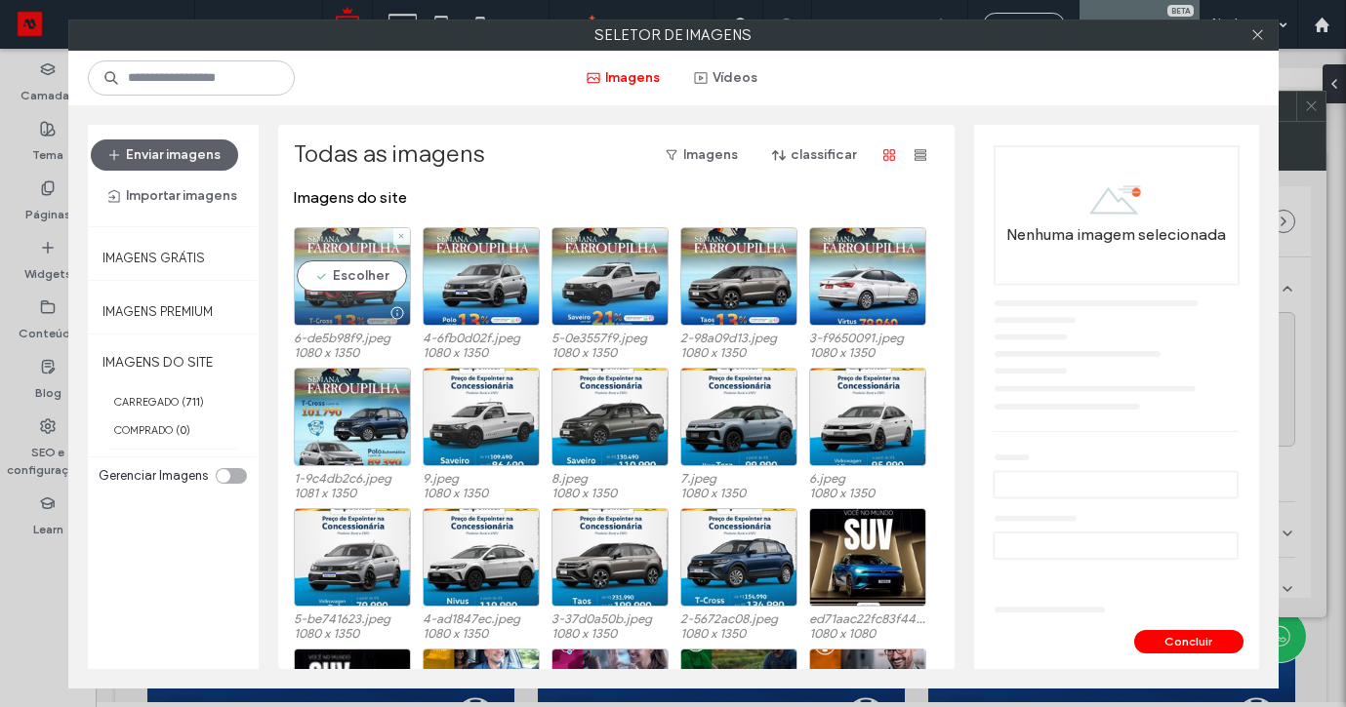
click at [378, 285] on div "Escolher" at bounding box center [352, 276] width 117 height 99
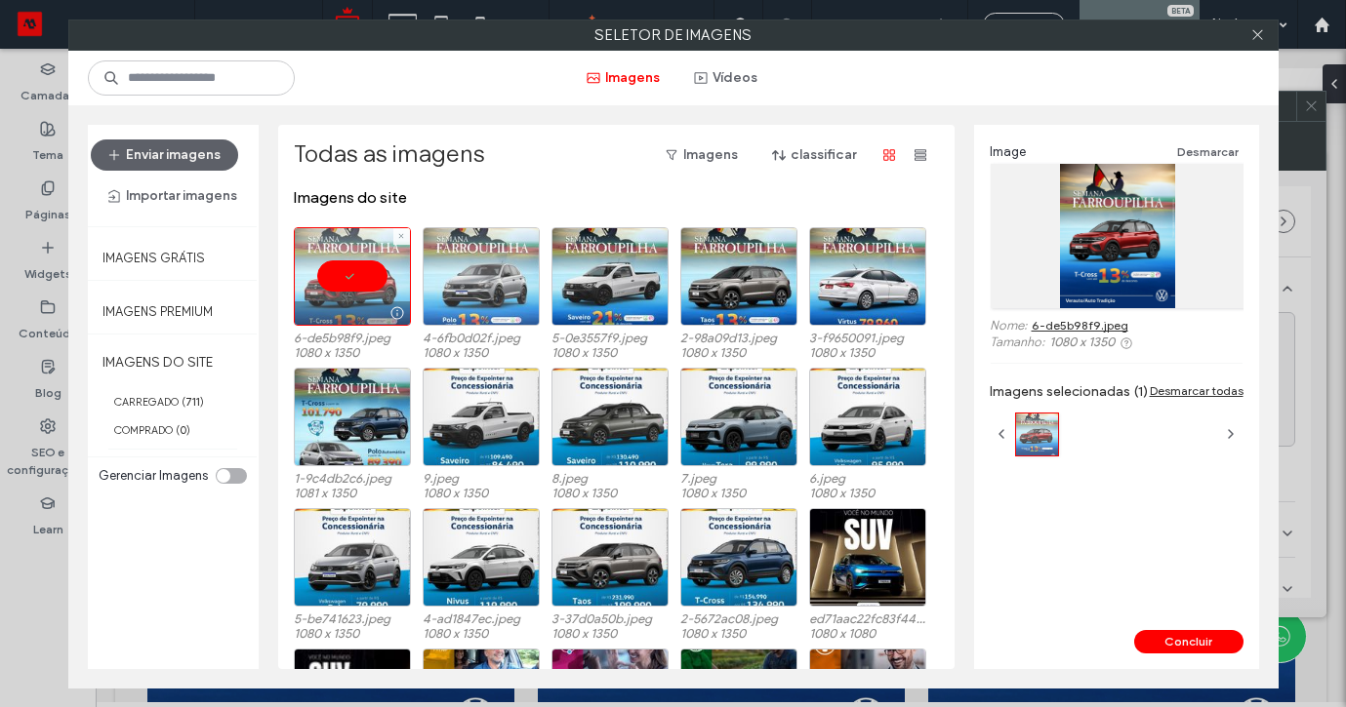
click at [520, 278] on div at bounding box center [481, 276] width 117 height 99
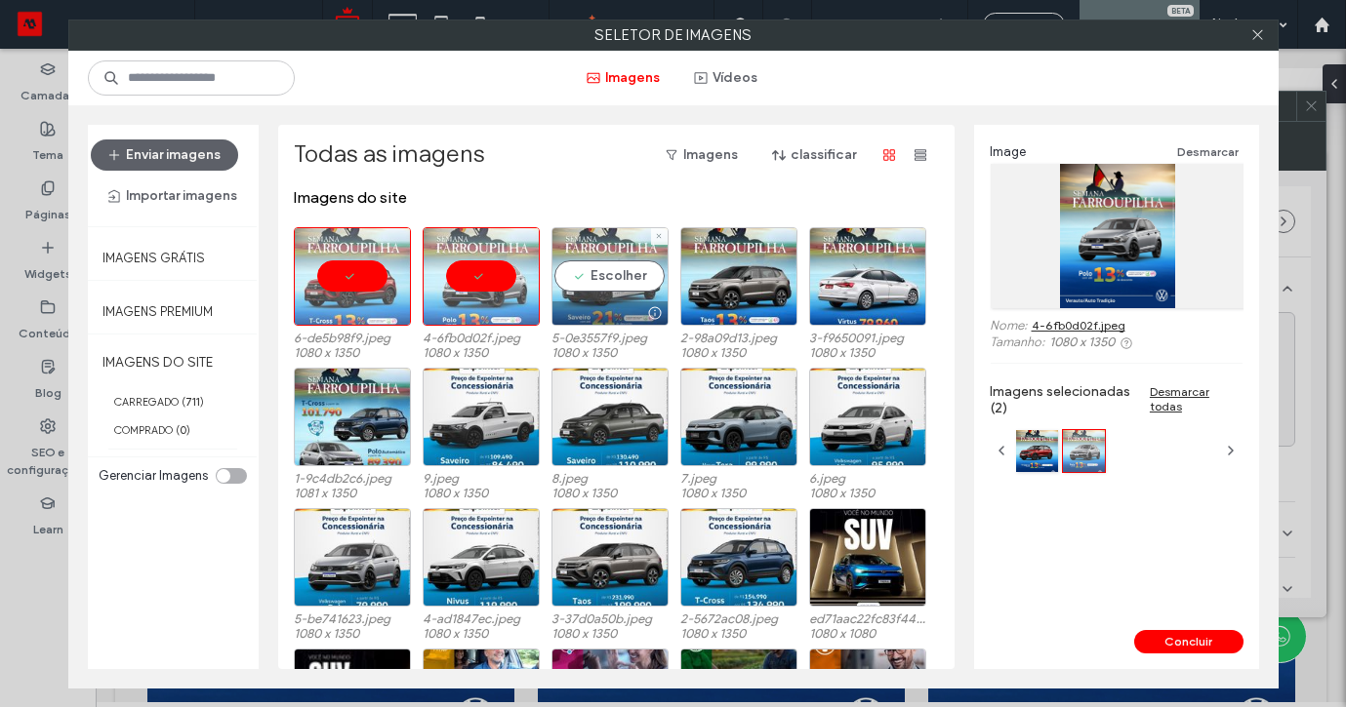
click at [627, 271] on div "Escolher" at bounding box center [609, 276] width 117 height 99
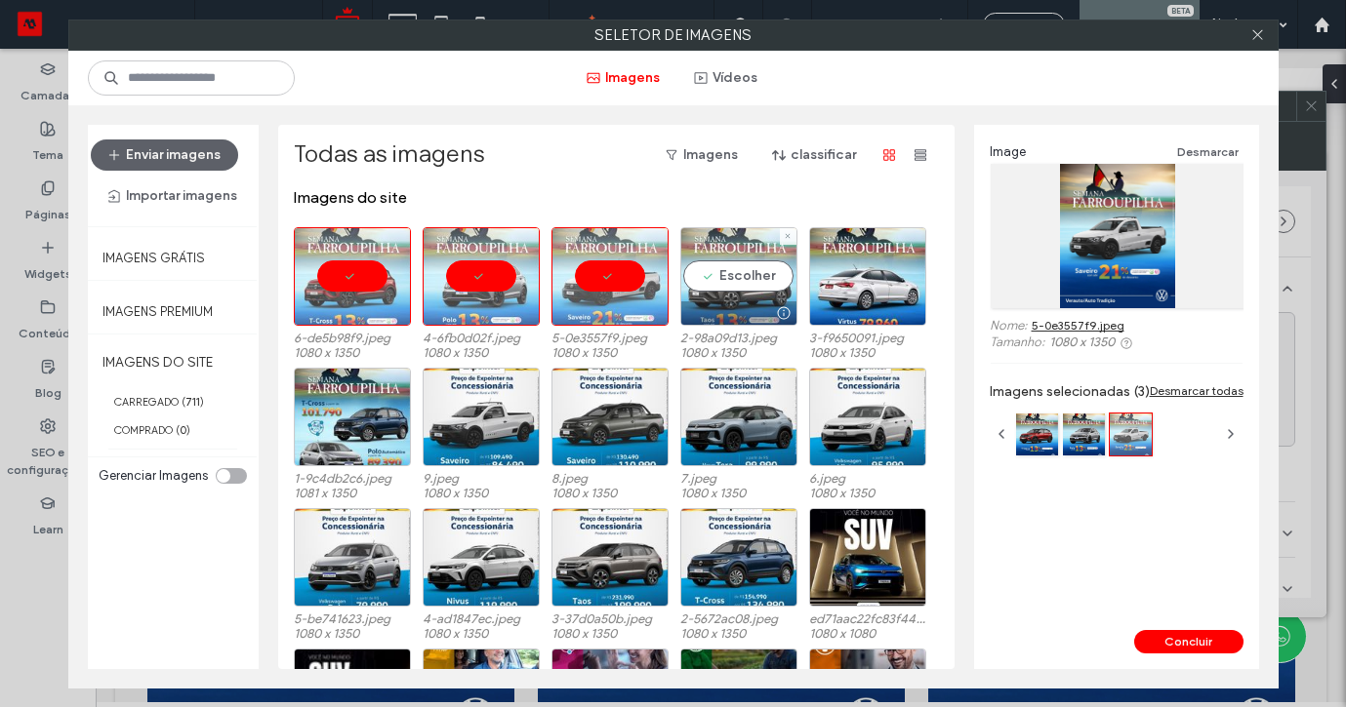
click at [754, 261] on div "Escolher" at bounding box center [738, 276] width 117 height 99
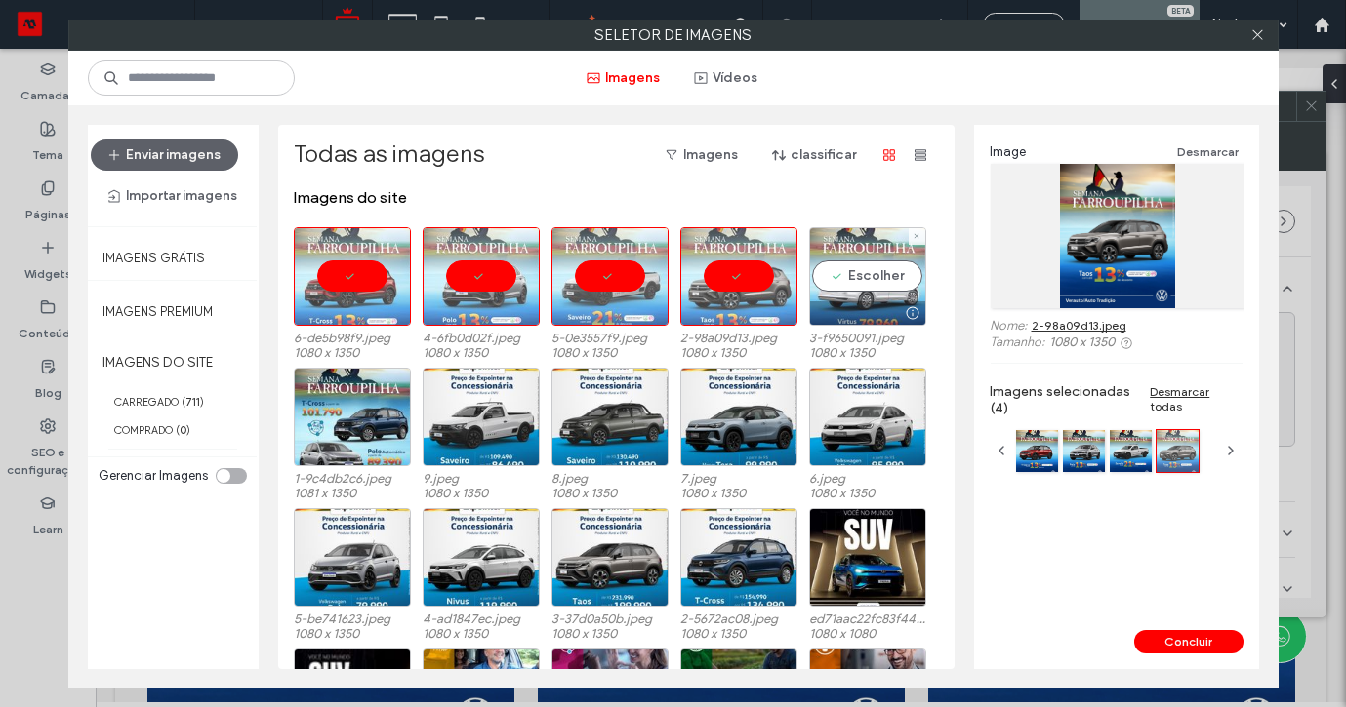
click at [850, 271] on div "Escolher" at bounding box center [867, 276] width 117 height 99
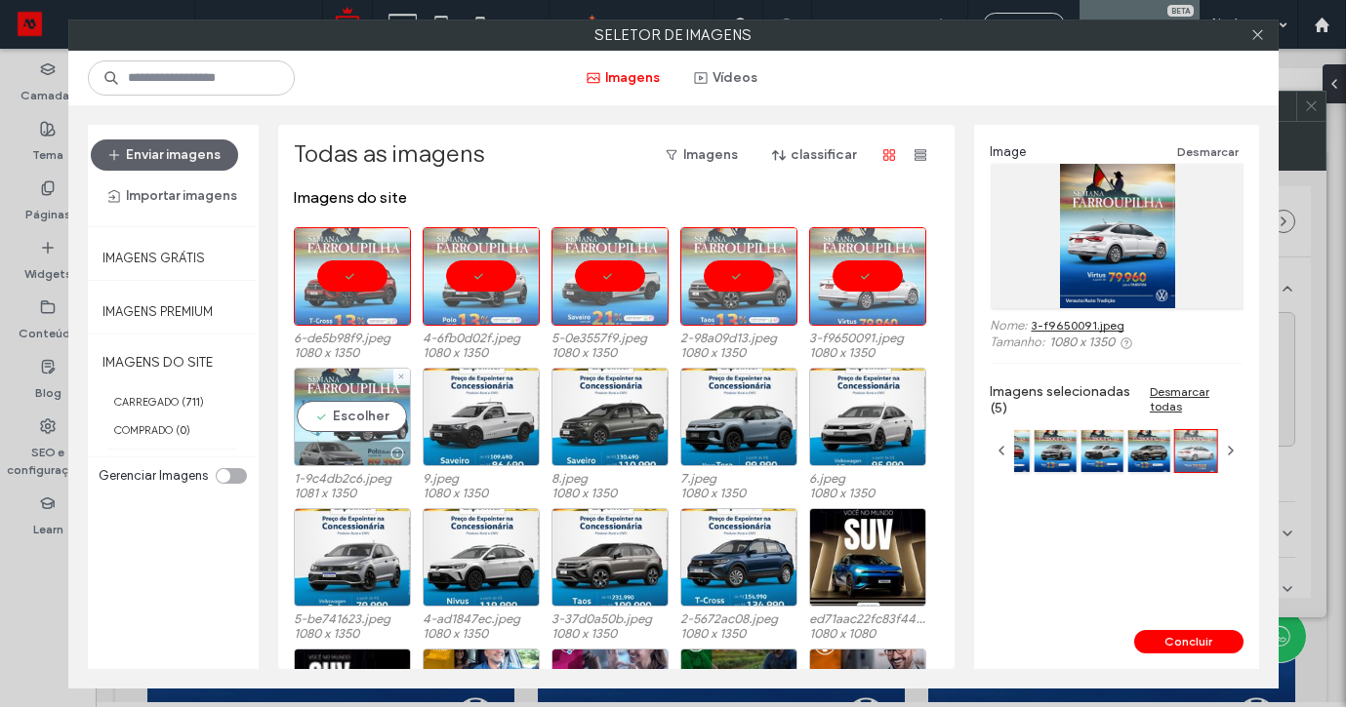
click at [371, 419] on div "Escolher" at bounding box center [352, 417] width 117 height 99
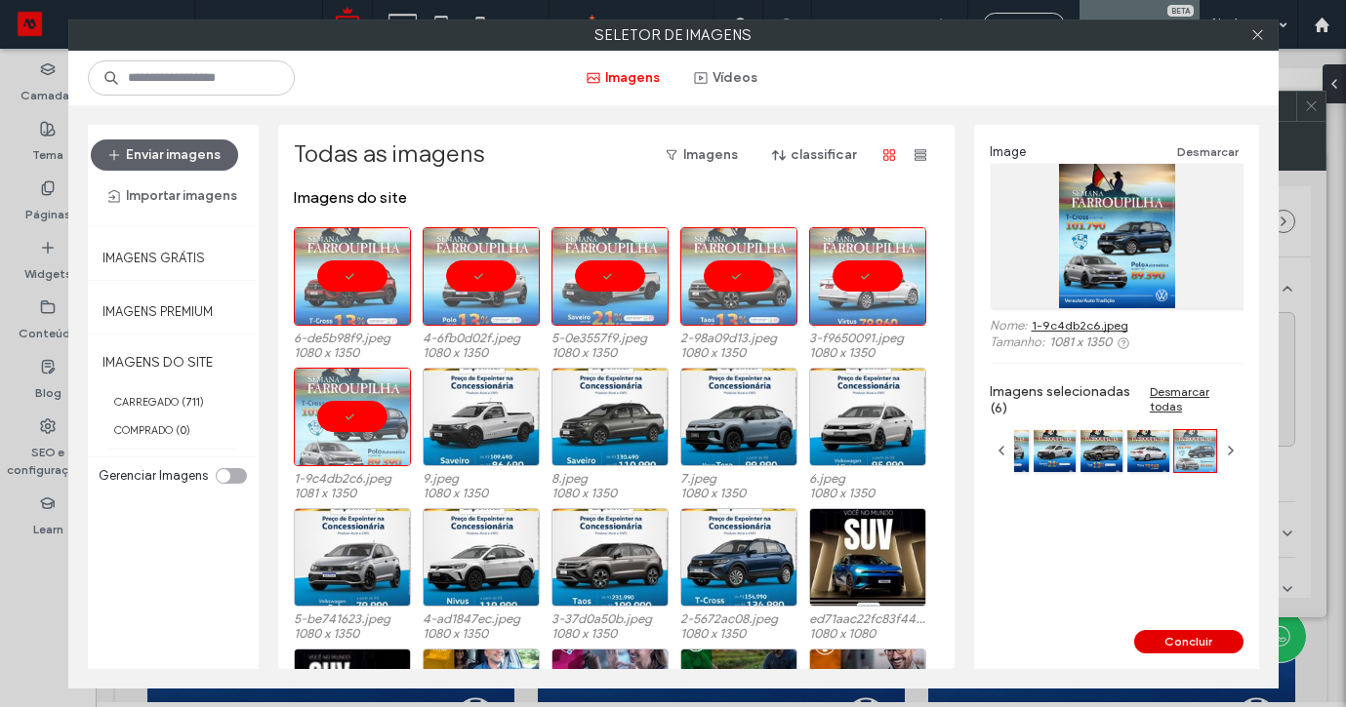
click at [1177, 638] on button "Concluir" at bounding box center [1188, 641] width 109 height 23
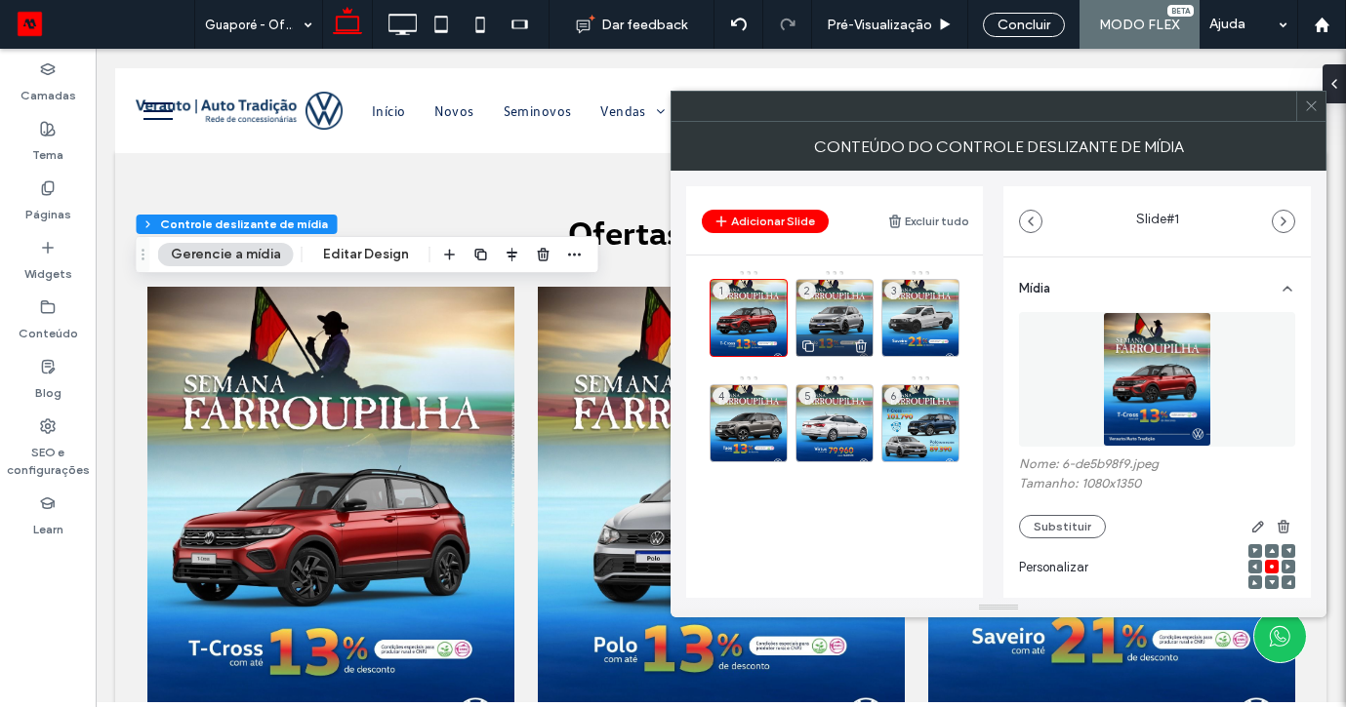
click at [836, 310] on div "2" at bounding box center [834, 318] width 78 height 78
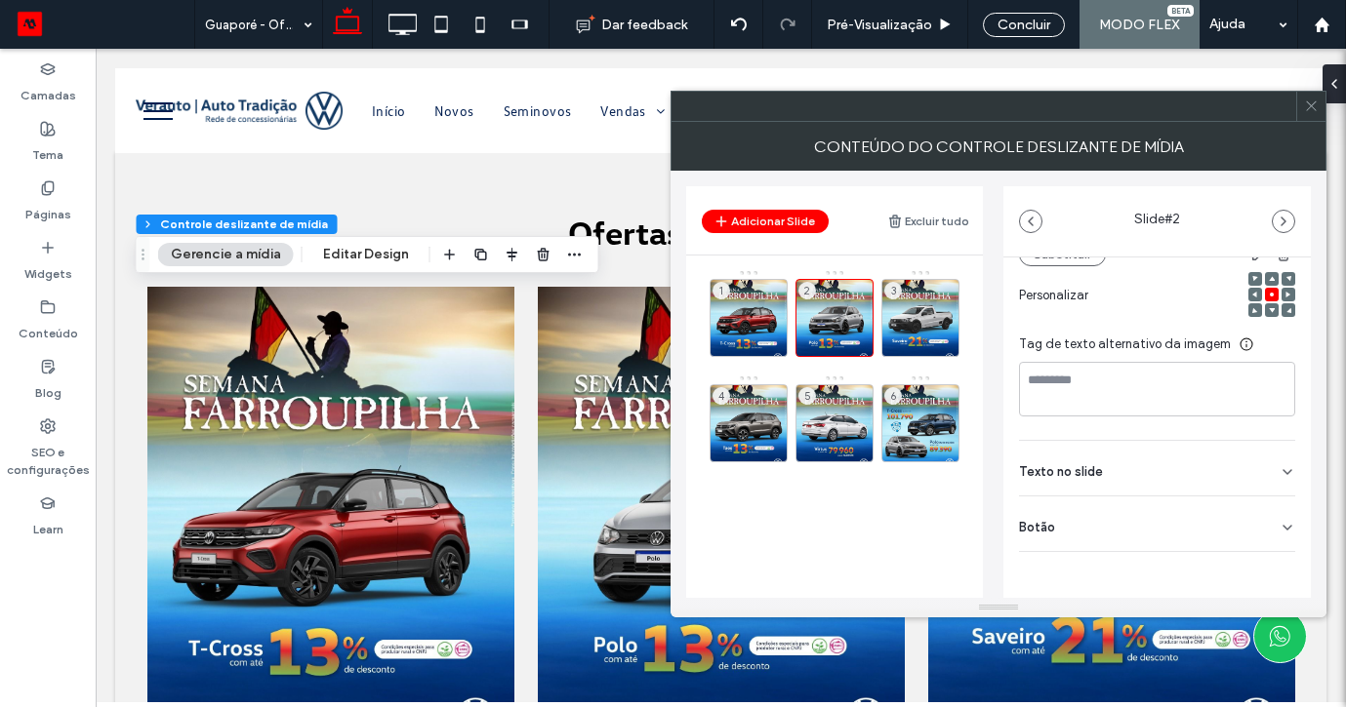
click at [1279, 523] on icon at bounding box center [1287, 528] width 16 height 16
click at [1269, 565] on icon at bounding box center [1278, 568] width 18 height 18
click at [923, 305] on div "3" at bounding box center [920, 318] width 78 height 78
click at [1278, 540] on div "Botão" at bounding box center [1157, 524] width 276 height 55
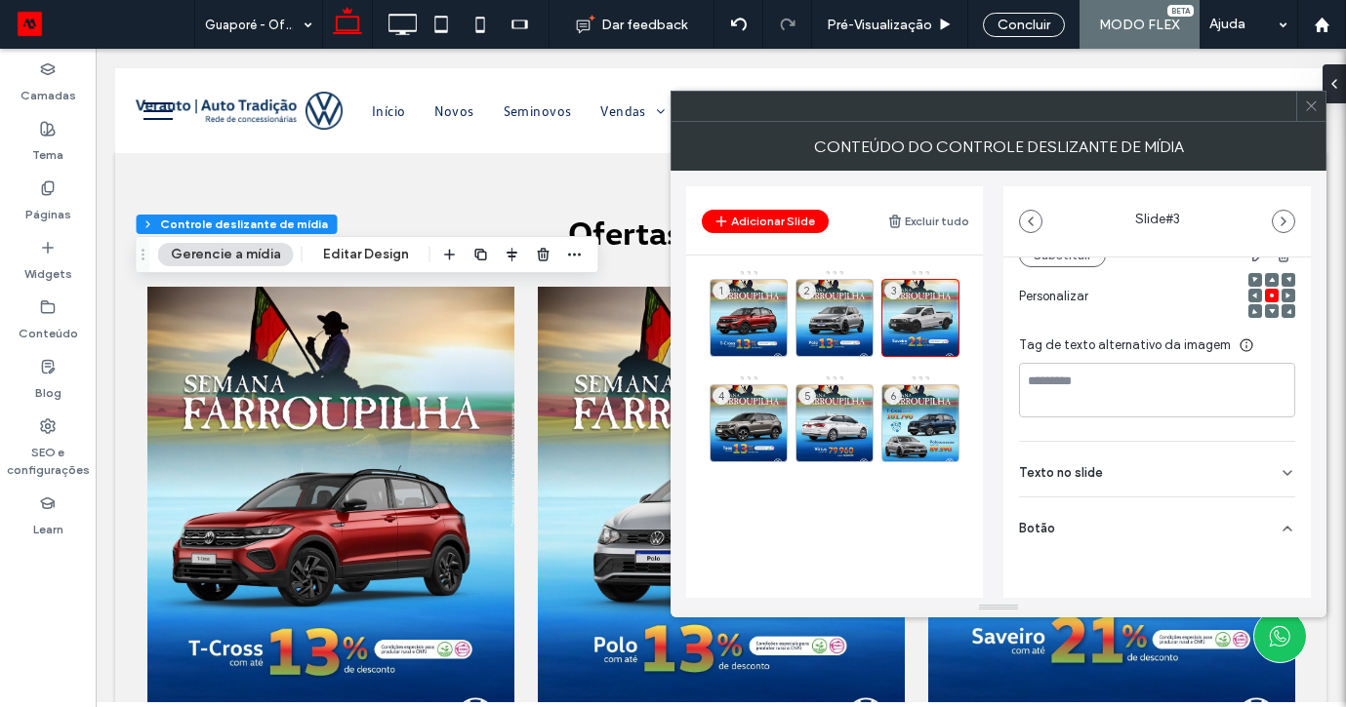
scroll to position [271, 0]
click at [1269, 567] on icon at bounding box center [1278, 569] width 18 height 18
click at [750, 424] on div "4" at bounding box center [748, 423] width 78 height 78
click at [1274, 518] on div "Botão" at bounding box center [1157, 524] width 276 height 55
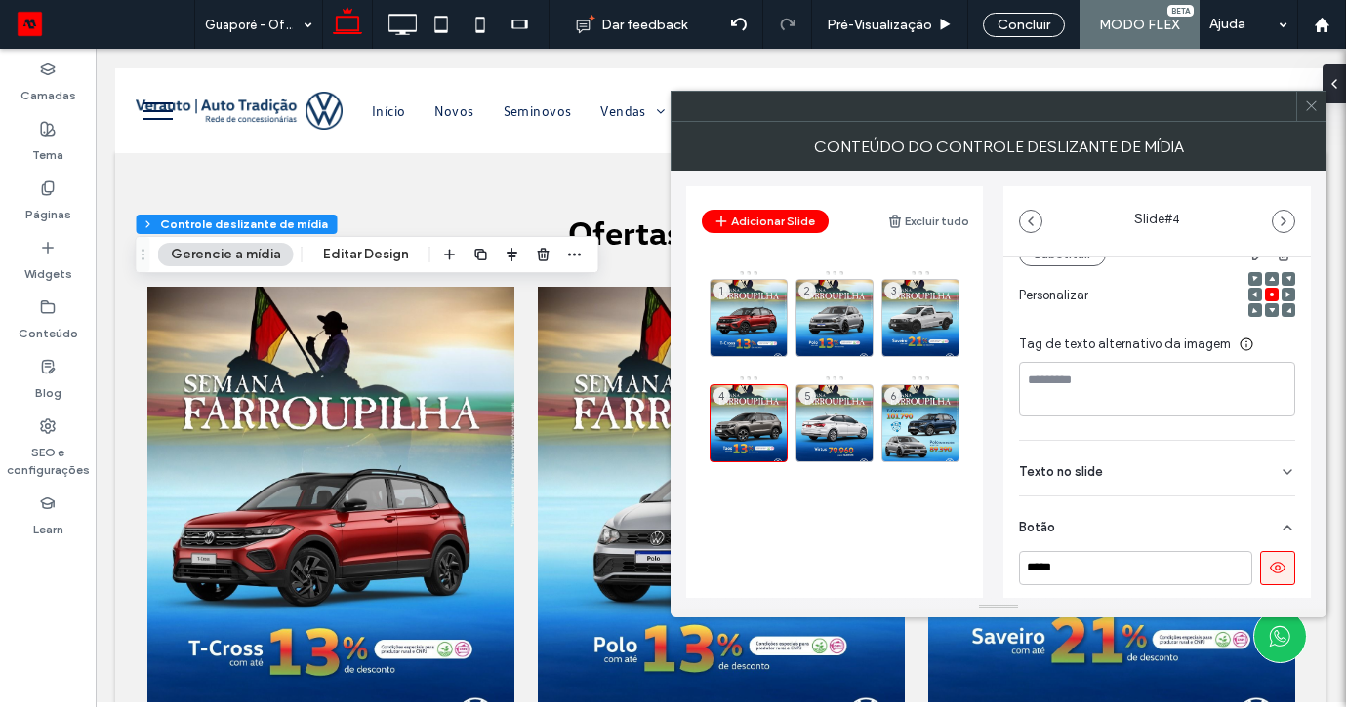
click at [1269, 552] on button at bounding box center [1277, 568] width 35 height 34
click at [841, 384] on div "5" at bounding box center [834, 423] width 78 height 78
click at [1273, 540] on div "Botão" at bounding box center [1157, 524] width 276 height 55
click at [1271, 561] on icon at bounding box center [1278, 569] width 18 height 18
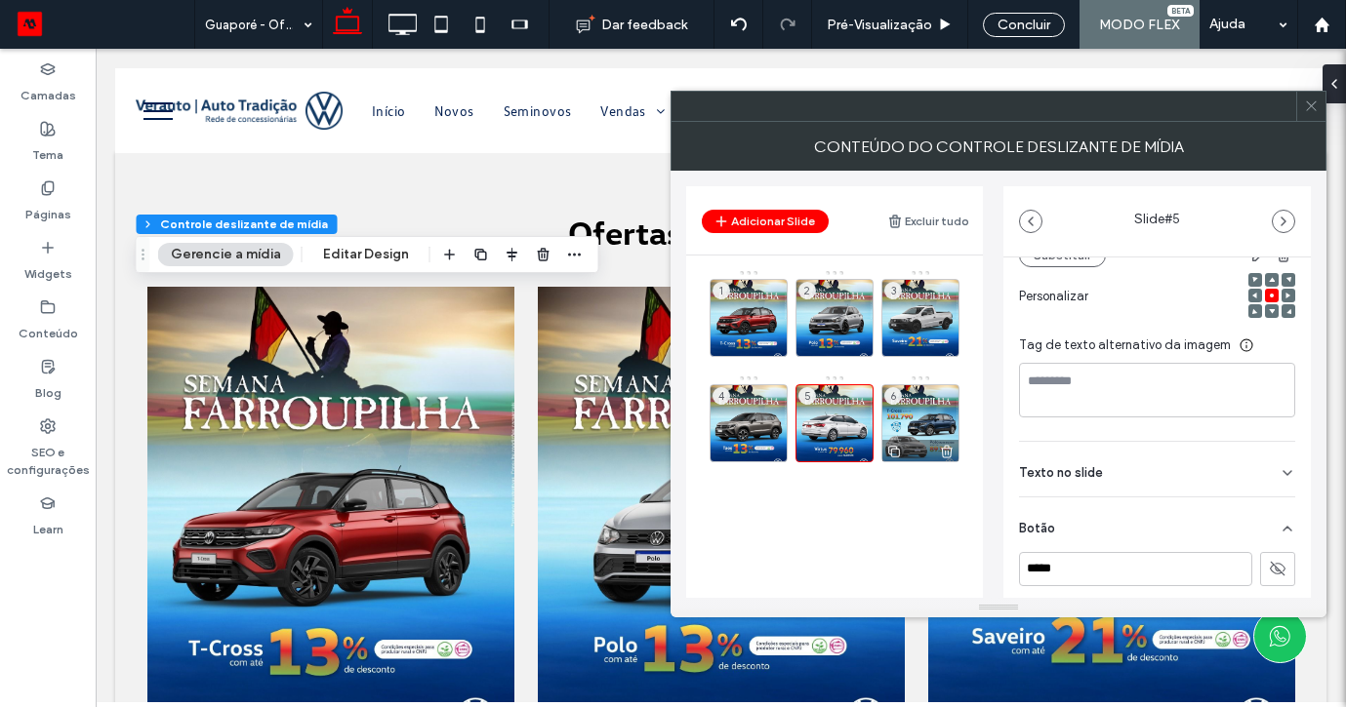
click at [938, 396] on div "6" at bounding box center [920, 423] width 78 height 78
click at [1279, 520] on icon at bounding box center [1287, 528] width 16 height 16
click at [1276, 557] on button at bounding box center [1277, 568] width 35 height 34
click at [1310, 112] on icon at bounding box center [1311, 106] width 15 height 15
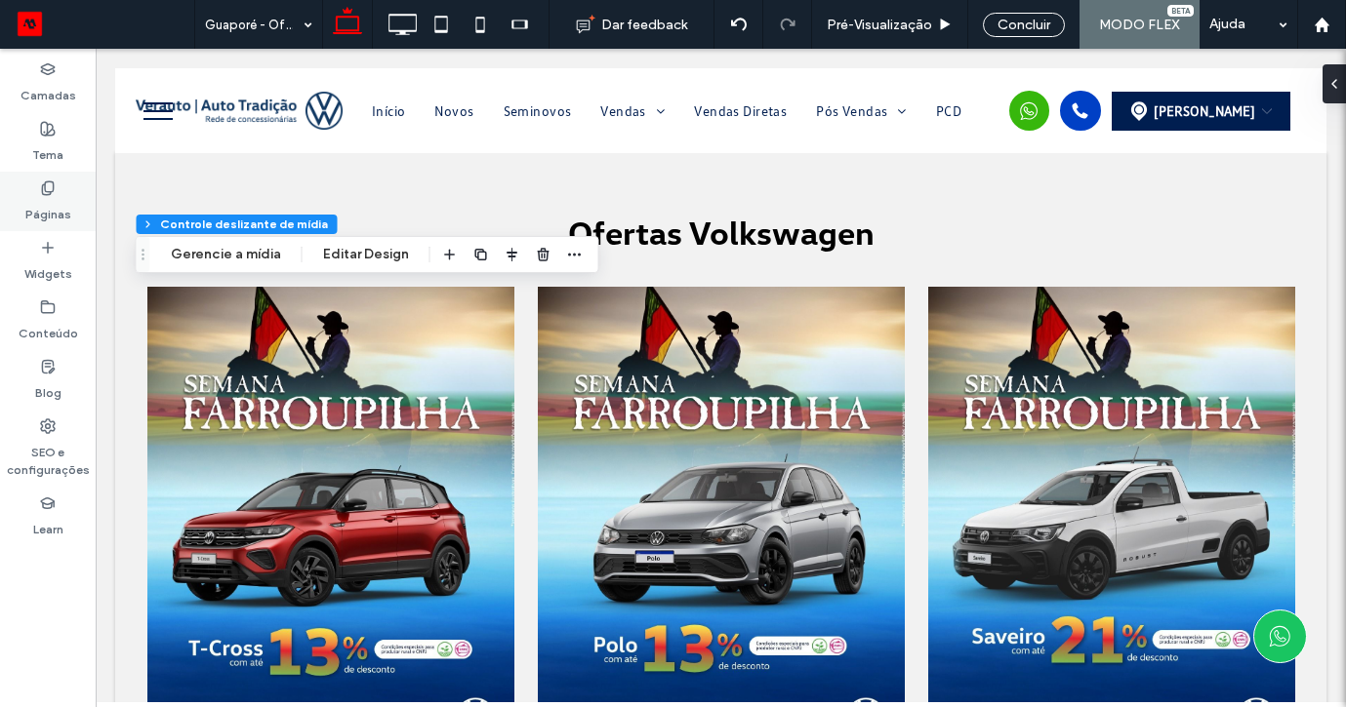
click at [70, 182] on div "Páginas" at bounding box center [48, 202] width 96 height 60
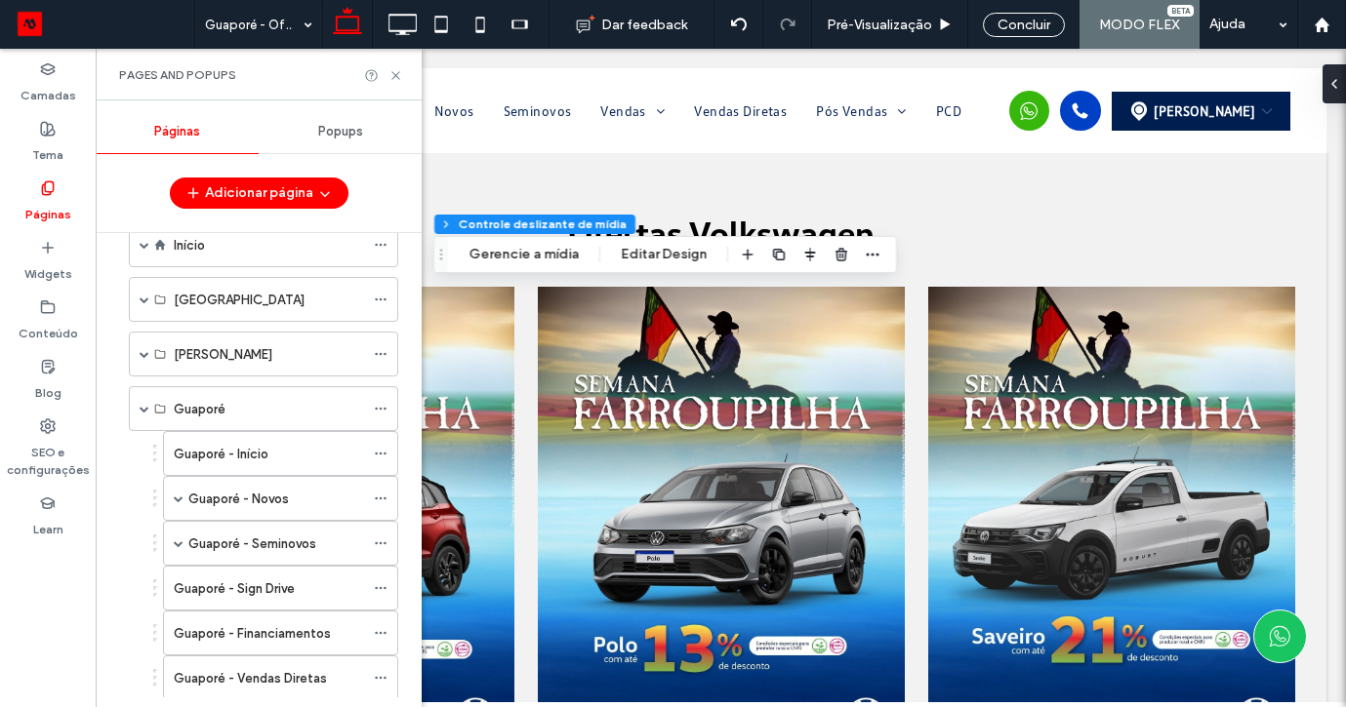
scroll to position [59, 0]
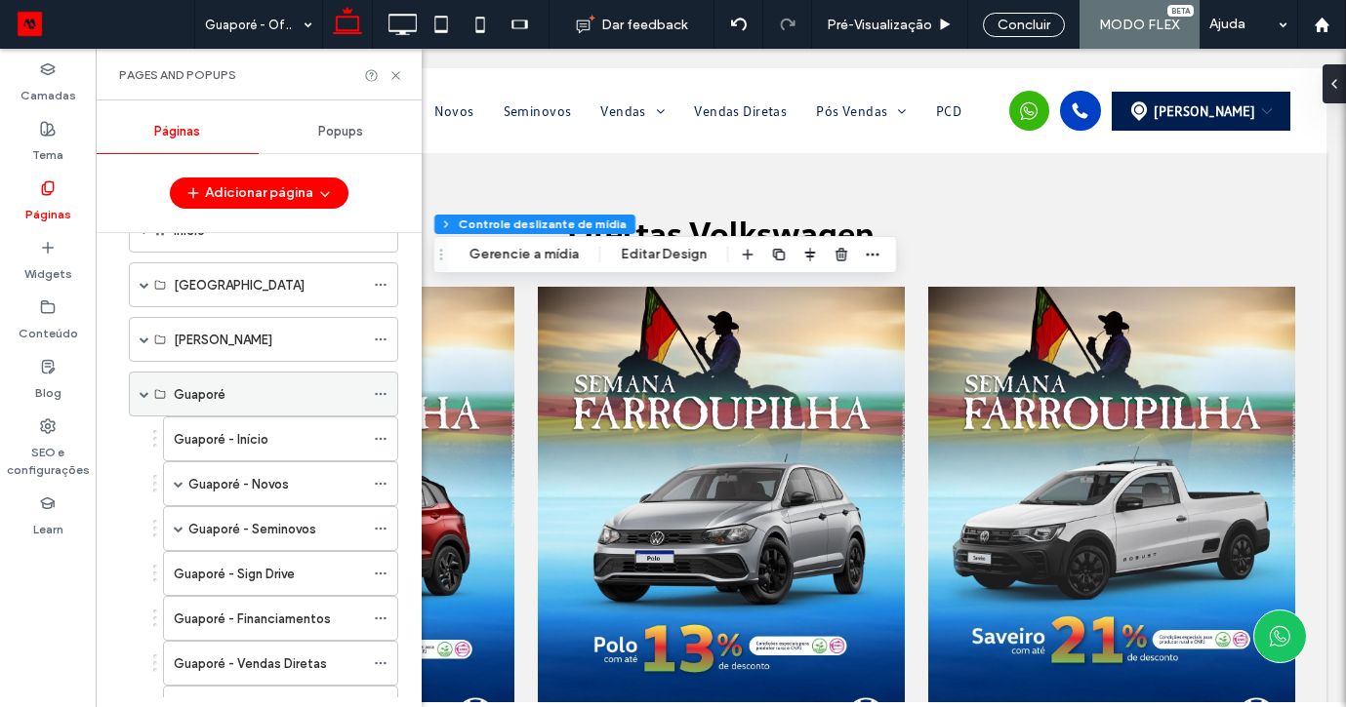
click at [149, 400] on div "Guaporé" at bounding box center [263, 394] width 269 height 45
click at [137, 407] on div "Guaporé" at bounding box center [263, 394] width 269 height 45
click at [142, 388] on span at bounding box center [145, 394] width 10 height 43
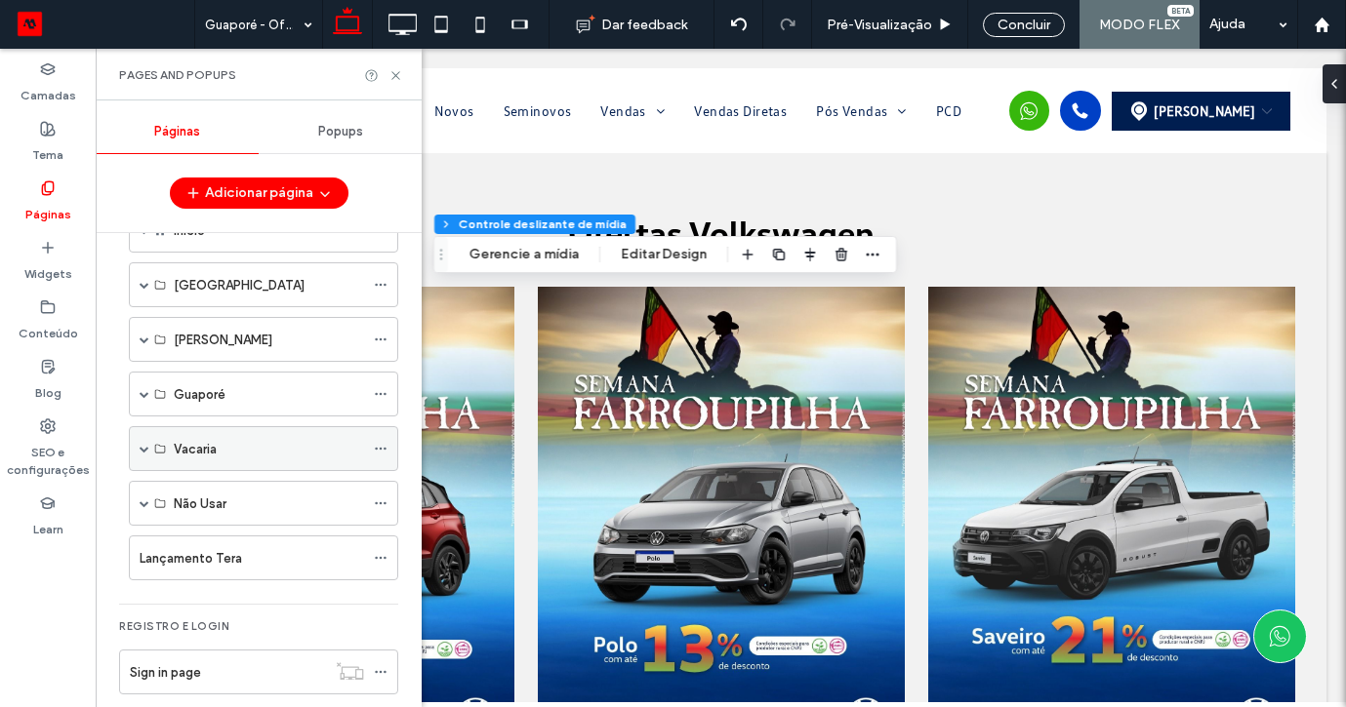
click at [143, 443] on span at bounding box center [145, 448] width 10 height 43
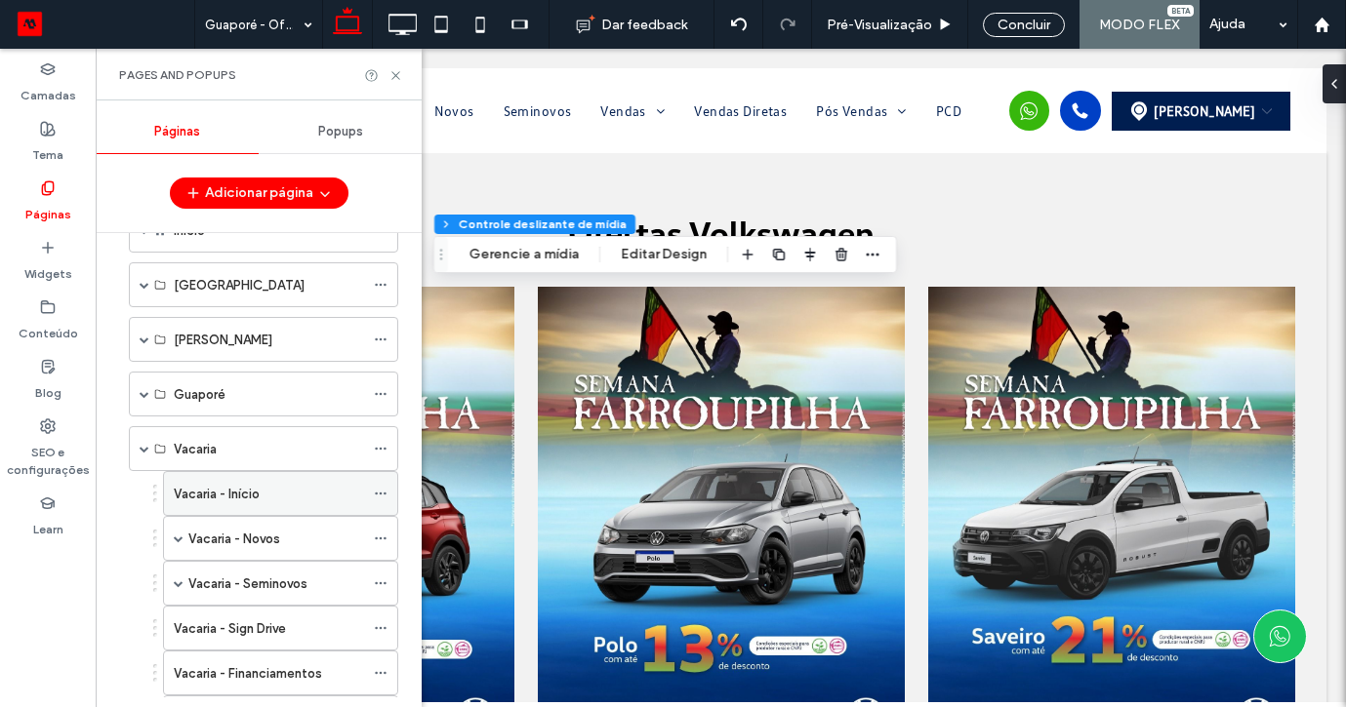
click at [247, 492] on label "Vacaria - Início" at bounding box center [217, 494] width 86 height 34
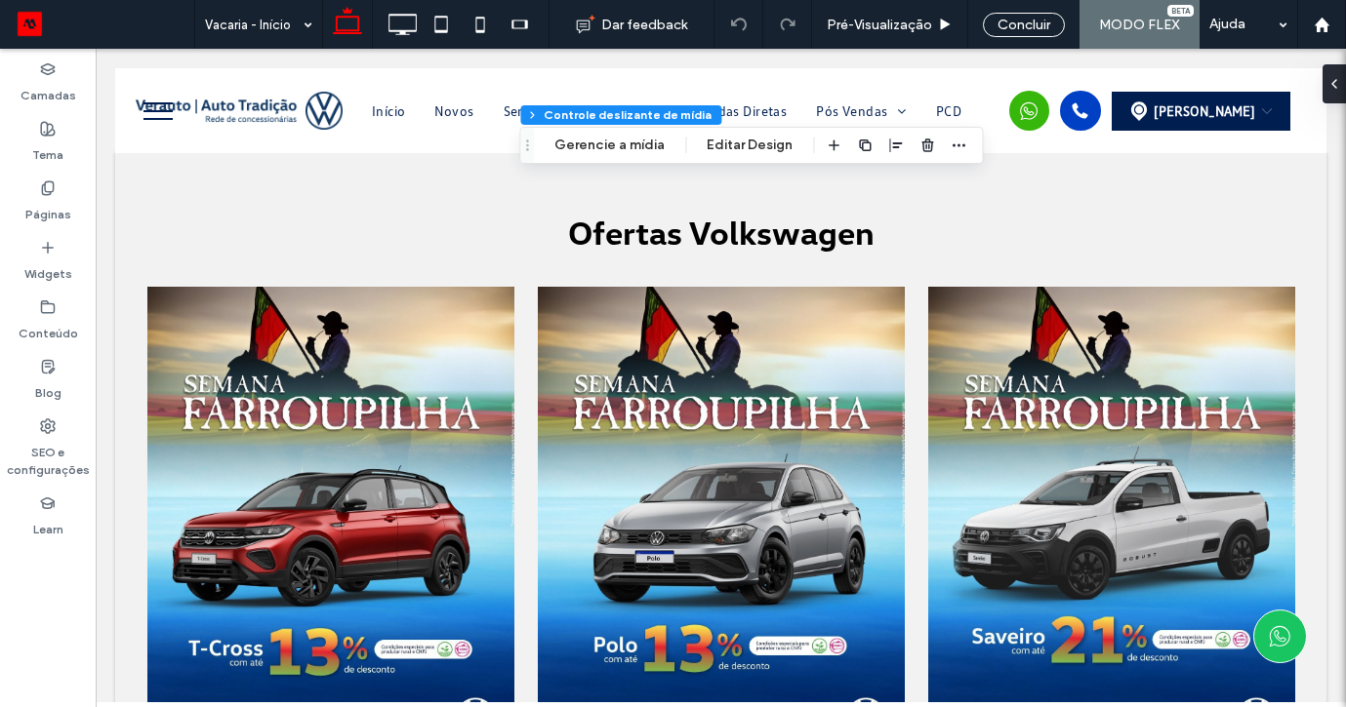
click at [594, 163] on div "Flex section Flex column Controle deslizante de mídia Gerencie a mídia Editar D…" at bounding box center [751, 145] width 464 height 37
click at [597, 149] on button "Gerencie a mídia" at bounding box center [610, 145] width 136 height 23
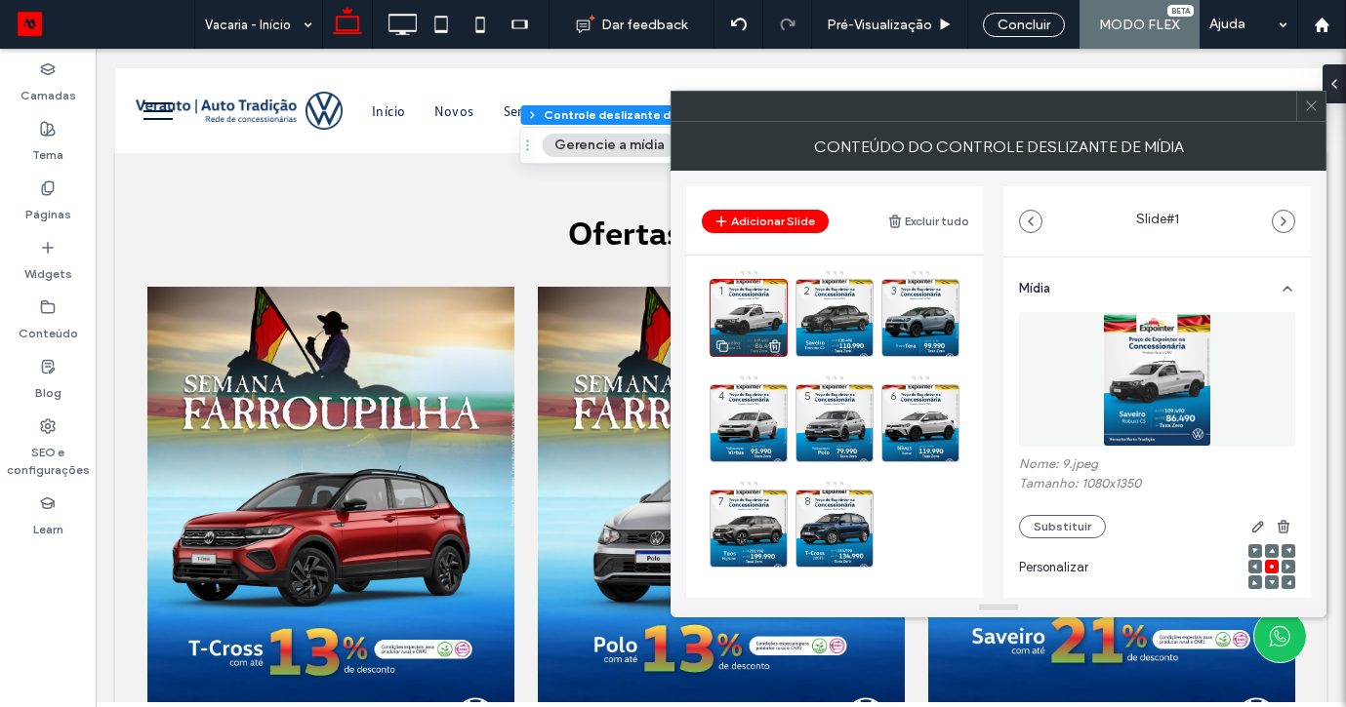
click at [773, 350] on icon at bounding box center [775, 347] width 16 height 18
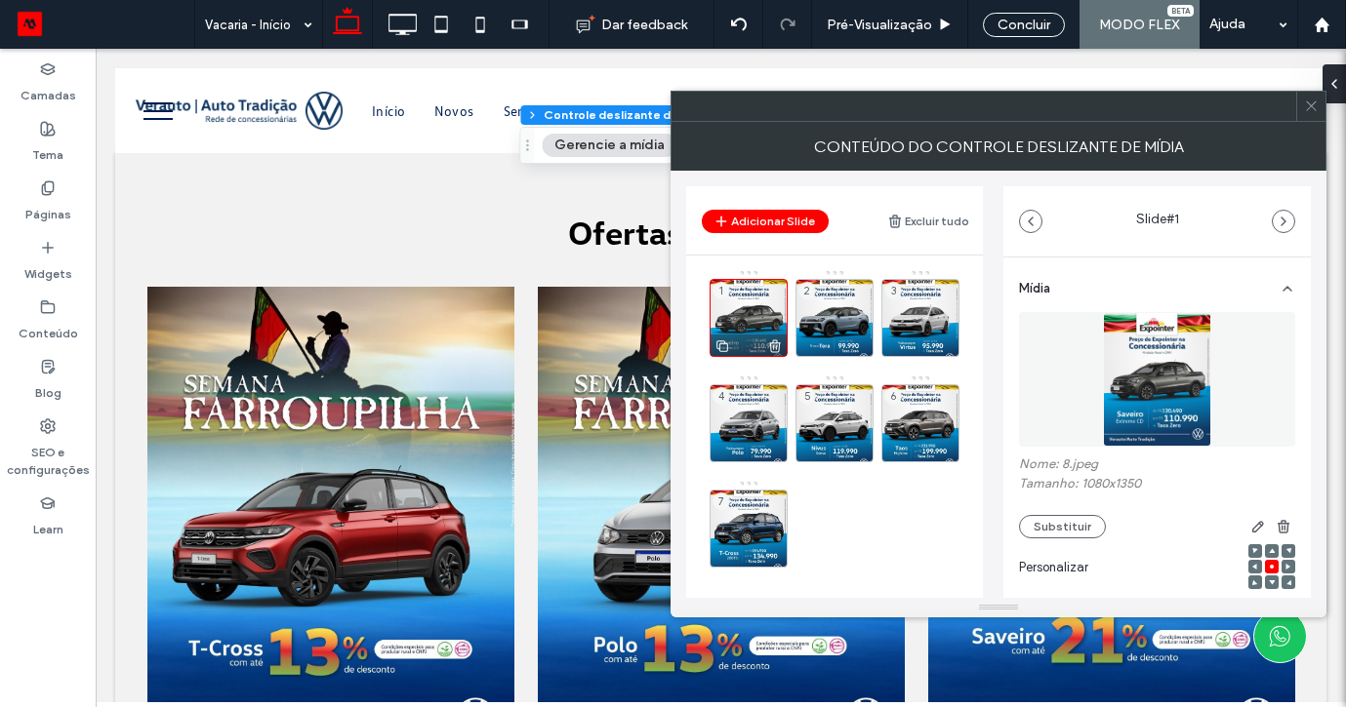
click at [773, 345] on icon at bounding box center [775, 347] width 16 height 18
click at [0, 0] on icon at bounding box center [0, 0] width 0 height 0
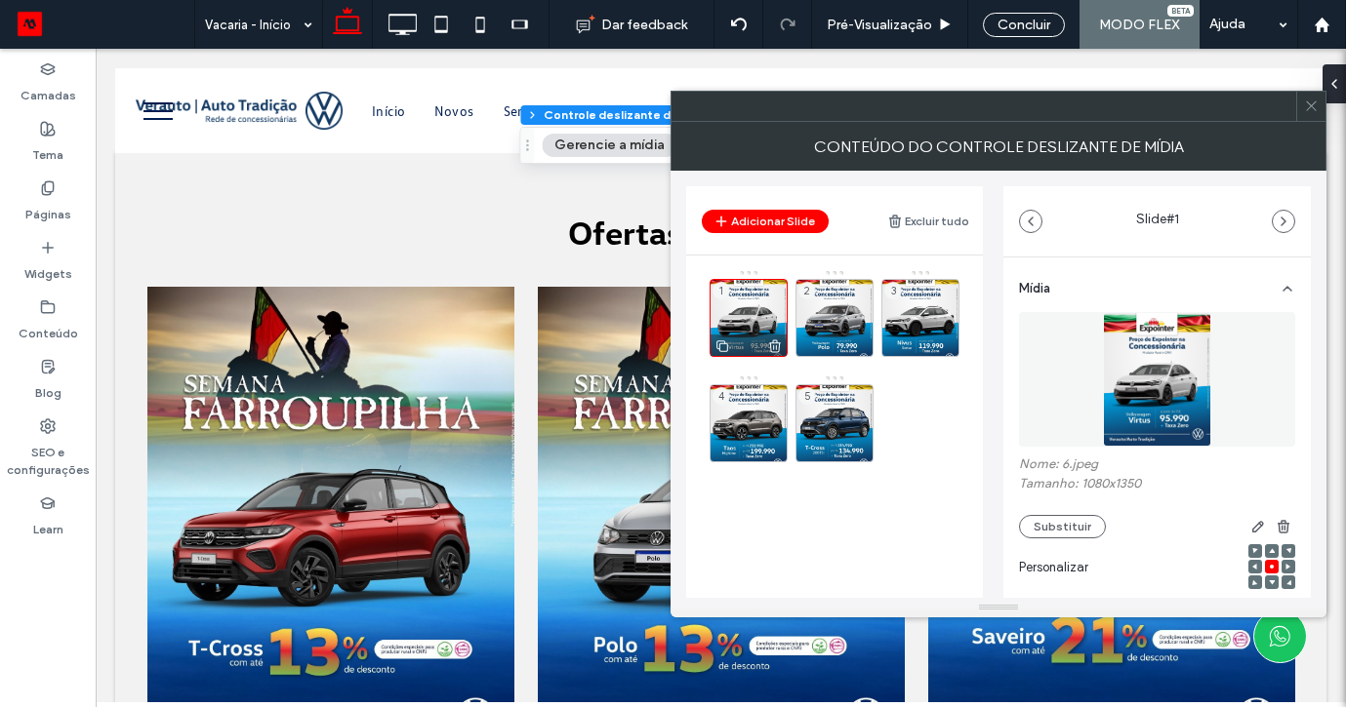
click at [773, 344] on icon at bounding box center [775, 347] width 16 height 18
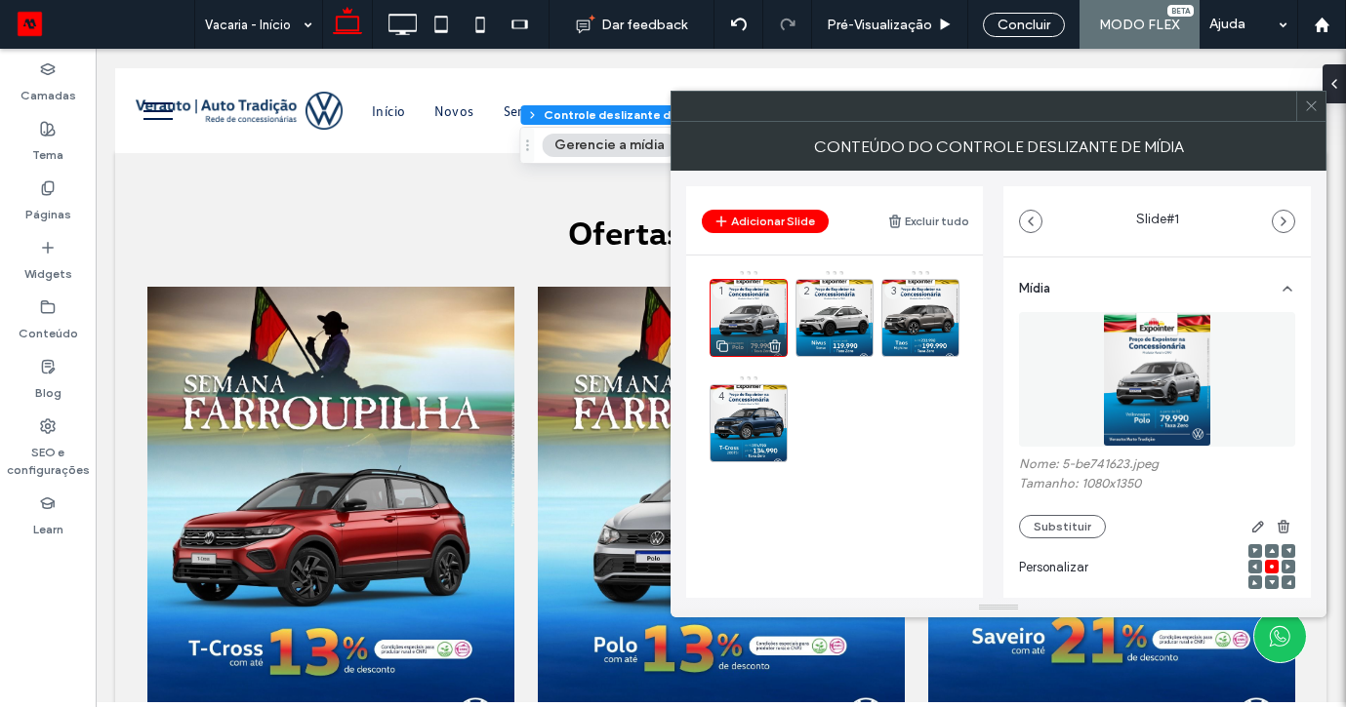
click at [779, 343] on icon at bounding box center [775, 347] width 16 height 18
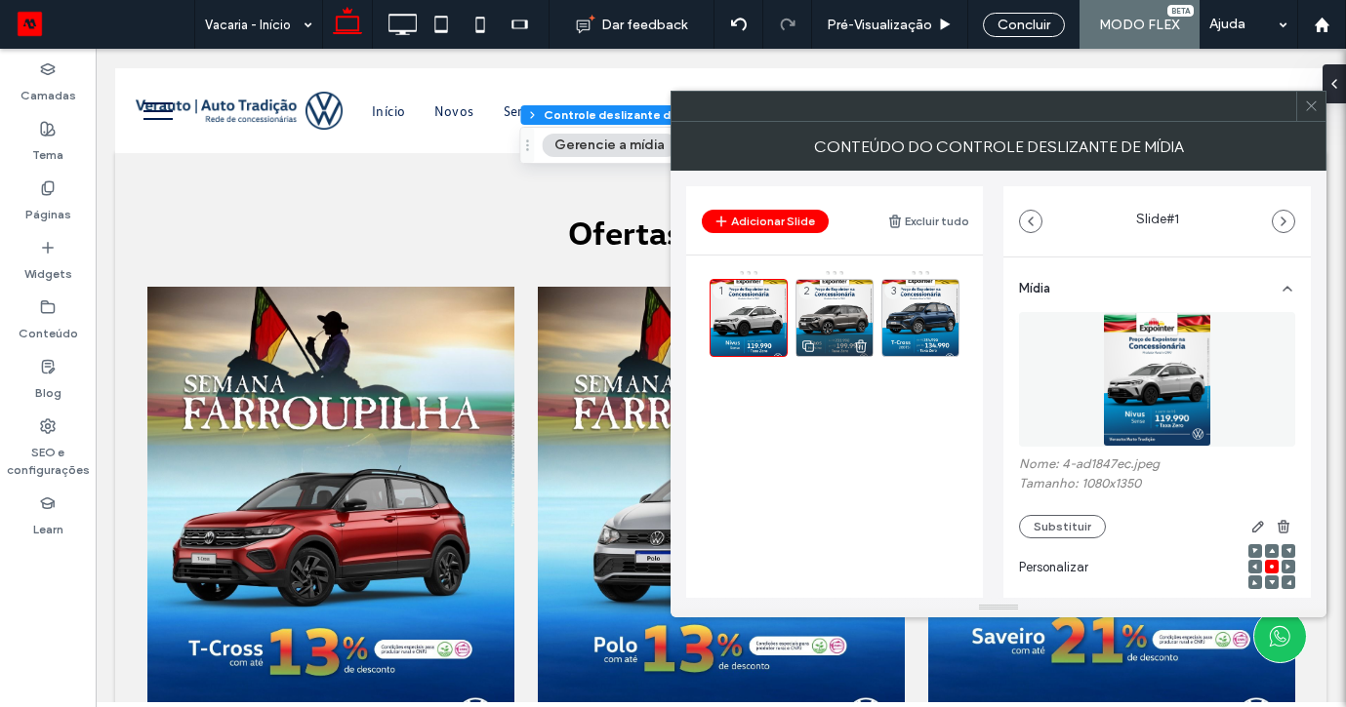
click at [854, 343] on icon at bounding box center [861, 347] width 16 height 18
click at [776, 339] on icon at bounding box center [775, 347] width 16 height 18
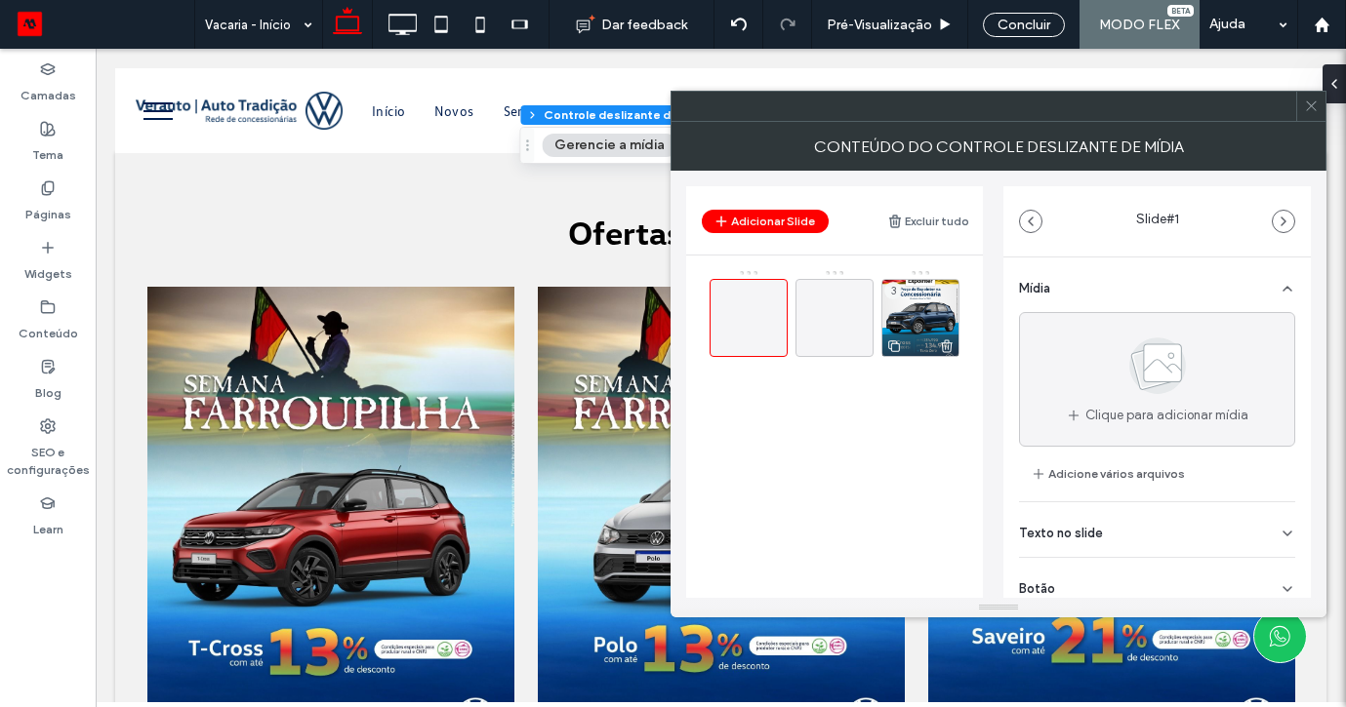
click at [949, 345] on icon at bounding box center [947, 347] width 16 height 18
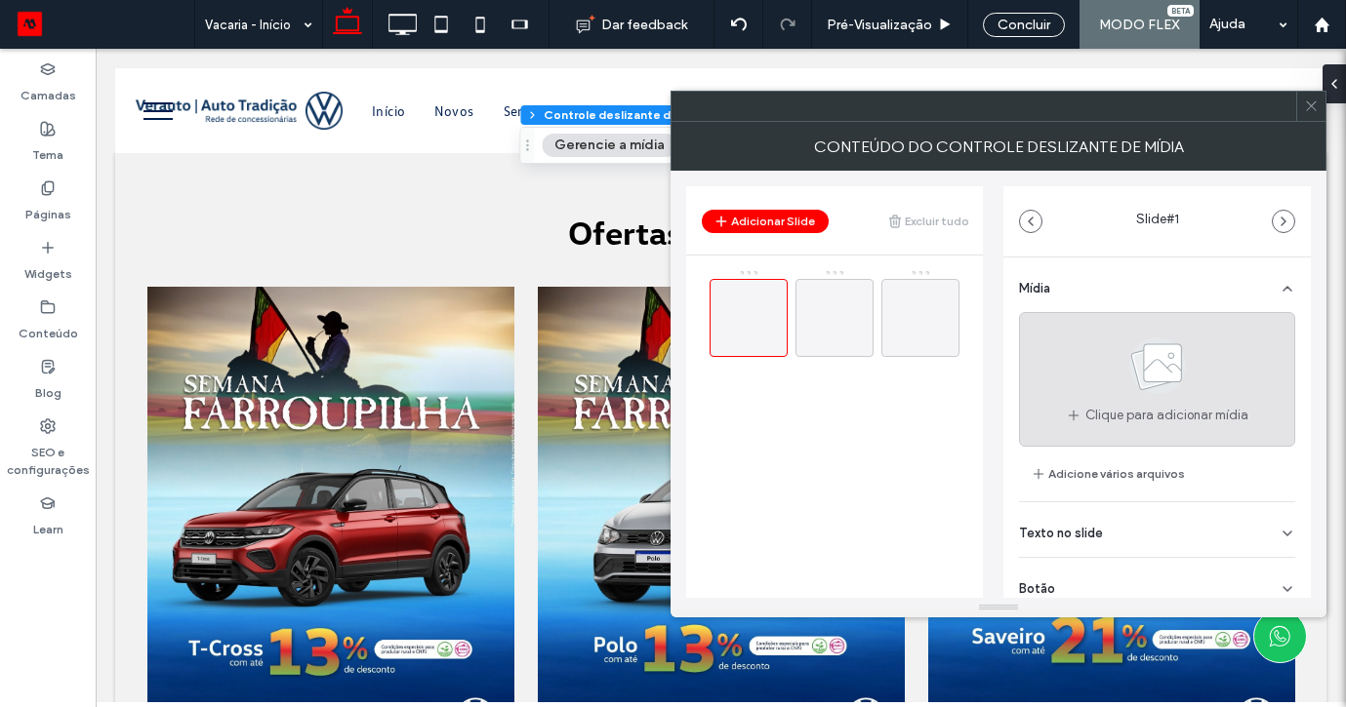
click at [1123, 372] on icon at bounding box center [1158, 366] width 98 height 64
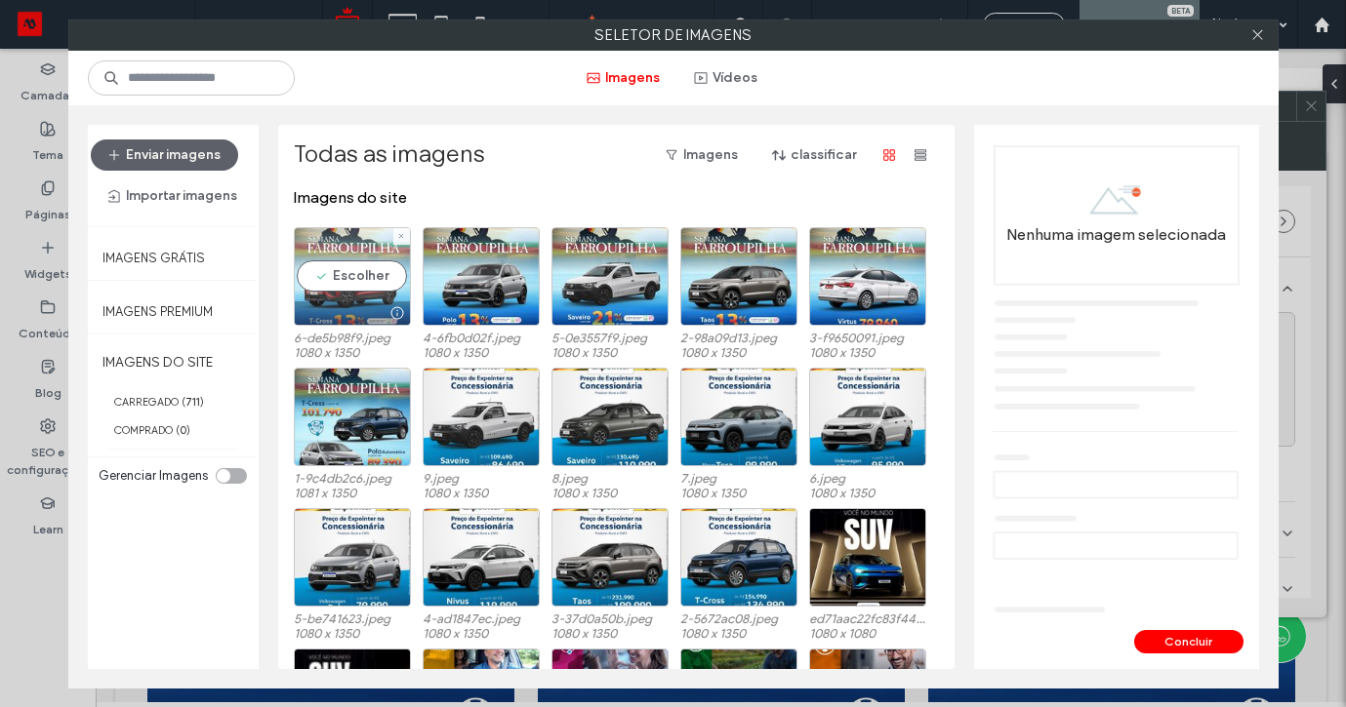
click at [376, 250] on div "Escolher" at bounding box center [352, 276] width 117 height 99
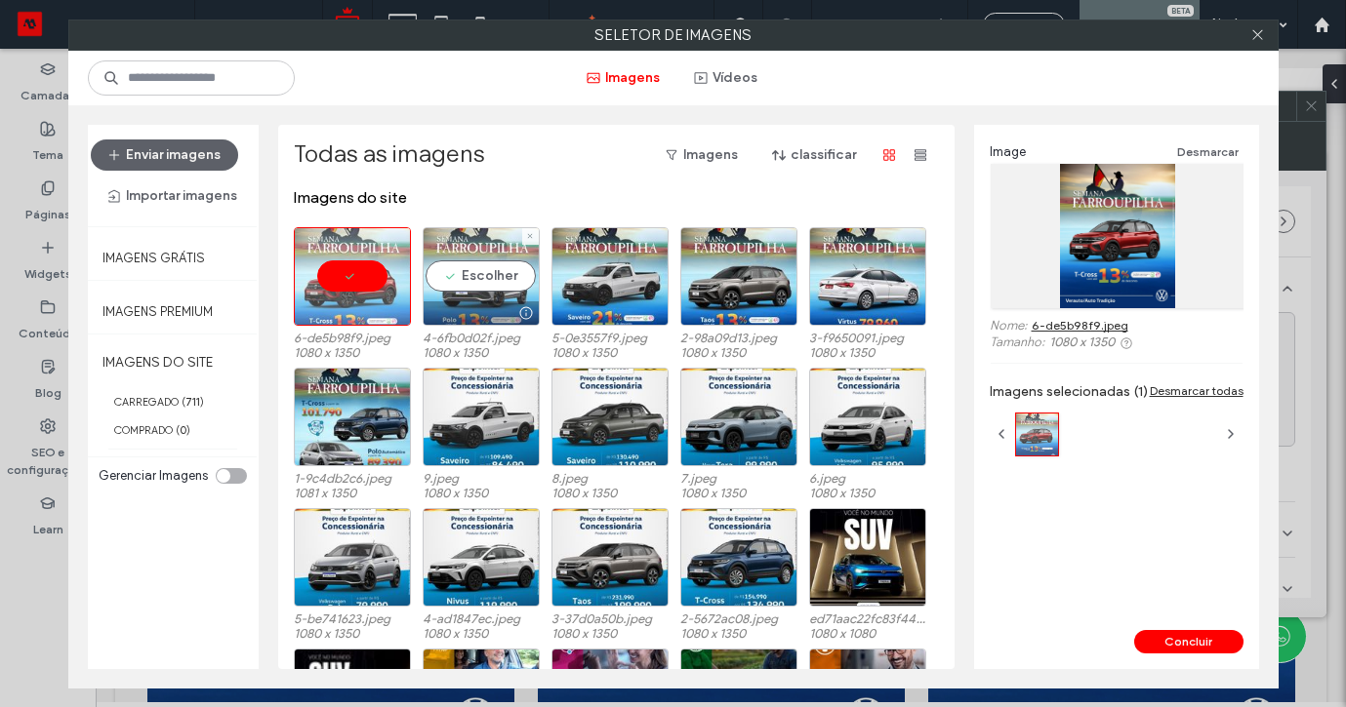
click at [471, 260] on div "Escolher" at bounding box center [481, 276] width 117 height 99
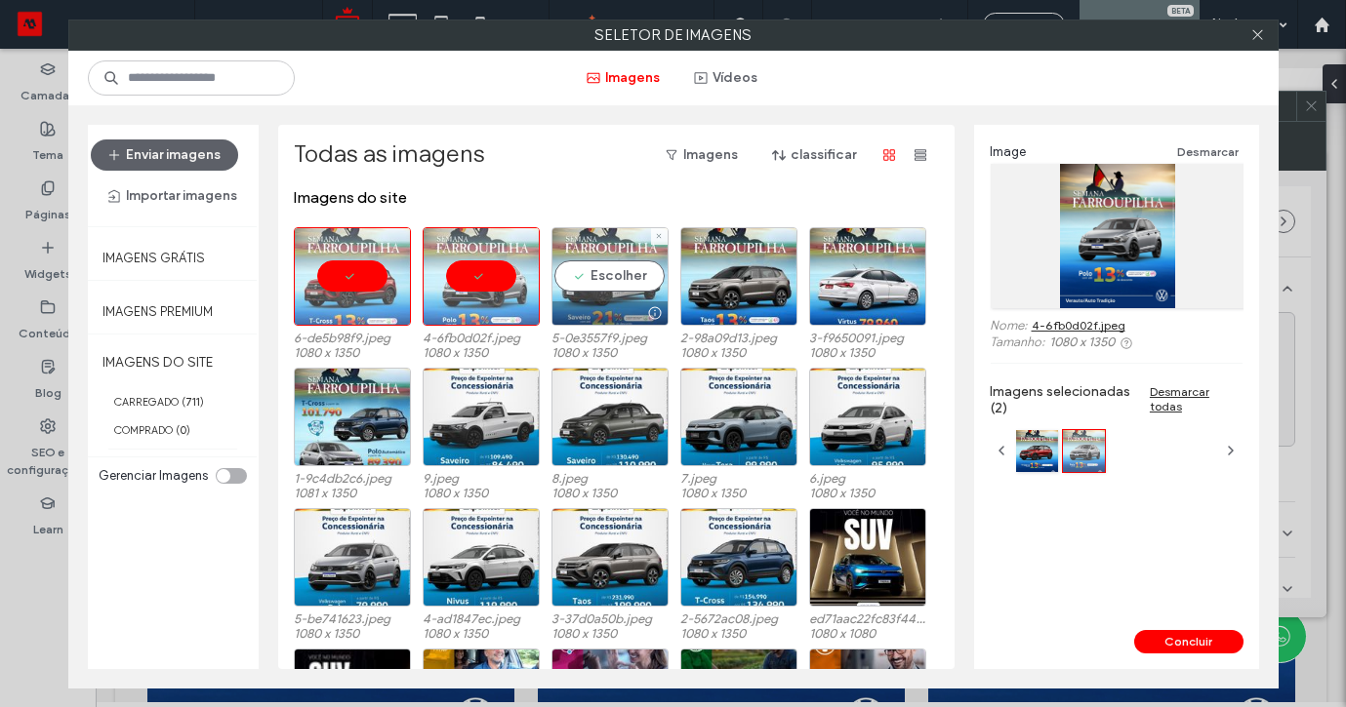
click at [587, 271] on div "Escolher" at bounding box center [609, 276] width 117 height 99
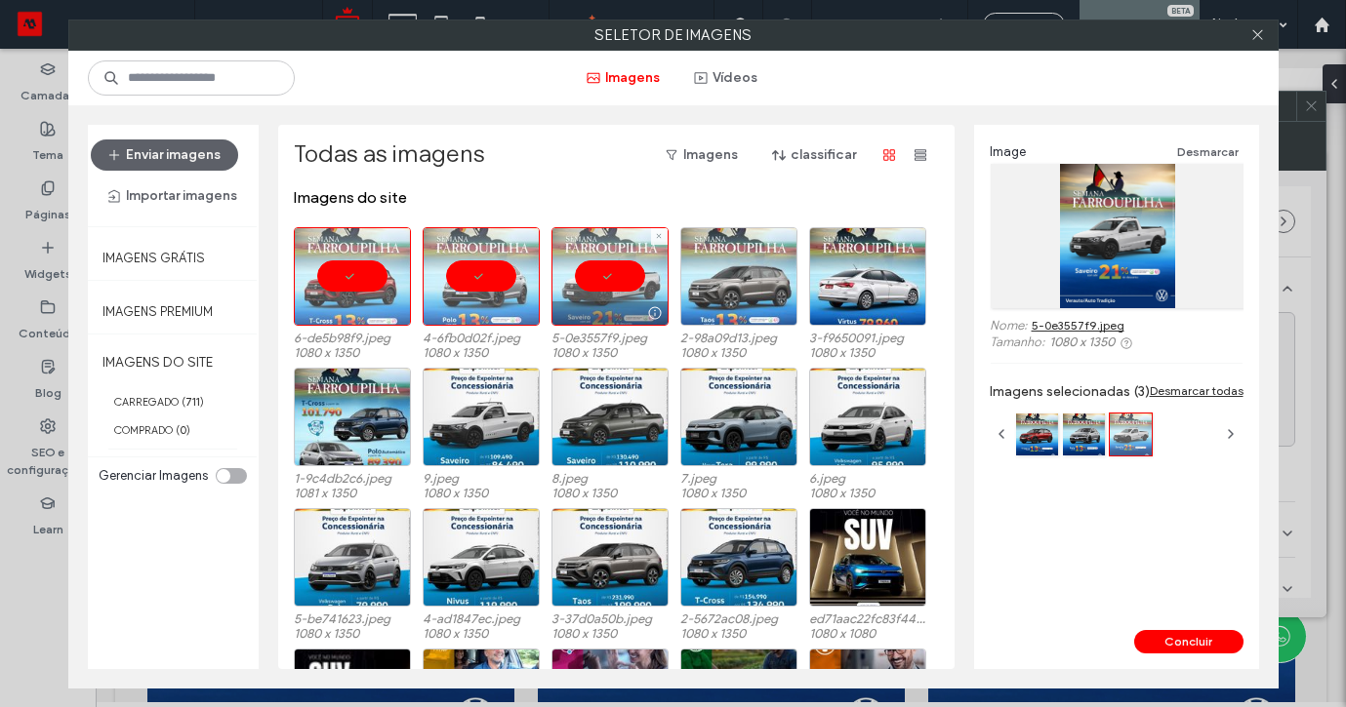
click at [722, 286] on div at bounding box center [738, 276] width 117 height 99
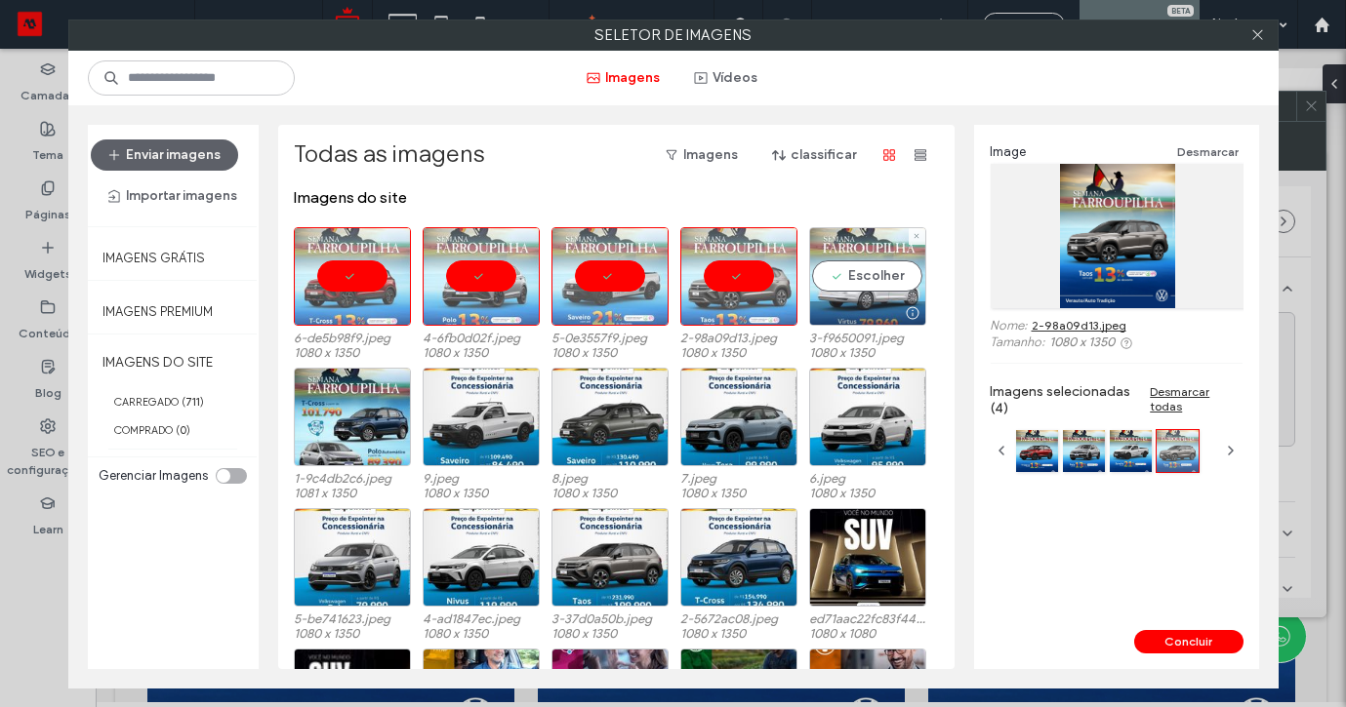
click at [859, 287] on div "Escolher" at bounding box center [867, 276] width 117 height 99
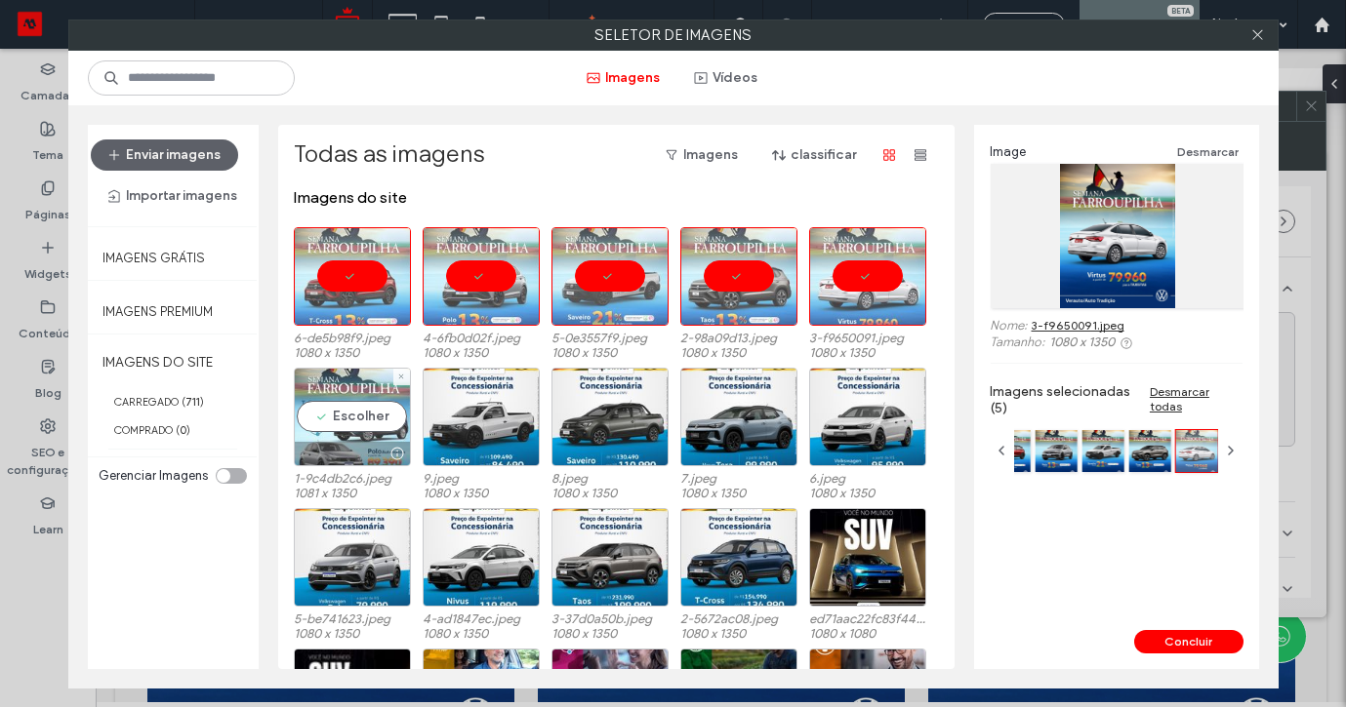
click at [355, 462] on div at bounding box center [352, 453] width 115 height 23
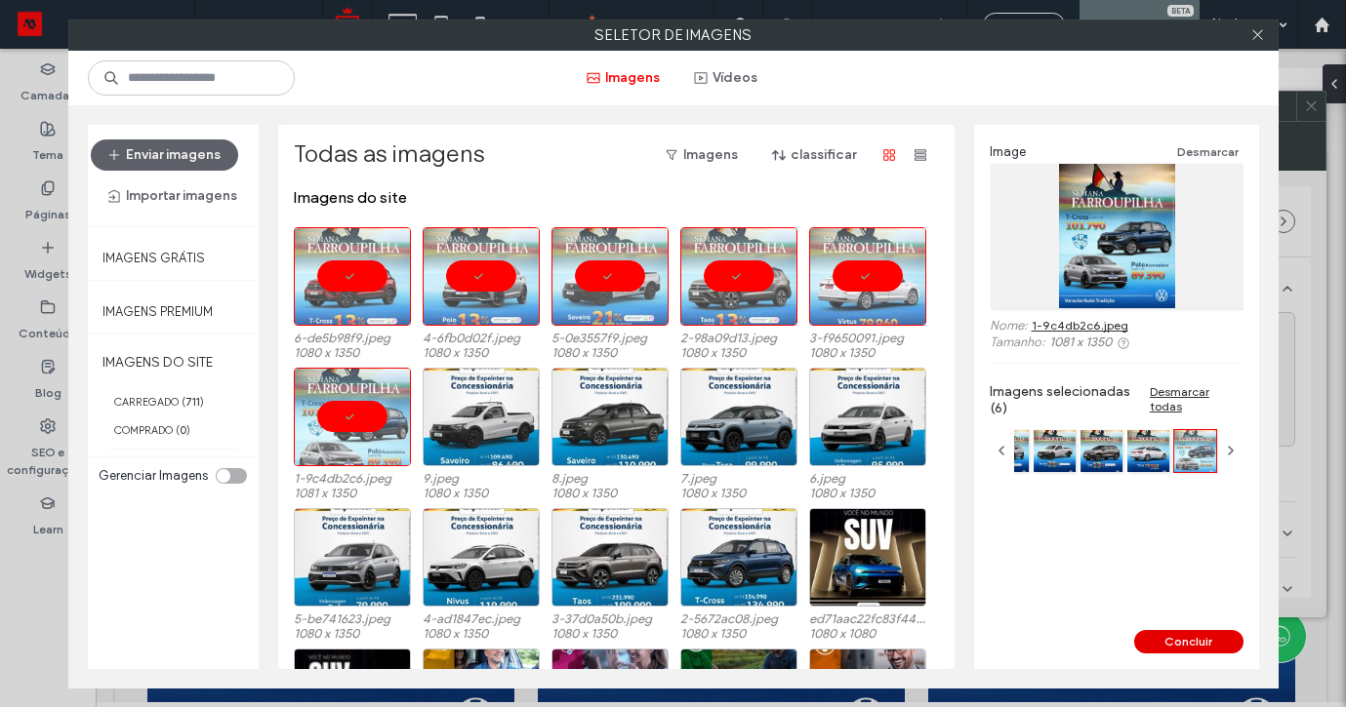
click at [1150, 649] on button "Concluir" at bounding box center [1188, 641] width 109 height 23
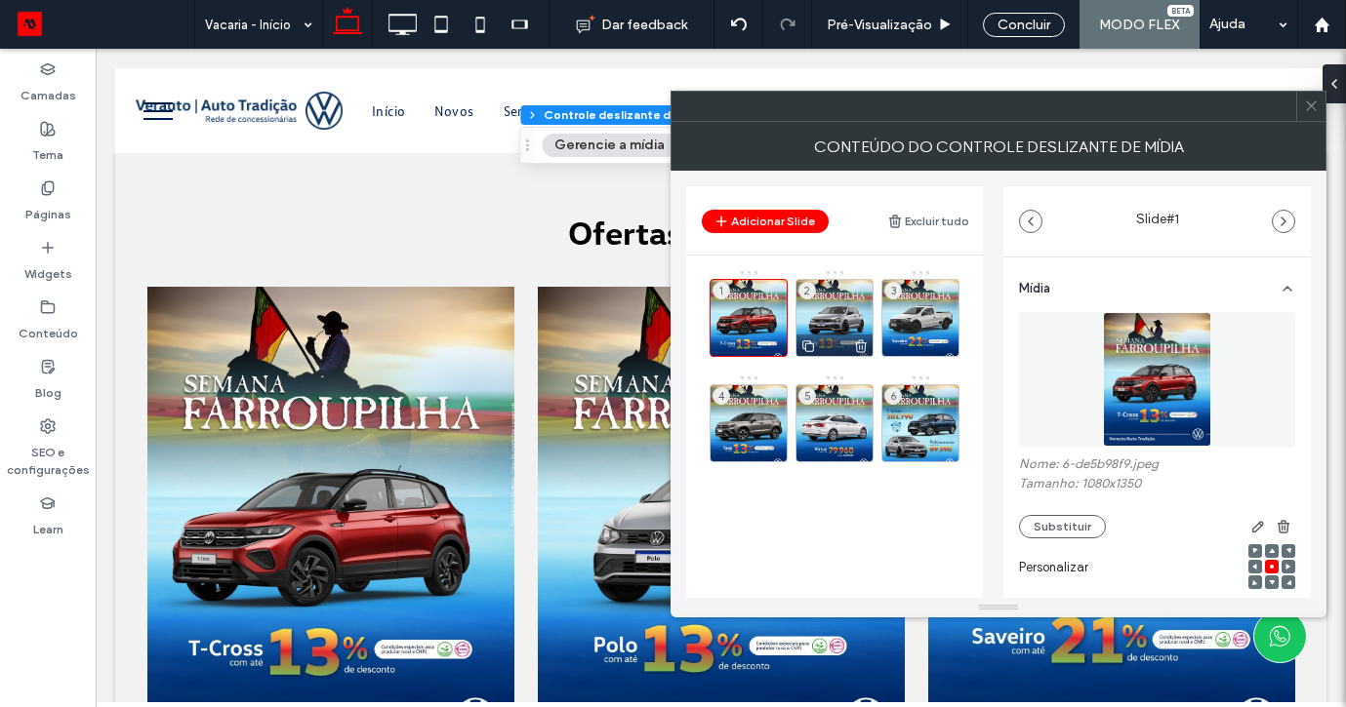
click at [827, 313] on div "2" at bounding box center [834, 318] width 78 height 78
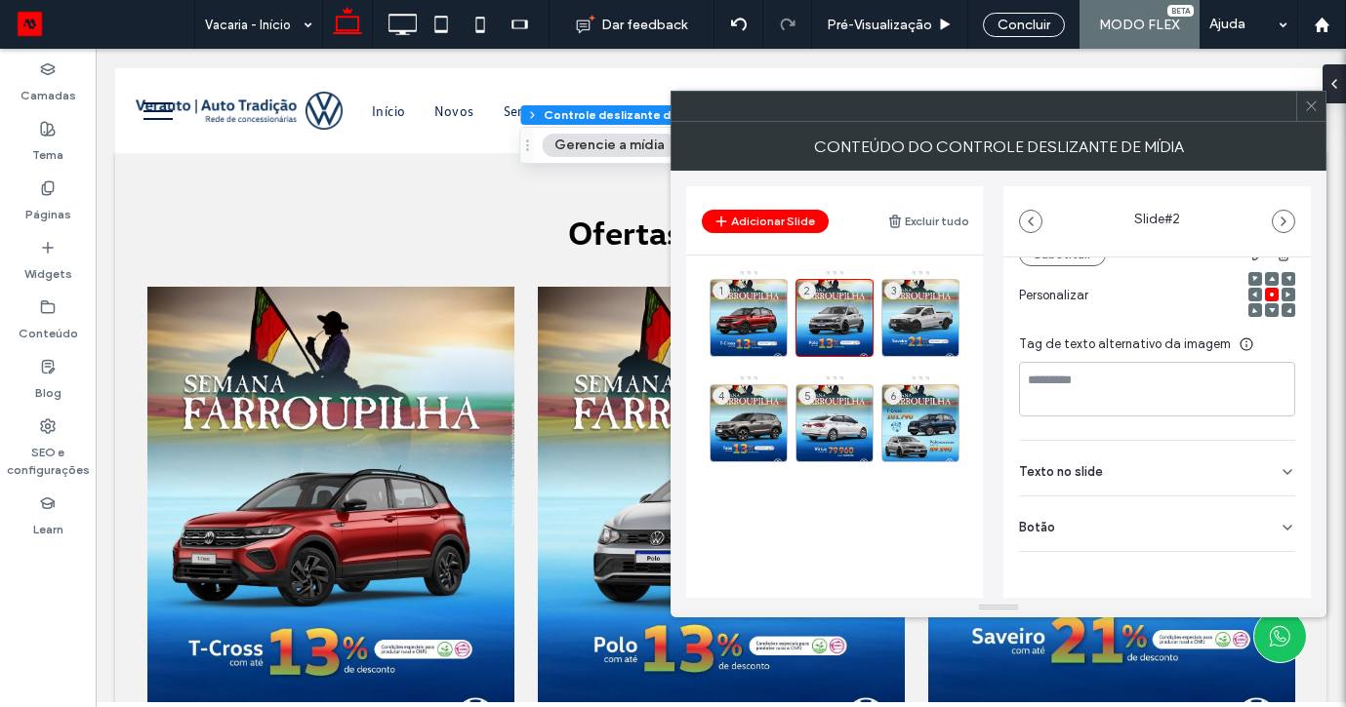
click at [1267, 526] on div "Botão" at bounding box center [1157, 524] width 276 height 55
click at [1267, 557] on button at bounding box center [1277, 568] width 35 height 34
click at [943, 310] on div "3" at bounding box center [920, 318] width 78 height 78
click at [1264, 505] on div "Botão" at bounding box center [1157, 524] width 276 height 55
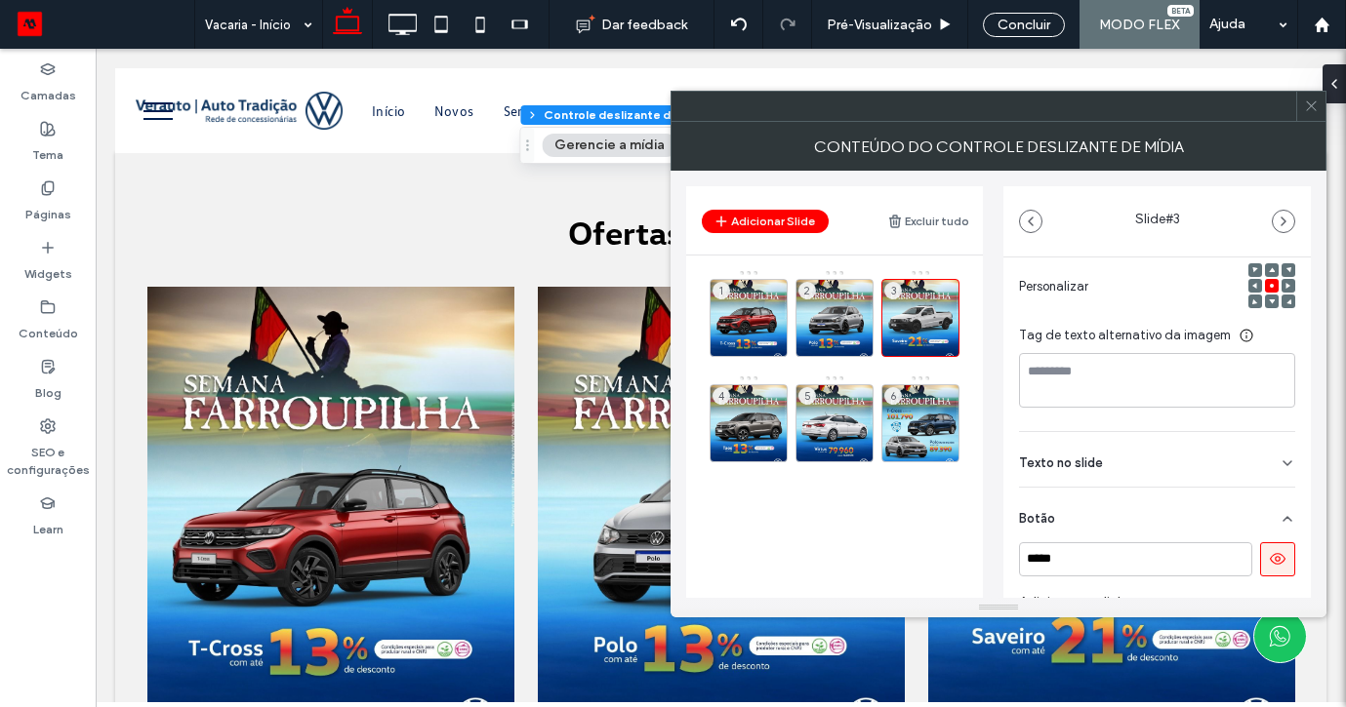
scroll to position [282, 0]
click at [1269, 556] on icon at bounding box center [1278, 558] width 18 height 18
click at [748, 426] on div "4" at bounding box center [748, 423] width 78 height 78
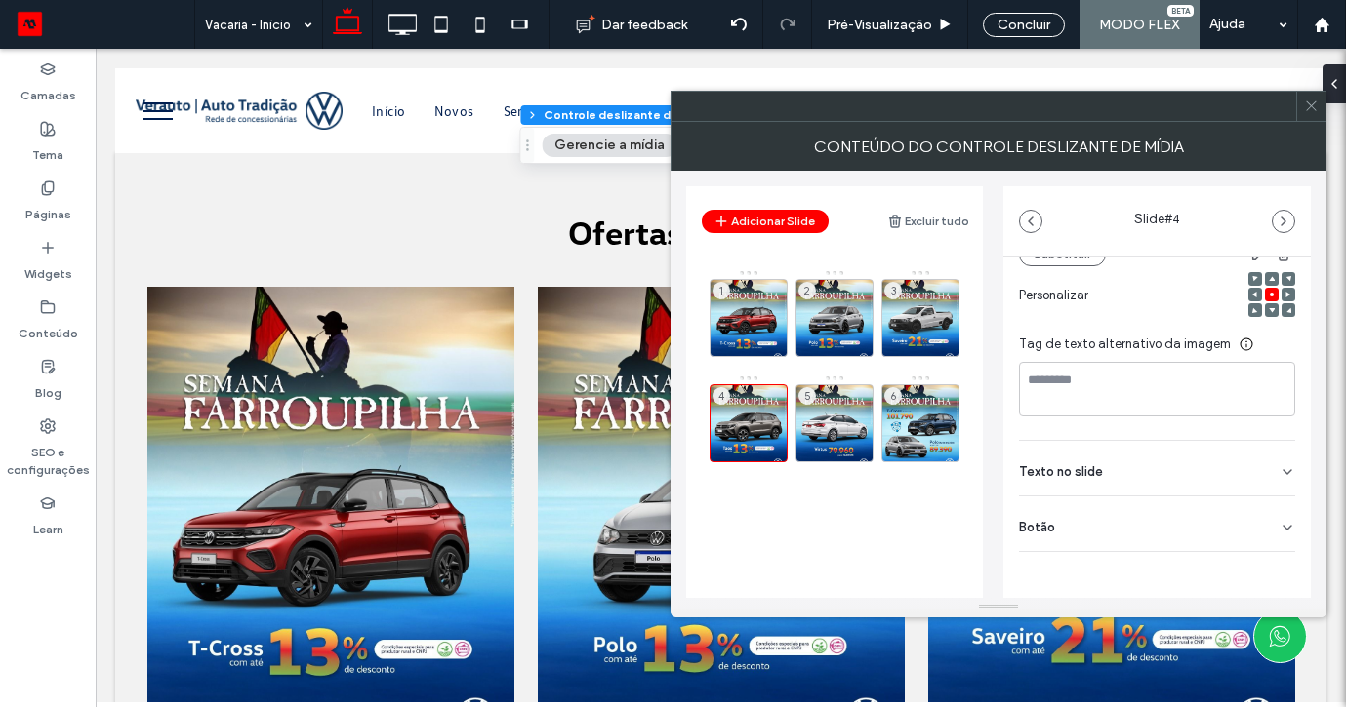
click at [1279, 528] on icon at bounding box center [1287, 528] width 16 height 16
click at [1269, 568] on icon at bounding box center [1278, 568] width 18 height 18
click at [860, 400] on div "5" at bounding box center [834, 423] width 78 height 78
click at [1256, 542] on div "Botão" at bounding box center [1157, 524] width 276 height 55
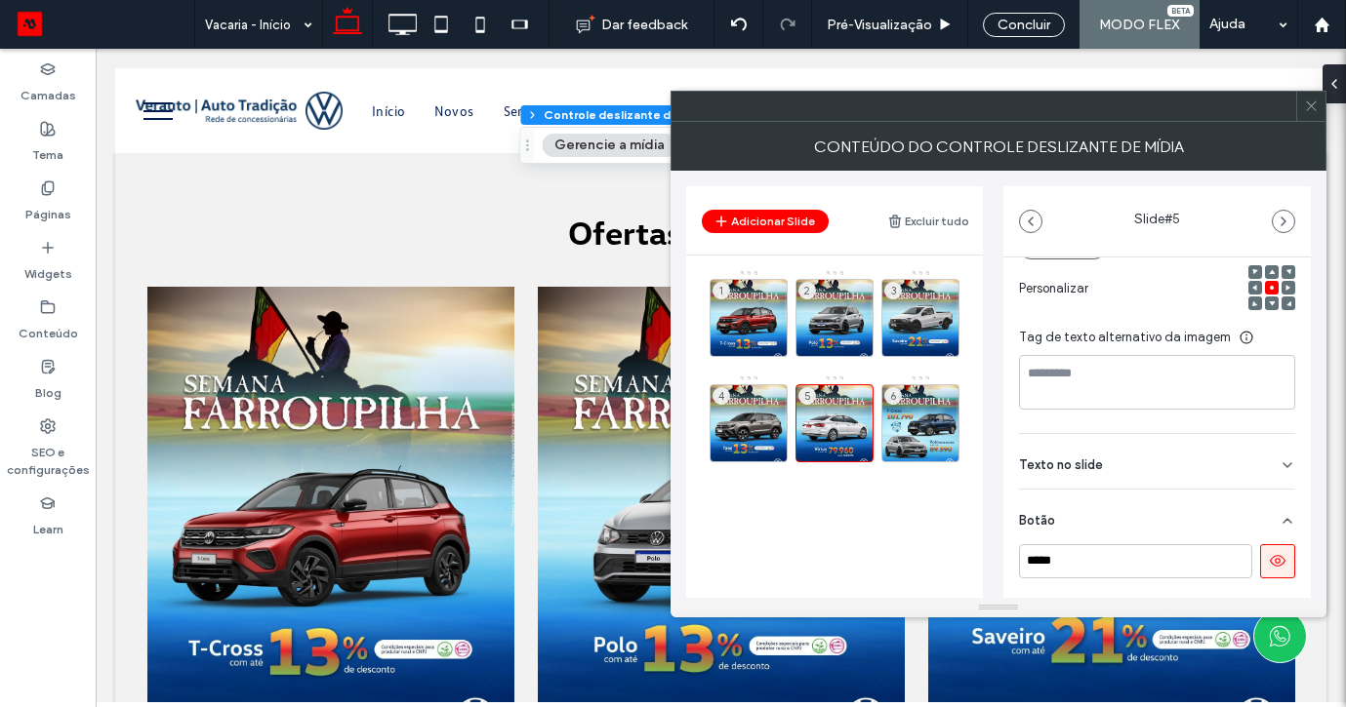
scroll to position [283, 0]
click at [1260, 574] on button at bounding box center [1277, 558] width 35 height 34
click at [940, 400] on div "6" at bounding box center [920, 423] width 78 height 78
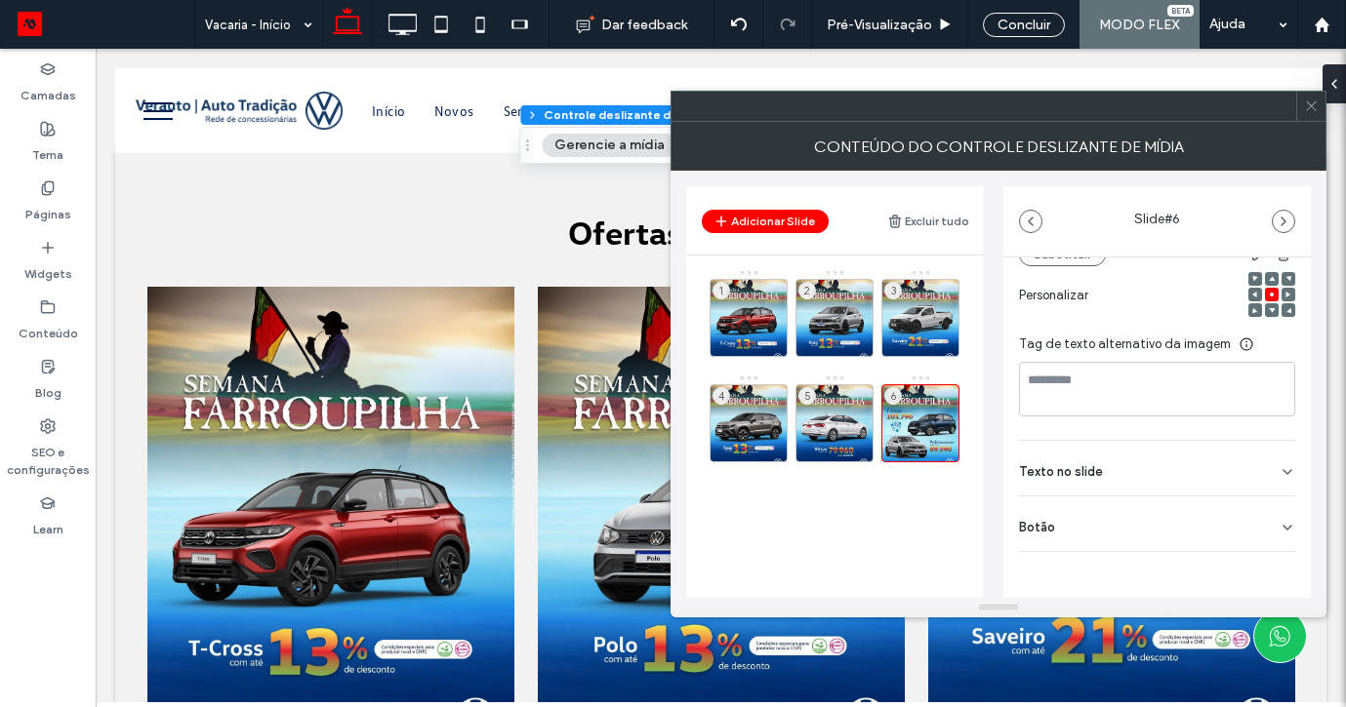
scroll to position [271, 0]
click at [1259, 538] on div "Botão" at bounding box center [1157, 524] width 276 height 55
click at [1265, 586] on button at bounding box center [1277, 569] width 35 height 34
click at [1306, 114] on span at bounding box center [1311, 106] width 15 height 29
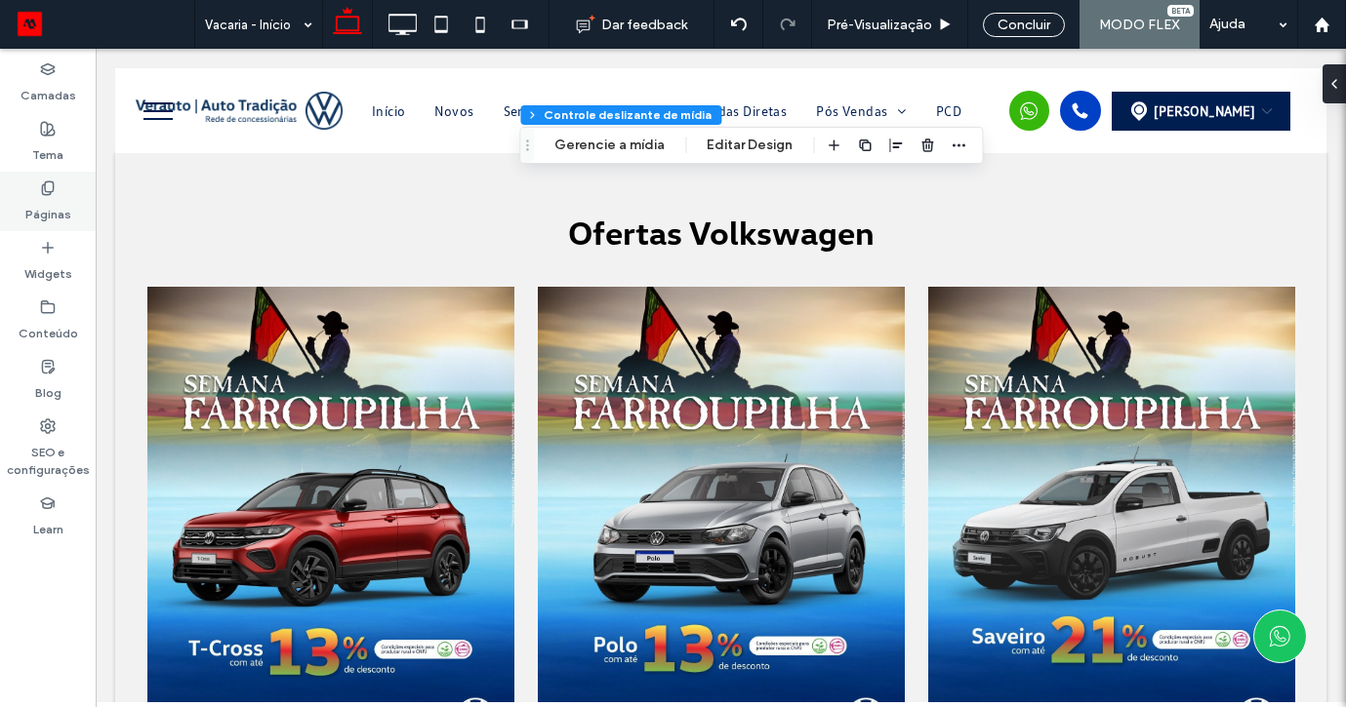
click at [48, 183] on icon at bounding box center [48, 189] width 16 height 16
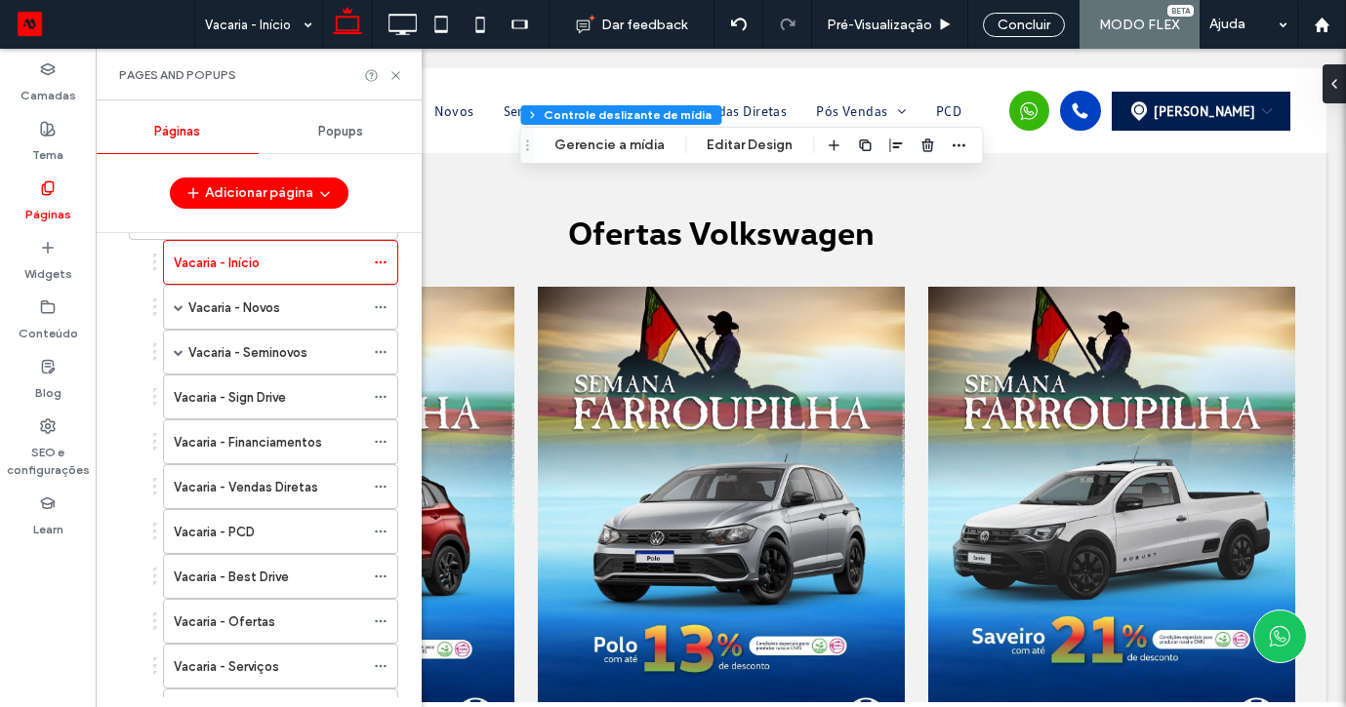
scroll to position [303, 0]
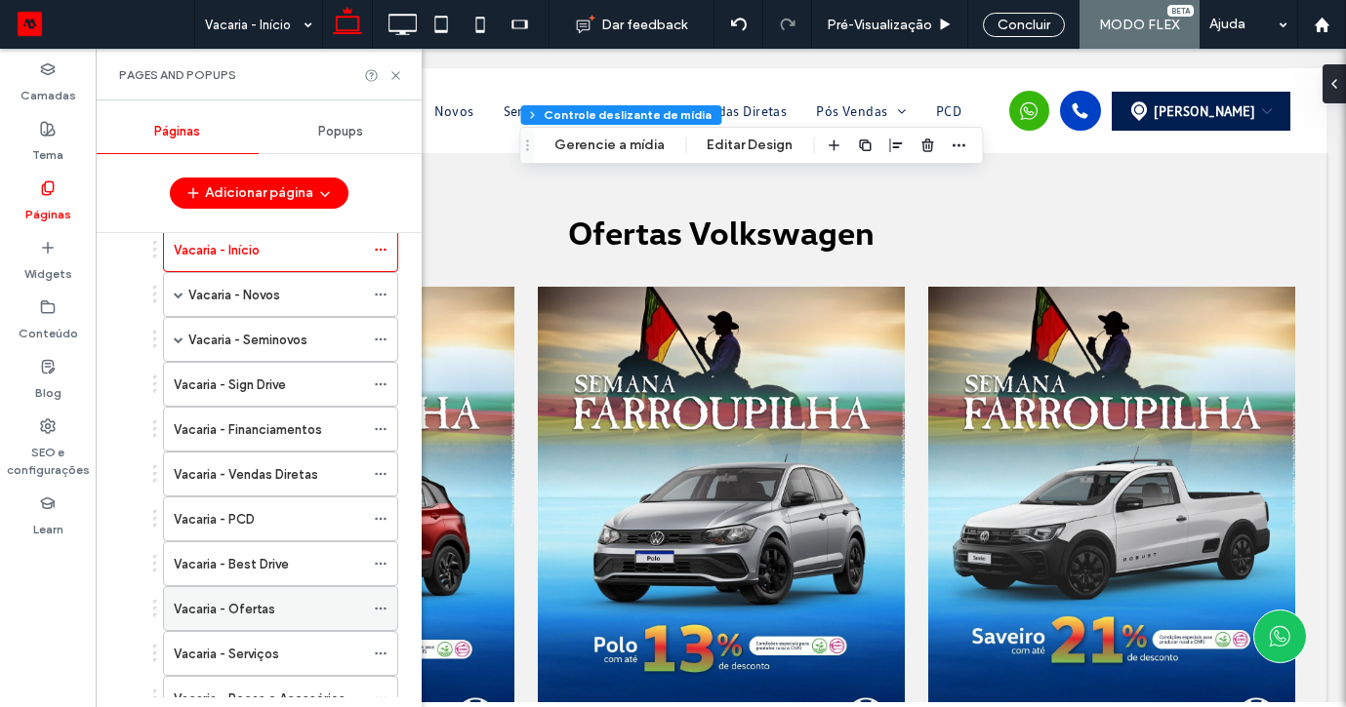
click at [239, 610] on label "Vacaria - Ofertas" at bounding box center [224, 609] width 101 height 34
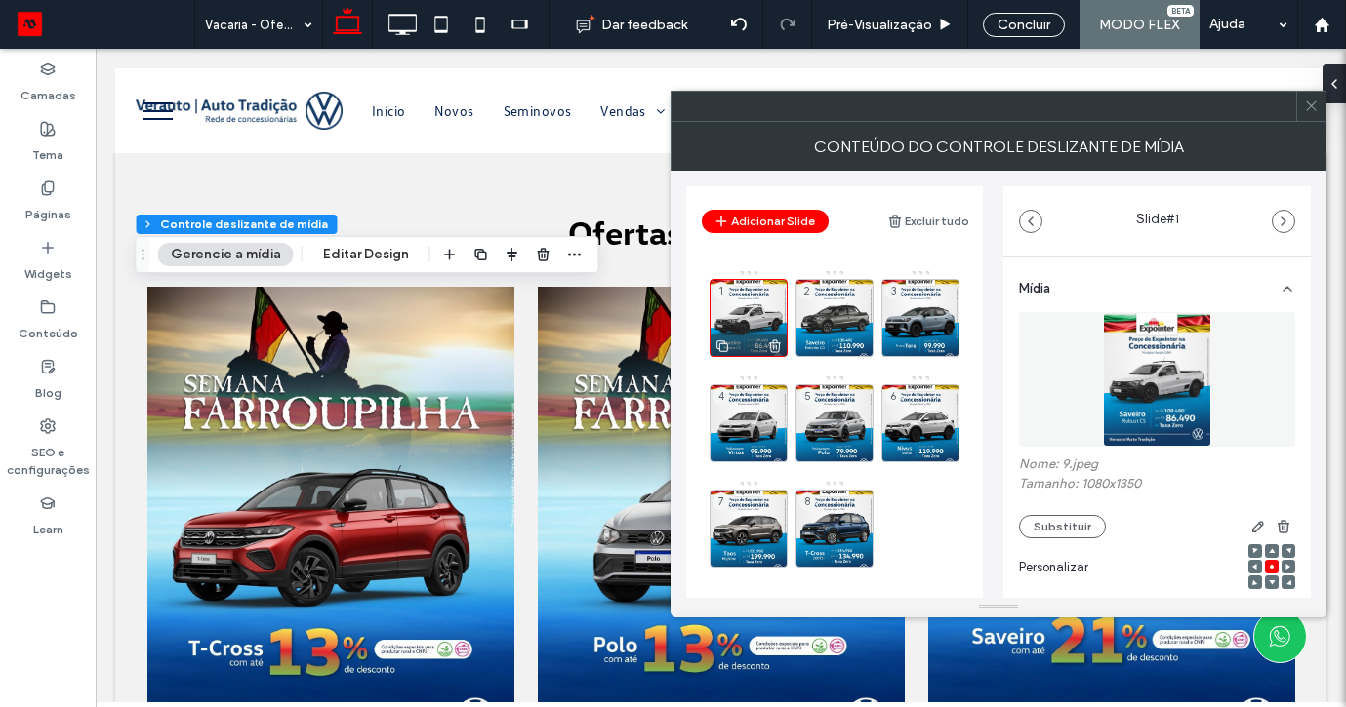
click at [779, 342] on icon at bounding box center [775, 347] width 16 height 18
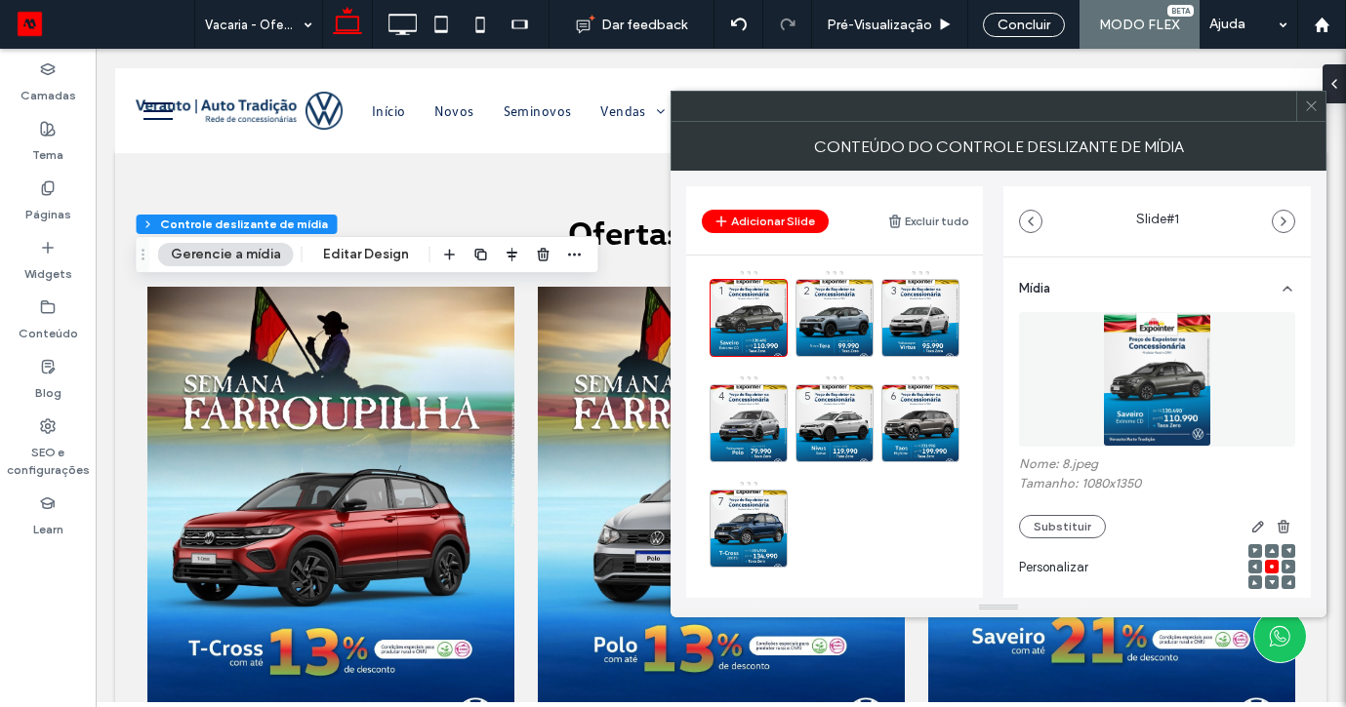
click at [0, 0] on icon at bounding box center [0, 0] width 0 height 0
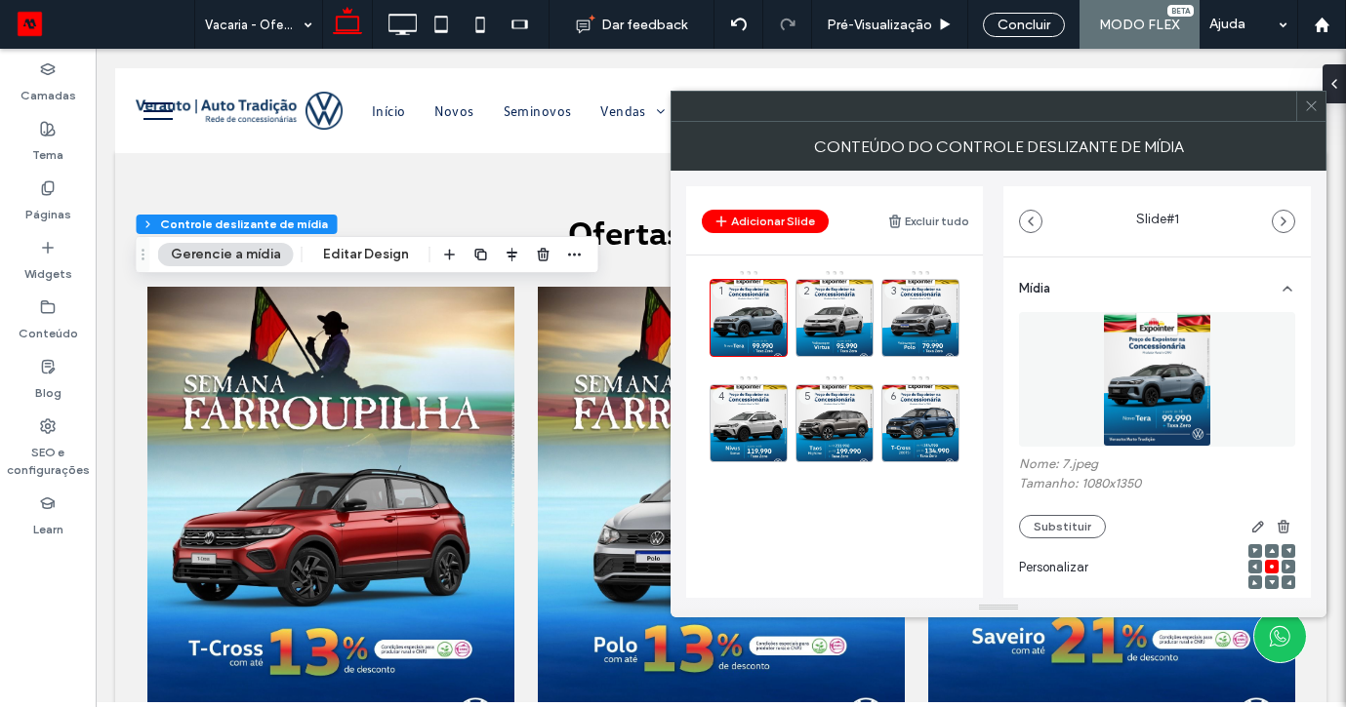
click at [0, 0] on icon at bounding box center [0, 0] width 0 height 0
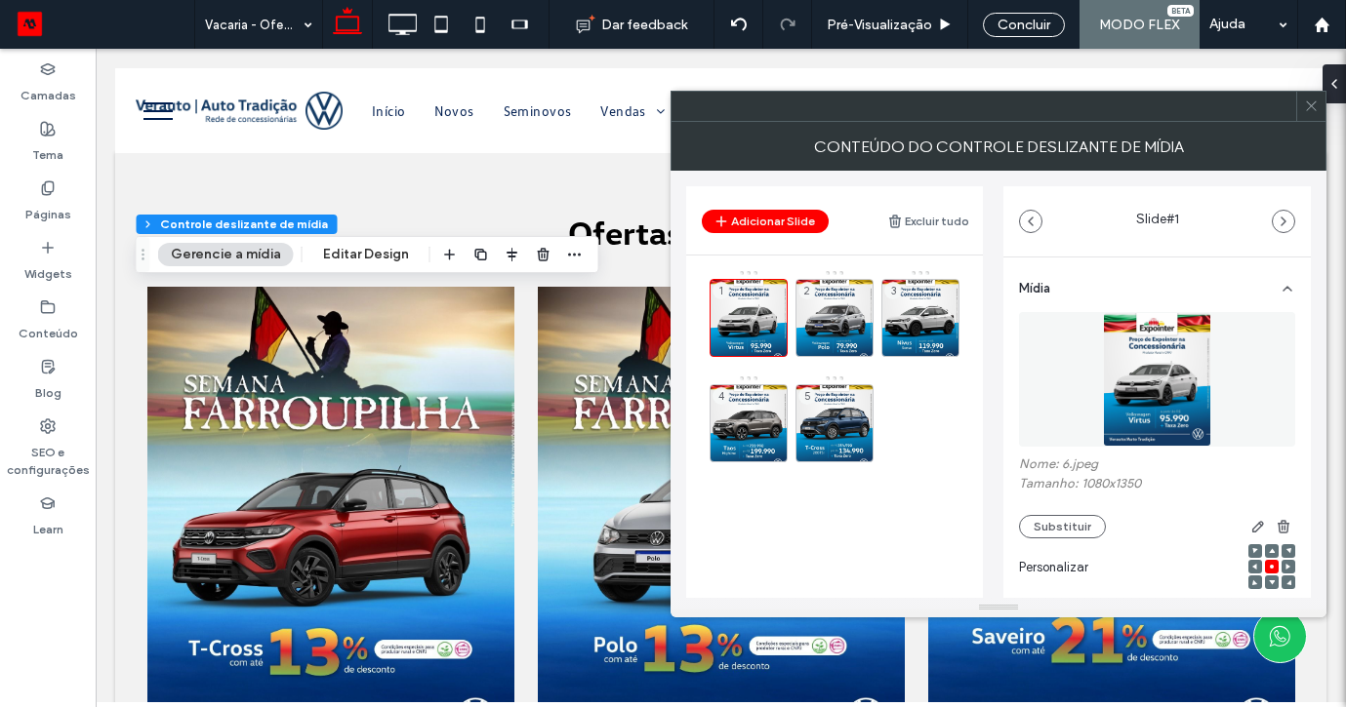
click at [0, 0] on icon at bounding box center [0, 0] width 0 height 0
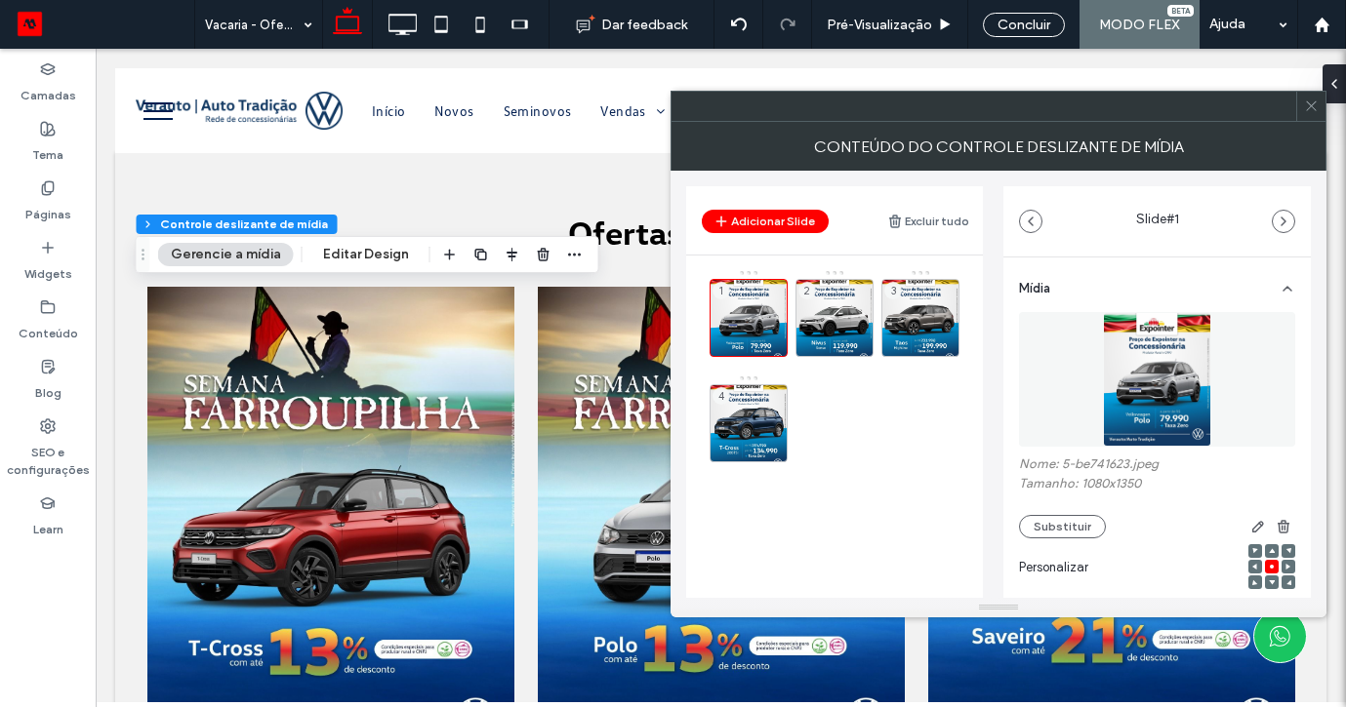
click at [0, 0] on icon at bounding box center [0, 0] width 0 height 0
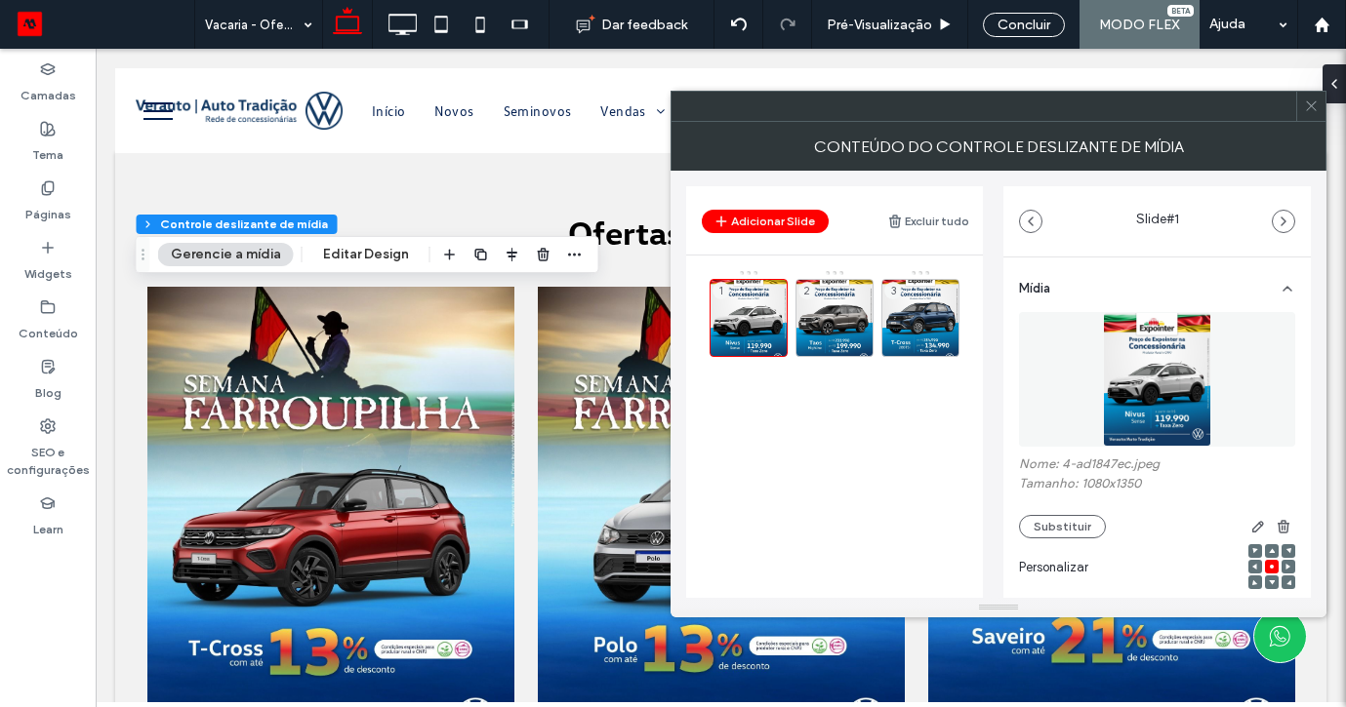
click at [0, 0] on icon at bounding box center [0, 0] width 0 height 0
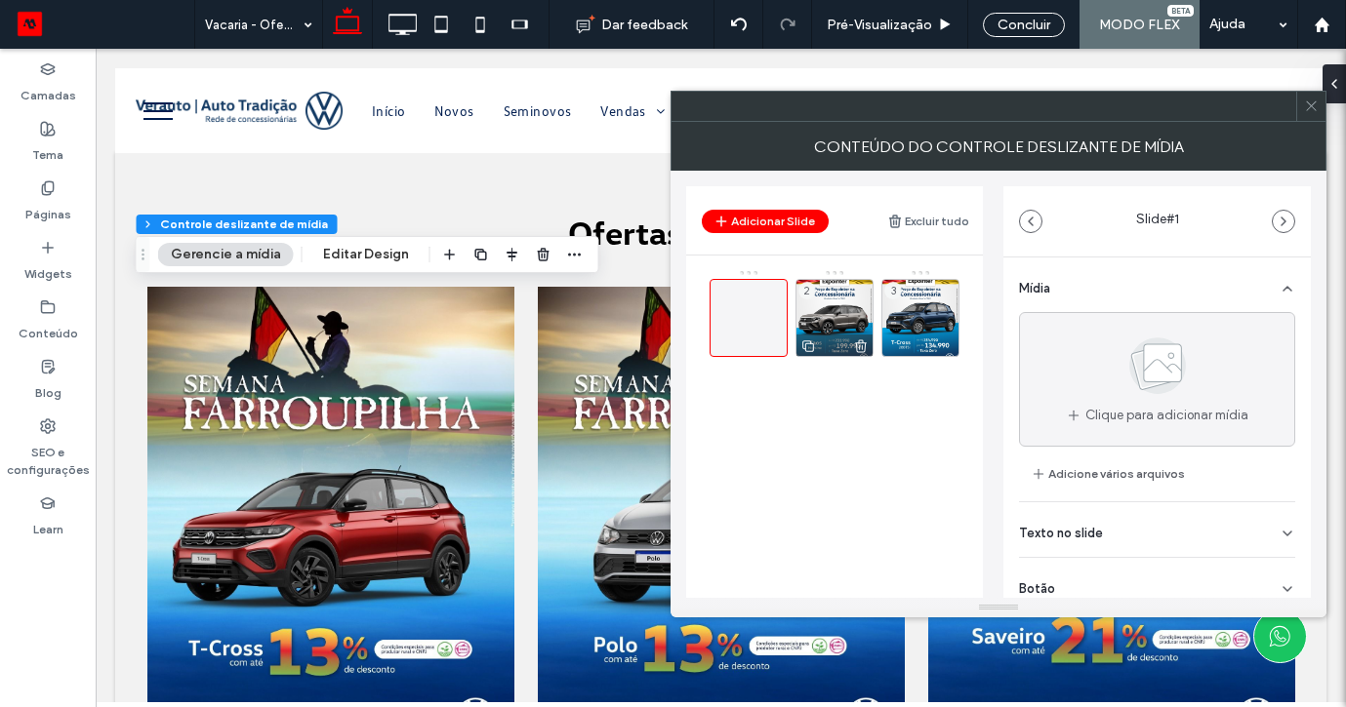
click at [866, 344] on icon at bounding box center [861, 347] width 16 height 18
click at [939, 350] on icon at bounding box center [947, 347] width 16 height 18
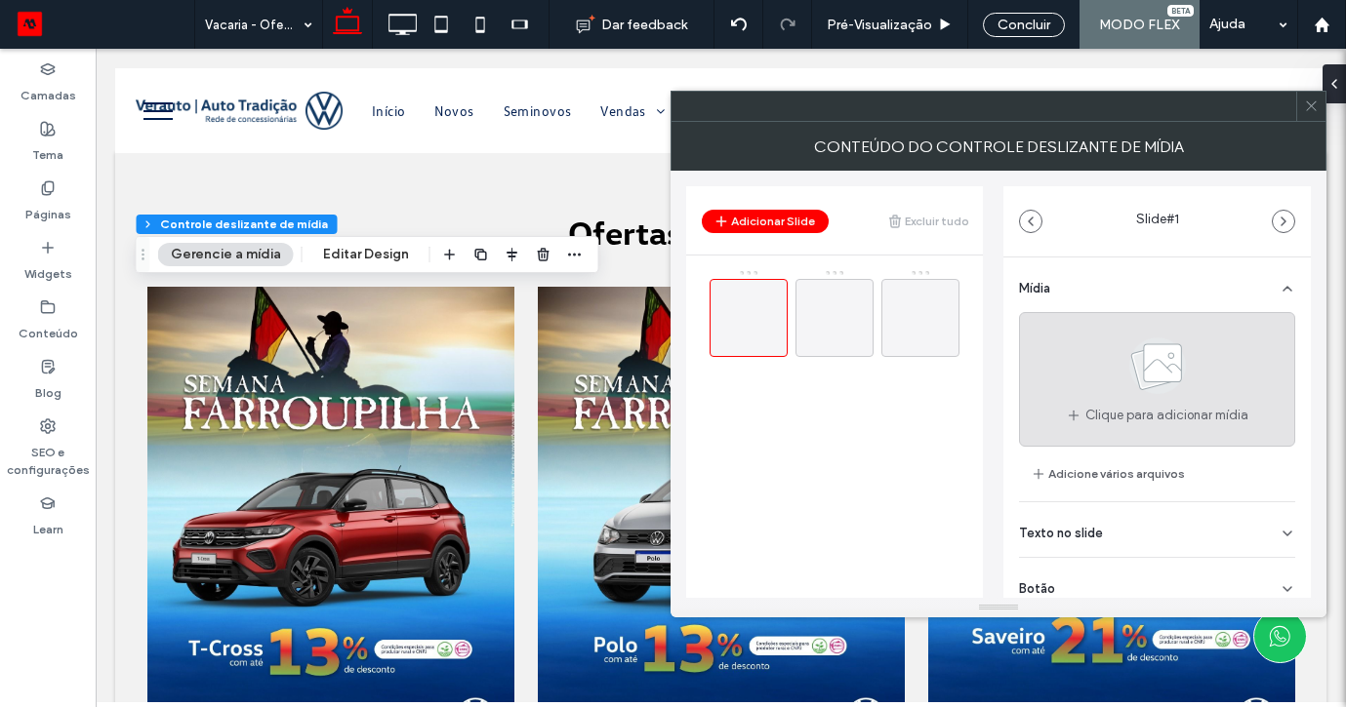
click at [1109, 385] on icon at bounding box center [1158, 366] width 98 height 64
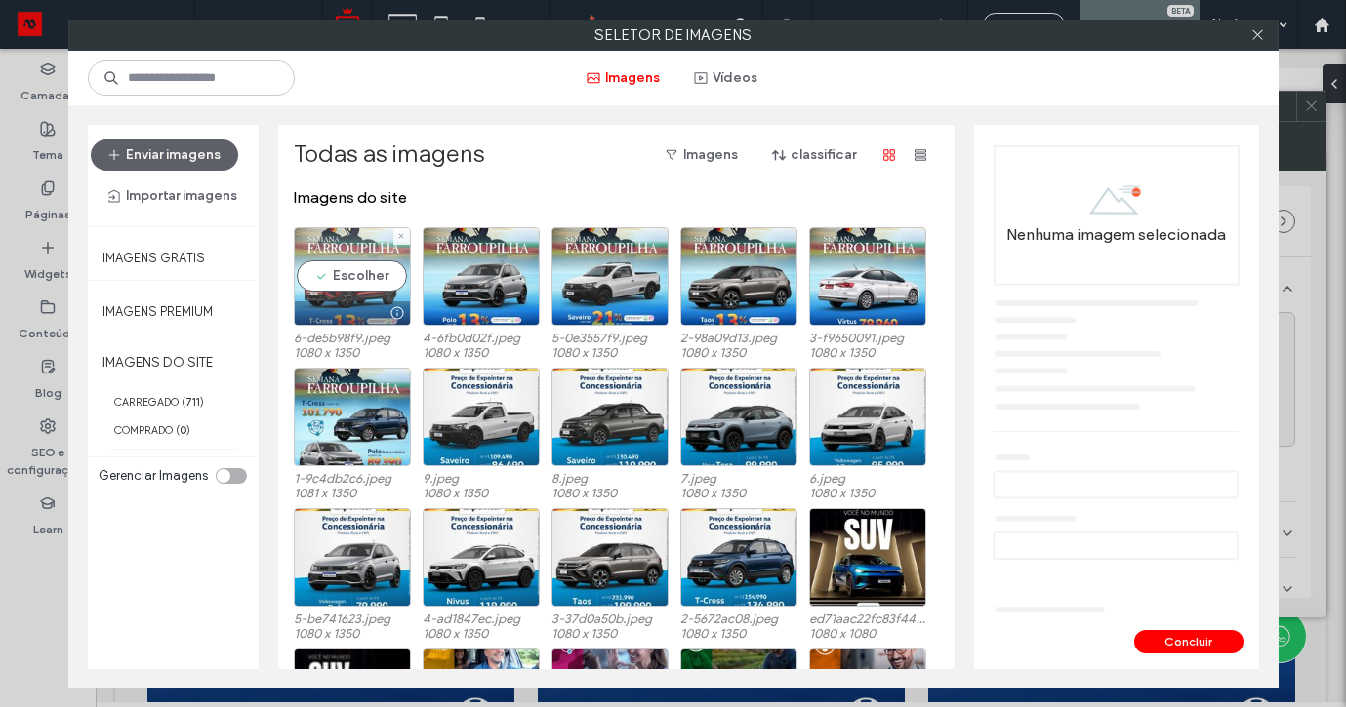
click at [350, 275] on div "Escolher" at bounding box center [352, 276] width 117 height 99
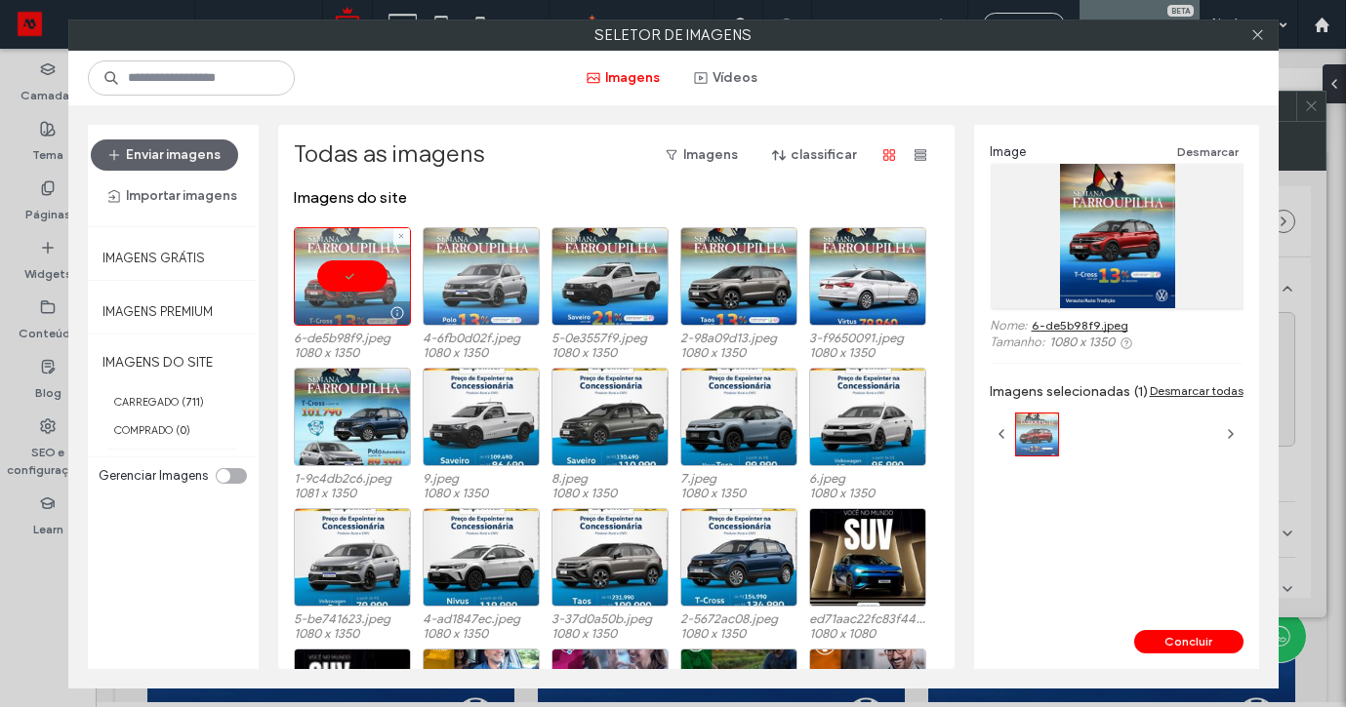
click at [458, 275] on div at bounding box center [481, 276] width 117 height 99
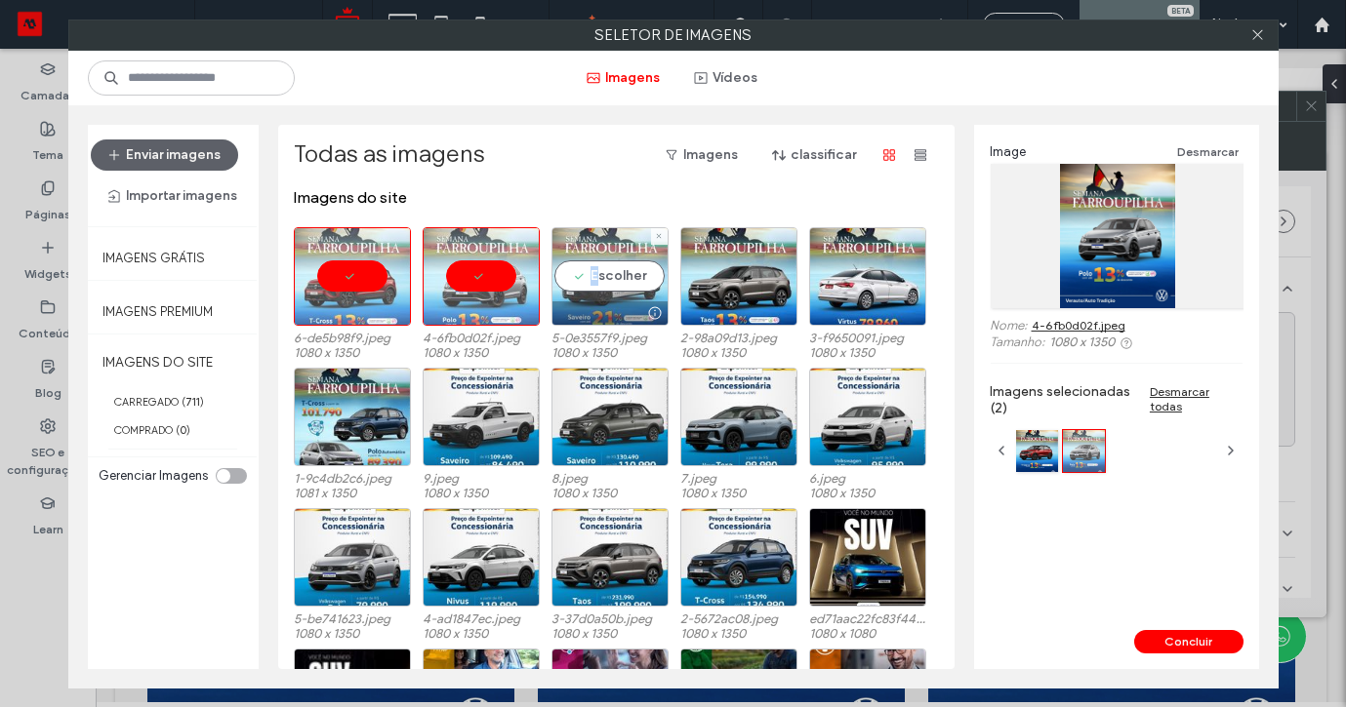
click at [599, 276] on div "Escolher" at bounding box center [609, 276] width 117 height 99
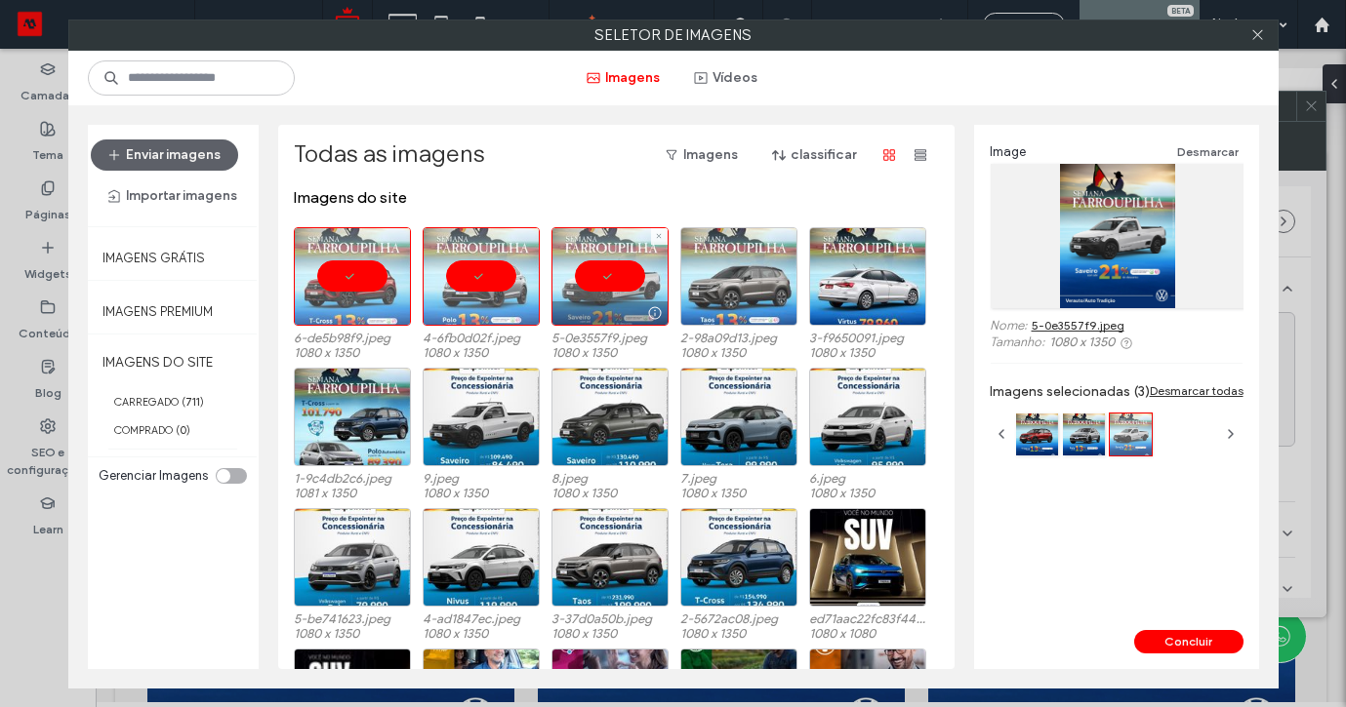
click at [714, 282] on div at bounding box center [738, 276] width 117 height 99
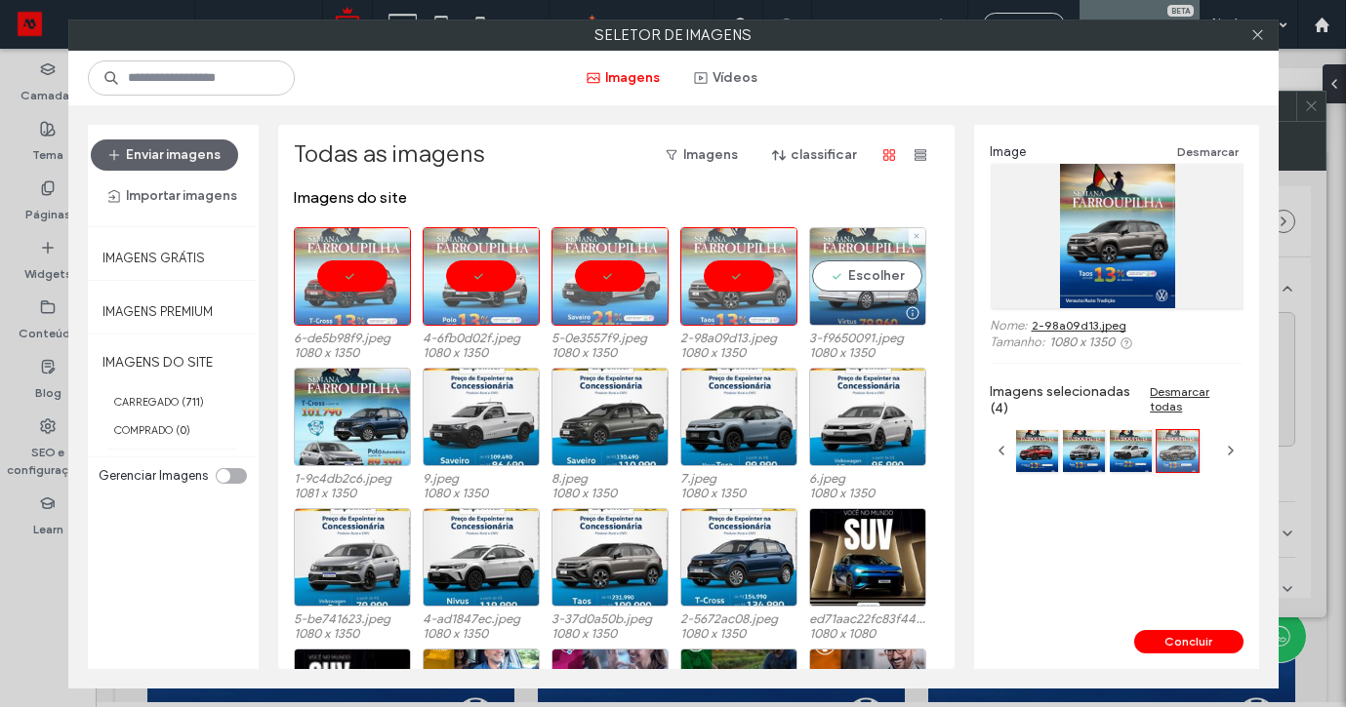
click at [820, 274] on div "Escolher" at bounding box center [867, 276] width 117 height 99
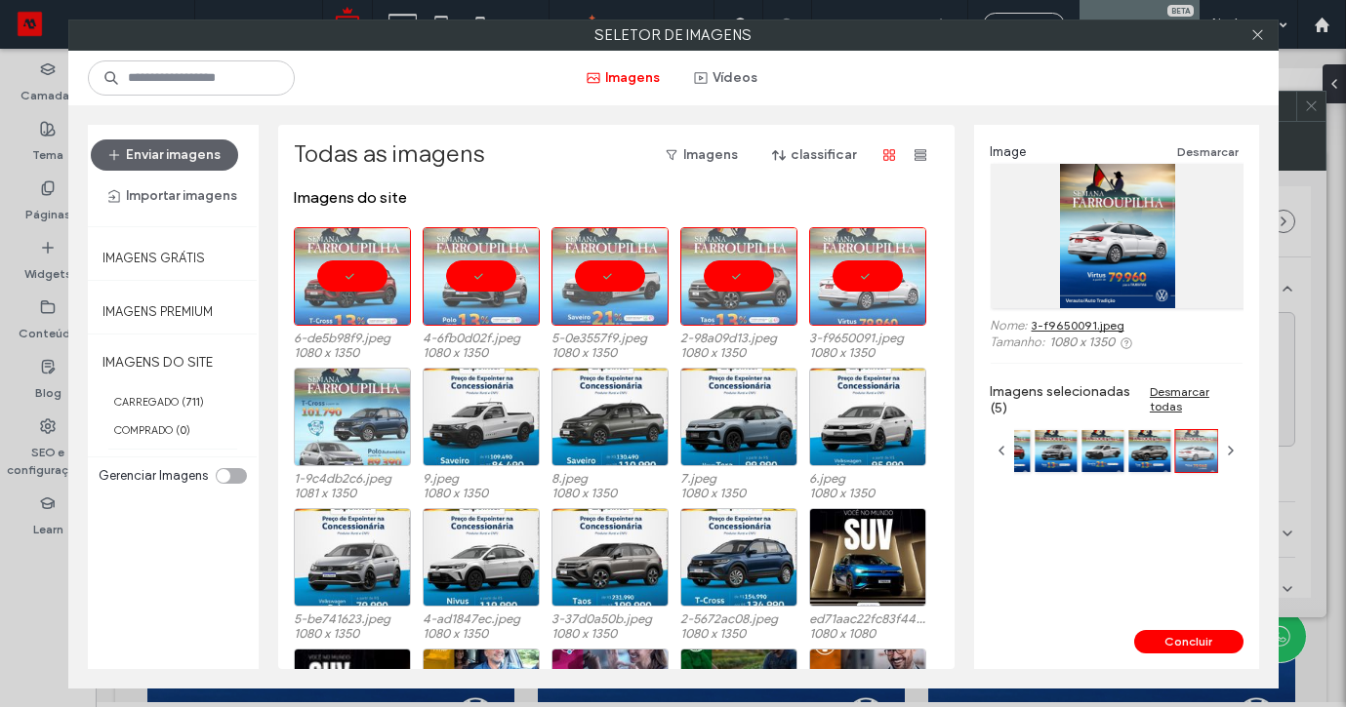
click at [408, 417] on div at bounding box center [352, 417] width 117 height 99
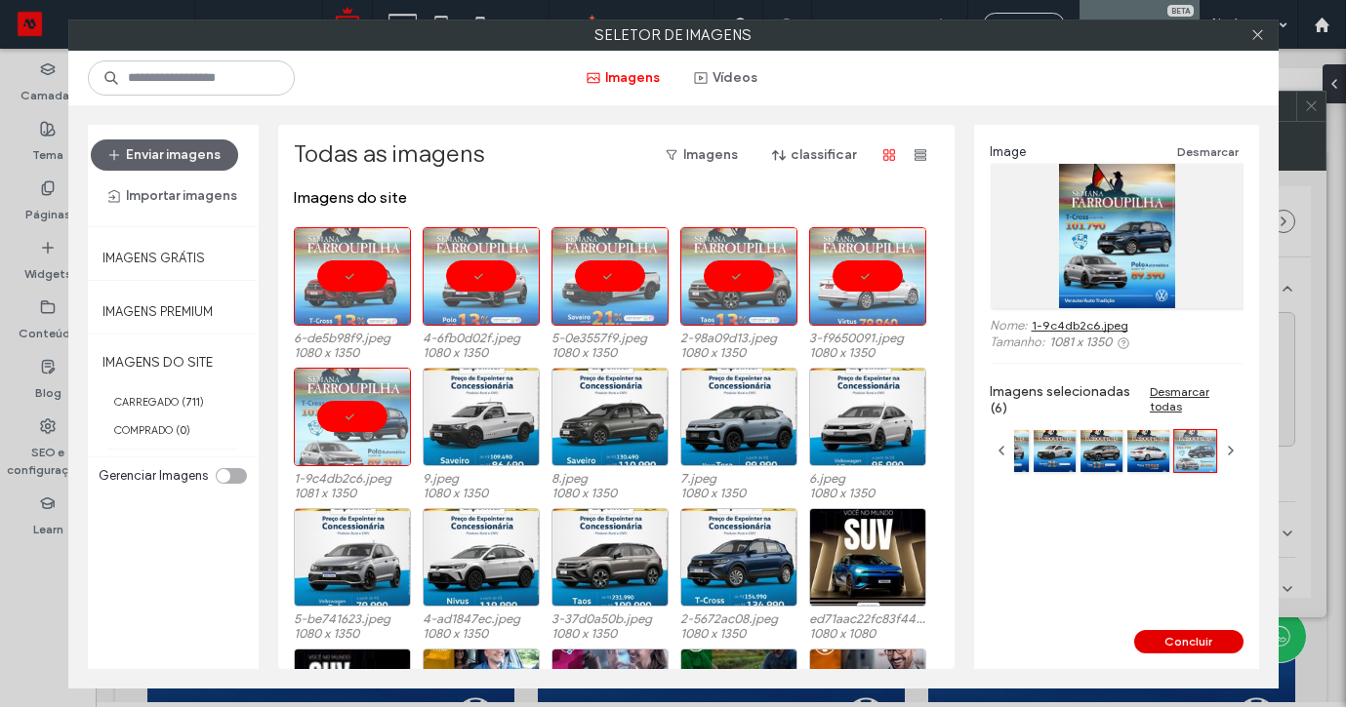
click at [1153, 649] on button "Concluir" at bounding box center [1188, 641] width 109 height 23
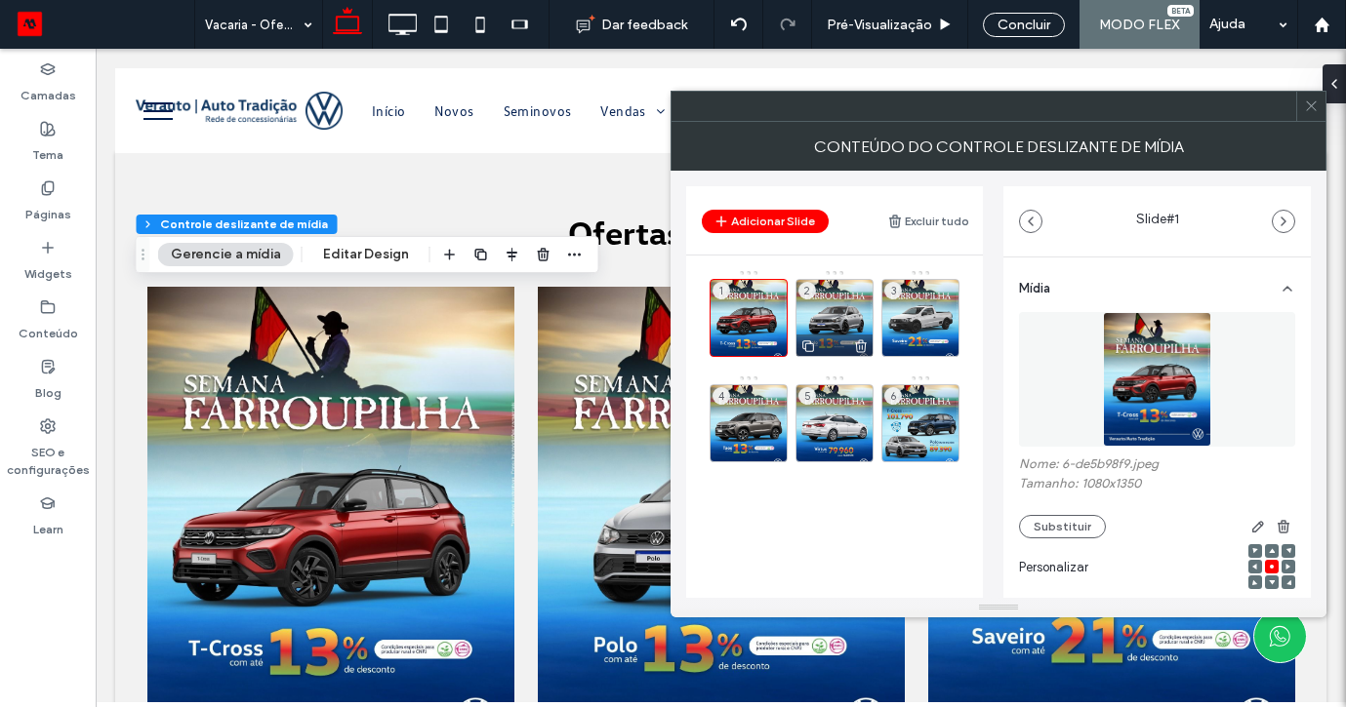
click at [849, 301] on div "2" at bounding box center [834, 318] width 78 height 78
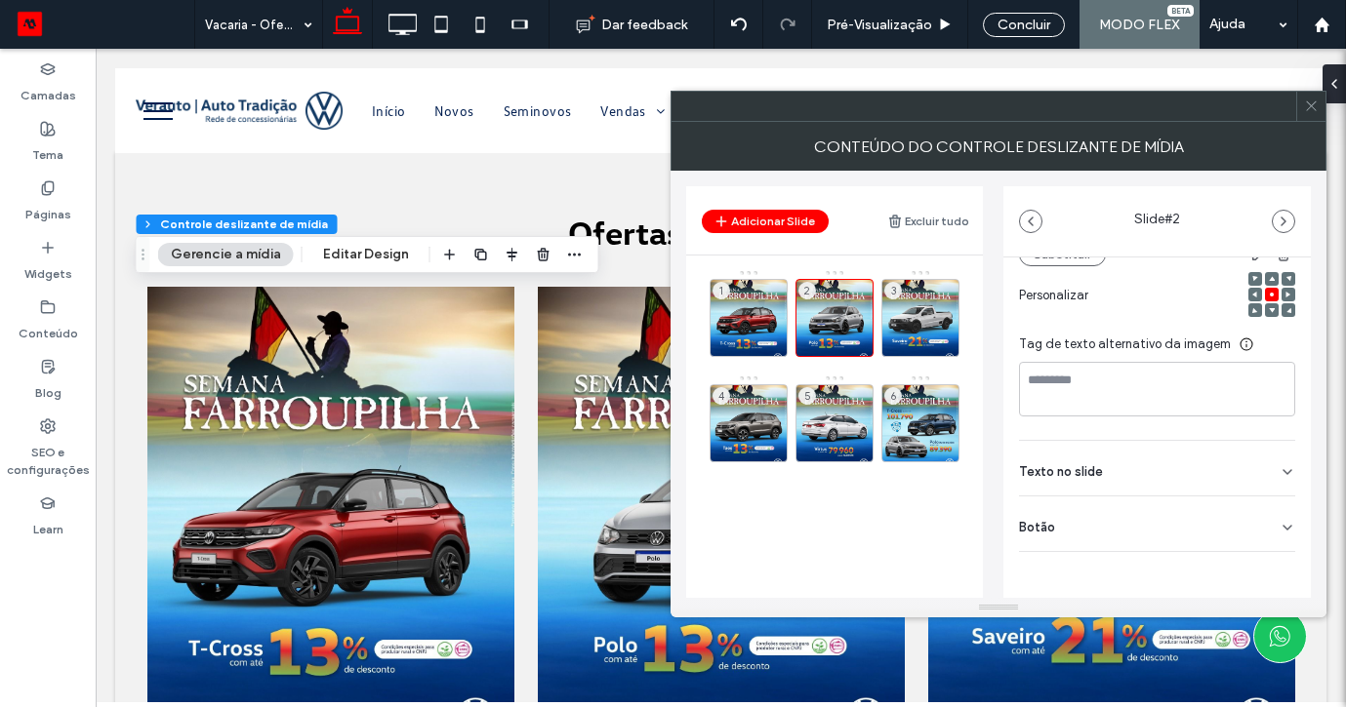
click at [1253, 524] on div "Botão" at bounding box center [1157, 524] width 276 height 55
click at [1260, 578] on button at bounding box center [1277, 569] width 35 height 34
click at [926, 320] on div "3" at bounding box center [920, 318] width 78 height 78
click at [1273, 540] on div "Botão" at bounding box center [1157, 524] width 276 height 55
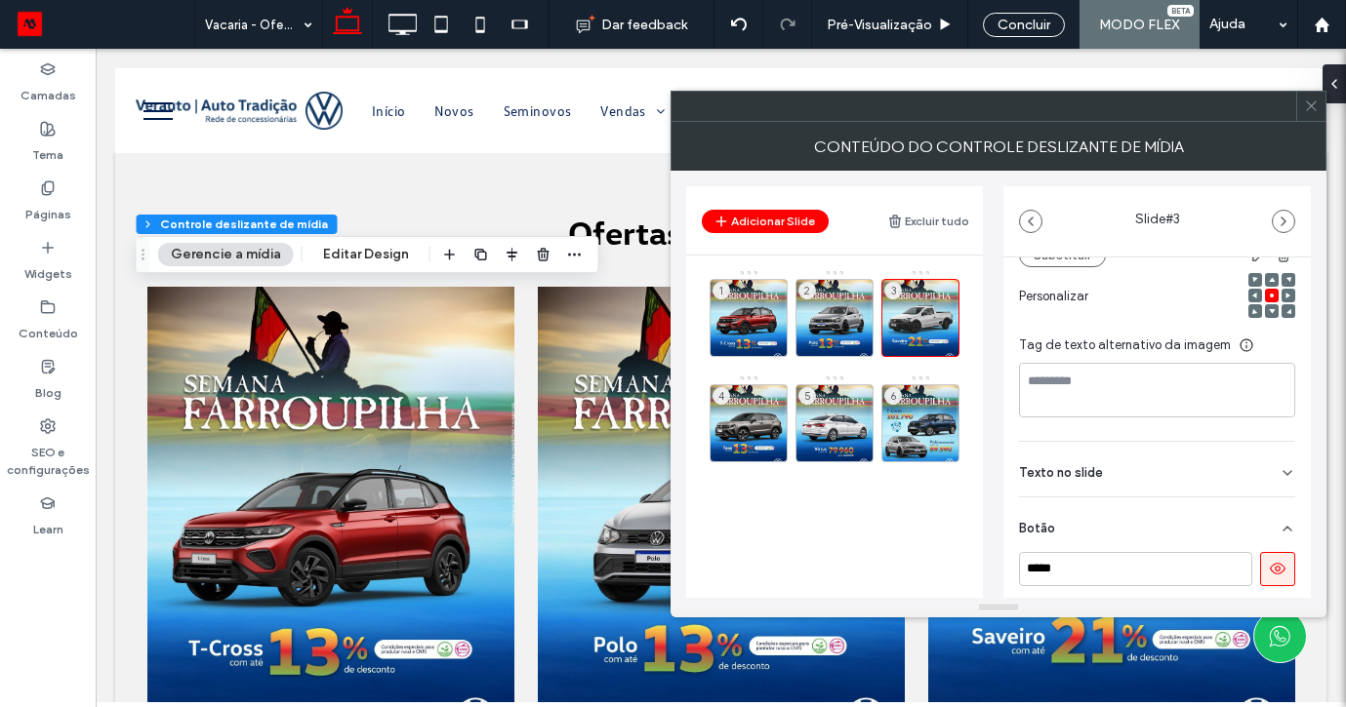
click at [1269, 568] on icon at bounding box center [1278, 569] width 18 height 18
click at [756, 414] on div "4" at bounding box center [748, 423] width 78 height 78
click at [1270, 536] on div "Botão" at bounding box center [1157, 524] width 276 height 55
click at [1269, 569] on icon at bounding box center [1278, 568] width 18 height 18
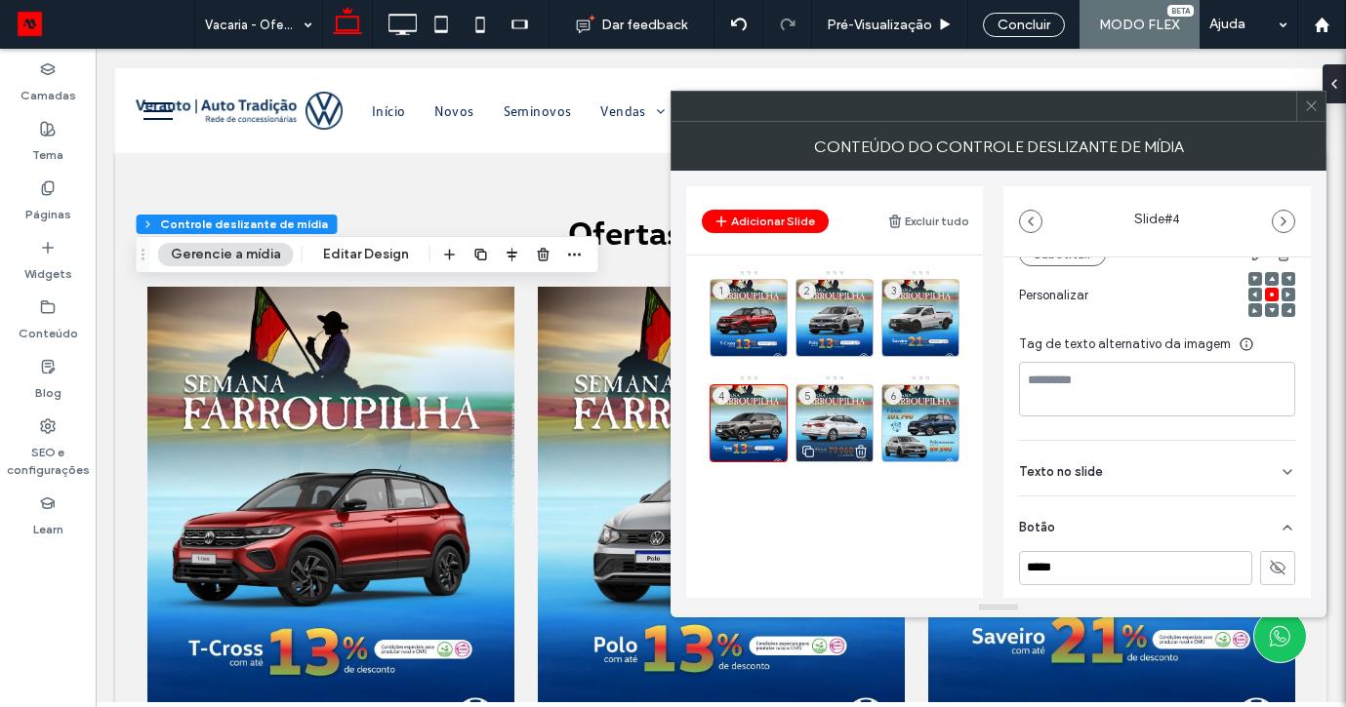
click at [857, 405] on div "5" at bounding box center [834, 423] width 78 height 78
click at [1268, 504] on div "Botão" at bounding box center [1157, 524] width 276 height 55
click at [1270, 569] on use at bounding box center [1278, 568] width 16 height 12
click at [933, 408] on div "6" at bounding box center [920, 423] width 78 height 78
click at [1244, 535] on div "Botão" at bounding box center [1157, 524] width 276 height 55
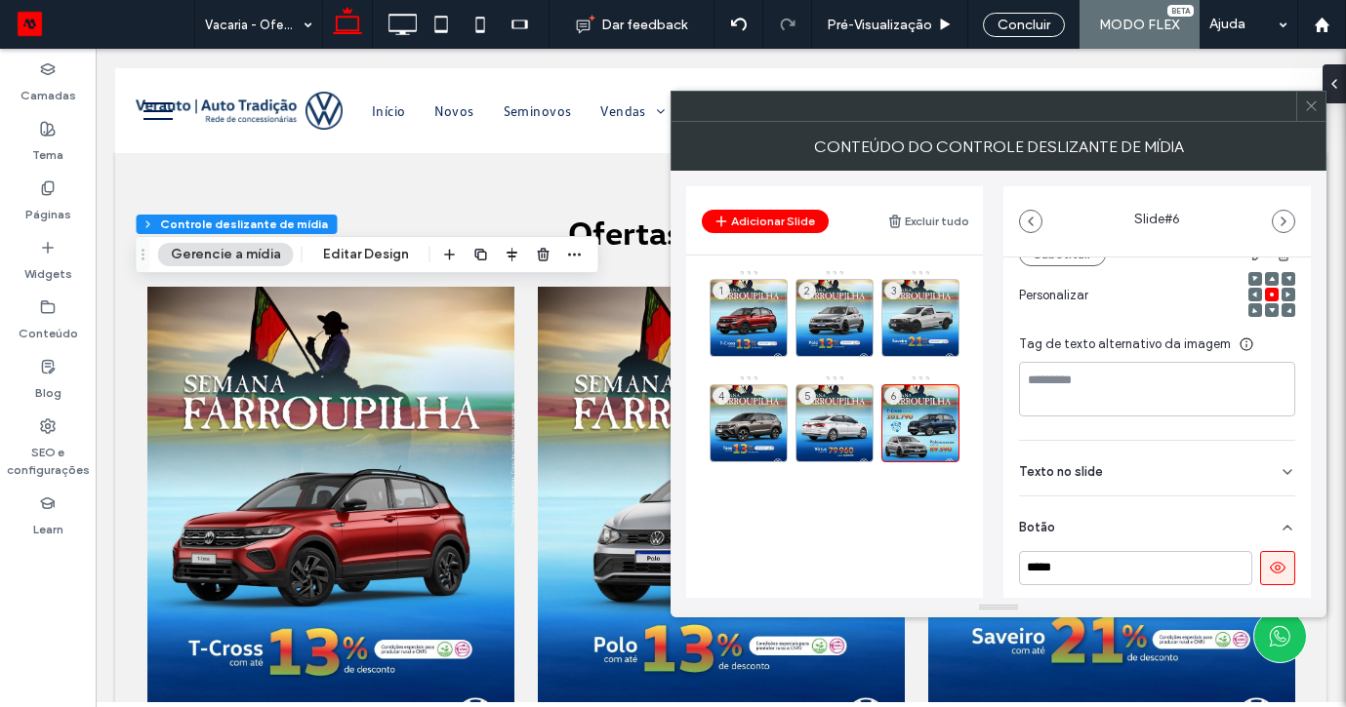
click at [1260, 565] on button at bounding box center [1277, 568] width 35 height 34
click at [1303, 108] on div at bounding box center [1310, 106] width 29 height 29
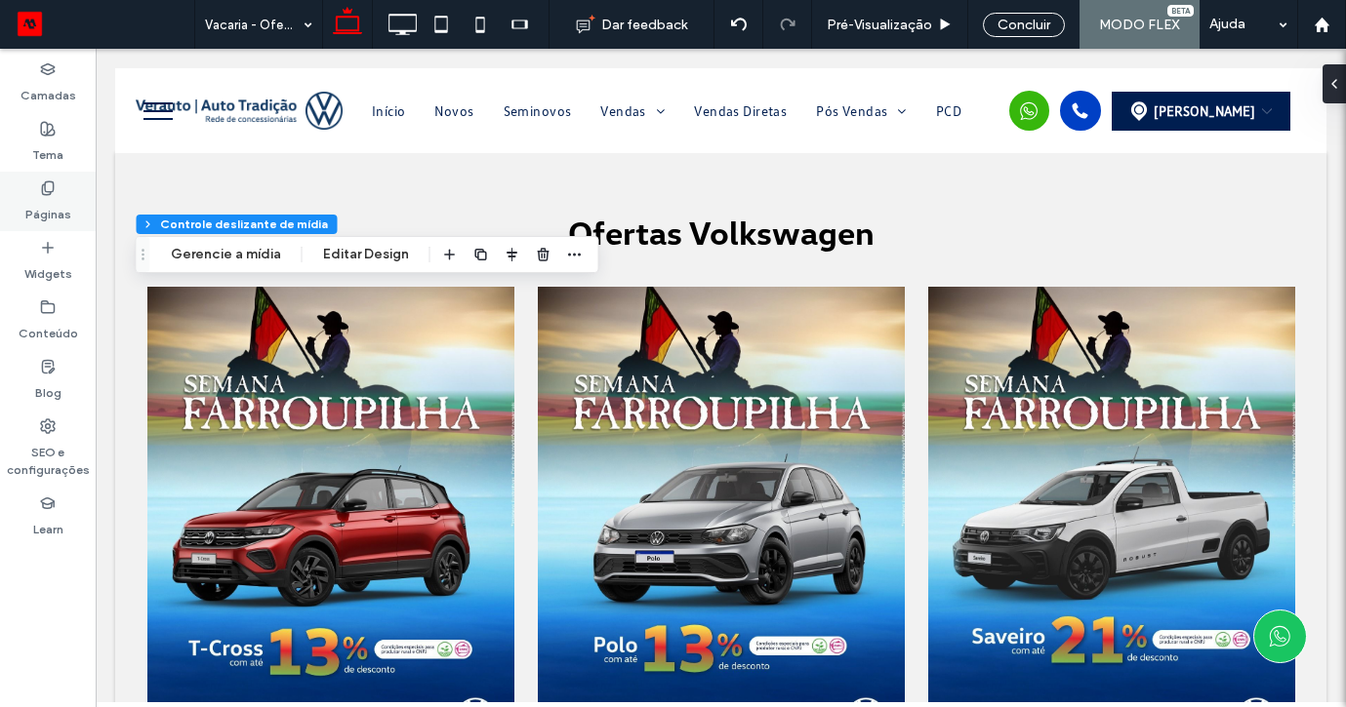
click at [40, 196] on label "Páginas" at bounding box center [48, 209] width 46 height 27
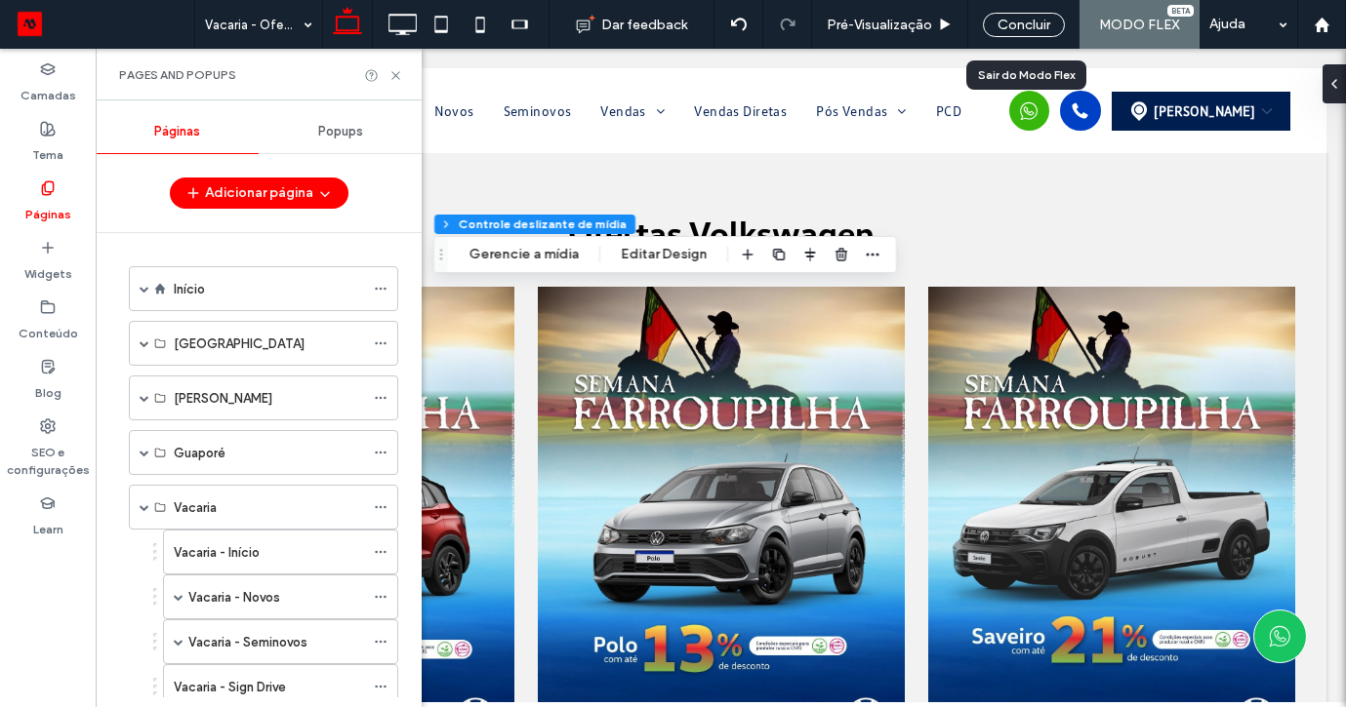
scroll to position [0, 0]
click at [1022, 20] on div "Concluir" at bounding box center [1024, 25] width 82 height 24
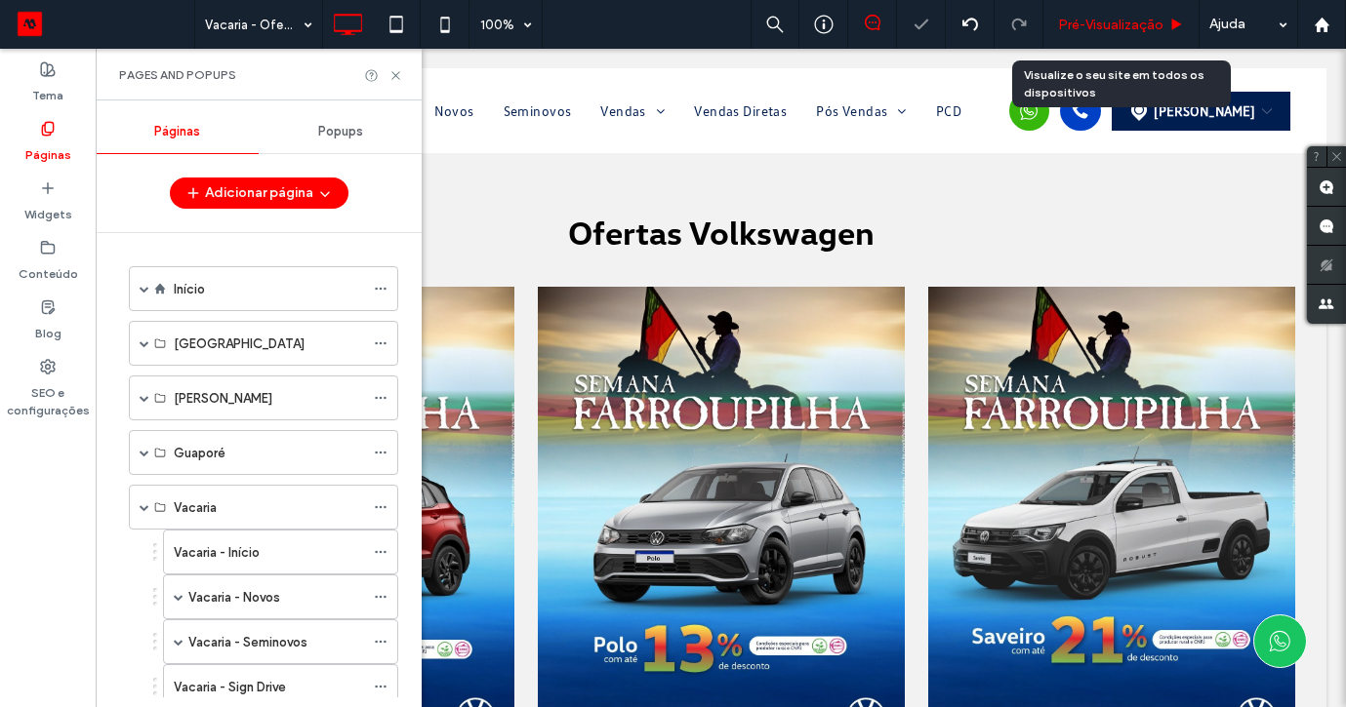
click at [1093, 27] on span "Pré-Visualizaçāo" at bounding box center [1110, 25] width 105 height 17
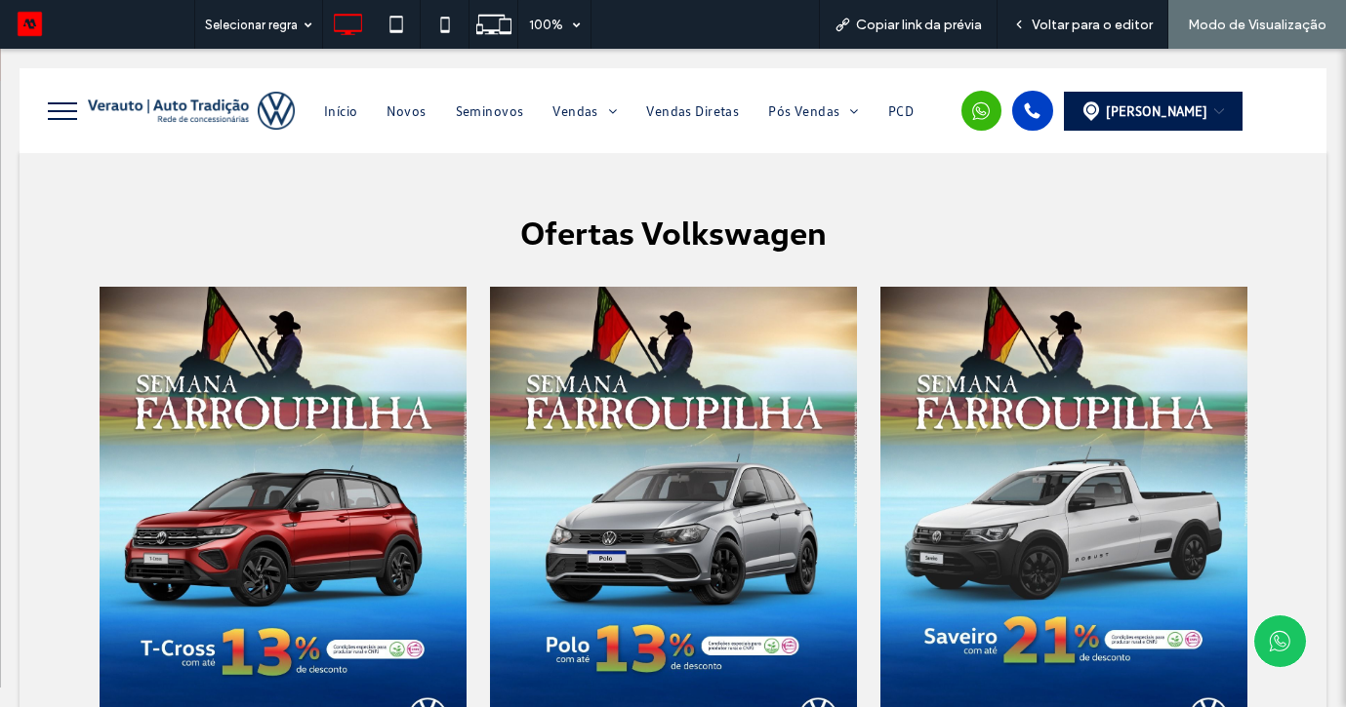
click at [343, 95] on div at bounding box center [673, 353] width 1346 height 707
click at [1030, 20] on div "Voltar para o editor" at bounding box center [1082, 25] width 170 height 17
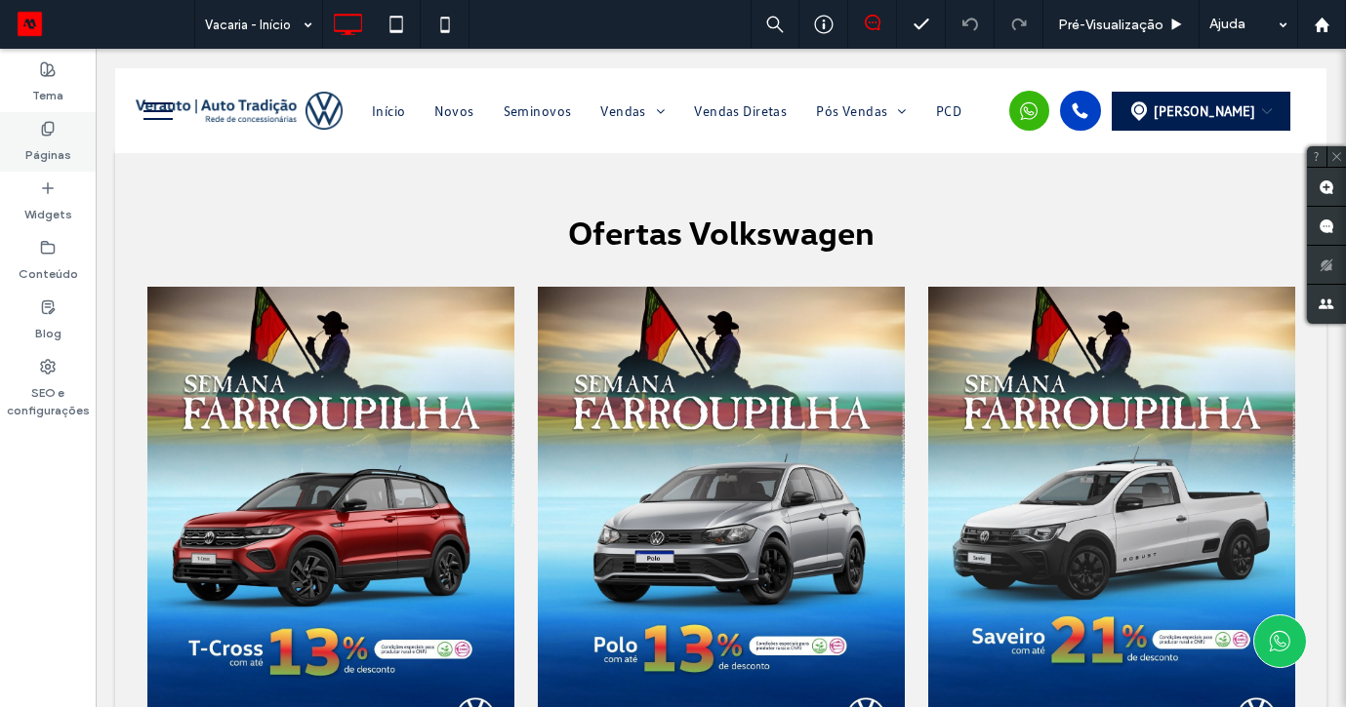
click at [53, 138] on label "Páginas" at bounding box center [48, 150] width 46 height 27
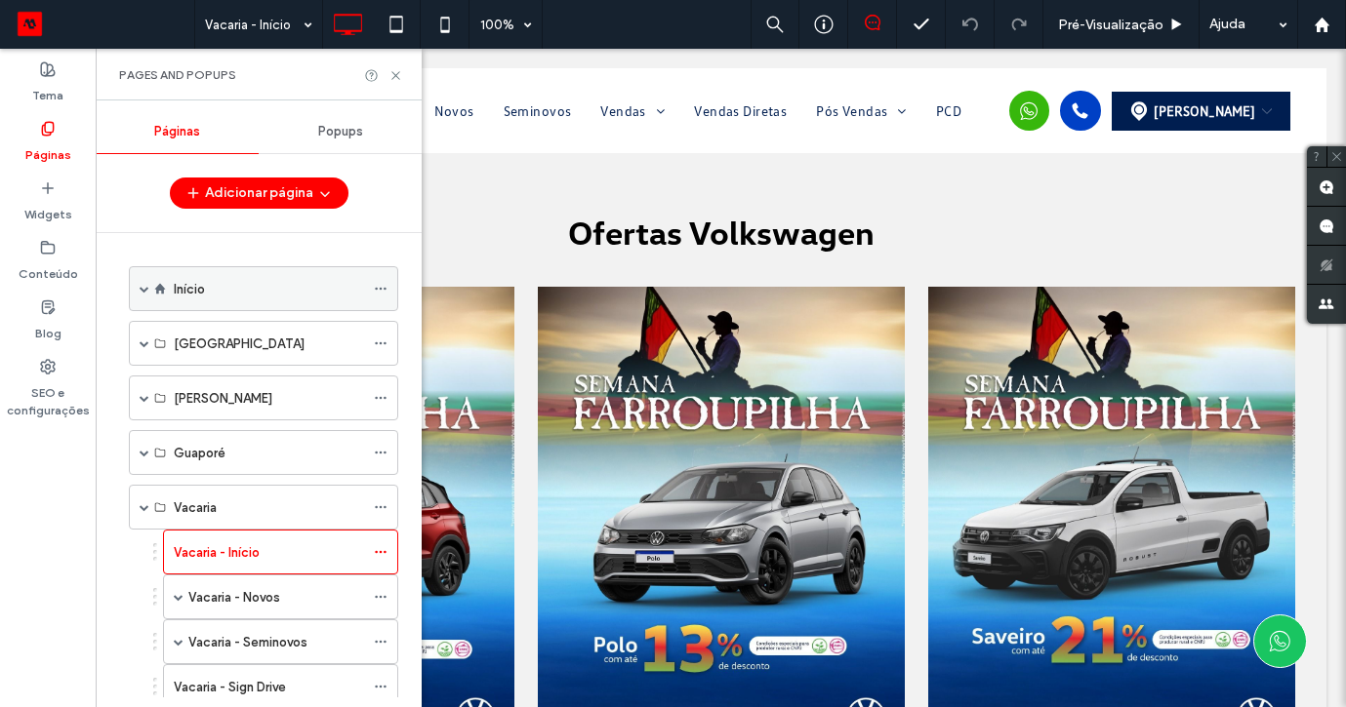
click at [173, 288] on div "Início" at bounding box center [263, 288] width 269 height 45
click at [163, 287] on use at bounding box center [160, 289] width 11 height 11
click at [180, 285] on div "Página Inicial" at bounding box center [226, 288] width 97 height 29
click at [303, 294] on div "Início" at bounding box center [269, 289] width 190 height 20
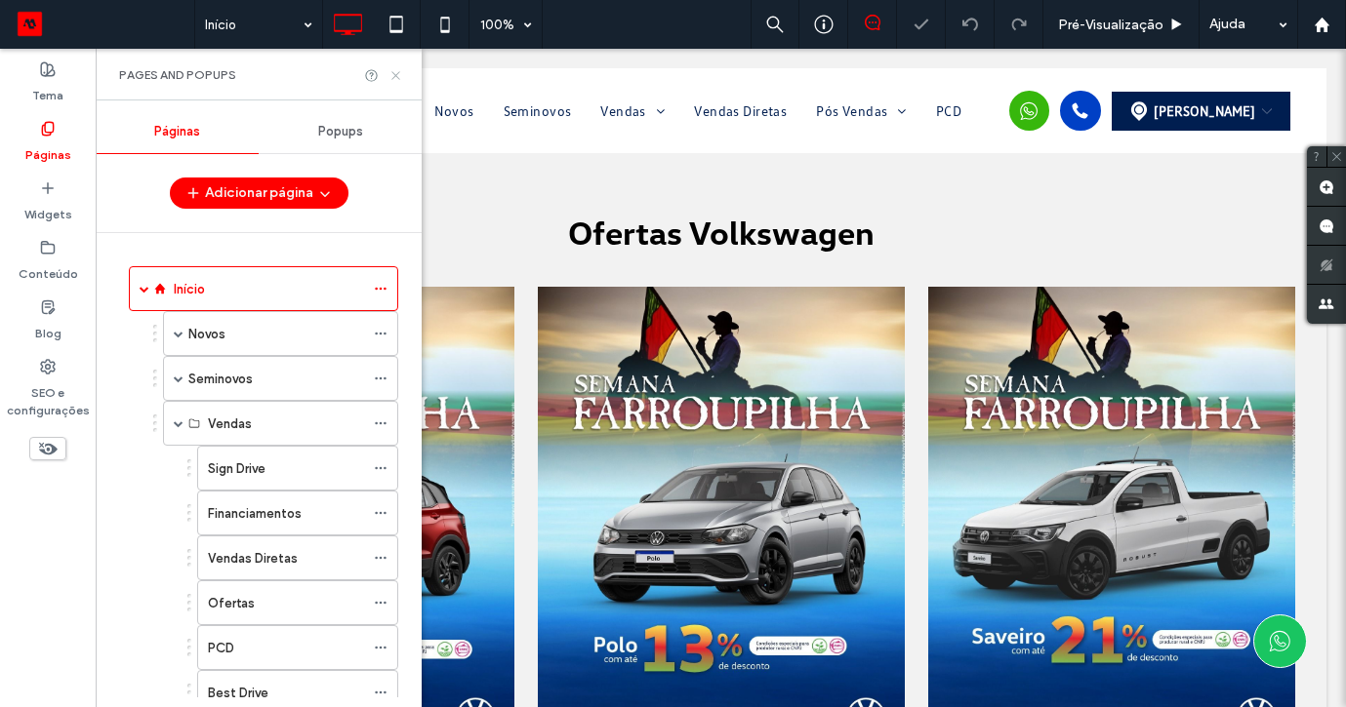
click at [395, 75] on use at bounding box center [395, 75] width 8 height 8
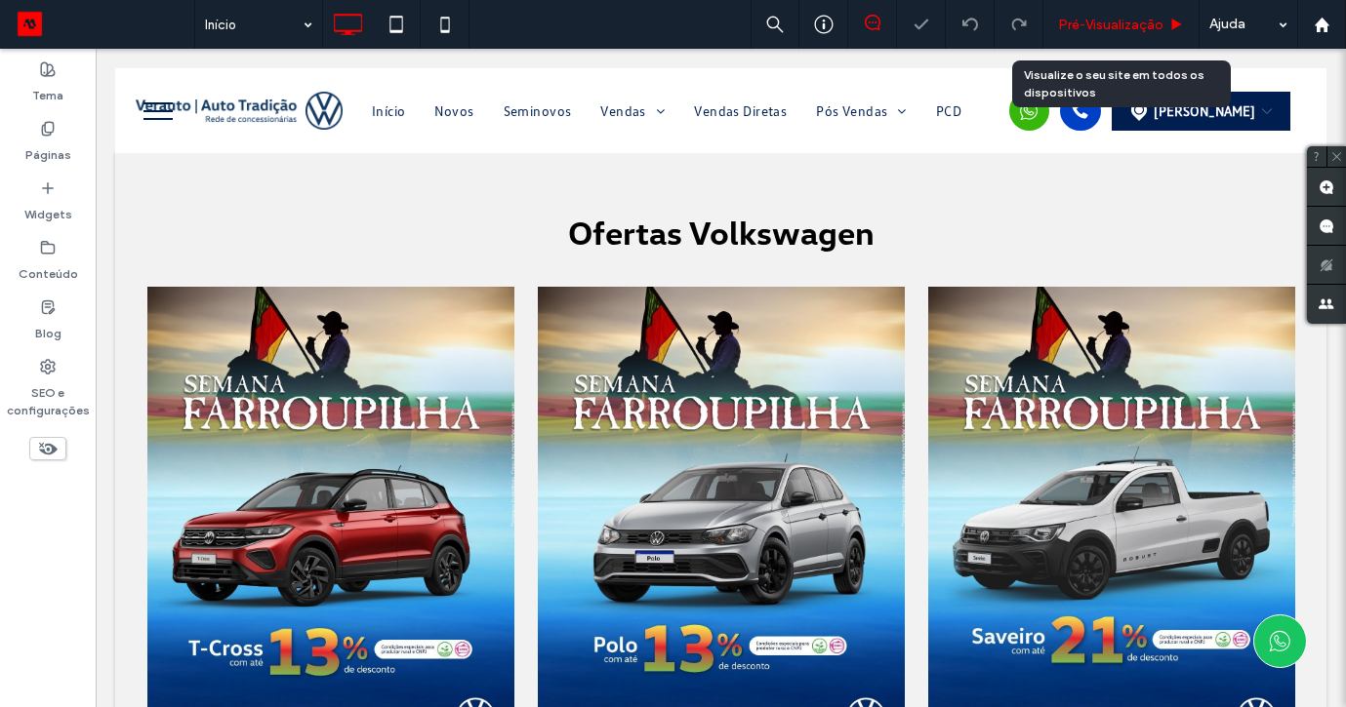
click at [1100, 20] on span "Pré-Visualizaçāo" at bounding box center [1110, 25] width 105 height 17
